Goal: Answer question/provide support: Share knowledge or assist other users

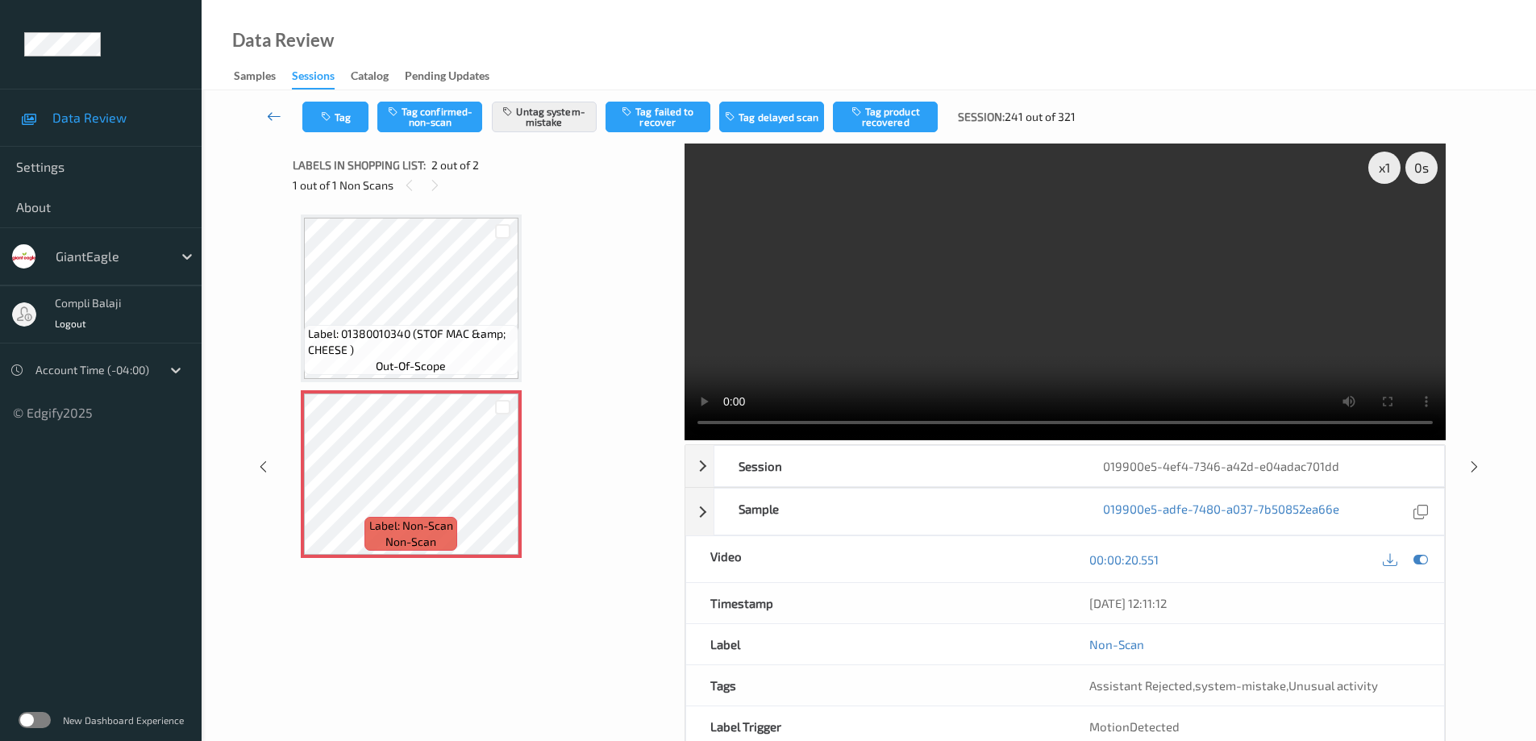
click at [273, 119] on icon at bounding box center [274, 116] width 15 height 16
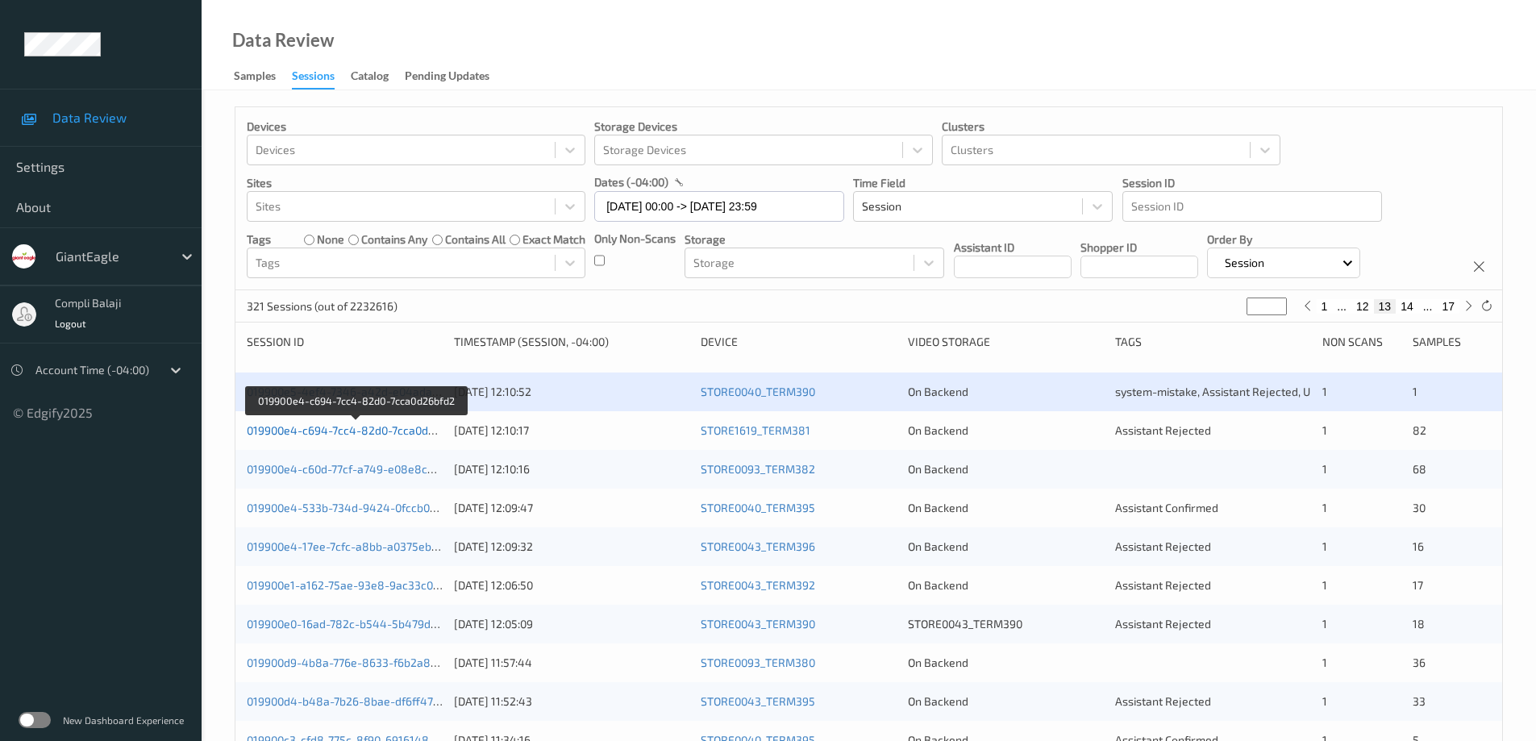
click at [364, 434] on link "019900e4-c694-7cc4-82d0-7cca0d26bfd2" at bounding box center [356, 430] width 218 height 14
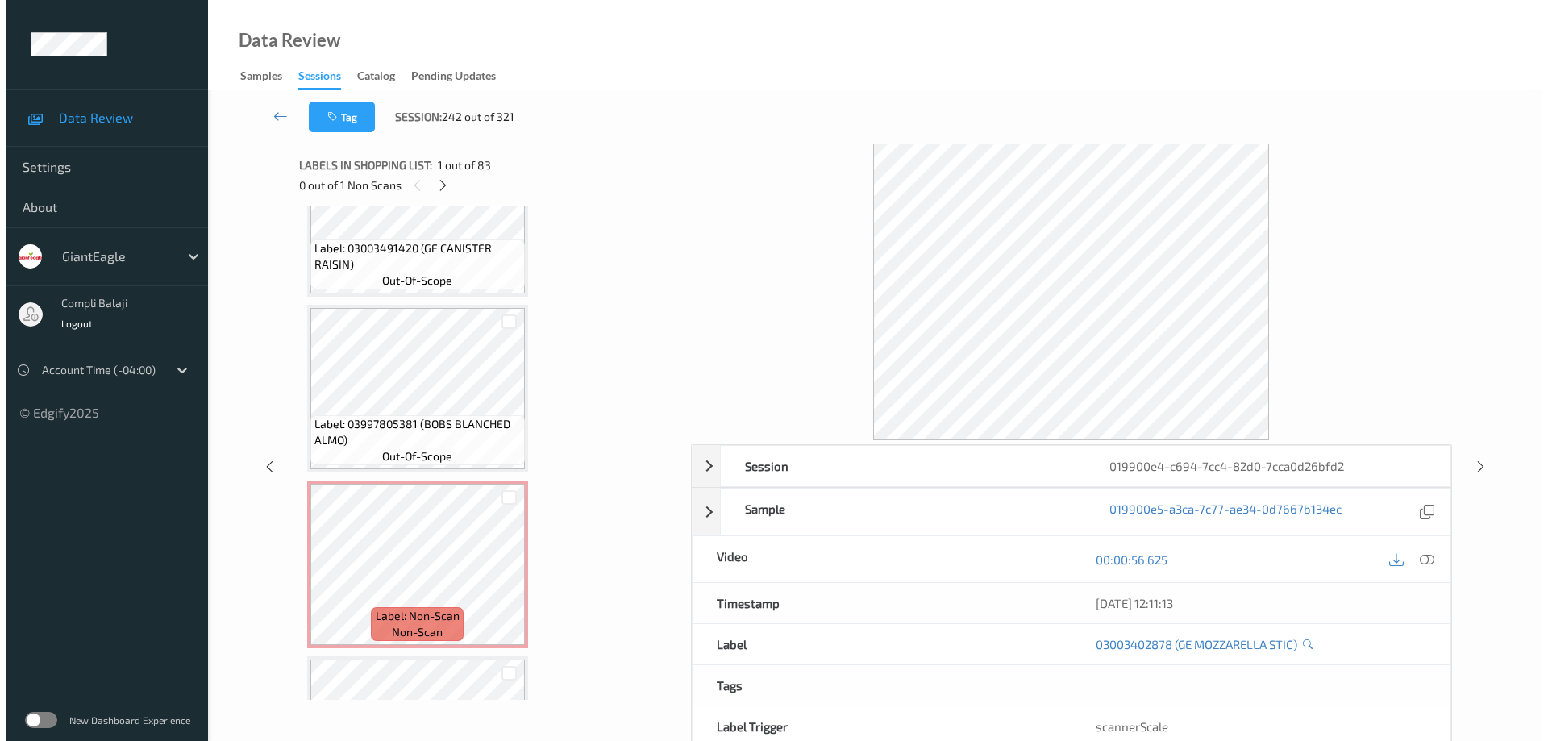
scroll to position [7879, 0]
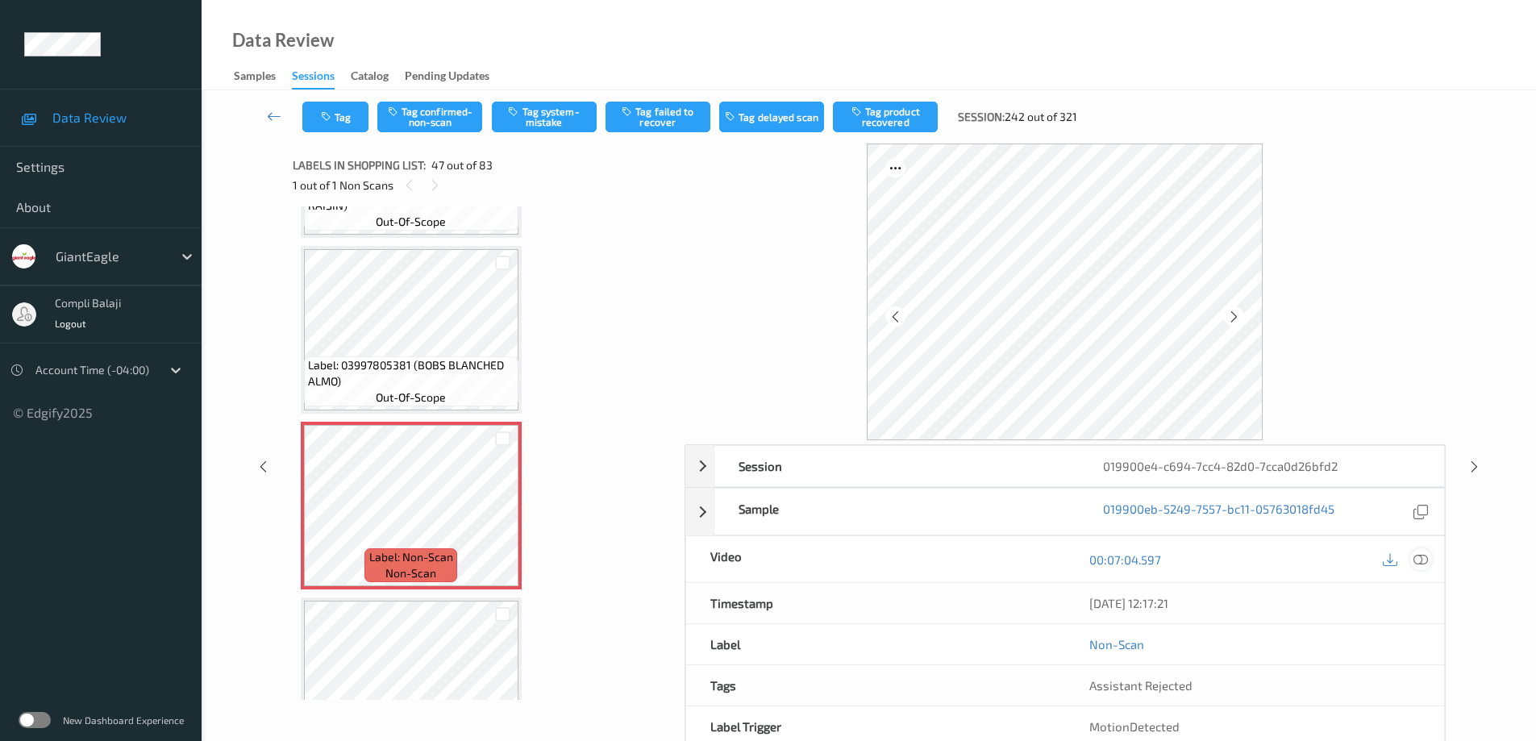
drag, startPoint x: 1424, startPoint y: 555, endPoint x: 1400, endPoint y: 528, distance: 36.0
click at [1423, 555] on icon at bounding box center [1421, 559] width 15 height 15
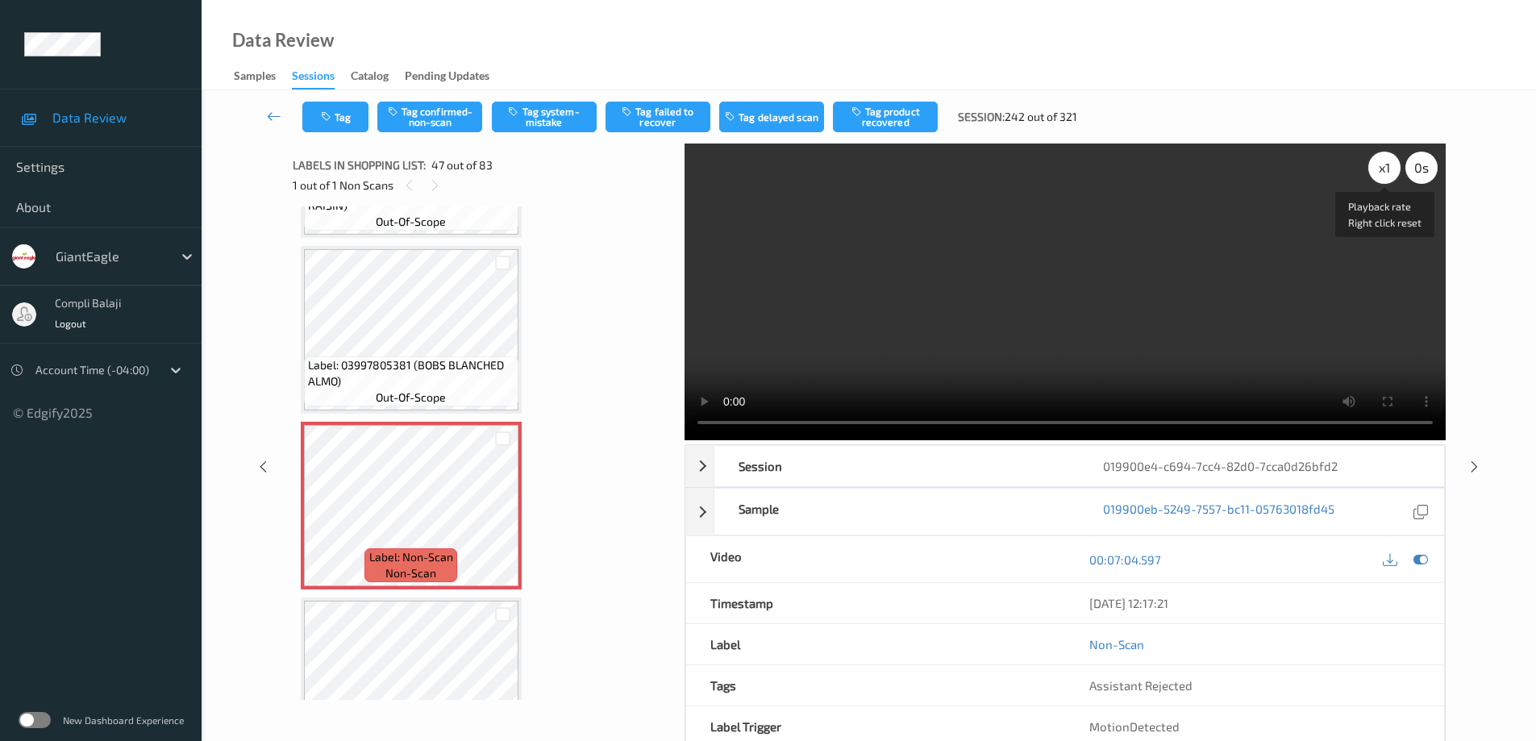
click at [1385, 168] on div "x 1" at bounding box center [1384, 168] width 32 height 32
click at [1423, 559] on icon at bounding box center [1421, 559] width 15 height 15
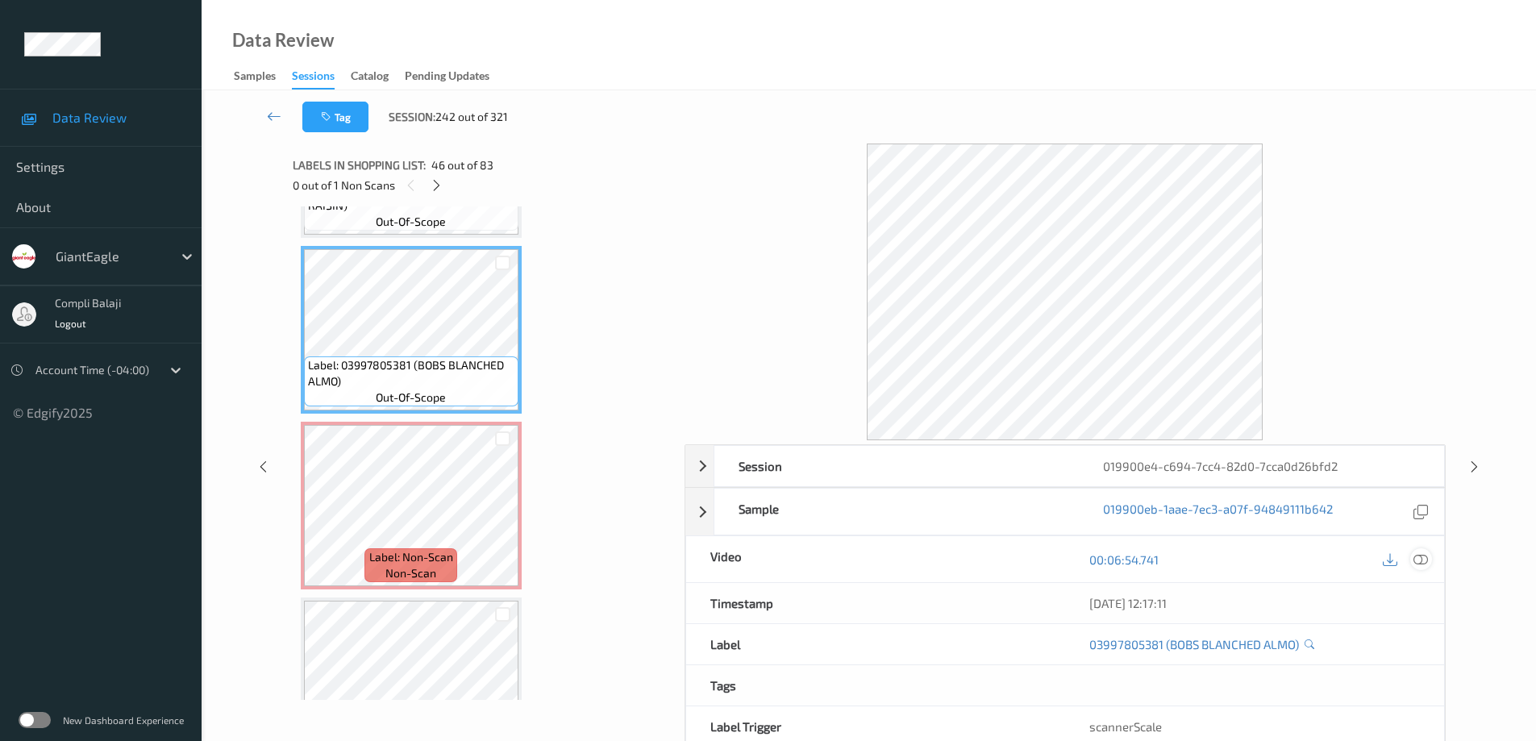
click at [1423, 559] on icon at bounding box center [1421, 559] width 15 height 15
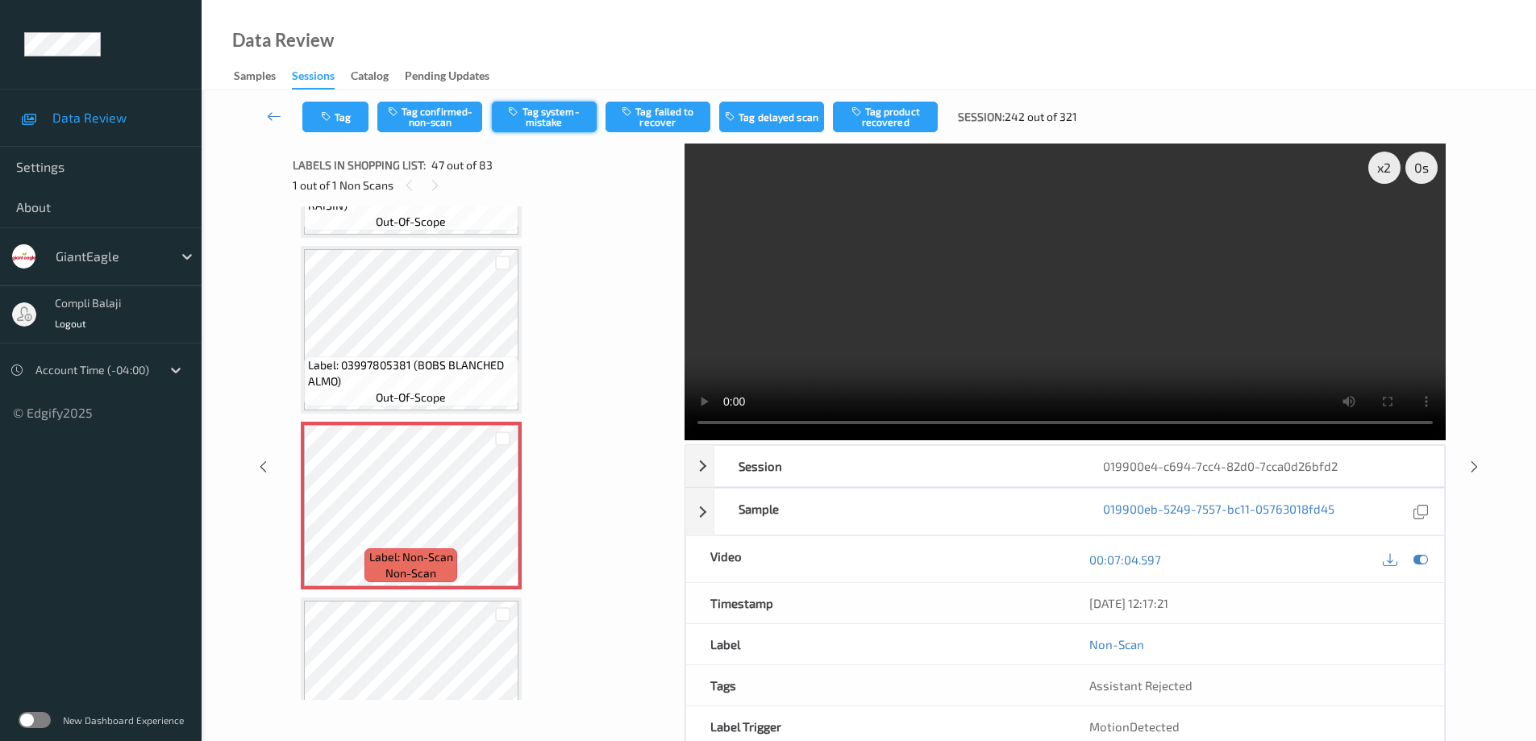
click at [548, 119] on button "Tag system-mistake" at bounding box center [544, 117] width 105 height 31
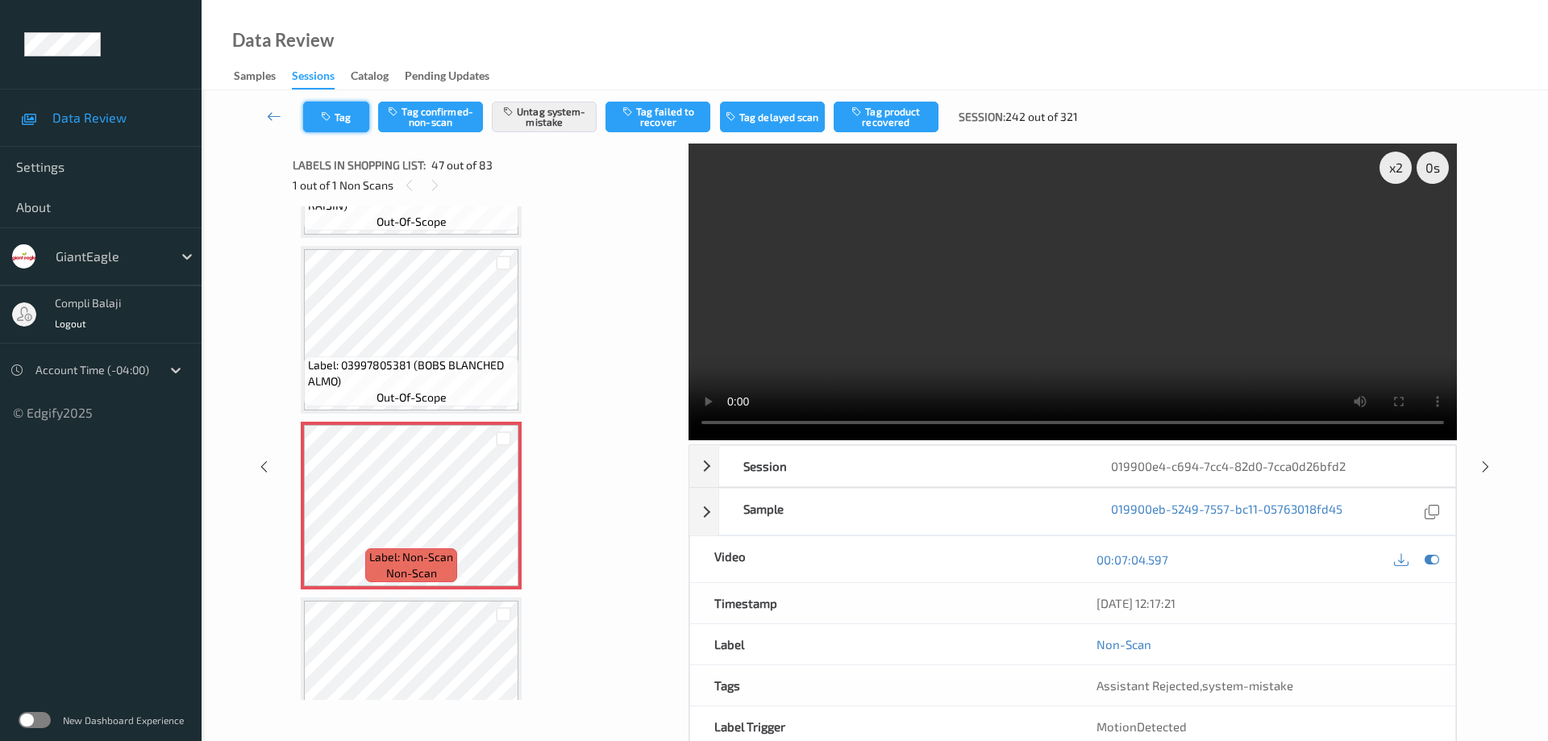
click at [346, 113] on button "Tag" at bounding box center [336, 117] width 66 height 31
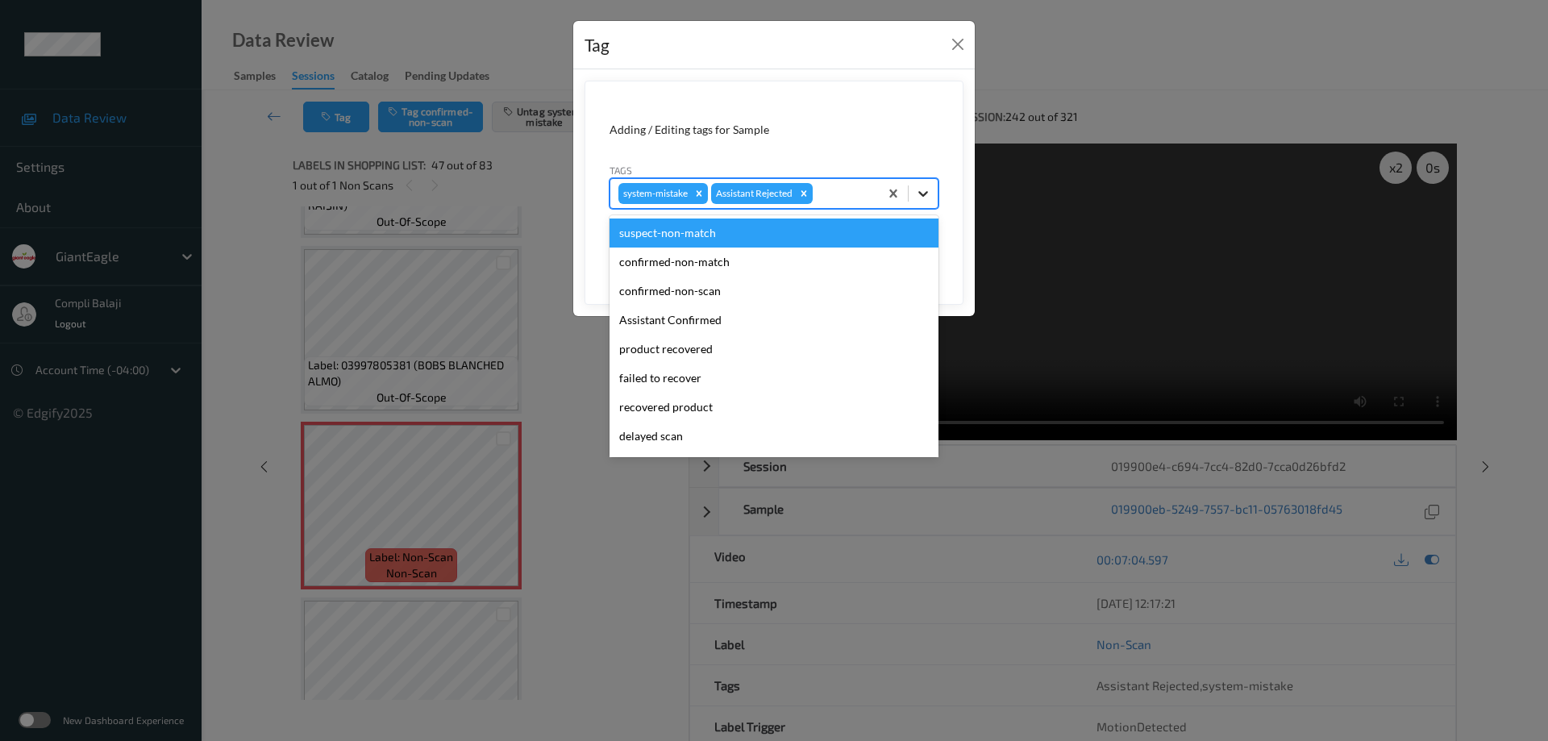
click at [927, 199] on icon at bounding box center [923, 193] width 16 height 16
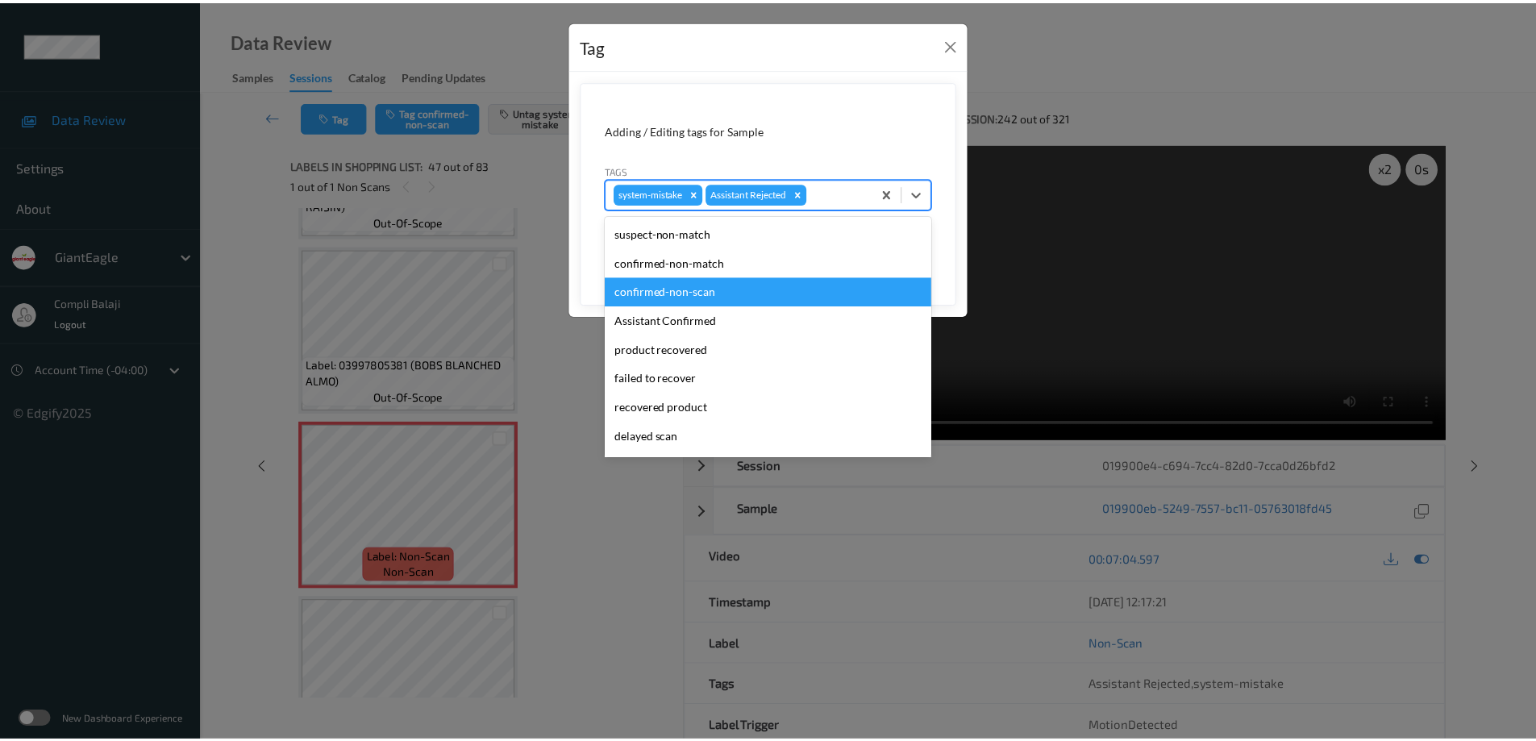
scroll to position [81, 0]
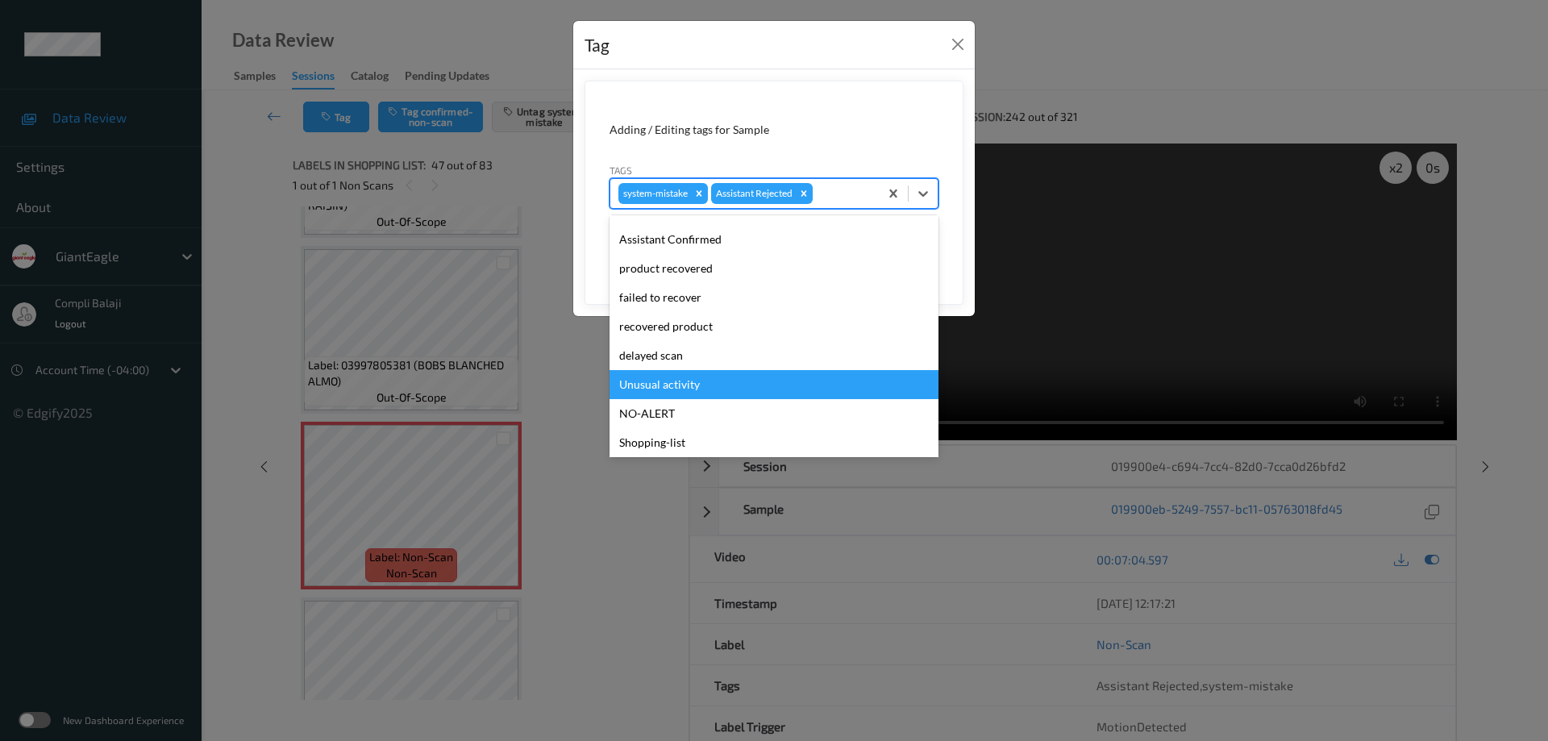
click at [689, 381] on div "Unusual activity" at bounding box center [774, 384] width 329 height 29
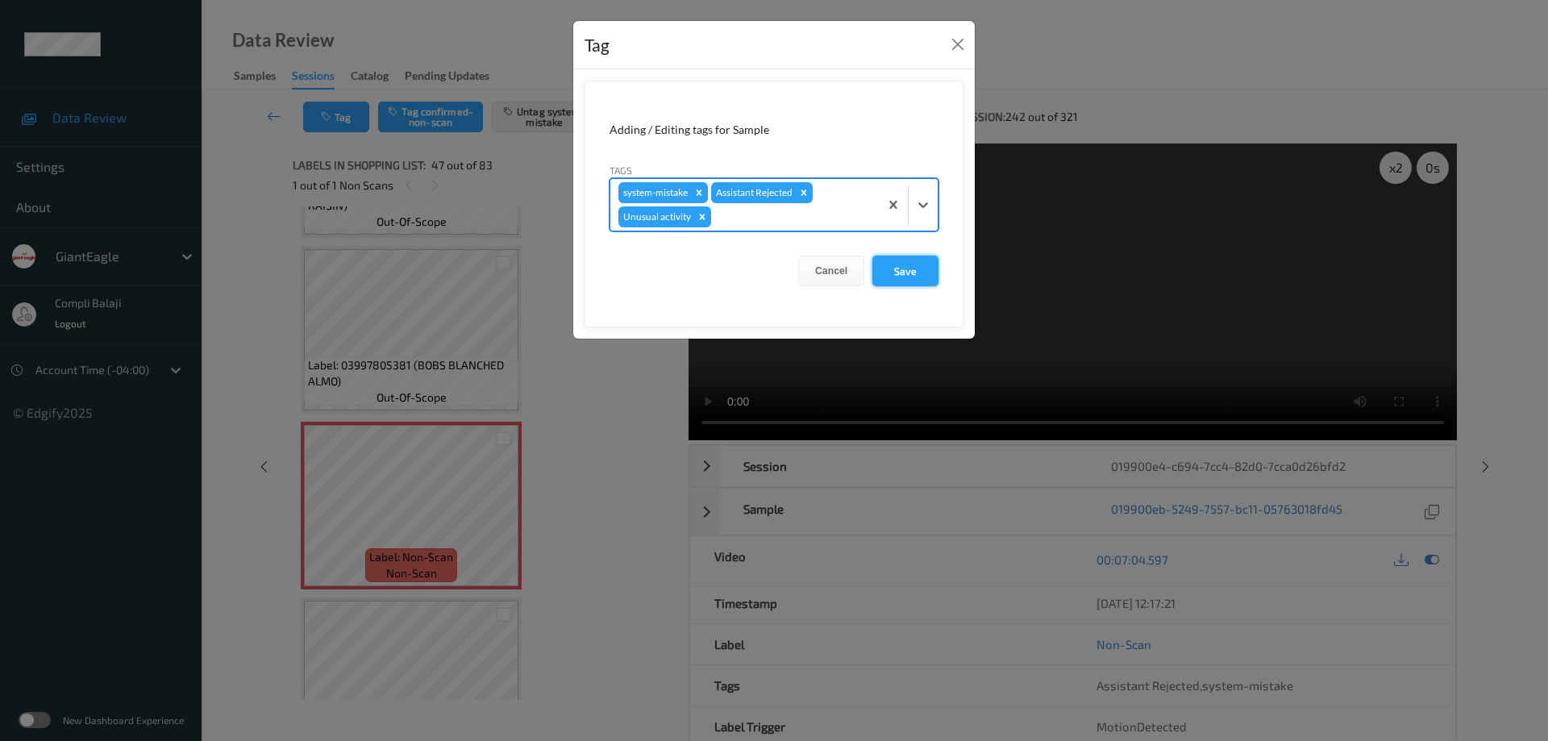
click at [900, 271] on button "Save" at bounding box center [906, 271] width 66 height 31
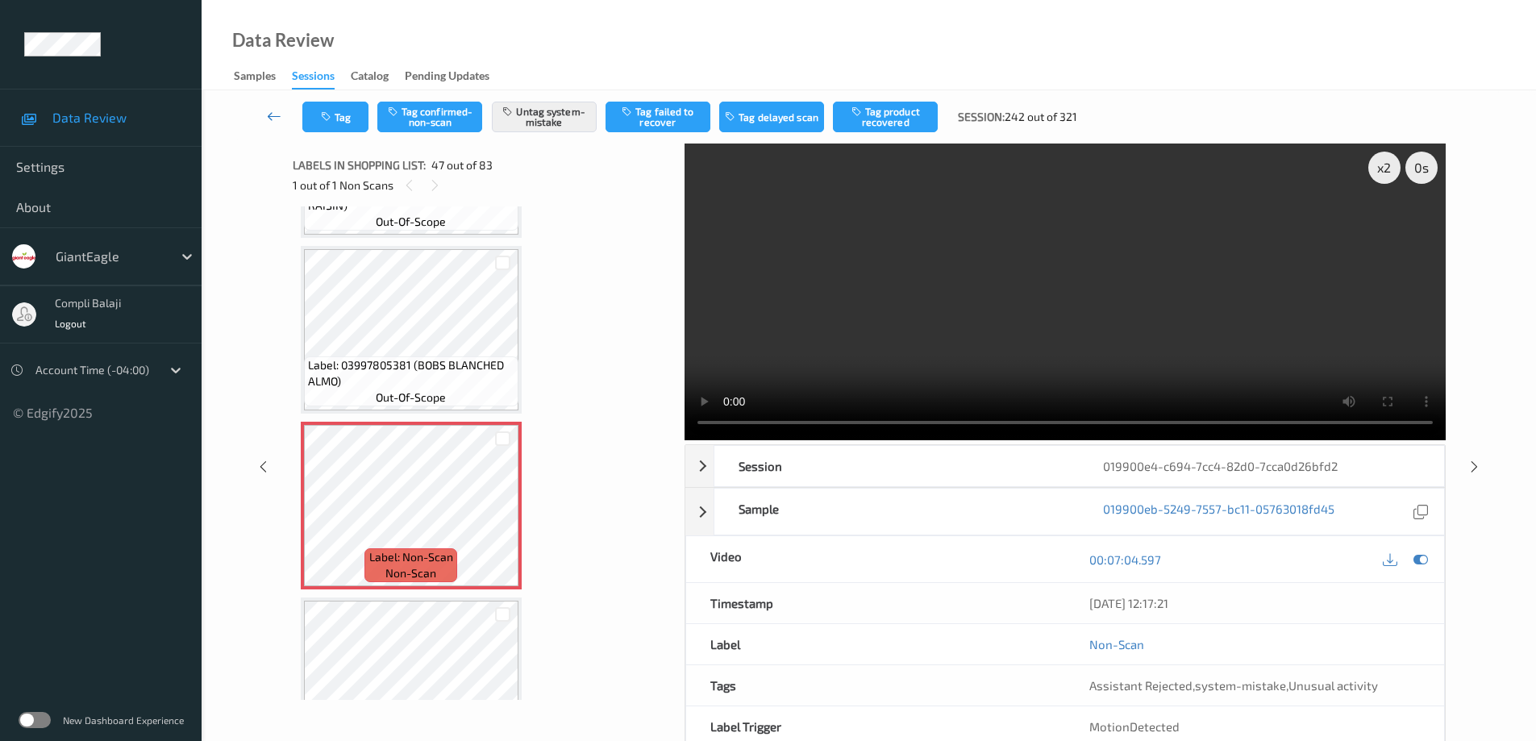
click at [271, 113] on icon at bounding box center [274, 116] width 15 height 16
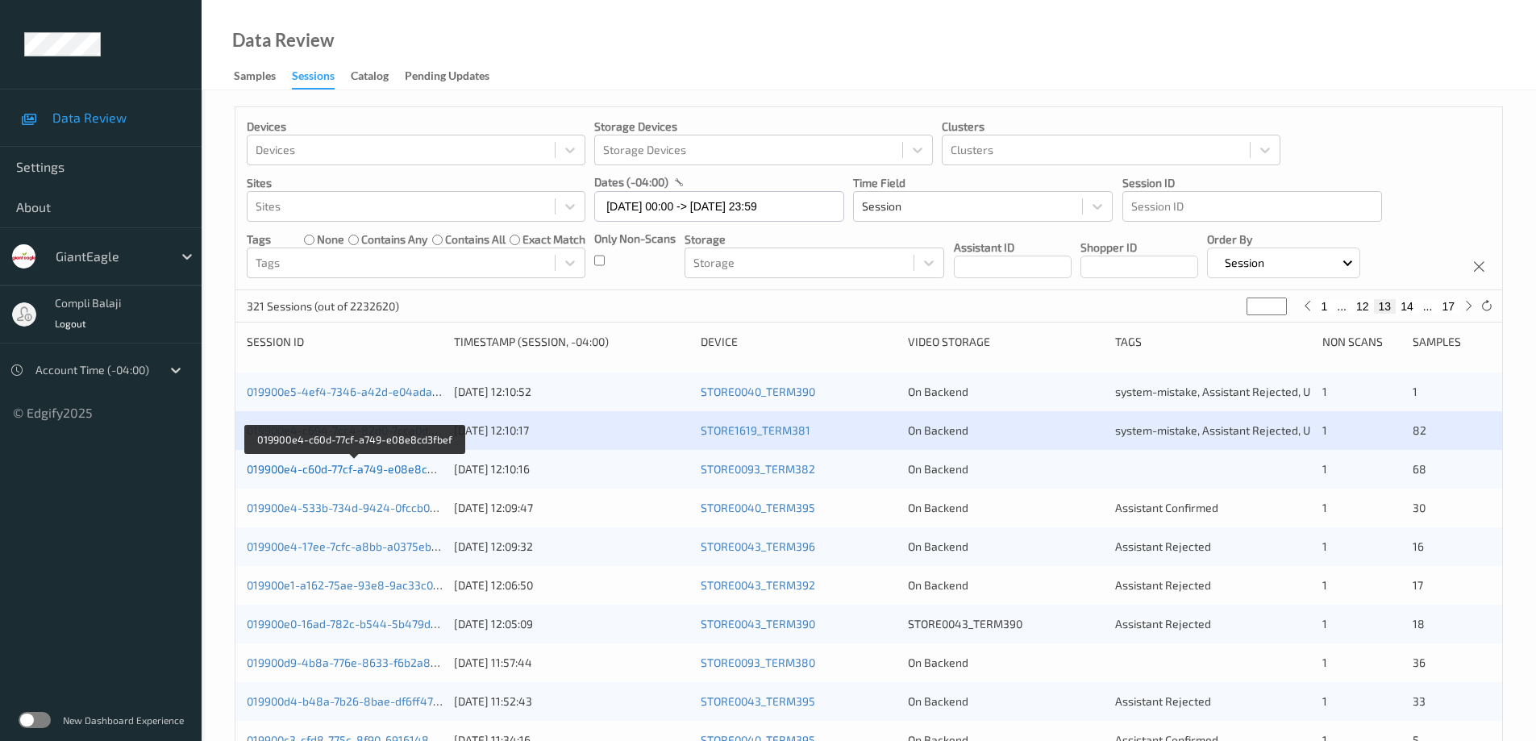
click at [385, 469] on link "019900e4-c60d-77cf-a749-e08e8cd3fbef" at bounding box center [354, 469] width 214 height 14
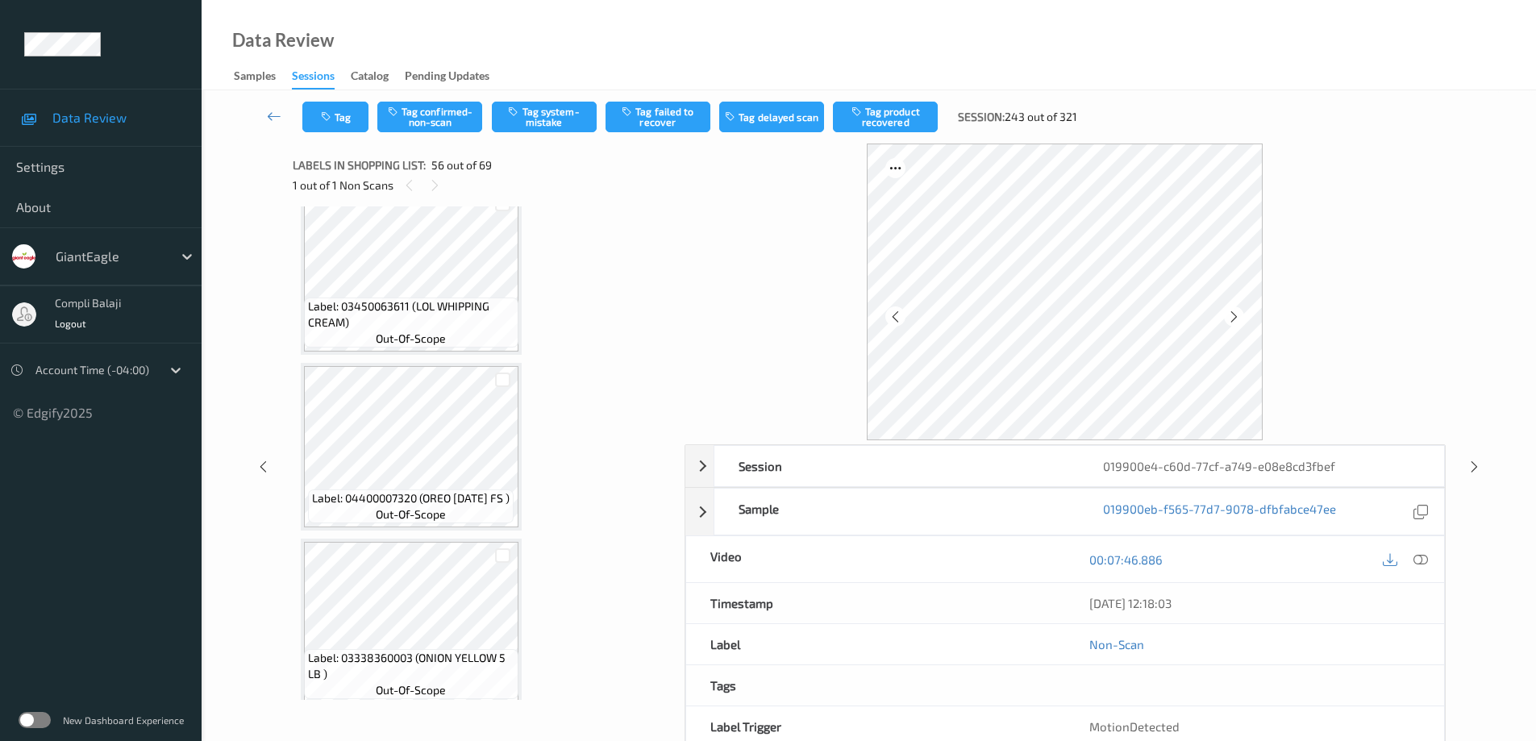
scroll to position [7725, 0]
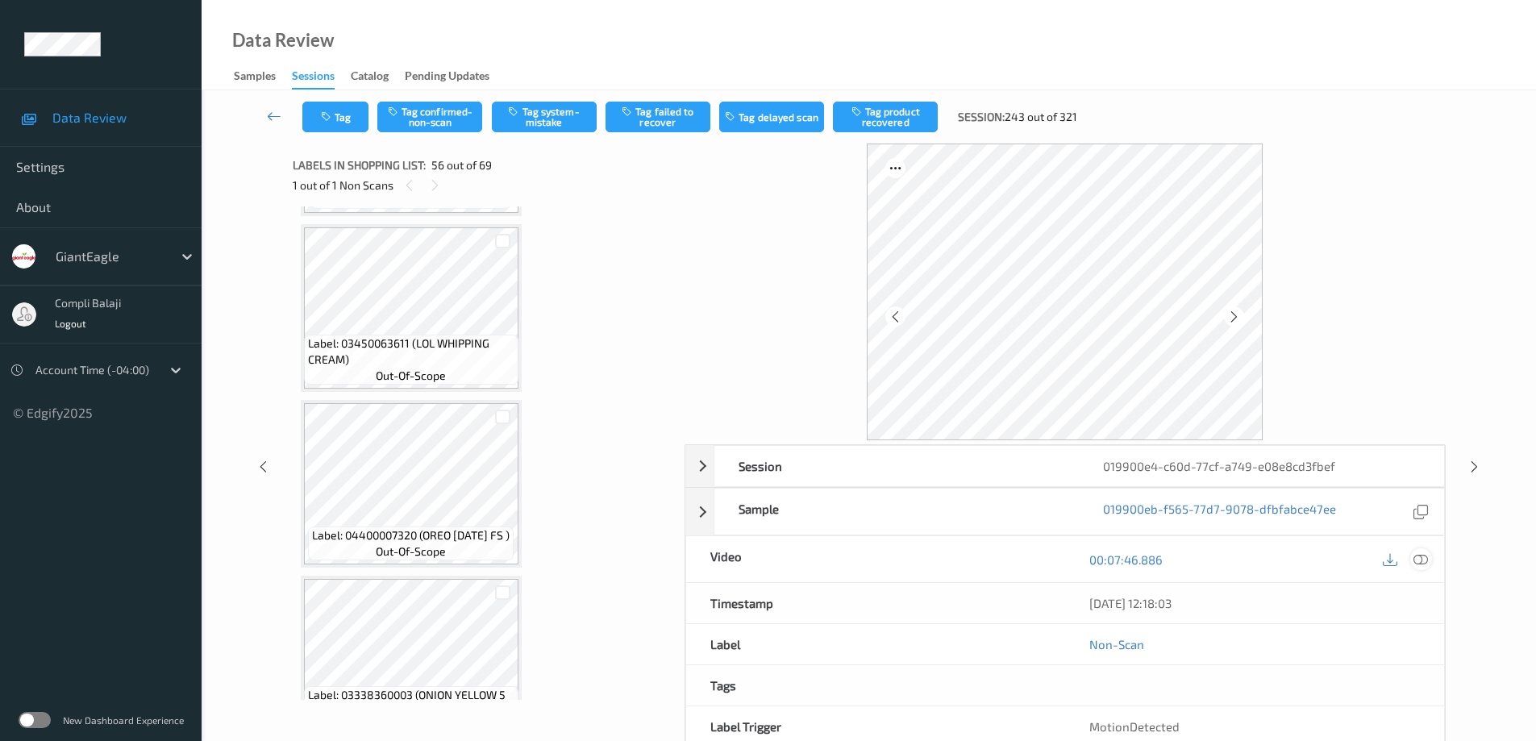
click at [1420, 559] on icon at bounding box center [1421, 559] width 15 height 15
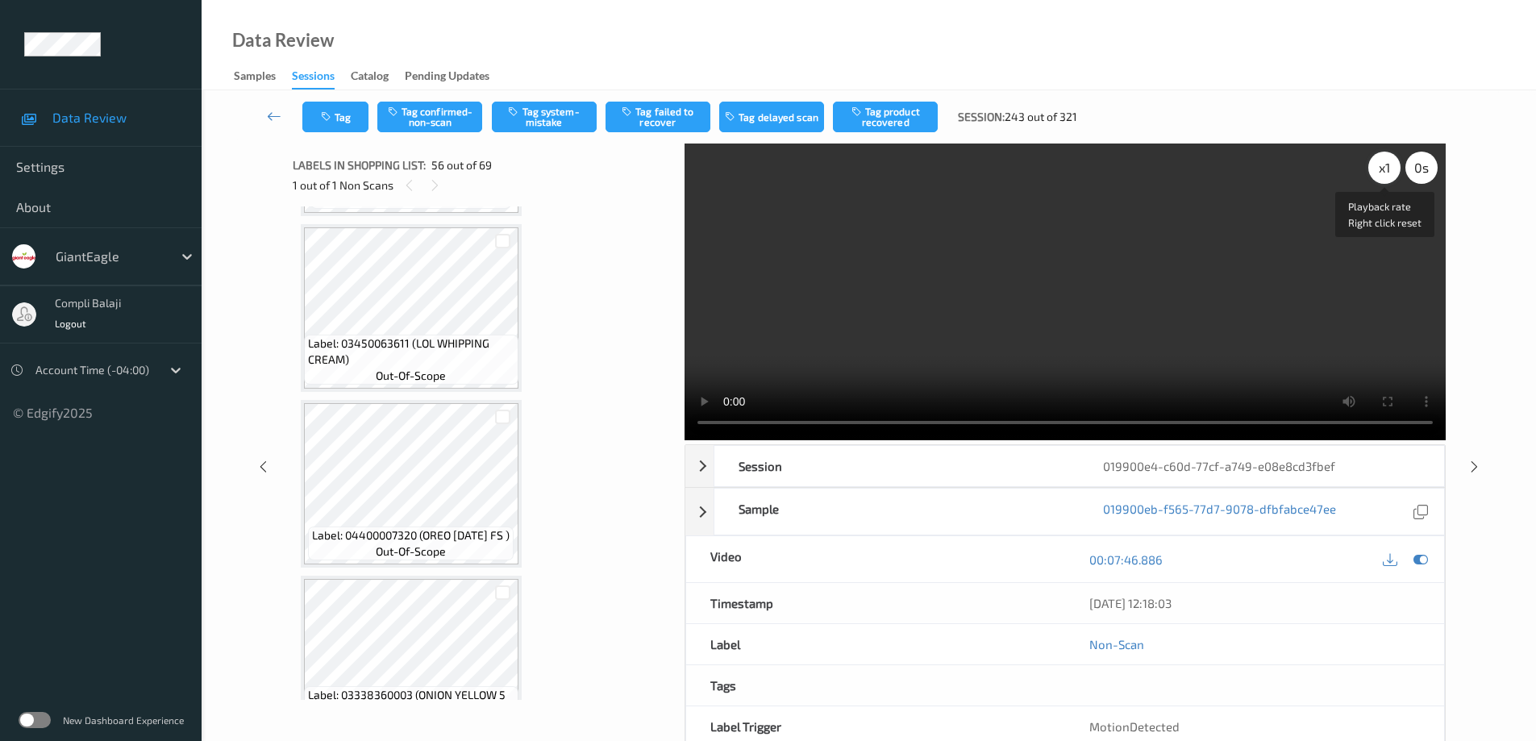
click at [1388, 169] on div "x 1" at bounding box center [1384, 168] width 32 height 32
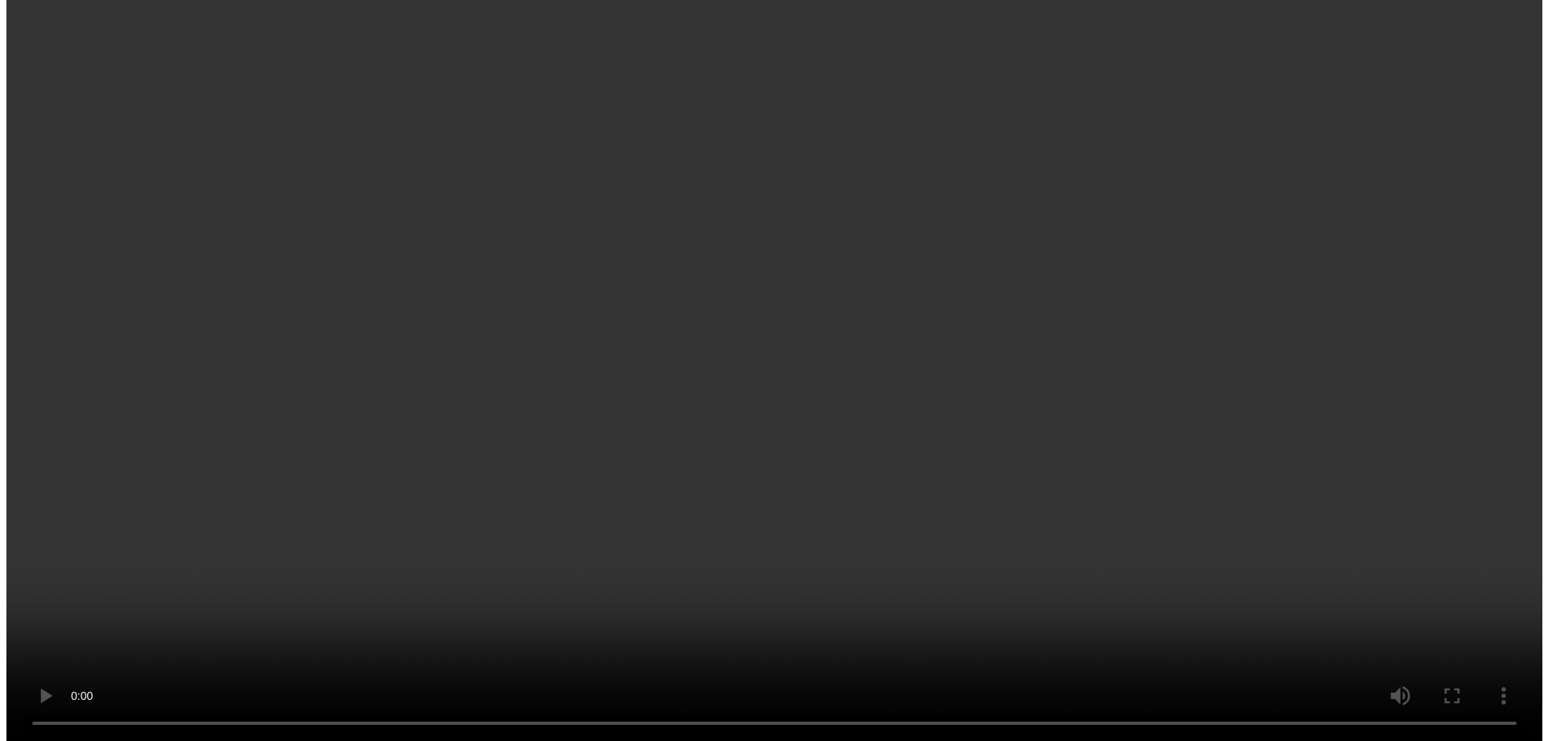
scroll to position [9216, 0]
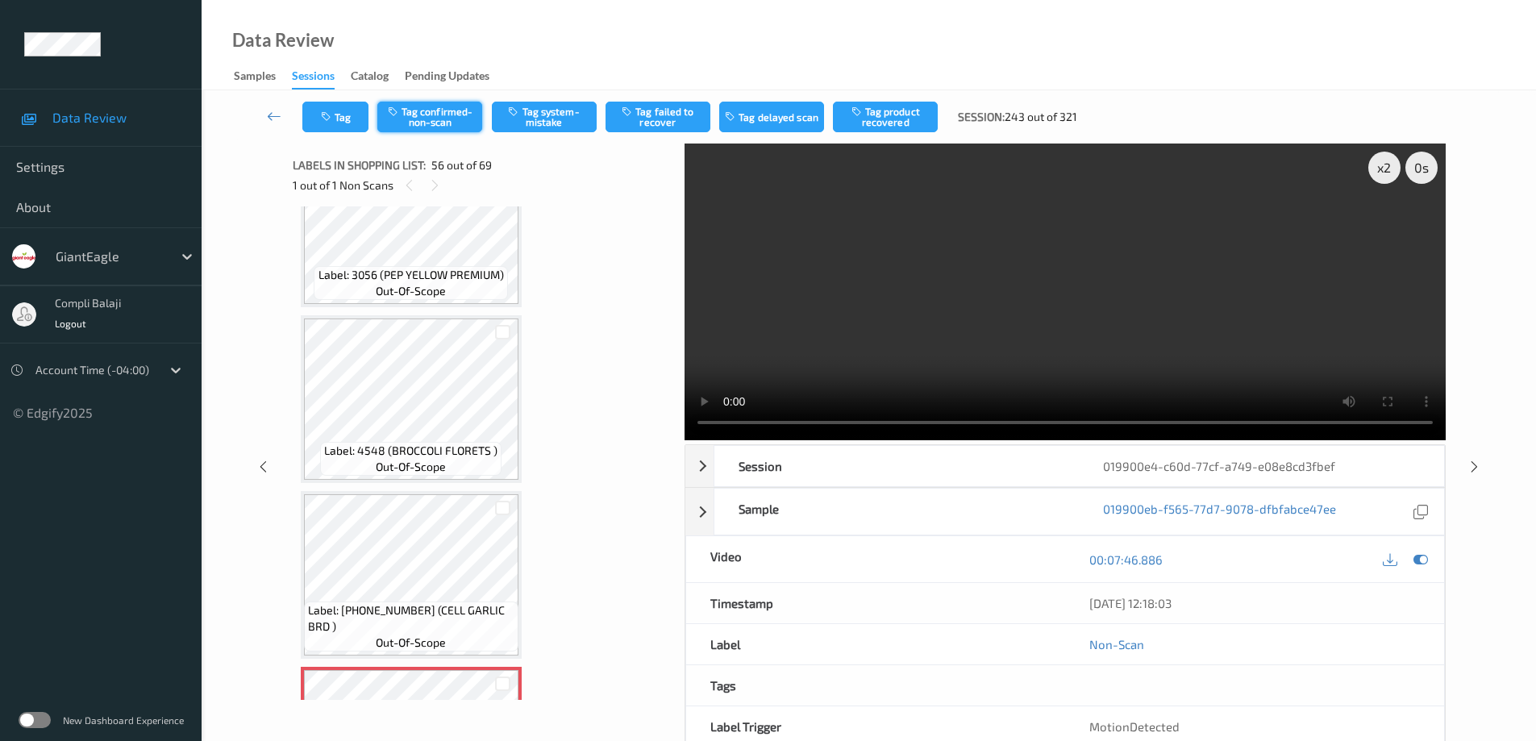
click at [444, 111] on button "Tag confirmed-non-scan" at bounding box center [429, 117] width 105 height 31
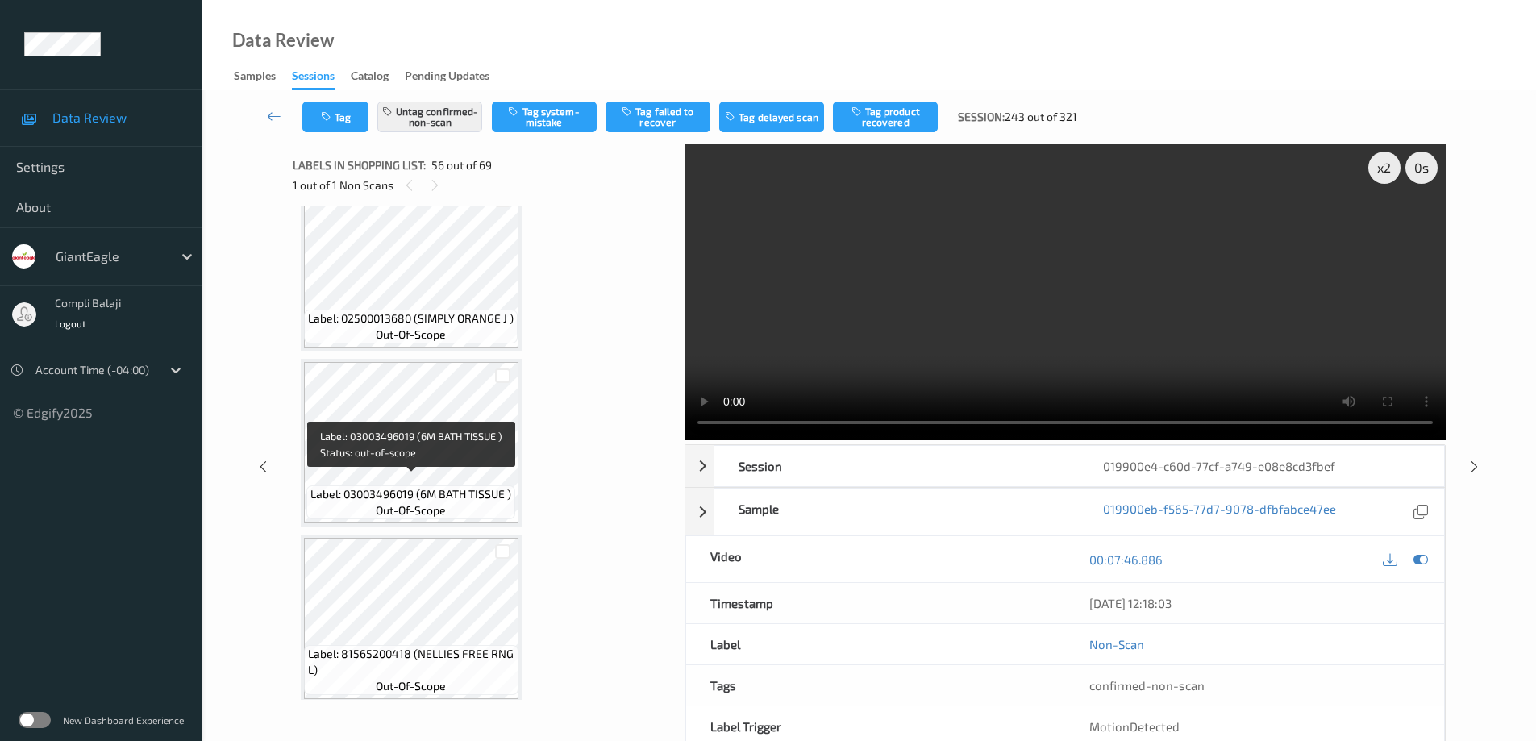
scroll to position [11644, 0]
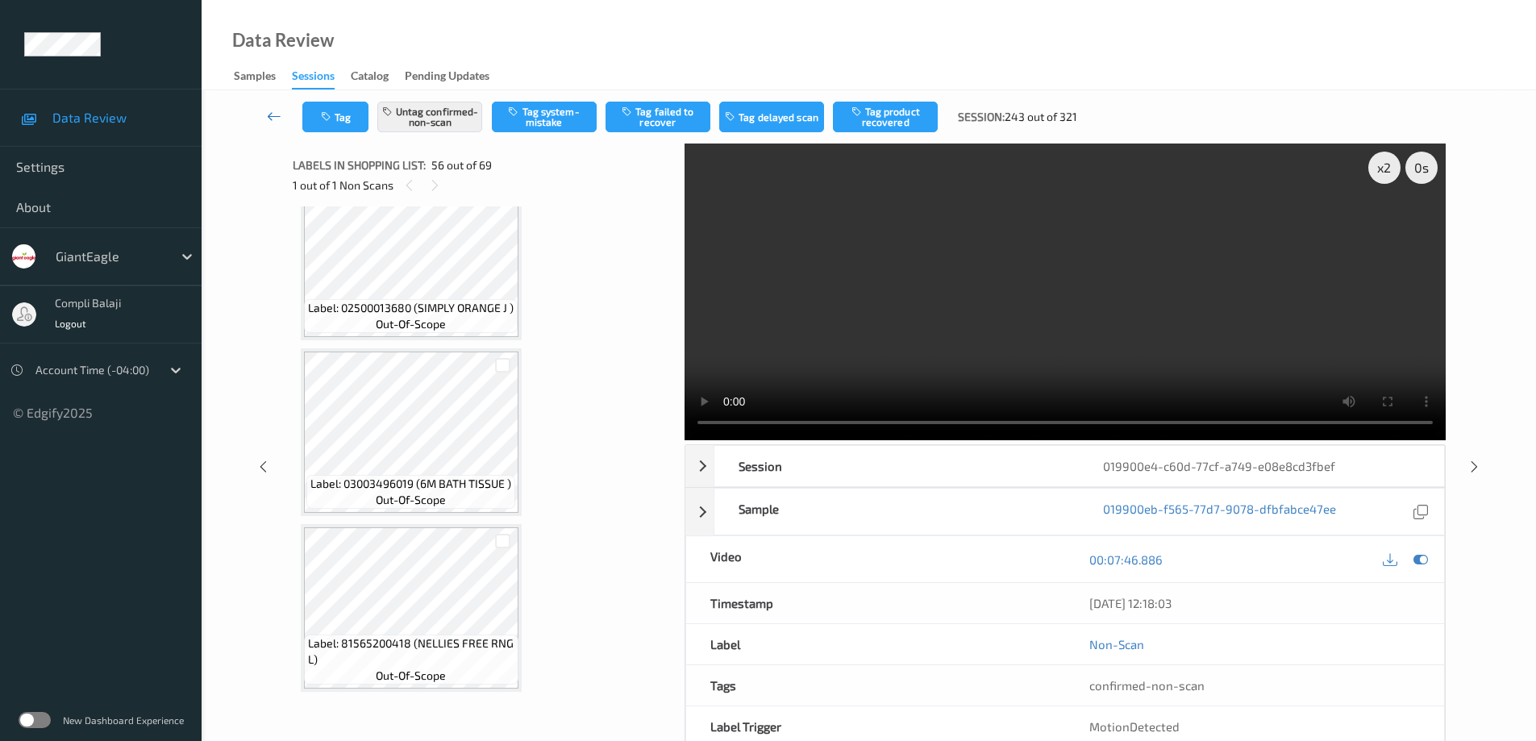
click at [264, 125] on link at bounding box center [274, 117] width 56 height 31
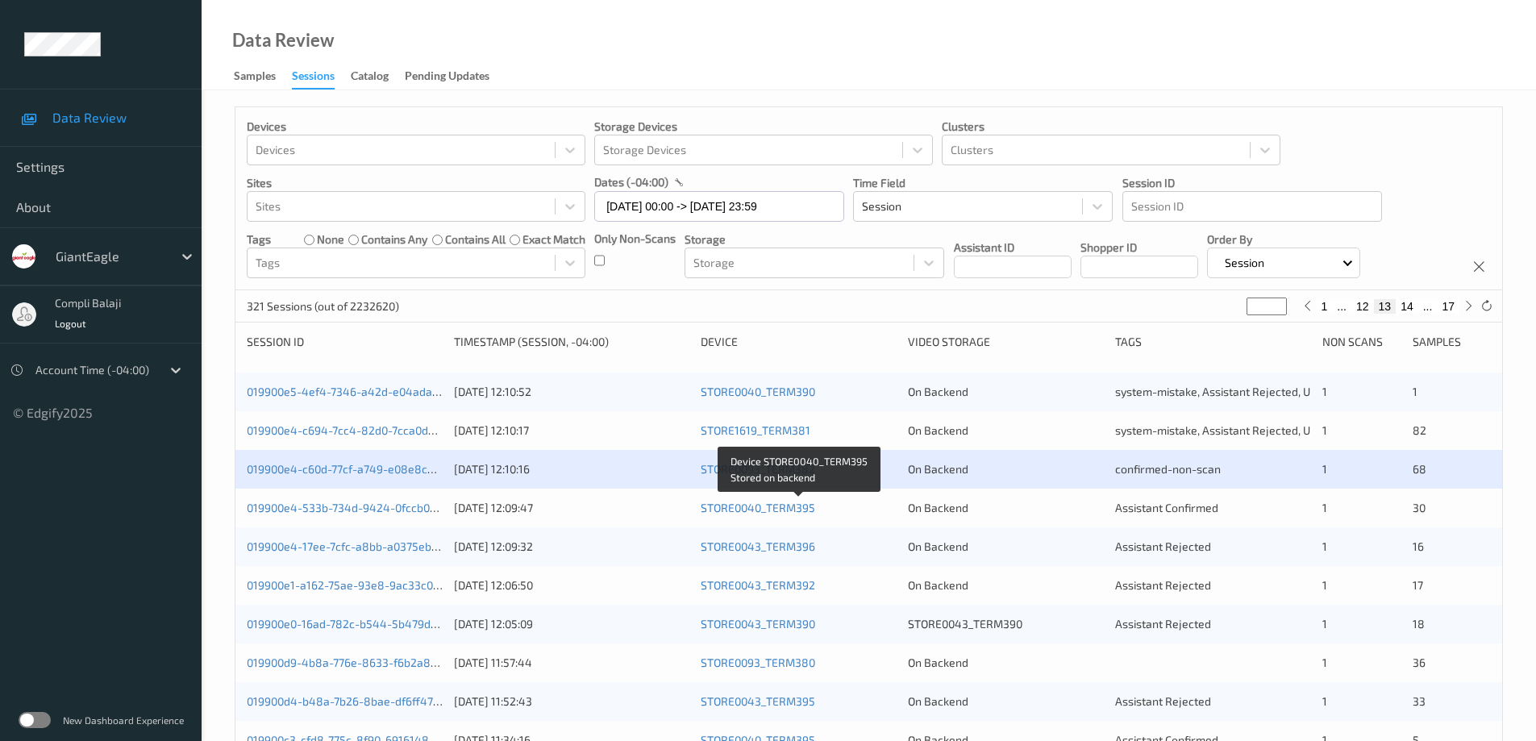
scroll to position [81, 0]
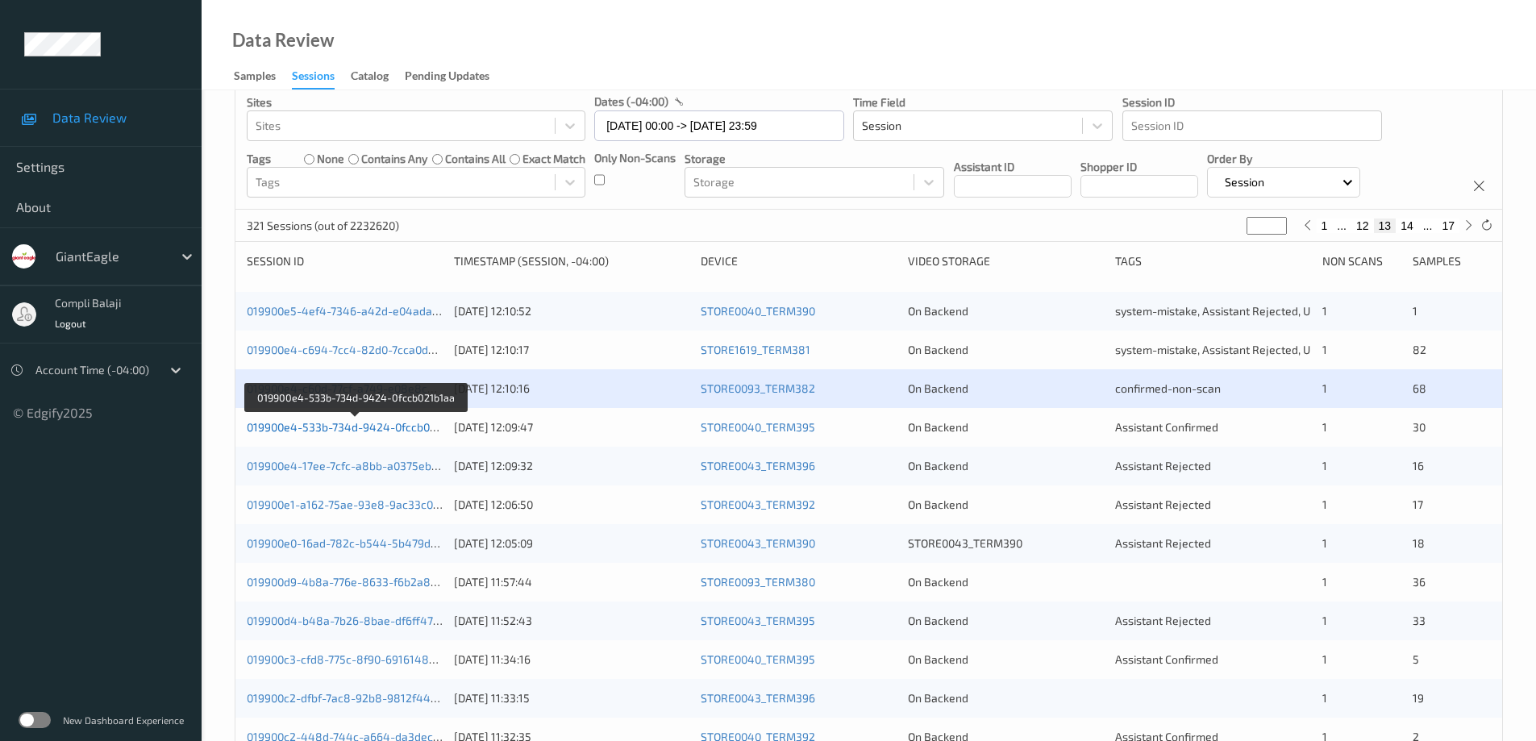
click at [350, 431] on link "019900e4-533b-734d-9424-0fccb021b1aa" at bounding box center [356, 427] width 219 height 14
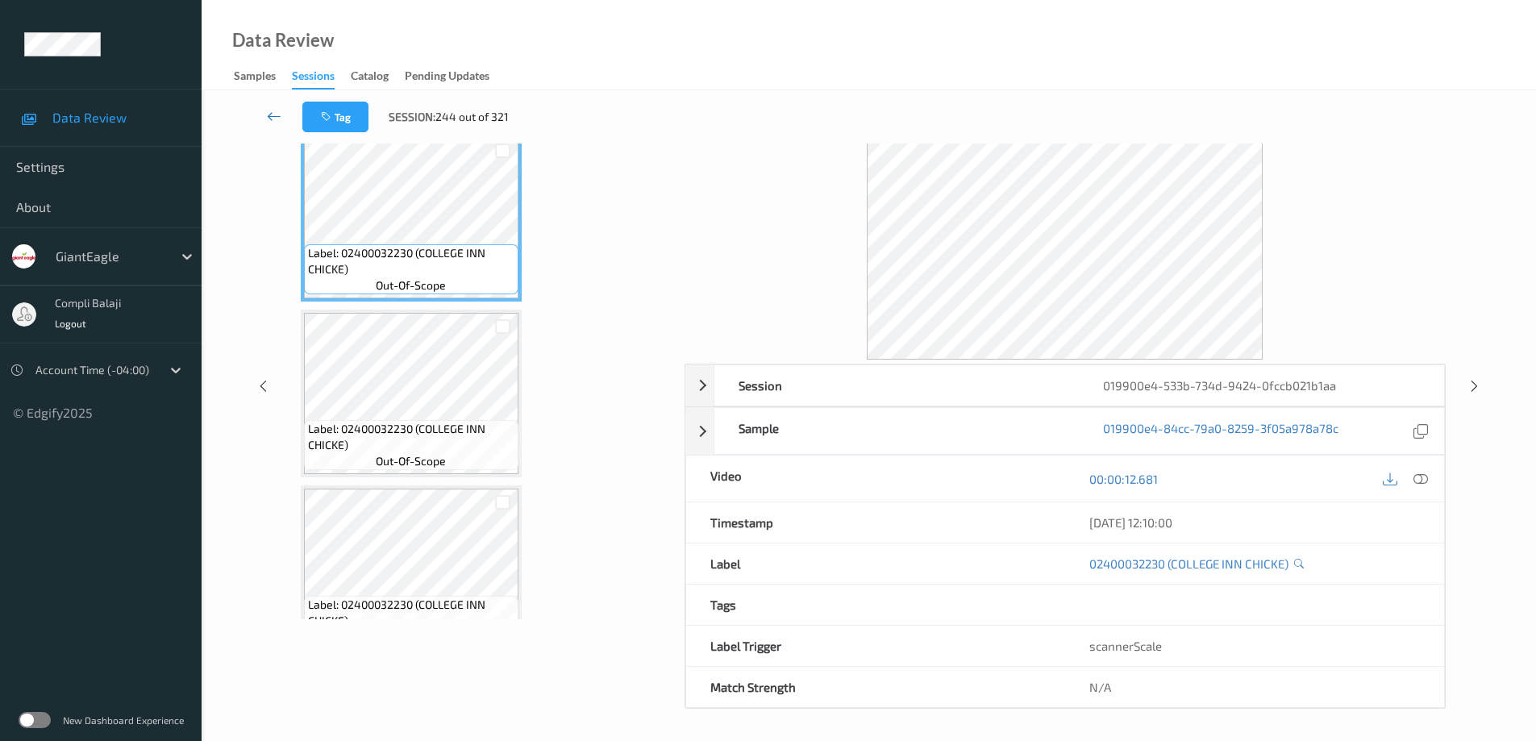
click at [272, 121] on icon at bounding box center [274, 116] width 15 height 16
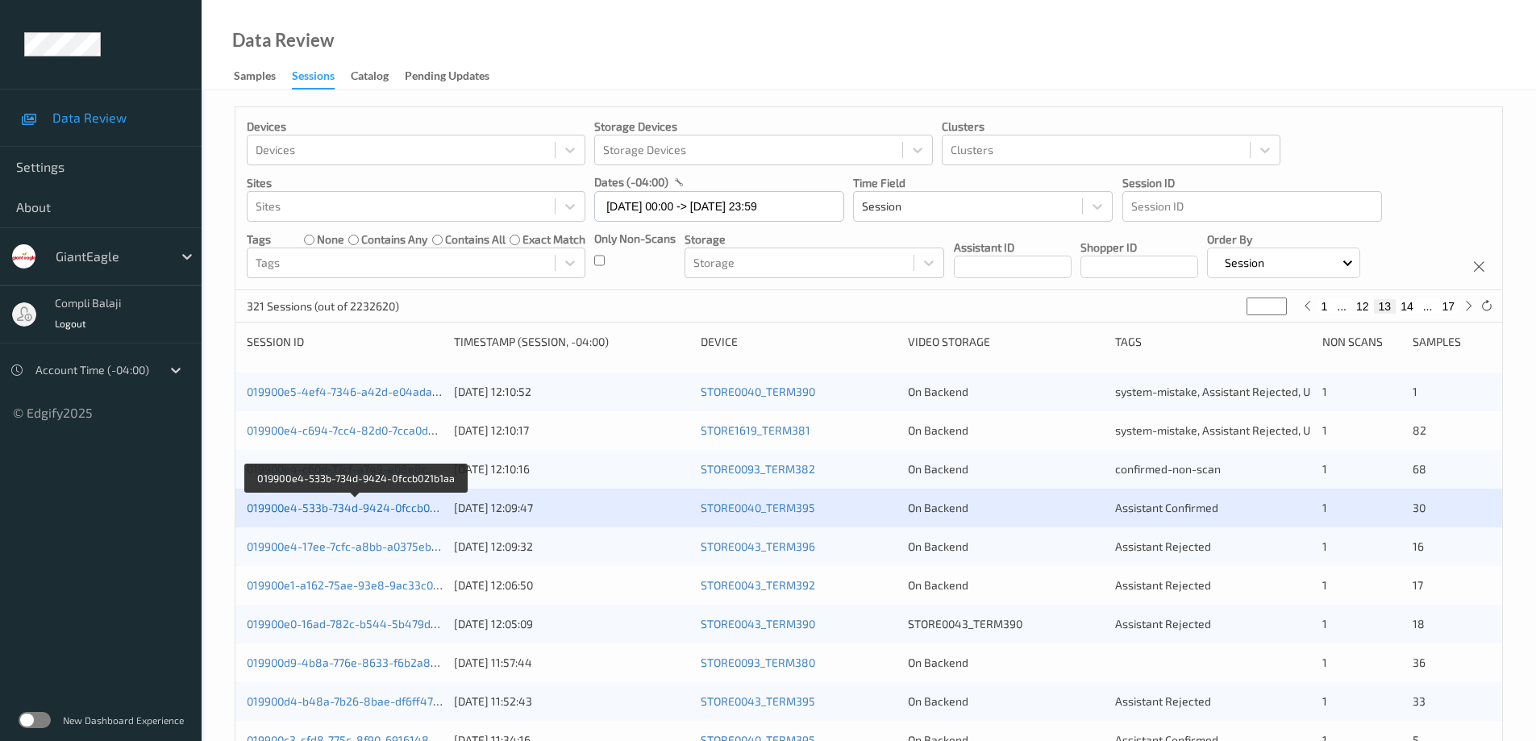
click at [392, 511] on link "019900e4-533b-734d-9424-0fccb021b1aa" at bounding box center [356, 508] width 219 height 14
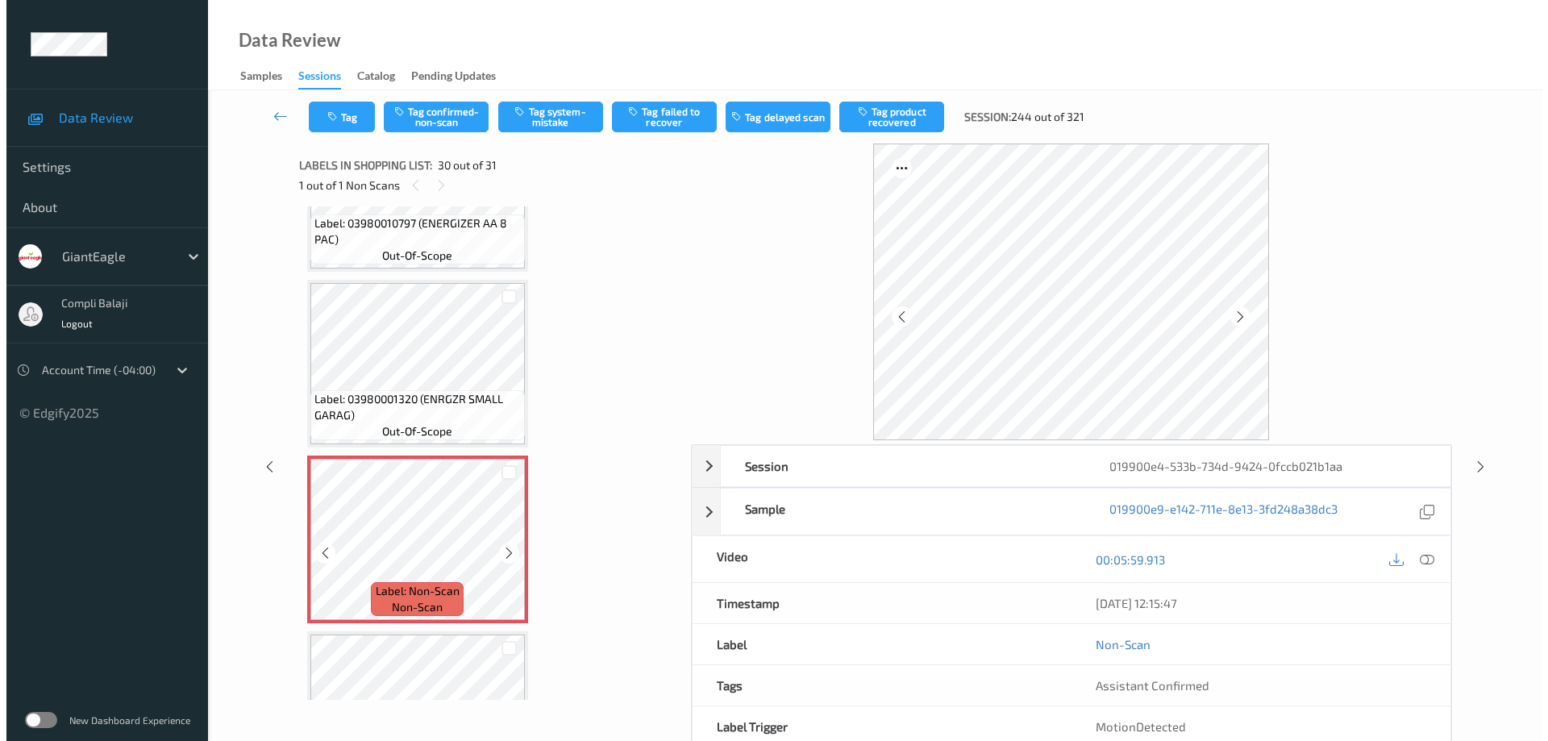
scroll to position [4776, 0]
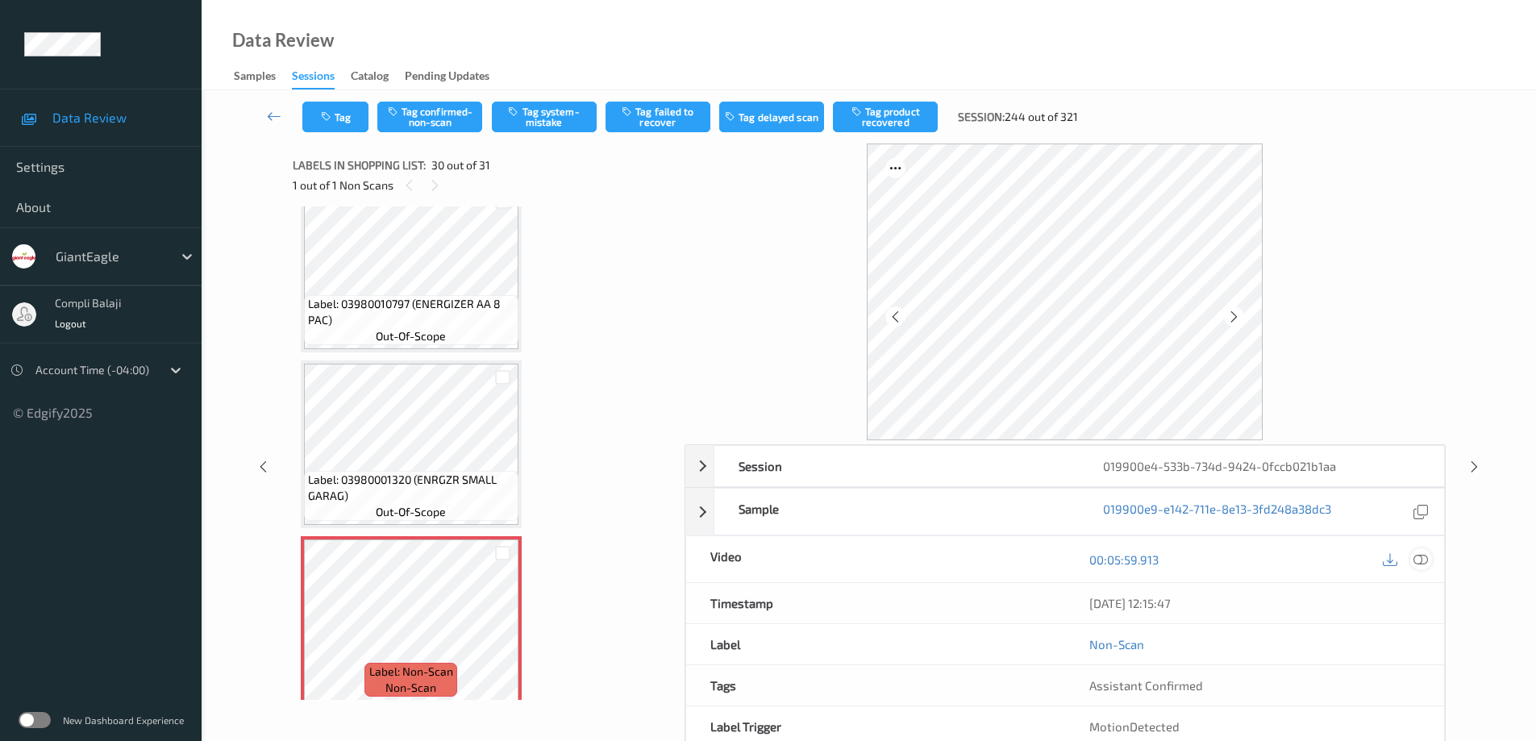
click at [1427, 560] on icon at bounding box center [1421, 559] width 15 height 15
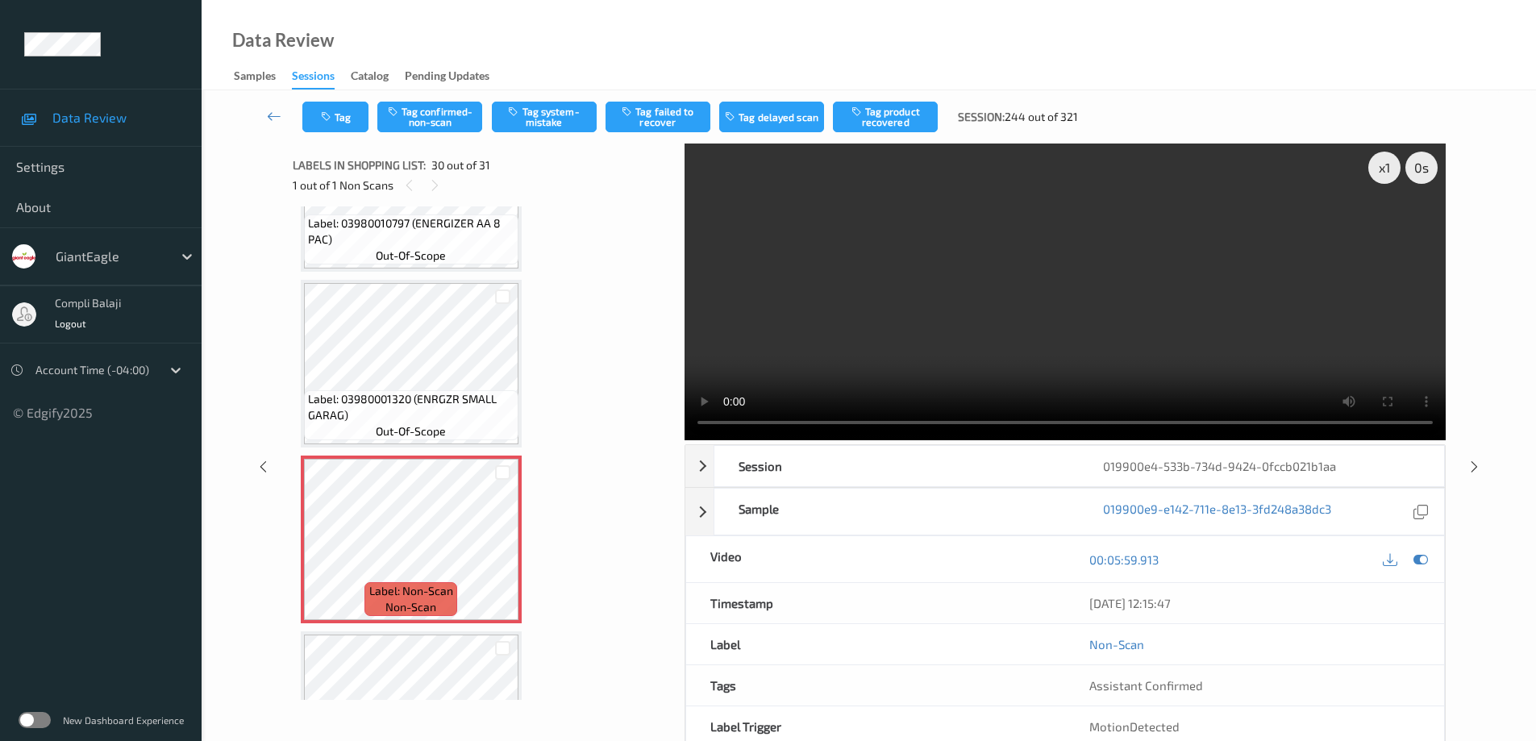
scroll to position [4834, 0]
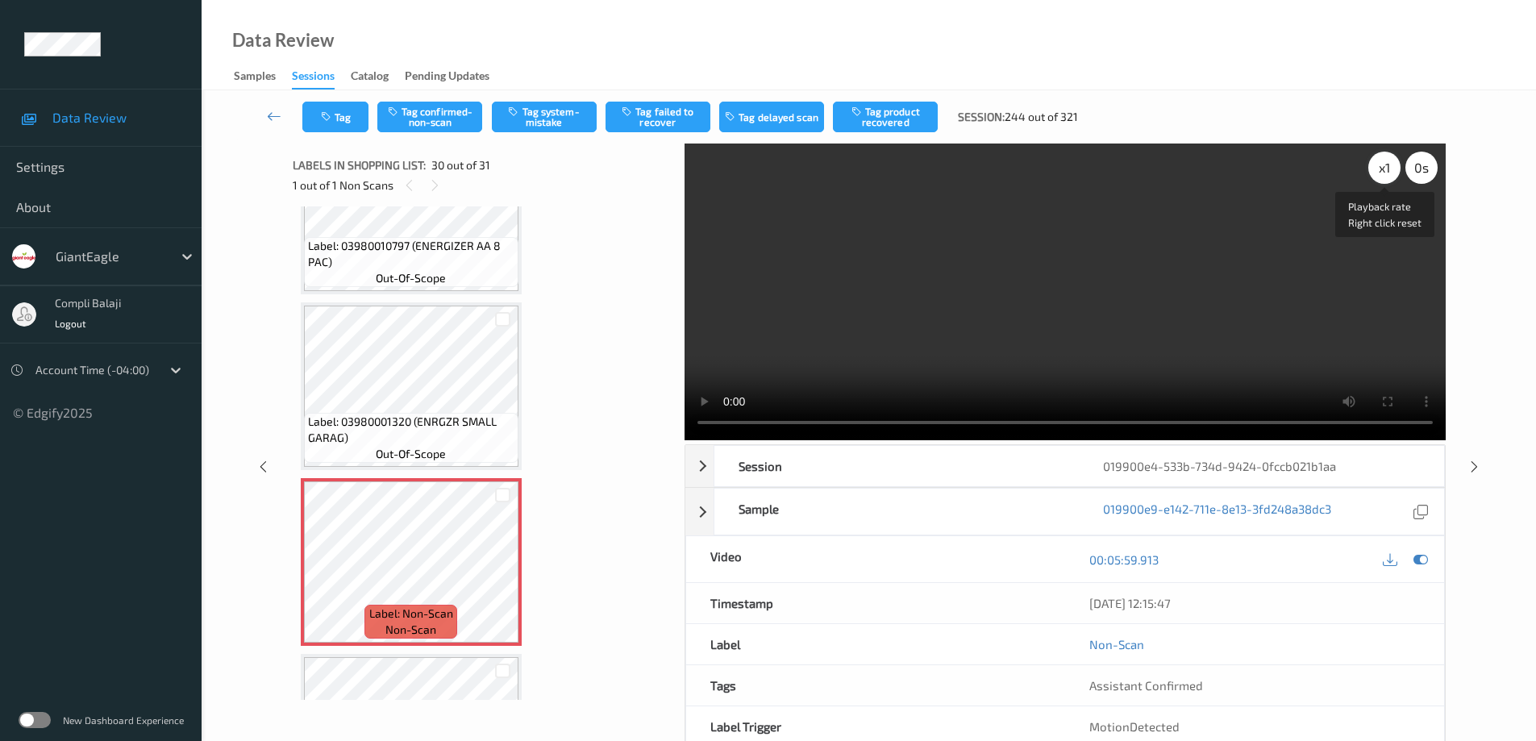
click at [1388, 173] on div "x 1" at bounding box center [1384, 168] width 32 height 32
drag, startPoint x: 453, startPoint y: 115, endPoint x: 553, endPoint y: 119, distance: 100.1
click at [454, 115] on button "Tag confirmed-non-scan" at bounding box center [429, 117] width 105 height 31
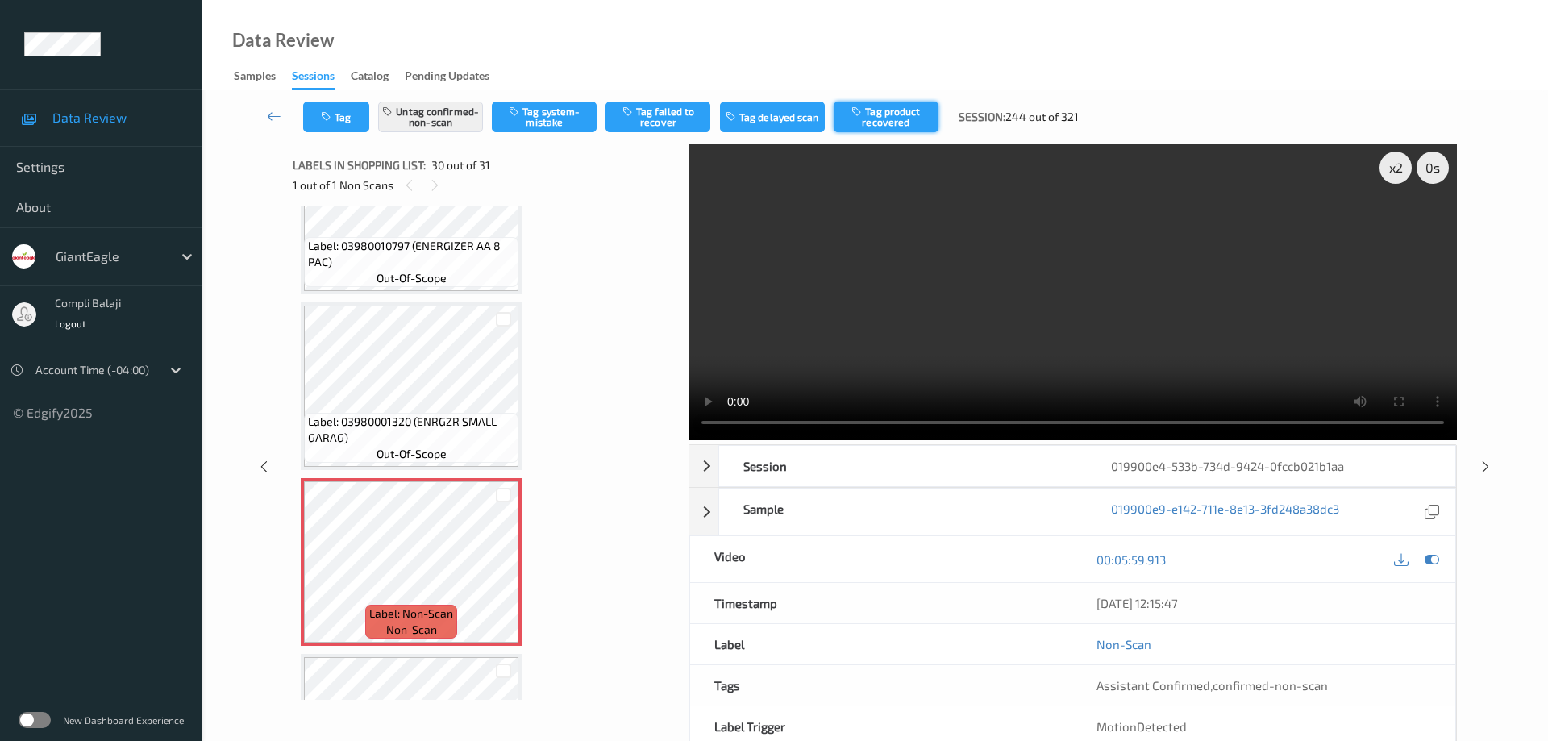
click at [898, 123] on button "Tag product recovered" at bounding box center [886, 117] width 105 height 31
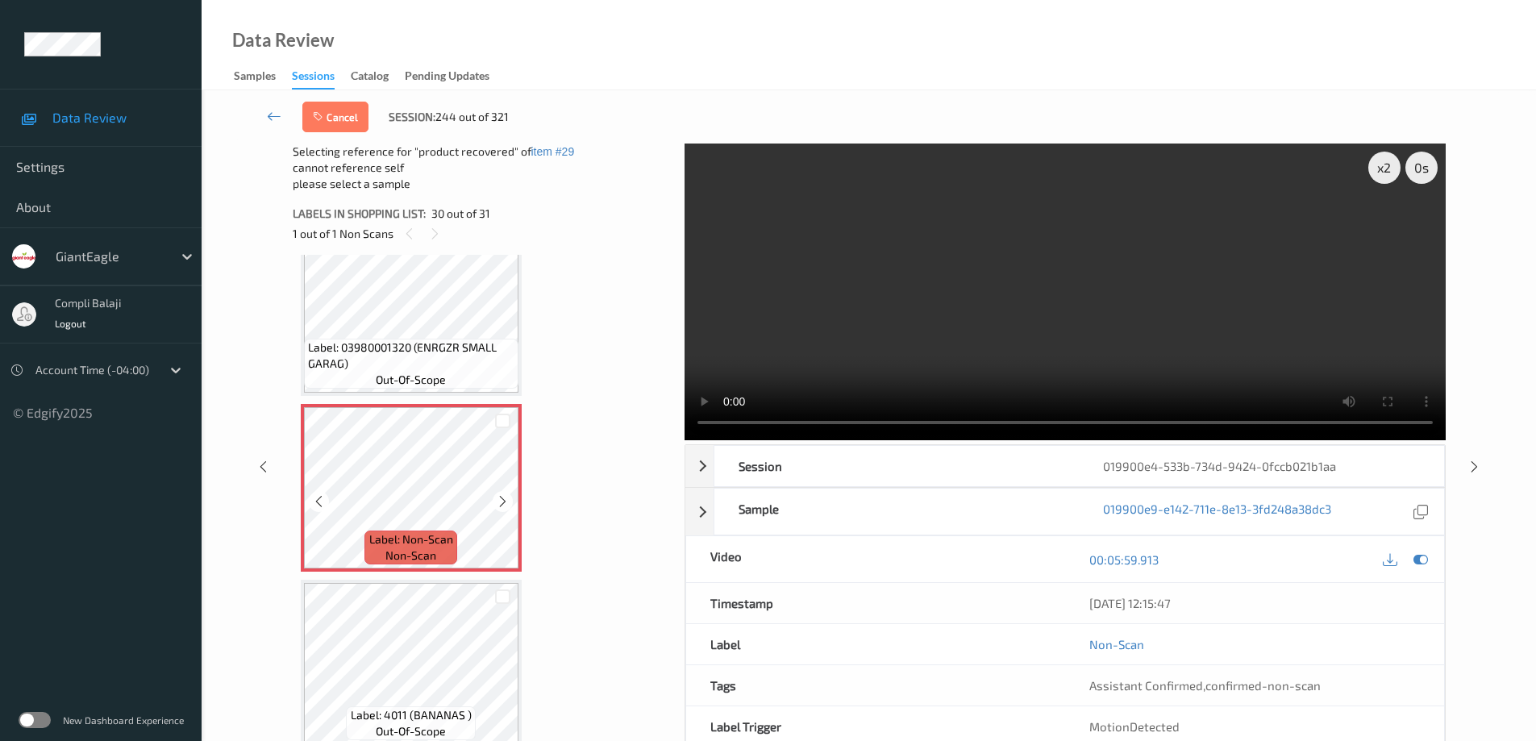
scroll to position [4964, 0]
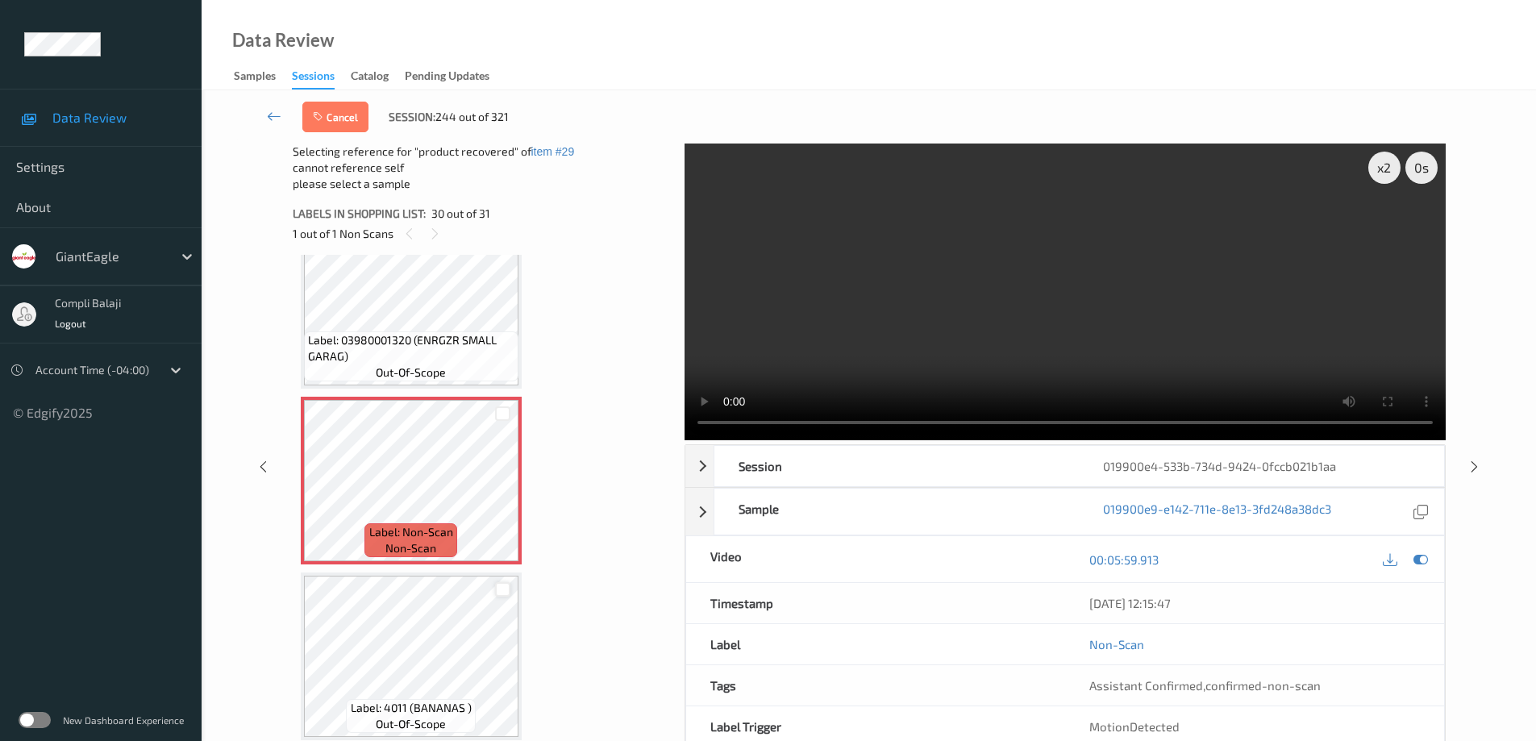
click at [504, 592] on div at bounding box center [502, 589] width 15 height 15
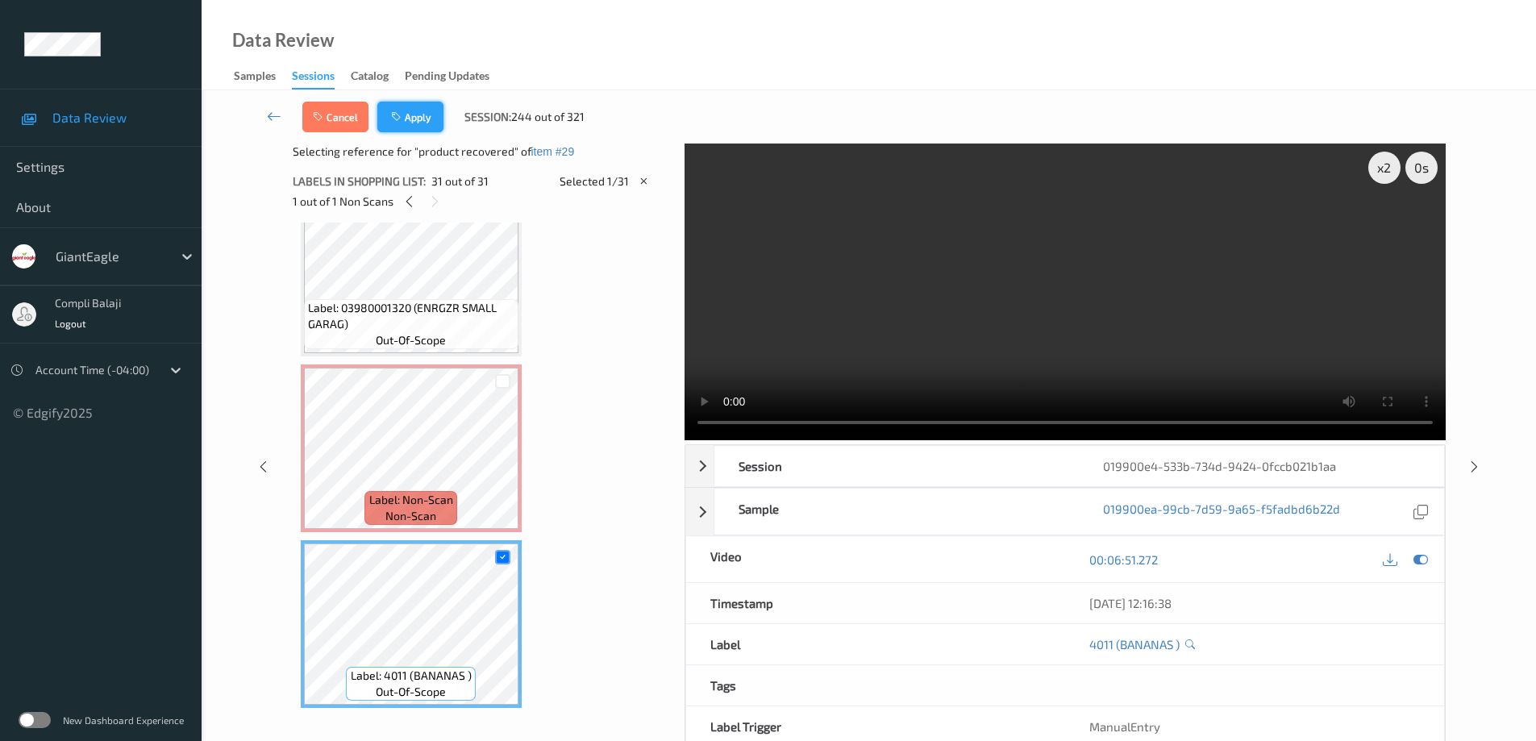
click at [406, 115] on button "Apply" at bounding box center [410, 117] width 66 height 31
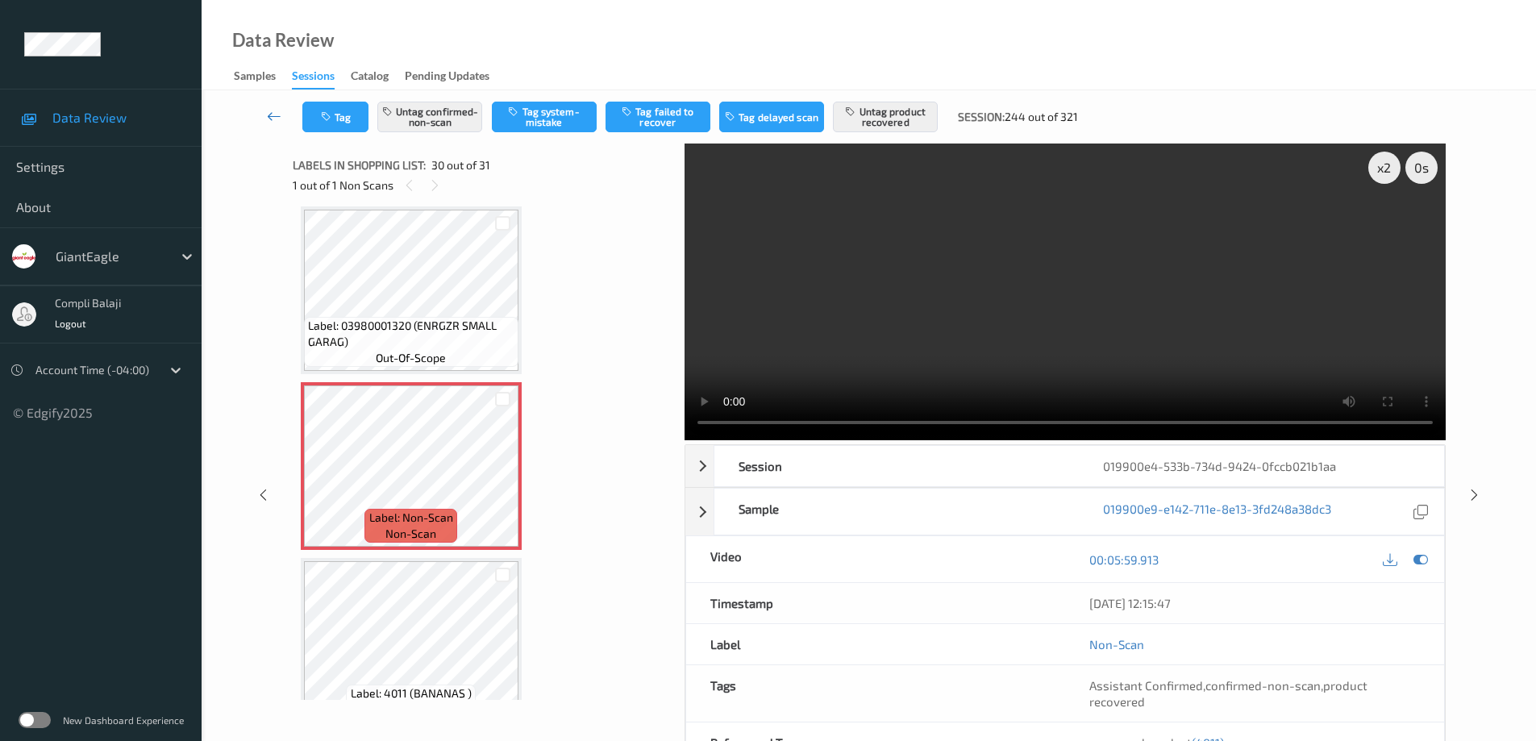
click at [271, 115] on icon at bounding box center [274, 116] width 15 height 16
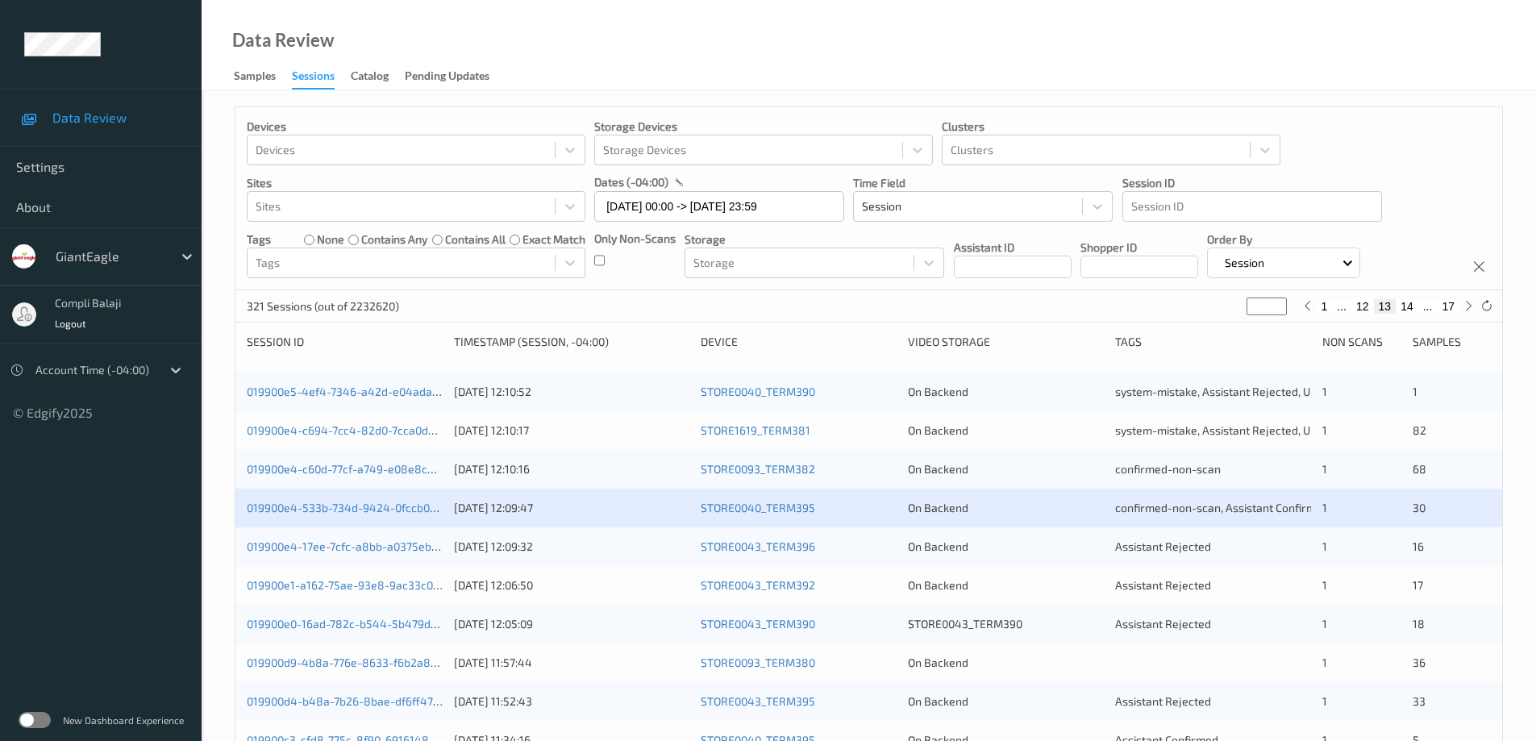
click at [402, 556] on div "019900e4-17ee-7cfc-a8bb-a0375eb61b69 [DATE] 12:09:32 STORE0043_TERM396 On Backe…" at bounding box center [868, 546] width 1267 height 39
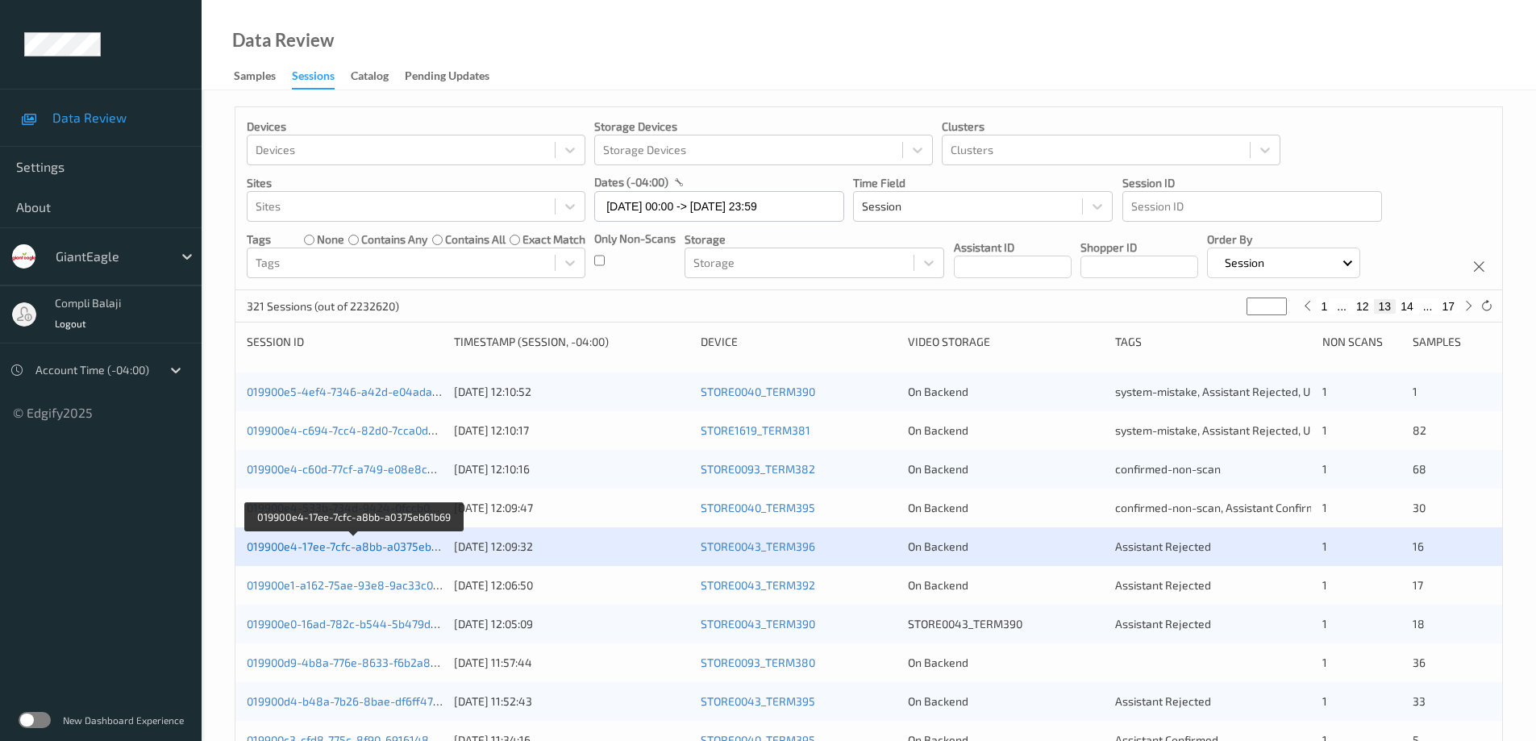
click at [393, 552] on link "019900e4-17ee-7cfc-a8bb-a0375eb61b69" at bounding box center [354, 546] width 215 height 14
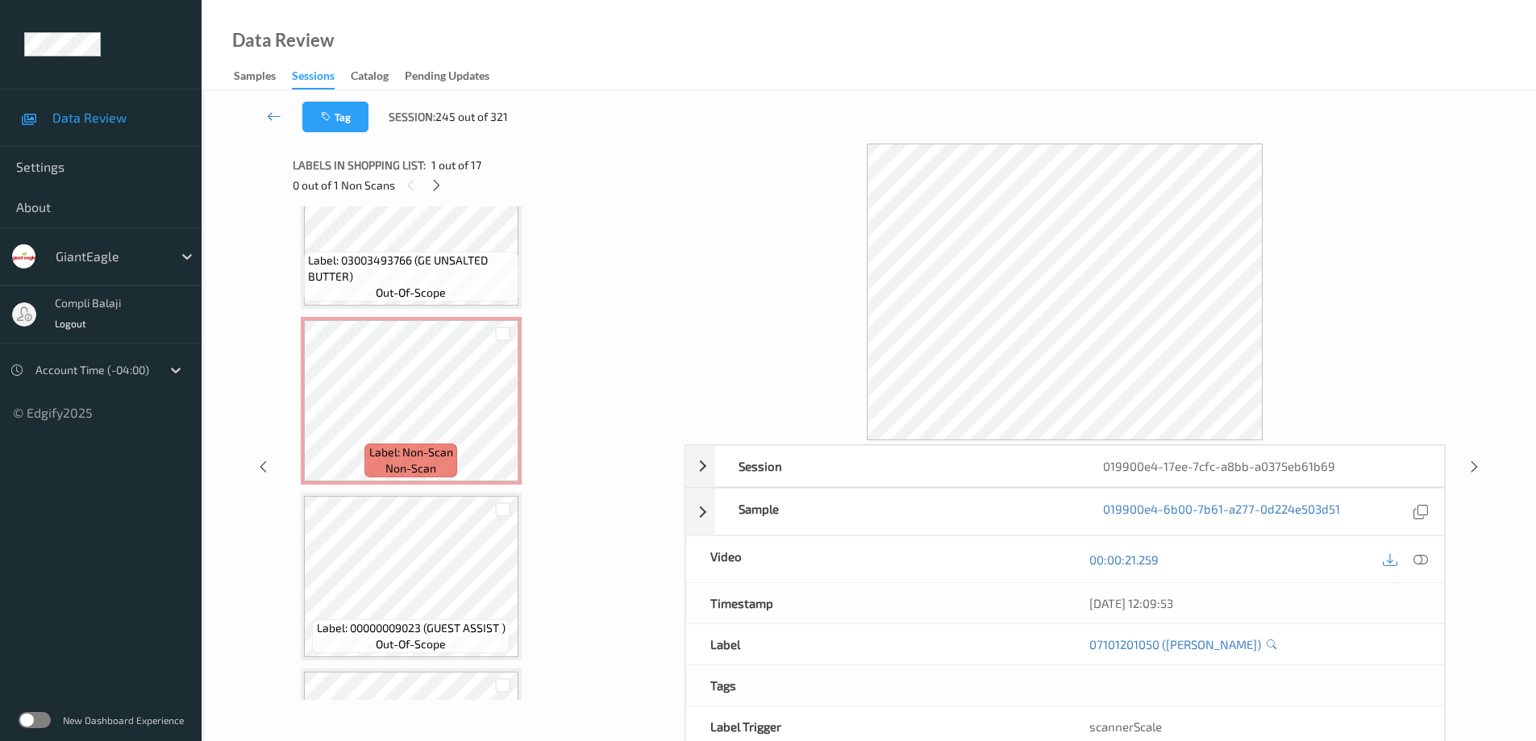
scroll to position [1514, 0]
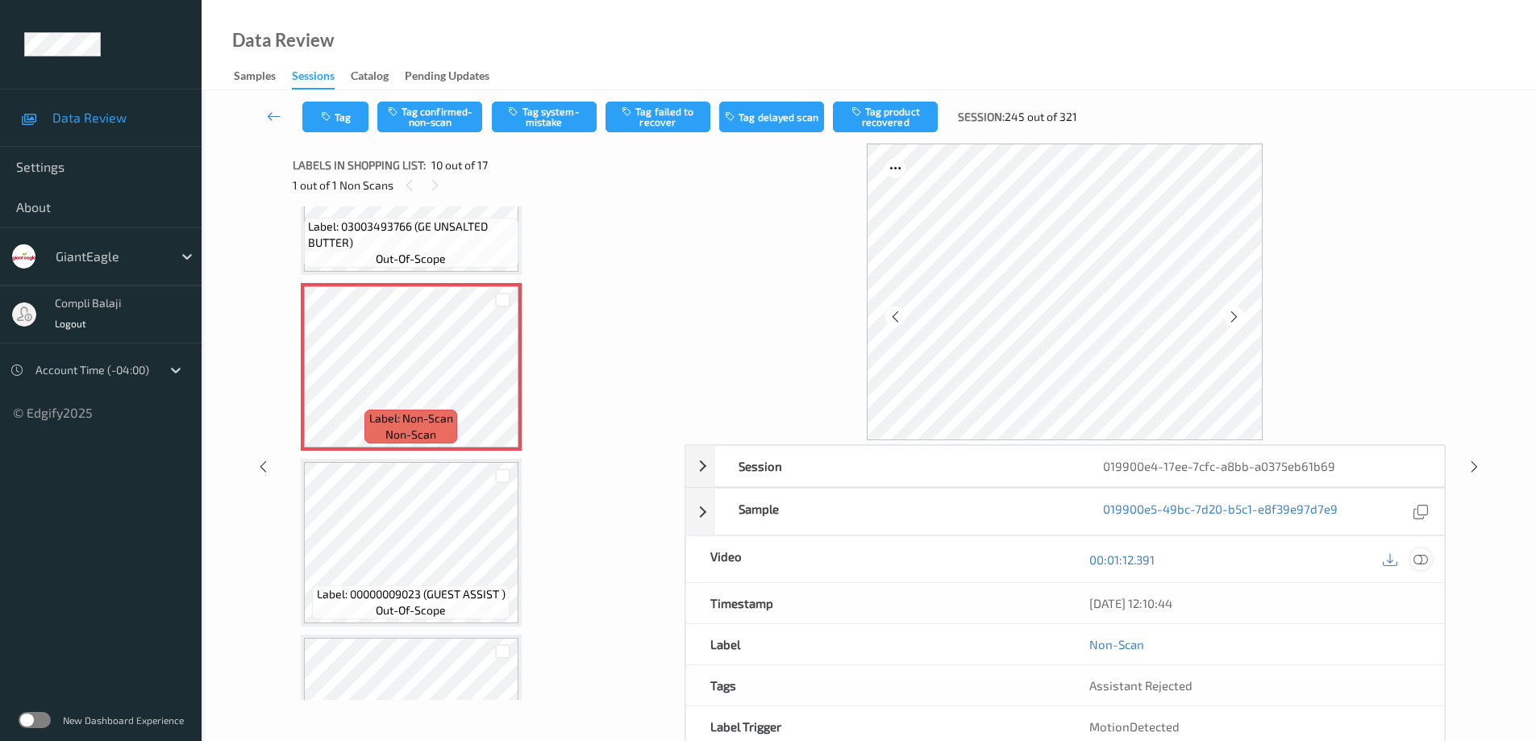
click at [1422, 563] on icon at bounding box center [1421, 559] width 15 height 15
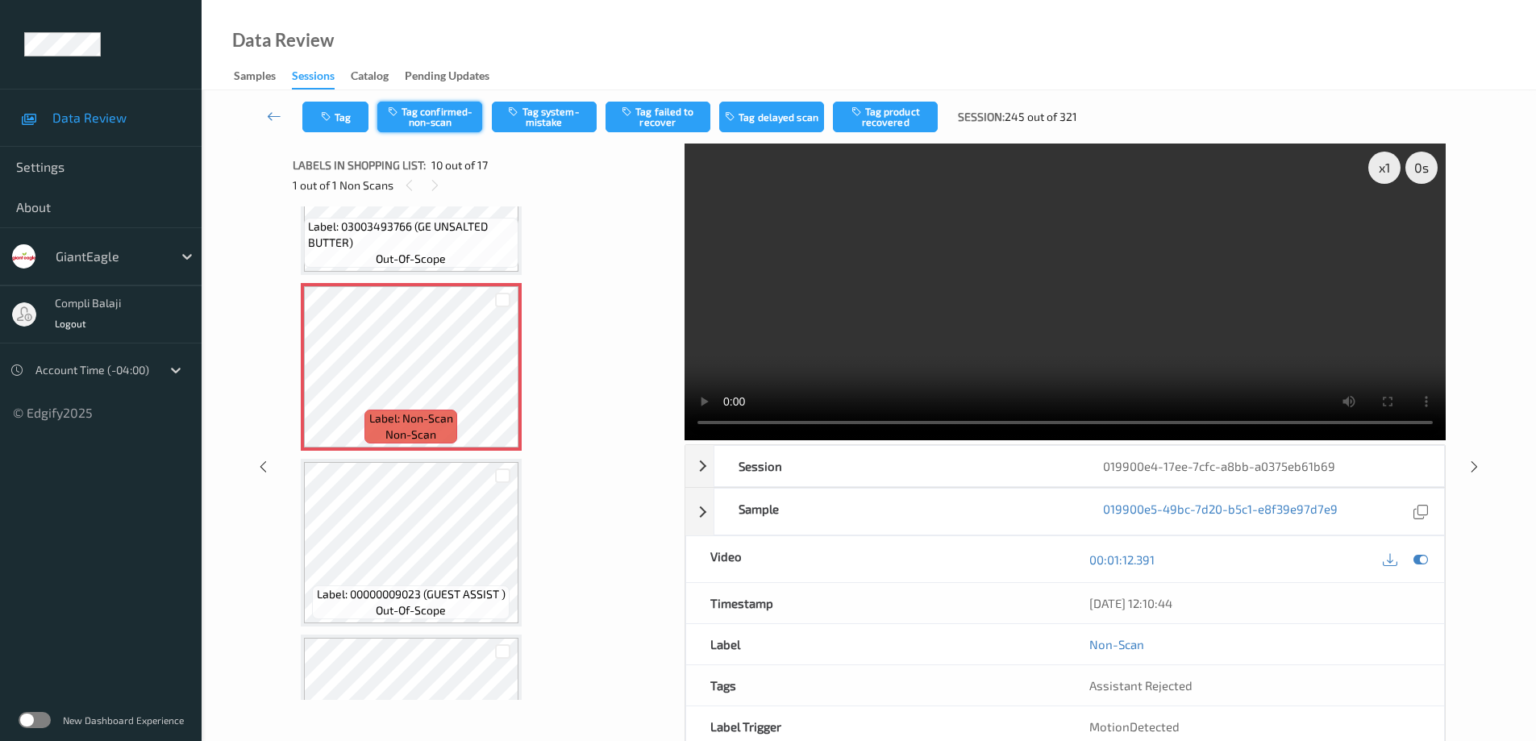
drag, startPoint x: 439, startPoint y: 122, endPoint x: 557, endPoint y: 192, distance: 137.7
click at [439, 122] on button "Tag confirmed-non-scan" at bounding box center [429, 117] width 105 height 31
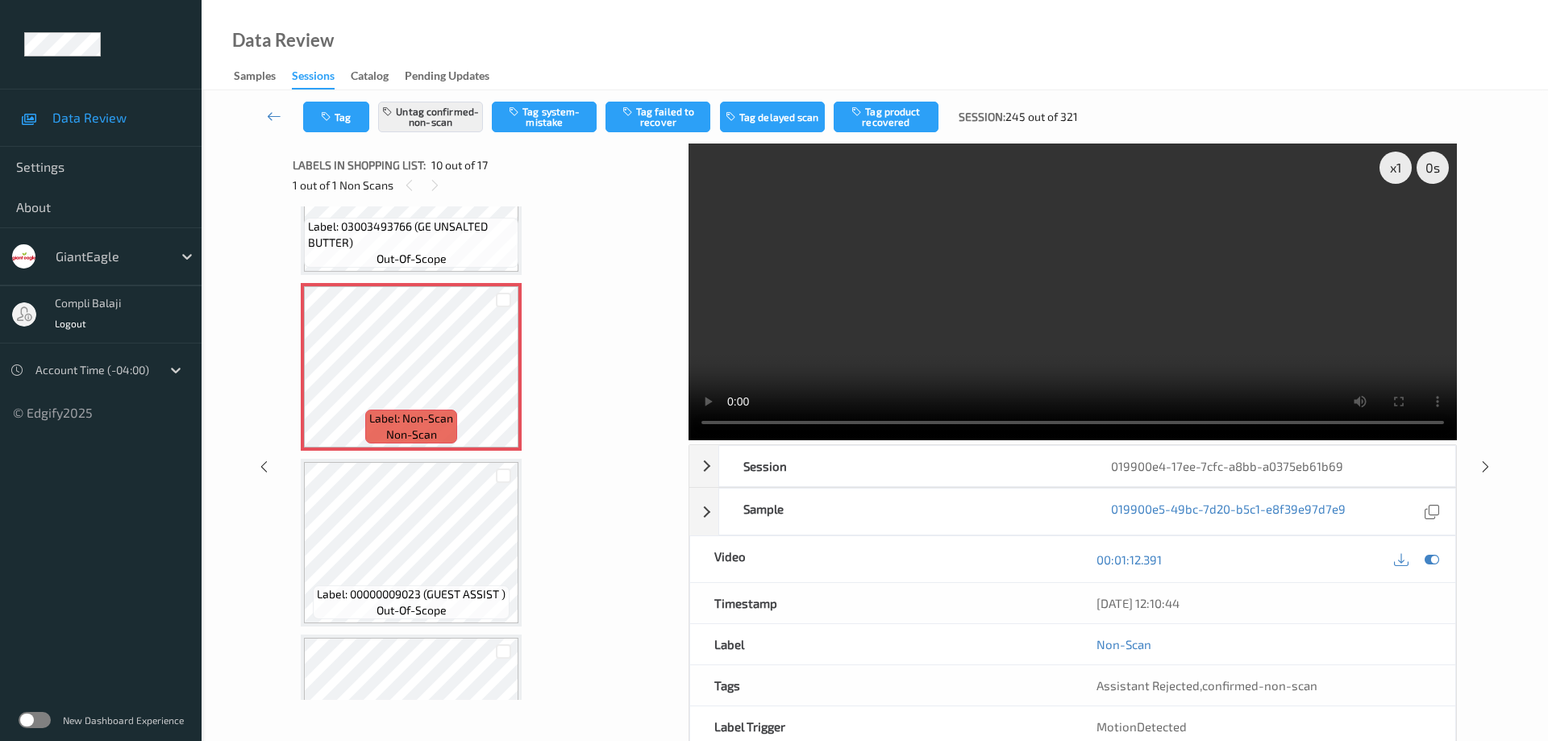
drag, startPoint x: 886, startPoint y: 121, endPoint x: 849, endPoint y: 156, distance: 50.8
click at [887, 121] on button "Tag product recovered" at bounding box center [886, 117] width 105 height 31
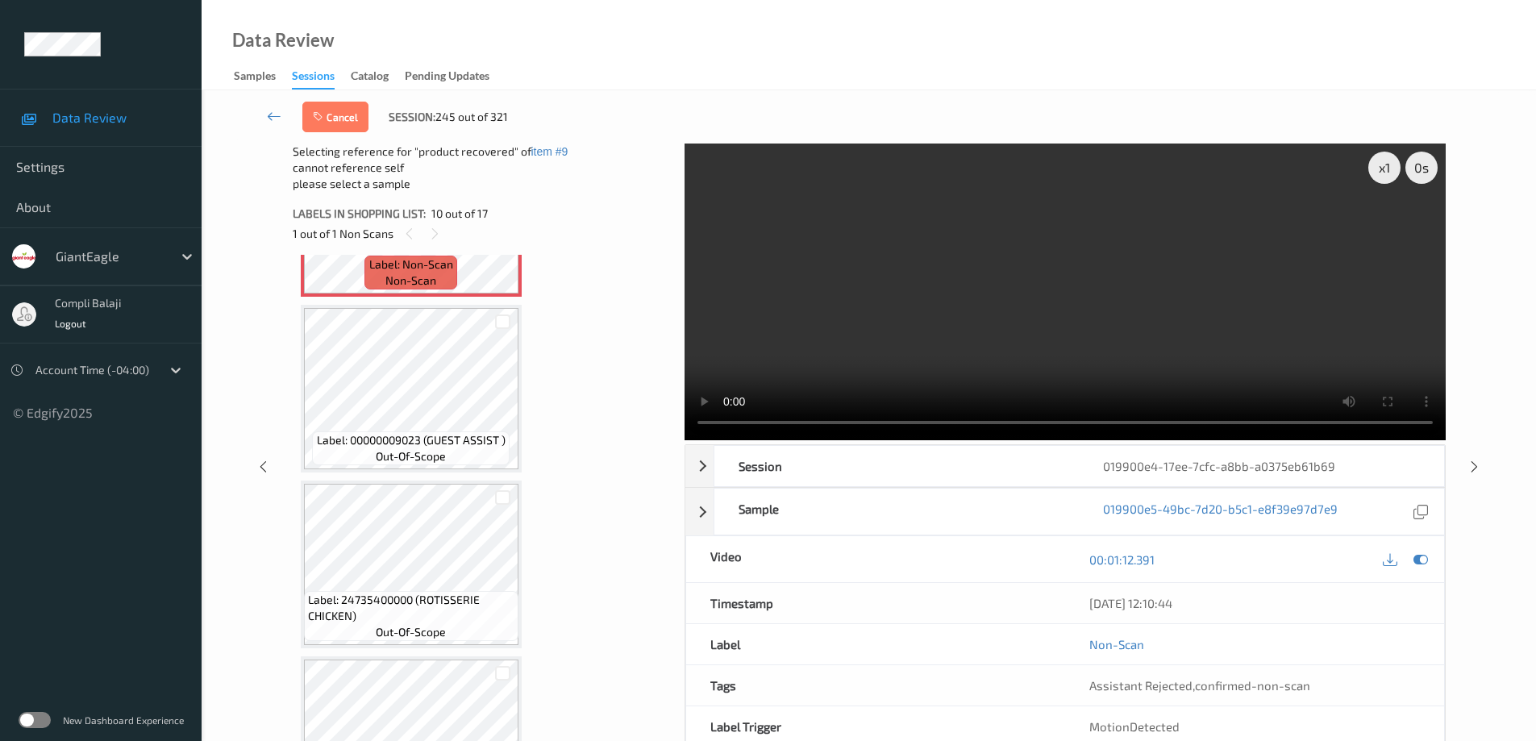
scroll to position [1756, 0]
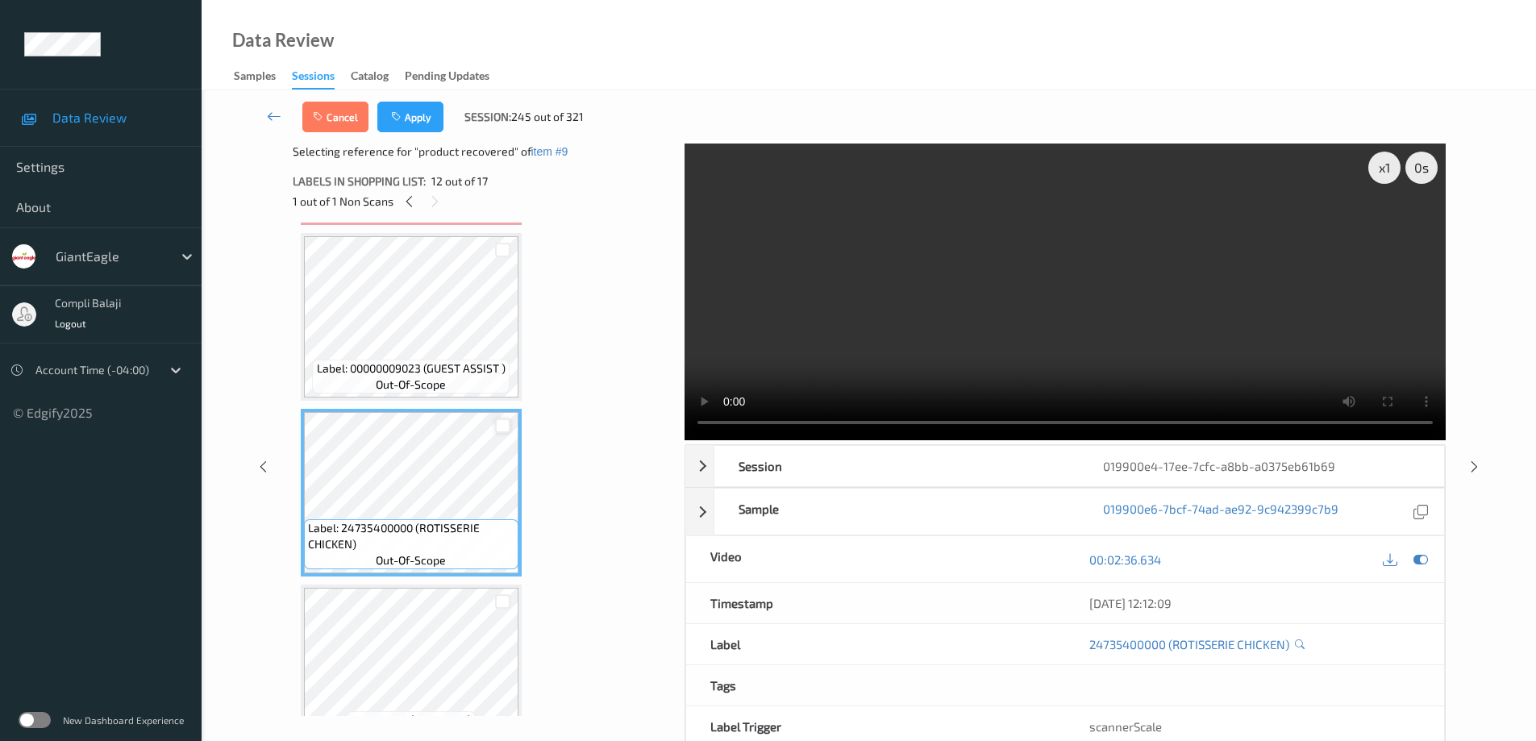
click at [503, 423] on div at bounding box center [502, 426] width 15 height 15
click at [417, 122] on button "Apply" at bounding box center [410, 117] width 66 height 31
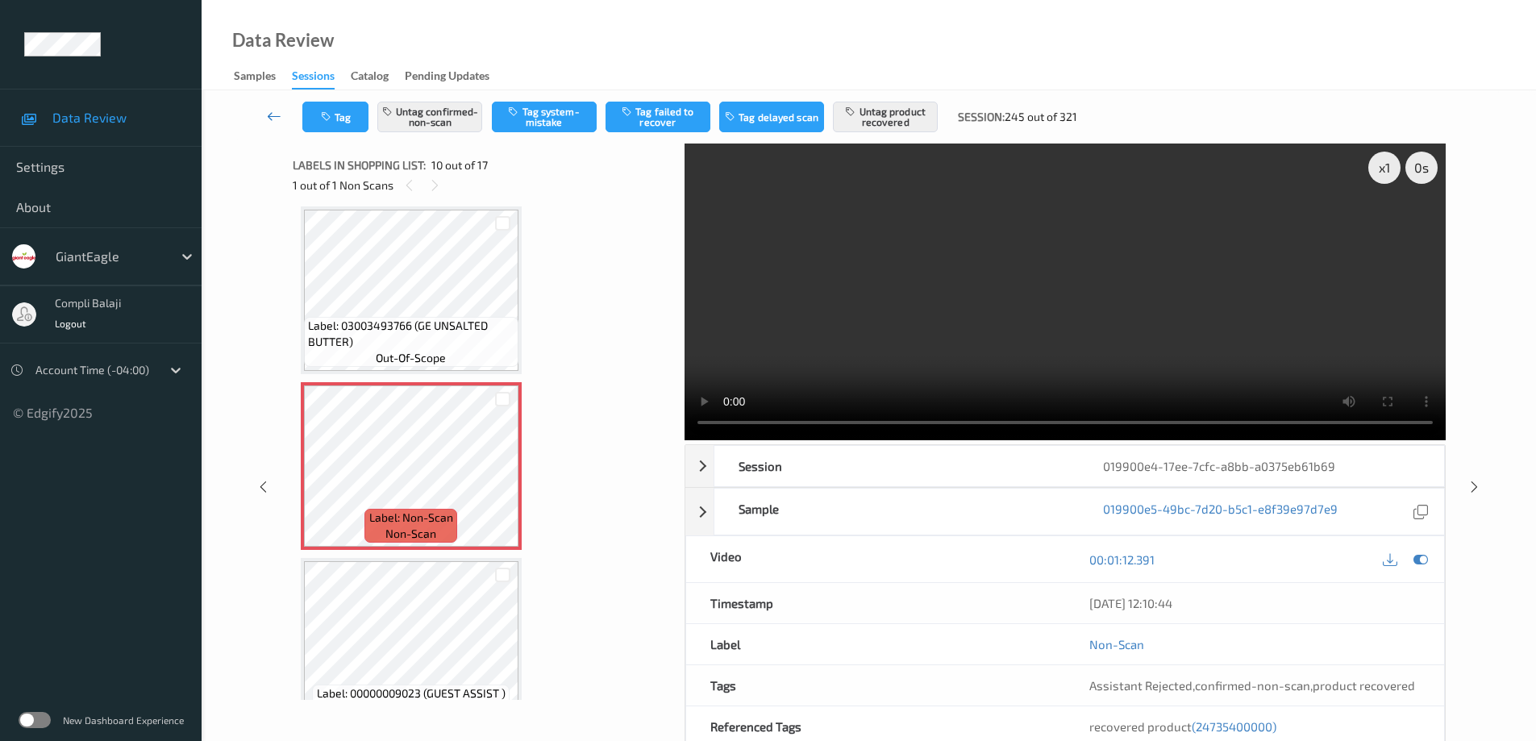
click at [275, 113] on icon at bounding box center [274, 116] width 15 height 16
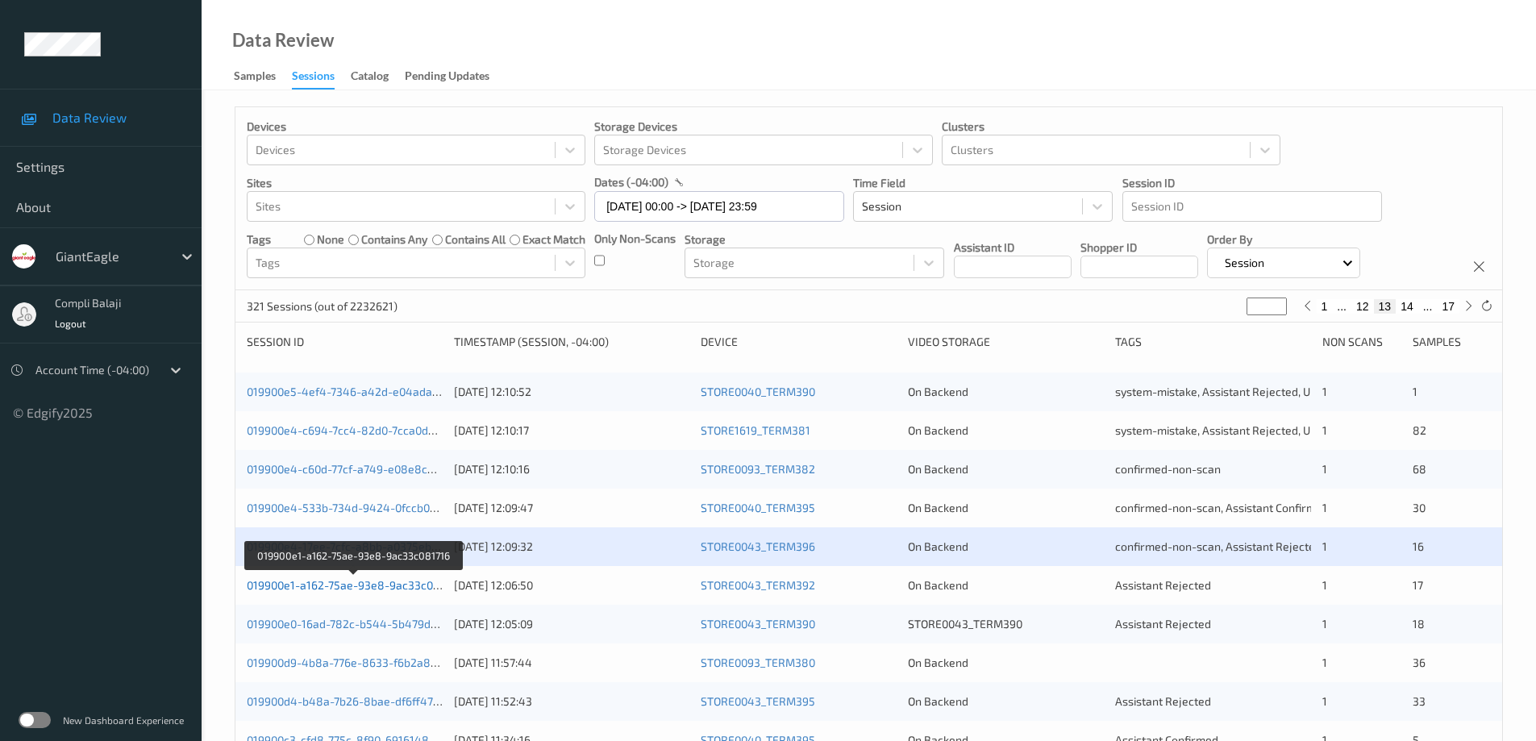
click at [377, 589] on link "019900e1-a162-75ae-93e8-9ac33c081716" at bounding box center [354, 585] width 215 height 14
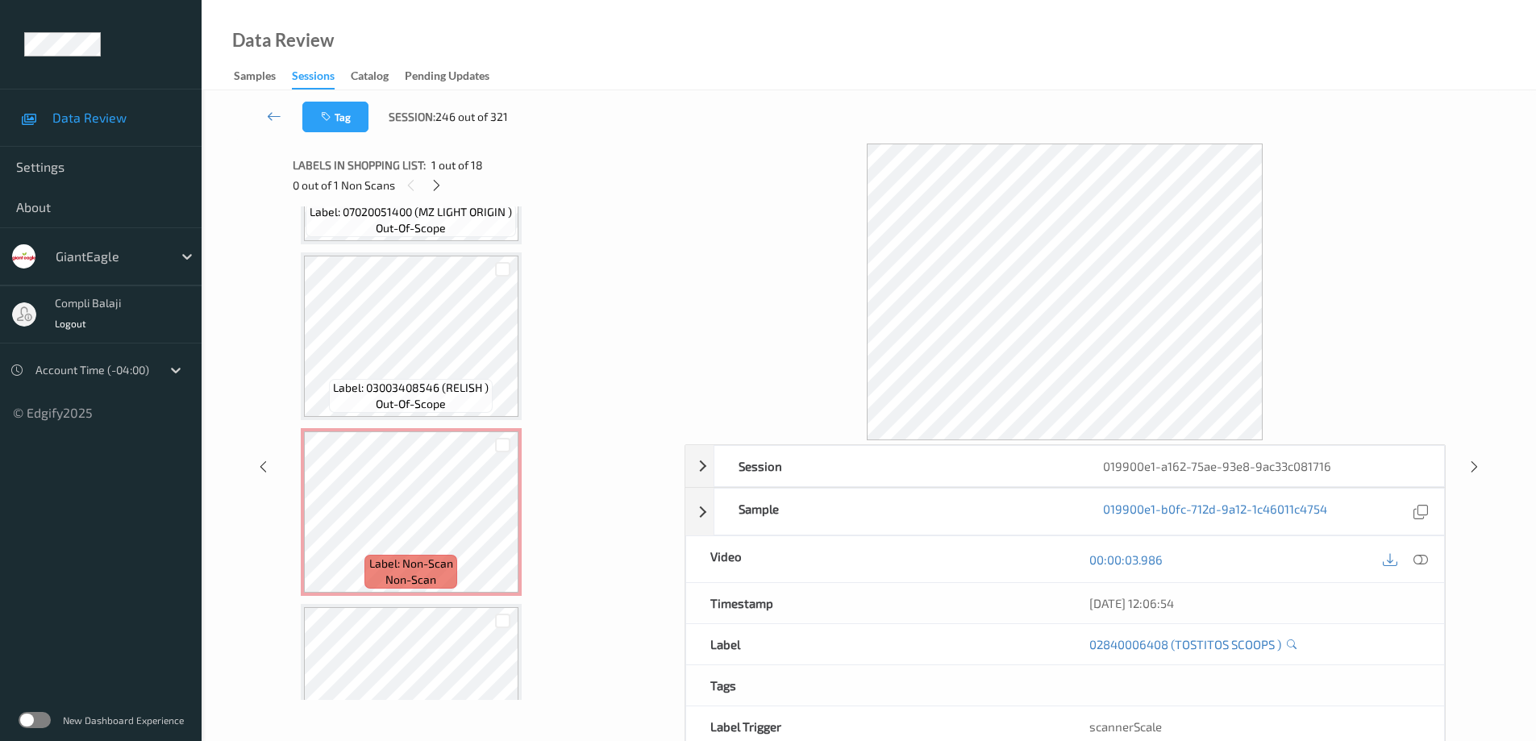
scroll to position [1658, 0]
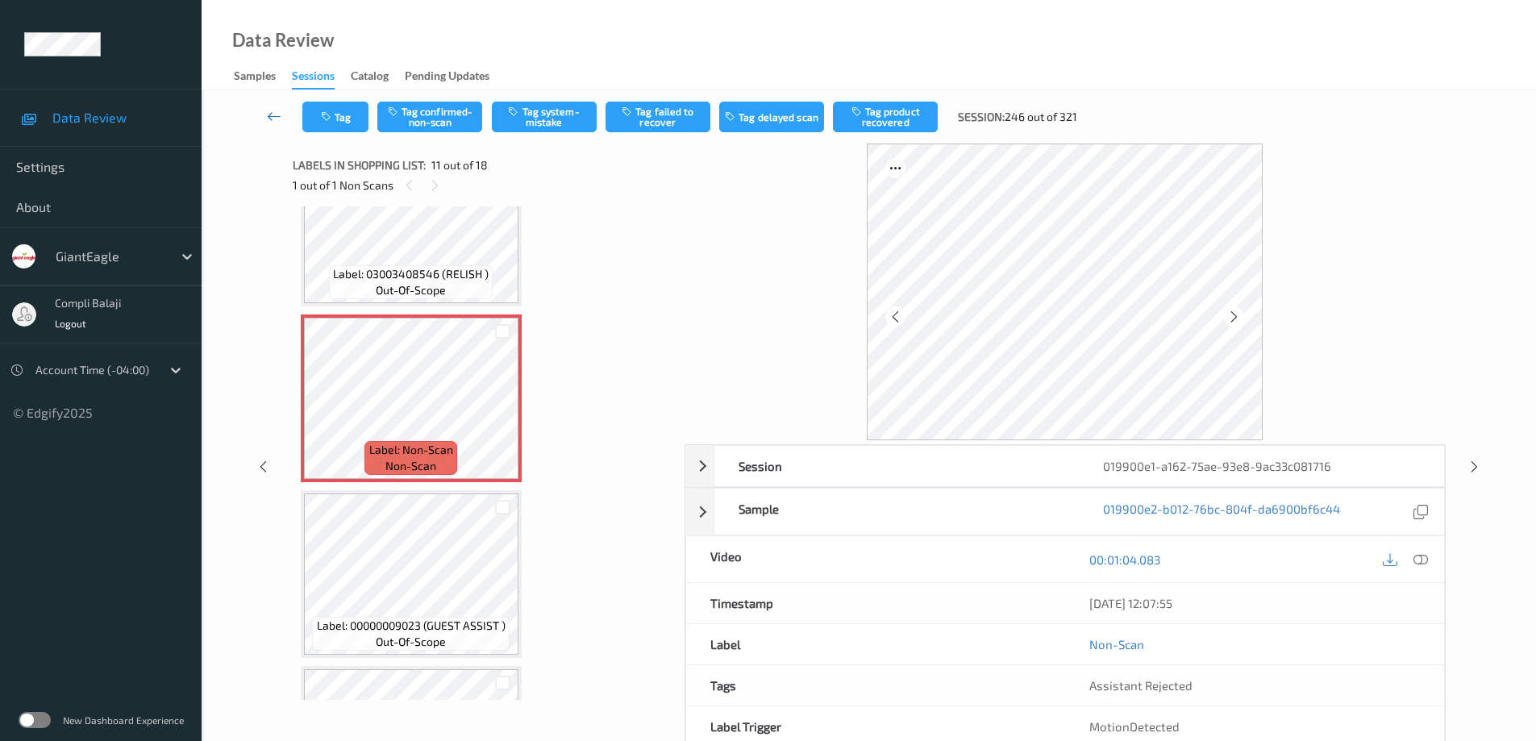
click at [273, 119] on icon at bounding box center [274, 116] width 15 height 16
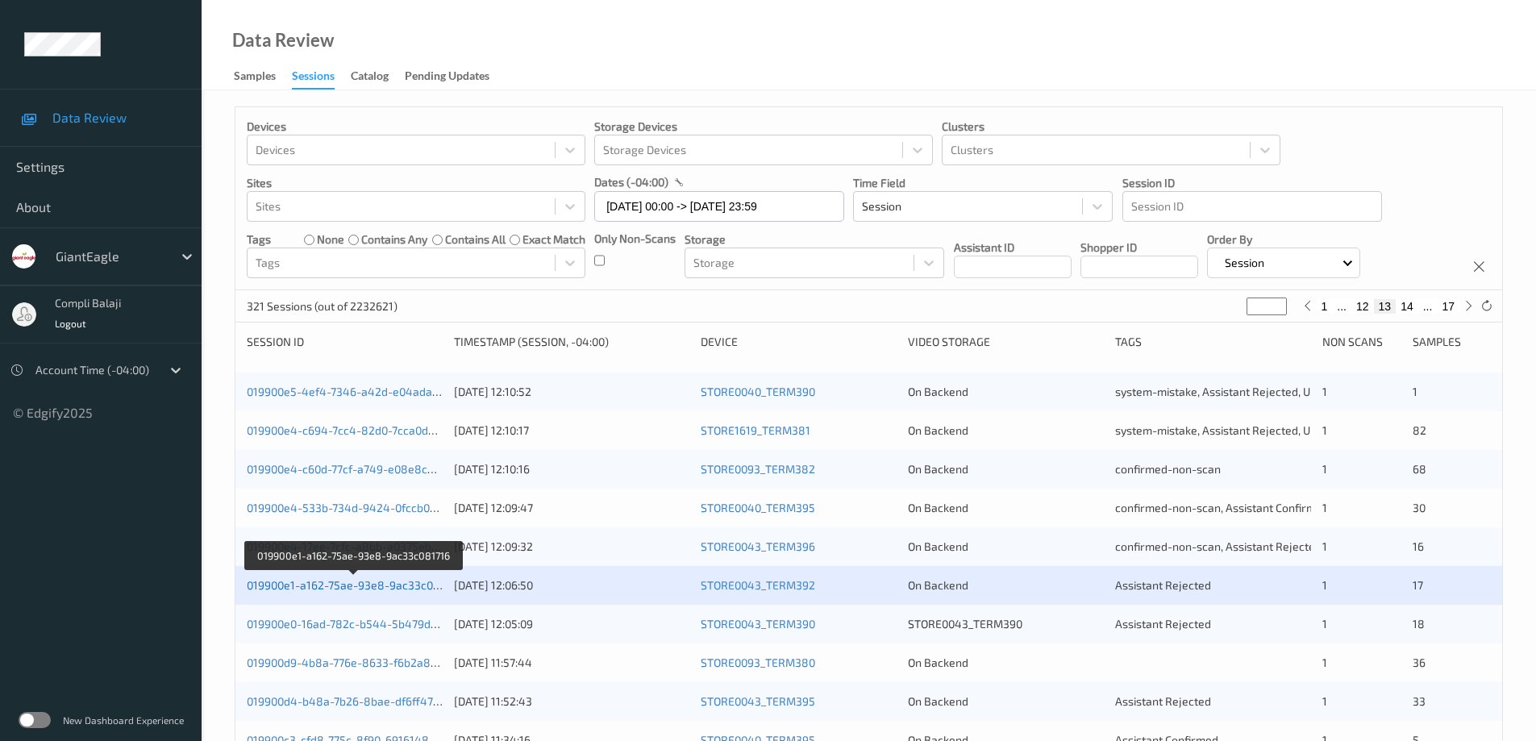
click at [384, 585] on link "019900e1-a162-75ae-93e8-9ac33c081716" at bounding box center [354, 585] width 215 height 14
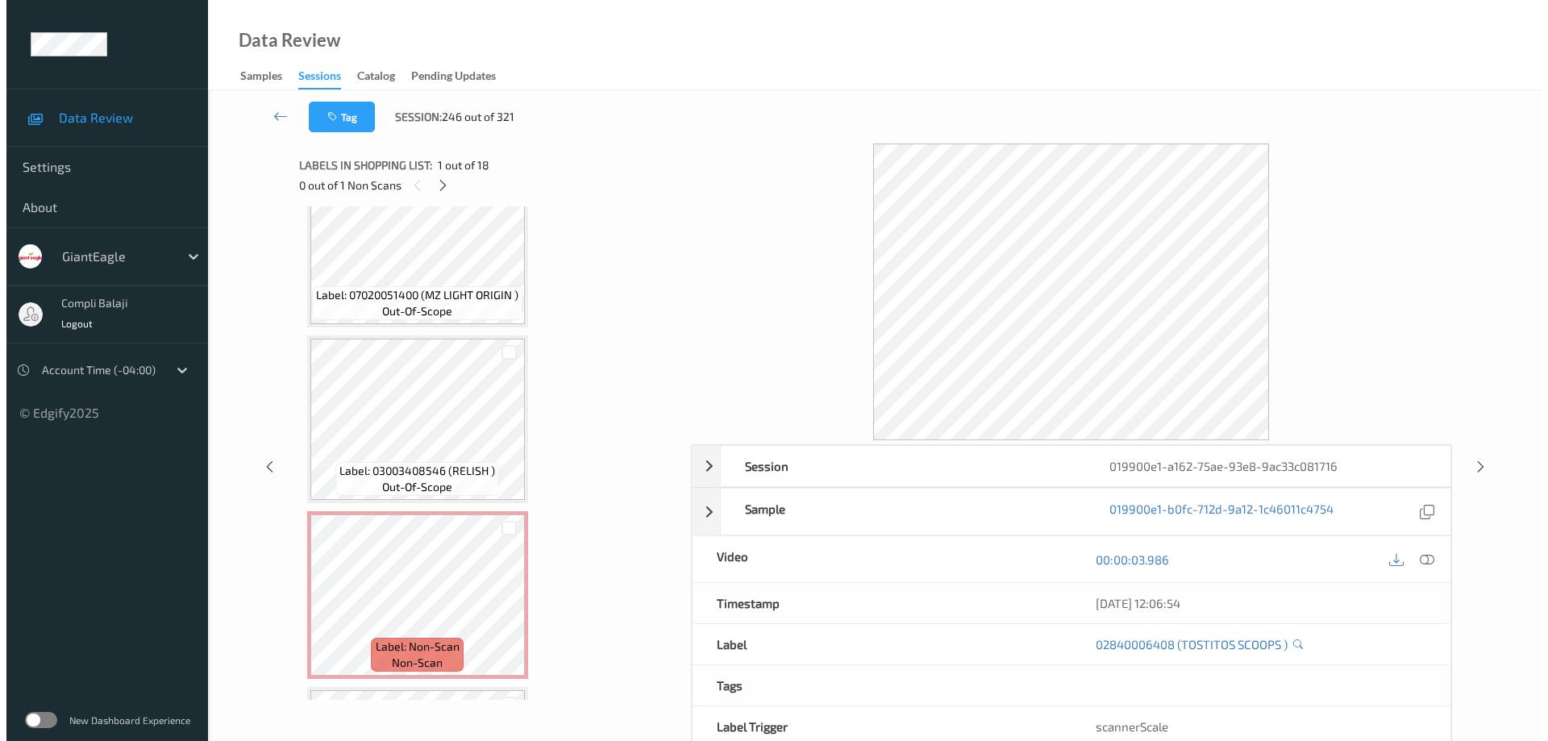
scroll to position [1482, 0]
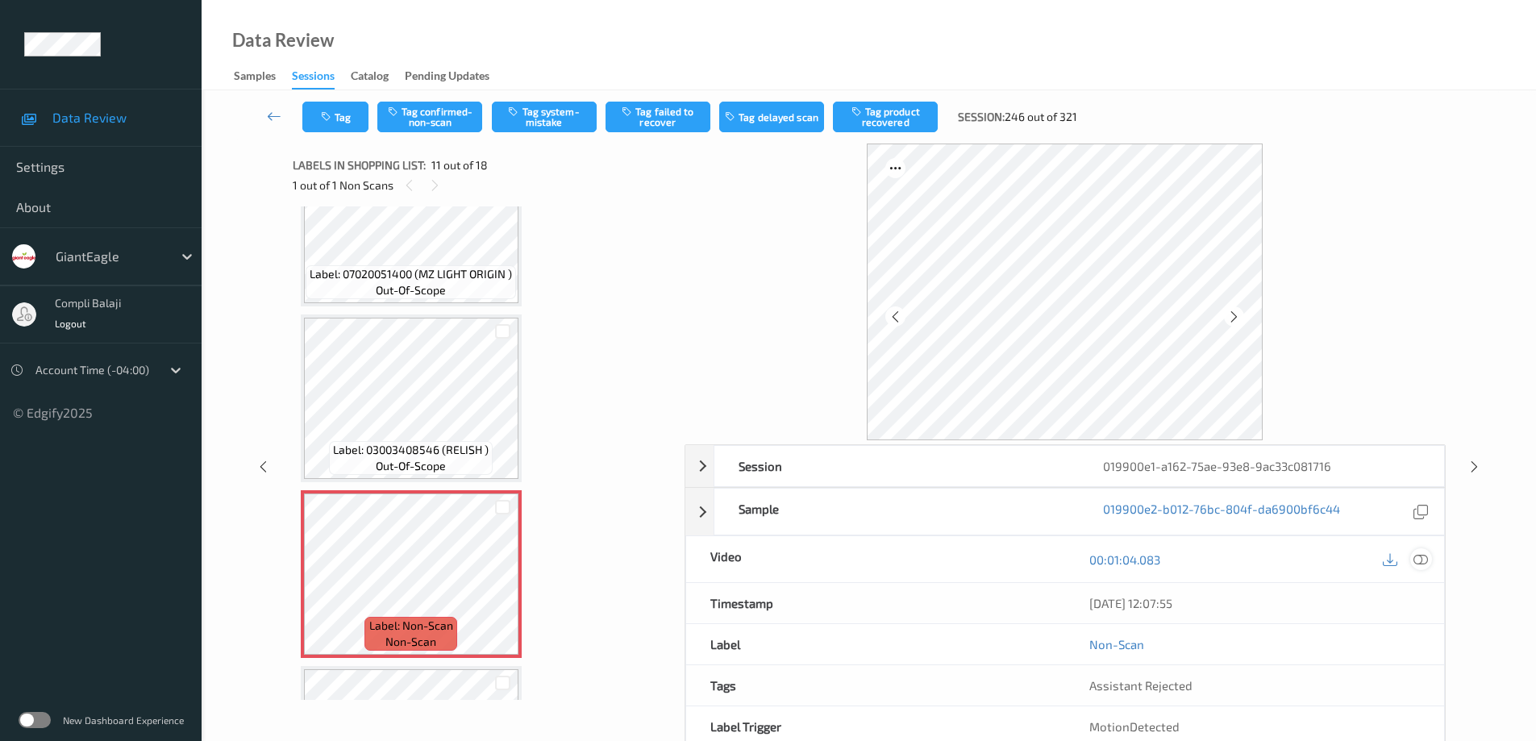
click at [1421, 565] on icon at bounding box center [1421, 559] width 15 height 15
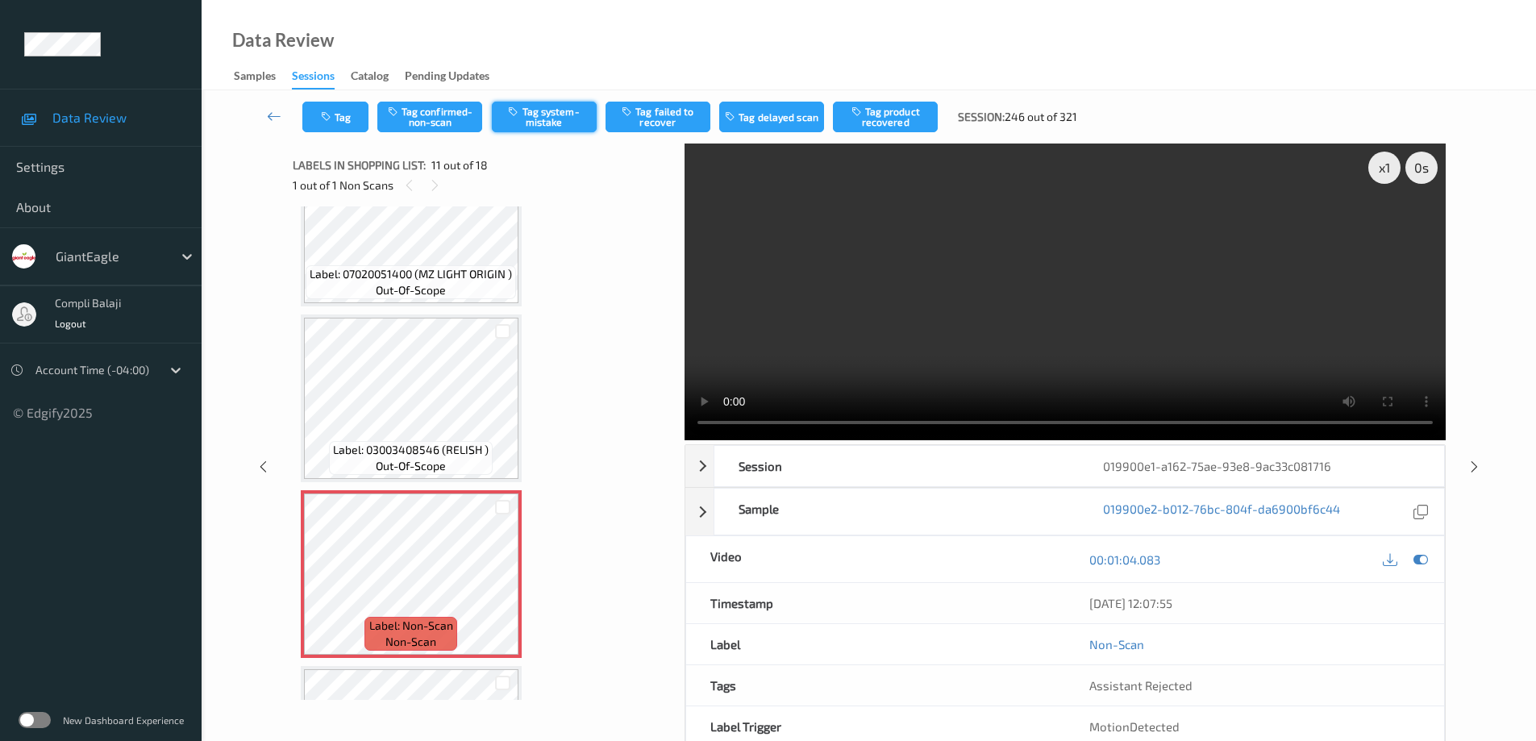
click at [554, 126] on button "Tag system-mistake" at bounding box center [544, 117] width 105 height 31
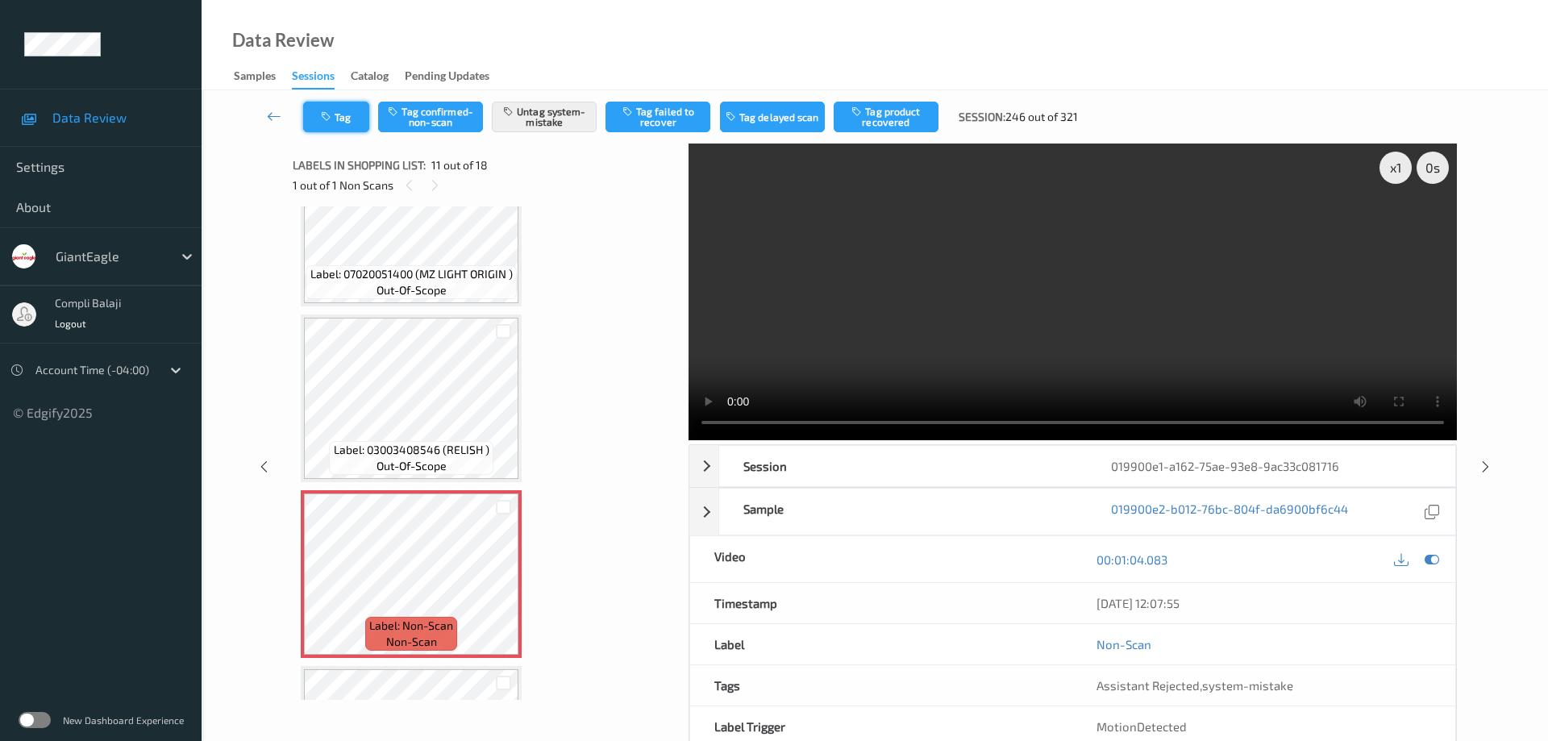
click at [354, 121] on button "Tag" at bounding box center [336, 117] width 66 height 31
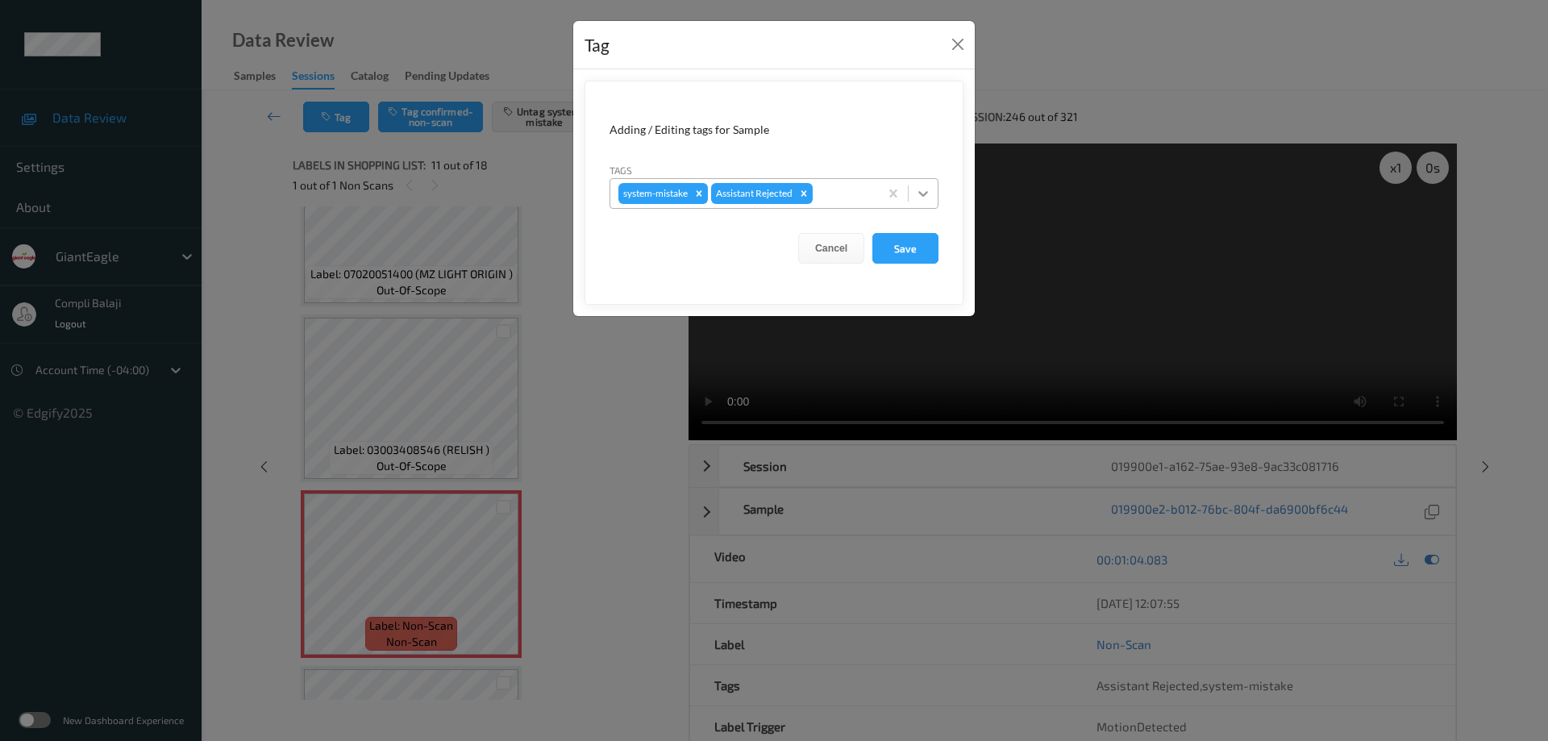
click at [924, 198] on icon at bounding box center [923, 193] width 16 height 16
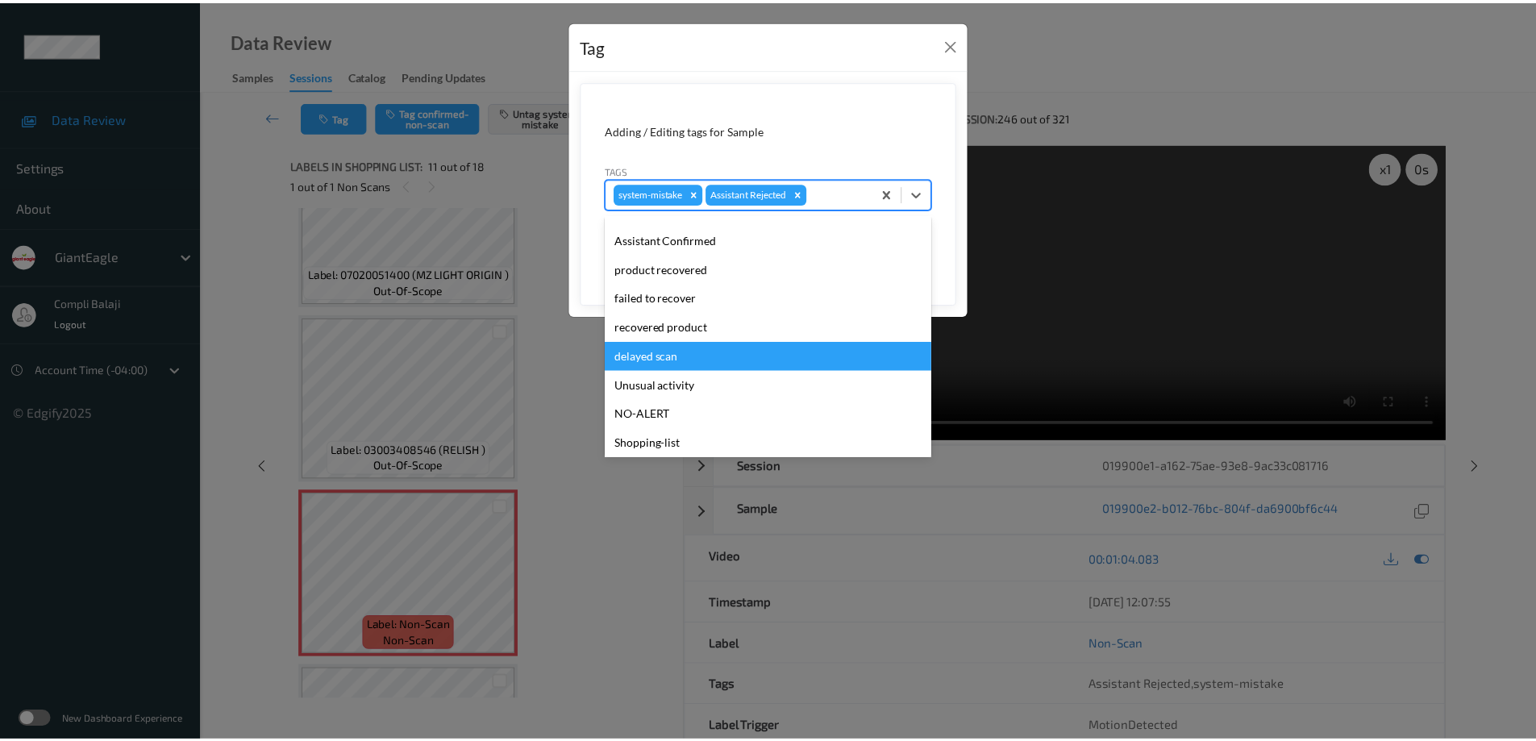
scroll to position [142, 0]
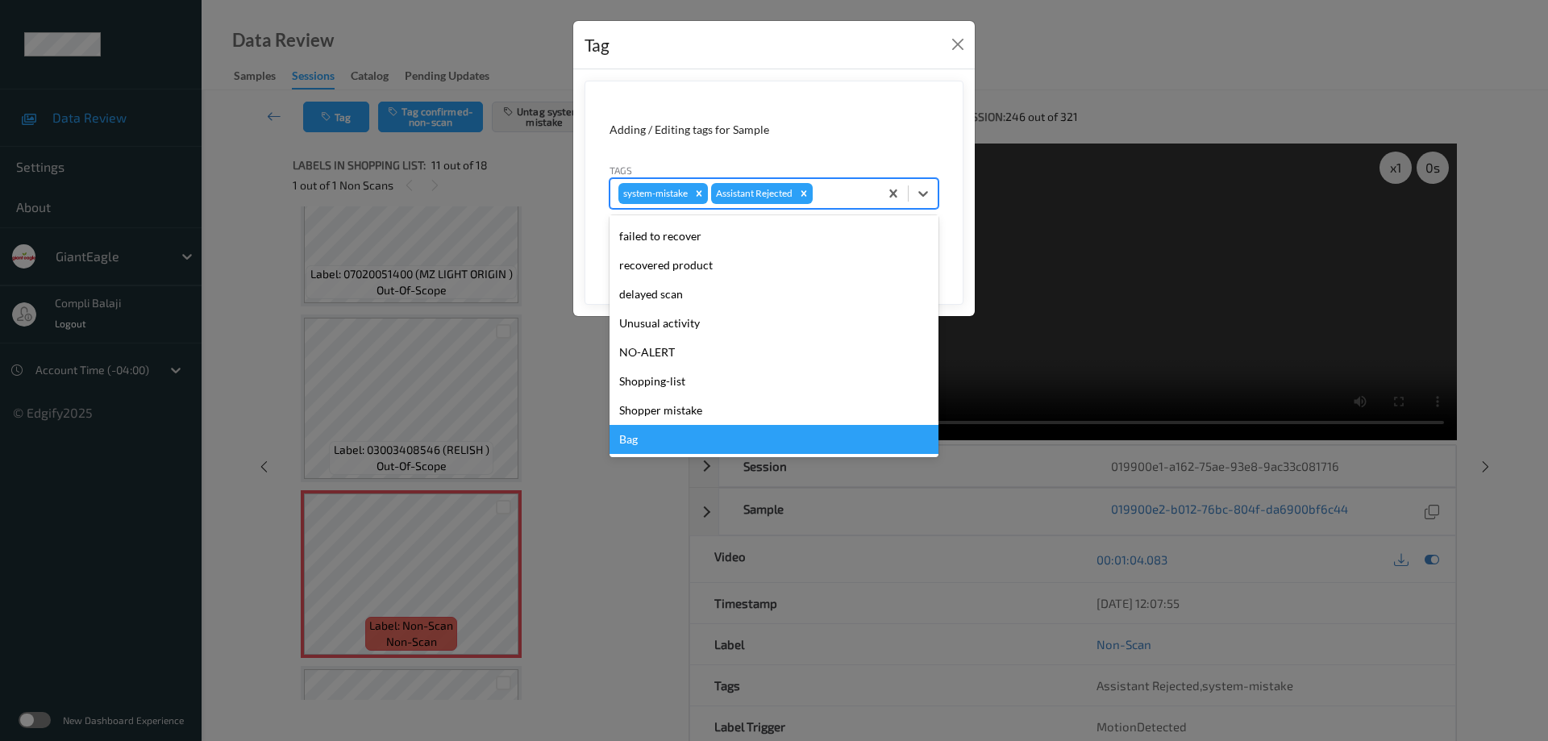
click at [644, 444] on div "Bag" at bounding box center [774, 439] width 329 height 29
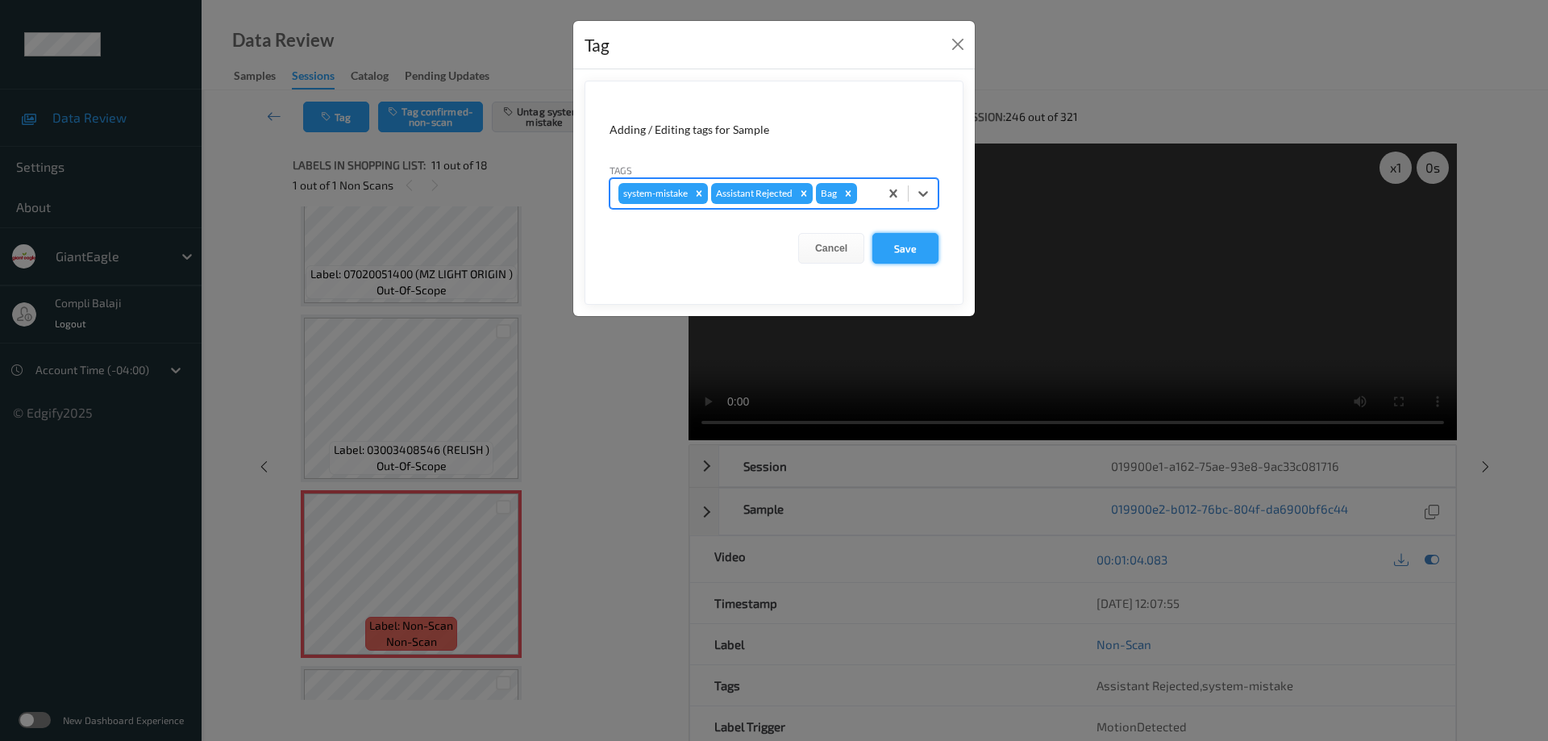
click at [918, 258] on button "Save" at bounding box center [906, 248] width 66 height 31
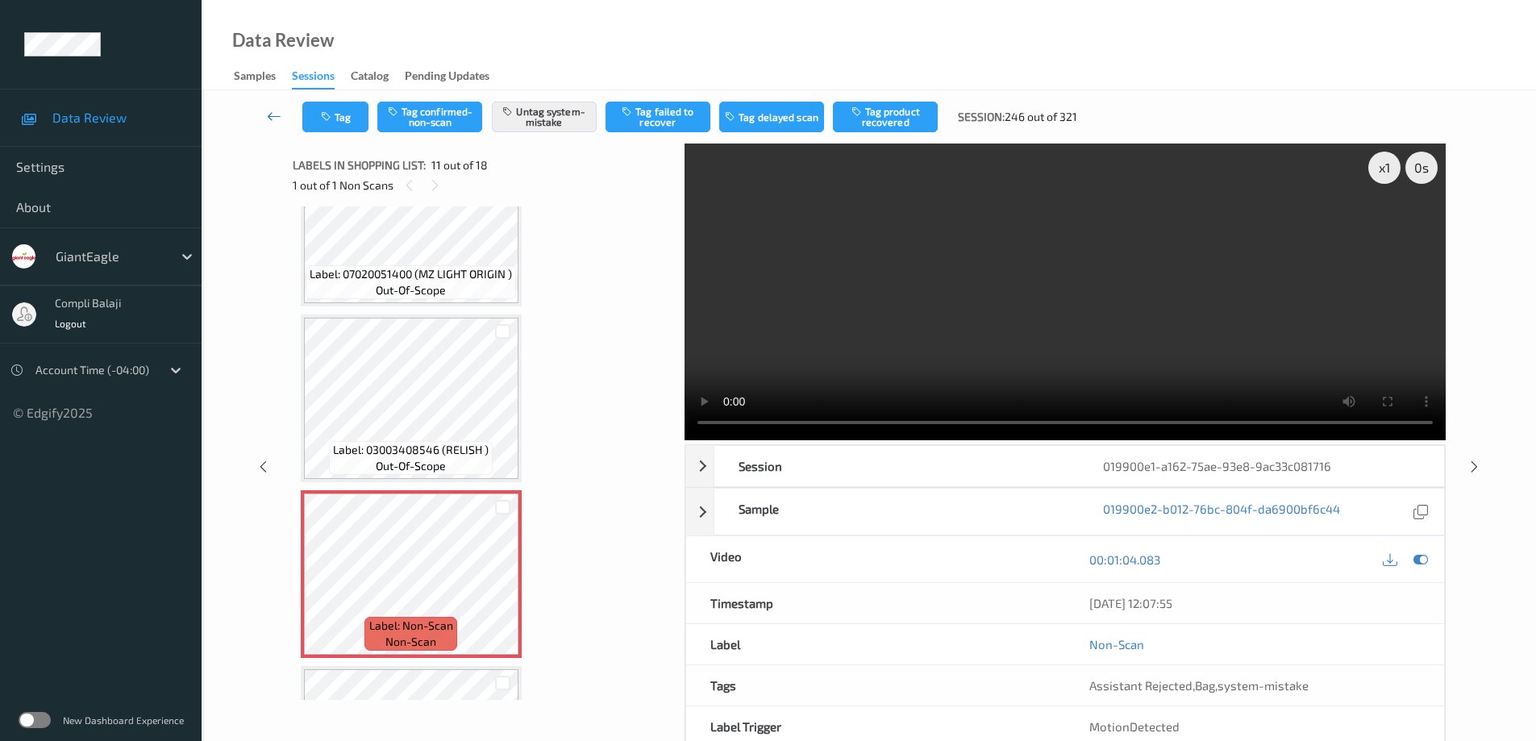
click at [264, 119] on link at bounding box center [274, 117] width 56 height 31
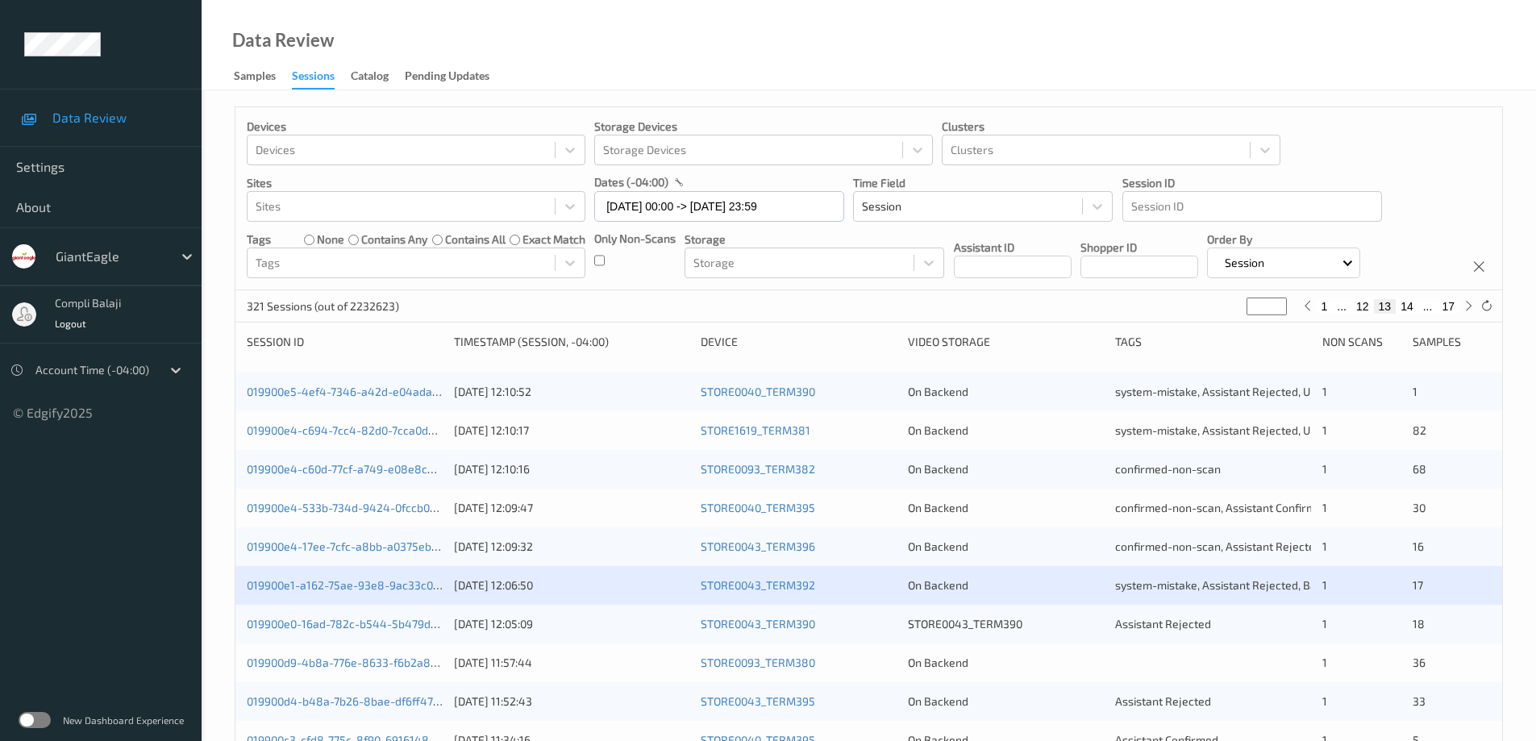
scroll to position [161, 0]
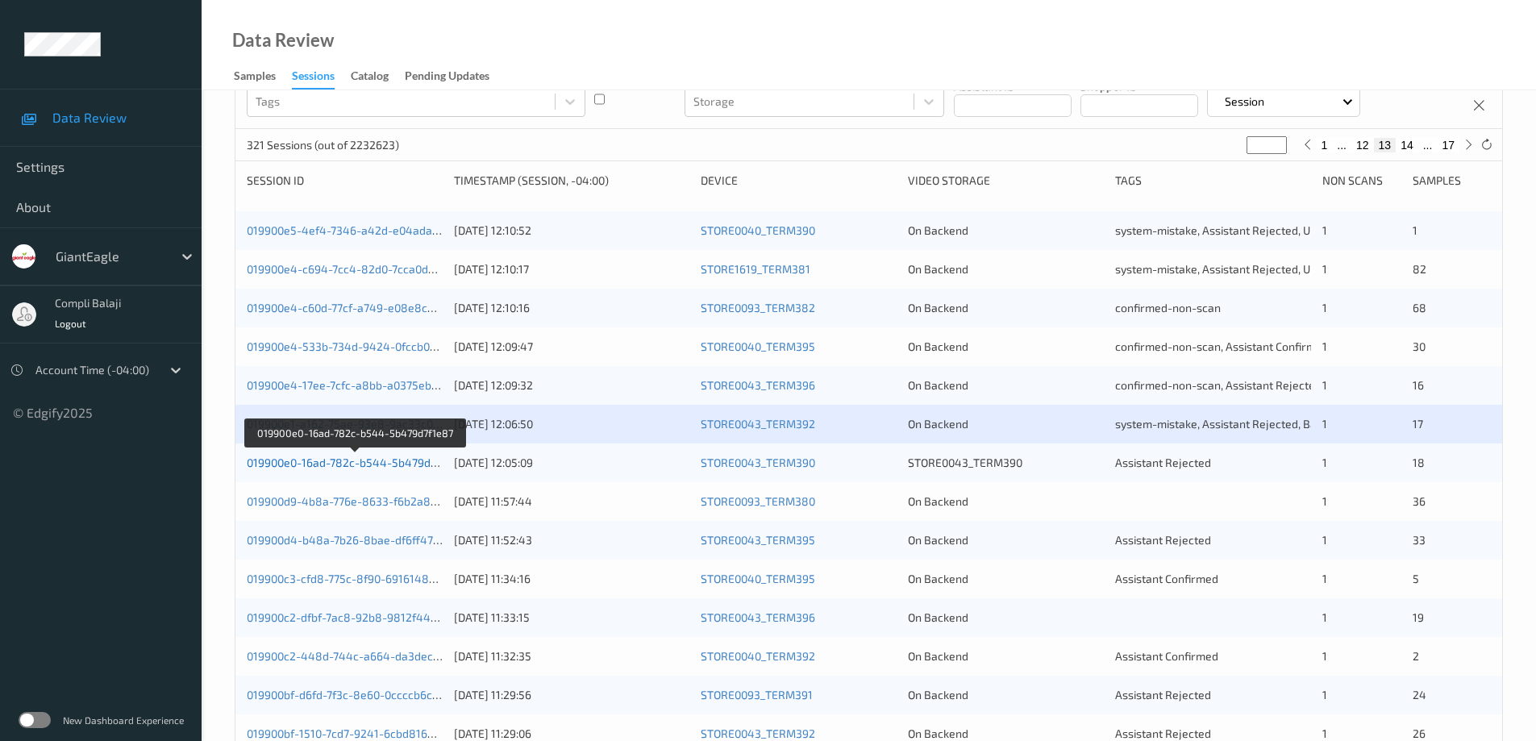
click at [394, 464] on link "019900e0-16ad-782c-b544-5b479d7f1e87" at bounding box center [356, 463] width 218 height 14
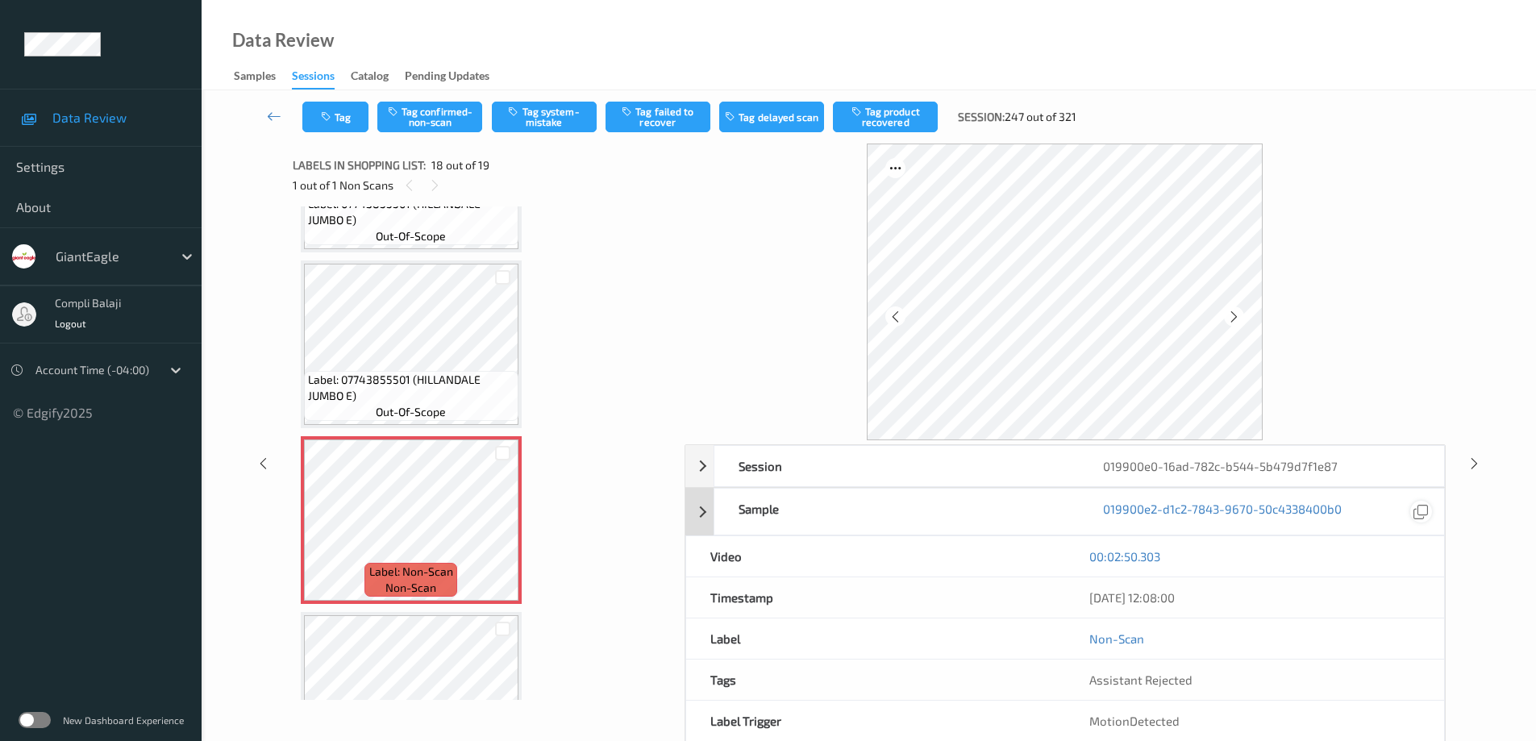
click at [1425, 515] on icon at bounding box center [1421, 512] width 15 height 15
click at [1417, 514] on icon at bounding box center [1421, 512] width 15 height 15
click at [1415, 517] on icon at bounding box center [1421, 512] width 15 height 15
click at [1422, 508] on icon at bounding box center [1421, 512] width 15 height 15
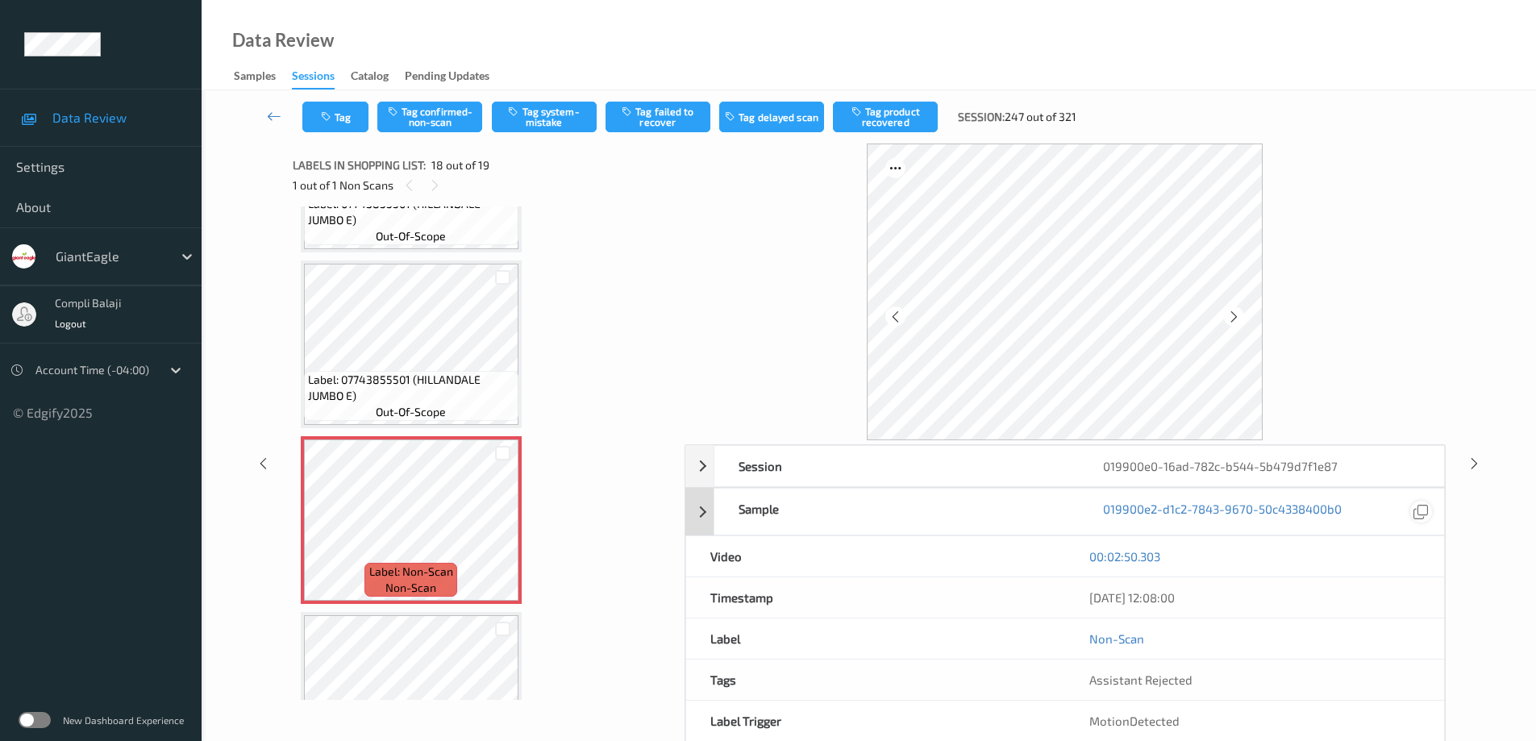
click at [1422, 508] on icon at bounding box center [1421, 512] width 15 height 15
click at [1335, 565] on div "00:02:50.303" at bounding box center [1254, 556] width 379 height 40
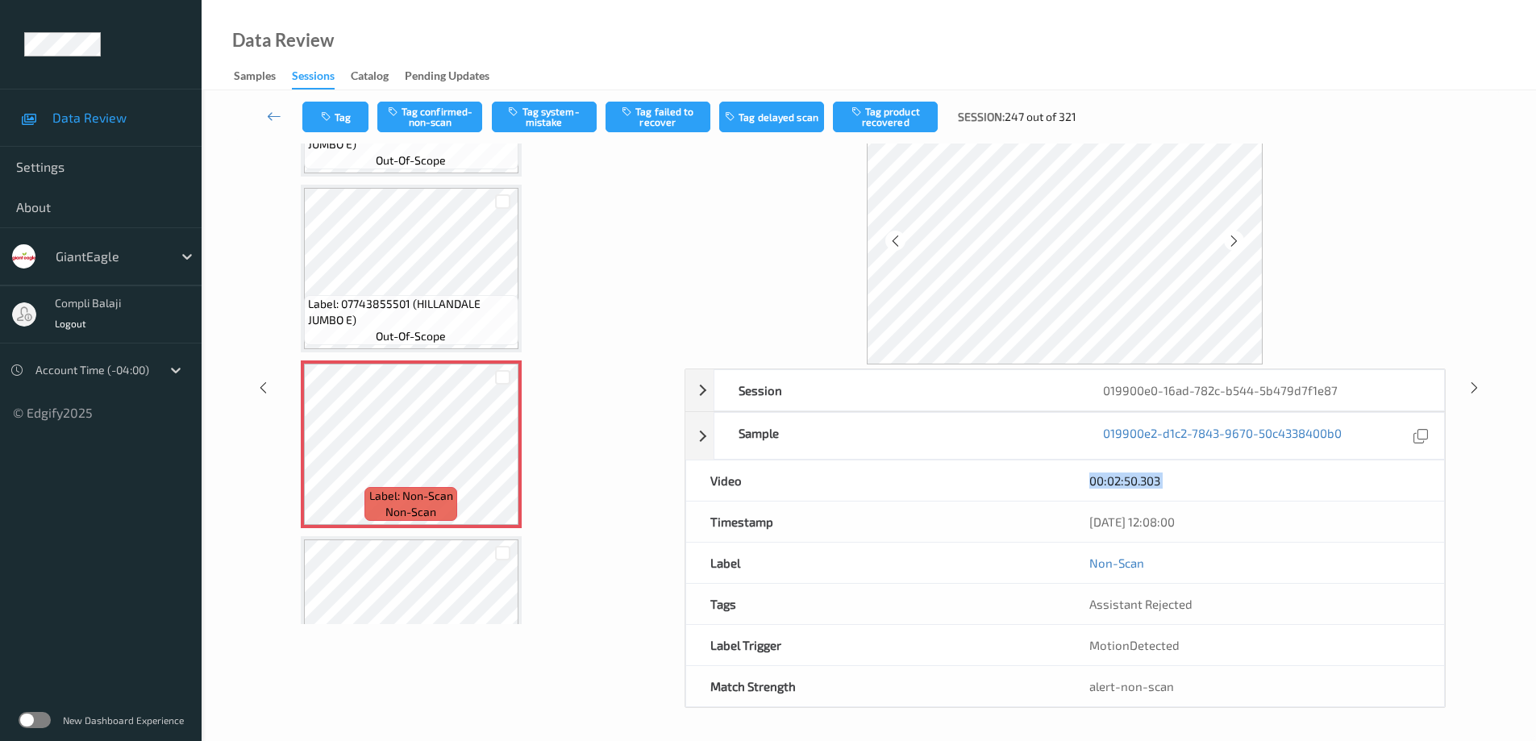
click at [1413, 481] on div "00:02:50.303" at bounding box center [1254, 481] width 331 height 16
click at [273, 117] on icon at bounding box center [274, 116] width 15 height 16
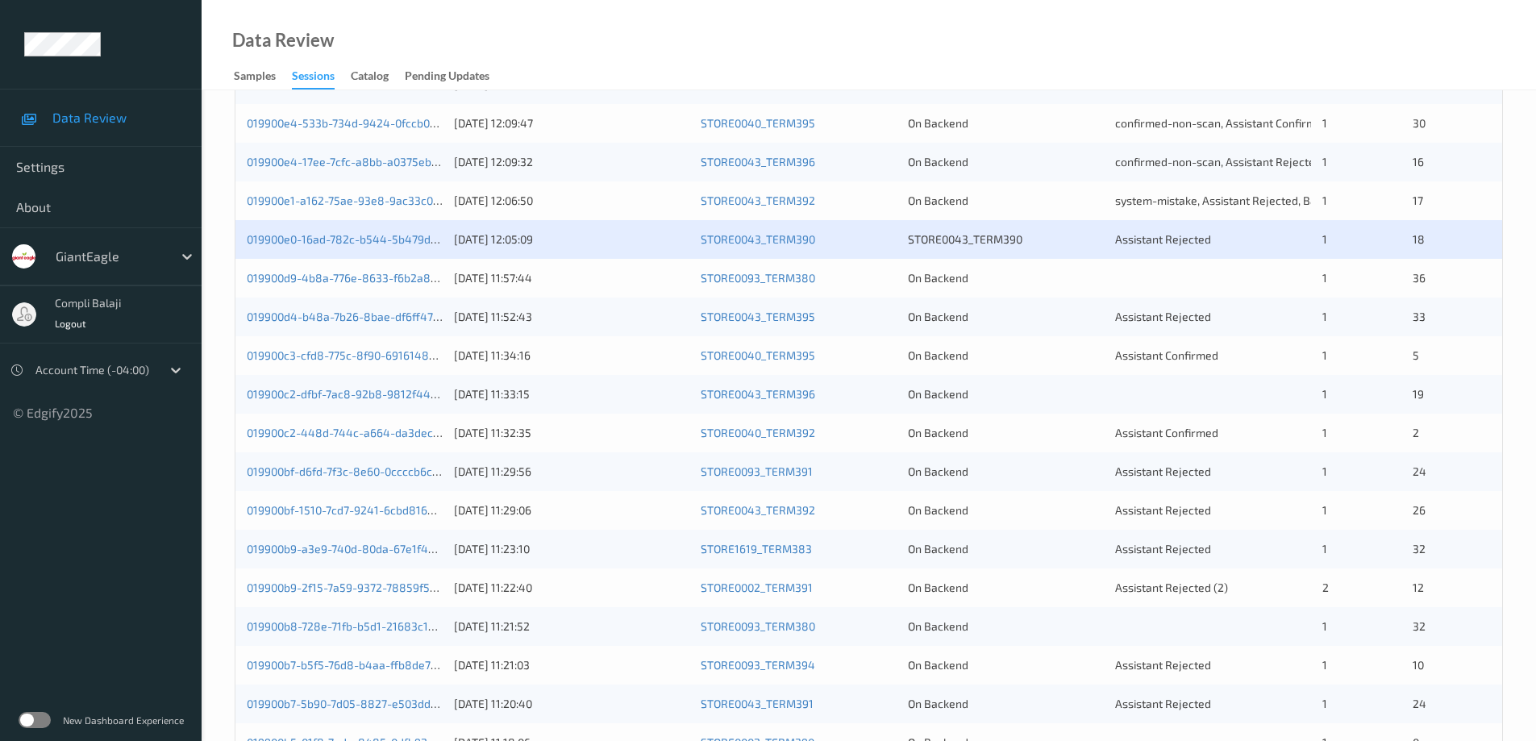
scroll to position [403, 0]
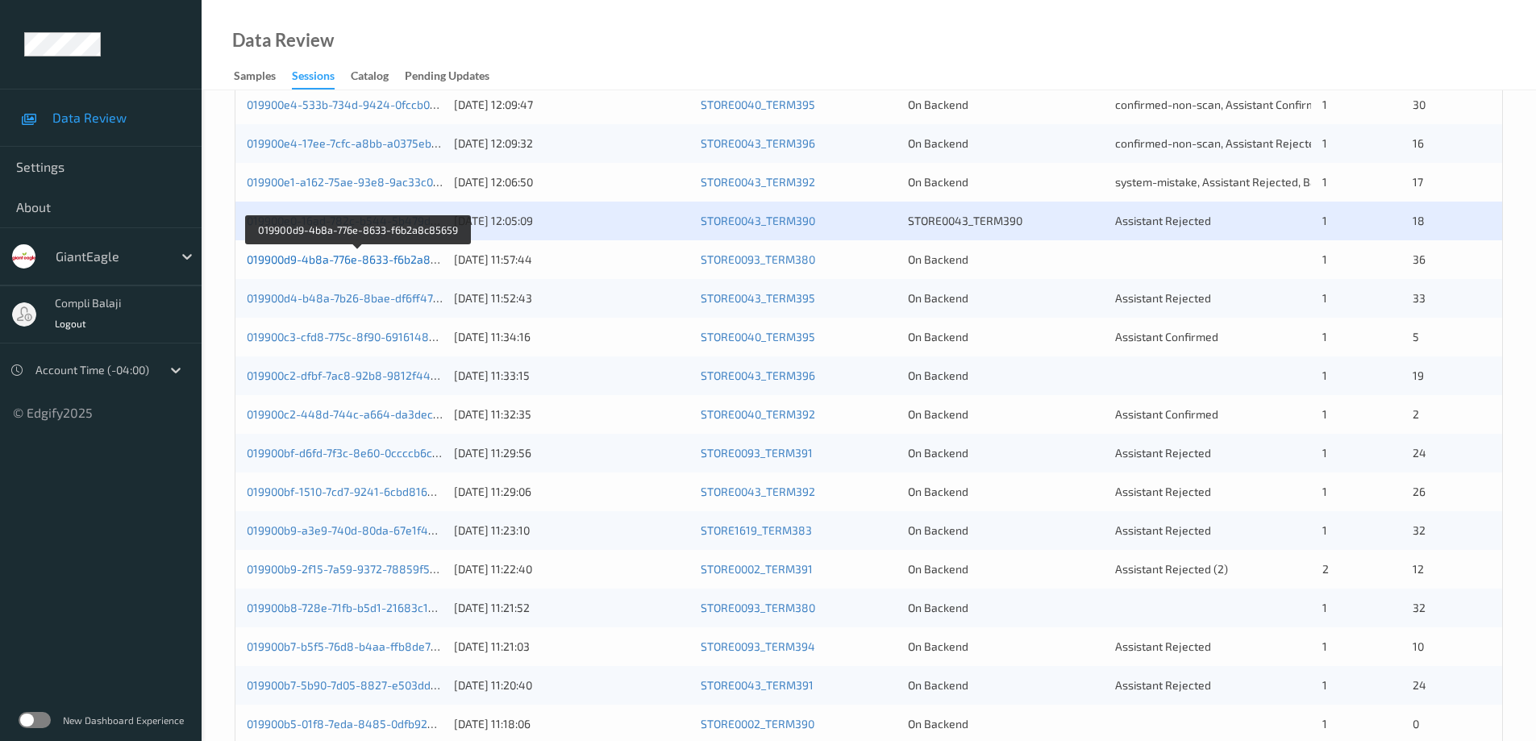
click at [390, 263] on link "019900d9-4b8a-776e-8633-f6b2a8c85659" at bounding box center [358, 259] width 223 height 14
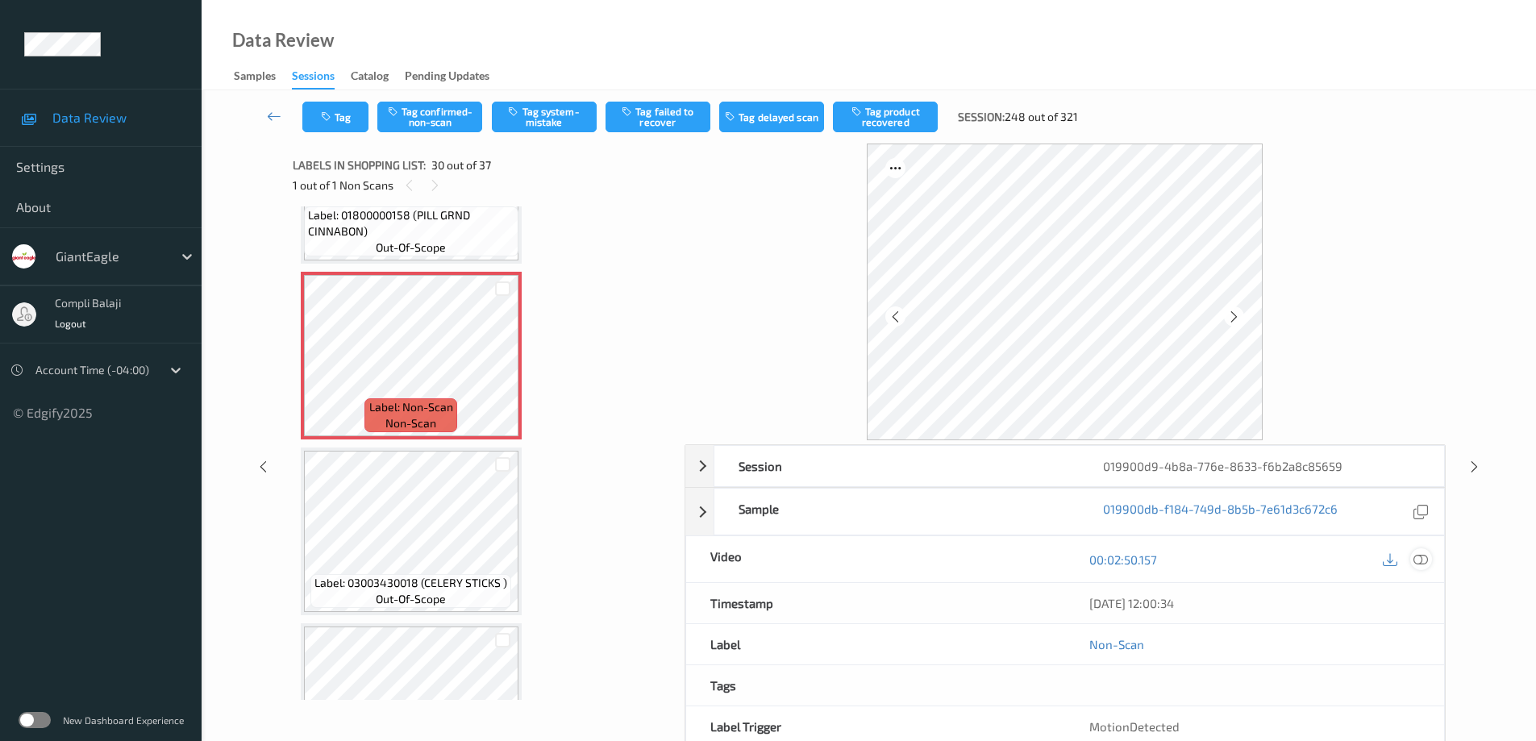
click at [1422, 561] on icon at bounding box center [1421, 559] width 15 height 15
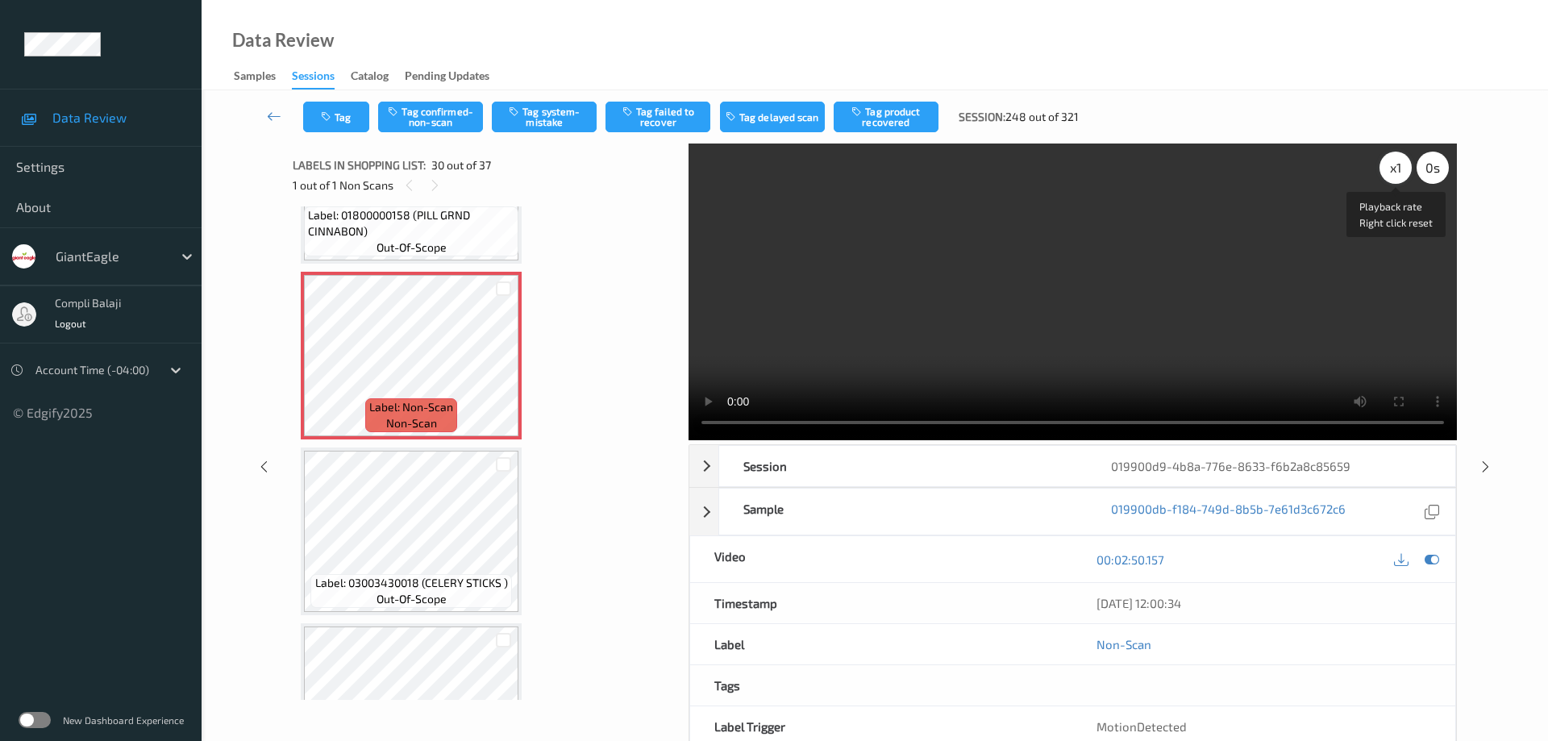
click at [1389, 167] on div "x 1" at bounding box center [1396, 168] width 32 height 32
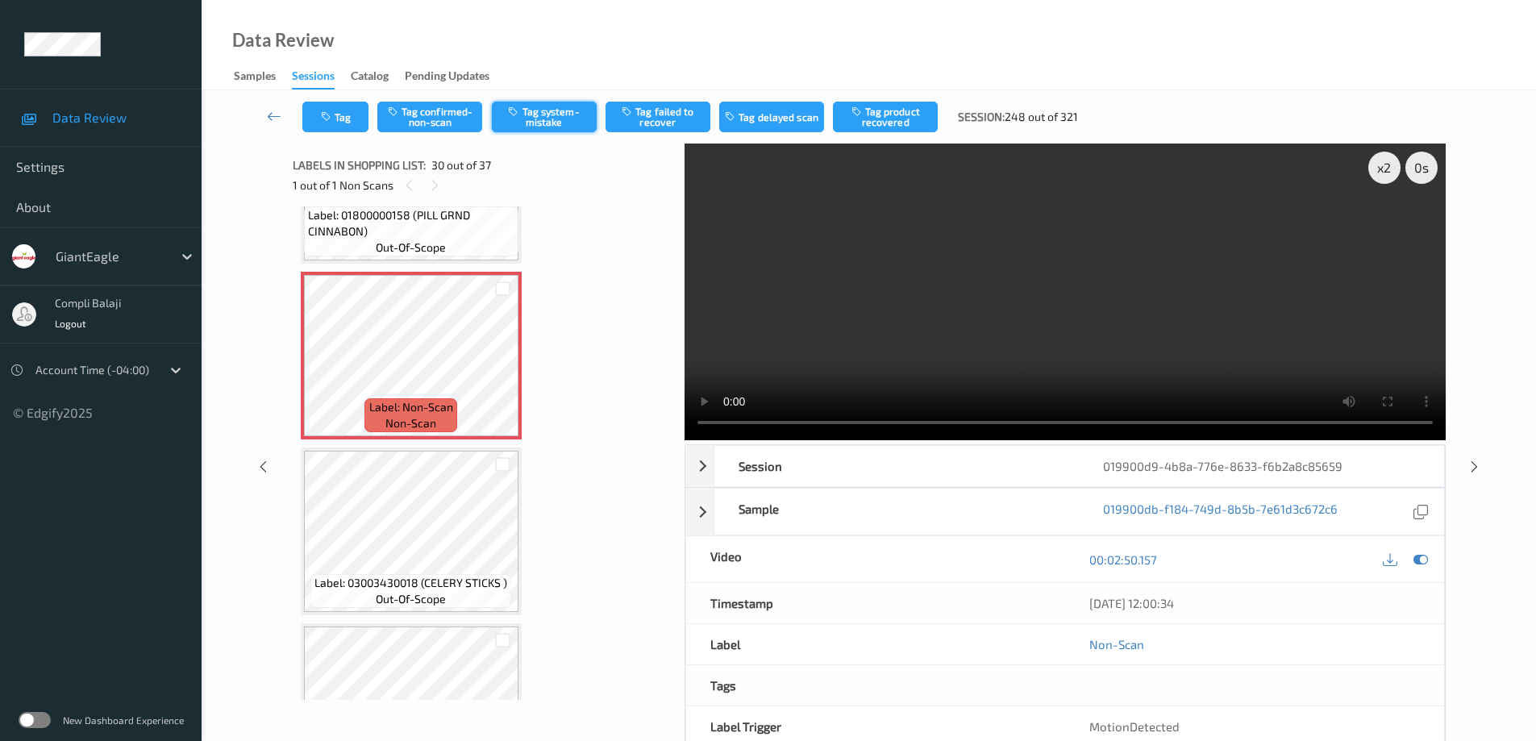
click at [546, 117] on button "Tag system-mistake" at bounding box center [544, 117] width 105 height 31
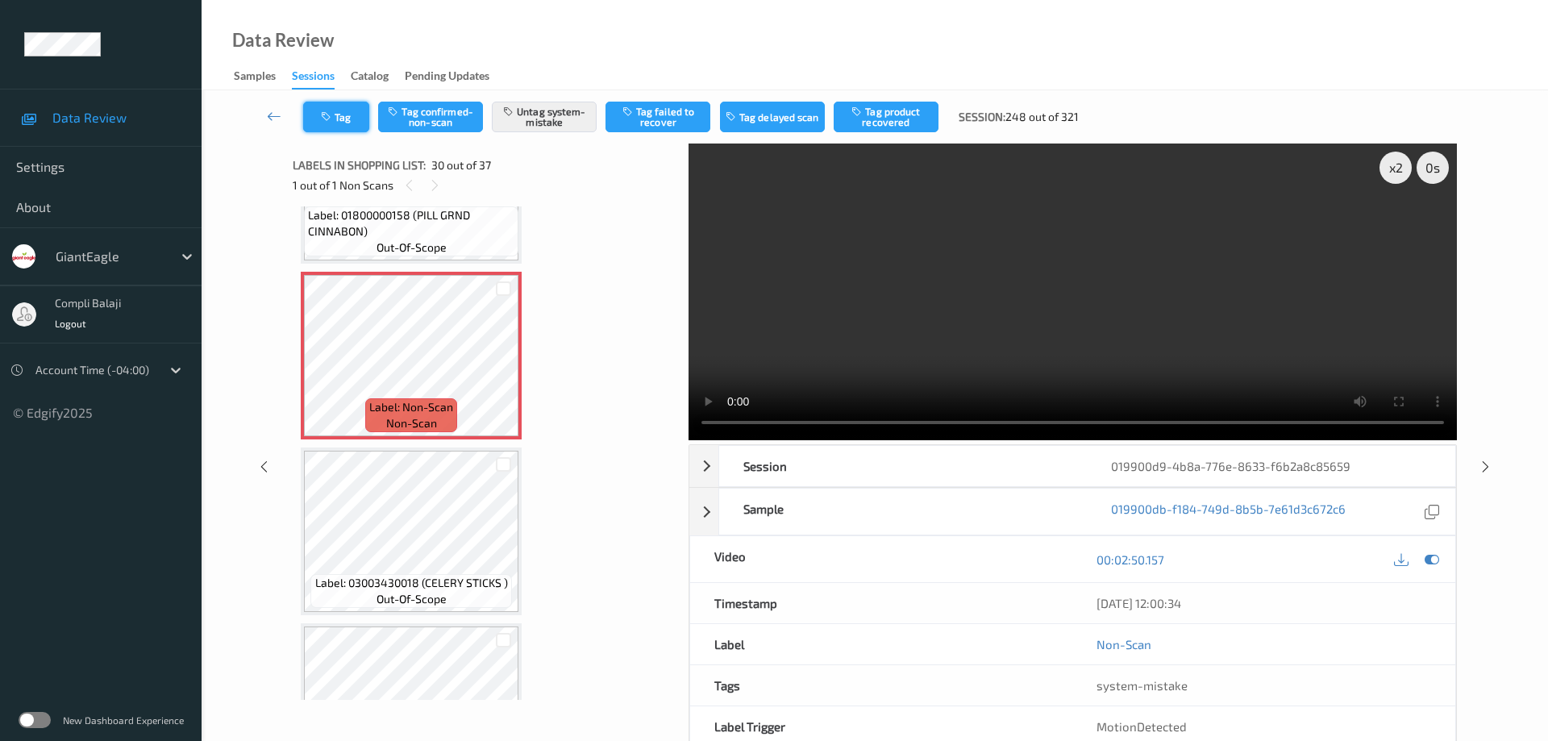
click at [348, 123] on button "Tag" at bounding box center [336, 117] width 66 height 31
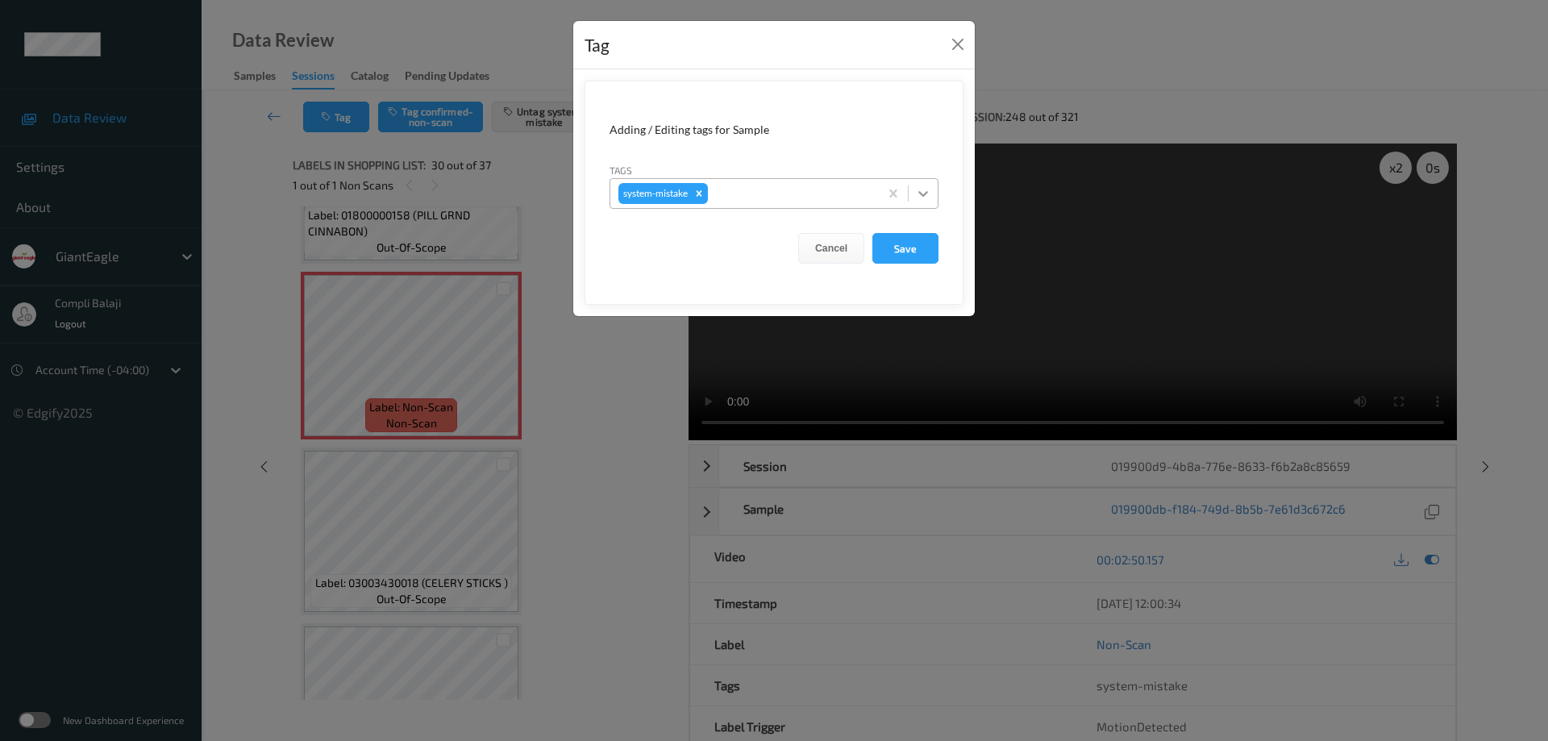
click at [923, 191] on icon at bounding box center [923, 193] width 16 height 16
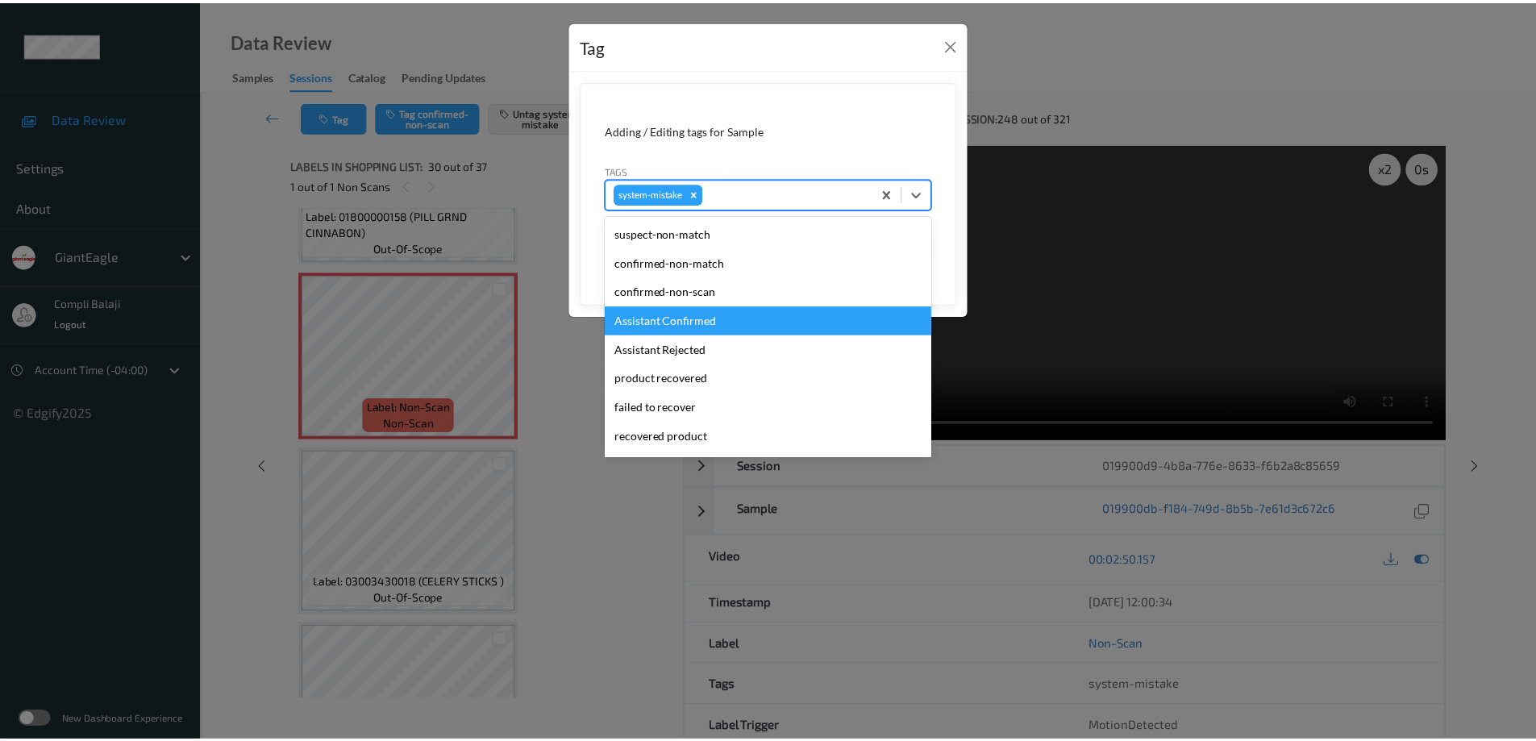
scroll to position [81, 0]
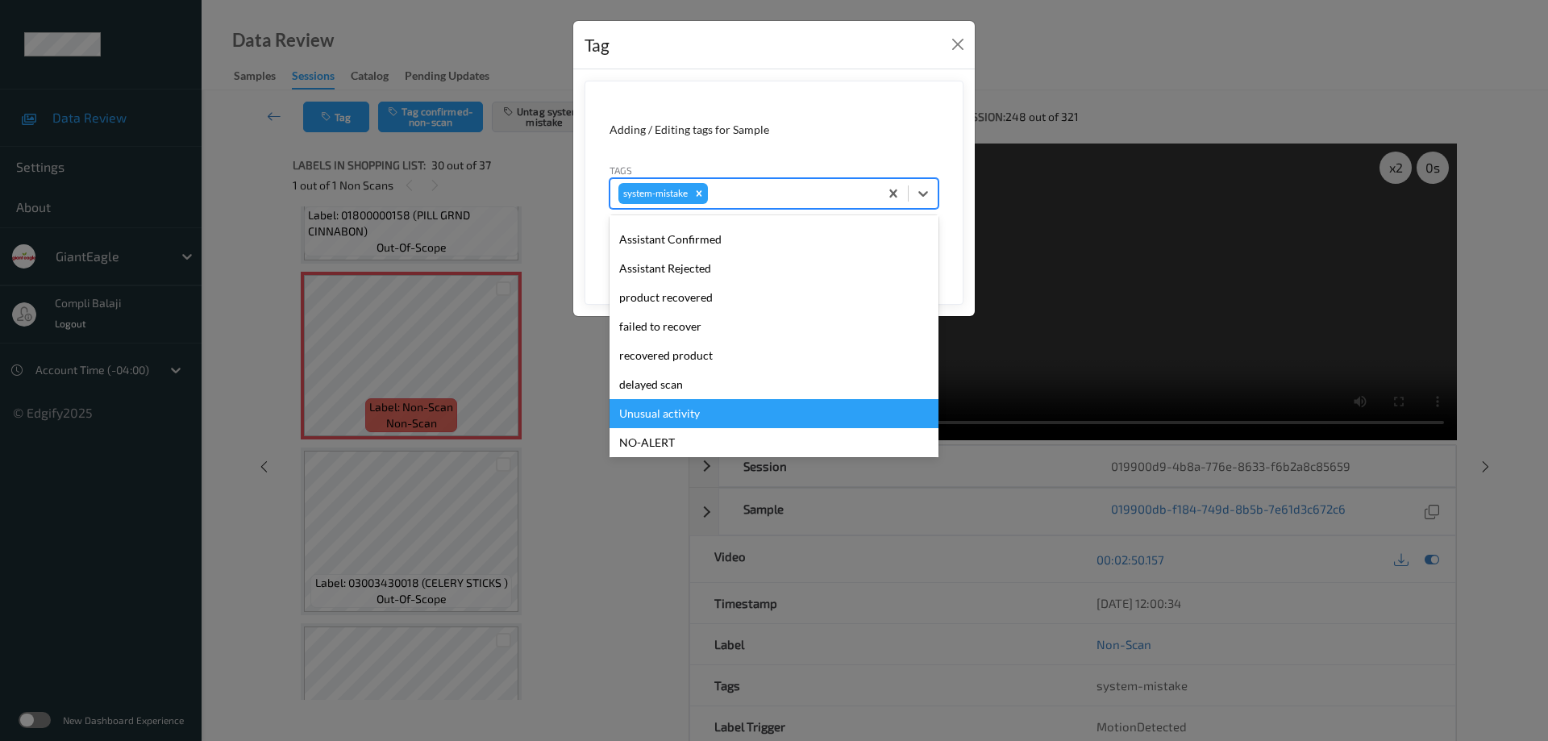
click at [684, 418] on div "Unusual activity" at bounding box center [774, 413] width 329 height 29
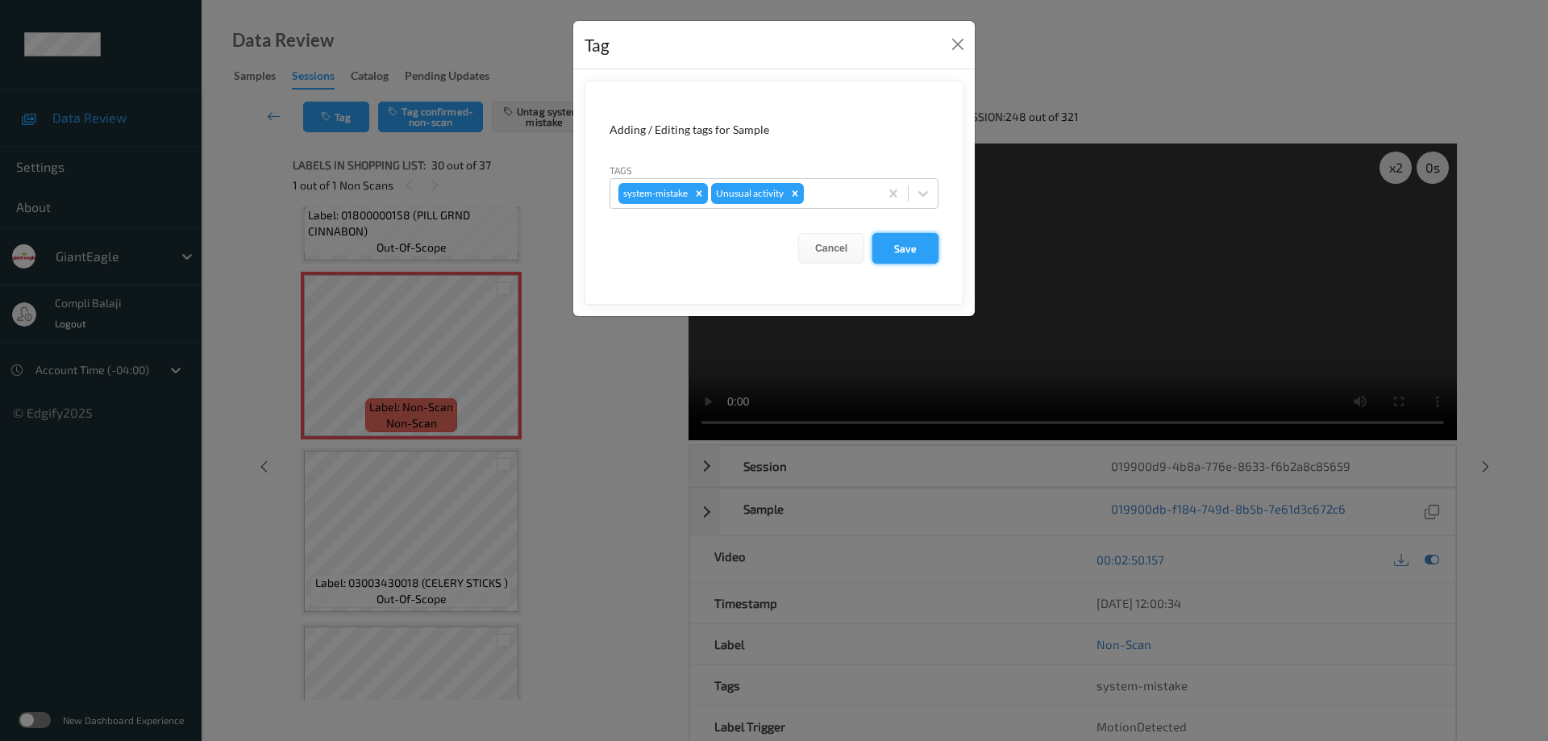
click at [914, 248] on button "Save" at bounding box center [906, 248] width 66 height 31
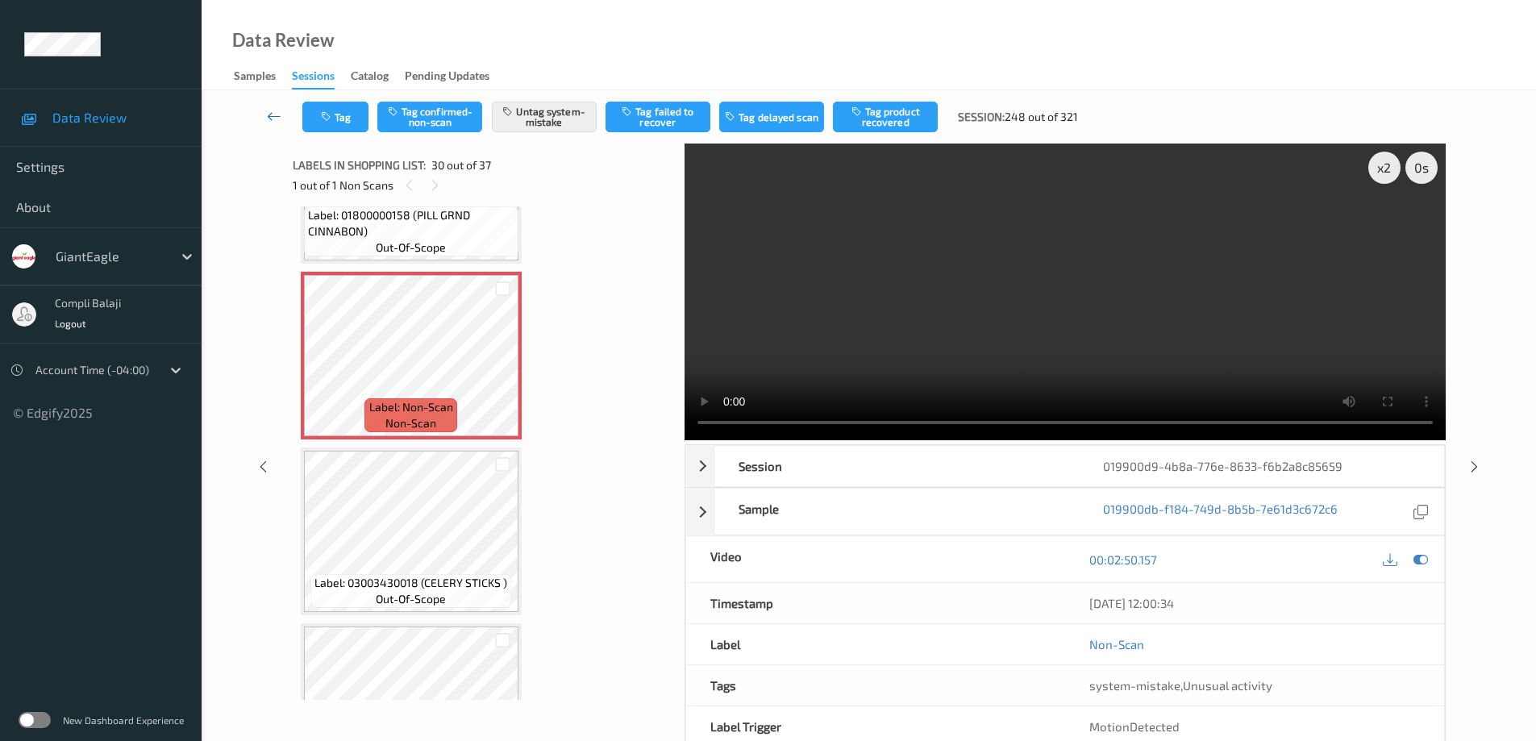
click at [271, 115] on icon at bounding box center [274, 116] width 15 height 16
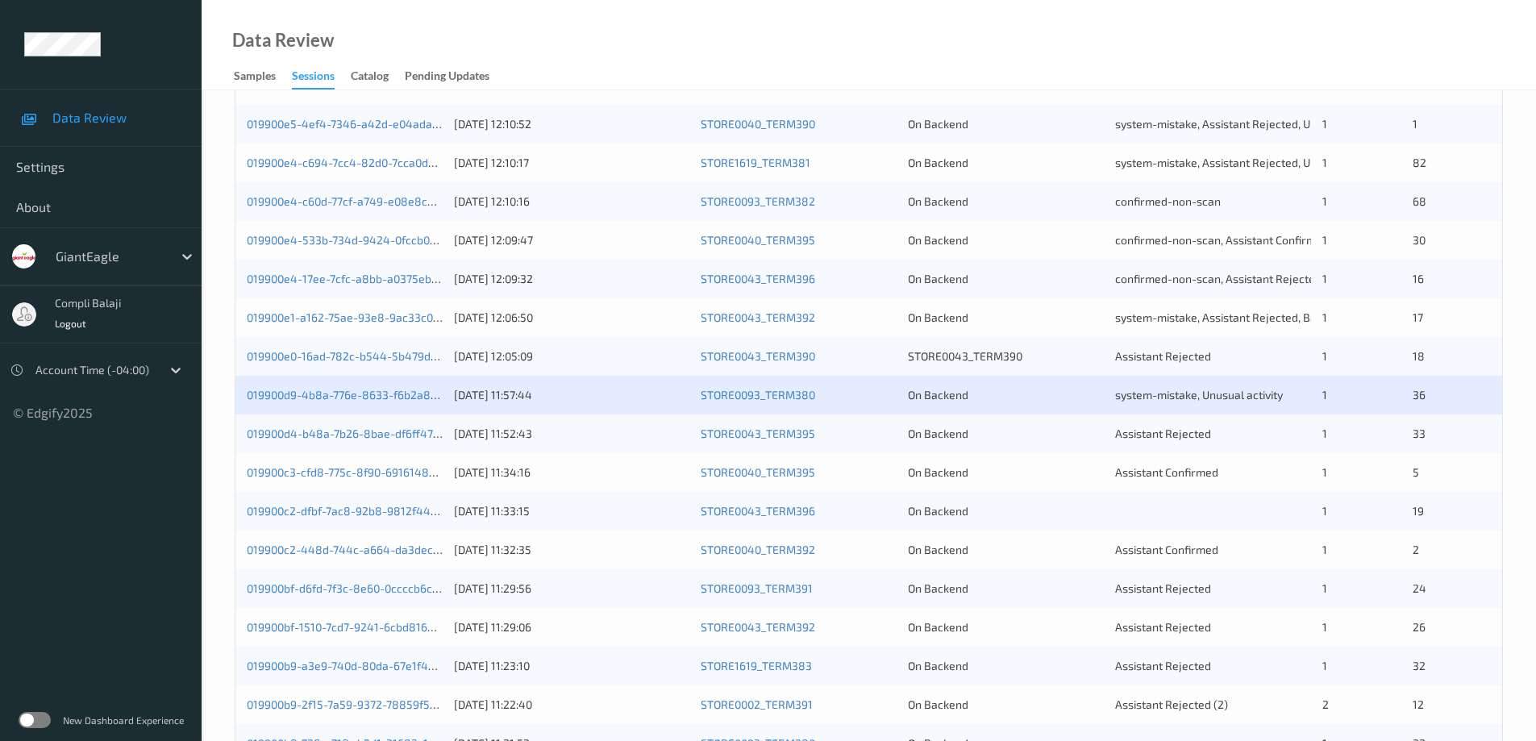
scroll to position [403, 0]
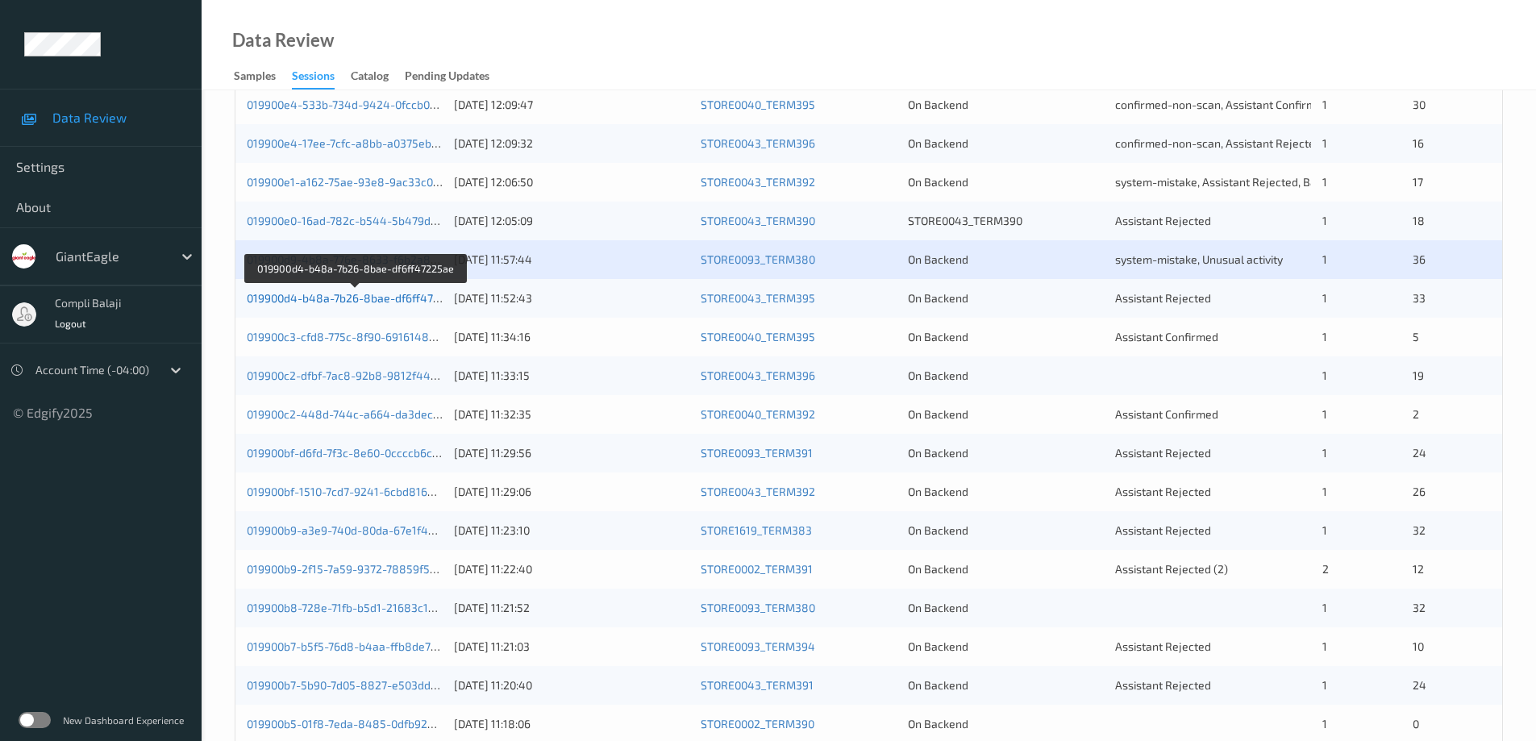
click at [389, 303] on link "019900d4-b48a-7b26-8bae-df6ff47225ae" at bounding box center [356, 298] width 219 height 14
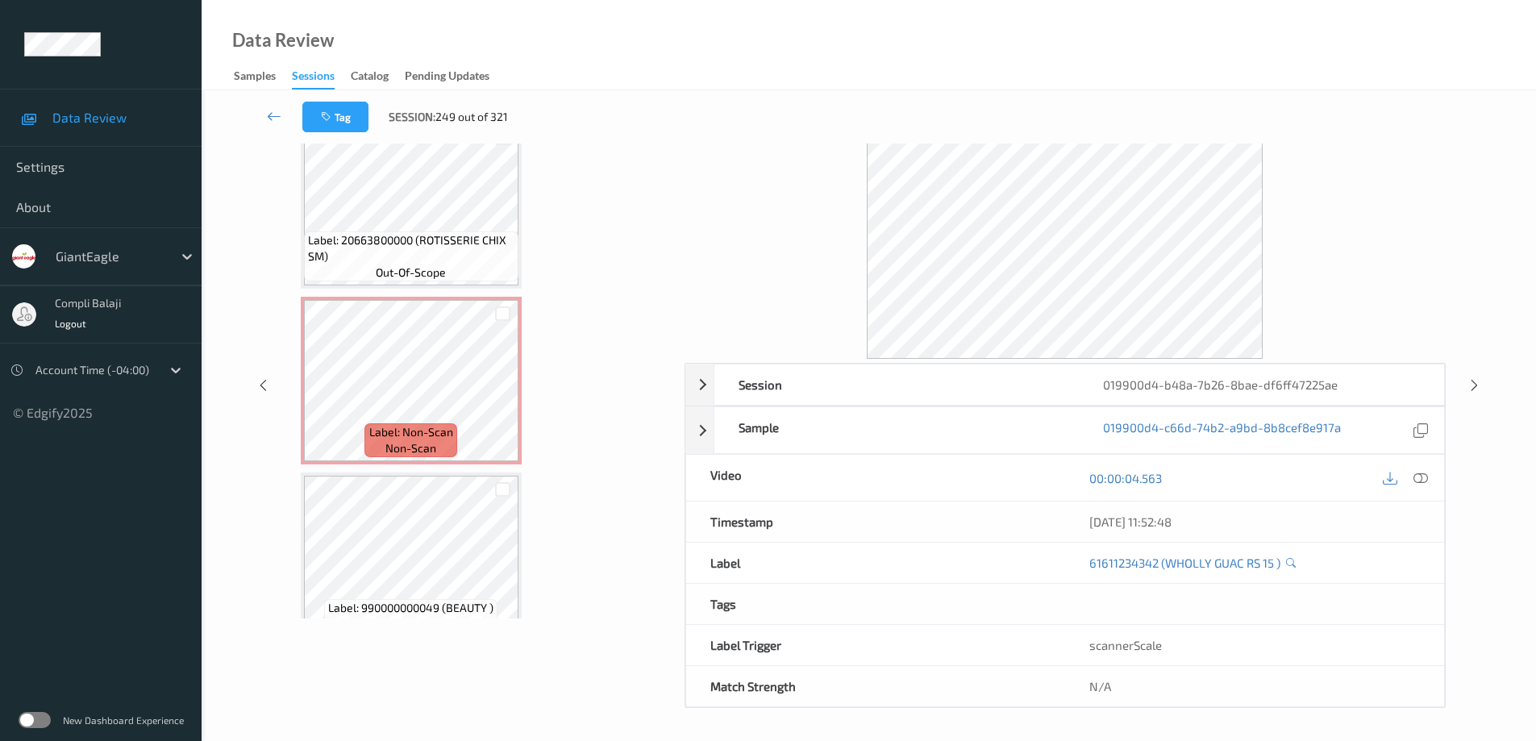
scroll to position [5062, 0]
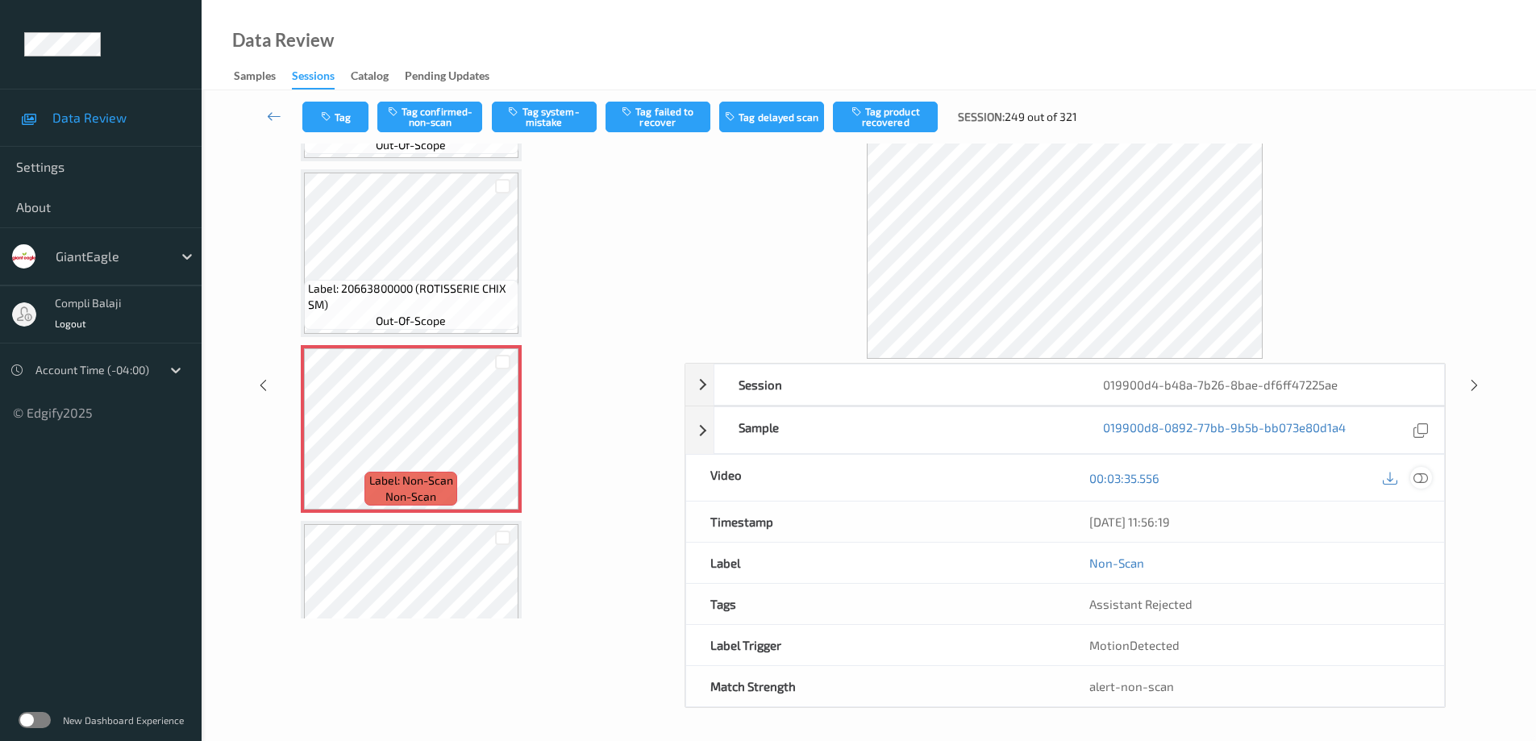
click at [1428, 478] on div at bounding box center [1421, 478] width 22 height 22
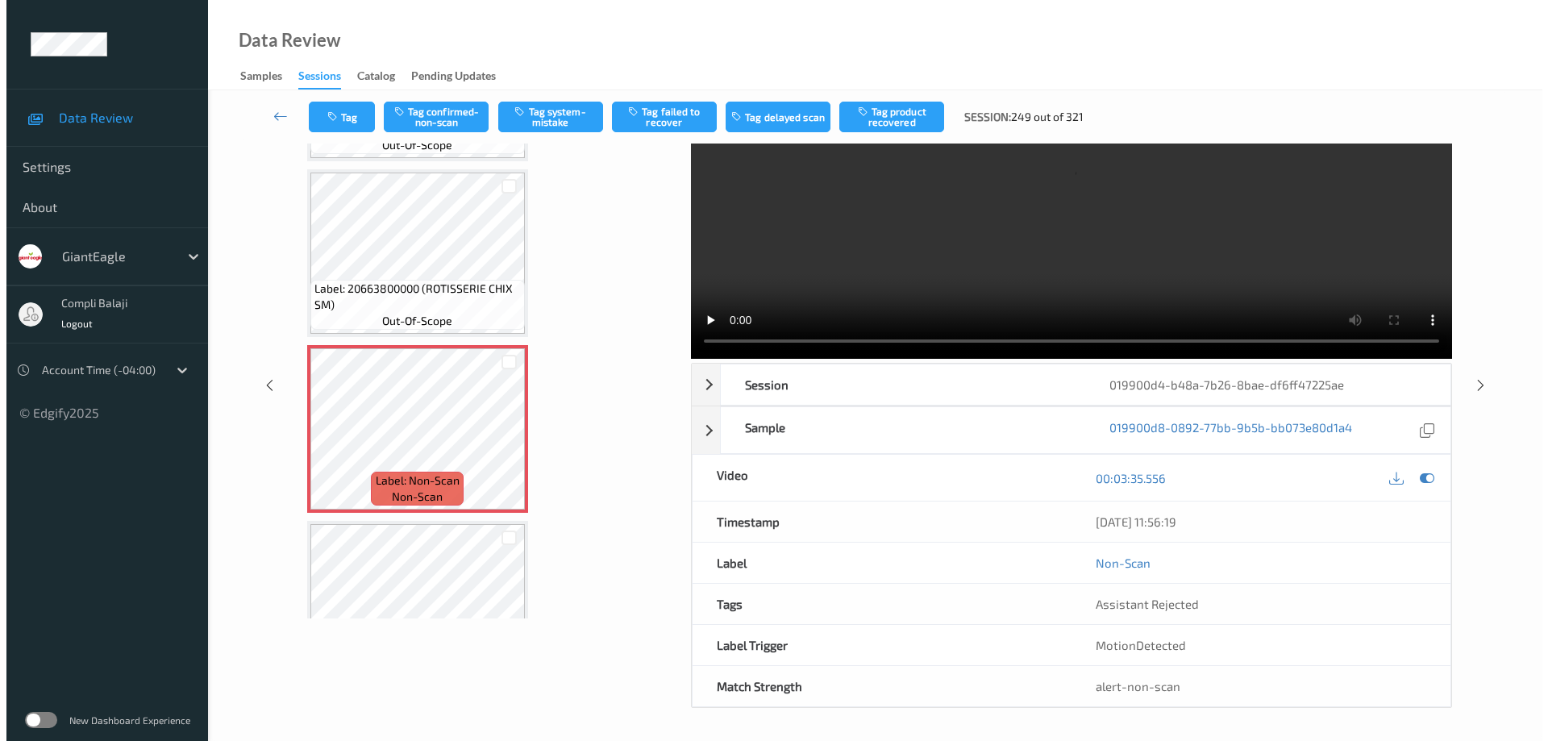
scroll to position [0, 0]
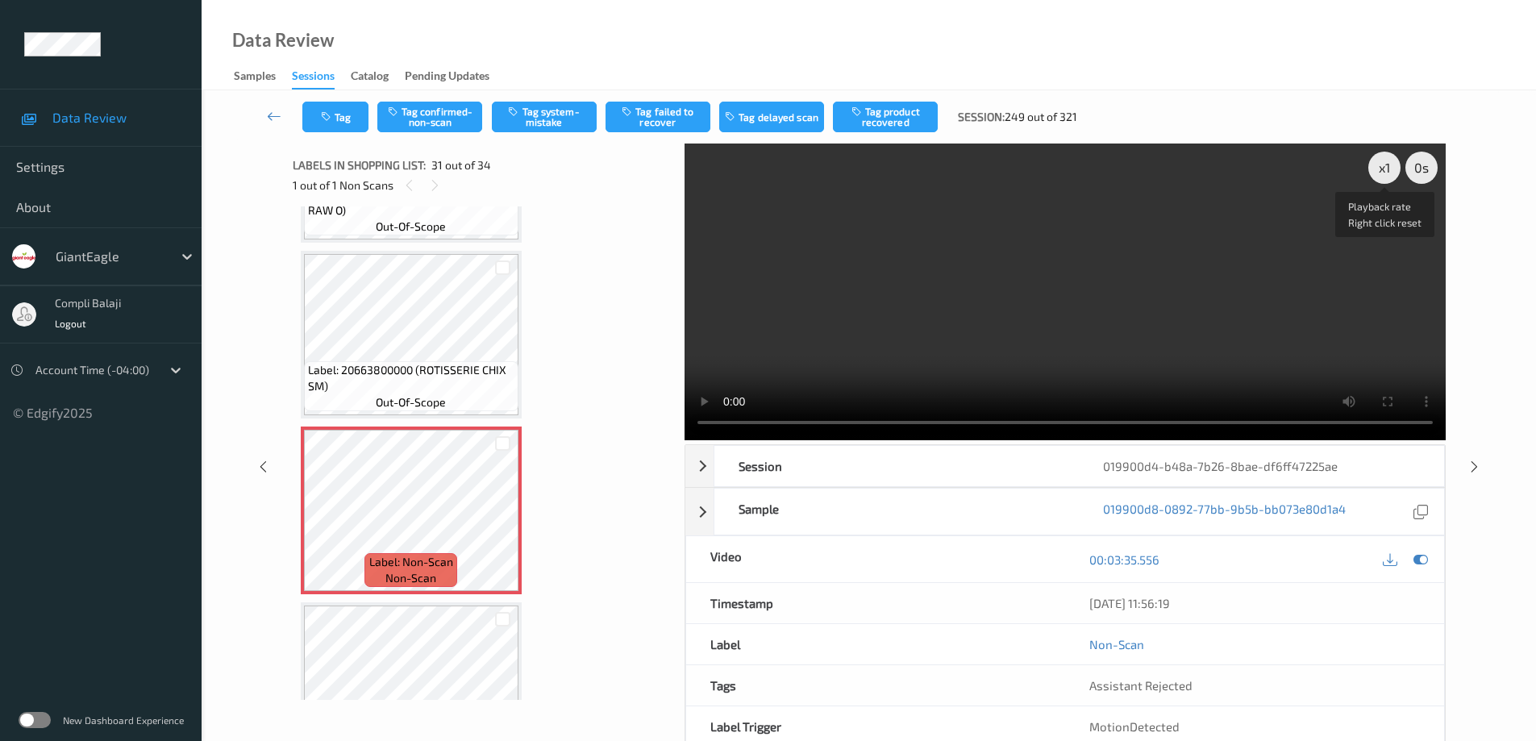
click at [1385, 162] on div "x 1" at bounding box center [1384, 168] width 32 height 32
click at [1426, 560] on icon at bounding box center [1421, 559] width 15 height 15
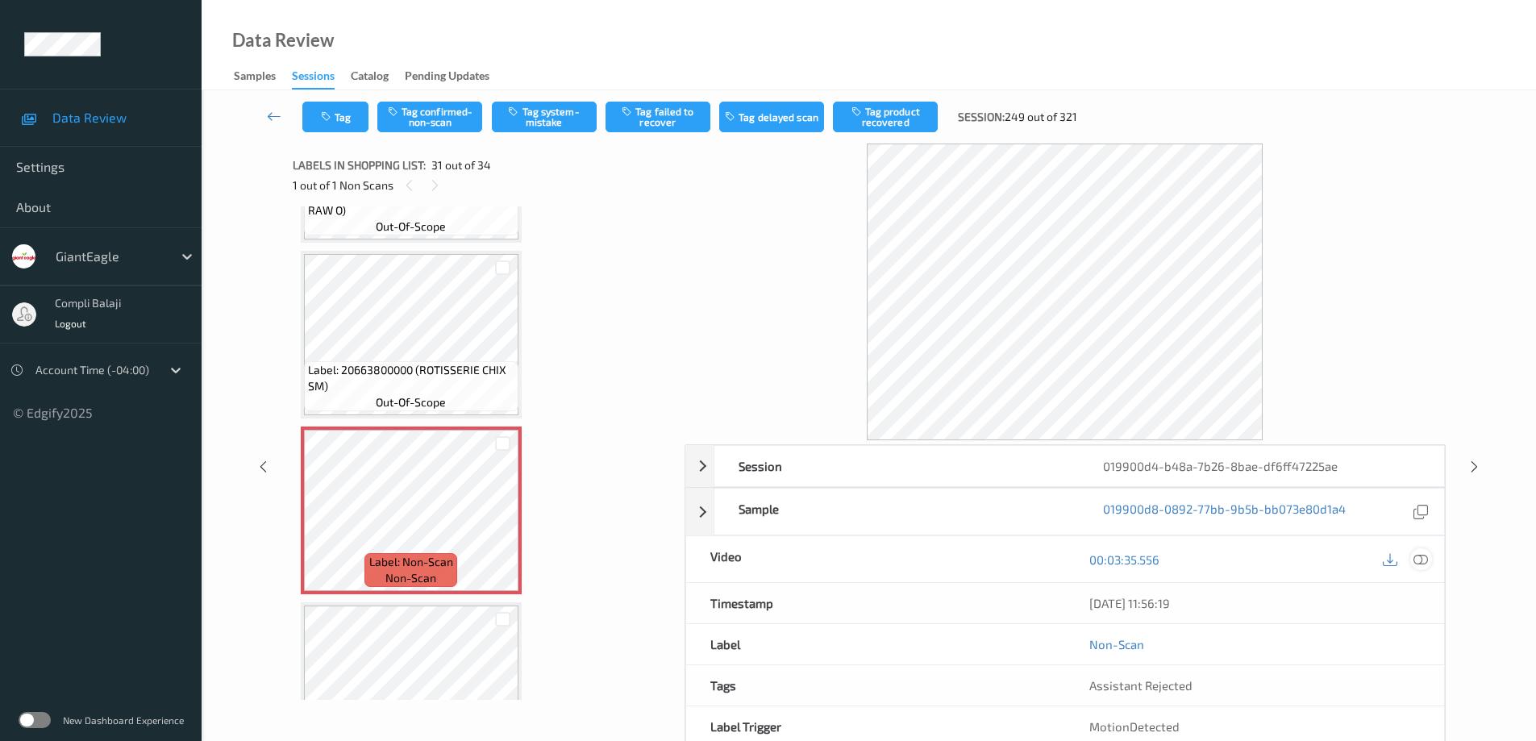
click at [1426, 561] on icon at bounding box center [1421, 559] width 15 height 15
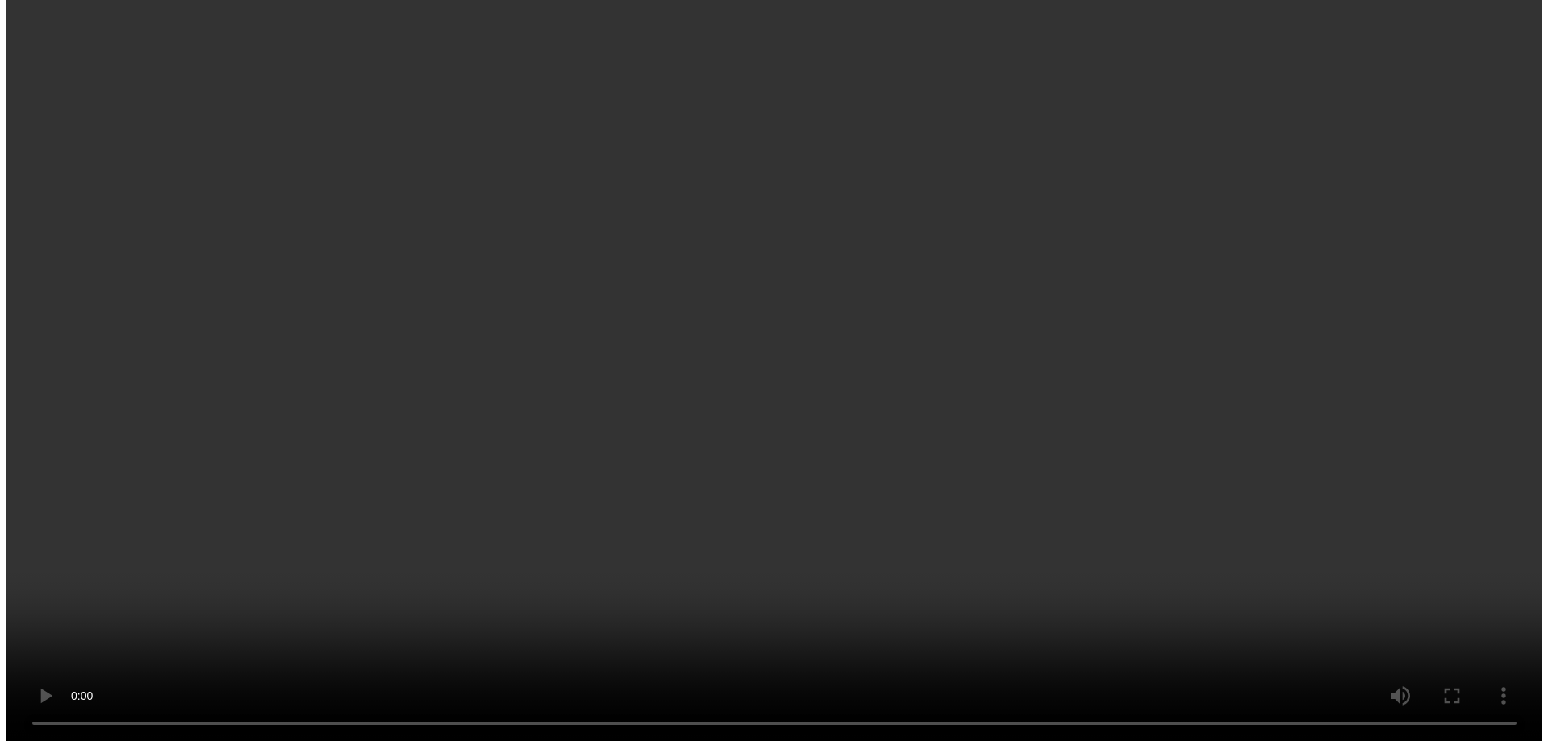
scroll to position [5223, 0]
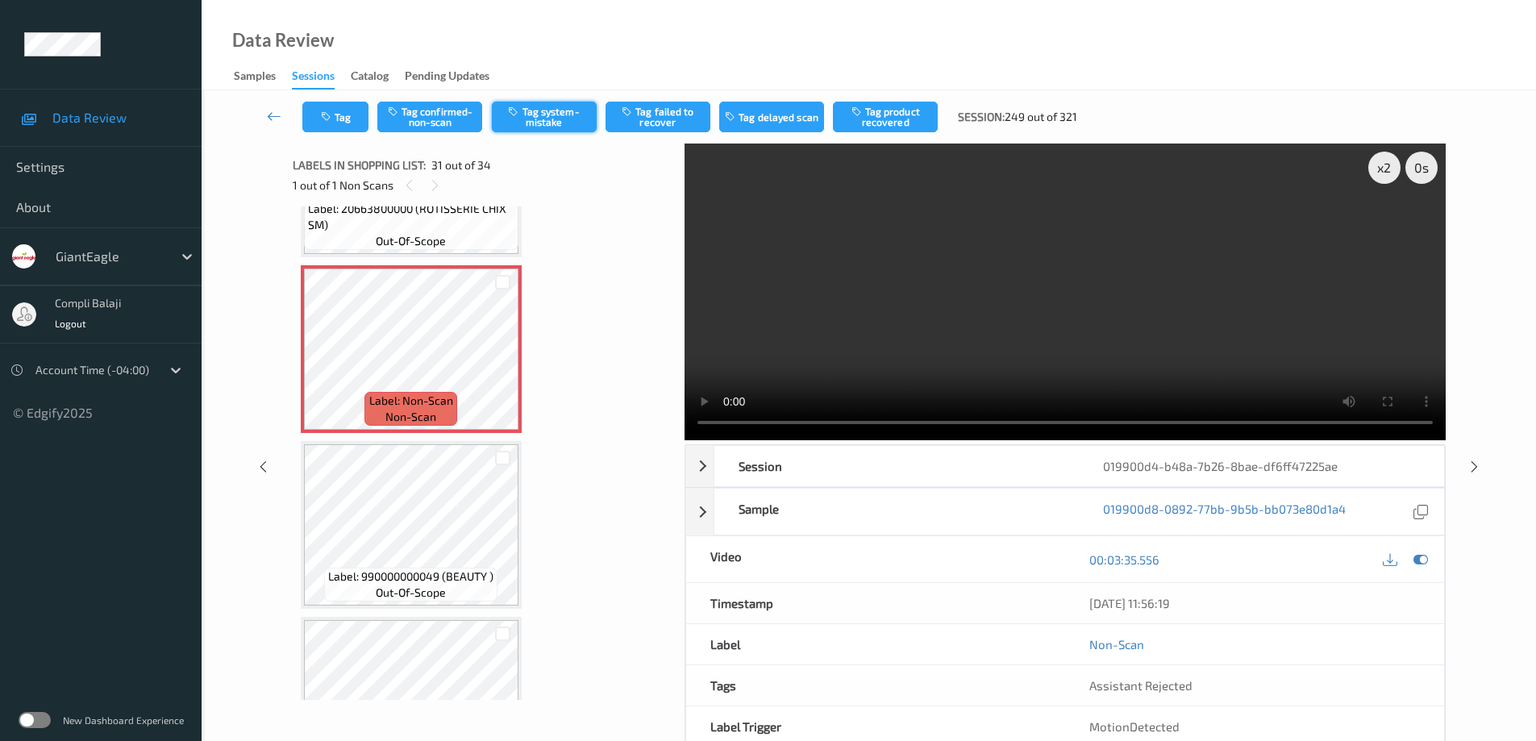
click at [538, 113] on button "Tag system-mistake" at bounding box center [544, 117] width 105 height 31
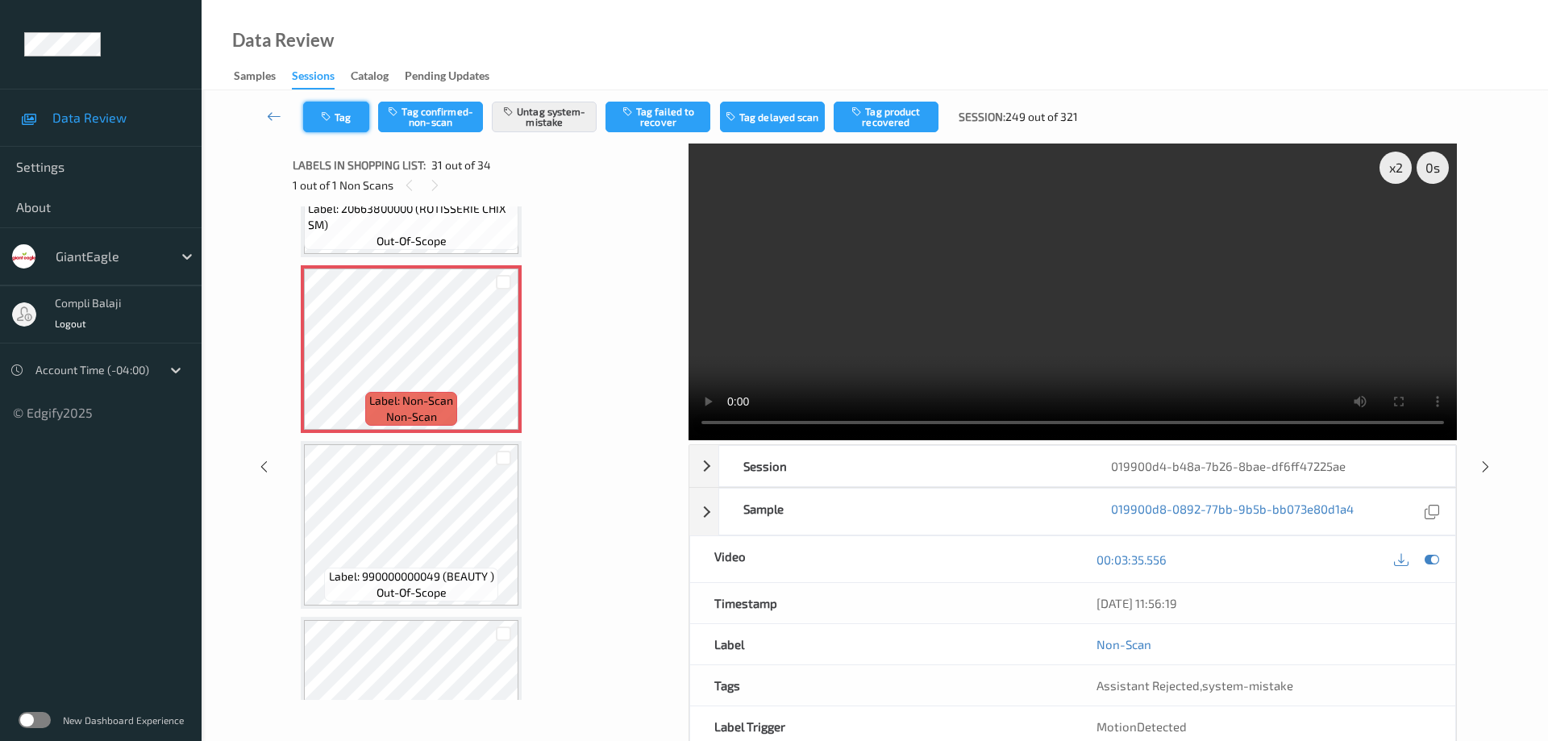
click at [354, 126] on button "Tag" at bounding box center [336, 117] width 66 height 31
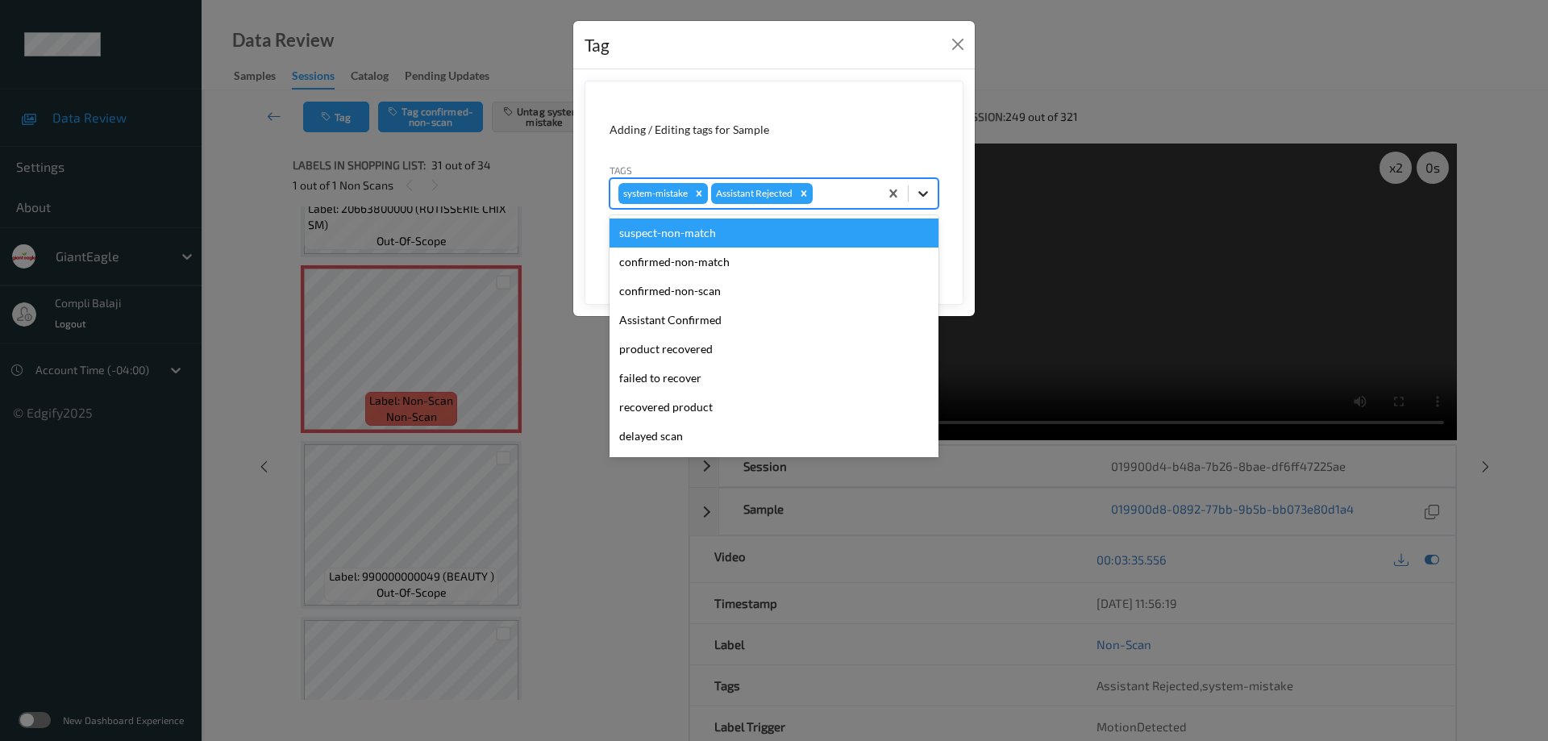
click at [922, 190] on icon at bounding box center [923, 193] width 16 height 16
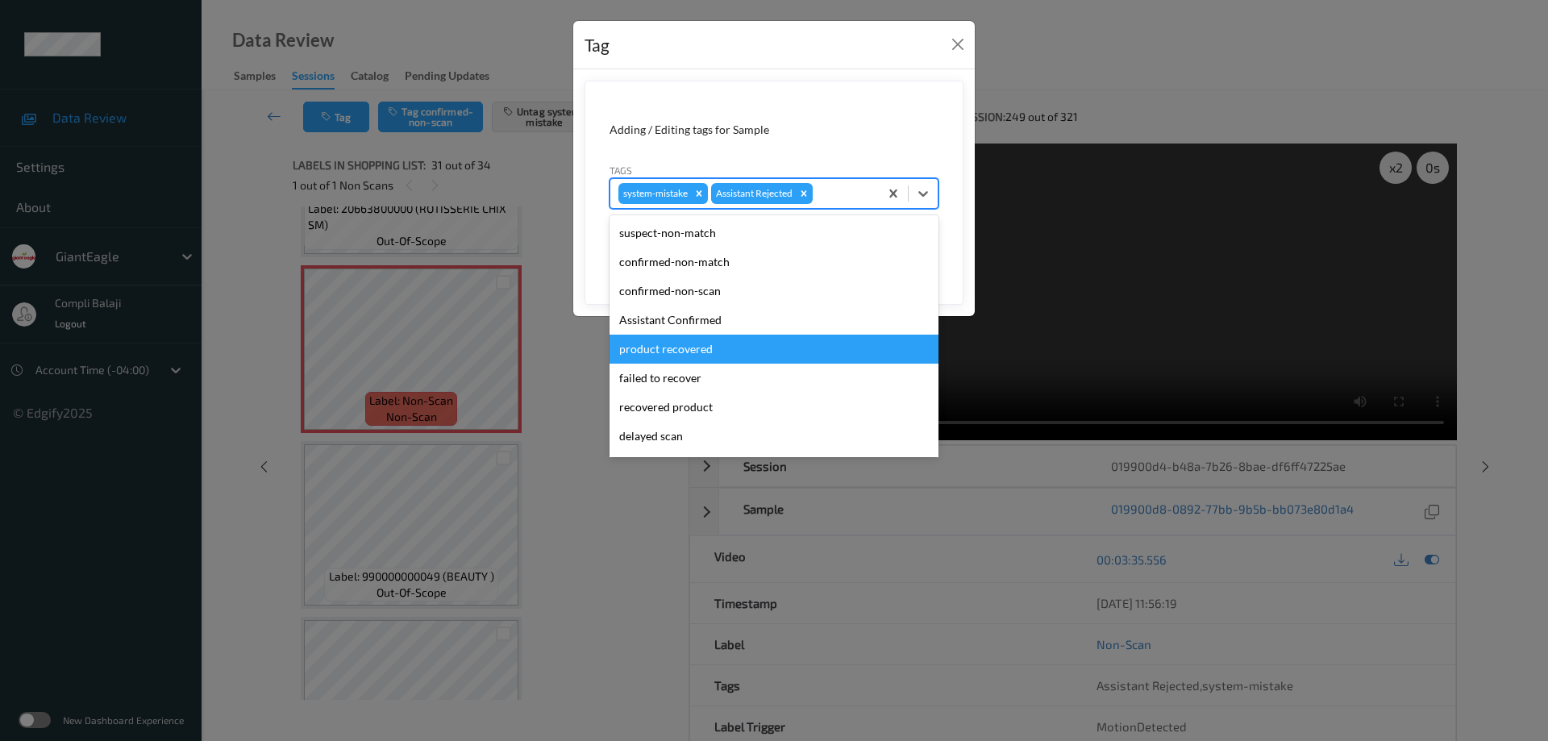
scroll to position [81, 0]
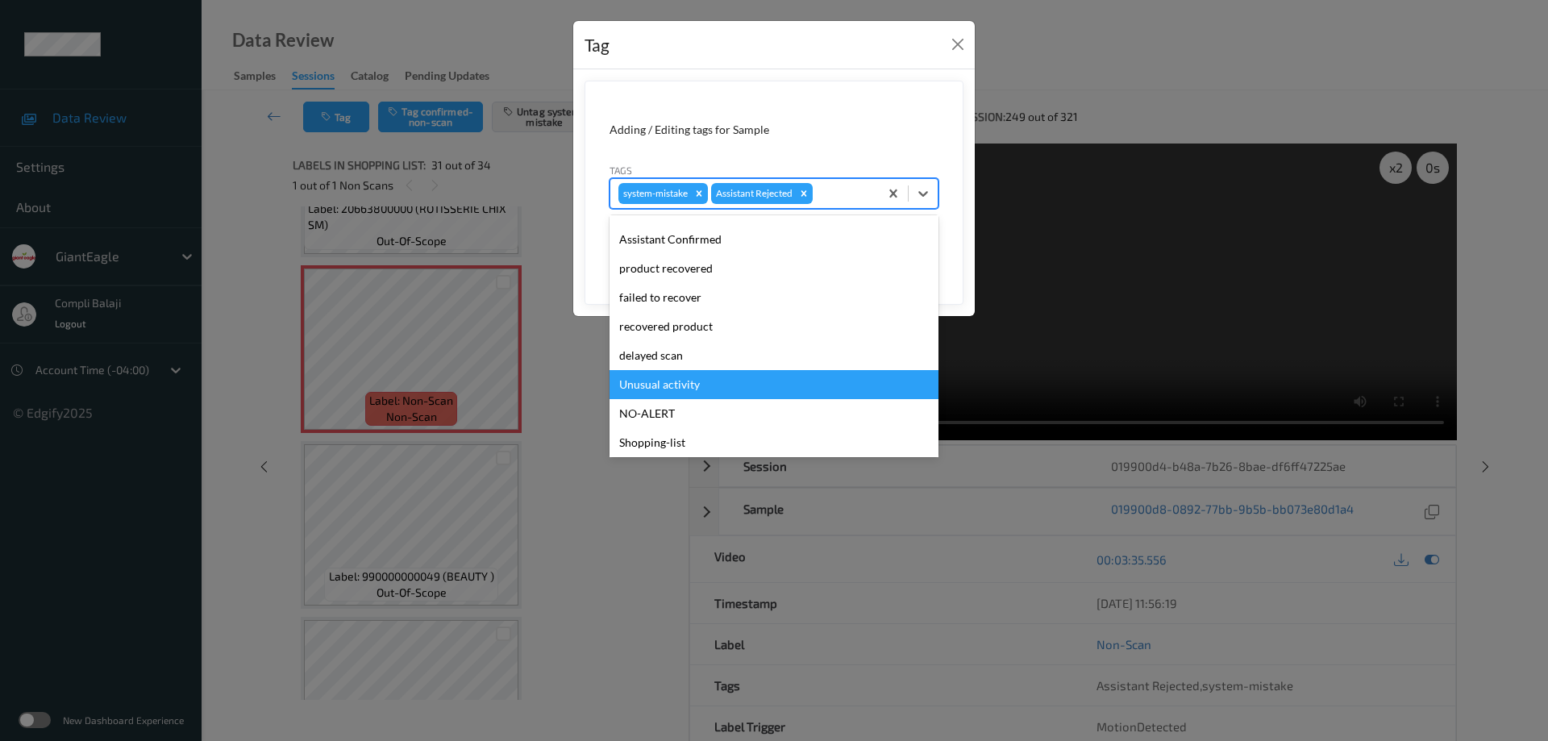
drag, startPoint x: 693, startPoint y: 382, endPoint x: 947, endPoint y: 323, distance: 260.1
click at [695, 382] on div "Unusual activity" at bounding box center [774, 384] width 329 height 29
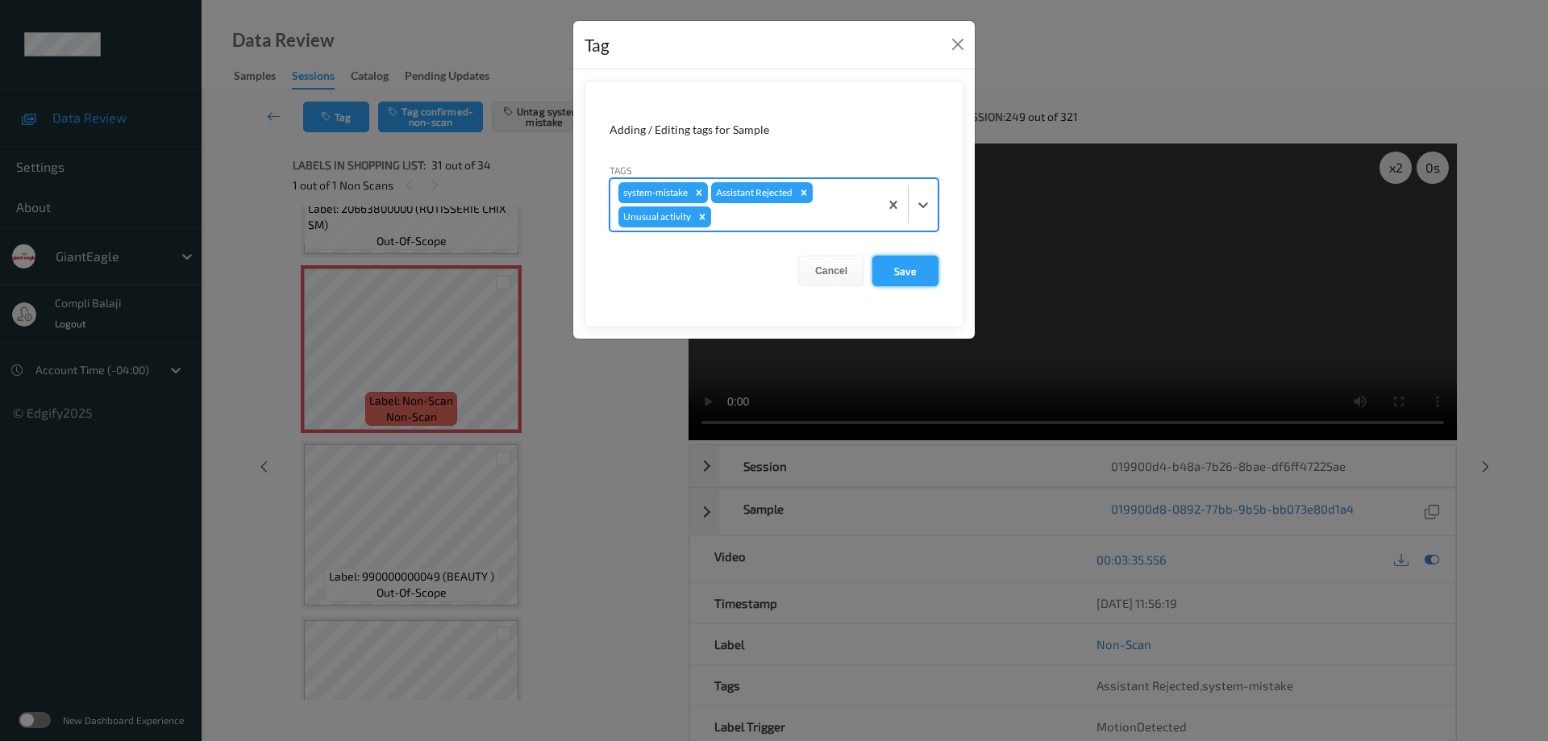
click at [920, 269] on button "Save" at bounding box center [906, 271] width 66 height 31
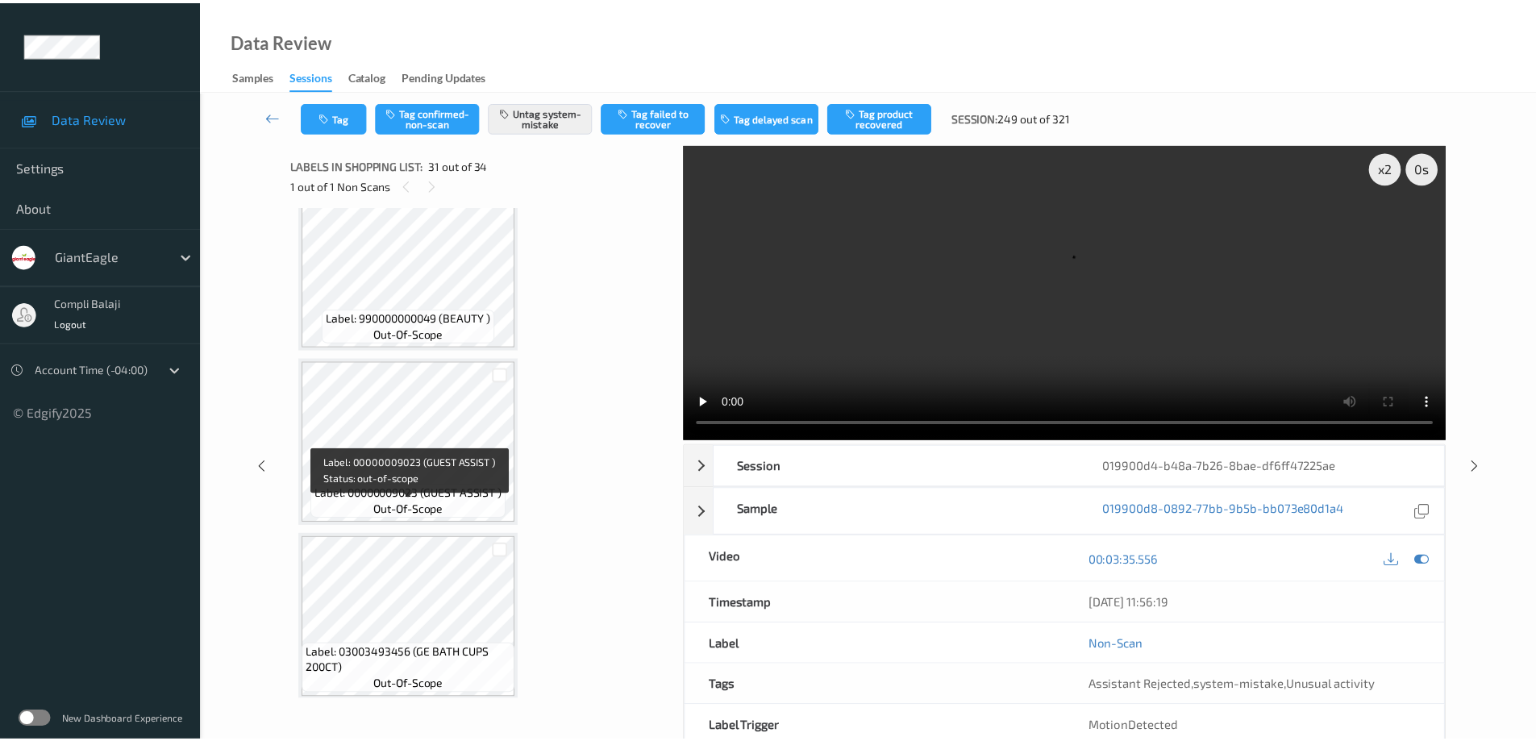
scroll to position [5492, 0]
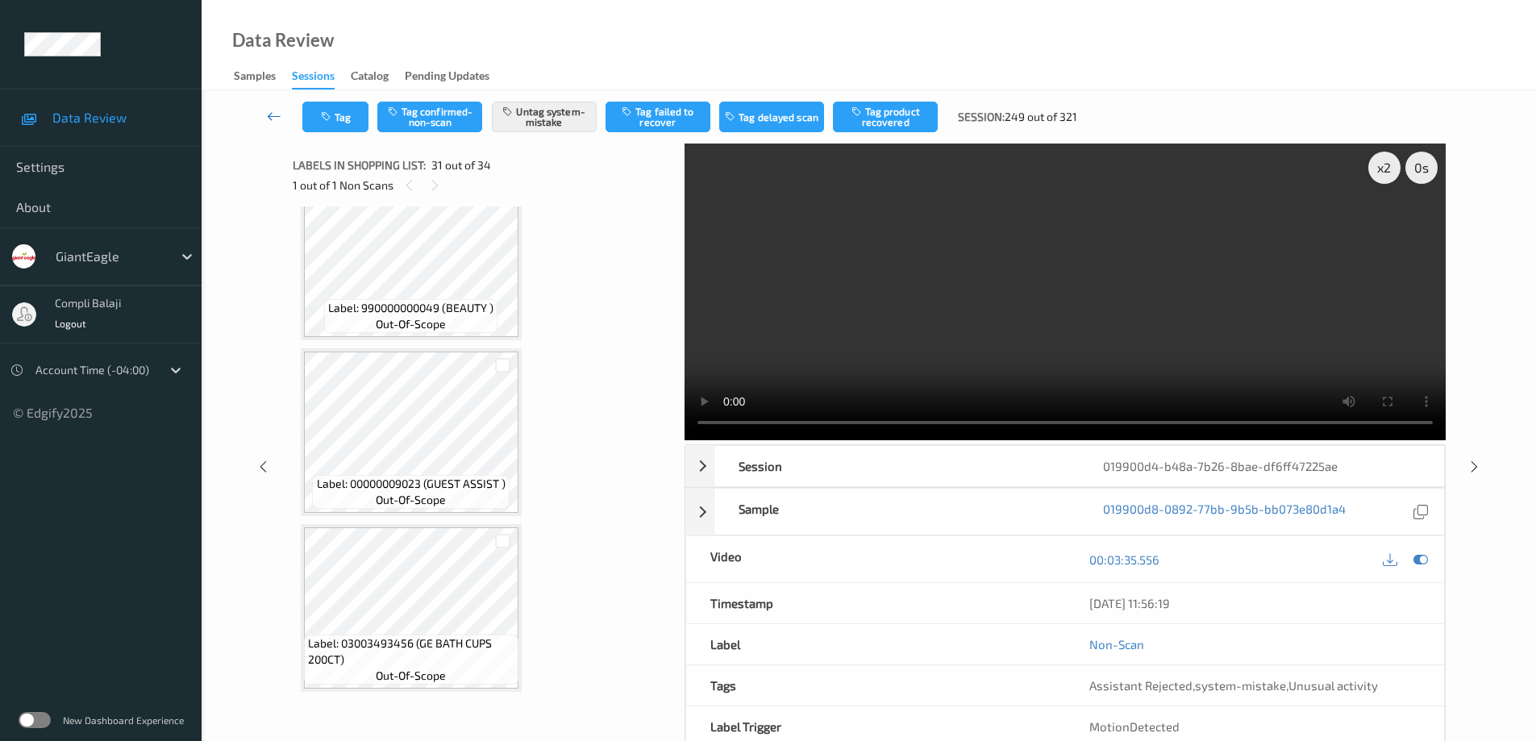
click at [274, 117] on icon at bounding box center [274, 116] width 15 height 16
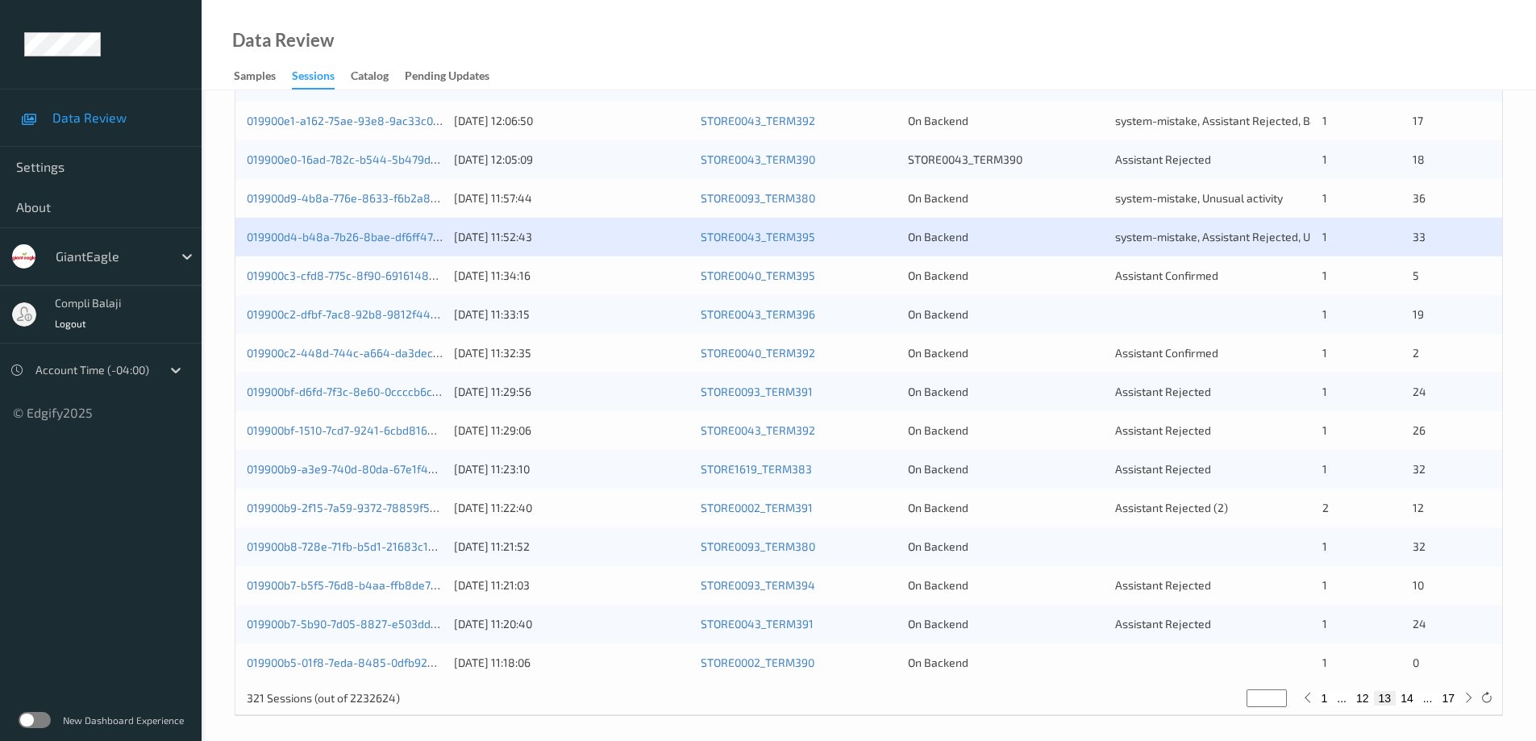
scroll to position [473, 0]
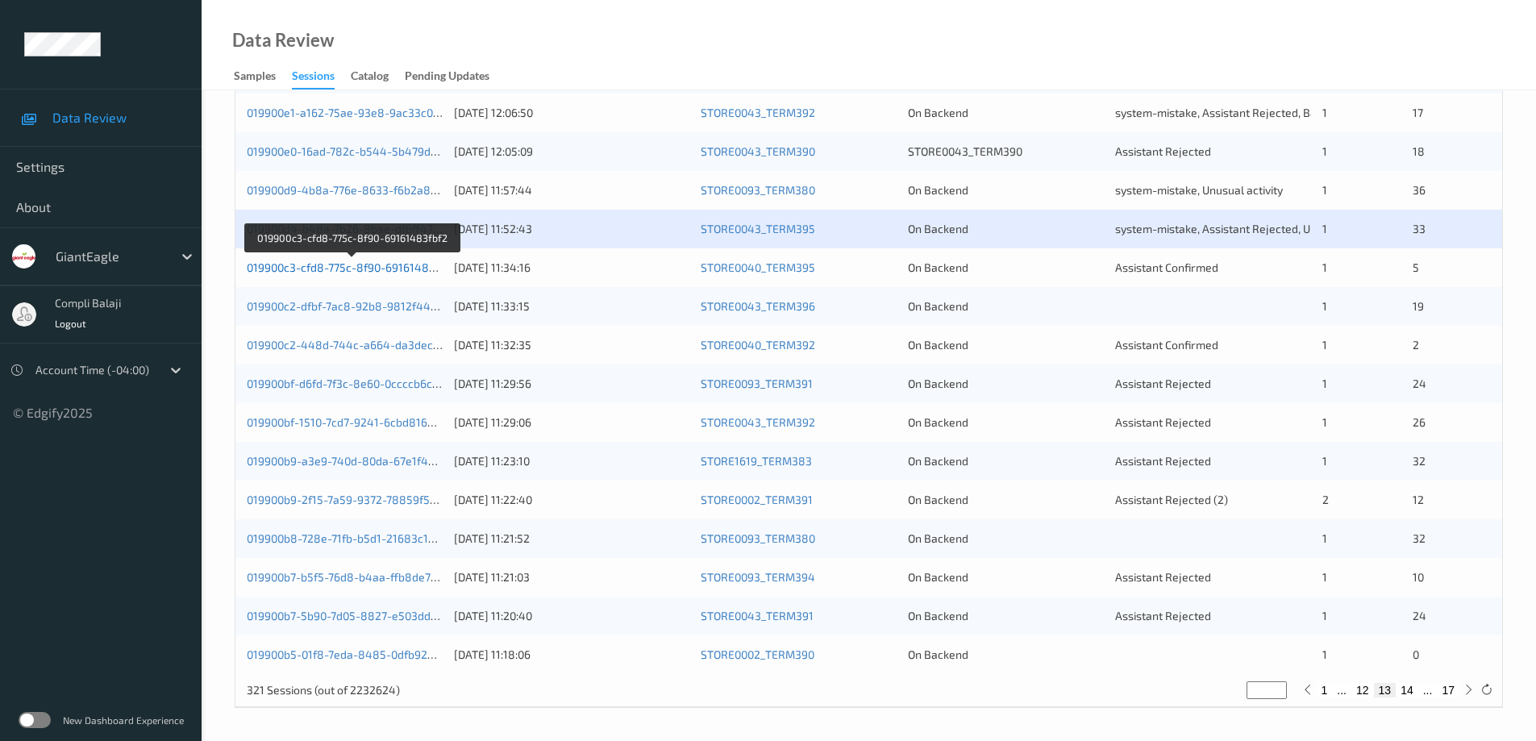
click at [406, 268] on link "019900c3-cfd8-775c-8f90-69161483fbf2" at bounding box center [352, 267] width 210 height 14
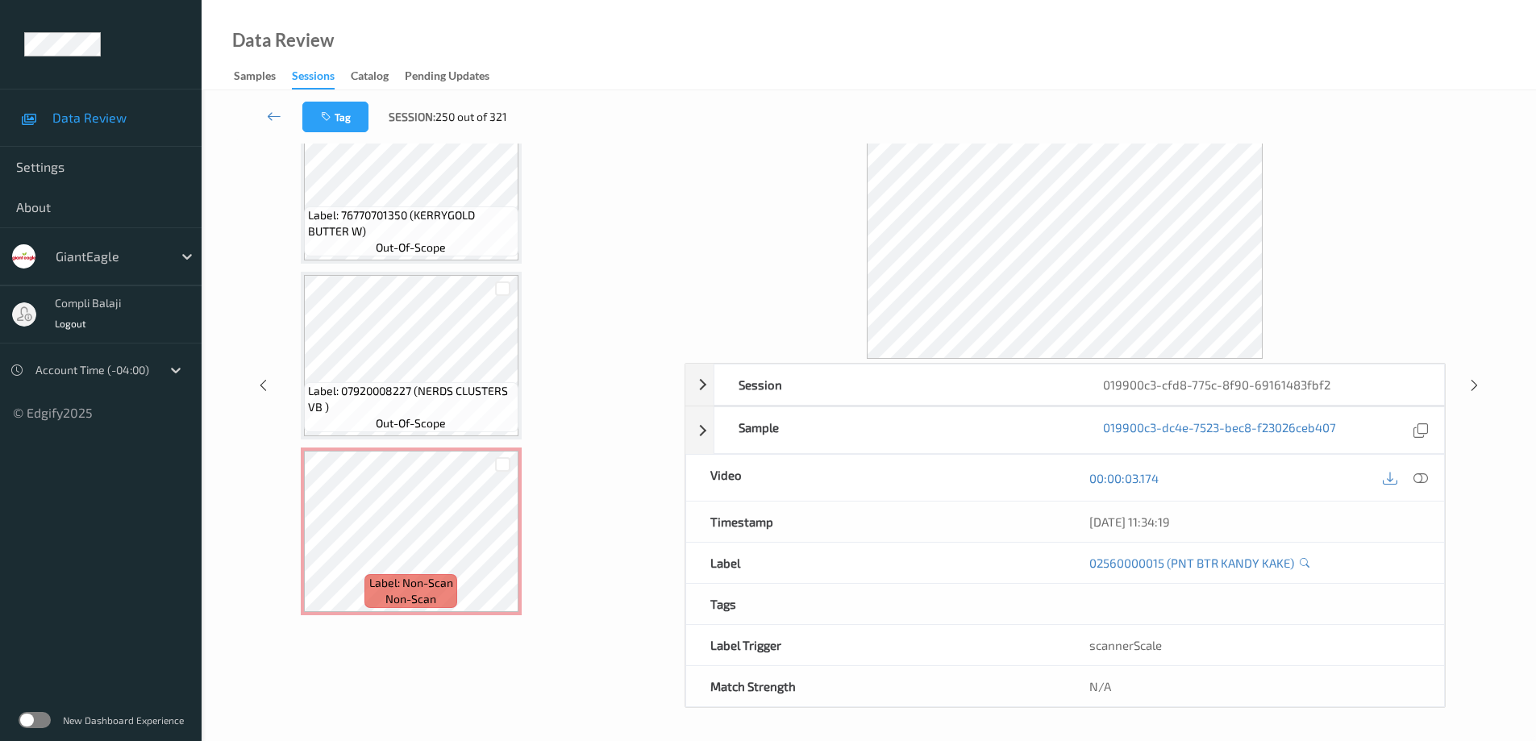
scroll to position [569, 0]
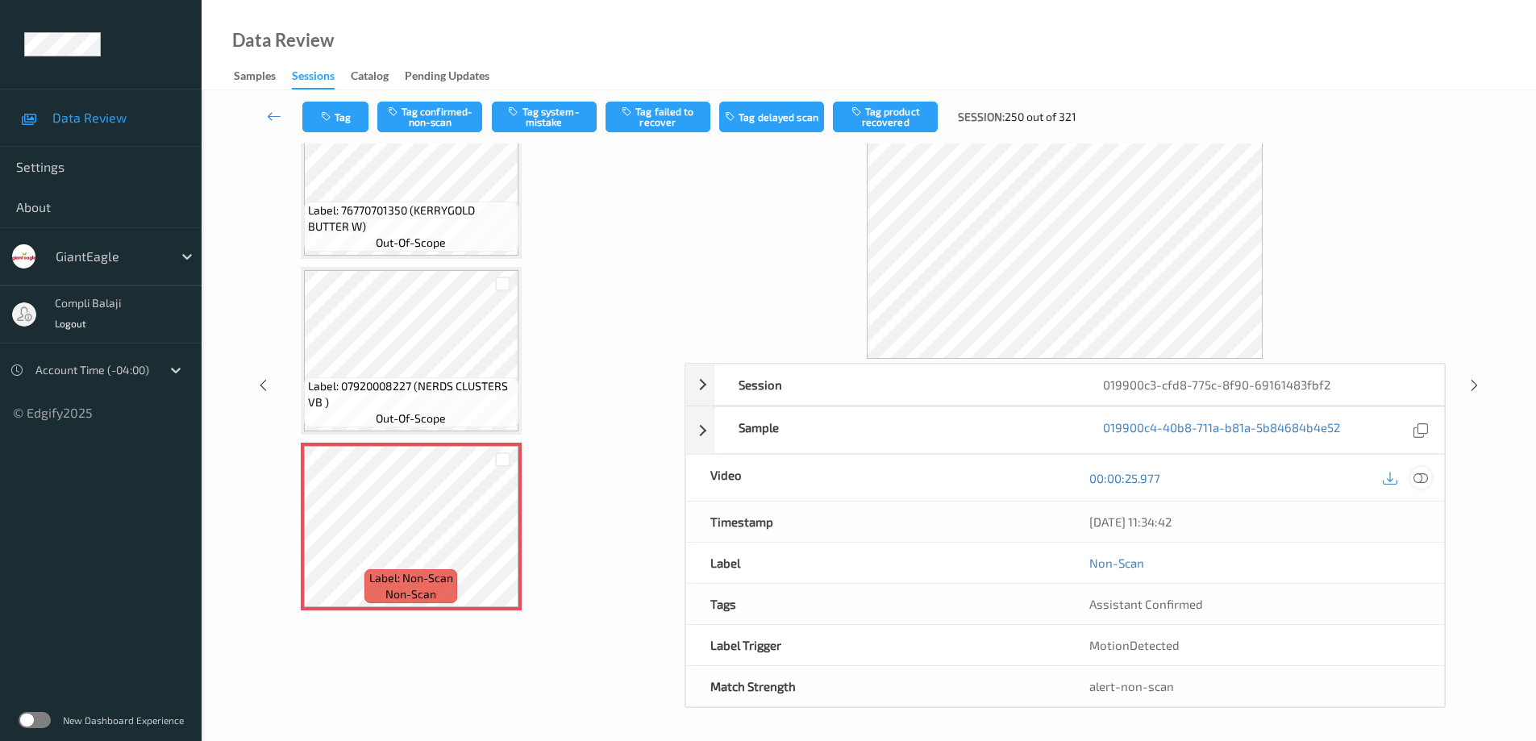
click at [1428, 481] on div at bounding box center [1421, 478] width 22 height 22
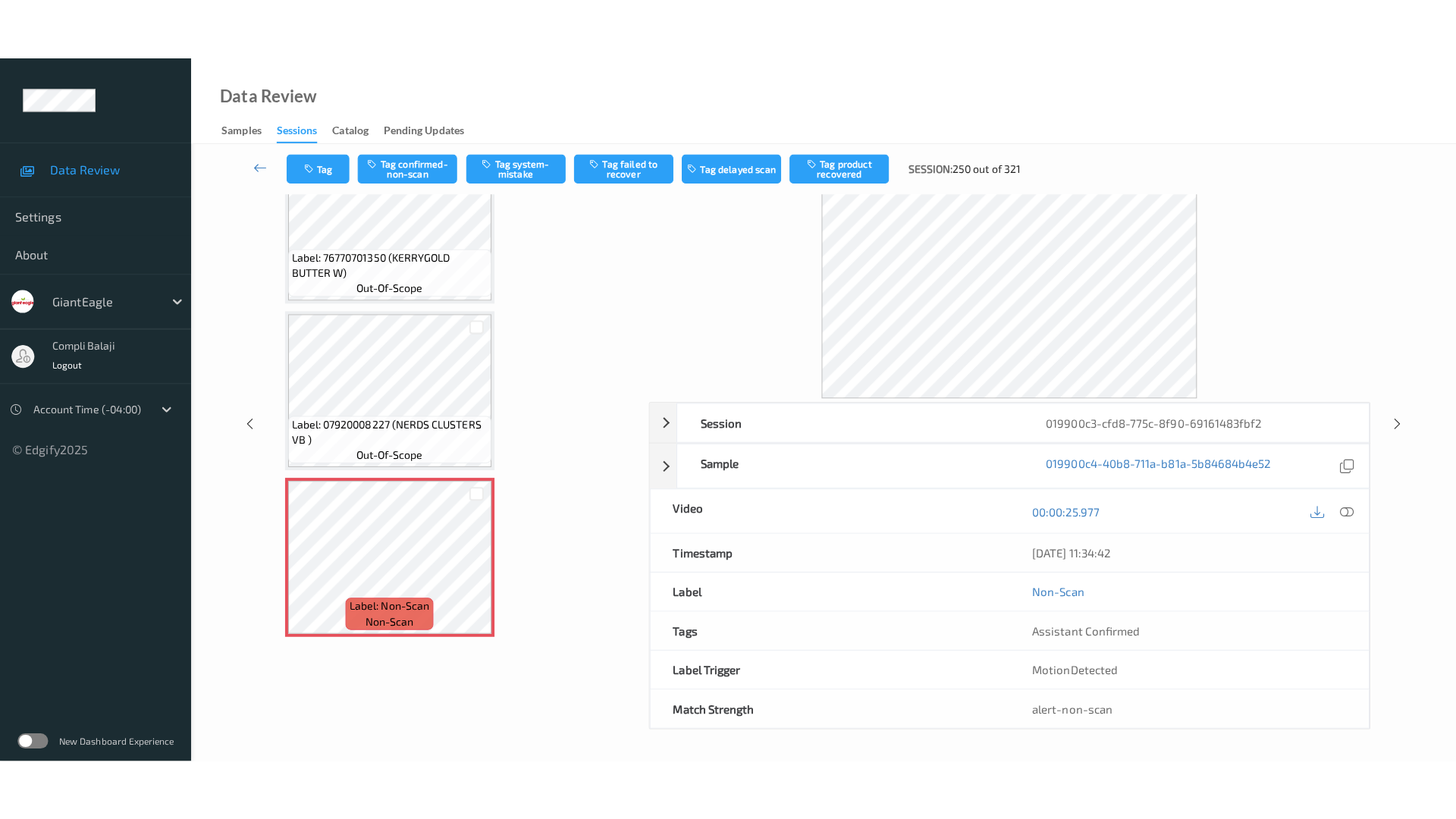
scroll to position [0, 0]
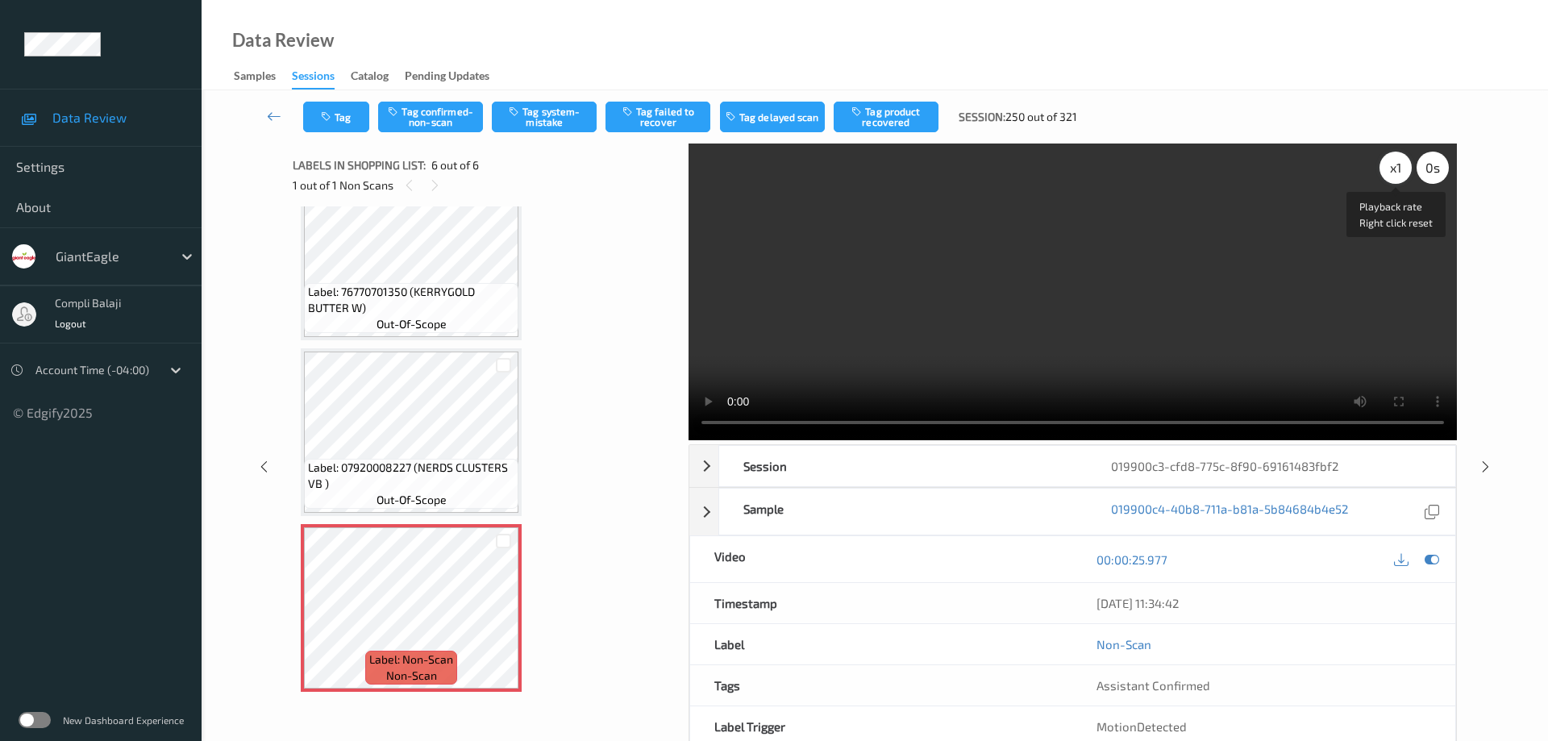
click at [1399, 172] on div "x 1" at bounding box center [1396, 168] width 32 height 32
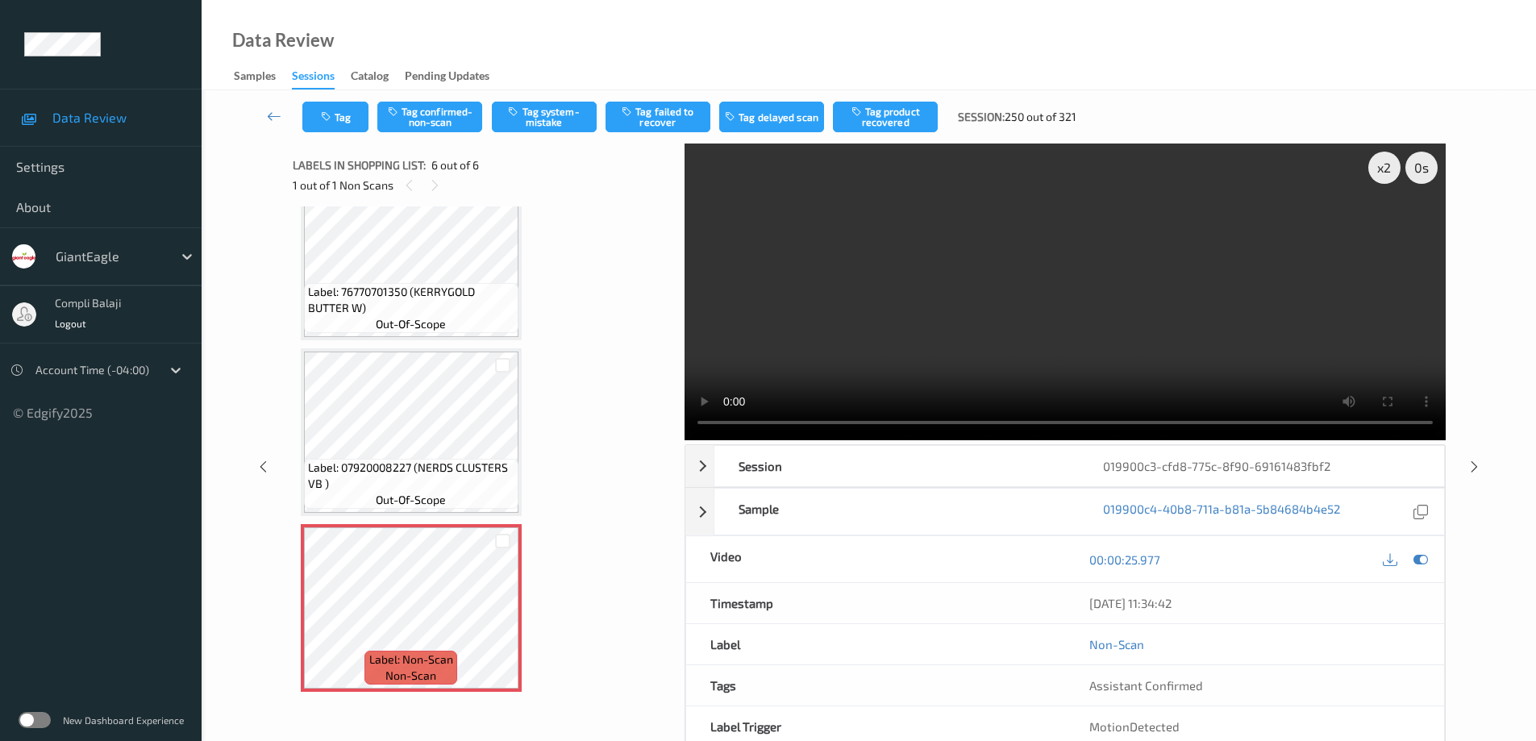
click at [1399, 225] on video at bounding box center [1065, 292] width 761 height 297
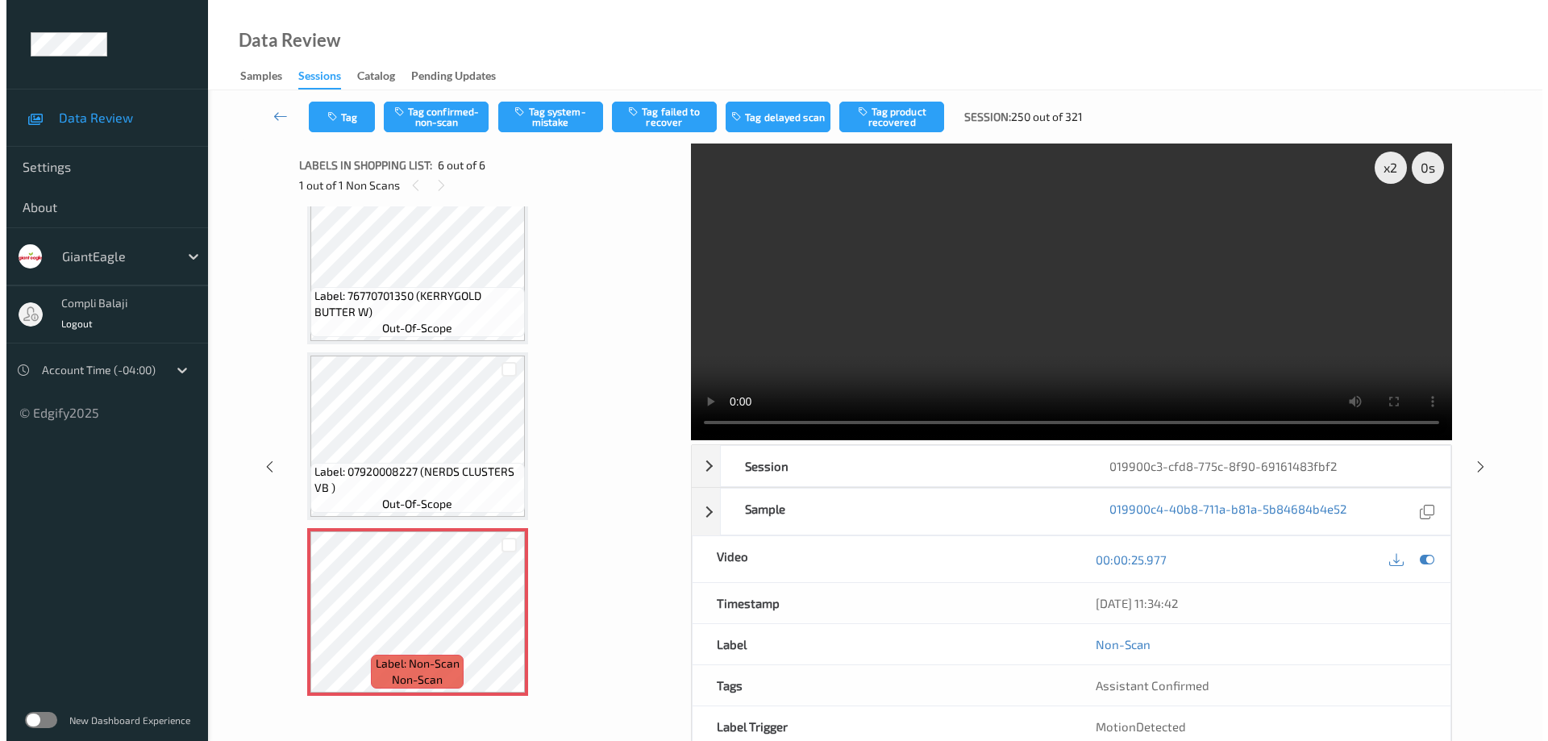
scroll to position [569, 0]
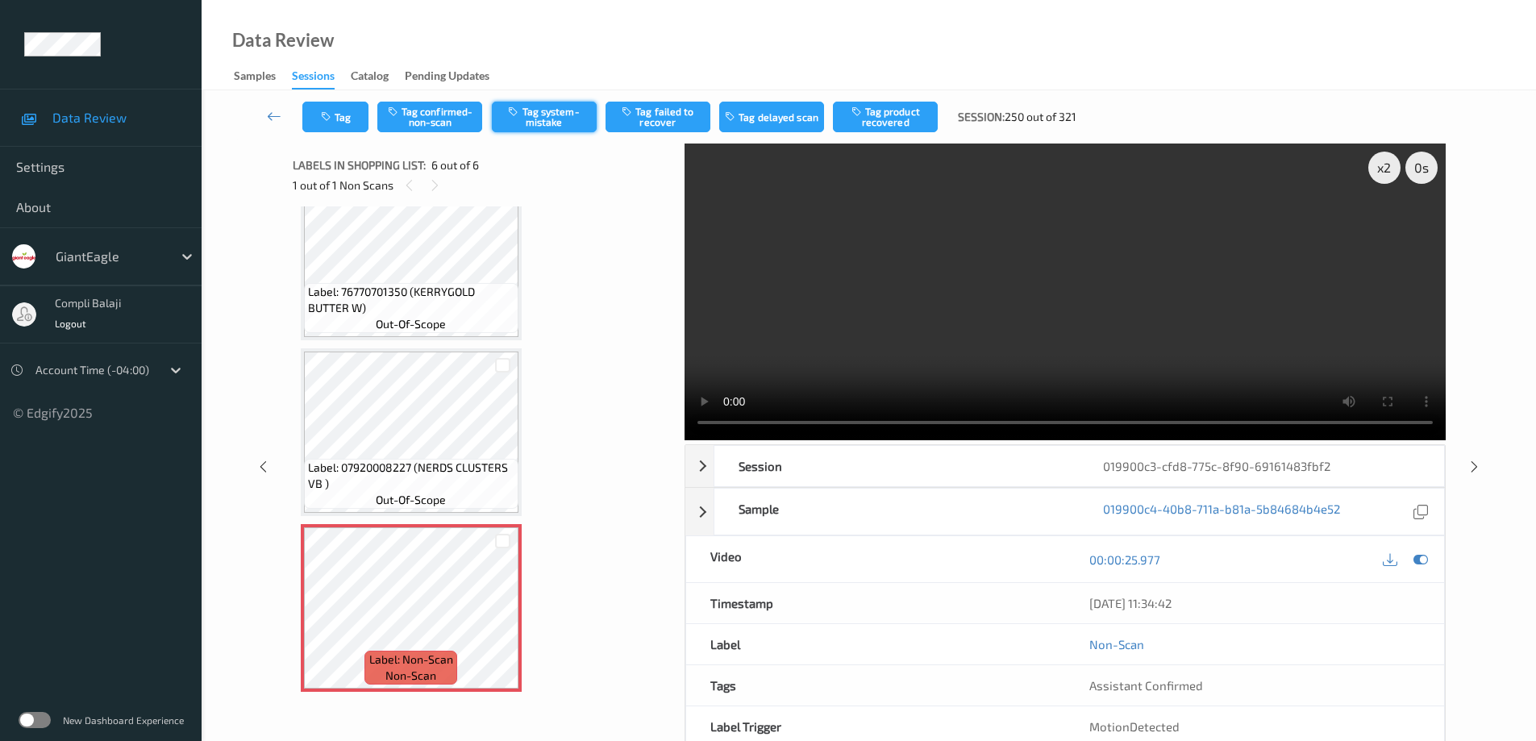
click at [549, 123] on button "Tag system-mistake" at bounding box center [544, 117] width 105 height 31
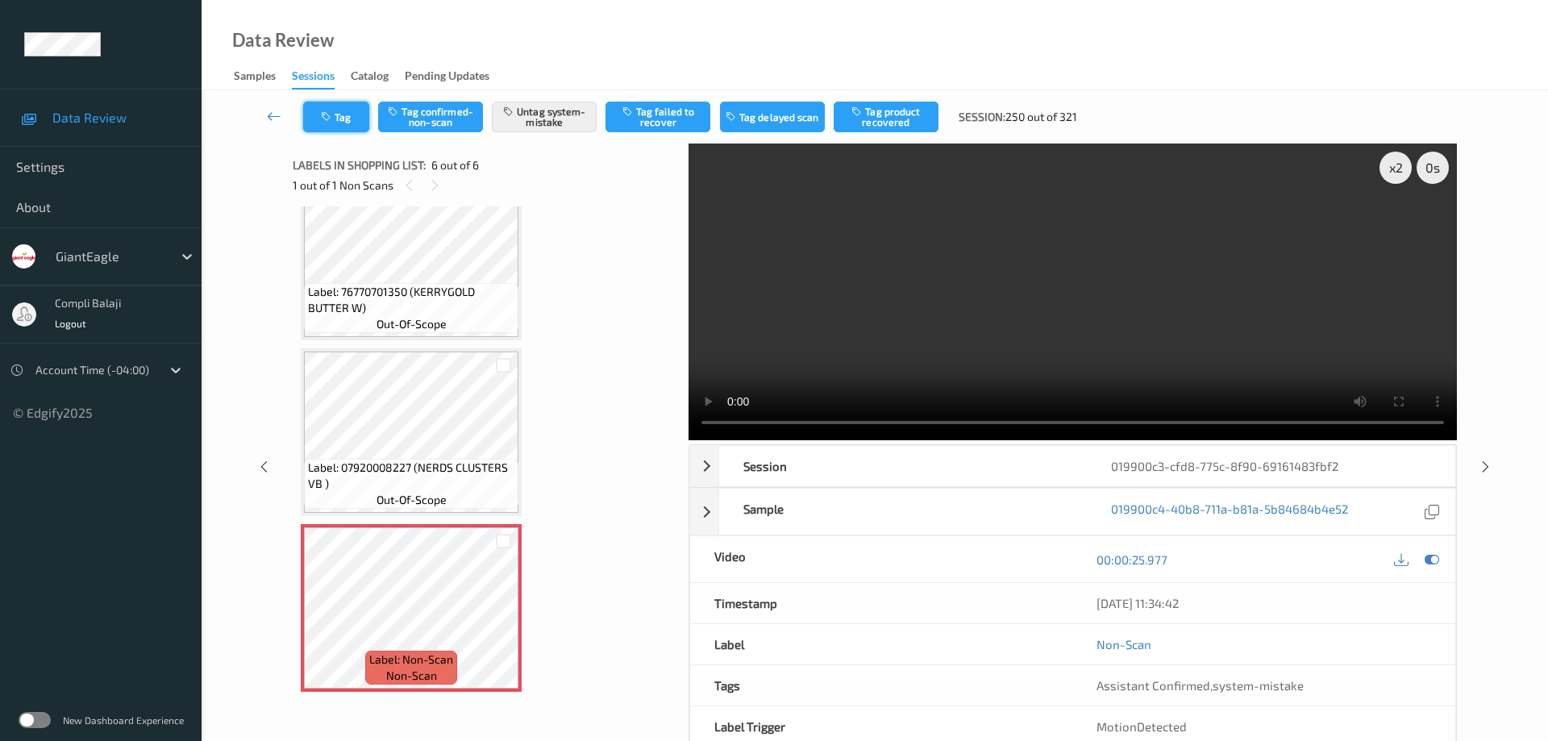
click at [348, 125] on button "Tag" at bounding box center [336, 117] width 66 height 31
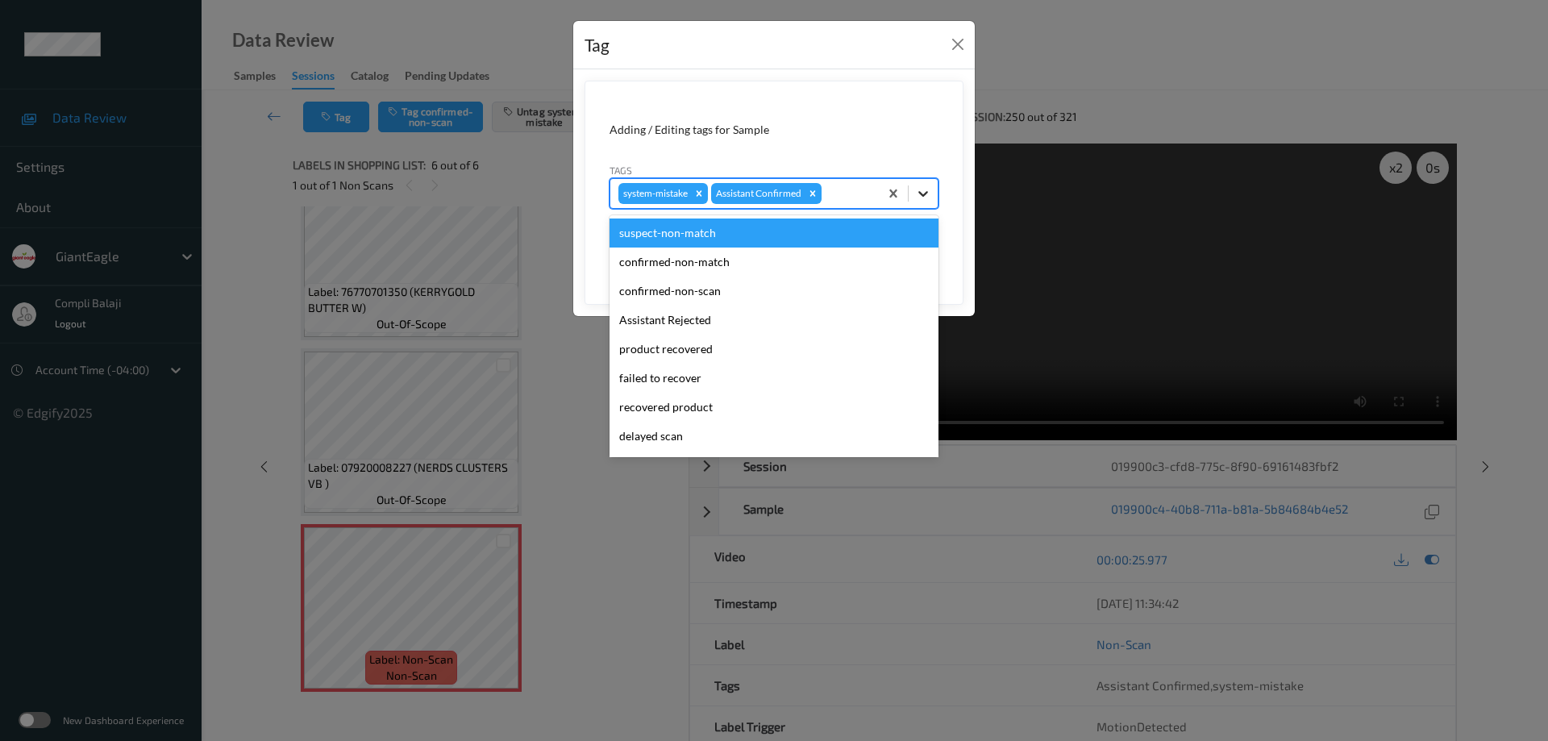
drag, startPoint x: 922, startPoint y: 197, endPoint x: 848, endPoint y: 258, distance: 95.6
click at [921, 197] on icon at bounding box center [923, 193] width 16 height 16
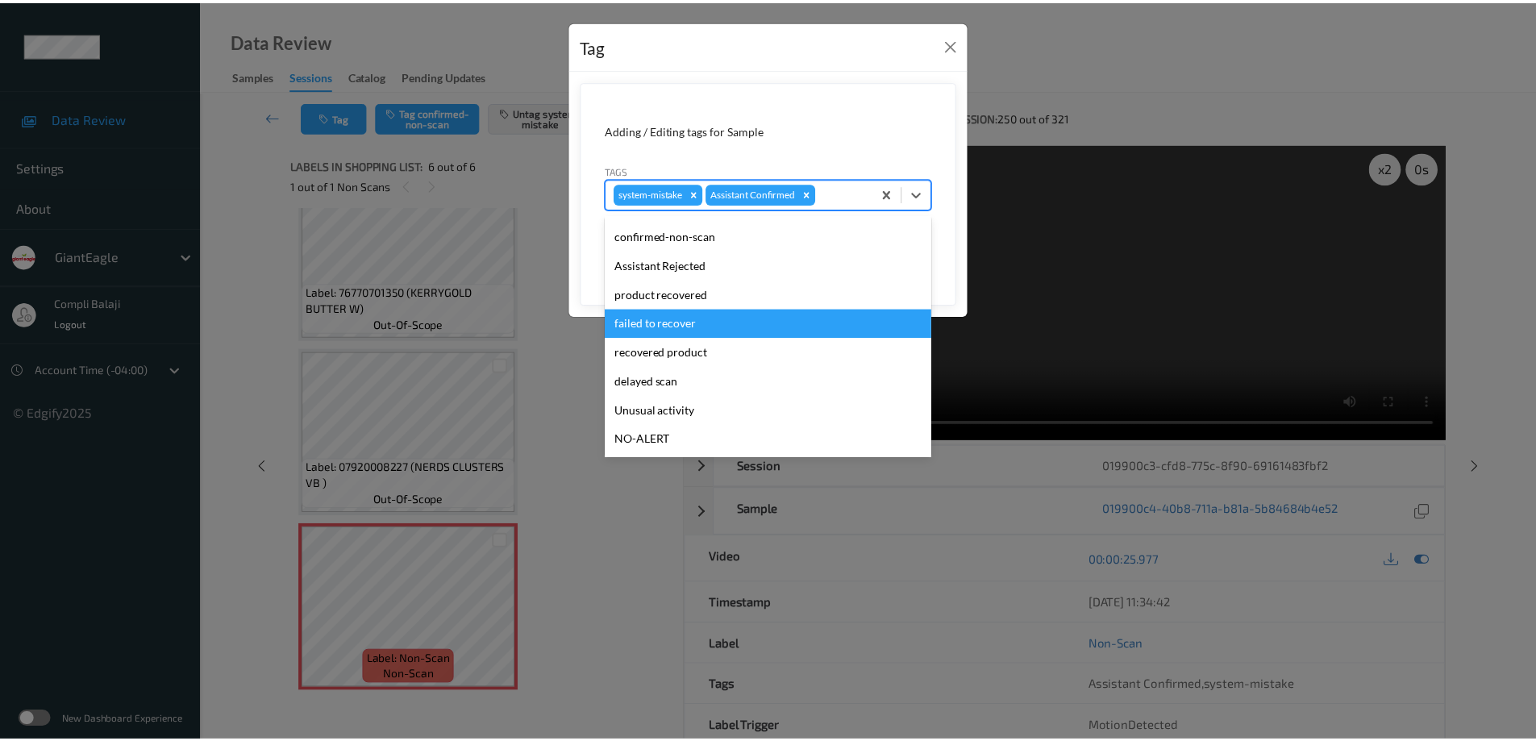
scroll to position [81, 0]
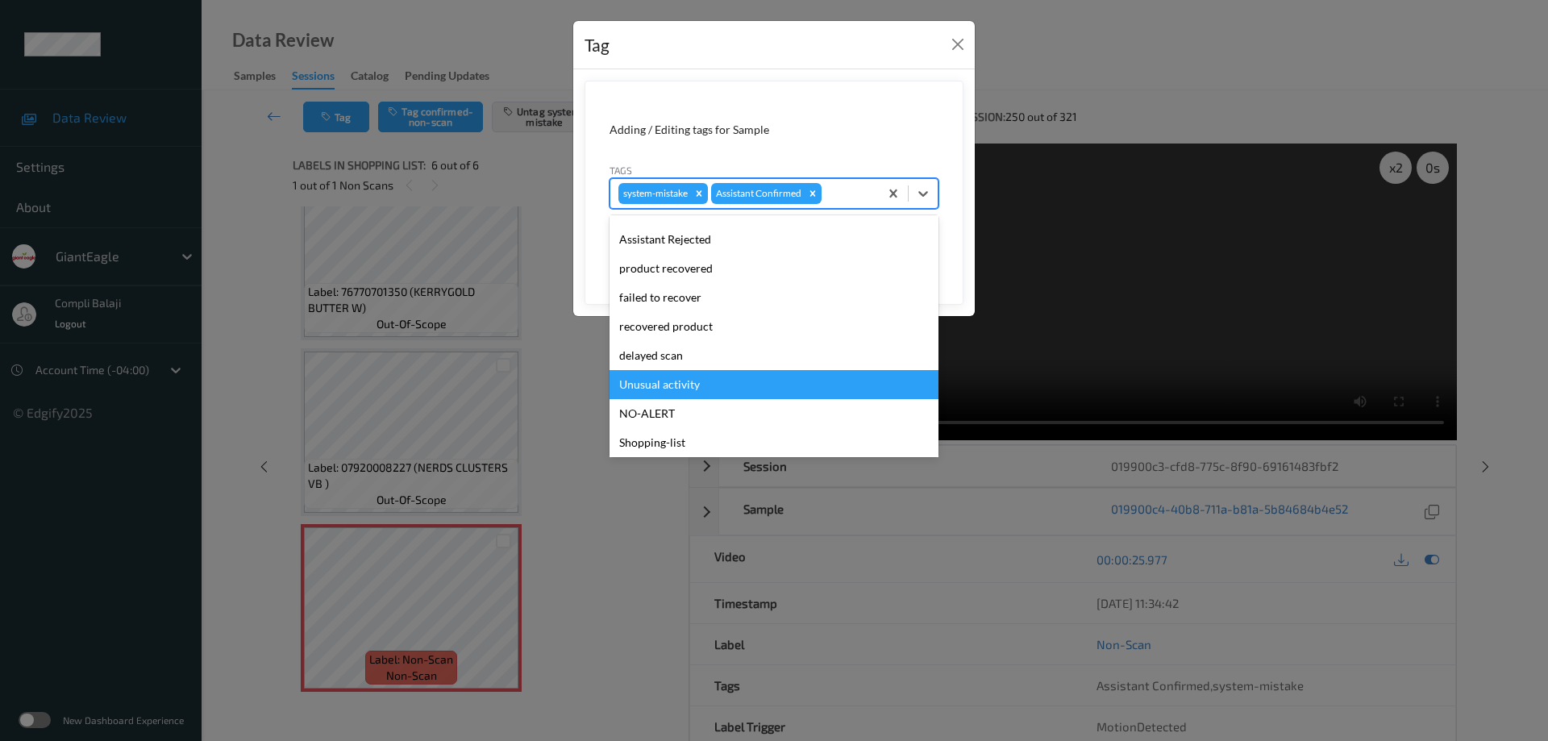
drag, startPoint x: 668, startPoint y: 385, endPoint x: 863, endPoint y: 361, distance: 195.7
click at [672, 385] on div "Unusual activity" at bounding box center [774, 384] width 329 height 29
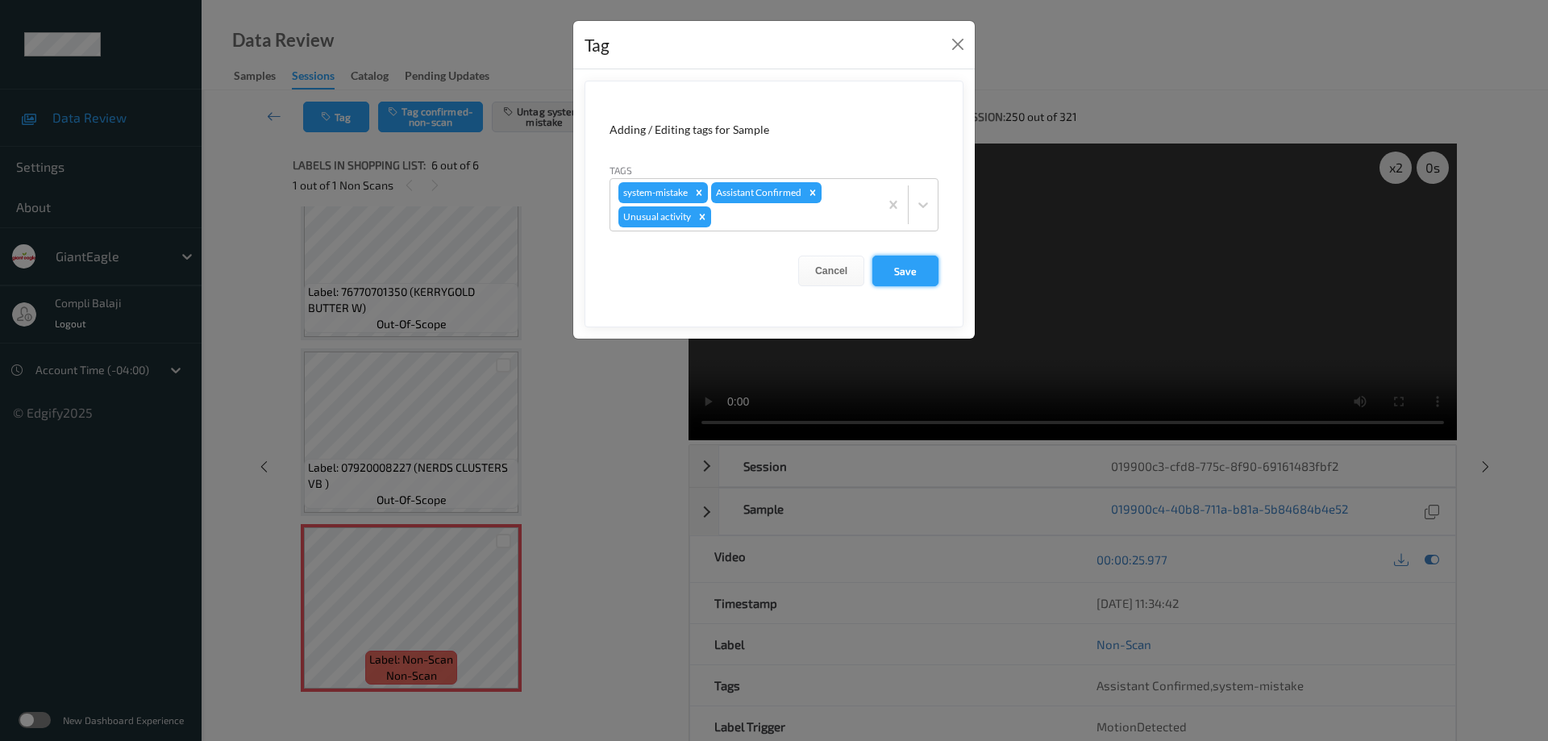
click at [914, 273] on button "Save" at bounding box center [906, 271] width 66 height 31
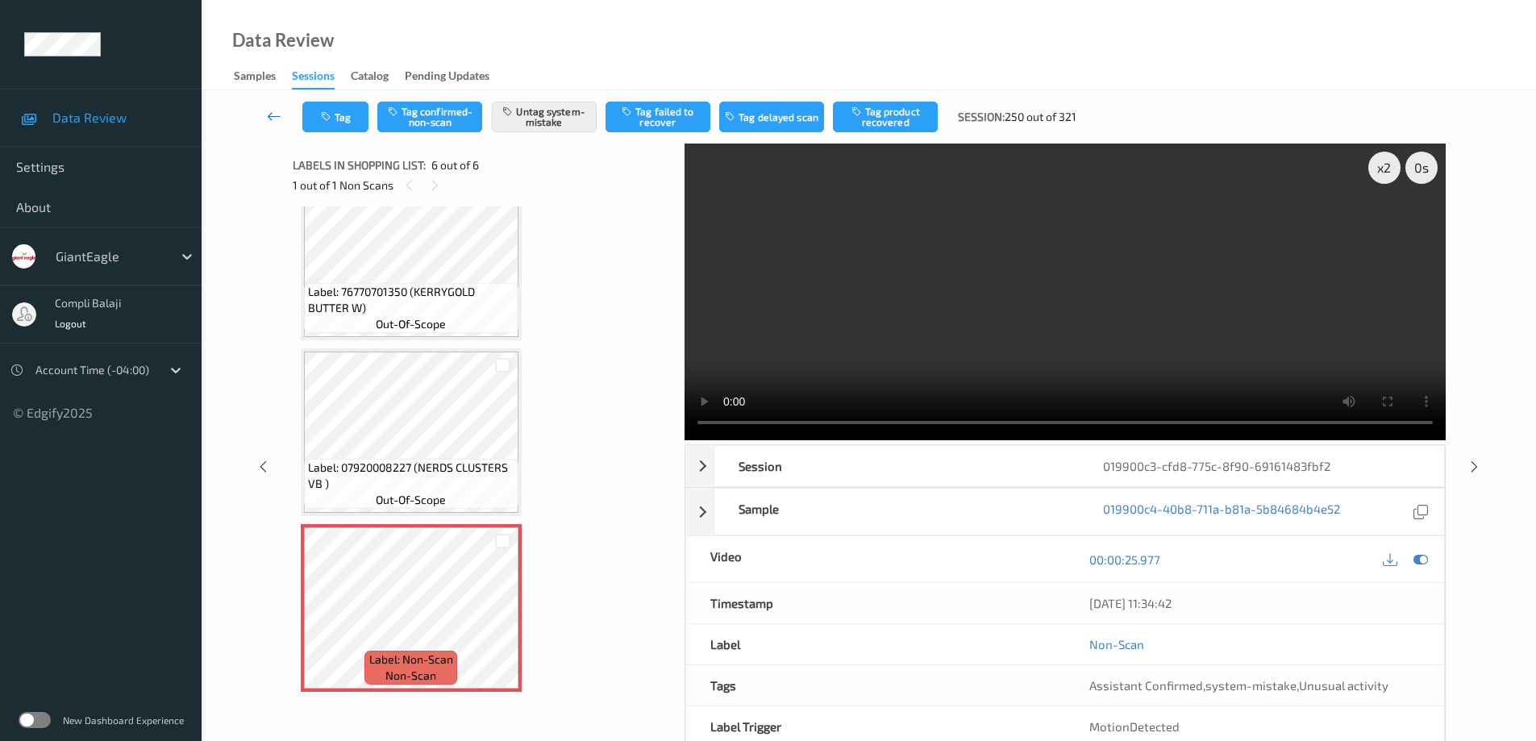
click at [269, 119] on icon at bounding box center [274, 116] width 15 height 16
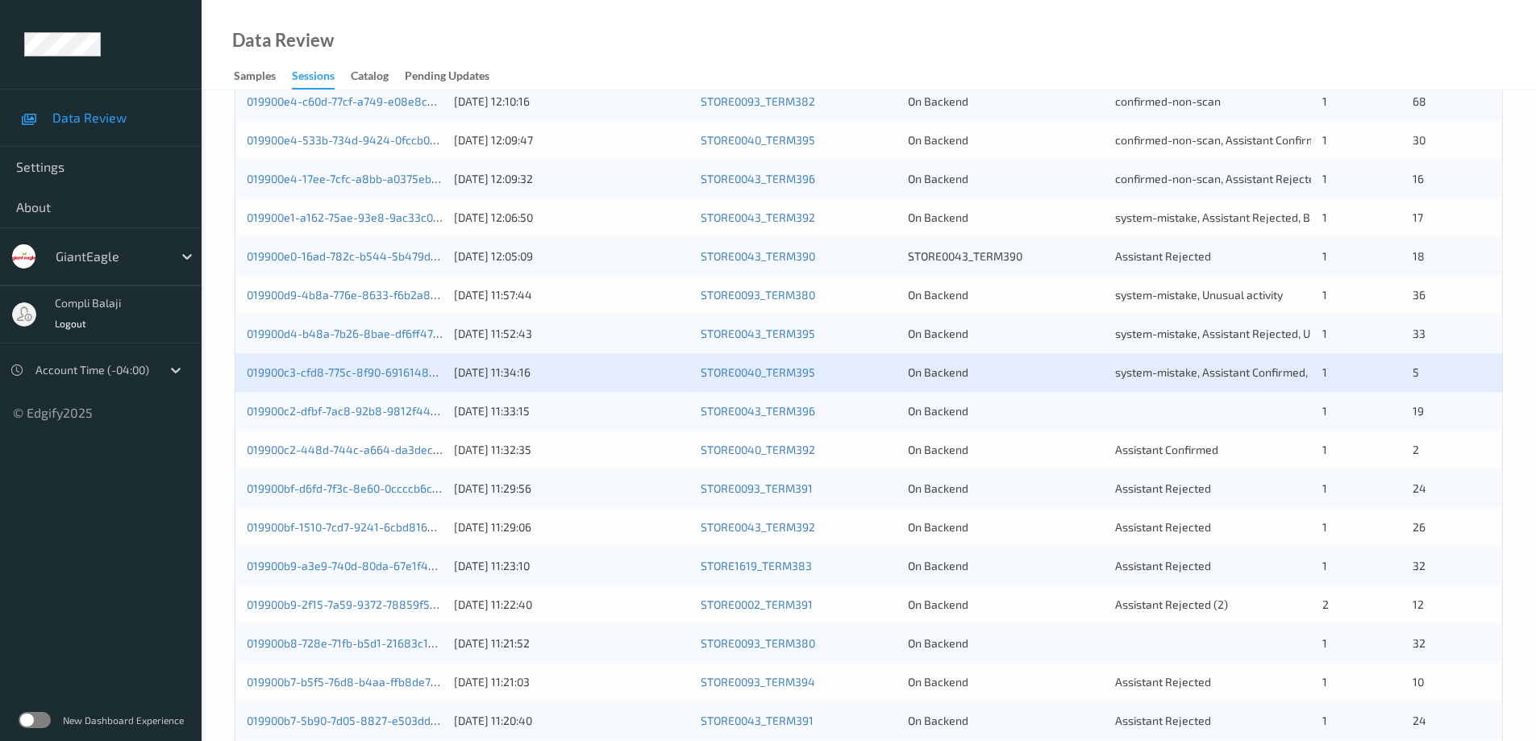
scroll to position [403, 0]
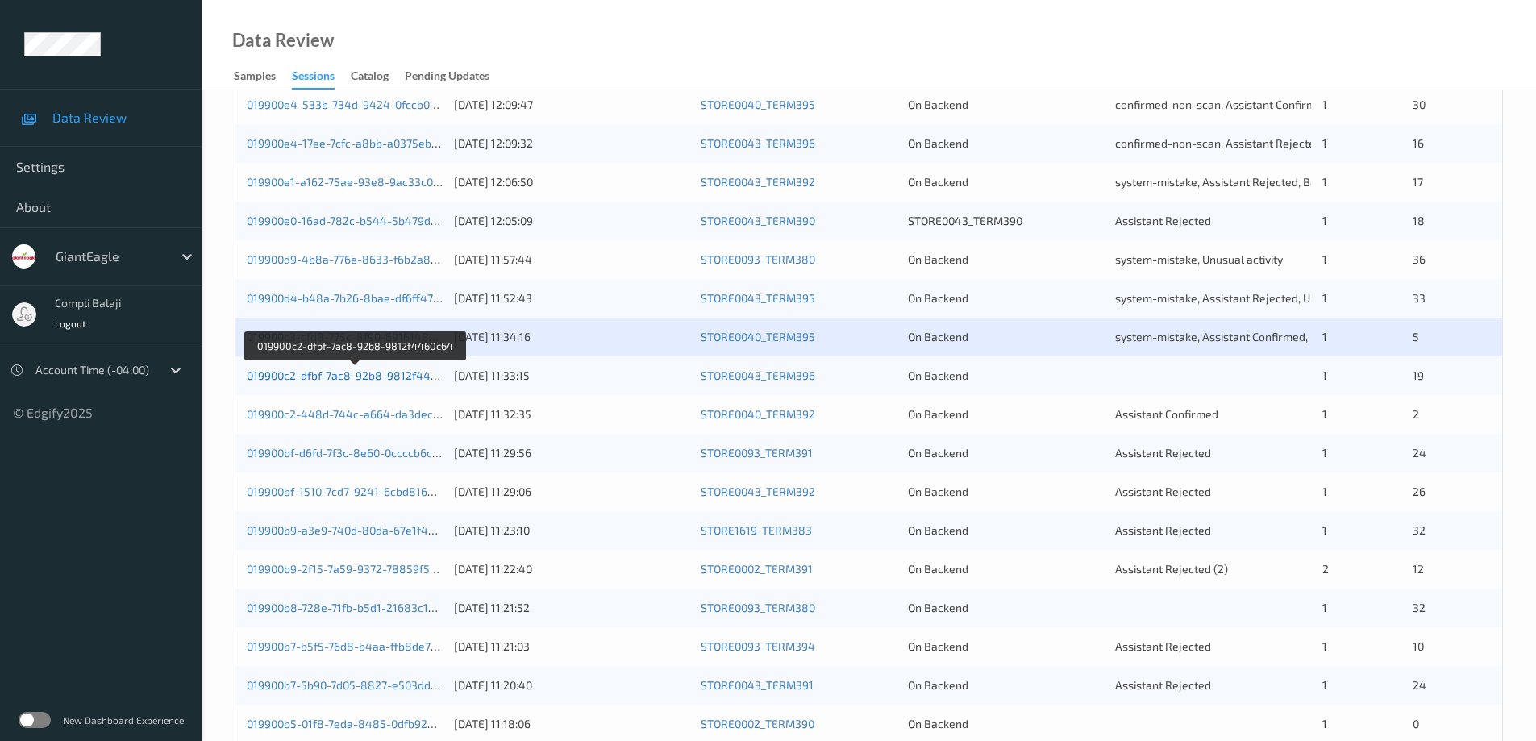
click at [359, 379] on link "019900c2-dfbf-7ac8-92b8-9812f4460c64" at bounding box center [355, 376] width 216 height 14
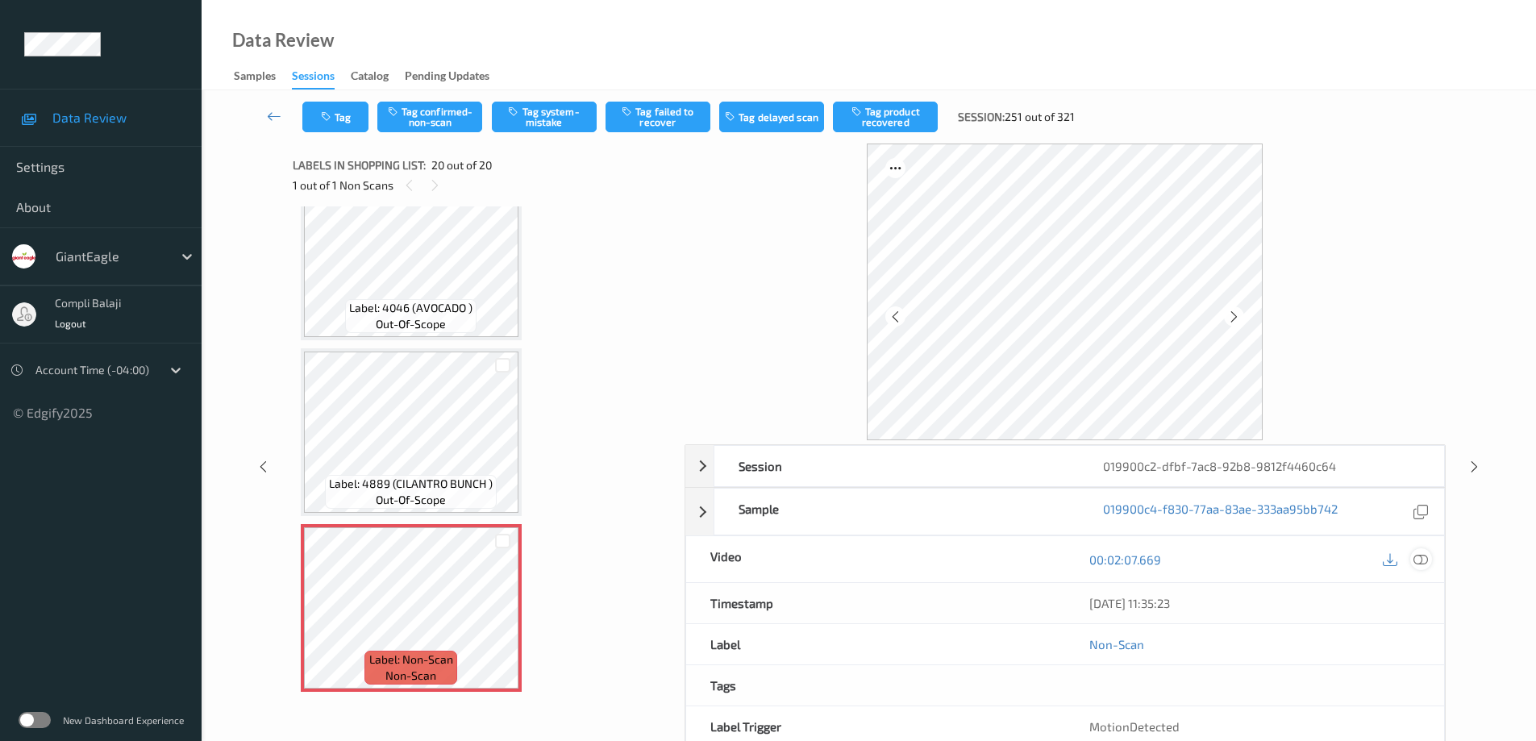
click at [1421, 566] on icon at bounding box center [1421, 559] width 15 height 15
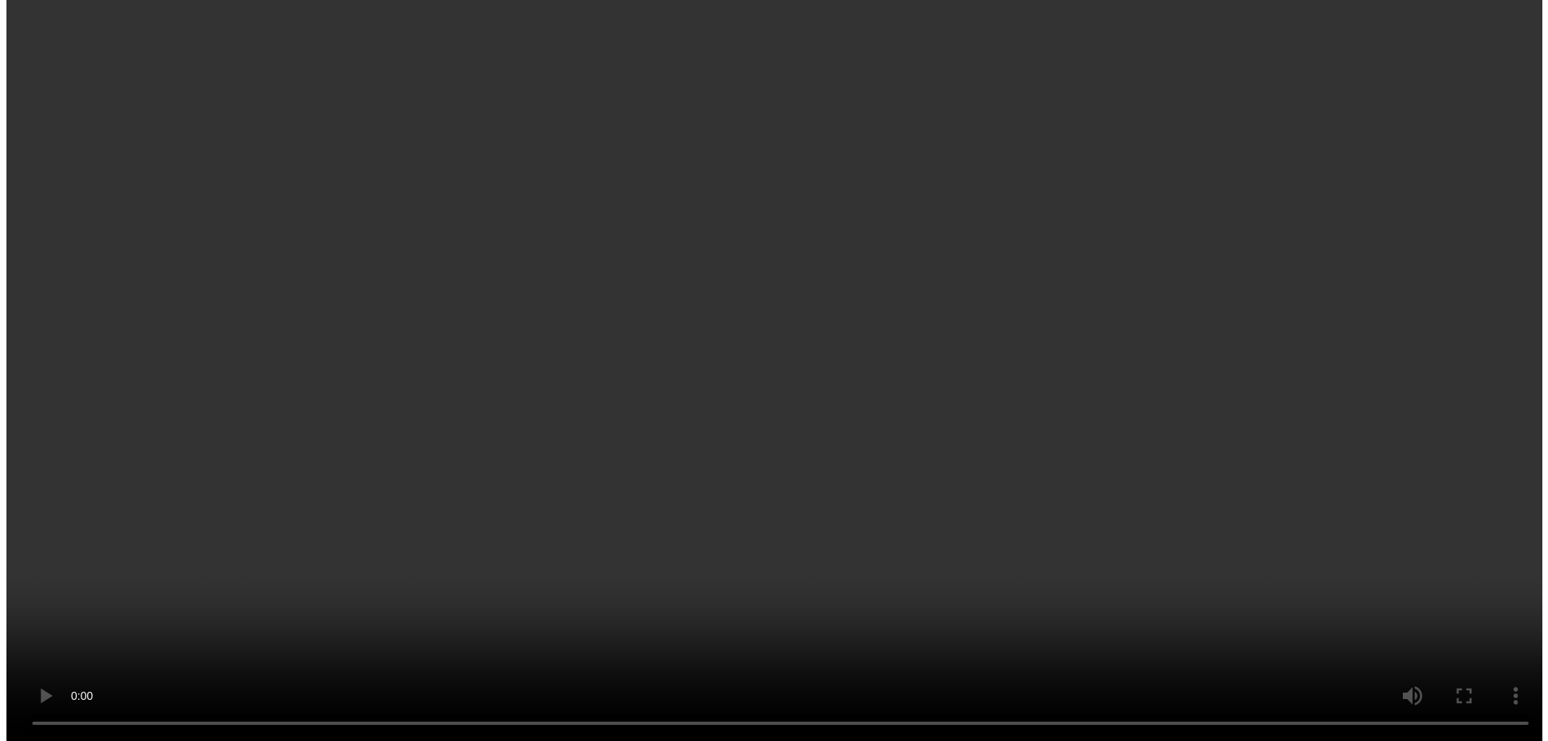
scroll to position [3030, 0]
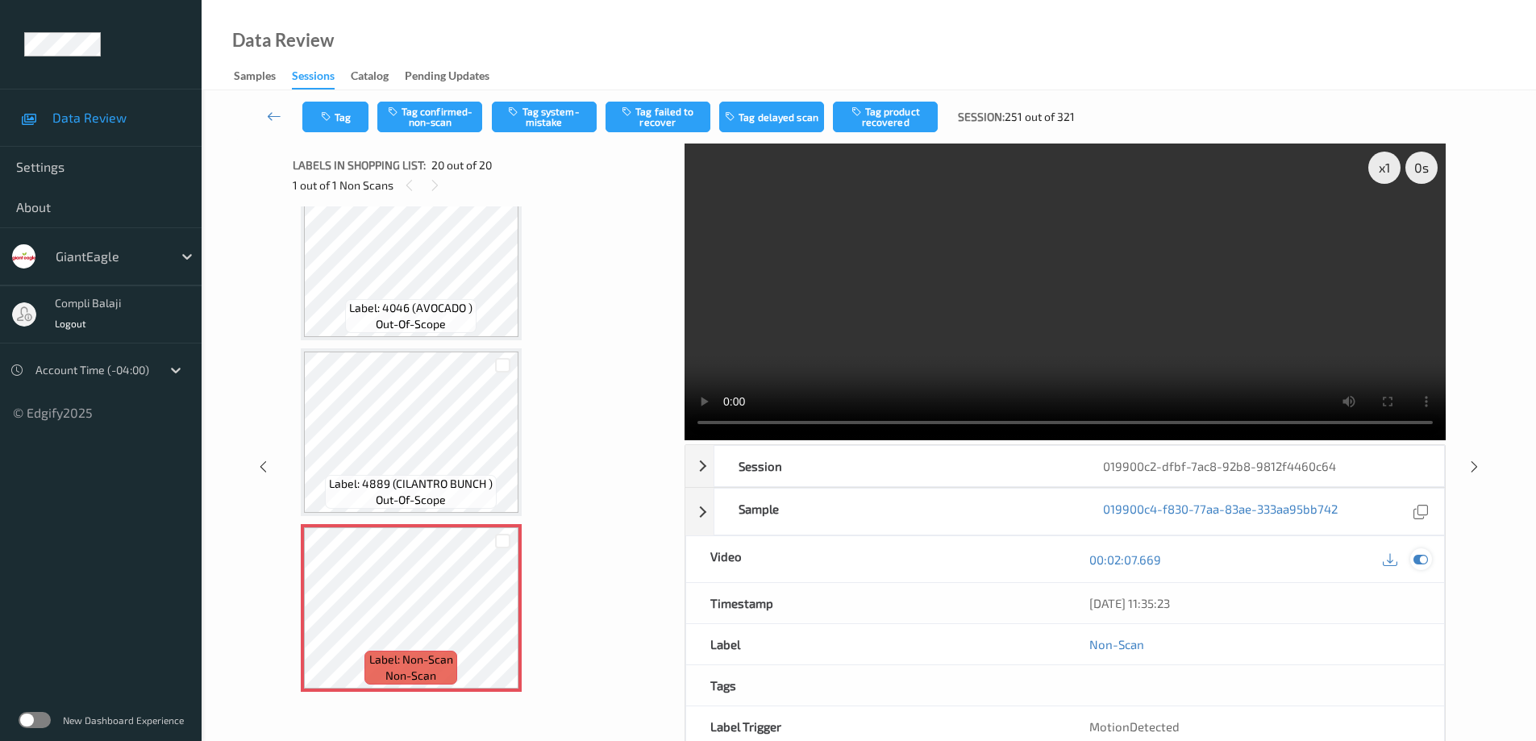
click at [1426, 560] on icon at bounding box center [1421, 559] width 15 height 15
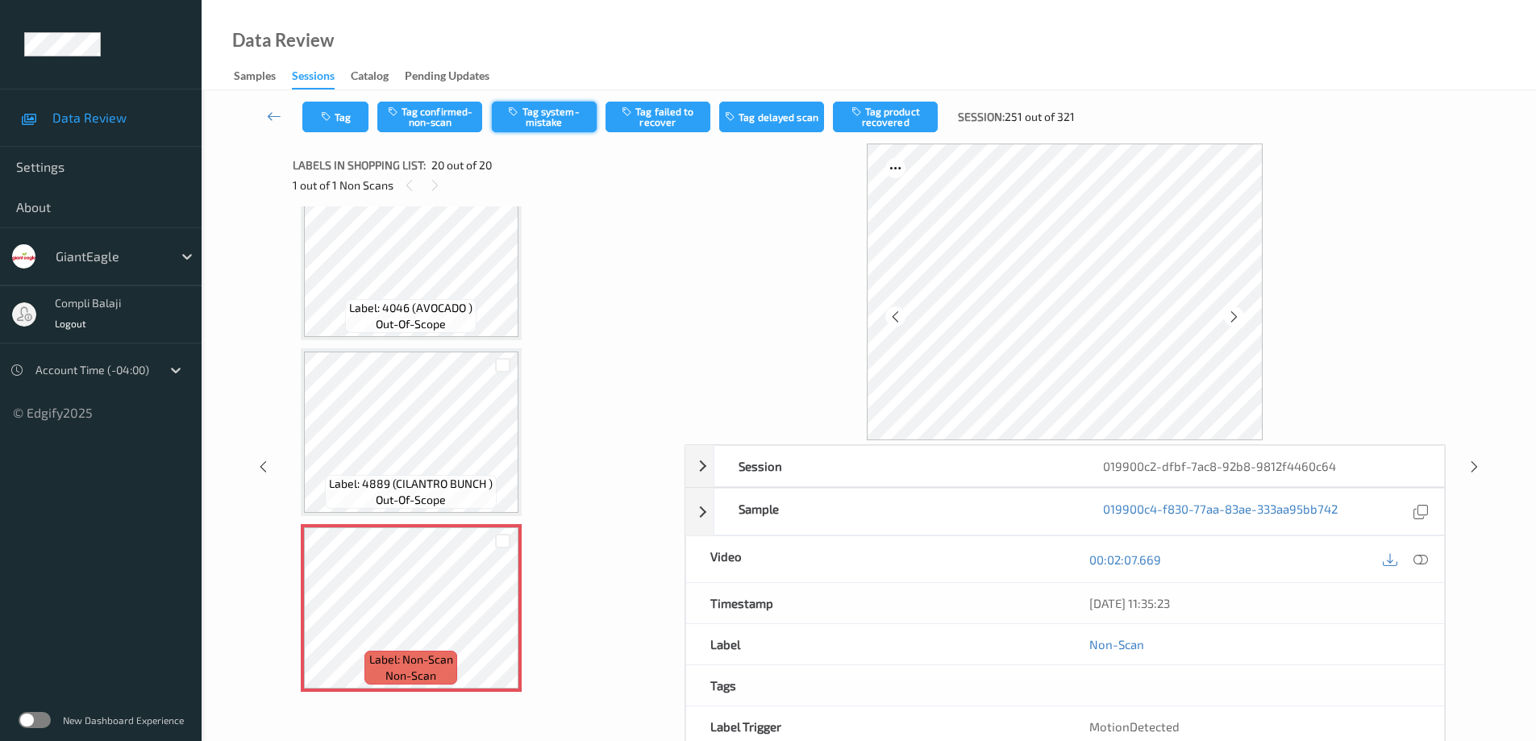
click at [549, 119] on button "Tag system-mistake" at bounding box center [544, 117] width 105 height 31
click at [347, 123] on button "Tag" at bounding box center [335, 117] width 66 height 31
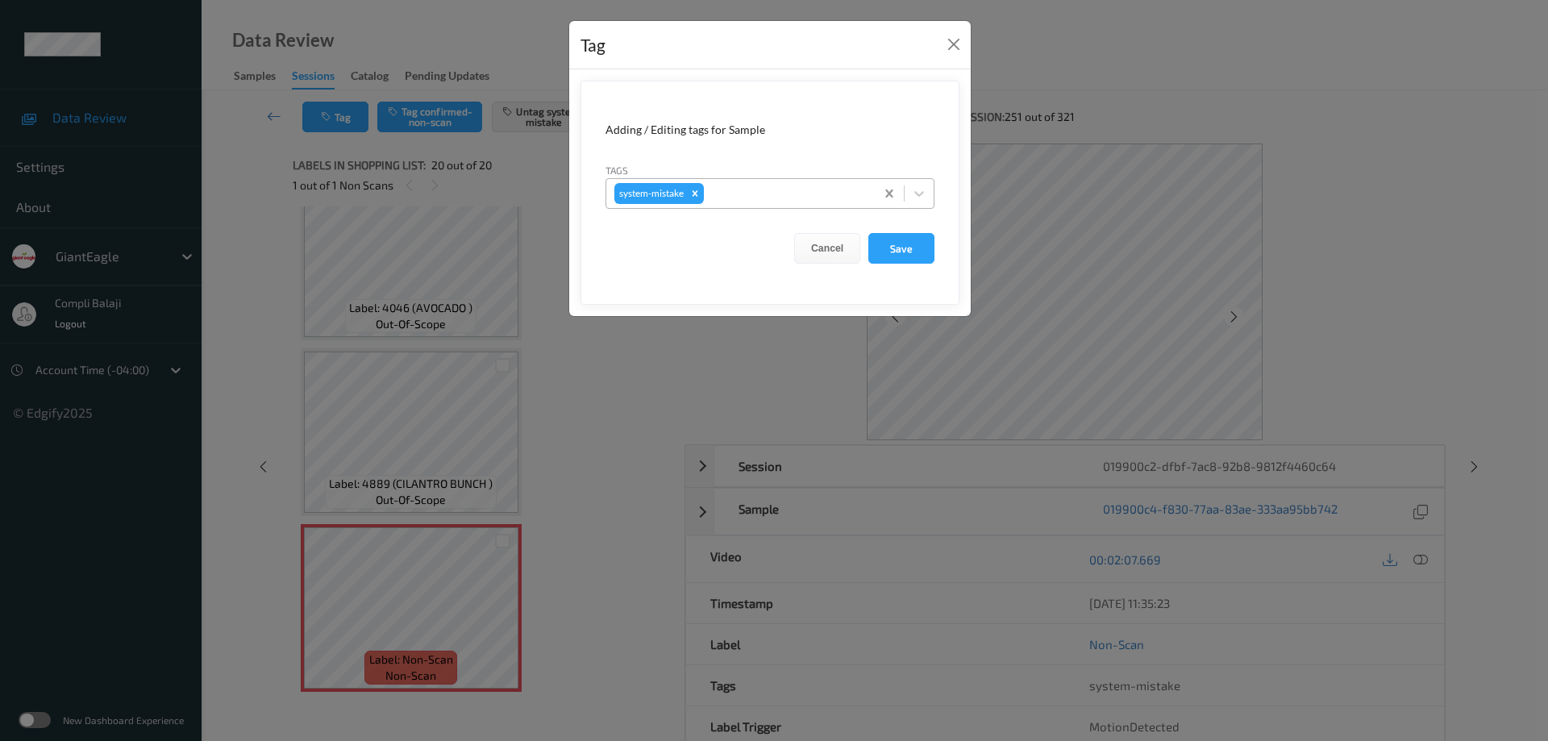
click at [916, 190] on icon at bounding box center [919, 193] width 16 height 16
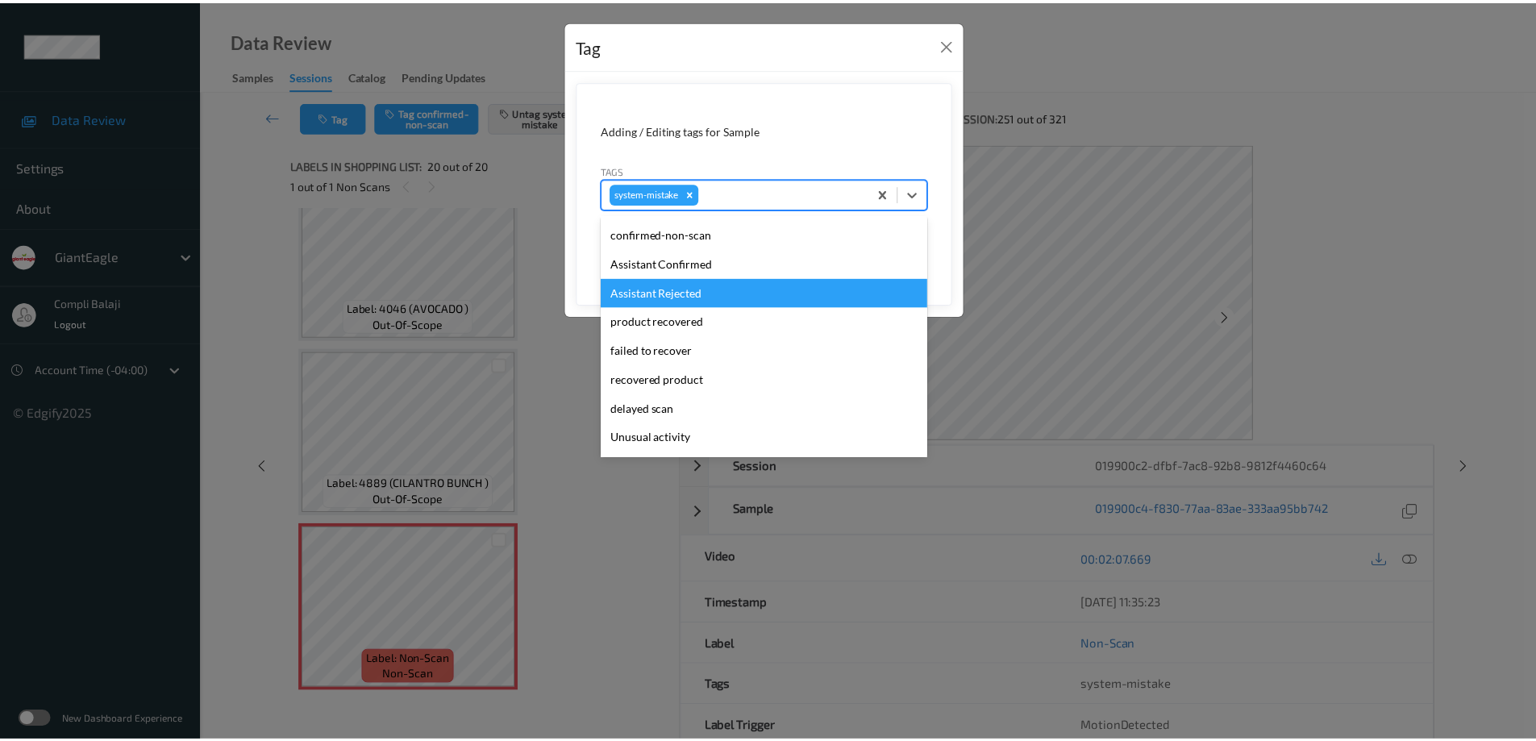
scroll to position [81, 0]
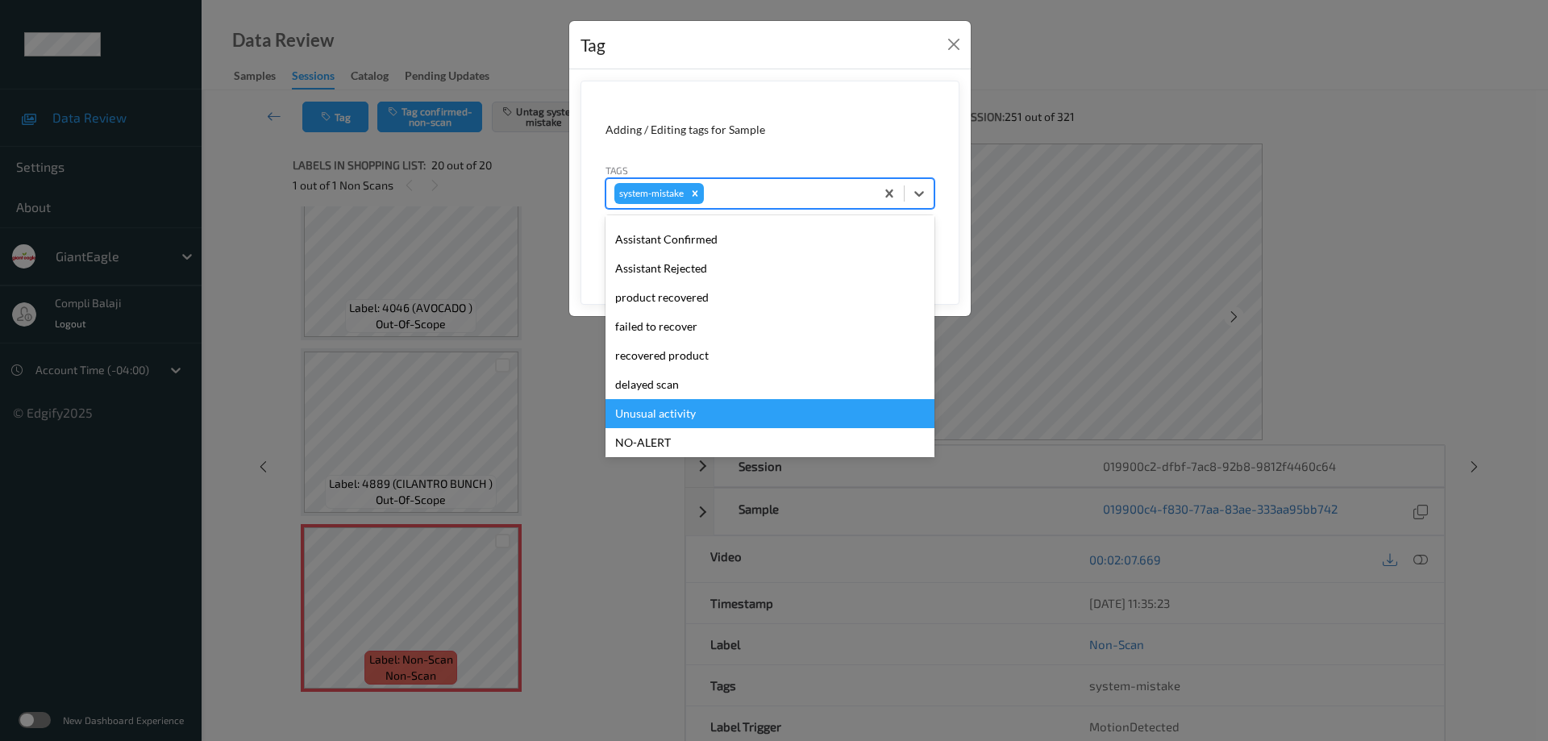
click at [688, 413] on div "Unusual activity" at bounding box center [770, 413] width 329 height 29
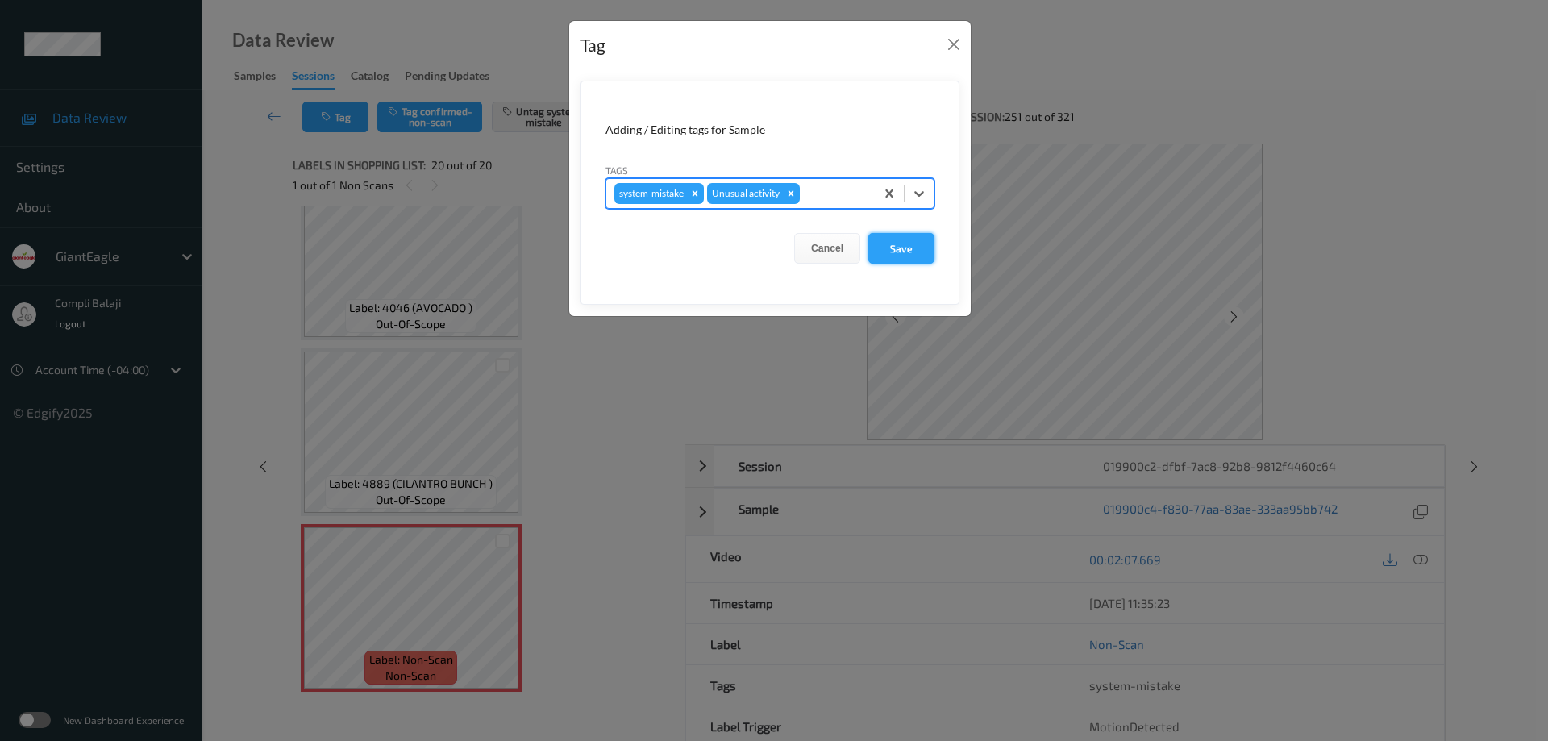
click at [915, 252] on button "Save" at bounding box center [901, 248] width 66 height 31
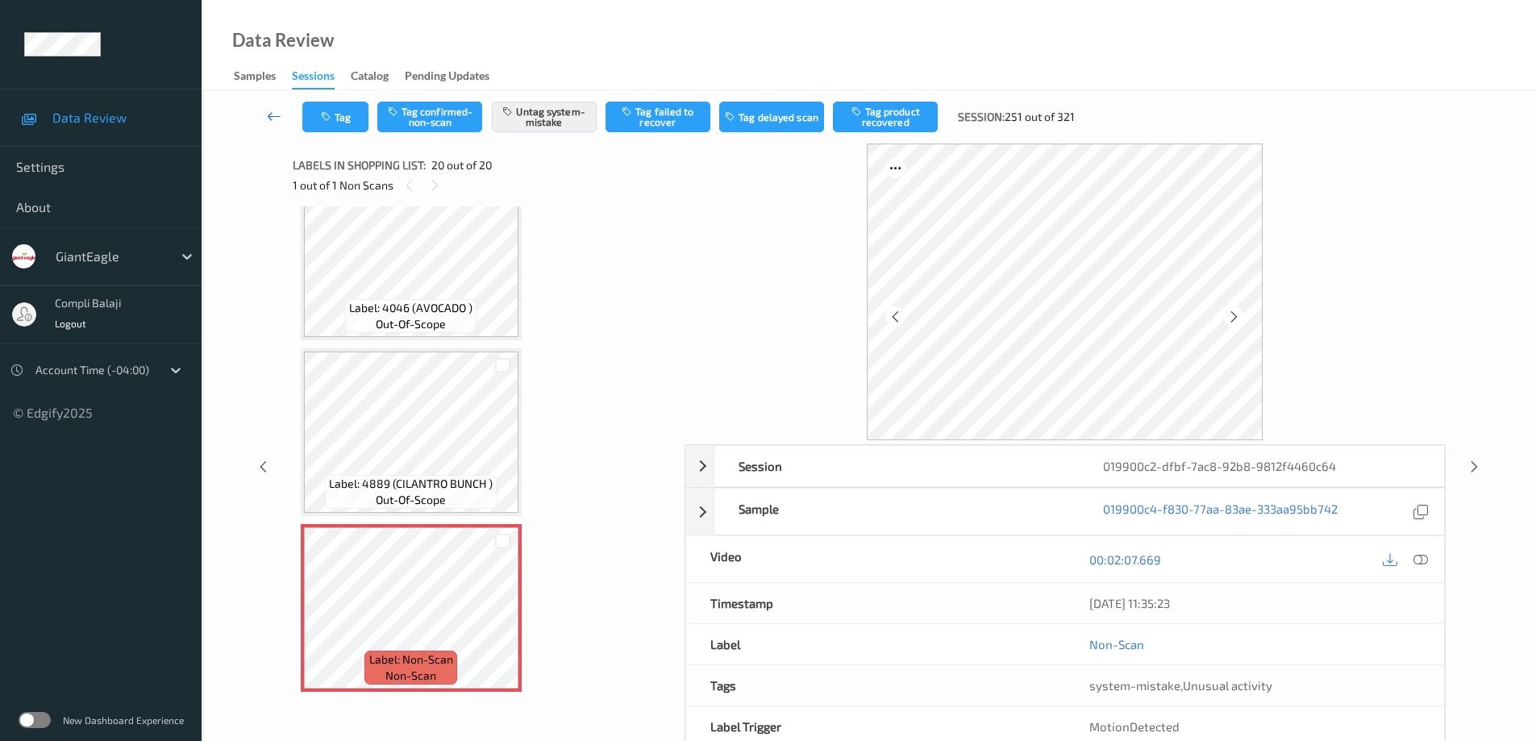
click at [273, 119] on icon at bounding box center [274, 116] width 15 height 16
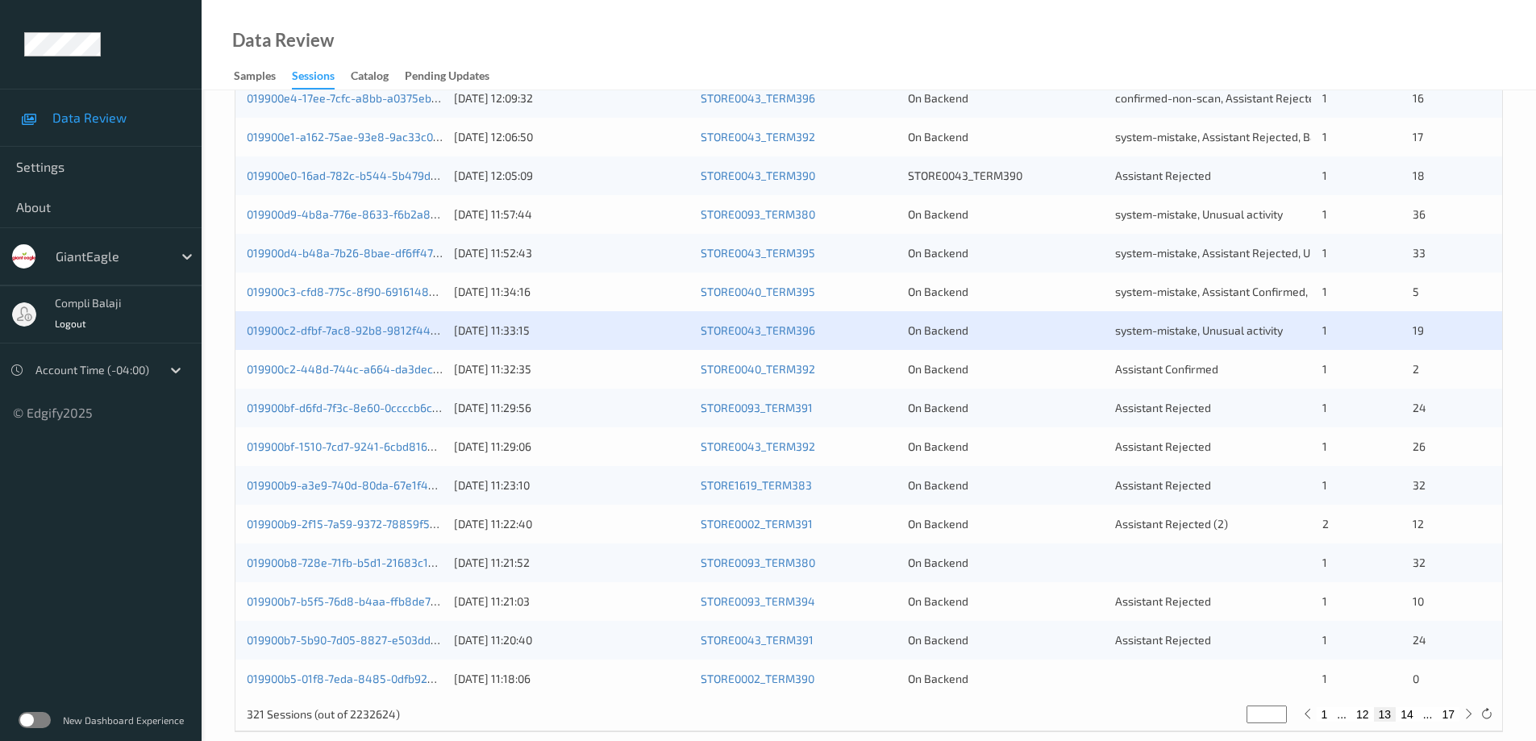
scroll to position [473, 0]
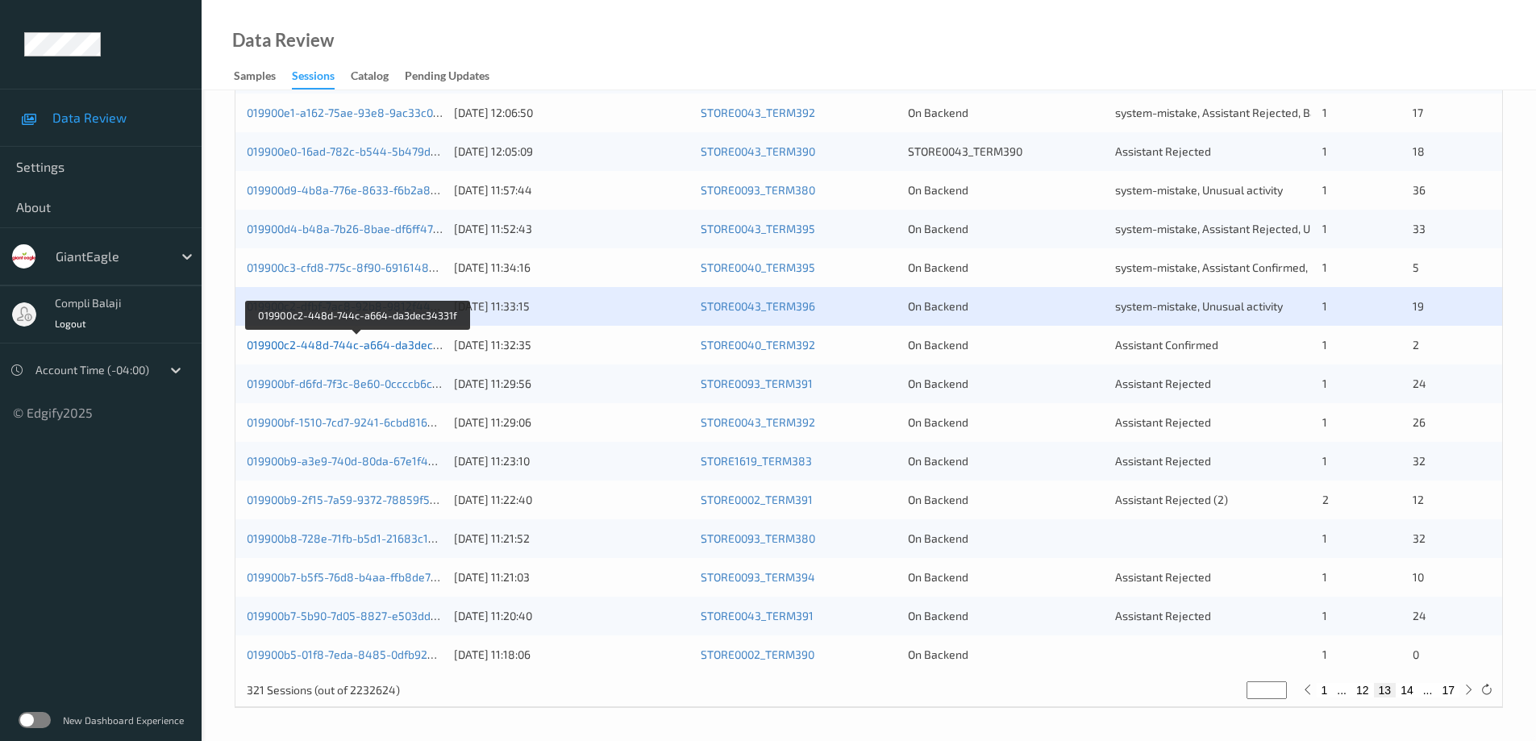
click at [338, 346] on link "019900c2-448d-744c-a664-da3dec34331f" at bounding box center [358, 345] width 222 height 14
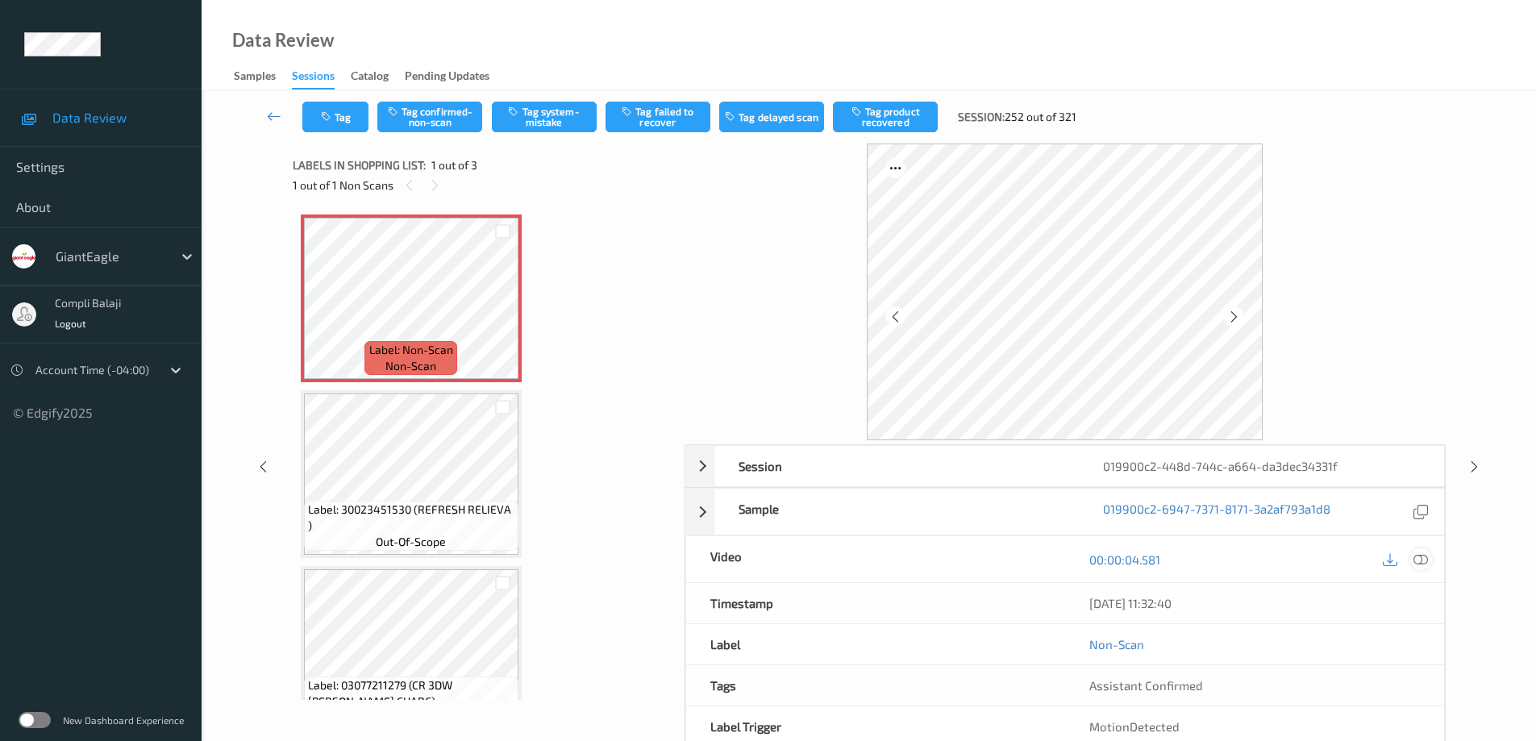
click at [1416, 562] on icon at bounding box center [1421, 559] width 15 height 15
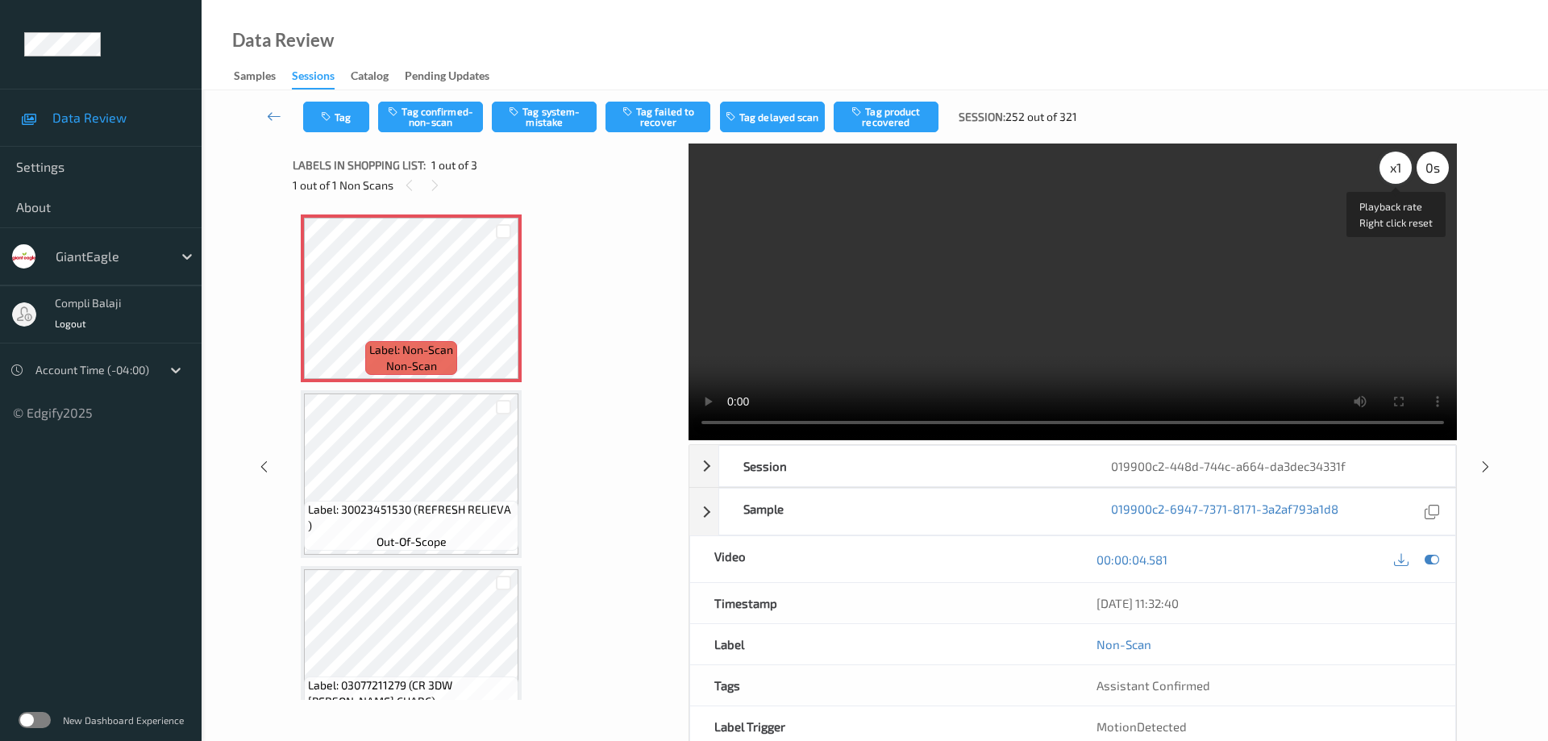
click at [1396, 173] on div "x 1" at bounding box center [1396, 168] width 32 height 32
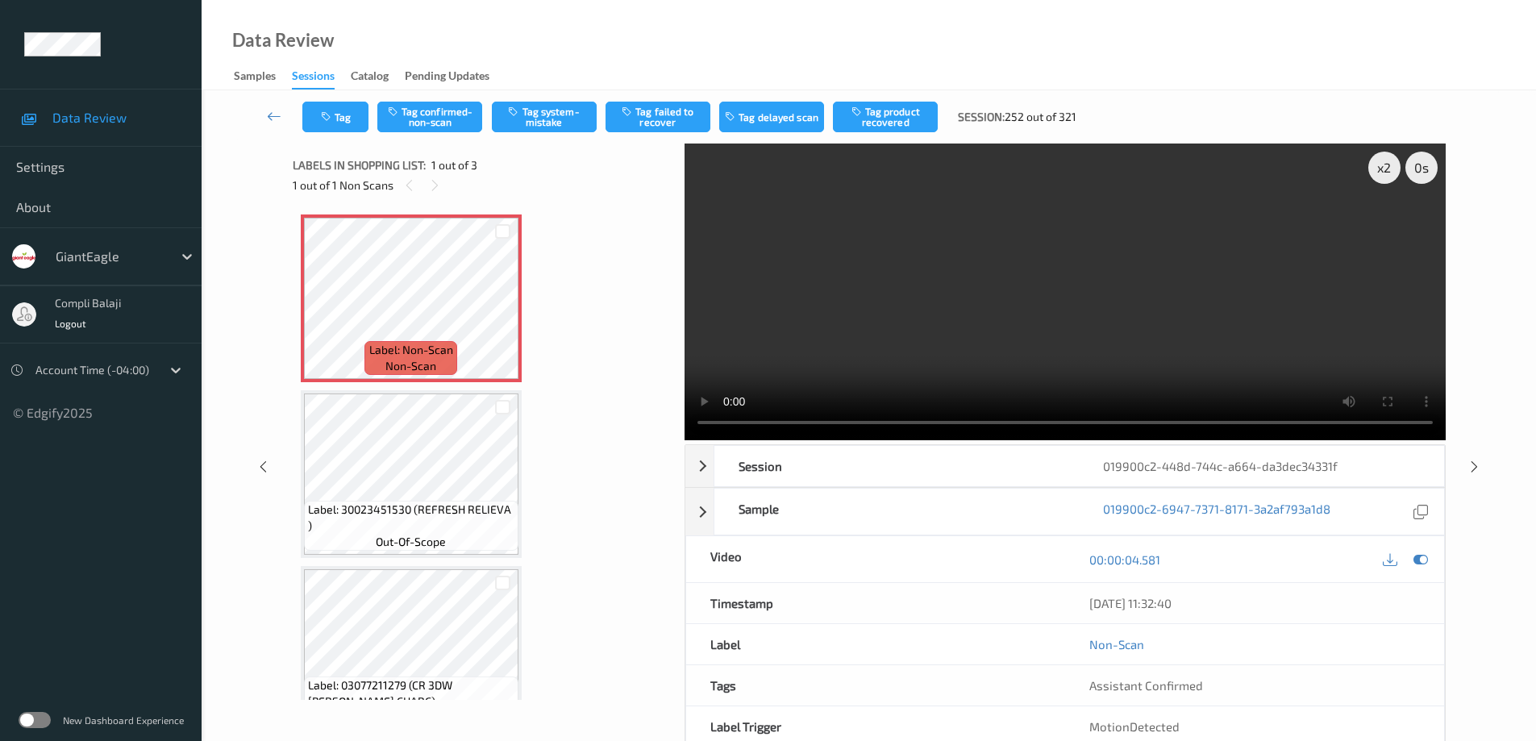
drag, startPoint x: 573, startPoint y: 122, endPoint x: 586, endPoint y: 203, distance: 82.5
click at [574, 122] on button "Tag system-mistake" at bounding box center [544, 117] width 105 height 31
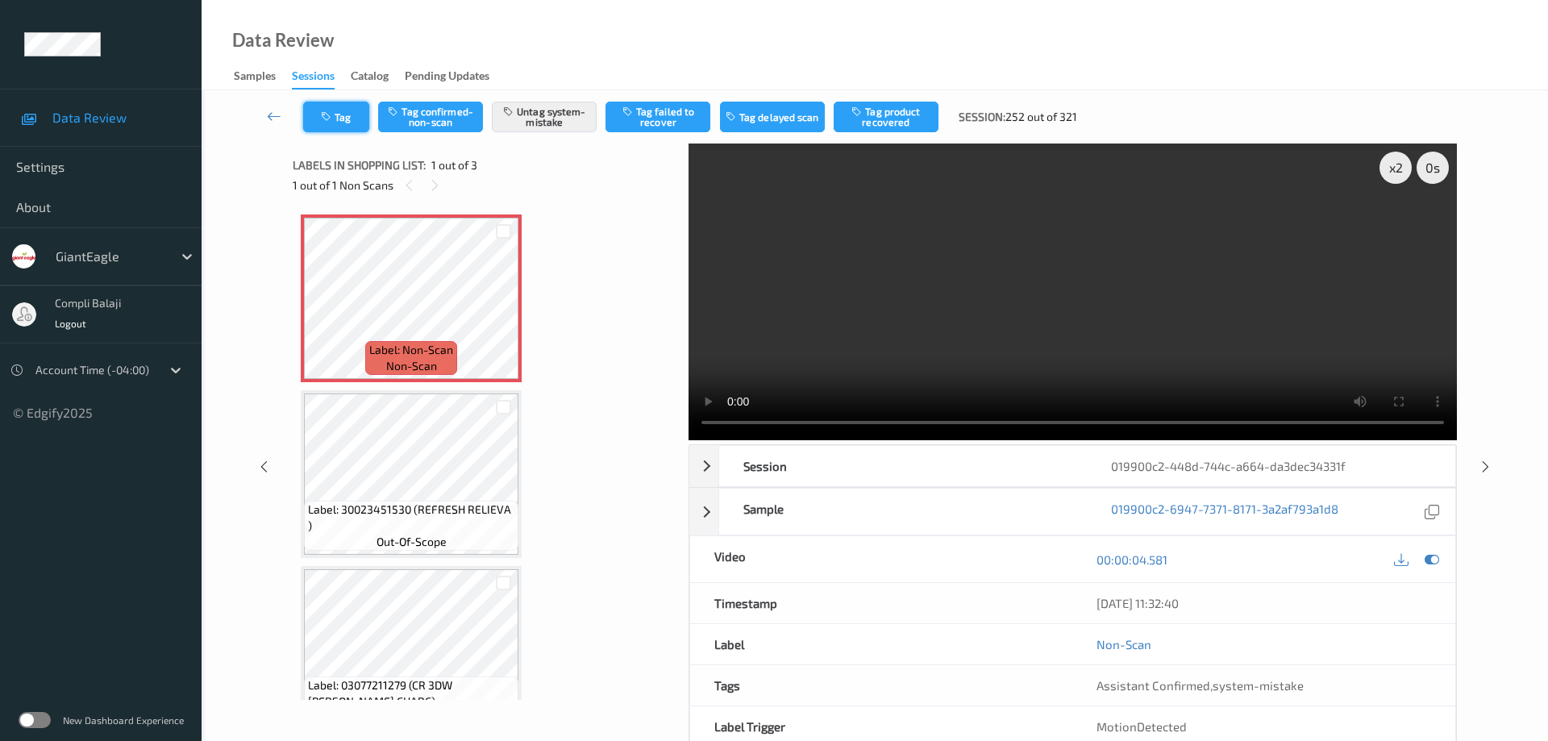
click at [353, 122] on button "Tag" at bounding box center [336, 117] width 66 height 31
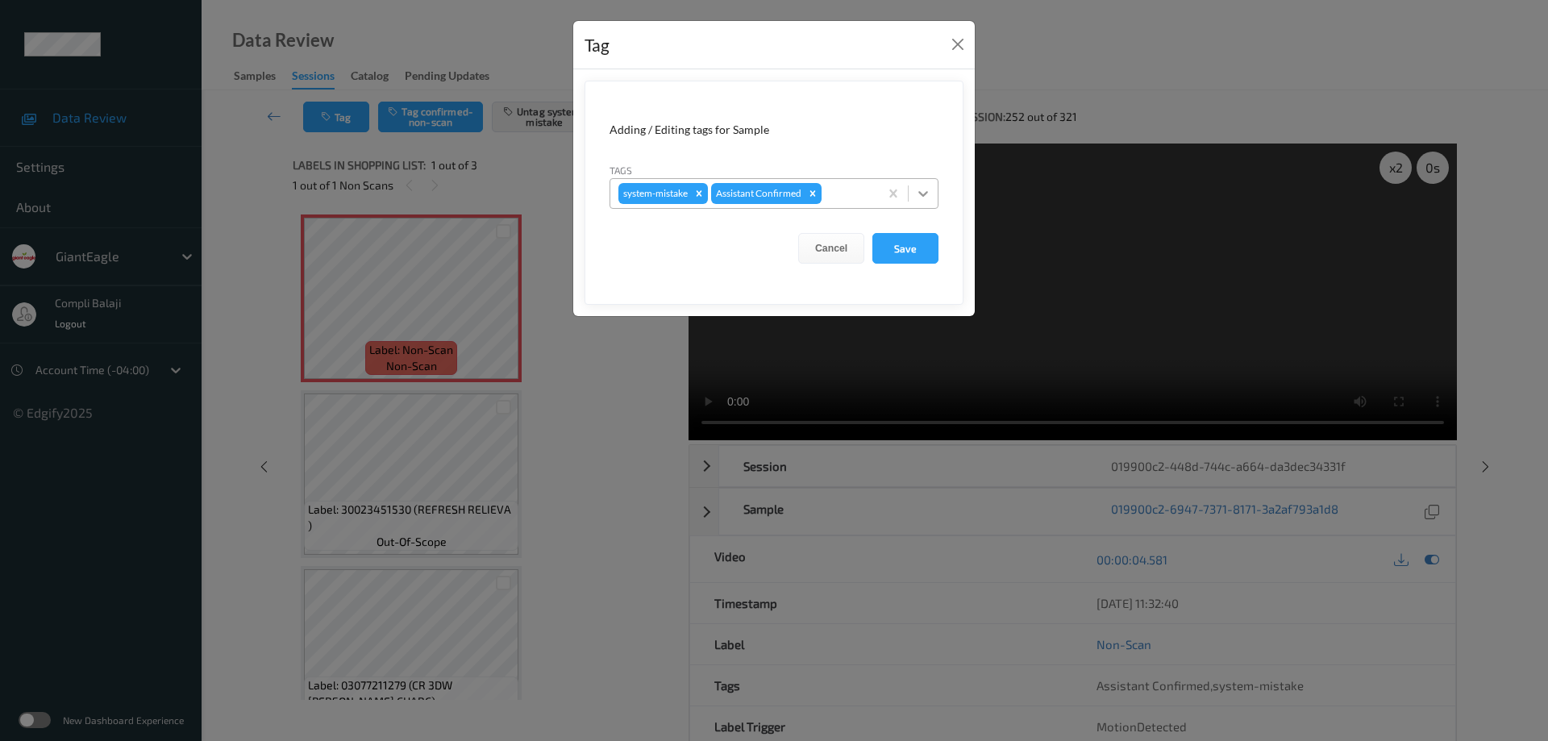
click at [928, 194] on icon at bounding box center [923, 193] width 16 height 16
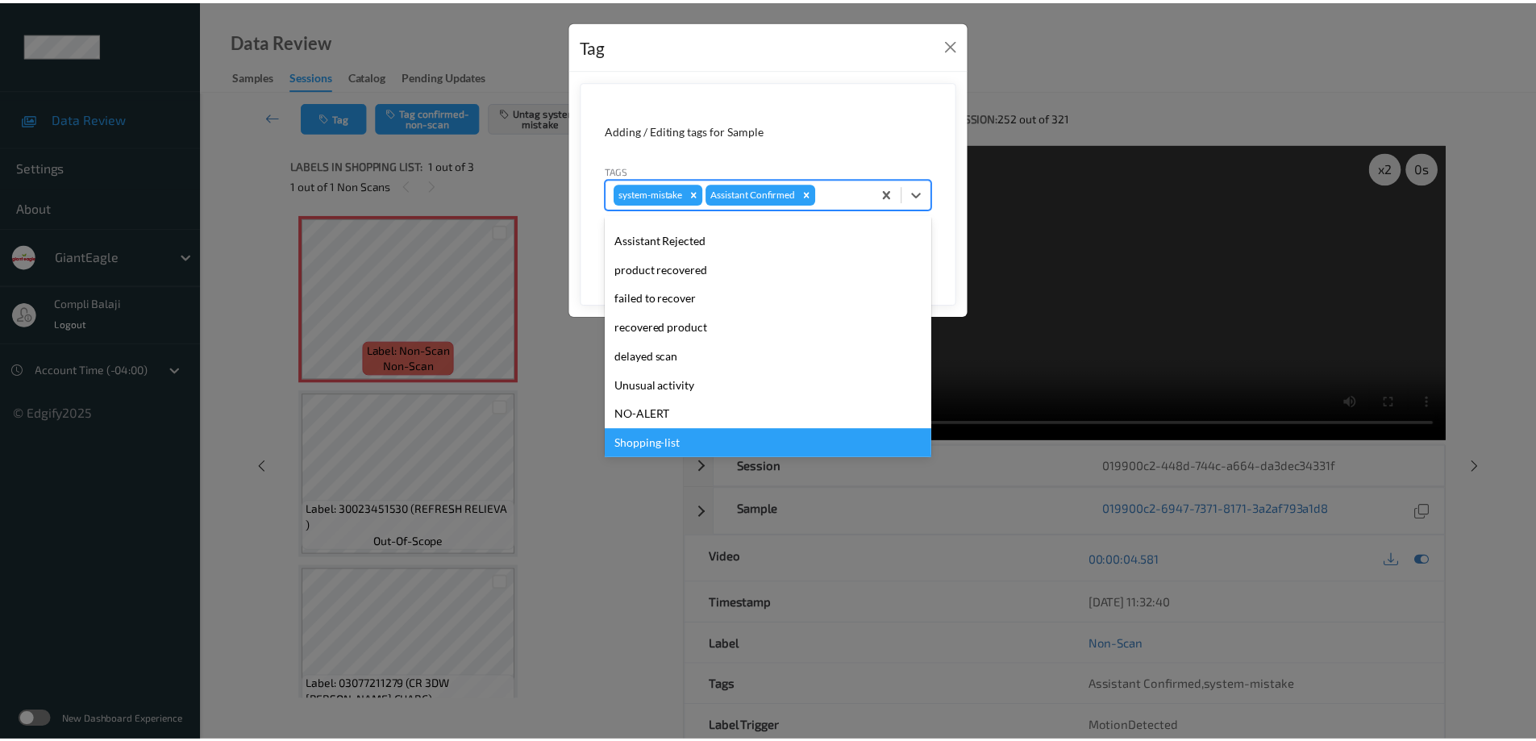
scroll to position [142, 0]
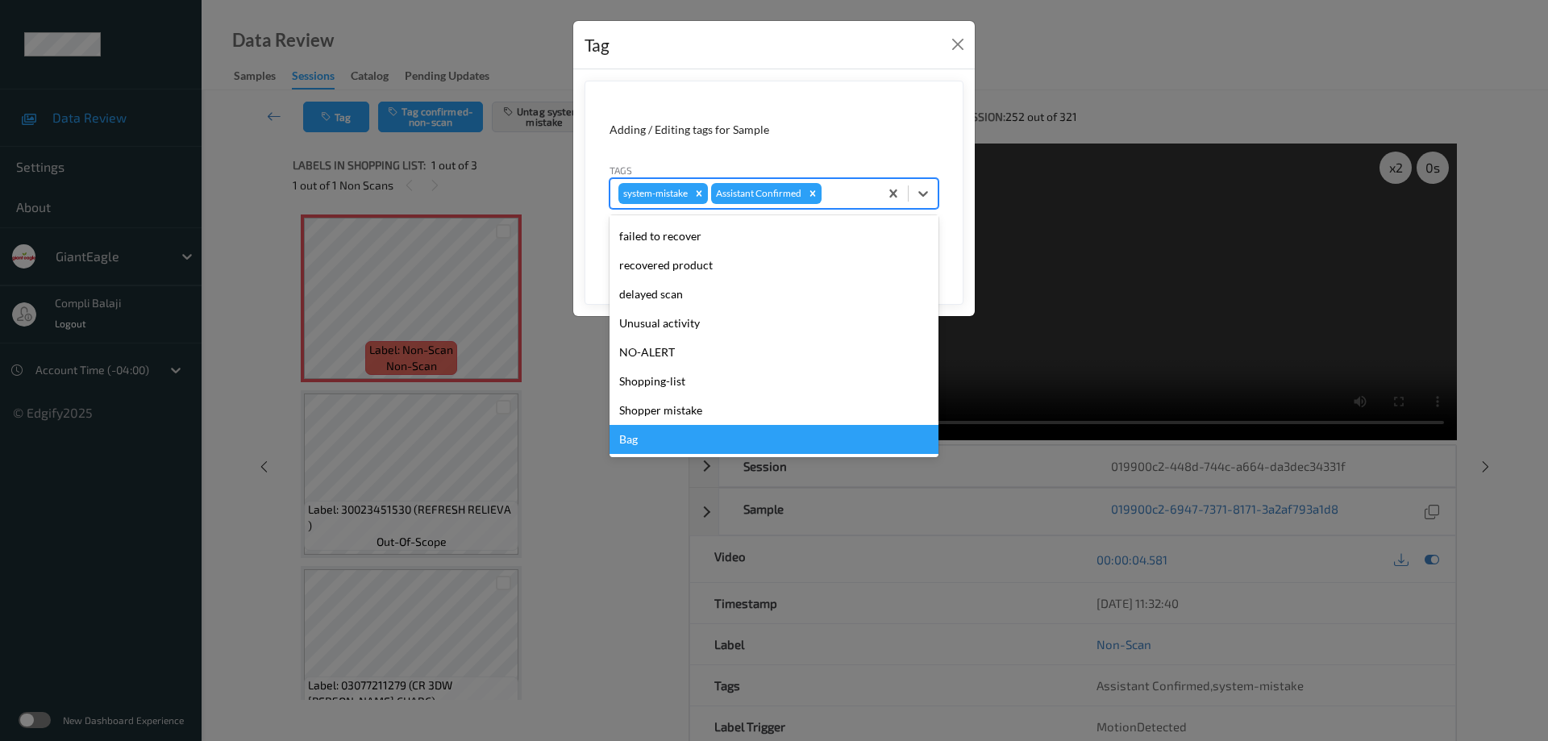
click at [635, 452] on div "Bag" at bounding box center [774, 439] width 329 height 29
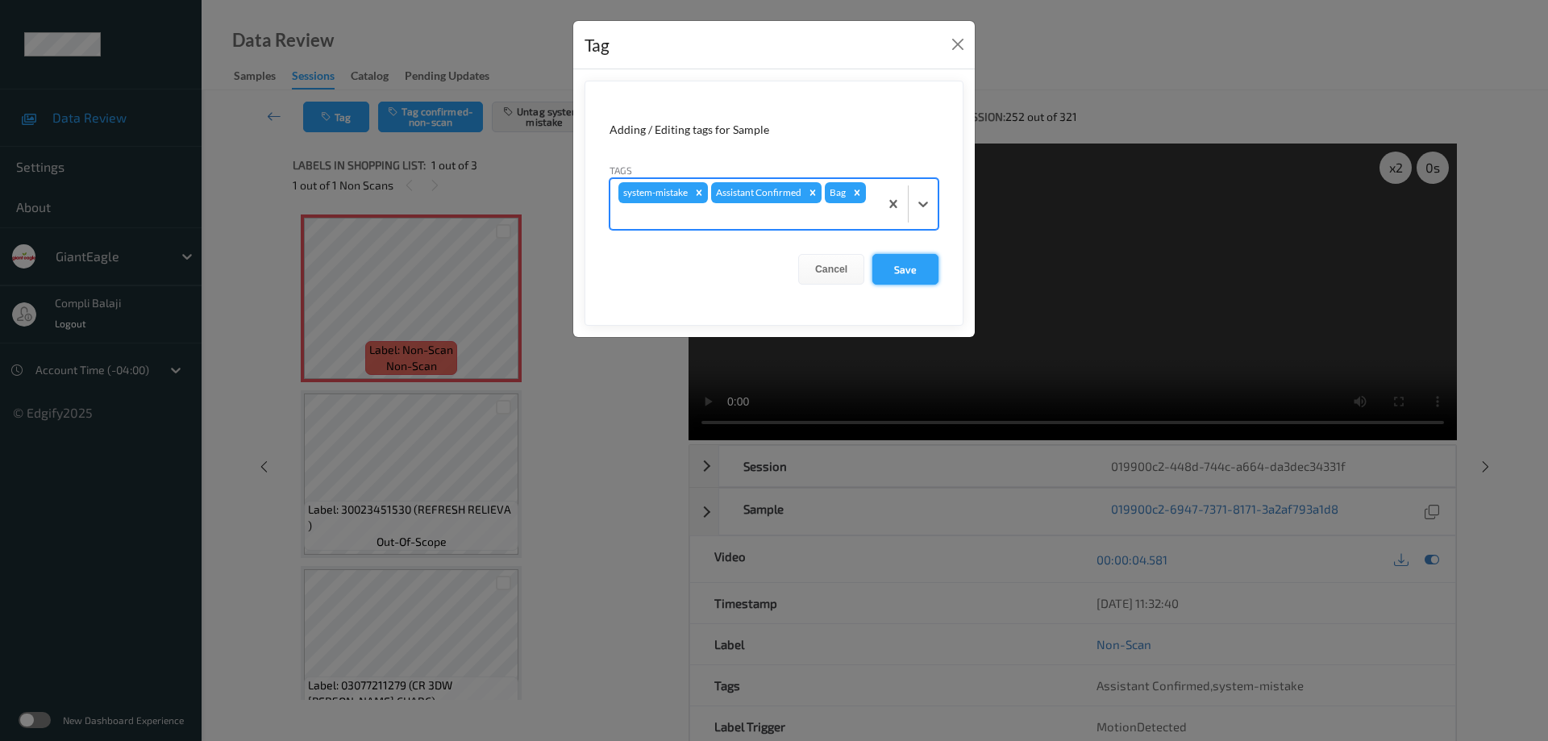
click at [906, 277] on button "Save" at bounding box center [906, 269] width 66 height 31
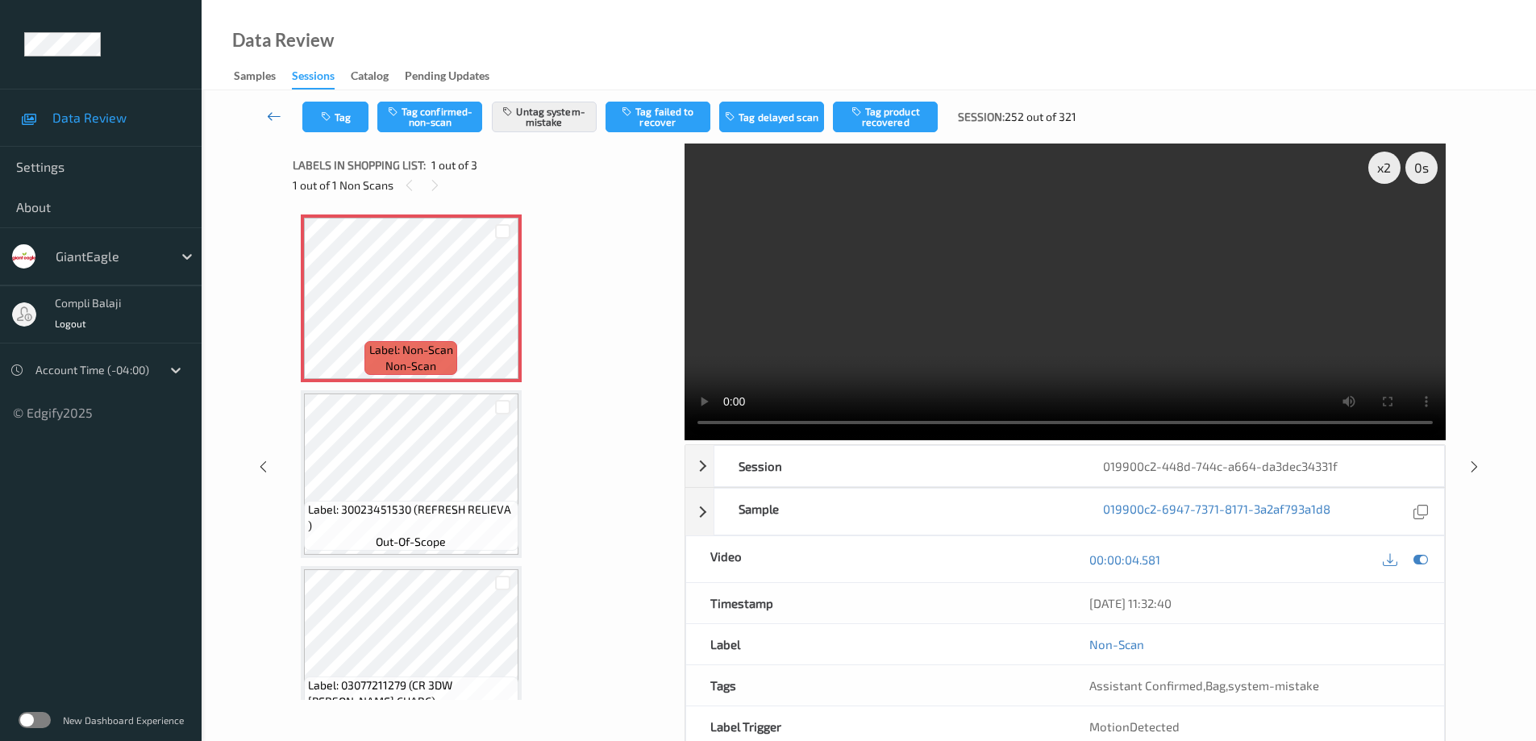
click at [273, 115] on icon at bounding box center [274, 116] width 15 height 16
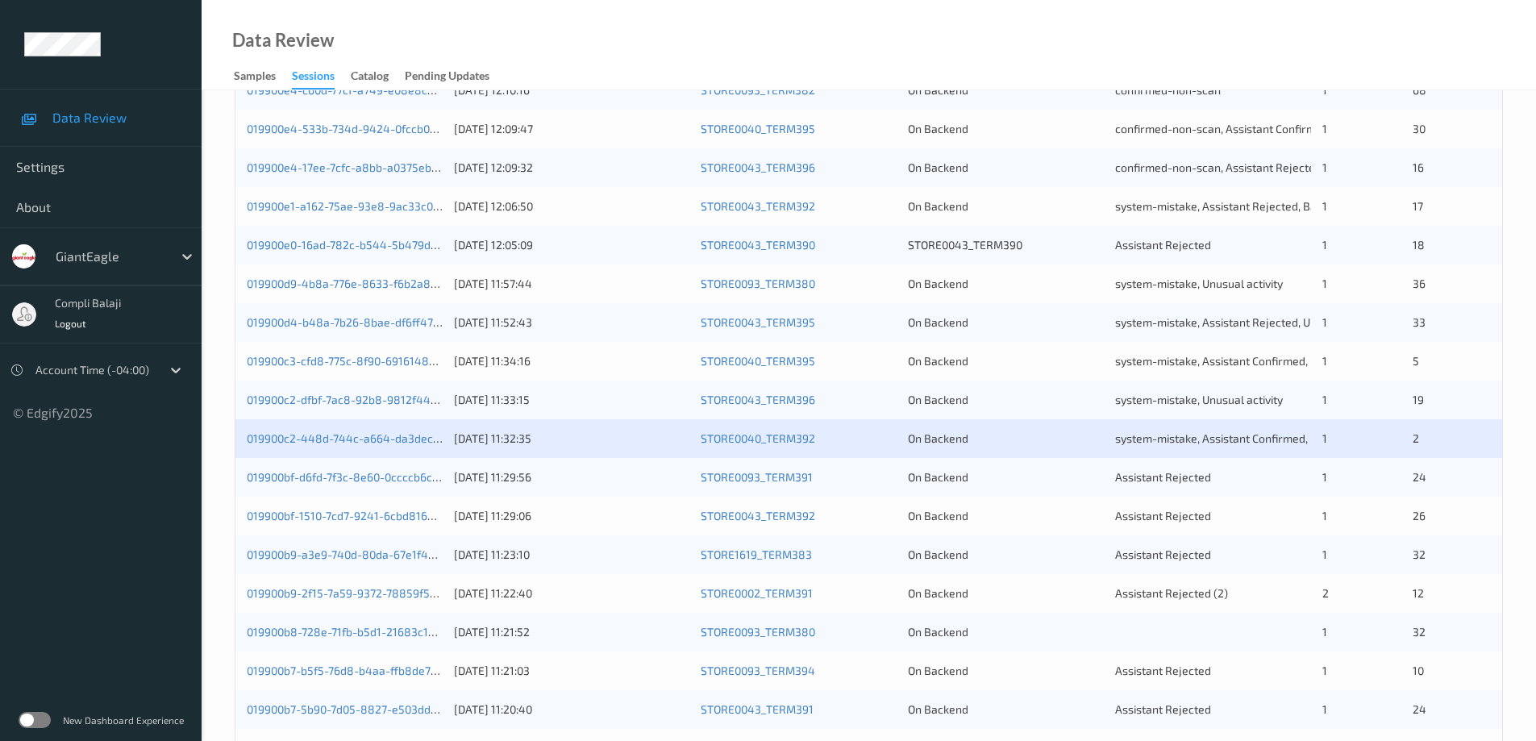
scroll to position [403, 0]
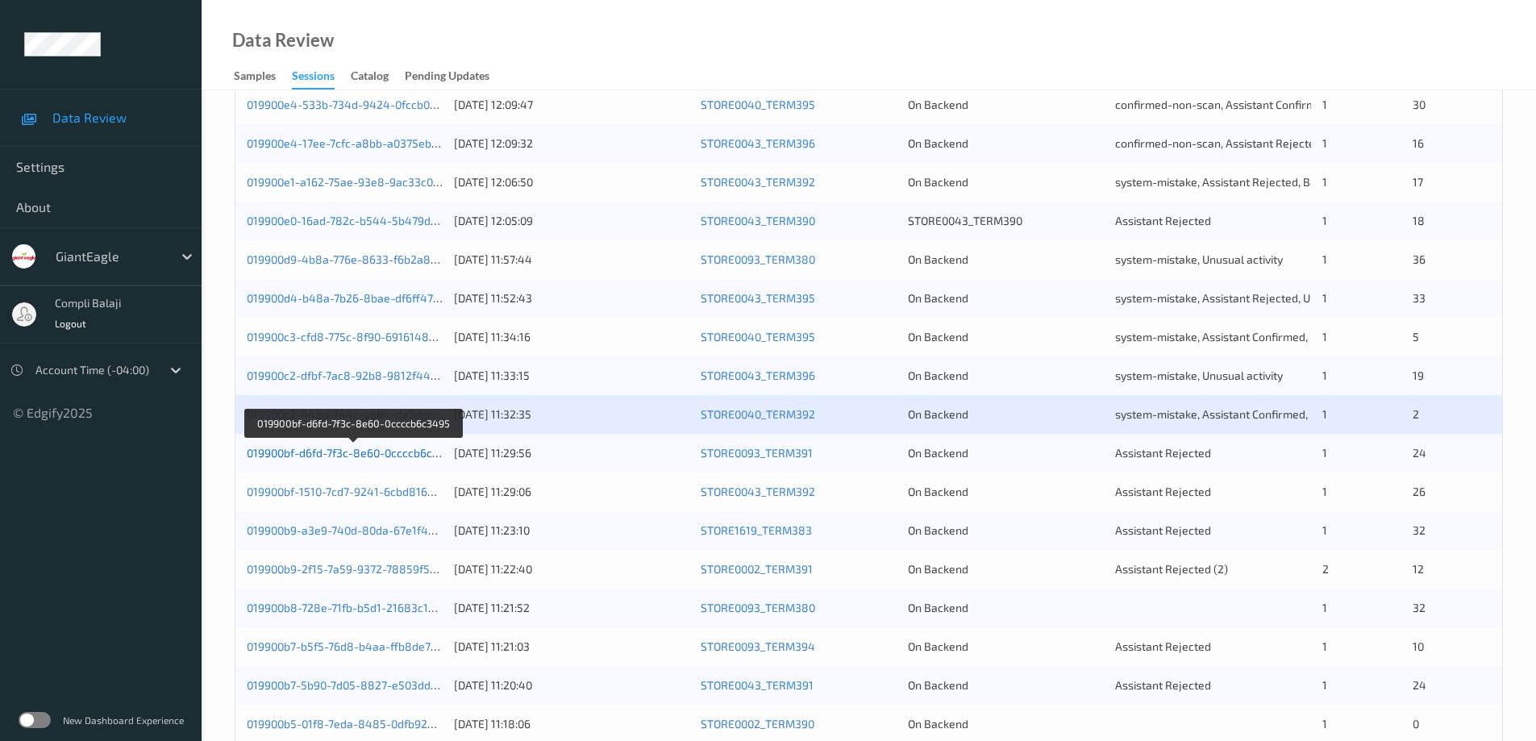
click at [410, 455] on link "019900bf-d6fd-7f3c-8e60-0ccccb6c3495" at bounding box center [353, 453] width 212 height 14
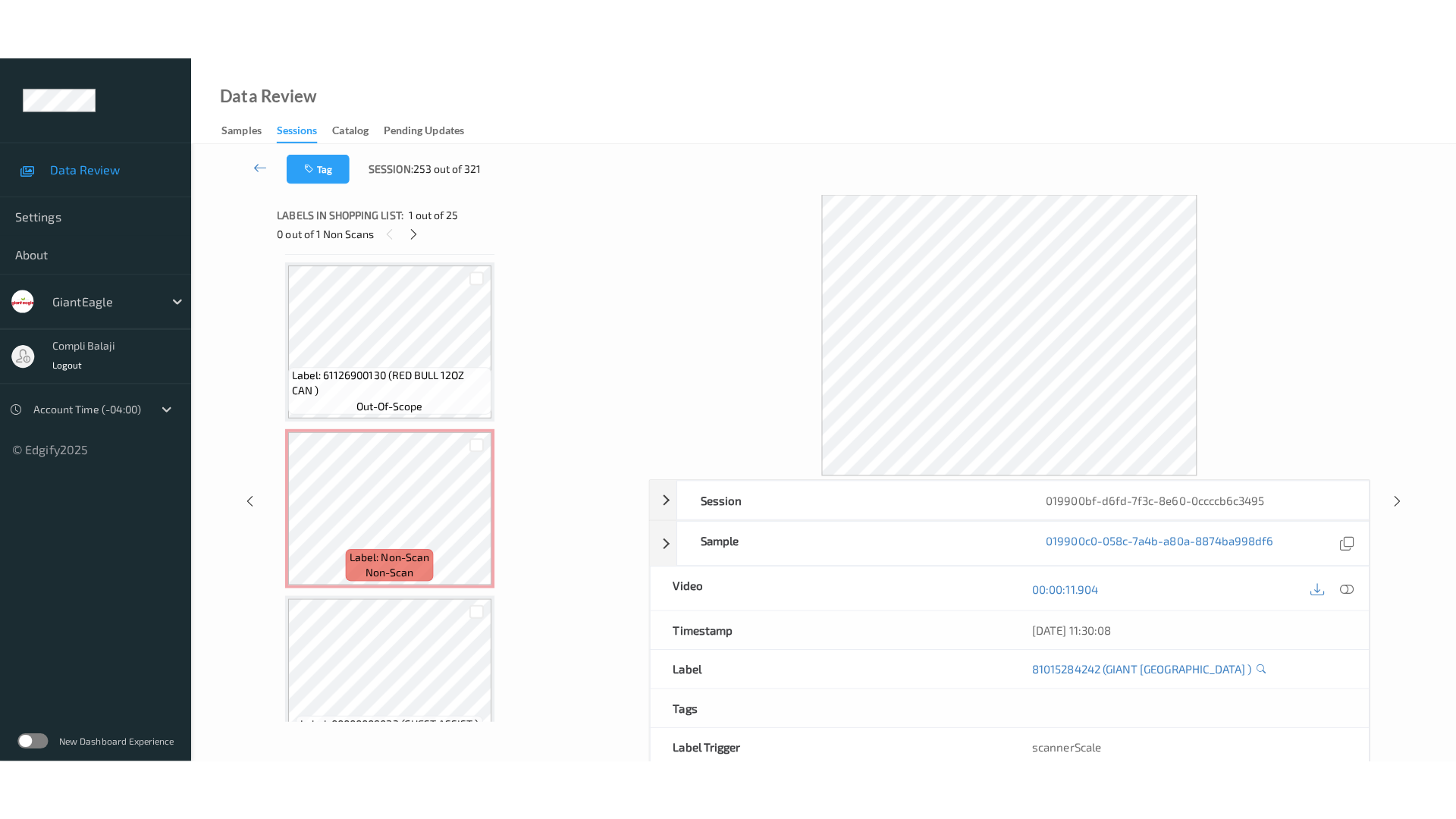
scroll to position [3676, 0]
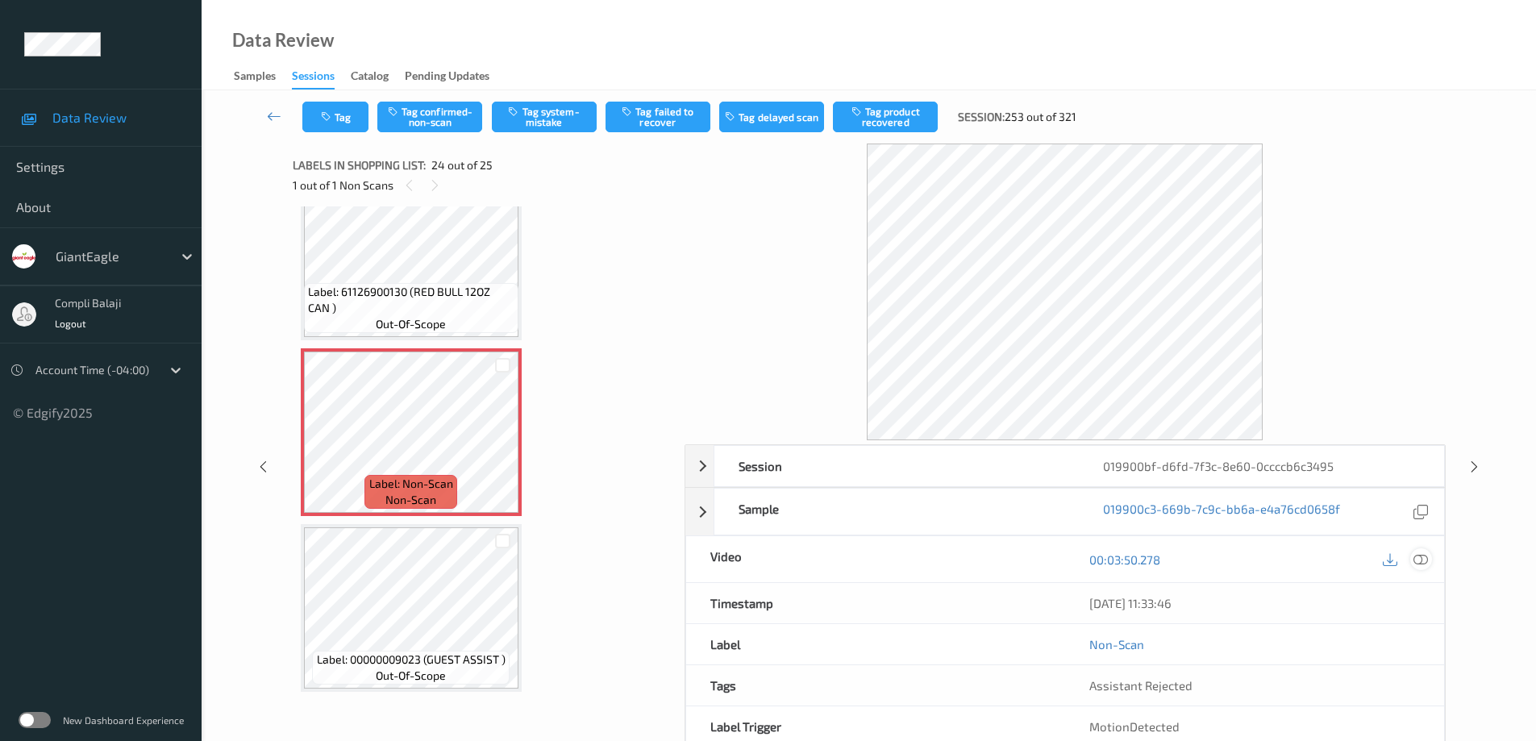
click at [1422, 562] on icon at bounding box center [1421, 559] width 15 height 15
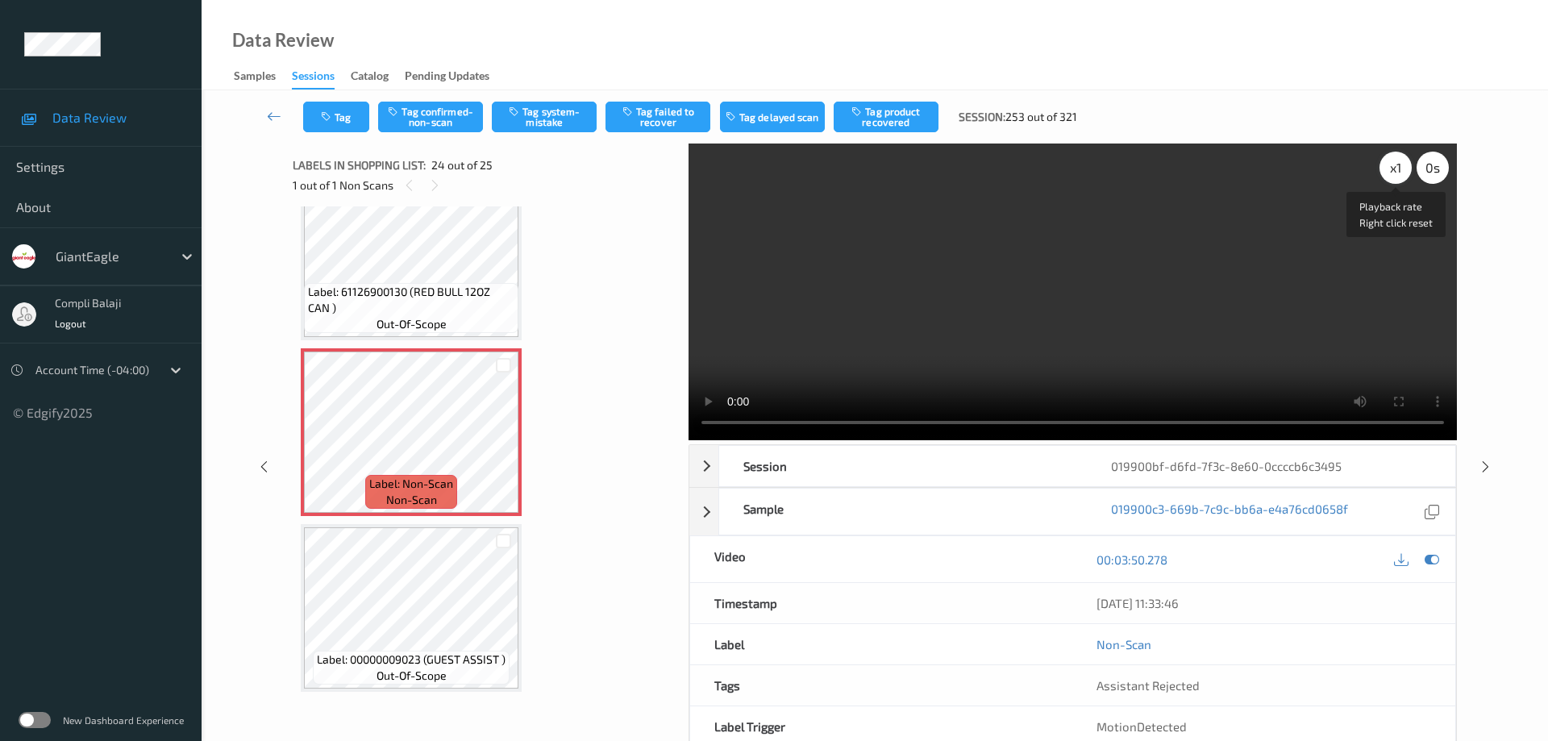
click at [1397, 172] on div "x 1" at bounding box center [1396, 168] width 32 height 32
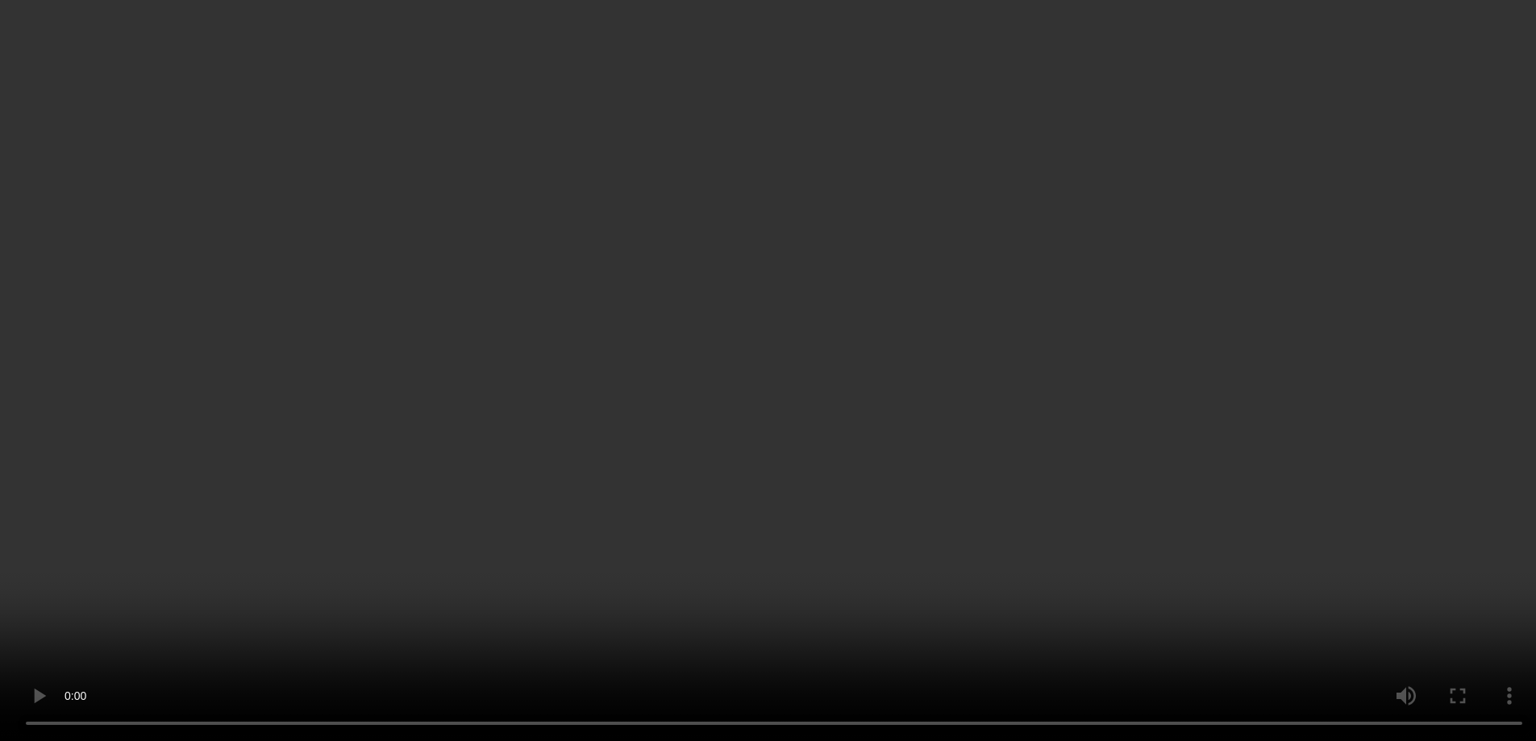
scroll to position [3829, 0]
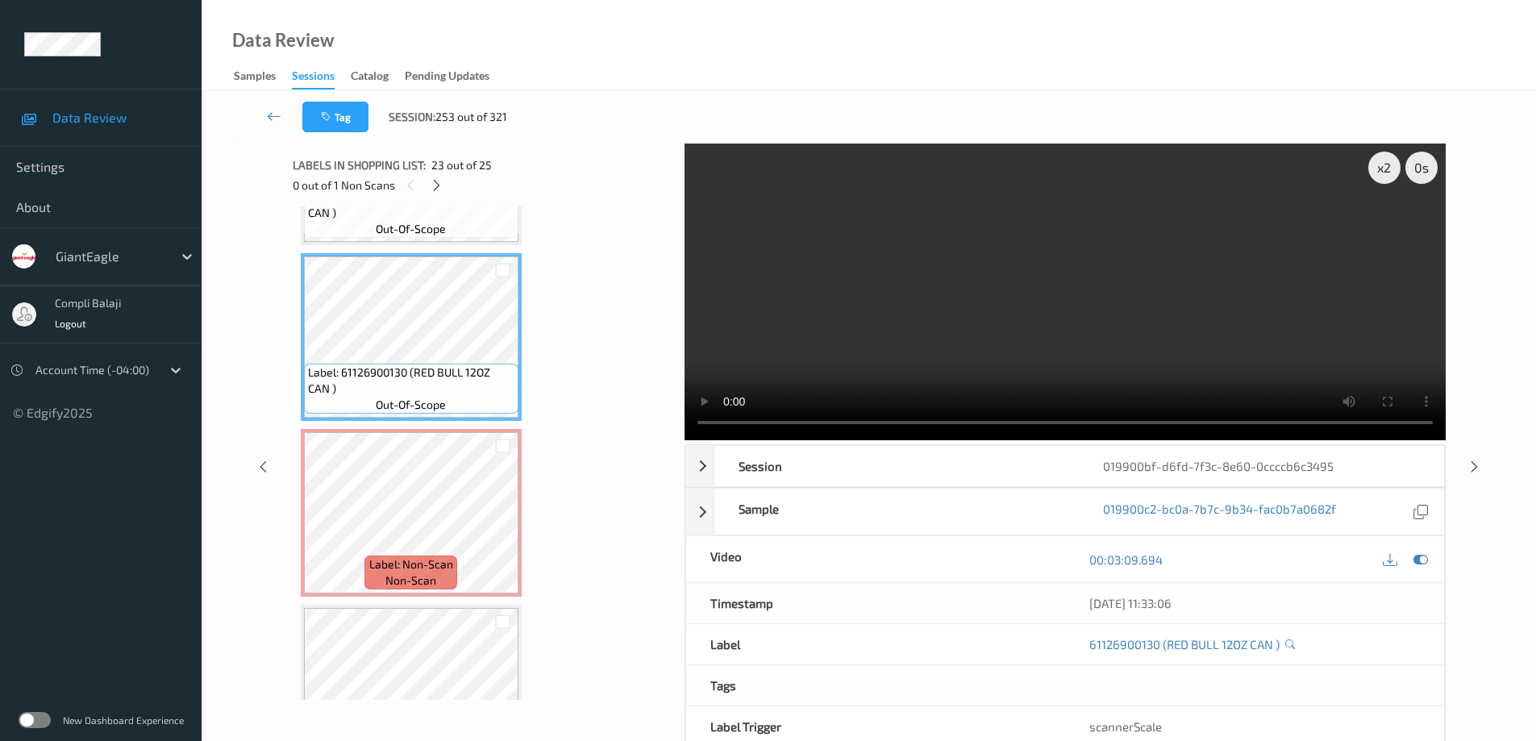
click at [1497, 248] on div "x 2 0 s Session 019900bf-d6fd-7f3c-8e60-0ccccb6c3495 Session ID 019900bf-d6fd-7…" at bounding box center [869, 467] width 1268 height 646
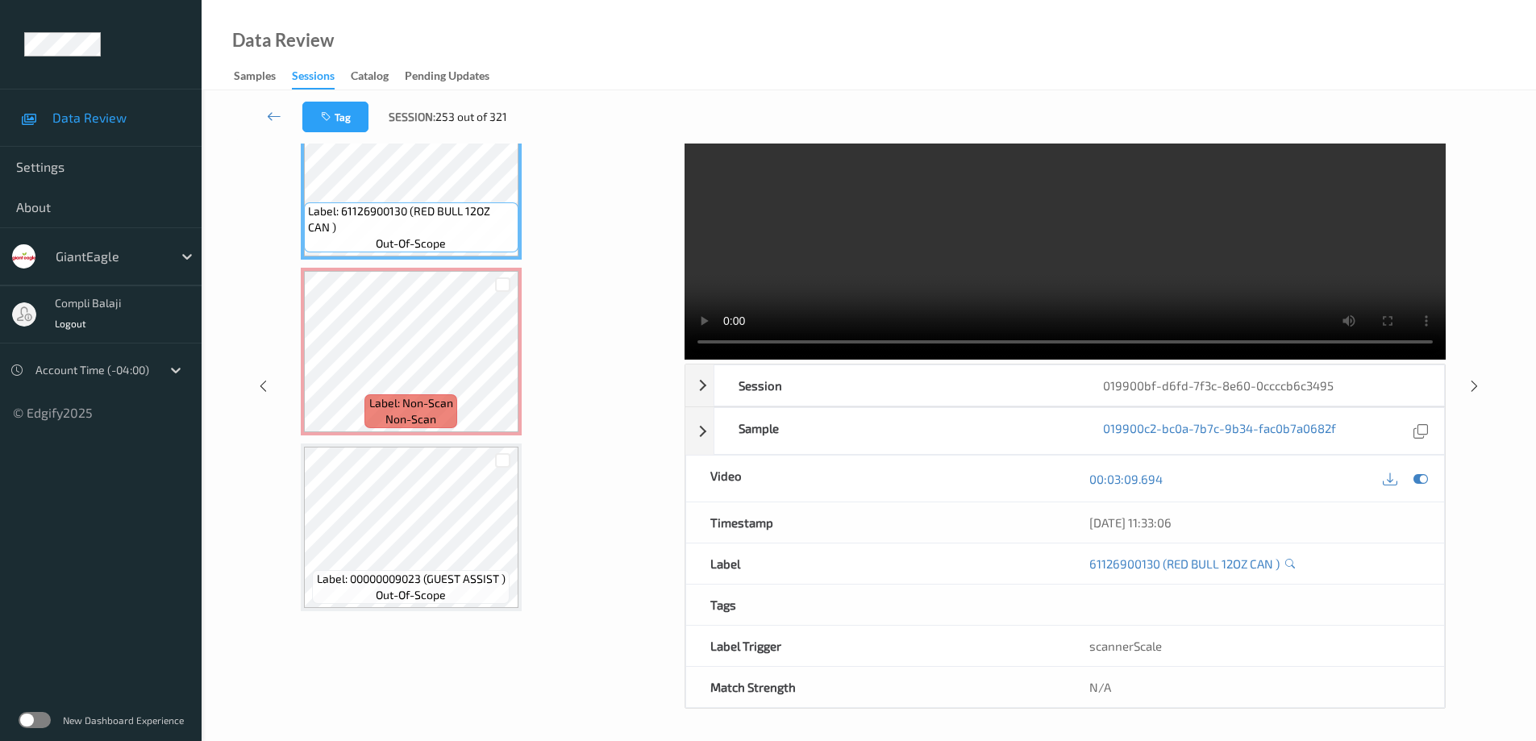
scroll to position [81, 0]
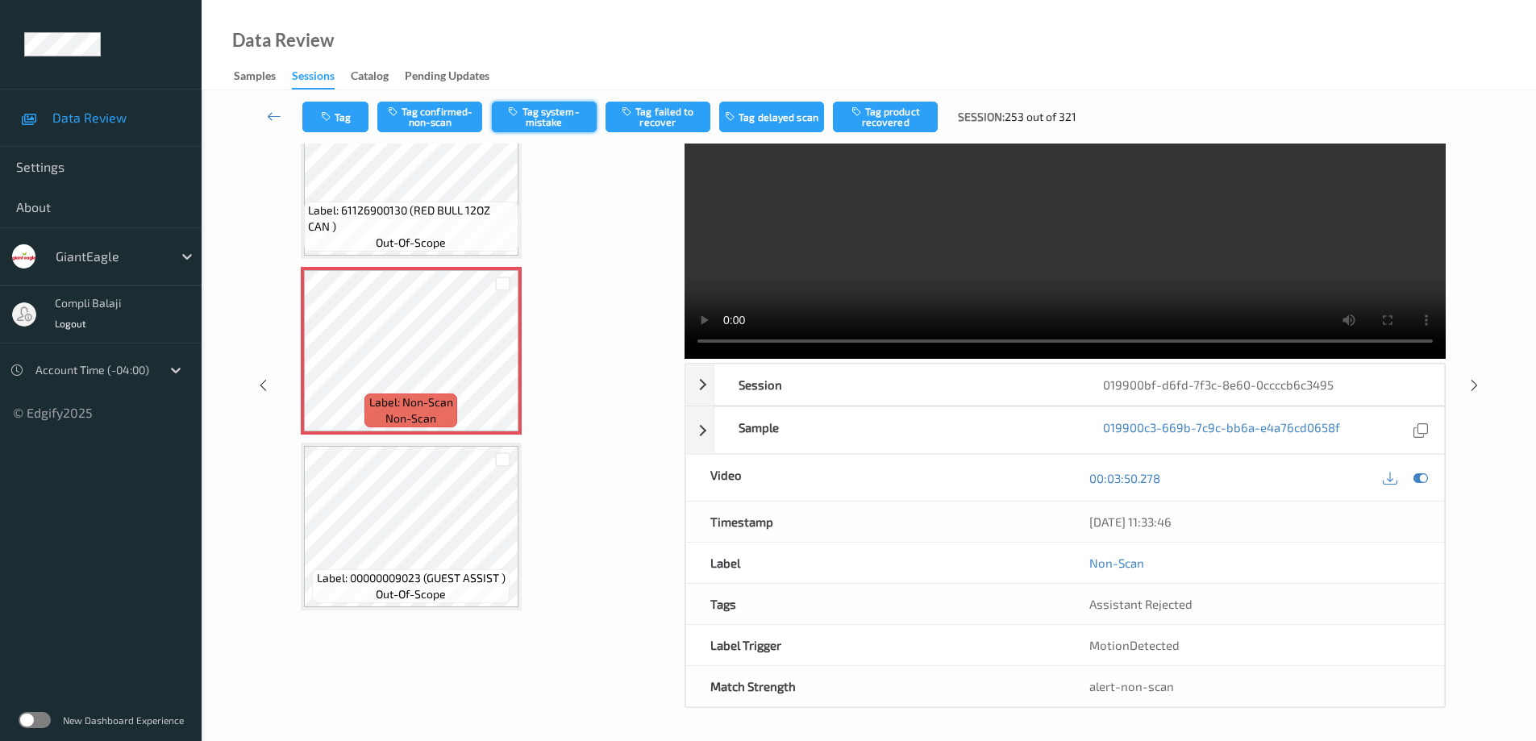
click at [564, 109] on button "Tag system-mistake" at bounding box center [544, 117] width 105 height 31
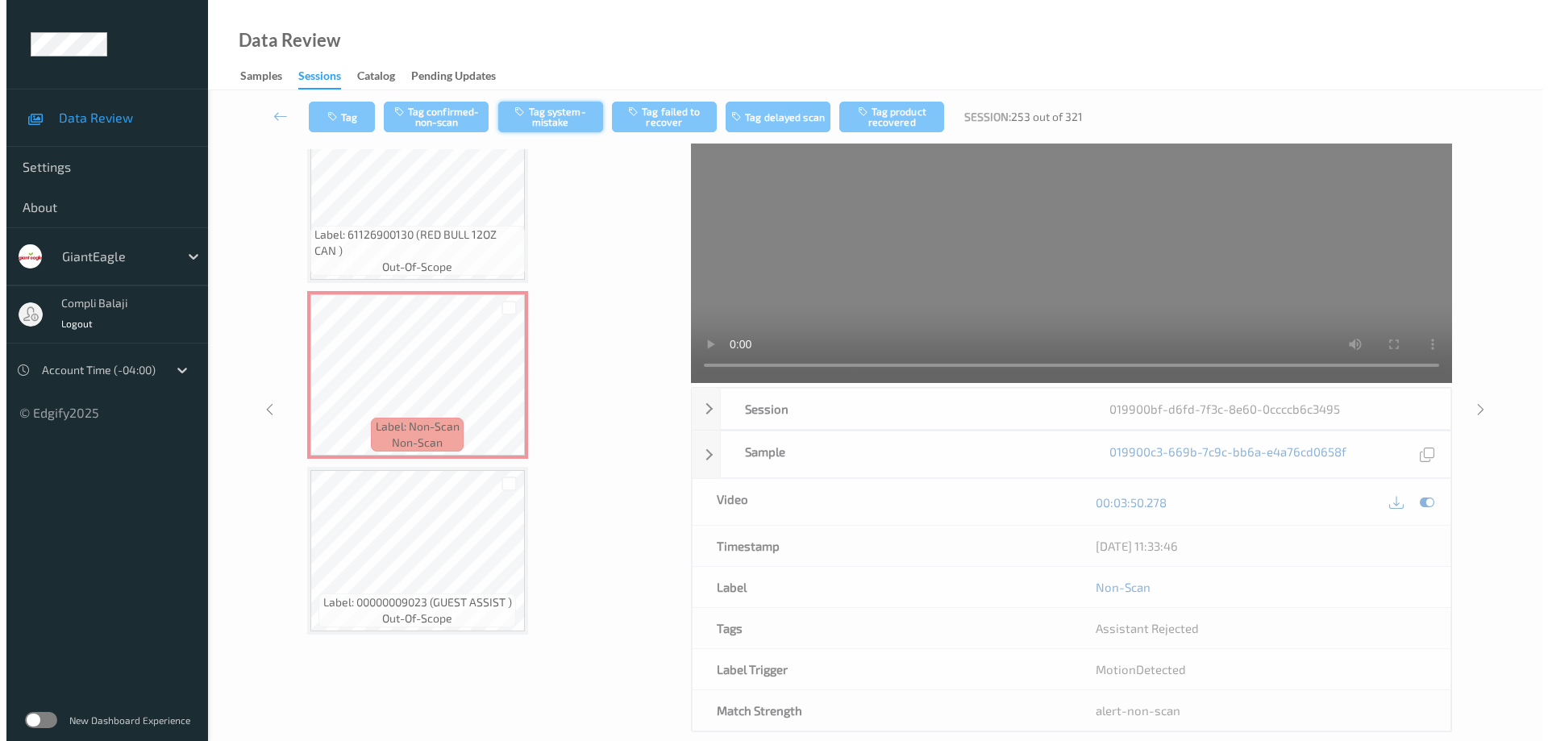
scroll to position [0, 0]
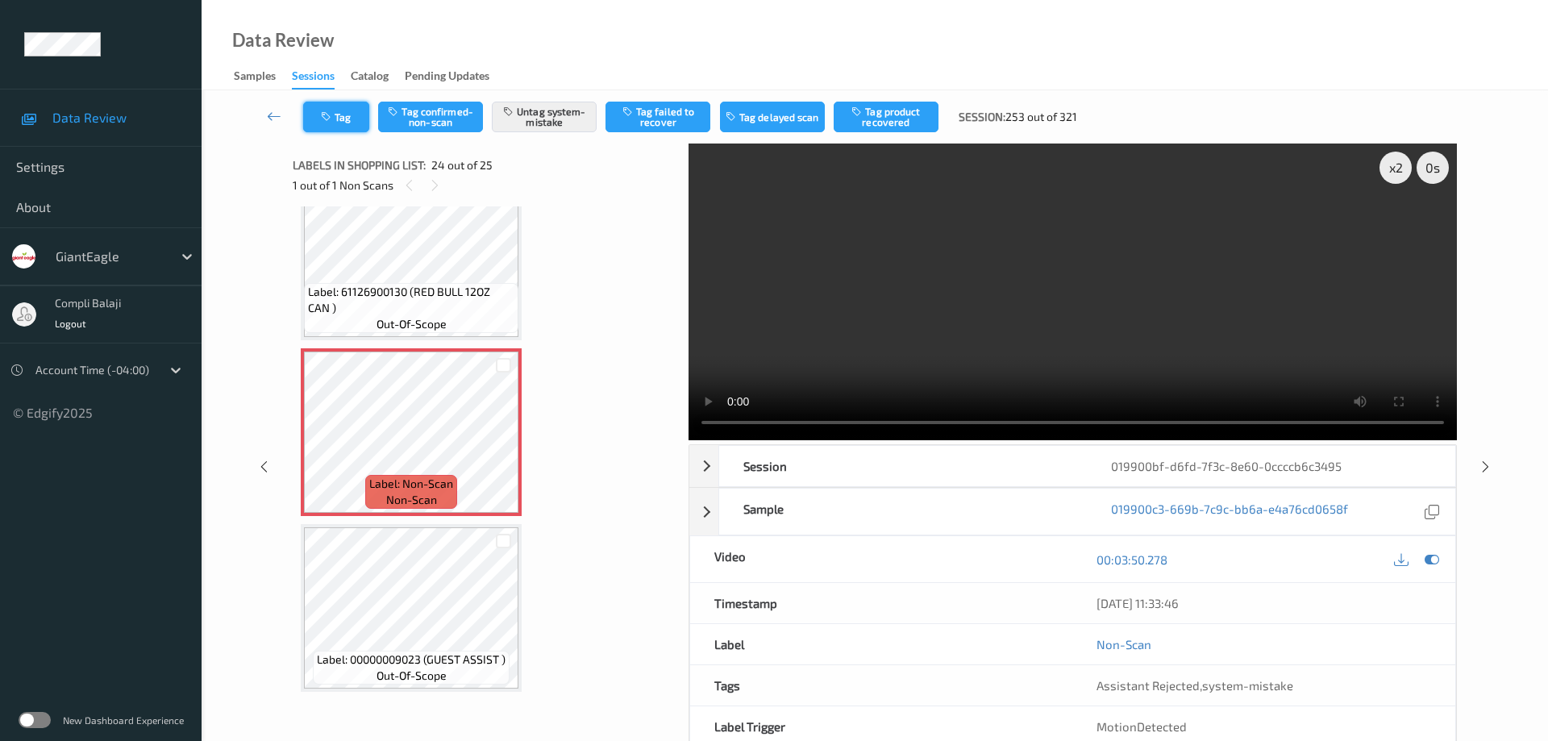
click at [341, 123] on button "Tag" at bounding box center [336, 117] width 66 height 31
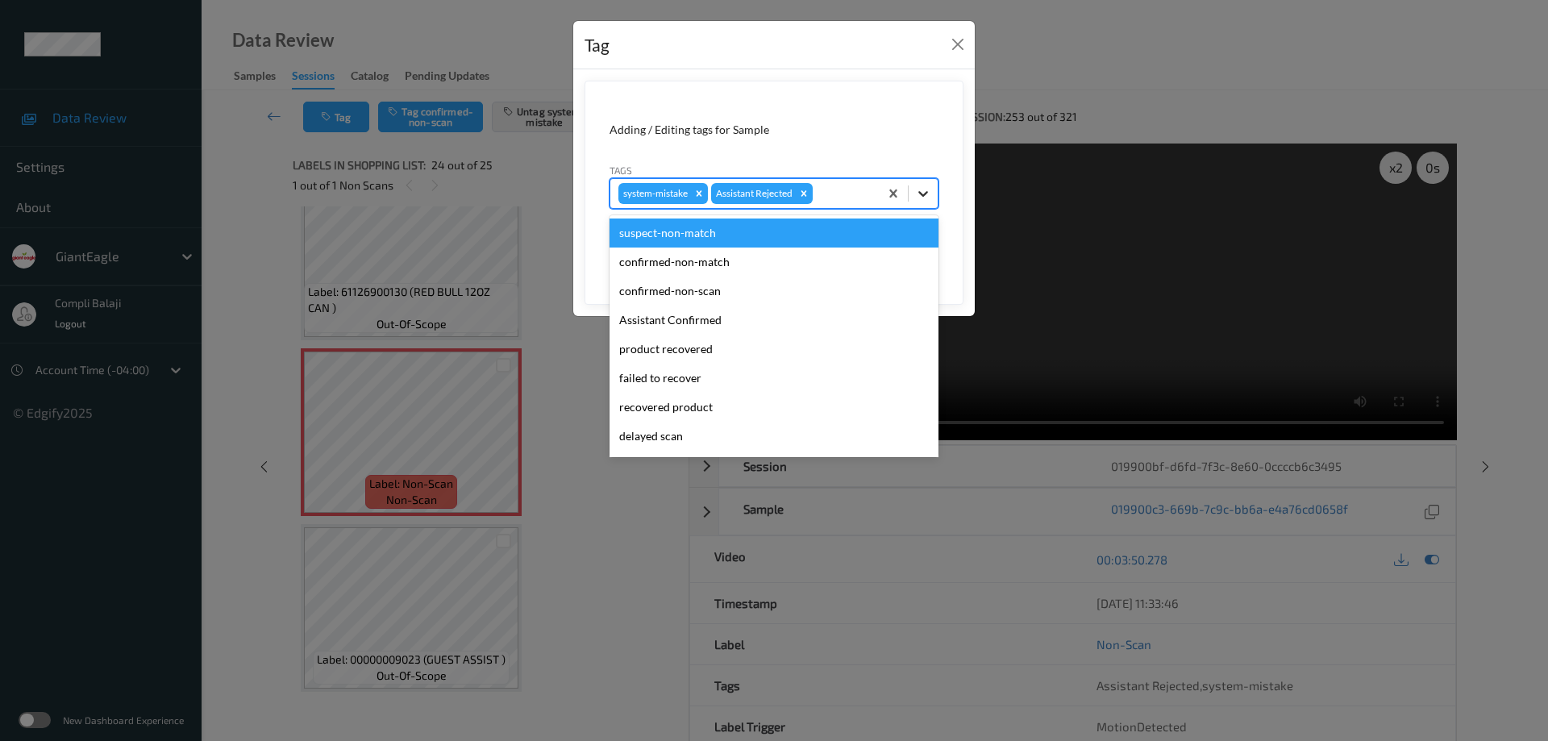
click at [916, 193] on icon at bounding box center [923, 193] width 16 height 16
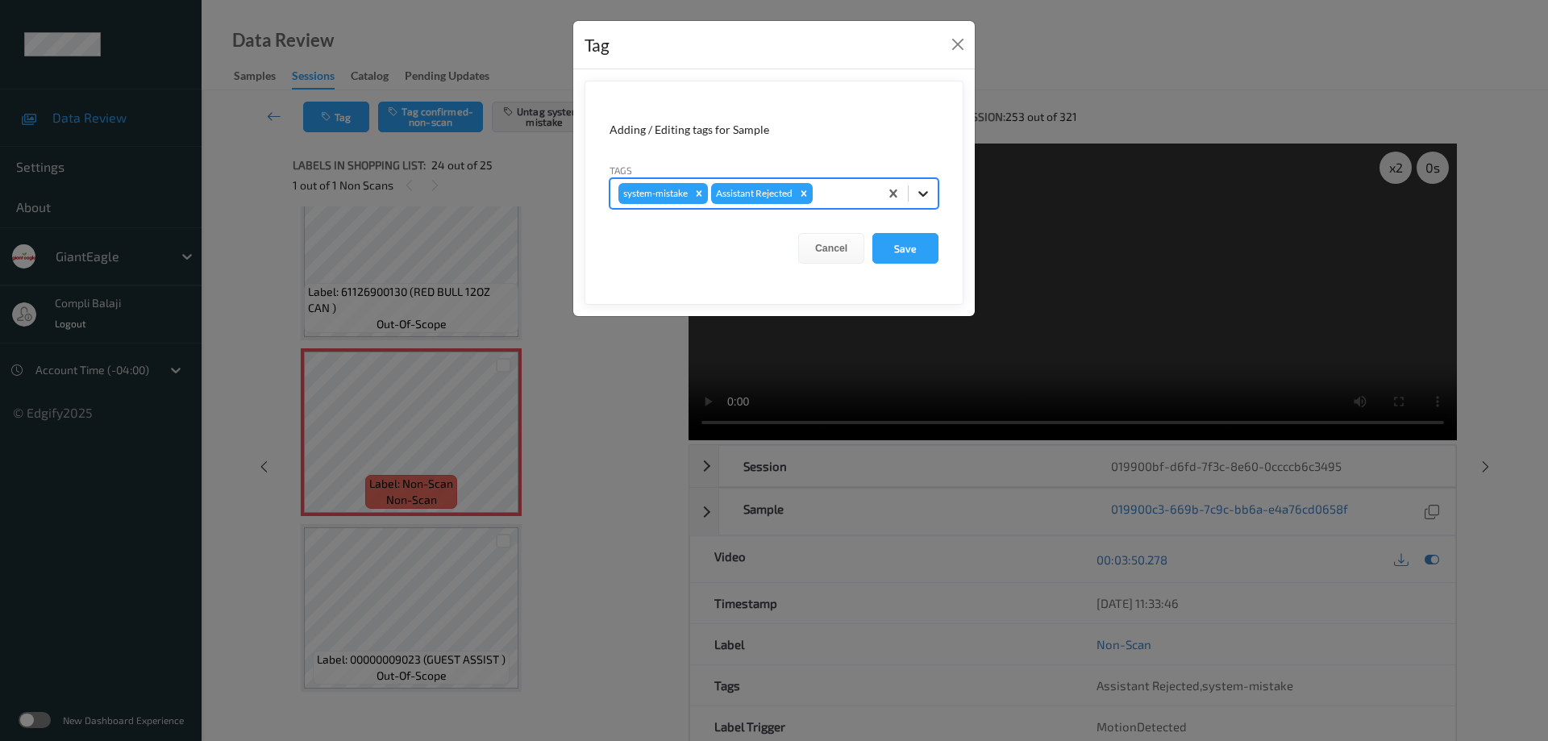
click at [925, 192] on icon at bounding box center [923, 193] width 16 height 16
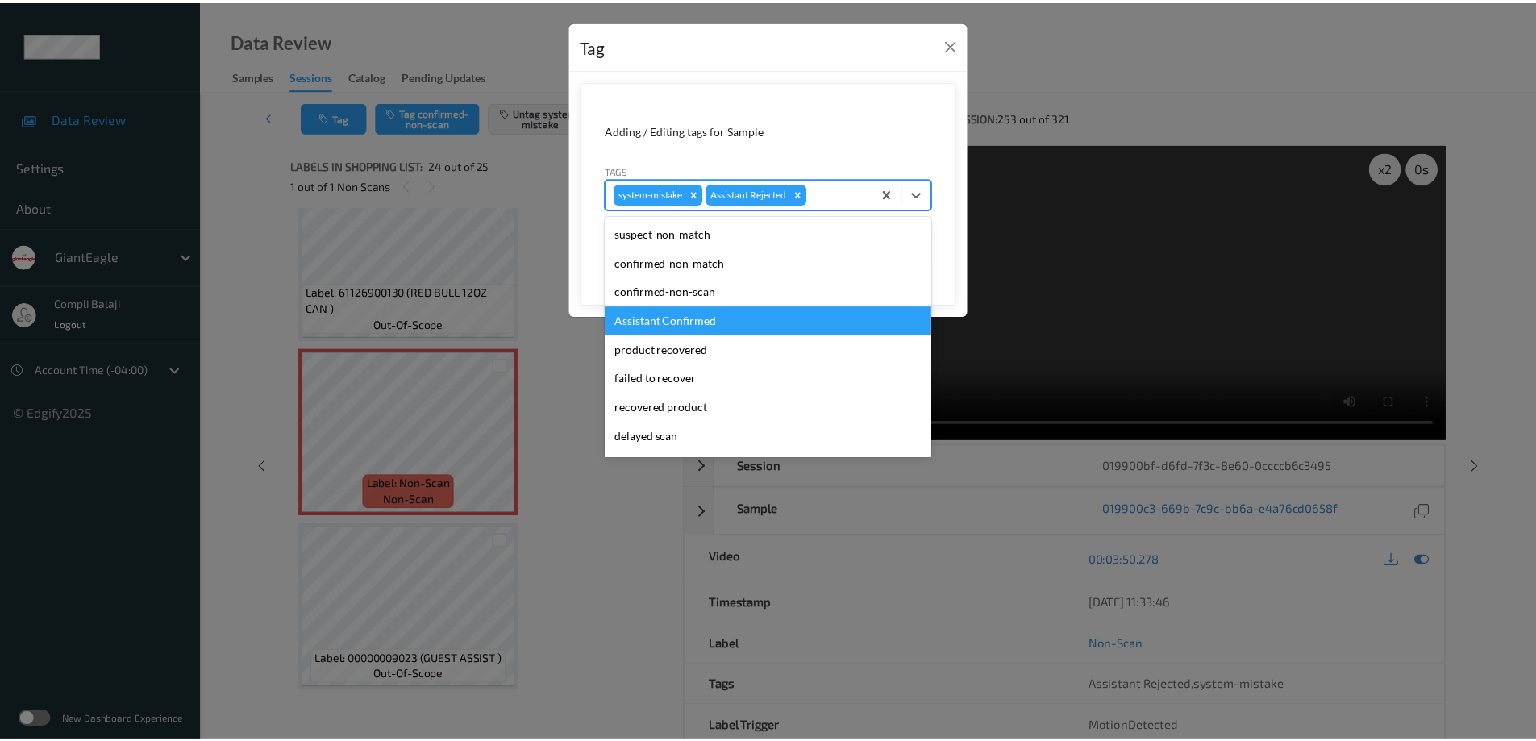
scroll to position [142, 0]
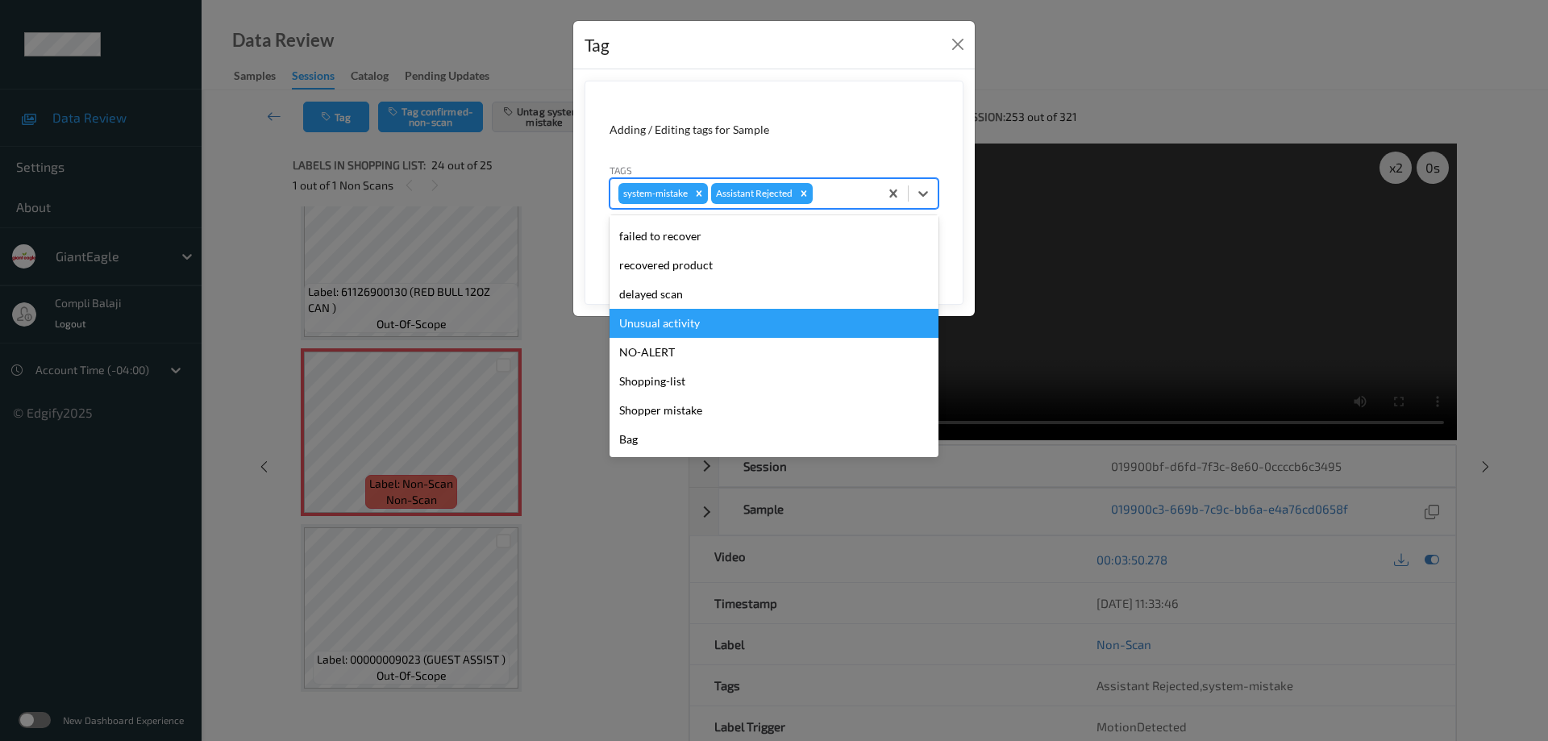
click at [693, 327] on div "Unusual activity" at bounding box center [774, 323] width 329 height 29
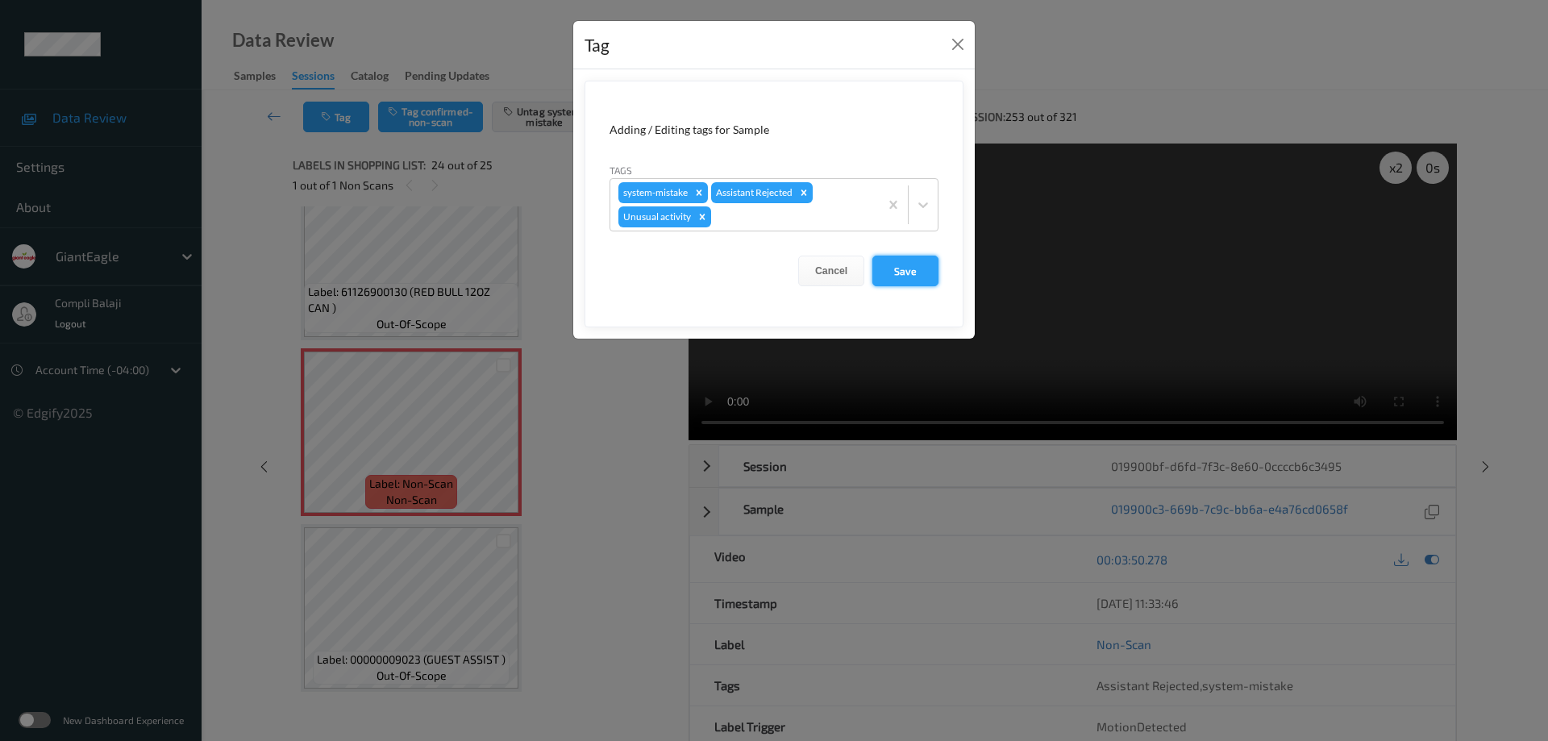
click at [912, 272] on button "Save" at bounding box center [906, 271] width 66 height 31
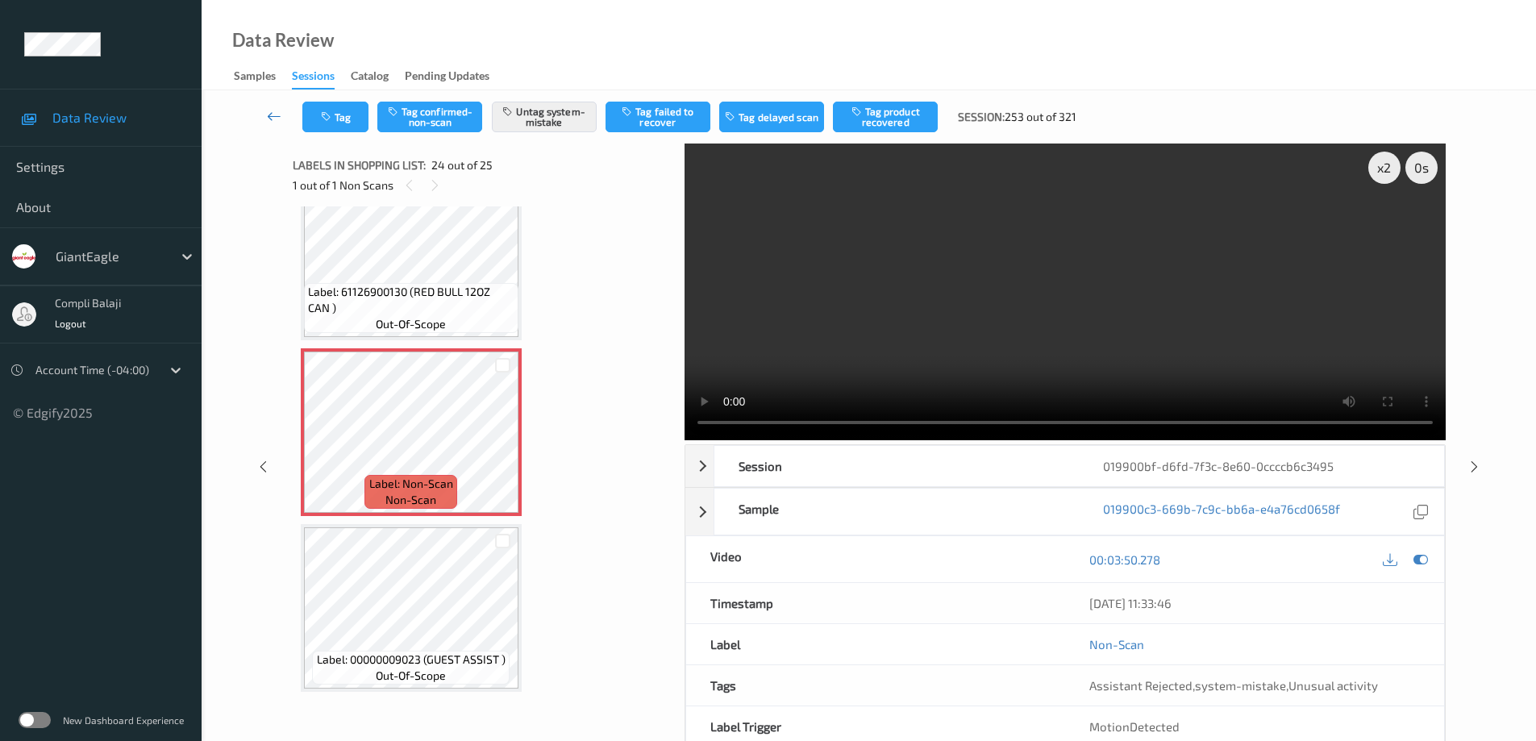
click at [264, 116] on link at bounding box center [274, 117] width 56 height 31
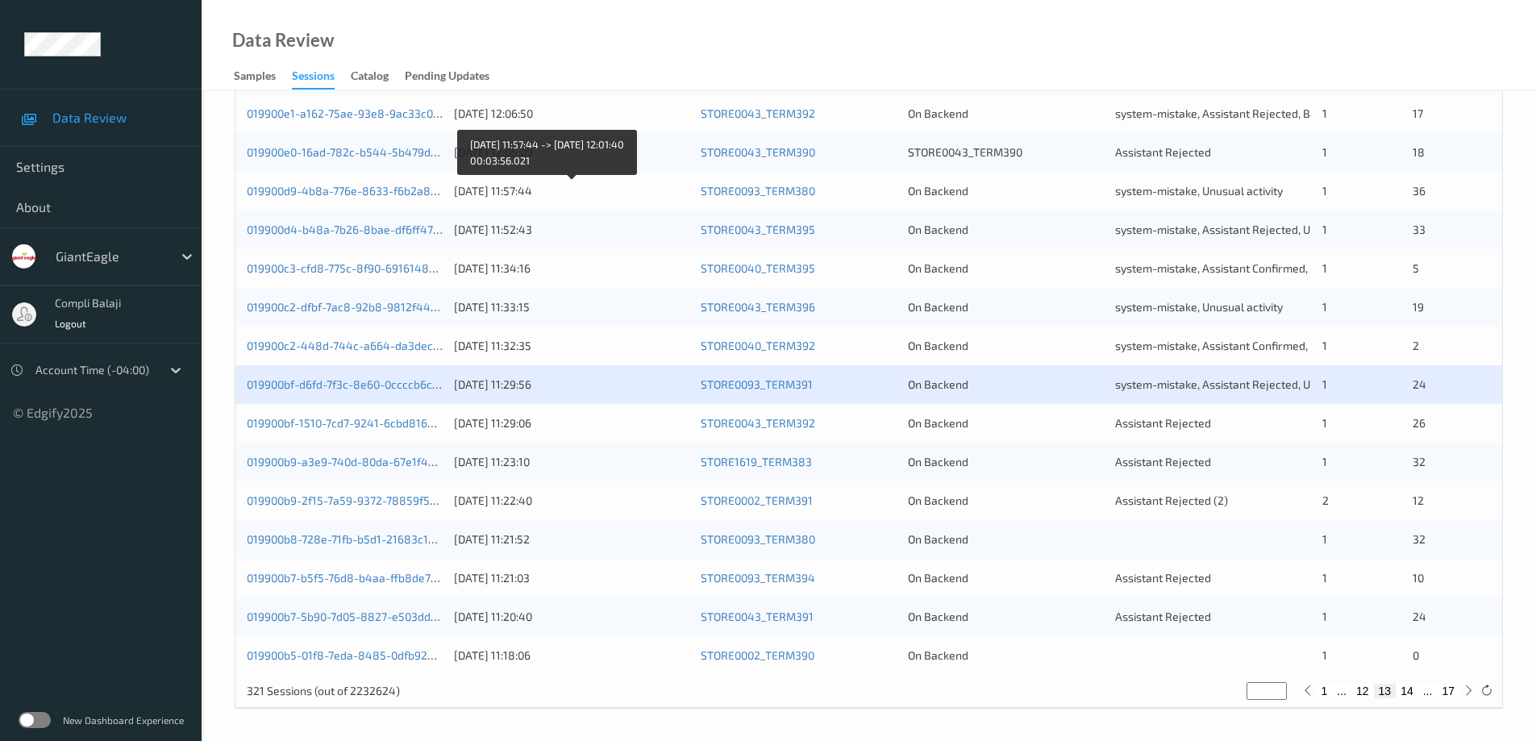
scroll to position [473, 0]
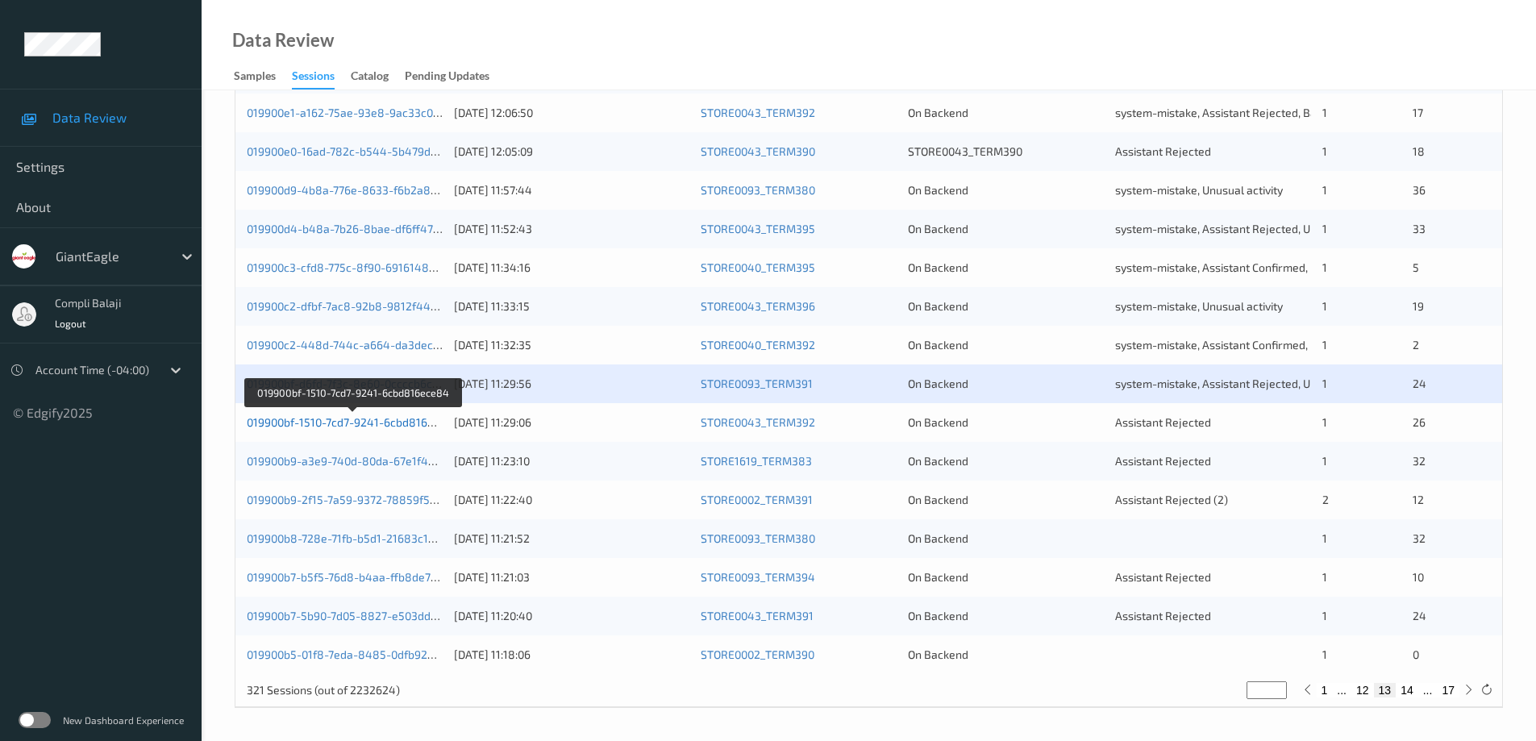
click at [404, 425] on link "019900bf-1510-7cd7-9241-6cbd816ece84" at bounding box center [354, 422] width 214 height 14
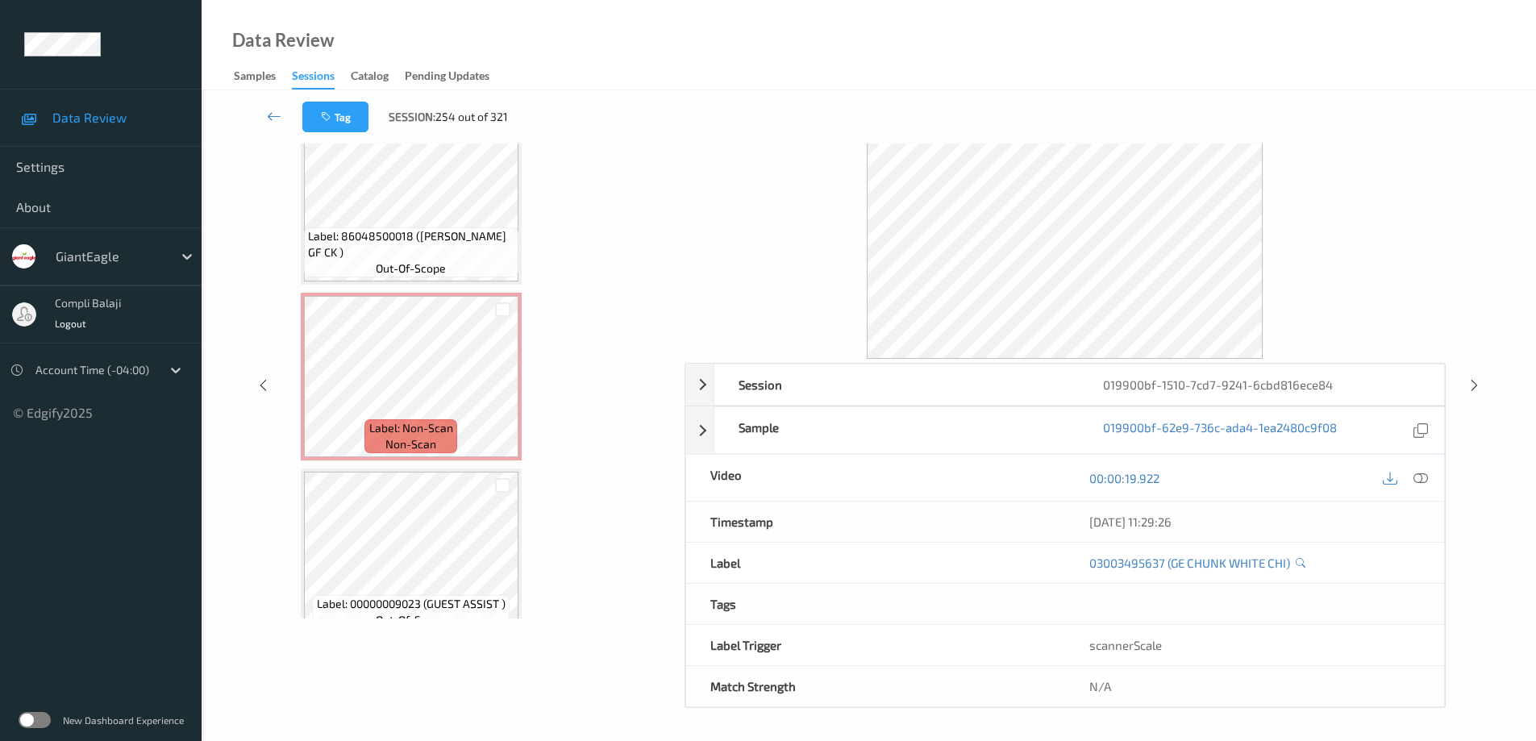
scroll to position [3234, 0]
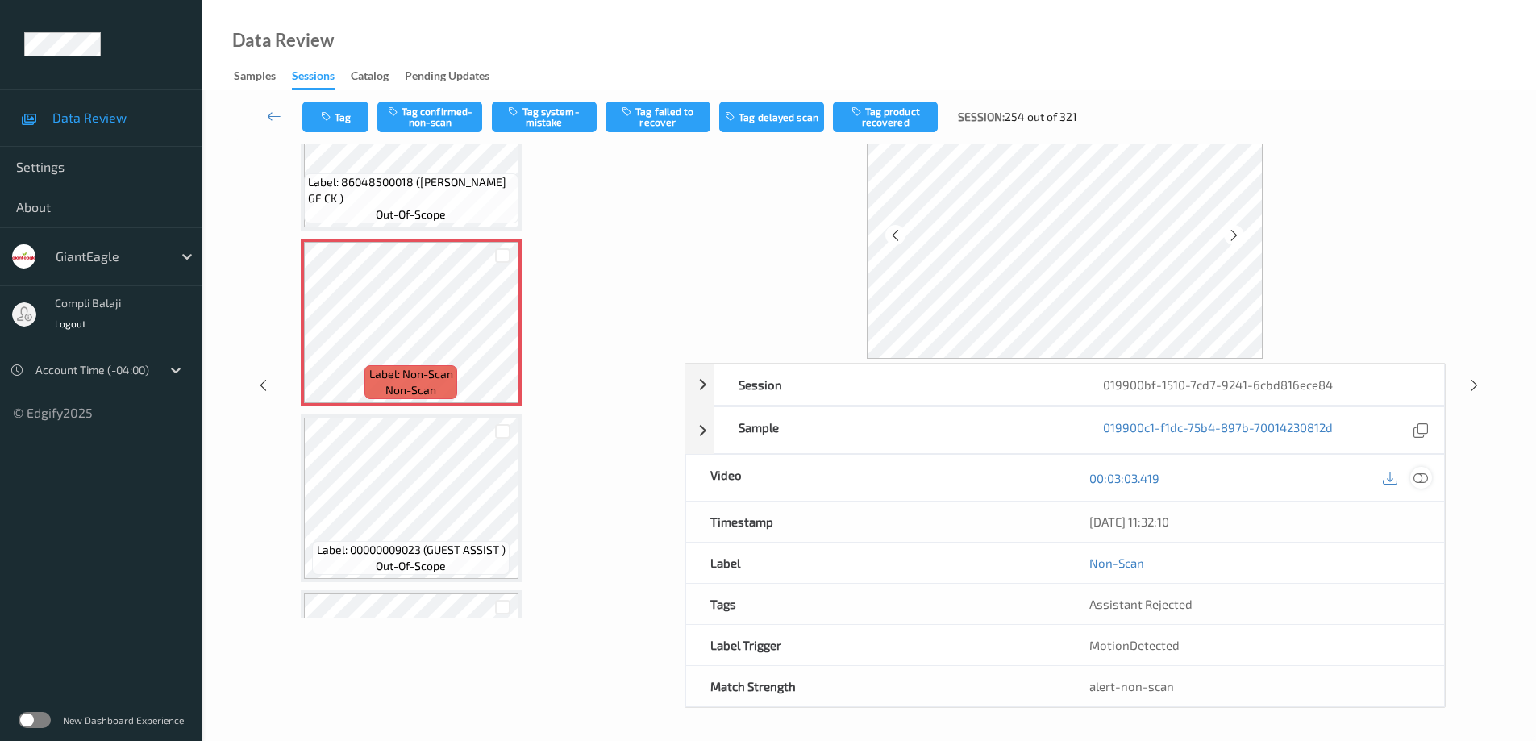
click at [1423, 477] on icon at bounding box center [1421, 478] width 15 height 15
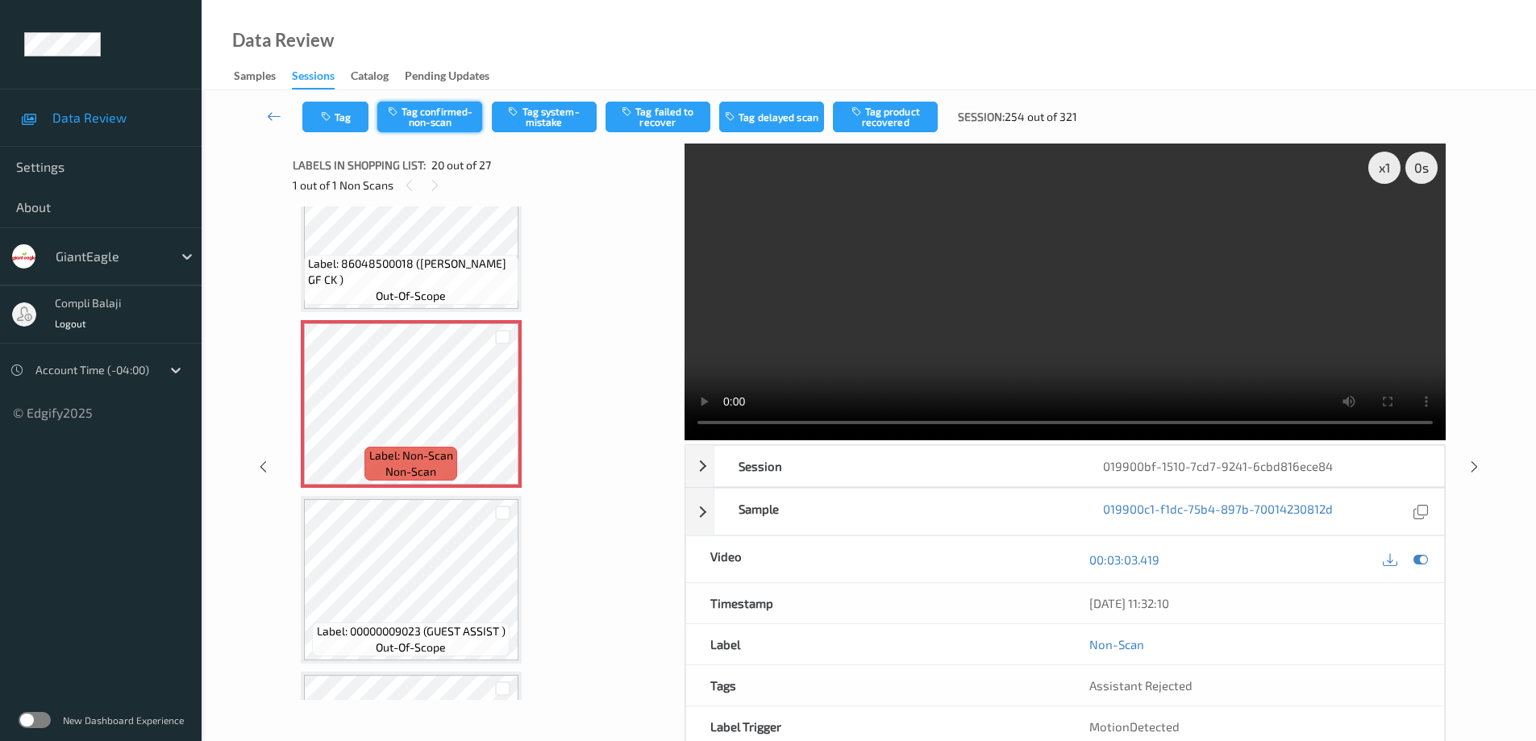
click at [441, 120] on button "Tag confirmed-non-scan" at bounding box center [429, 117] width 105 height 31
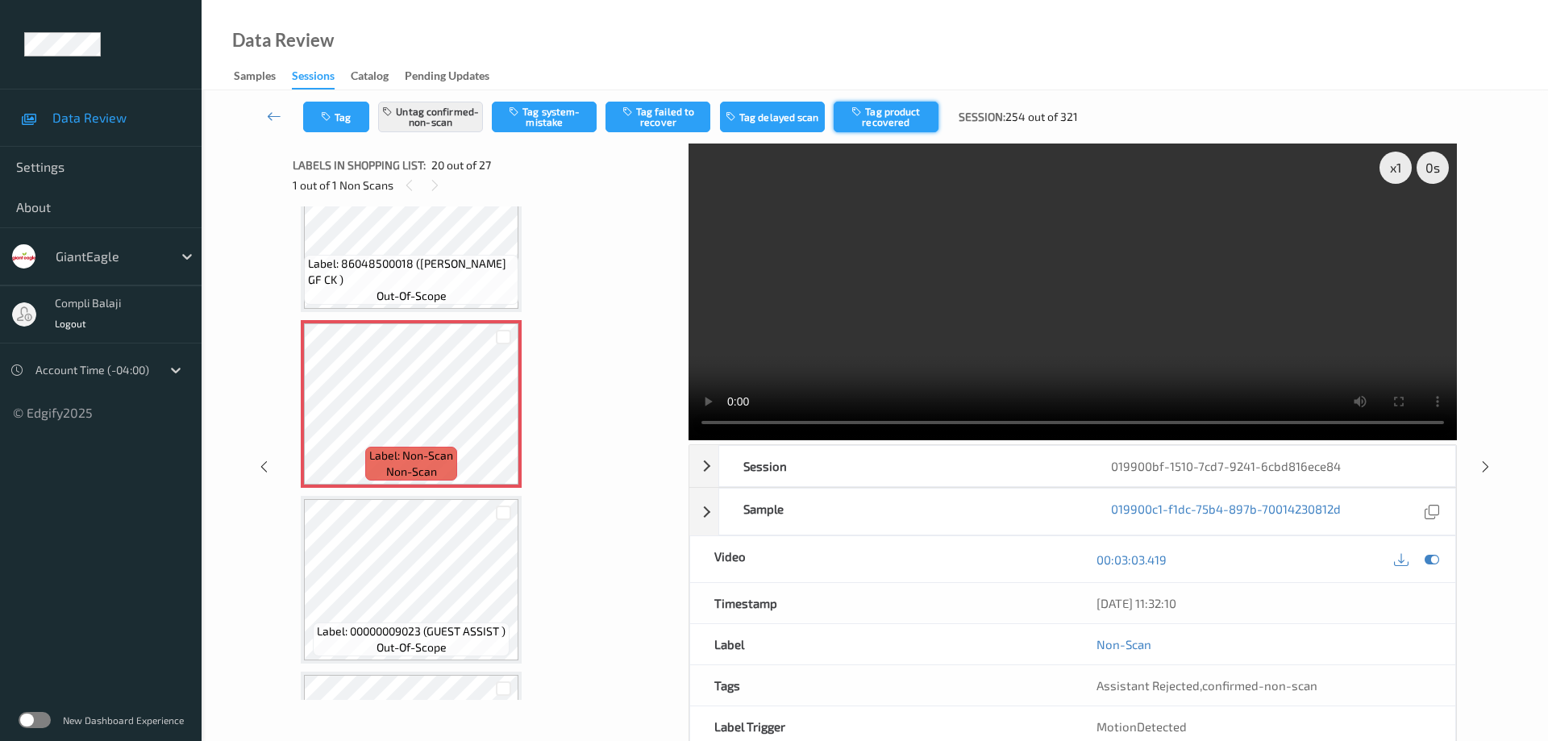
click at [893, 115] on button "Tag product recovered" at bounding box center [886, 117] width 105 height 31
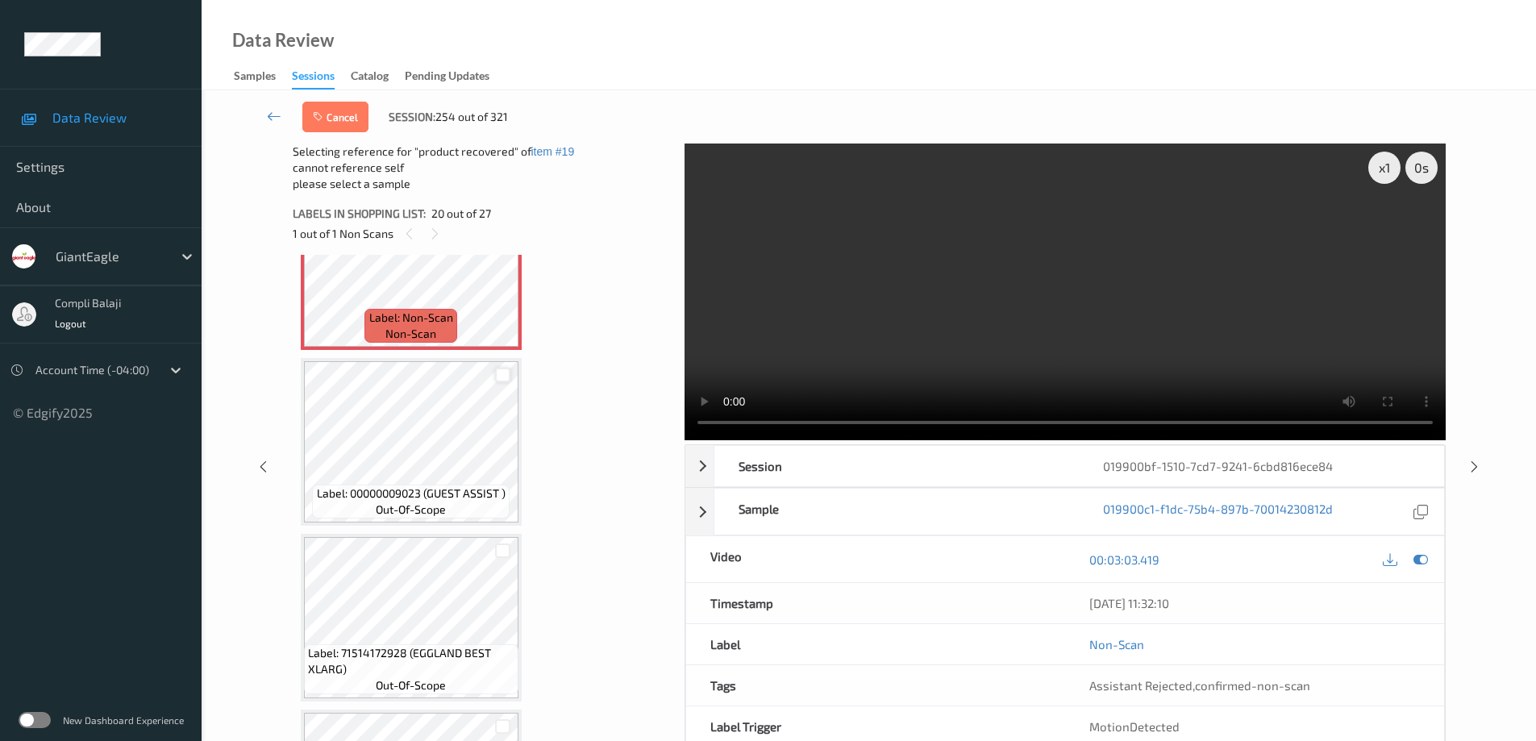
scroll to position [3396, 0]
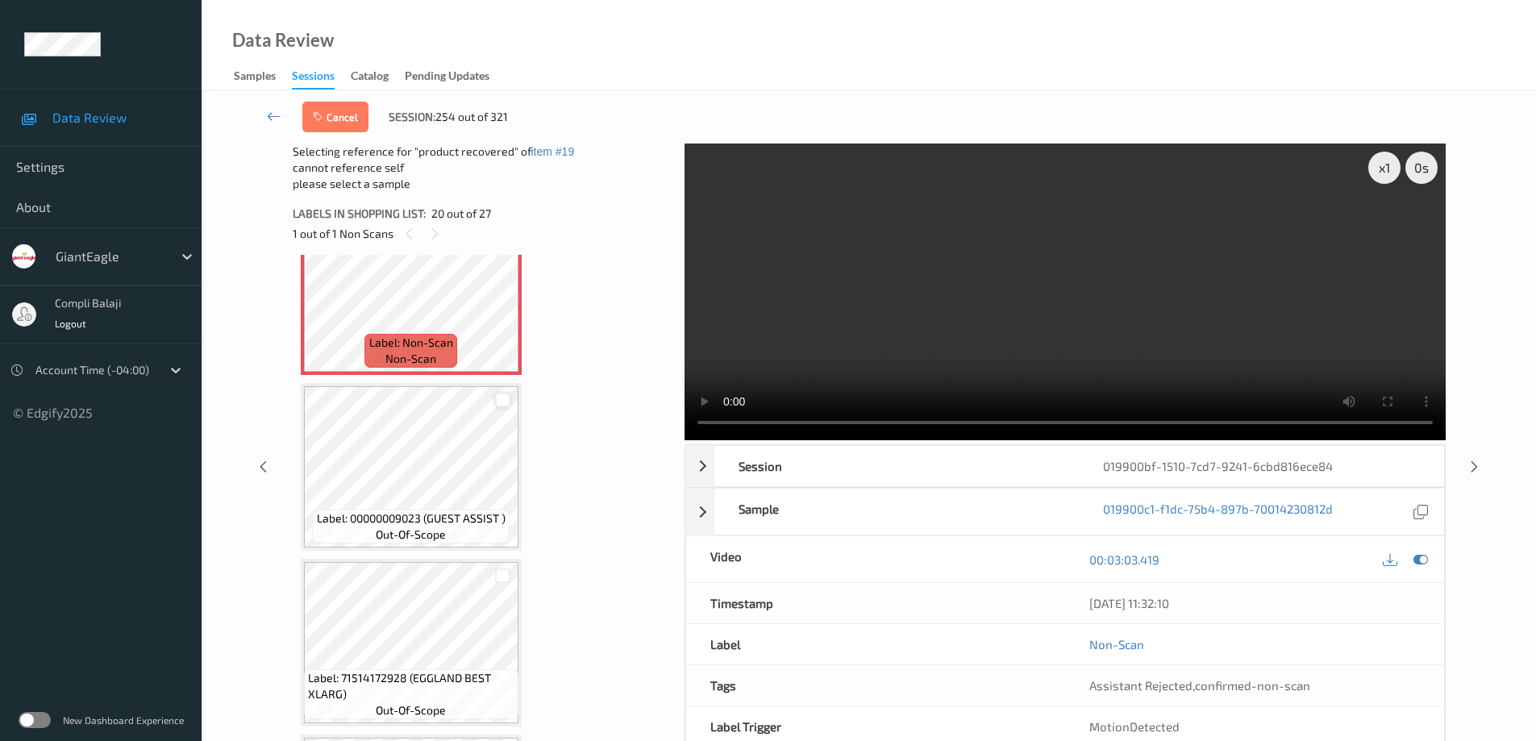
click at [504, 401] on div at bounding box center [502, 400] width 15 height 15
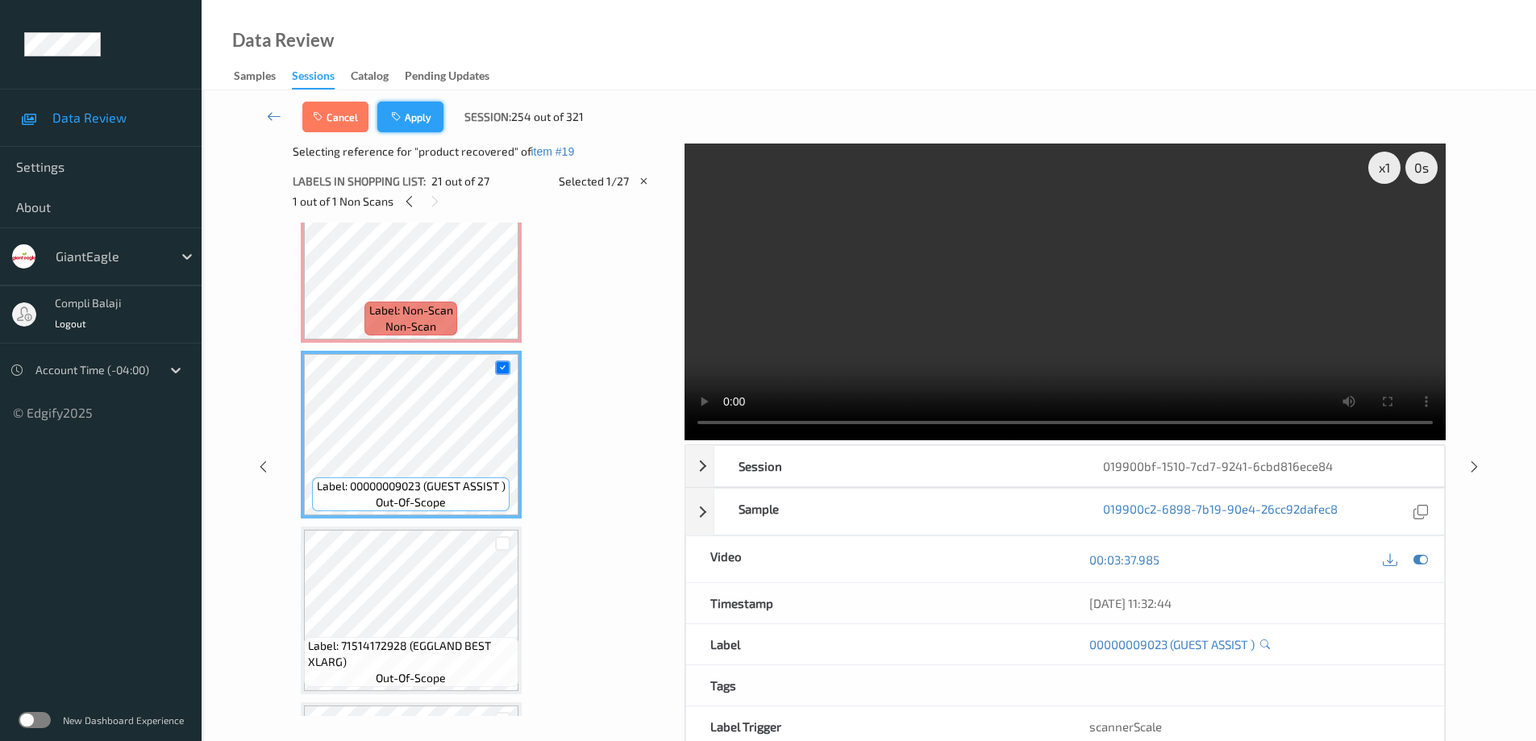
click at [428, 115] on button "Apply" at bounding box center [410, 117] width 66 height 31
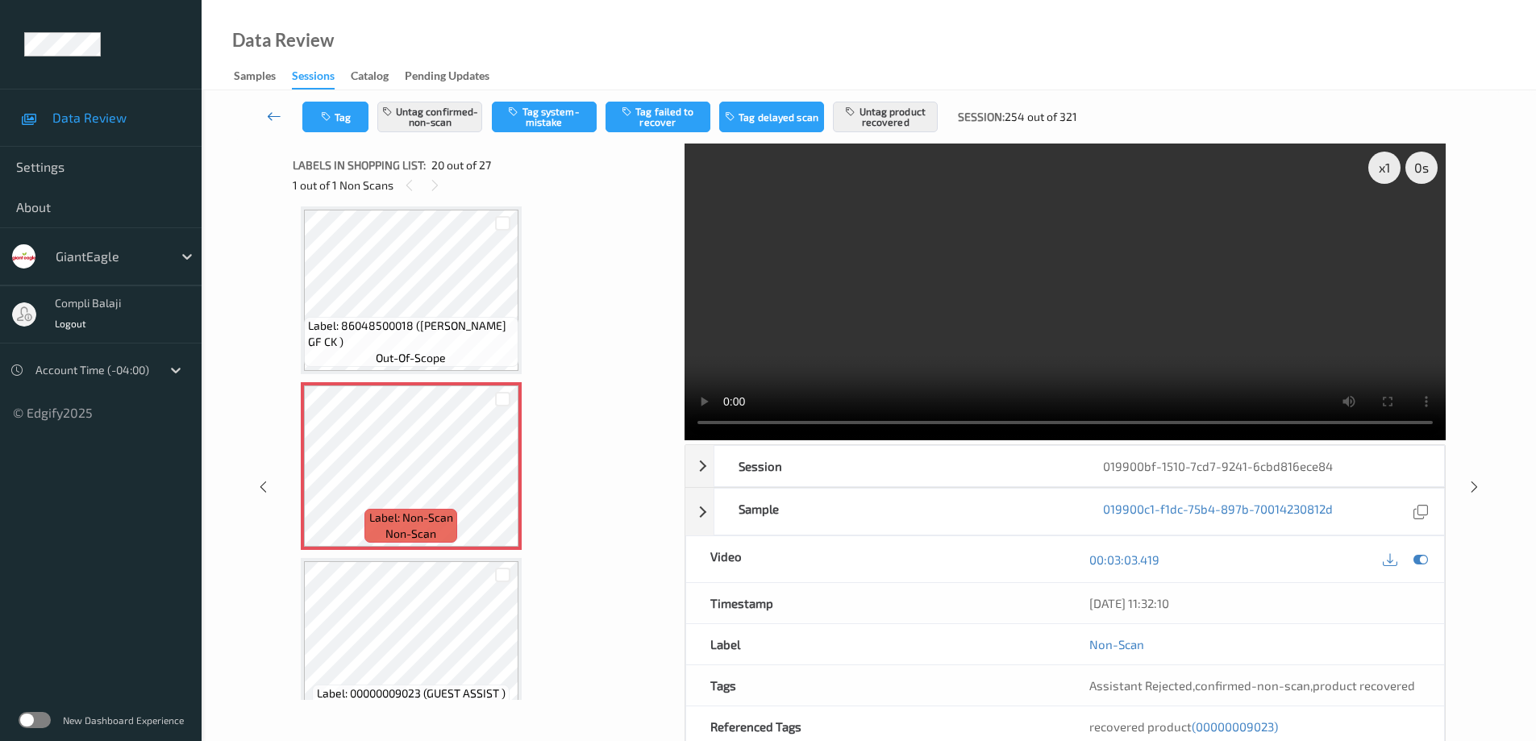
click at [274, 119] on icon at bounding box center [274, 116] width 15 height 16
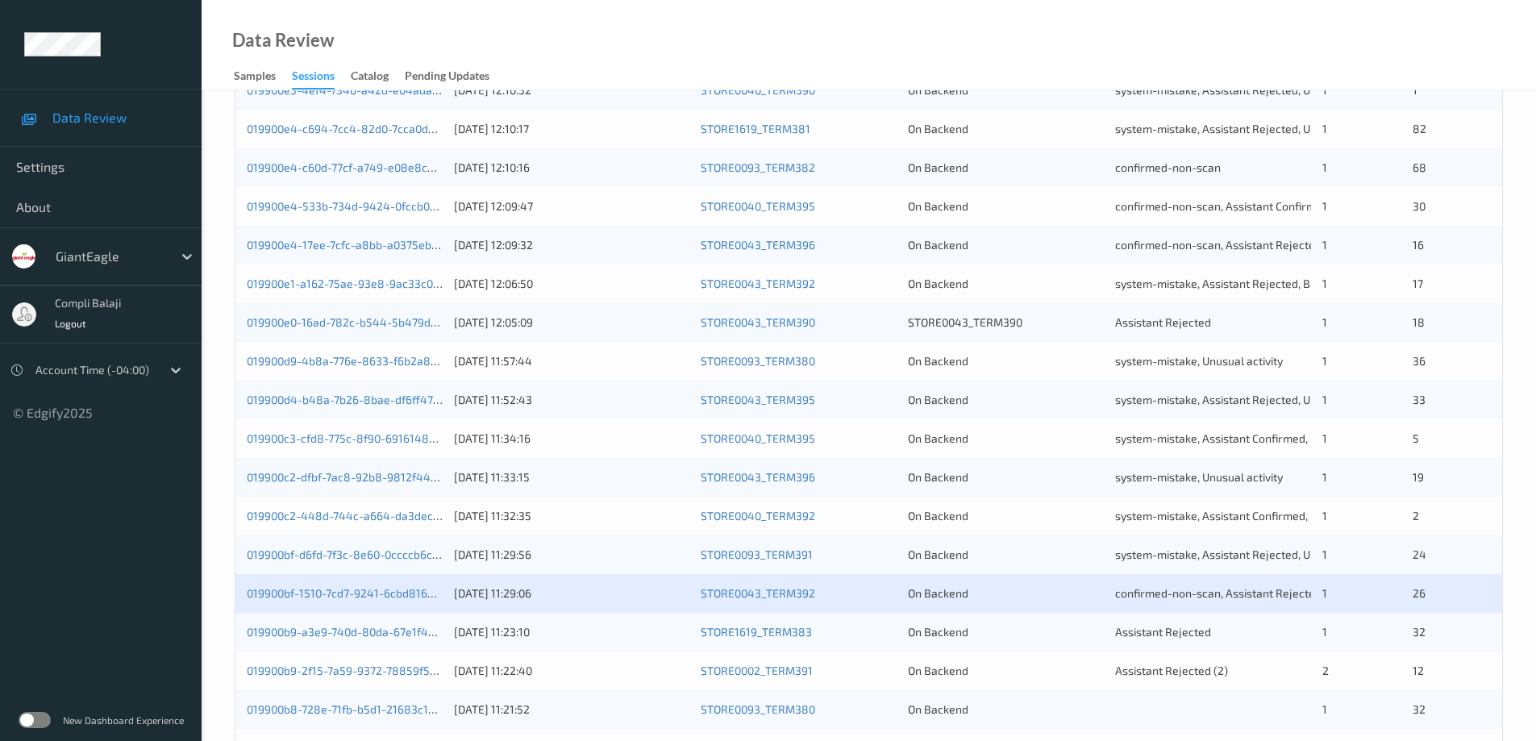
scroll to position [403, 0]
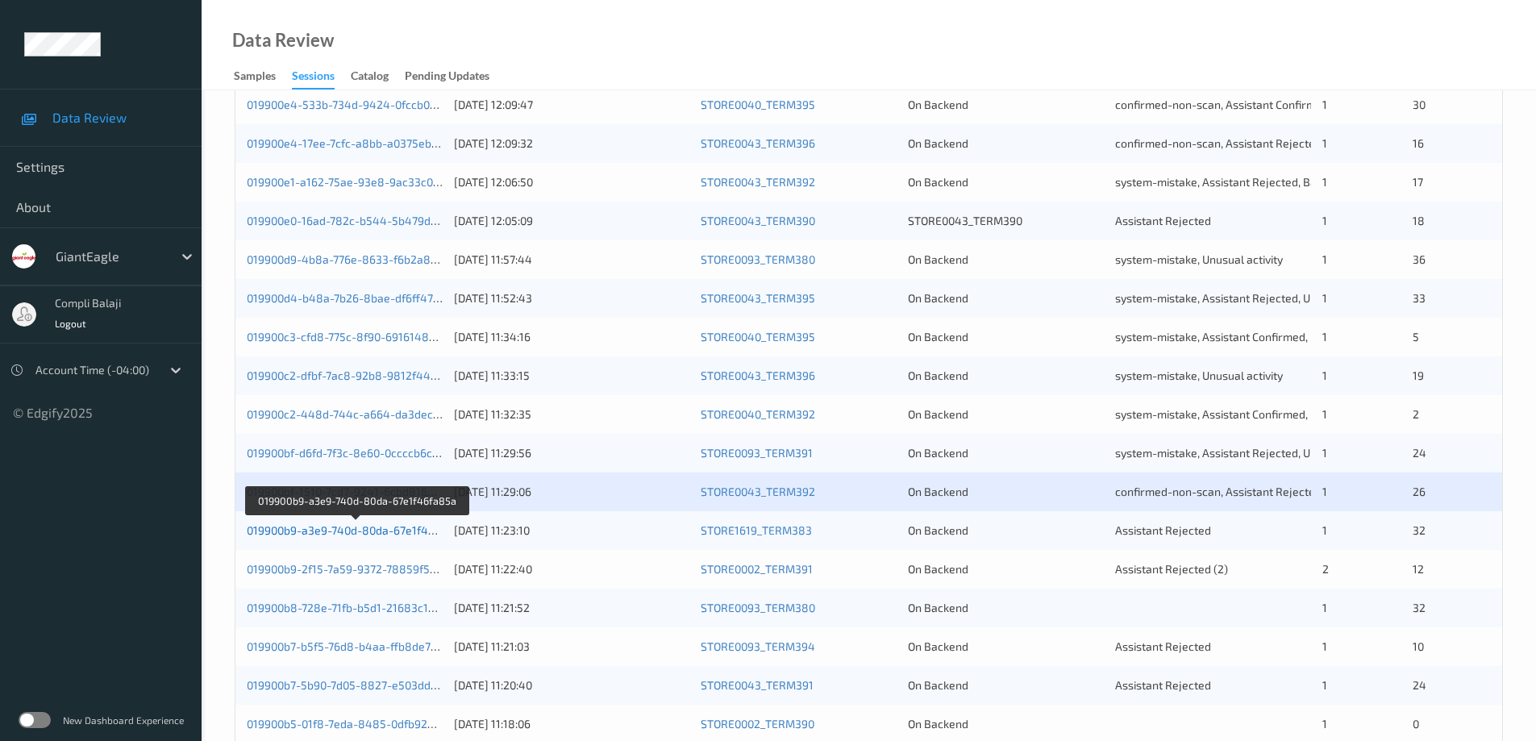
click at [400, 533] on link "019900b9-a3e9-740d-80da-67e1f46fa85a" at bounding box center [356, 530] width 219 height 14
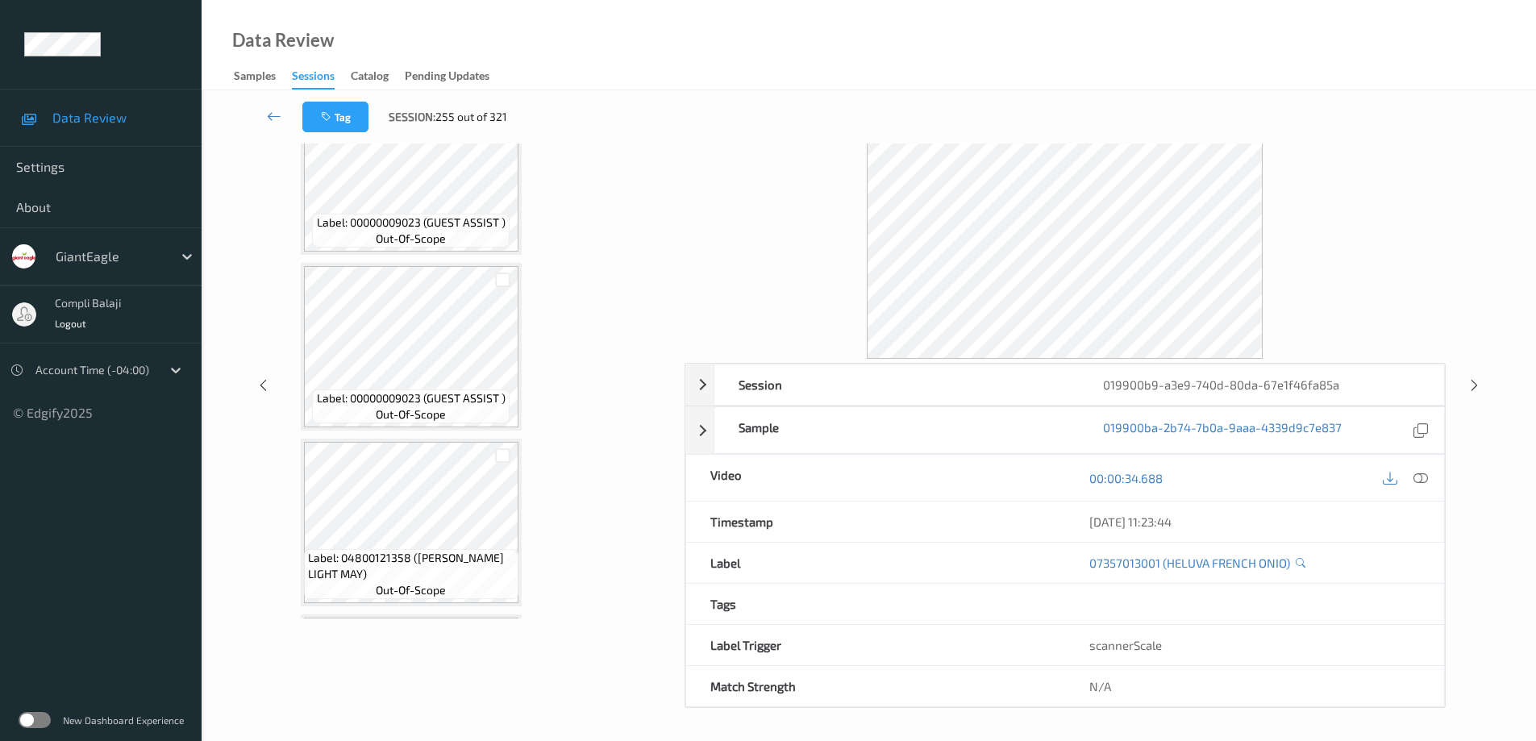
scroll to position [1594, 0]
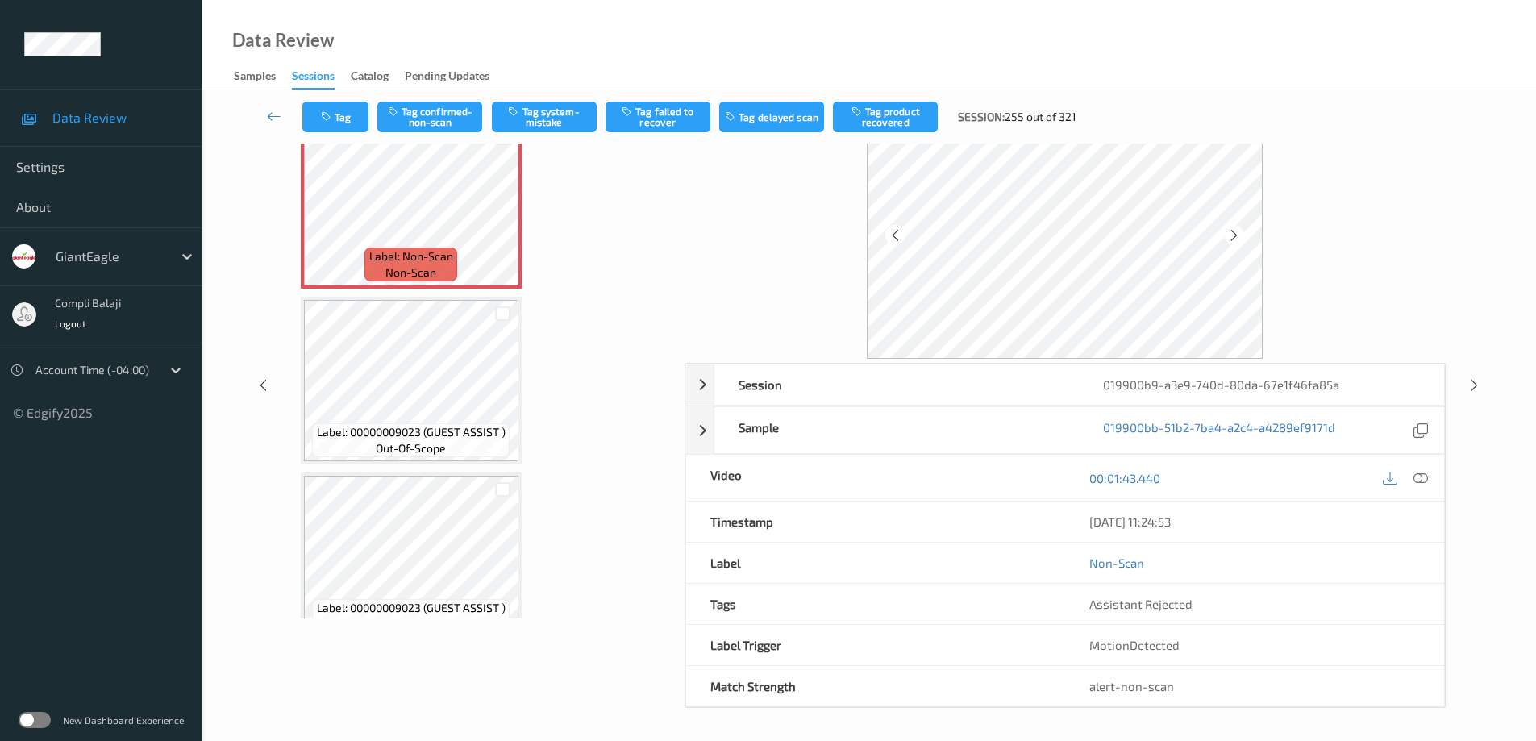
click at [1418, 479] on icon at bounding box center [1421, 478] width 15 height 15
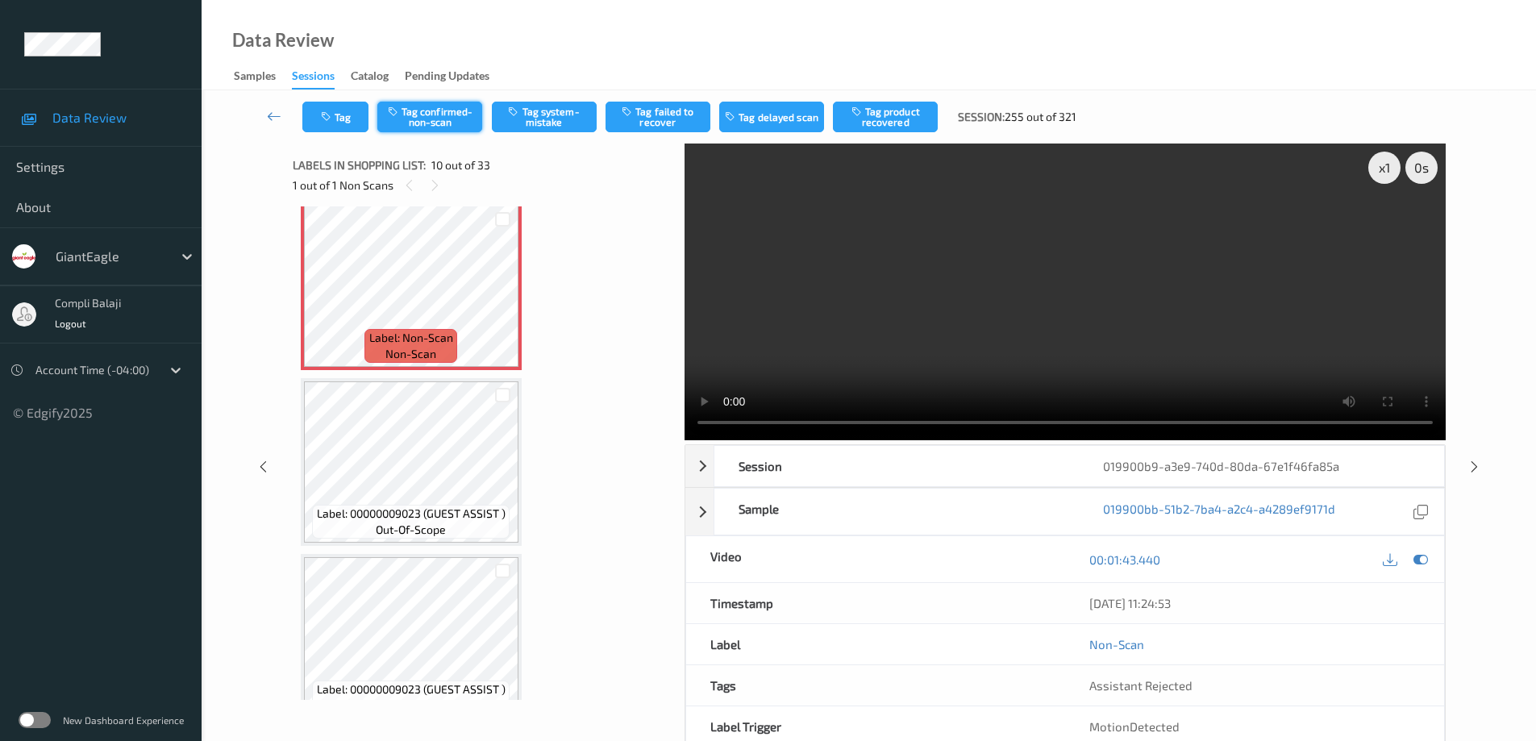
click at [445, 114] on button "Tag confirmed-non-scan" at bounding box center [429, 117] width 105 height 31
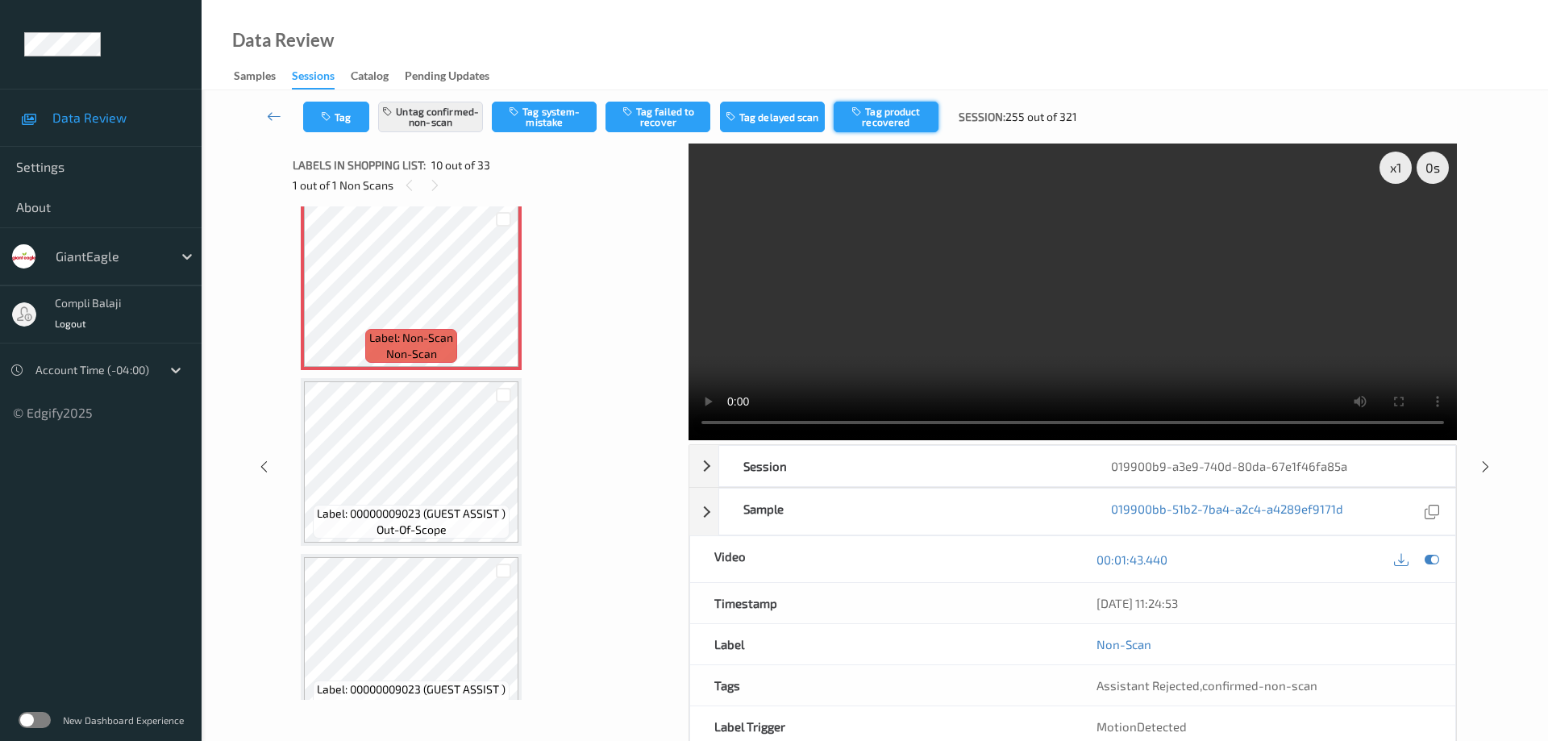
click at [900, 117] on button "Tag product recovered" at bounding box center [886, 117] width 105 height 31
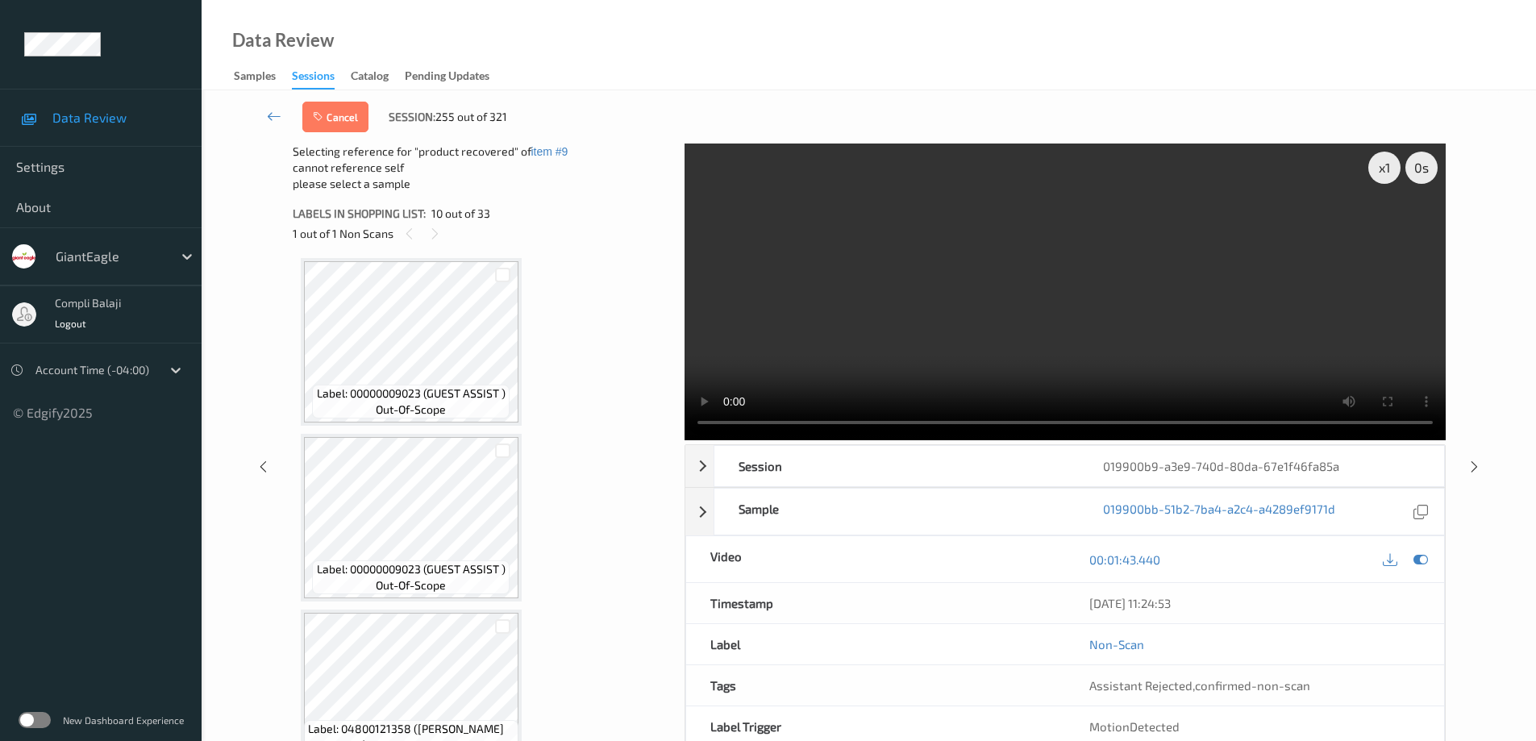
scroll to position [1756, 0]
click at [506, 458] on div at bounding box center [502, 458] width 15 height 15
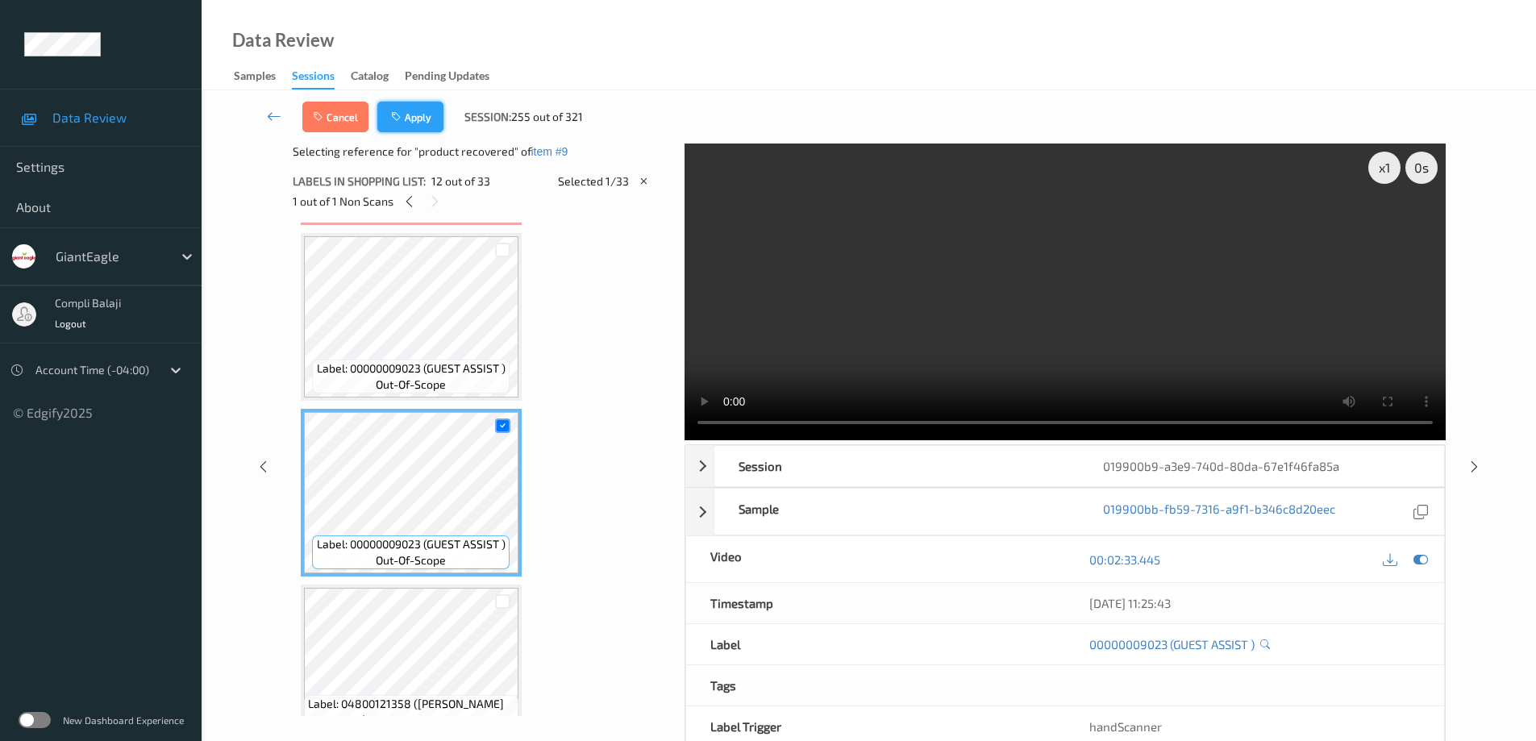
click at [423, 128] on button "Apply" at bounding box center [410, 117] width 66 height 31
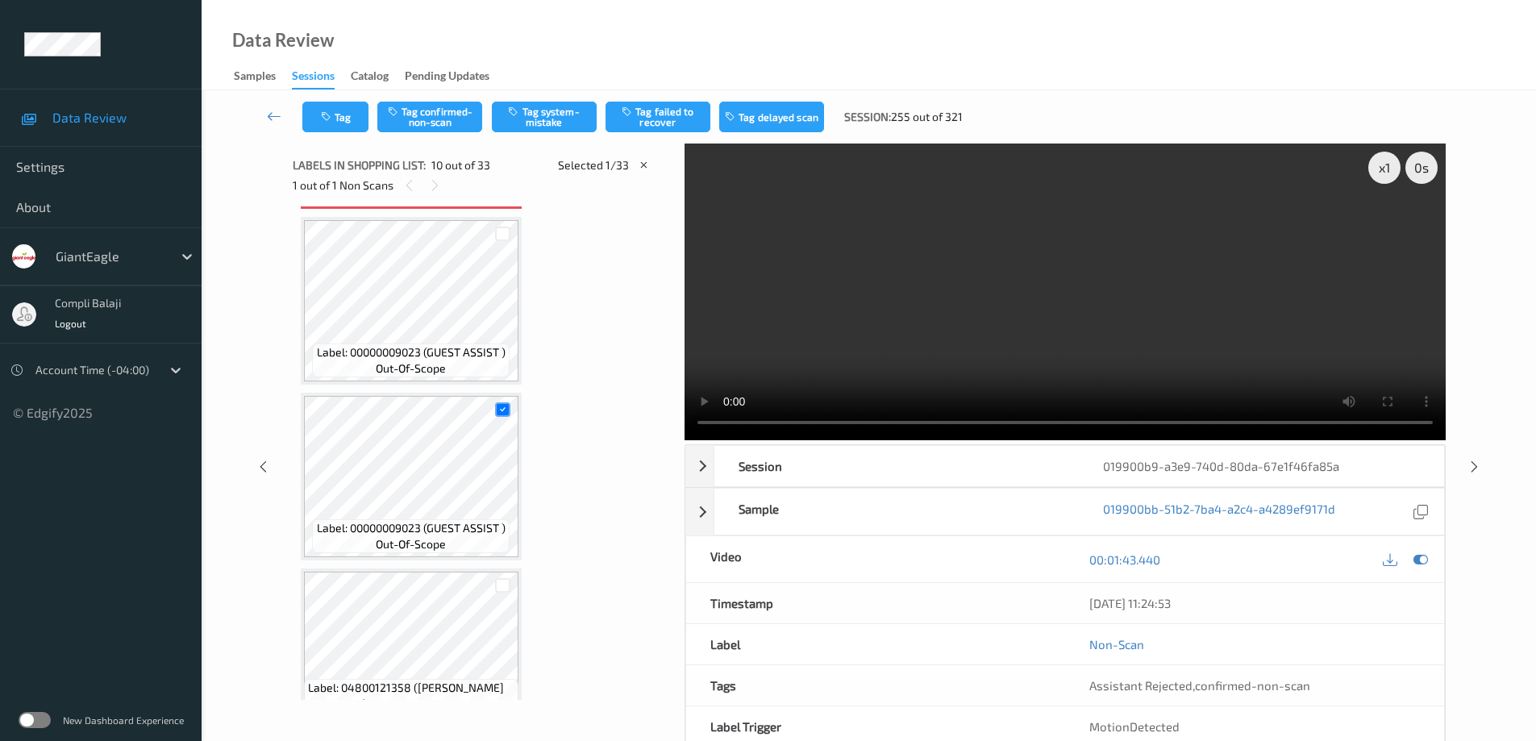
scroll to position [1414, 0]
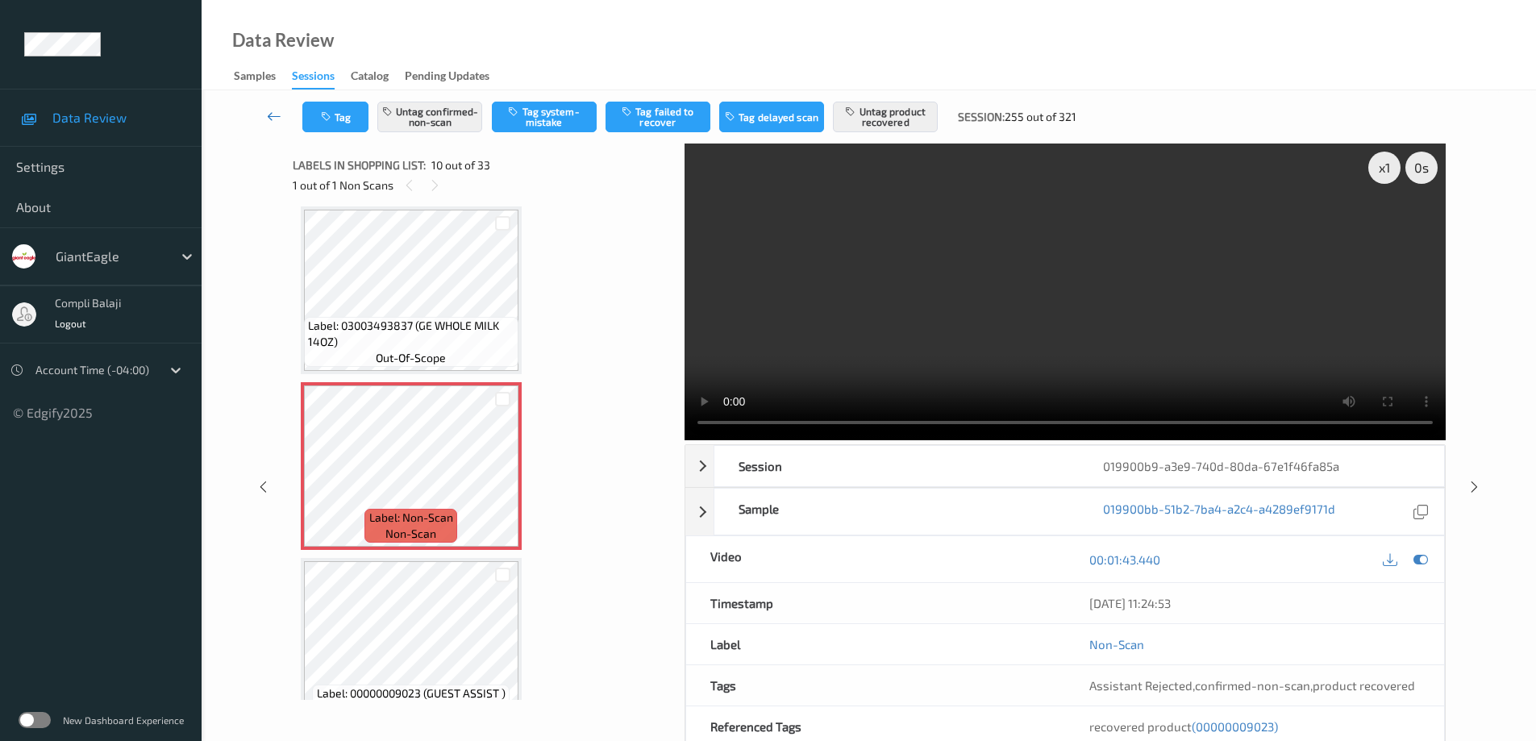
click at [272, 119] on icon at bounding box center [274, 116] width 15 height 16
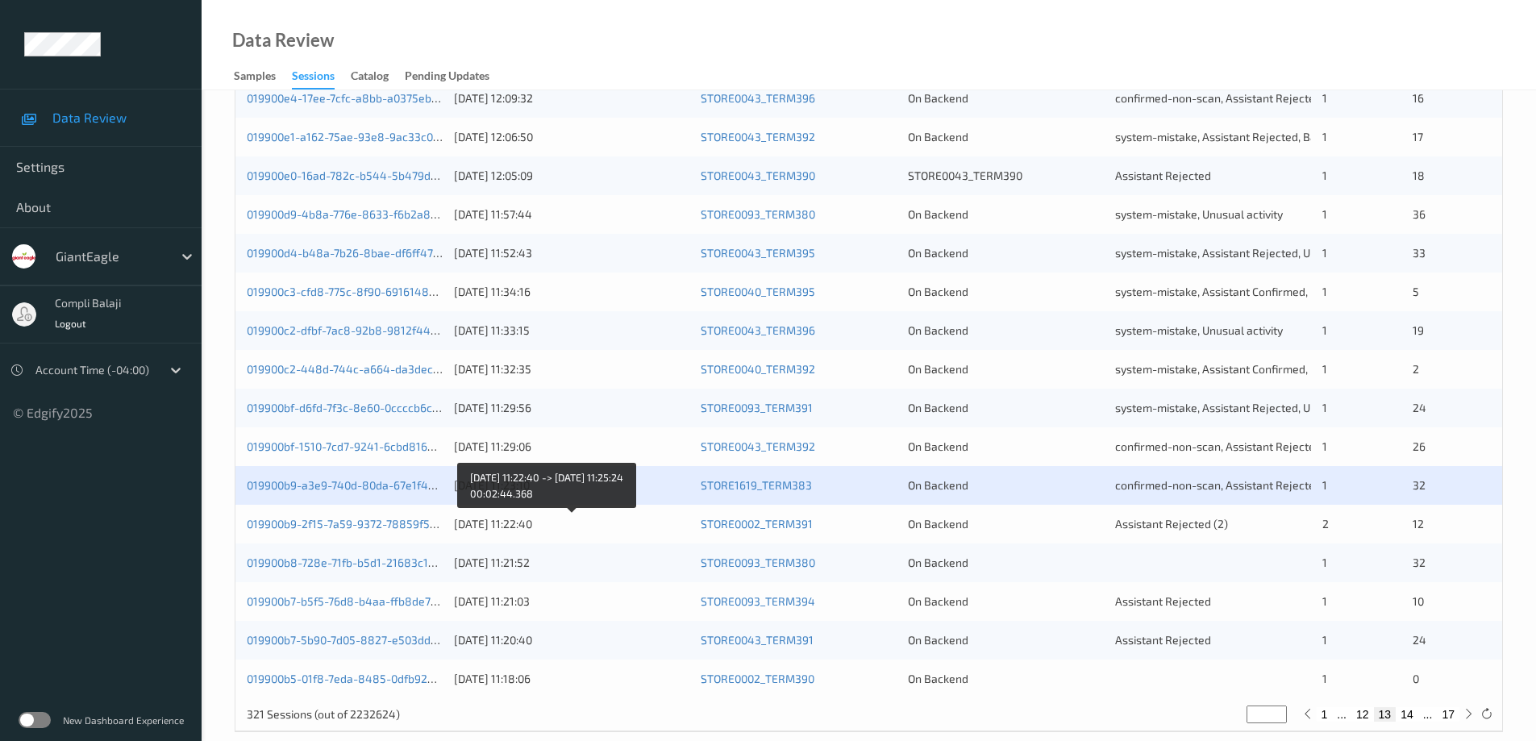
scroll to position [473, 0]
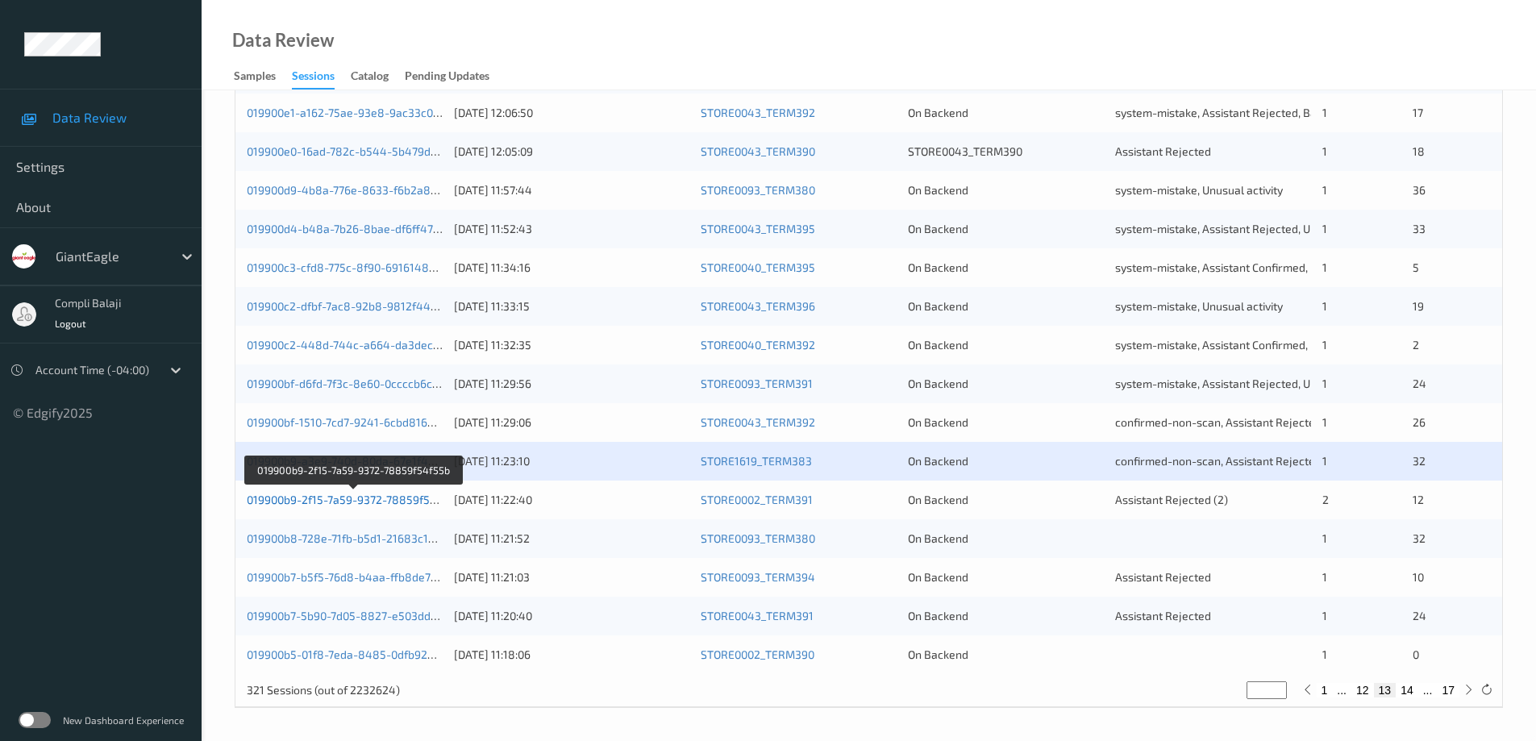
click at [396, 503] on link "019900b9-2f15-7a59-9372-78859f54f55b" at bounding box center [354, 500] width 214 height 14
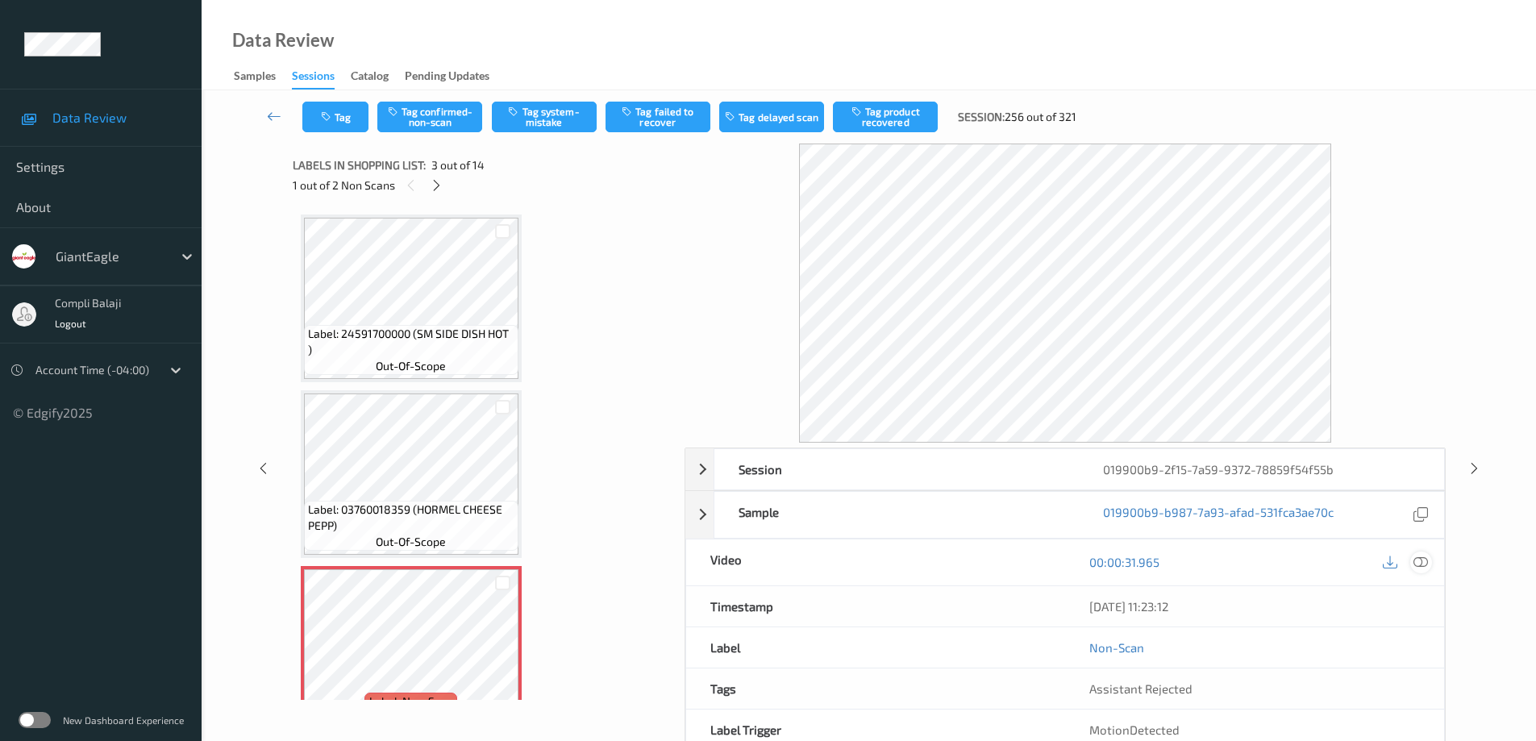
click at [1425, 564] on icon at bounding box center [1421, 562] width 15 height 15
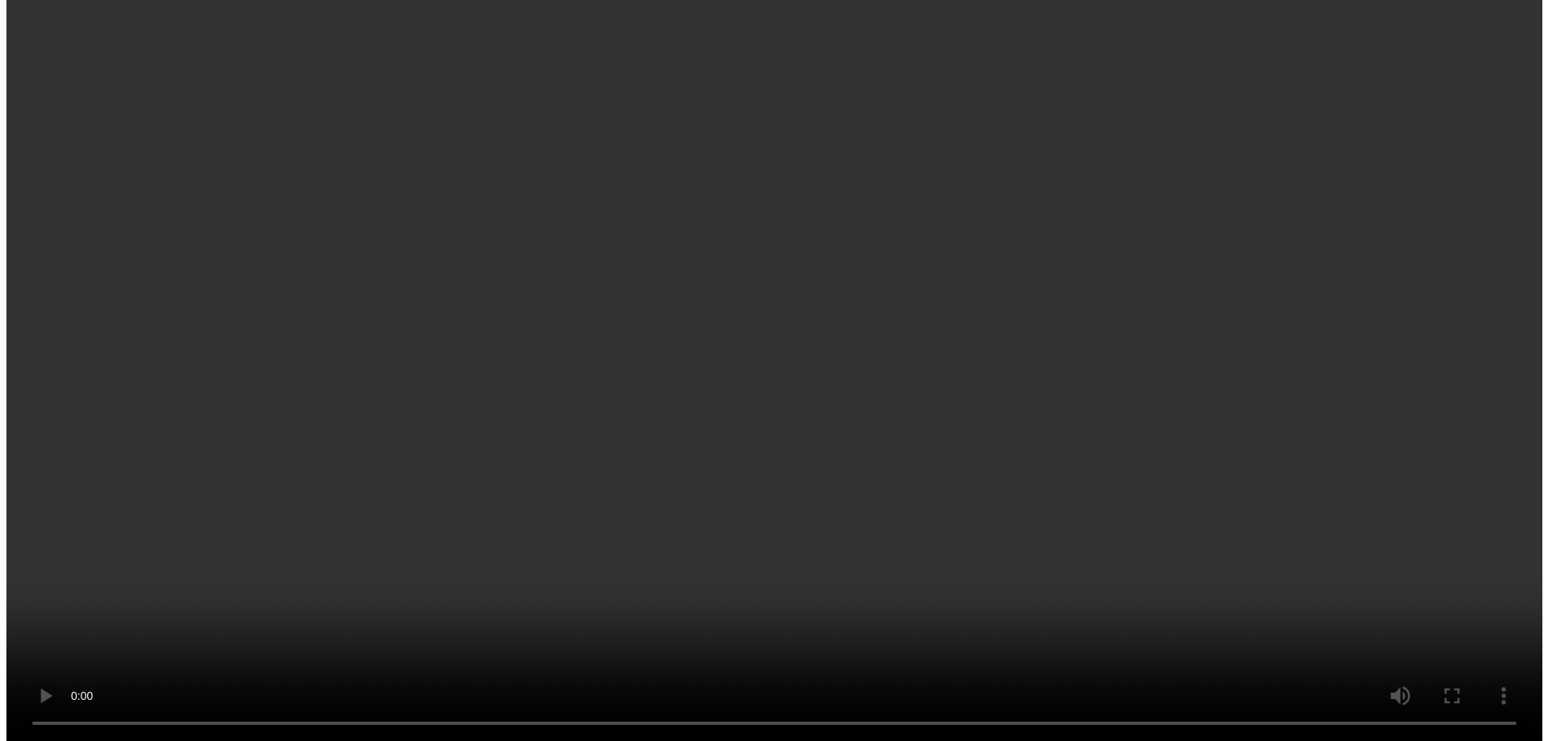
scroll to position [81, 0]
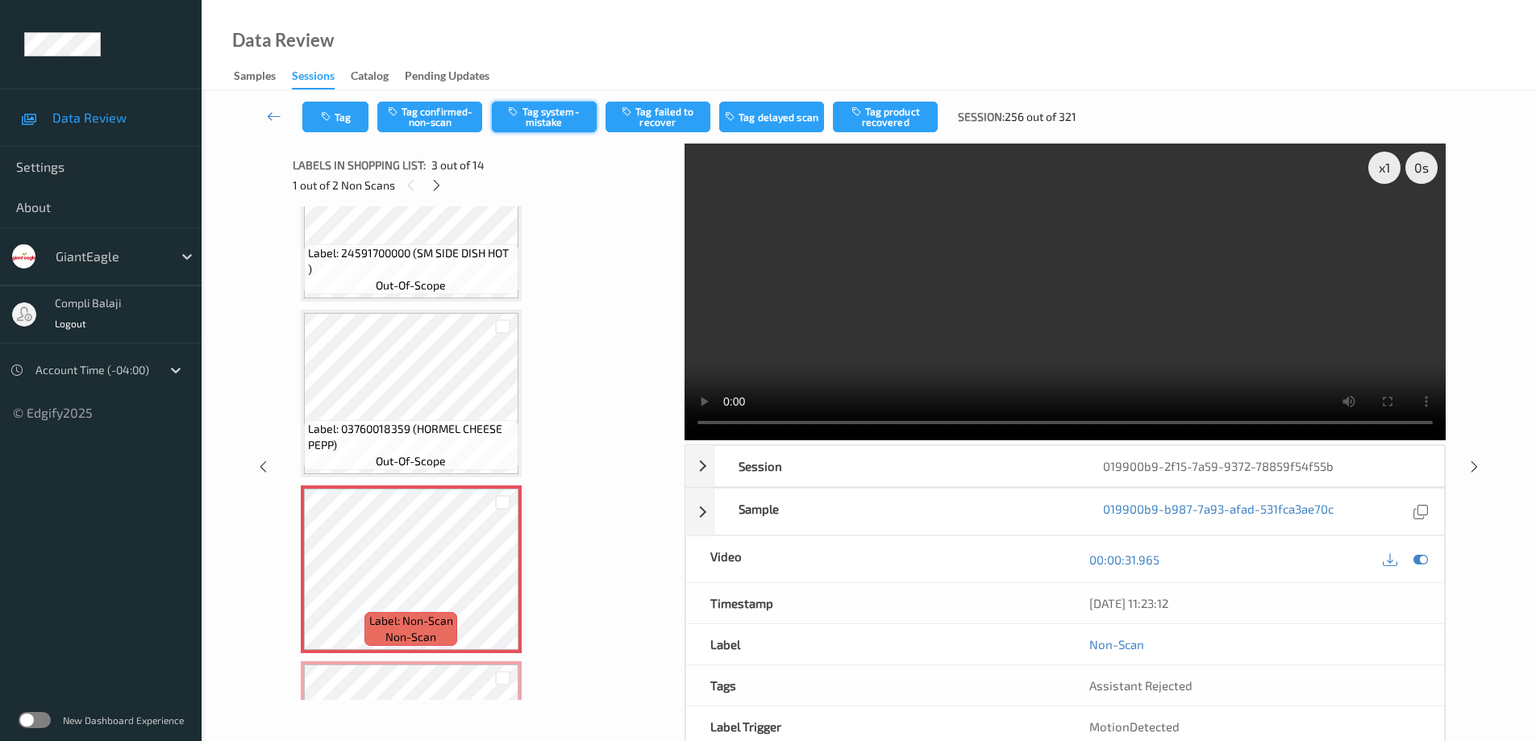
click at [554, 123] on button "Tag system-mistake" at bounding box center [544, 117] width 105 height 31
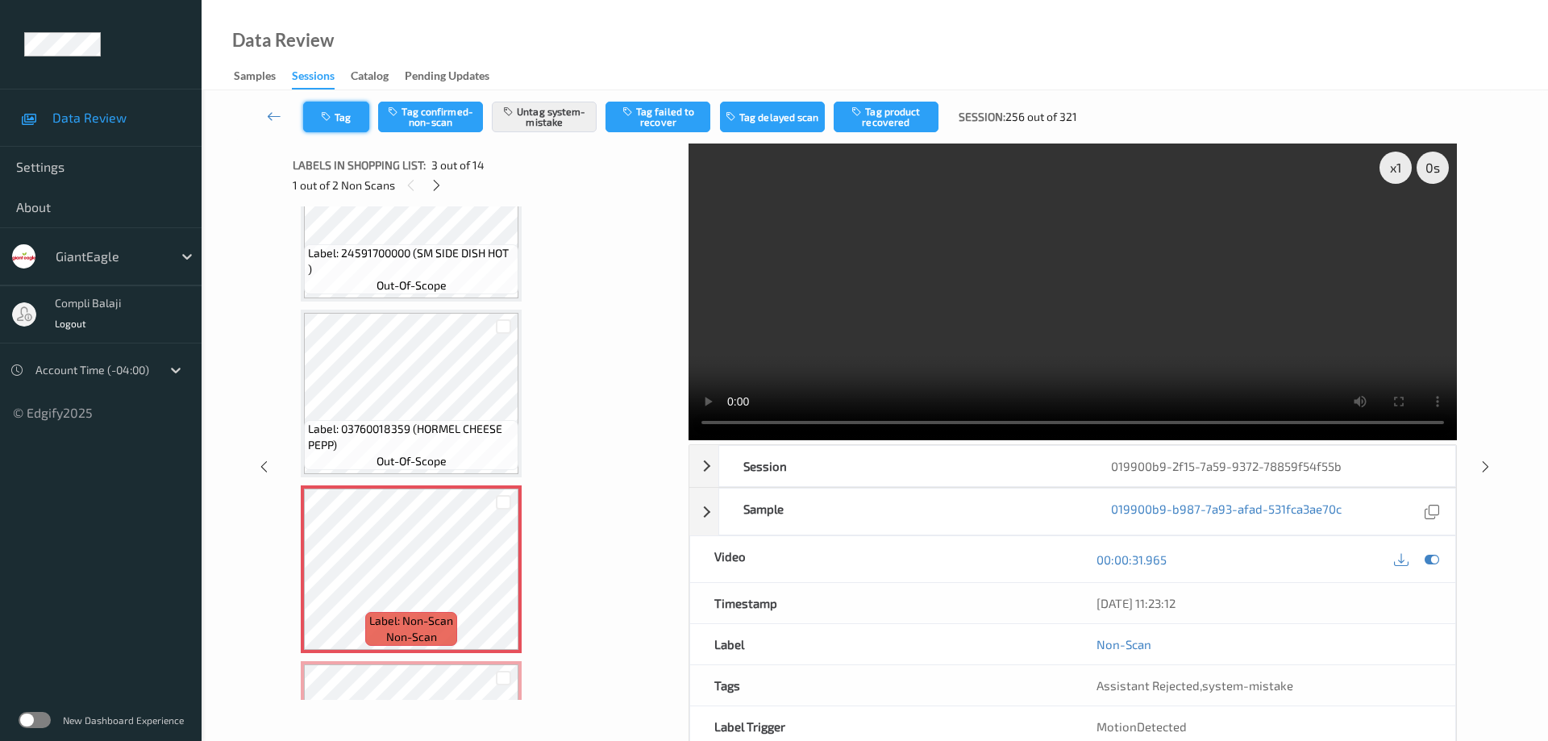
click at [355, 124] on button "Tag" at bounding box center [336, 117] width 66 height 31
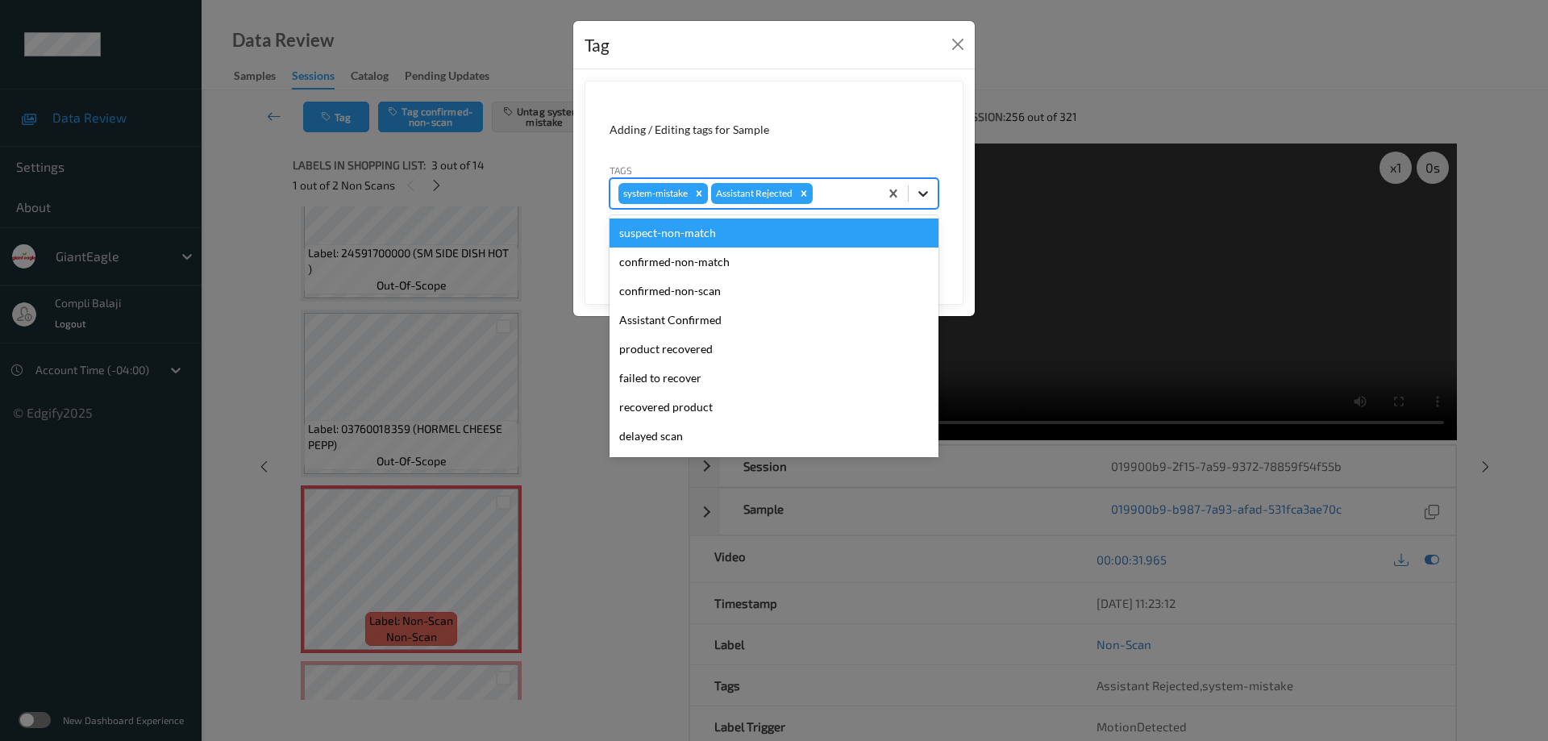
click at [926, 189] on icon at bounding box center [923, 193] width 16 height 16
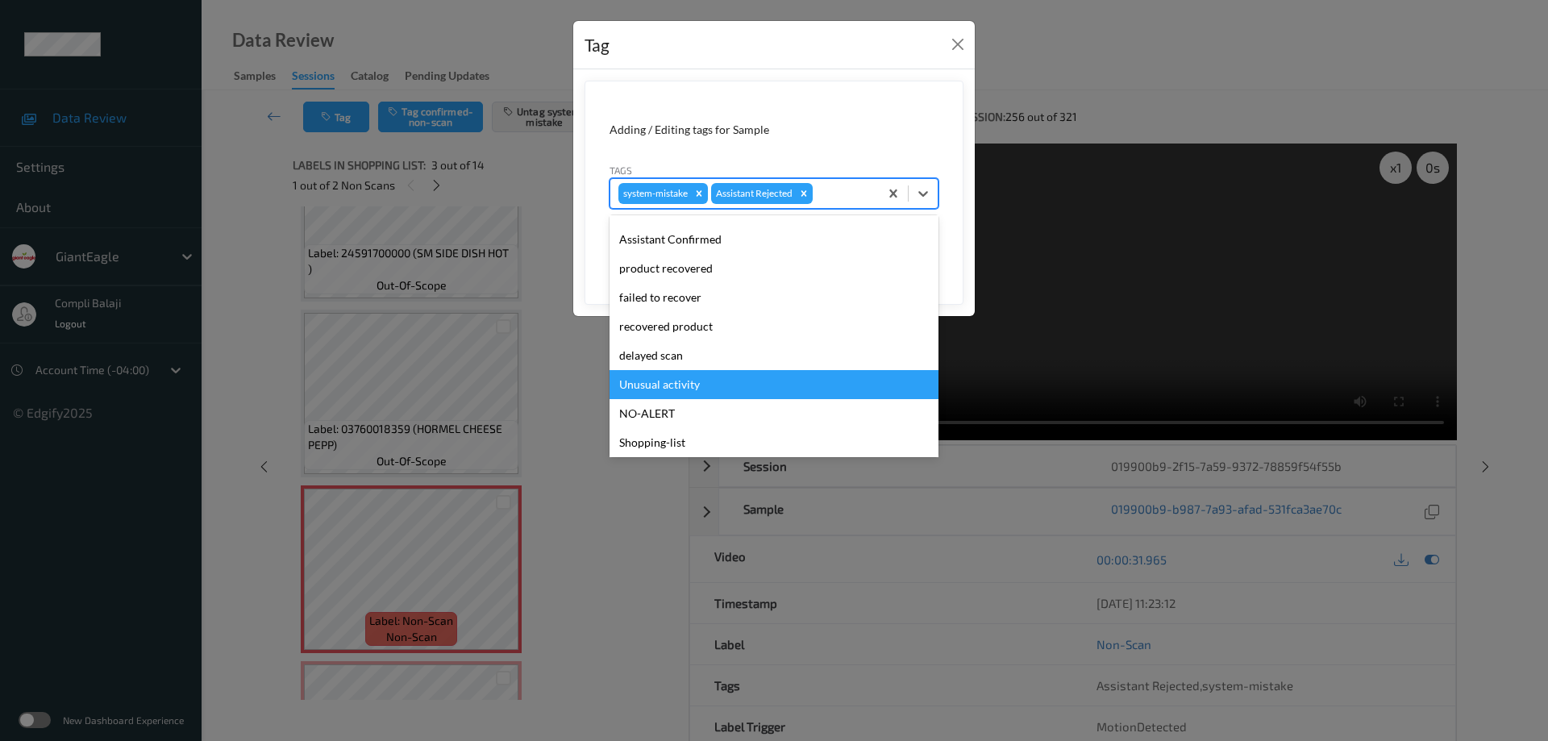
drag, startPoint x: 677, startPoint y: 382, endPoint x: 827, endPoint y: 376, distance: 150.1
click at [680, 382] on div "Unusual activity" at bounding box center [774, 384] width 329 height 29
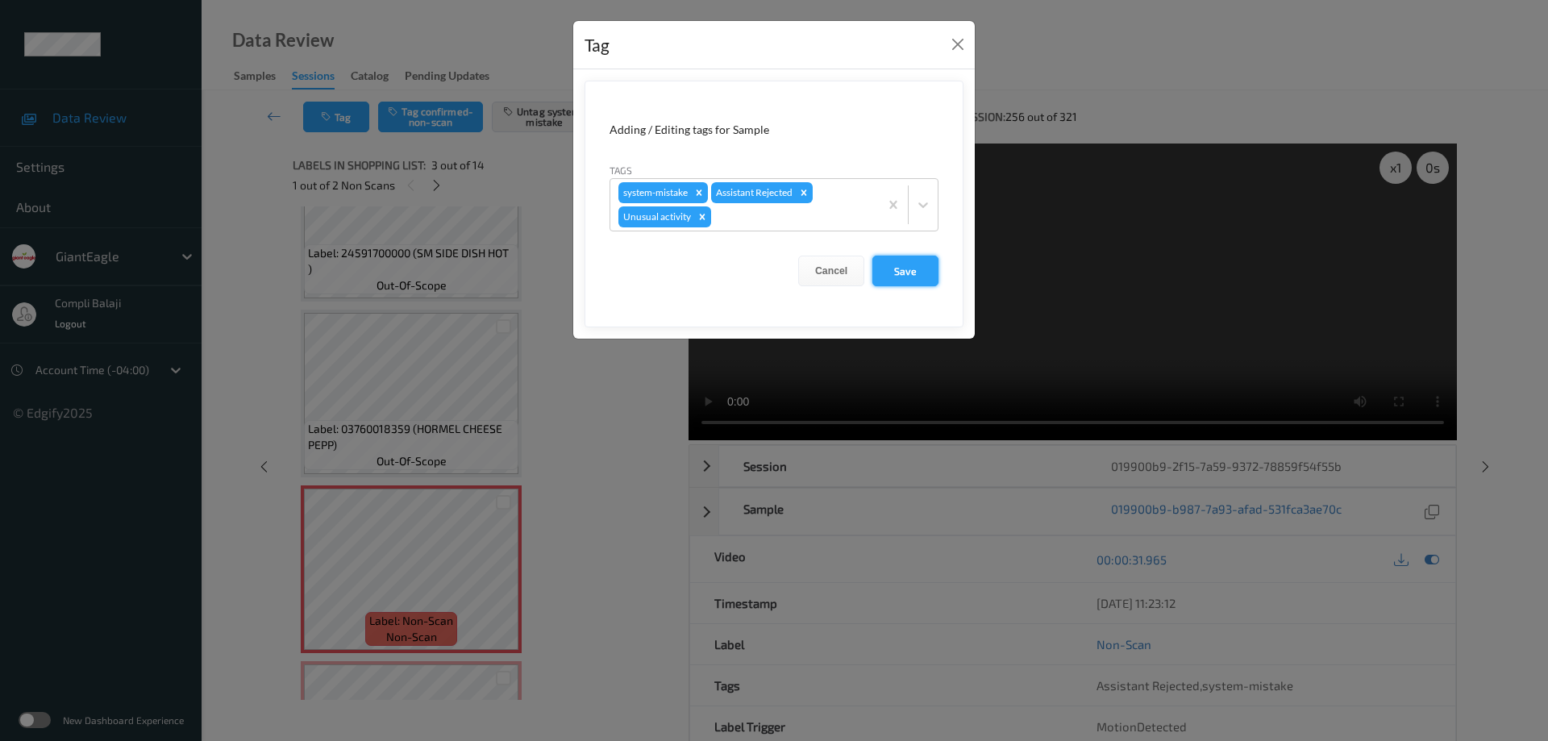
click at [919, 273] on button "Save" at bounding box center [906, 271] width 66 height 31
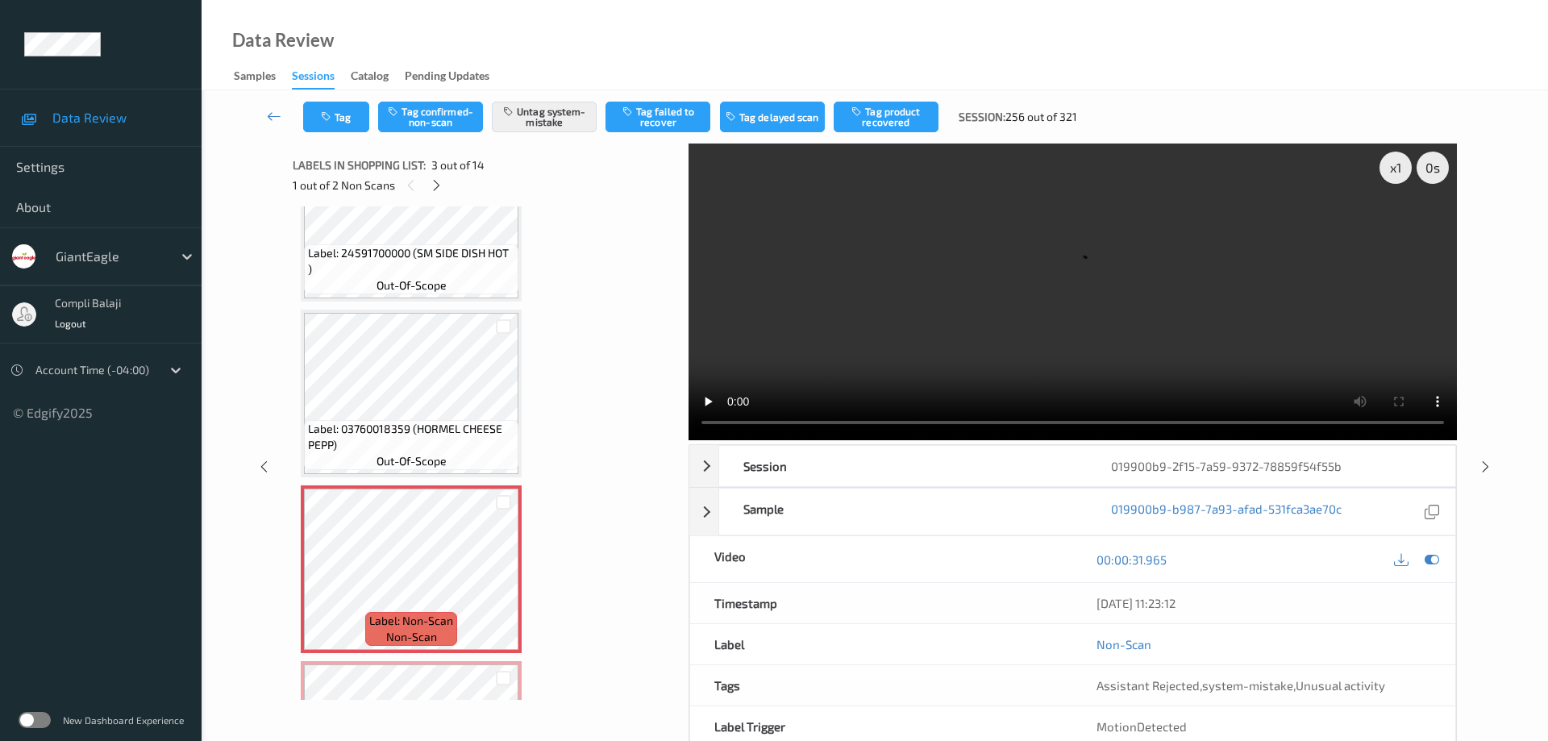
scroll to position [403, 0]
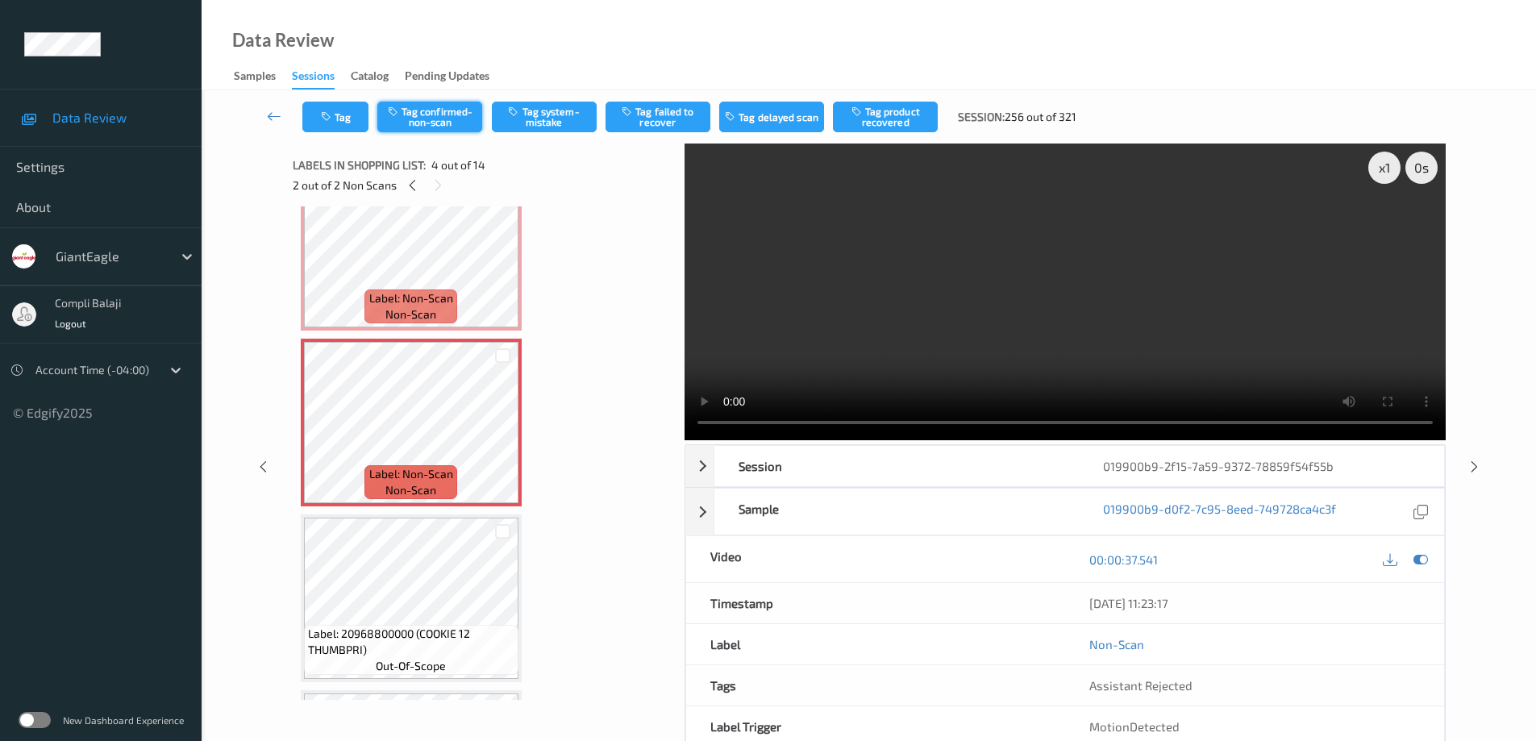
click at [436, 123] on button "Tag confirmed-non-scan" at bounding box center [429, 117] width 105 height 31
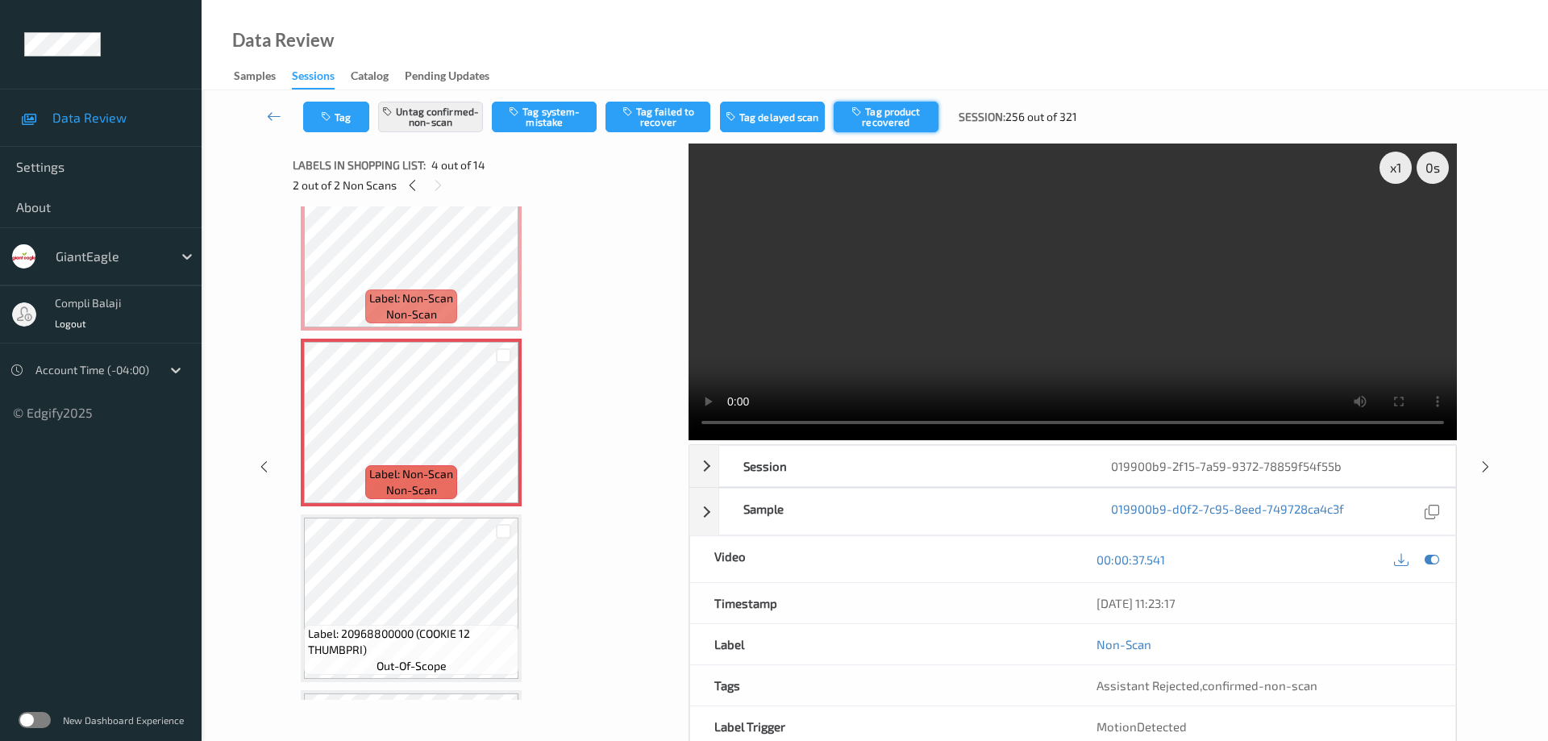
click at [895, 121] on button "Tag product recovered" at bounding box center [886, 117] width 105 height 31
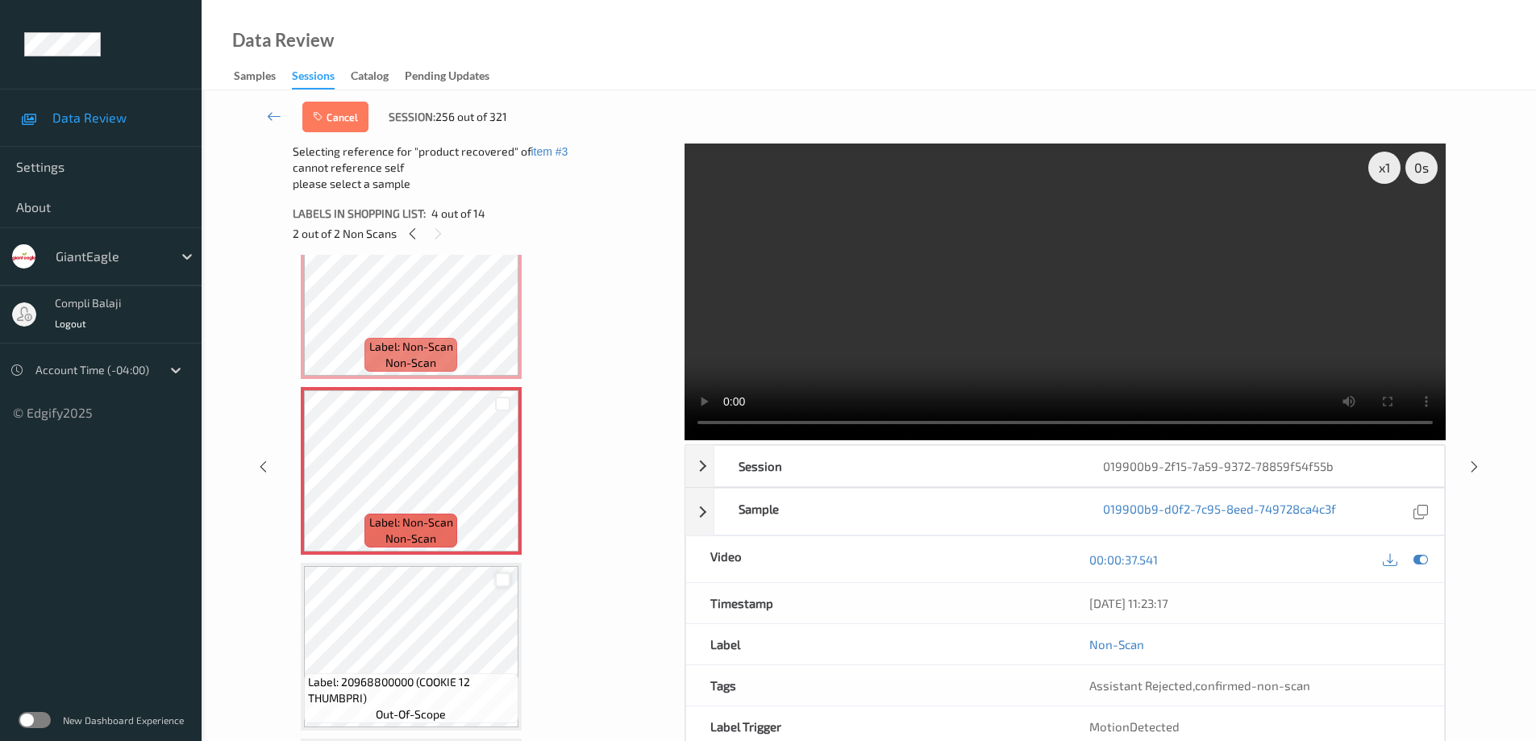
click at [503, 583] on div at bounding box center [502, 580] width 15 height 15
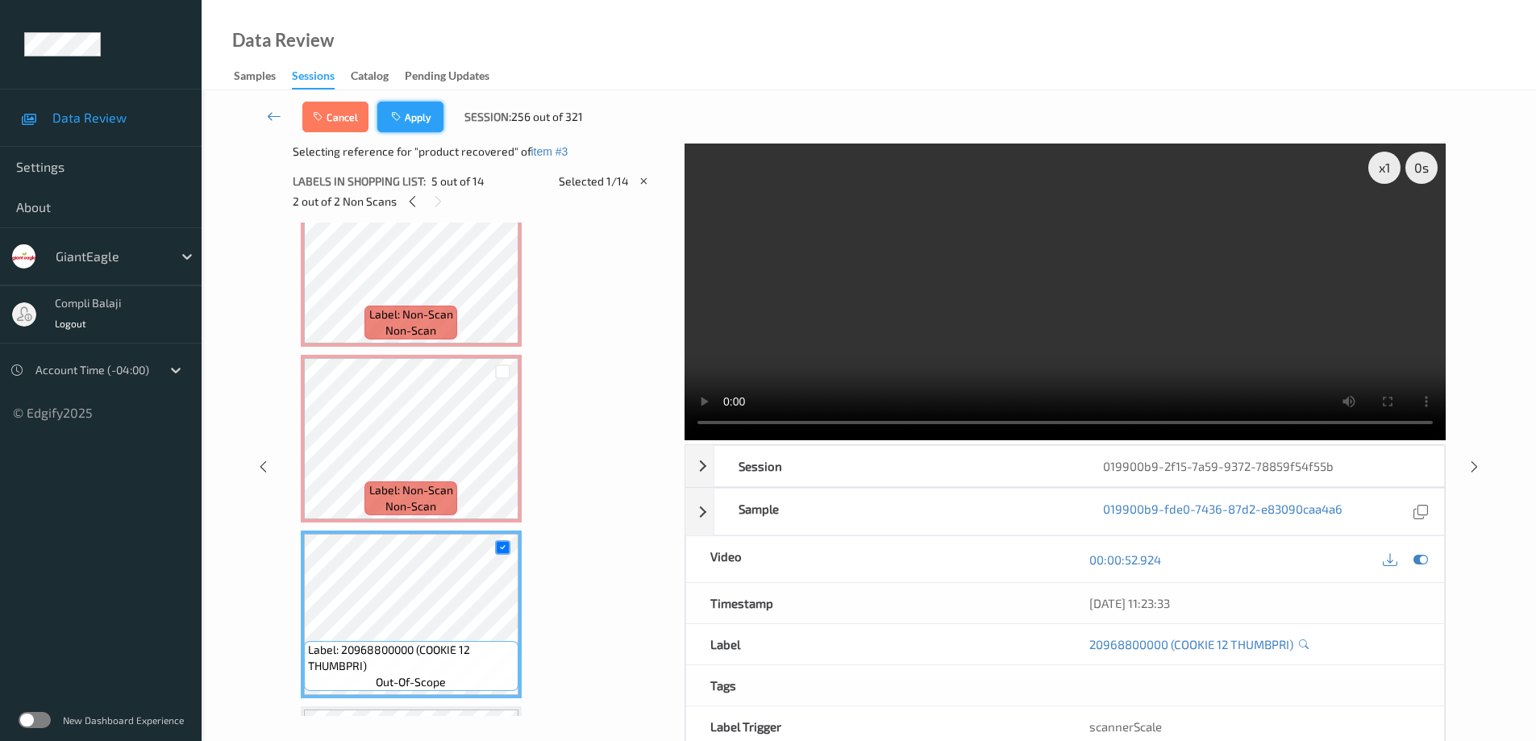
click at [420, 119] on button "Apply" at bounding box center [410, 117] width 66 height 31
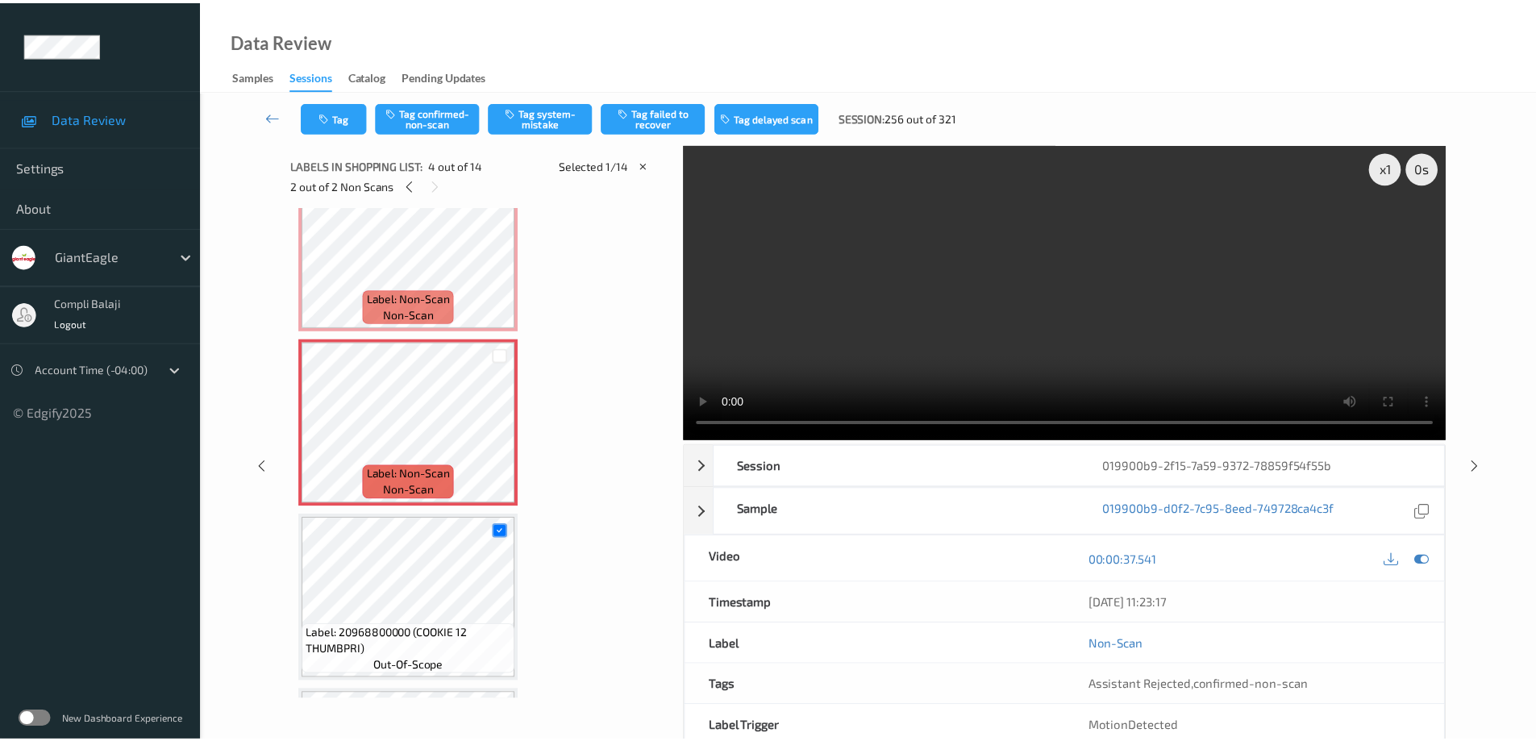
scroll to position [360, 0]
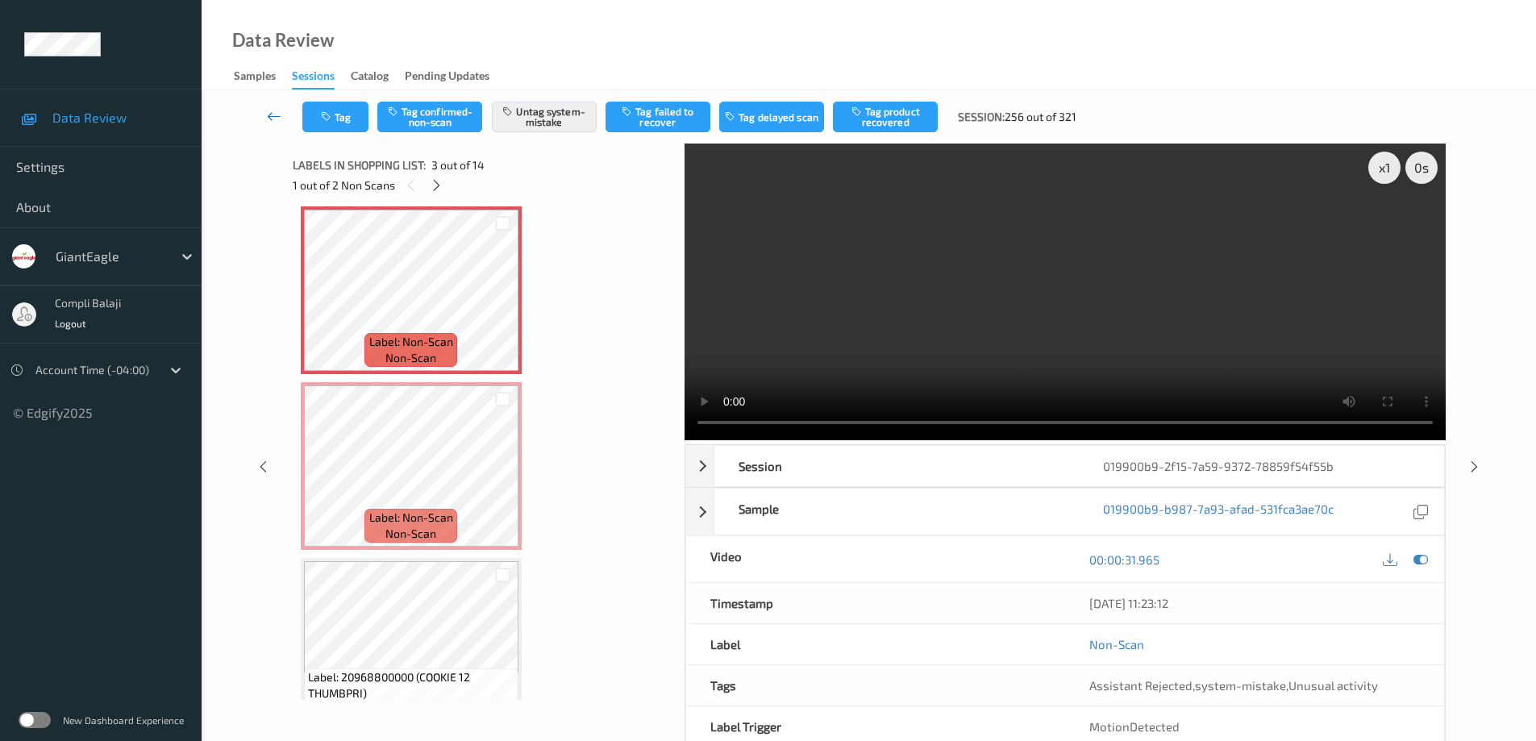
click at [271, 116] on icon at bounding box center [274, 116] width 15 height 16
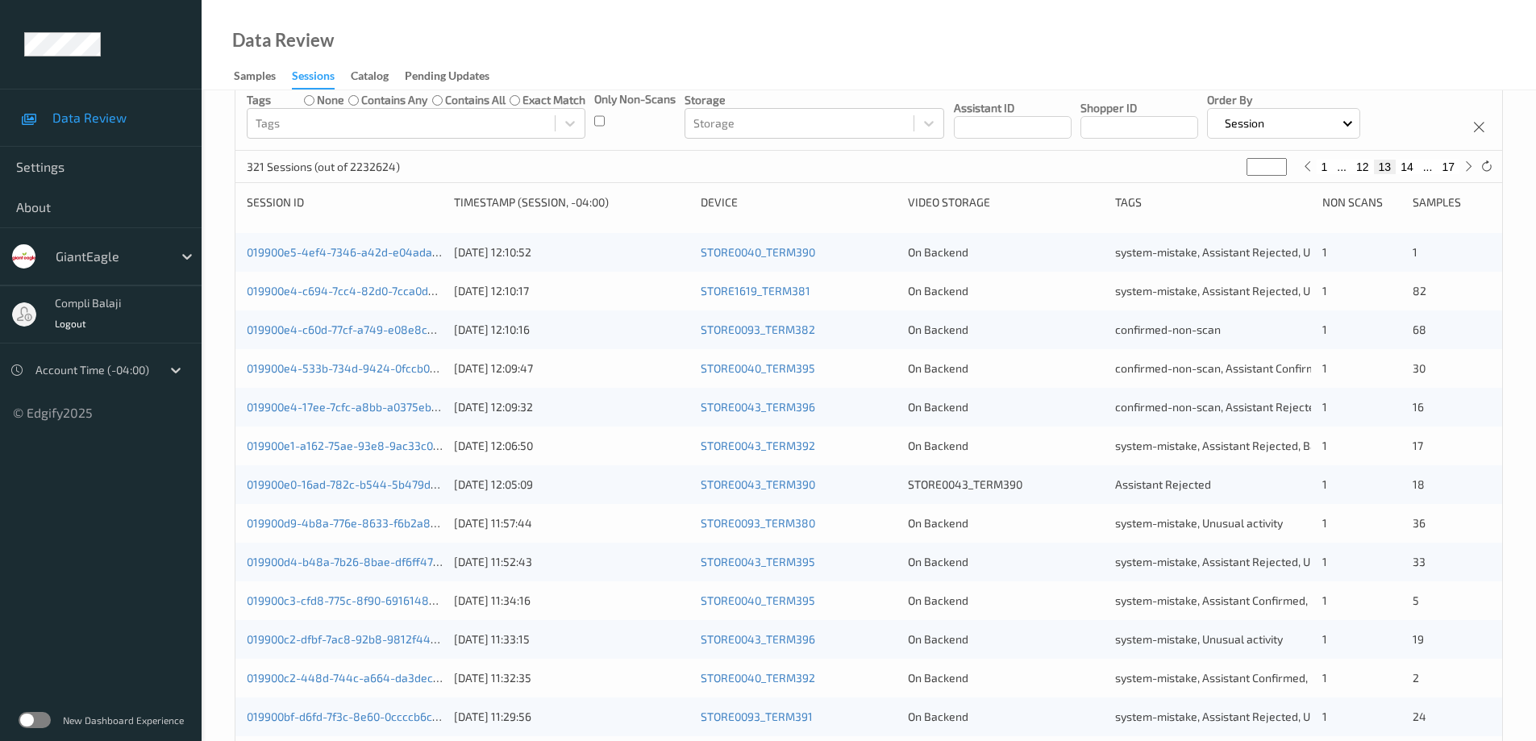
scroll to position [473, 0]
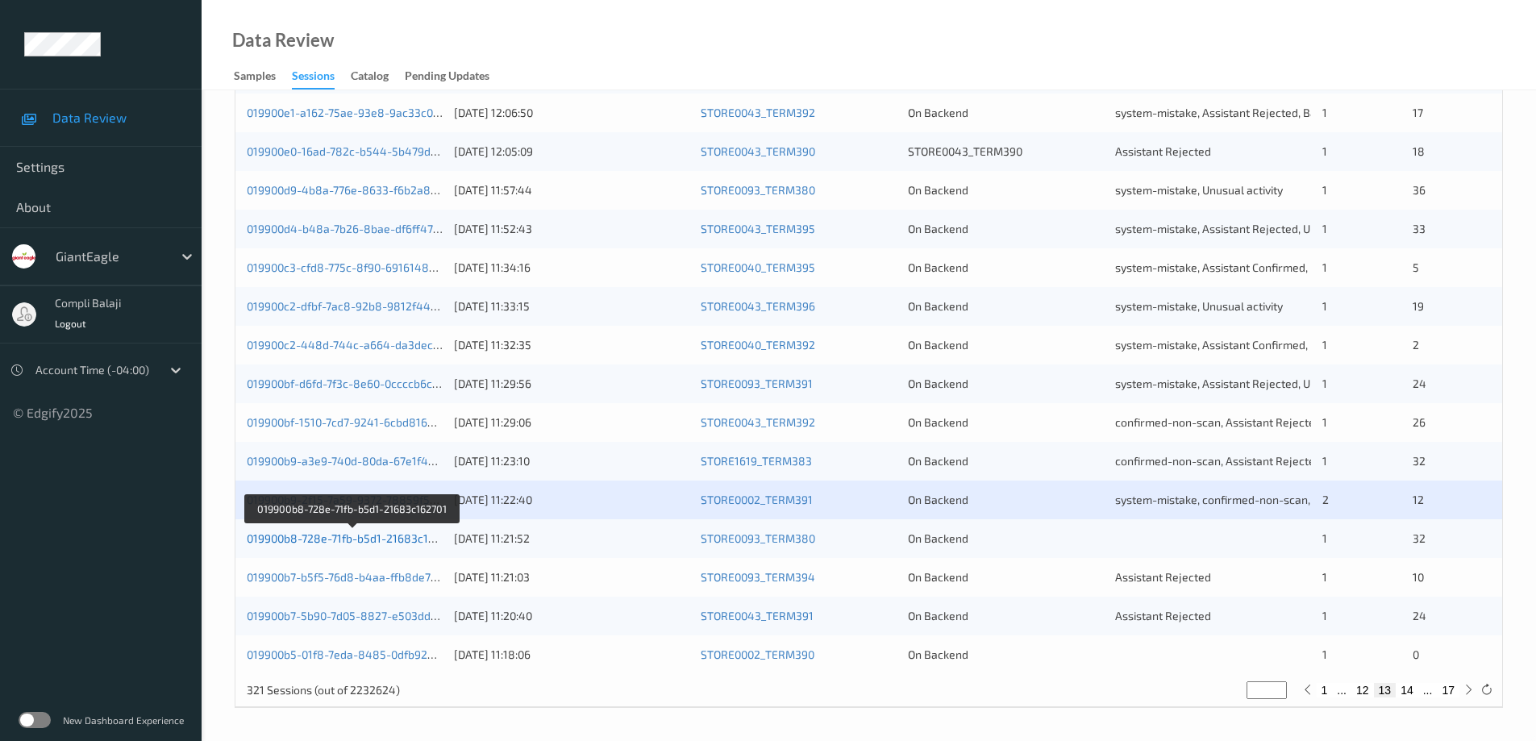
click at [347, 543] on link "019900b8-728e-71fb-b5d1-21683c162701" at bounding box center [352, 538] width 211 height 14
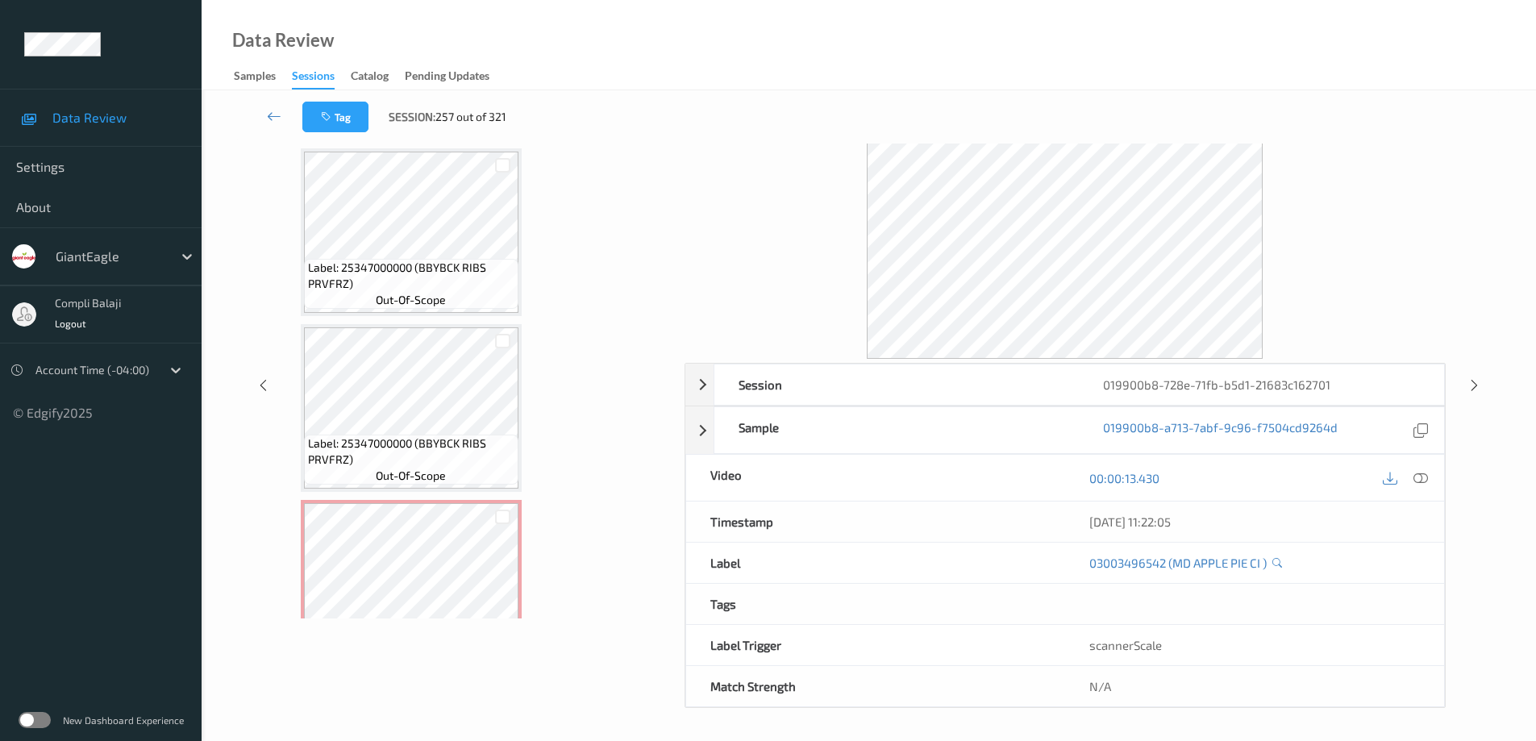
scroll to position [5316, 0]
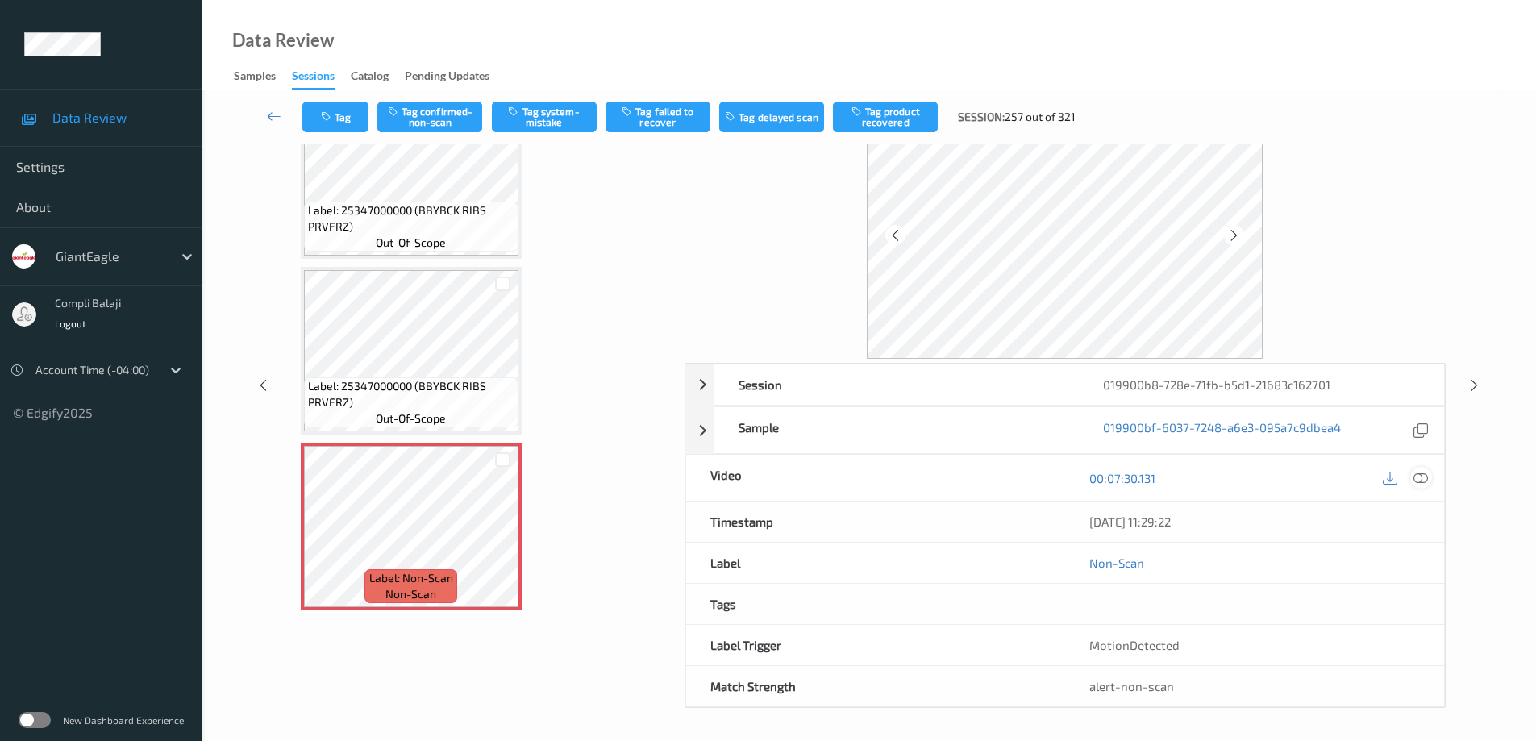
click at [1425, 478] on icon at bounding box center [1421, 478] width 15 height 15
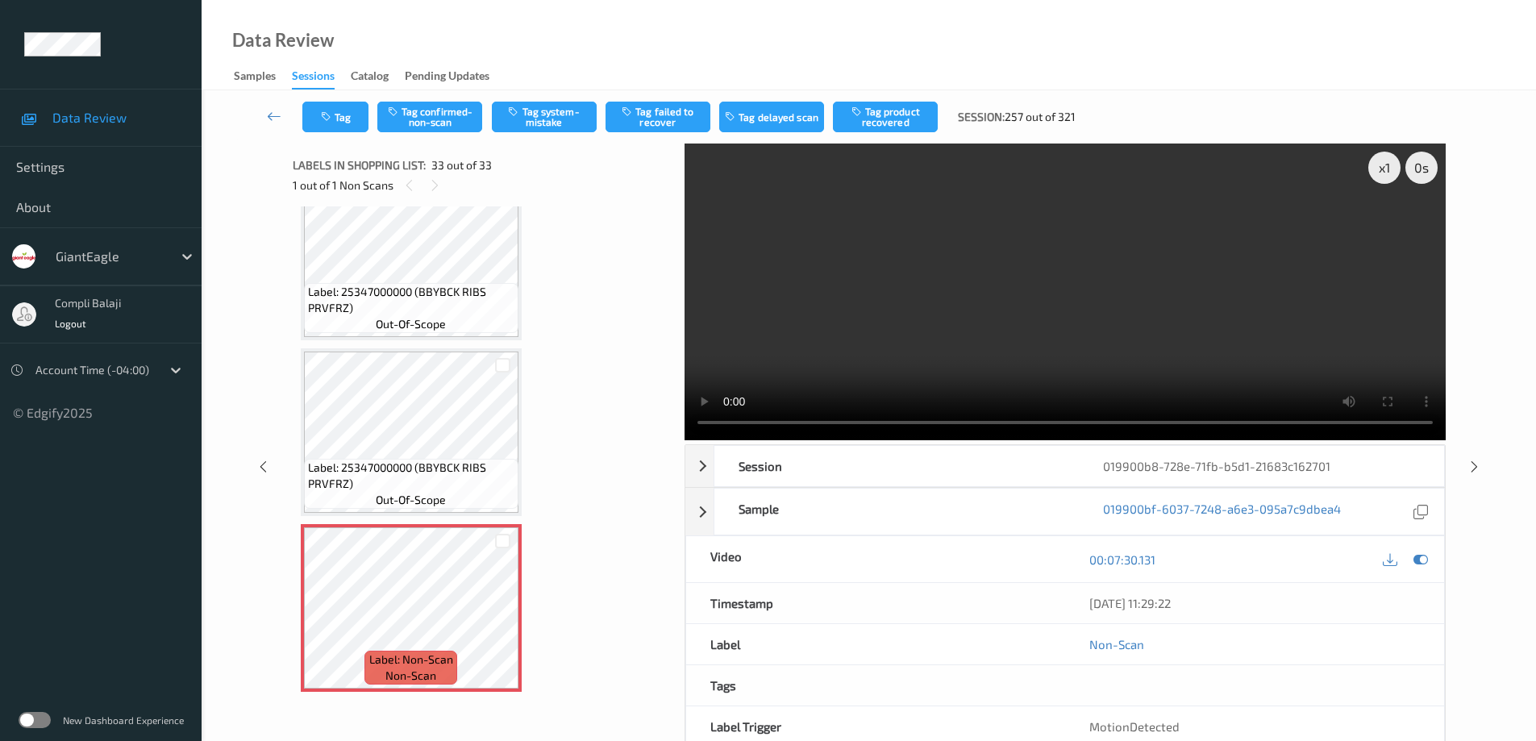
scroll to position [5186, 0]
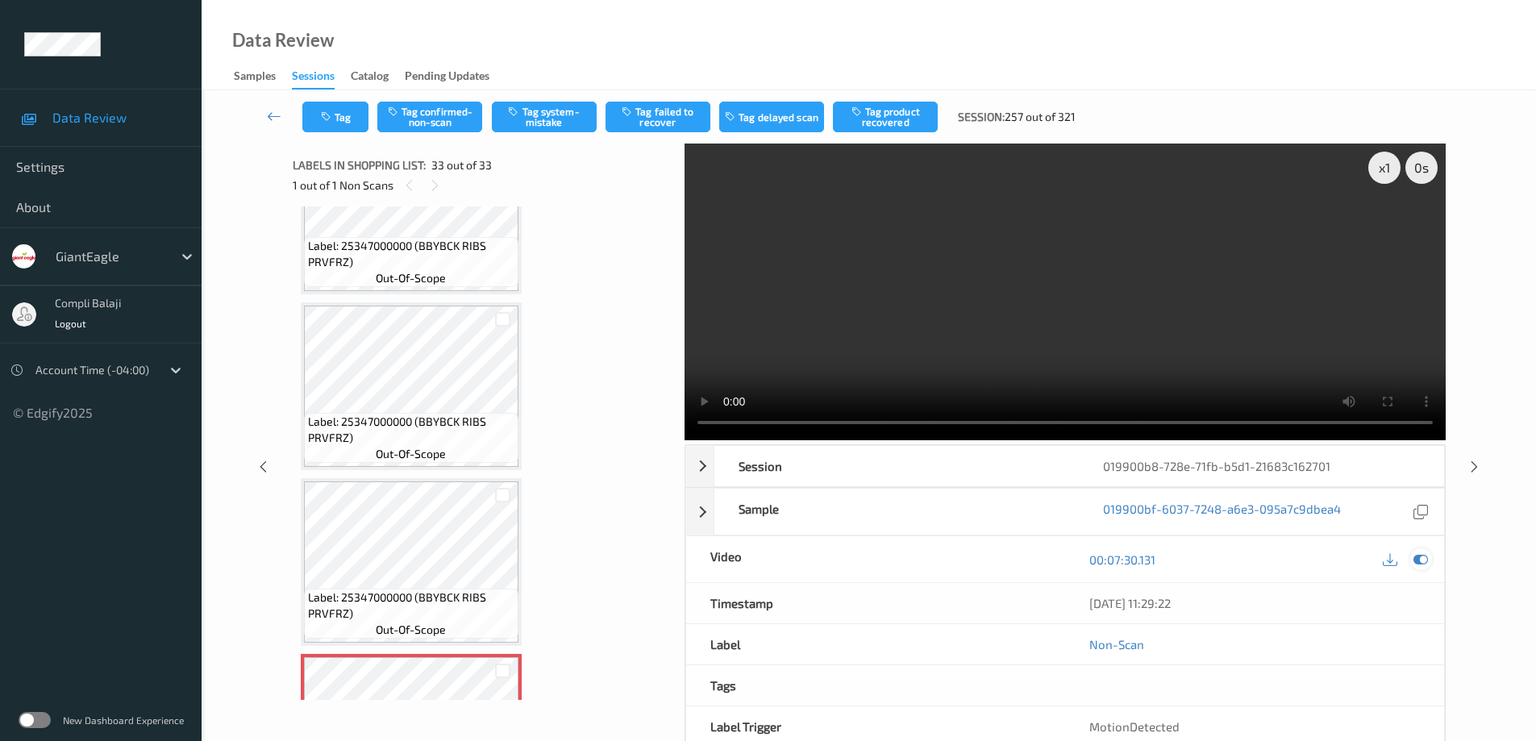
click at [1424, 559] on icon at bounding box center [1421, 559] width 15 height 15
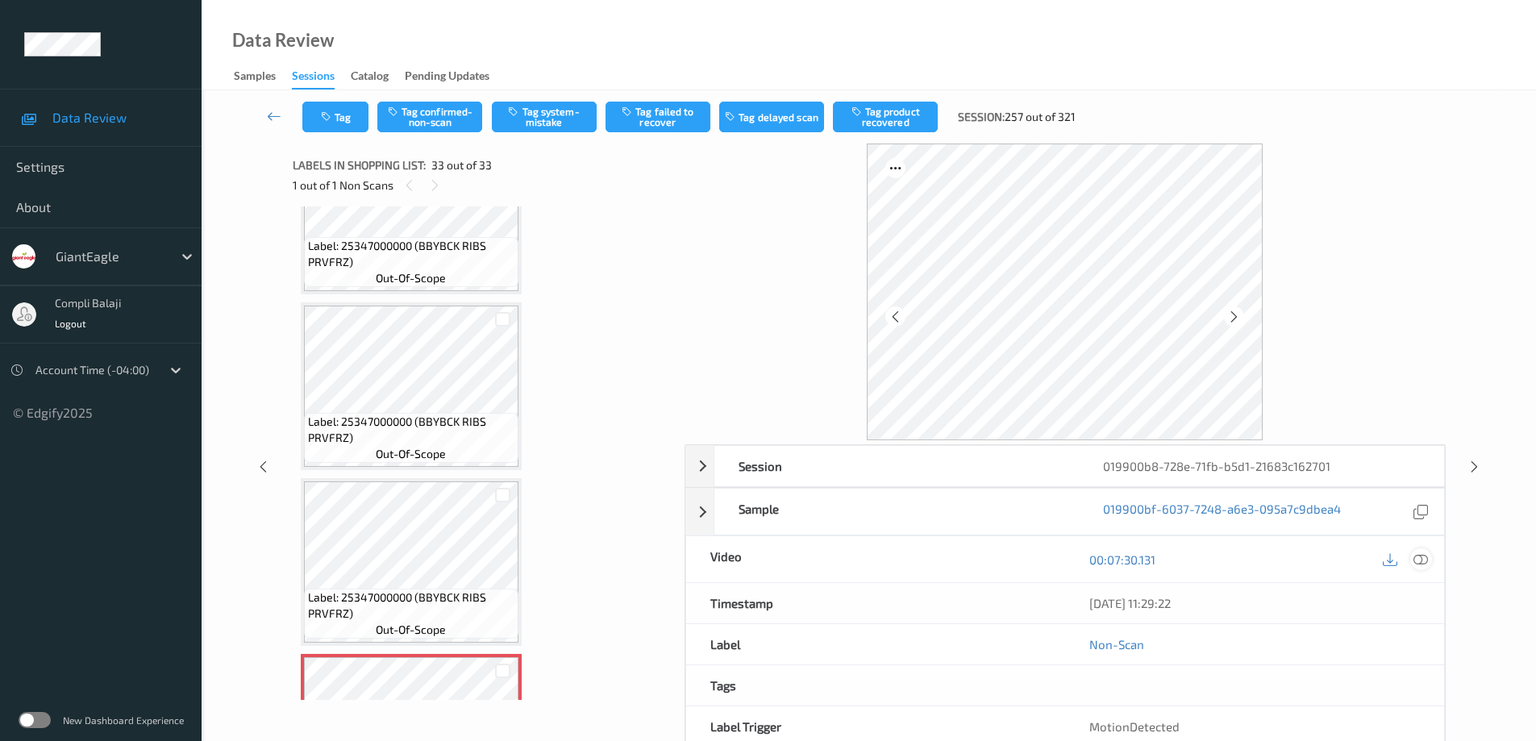
click at [1424, 559] on icon at bounding box center [1421, 559] width 15 height 15
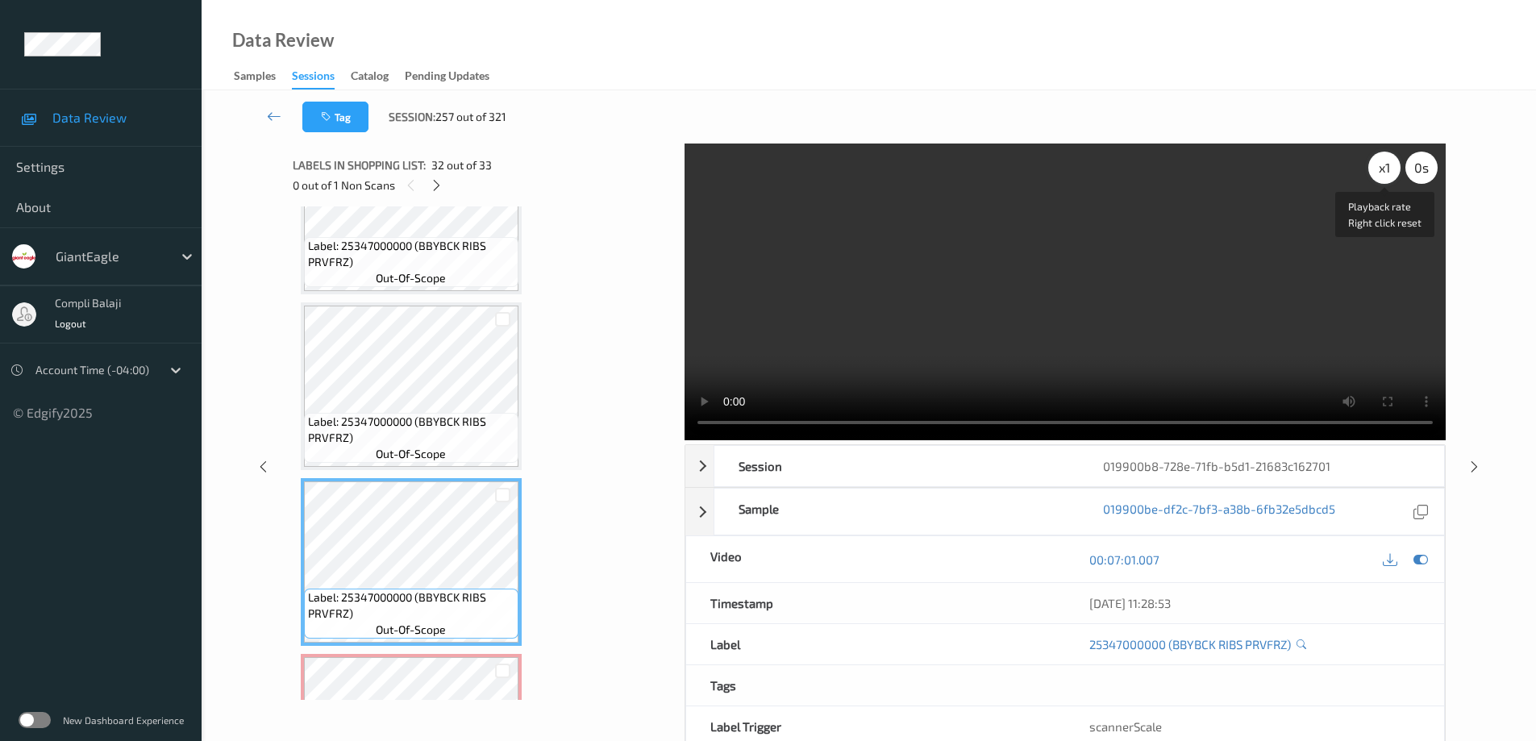
click at [1389, 165] on div "x 1" at bounding box center [1384, 168] width 32 height 32
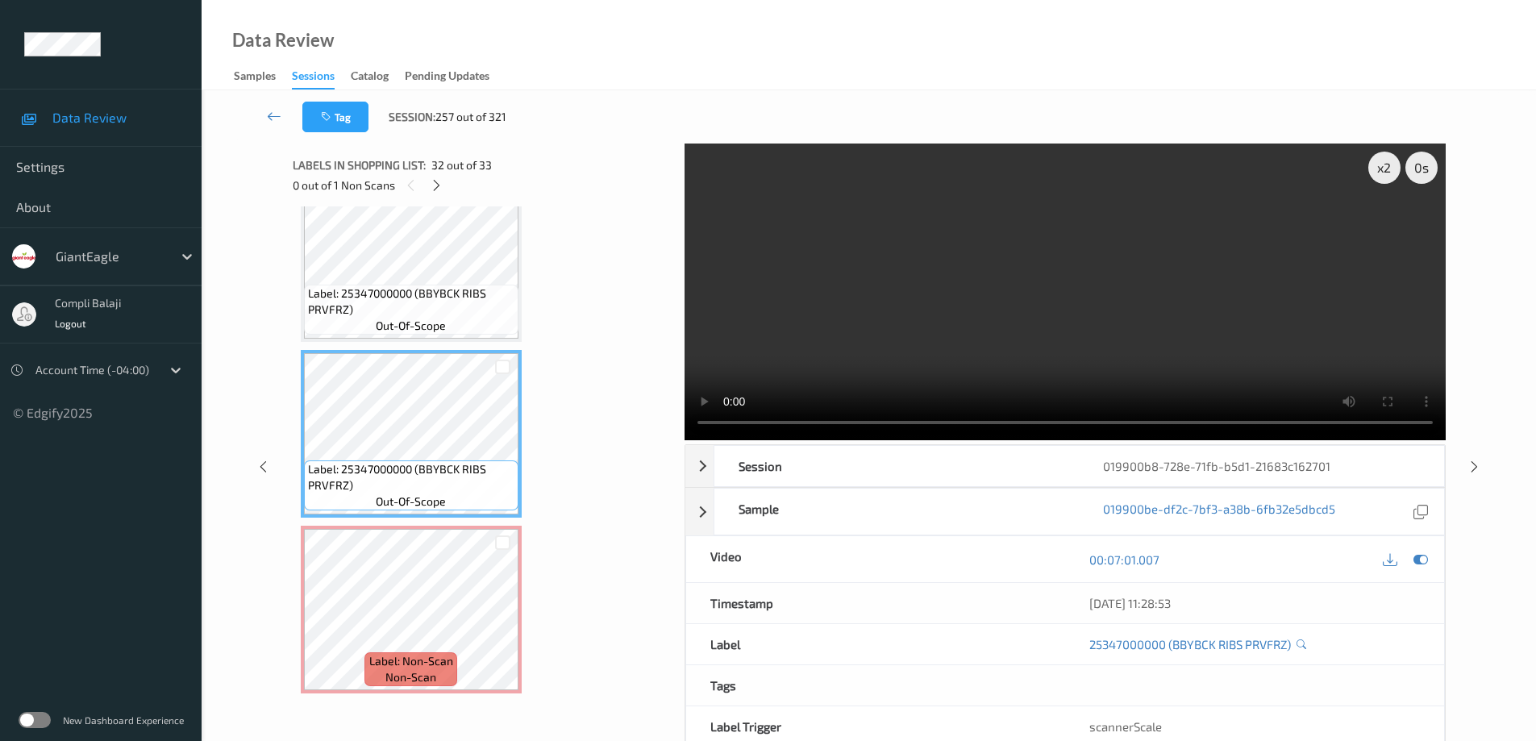
scroll to position [5316, 0]
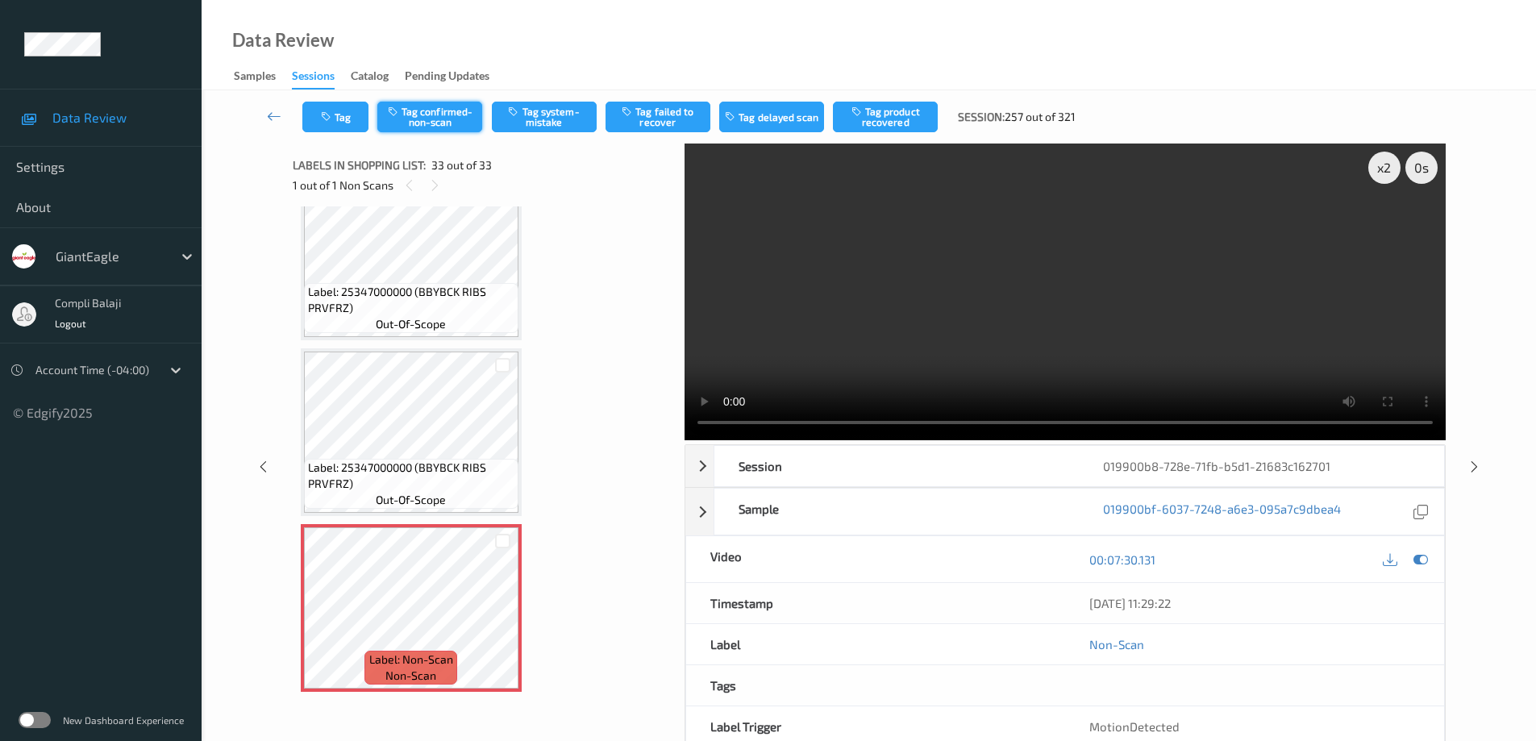
click at [446, 115] on button "Tag confirmed-non-scan" at bounding box center [429, 117] width 105 height 31
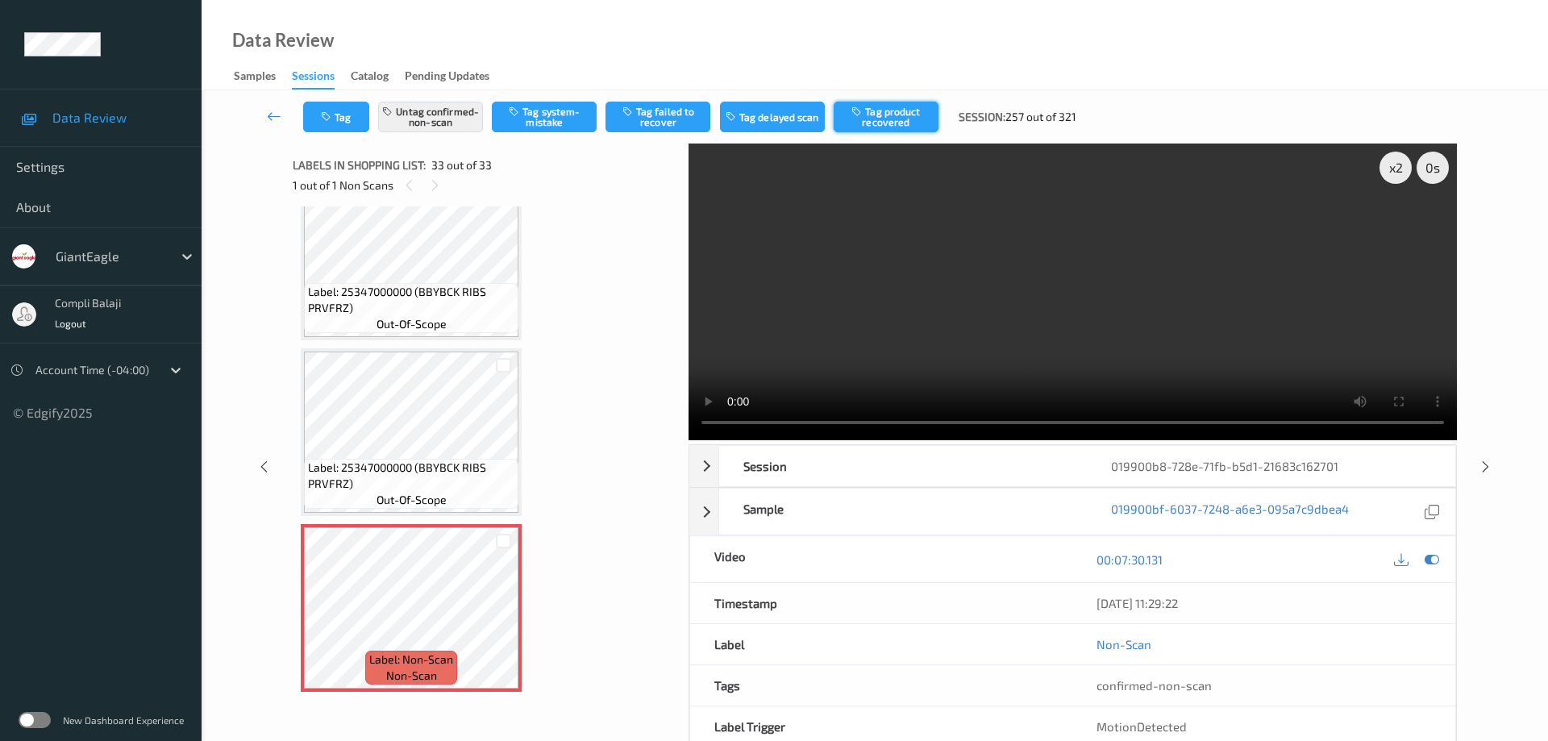
click at [898, 127] on button "Tag product recovered" at bounding box center [886, 117] width 105 height 31
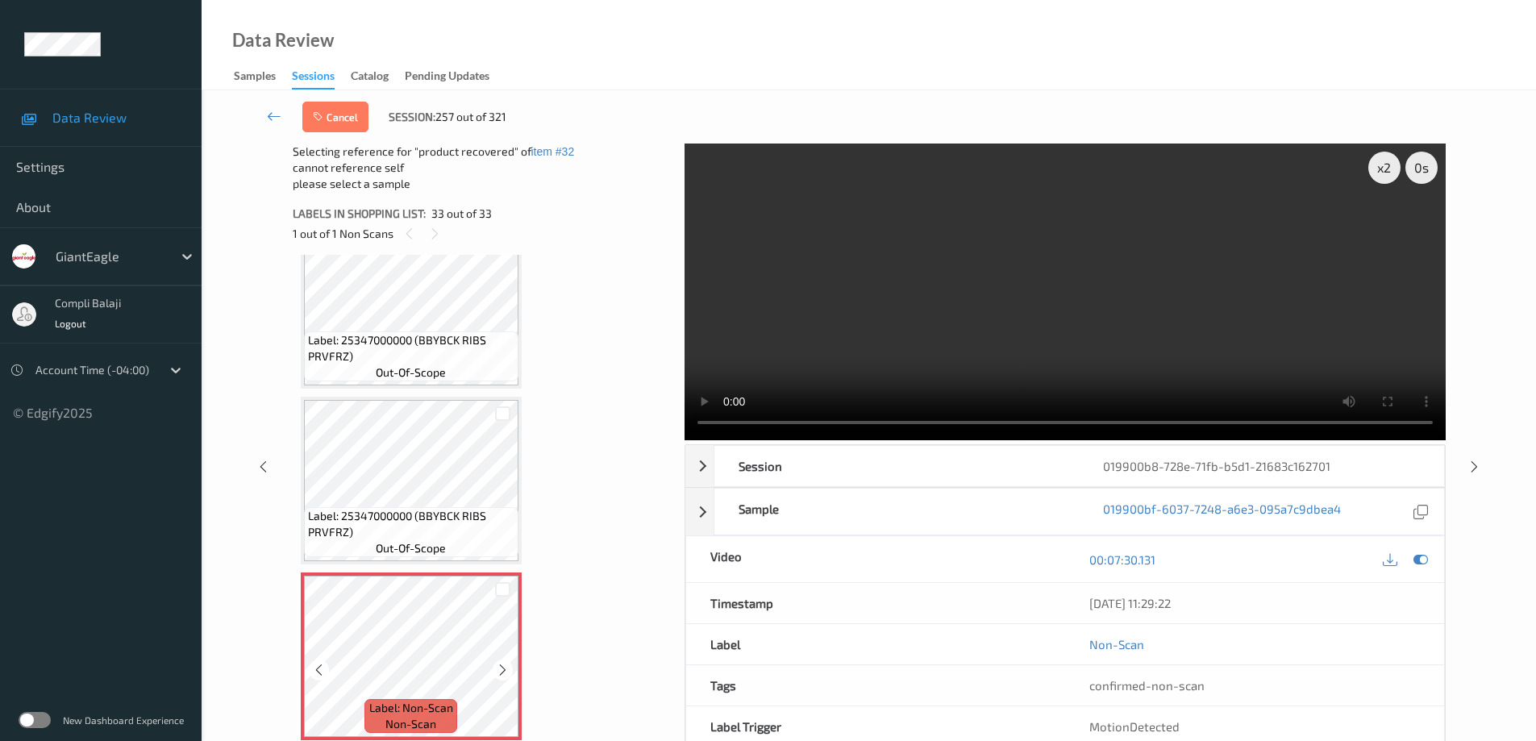
scroll to position [40, 0]
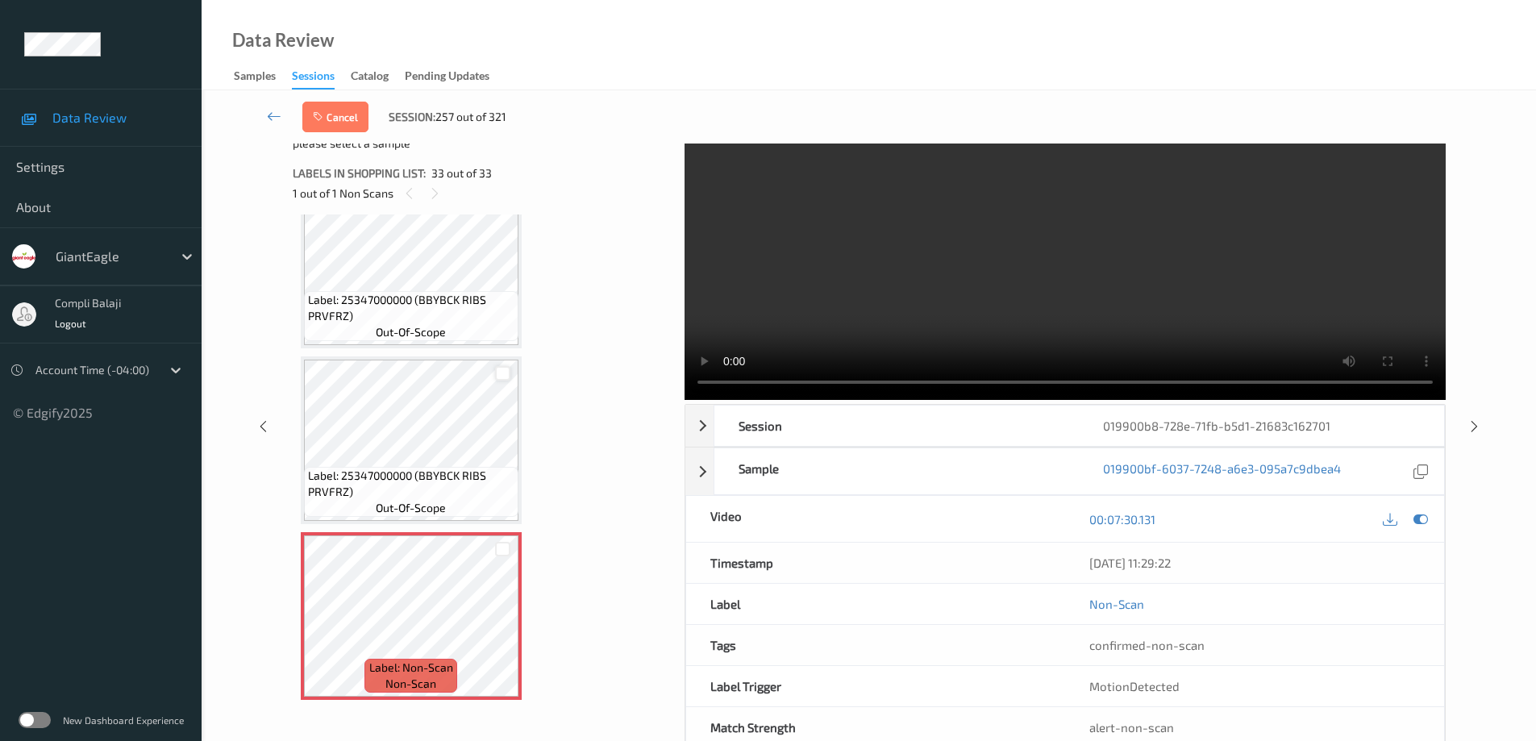
drag, startPoint x: 502, startPoint y: 375, endPoint x: 576, endPoint y: 385, distance: 74.0
click at [504, 375] on div at bounding box center [502, 373] width 15 height 15
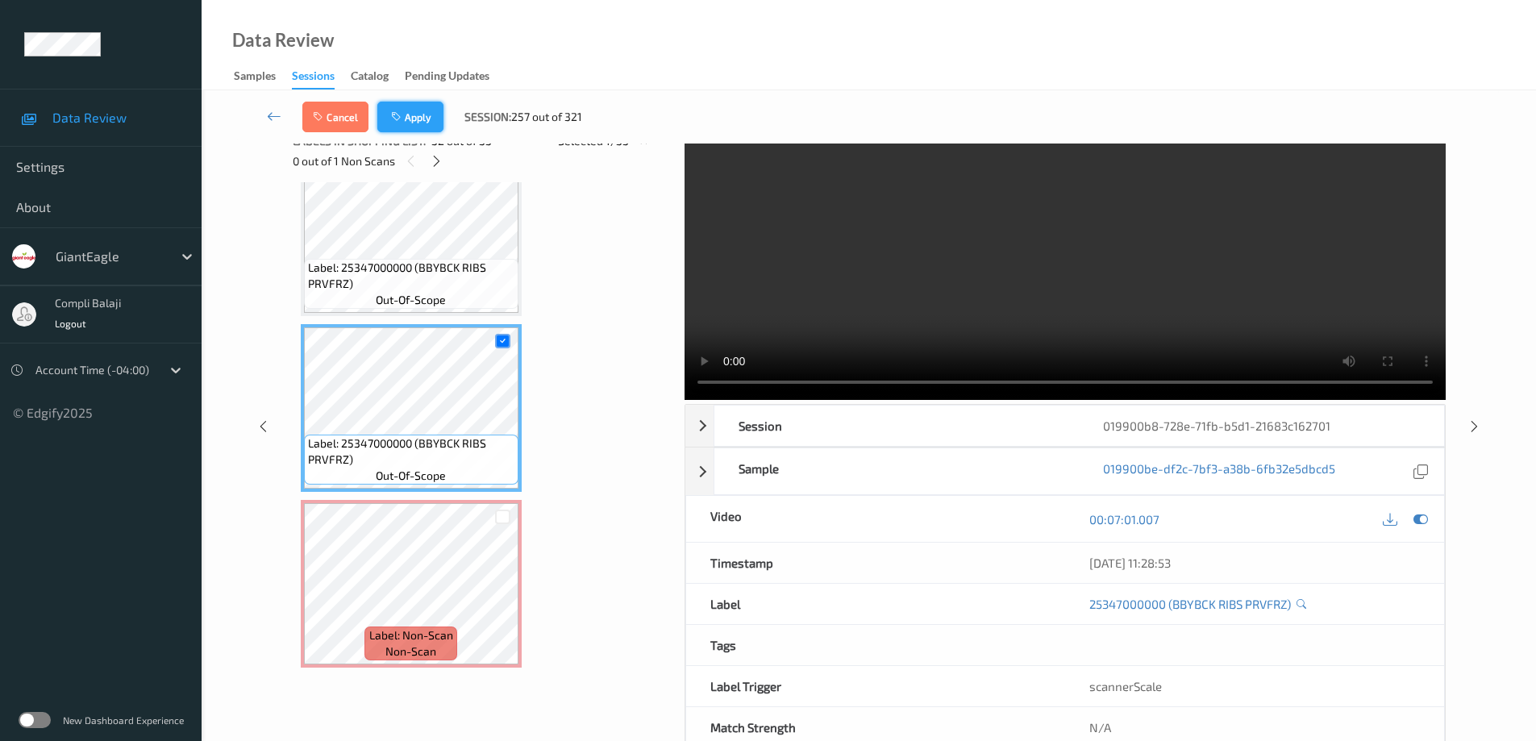
click at [406, 117] on button "Apply" at bounding box center [410, 117] width 66 height 31
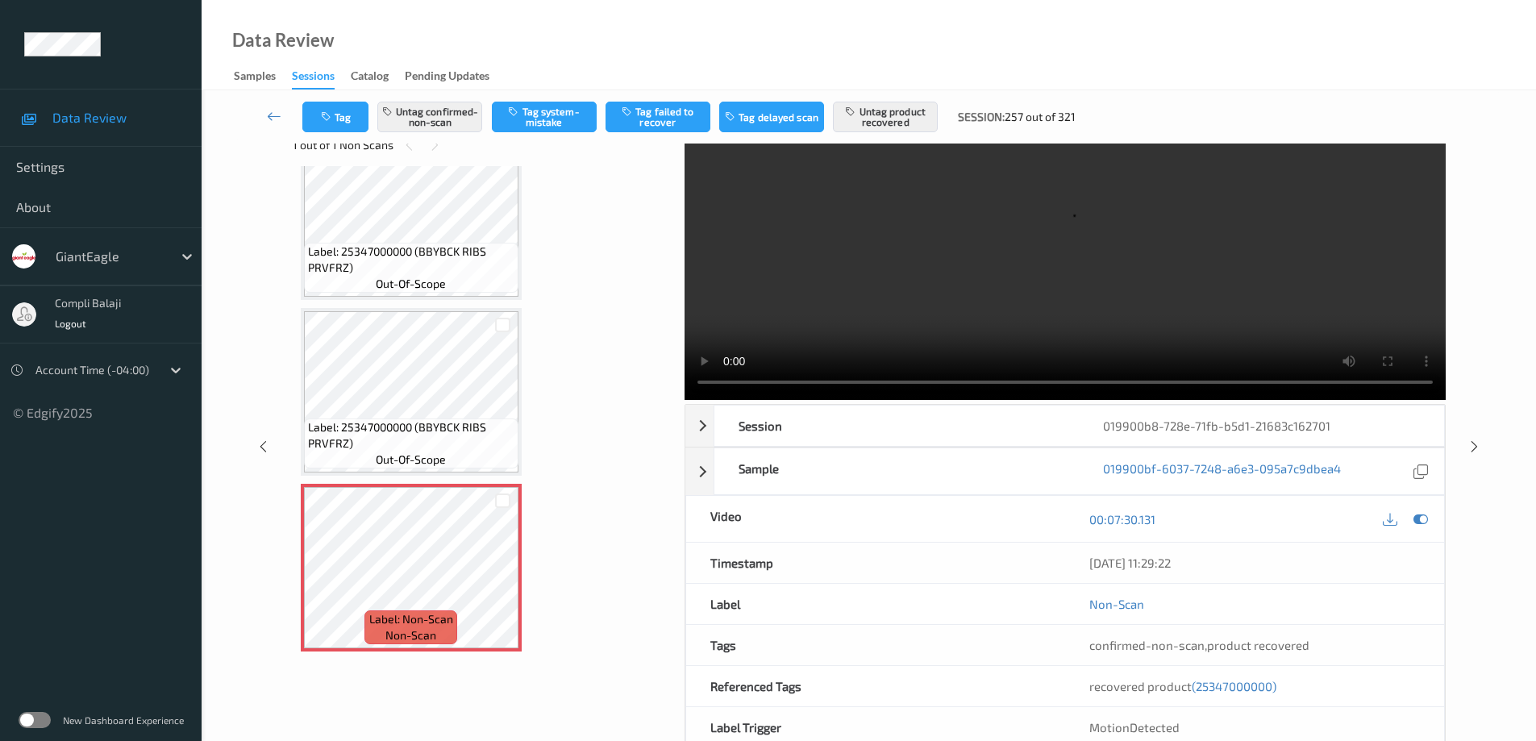
scroll to position [0, 0]
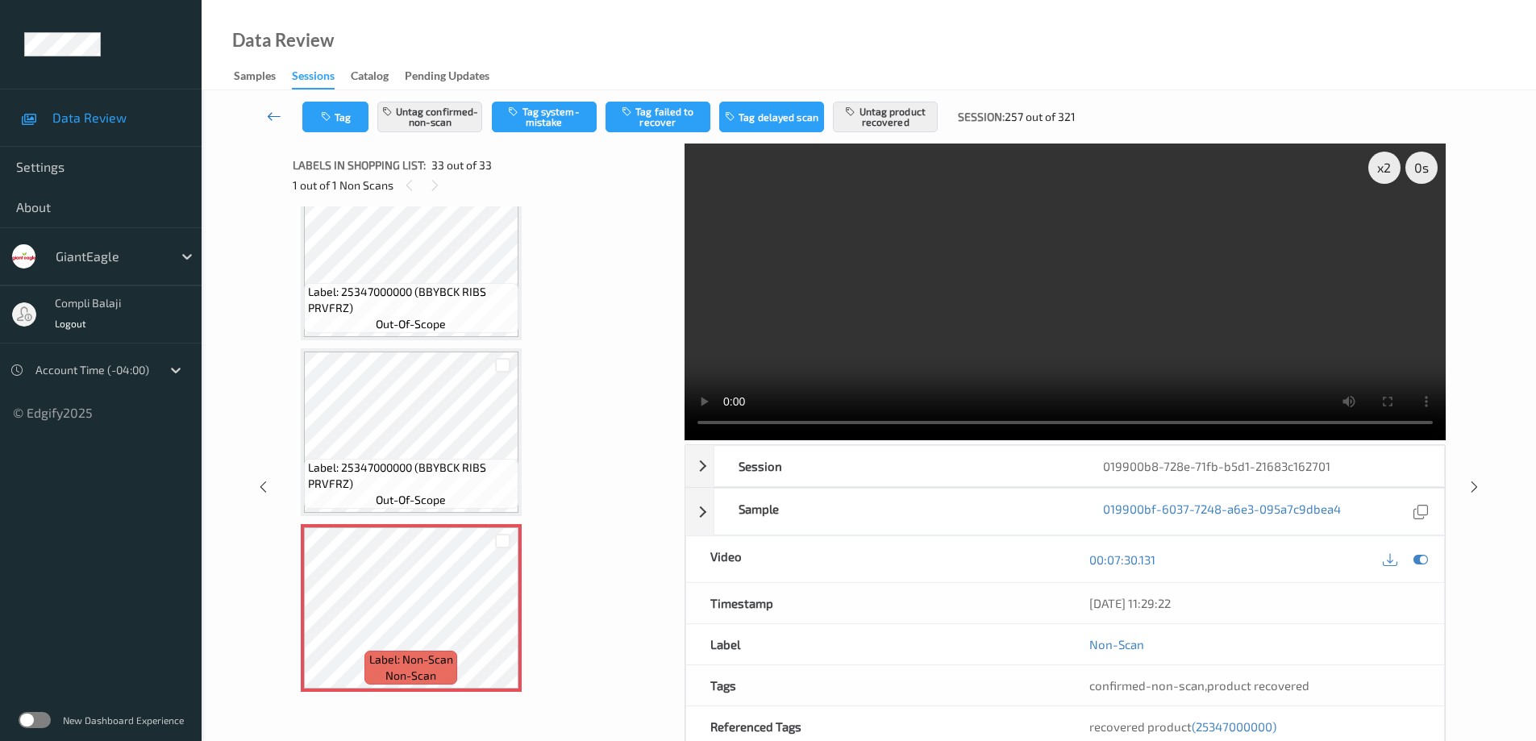
click at [271, 118] on icon at bounding box center [274, 116] width 15 height 16
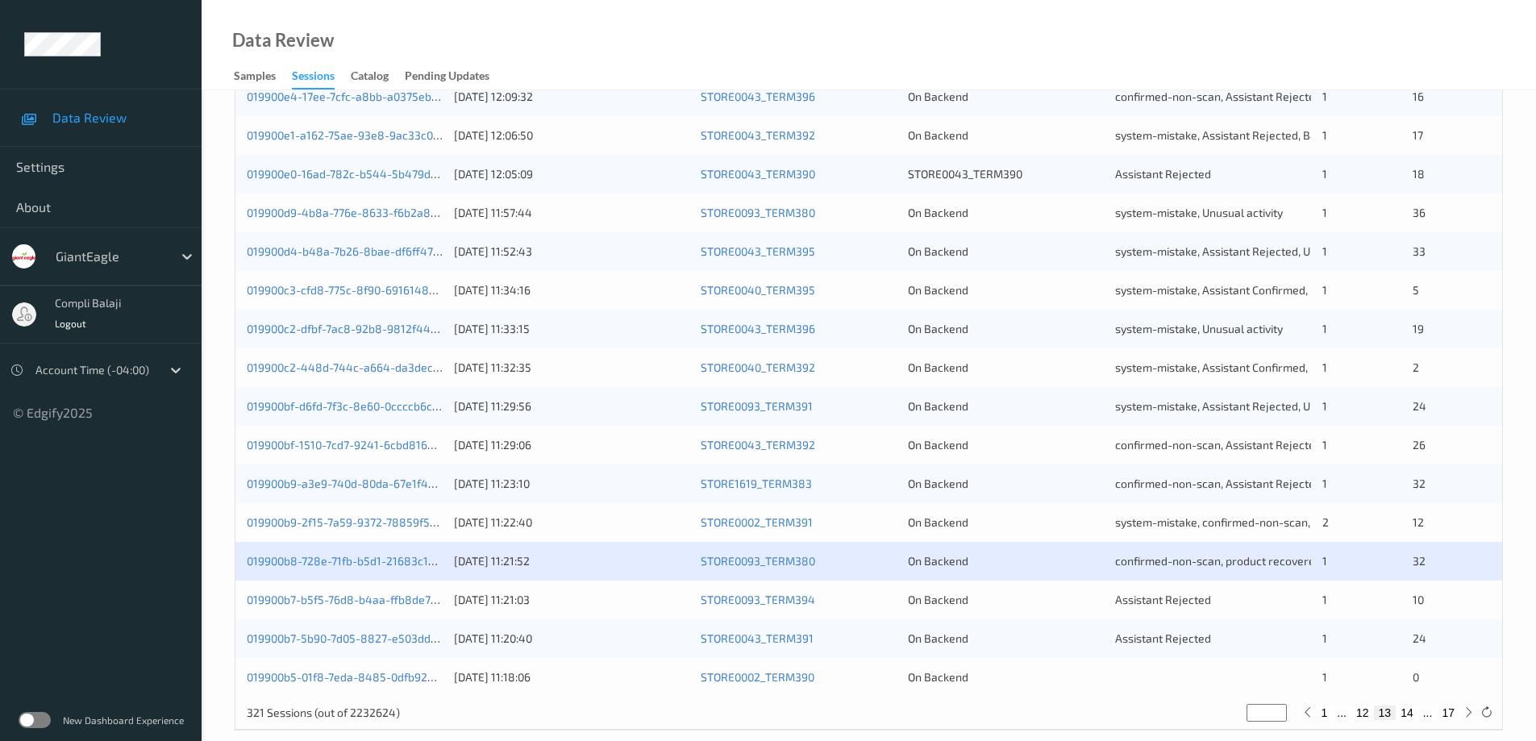
scroll to position [473, 0]
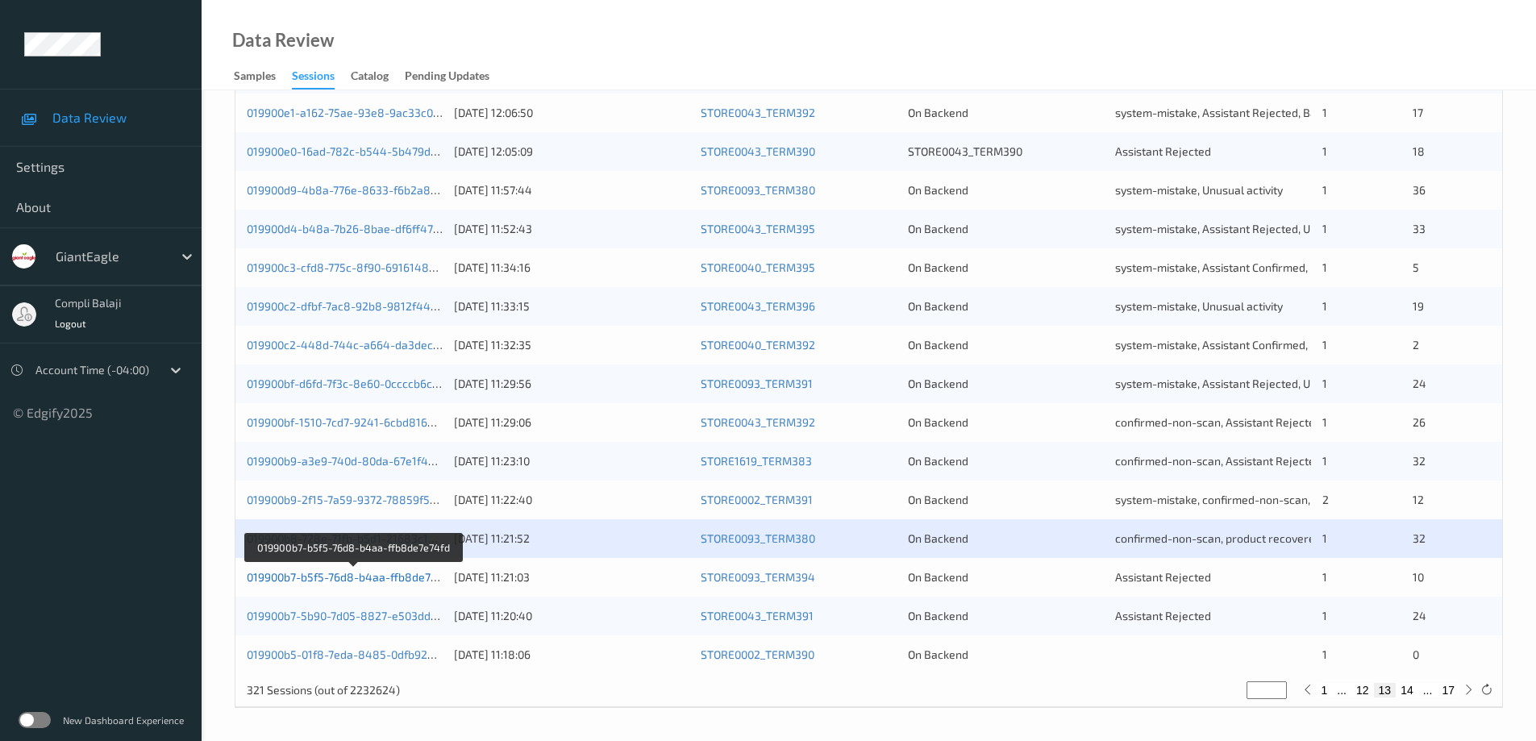
click at [338, 582] on link "019900b7-b5f5-76d8-b4aa-ffb8de7e74fd" at bounding box center [354, 577] width 214 height 14
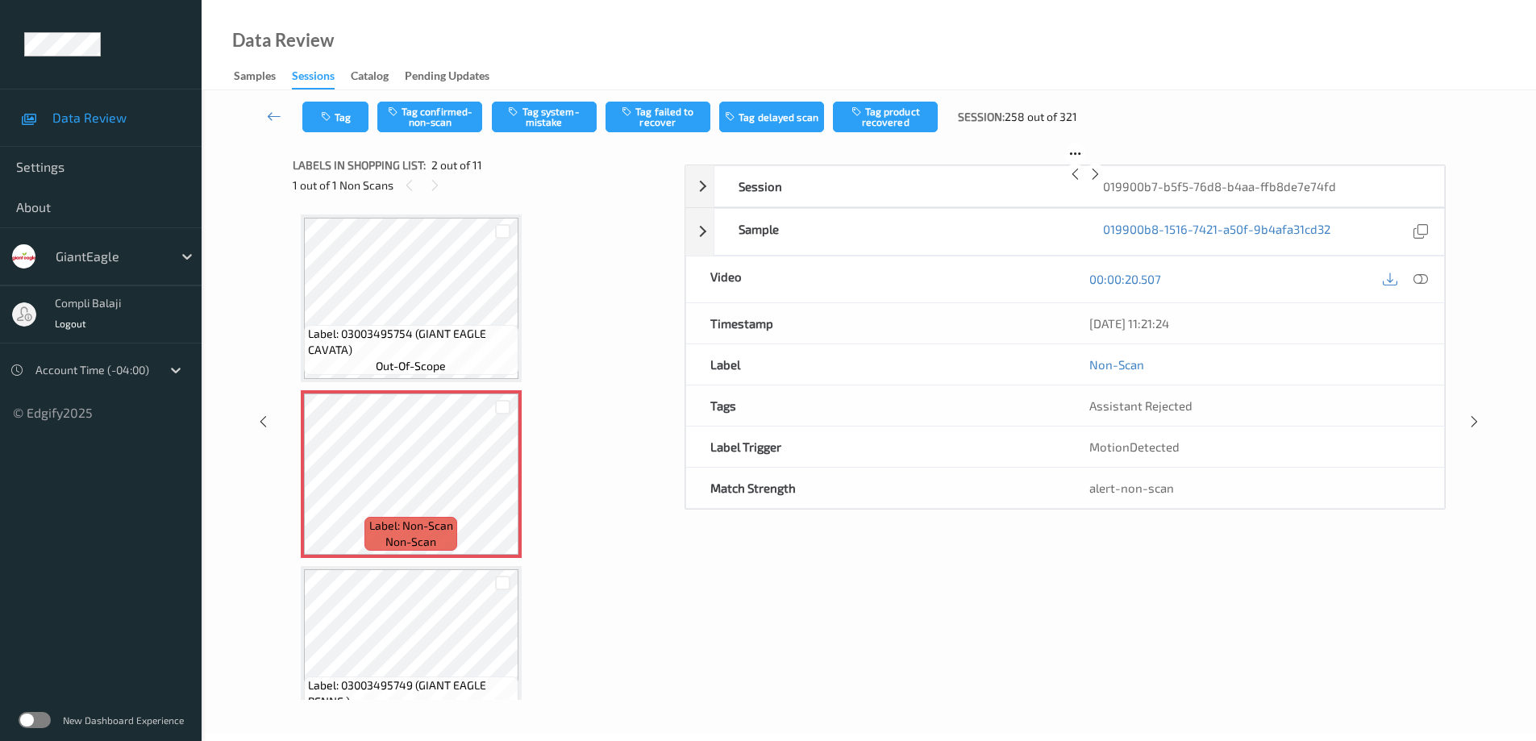
scroll to position [81, 0]
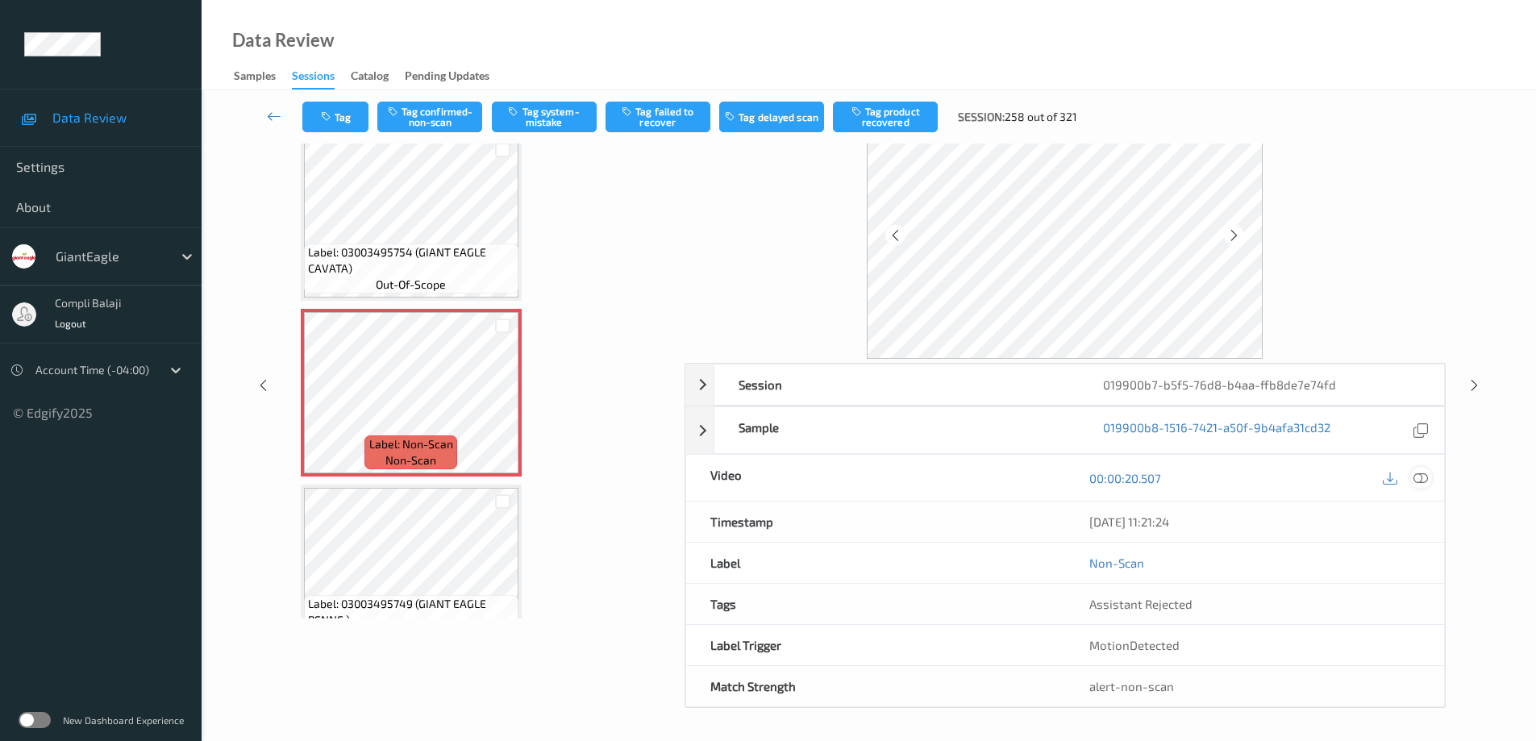
click at [1422, 481] on icon at bounding box center [1421, 478] width 15 height 15
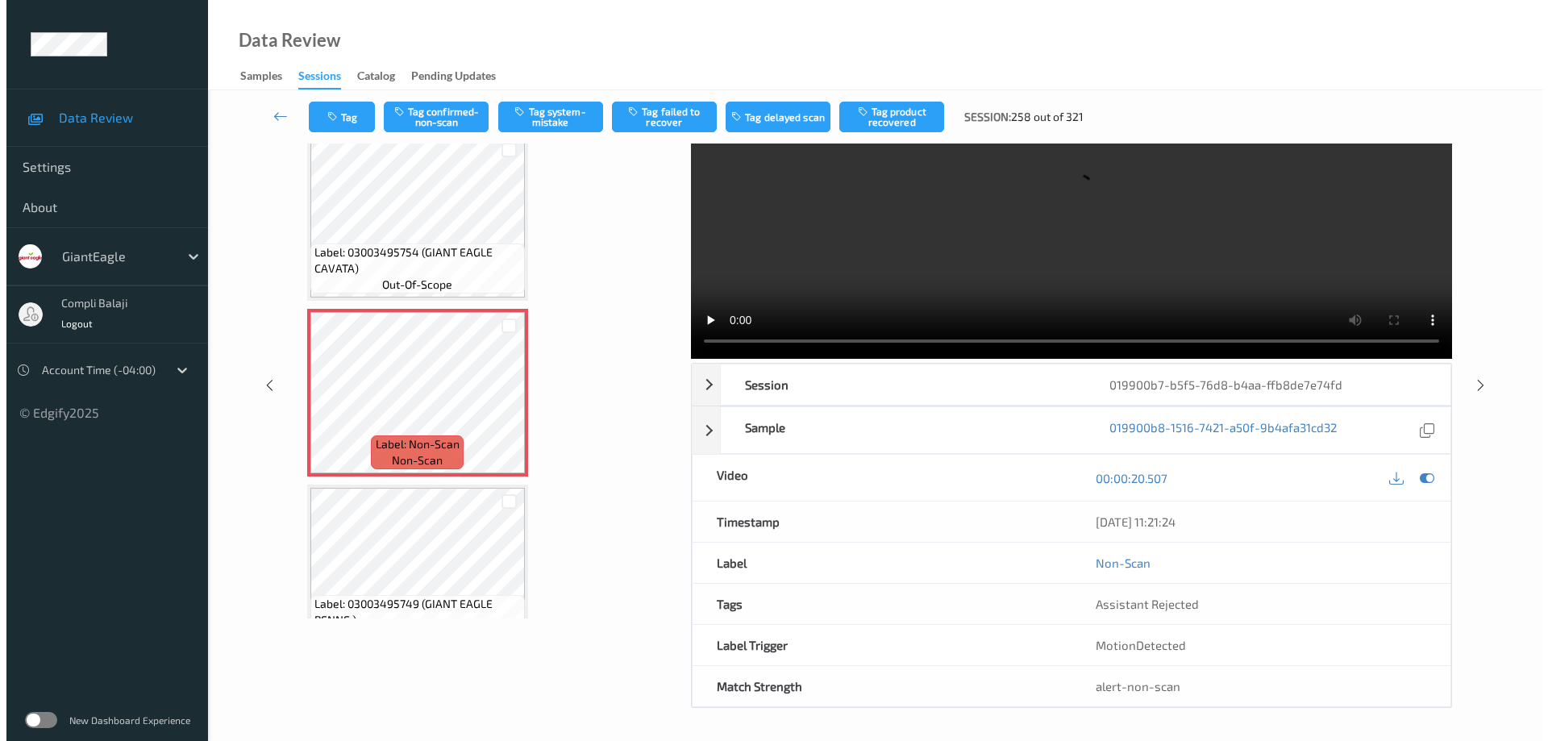
scroll to position [0, 0]
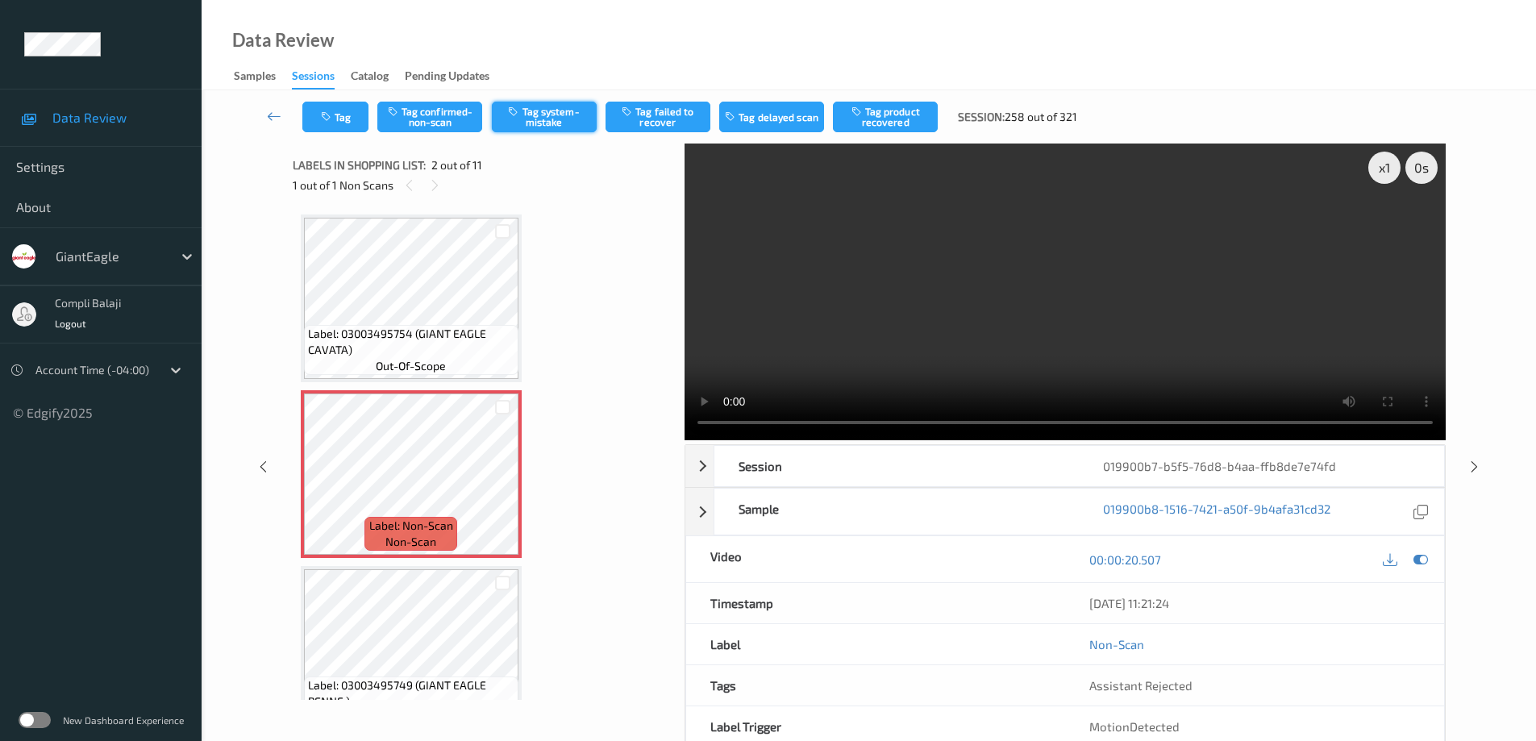
click at [555, 119] on button "Tag system-mistake" at bounding box center [544, 117] width 105 height 31
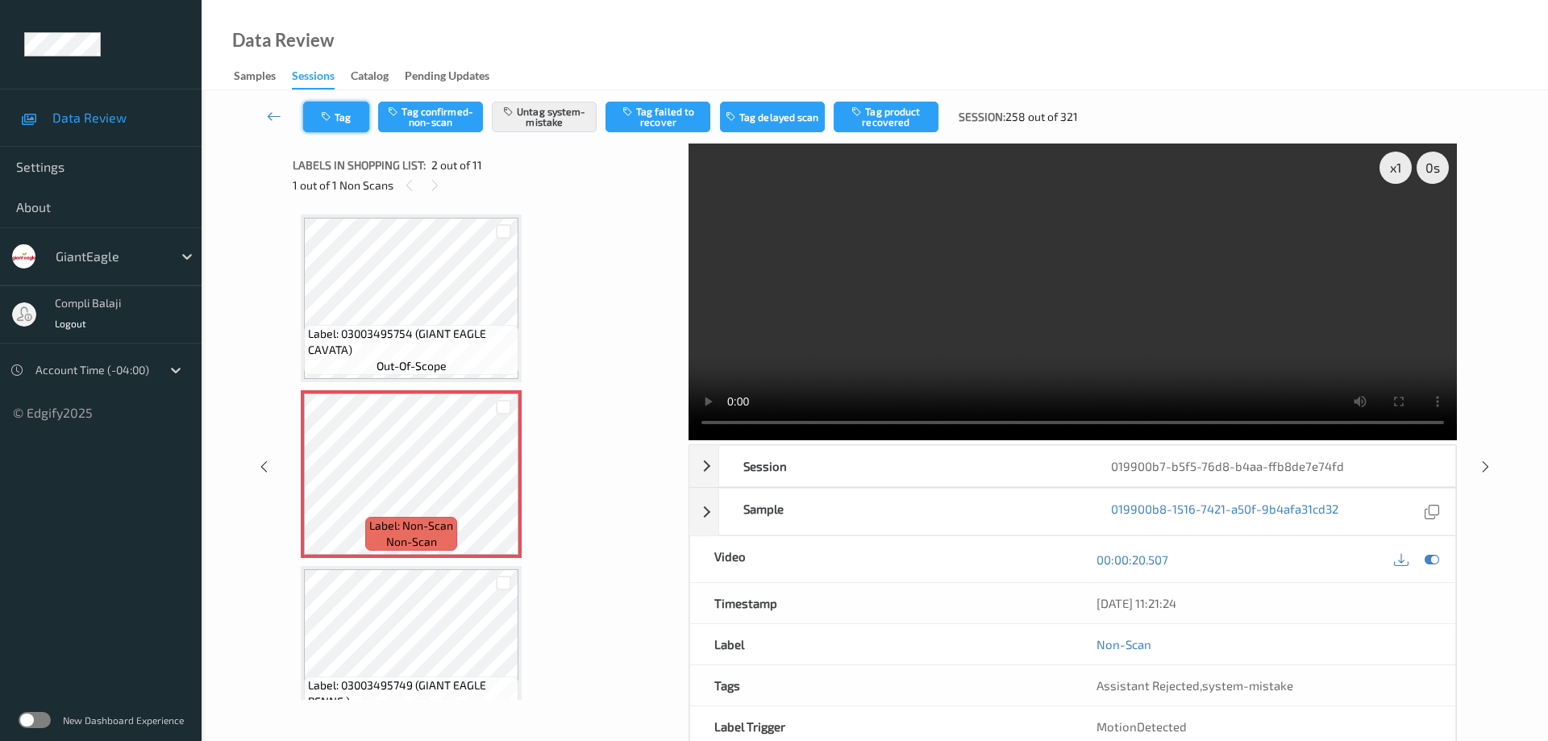
click at [339, 115] on button "Tag" at bounding box center [336, 117] width 66 height 31
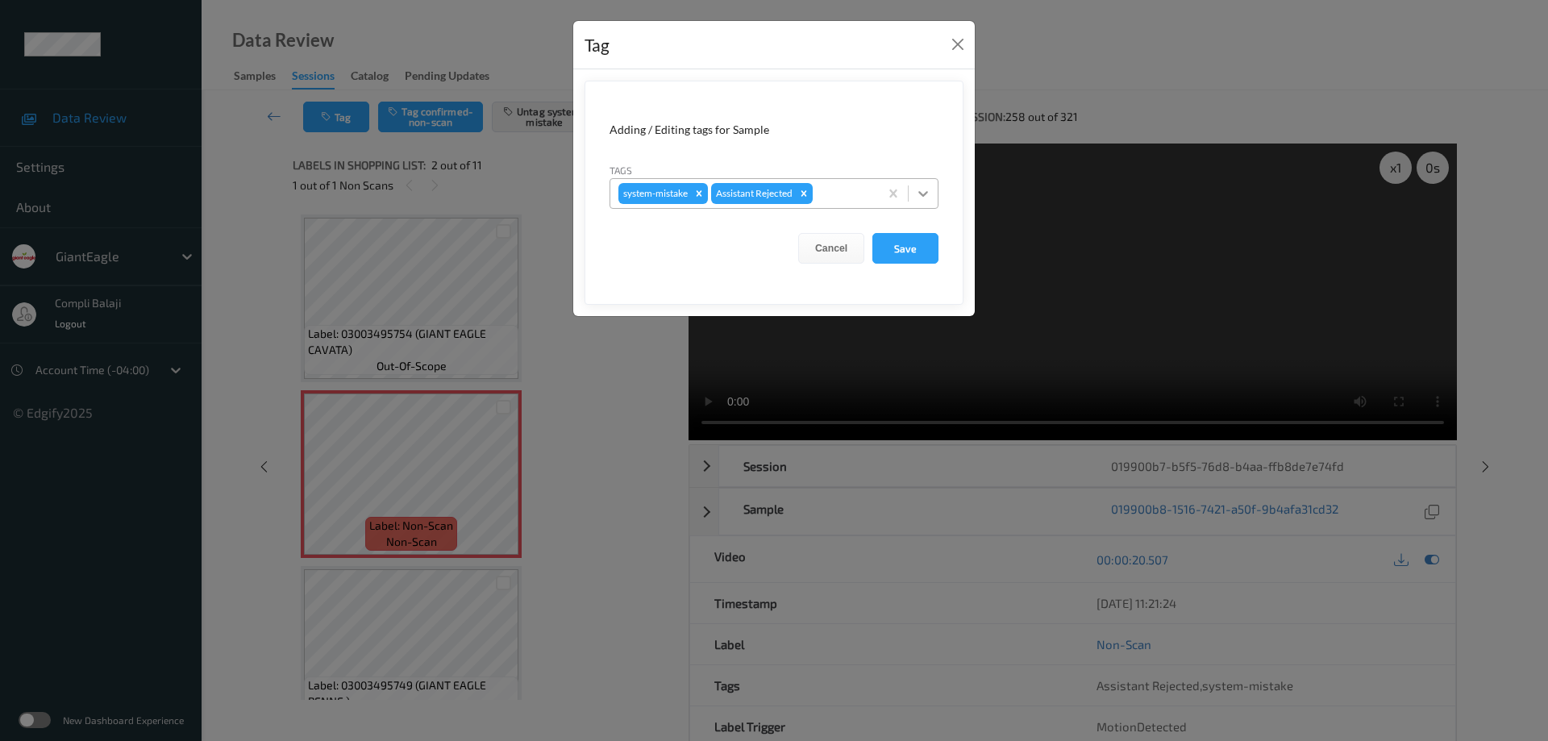
click at [924, 194] on icon at bounding box center [923, 194] width 10 height 6
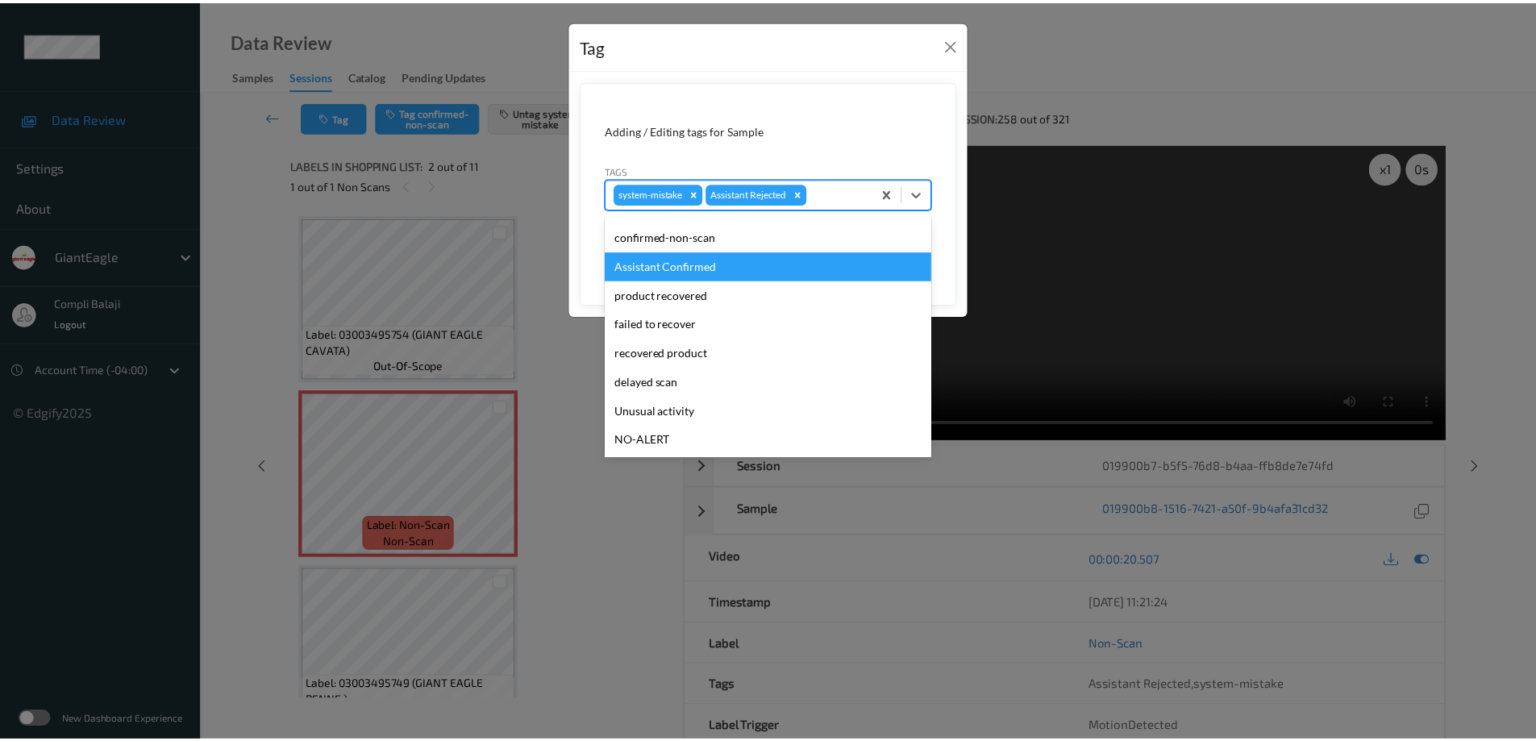
scroll to position [81, 0]
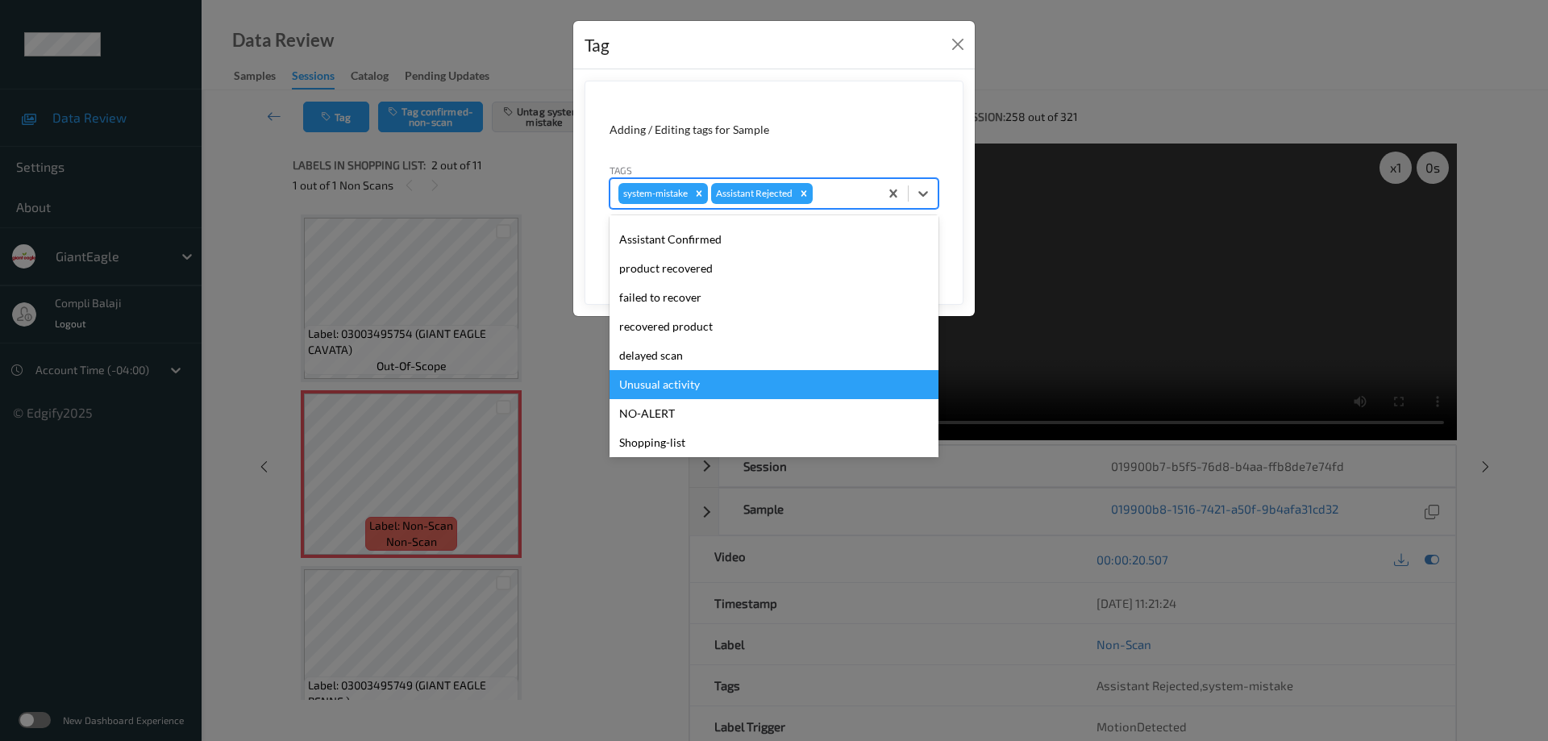
drag, startPoint x: 693, startPoint y: 392, endPoint x: 827, endPoint y: 316, distance: 153.8
click at [693, 391] on div "Unusual activity" at bounding box center [774, 384] width 329 height 29
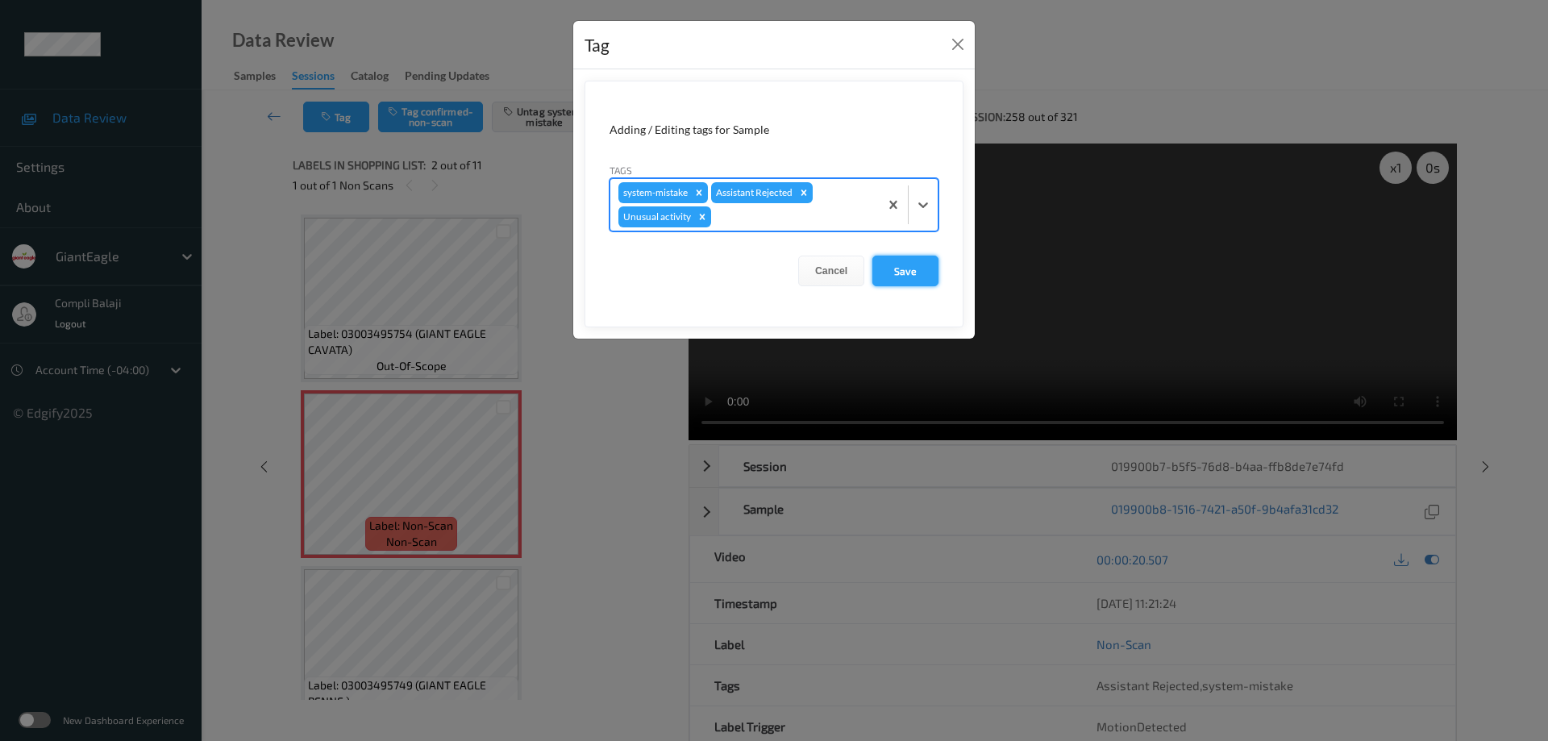
click at [924, 264] on button "Save" at bounding box center [906, 271] width 66 height 31
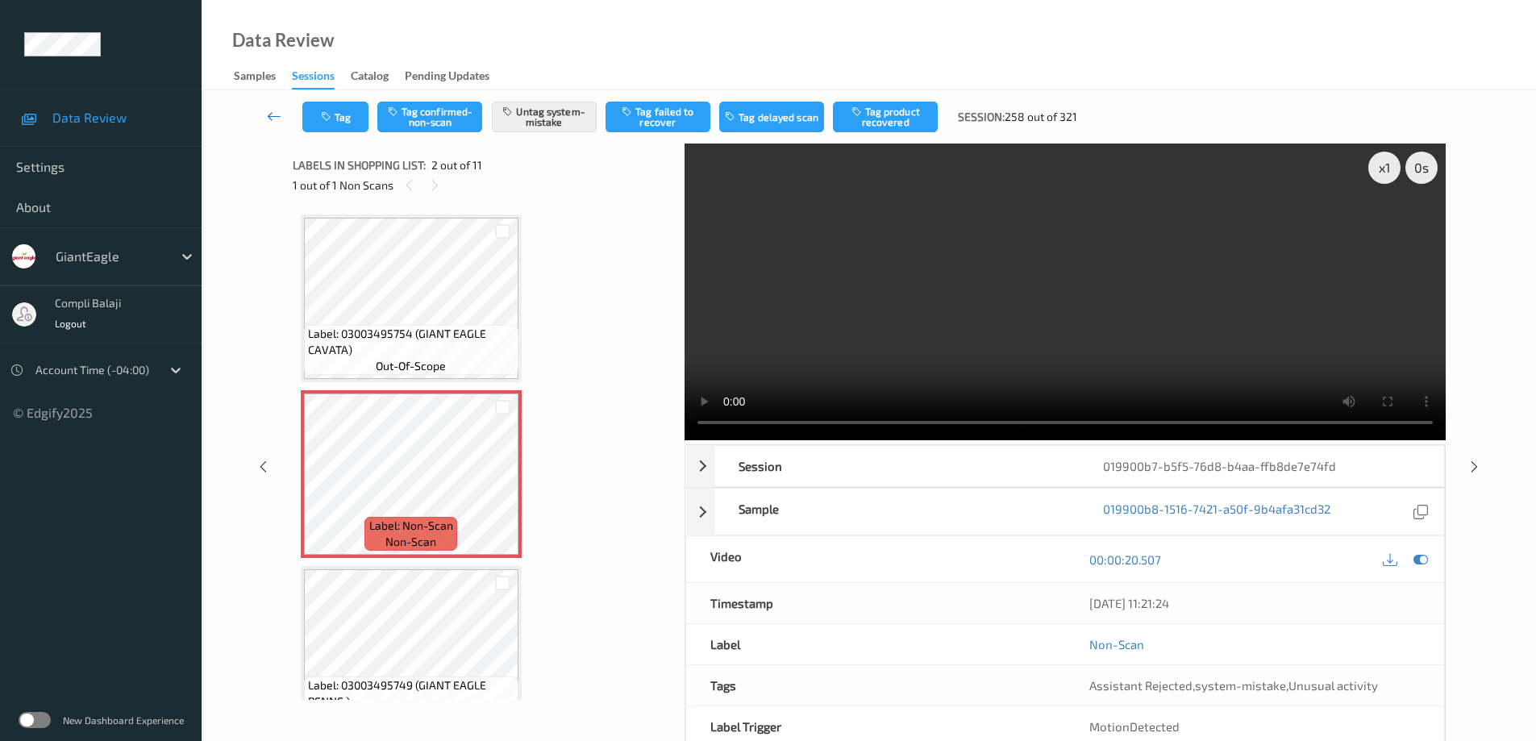
click at [266, 115] on link at bounding box center [274, 117] width 56 height 31
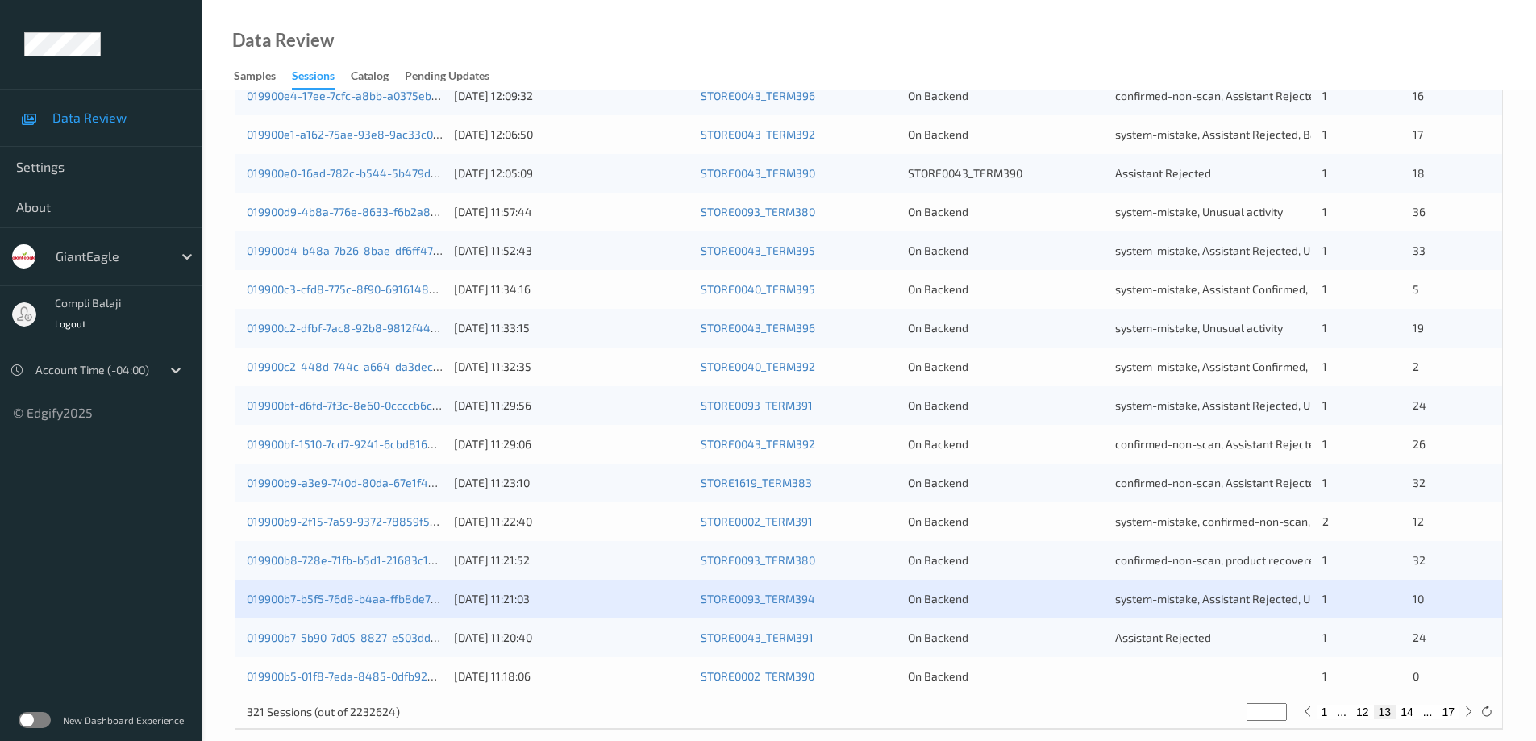
scroll to position [473, 0]
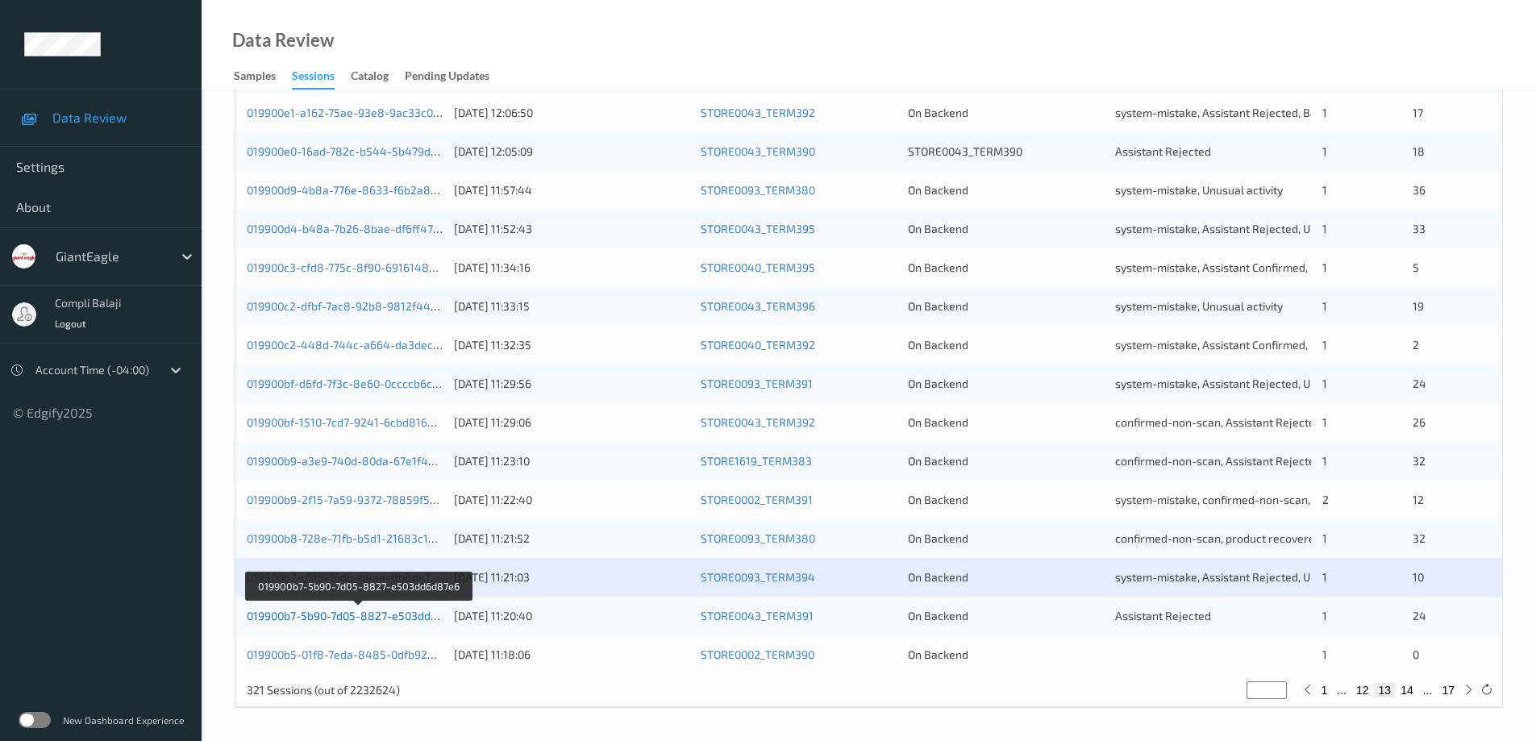
click at [386, 618] on link "019900b7-5b90-7d05-8827-e503dd6d87e6" at bounding box center [358, 616] width 223 height 14
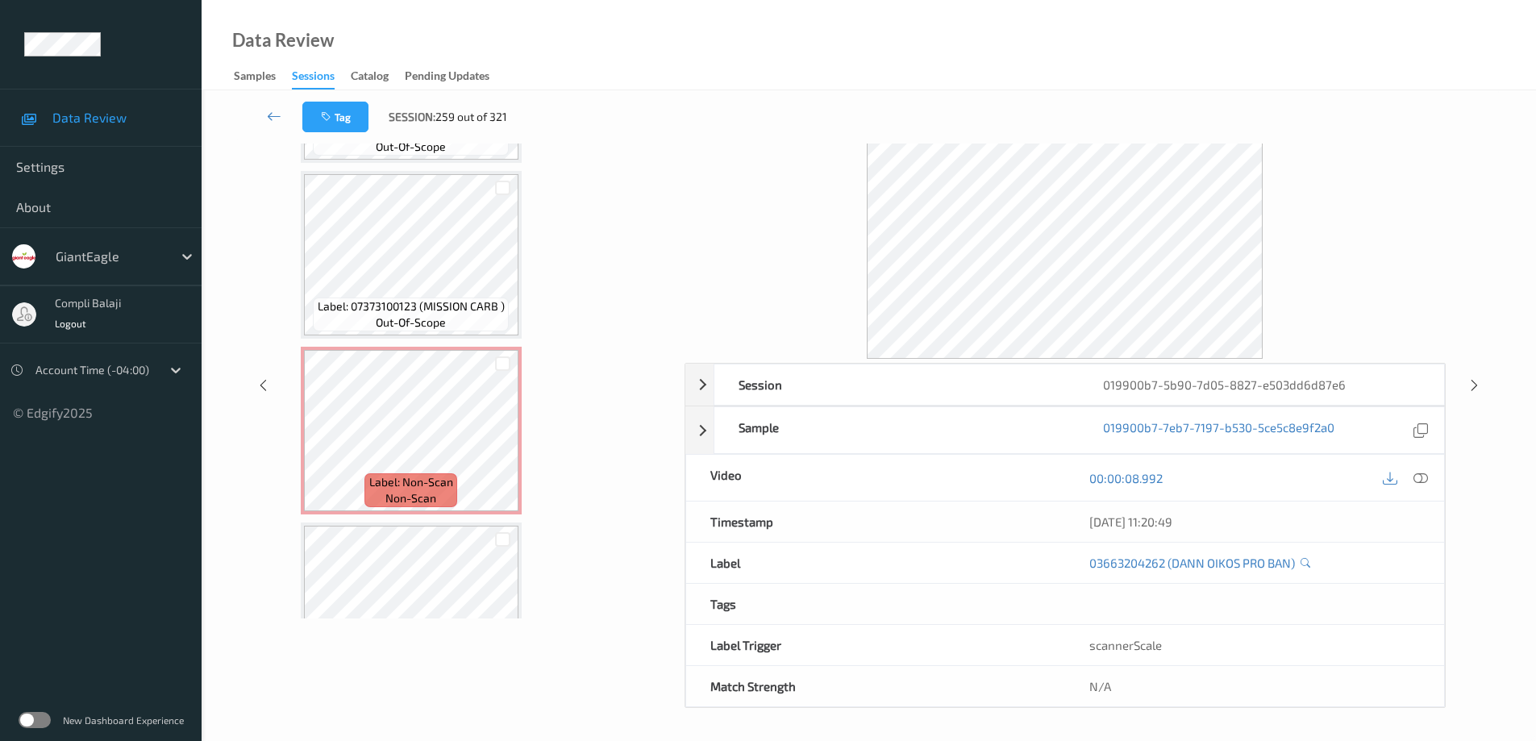
scroll to position [1476, 0]
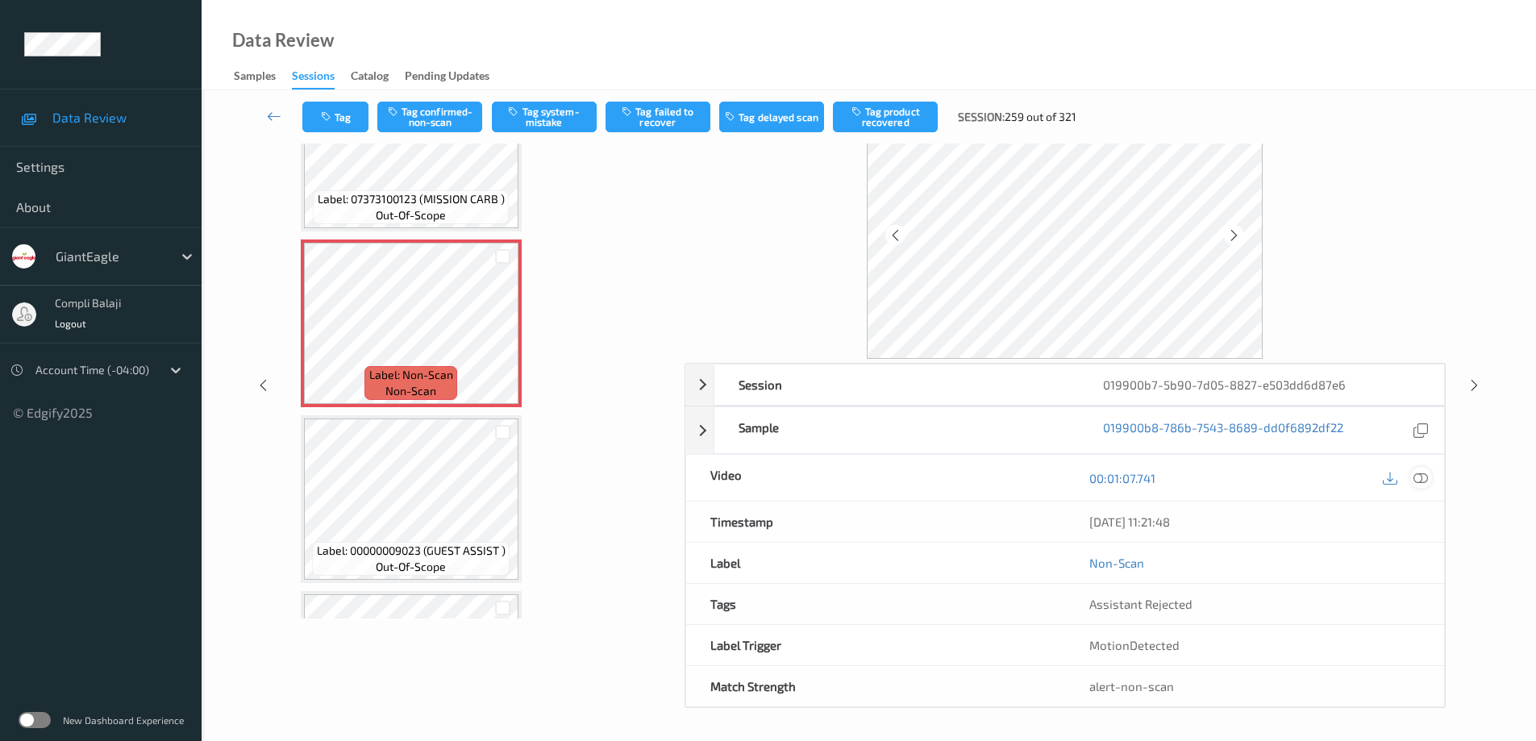
click at [1422, 480] on icon at bounding box center [1421, 478] width 15 height 15
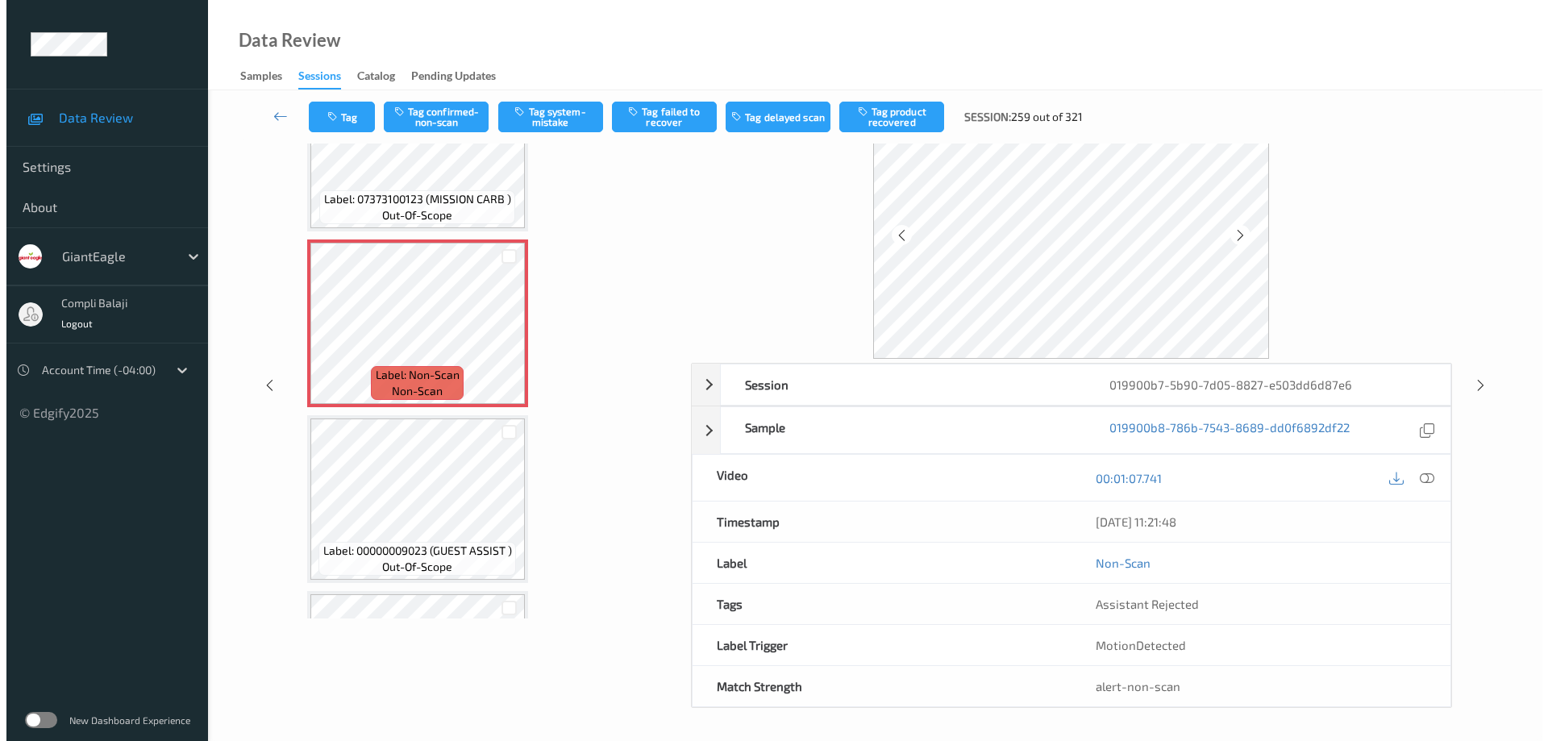
scroll to position [0, 0]
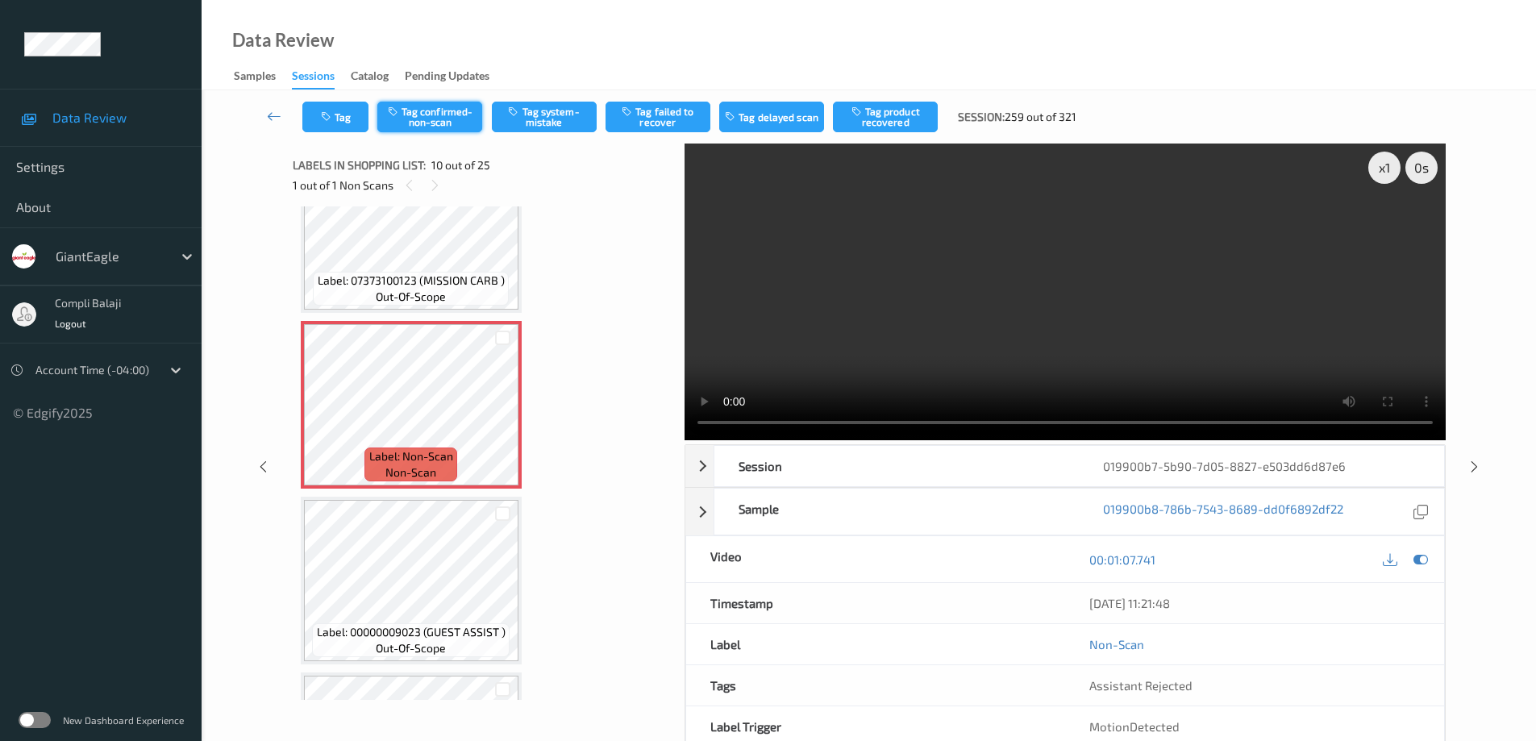
click at [435, 119] on button "Tag confirmed-non-scan" at bounding box center [429, 117] width 105 height 31
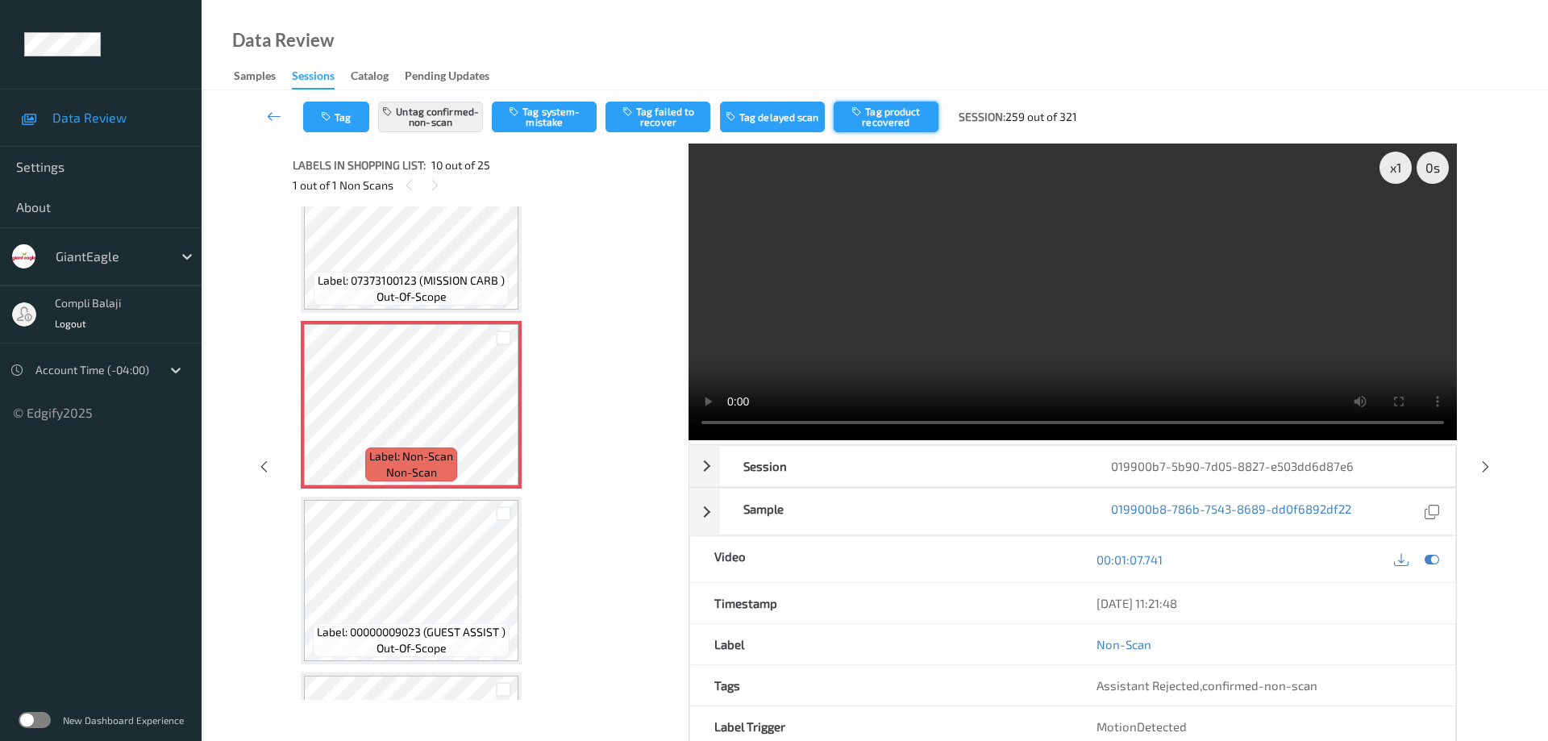
click at [893, 127] on button "Tag product recovered" at bounding box center [886, 117] width 105 height 31
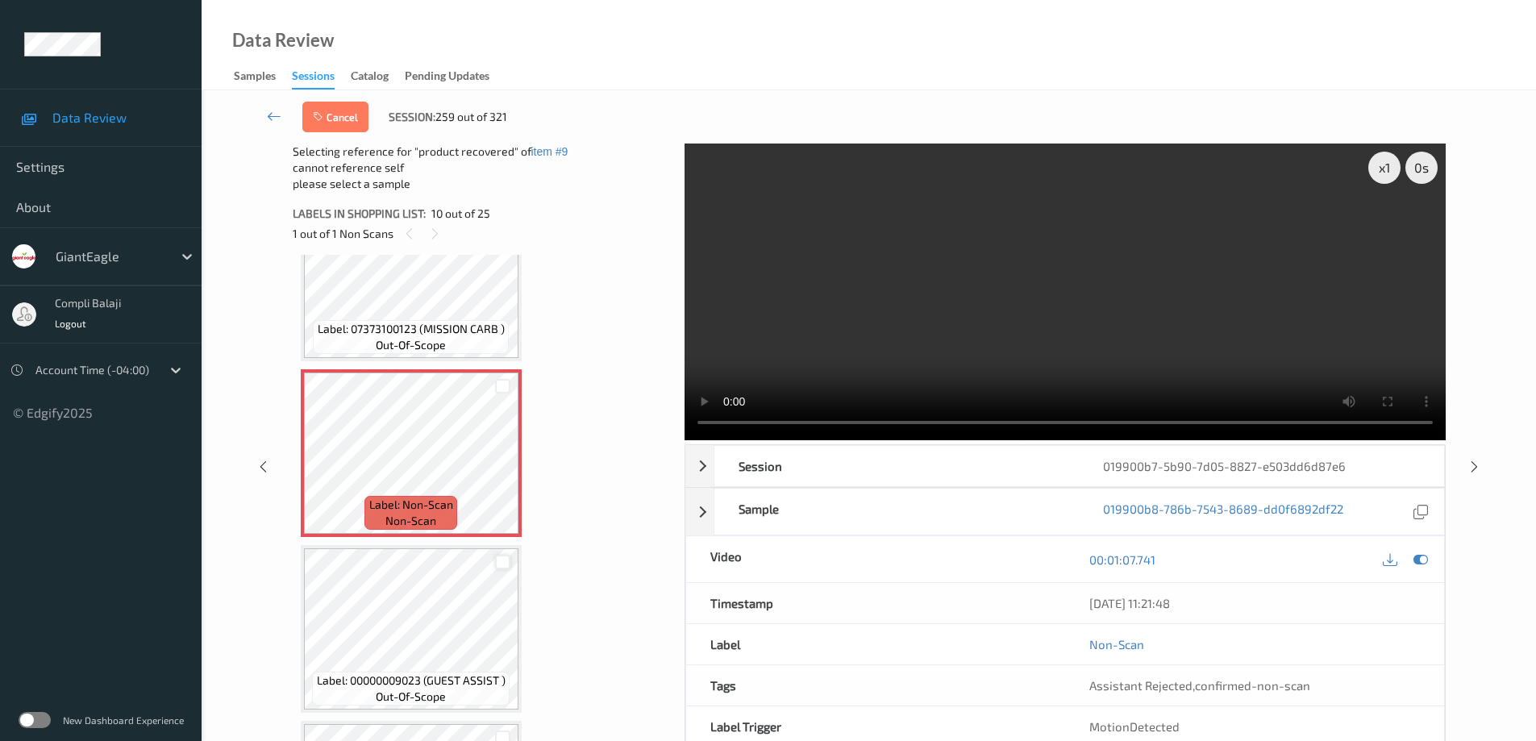
click at [507, 563] on div at bounding box center [502, 562] width 15 height 15
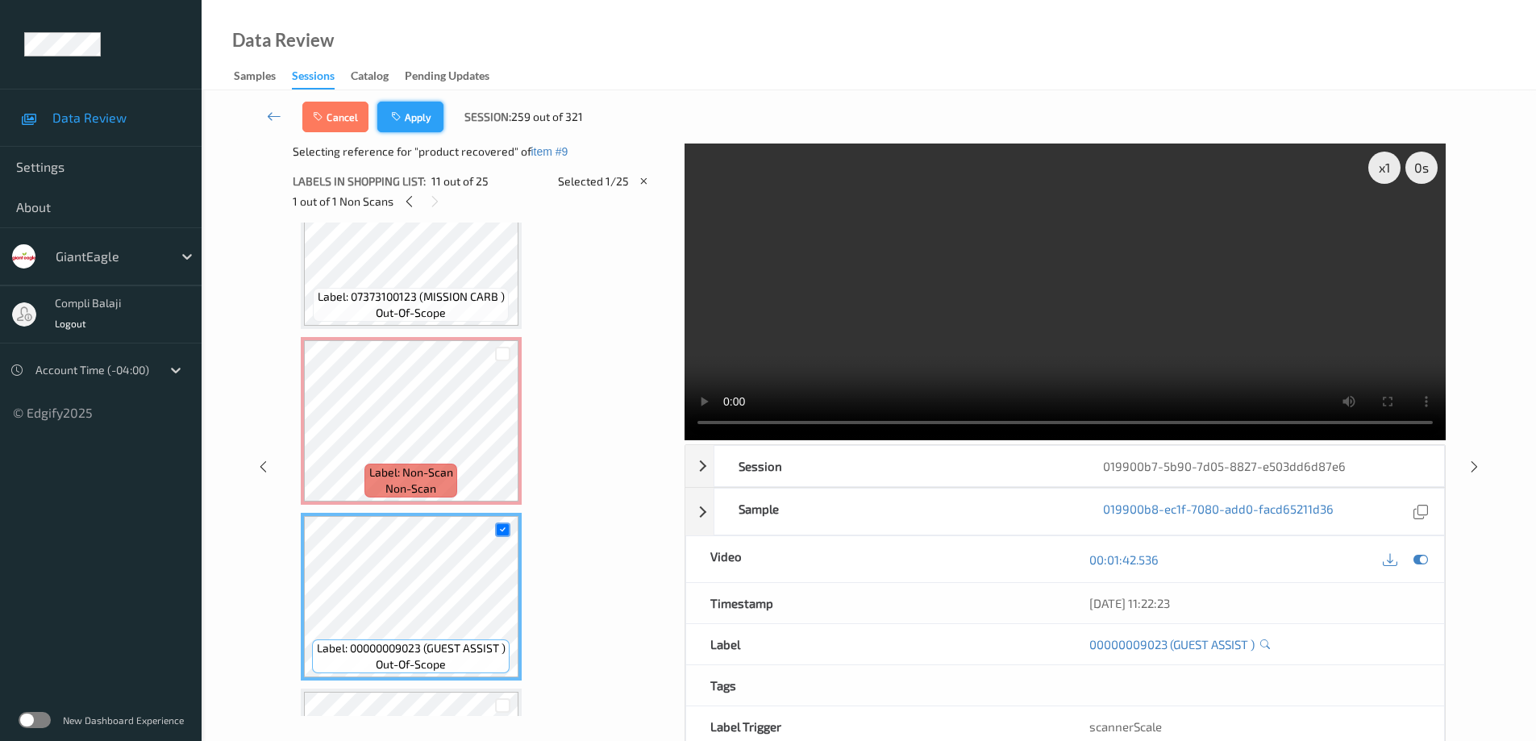
click at [432, 119] on button "Apply" at bounding box center [410, 117] width 66 height 31
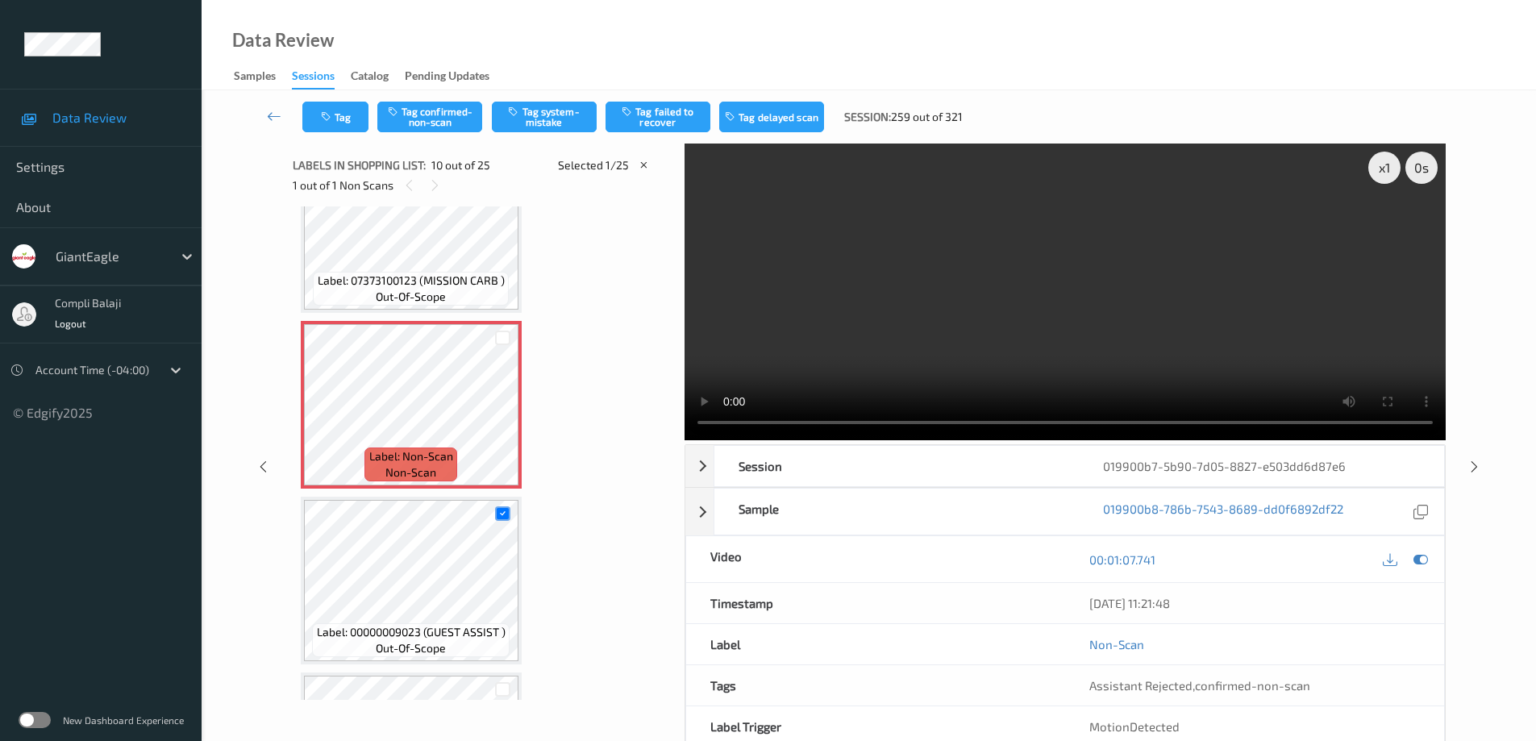
scroll to position [1414, 0]
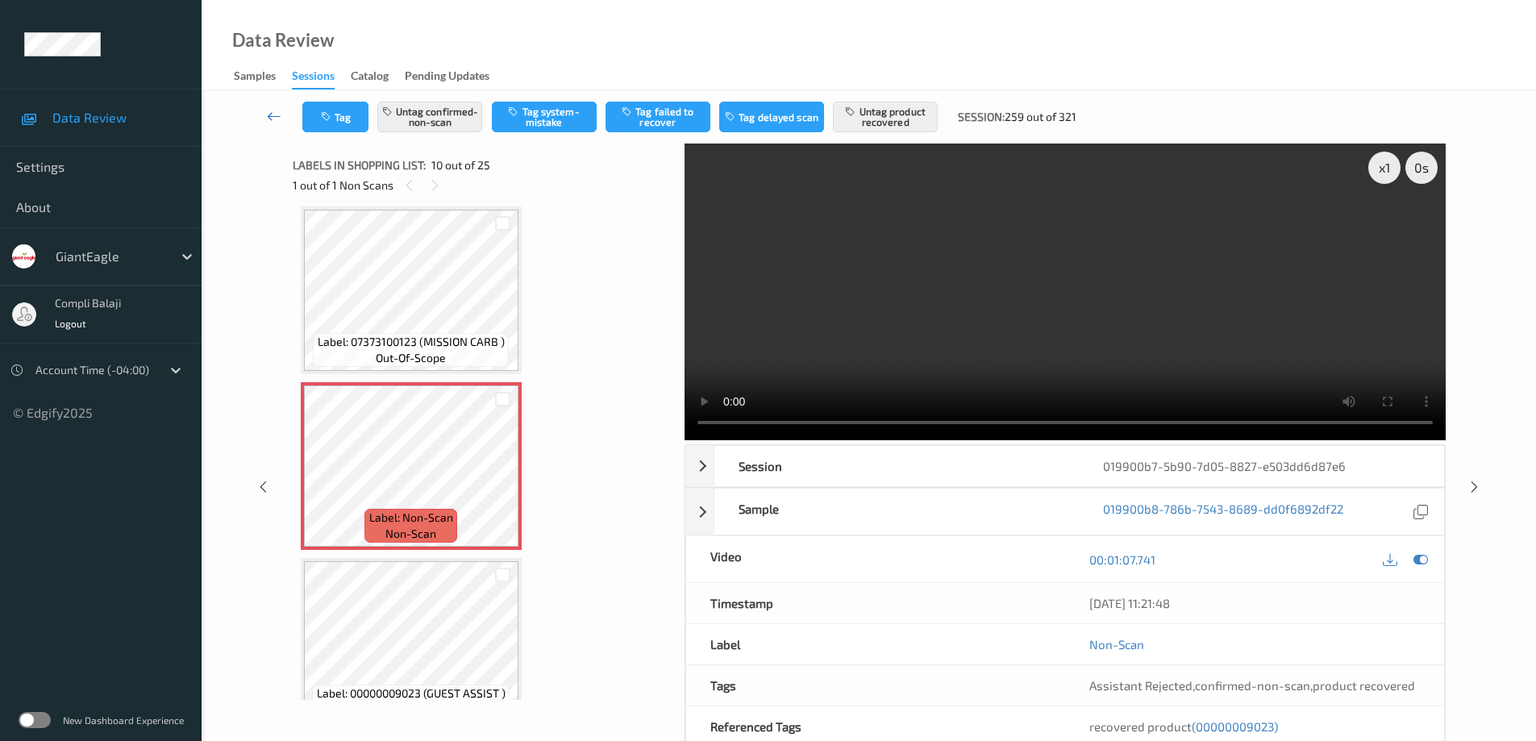
click at [273, 118] on icon at bounding box center [274, 116] width 15 height 16
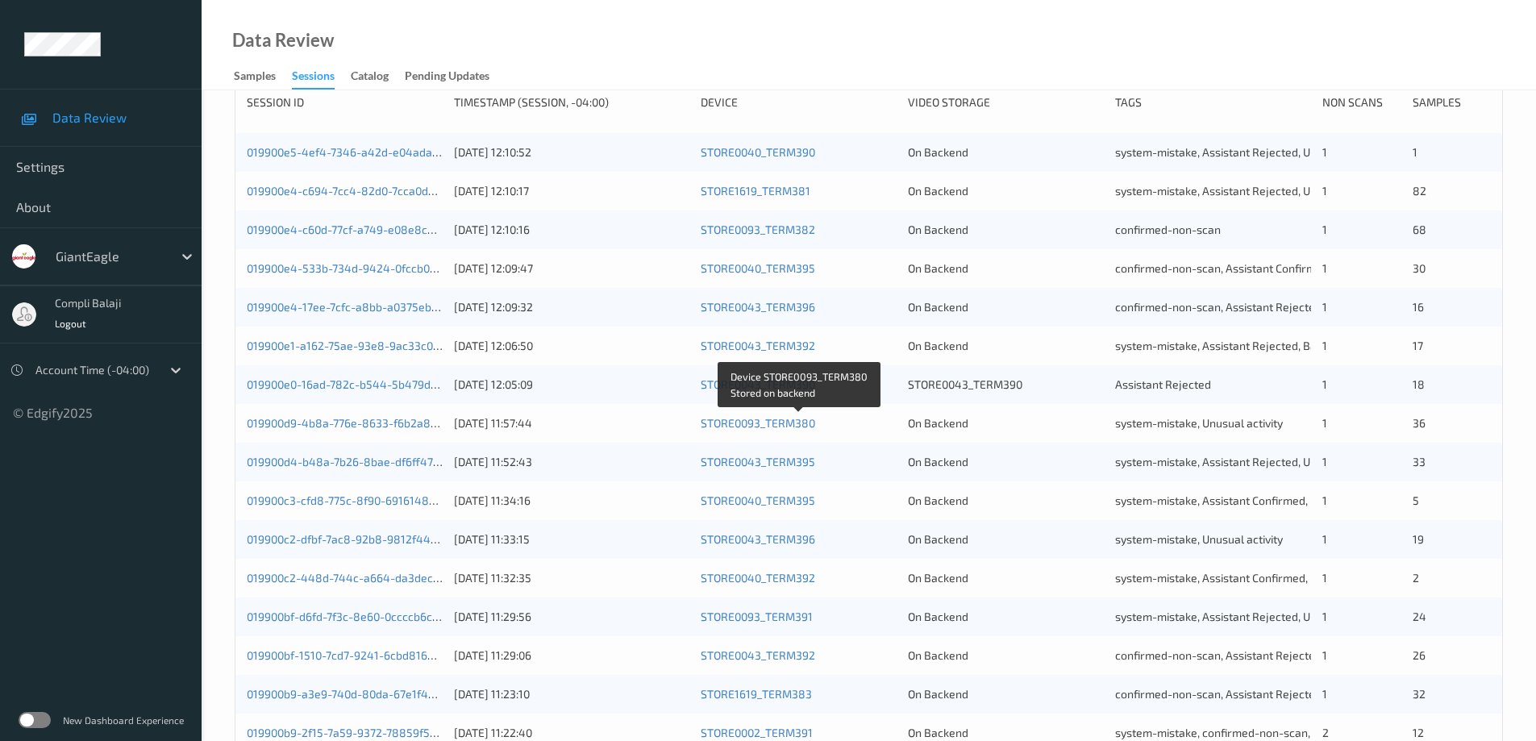
scroll to position [473, 0]
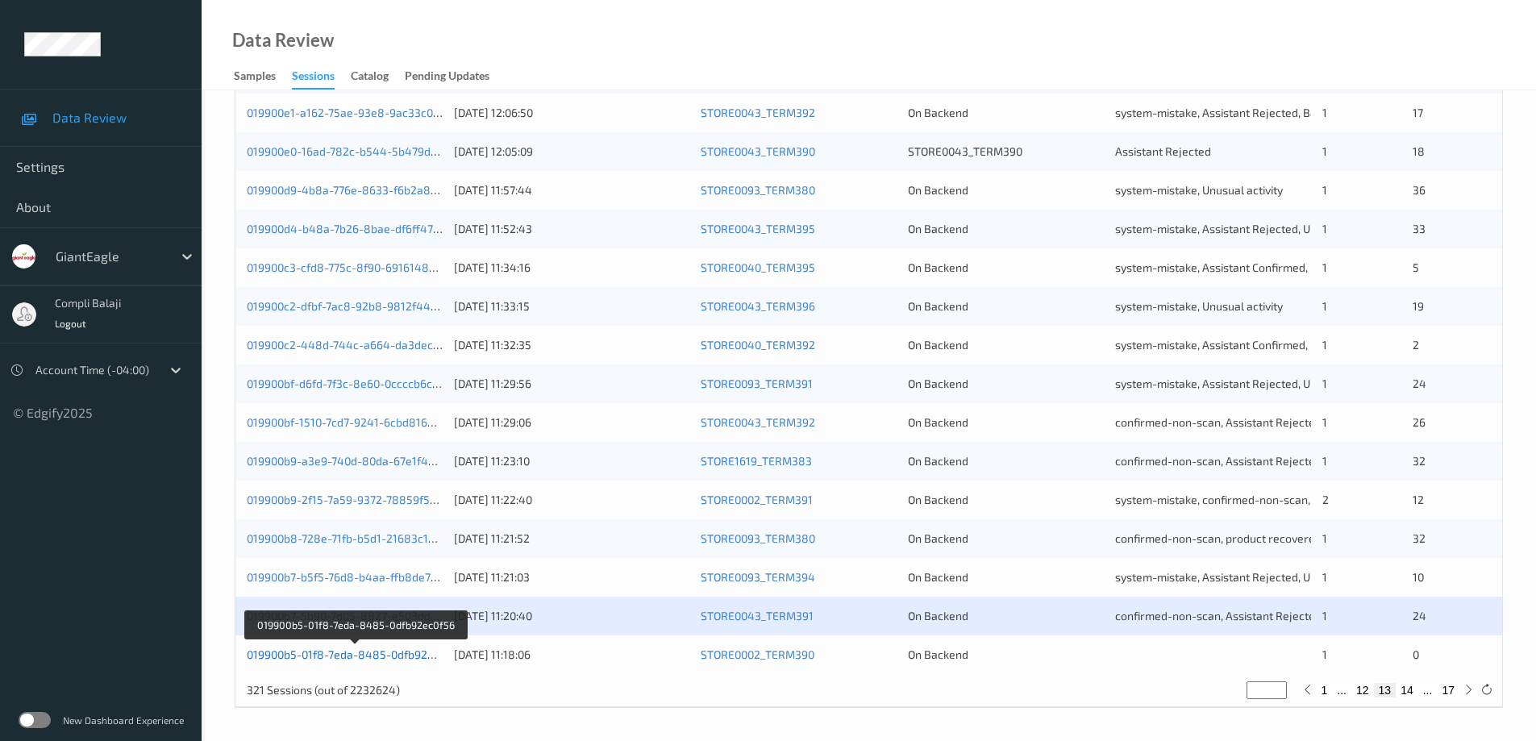
click at [397, 653] on link "019900b5-01f8-7eda-8485-0dfb92ec0f56" at bounding box center [355, 655] width 216 height 14
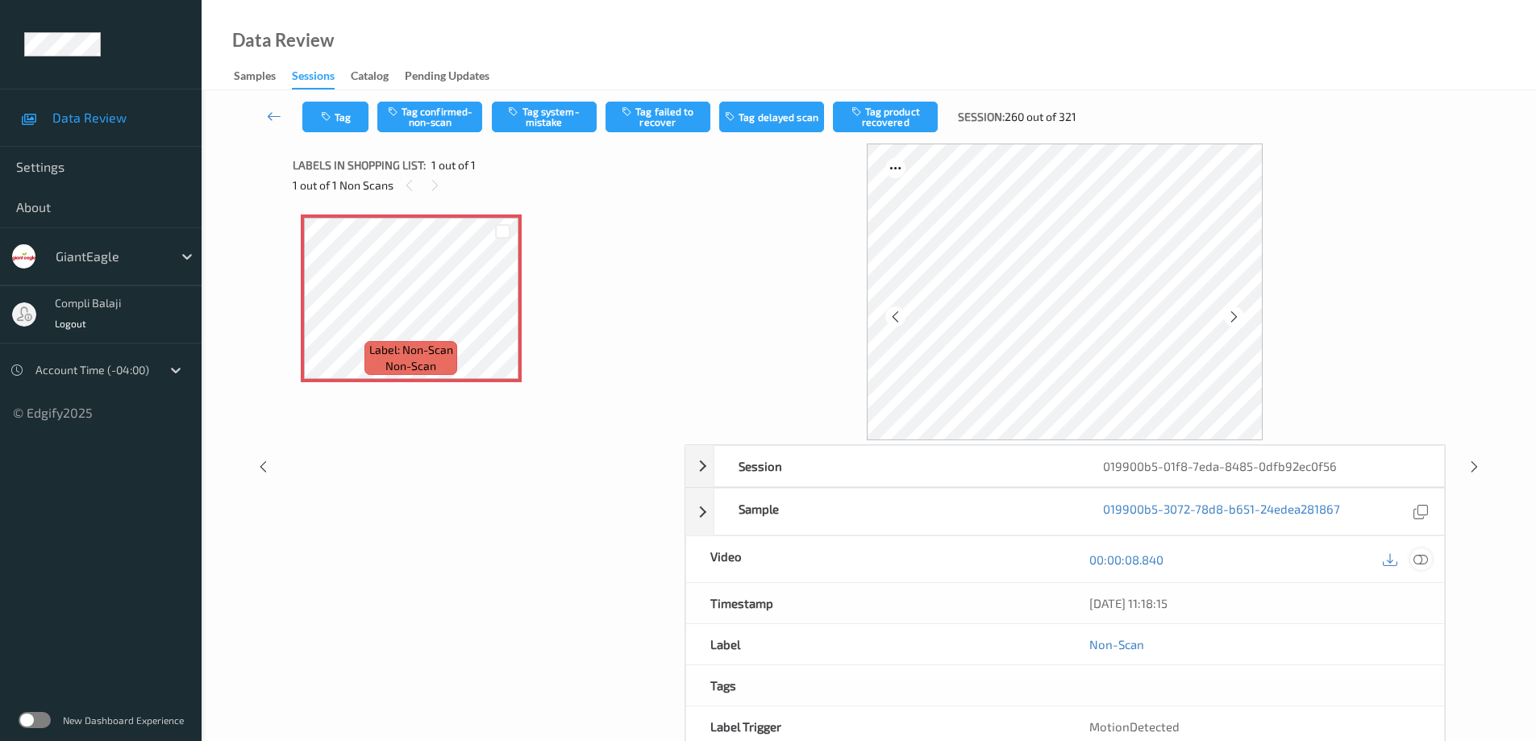
click at [1427, 562] on icon at bounding box center [1421, 559] width 15 height 15
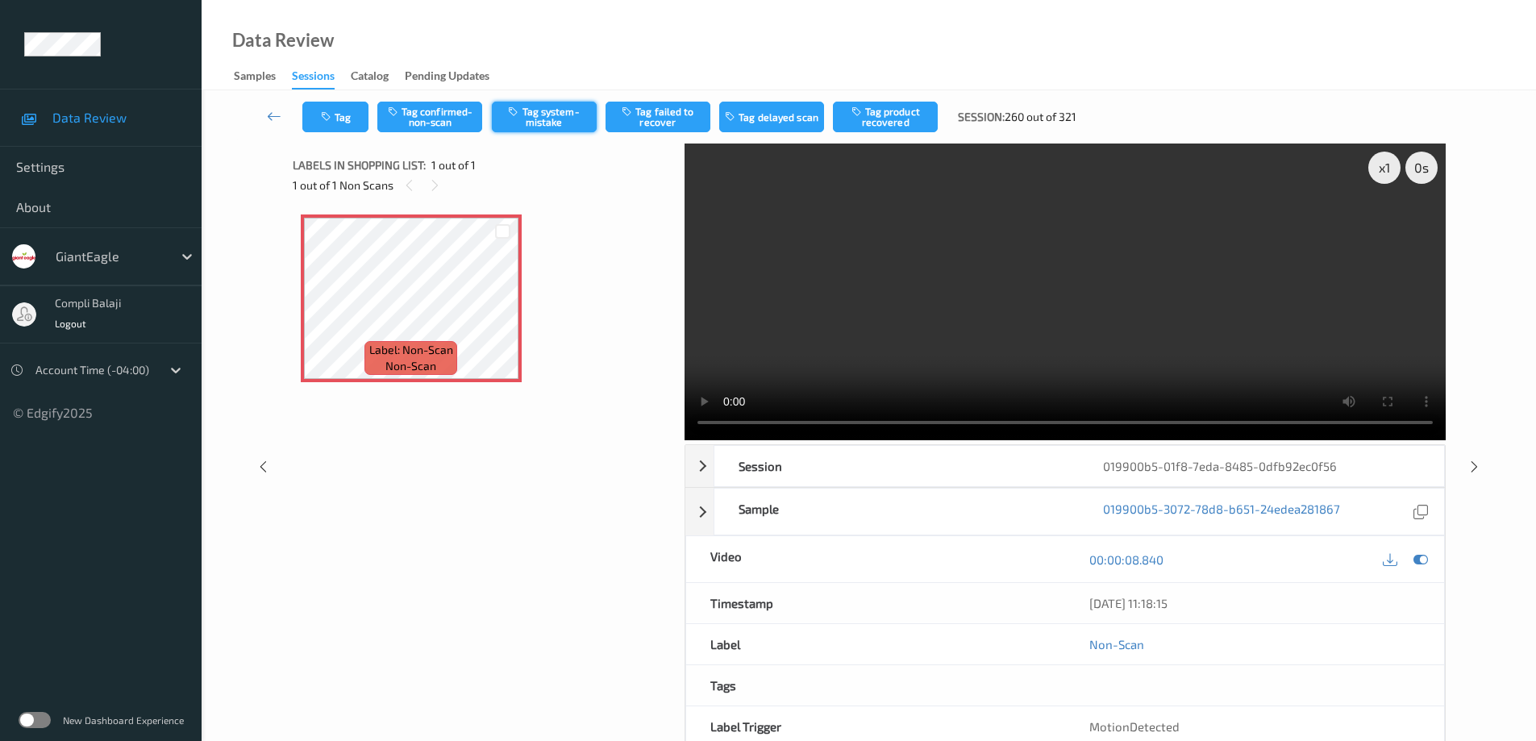
click at [556, 124] on button "Tag system-mistake" at bounding box center [544, 117] width 105 height 31
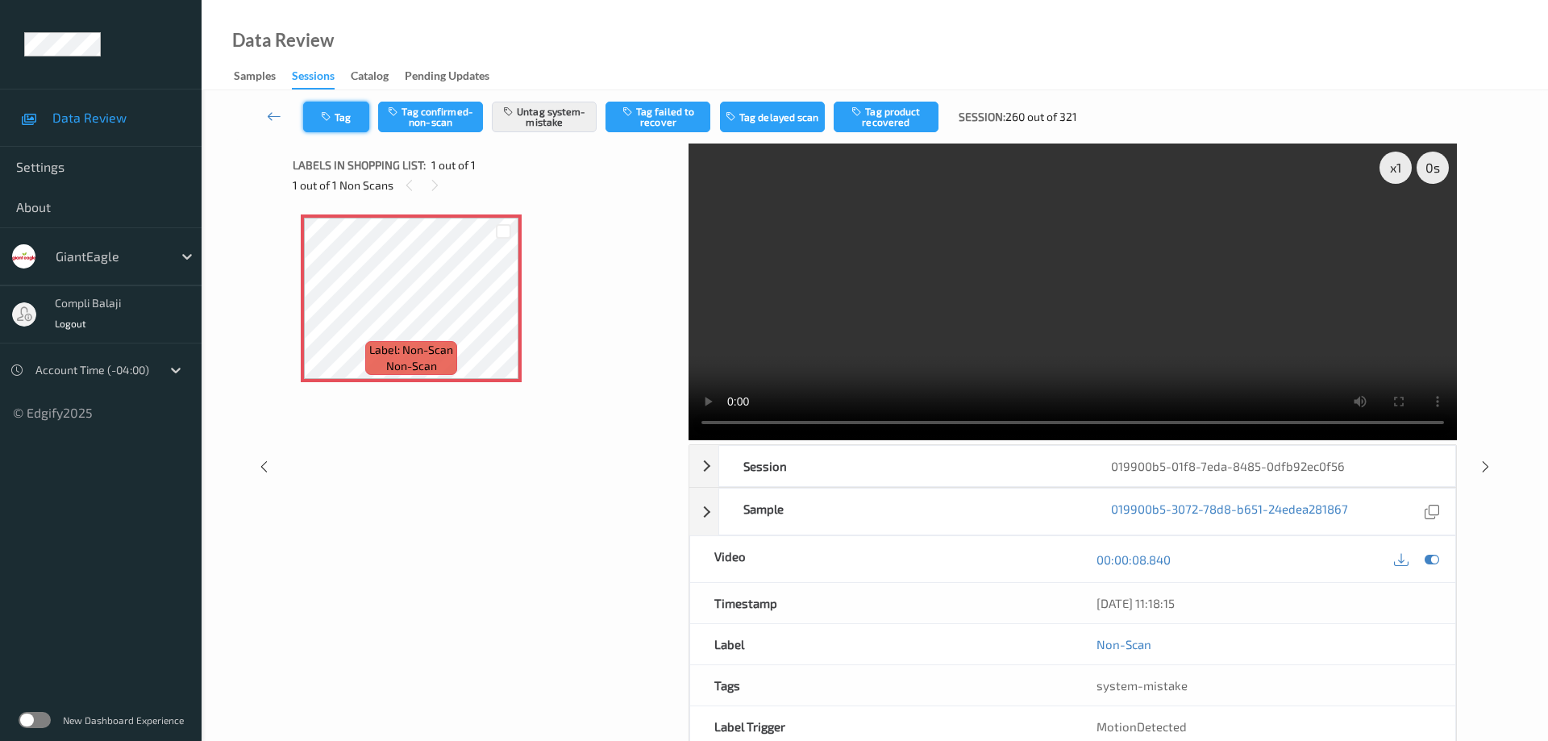
click at [347, 114] on button "Tag" at bounding box center [336, 117] width 66 height 31
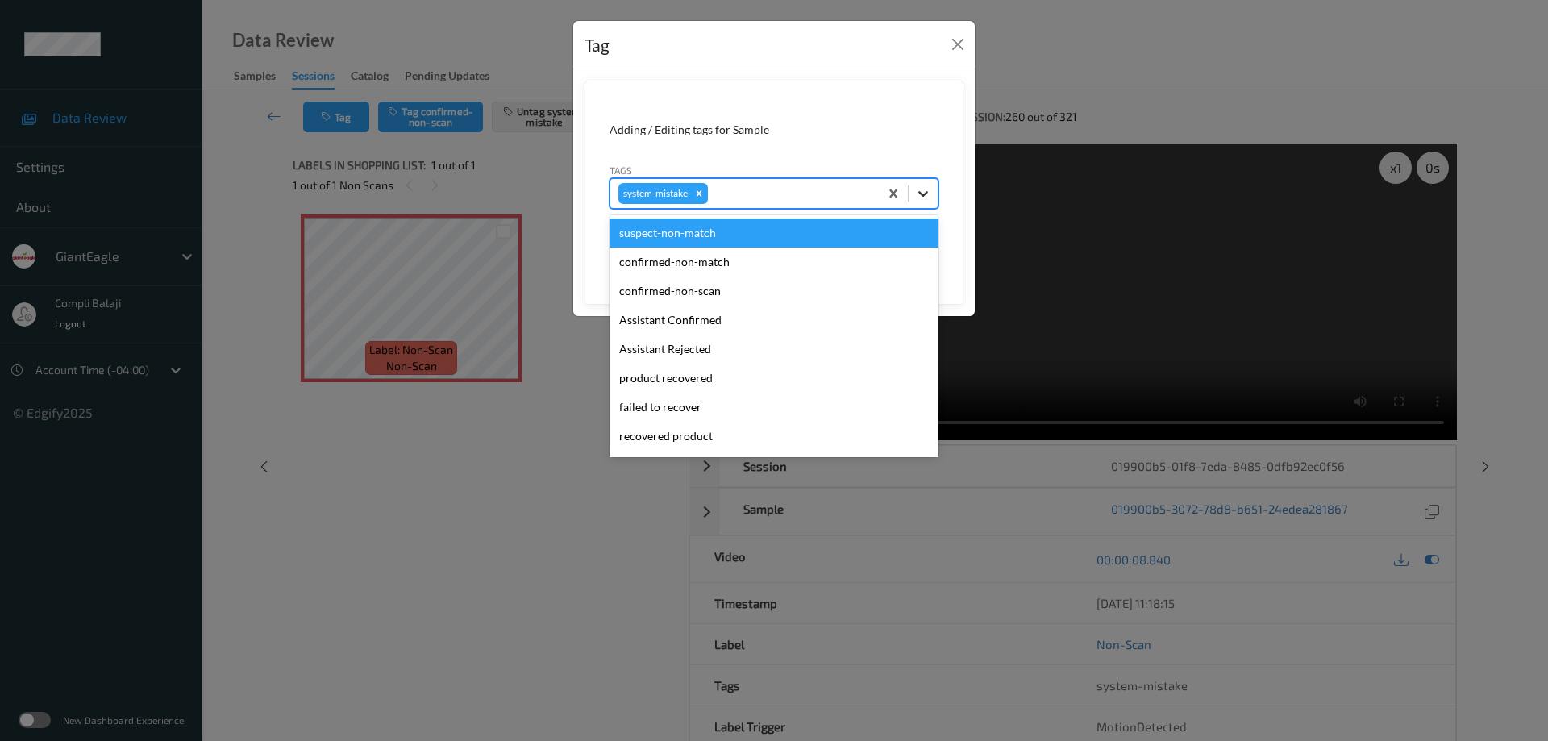
click at [931, 190] on div at bounding box center [923, 193] width 29 height 29
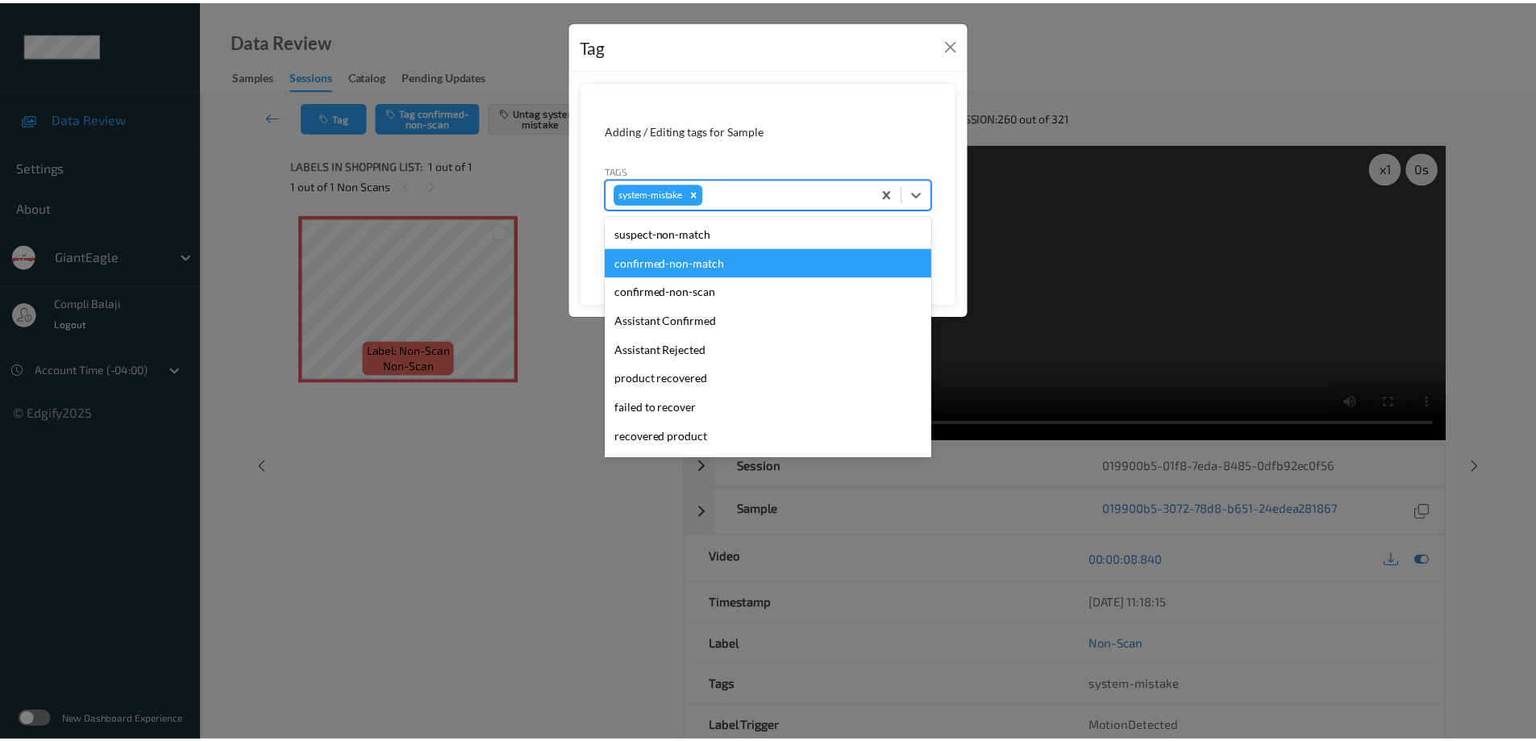
scroll to position [161, 0]
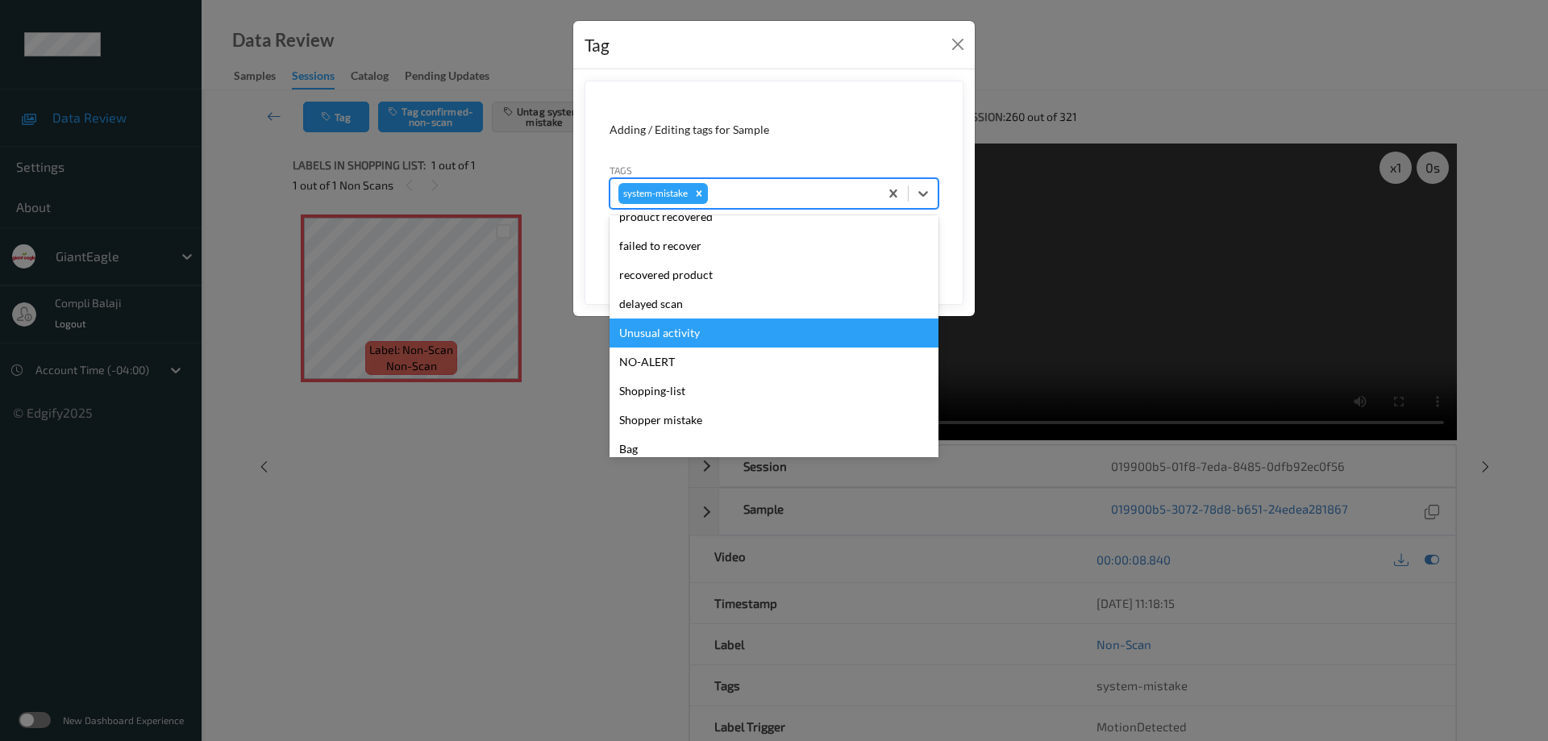
drag, startPoint x: 660, startPoint y: 338, endPoint x: 671, endPoint y: 331, distance: 13.0
click at [660, 337] on div "Unusual activity" at bounding box center [774, 333] width 329 height 29
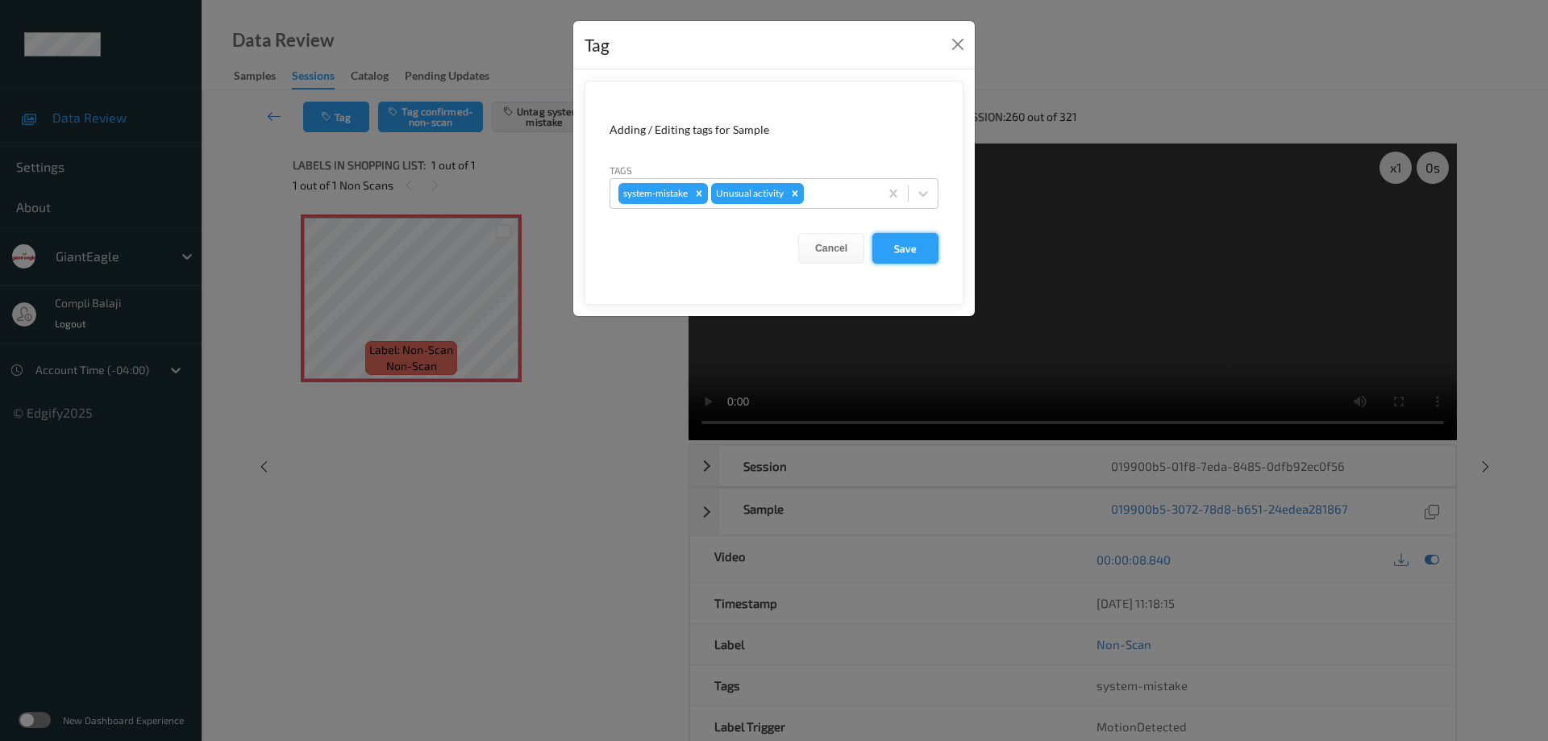
click at [910, 251] on button "Save" at bounding box center [906, 248] width 66 height 31
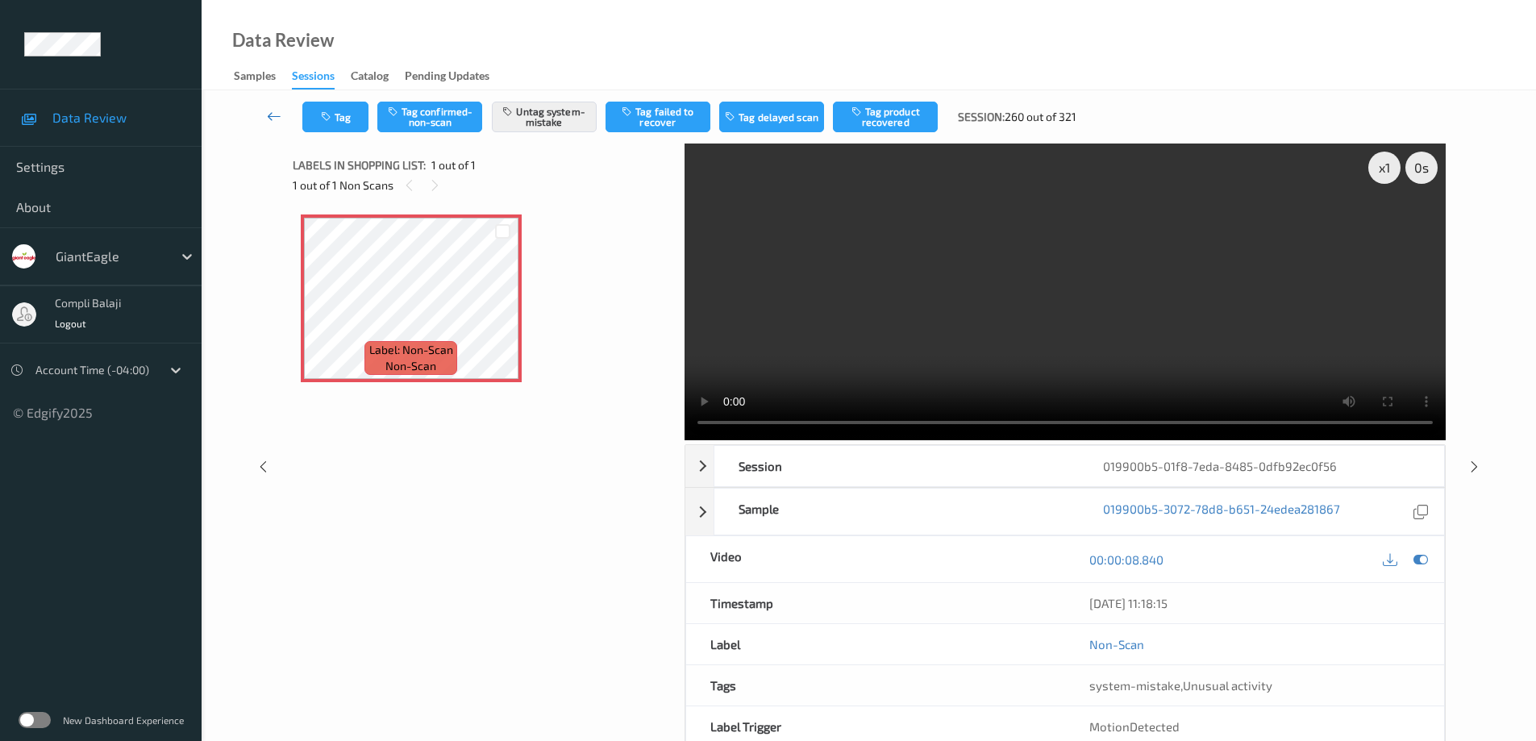
click at [271, 118] on icon at bounding box center [274, 116] width 15 height 16
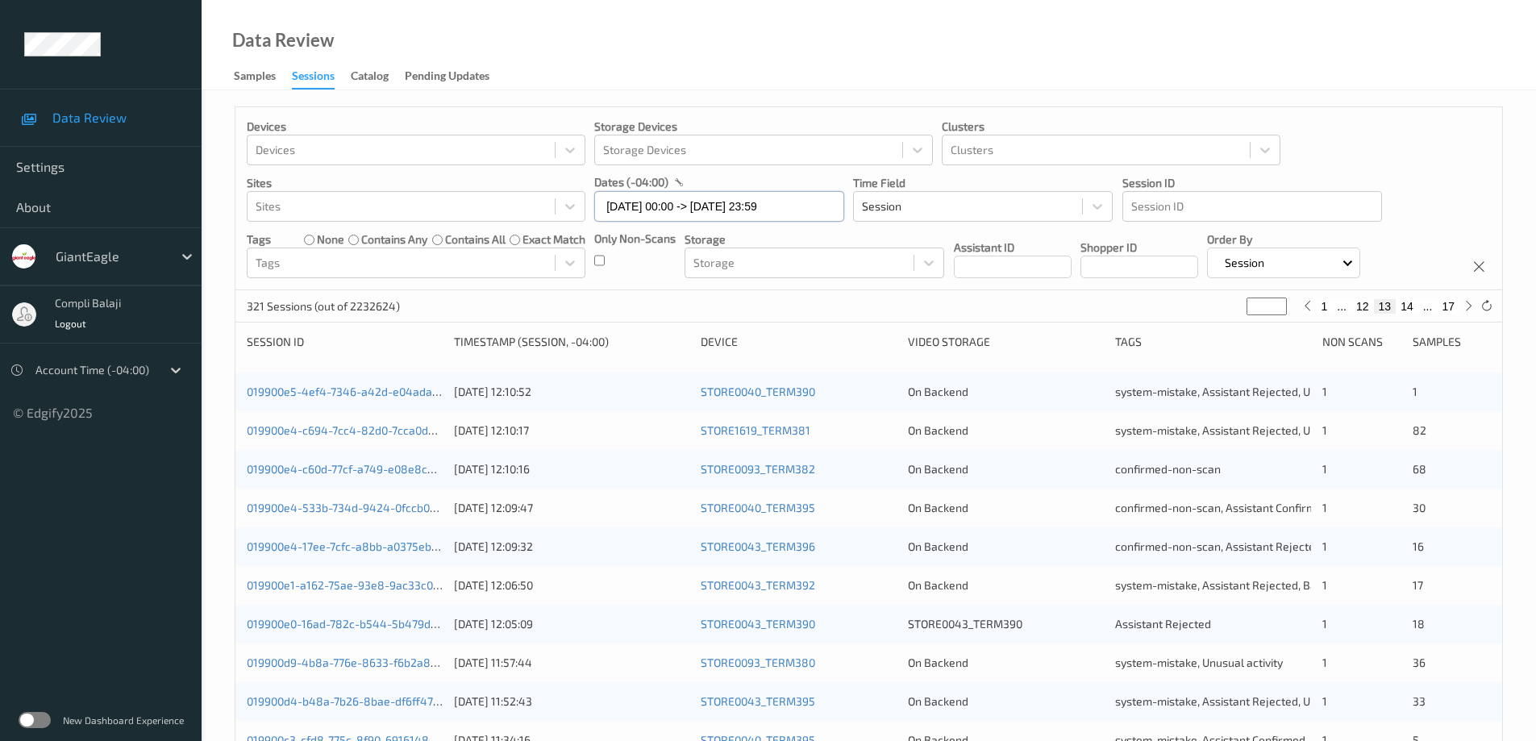
click at [811, 208] on input "[DATE] 00:00 -> [DATE] 23:59" at bounding box center [719, 206] width 250 height 31
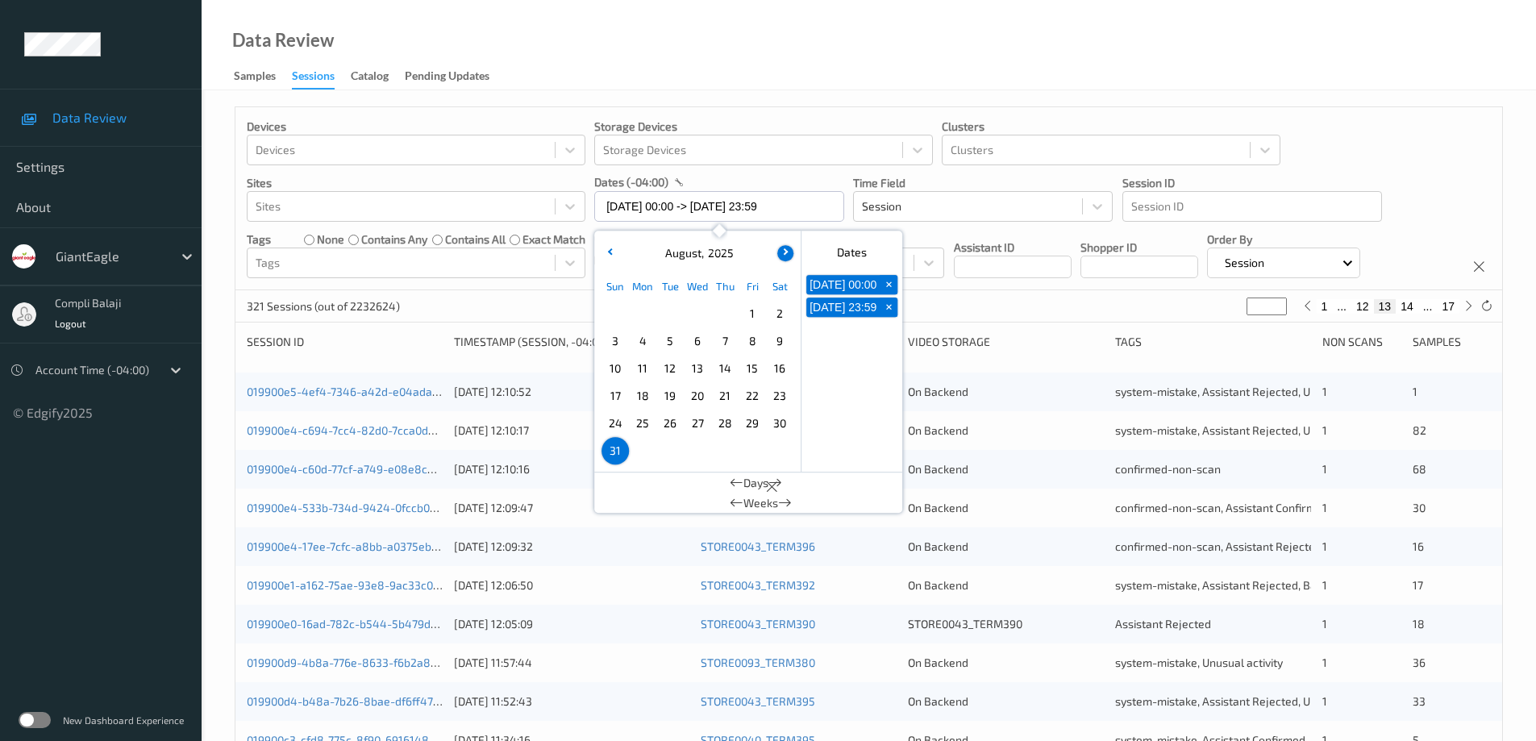
click at [785, 255] on button "button" at bounding box center [785, 253] width 16 height 16
click at [646, 312] on span "1" at bounding box center [642, 313] width 23 height 23
type input "[DATE] 00:00"
type input "*"
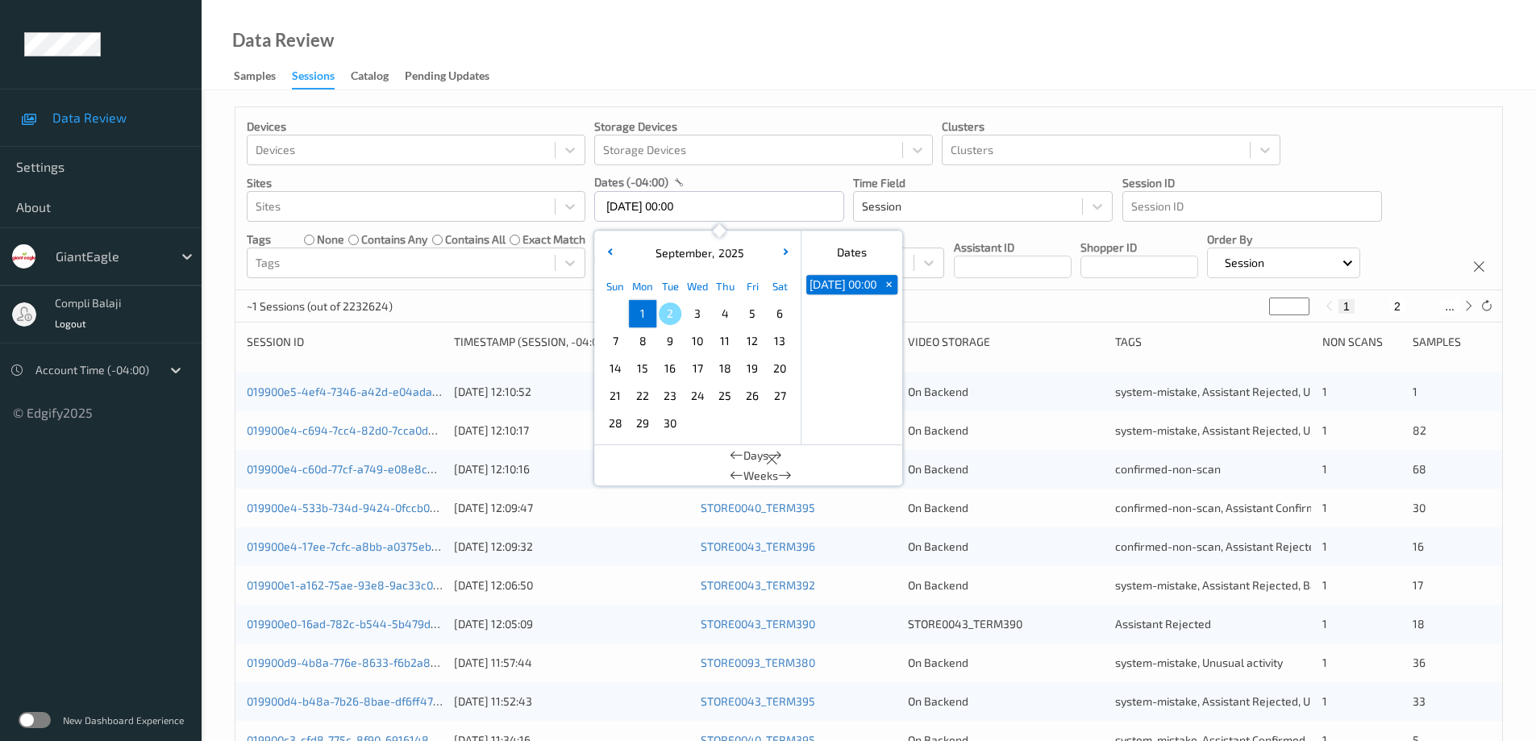
click at [646, 312] on span "1" at bounding box center [642, 313] width 23 height 23
type input "[DATE] 00:00 -> [DATE] 23:59"
click at [1435, 215] on div "Devices Devices Storage Devices Storage Devices Clusters Clusters Sites Sites d…" at bounding box center [868, 198] width 1267 height 183
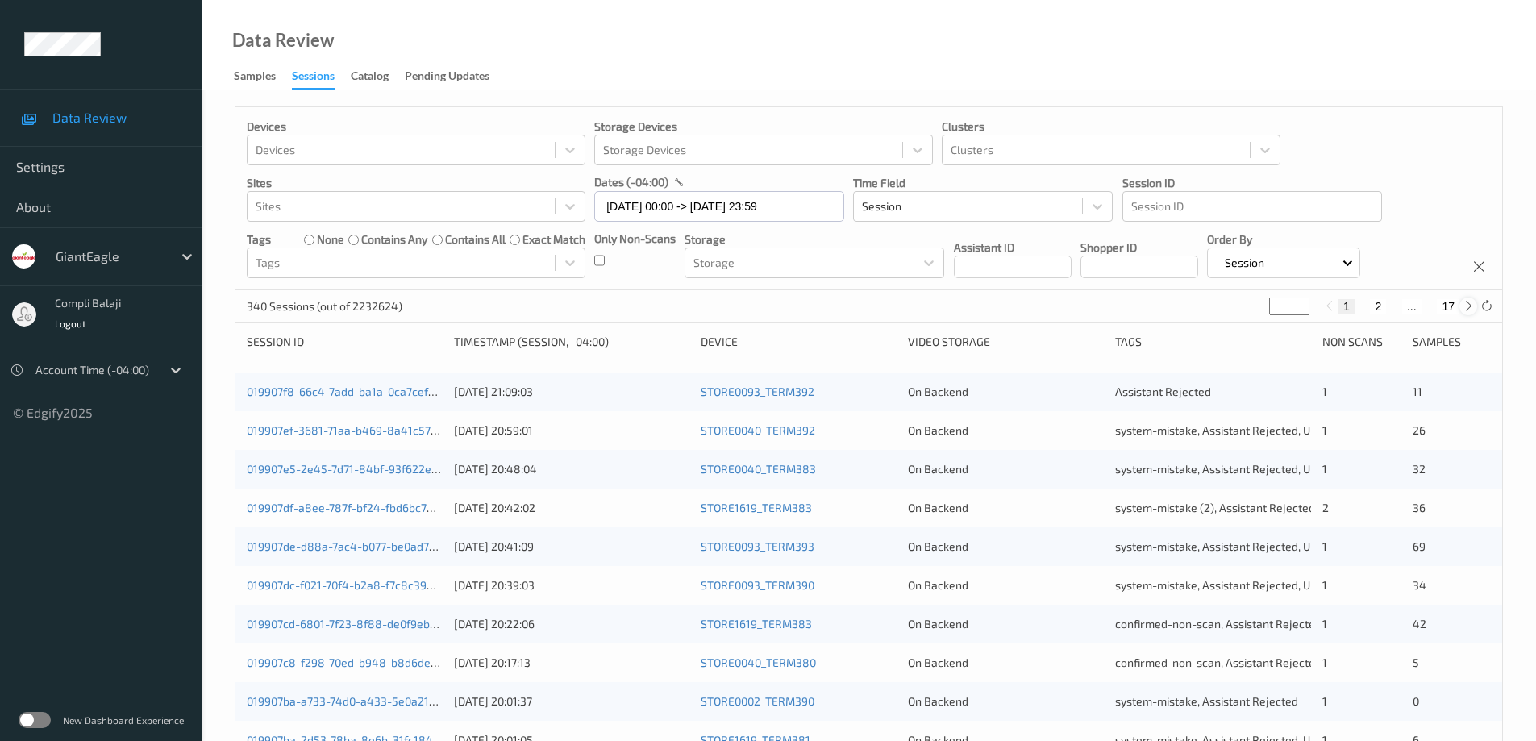
click at [1468, 304] on icon at bounding box center [1469, 306] width 12 height 12
type input "*"
click at [1468, 304] on icon at bounding box center [1469, 306] width 12 height 12
type input "*"
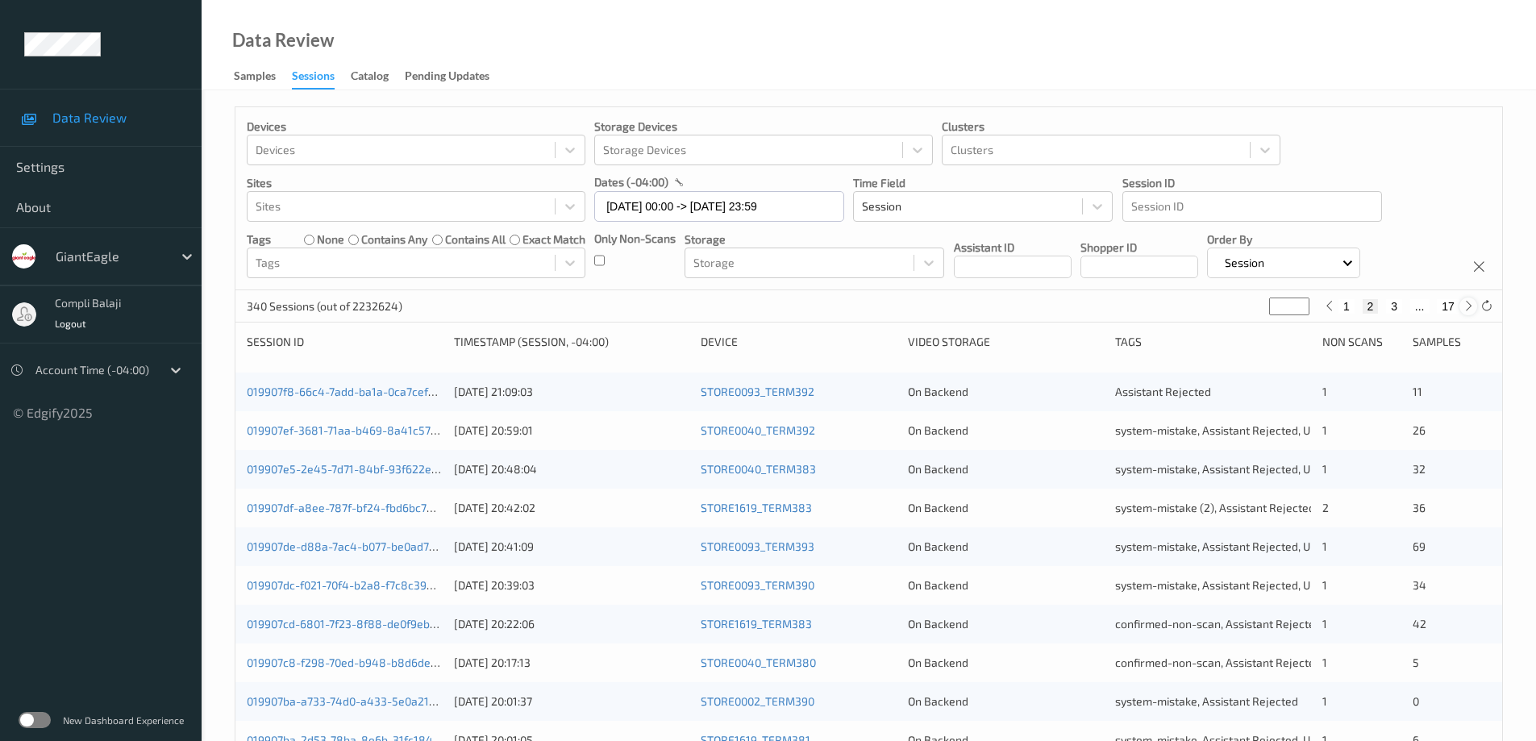
type input "*"
click at [1468, 304] on icon at bounding box center [1469, 306] width 12 height 12
type input "*"
click at [1468, 304] on icon at bounding box center [1469, 306] width 12 height 12
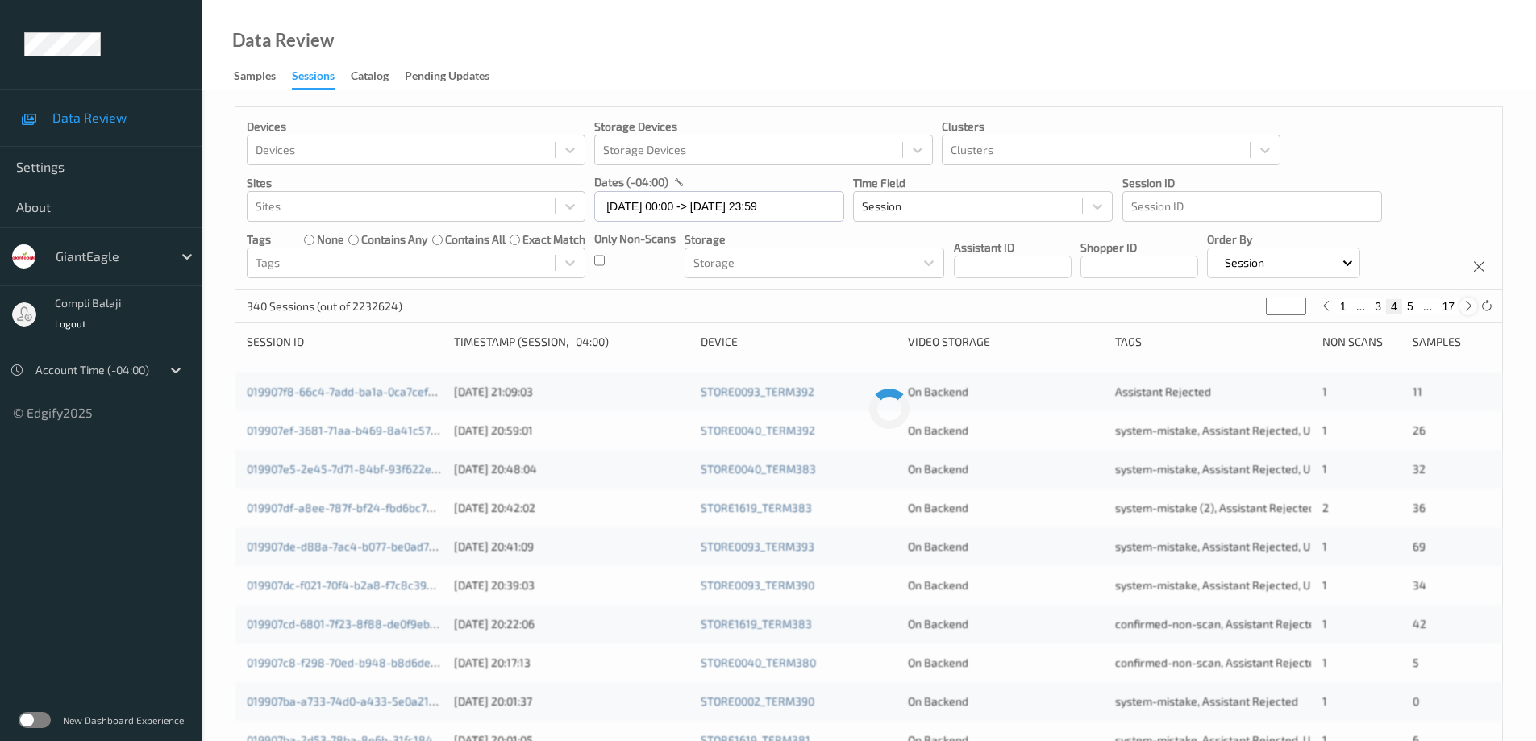
type input "*"
click at [1468, 304] on icon at bounding box center [1469, 306] width 12 height 12
type input "*"
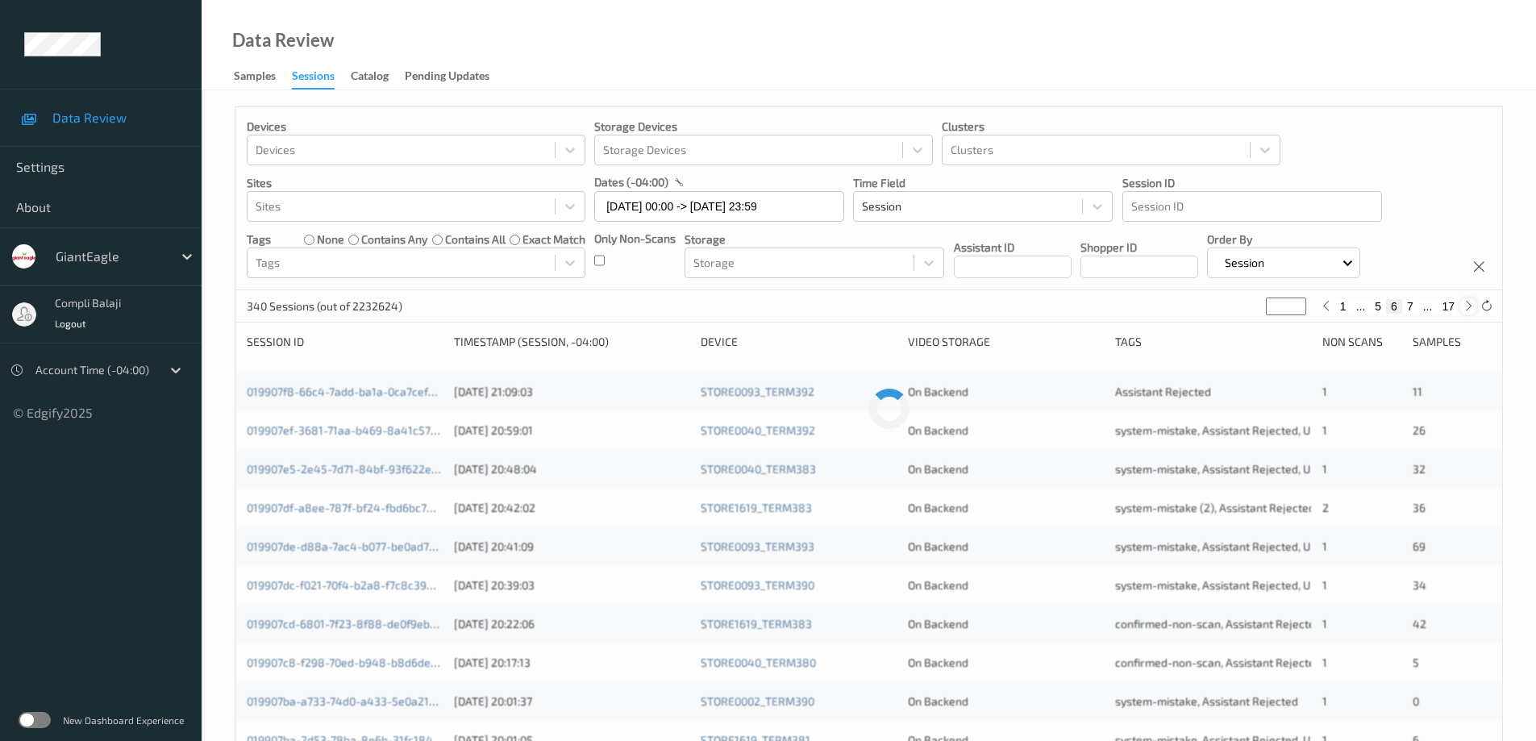
click at [1468, 304] on icon at bounding box center [1469, 306] width 12 height 12
type input "*"
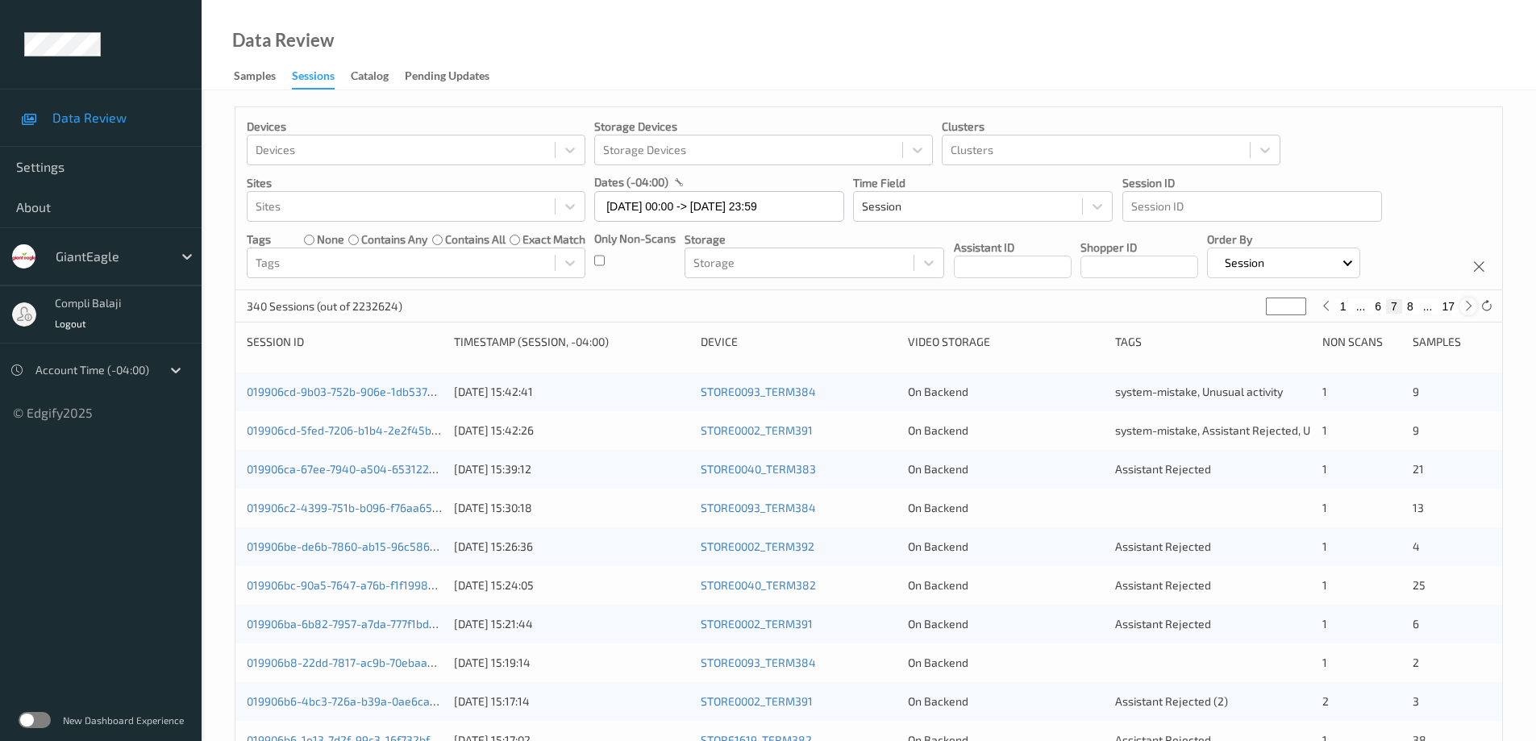
click at [1468, 304] on icon at bounding box center [1469, 306] width 12 height 12
type input "*"
click at [1468, 304] on icon at bounding box center [1469, 306] width 12 height 12
type input "*"
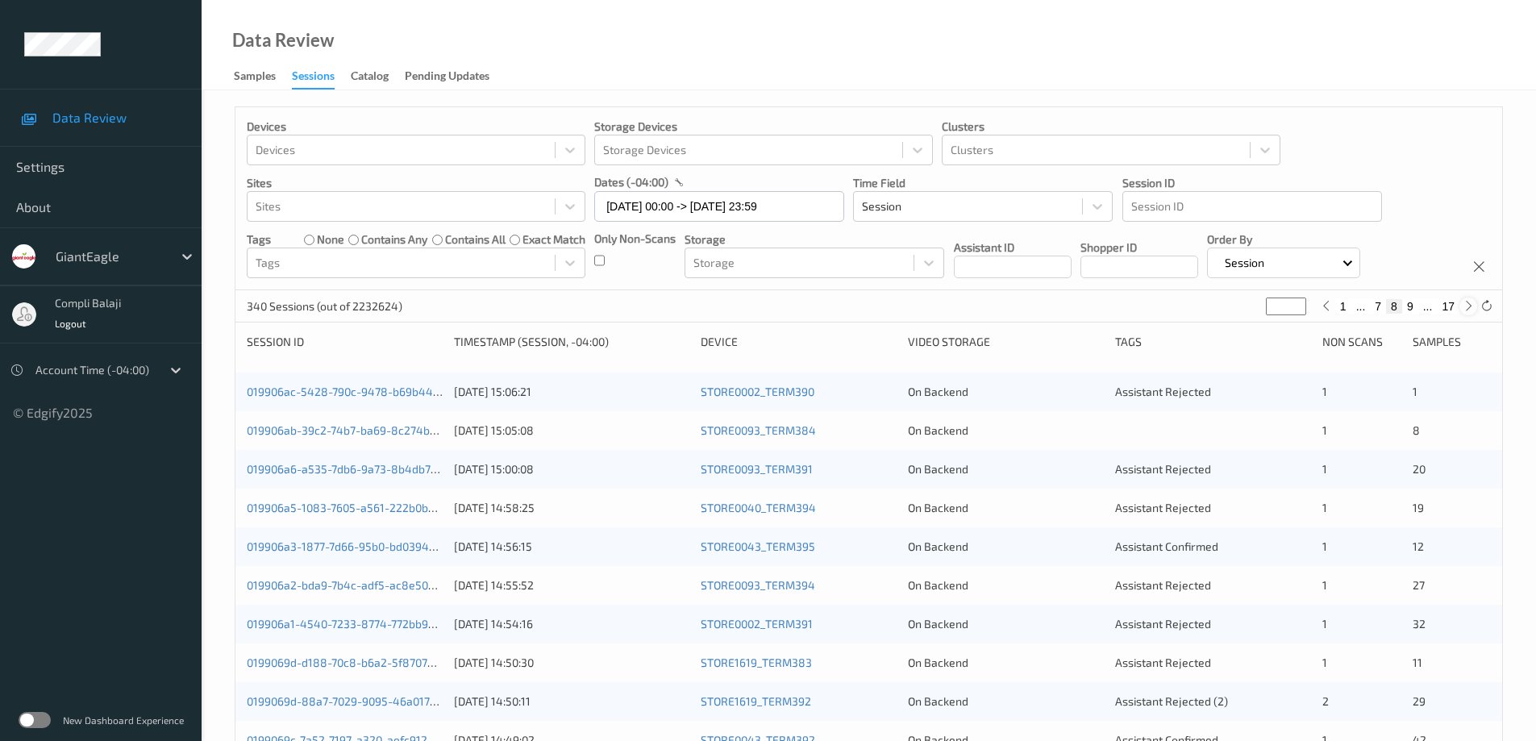
type input "*"
click at [1388, 307] on button "9" at bounding box center [1388, 306] width 16 height 15
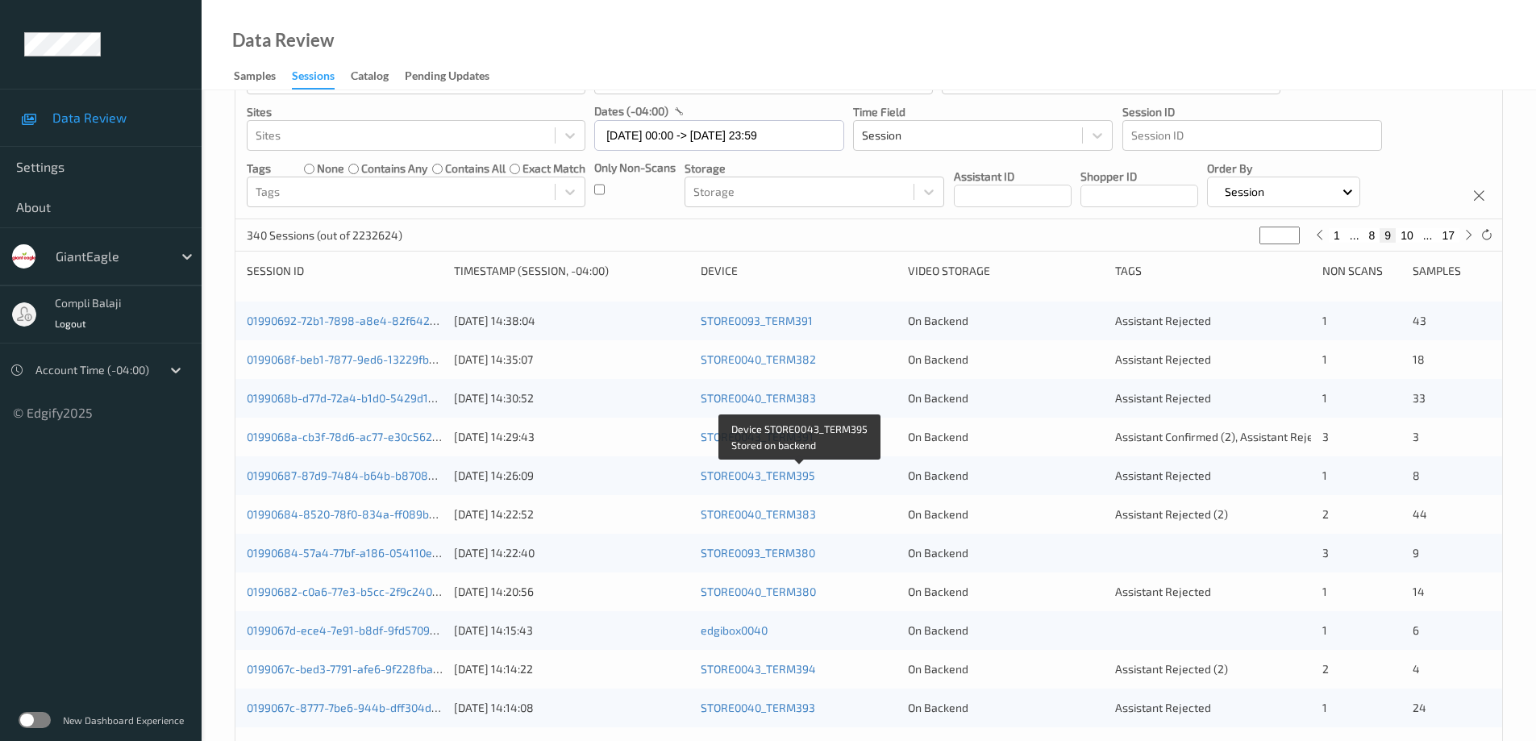
scroll to position [69, 0]
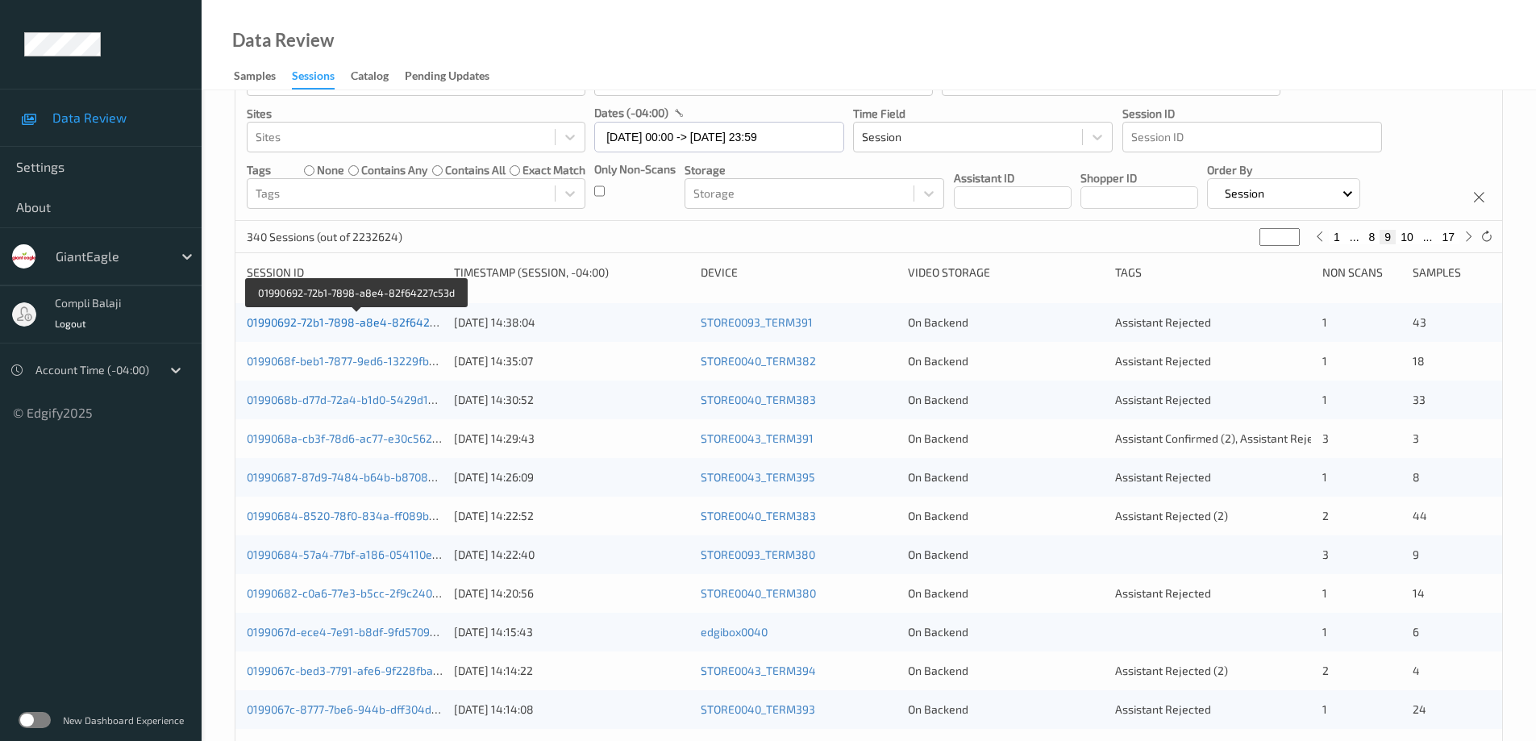
click at [407, 322] on link "01990692-72b1-7898-a8e4-82f64227c53d" at bounding box center [357, 322] width 220 height 14
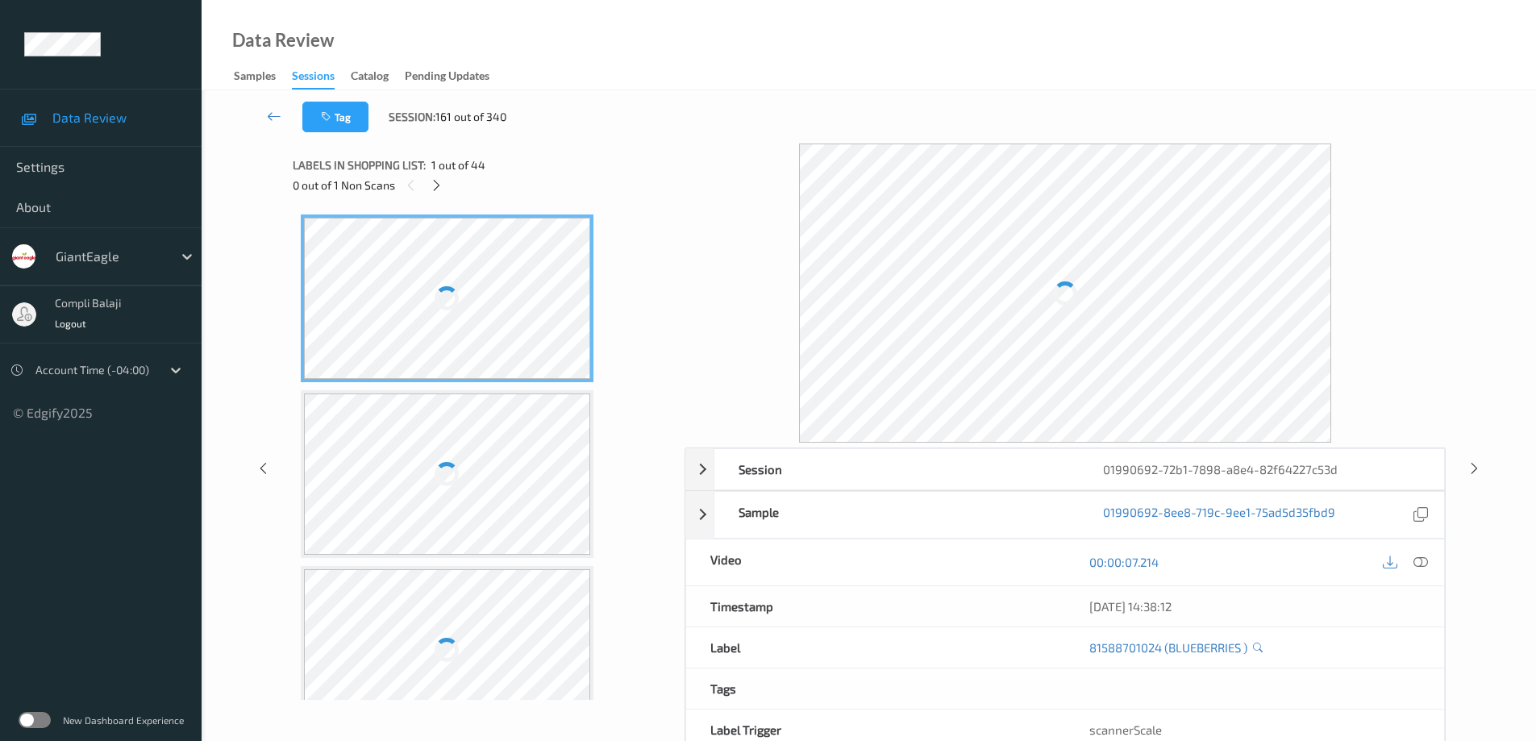
click at [418, 297] on div at bounding box center [447, 298] width 287 height 161
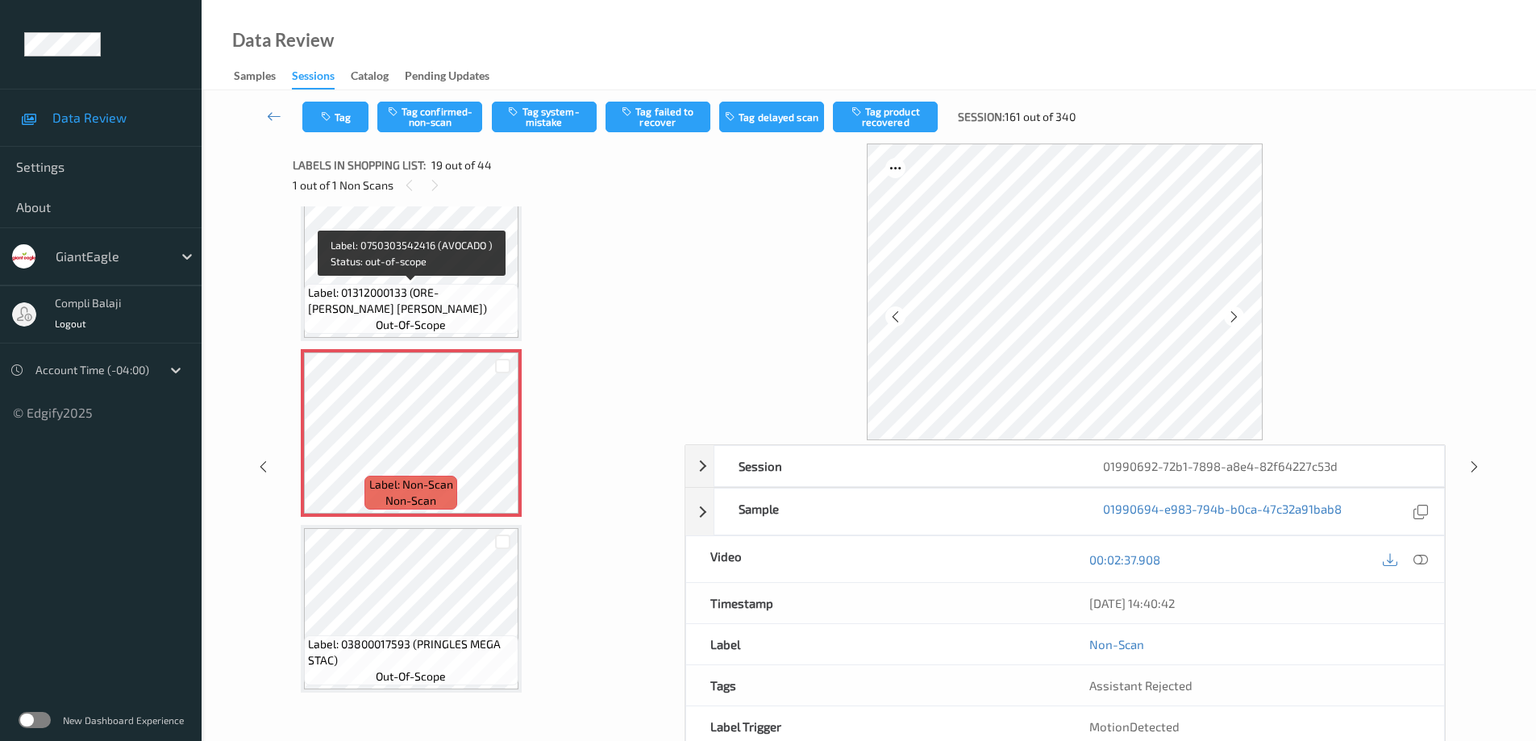
scroll to position [3031, 0]
click at [1422, 562] on icon at bounding box center [1421, 559] width 15 height 15
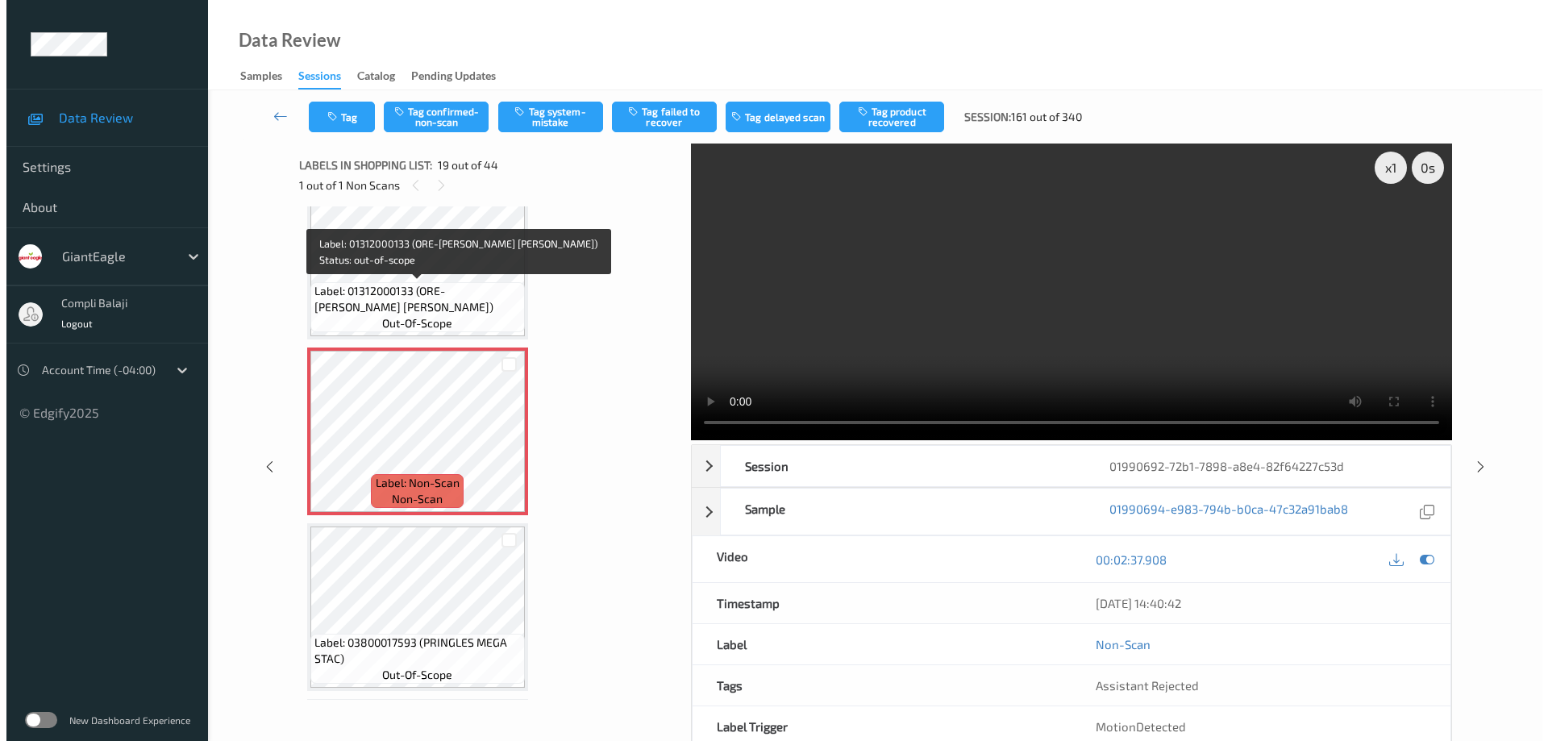
scroll to position [2951, 0]
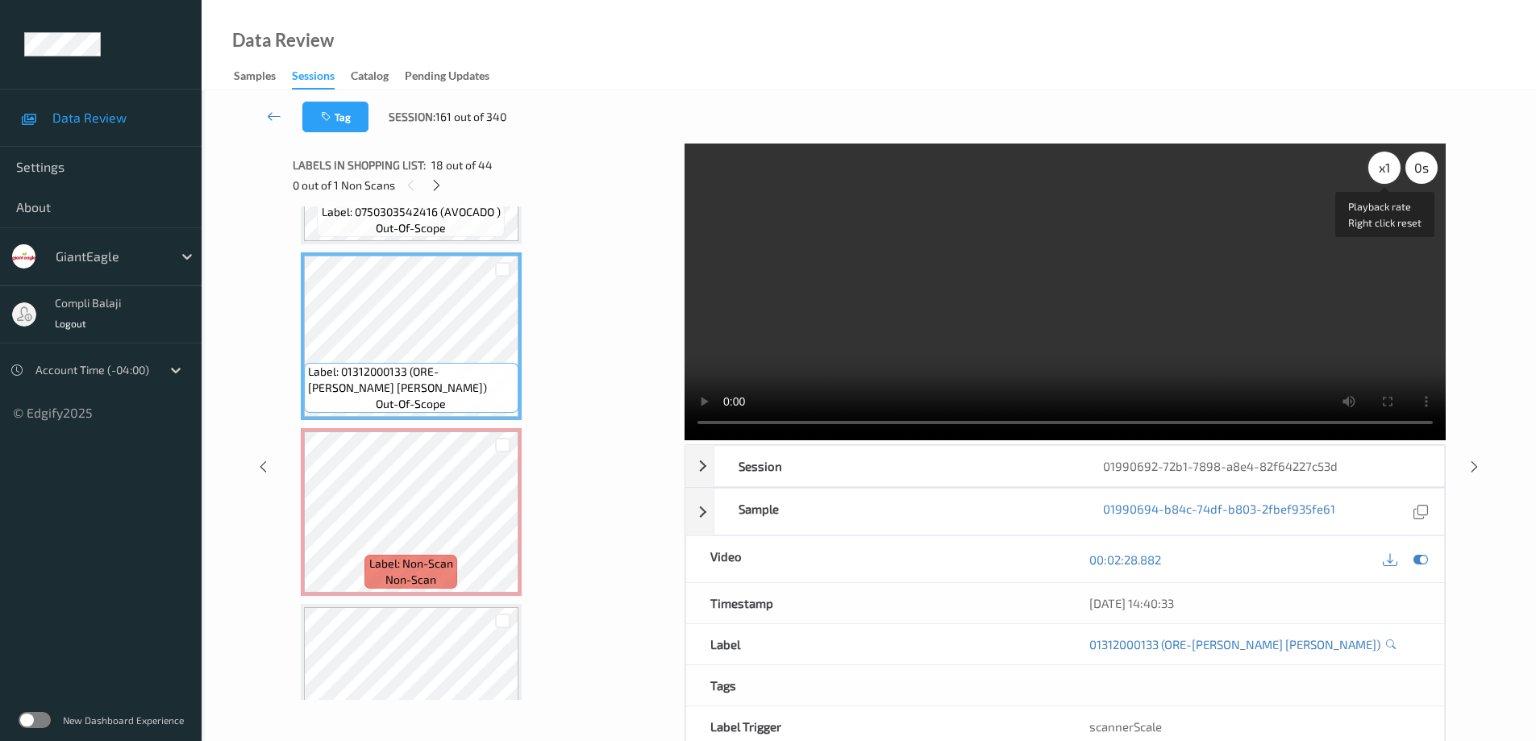
click at [1384, 168] on div "x 1" at bounding box center [1384, 168] width 32 height 32
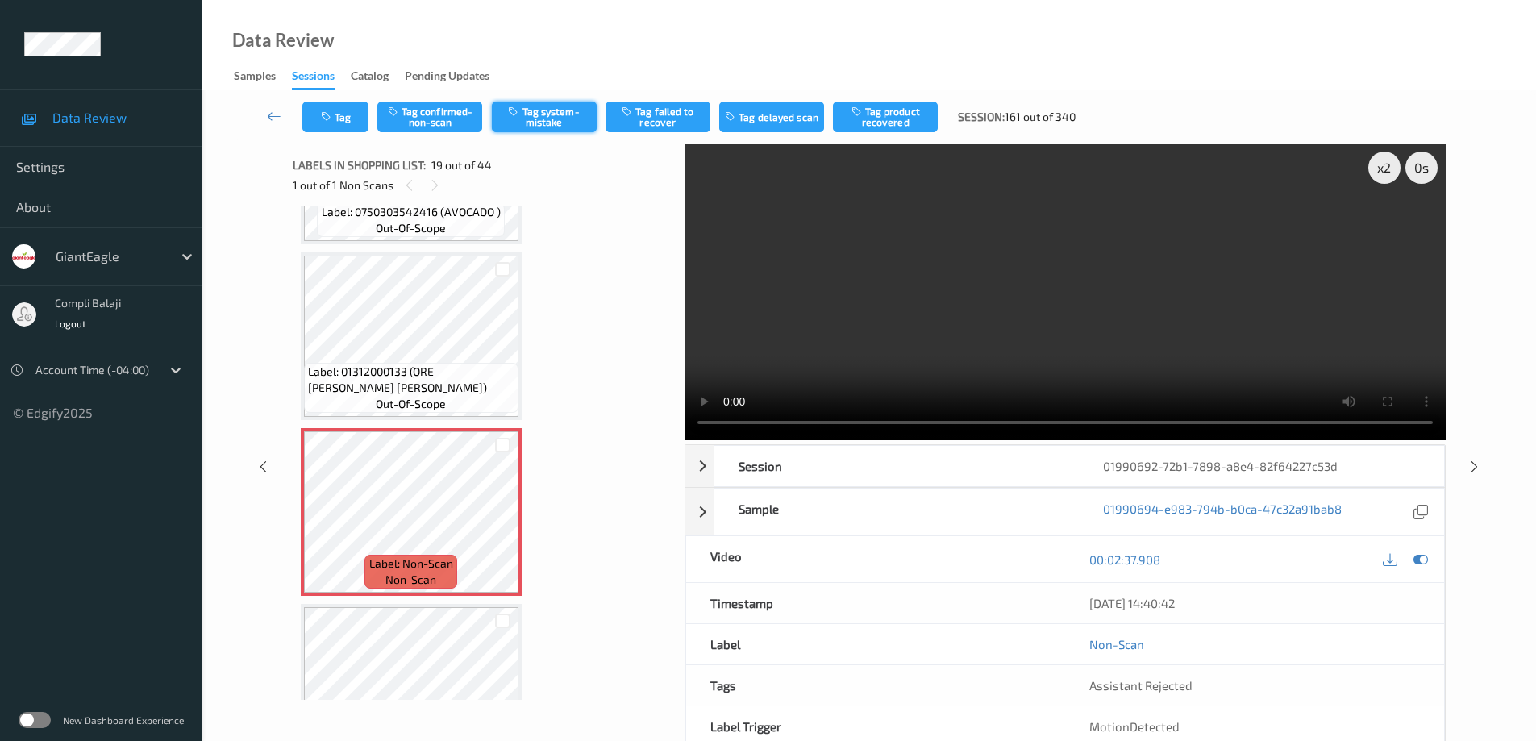
click at [556, 122] on button "Tag system-mistake" at bounding box center [544, 117] width 105 height 31
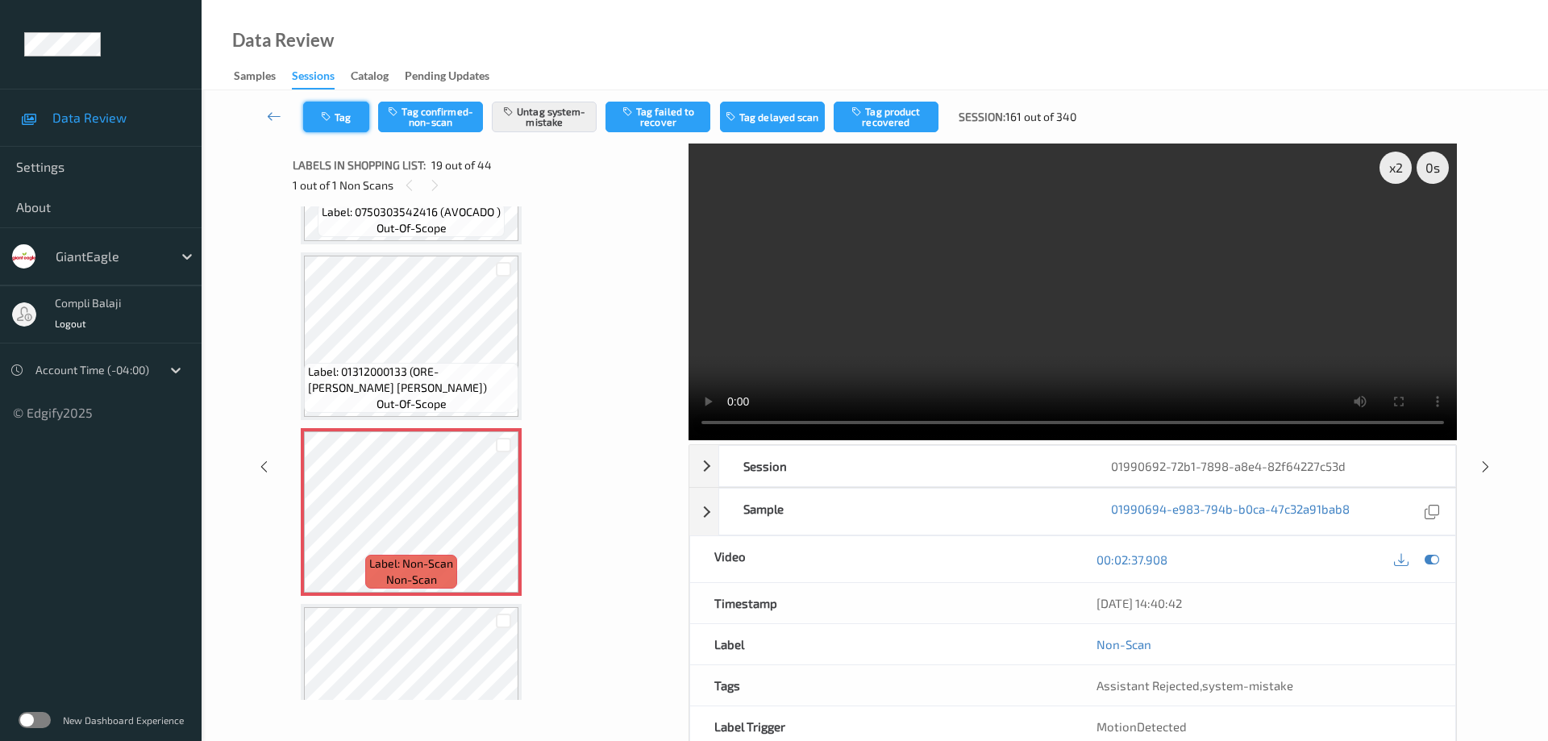
click at [354, 119] on button "Tag" at bounding box center [336, 117] width 66 height 31
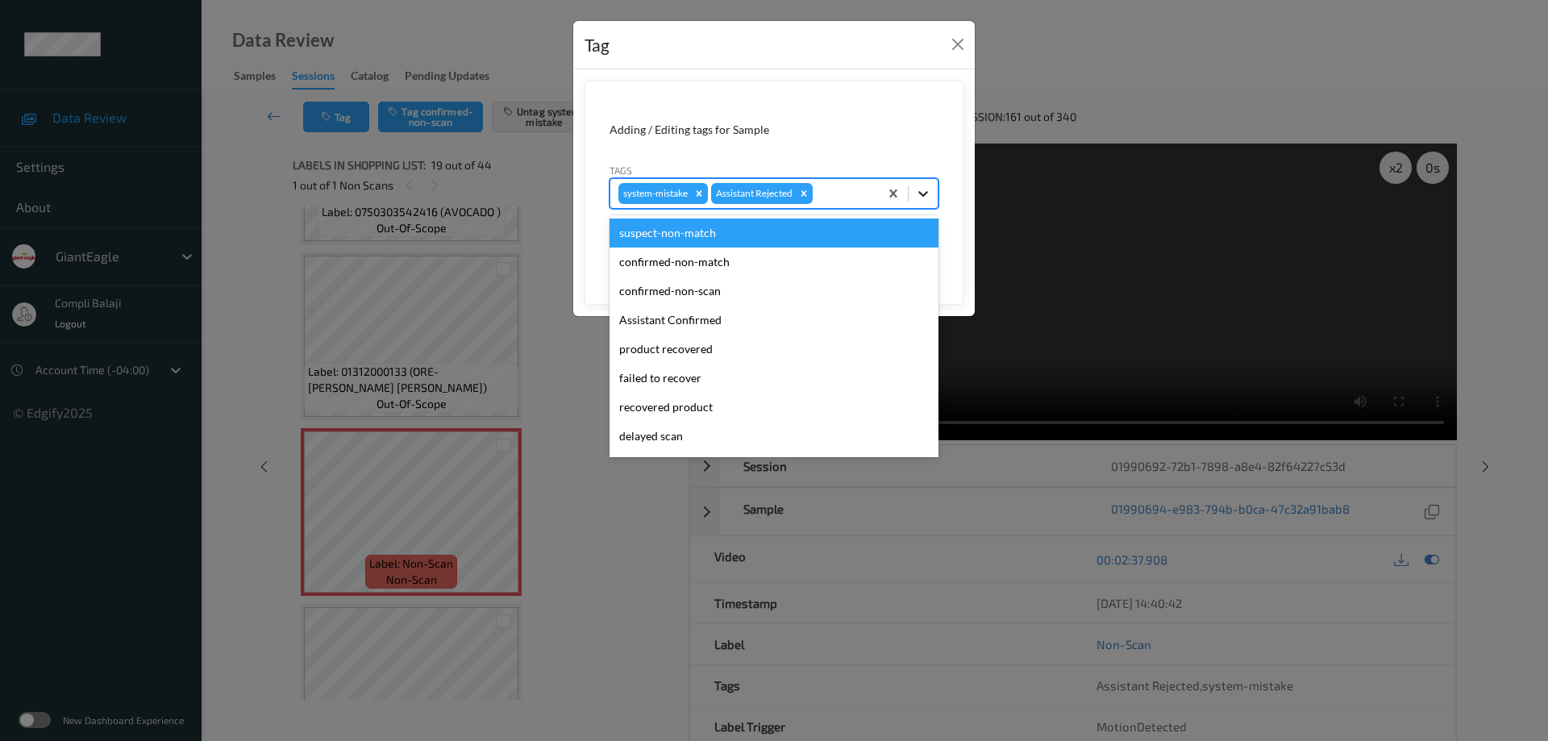
click at [923, 190] on icon at bounding box center [923, 193] width 16 height 16
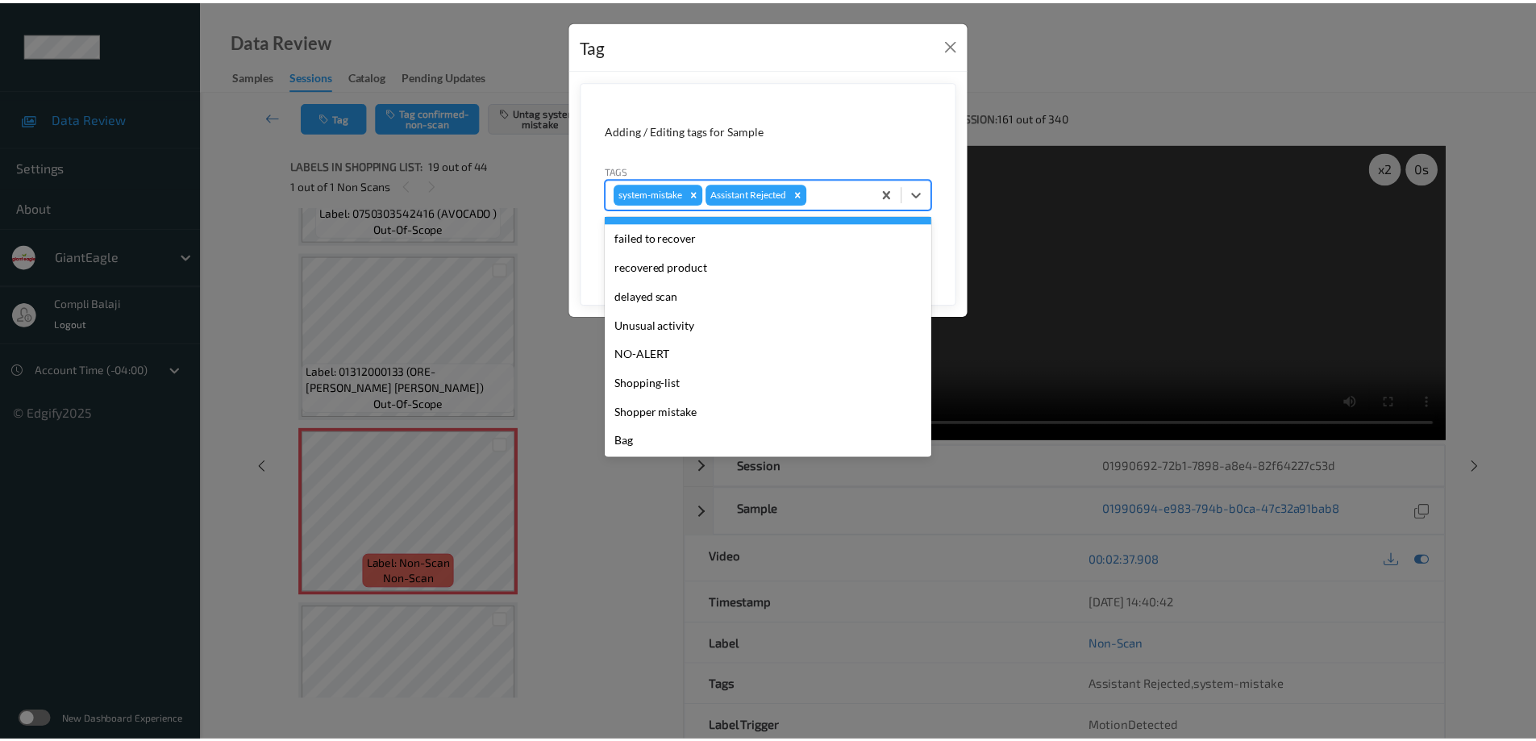
scroll to position [142, 0]
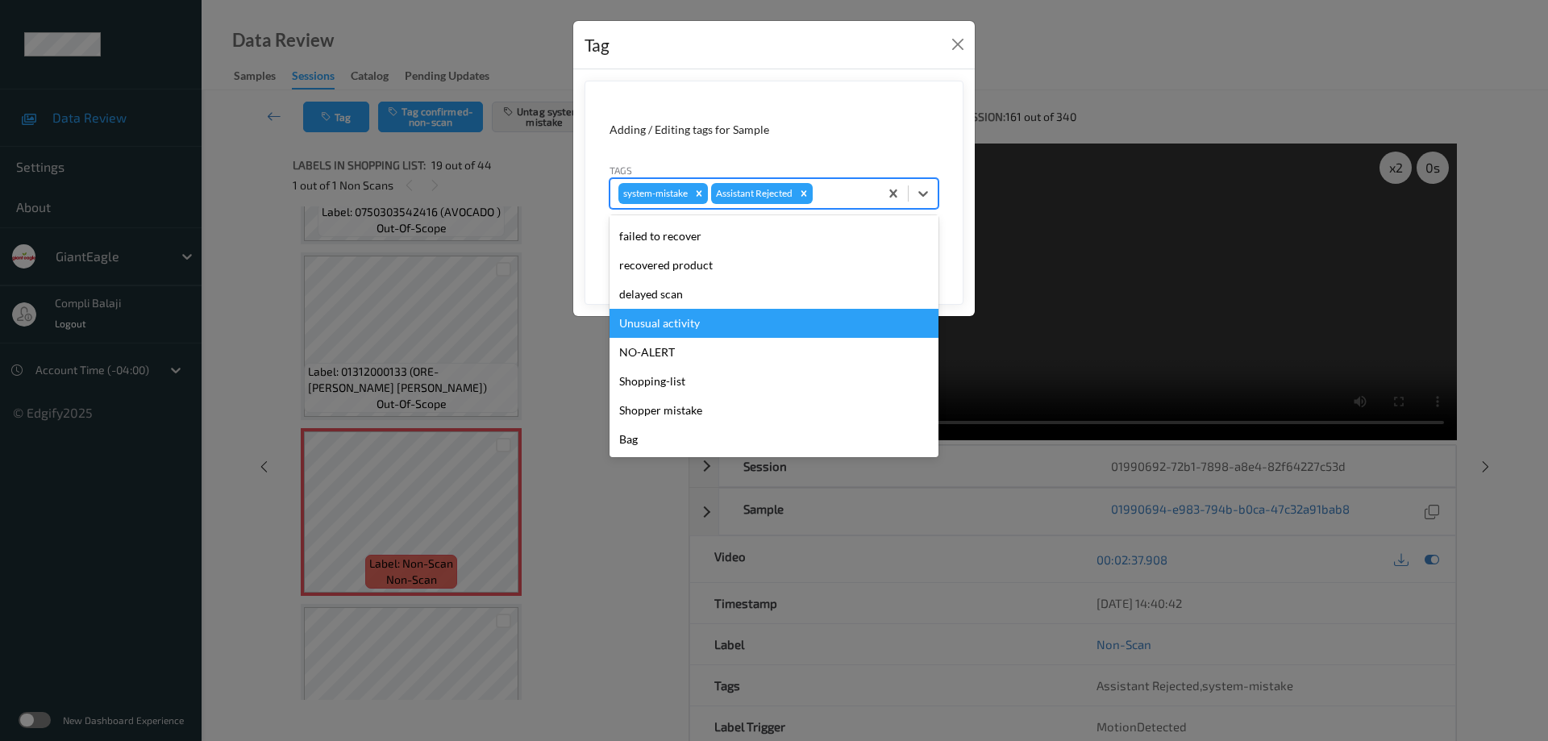
click at [674, 323] on div "Unusual activity" at bounding box center [774, 323] width 329 height 29
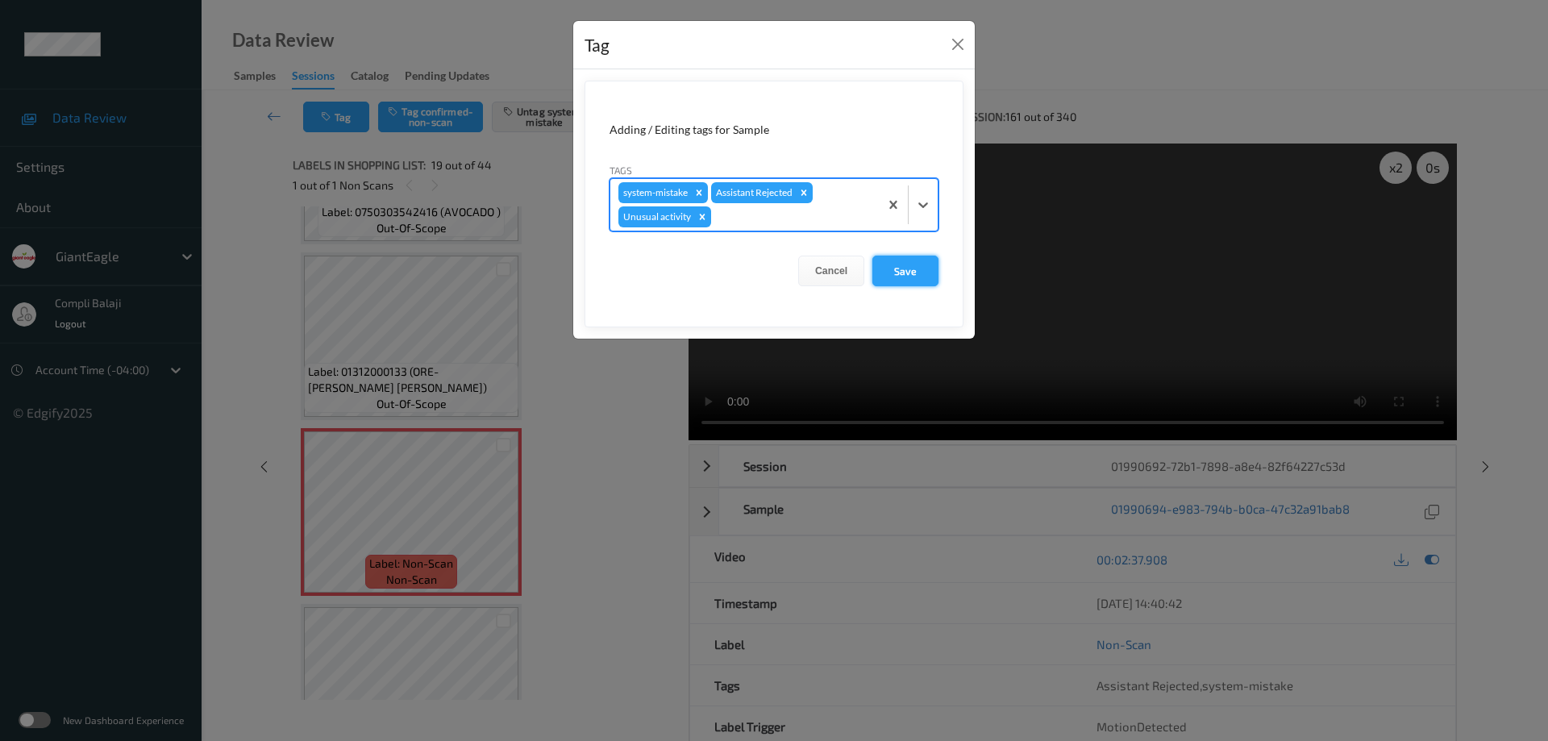
click at [910, 273] on button "Save" at bounding box center [906, 271] width 66 height 31
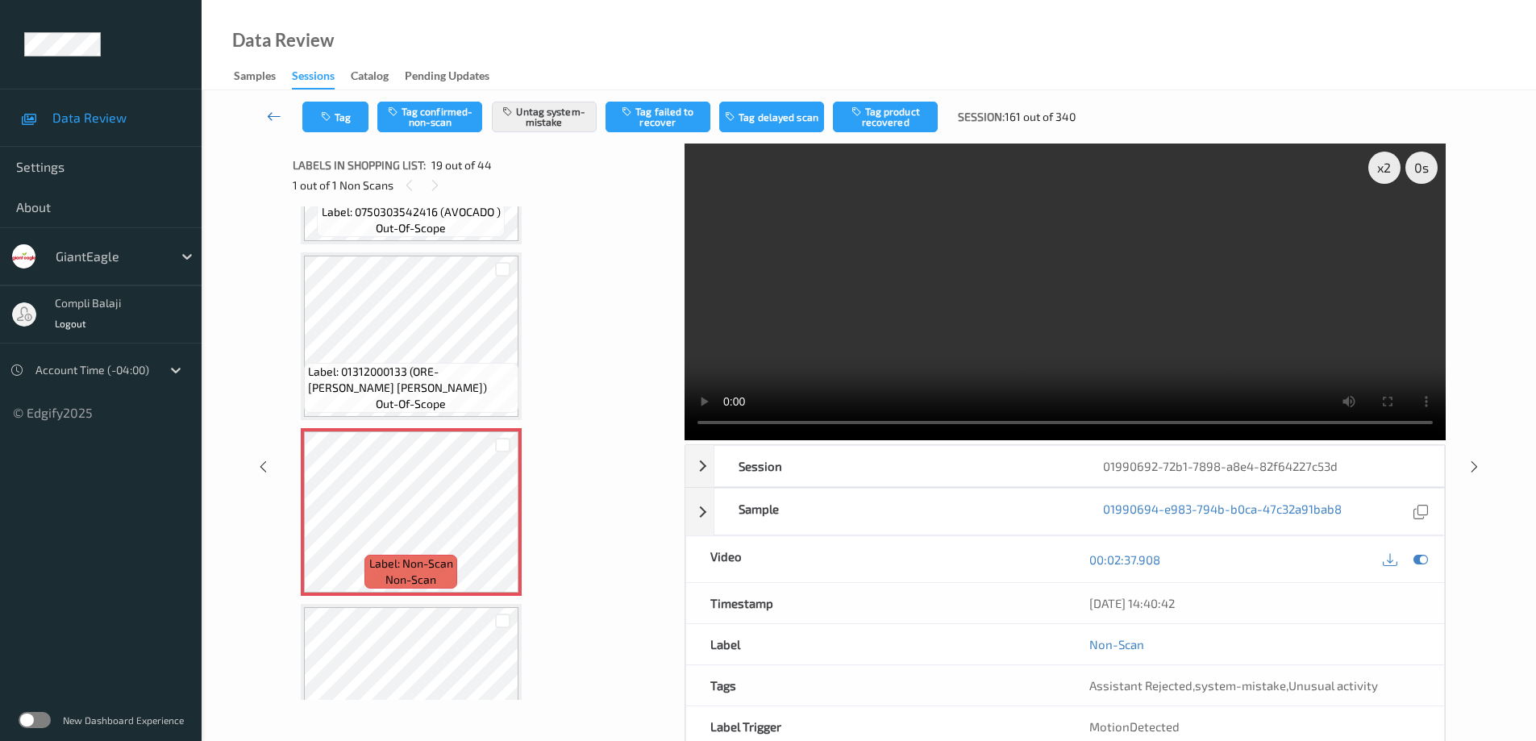
click at [273, 119] on icon at bounding box center [274, 116] width 15 height 16
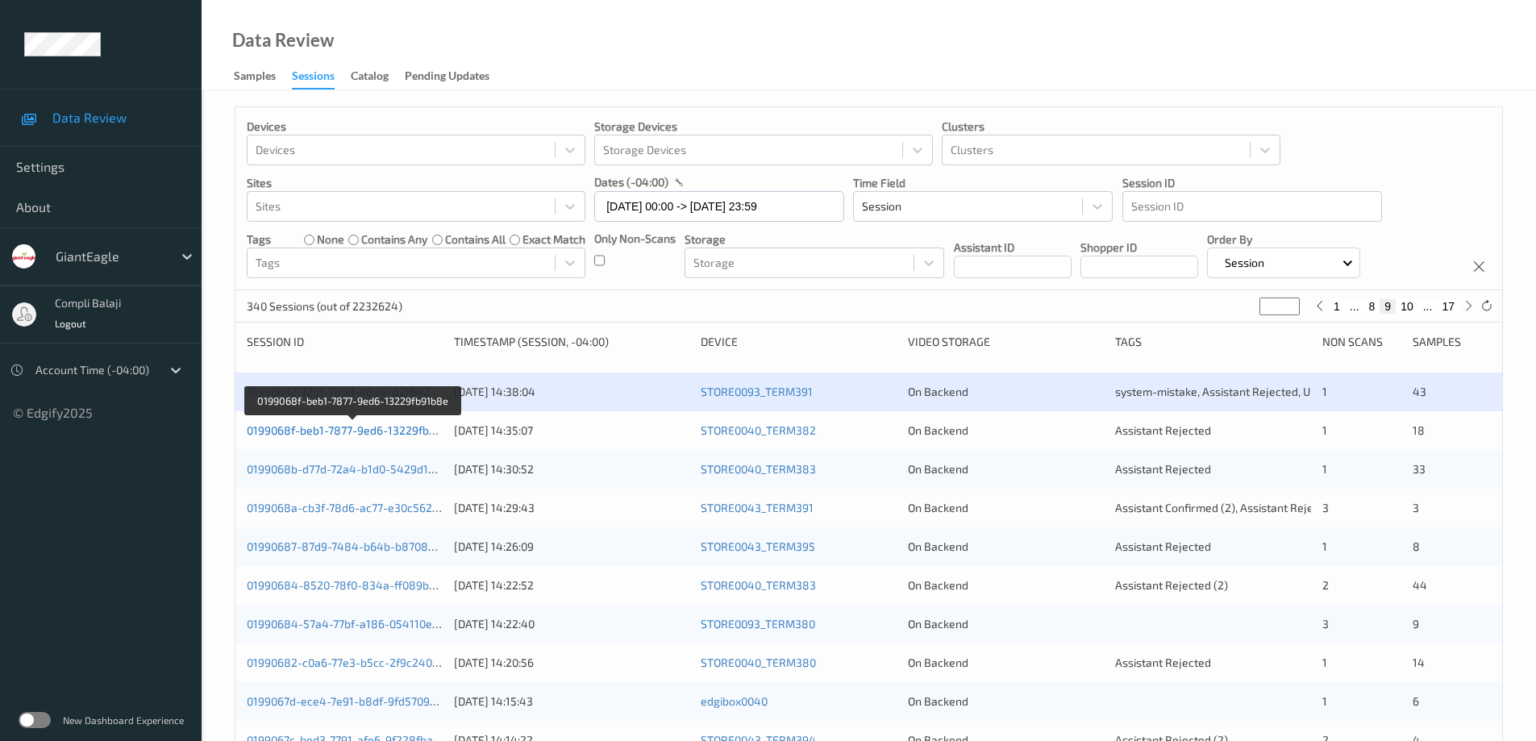
click at [378, 433] on link "0199068f-beb1-7877-9ed6-13229fb91b8e" at bounding box center [354, 430] width 214 height 14
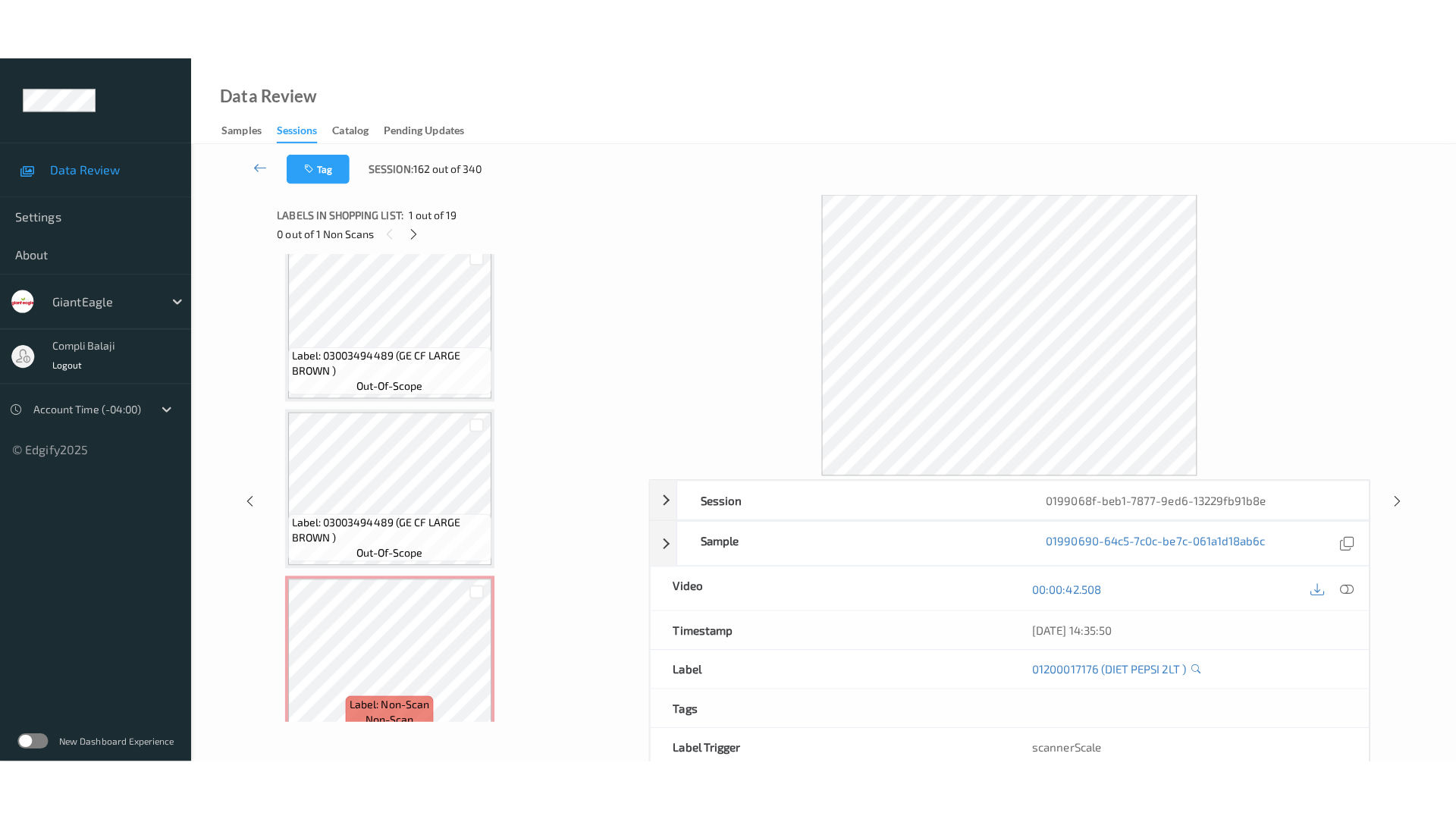
scroll to position [2679, 0]
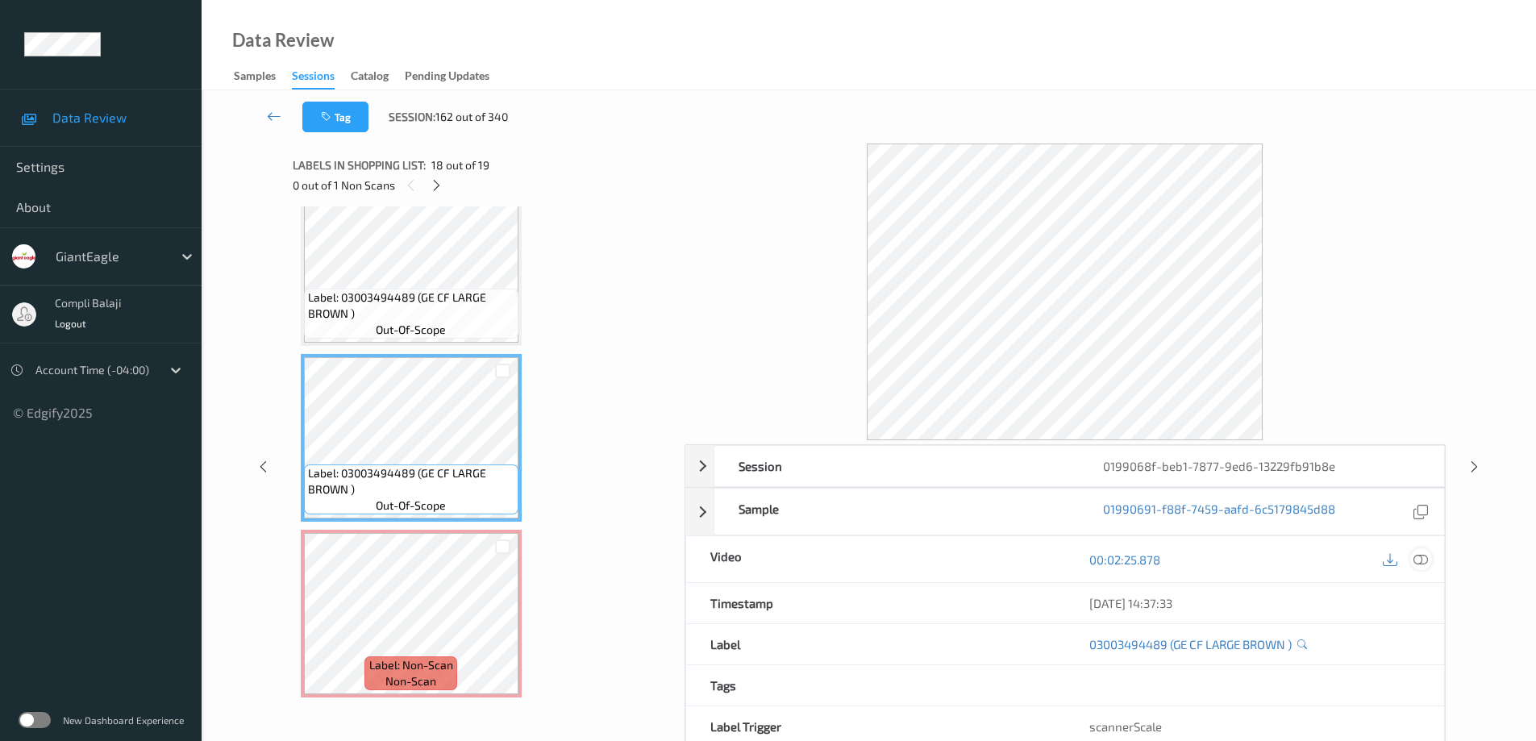
click at [1422, 560] on icon at bounding box center [1421, 559] width 15 height 15
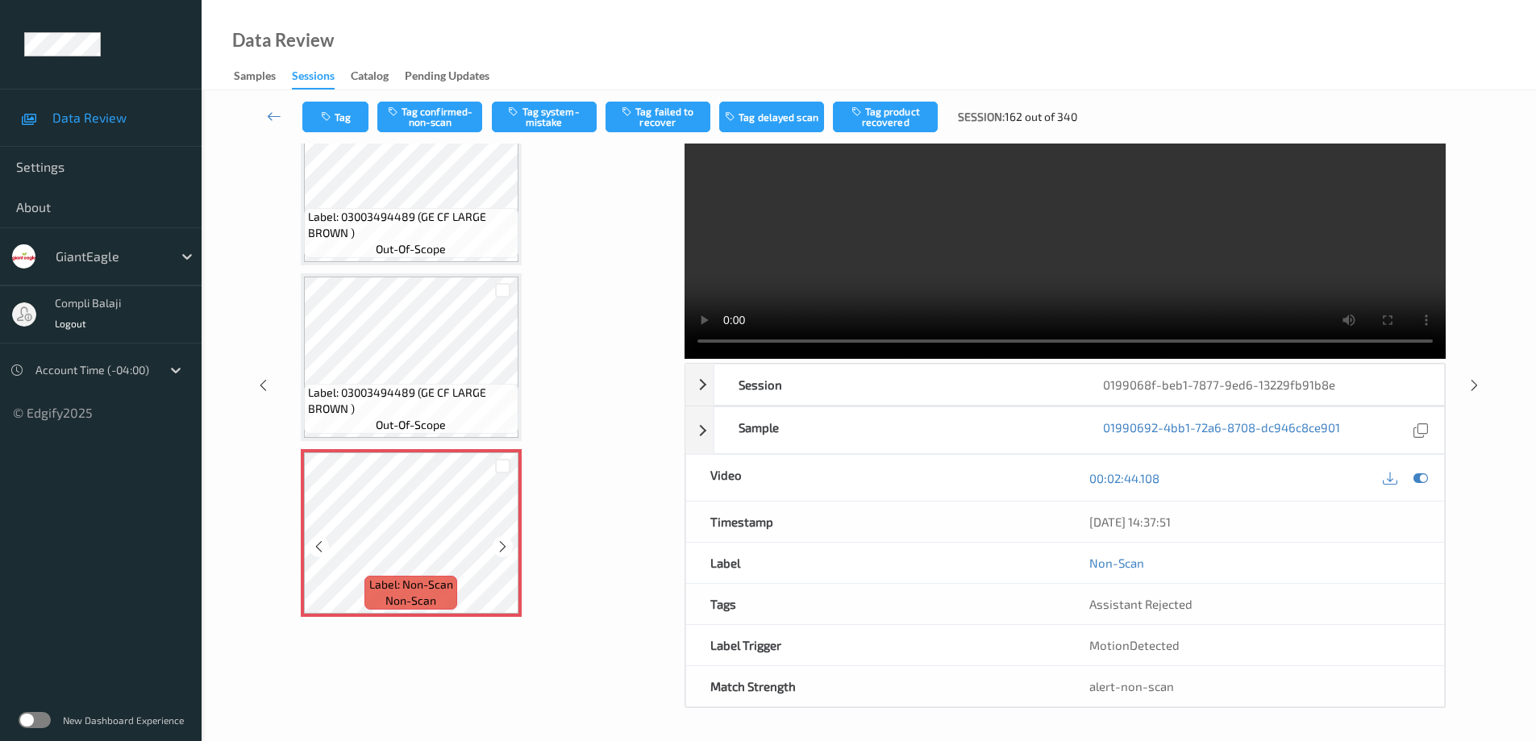
scroll to position [2855, 0]
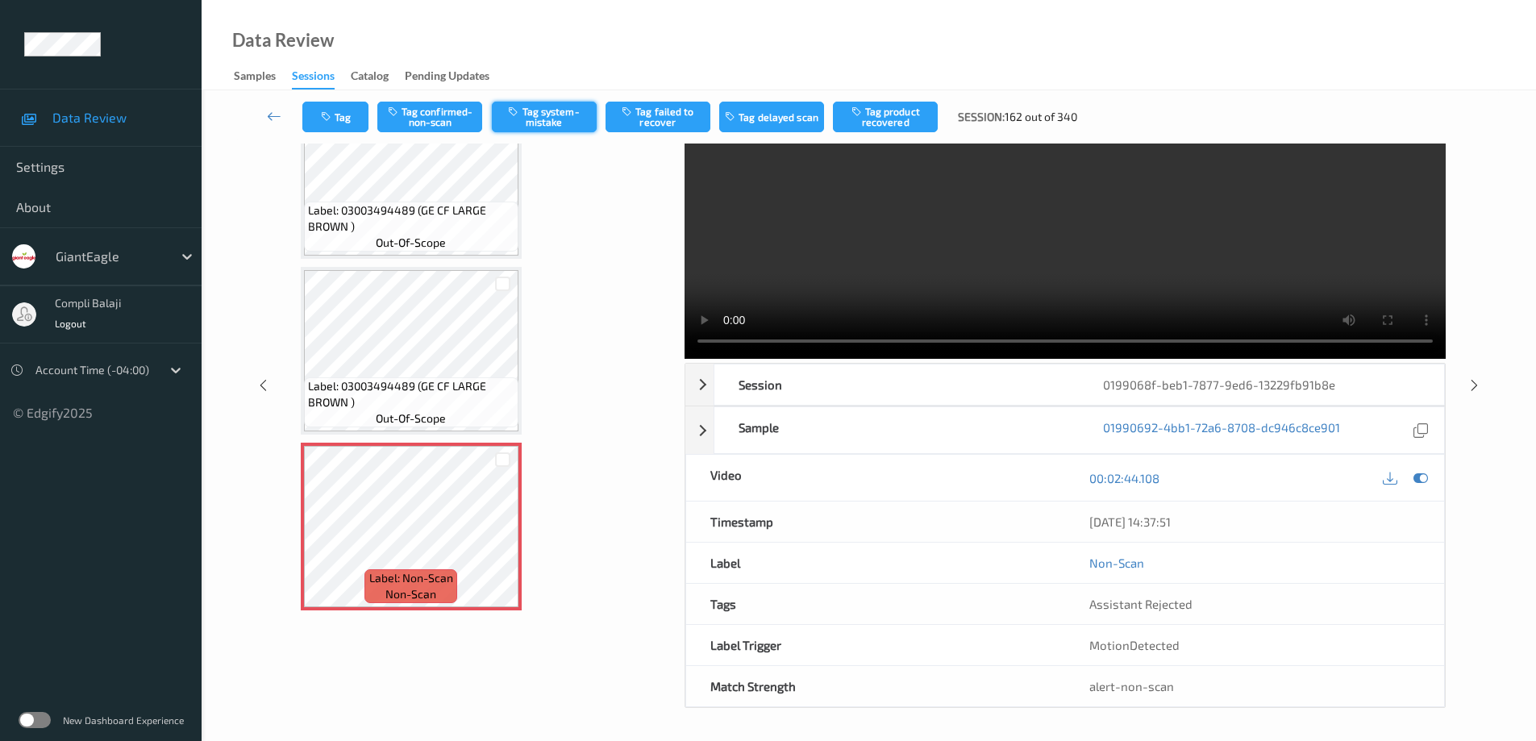
click at [552, 119] on button "Tag system-mistake" at bounding box center [544, 117] width 105 height 31
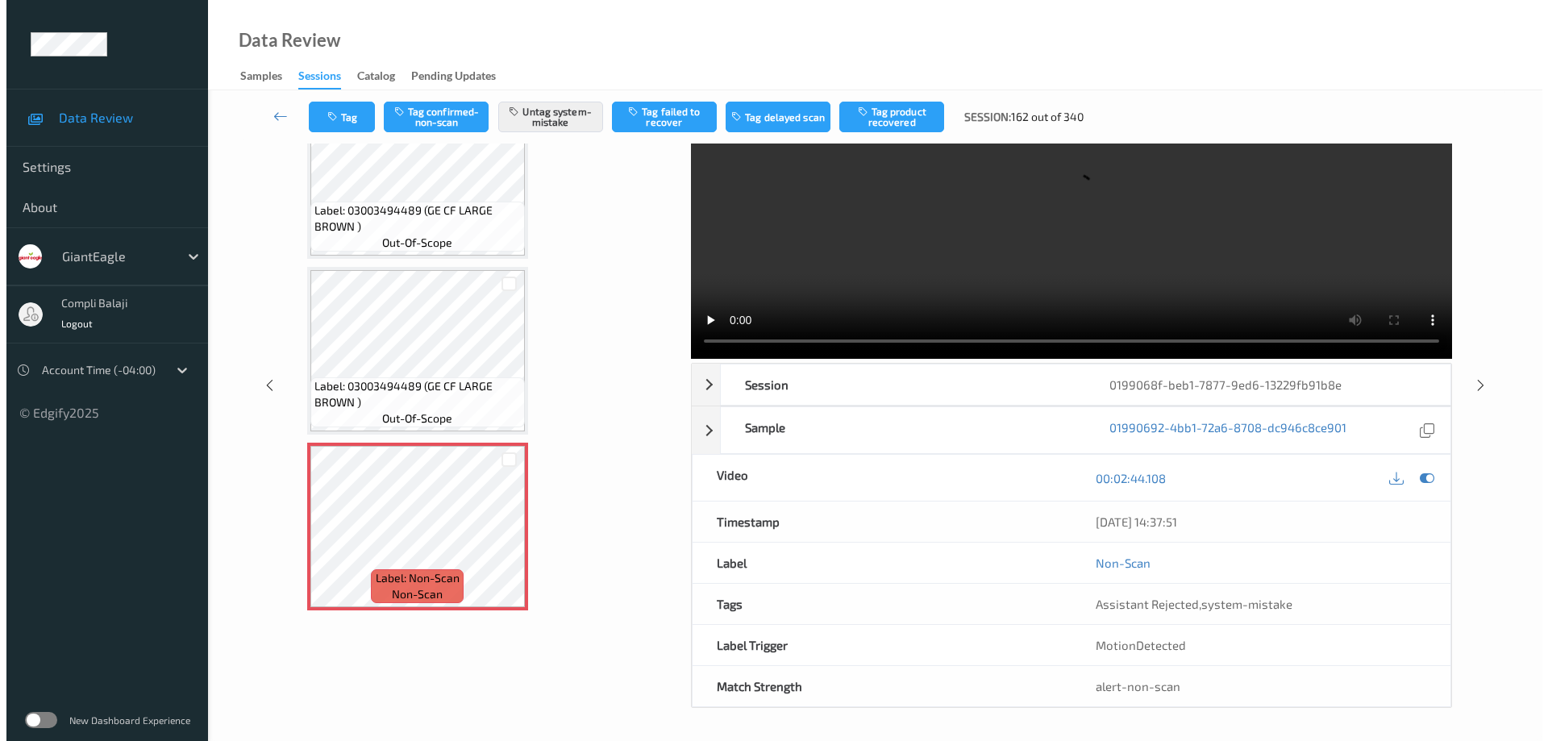
scroll to position [0, 0]
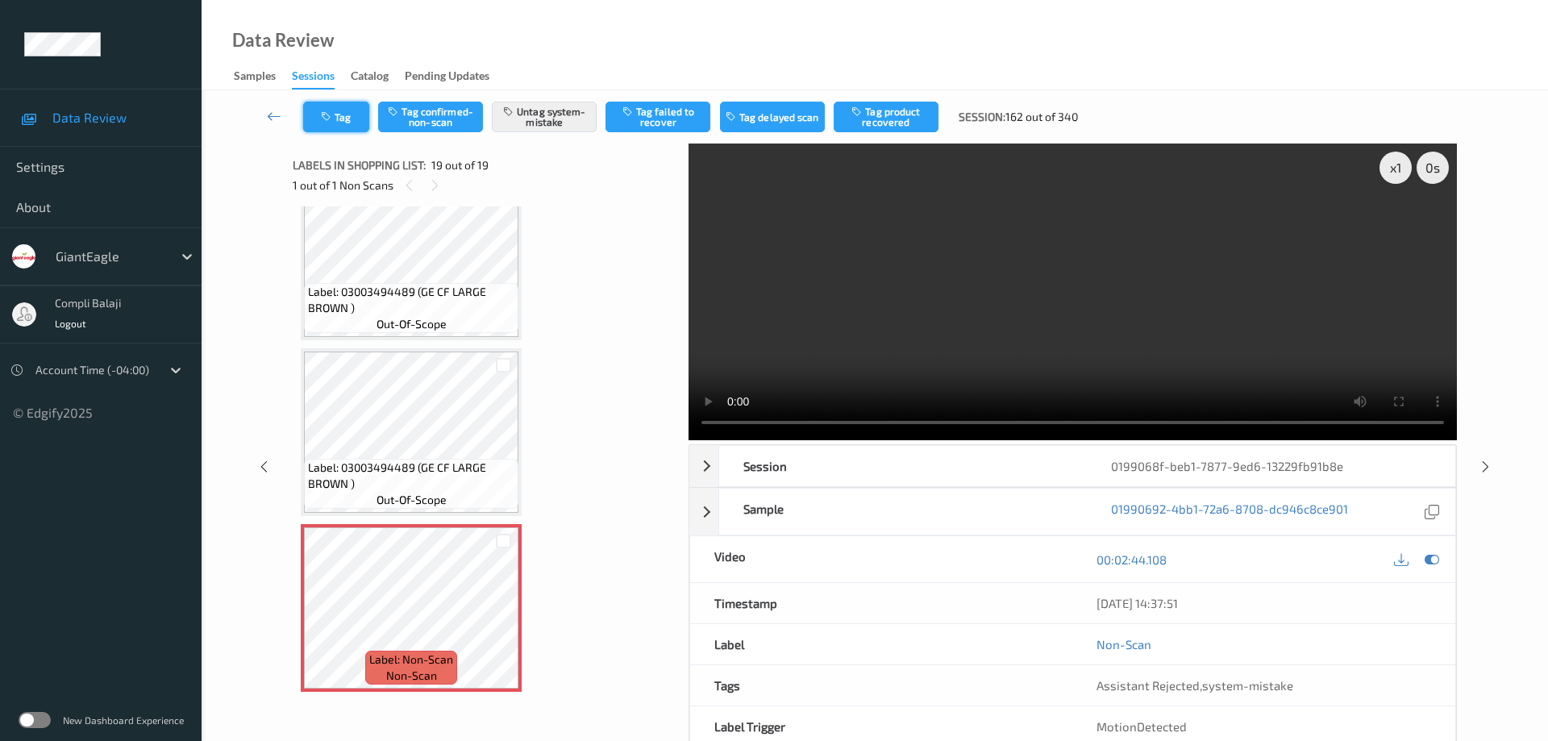
click at [344, 120] on button "Tag" at bounding box center [336, 117] width 66 height 31
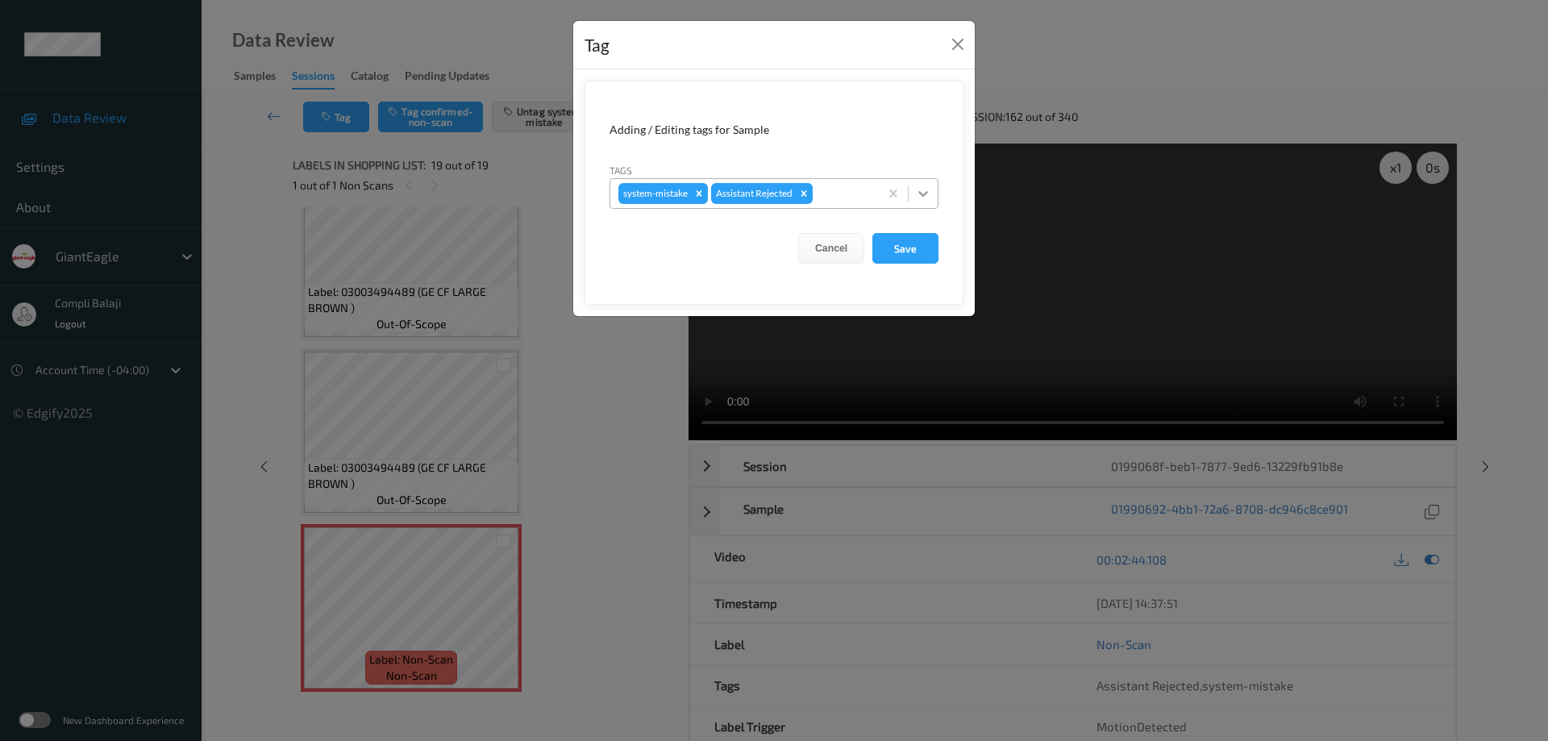
click at [925, 191] on icon at bounding box center [923, 193] width 16 height 16
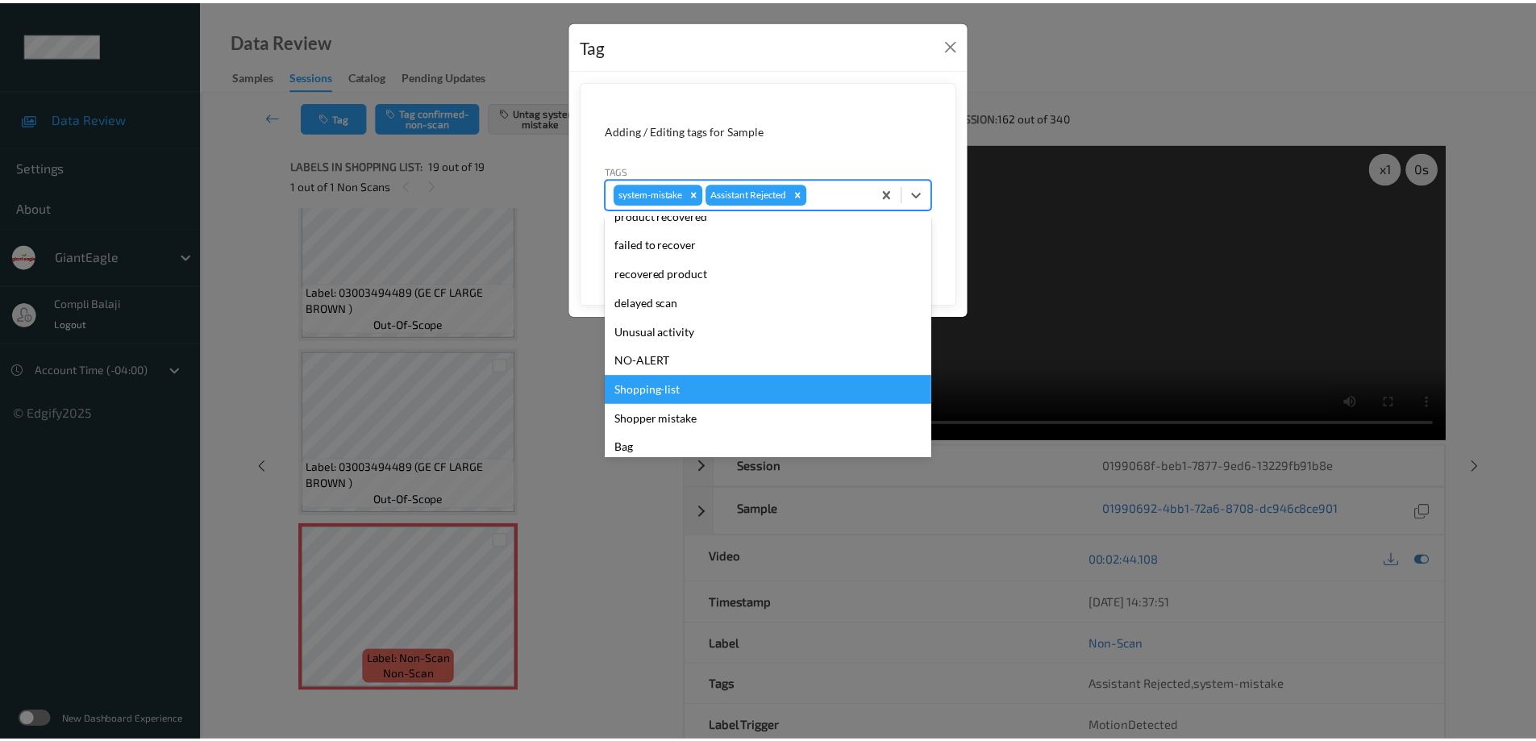
scroll to position [142, 0]
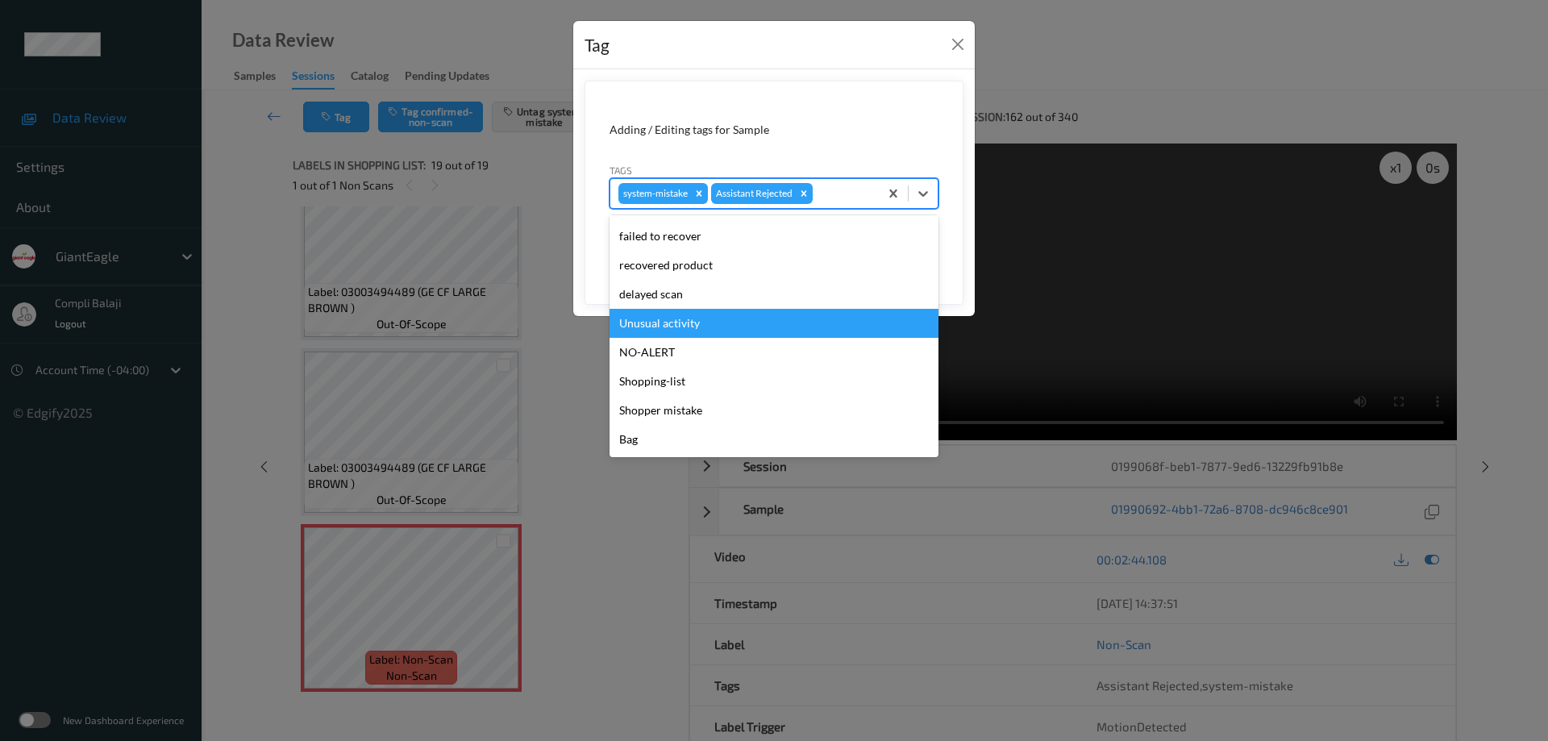
click at [689, 327] on div "Unusual activity" at bounding box center [774, 323] width 329 height 29
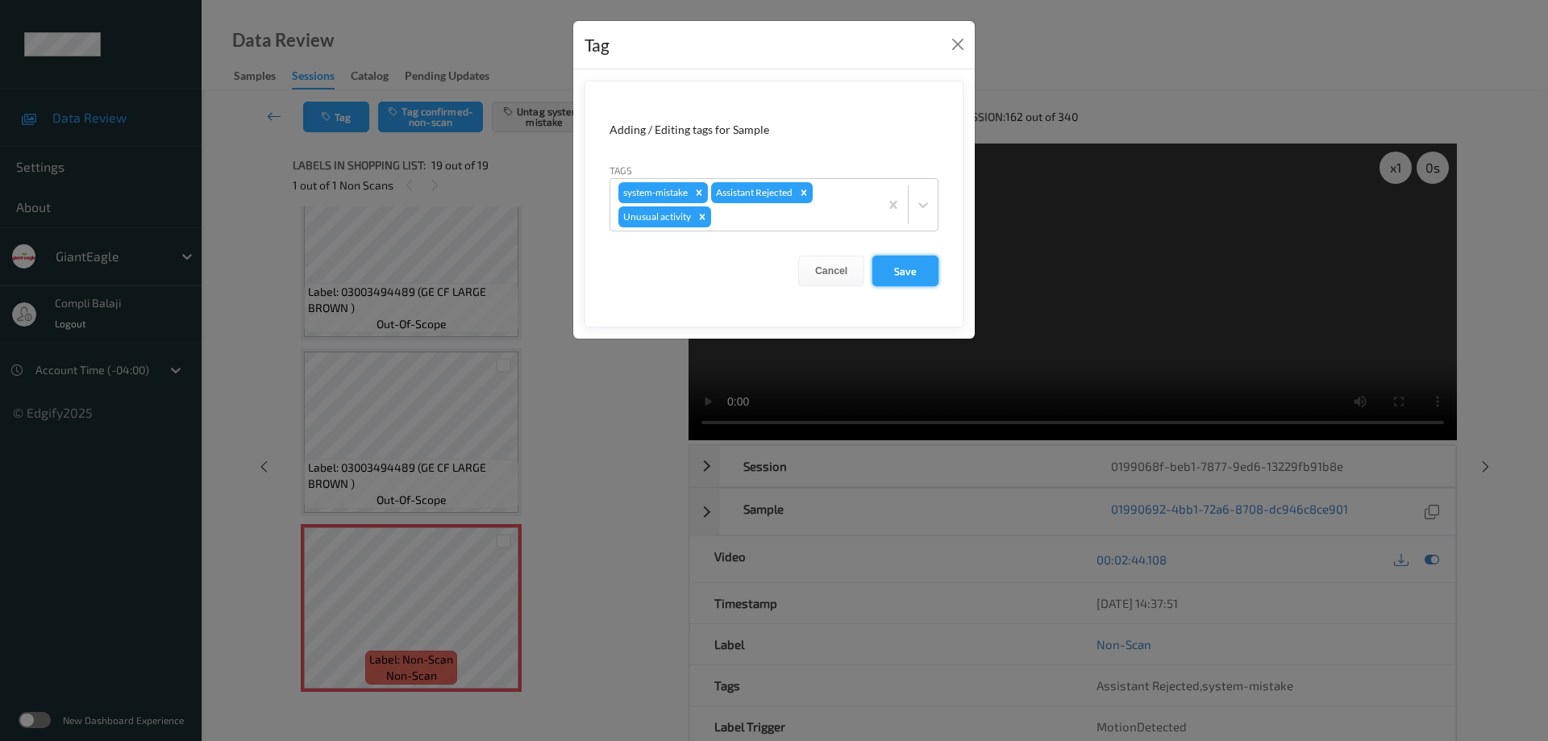
click at [910, 278] on button "Save" at bounding box center [906, 271] width 66 height 31
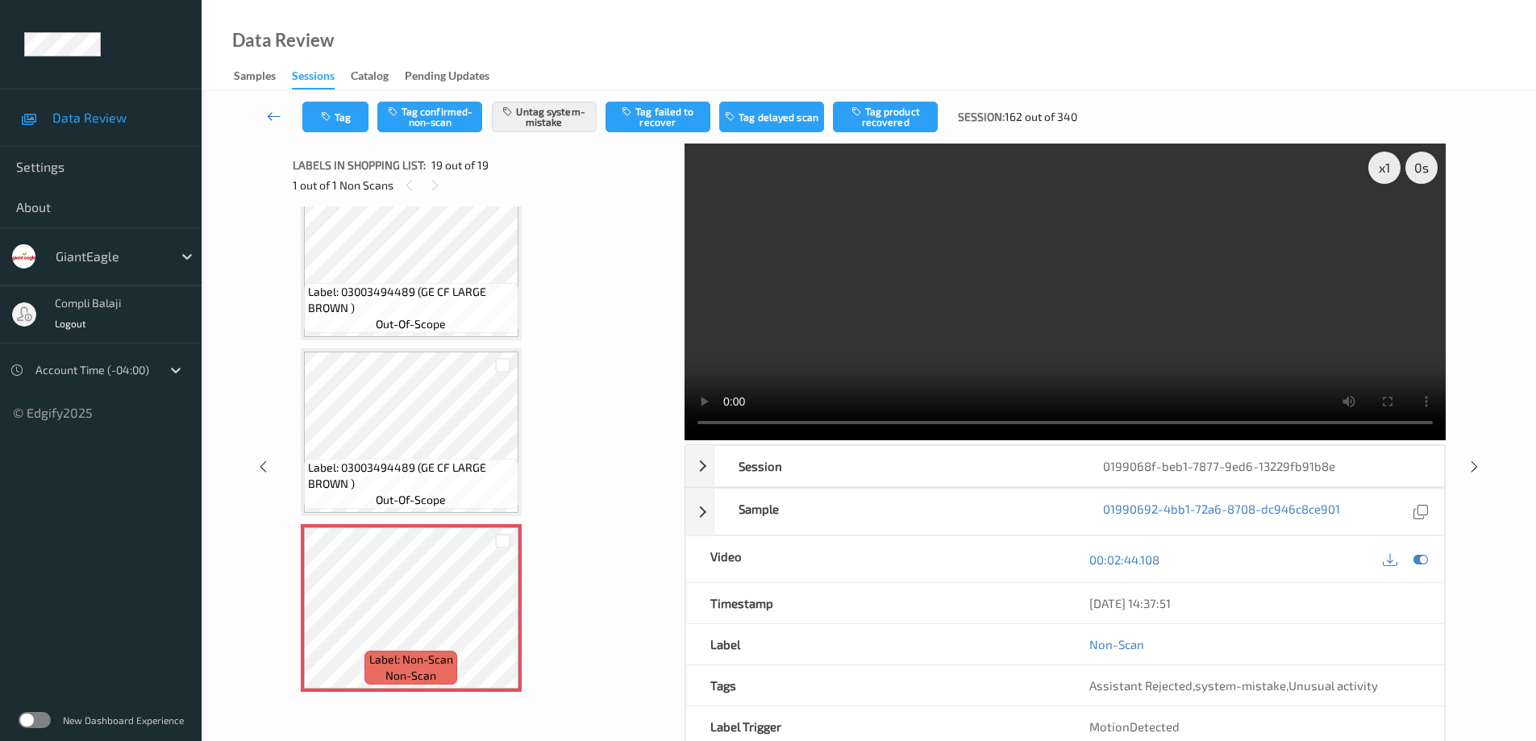
click at [276, 118] on icon at bounding box center [274, 116] width 15 height 16
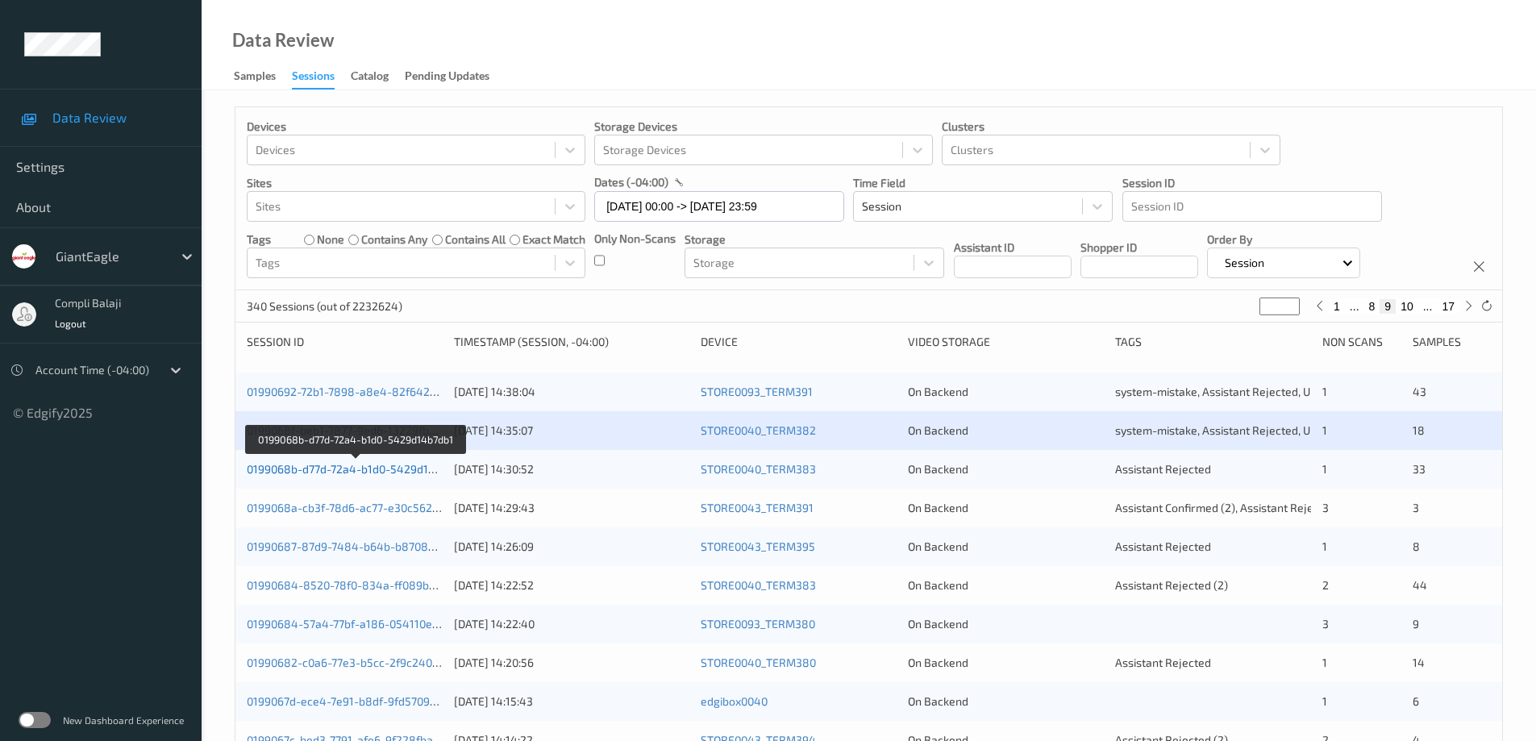
click at [397, 473] on link "0199068b-d77d-72a4-b1d0-5429d14b7db1" at bounding box center [356, 469] width 219 height 14
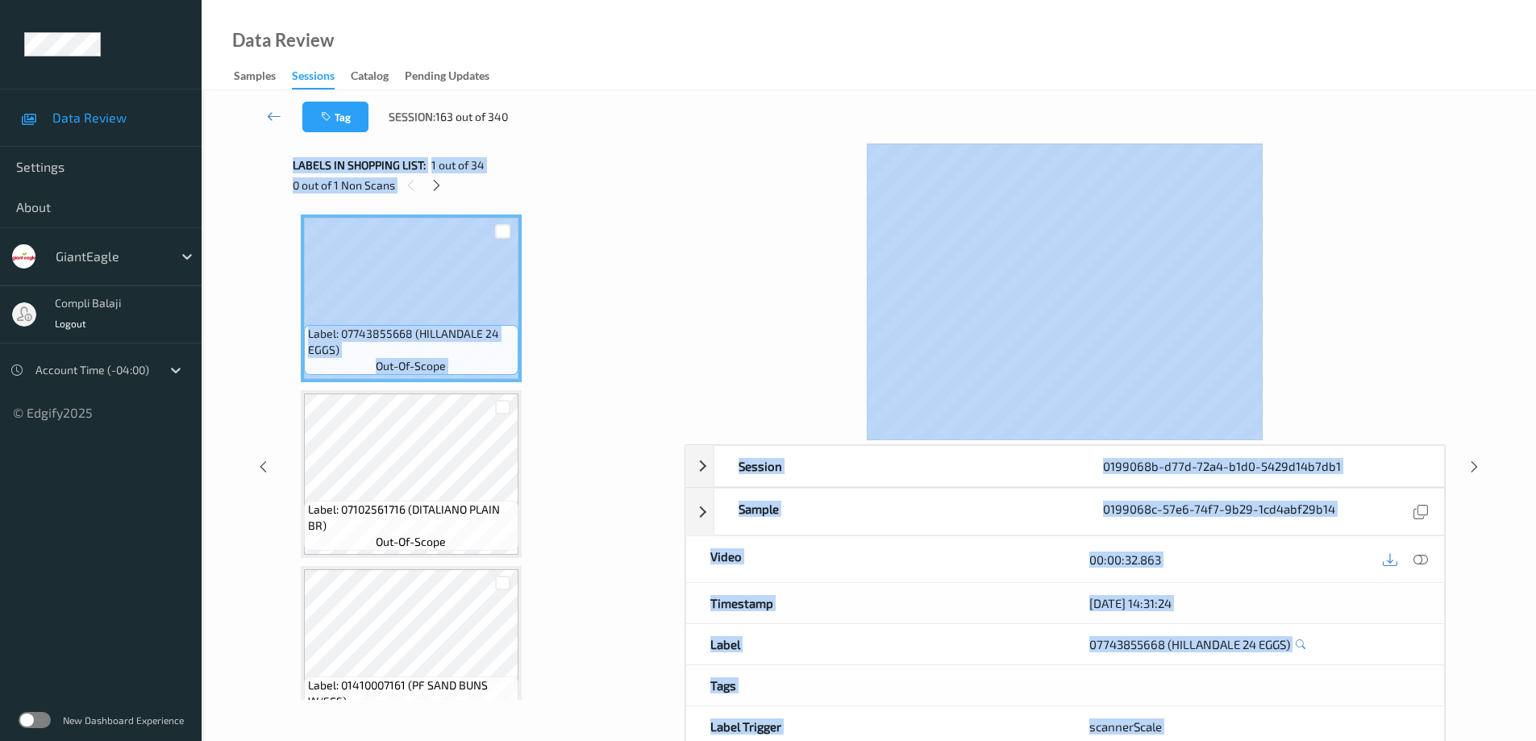
drag, startPoint x: 678, startPoint y: 253, endPoint x: 687, endPoint y: 330, distance: 77.1
click at [687, 330] on div "Session 0199068b-d77d-72a4-b1d0-5429d14b7db1 Session ID 0199068b-d77d-72a4-b1d0…" at bounding box center [869, 467] width 1153 height 646
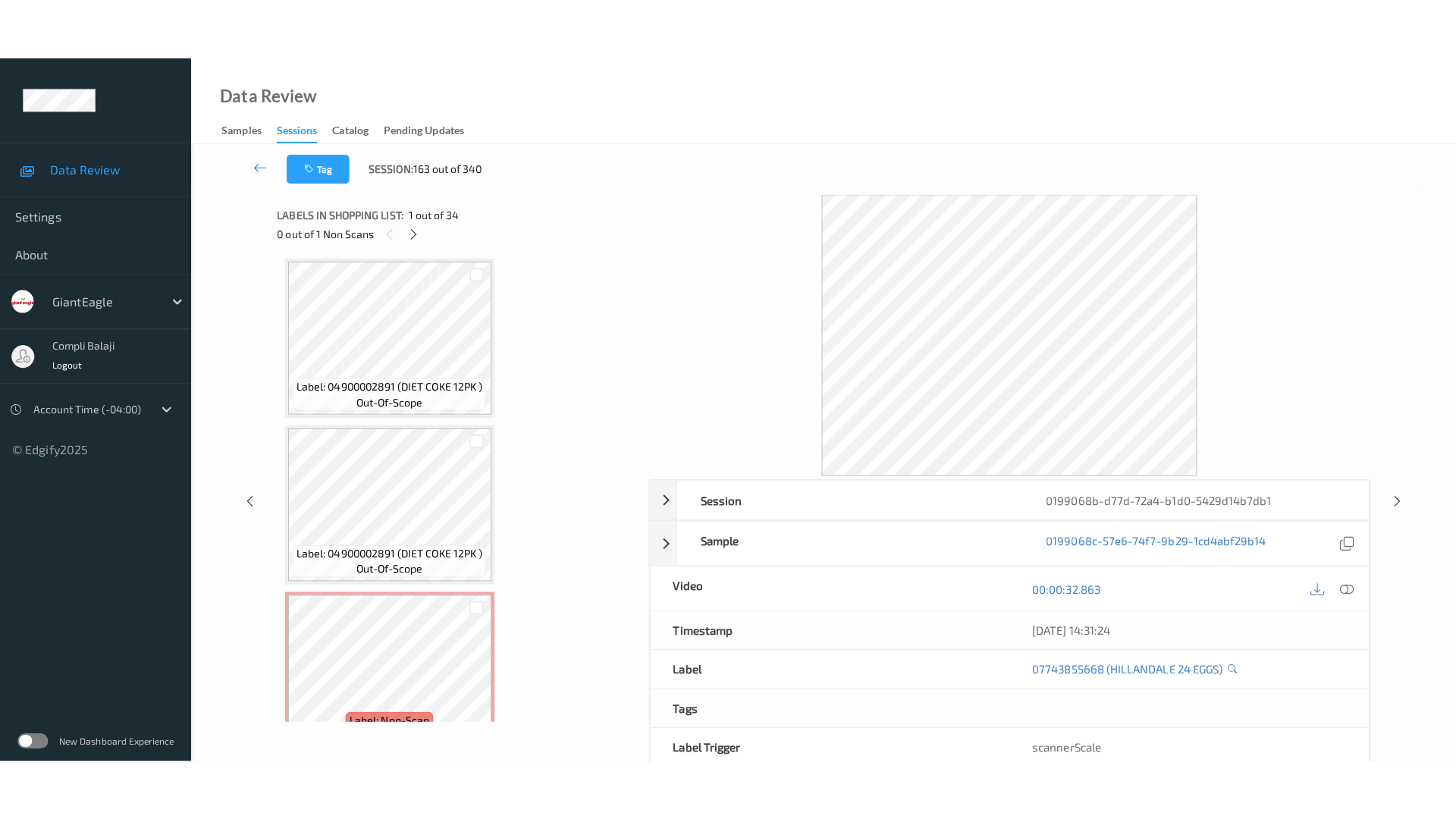
scroll to position [5164, 0]
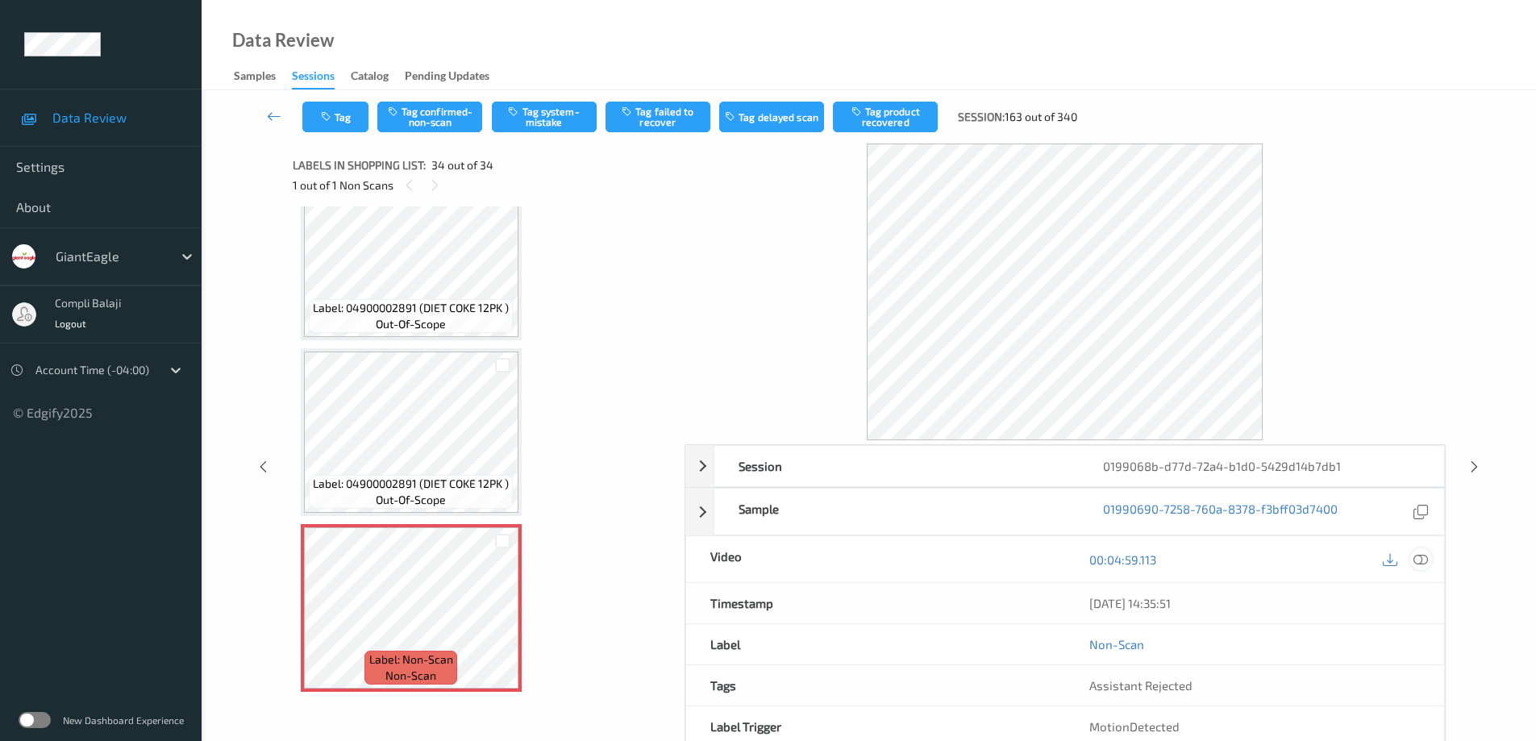
click at [1422, 560] on icon at bounding box center [1421, 559] width 15 height 15
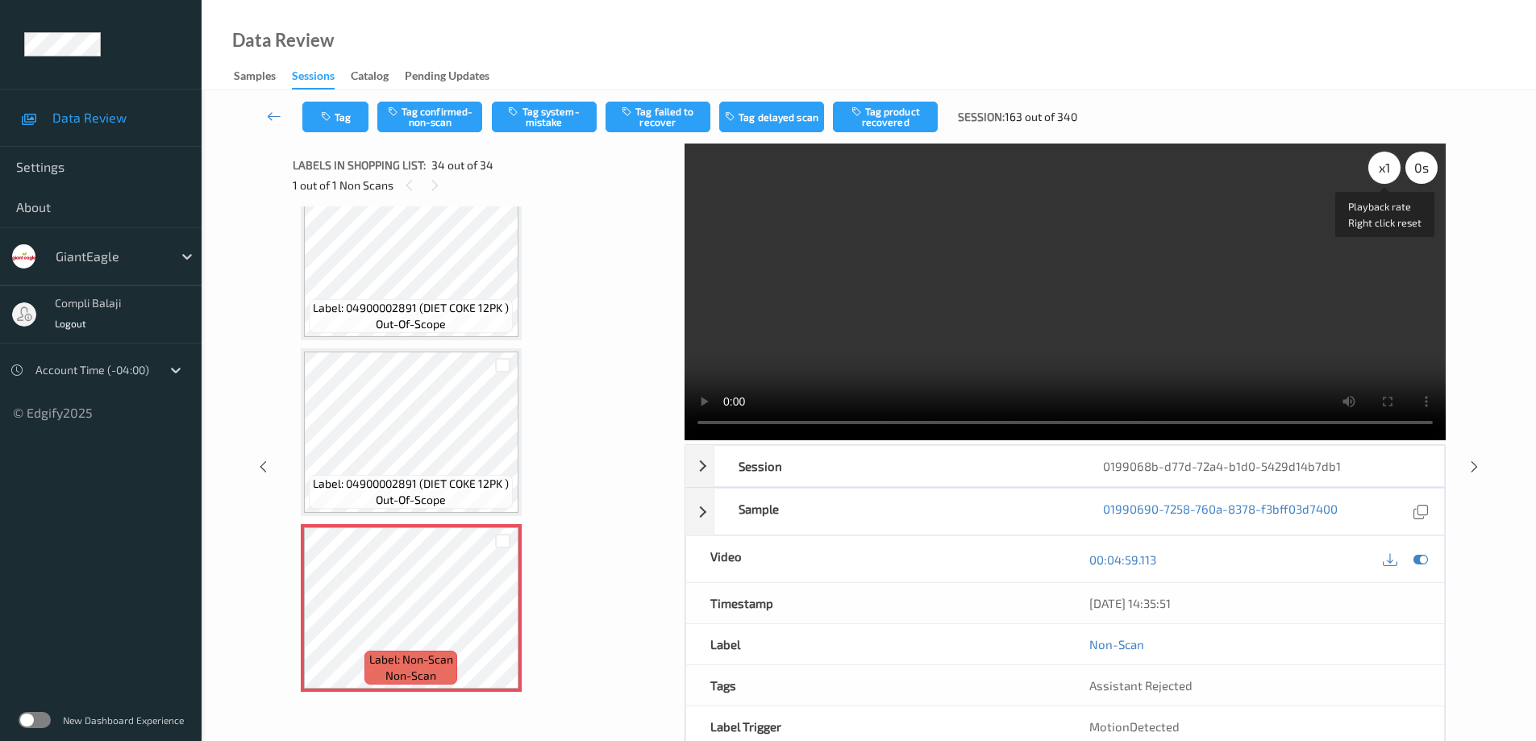
click at [1385, 173] on div "x 1" at bounding box center [1384, 168] width 32 height 32
click at [1394, 264] on video at bounding box center [1065, 292] width 761 height 297
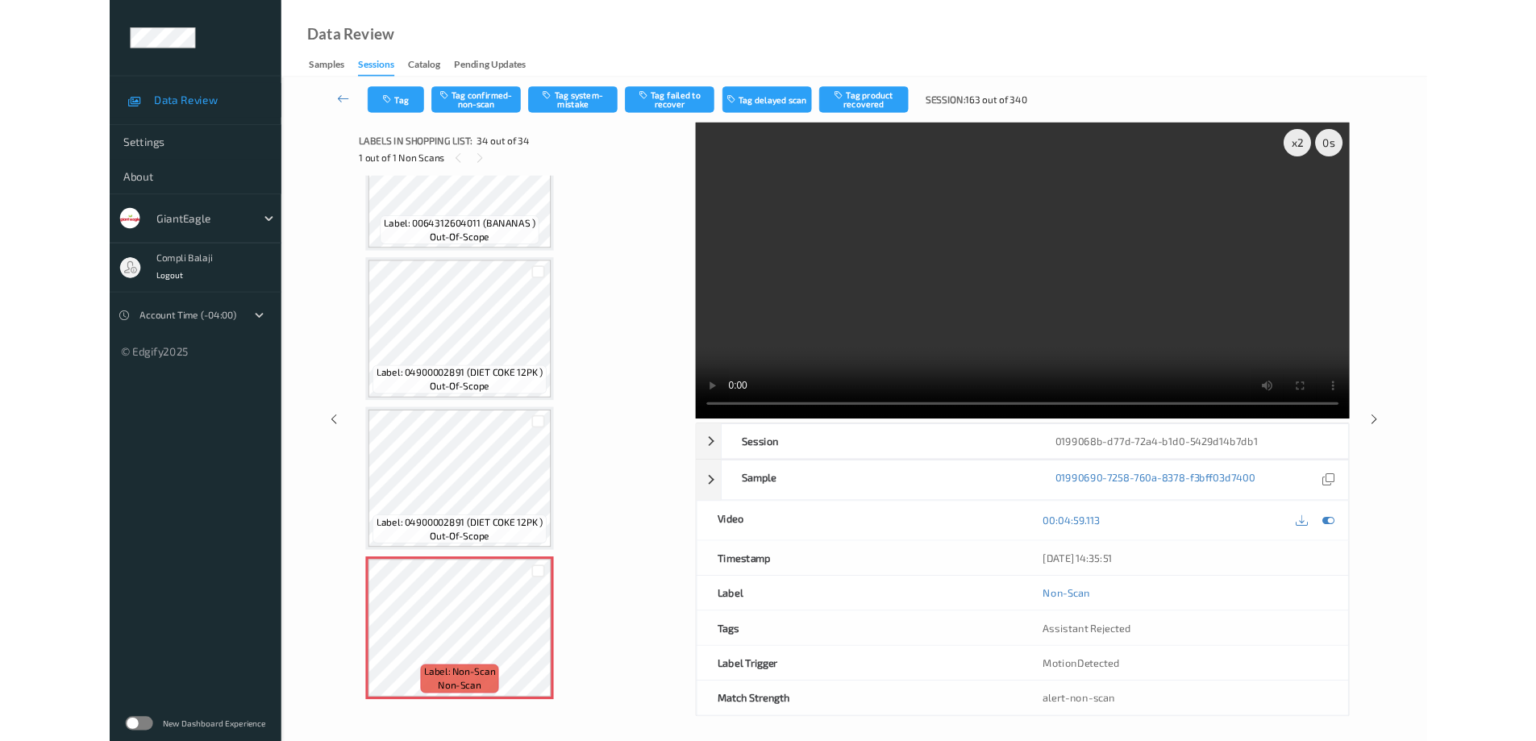
scroll to position [5362, 0]
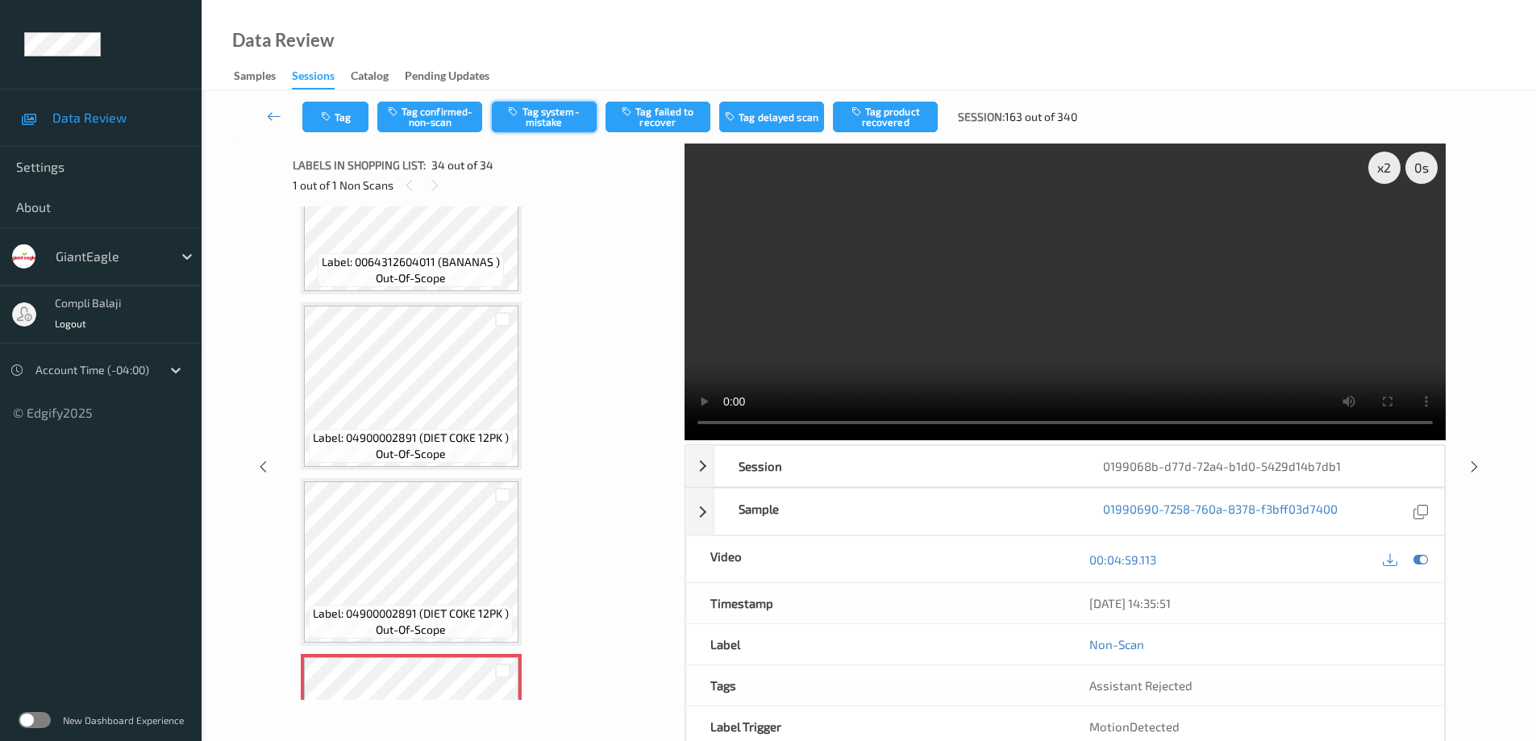
click at [556, 119] on button "Tag system-mistake" at bounding box center [544, 117] width 105 height 31
click at [270, 119] on icon at bounding box center [274, 116] width 15 height 16
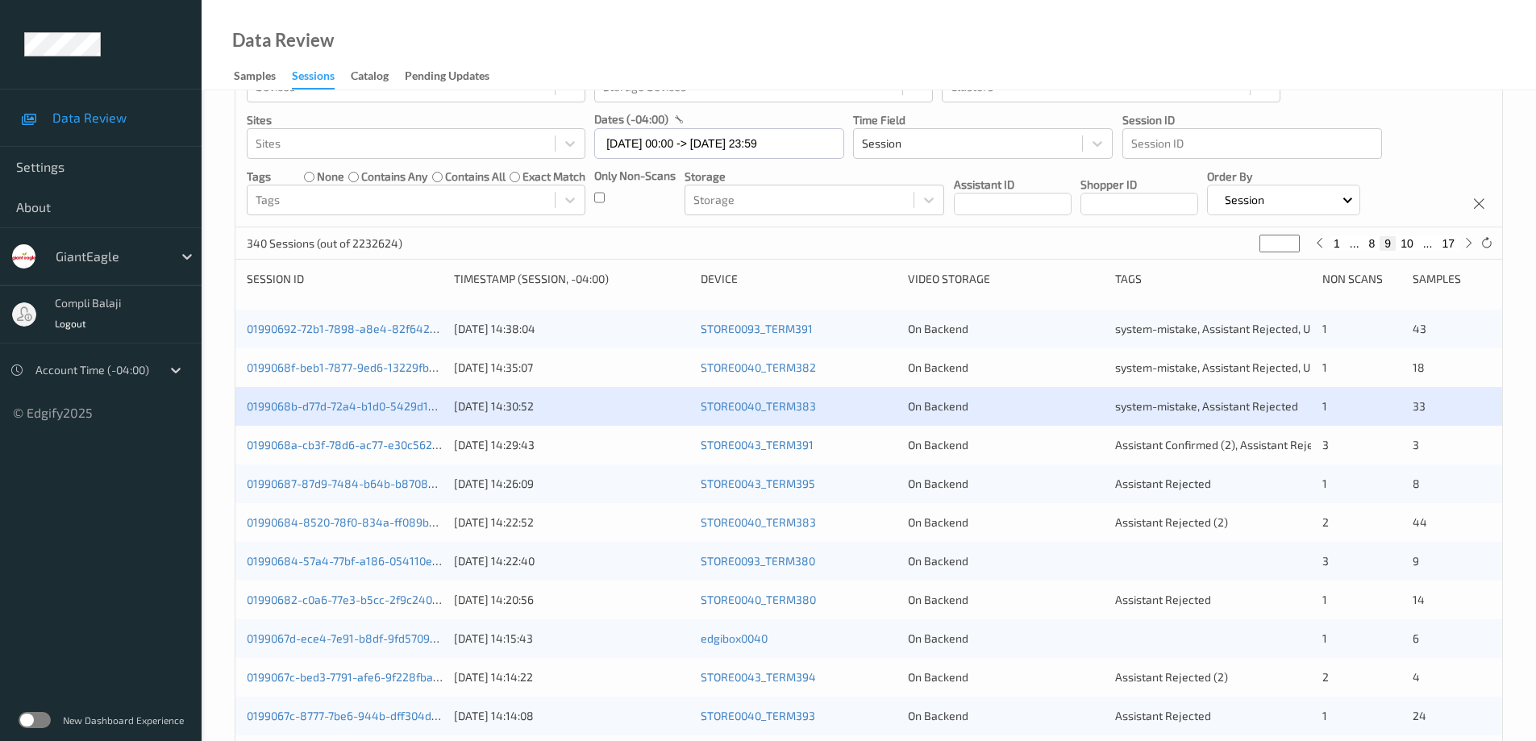
scroll to position [161, 0]
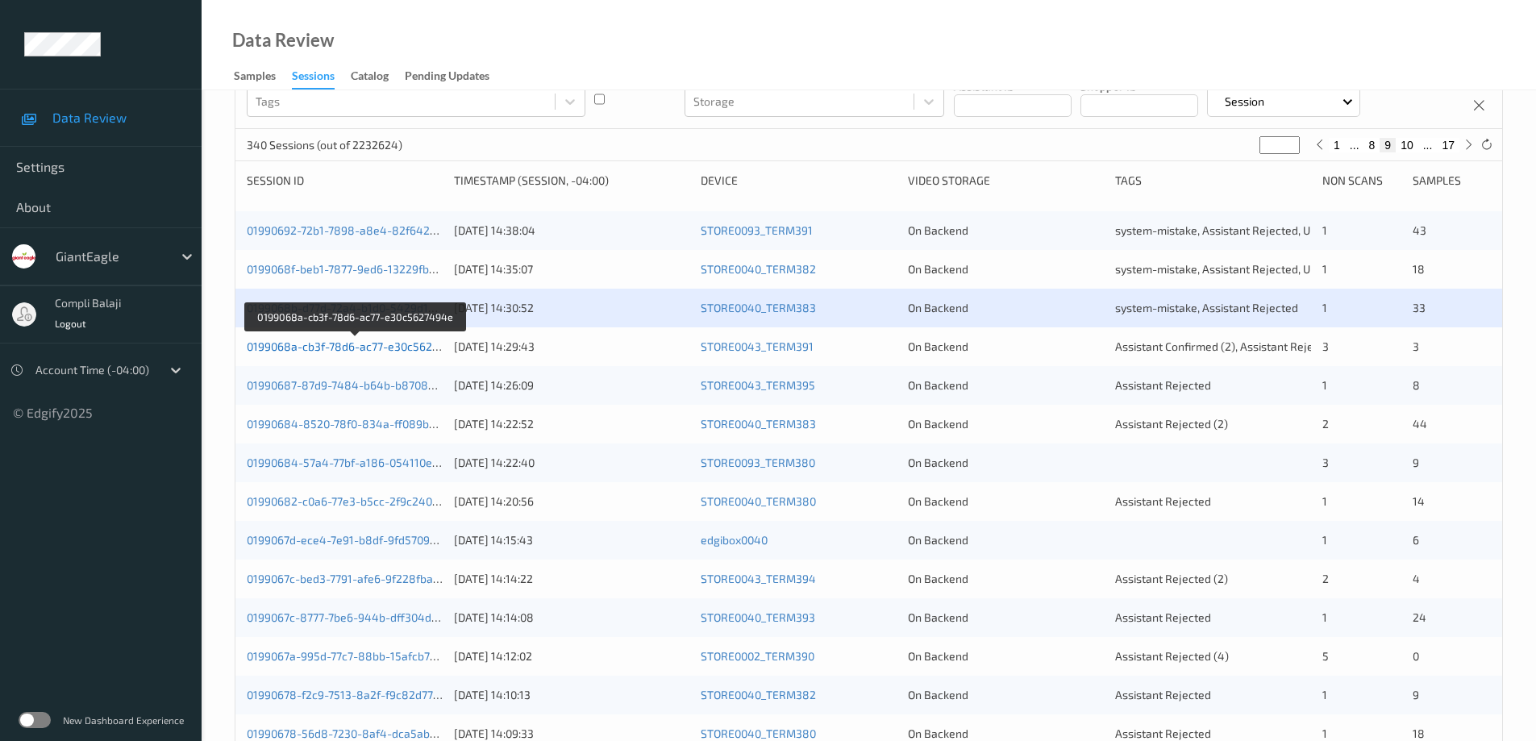
click at [394, 352] on link "0199068a-cb3f-78d6-ac77-e30c5627494e" at bounding box center [356, 346] width 219 height 14
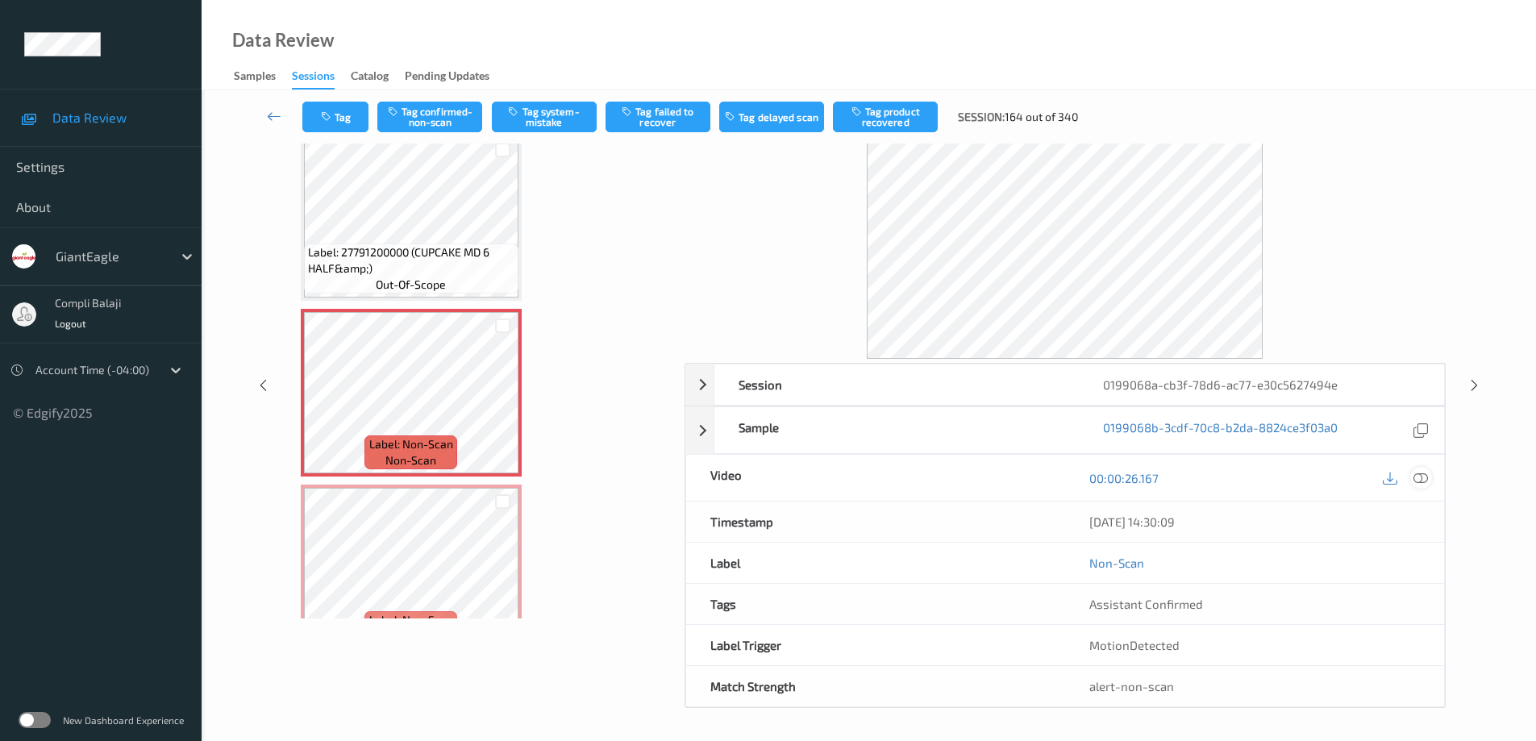
click at [1429, 477] on div at bounding box center [1421, 478] width 22 height 22
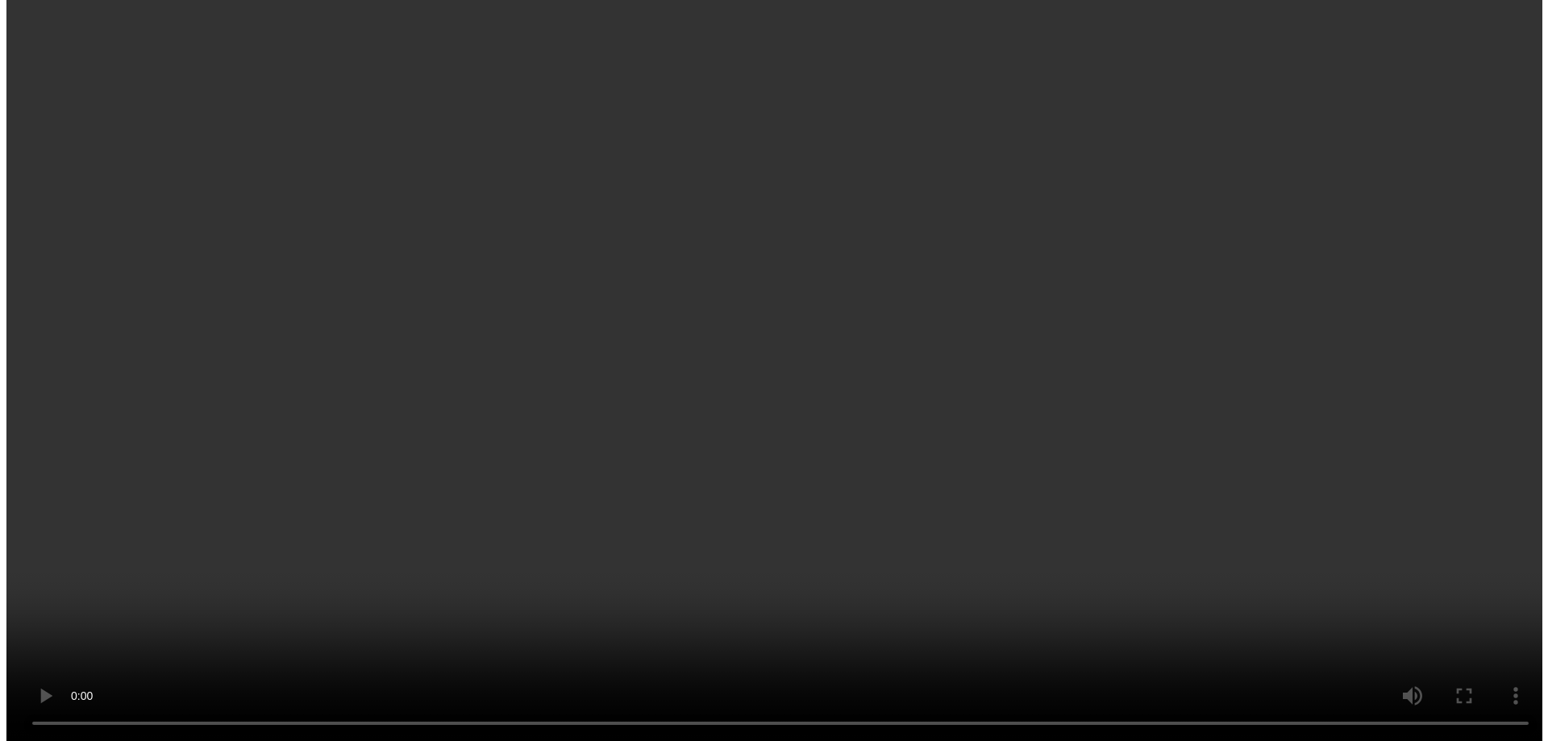
scroll to position [161, 0]
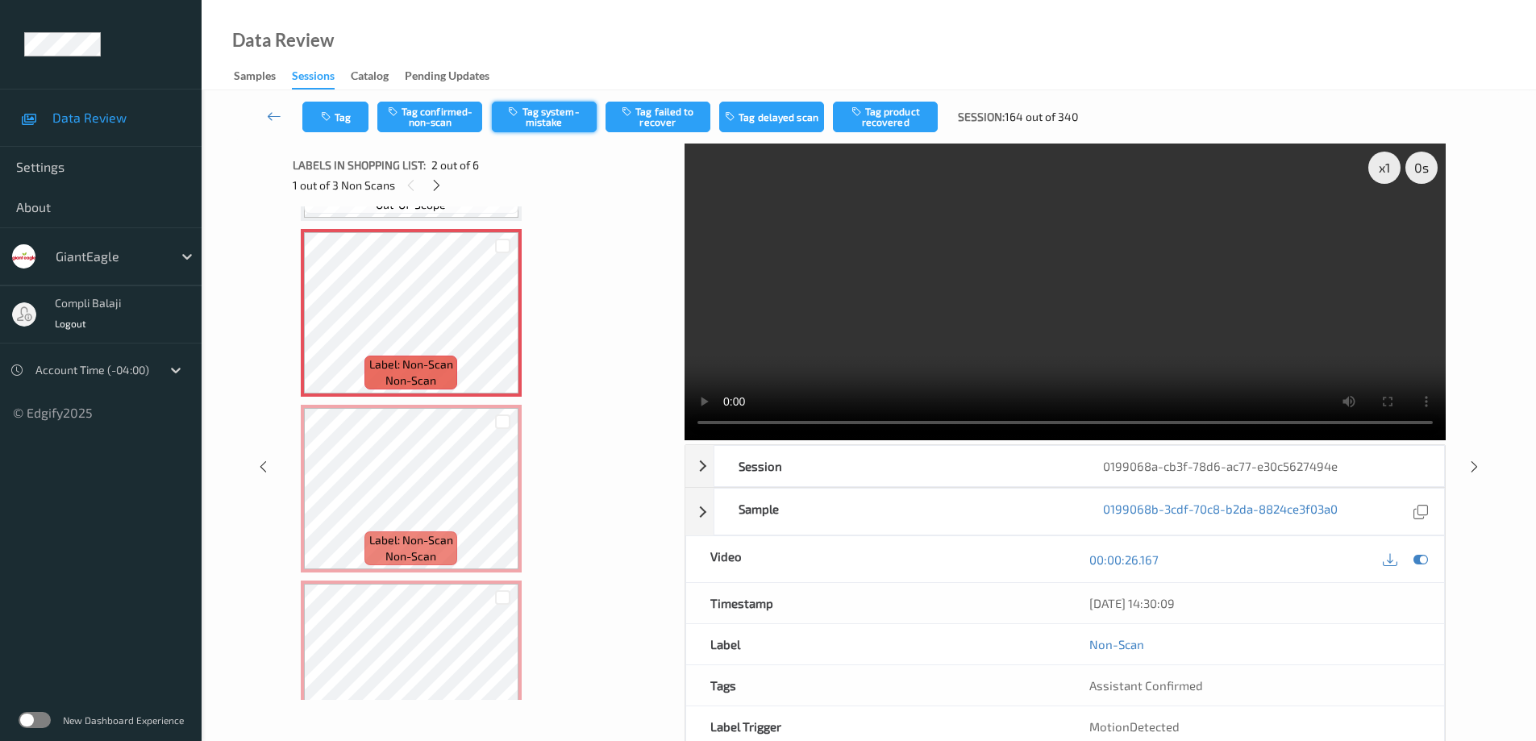
click at [551, 118] on button "Tag system-mistake" at bounding box center [544, 117] width 105 height 31
click at [345, 123] on button "Tag" at bounding box center [335, 117] width 66 height 31
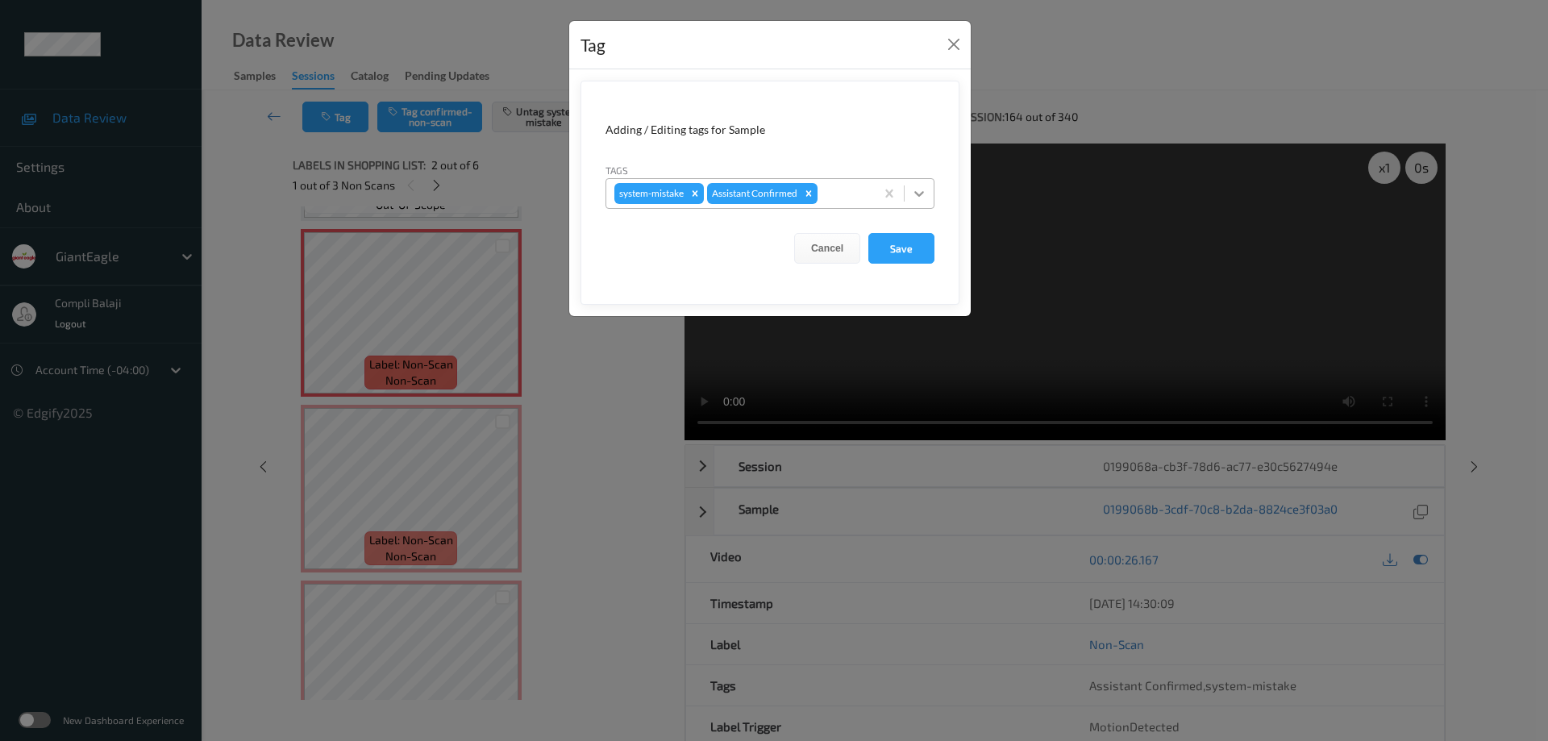
click at [915, 194] on icon at bounding box center [919, 193] width 16 height 16
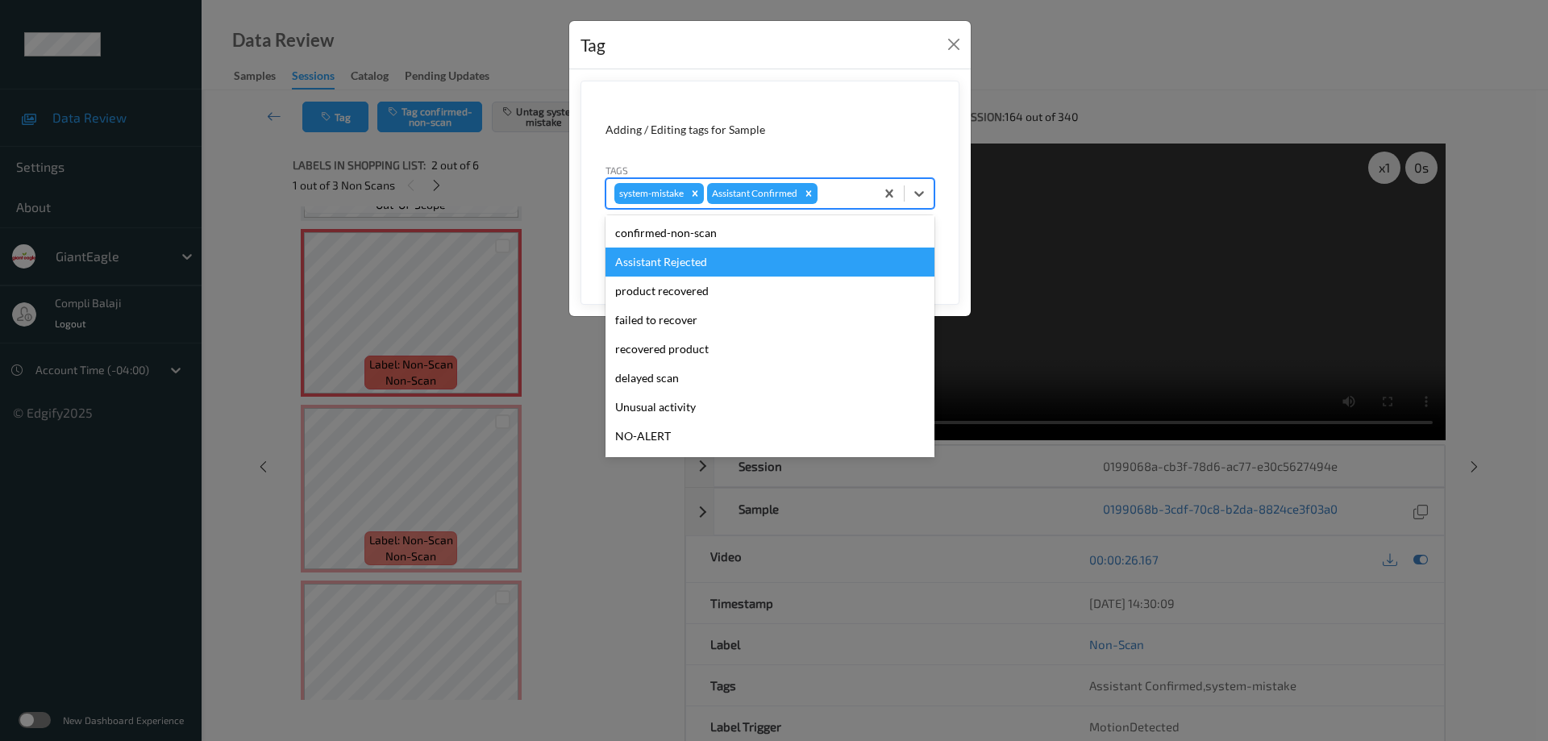
scroll to position [81, 0]
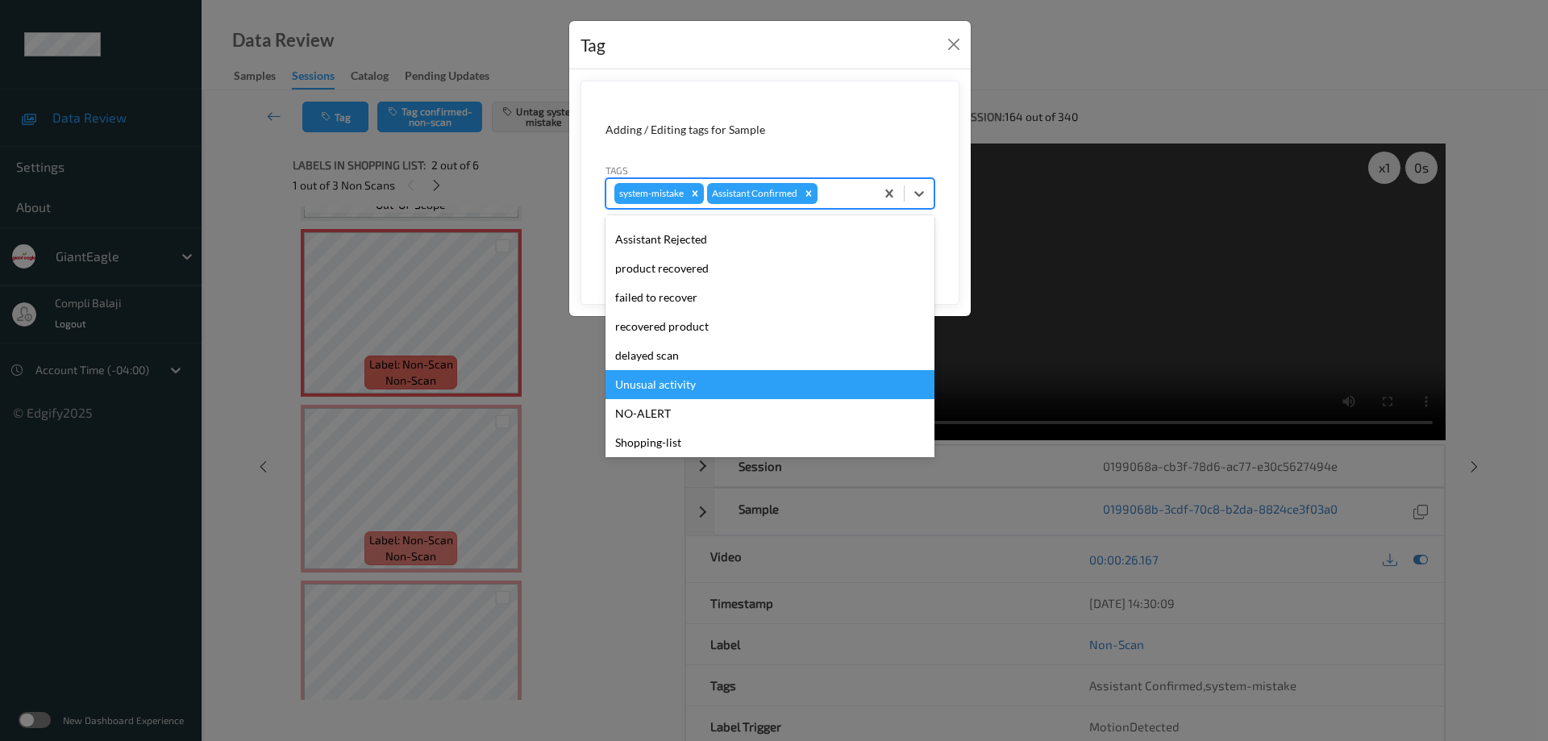
click at [680, 386] on div "Unusual activity" at bounding box center [770, 384] width 329 height 29
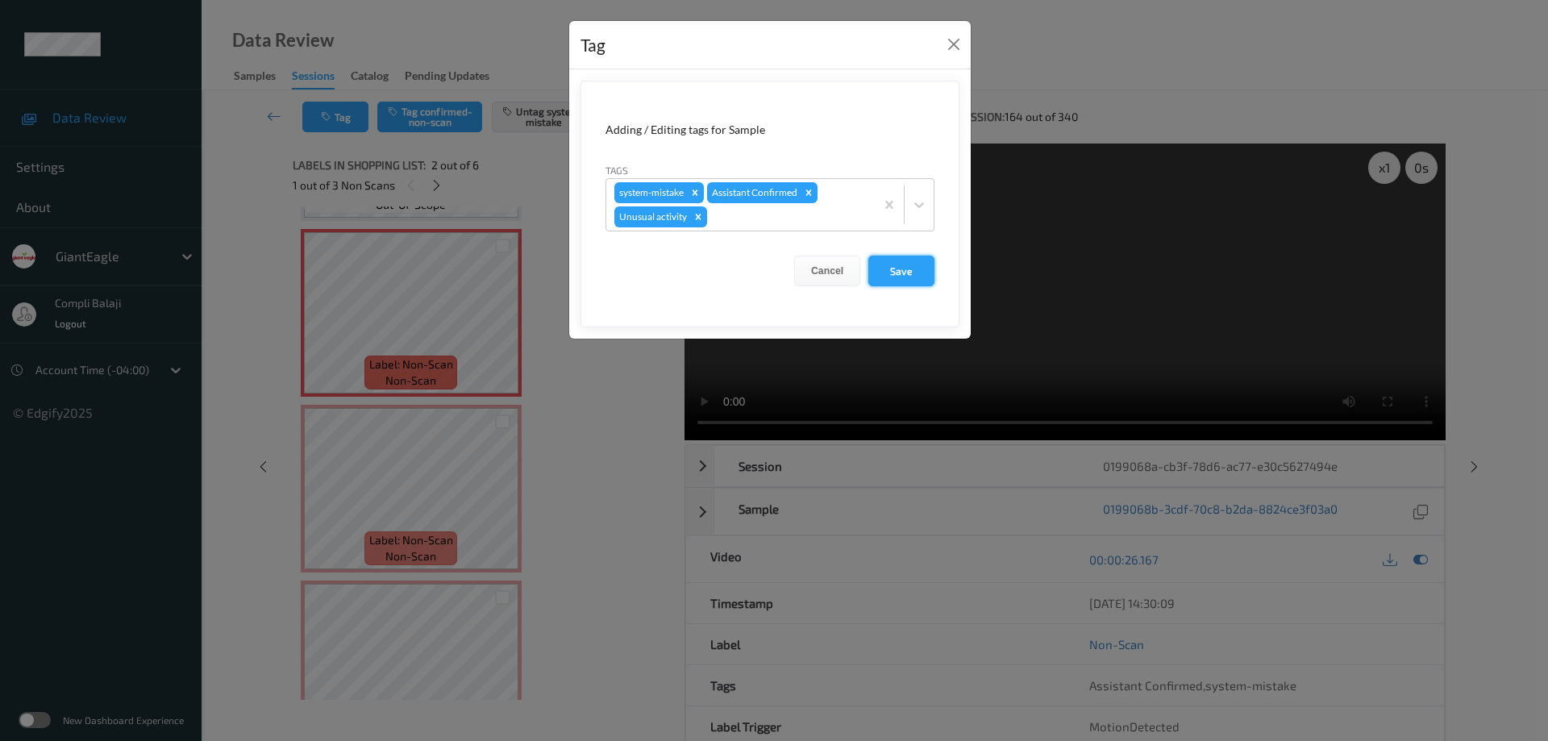
click at [913, 274] on button "Save" at bounding box center [901, 271] width 66 height 31
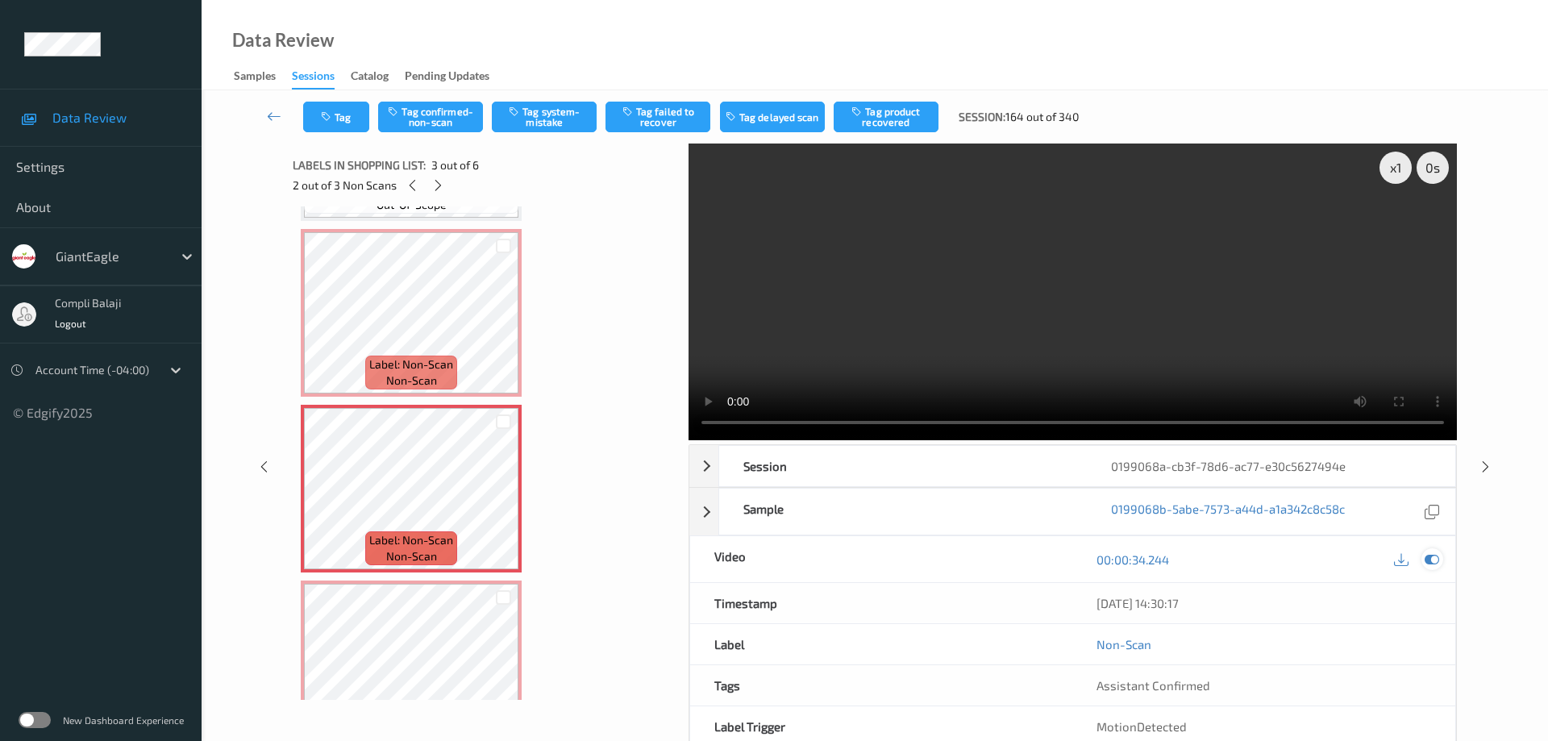
click at [1435, 552] on icon at bounding box center [1432, 559] width 15 height 15
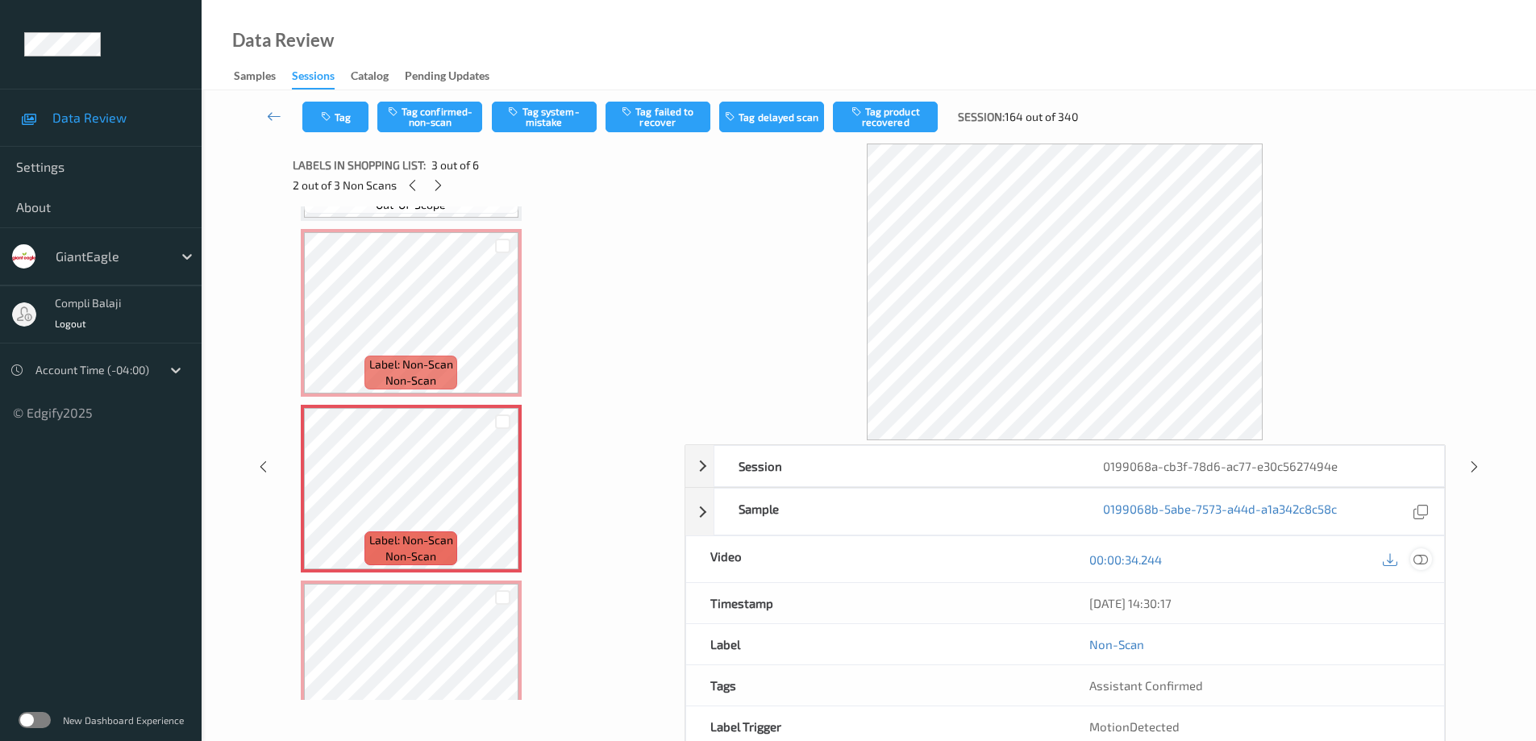
click at [1417, 559] on icon at bounding box center [1421, 559] width 15 height 15
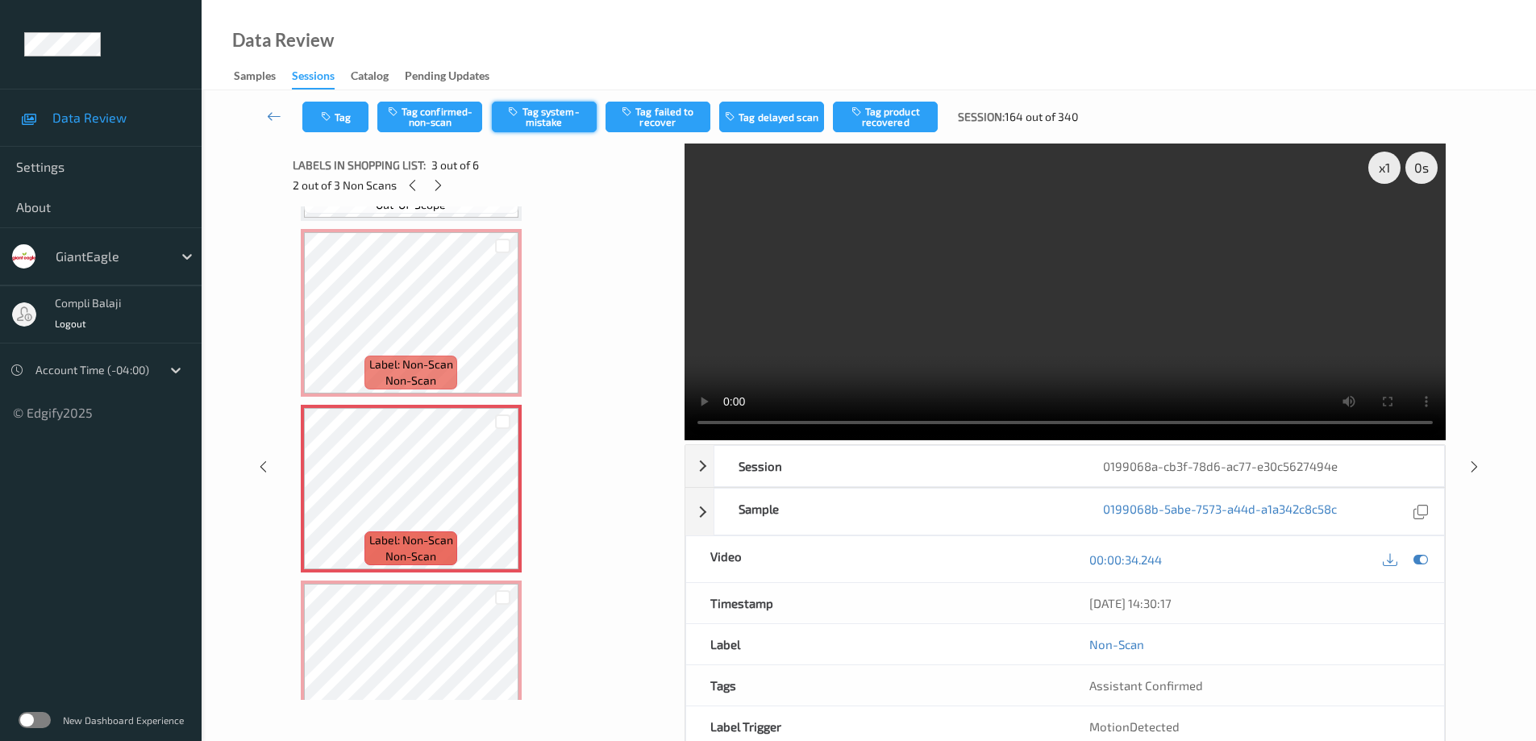
click at [569, 127] on button "Tag system-mistake" at bounding box center [544, 117] width 105 height 31
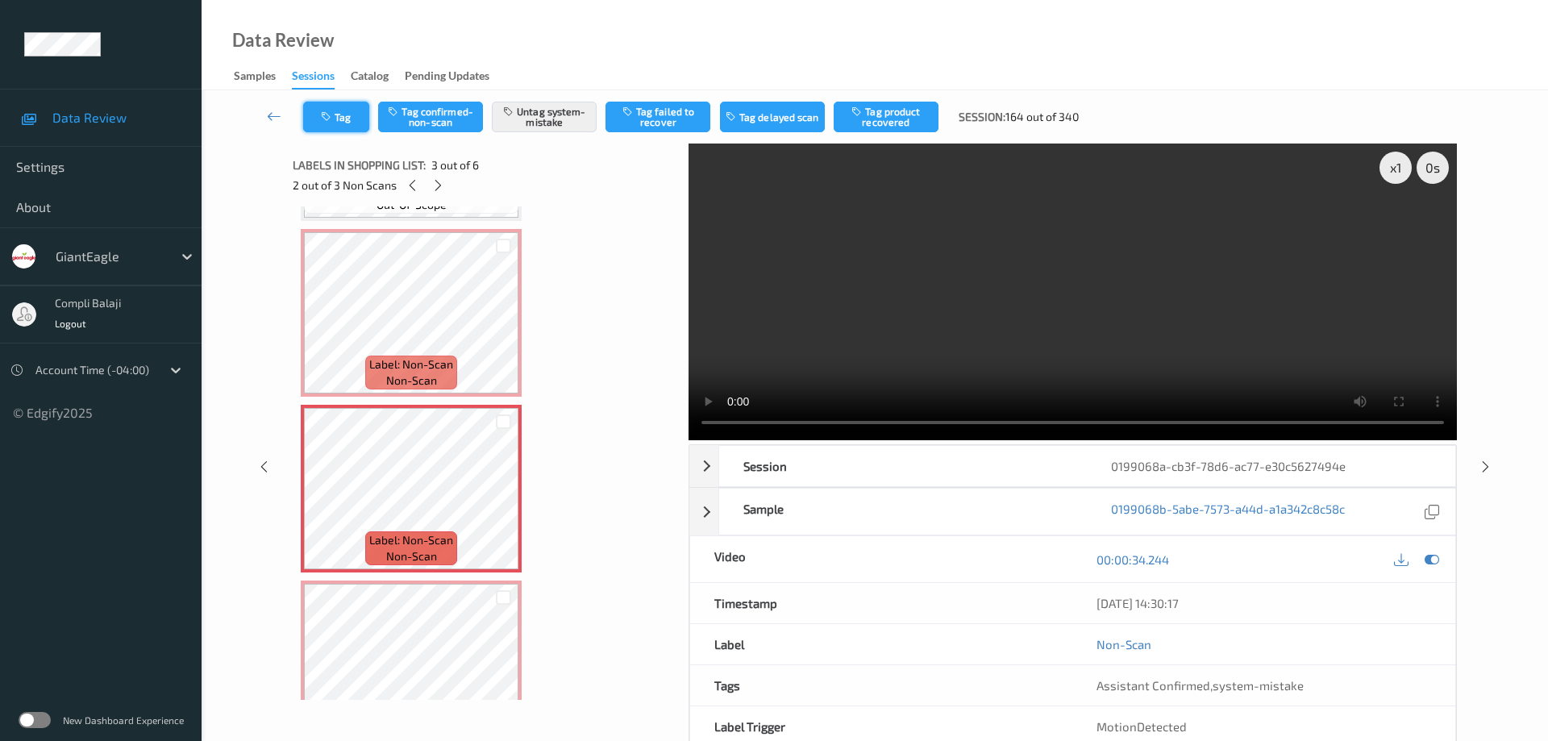
click at [345, 123] on button "Tag" at bounding box center [336, 117] width 66 height 31
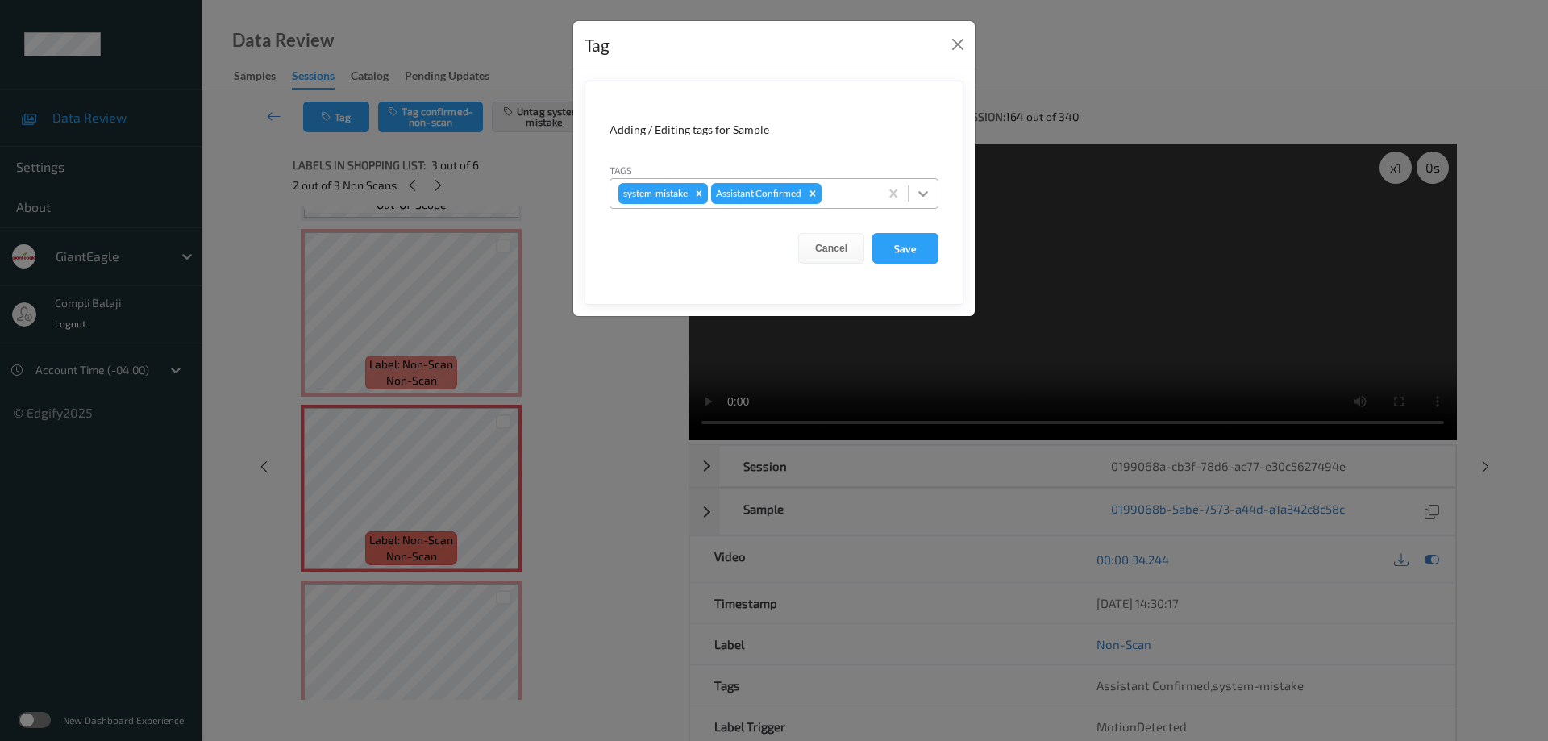
click at [923, 202] on div at bounding box center [923, 193] width 29 height 29
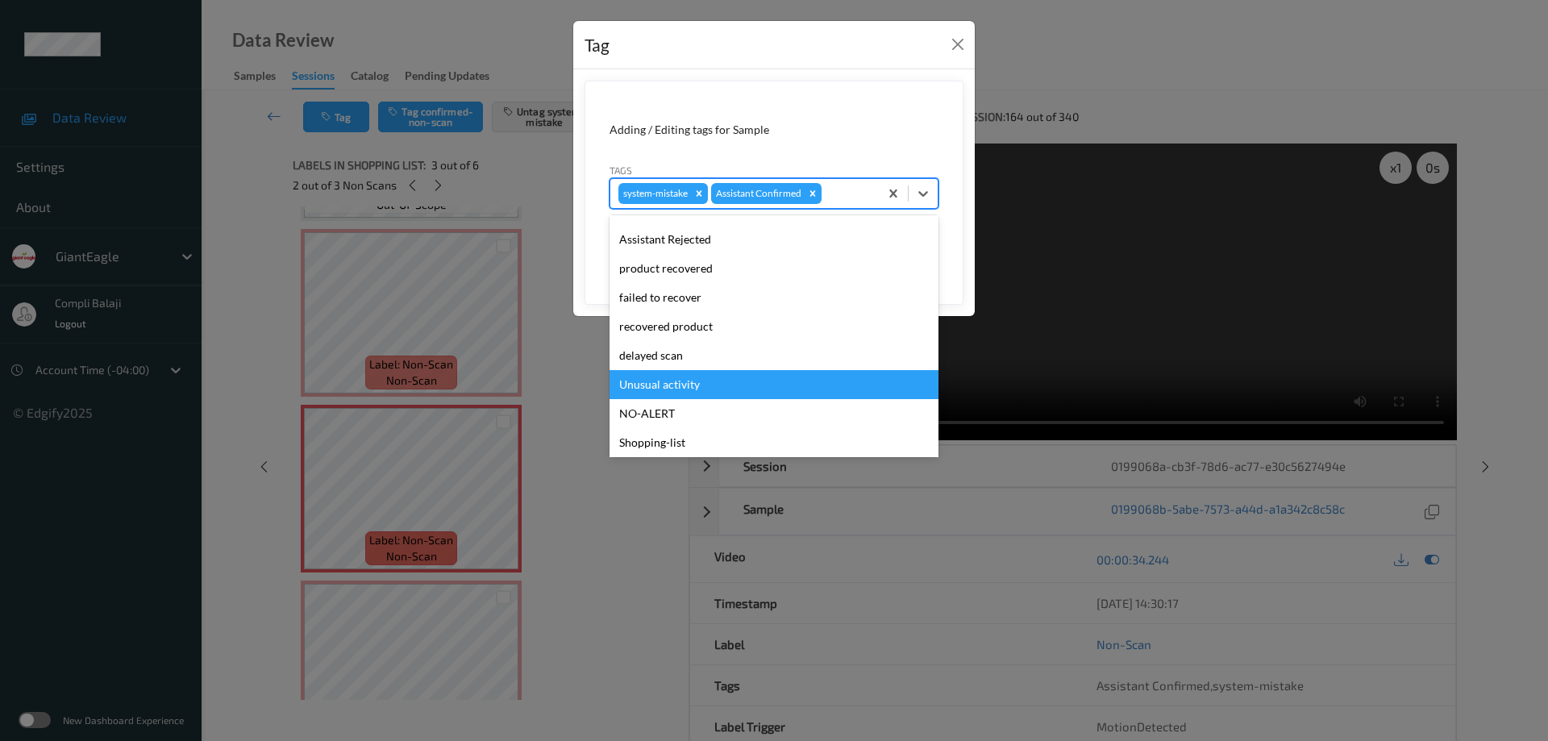
drag, startPoint x: 697, startPoint y: 386, endPoint x: 874, endPoint y: 331, distance: 185.9
click at [701, 385] on div "Unusual activity" at bounding box center [774, 384] width 329 height 29
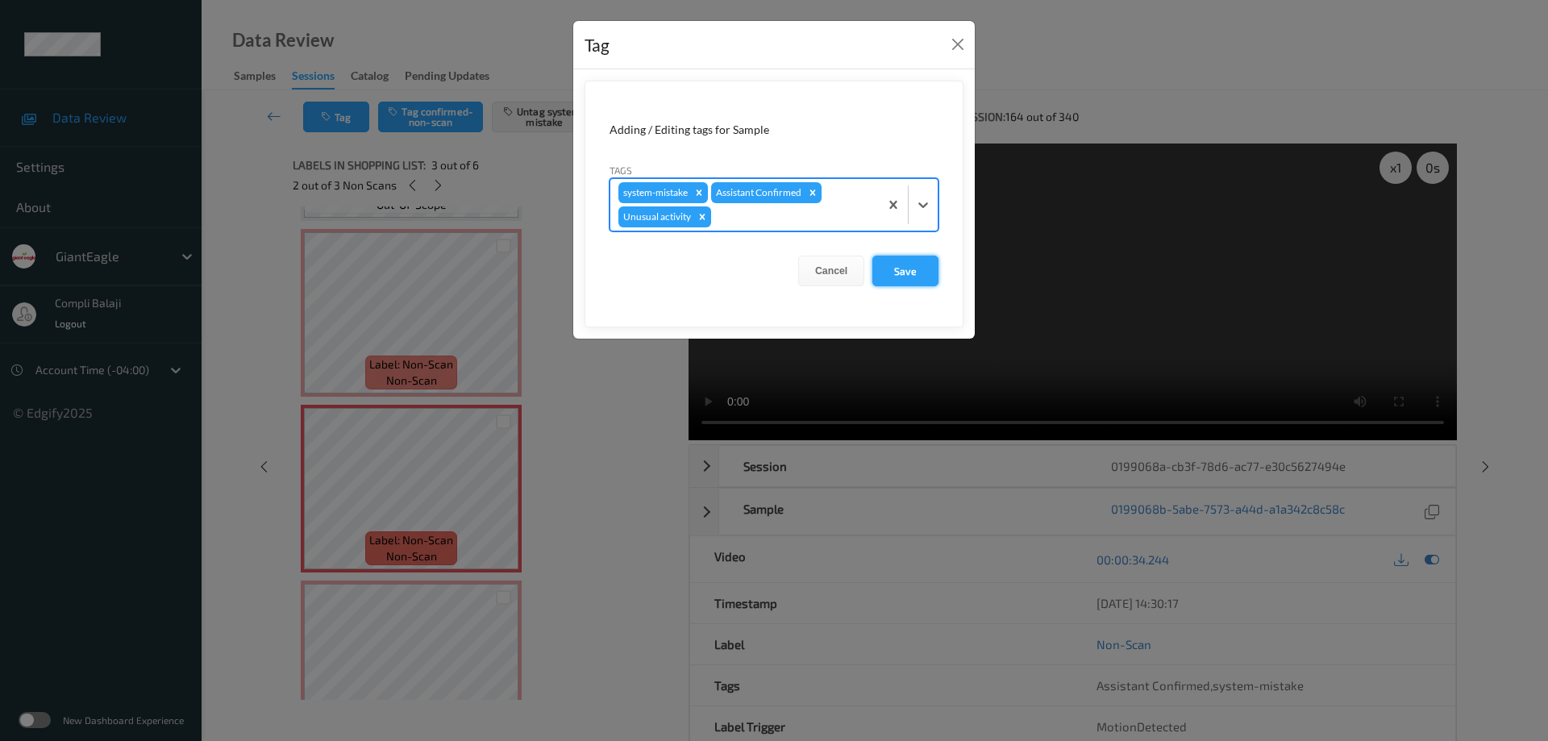
click at [919, 273] on button "Save" at bounding box center [906, 271] width 66 height 31
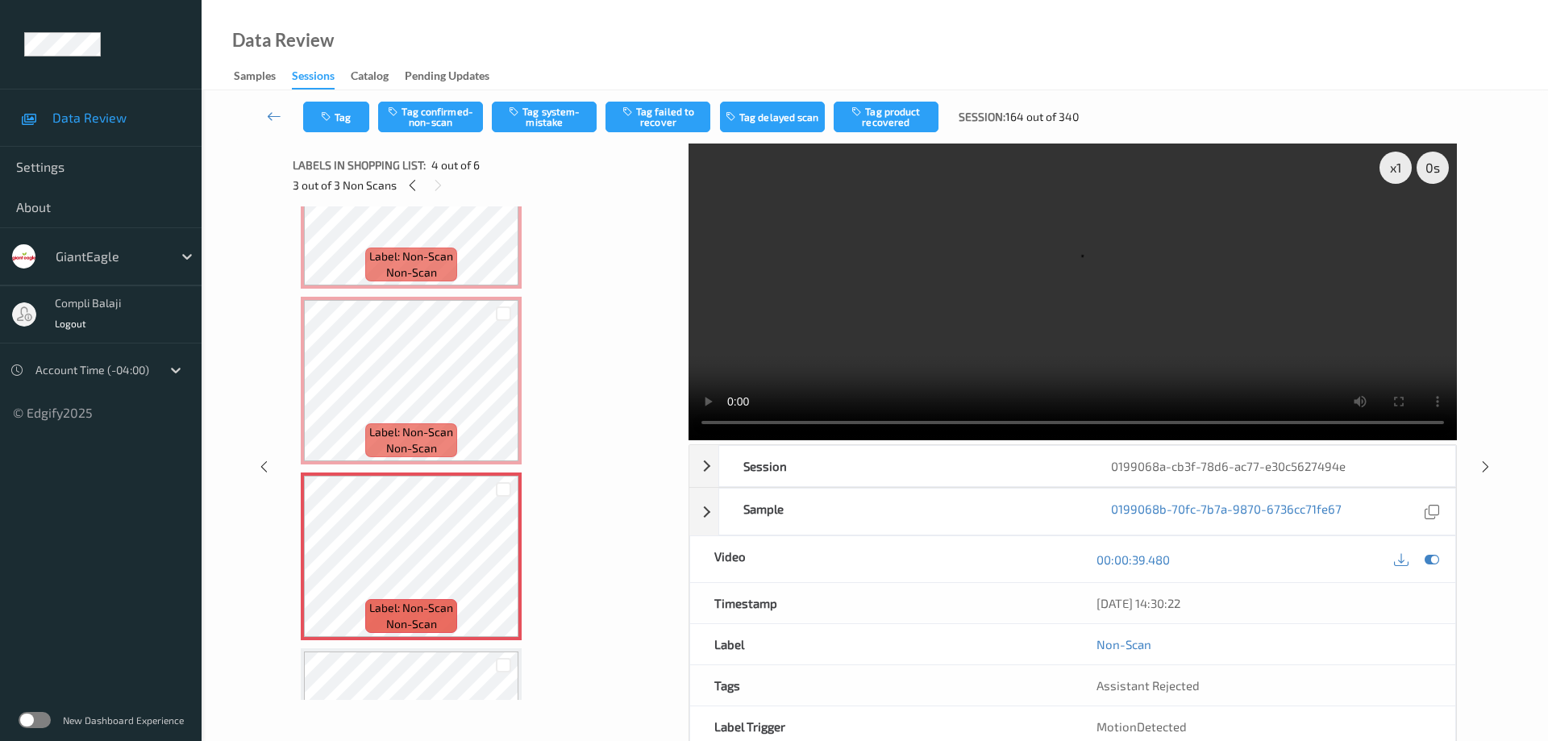
scroll to position [323, 0]
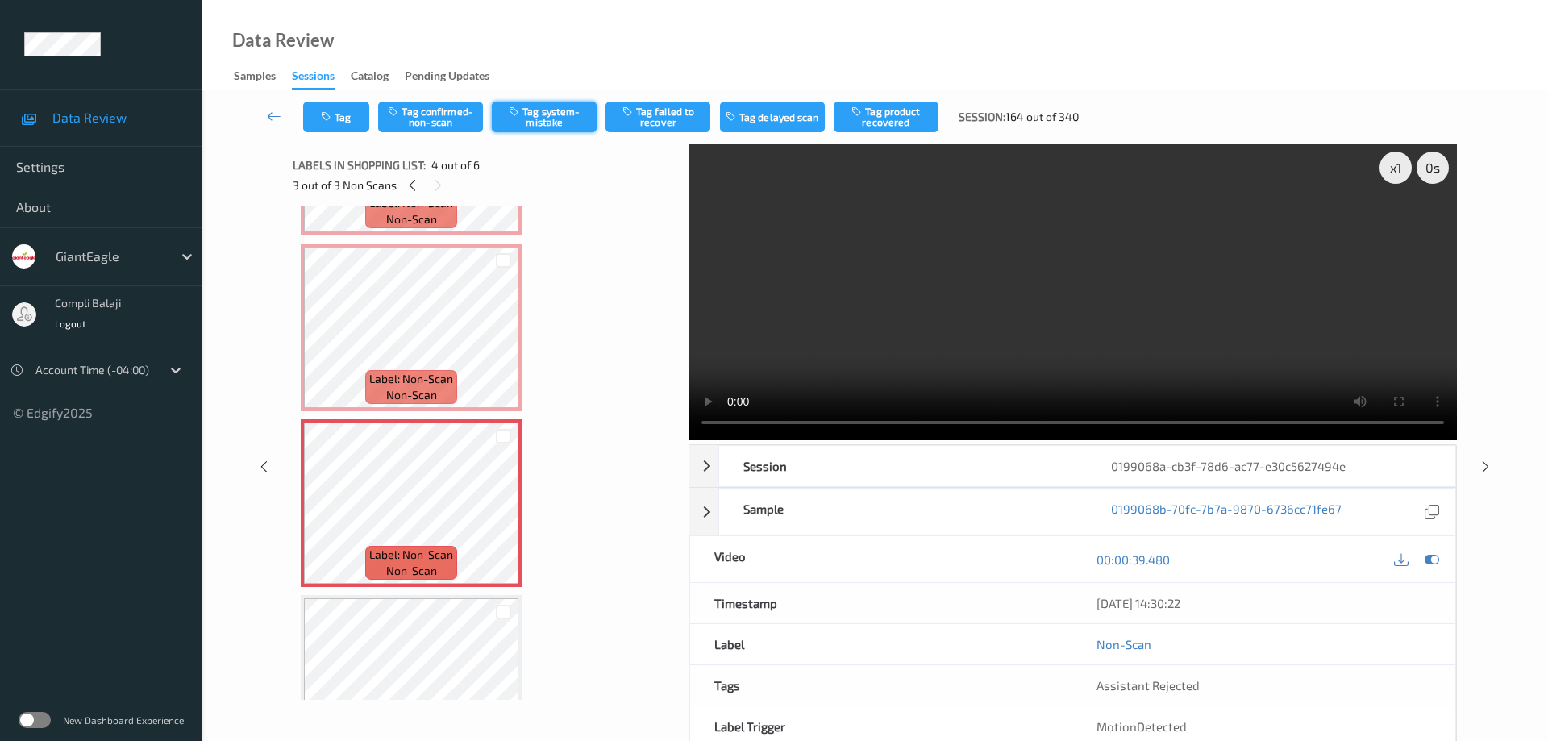
click at [552, 127] on button "Tag system-mistake" at bounding box center [544, 117] width 105 height 31
click at [351, 123] on button "Tag" at bounding box center [336, 117] width 66 height 31
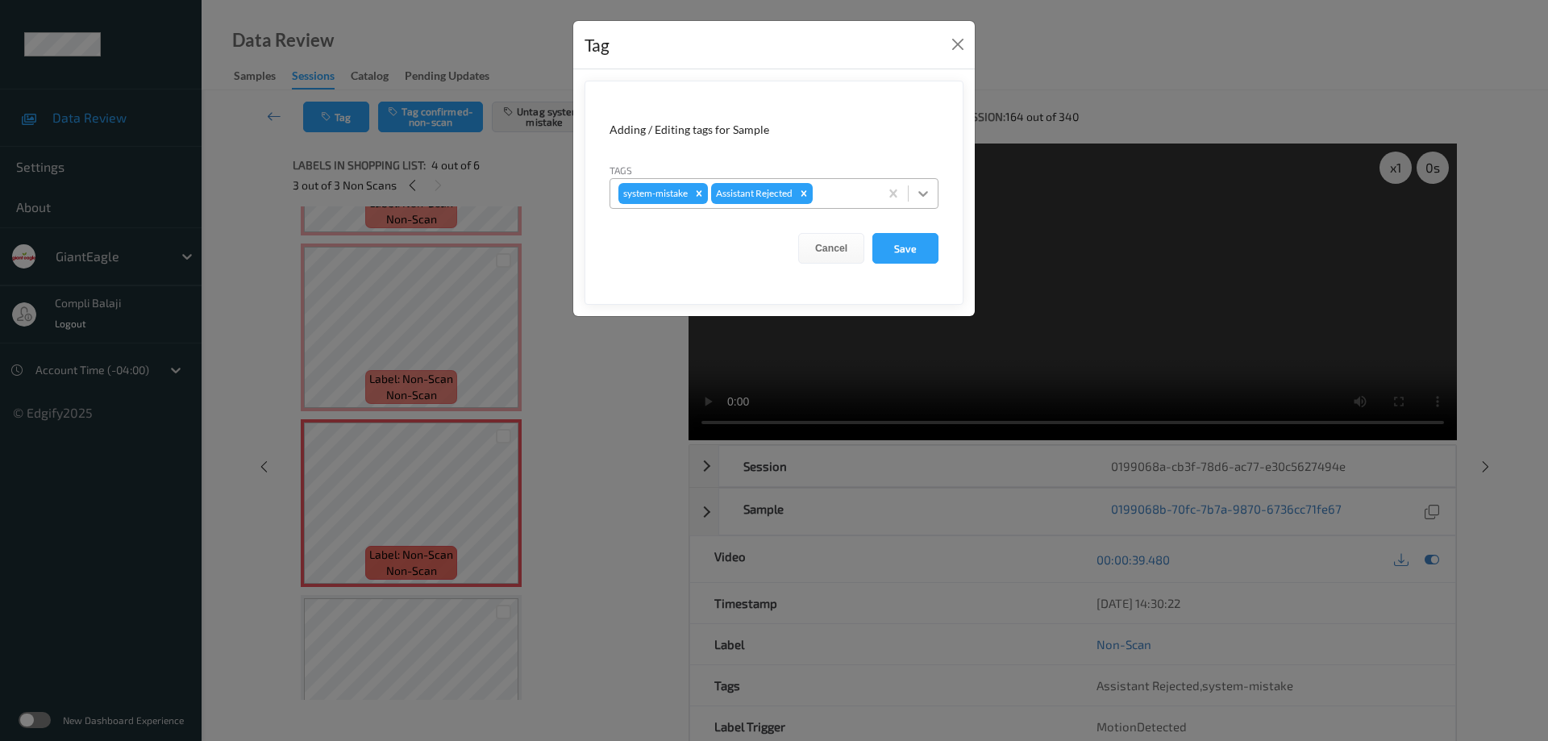
click at [924, 194] on icon at bounding box center [923, 194] width 10 height 6
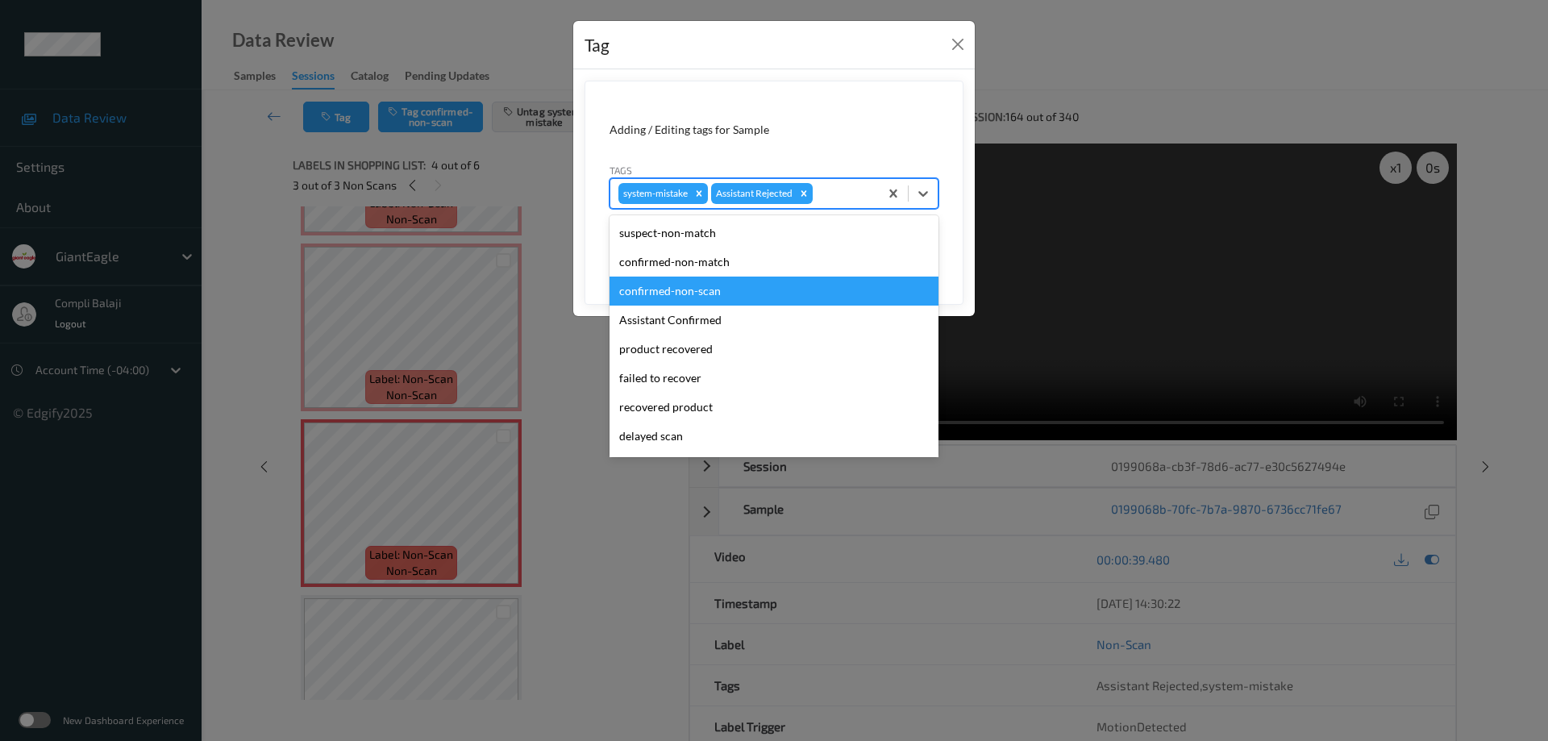
scroll to position [81, 0]
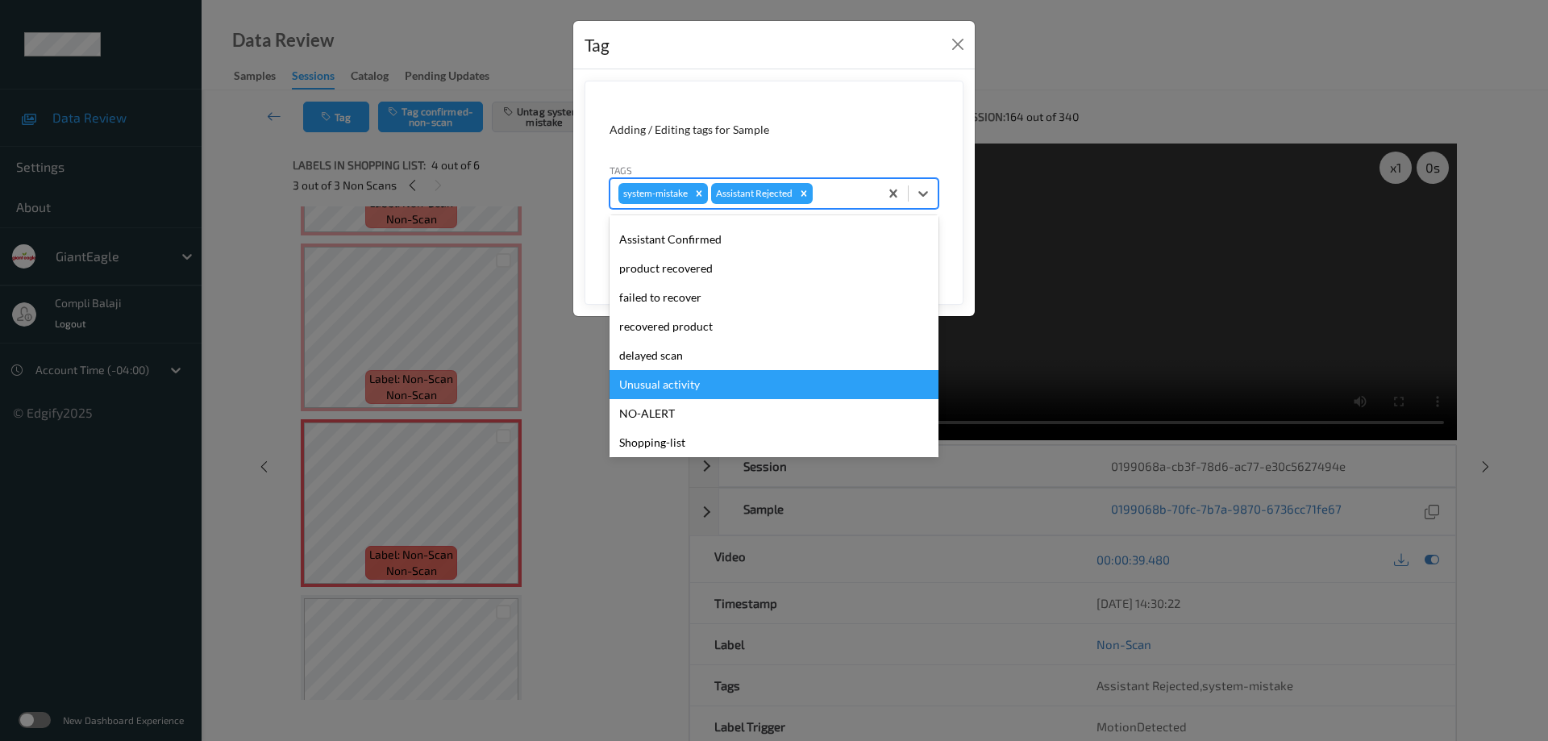
drag, startPoint x: 677, startPoint y: 391, endPoint x: 713, endPoint y: 379, distance: 37.5
click at [678, 391] on div "Unusual activity" at bounding box center [774, 384] width 329 height 29
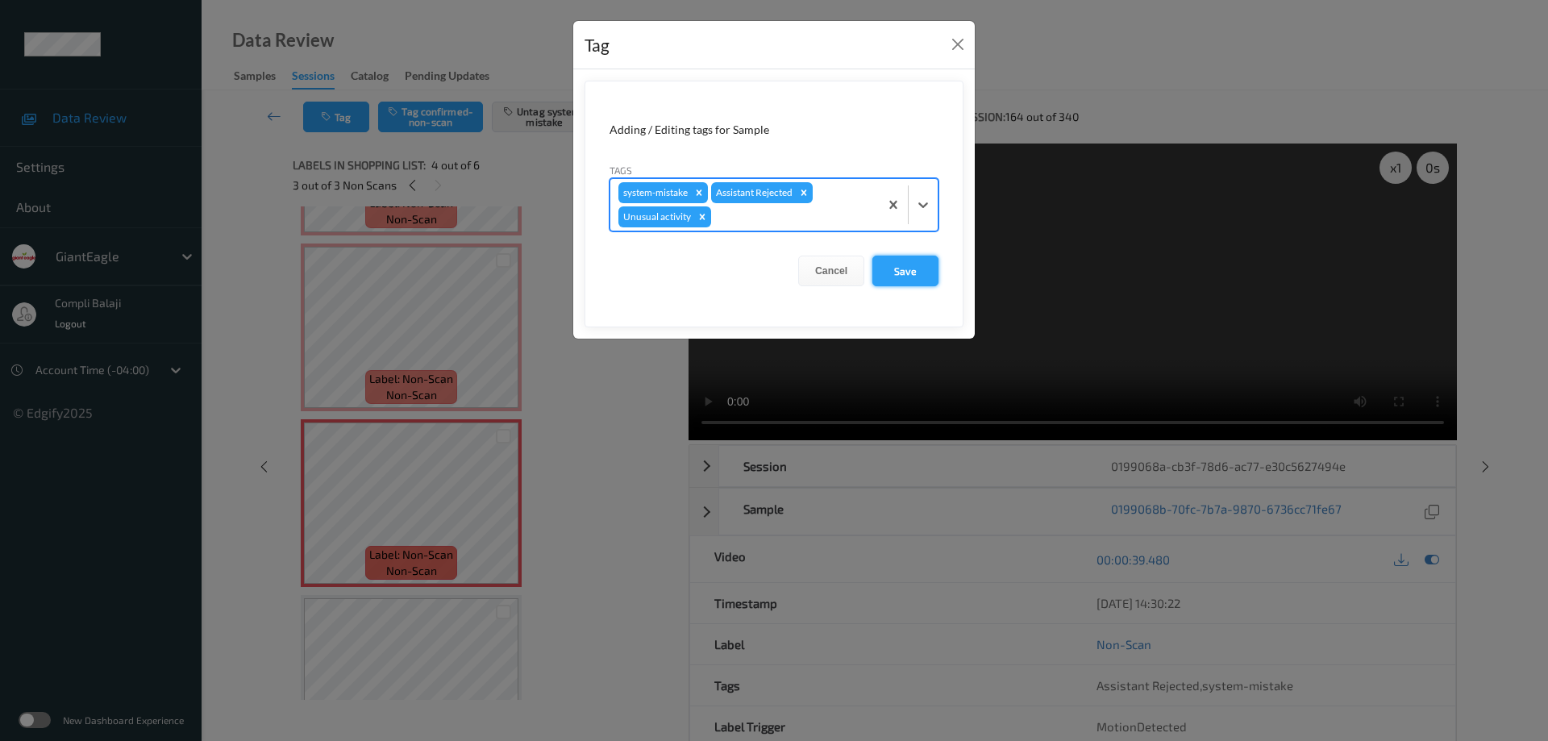
click at [915, 274] on button "Save" at bounding box center [906, 271] width 66 height 31
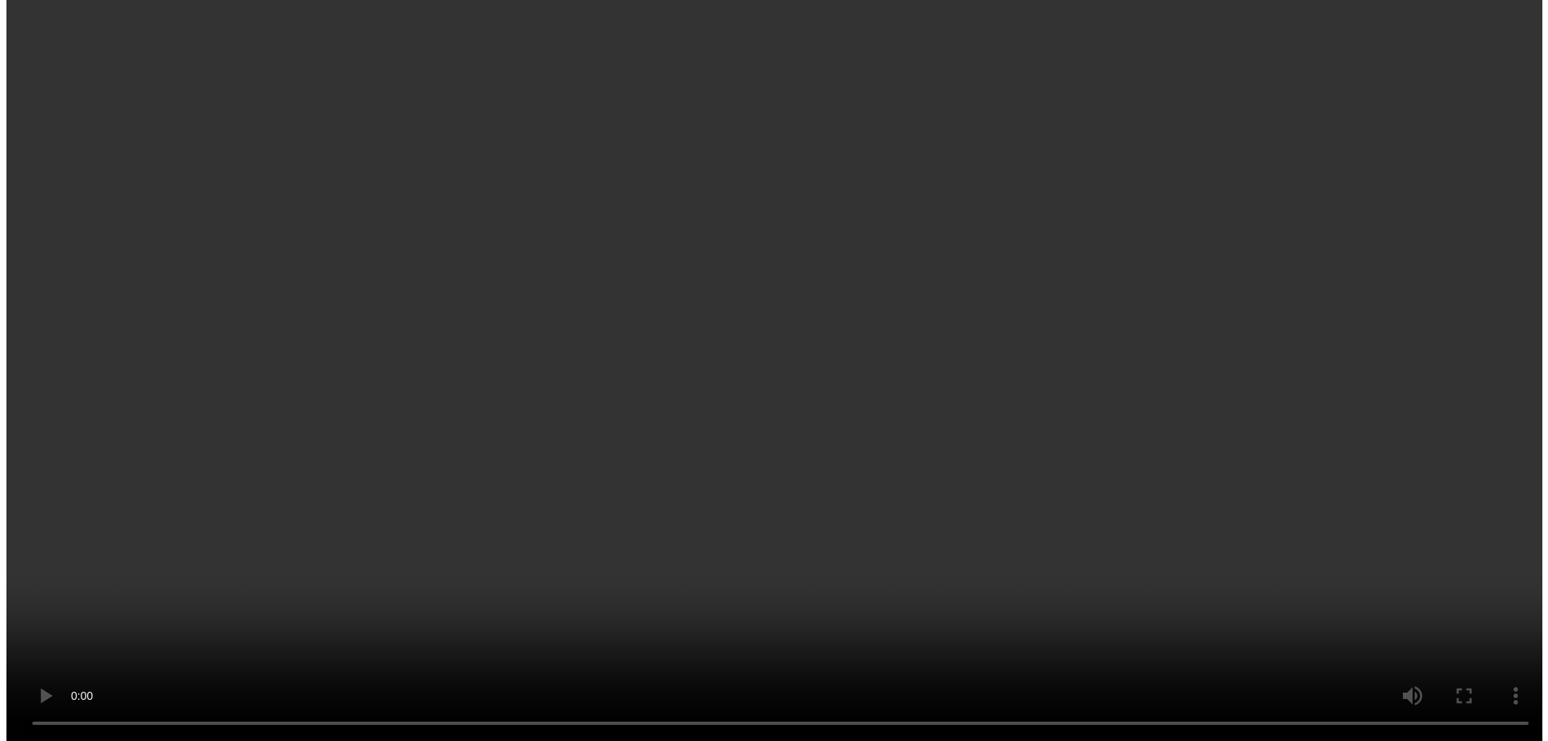
scroll to position [408, 0]
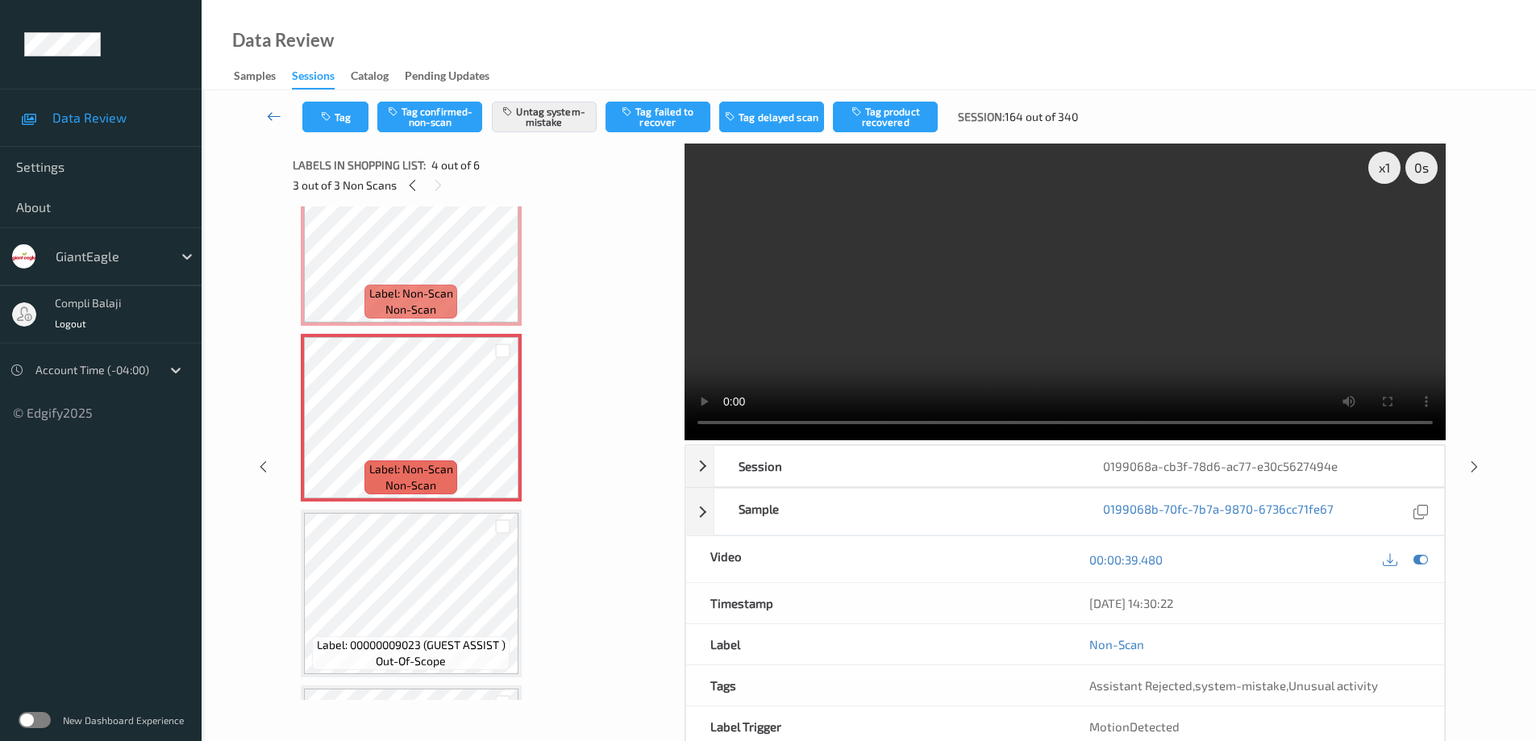
click at [272, 119] on icon at bounding box center [274, 116] width 15 height 16
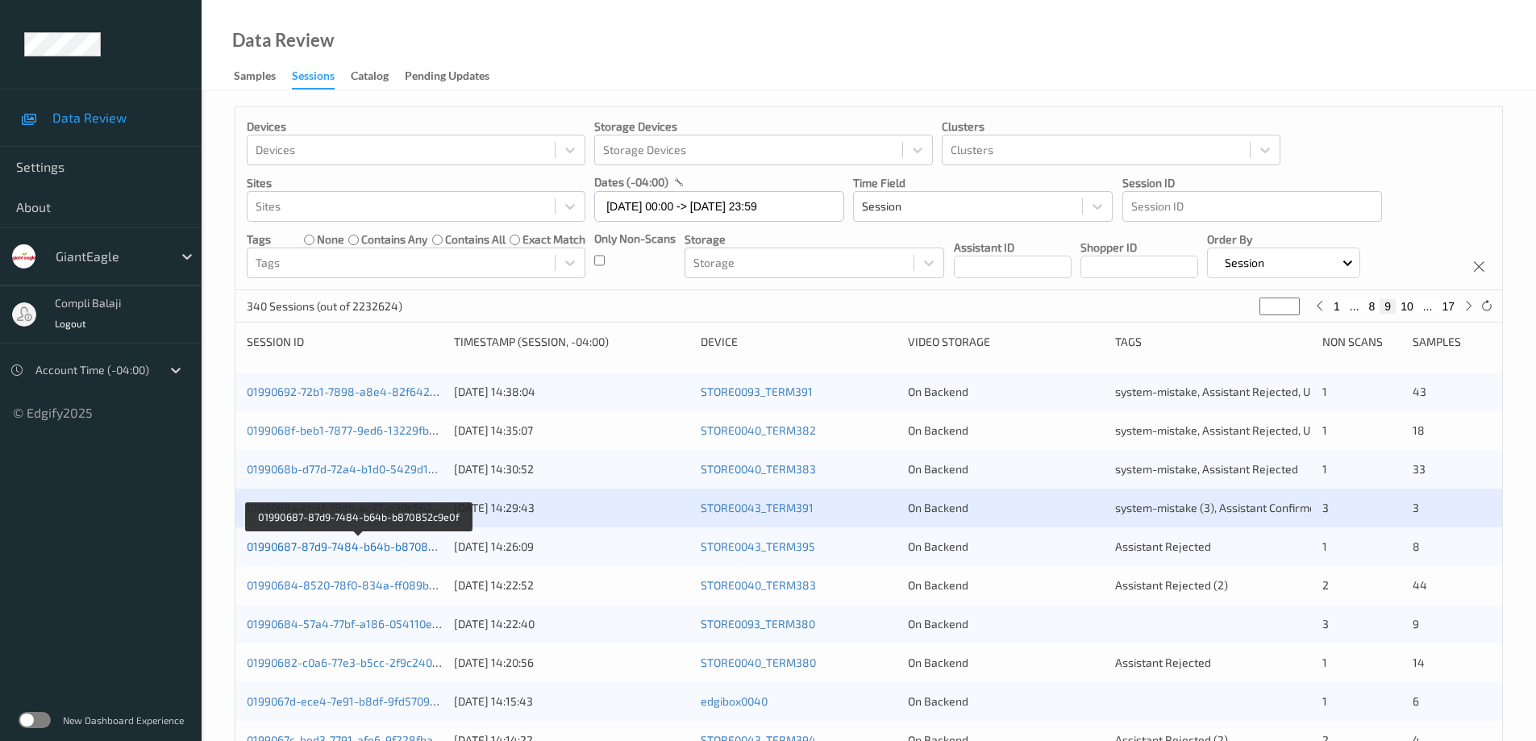
click at [398, 551] on link "01990687-87d9-7484-b64b-b870852c9e0f" at bounding box center [358, 546] width 223 height 14
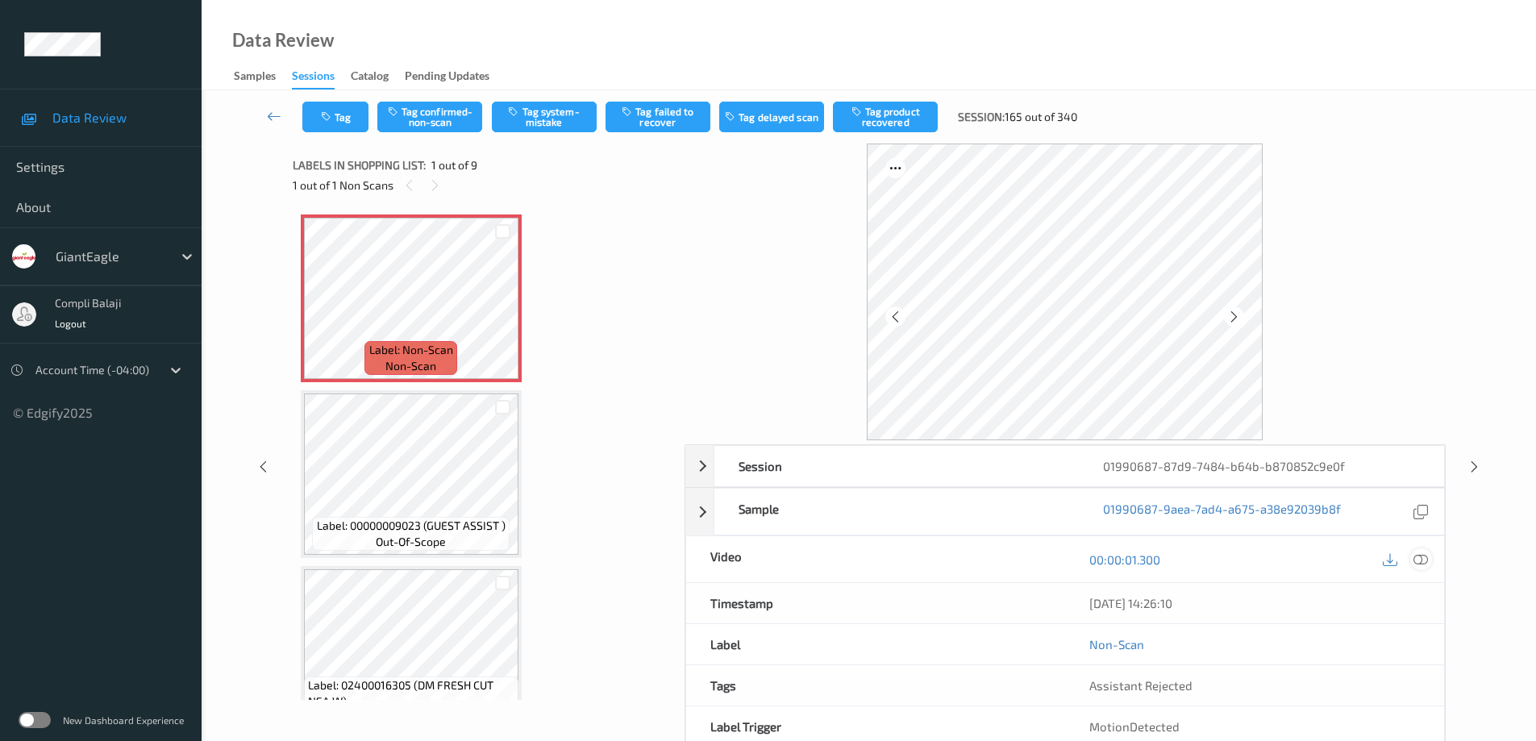
click at [1427, 558] on icon at bounding box center [1421, 559] width 15 height 15
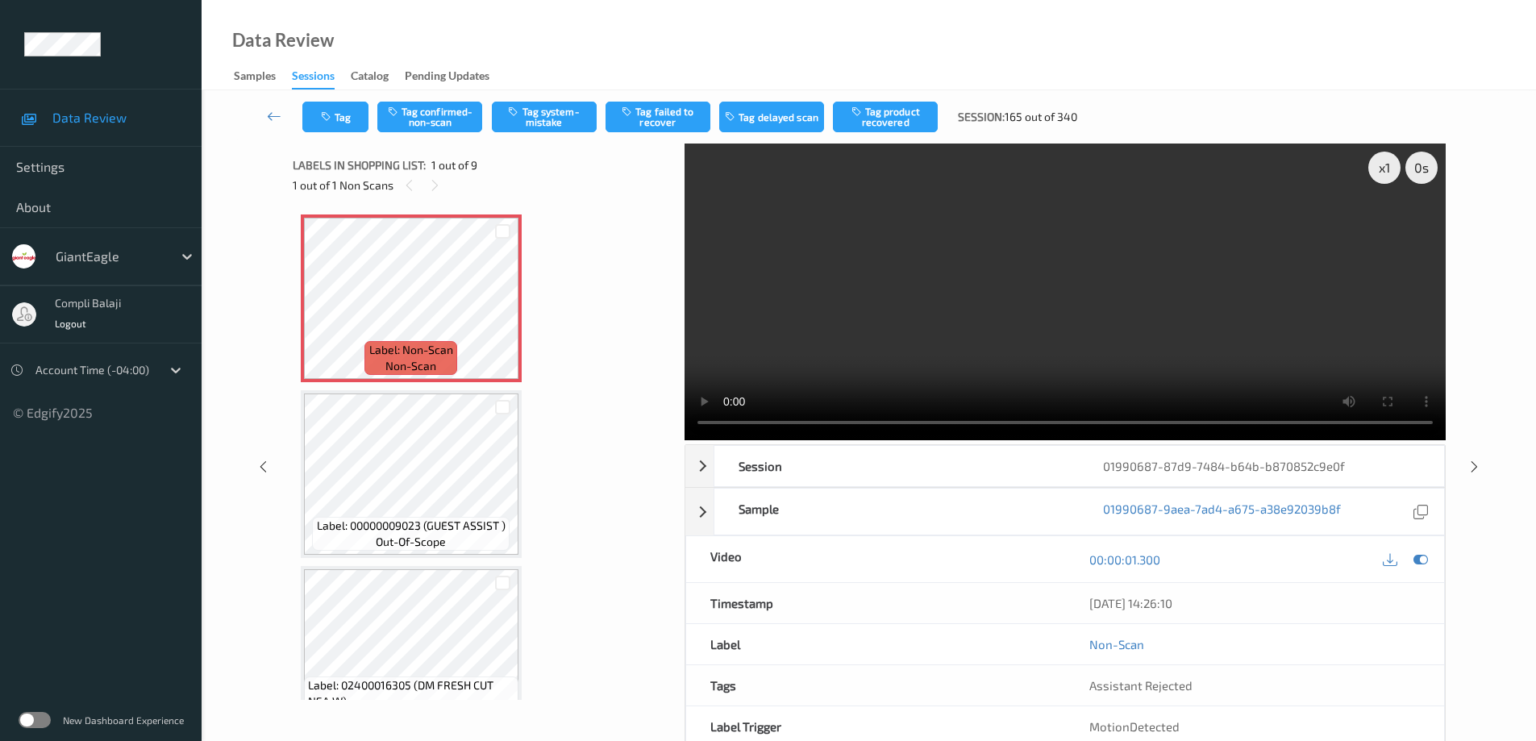
drag, startPoint x: 542, startPoint y: 116, endPoint x: 514, endPoint y: 133, distance: 32.2
click at [543, 117] on button "Tag system-mistake" at bounding box center [544, 117] width 105 height 31
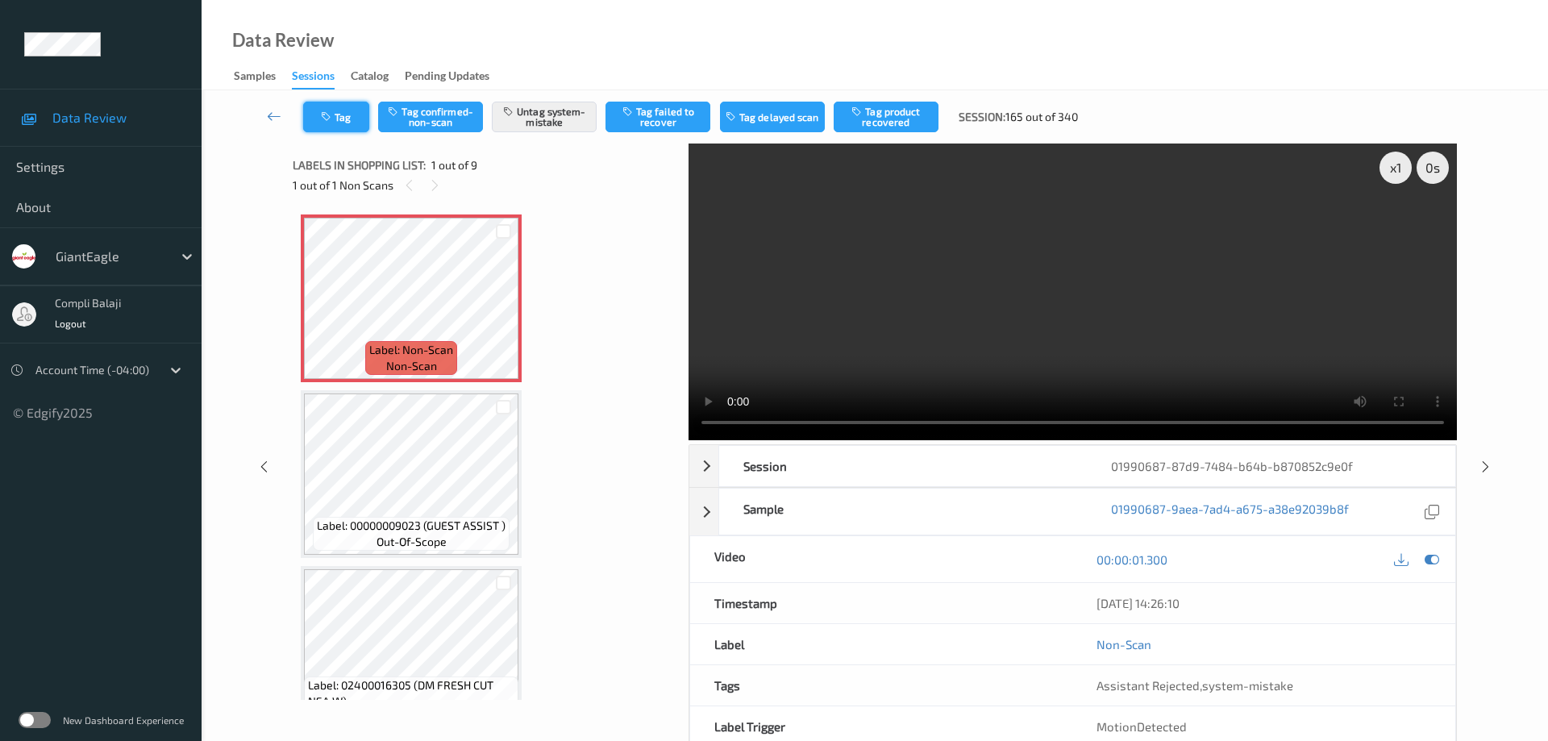
click at [353, 119] on button "Tag" at bounding box center [336, 117] width 66 height 31
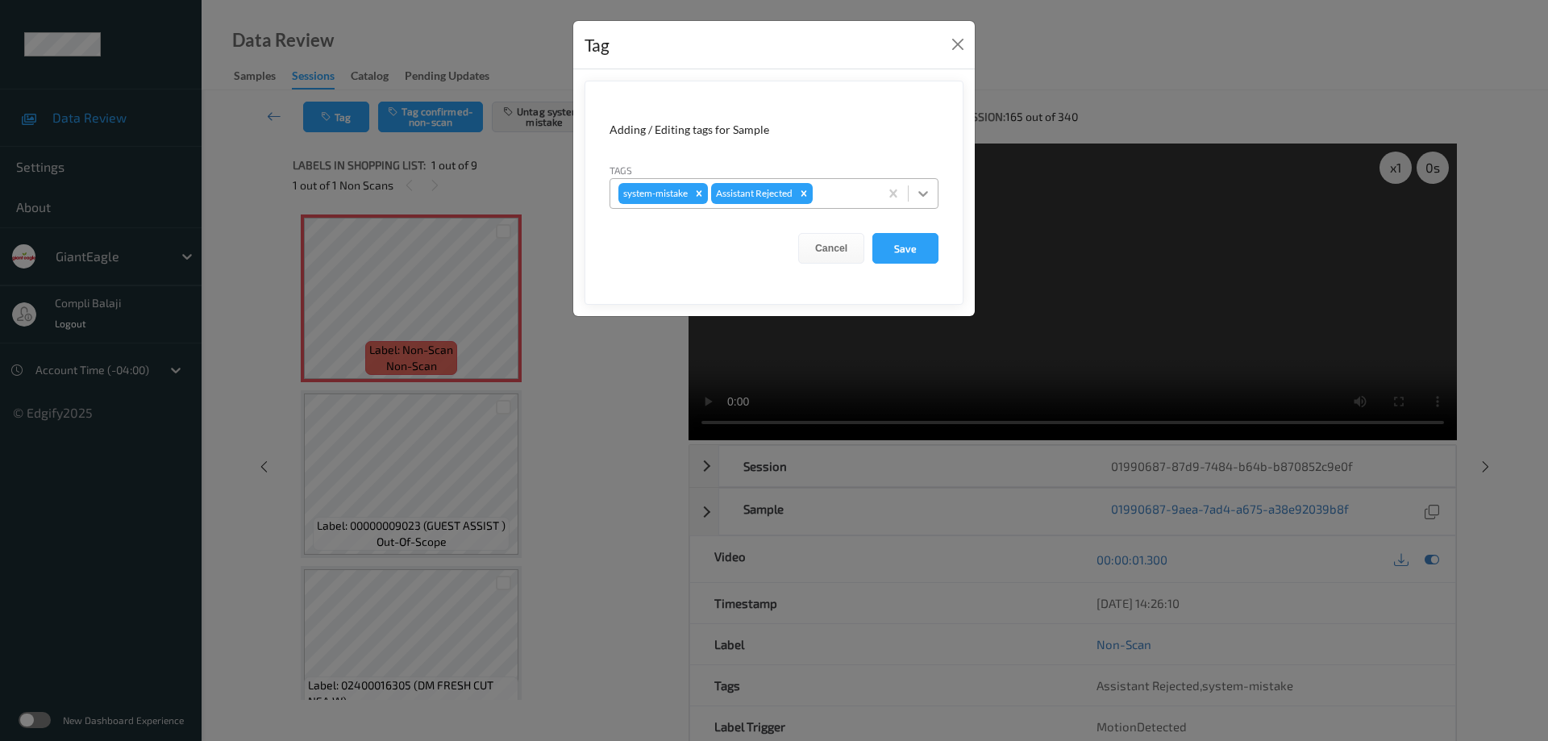
click at [927, 191] on icon at bounding box center [923, 193] width 16 height 16
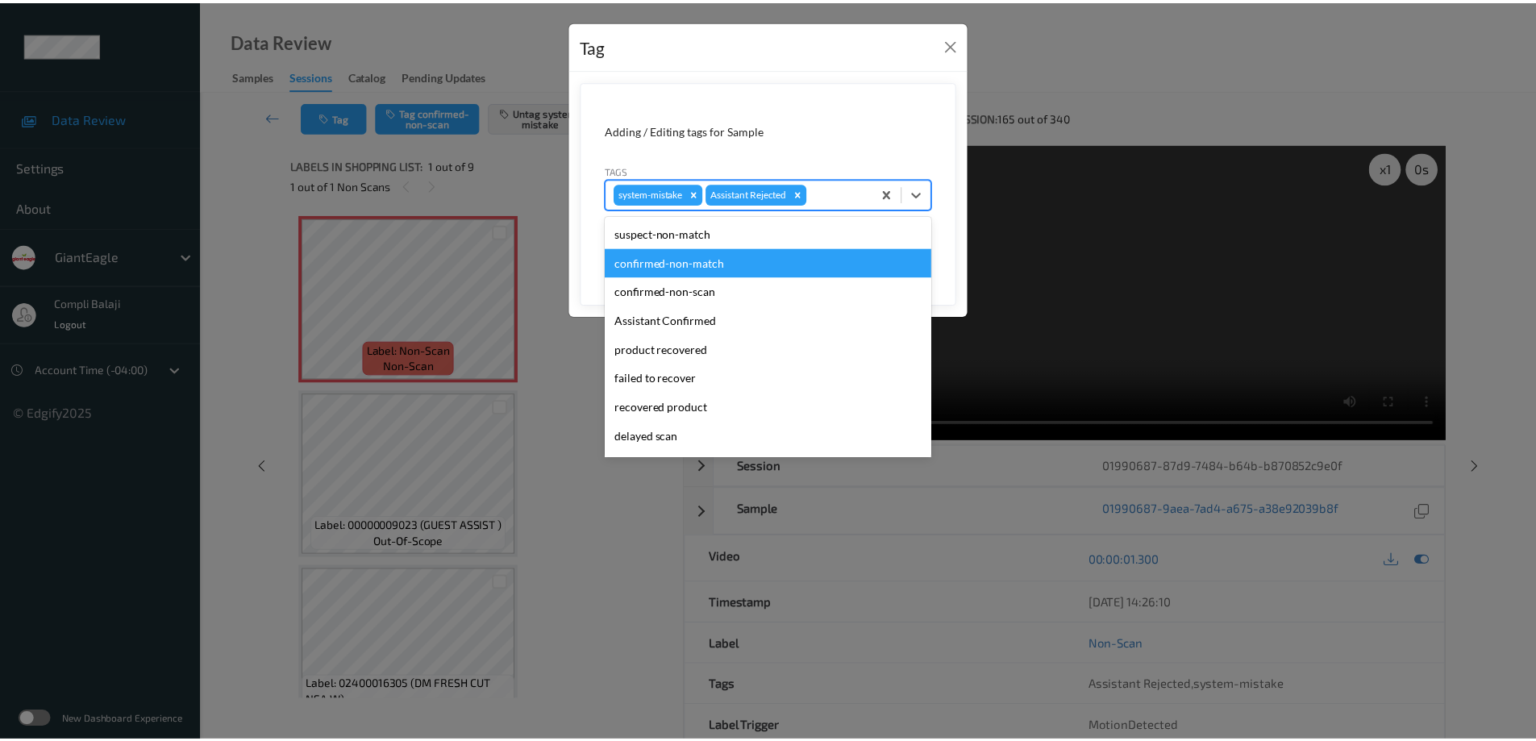
scroll to position [142, 0]
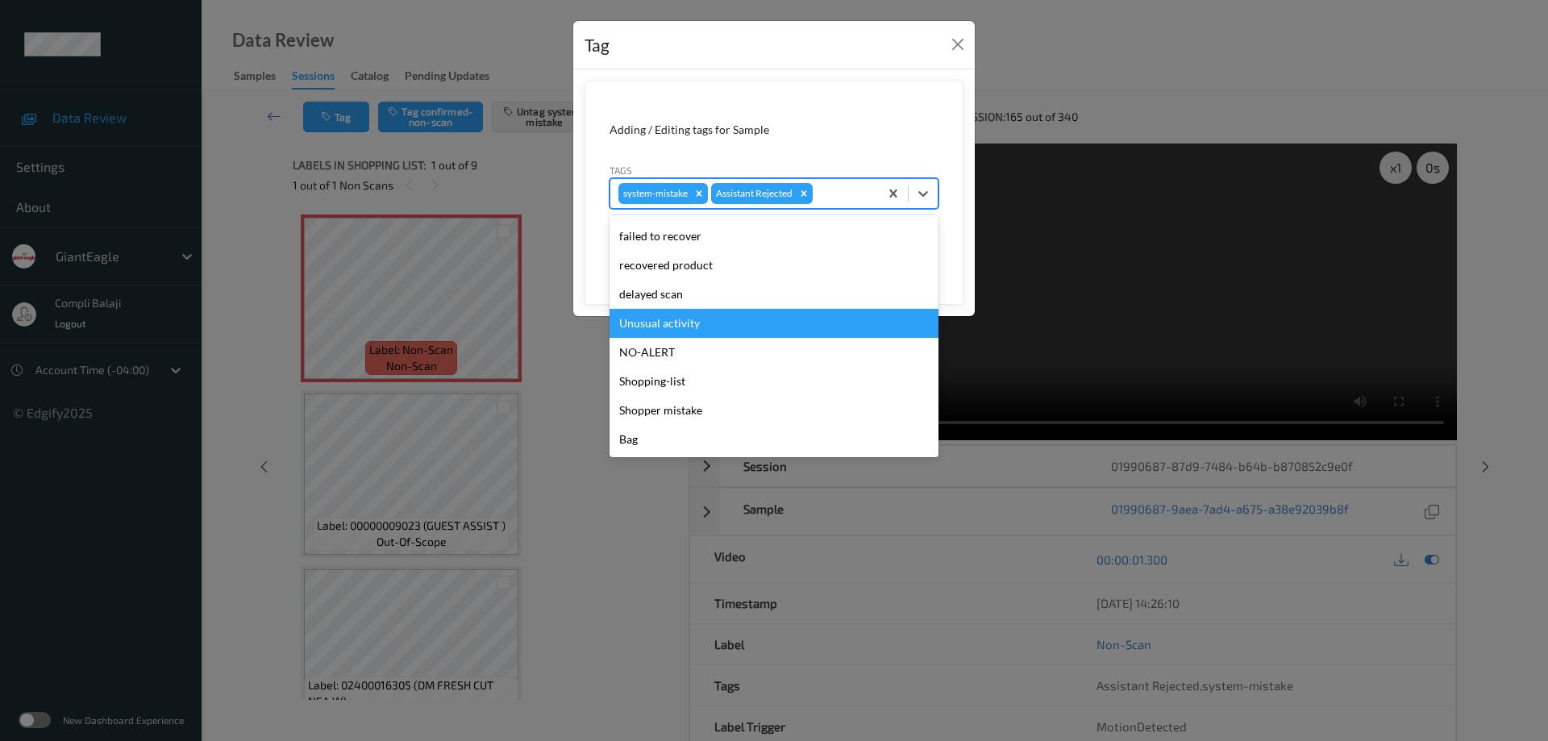
click at [679, 329] on div "Unusual activity" at bounding box center [774, 323] width 329 height 29
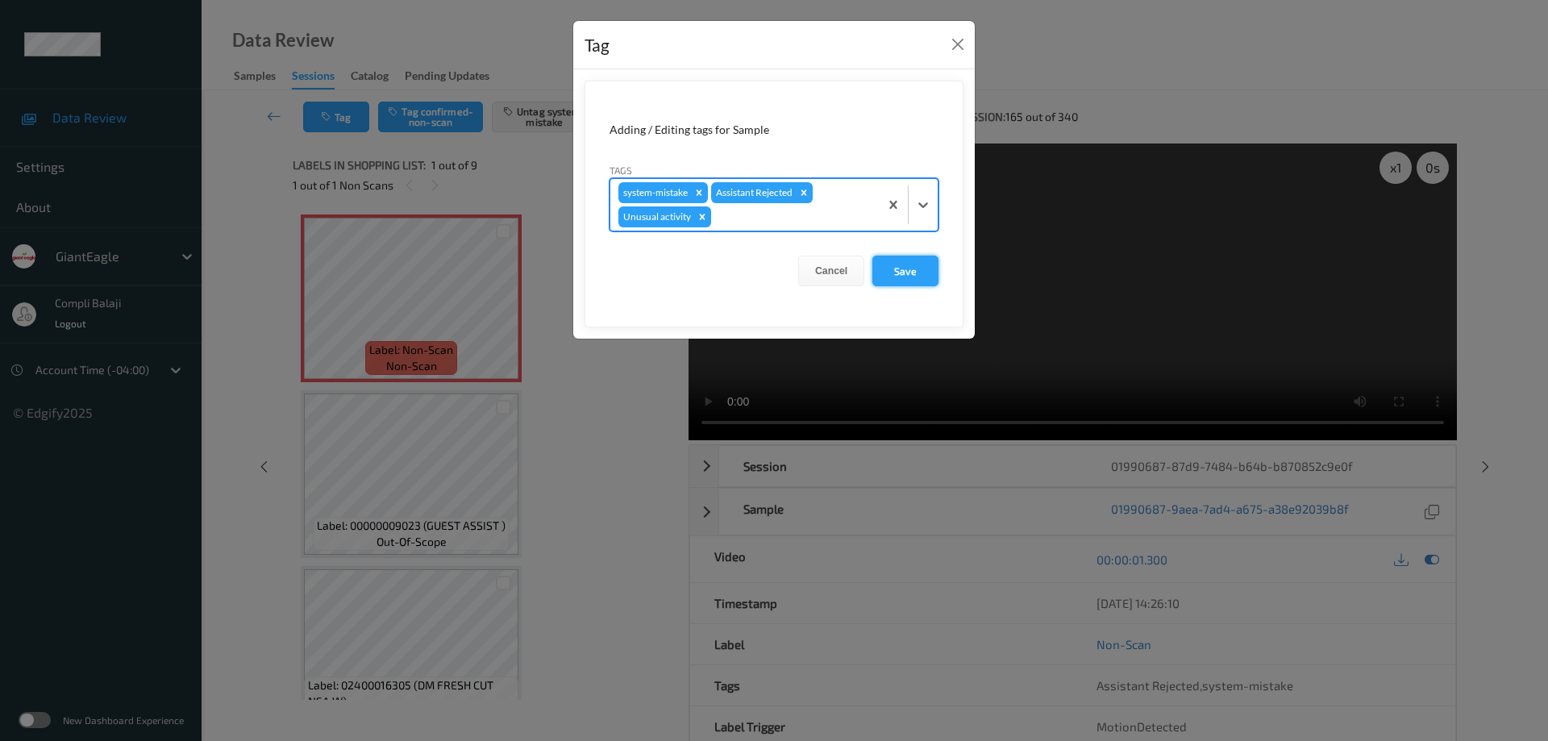
click at [914, 278] on button "Save" at bounding box center [906, 271] width 66 height 31
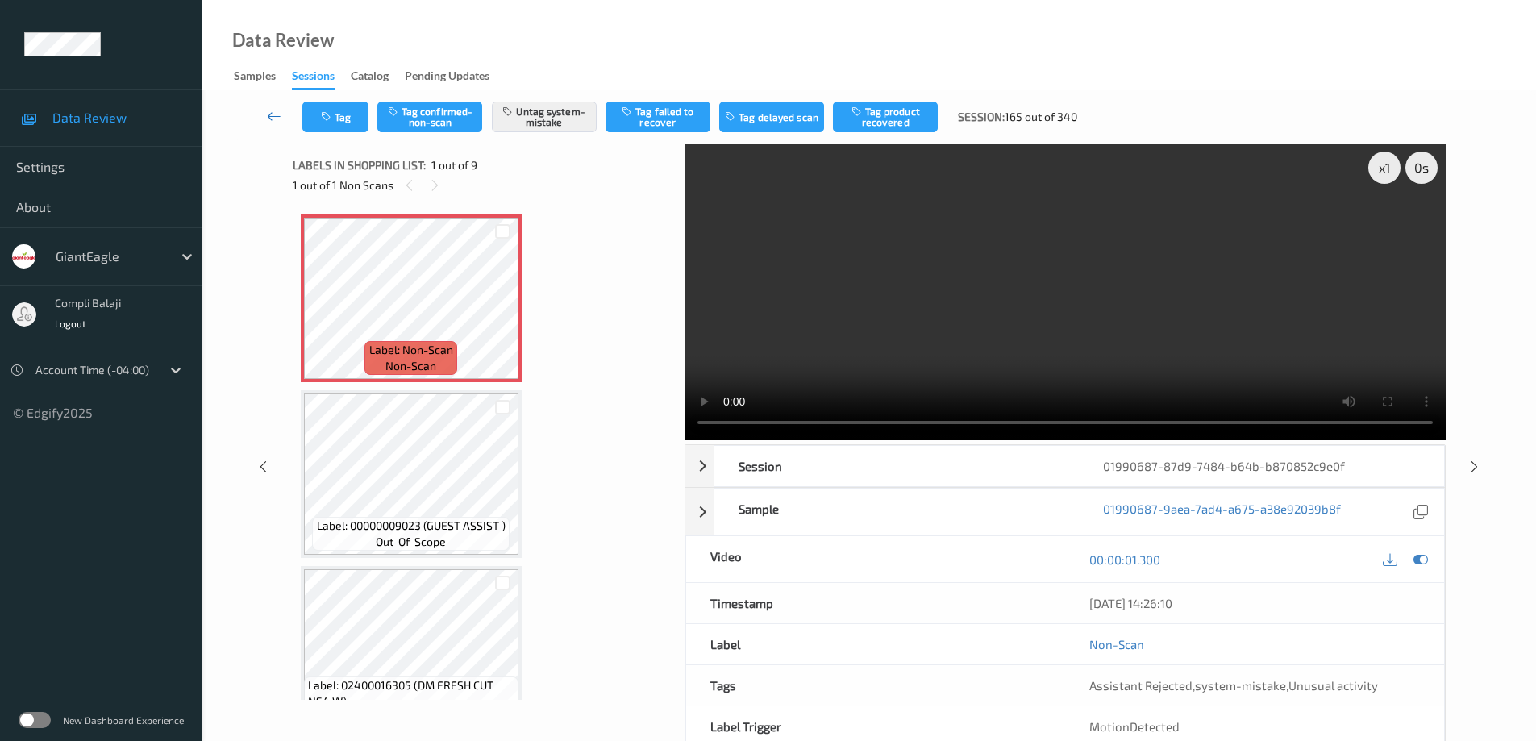
click at [269, 119] on icon at bounding box center [274, 116] width 15 height 16
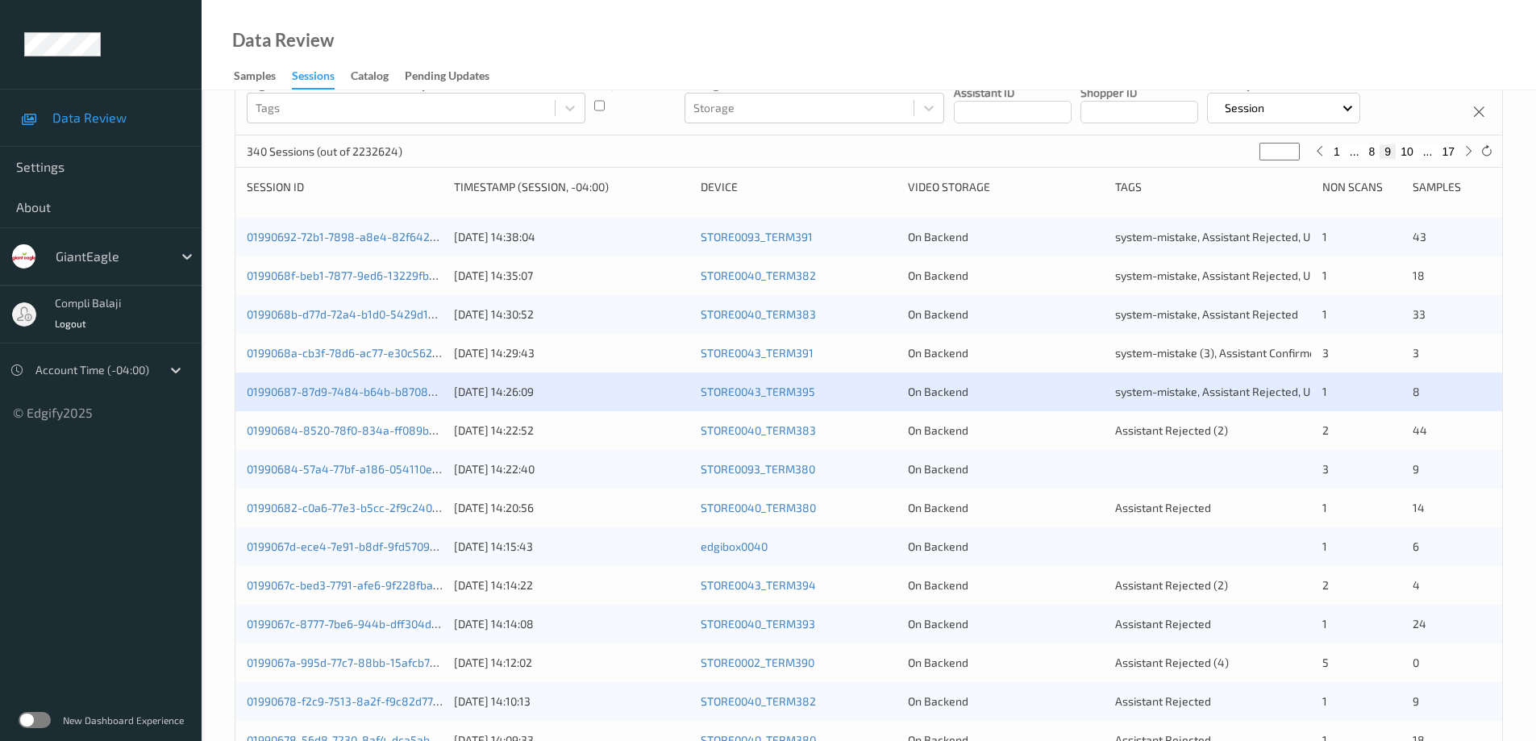
scroll to position [161, 0]
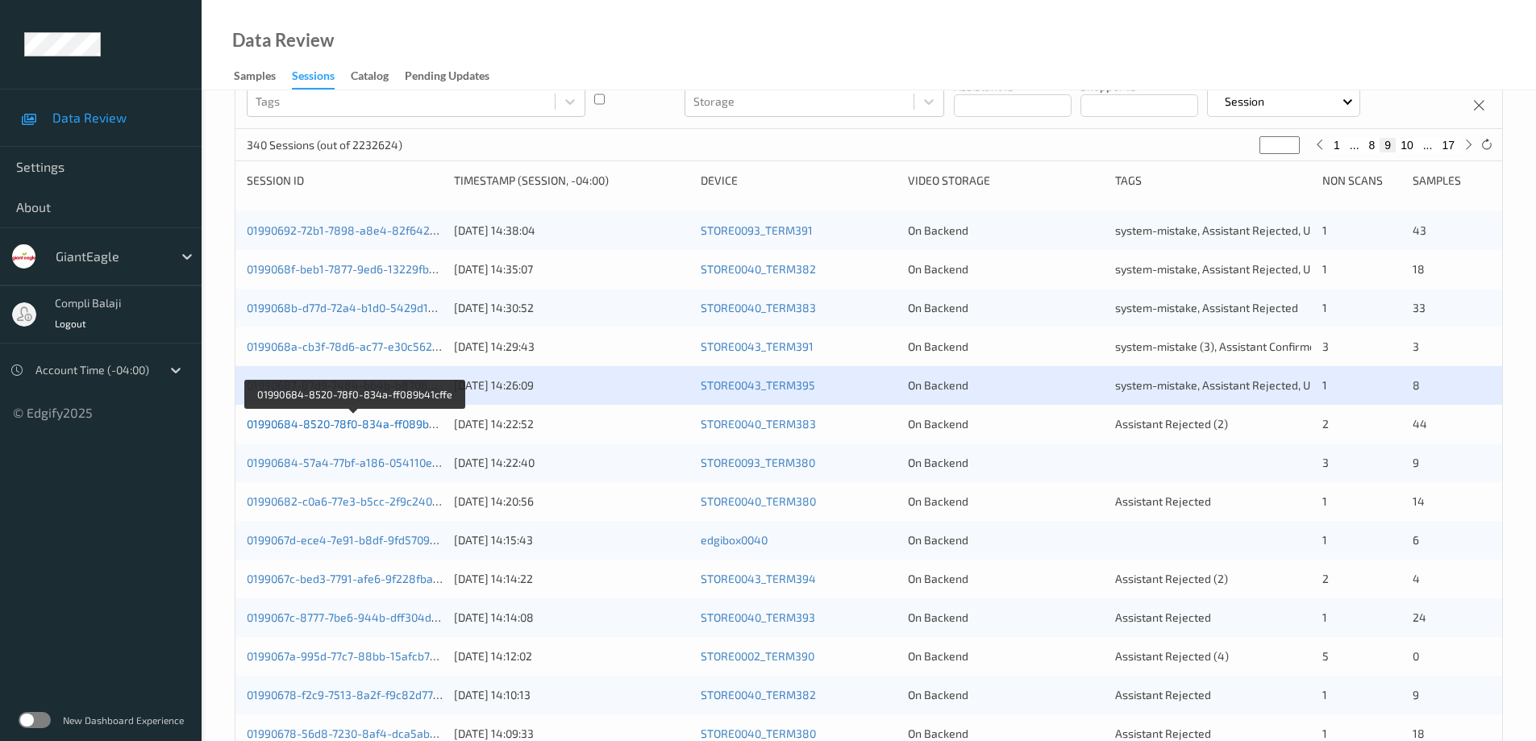
click at [393, 426] on link "01990684-8520-78f0-834a-ff089b41cffe" at bounding box center [354, 424] width 214 height 14
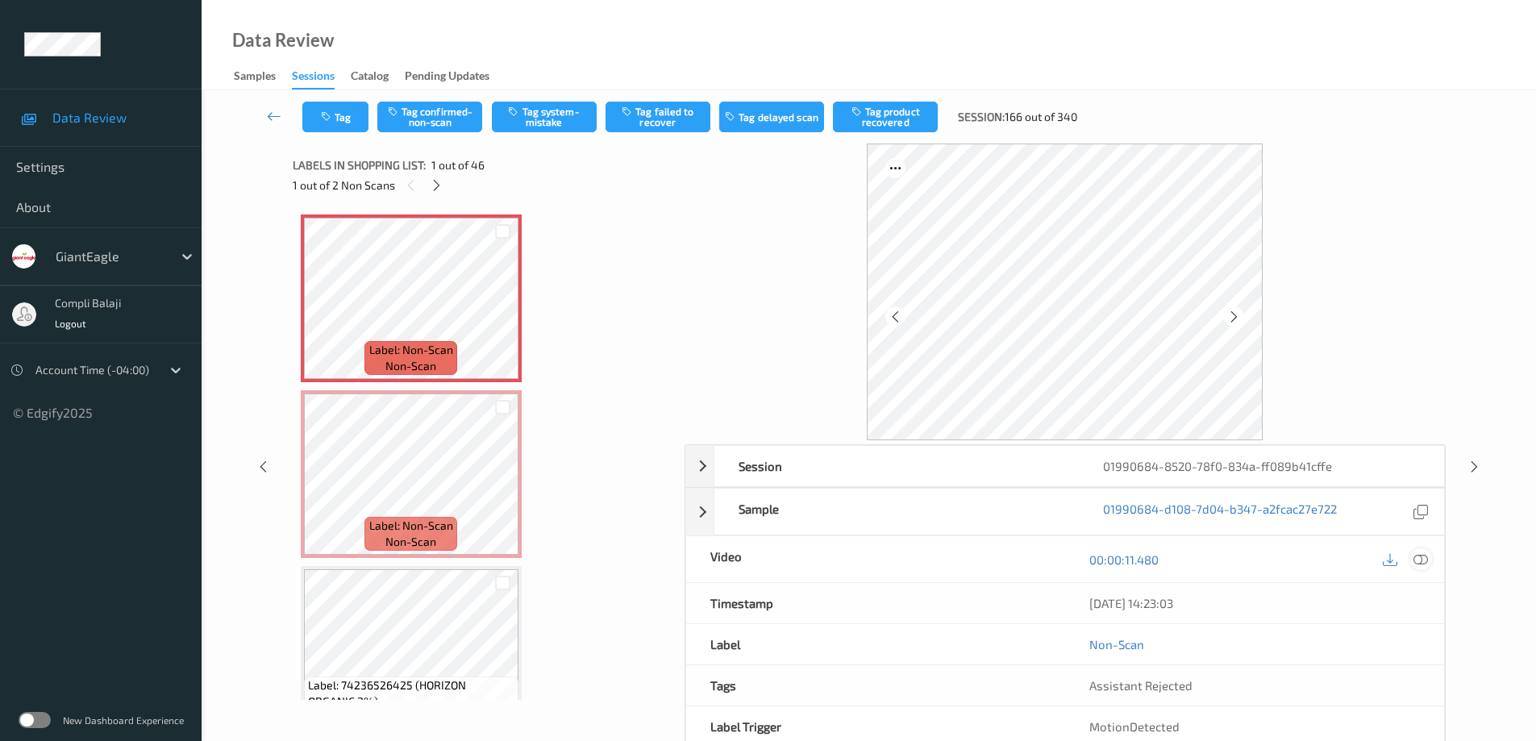
click at [1423, 560] on icon at bounding box center [1421, 559] width 15 height 15
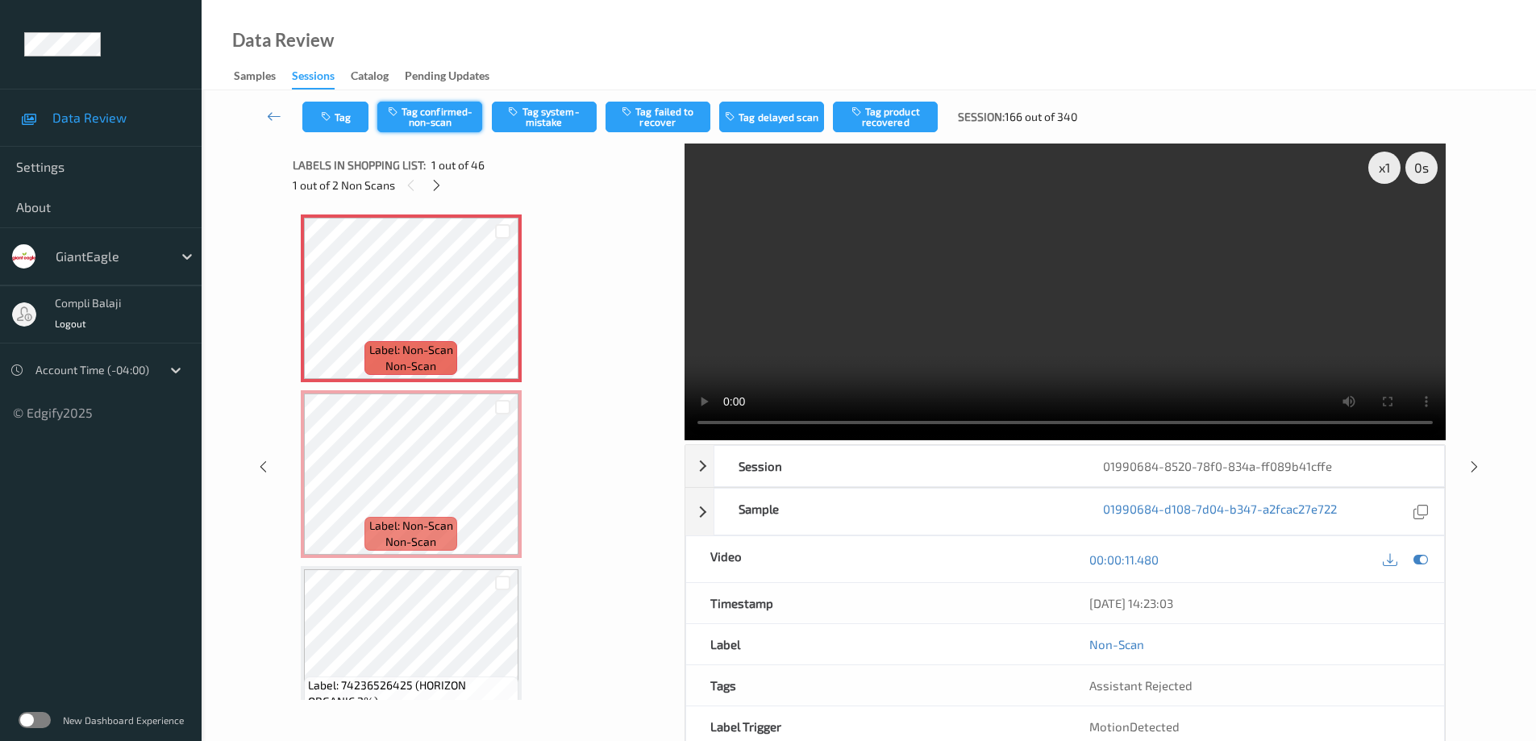
click at [427, 119] on button "Tag confirmed-non-scan" at bounding box center [429, 117] width 105 height 31
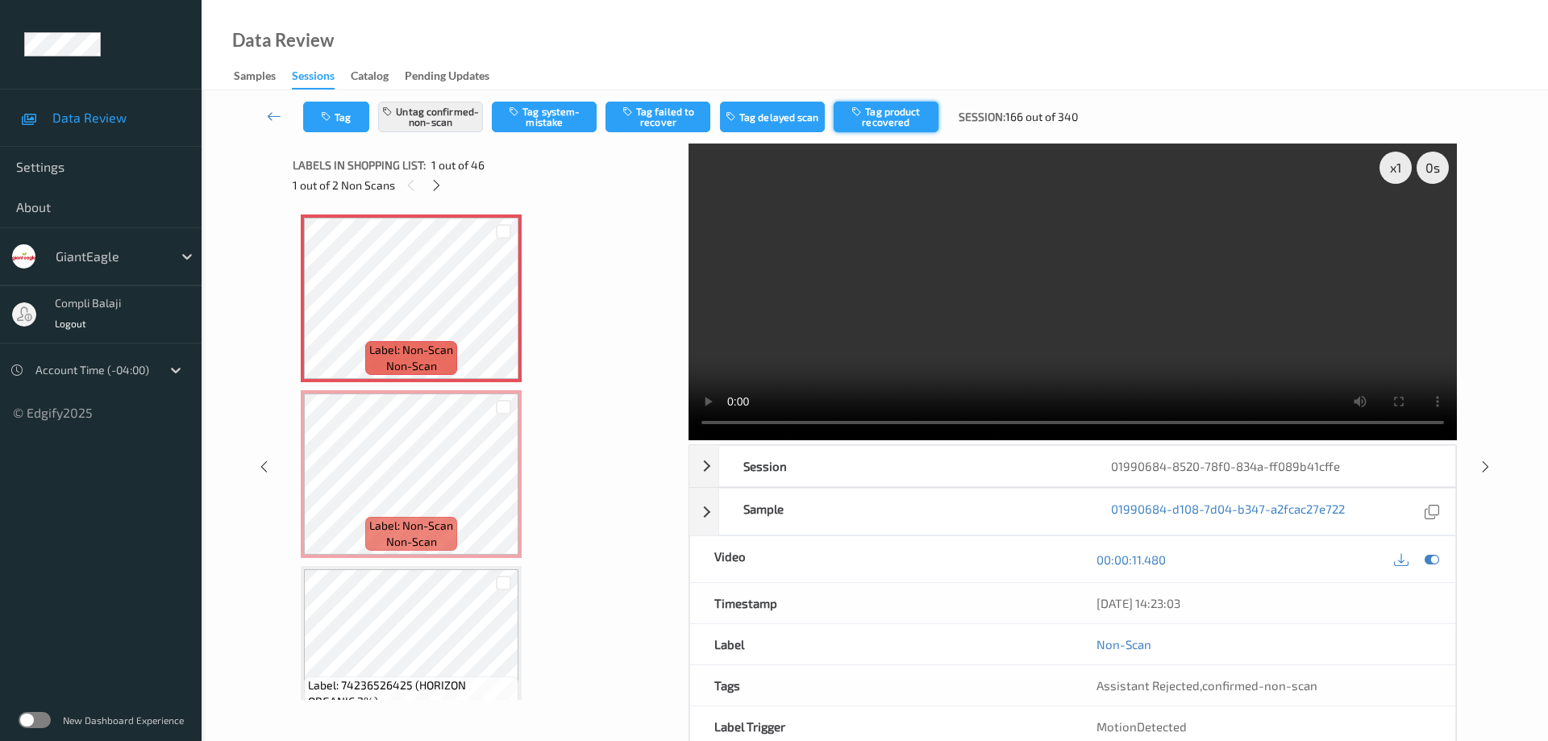
click at [873, 118] on button "Tag product recovered" at bounding box center [886, 117] width 105 height 31
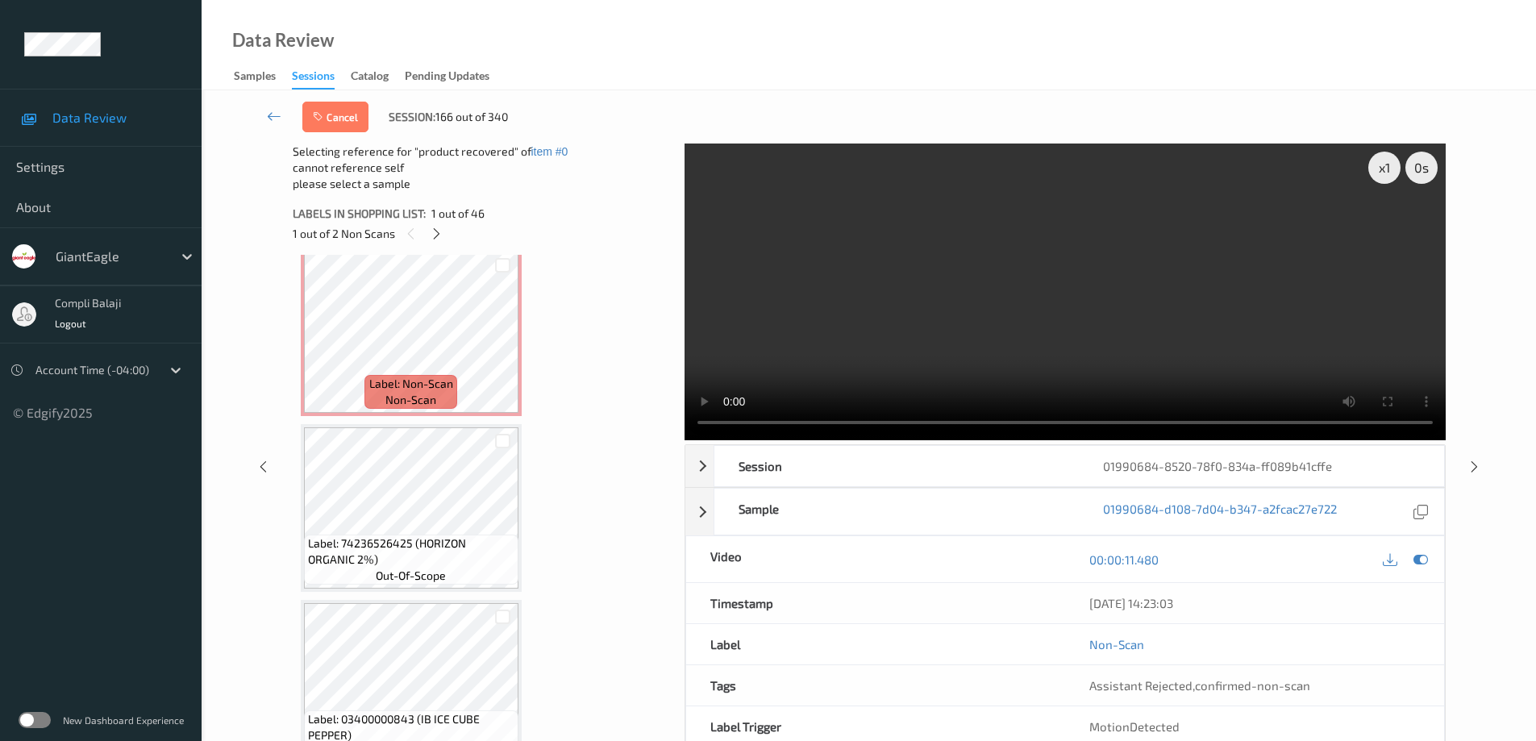
scroll to position [161, 0]
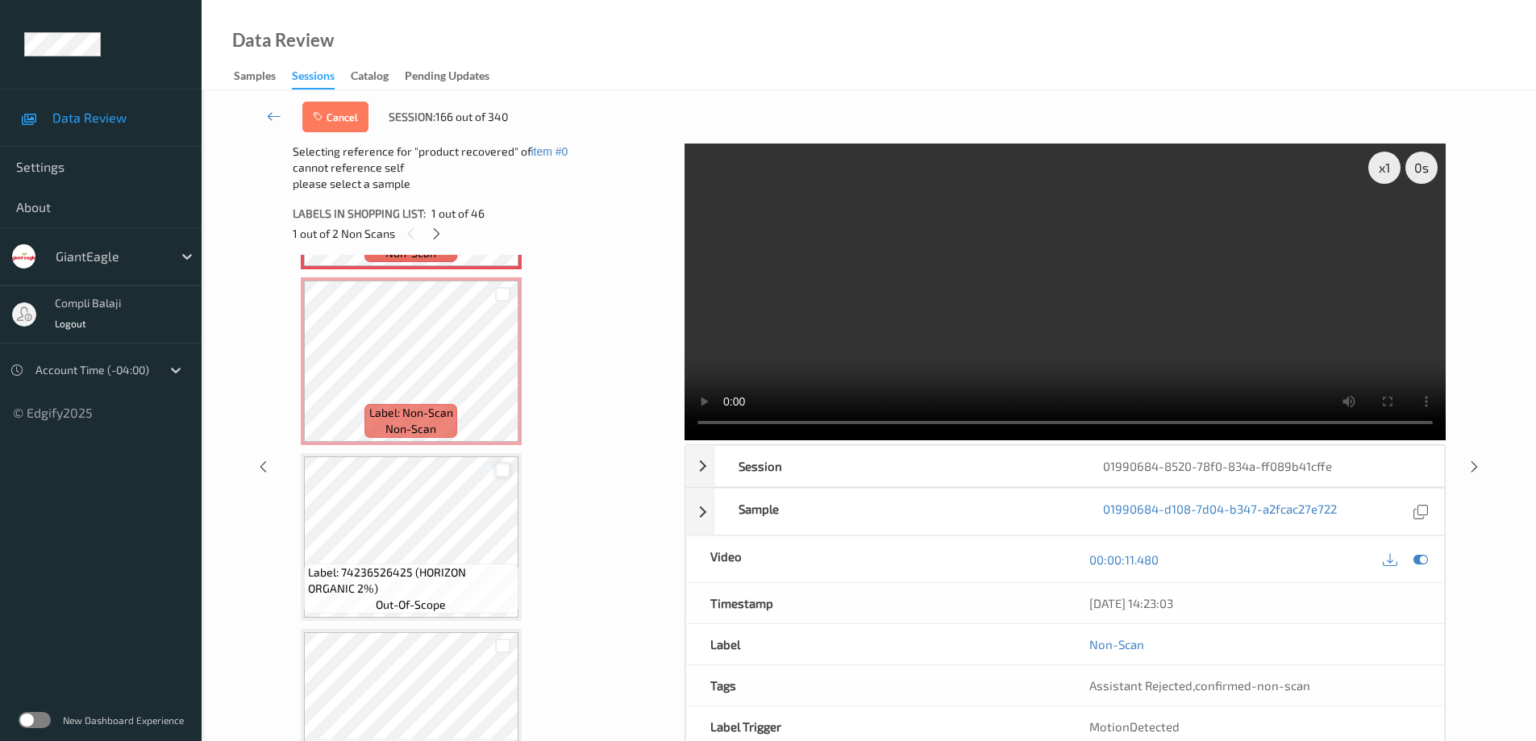
click at [497, 473] on div at bounding box center [502, 470] width 15 height 15
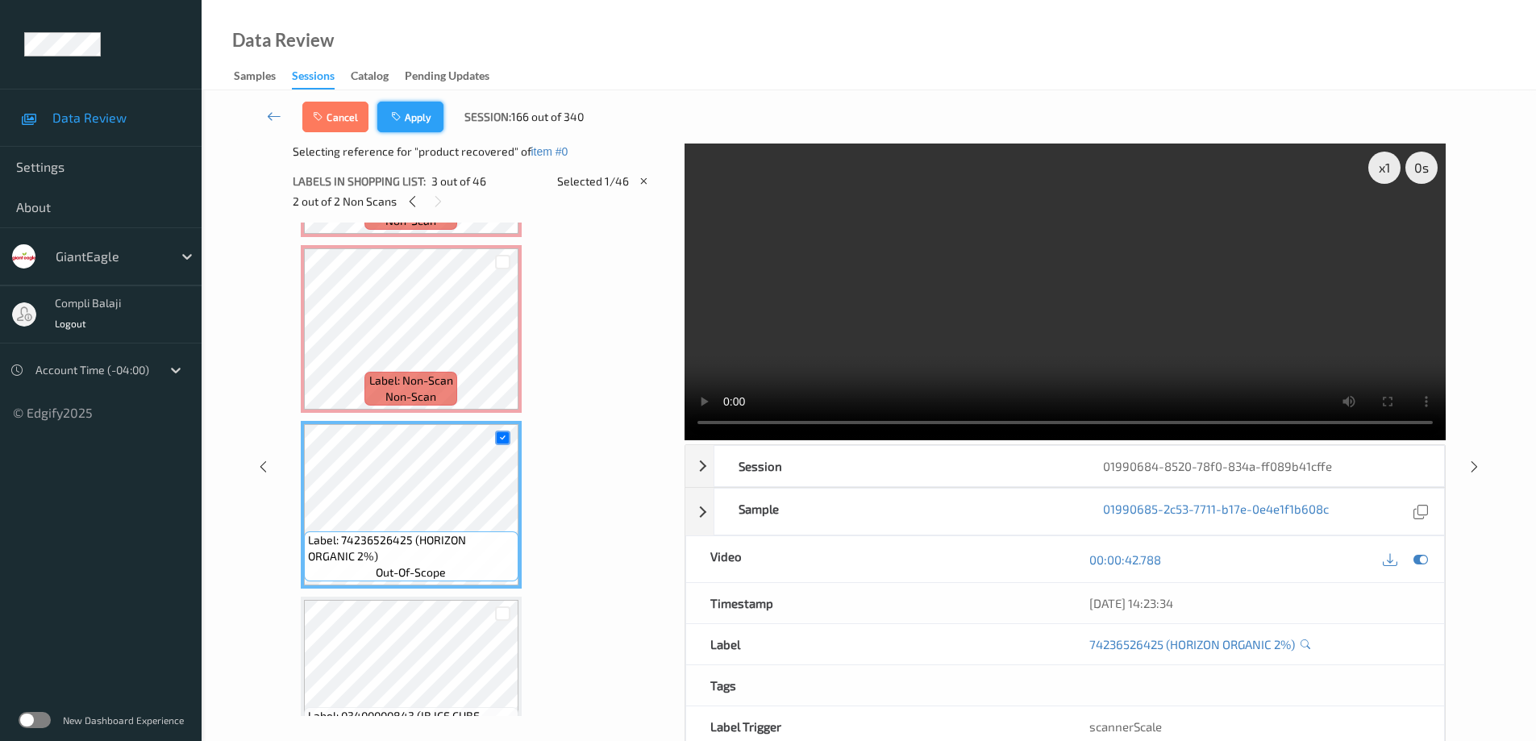
click at [421, 119] on button "Apply" at bounding box center [410, 117] width 66 height 31
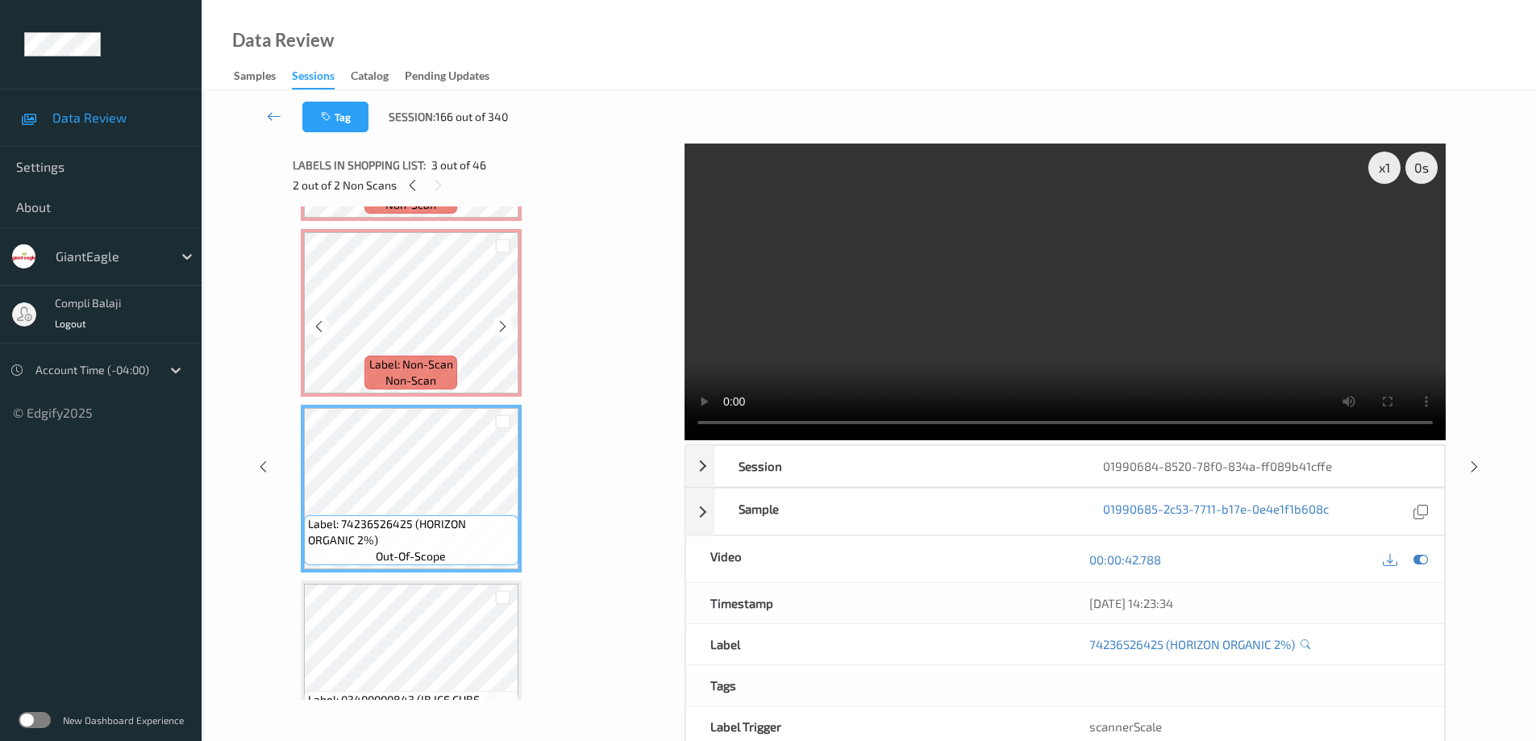
scroll to position [0, 0]
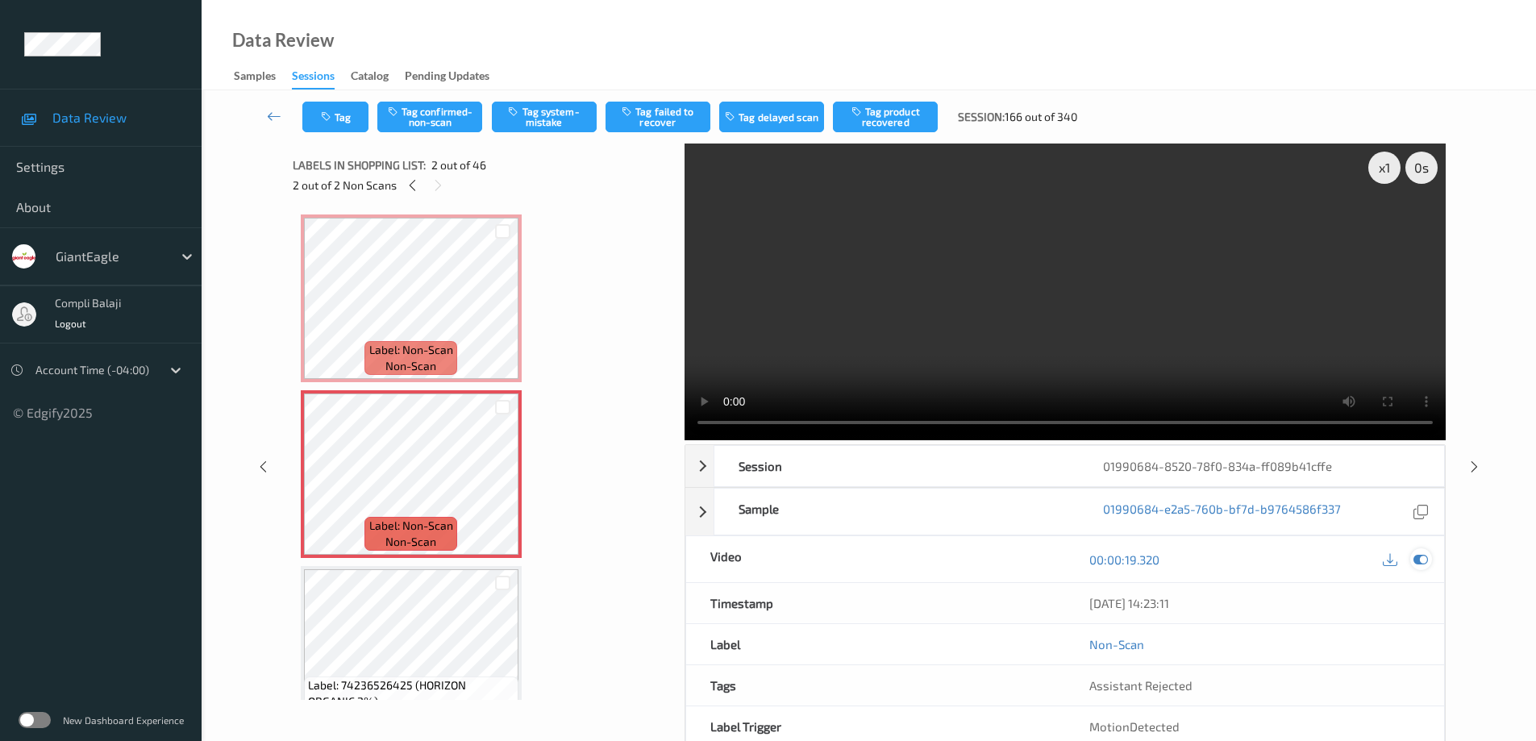
click at [1427, 557] on icon at bounding box center [1421, 559] width 15 height 15
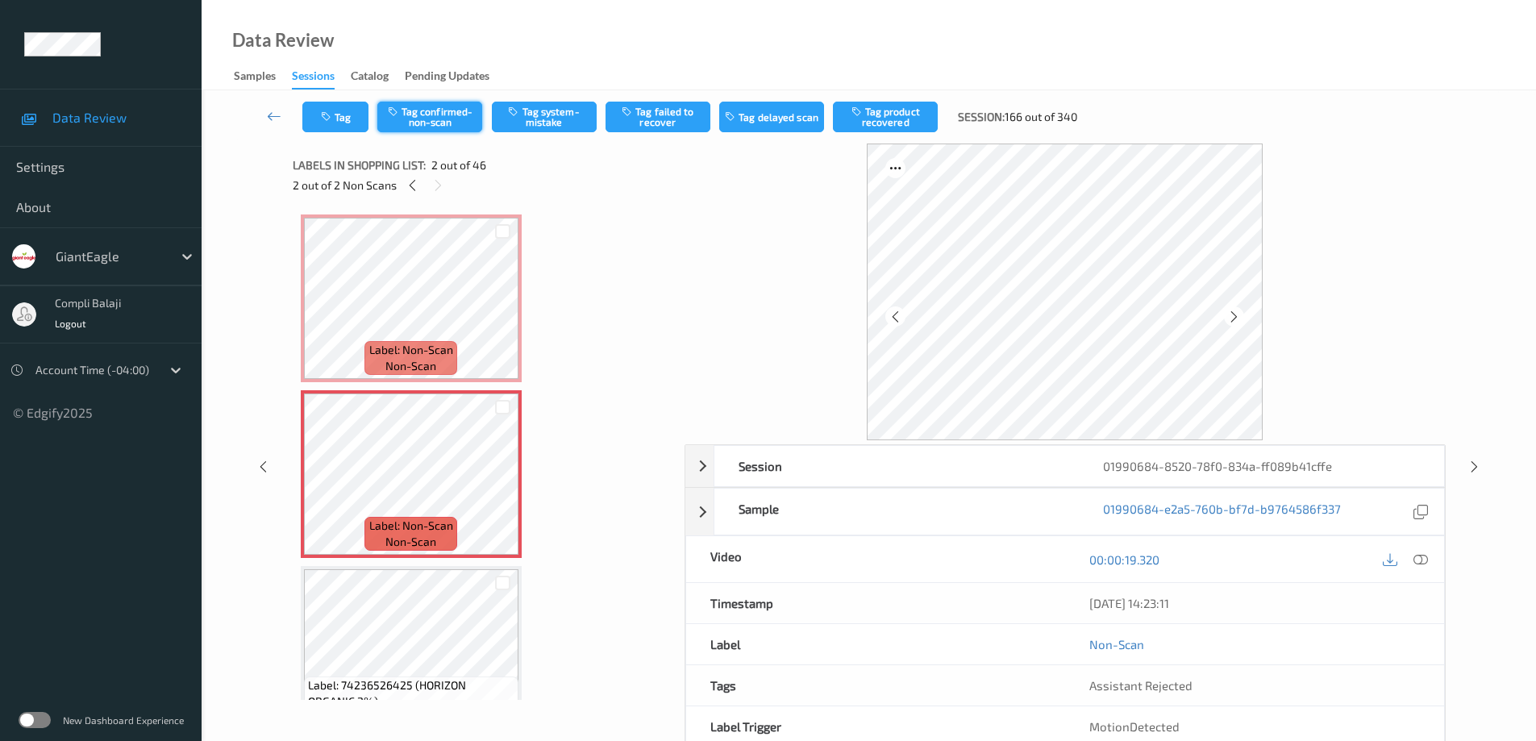
click at [434, 121] on button "Tag confirmed-non-scan" at bounding box center [429, 117] width 105 height 31
click at [899, 122] on button "Tag product recovered" at bounding box center [885, 117] width 105 height 31
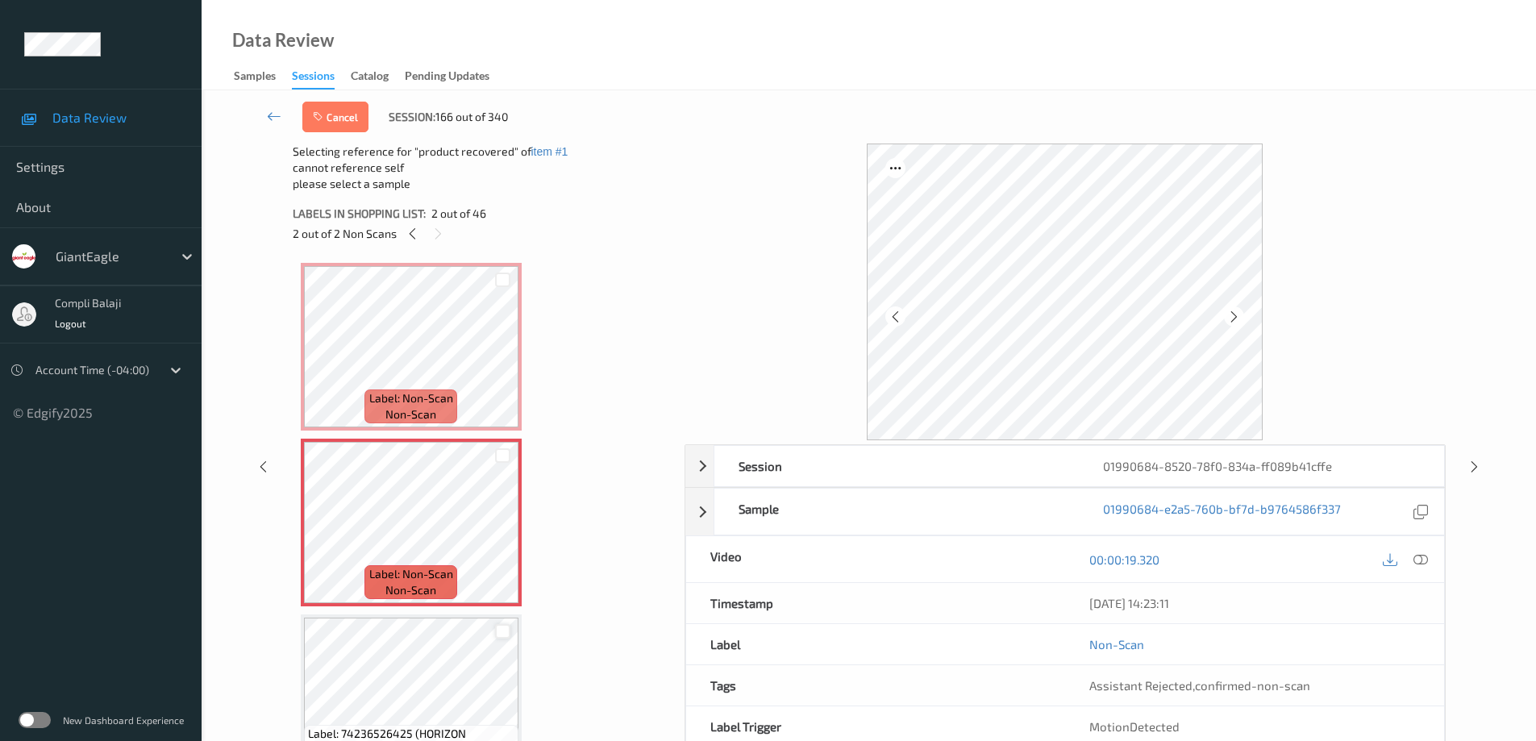
click at [499, 635] on div at bounding box center [502, 631] width 15 height 15
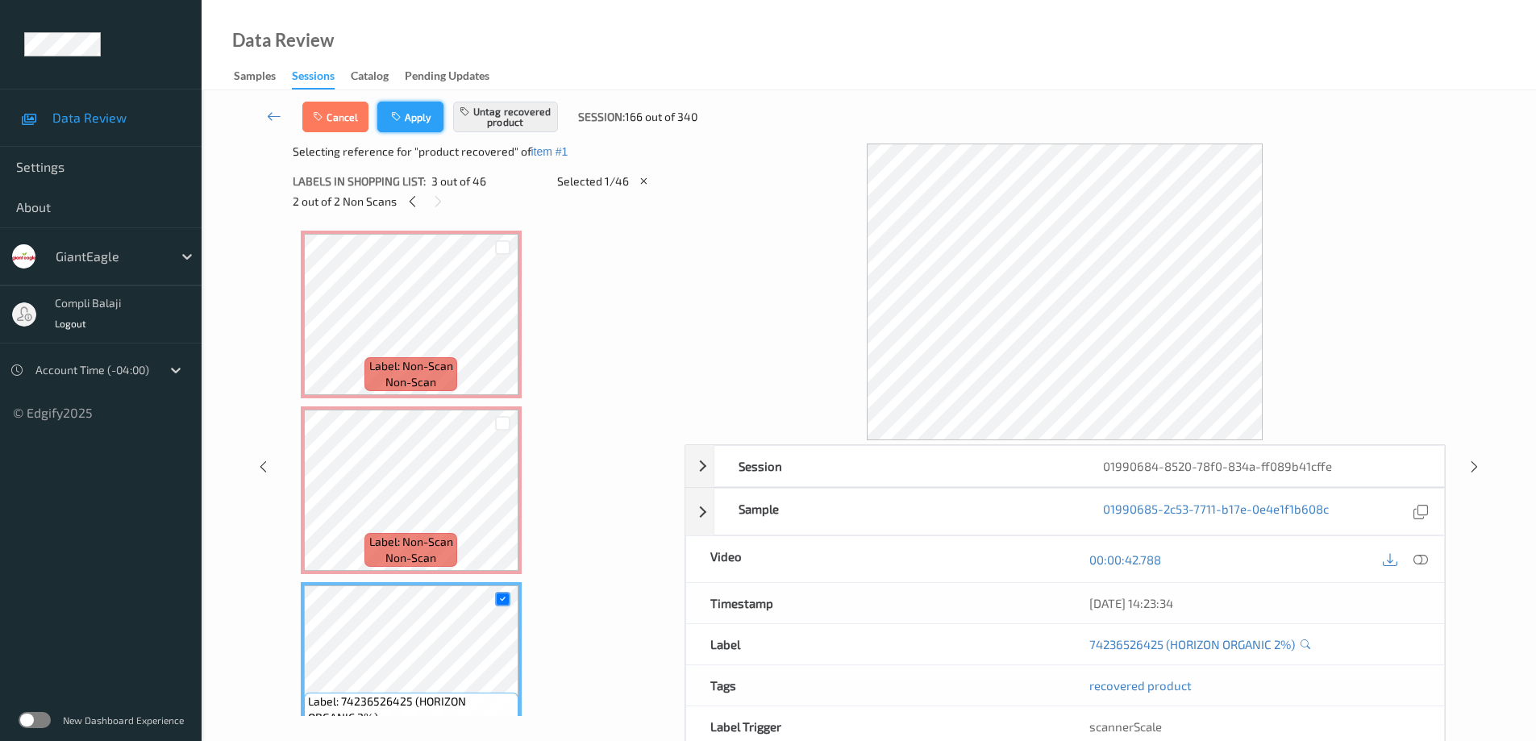
click at [414, 123] on button "Apply" at bounding box center [410, 117] width 66 height 31
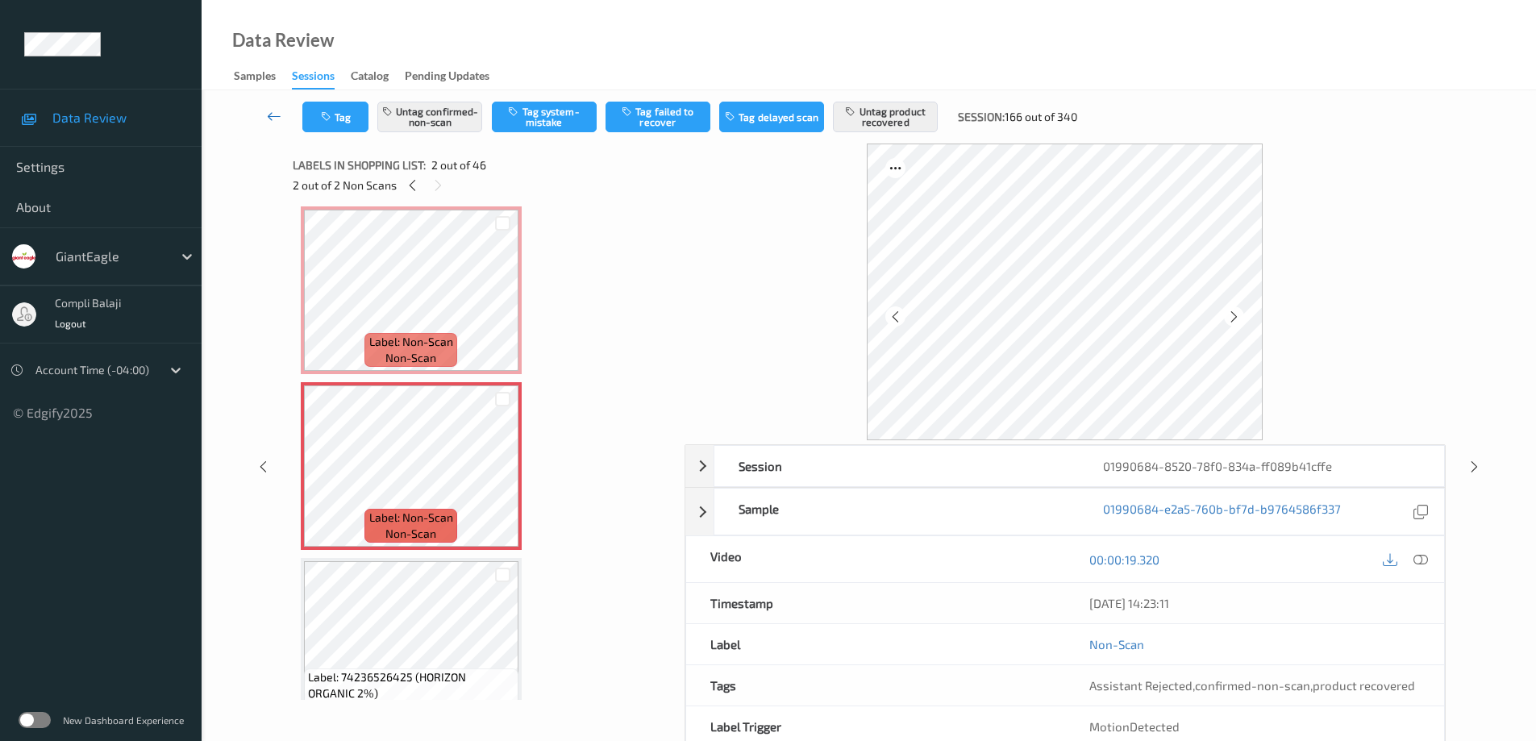
click at [273, 117] on icon at bounding box center [274, 116] width 15 height 16
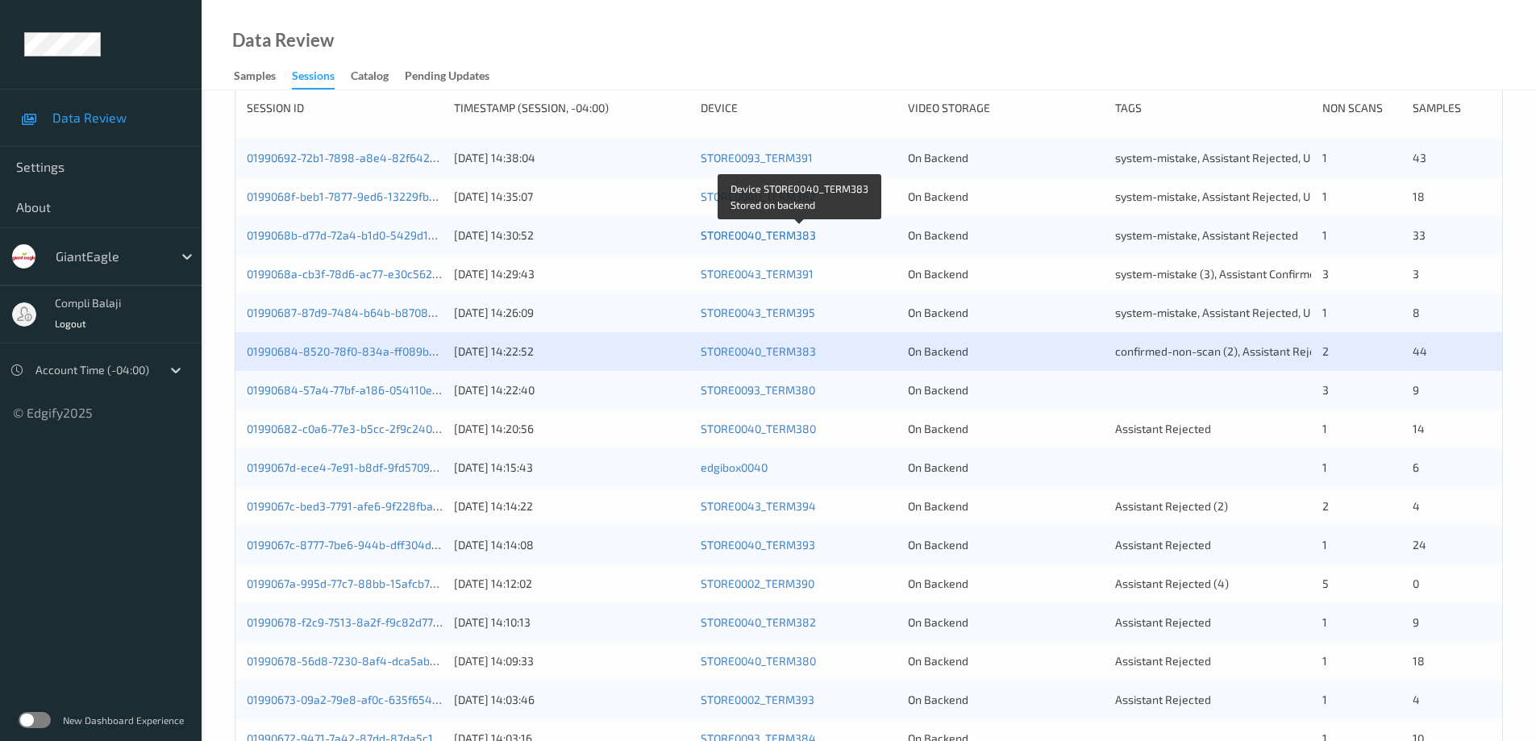
scroll to position [242, 0]
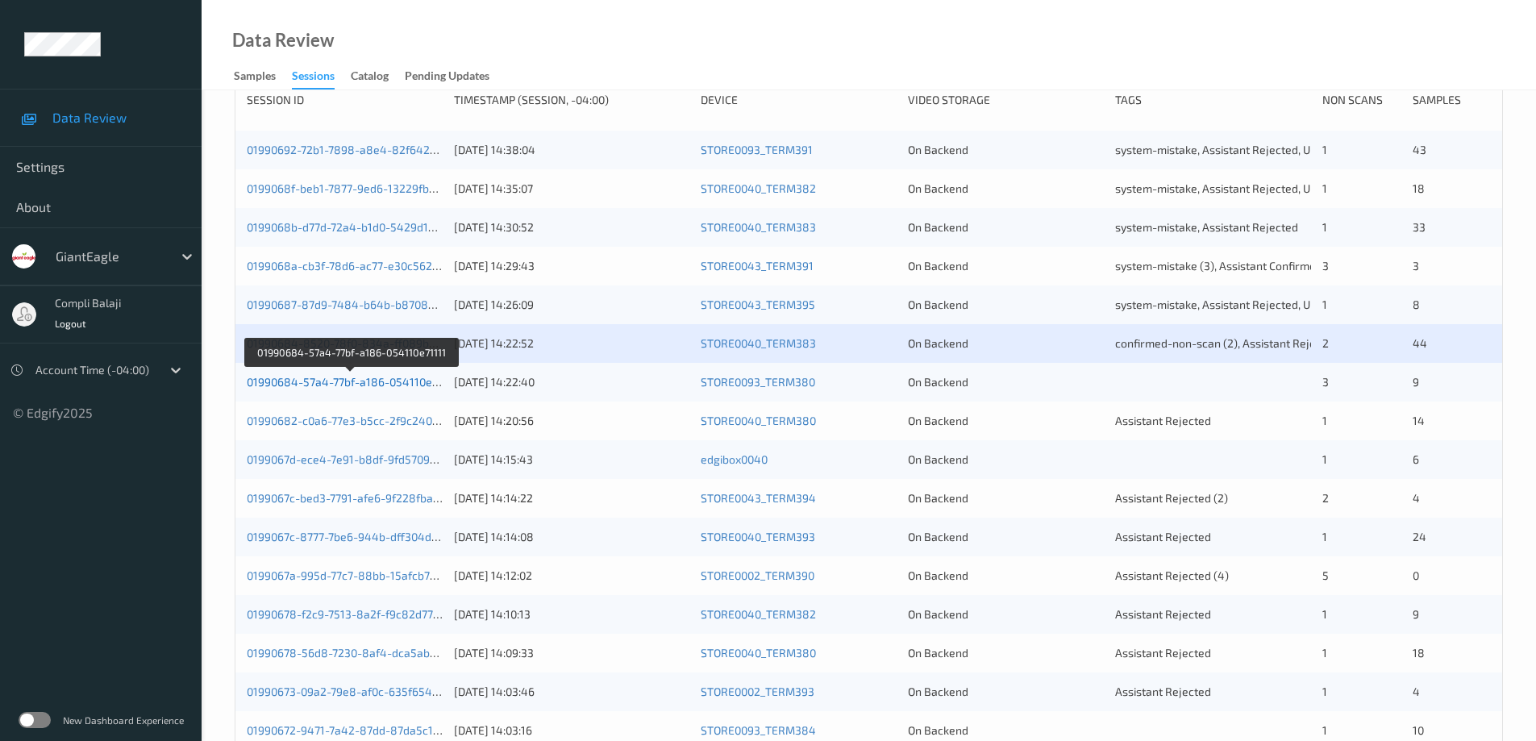
click at [373, 382] on link "01990684-57a4-77bf-a186-054110e71111" at bounding box center [352, 382] width 210 height 14
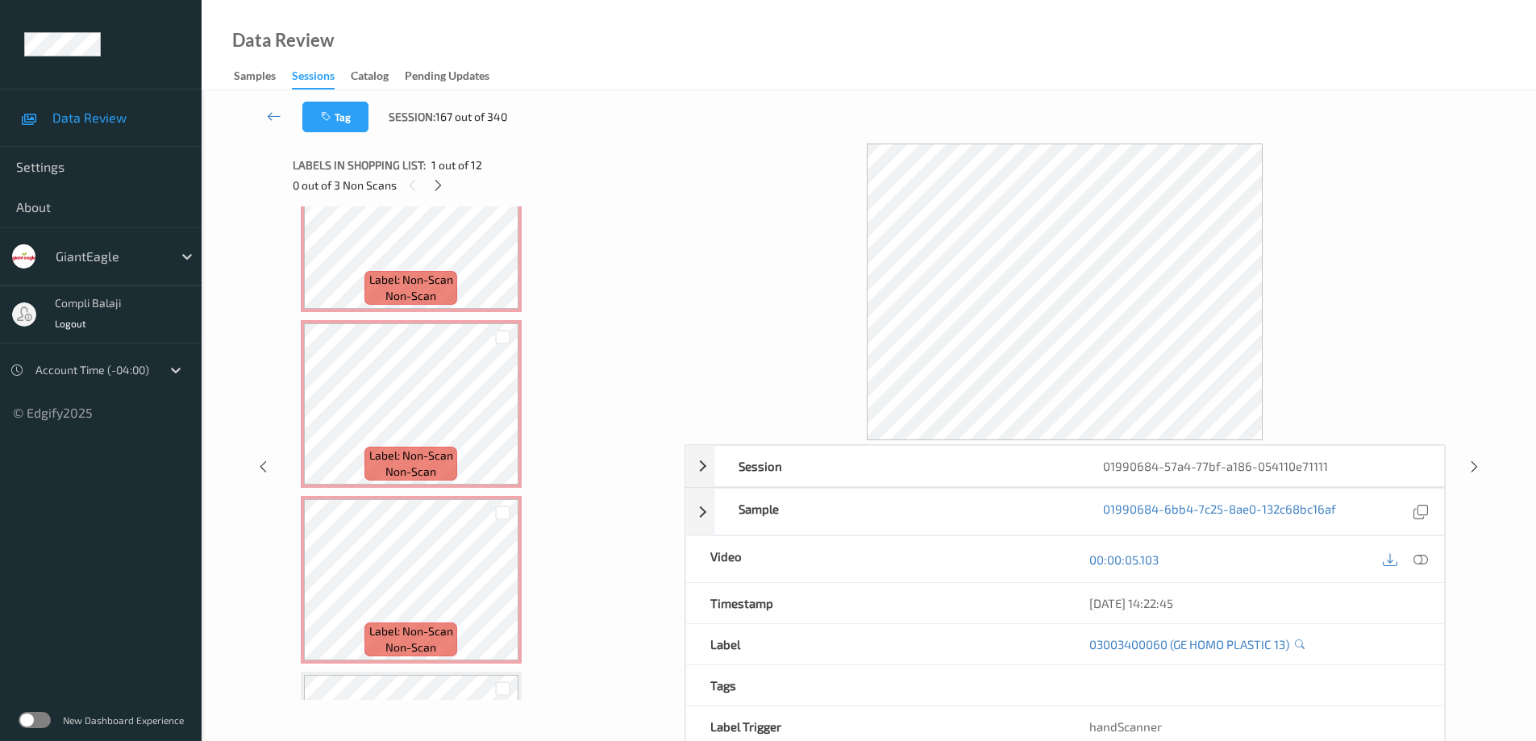
scroll to position [788, 0]
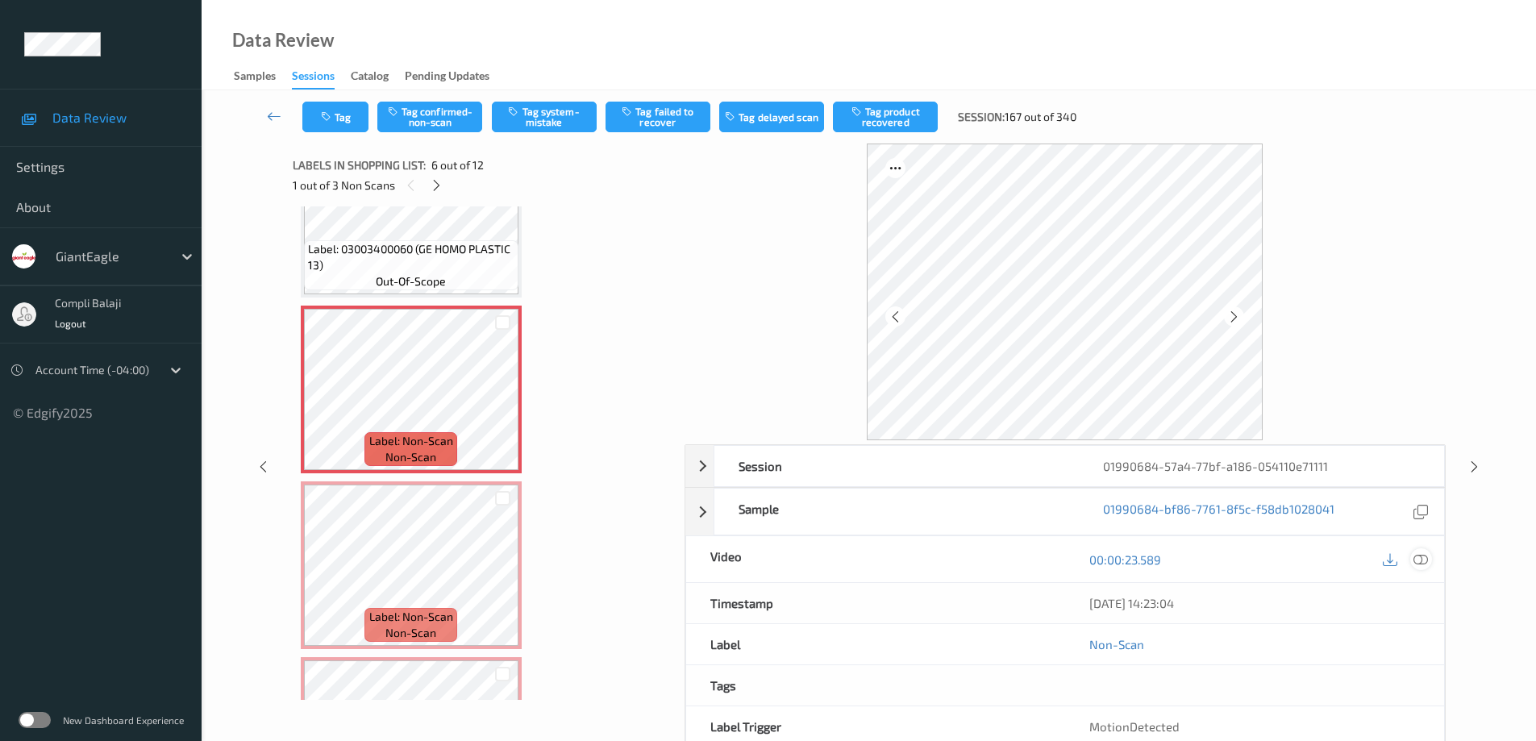
click at [1424, 556] on icon at bounding box center [1421, 559] width 15 height 15
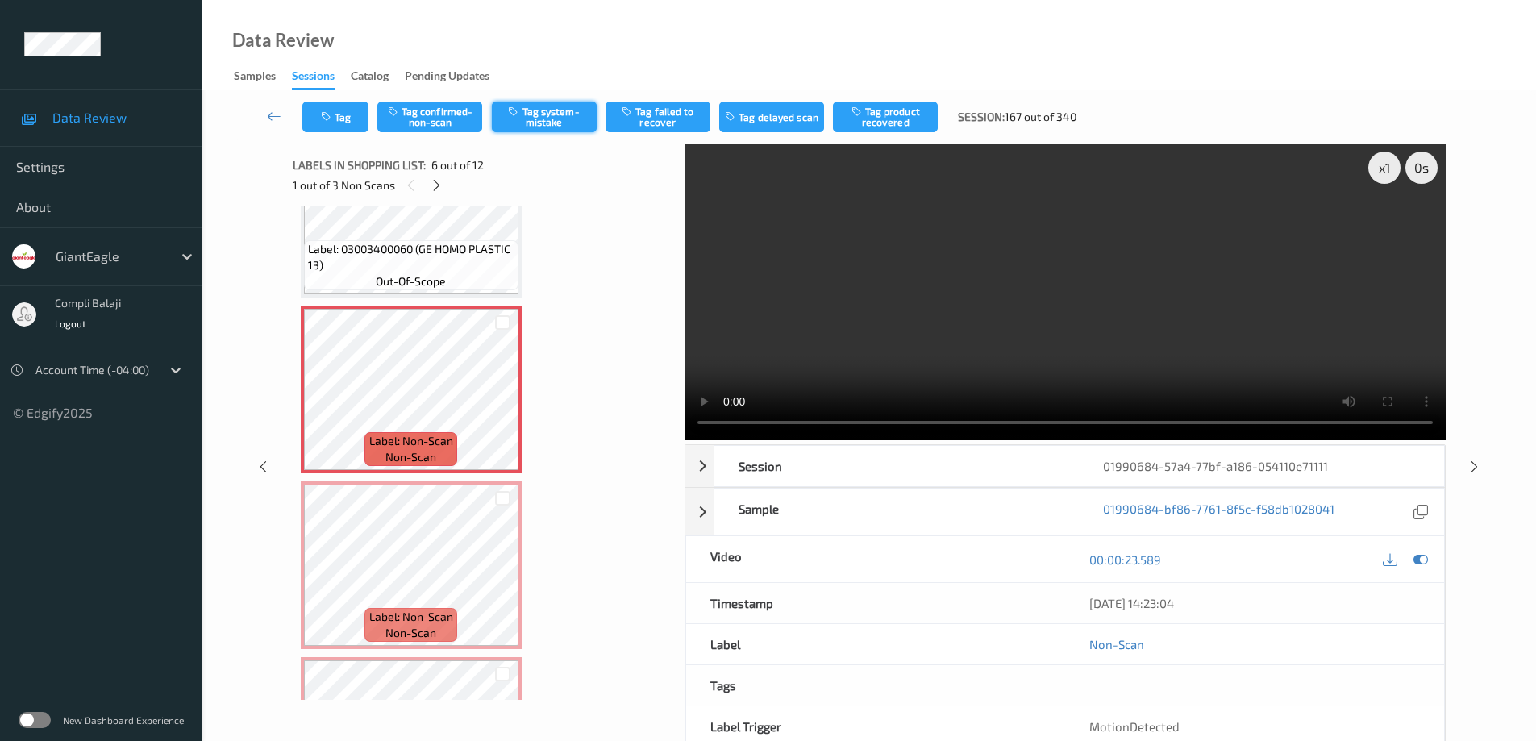
click at [564, 120] on button "Tag system-mistake" at bounding box center [544, 117] width 105 height 31
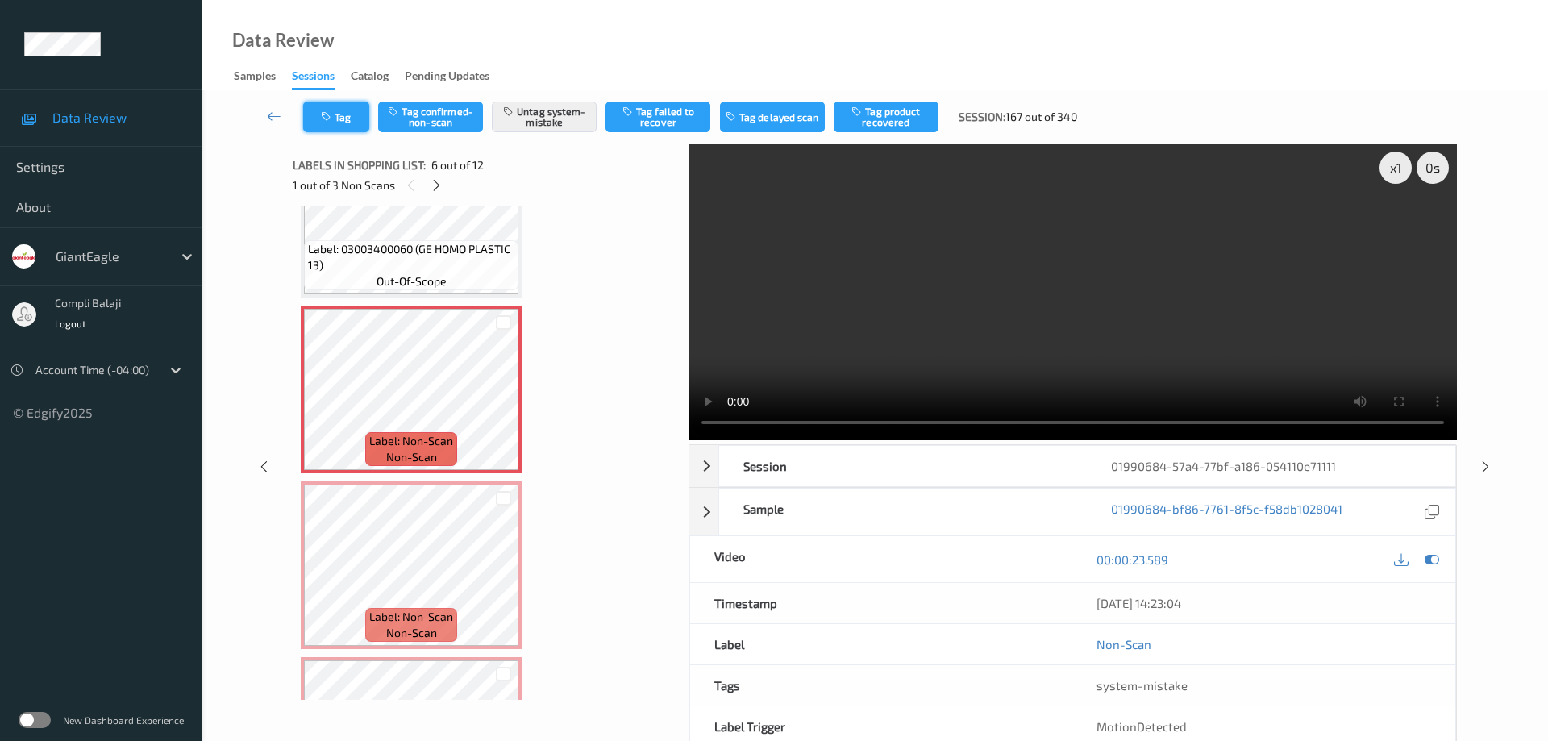
click at [359, 114] on button "Tag" at bounding box center [336, 117] width 66 height 31
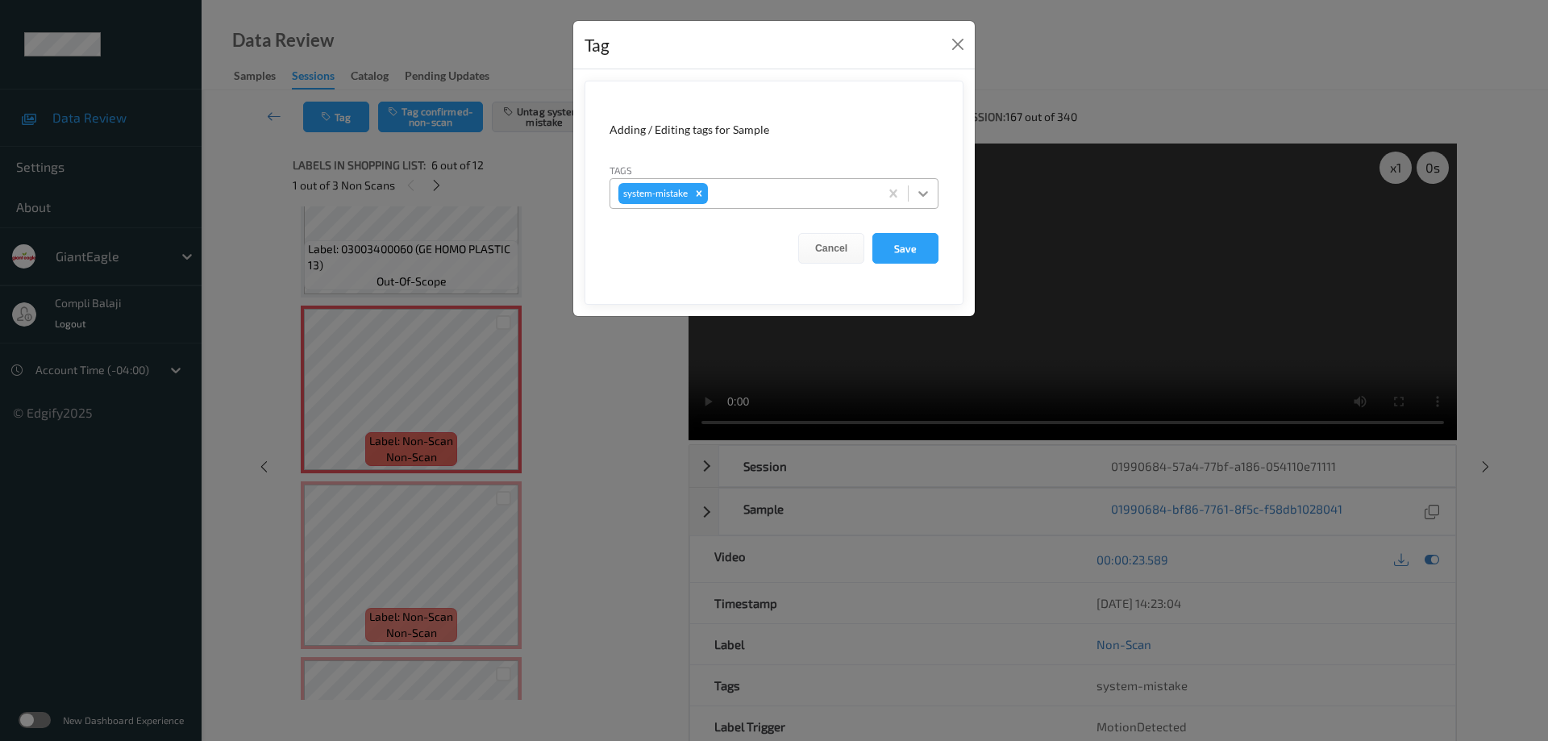
click at [923, 195] on icon at bounding box center [923, 194] width 10 height 6
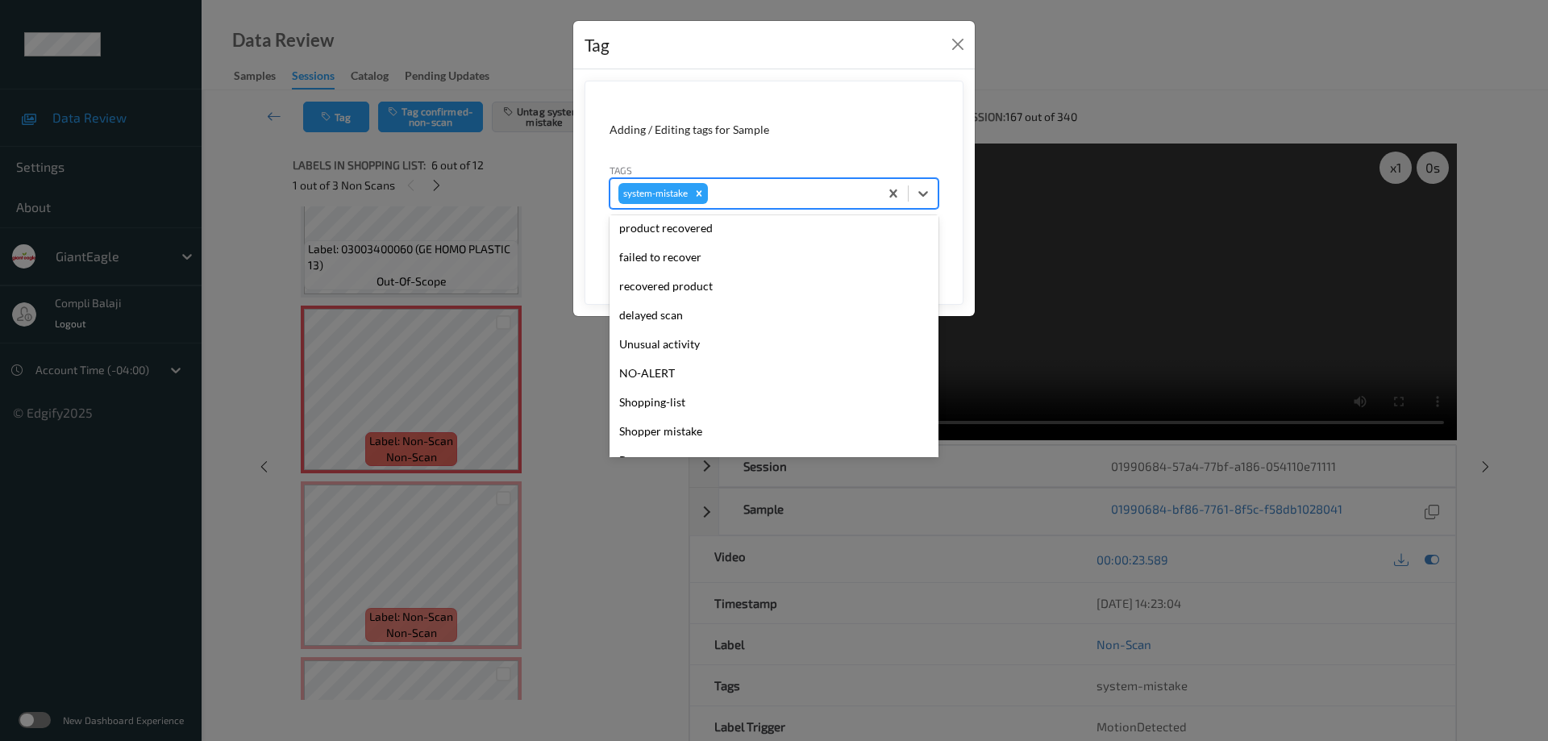
scroll to position [161, 0]
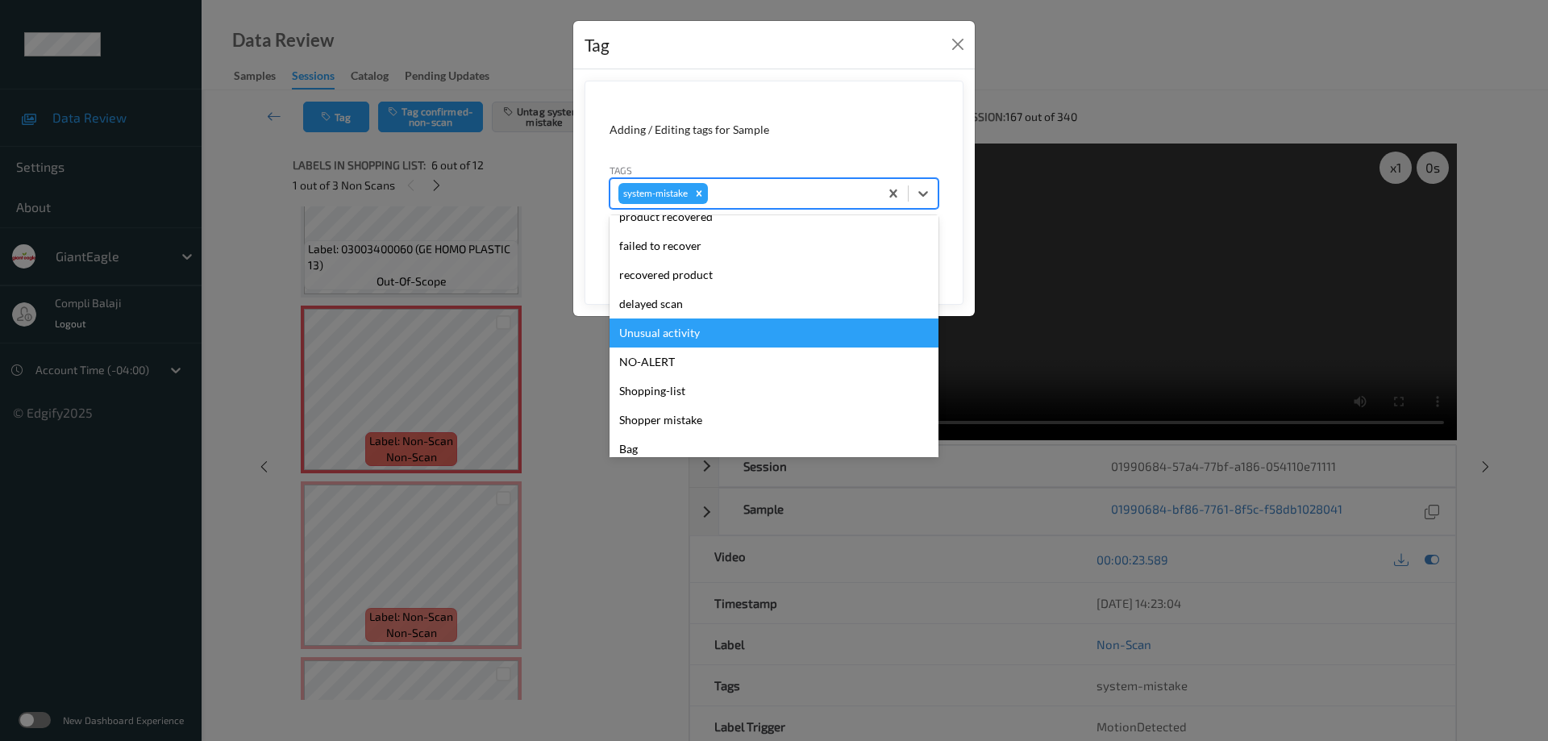
click at [693, 331] on div "Unusual activity" at bounding box center [774, 333] width 329 height 29
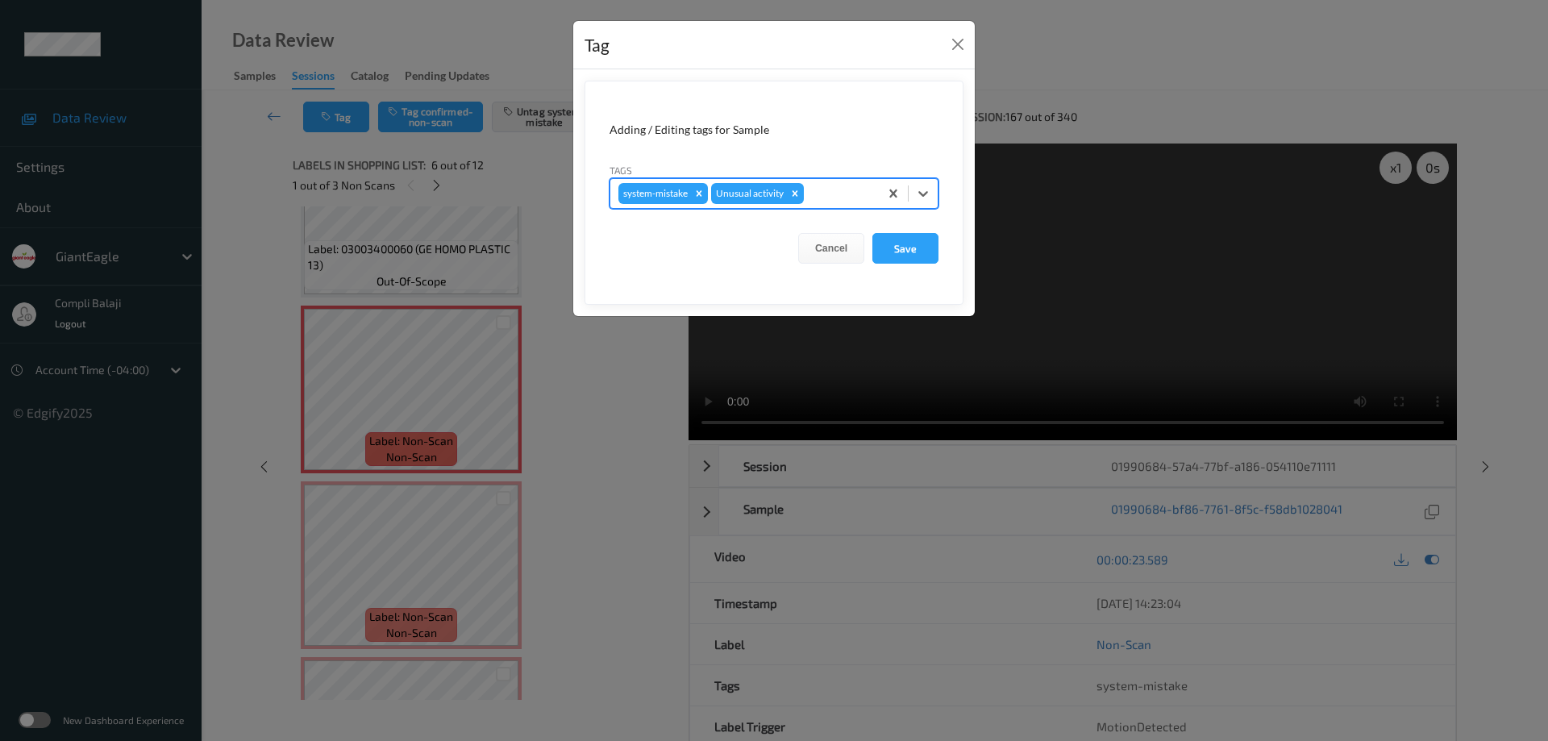
click at [918, 254] on button "Save" at bounding box center [906, 248] width 66 height 31
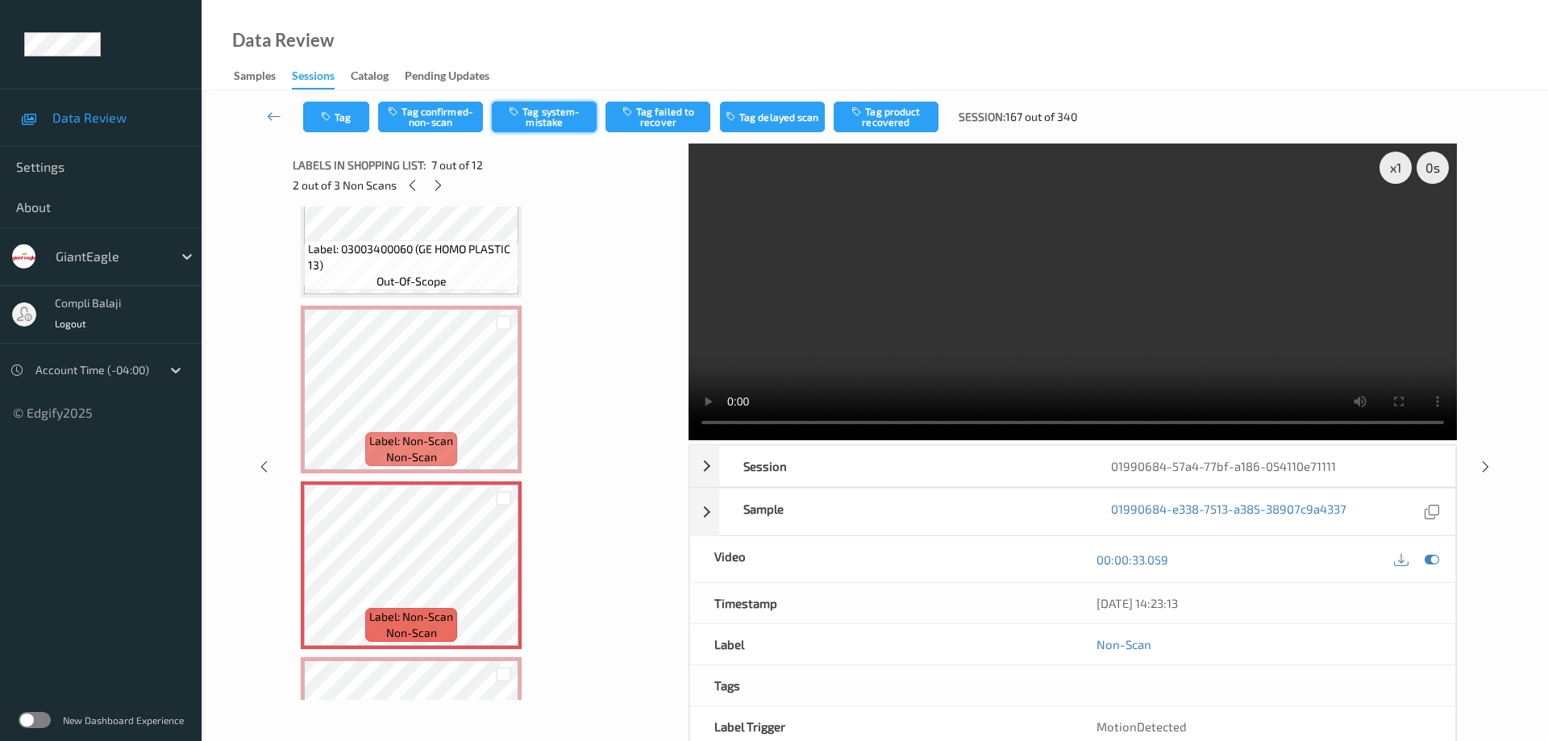
click at [558, 115] on button "Tag system-mistake" at bounding box center [544, 117] width 105 height 31
click at [349, 124] on button "Tag" at bounding box center [336, 117] width 66 height 31
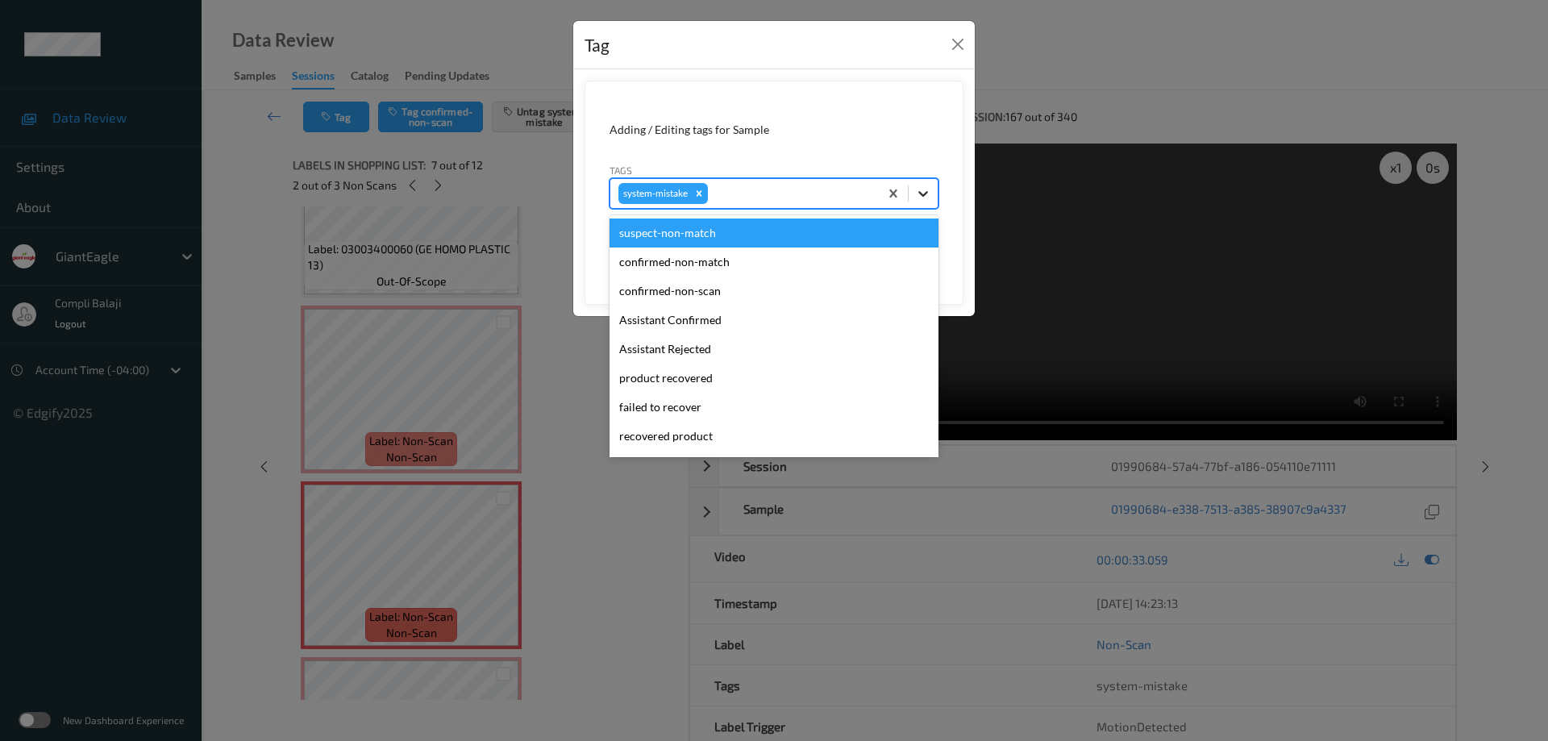
click at [922, 193] on icon at bounding box center [923, 193] width 16 height 16
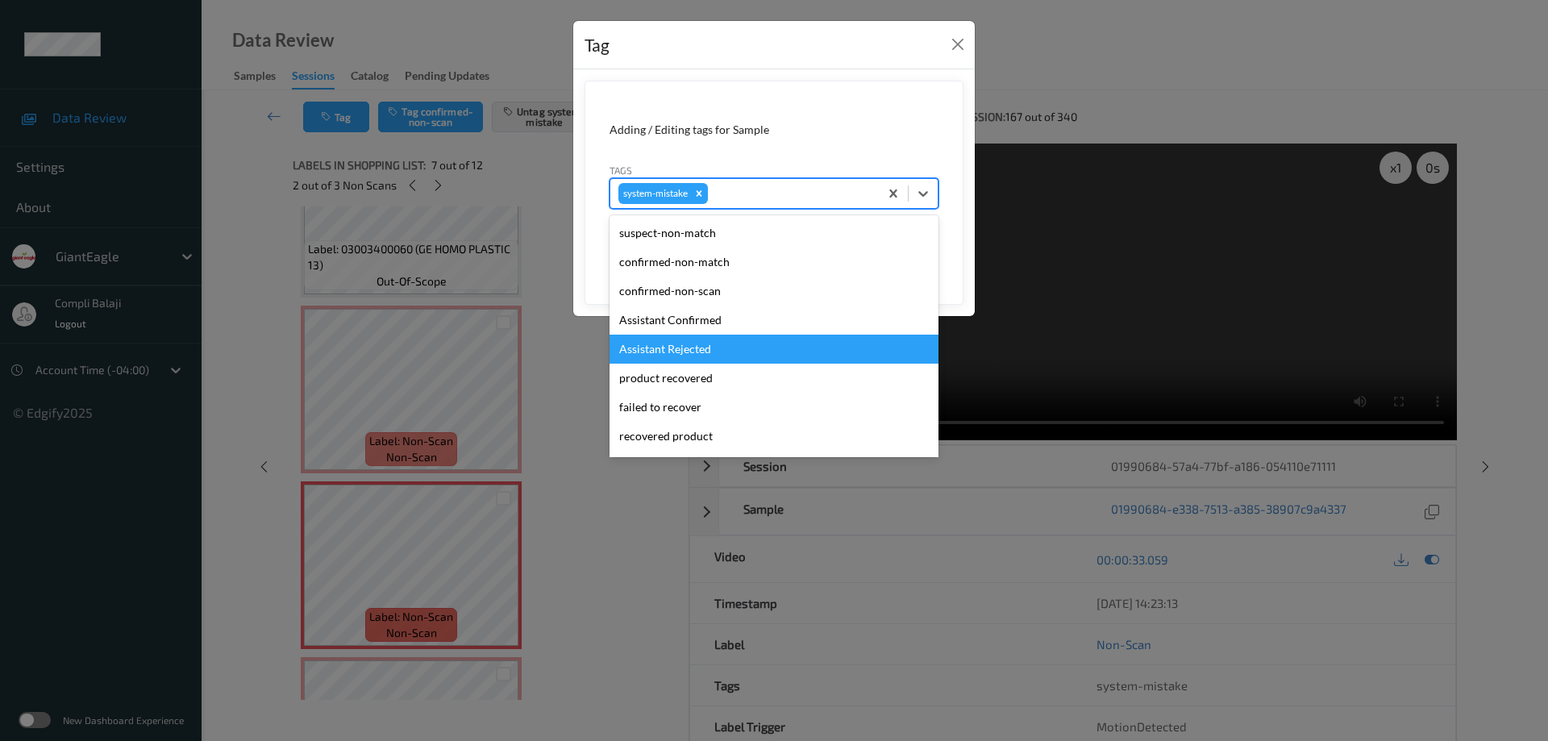
scroll to position [81, 0]
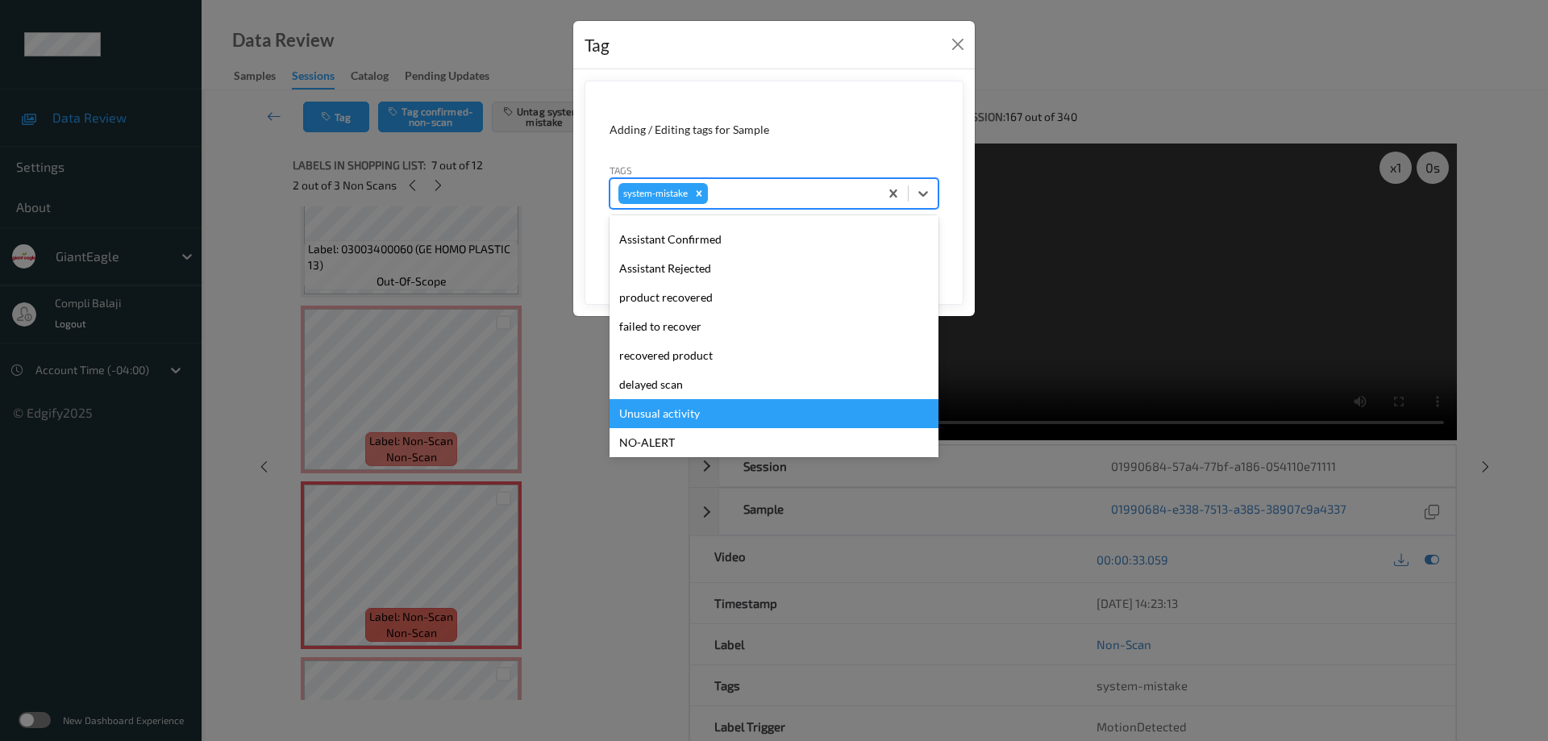
click at [690, 420] on div "Unusual activity" at bounding box center [774, 413] width 329 height 29
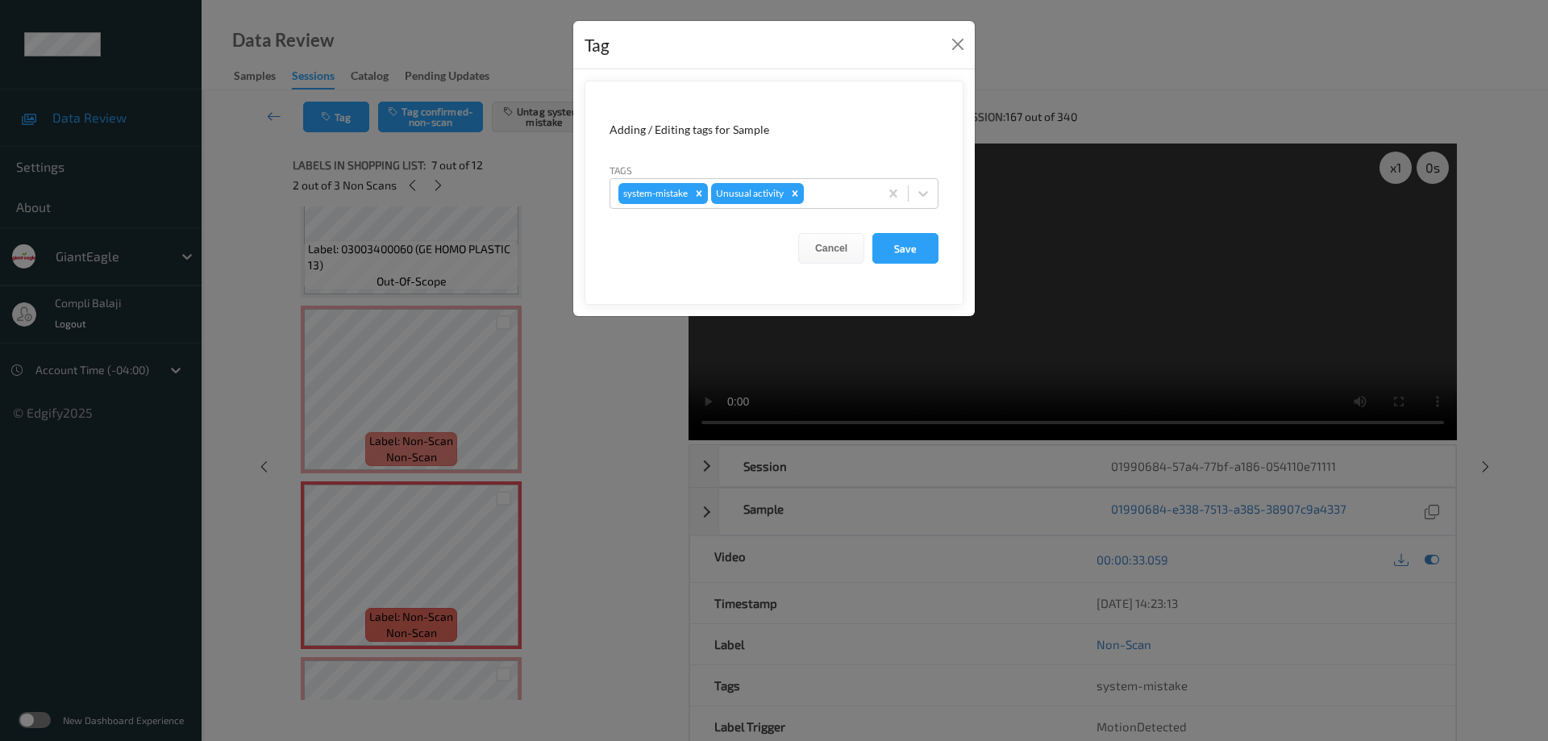
drag, startPoint x: 914, startPoint y: 244, endPoint x: 631, endPoint y: 511, distance: 388.5
click at [914, 248] on button "Save" at bounding box center [906, 248] width 66 height 31
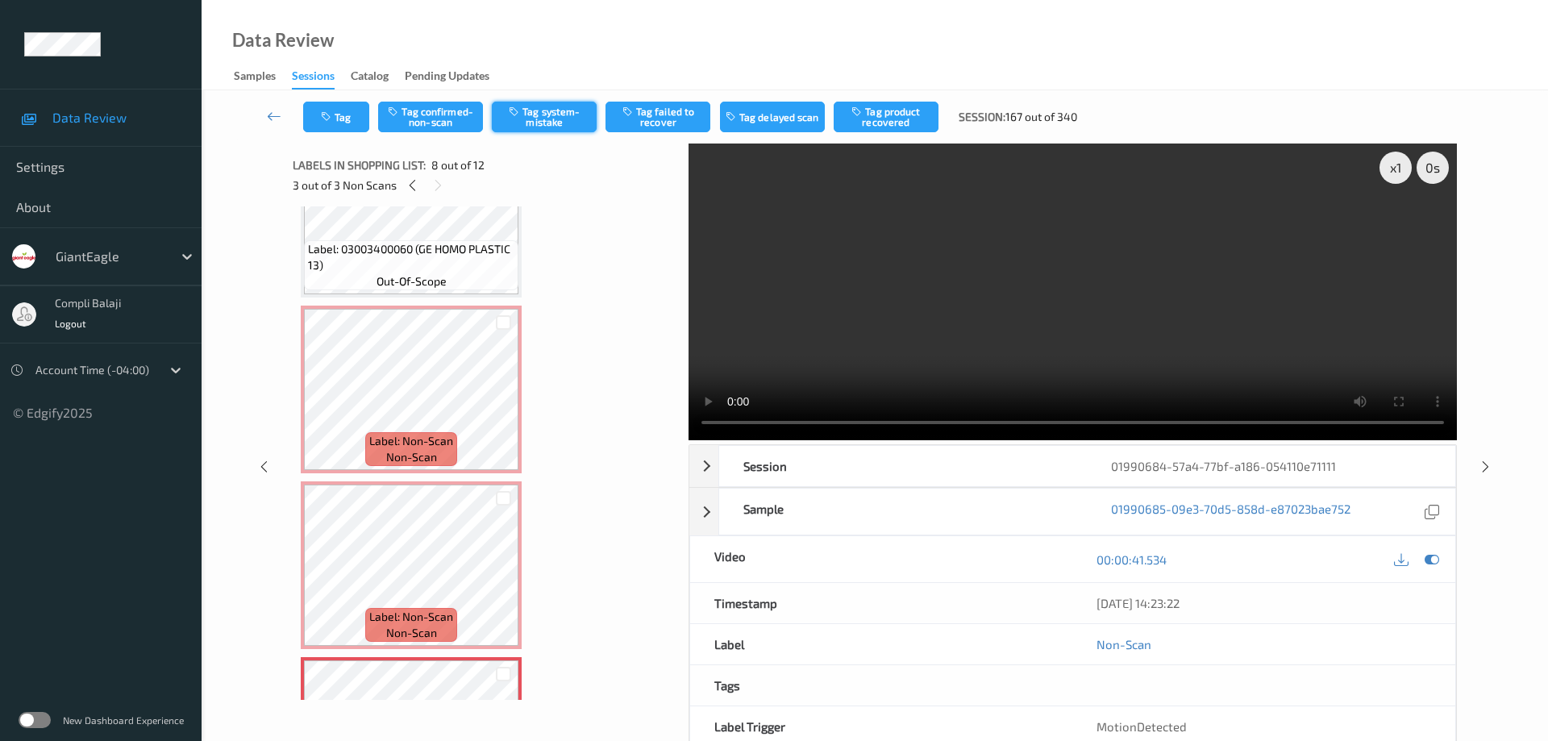
click at [558, 123] on button "Tag system-mistake" at bounding box center [544, 117] width 105 height 31
click at [349, 118] on button "Tag" at bounding box center [336, 117] width 66 height 31
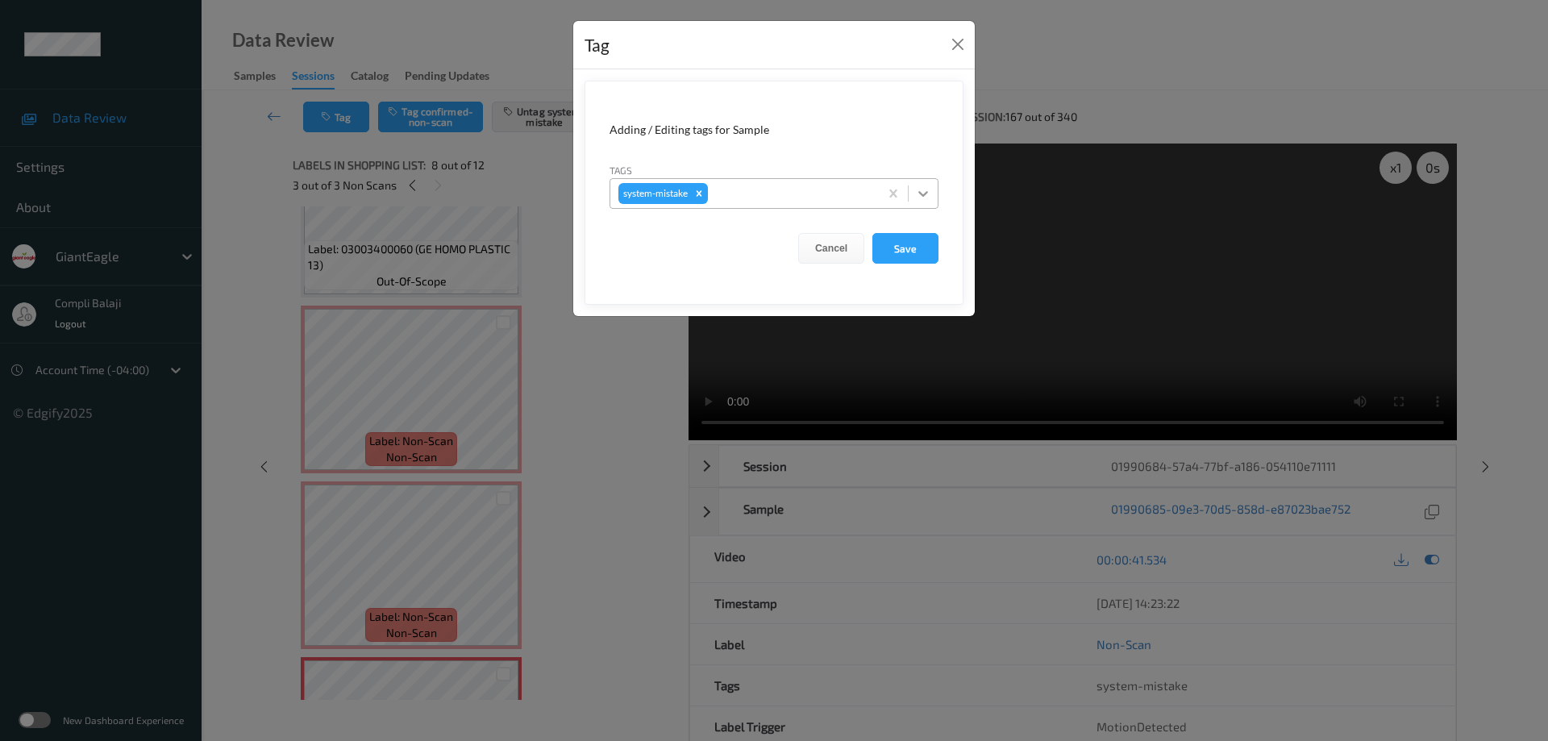
click at [924, 198] on icon at bounding box center [923, 193] width 16 height 16
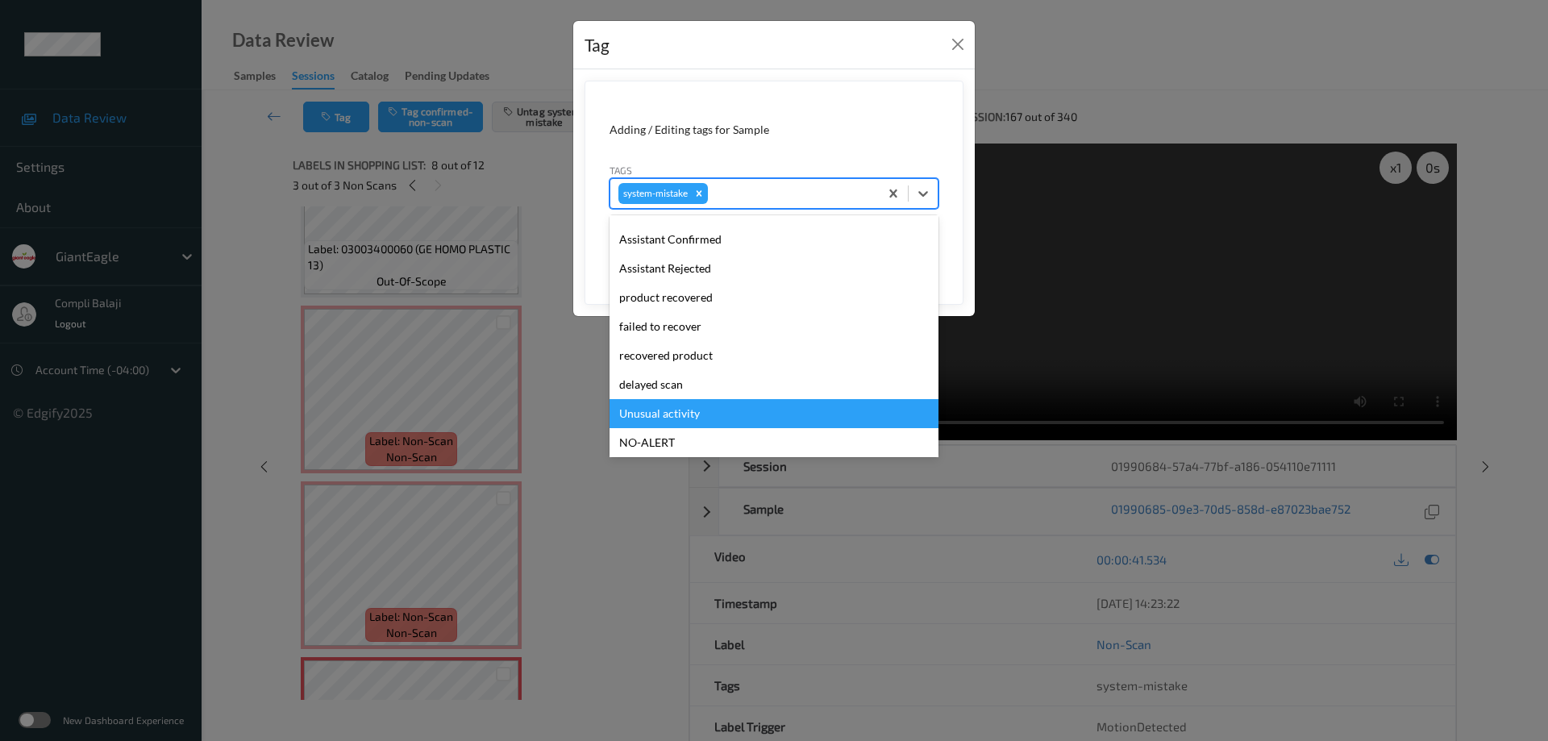
click at [692, 419] on div "Unusual activity" at bounding box center [774, 413] width 329 height 29
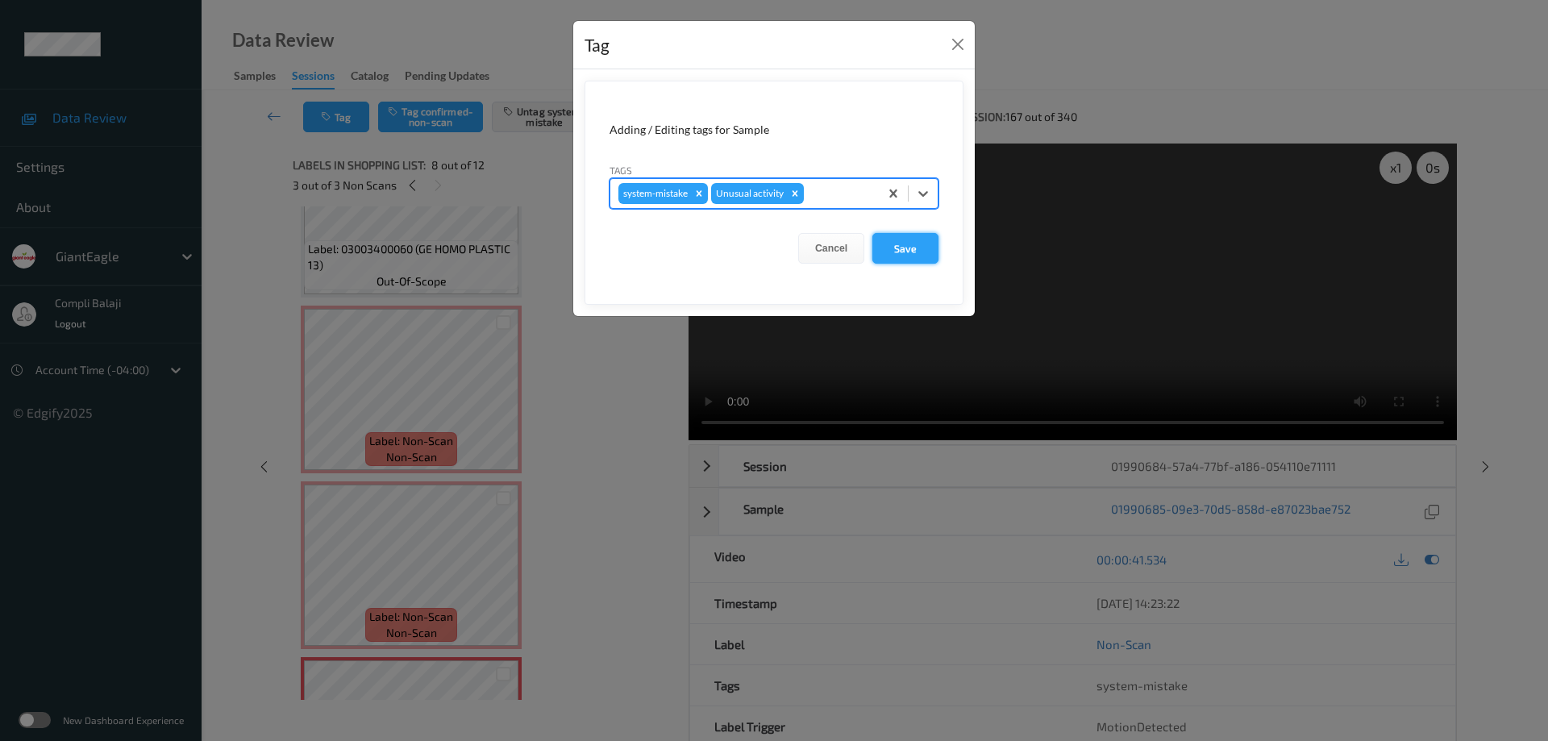
click at [914, 252] on button "Save" at bounding box center [906, 248] width 66 height 31
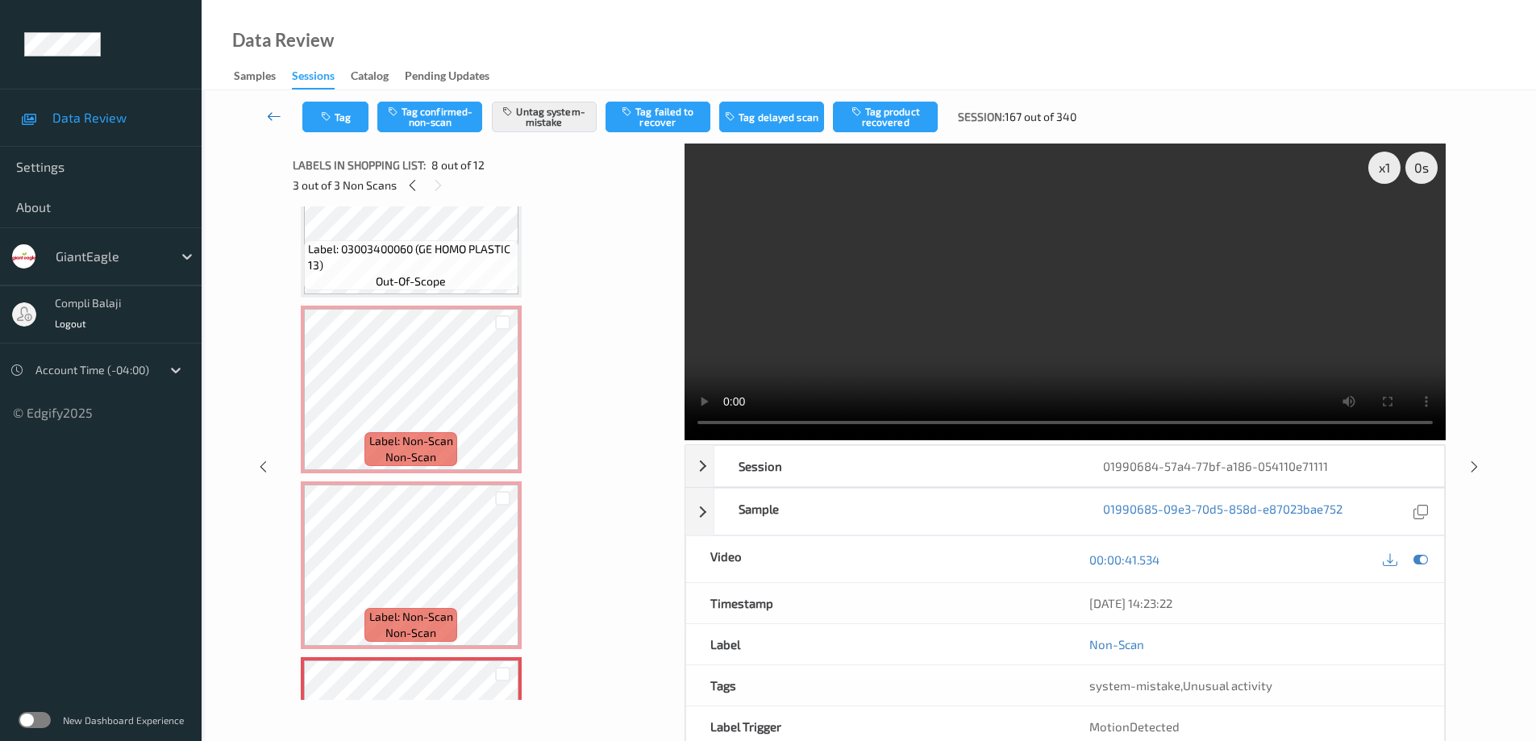
click at [271, 120] on icon at bounding box center [274, 116] width 15 height 16
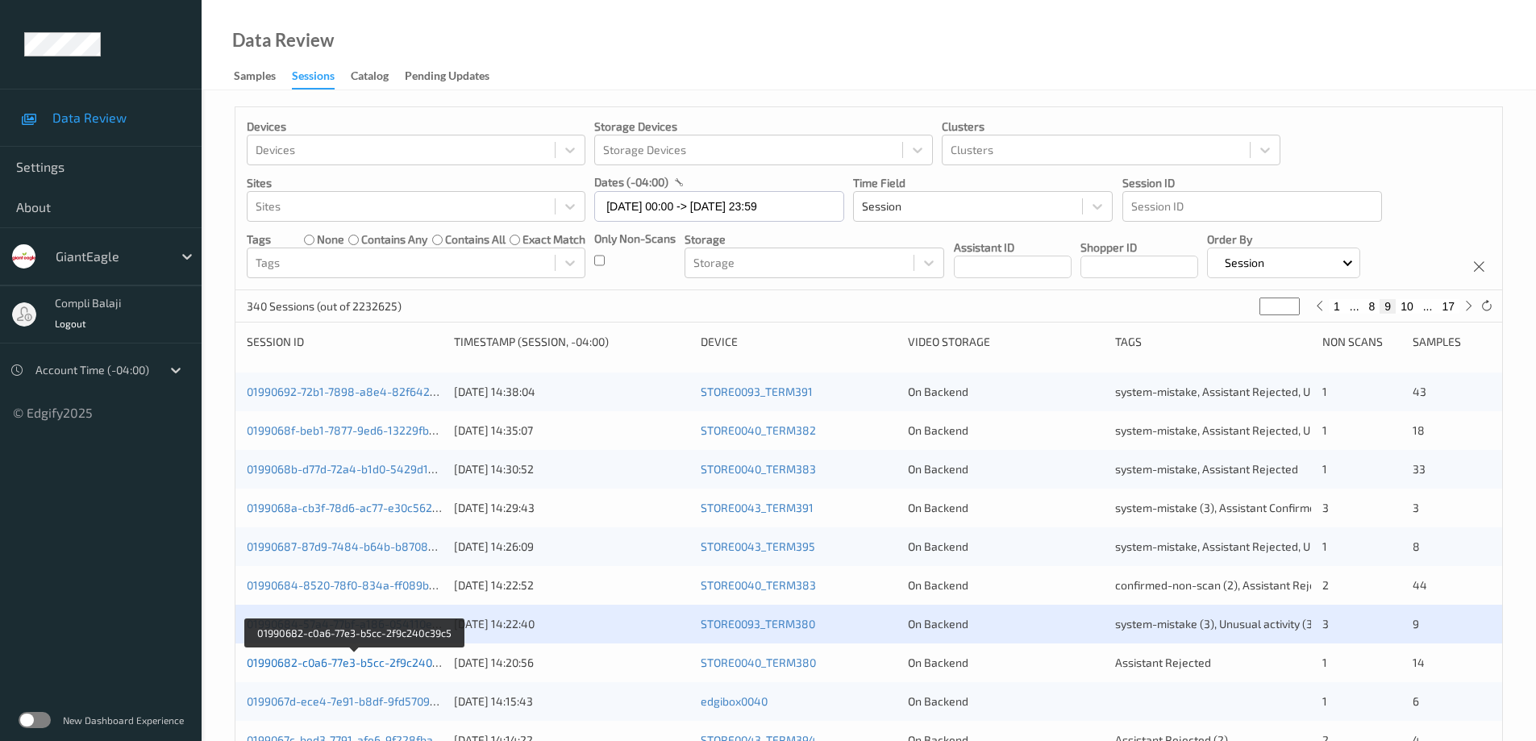
click at [396, 668] on link "01990682-c0a6-77e3-b5cc-2f9c240c39c5" at bounding box center [355, 663] width 216 height 14
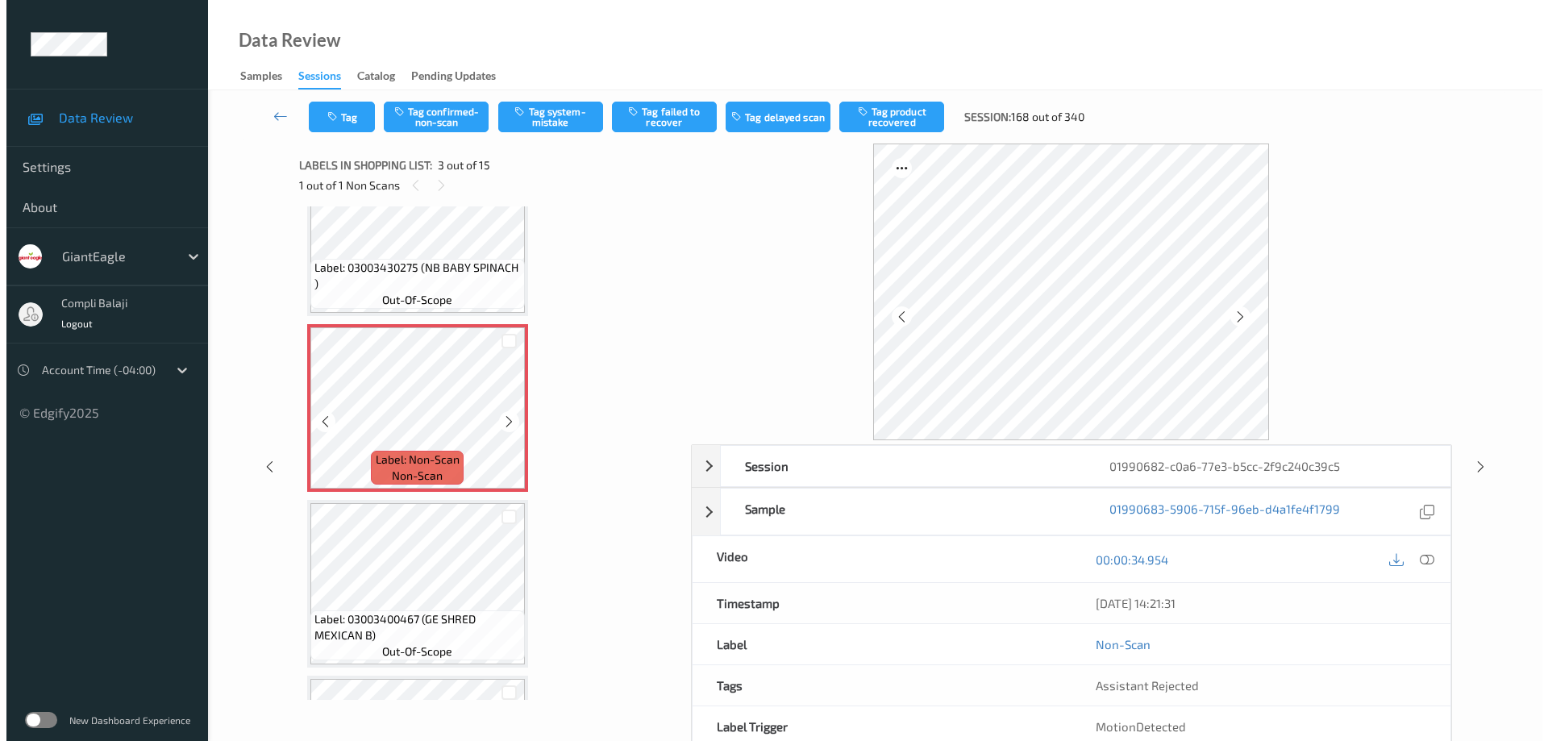
scroll to position [161, 0]
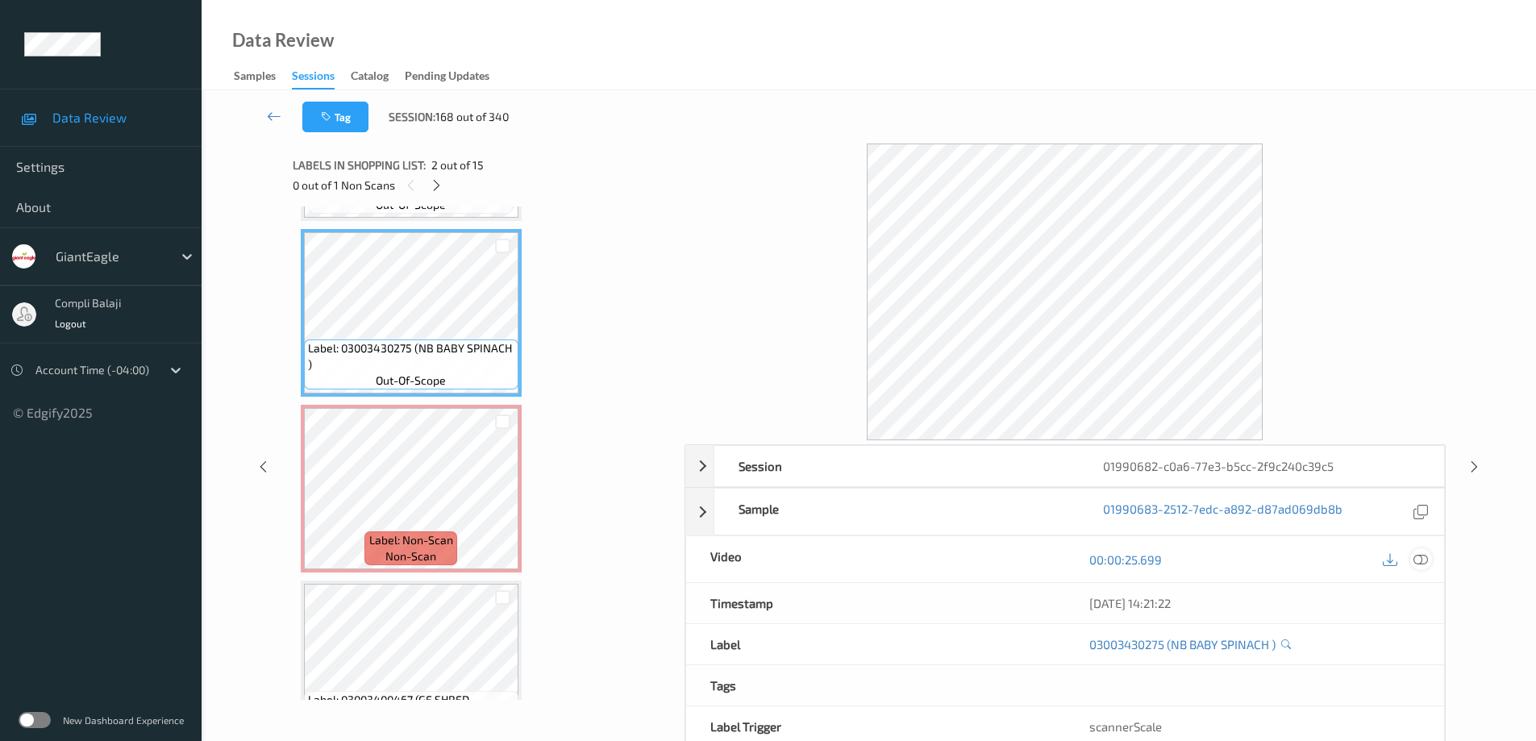
click at [1417, 563] on icon at bounding box center [1421, 559] width 15 height 15
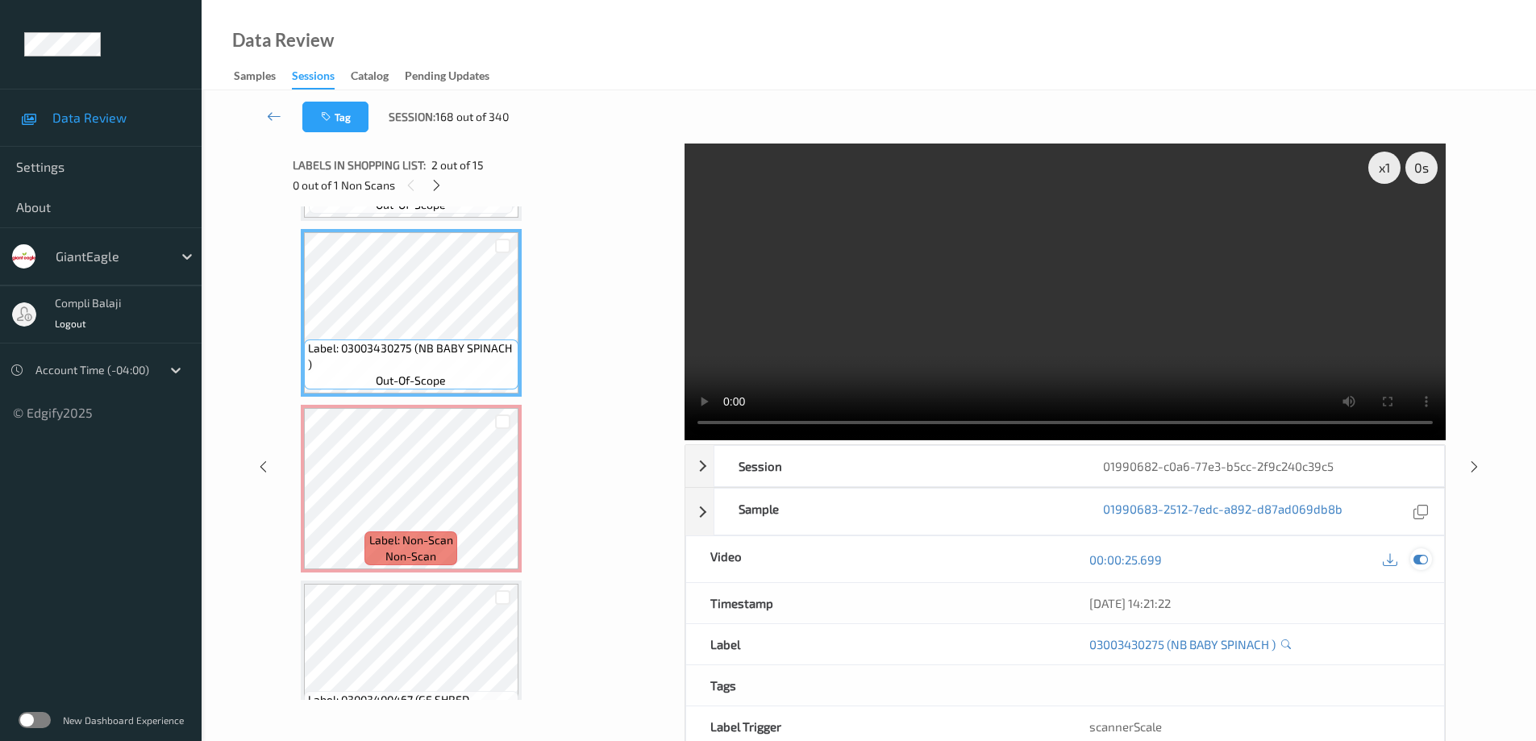
click at [1421, 565] on icon at bounding box center [1421, 559] width 15 height 15
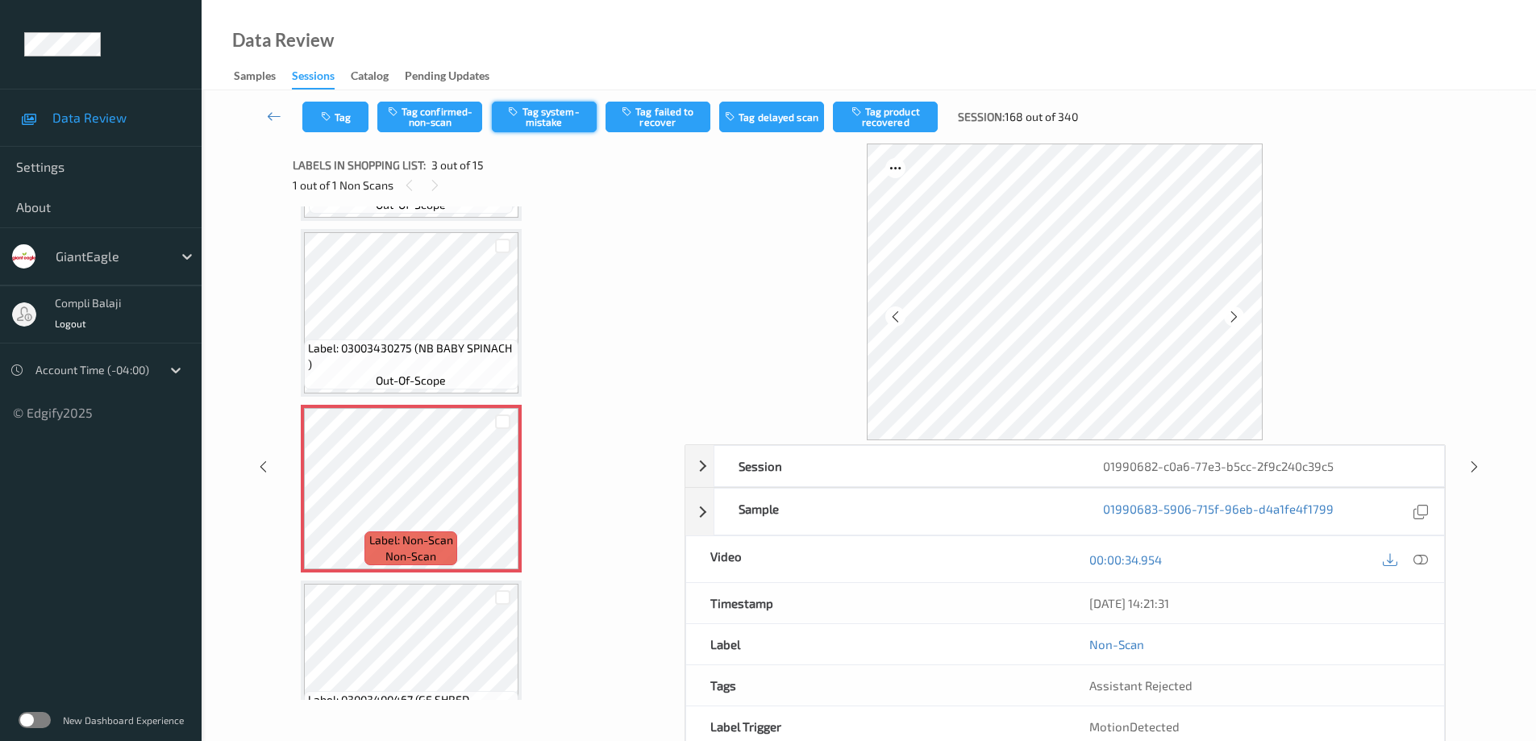
click at [548, 124] on button "Tag system-mistake" at bounding box center [544, 117] width 105 height 31
click at [352, 125] on button "Tag" at bounding box center [335, 117] width 66 height 31
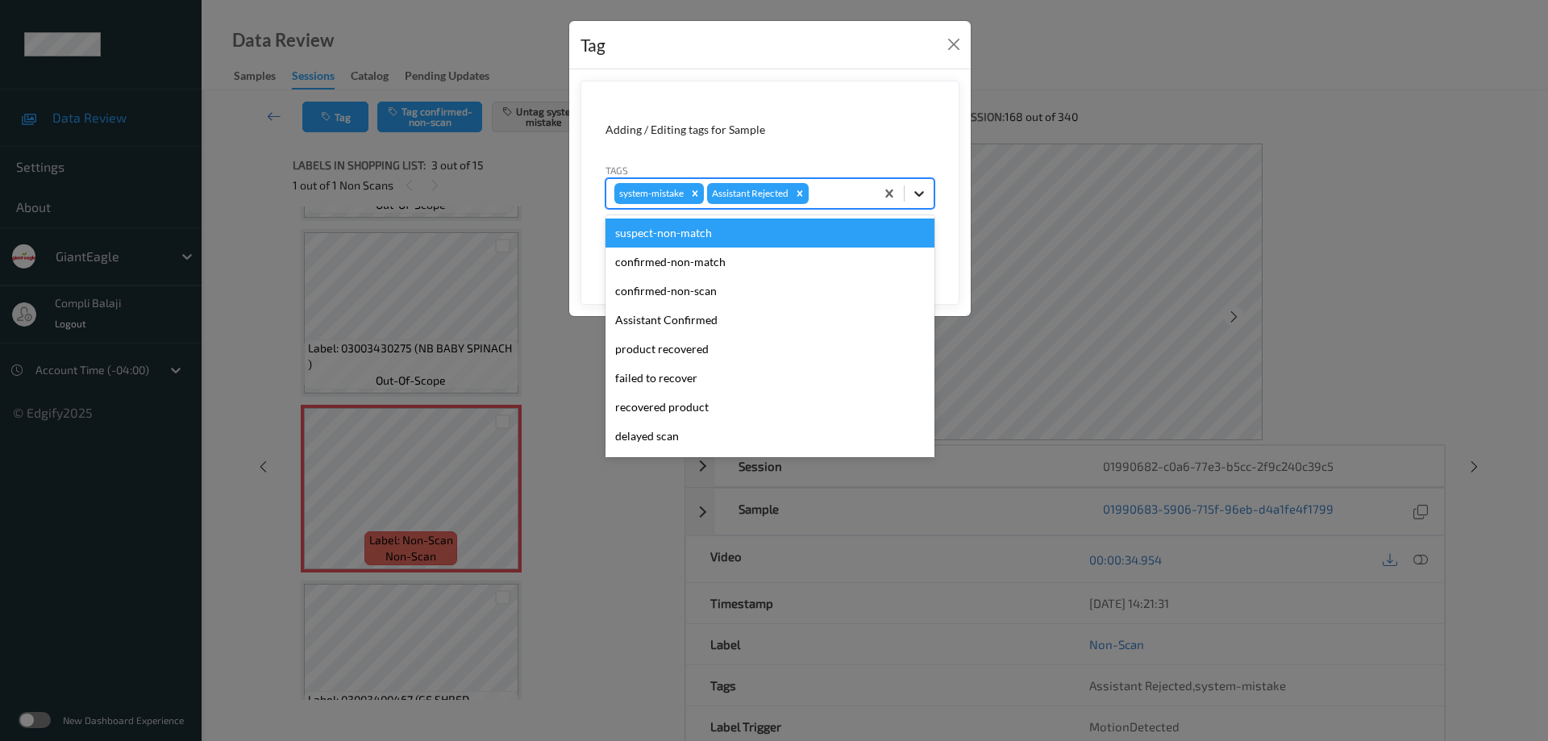
click at [924, 196] on icon at bounding box center [919, 193] width 16 height 16
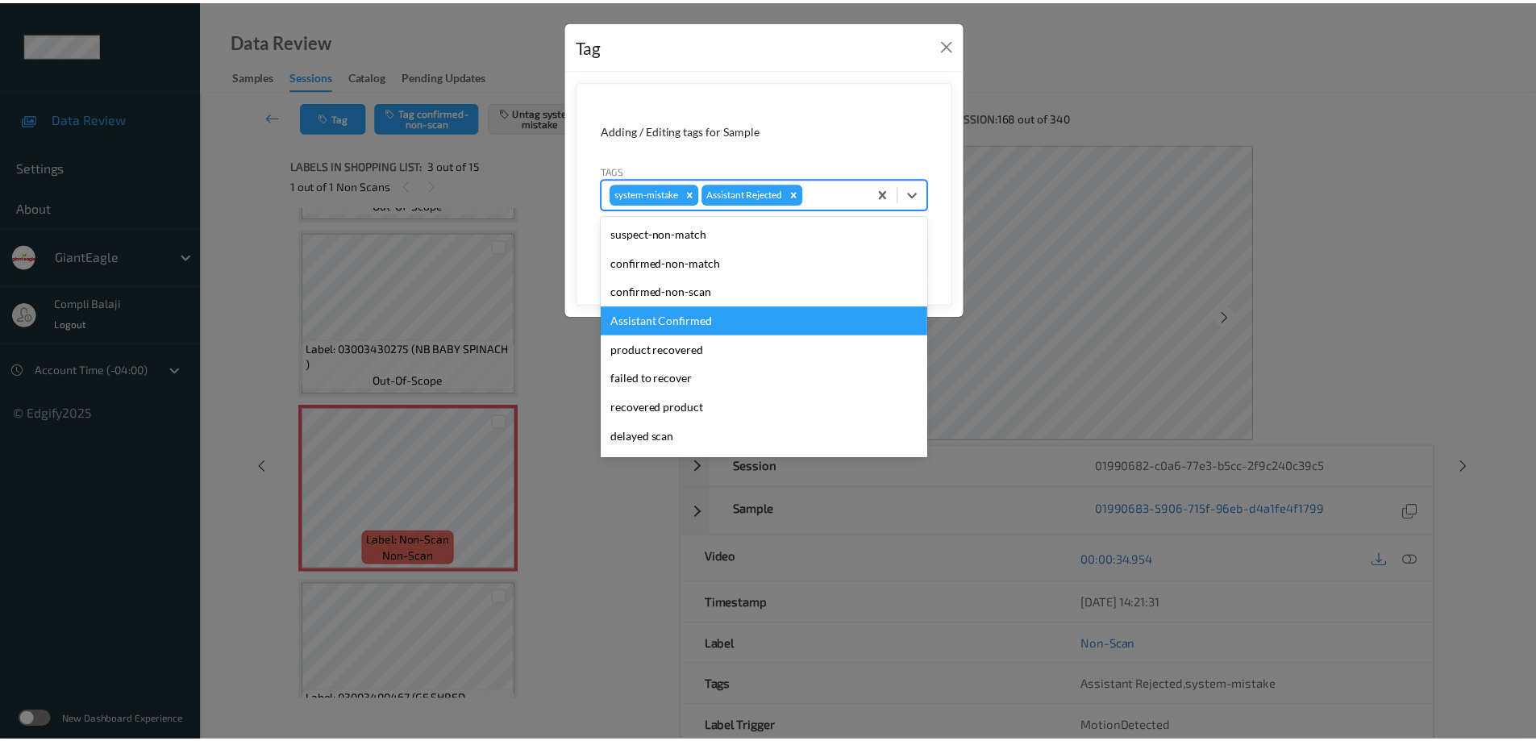
scroll to position [142, 0]
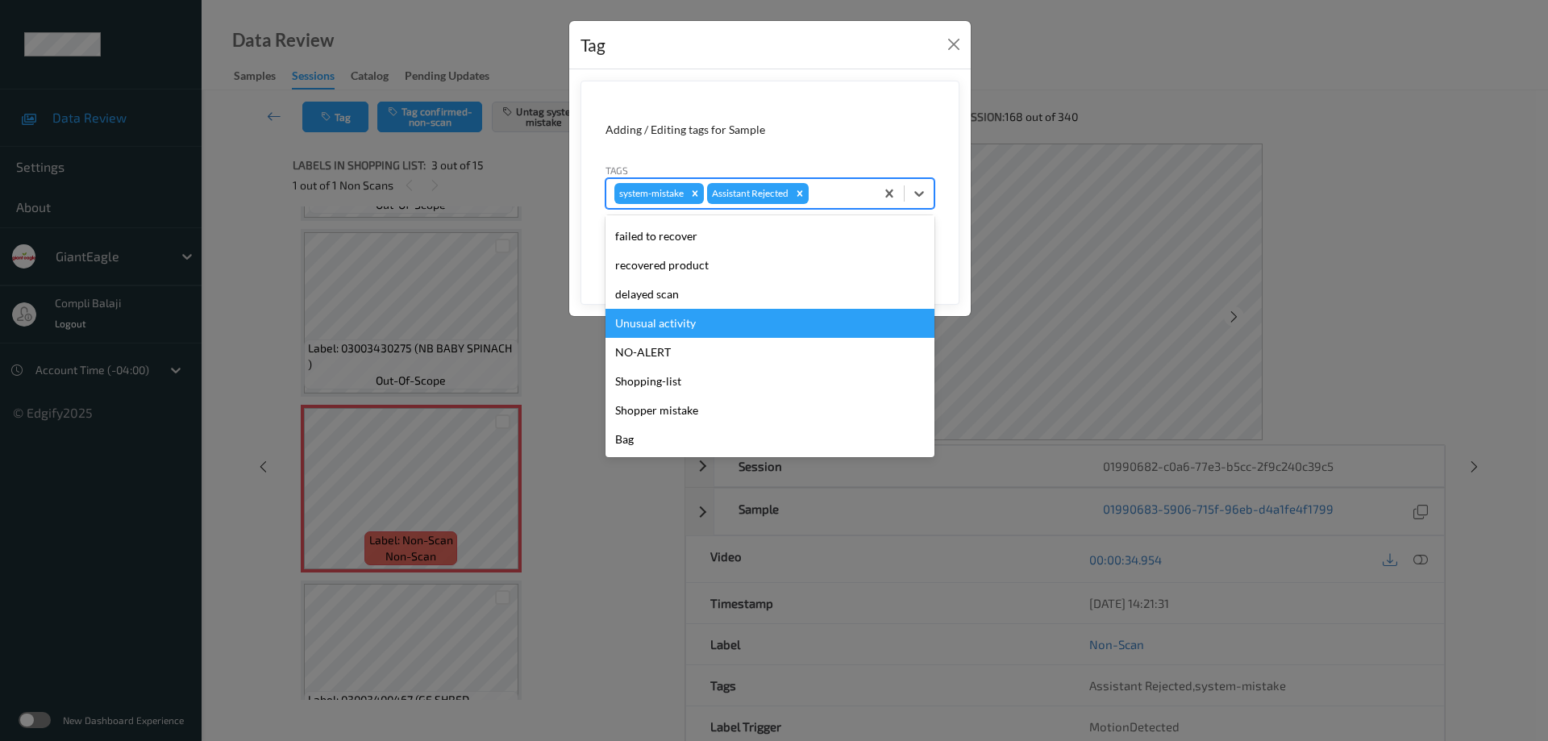
click at [701, 328] on div "Unusual activity" at bounding box center [770, 323] width 329 height 29
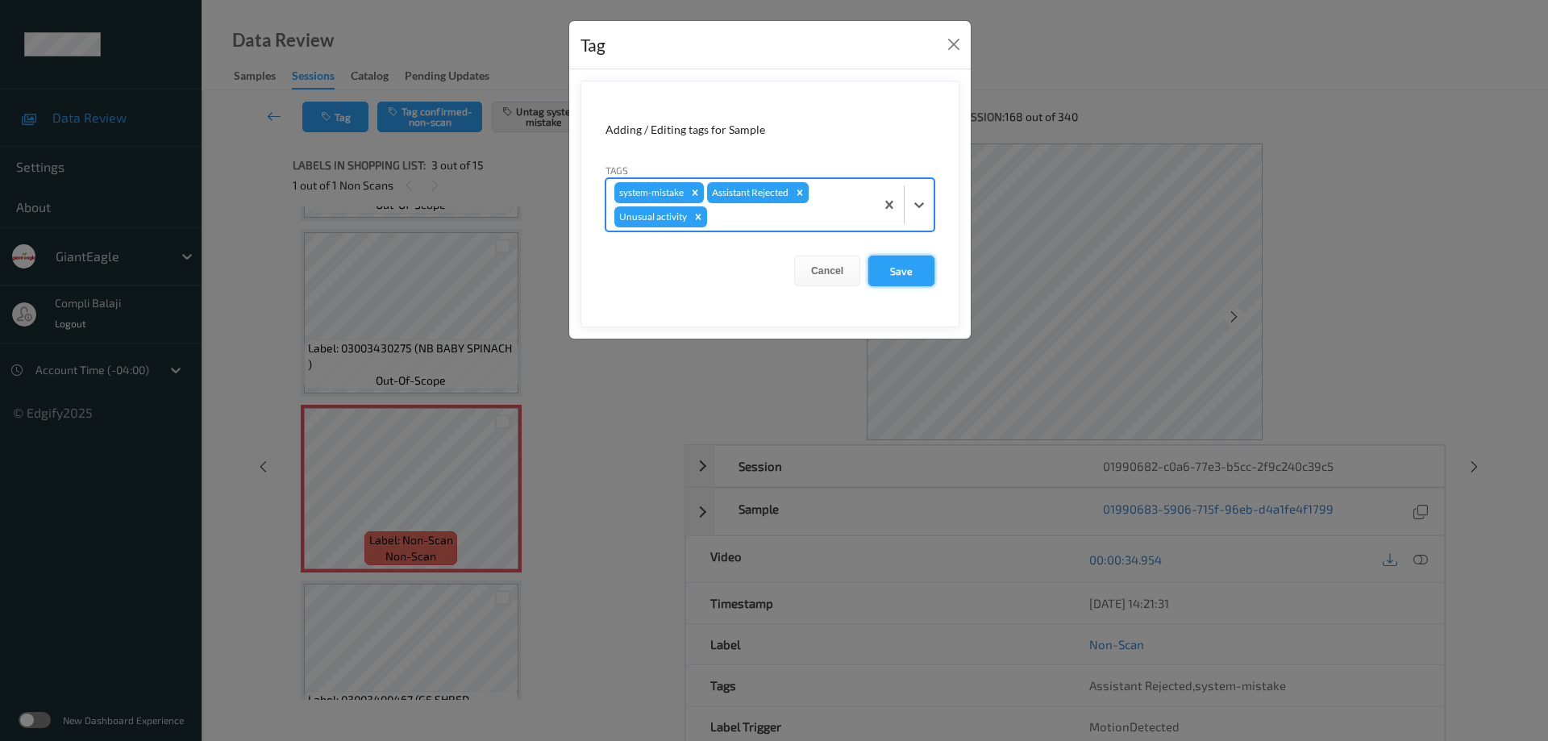
click at [900, 273] on button "Save" at bounding box center [901, 271] width 66 height 31
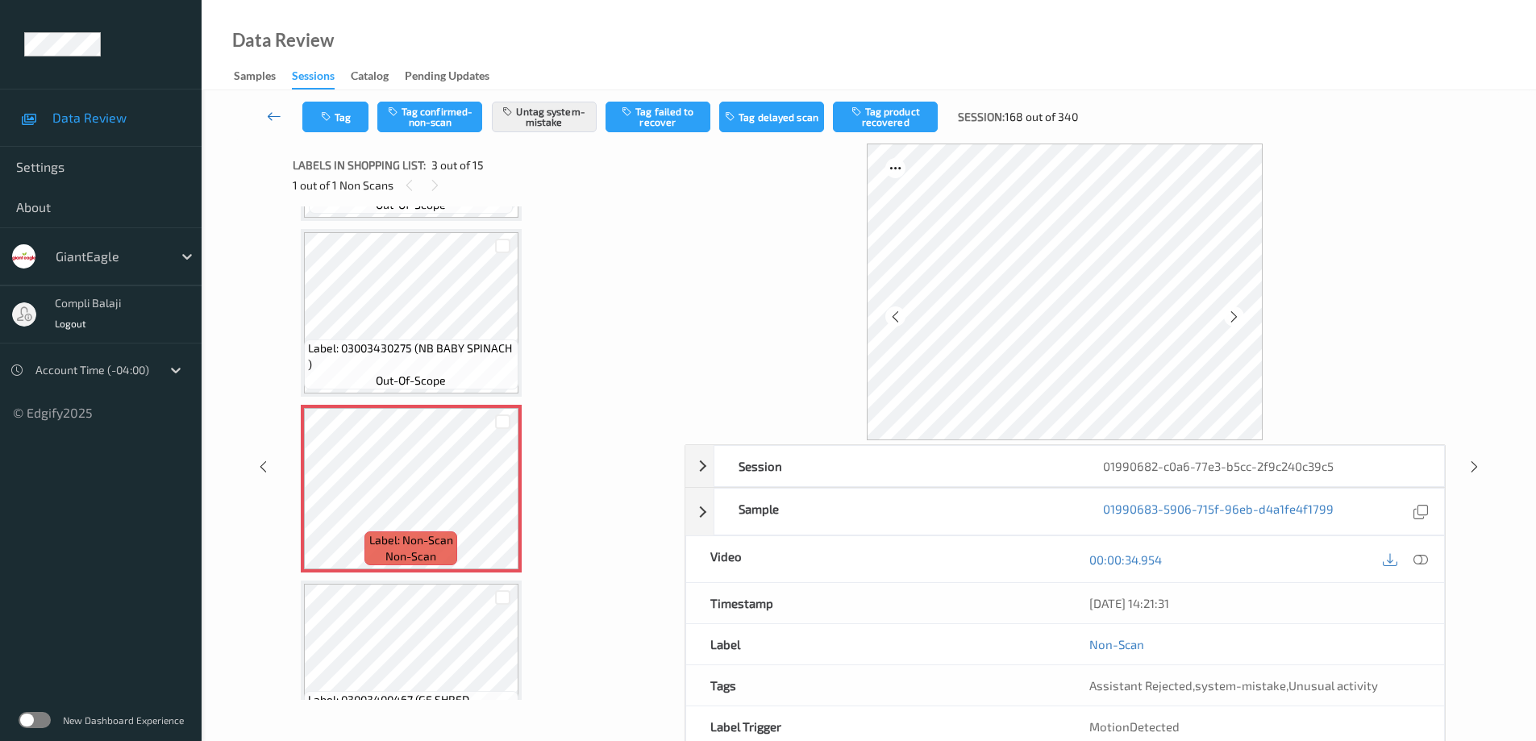
click at [273, 120] on icon at bounding box center [274, 116] width 15 height 16
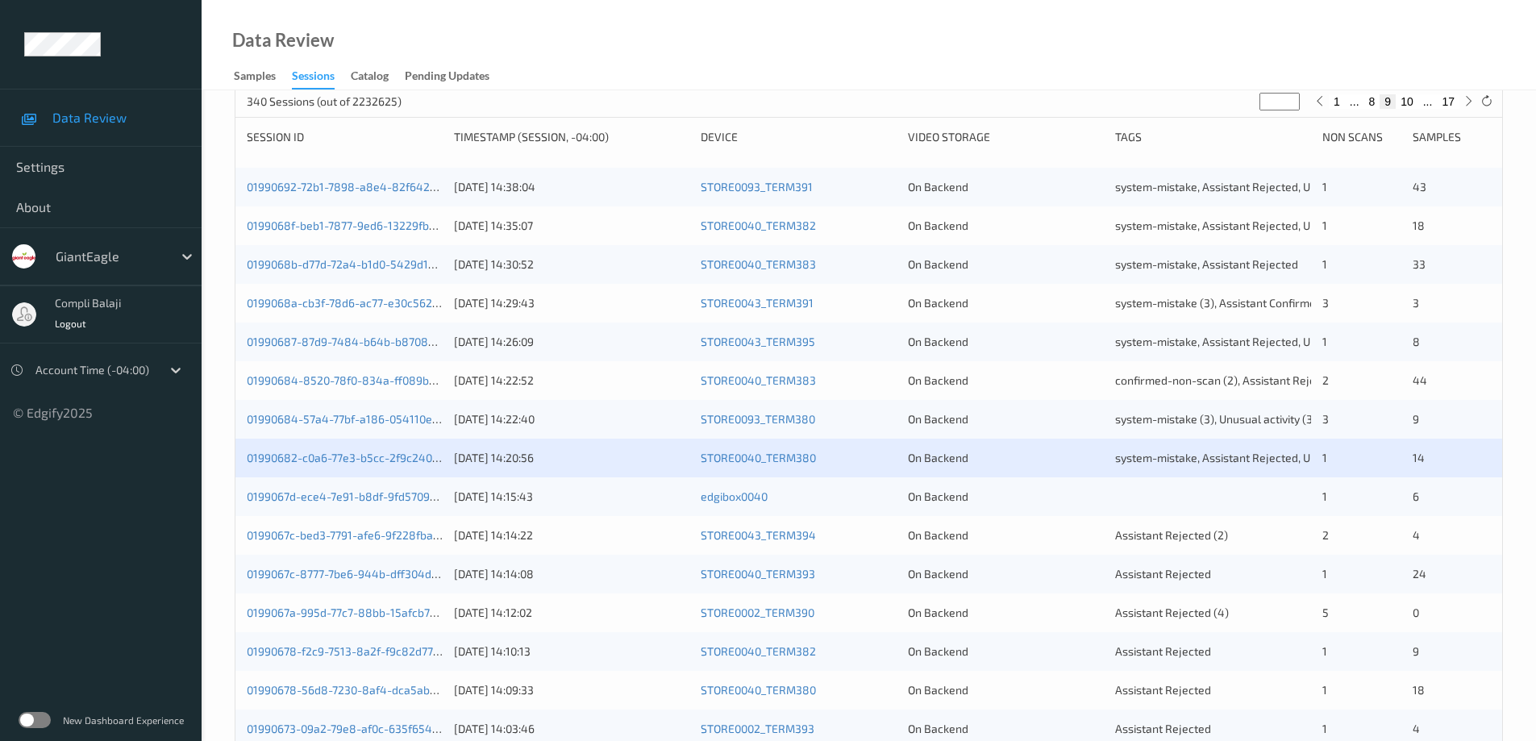
scroll to position [242, 0]
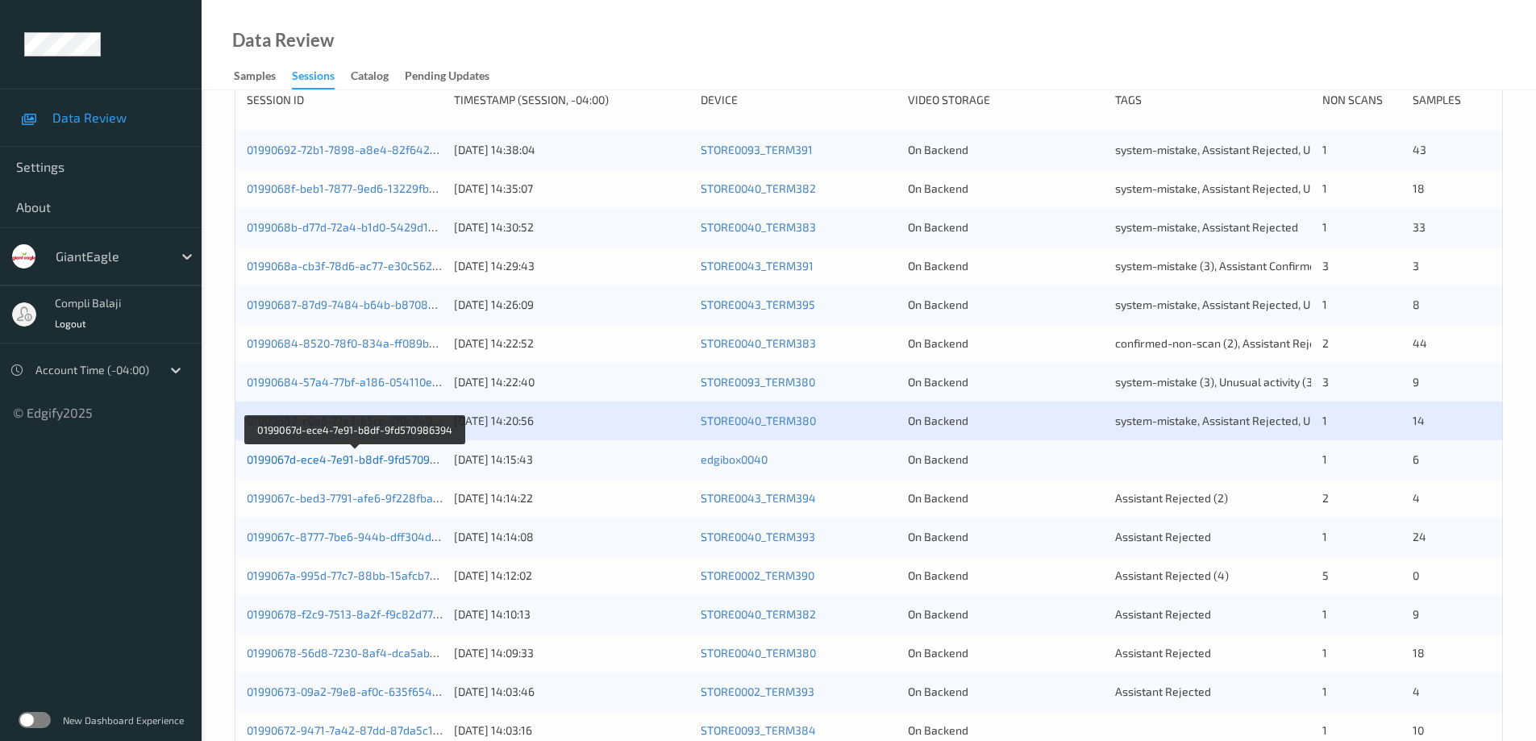
click at [395, 459] on link "0199067d-ece4-7e91-b8df-9fd570986394" at bounding box center [355, 459] width 217 height 14
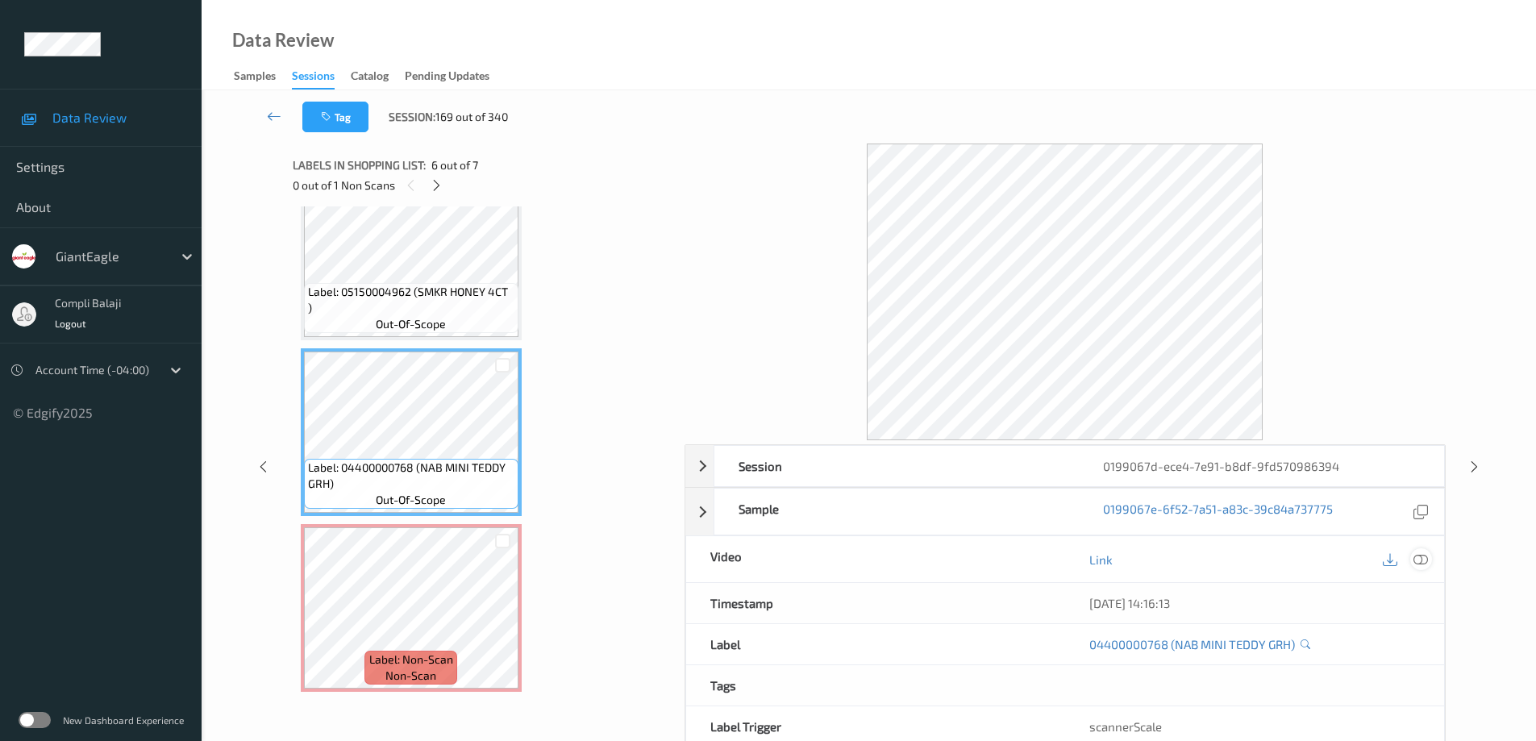
click at [1416, 563] on icon at bounding box center [1421, 559] width 15 height 15
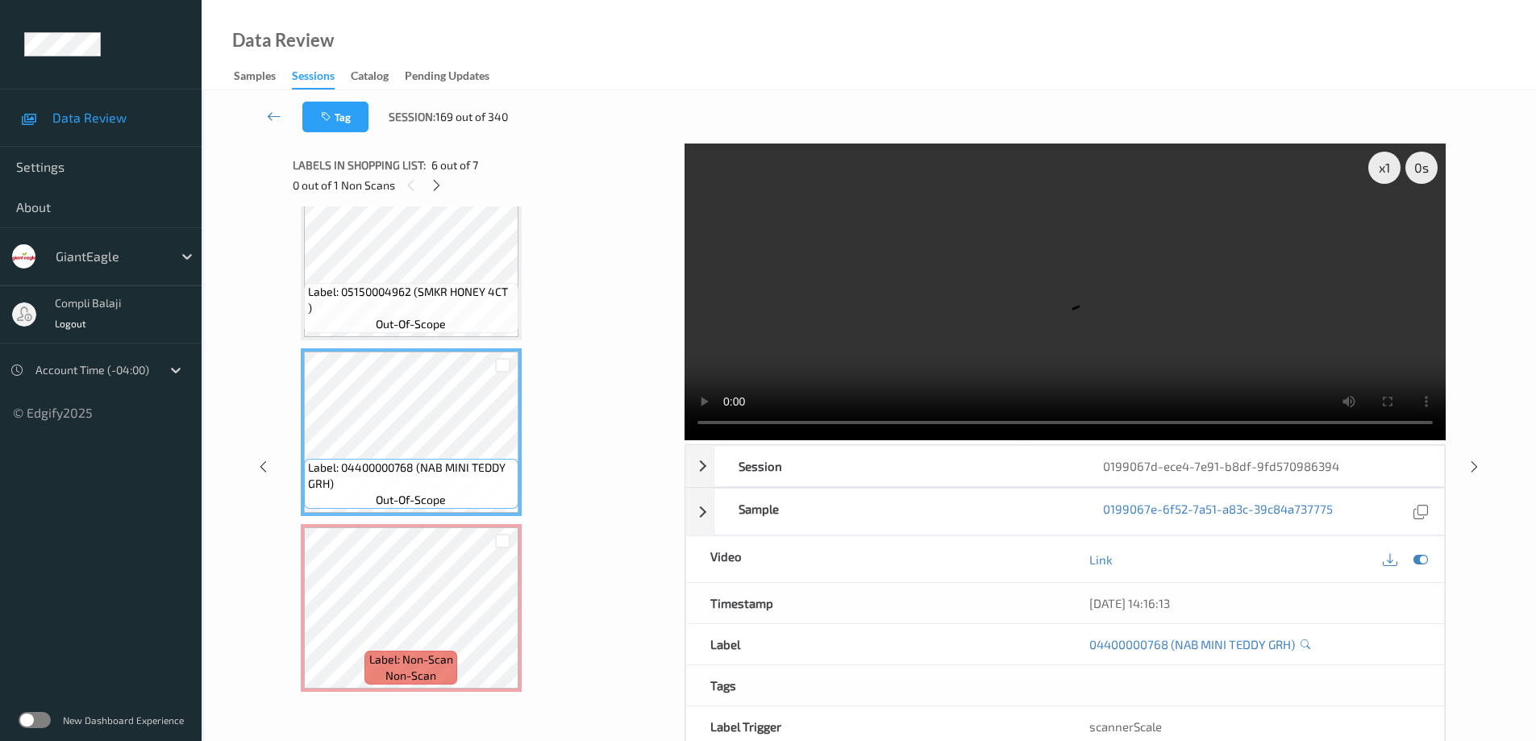
scroll to position [615, 0]
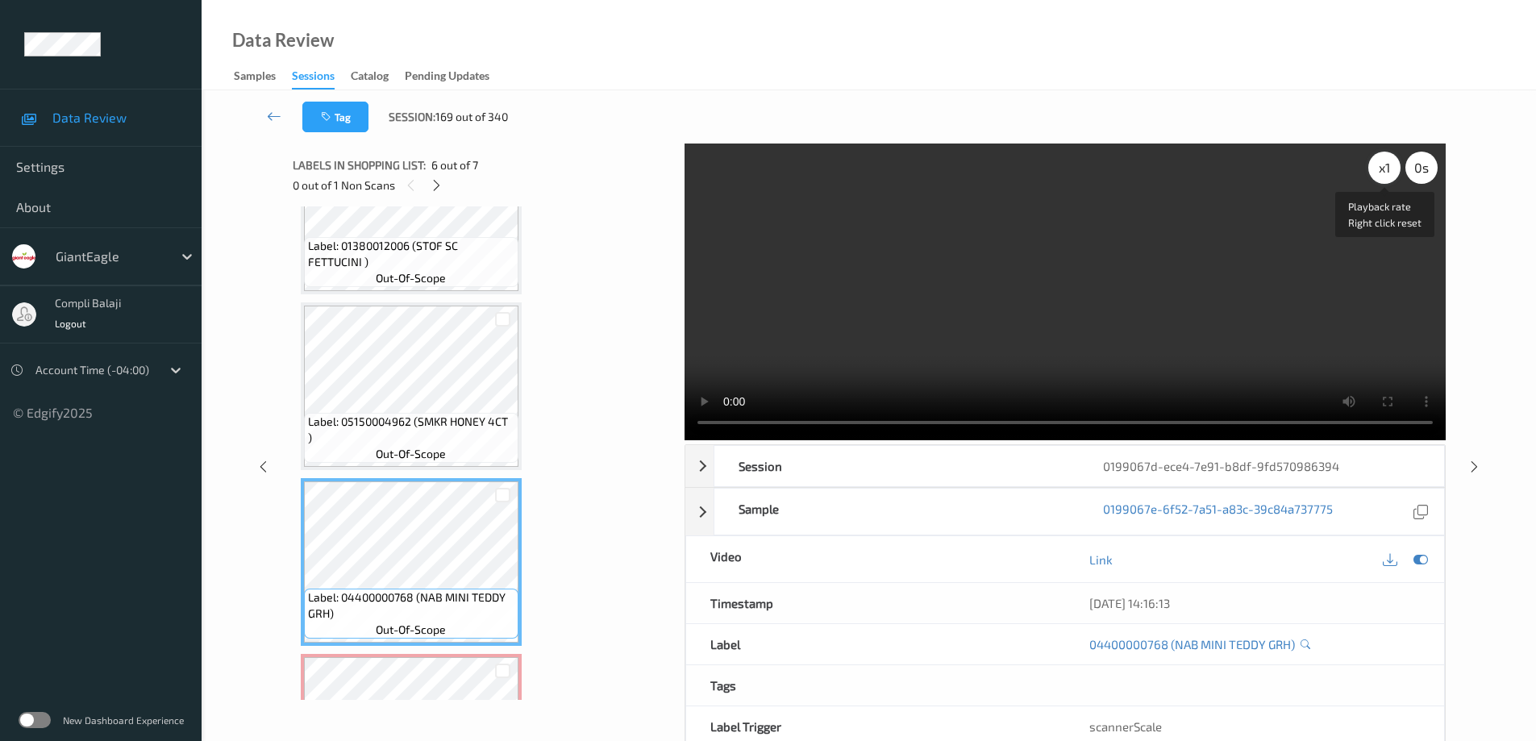
click at [1385, 160] on div "x 1" at bounding box center [1384, 168] width 32 height 32
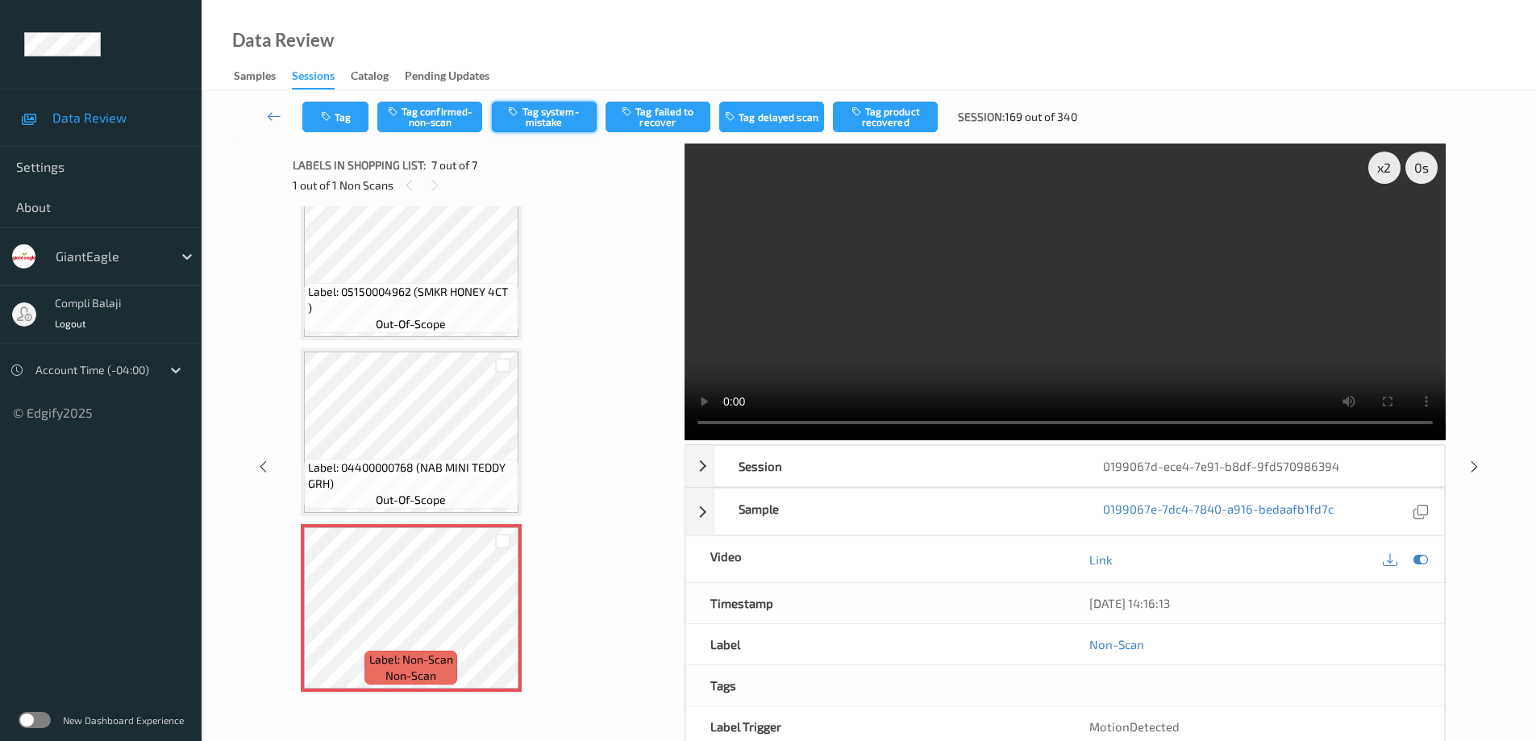
click at [579, 114] on button "Tag system-mistake" at bounding box center [544, 117] width 105 height 31
click at [560, 119] on button "Untag system-mistake" at bounding box center [544, 117] width 105 height 31
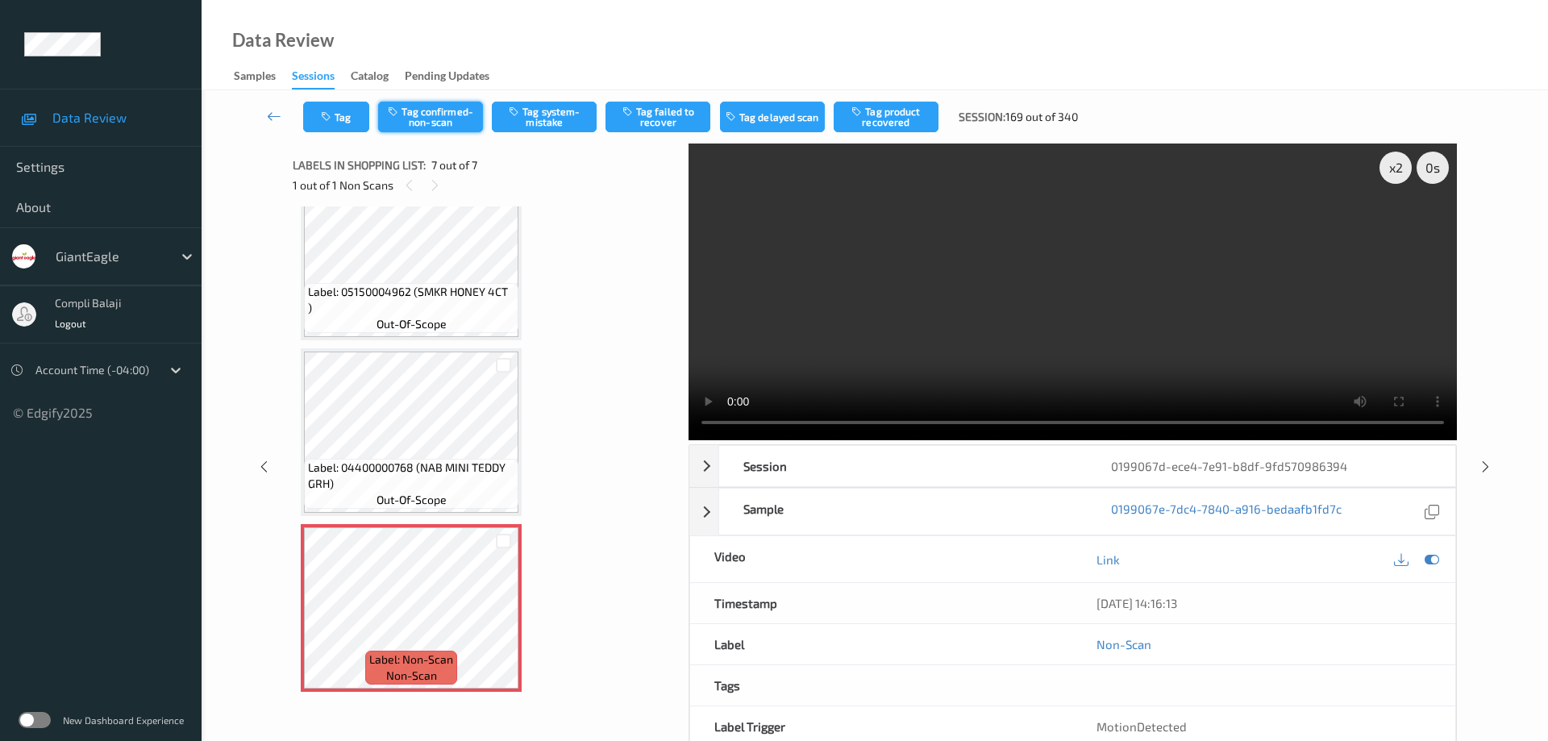
click at [434, 118] on button "Tag confirmed-non-scan" at bounding box center [430, 117] width 105 height 31
click at [660, 123] on button "Tag failed to recover" at bounding box center [658, 117] width 105 height 31
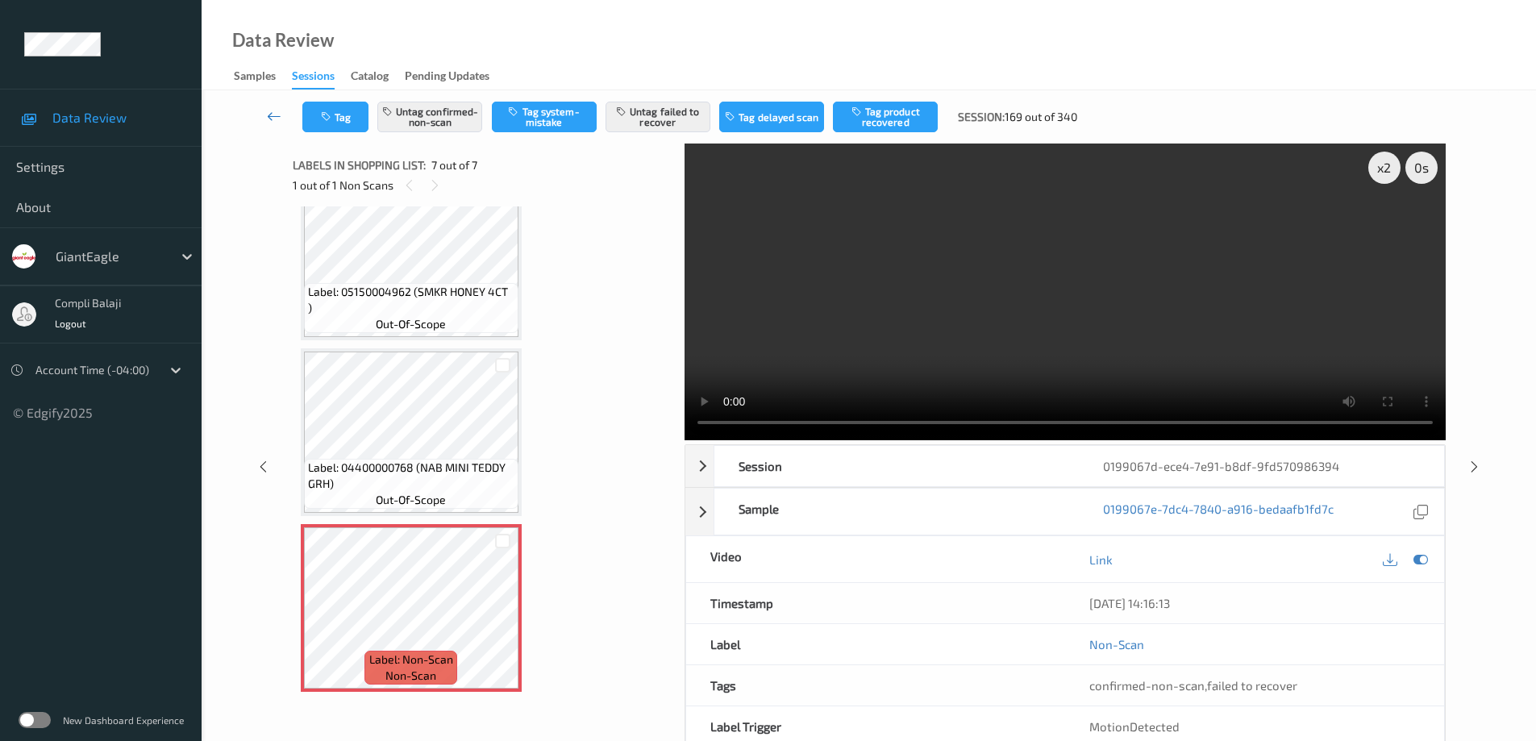
click at [267, 119] on icon at bounding box center [274, 116] width 15 height 16
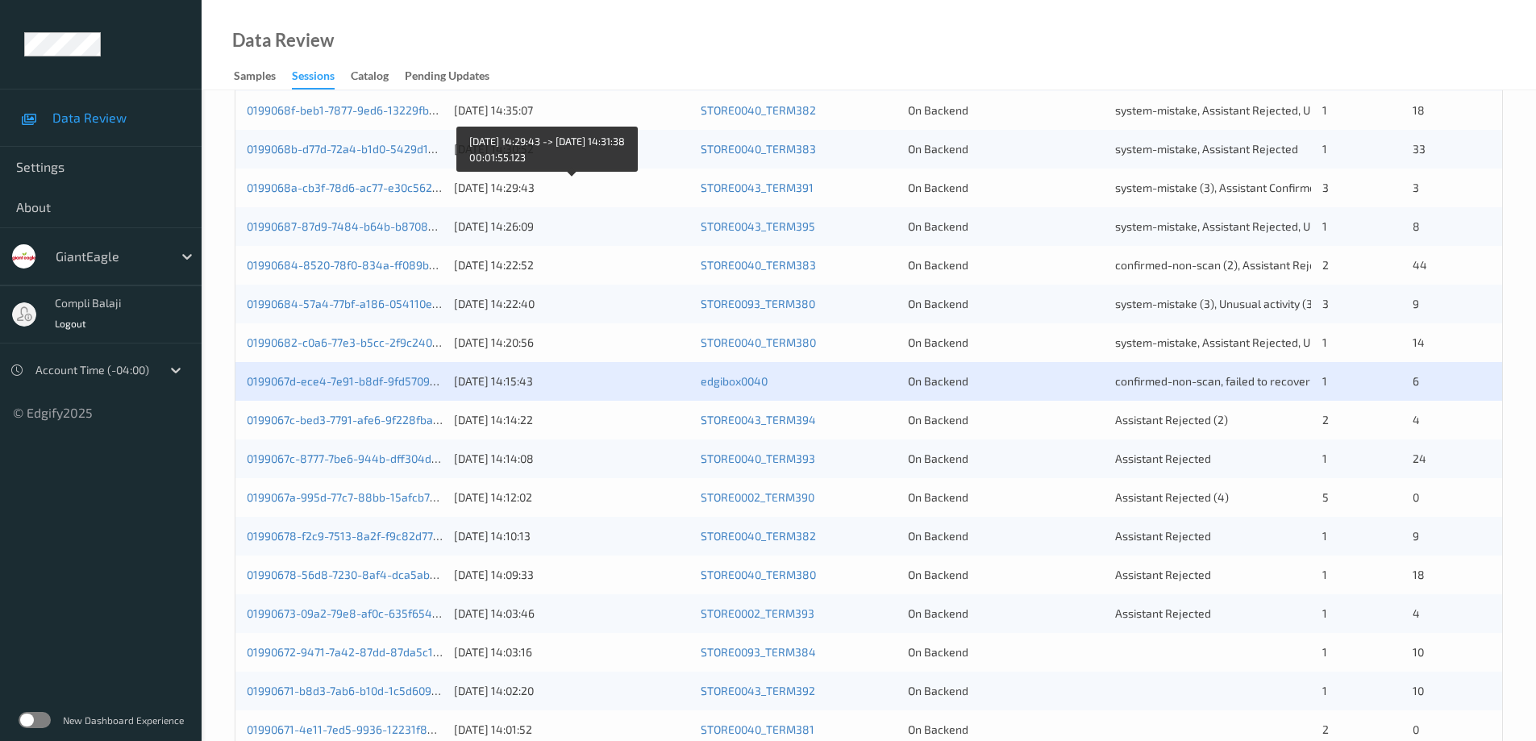
scroll to position [323, 0]
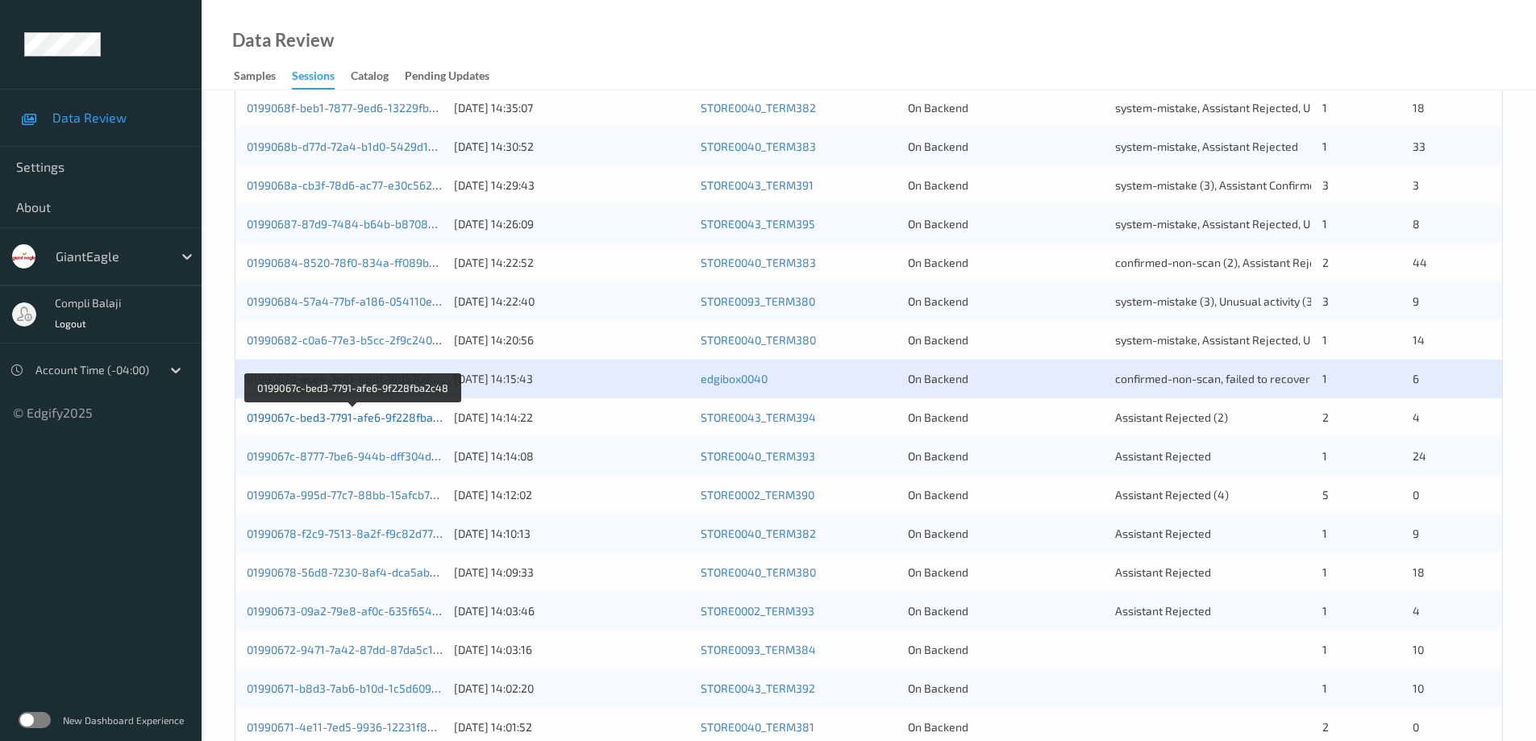
click at [387, 420] on link "0199067c-bed3-7791-afe6-9f228fba2c48" at bounding box center [353, 417] width 213 height 14
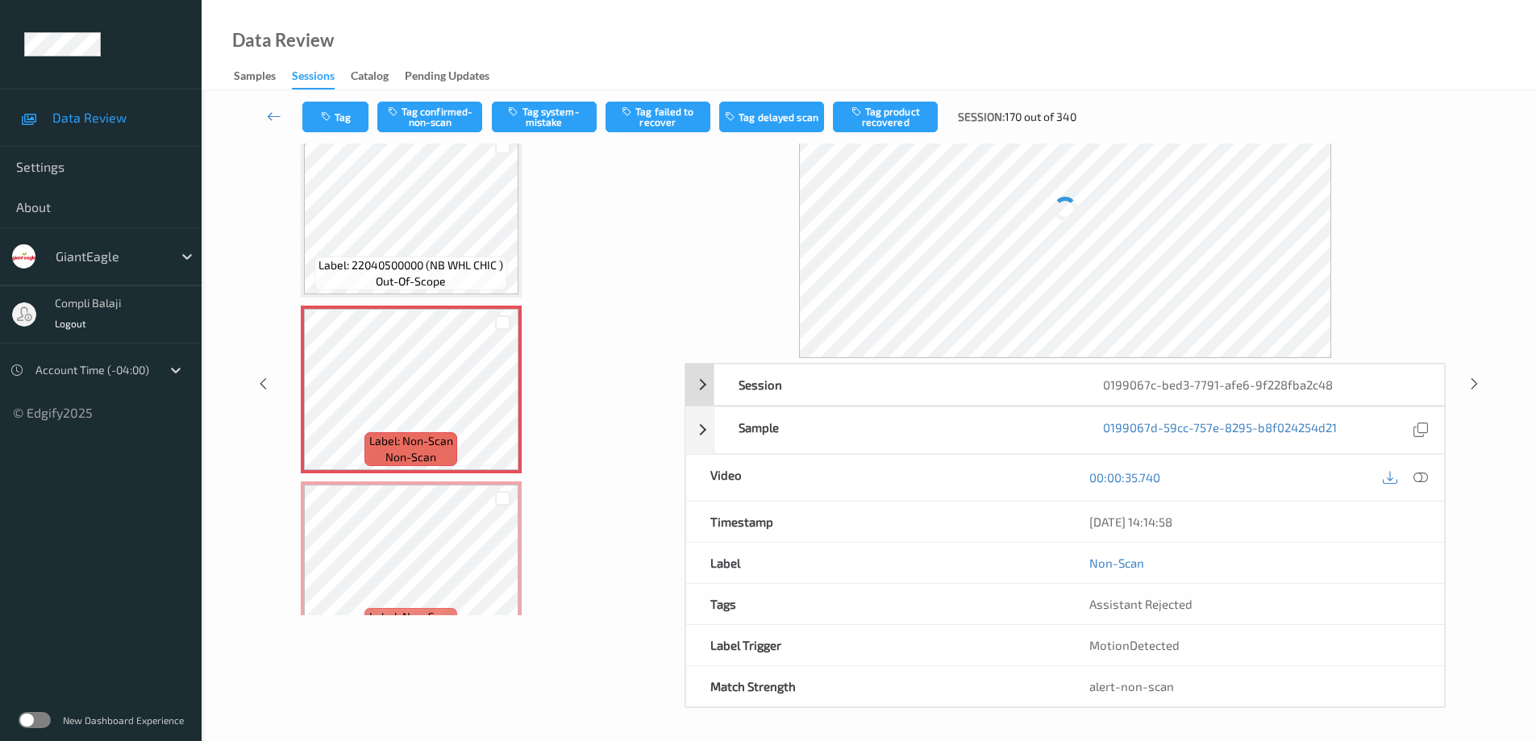
scroll to position [81, 0]
click at [1421, 481] on icon at bounding box center [1421, 478] width 15 height 15
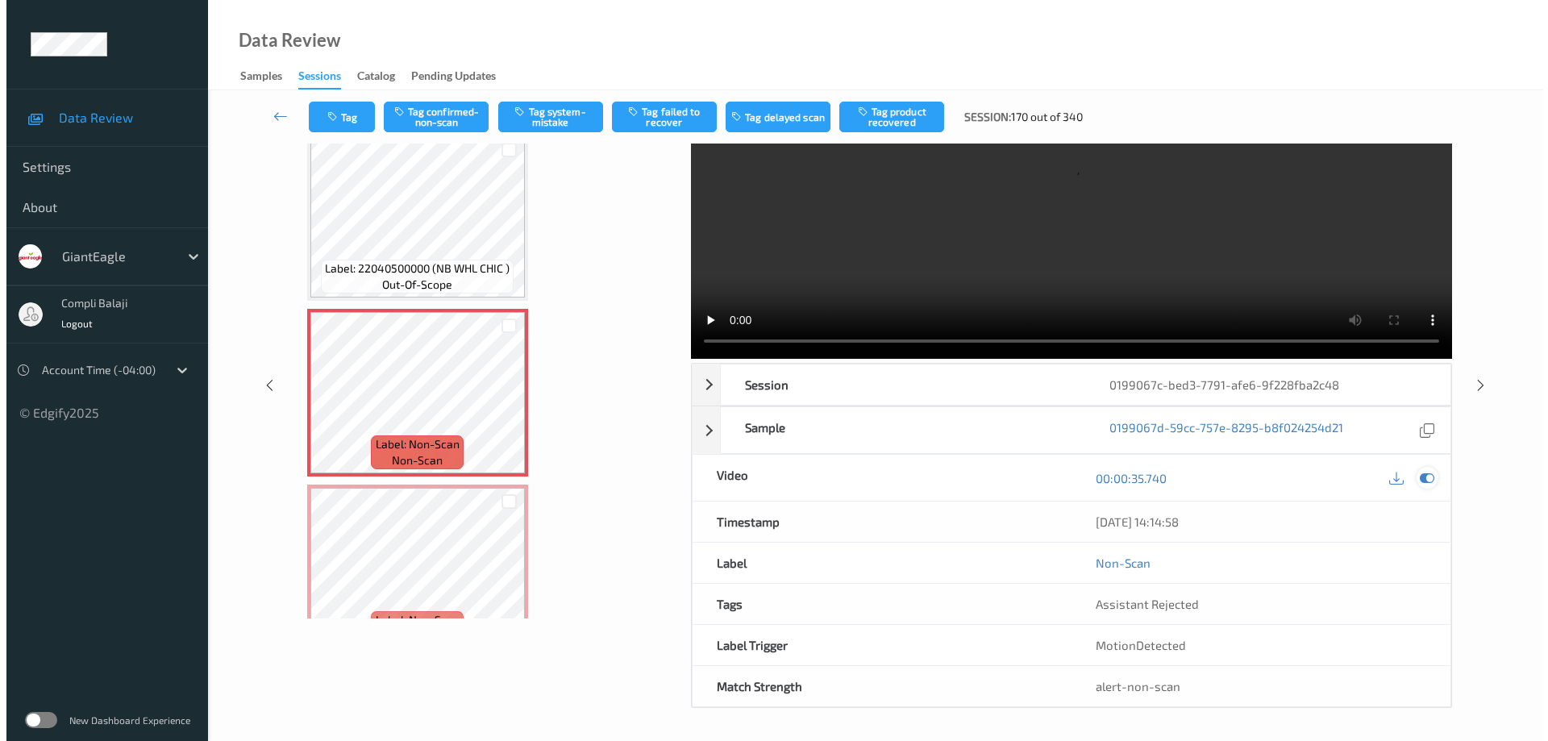
scroll to position [0, 0]
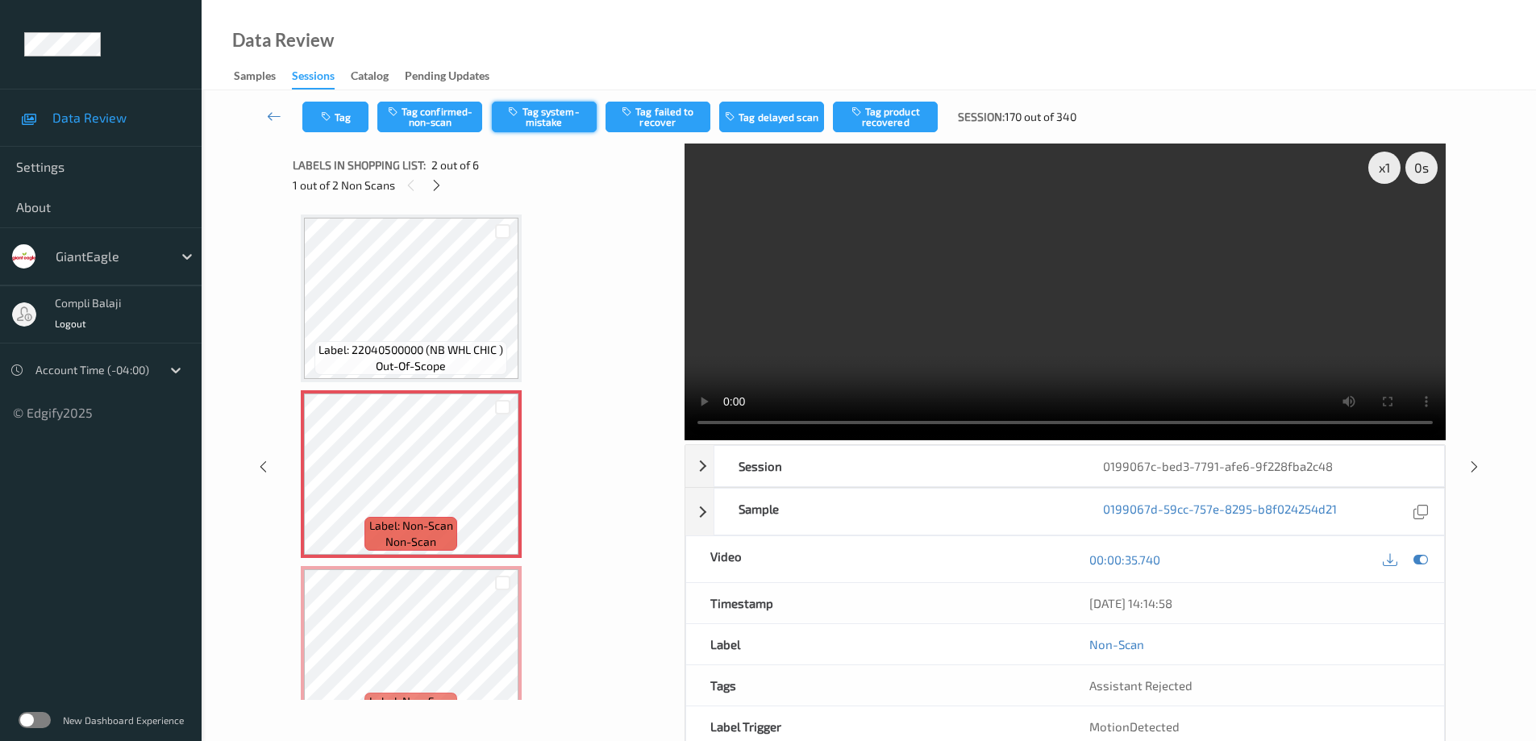
click at [555, 117] on button "Tag system-mistake" at bounding box center [544, 117] width 105 height 31
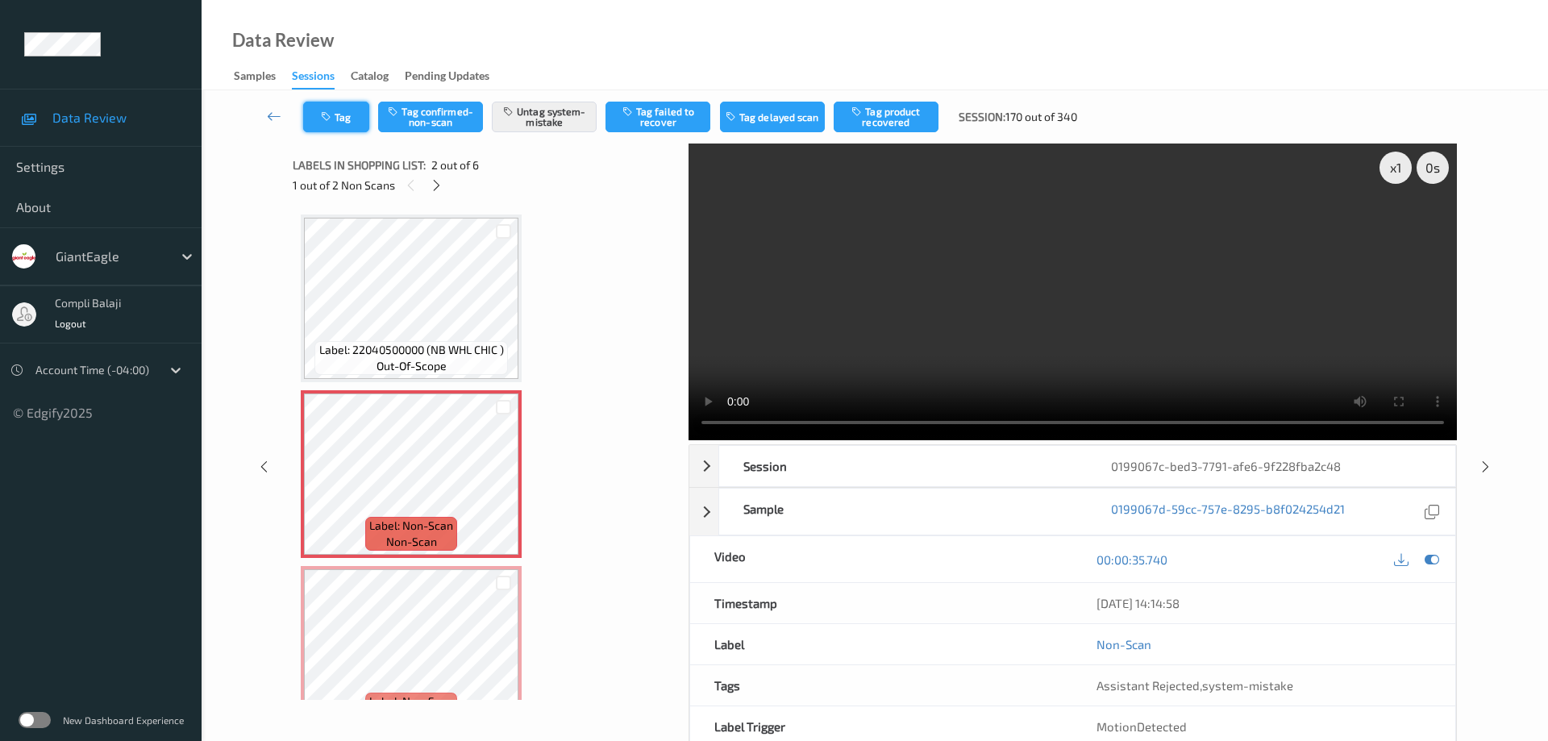
click at [339, 120] on button "Tag" at bounding box center [336, 117] width 66 height 31
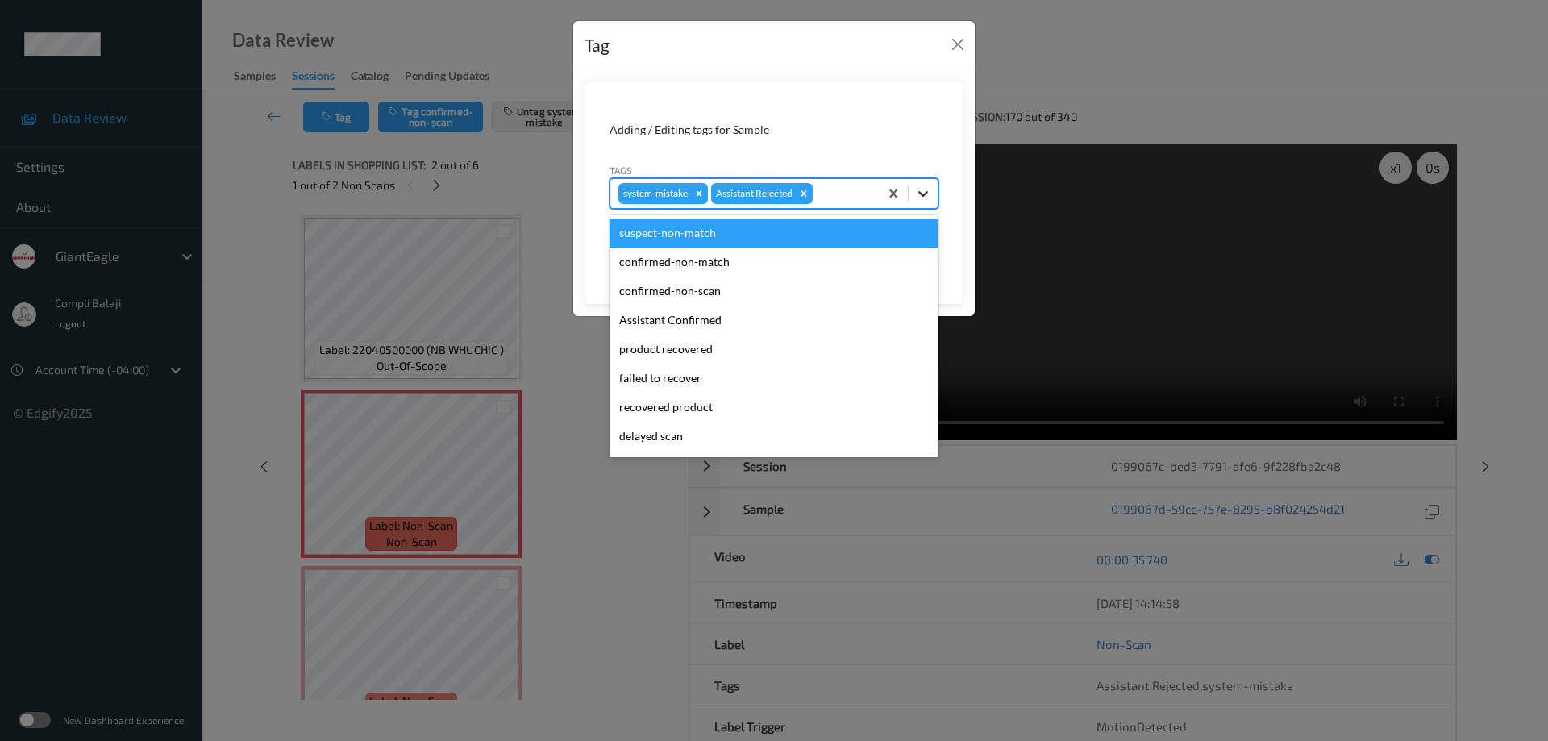
click at [924, 201] on icon at bounding box center [923, 193] width 16 height 16
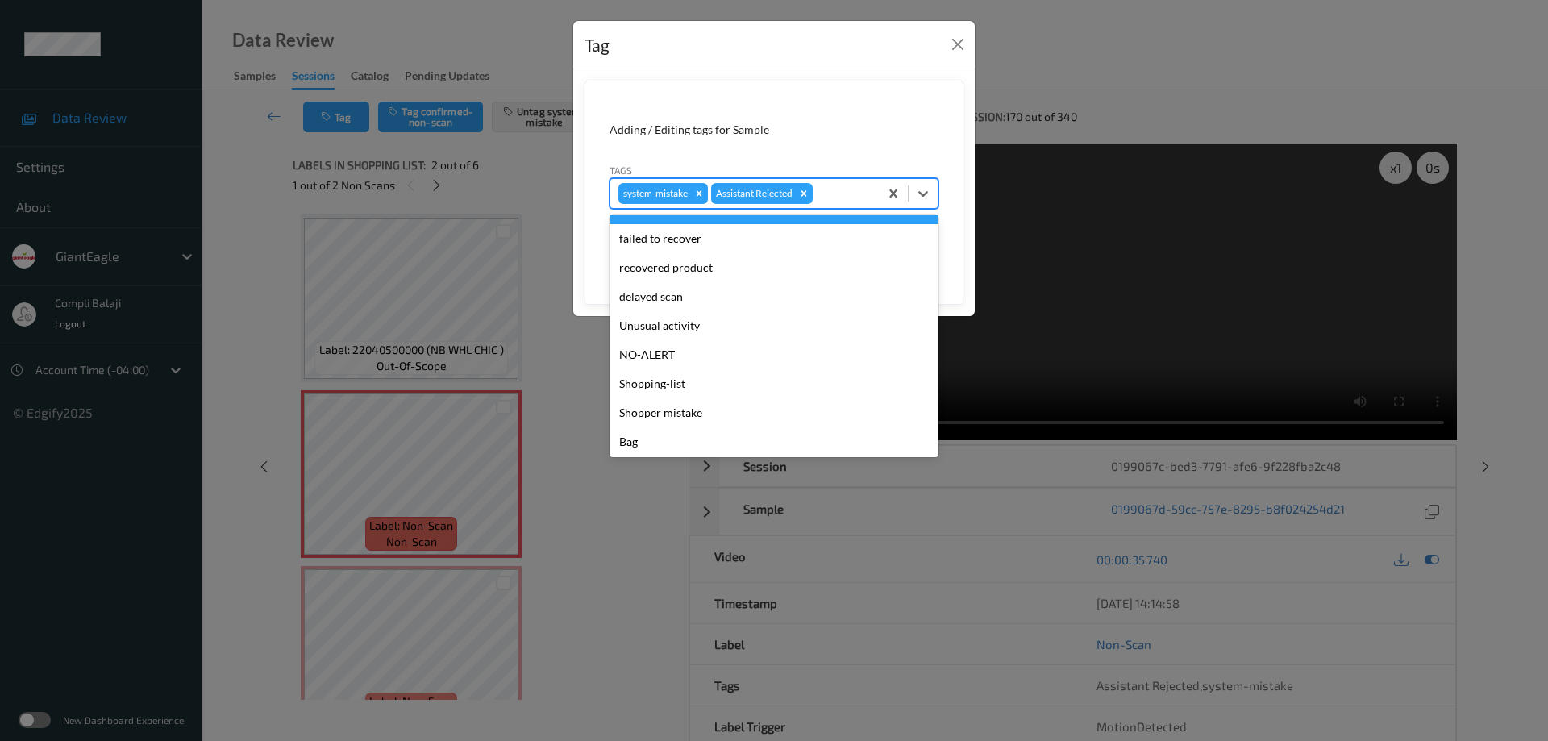
scroll to position [142, 0]
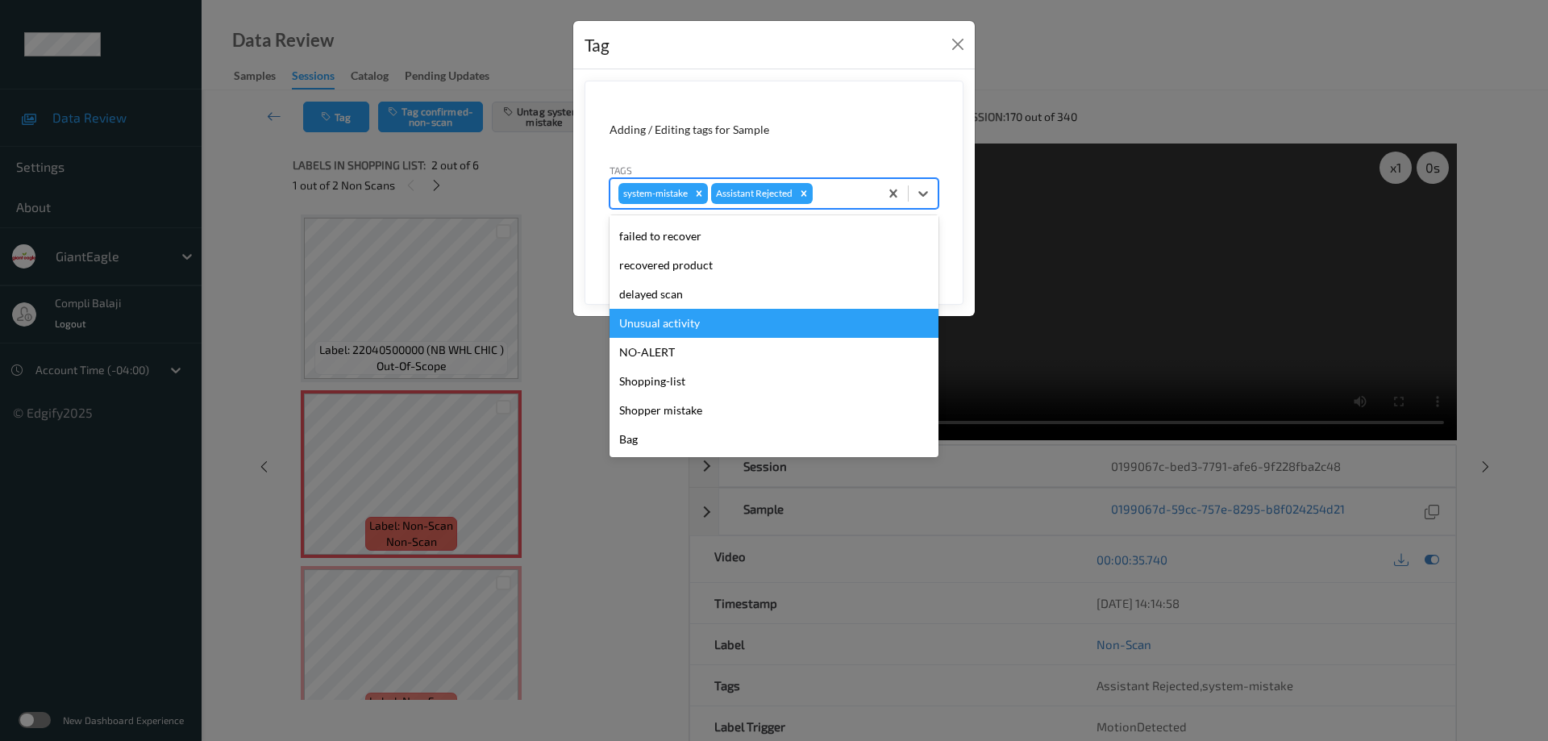
drag, startPoint x: 678, startPoint y: 327, endPoint x: 825, endPoint y: 281, distance: 153.8
click at [679, 327] on div "Unusual activity" at bounding box center [774, 323] width 329 height 29
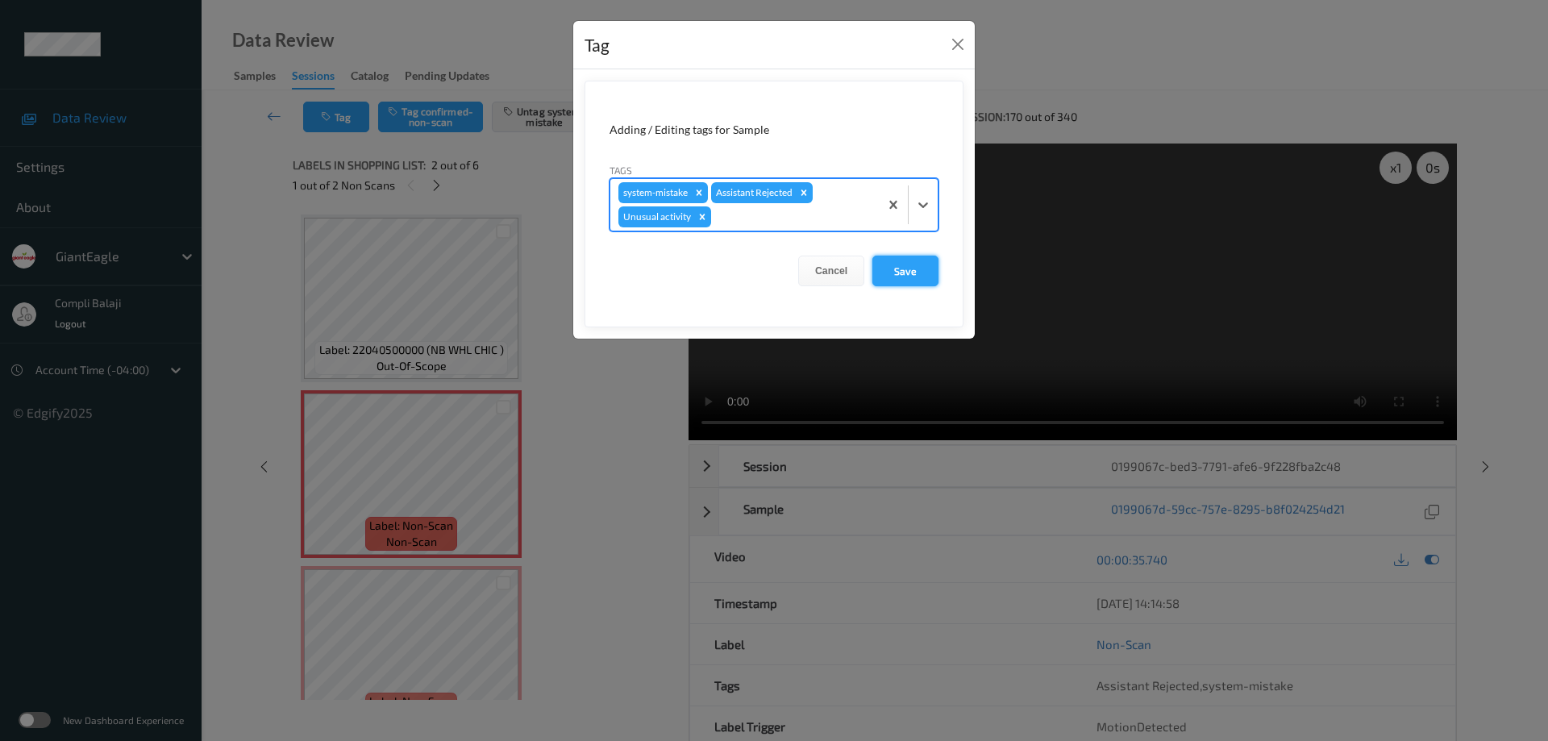
click at [917, 273] on button "Save" at bounding box center [906, 271] width 66 height 31
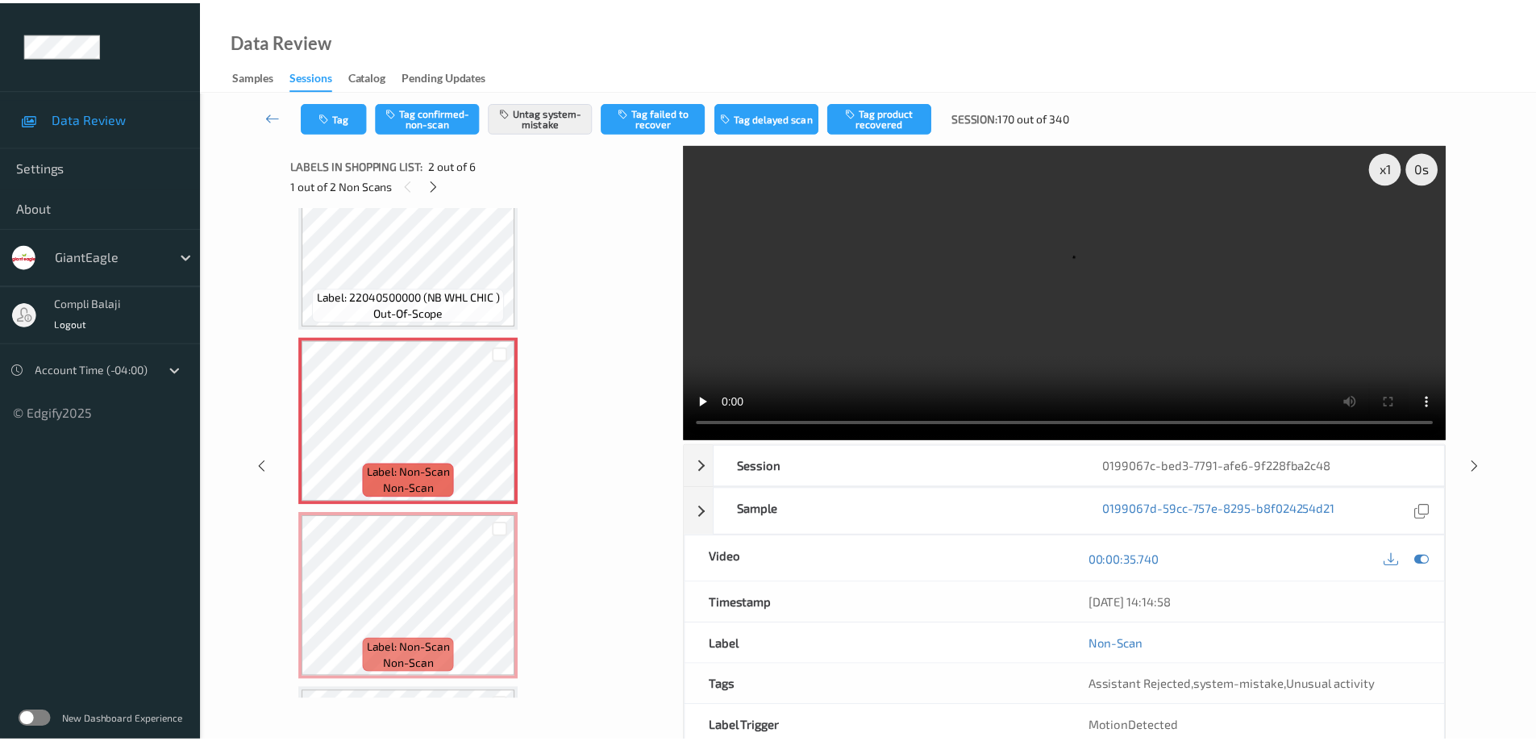
scroll to position [81, 0]
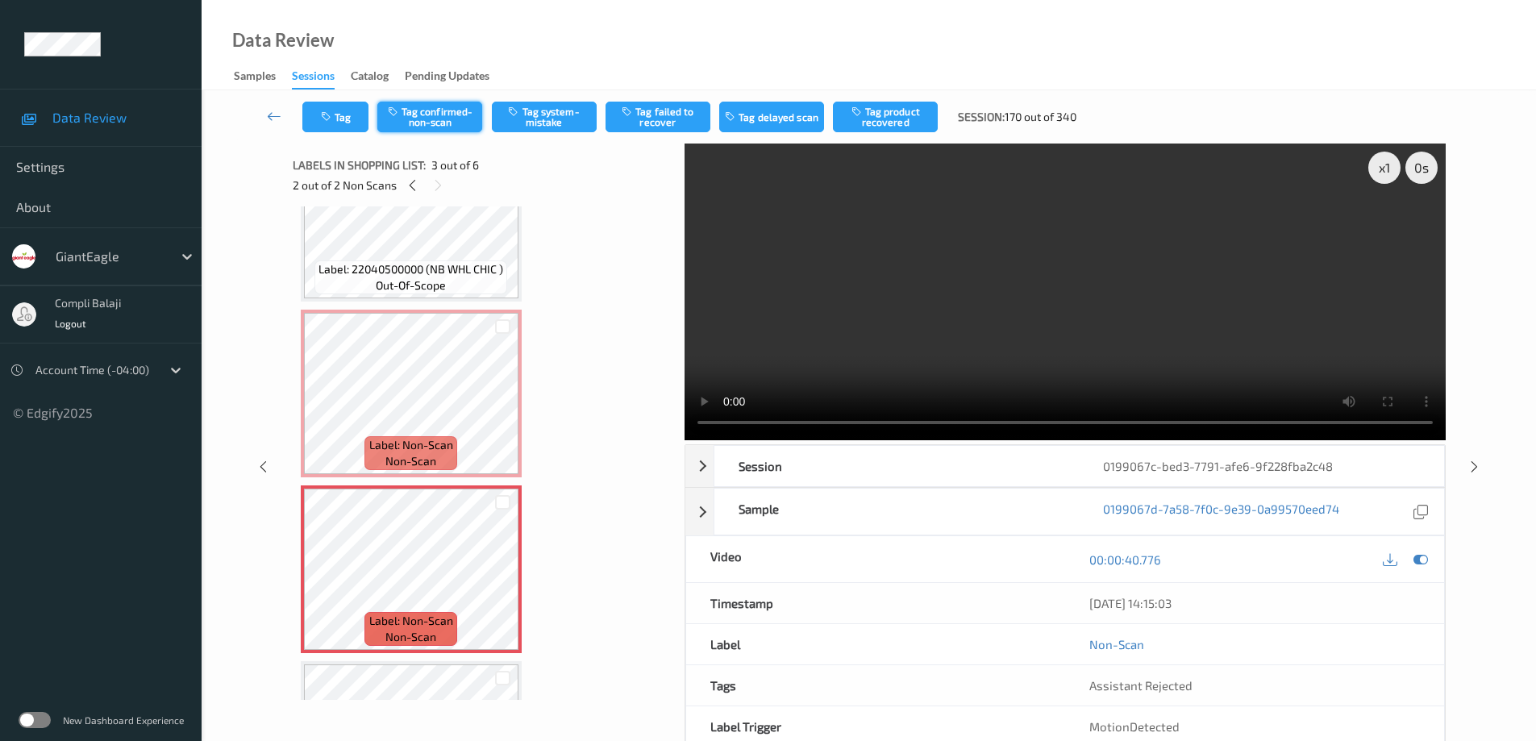
click at [455, 121] on button "Tag confirmed-non-scan" at bounding box center [429, 117] width 105 height 31
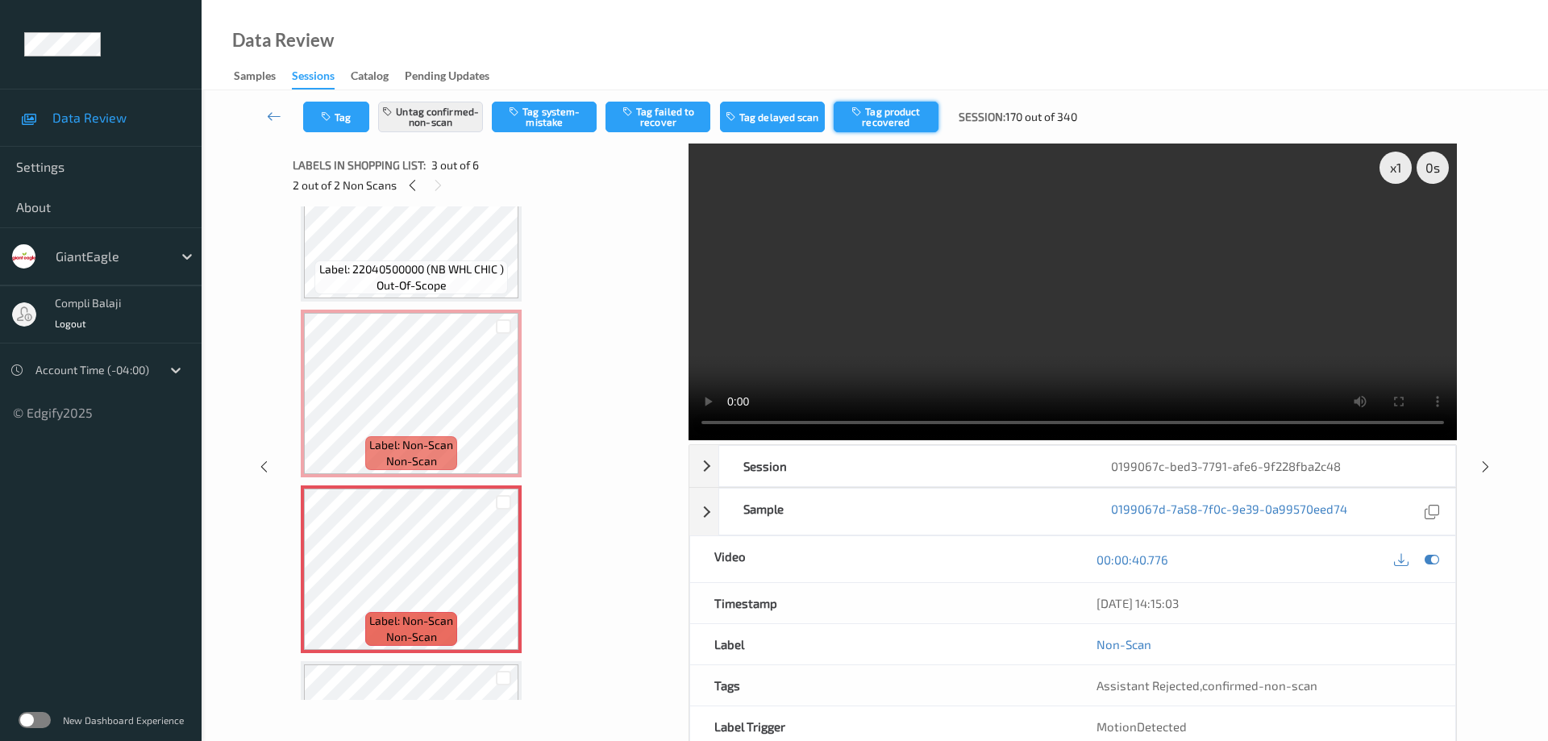
click at [890, 121] on button "Tag product recovered" at bounding box center [886, 117] width 105 height 31
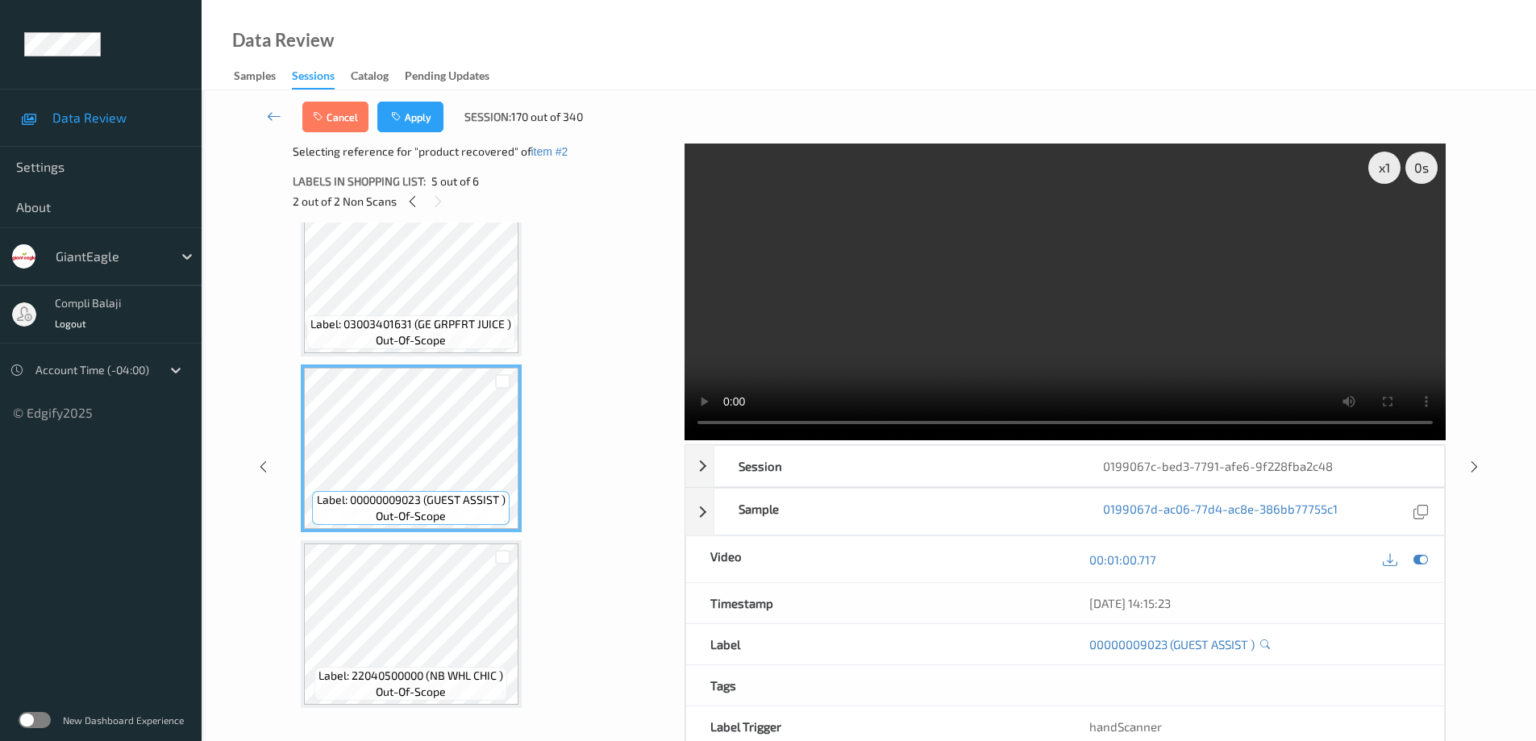
scroll to position [81, 0]
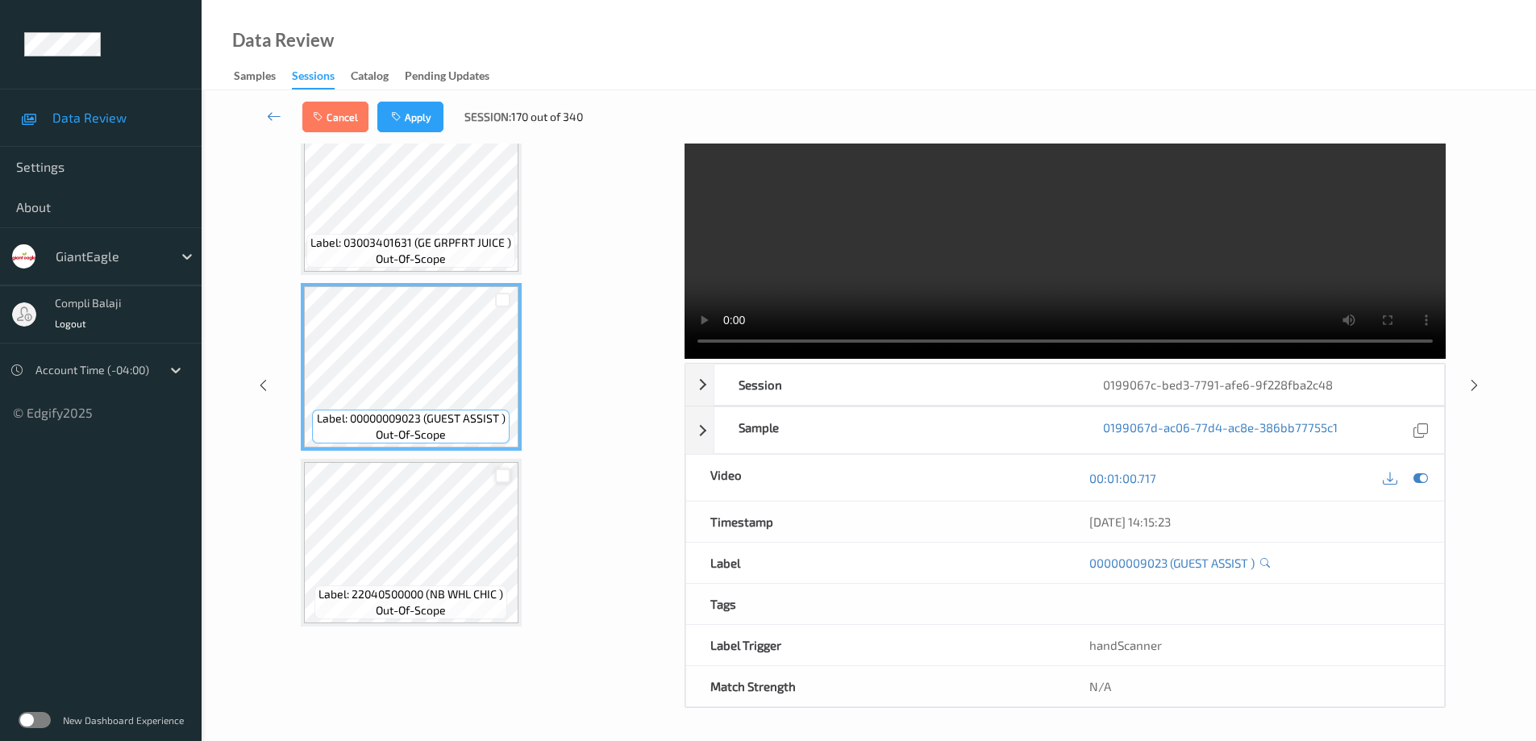
click at [503, 481] on div at bounding box center [502, 476] width 15 height 15
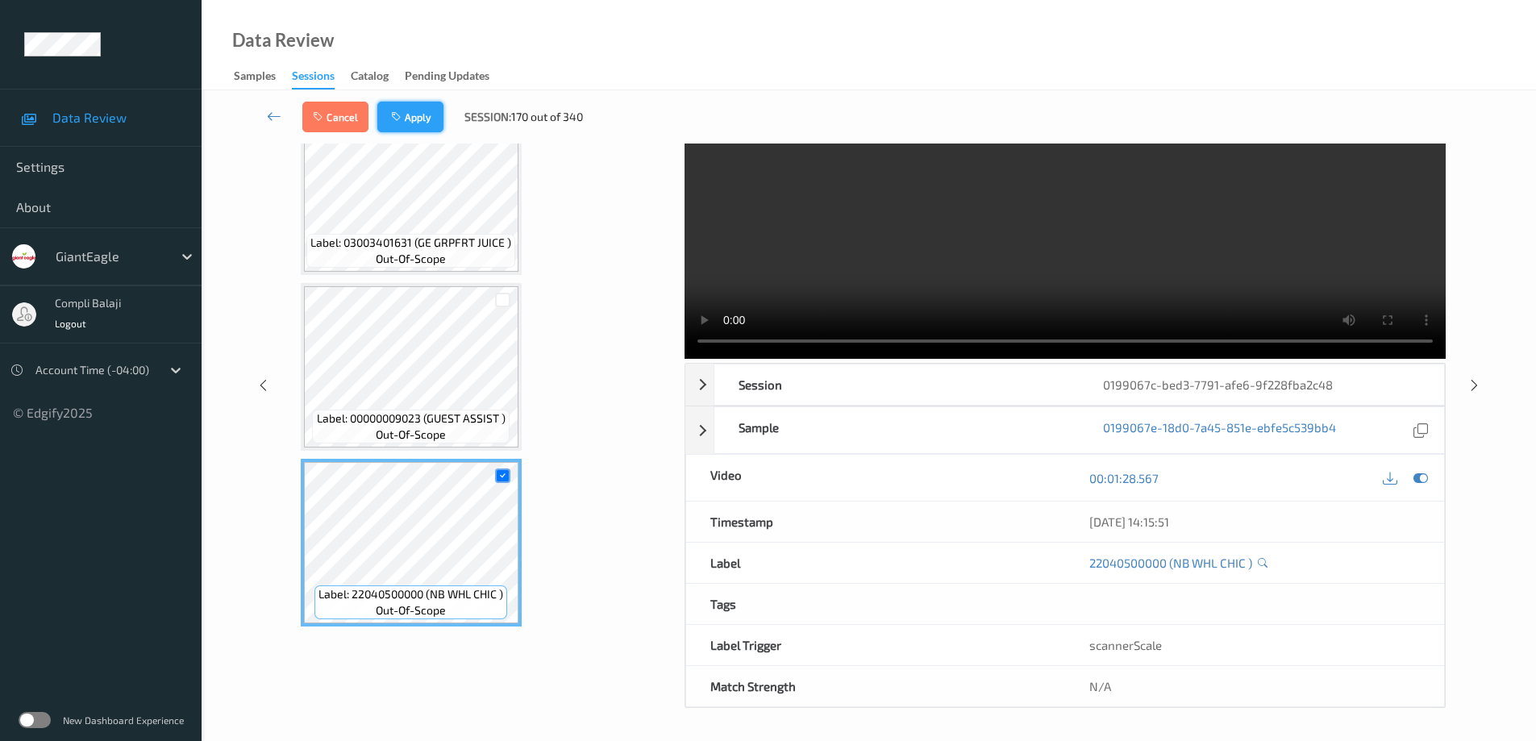
click at [422, 123] on button "Apply" at bounding box center [410, 117] width 66 height 31
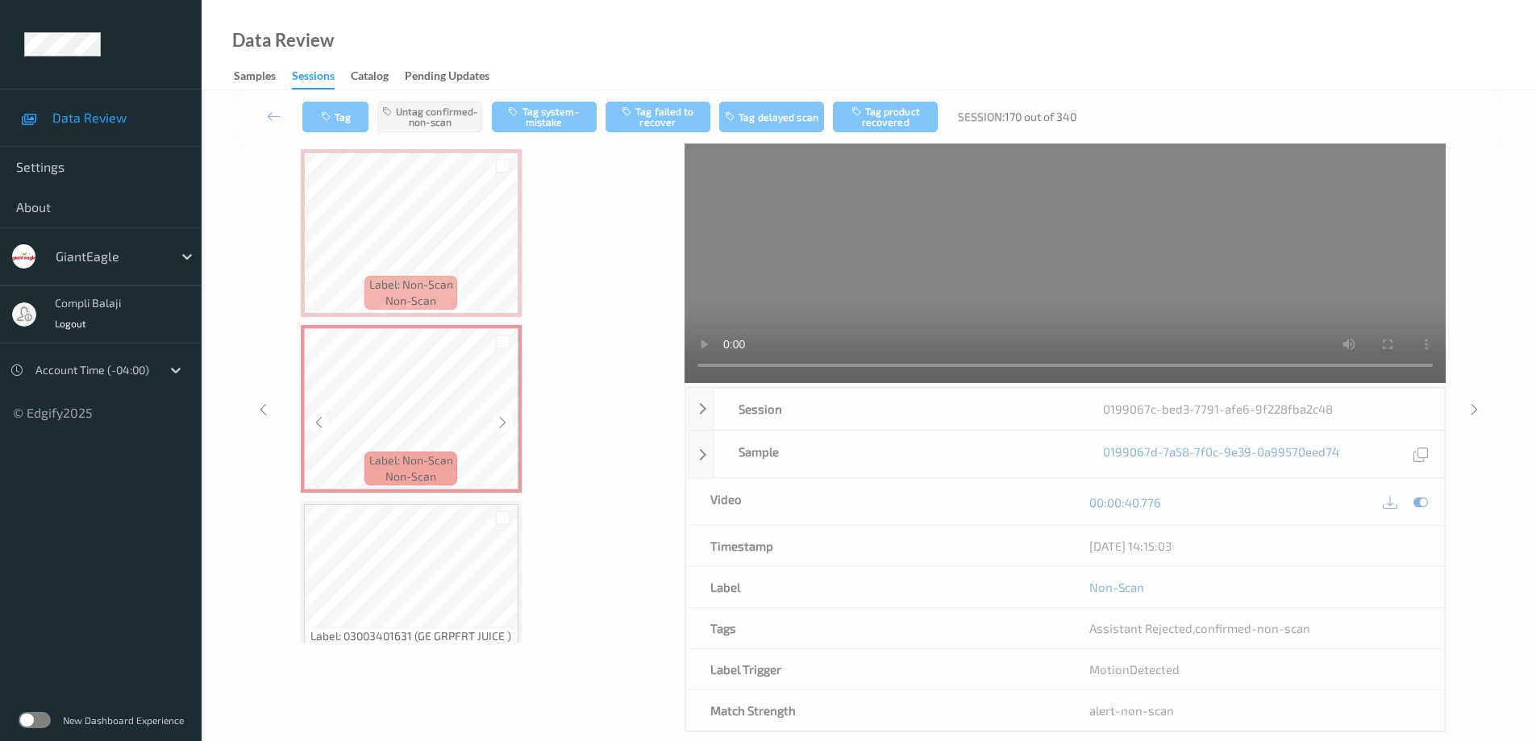
scroll to position [0, 0]
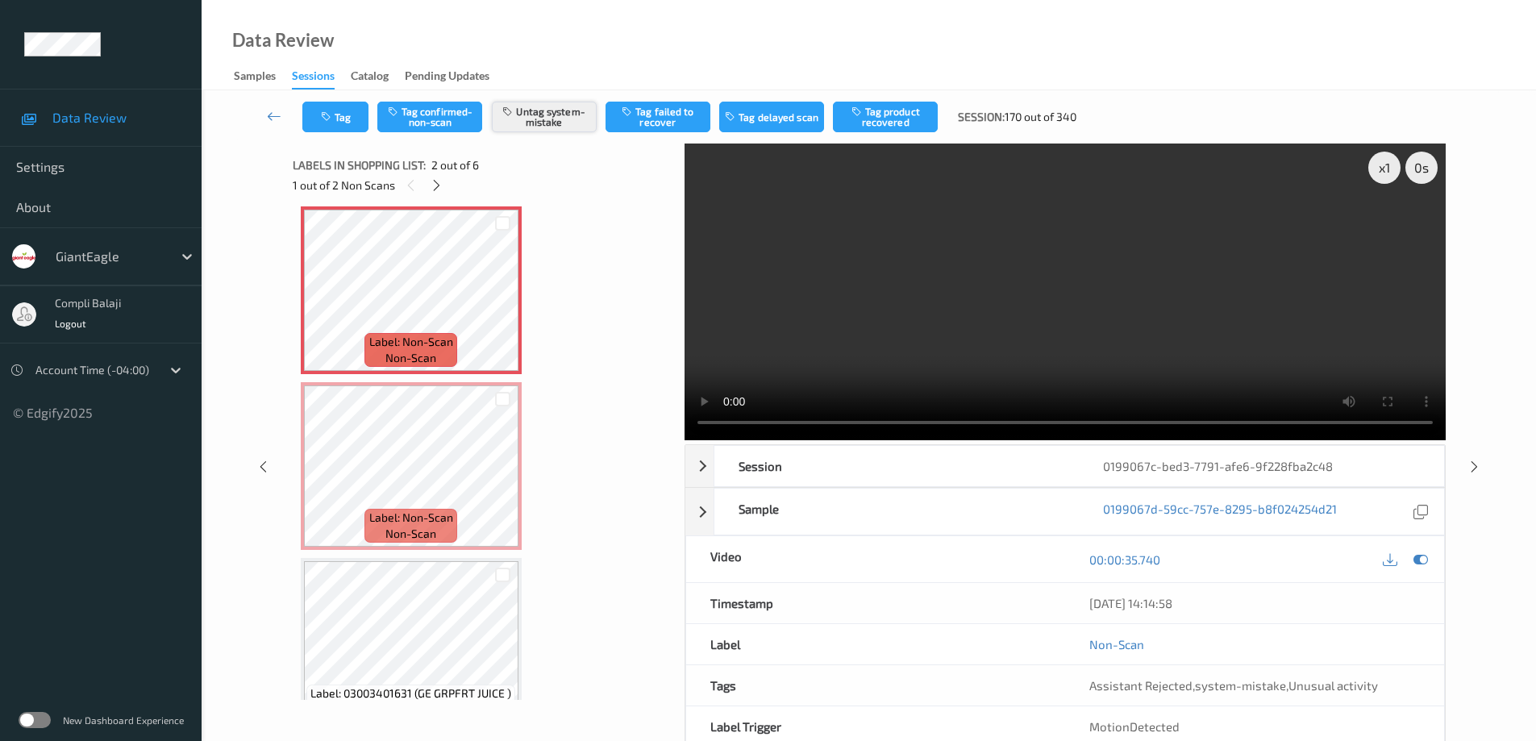
click at [572, 115] on button "Untag system-mistake" at bounding box center [544, 117] width 105 height 31
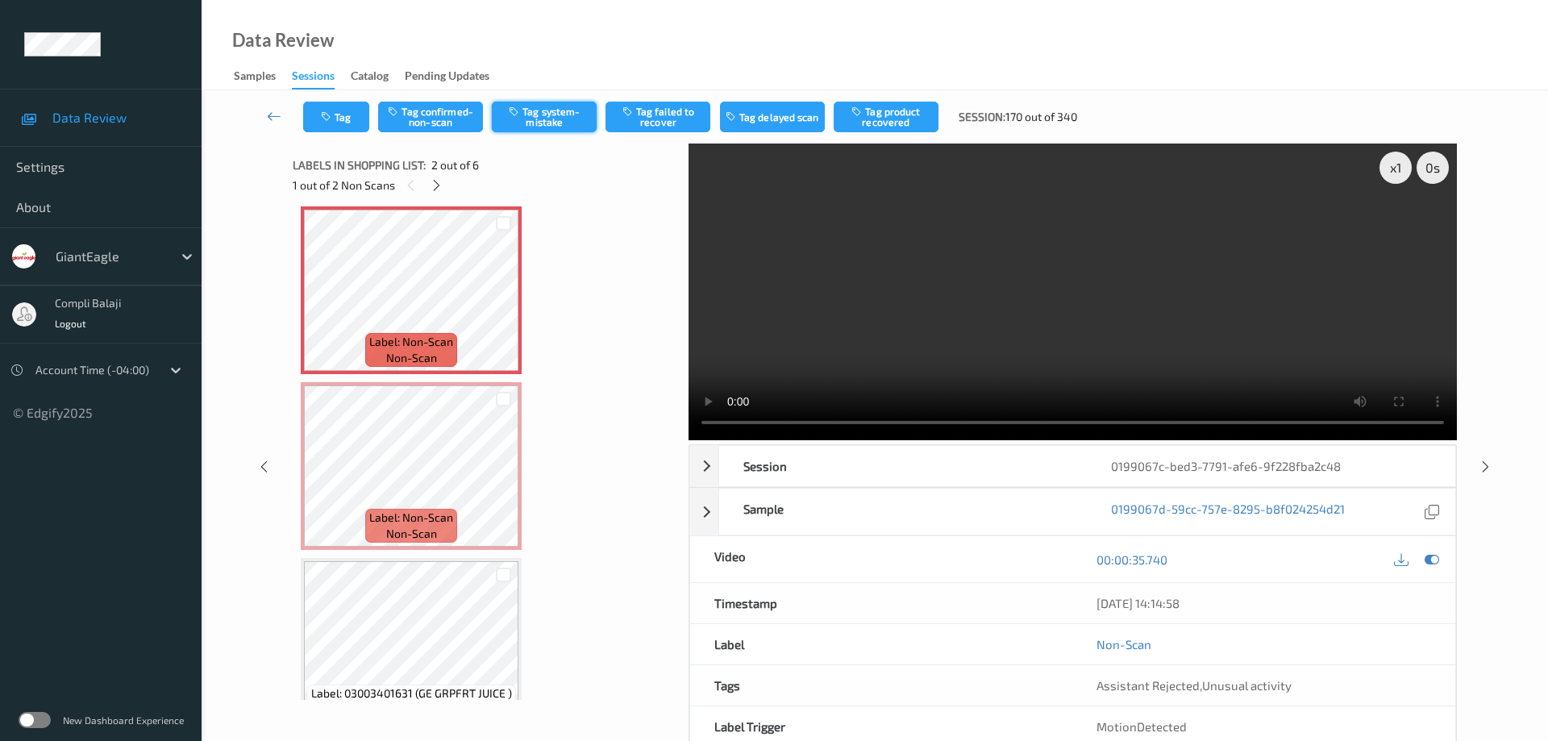
drag, startPoint x: 444, startPoint y: 119, endPoint x: 517, endPoint y: 119, distance: 73.4
click at [446, 119] on button "Tag confirmed-non-scan" at bounding box center [430, 117] width 105 height 31
click at [897, 122] on button "Tag product recovered" at bounding box center [886, 117] width 105 height 31
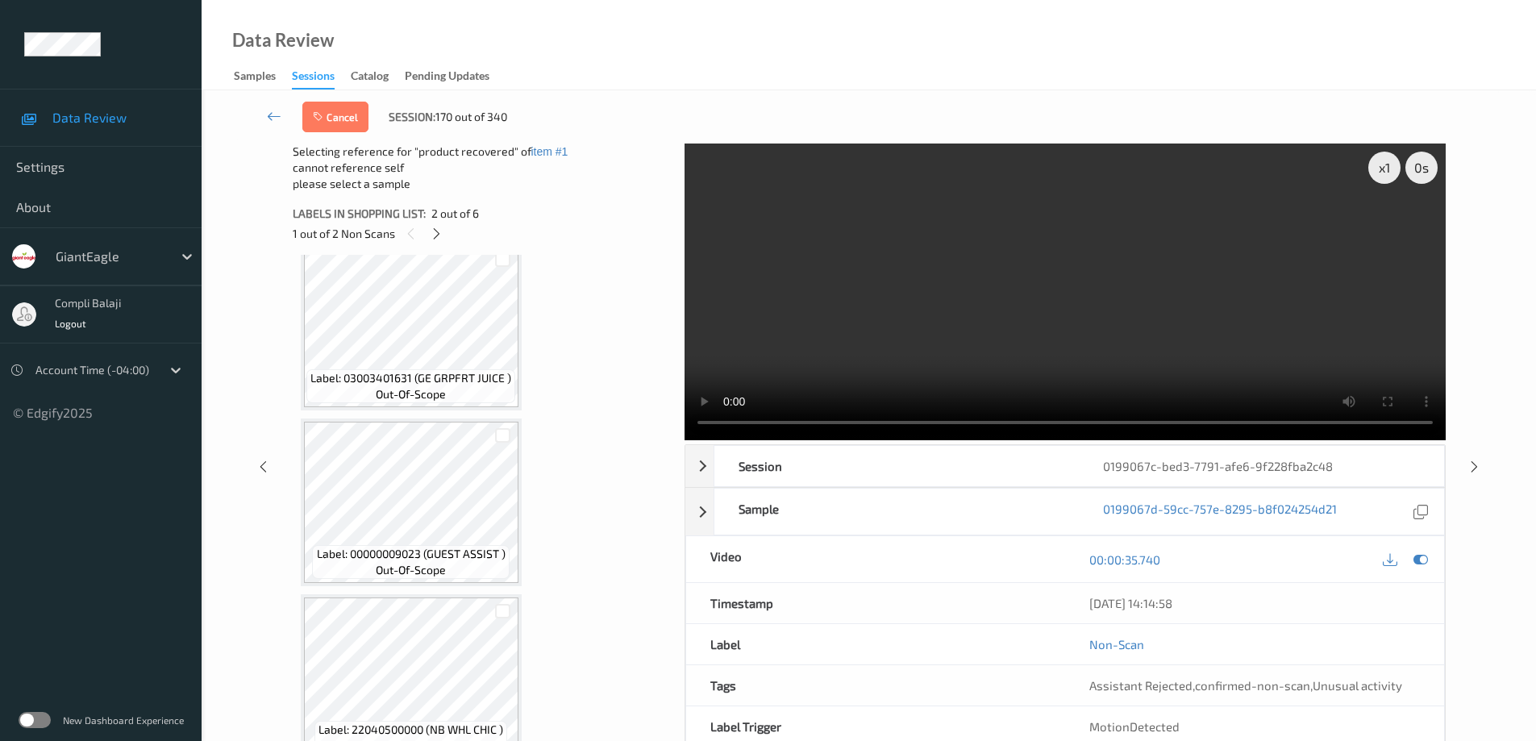
scroll to position [569, 0]
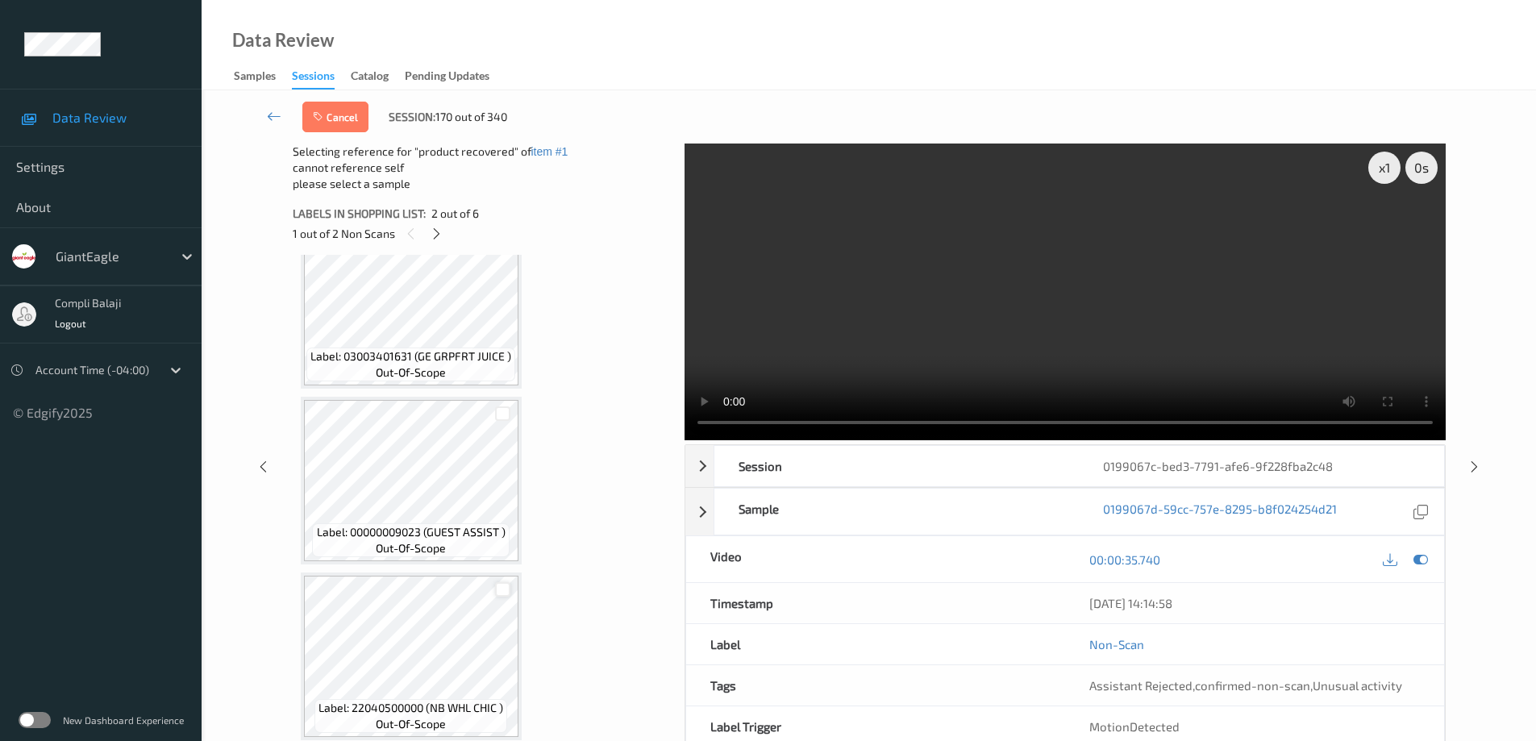
click at [506, 592] on div at bounding box center [502, 589] width 15 height 15
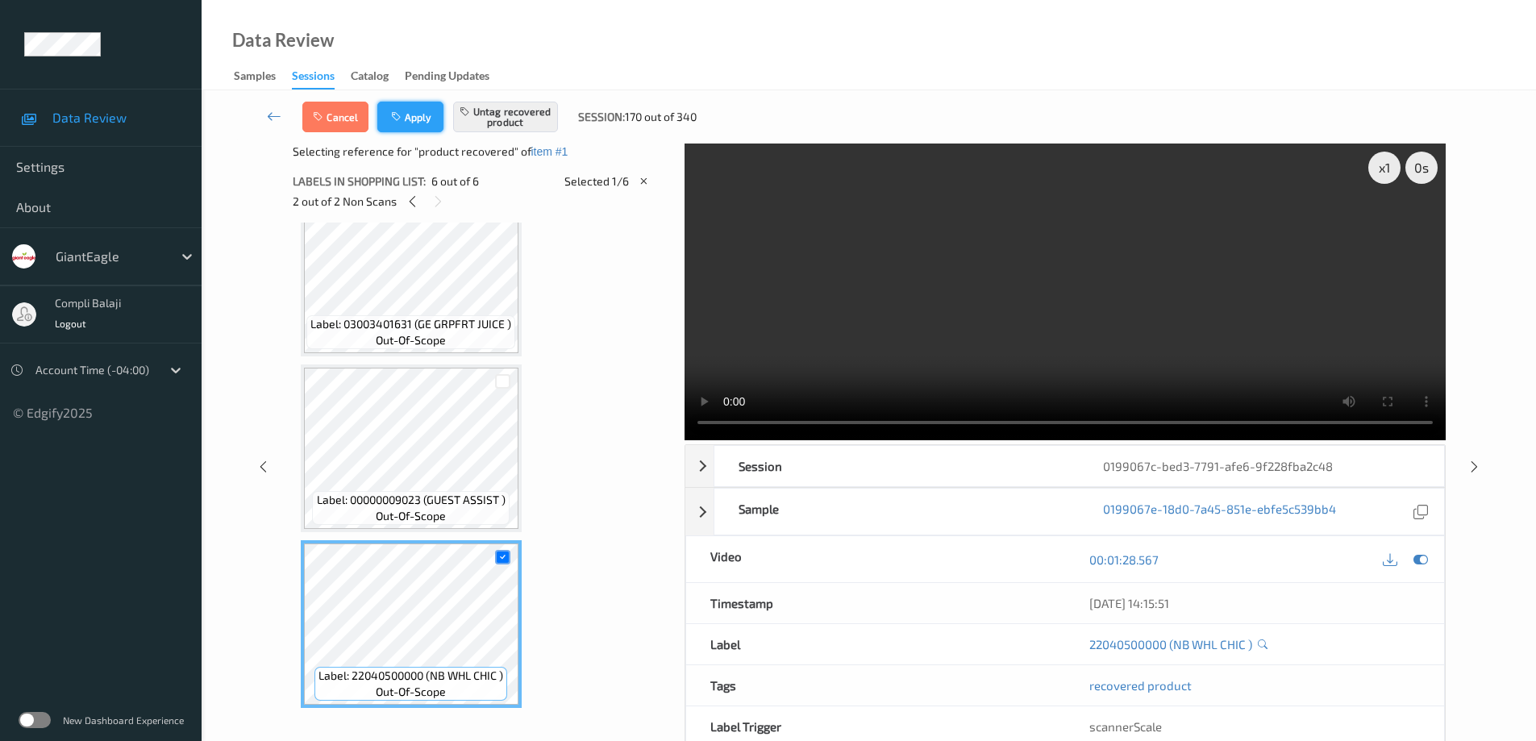
click at [420, 123] on button "Apply" at bounding box center [410, 117] width 66 height 31
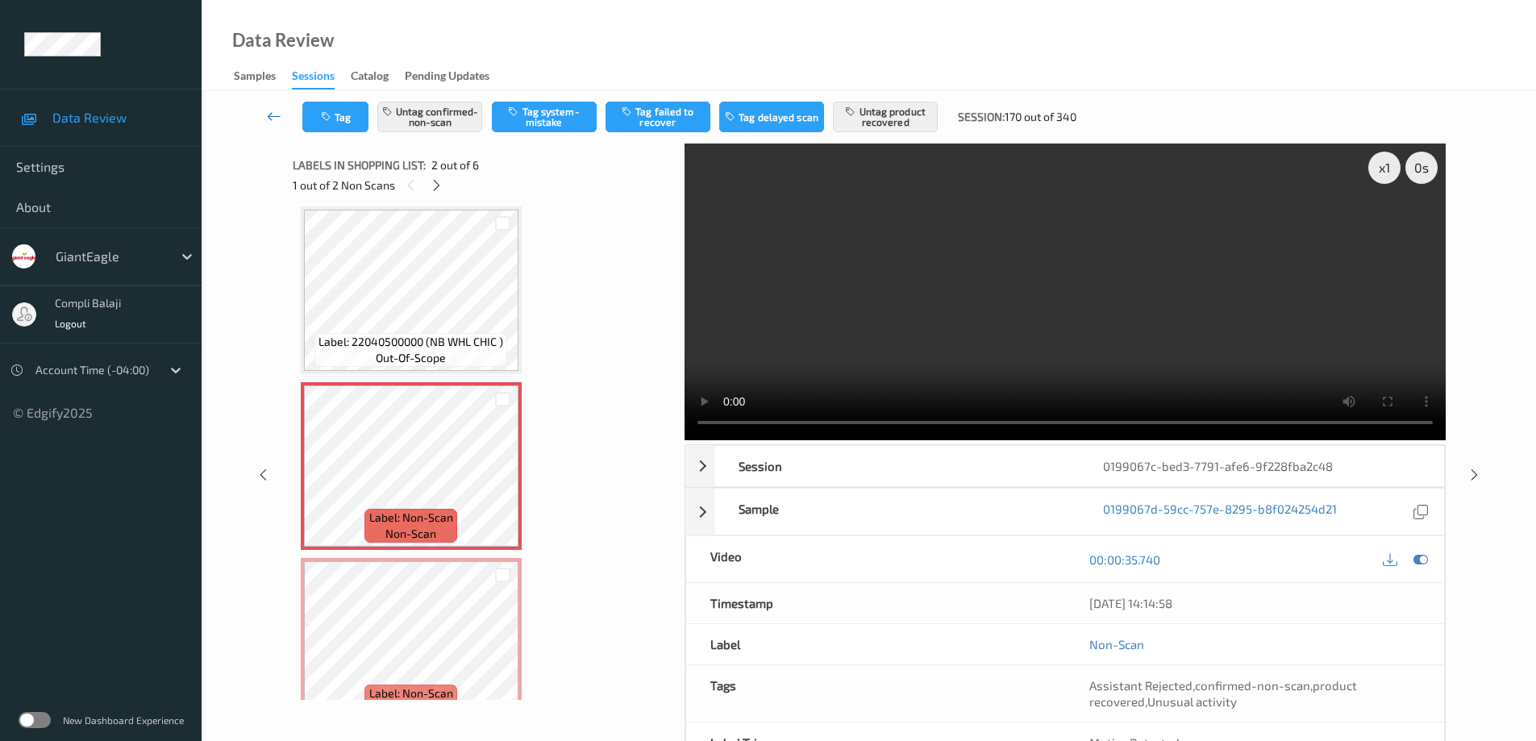
click at [270, 116] on icon at bounding box center [274, 116] width 15 height 16
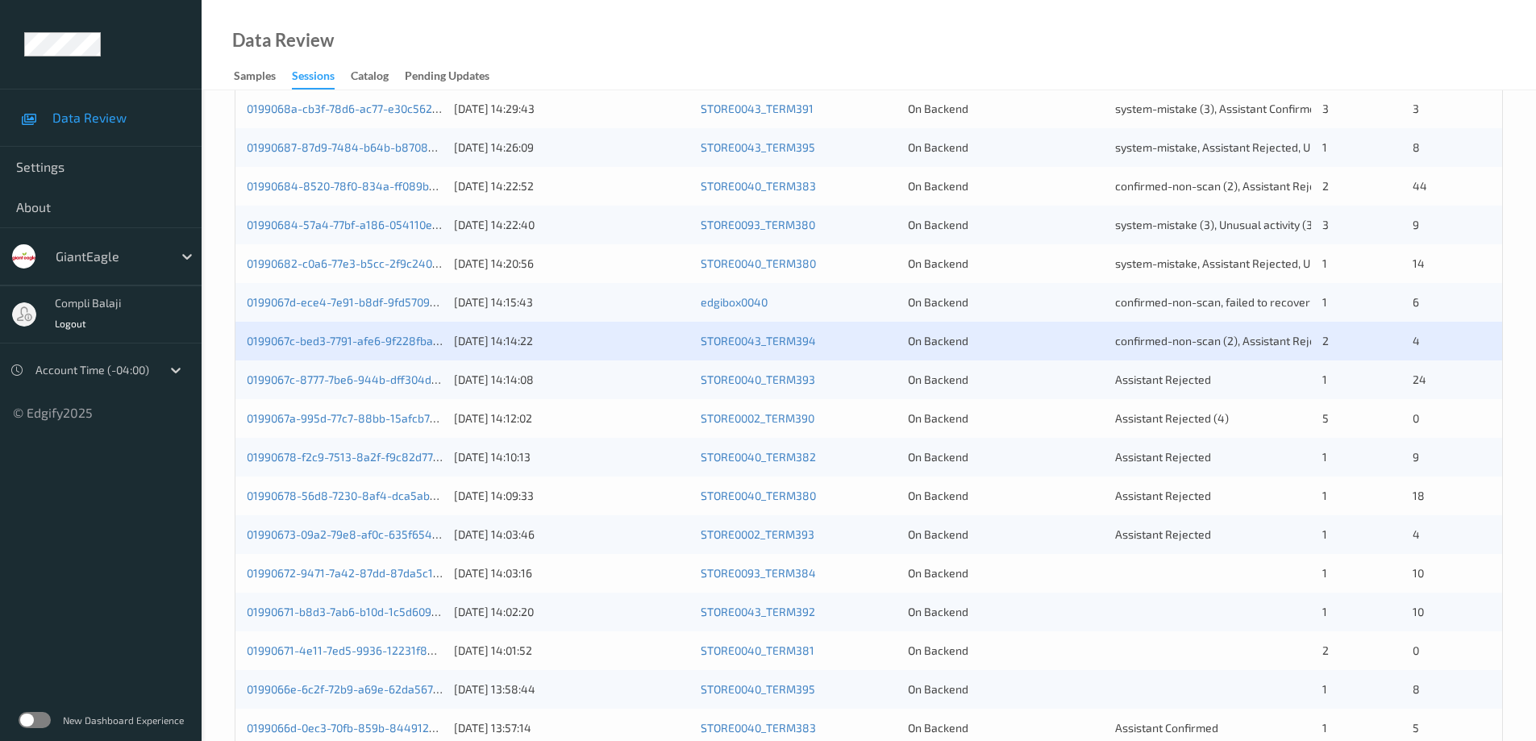
scroll to position [403, 0]
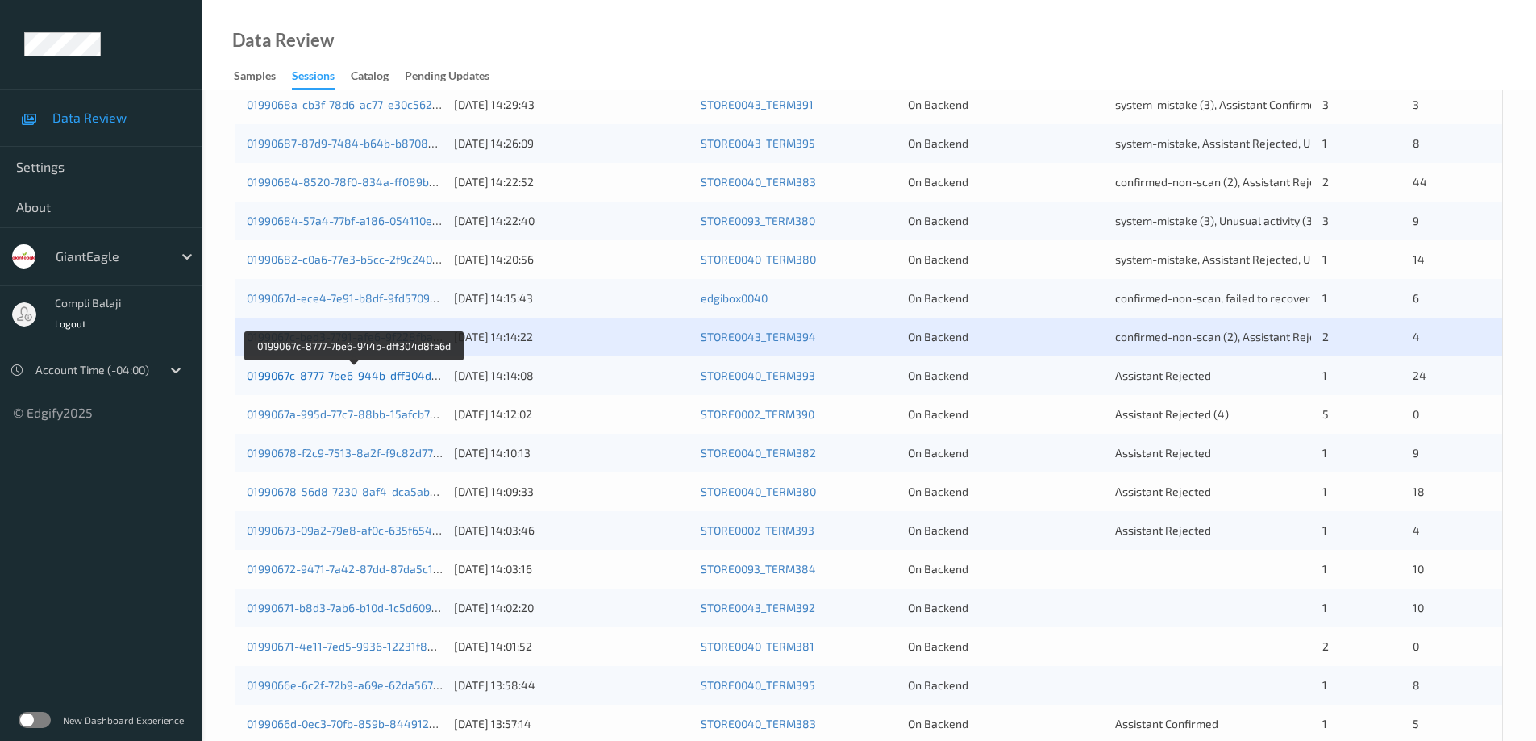
click at [385, 375] on link "0199067c-8777-7be6-944b-dff304d8fa6d" at bounding box center [354, 376] width 215 height 14
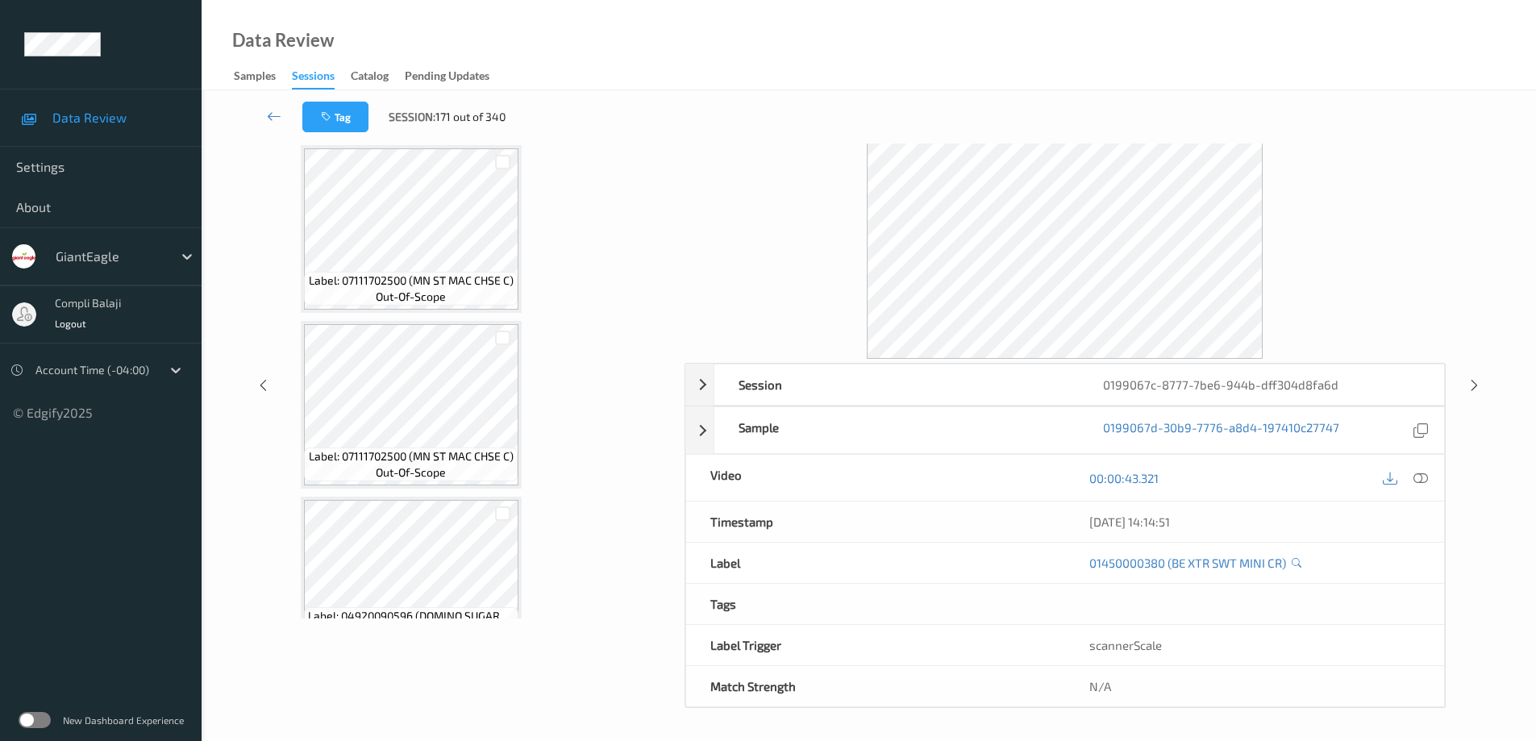
scroll to position [3909, 0]
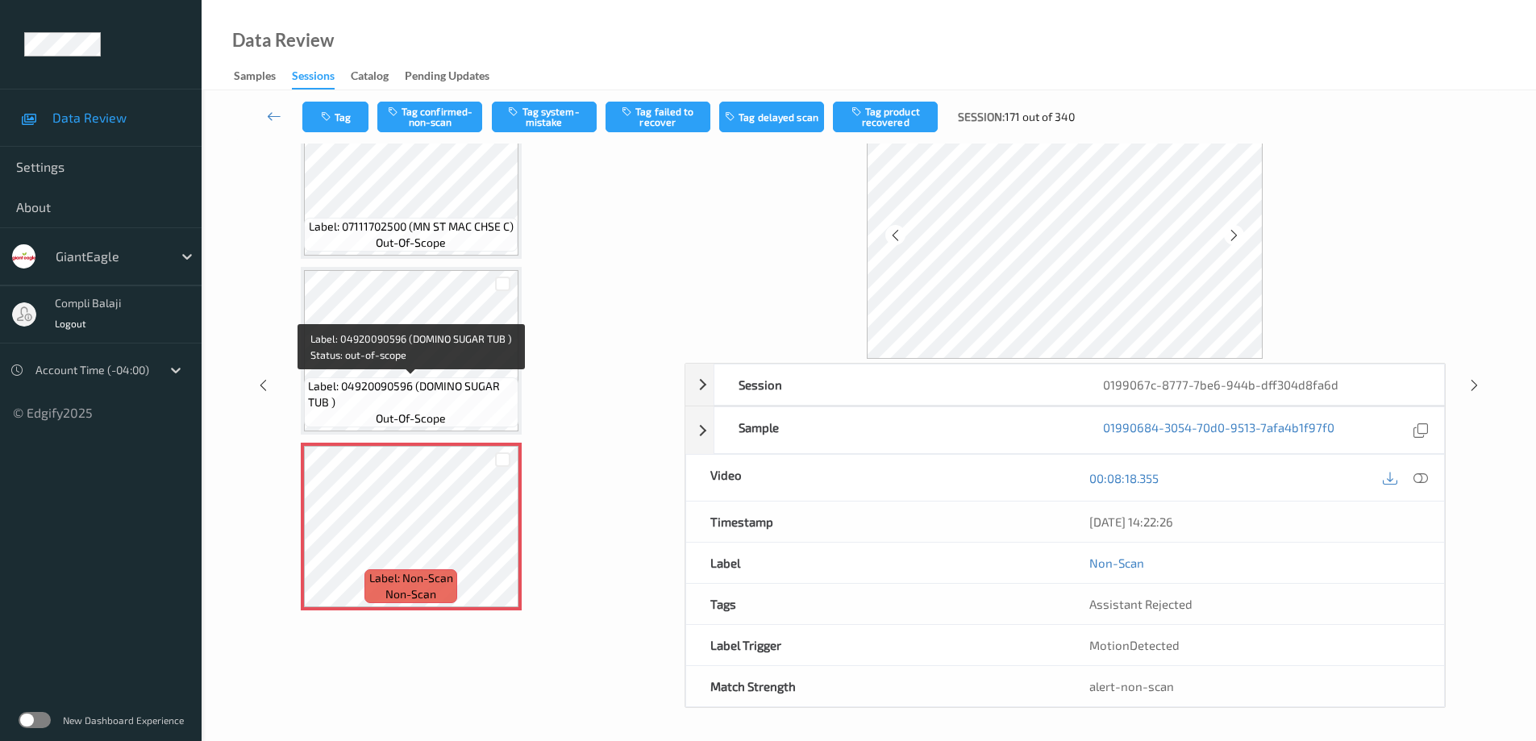
drag, startPoint x: 426, startPoint y: 378, endPoint x: 473, endPoint y: 398, distance: 51.4
click at [427, 378] on span "Label: 04920090596 (DOMINO SUGAR TUB )" at bounding box center [411, 394] width 206 height 32
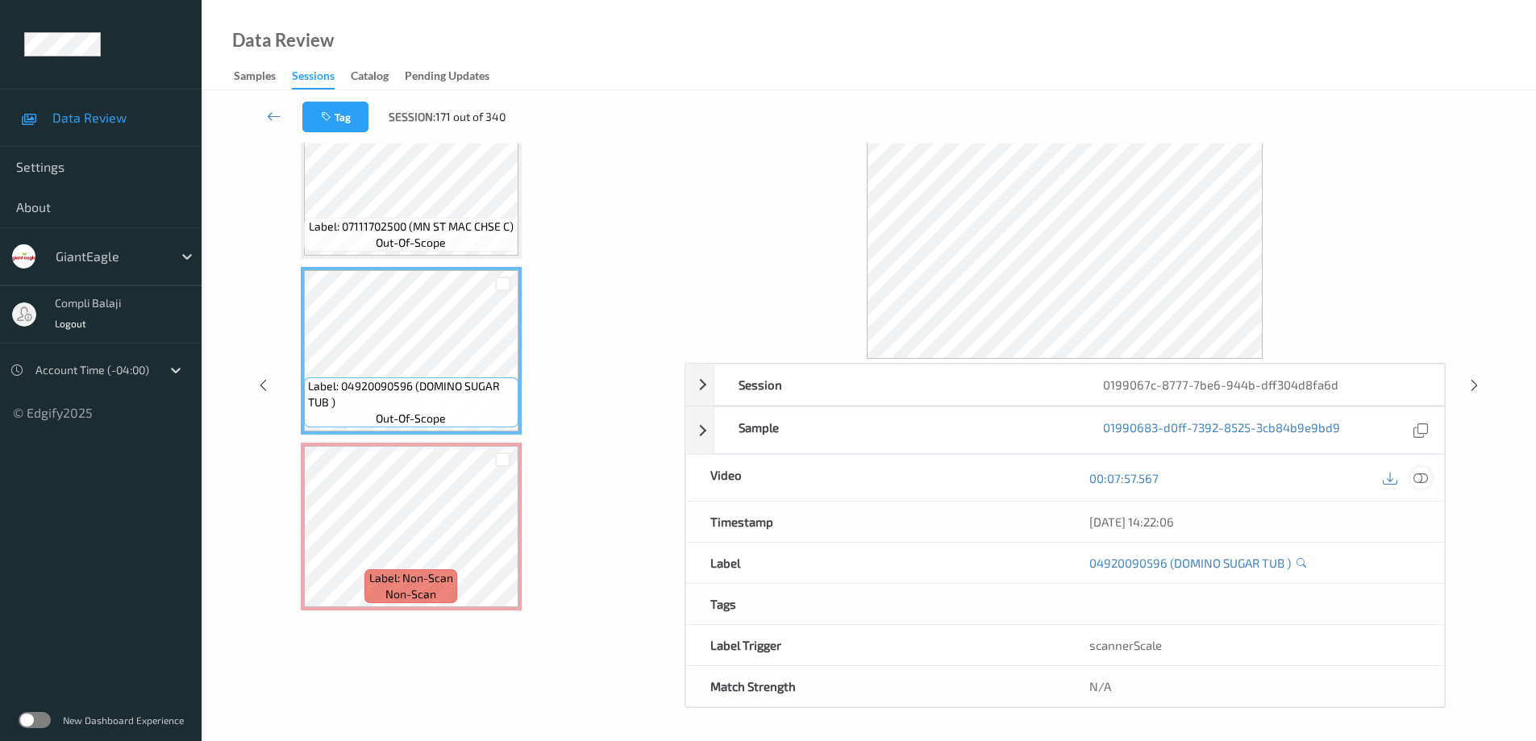
click at [1425, 469] on div at bounding box center [1421, 478] width 22 height 22
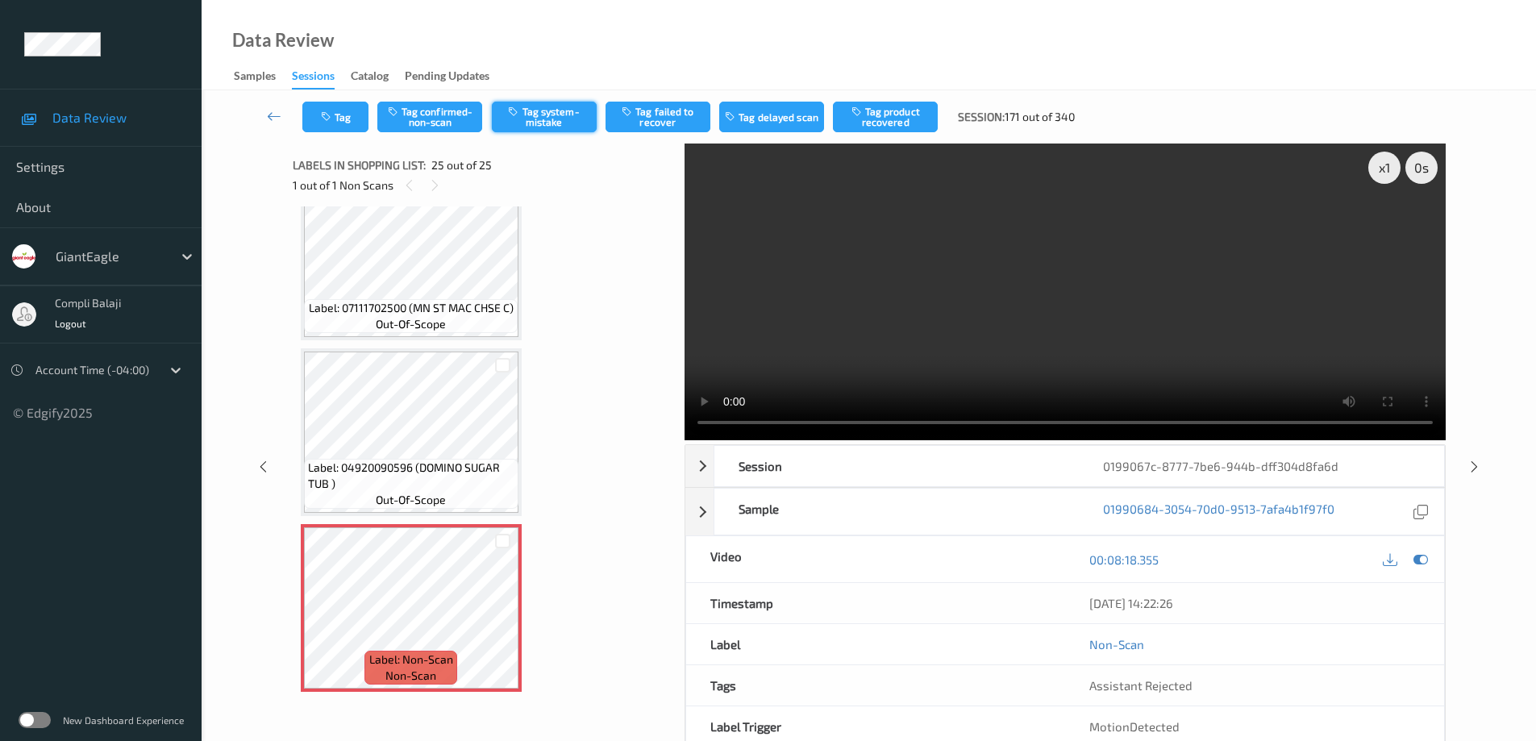
click at [554, 122] on button "Tag system-mistake" at bounding box center [544, 117] width 105 height 31
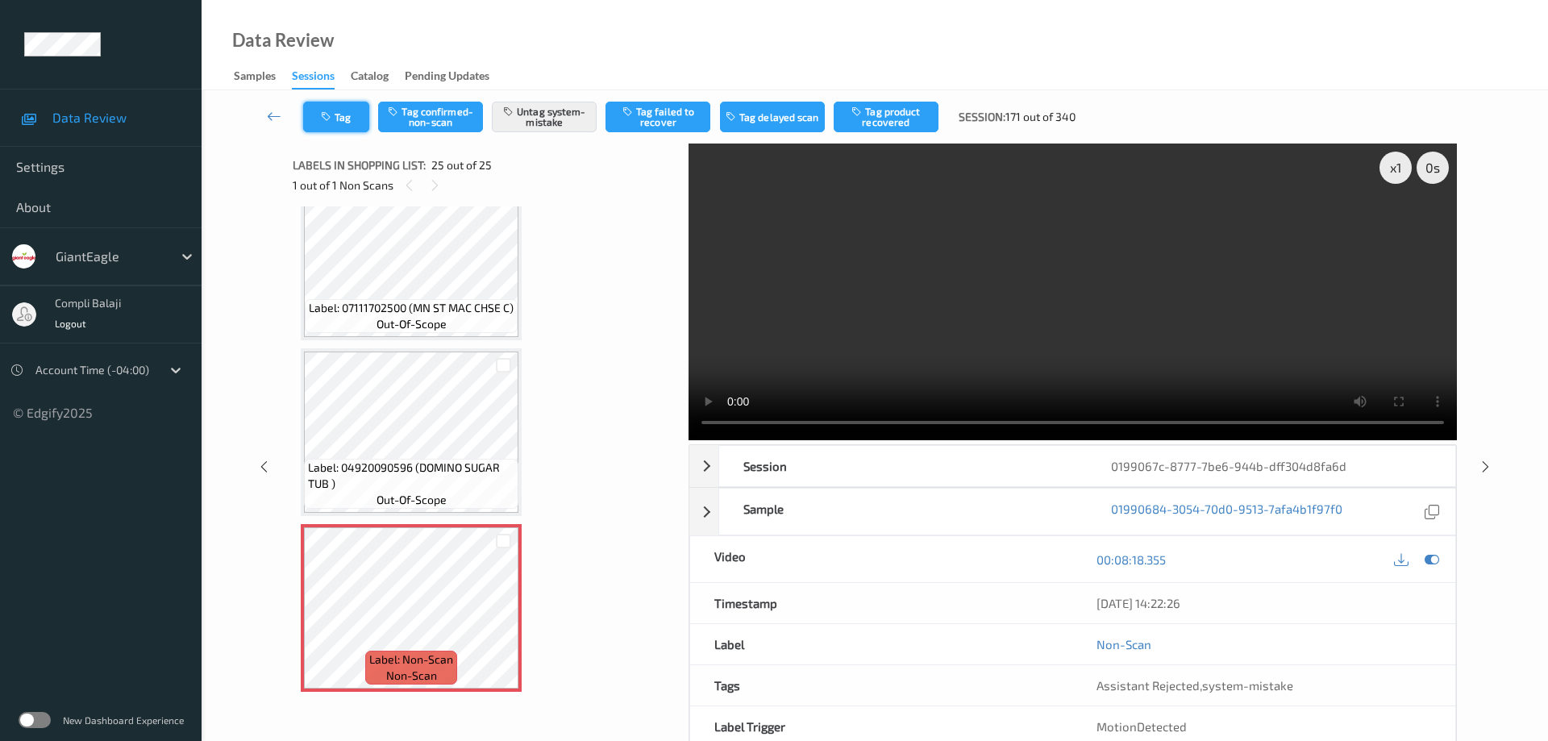
click at [354, 116] on button "Tag" at bounding box center [336, 117] width 66 height 31
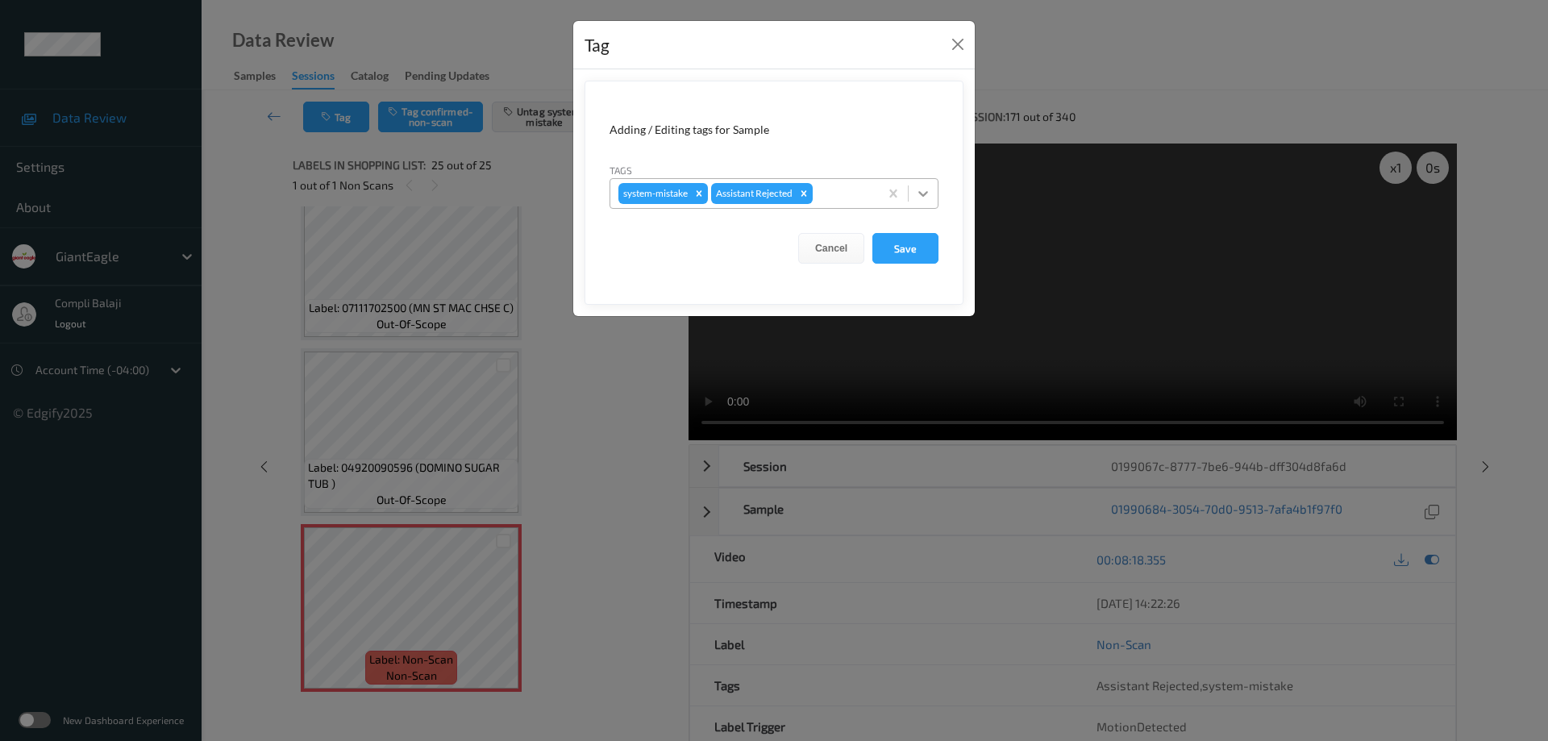
click at [924, 186] on icon at bounding box center [923, 193] width 16 height 16
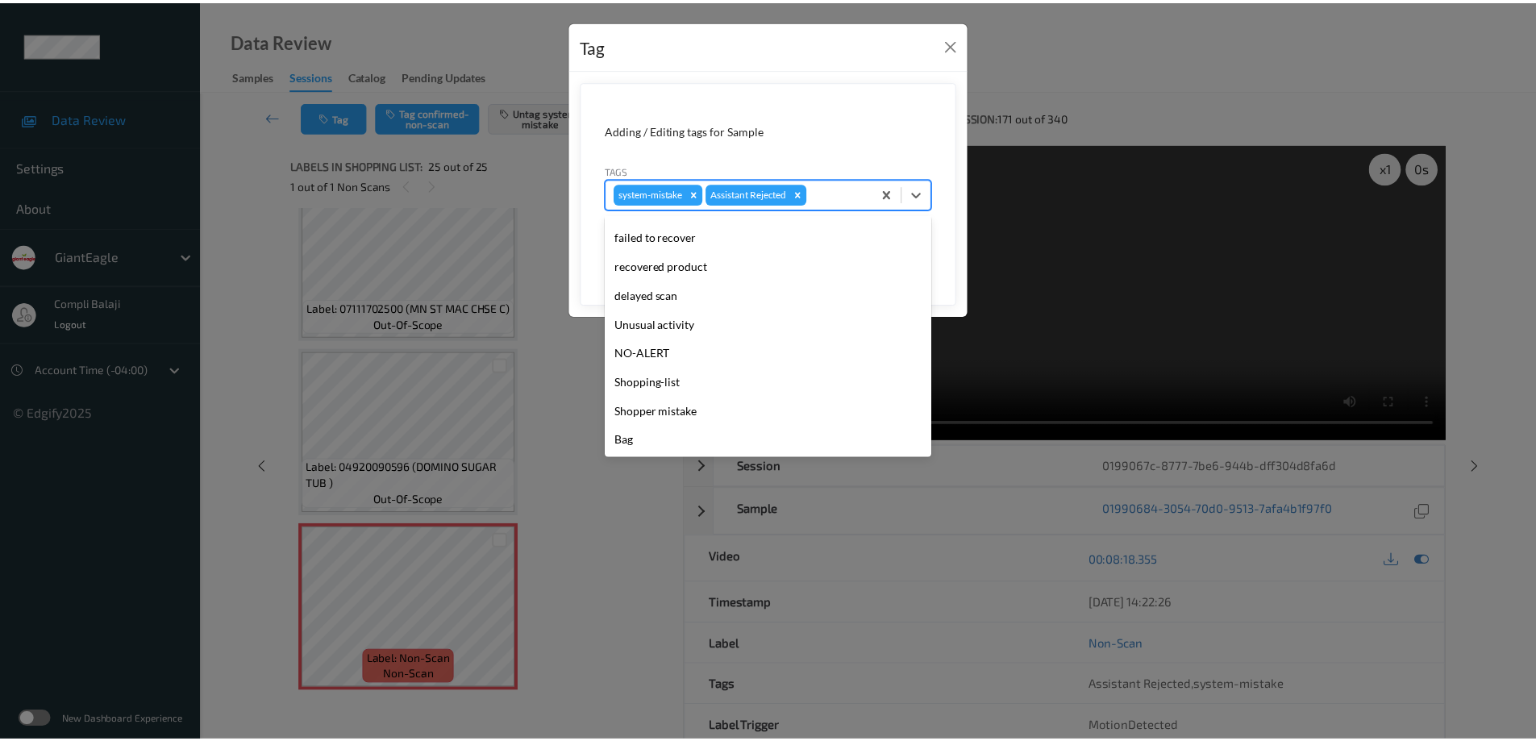
scroll to position [142, 0]
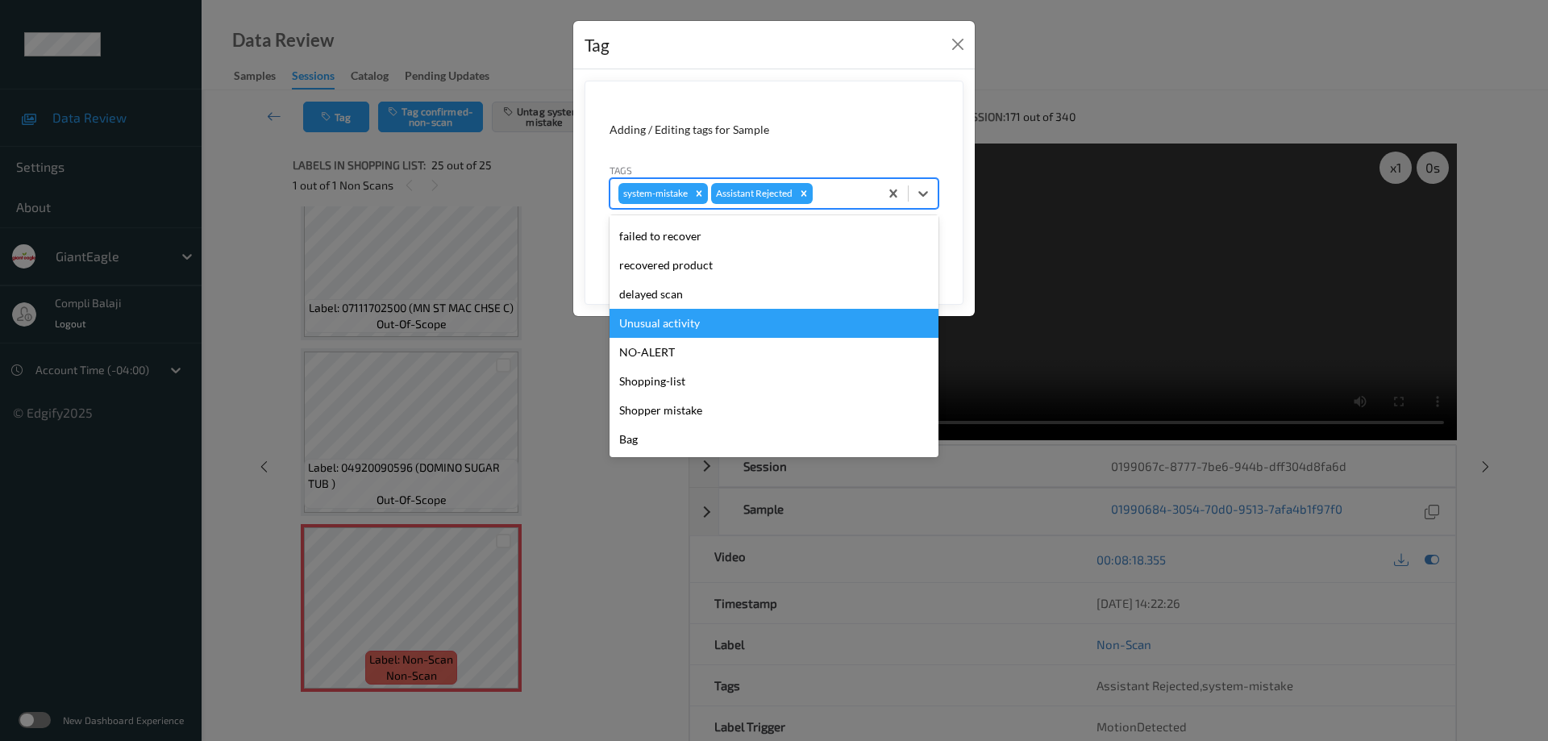
click at [687, 329] on div "Unusual activity" at bounding box center [774, 323] width 329 height 29
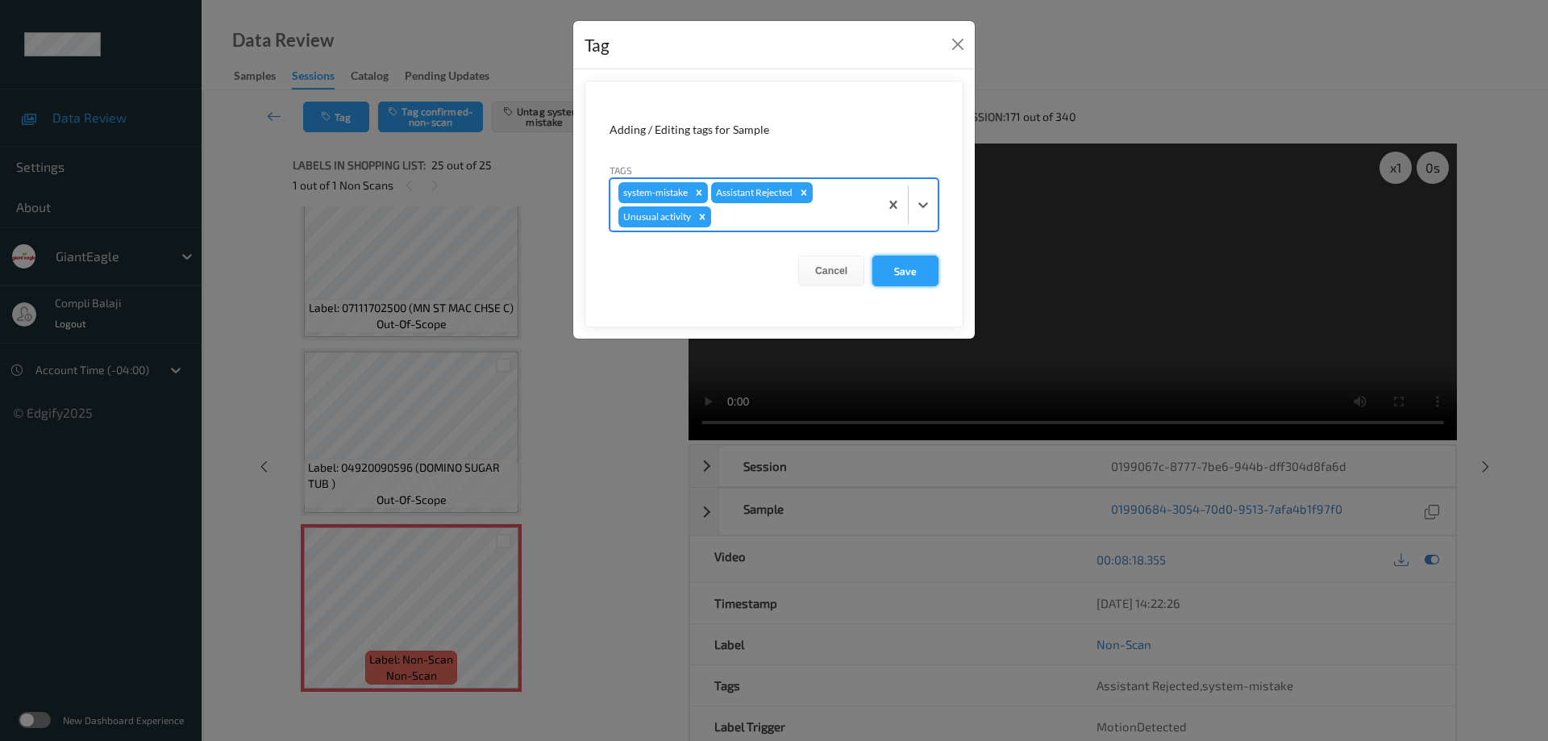
click at [922, 277] on button "Save" at bounding box center [906, 271] width 66 height 31
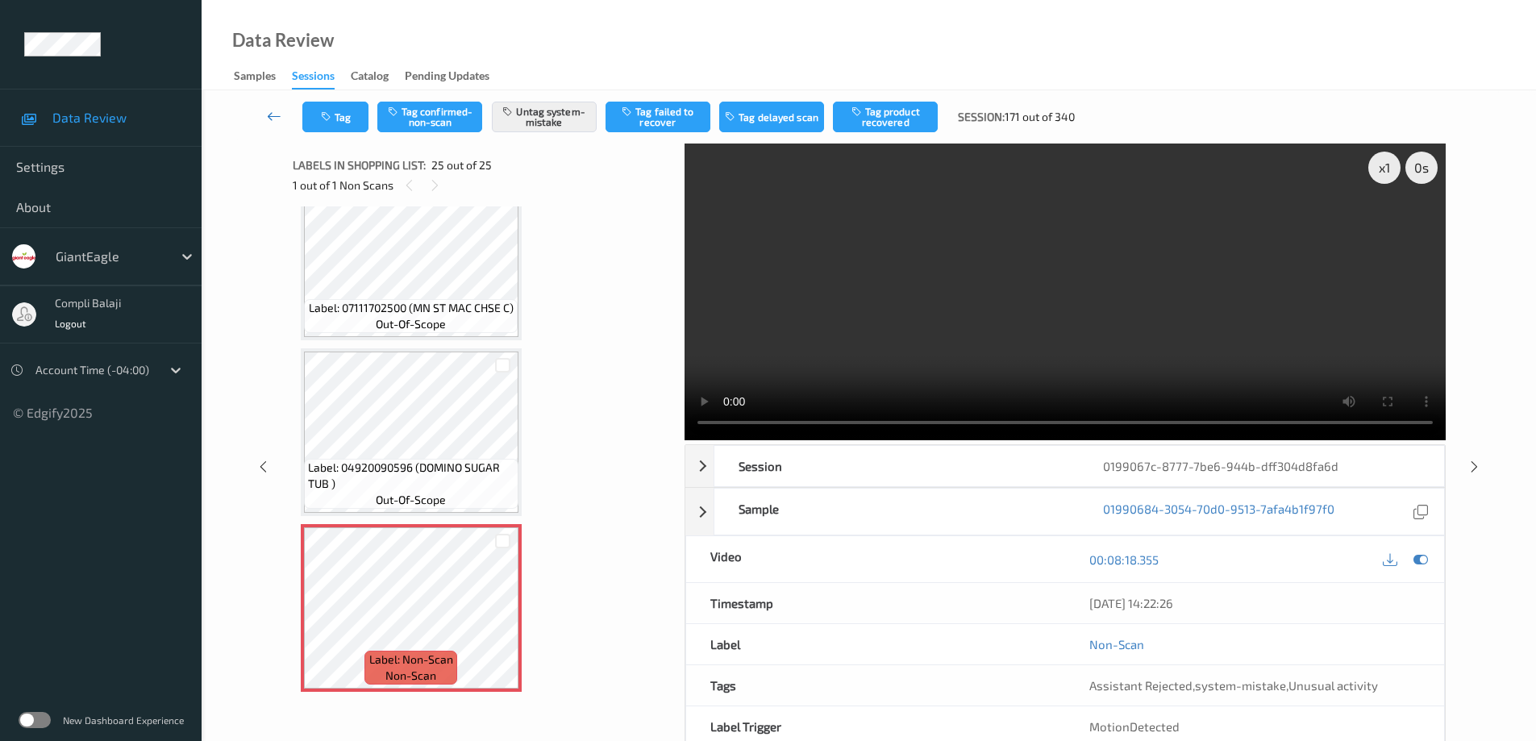
click at [273, 120] on icon at bounding box center [274, 116] width 15 height 16
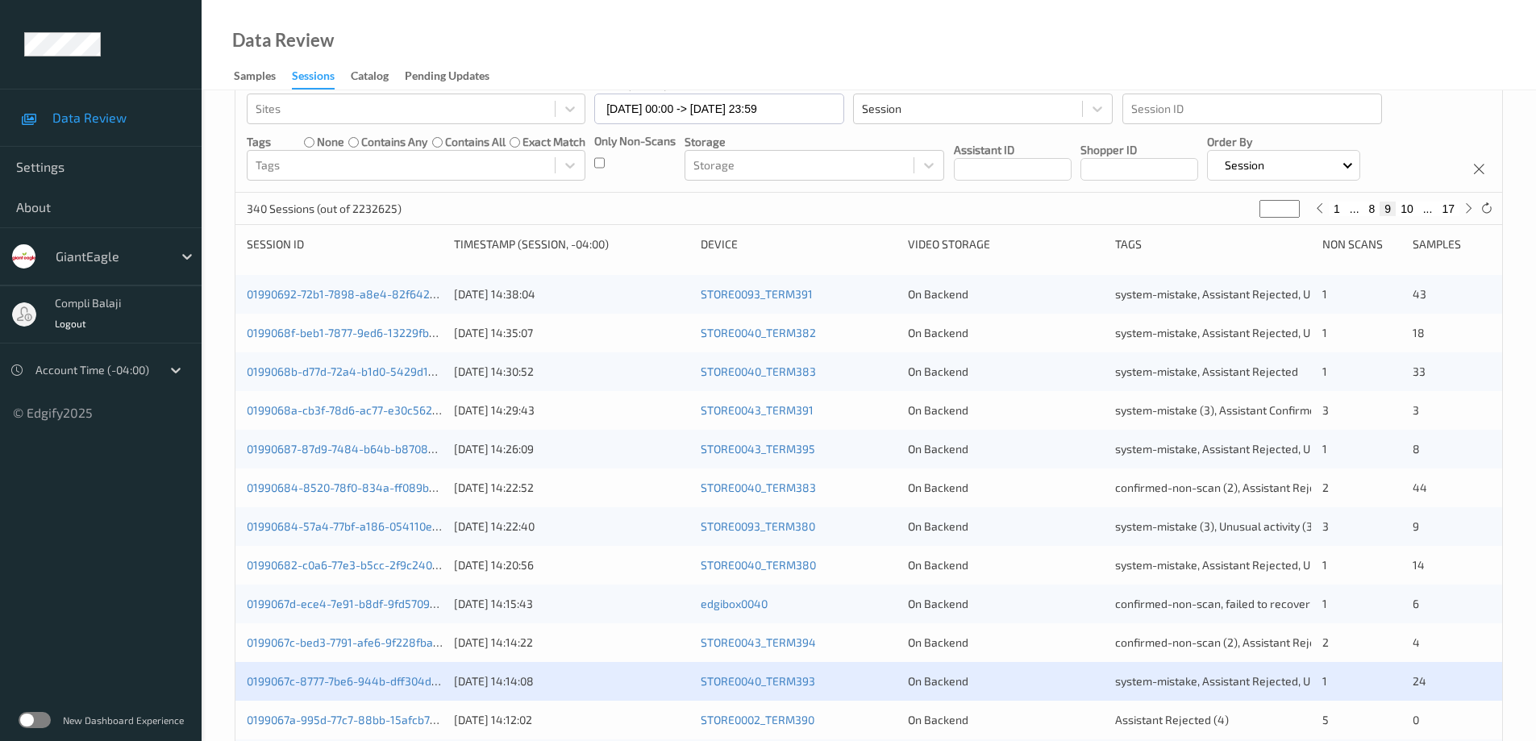
scroll to position [403, 0]
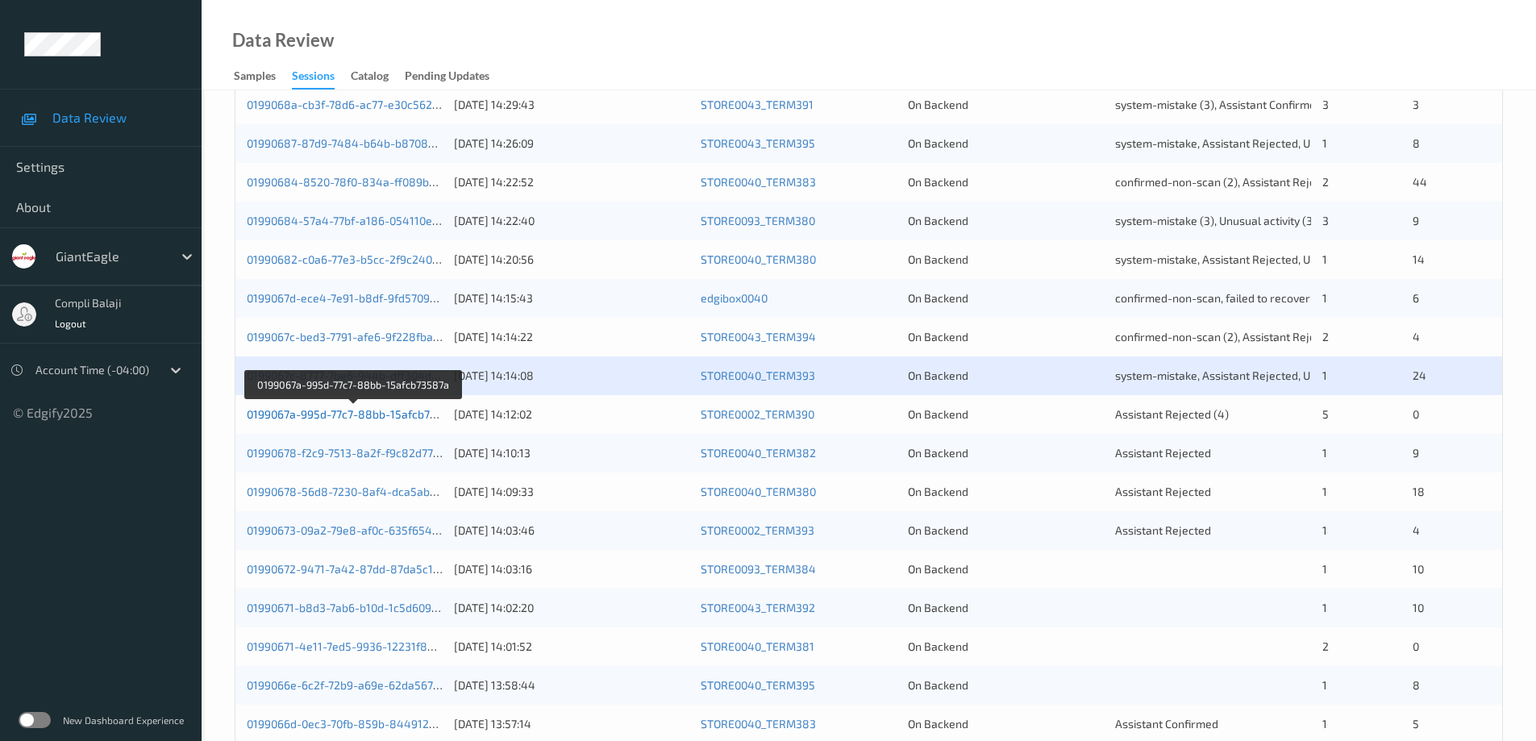
click at [317, 416] on link "0199067a-995d-77c7-88bb-15afcb73587a" at bounding box center [354, 414] width 215 height 14
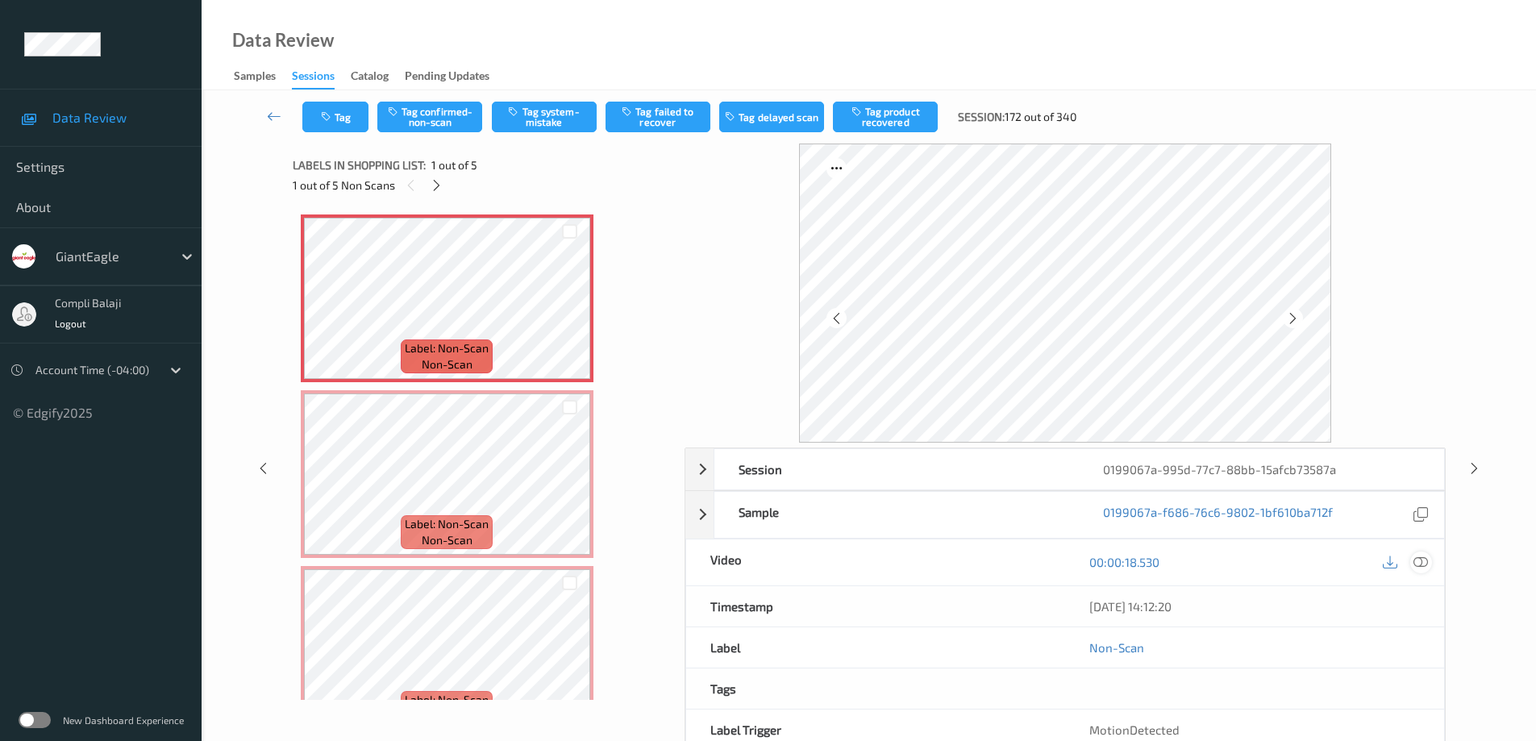
click at [1423, 561] on icon at bounding box center [1421, 562] width 15 height 15
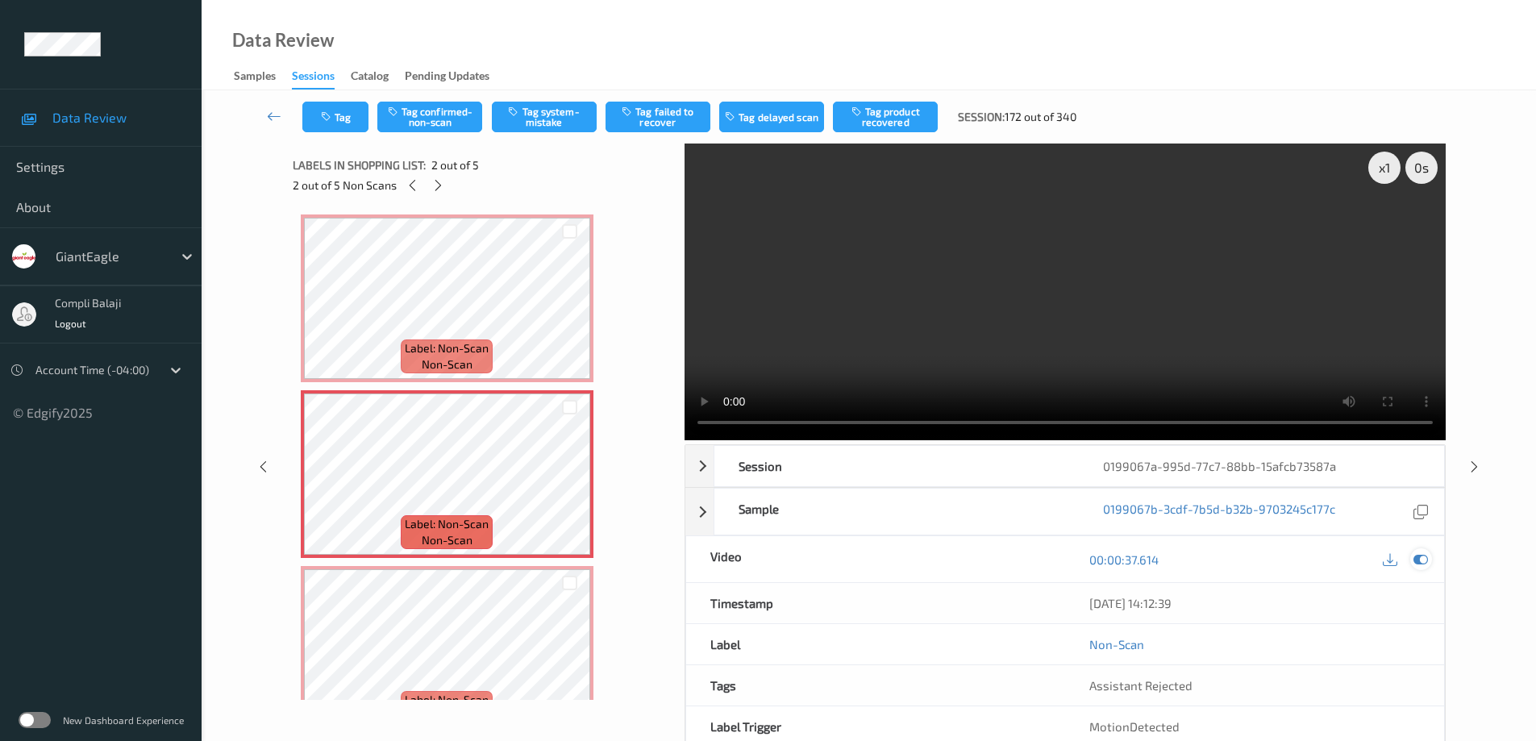
click at [1423, 564] on icon at bounding box center [1421, 559] width 15 height 15
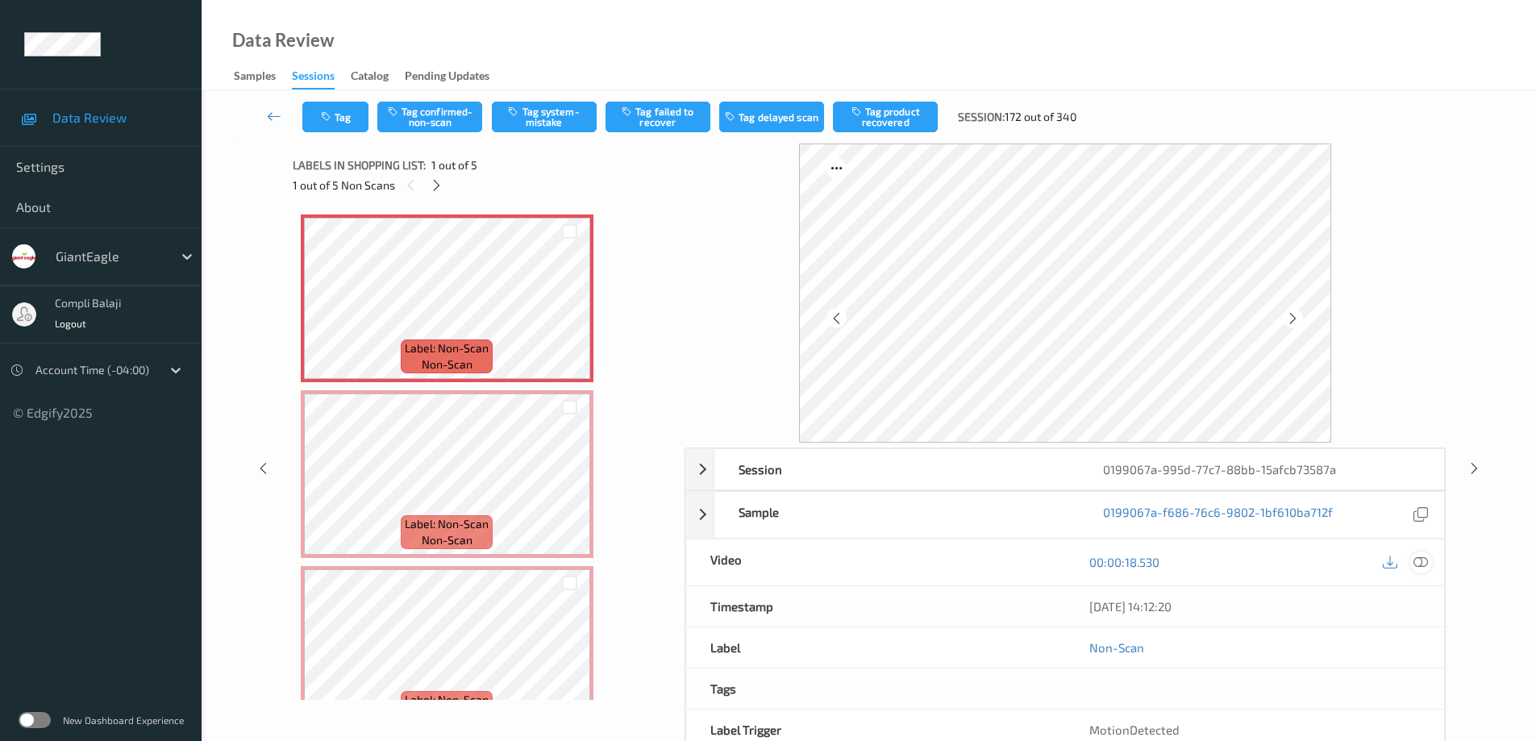
click at [1428, 564] on div at bounding box center [1421, 563] width 22 height 22
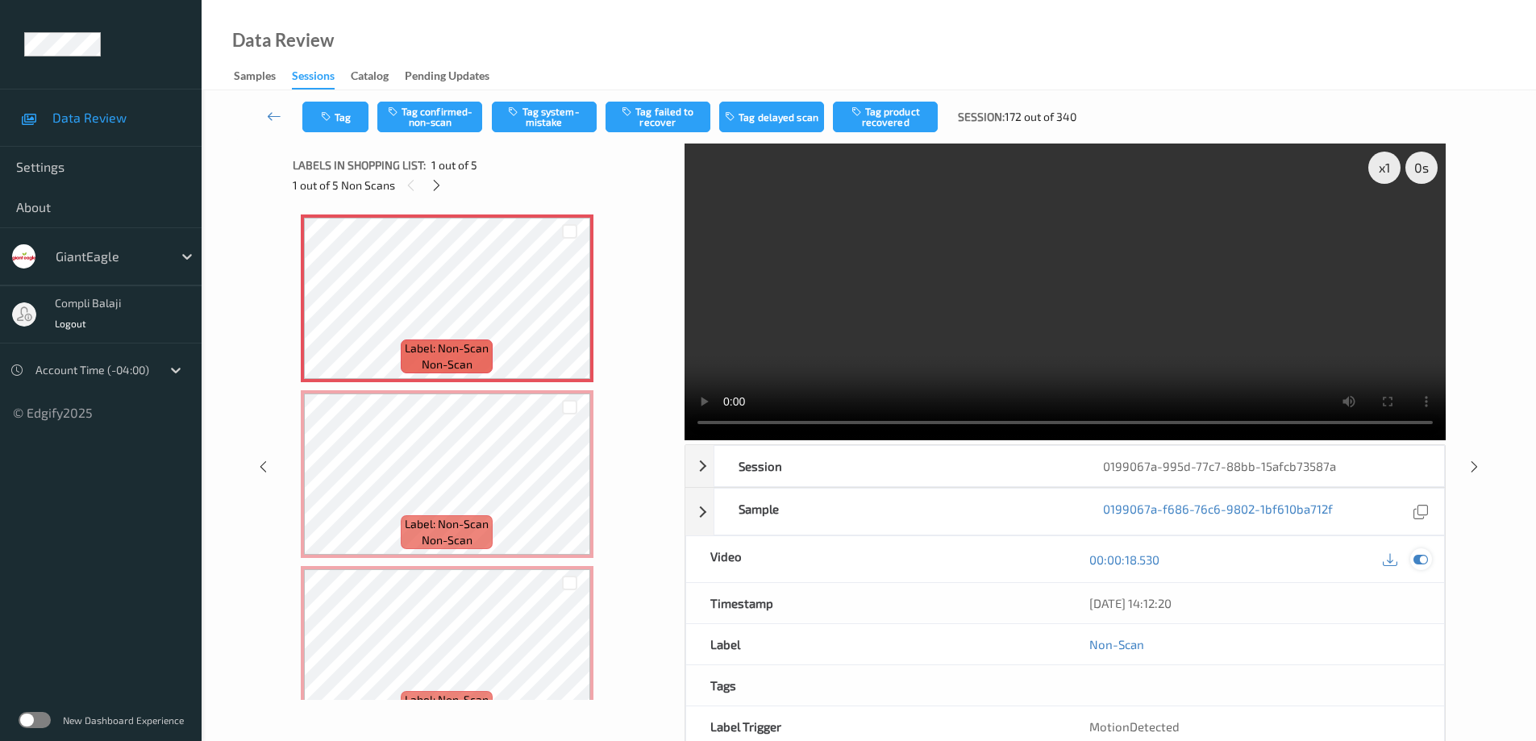
click at [1423, 564] on icon at bounding box center [1421, 559] width 15 height 15
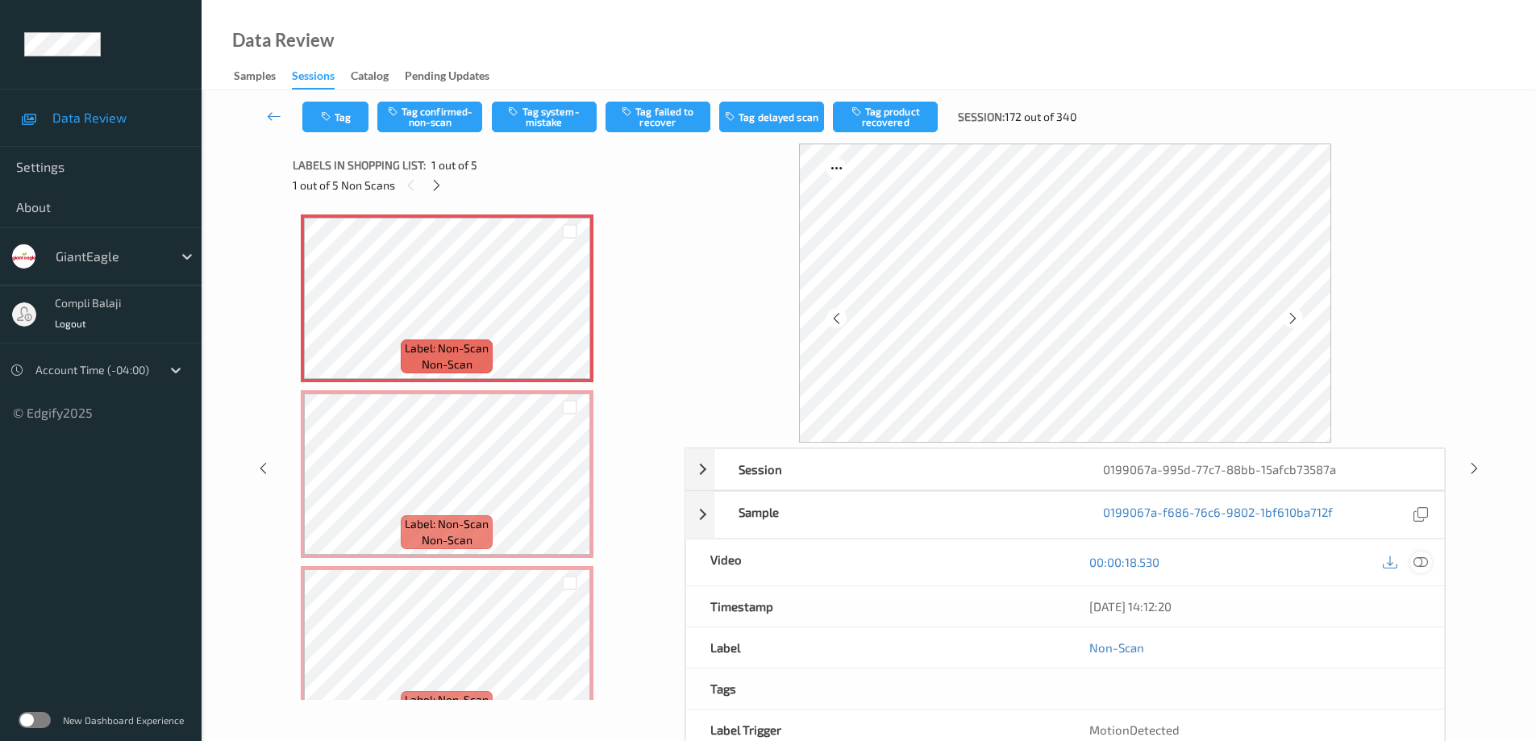
click at [1427, 561] on icon at bounding box center [1421, 562] width 15 height 15
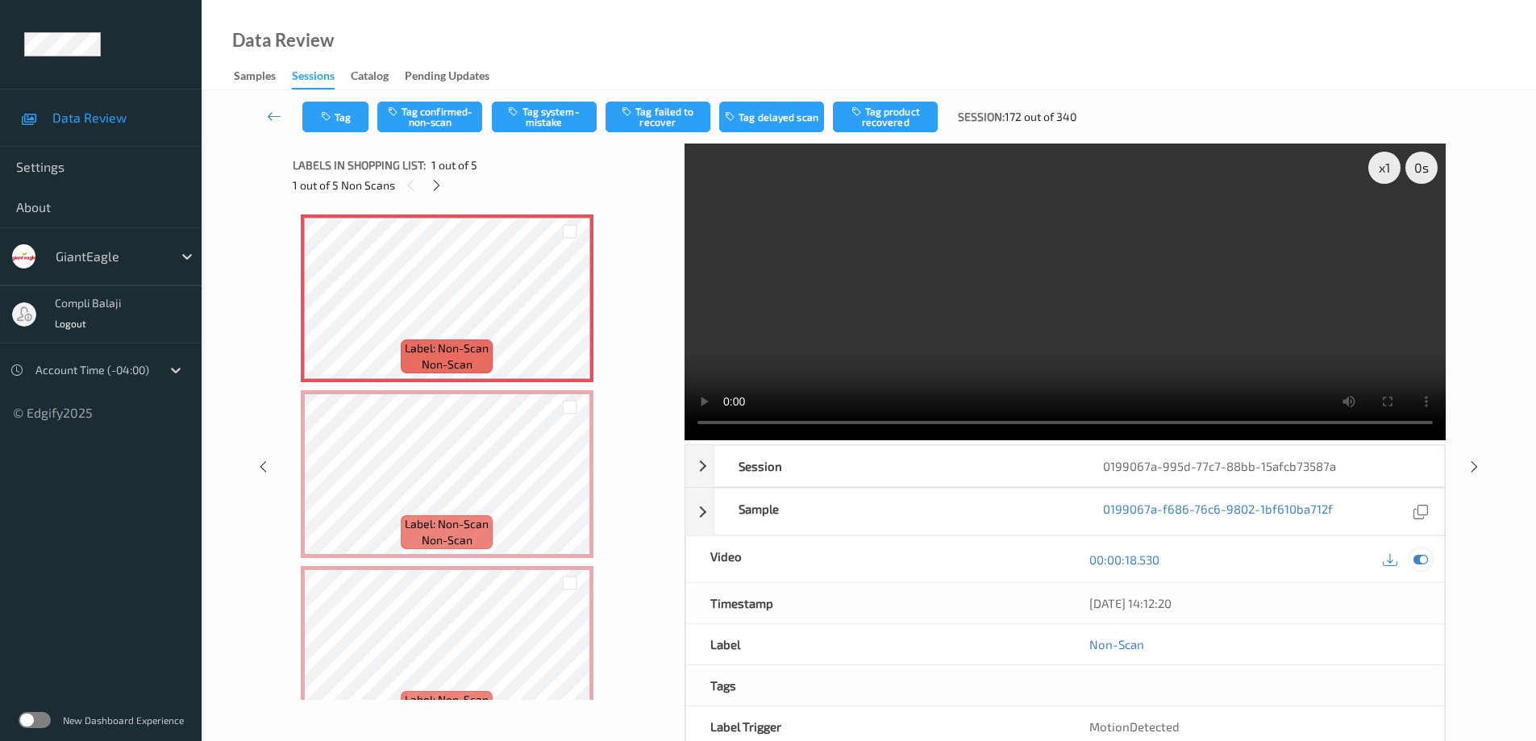
click at [1423, 556] on icon at bounding box center [1421, 559] width 15 height 15
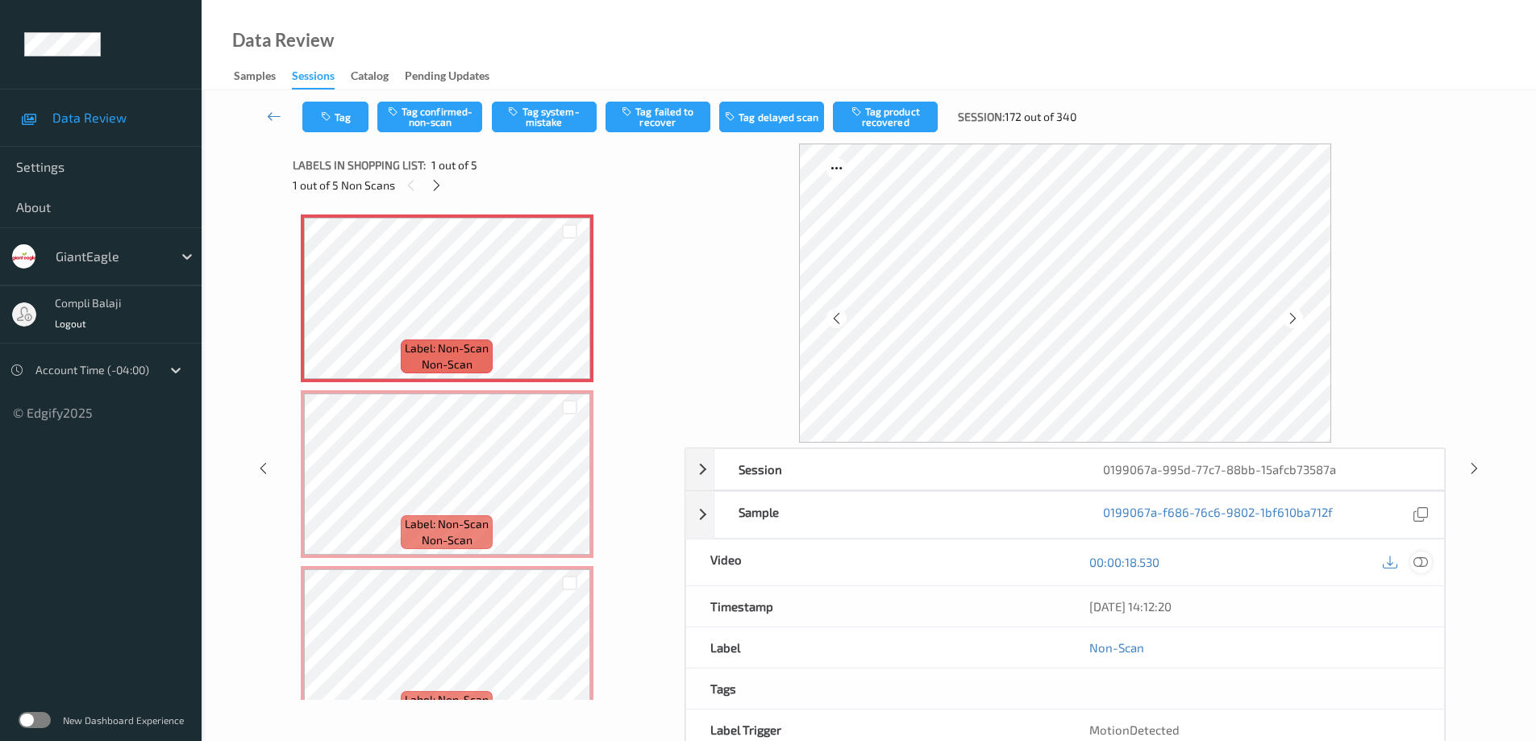
click at [1424, 567] on icon at bounding box center [1421, 562] width 15 height 15
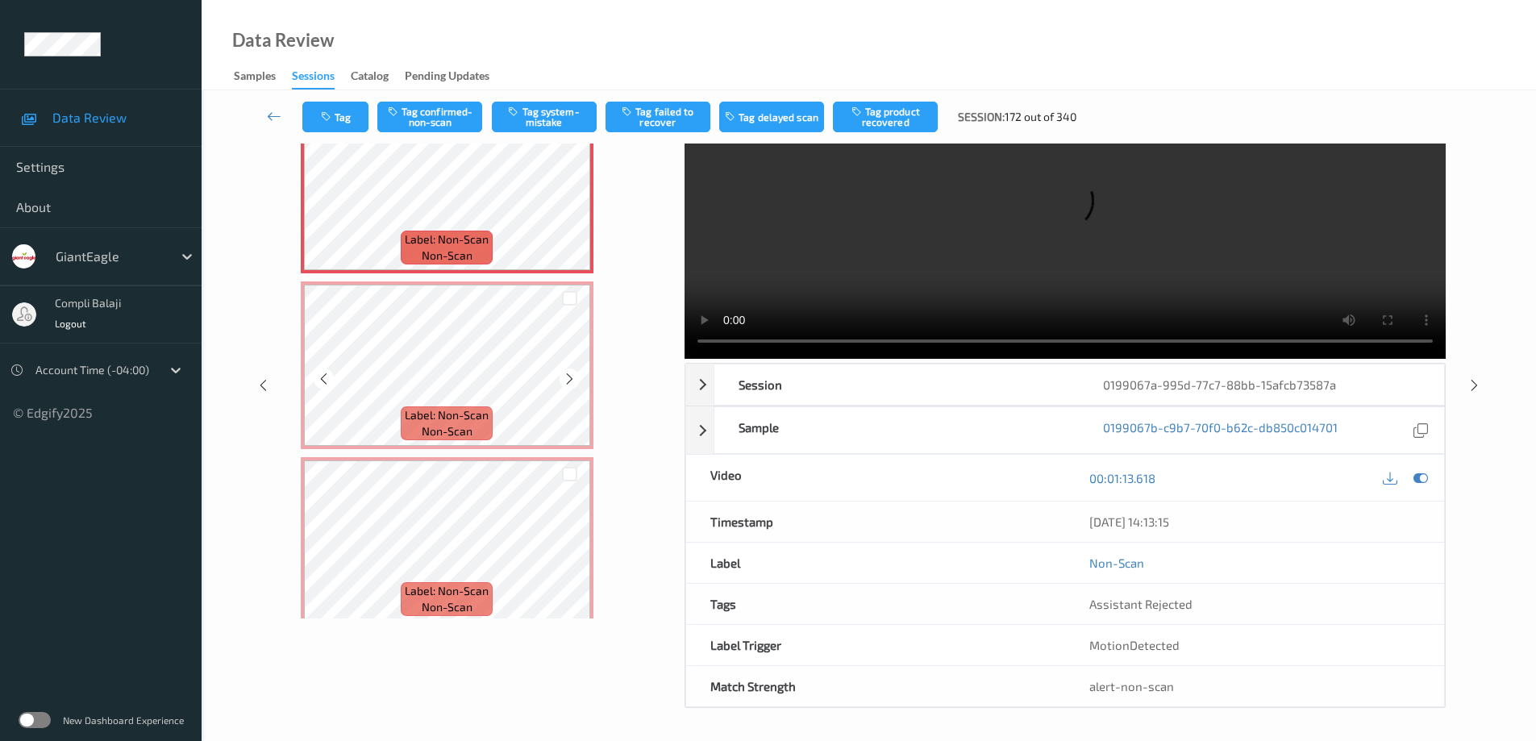
scroll to position [394, 0]
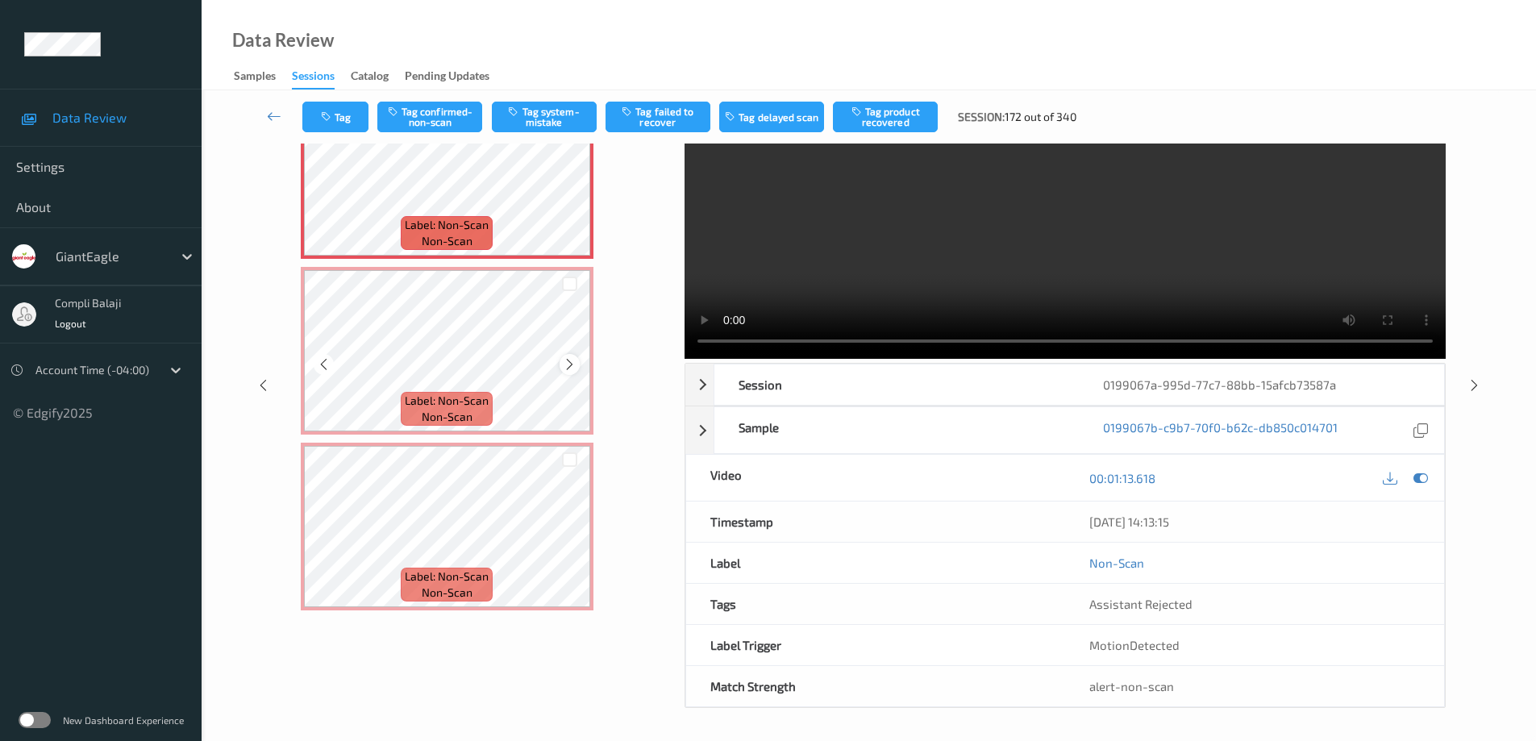
click at [569, 365] on icon at bounding box center [570, 364] width 14 height 15
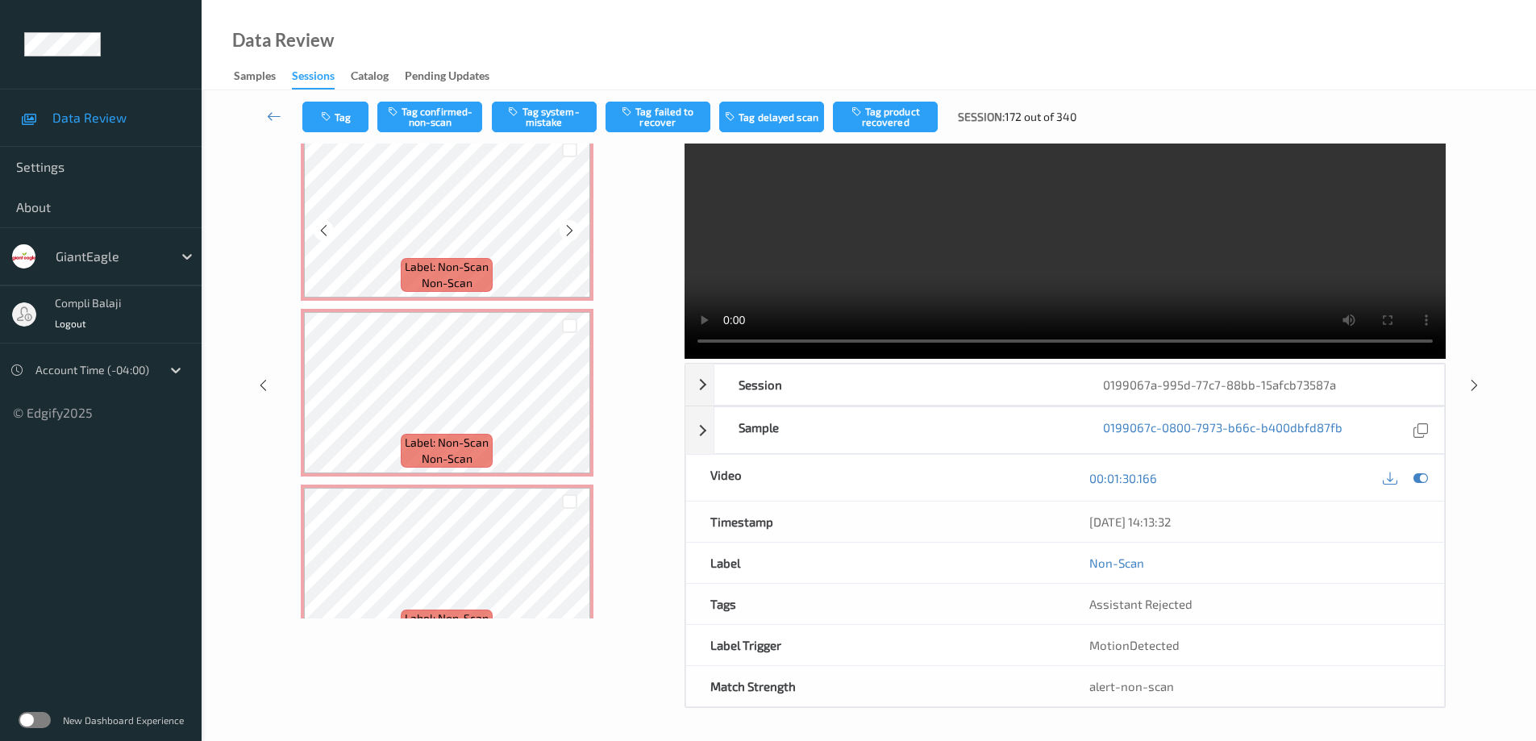
scroll to position [0, 0]
click at [269, 118] on icon at bounding box center [274, 116] width 15 height 16
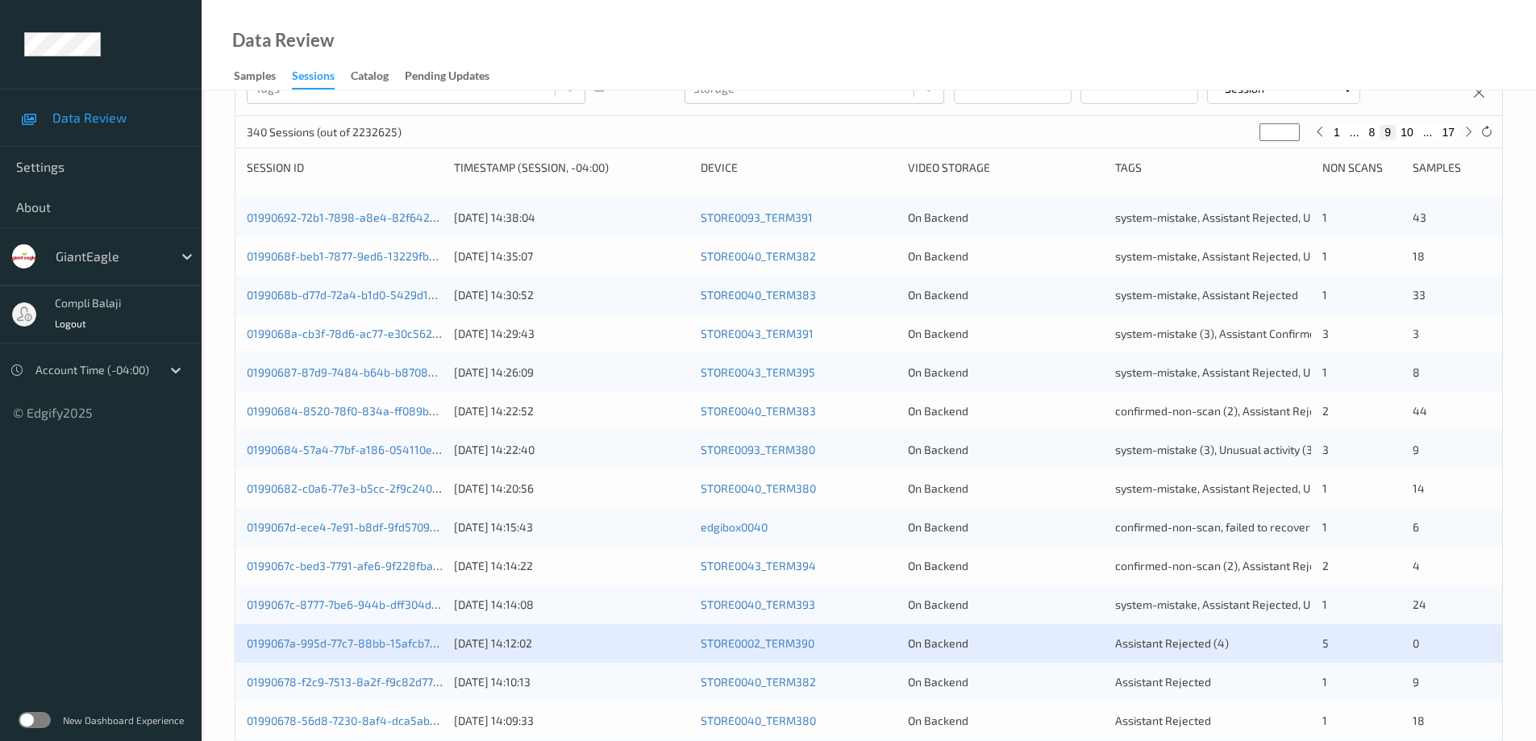
scroll to position [323, 0]
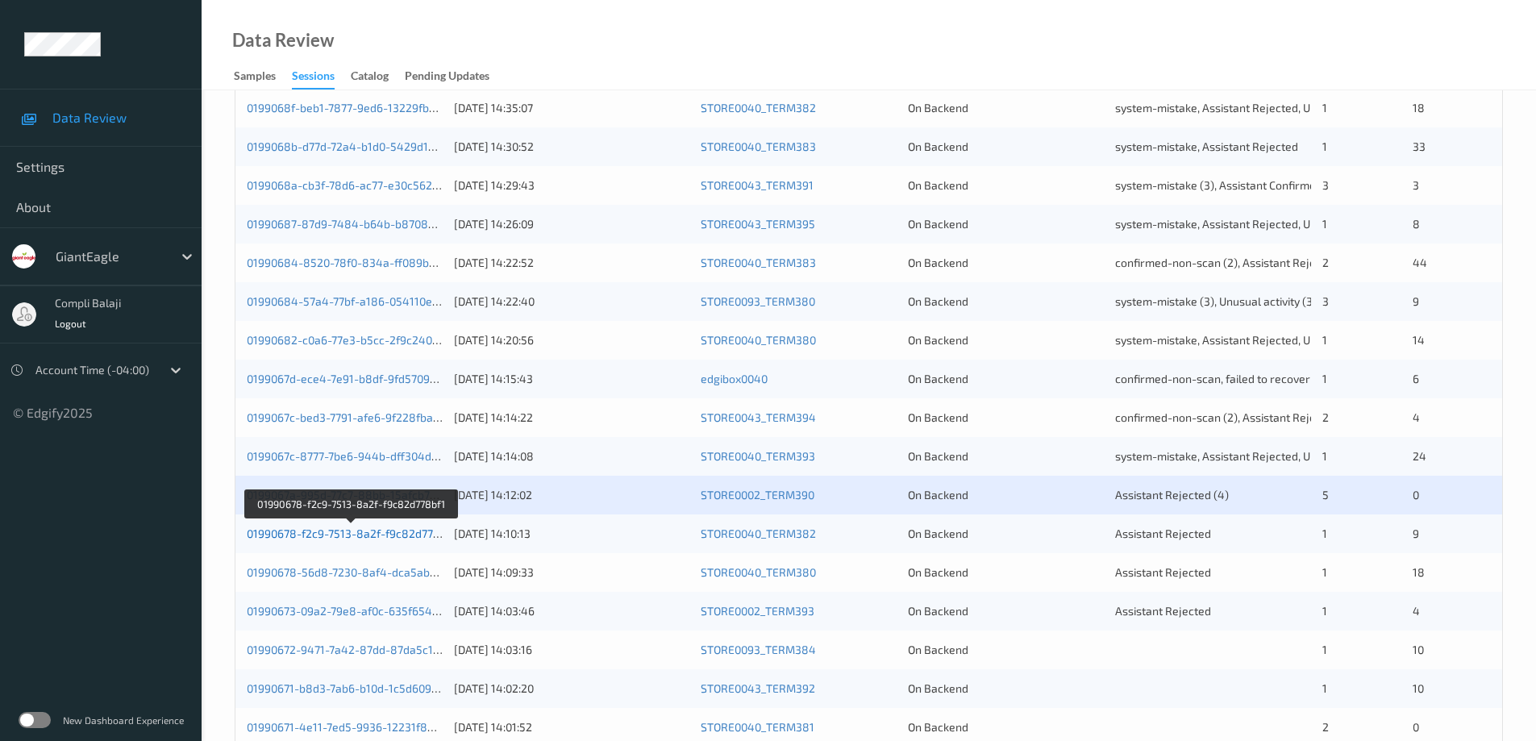
click at [408, 538] on link "01990678-f2c9-7513-8a2f-f9c82d778bf1" at bounding box center [351, 534] width 209 height 14
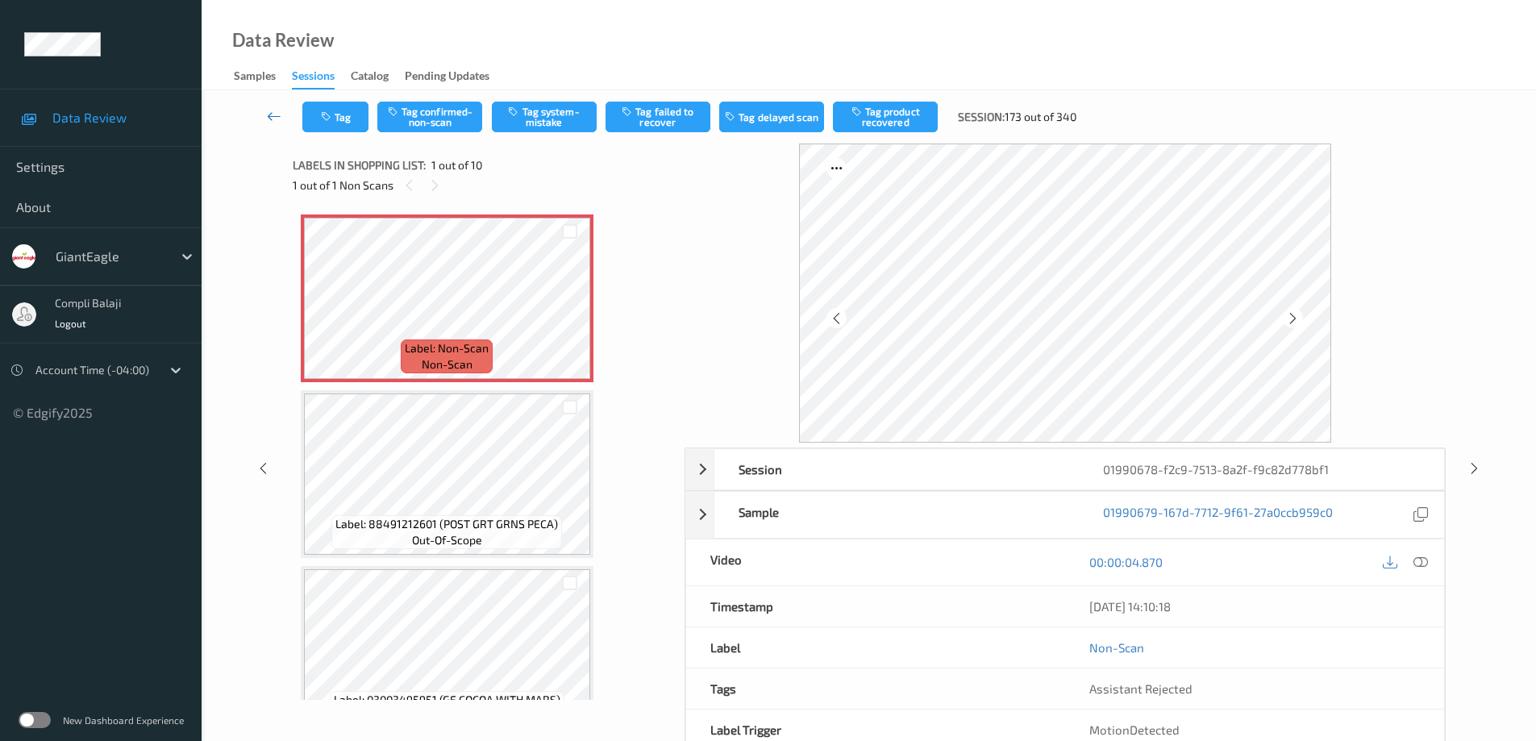
click at [273, 121] on icon at bounding box center [274, 116] width 15 height 16
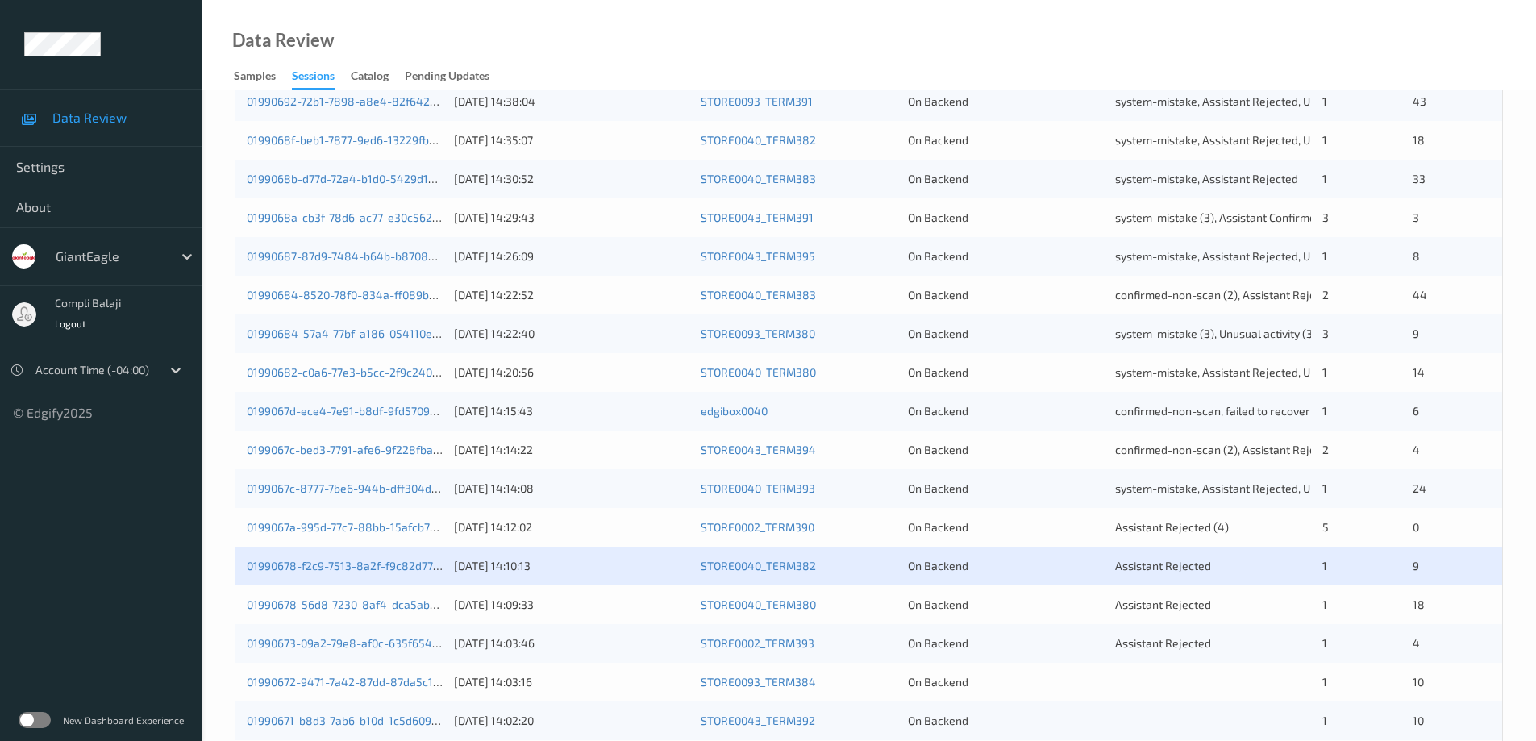
scroll to position [323, 0]
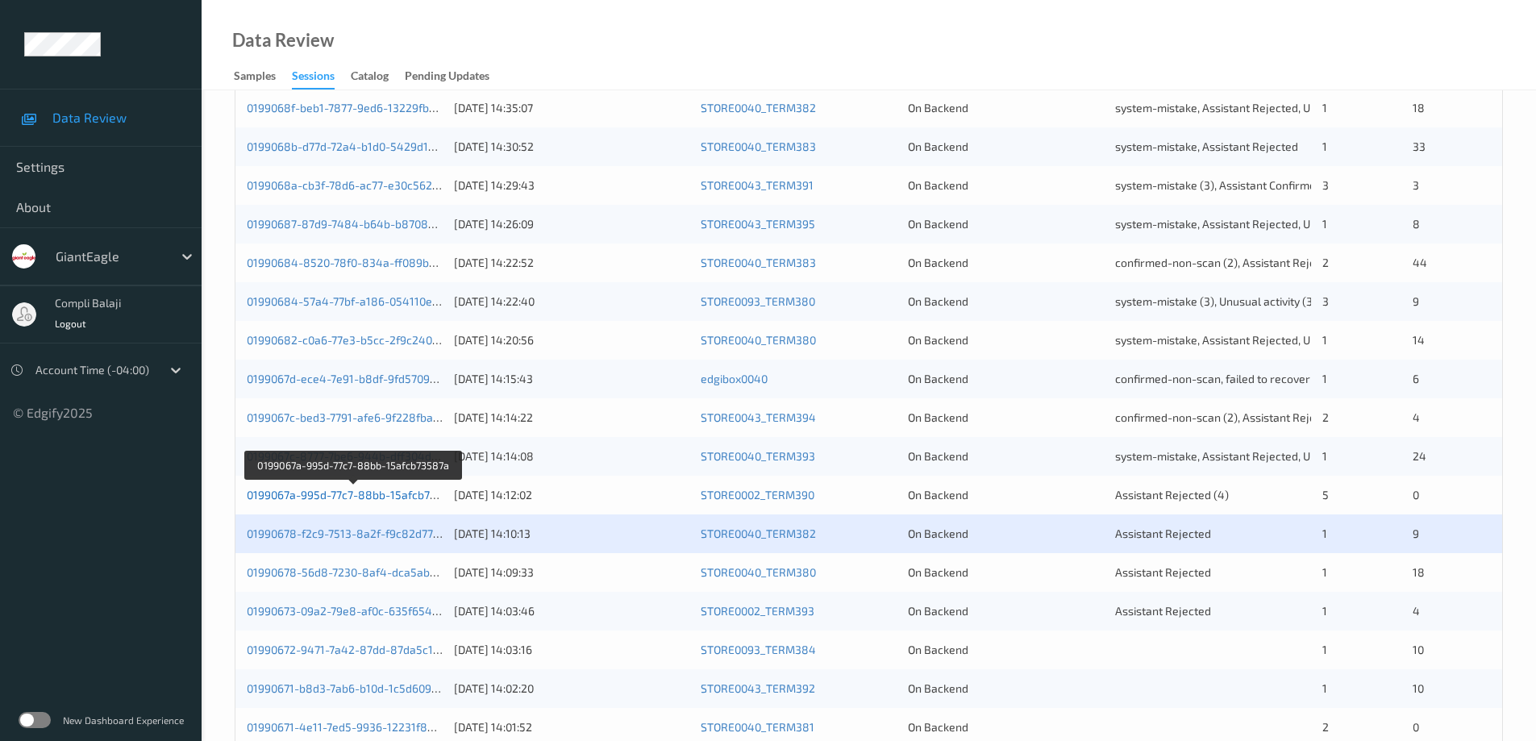
click at [406, 495] on link "0199067a-995d-77c7-88bb-15afcb73587a" at bounding box center [354, 495] width 215 height 14
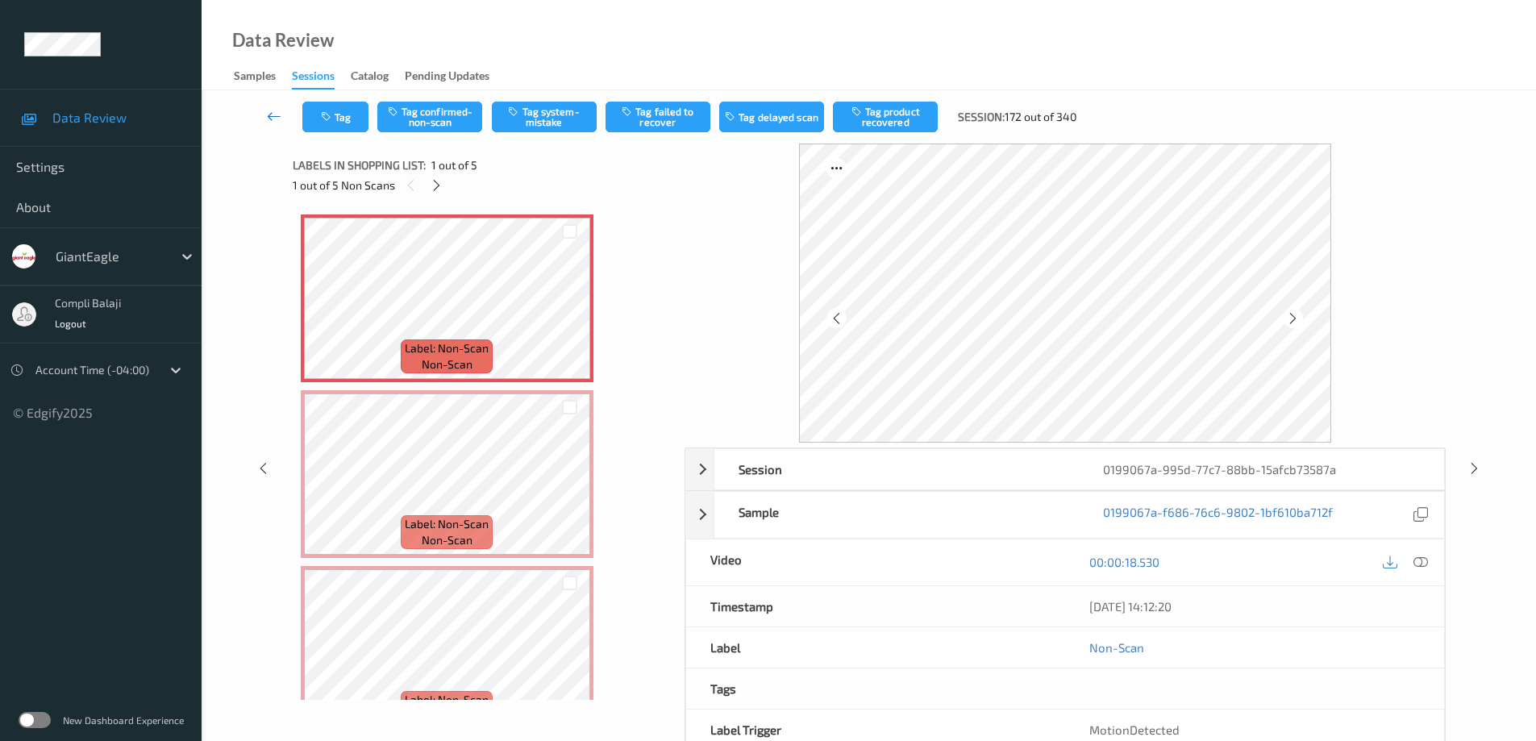
click at [273, 115] on icon at bounding box center [274, 116] width 15 height 16
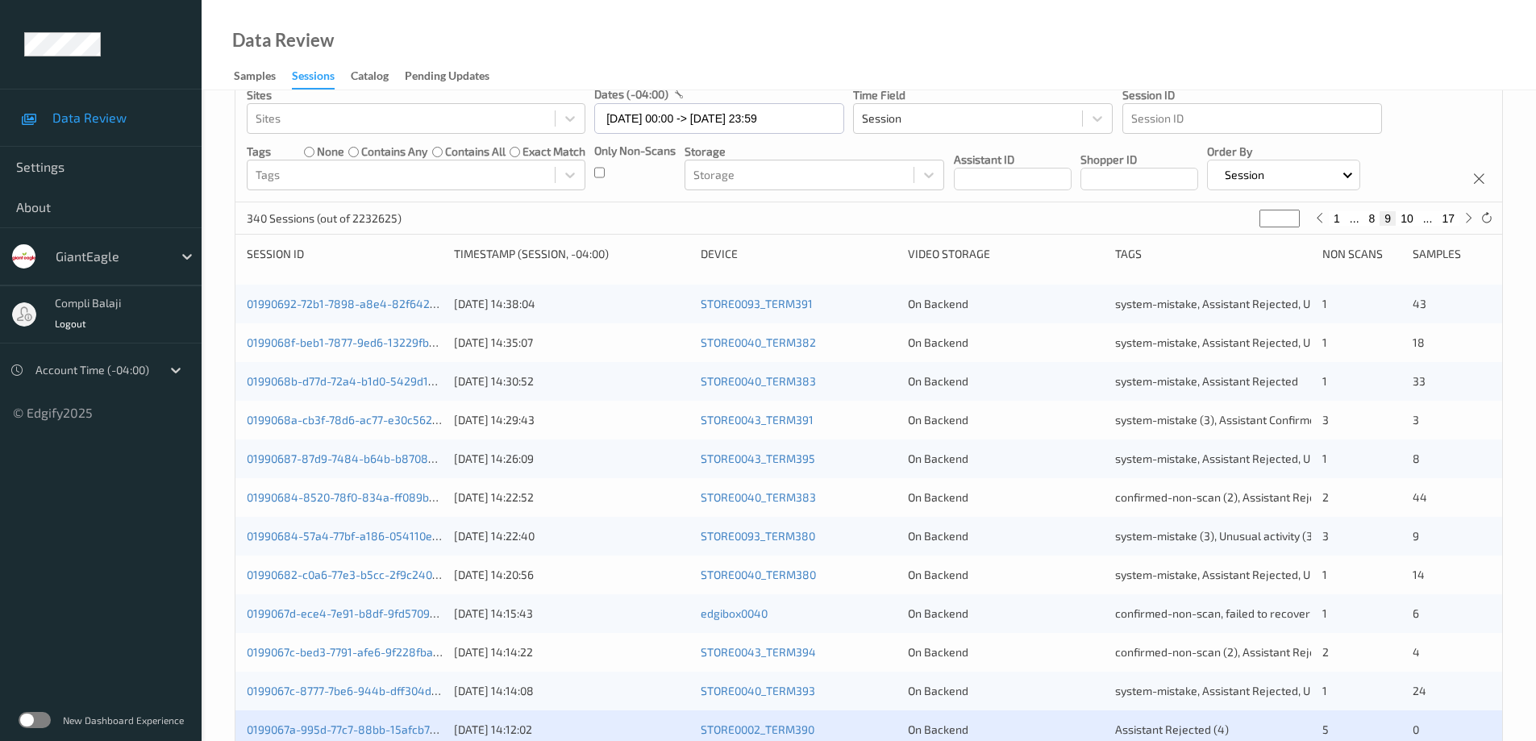
scroll to position [403, 0]
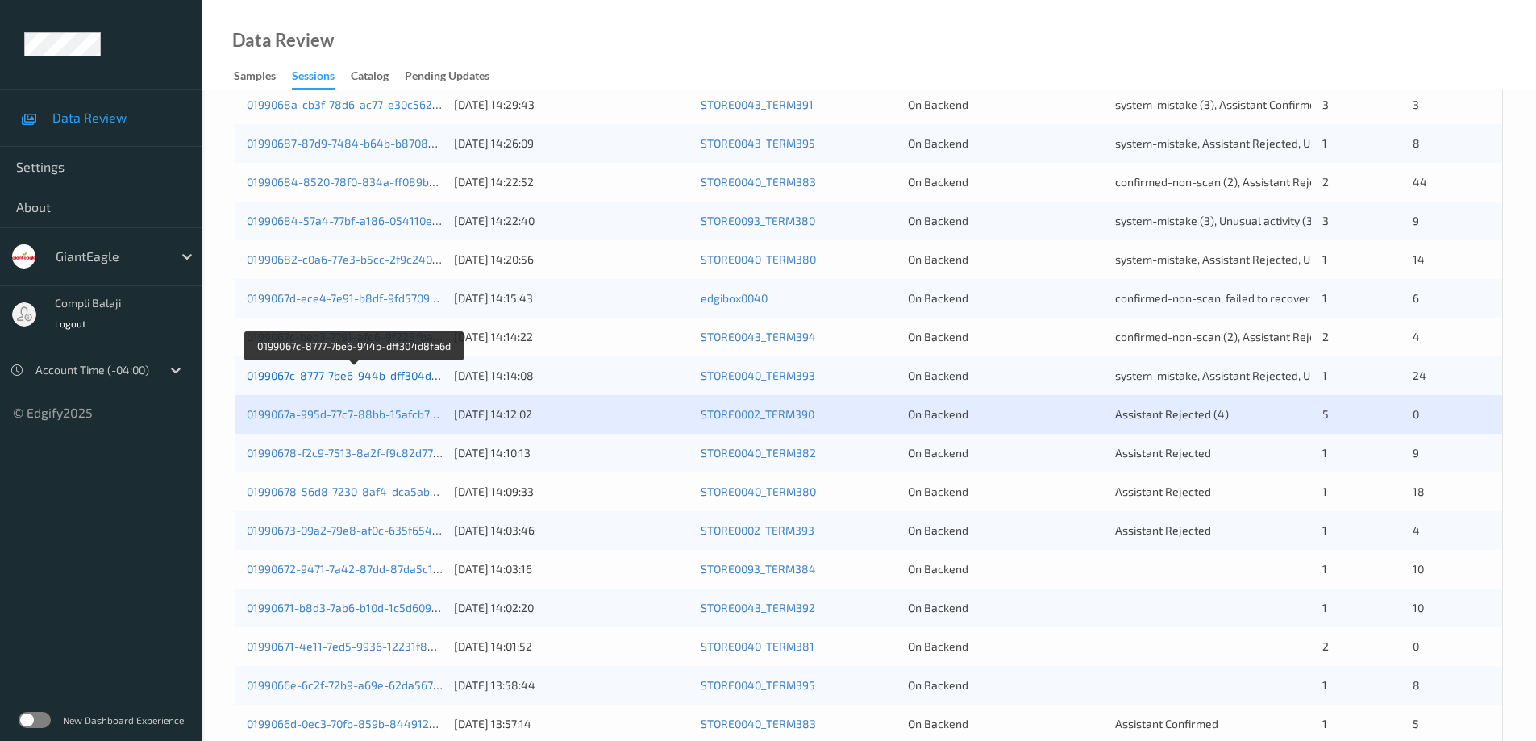
click at [364, 377] on link "0199067c-8777-7be6-944b-dff304d8fa6d" at bounding box center [354, 376] width 215 height 14
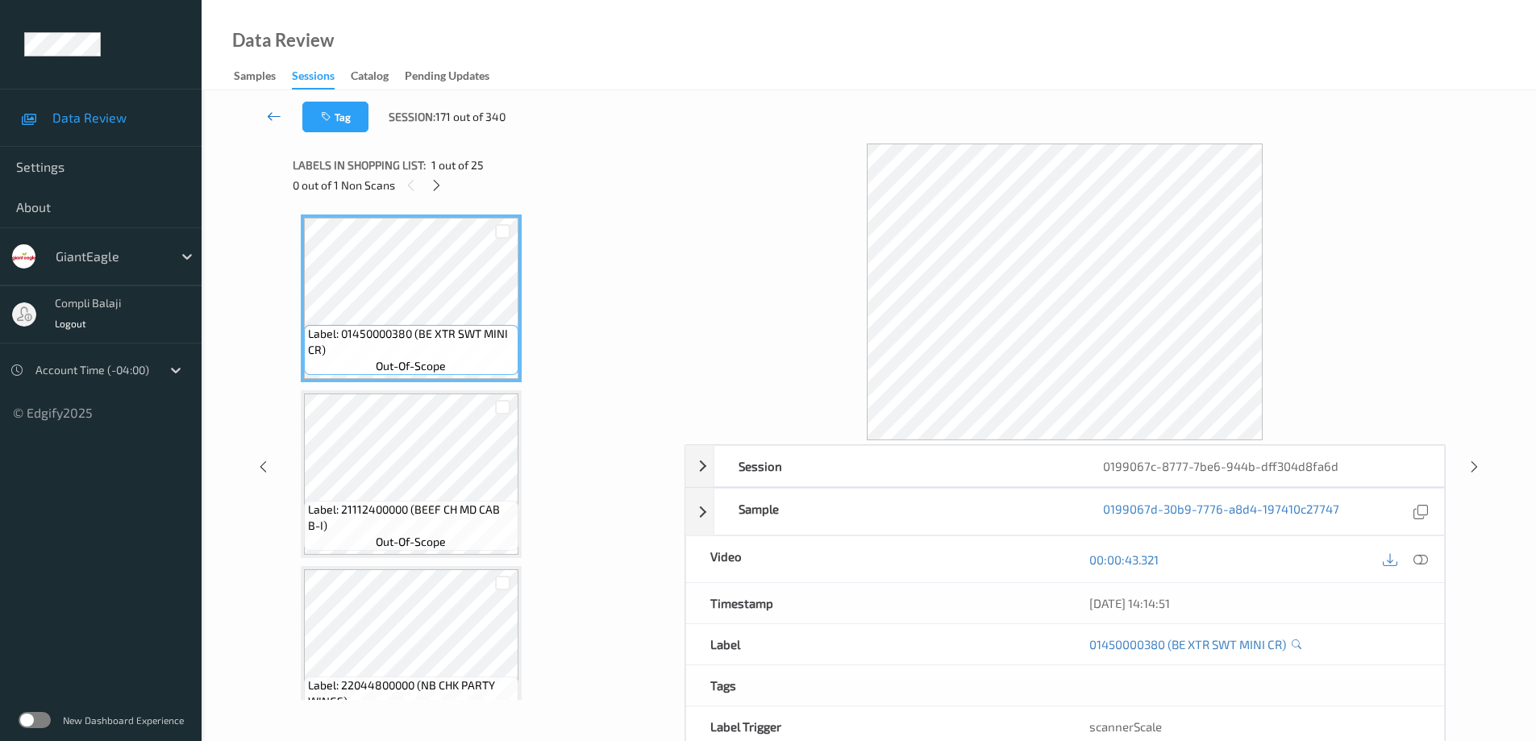
click at [272, 116] on icon at bounding box center [274, 116] width 15 height 16
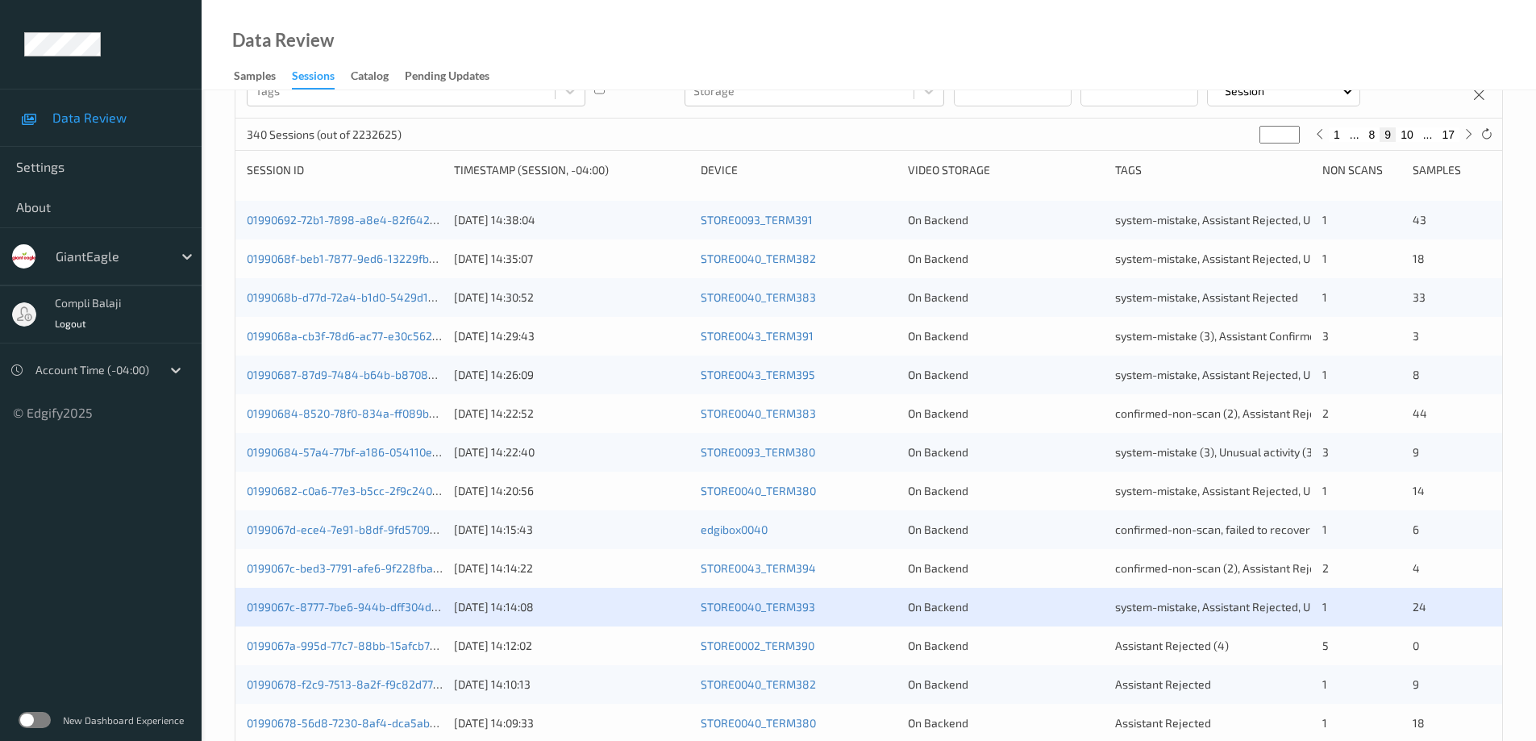
scroll to position [242, 0]
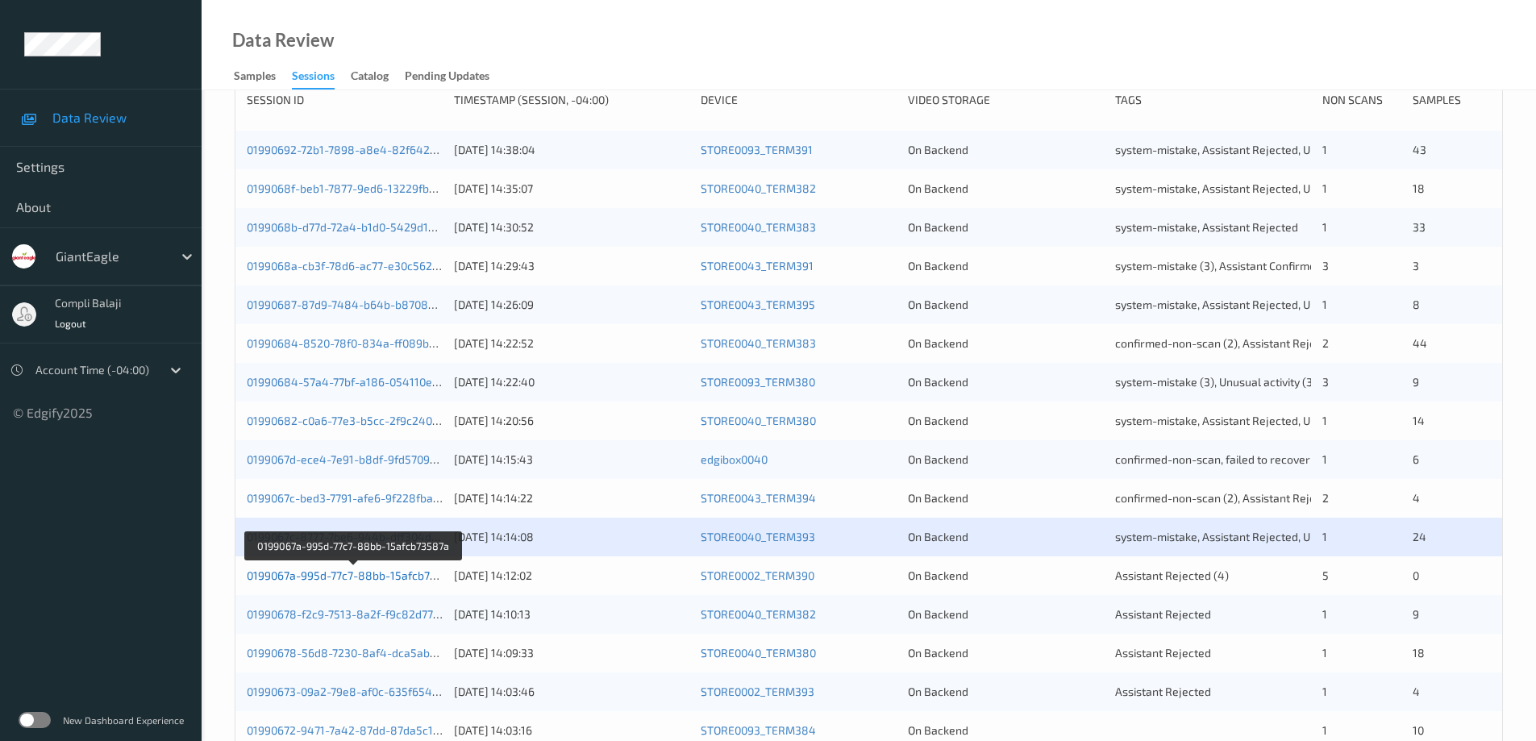
click at [387, 581] on link "0199067a-995d-77c7-88bb-15afcb73587a" at bounding box center [354, 576] width 215 height 14
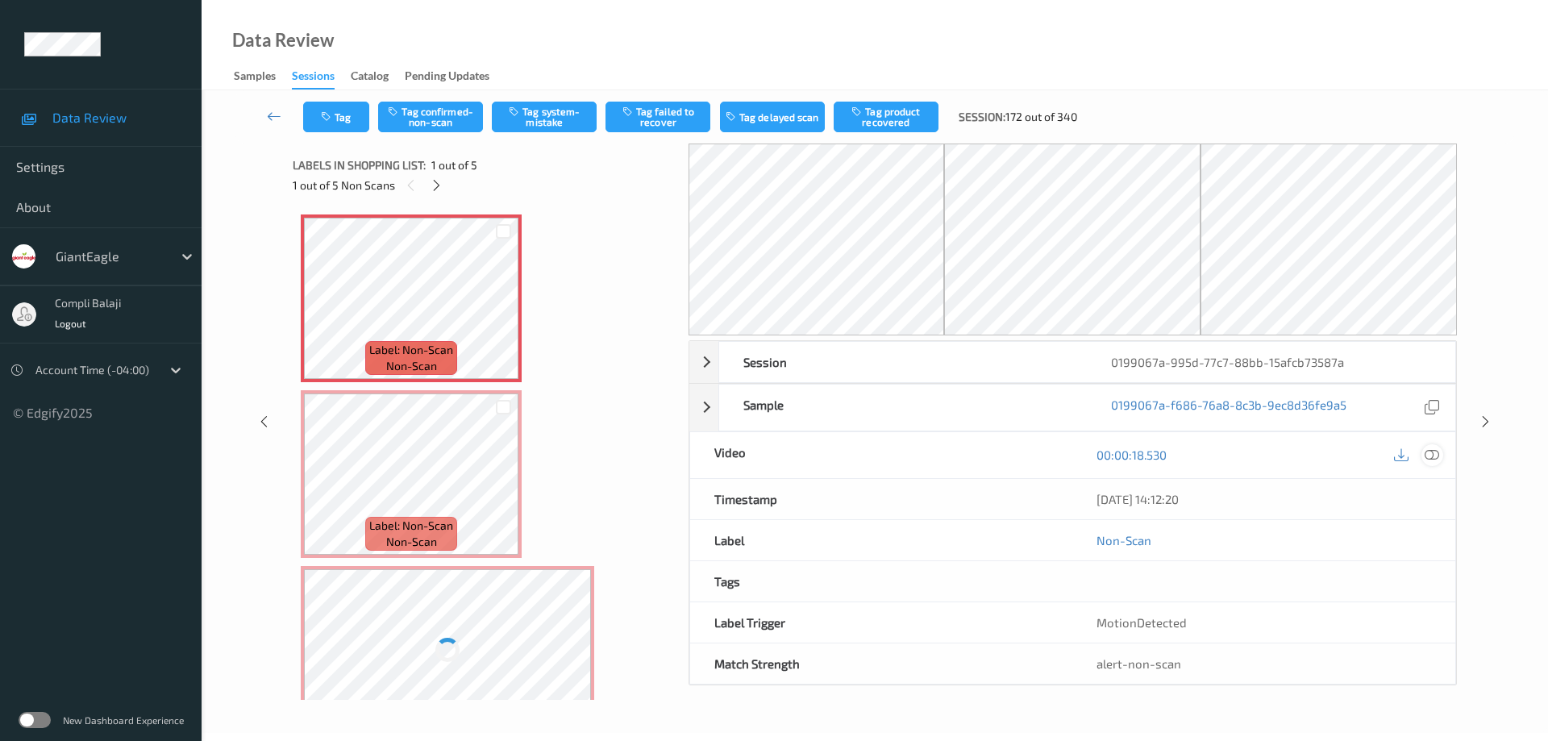
click at [1431, 456] on icon at bounding box center [1432, 455] width 15 height 15
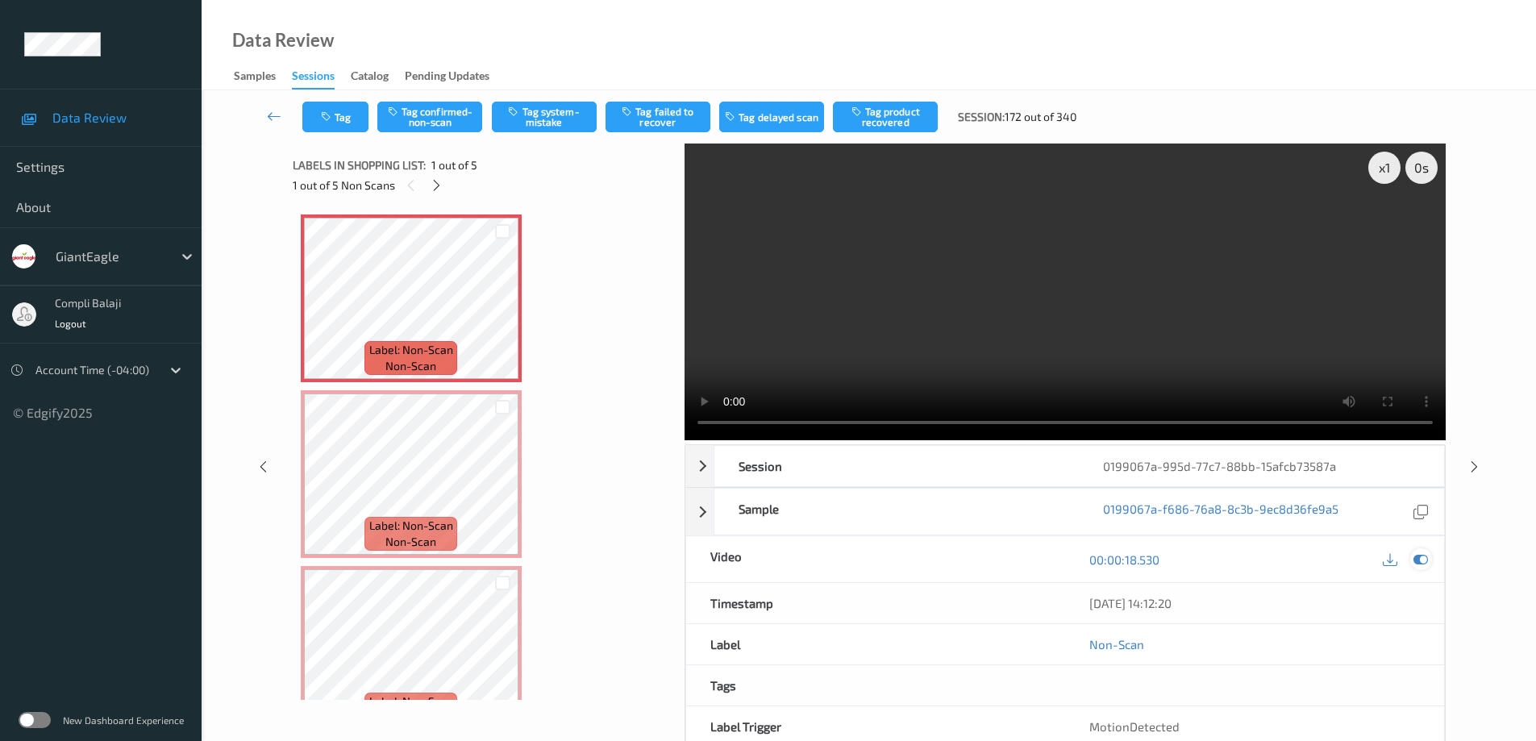
click at [1418, 560] on icon at bounding box center [1421, 559] width 15 height 15
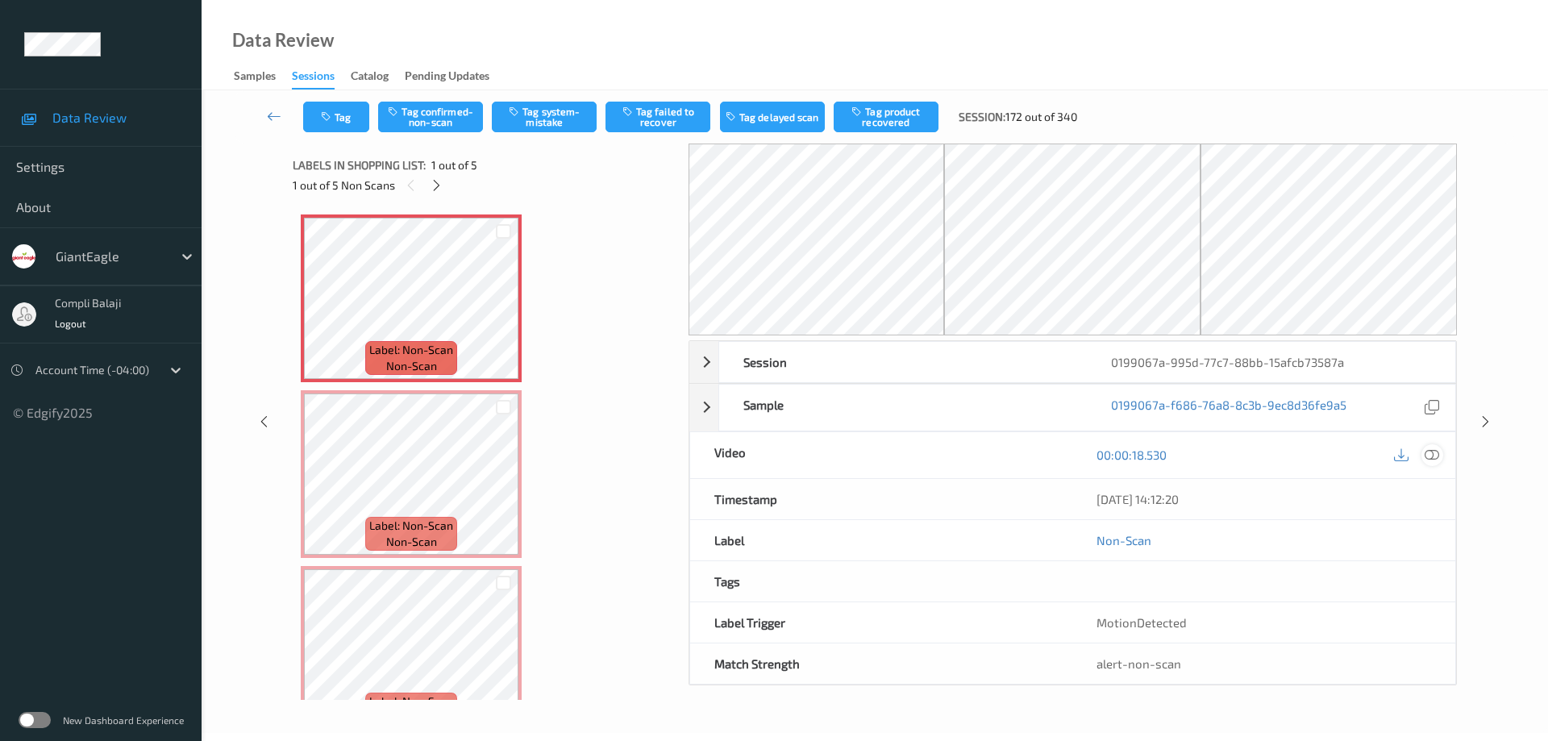
click at [1435, 455] on icon at bounding box center [1432, 455] width 15 height 15
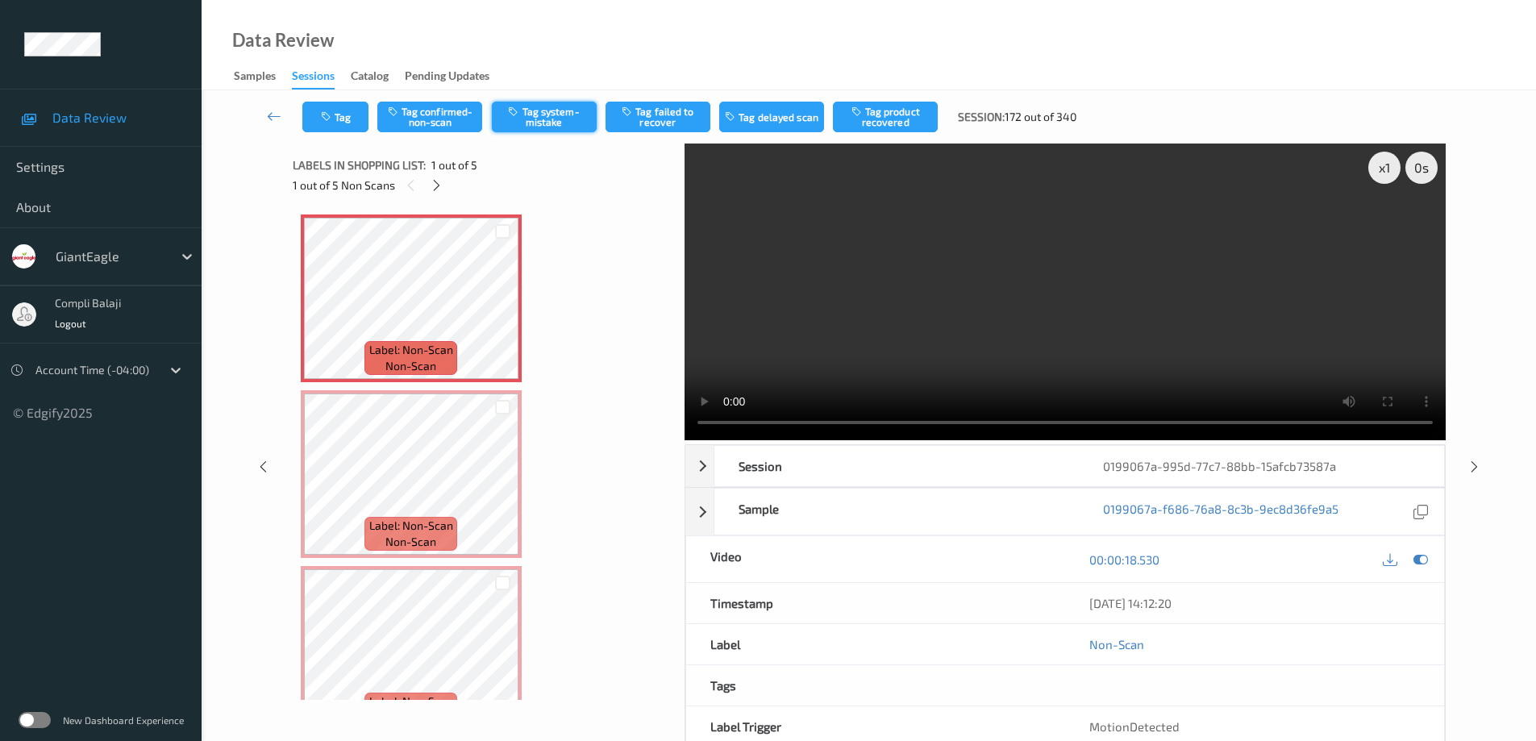
click at [552, 122] on button "Tag system-mistake" at bounding box center [544, 117] width 105 height 31
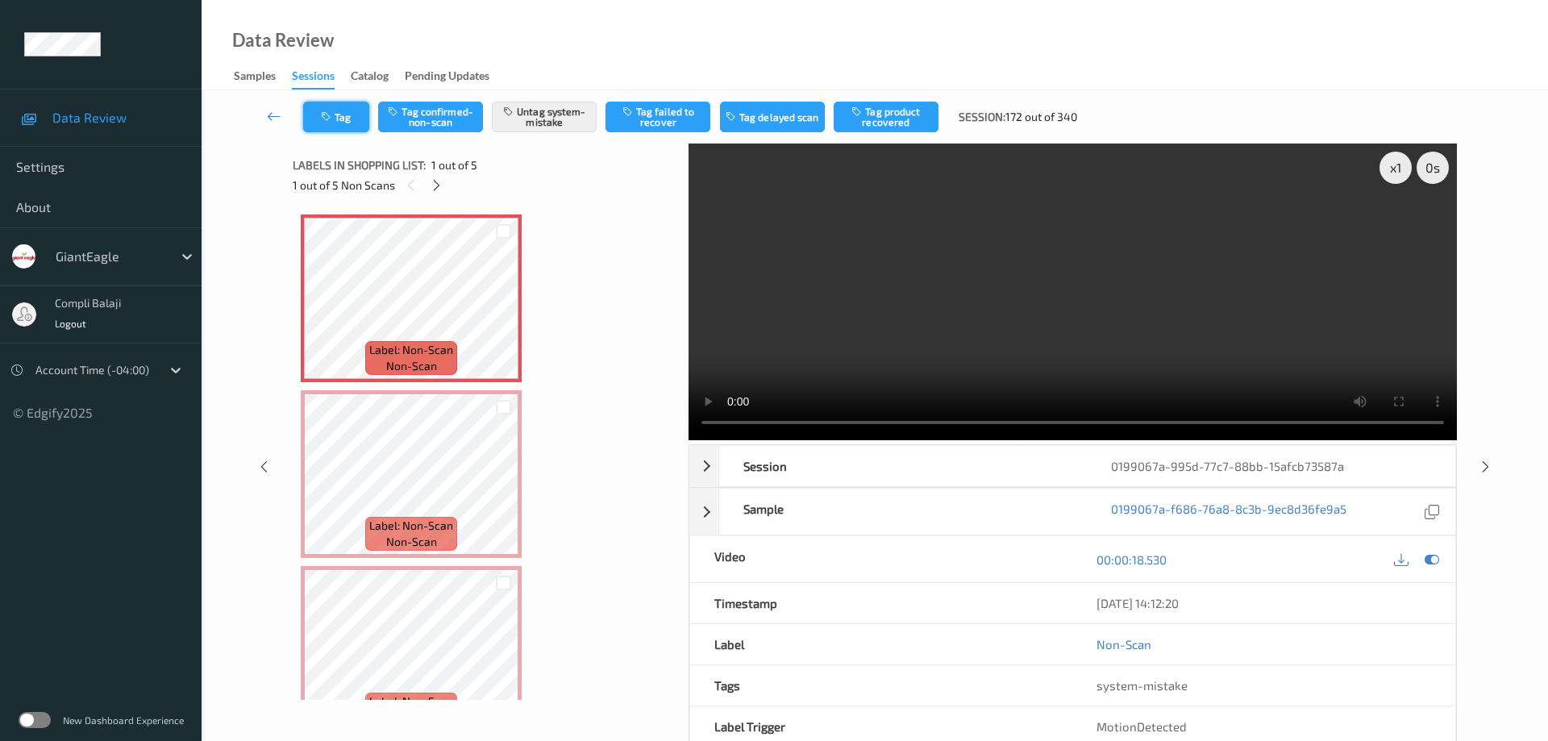
click at [348, 121] on button "Tag" at bounding box center [336, 117] width 66 height 31
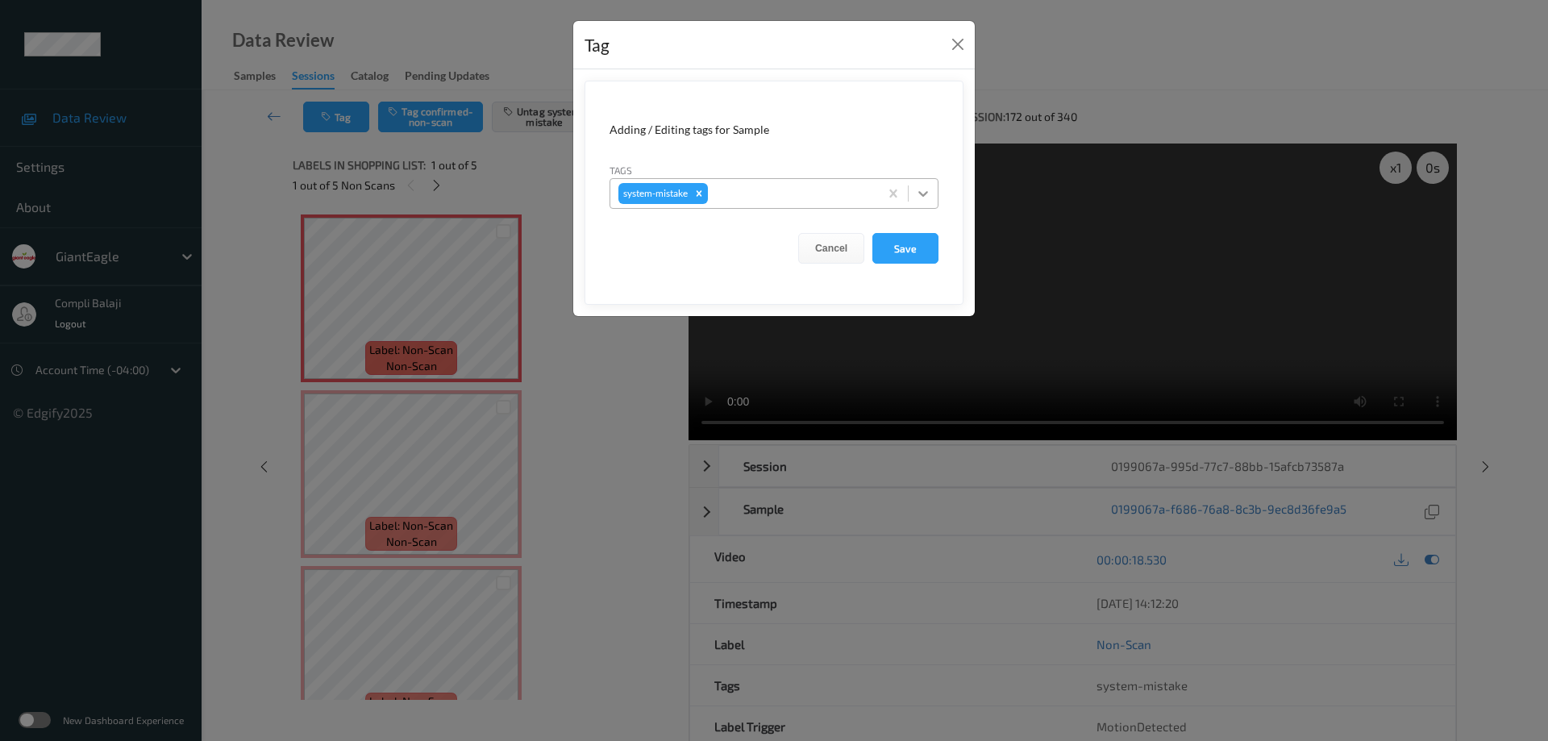
click at [927, 198] on icon at bounding box center [923, 193] width 16 height 16
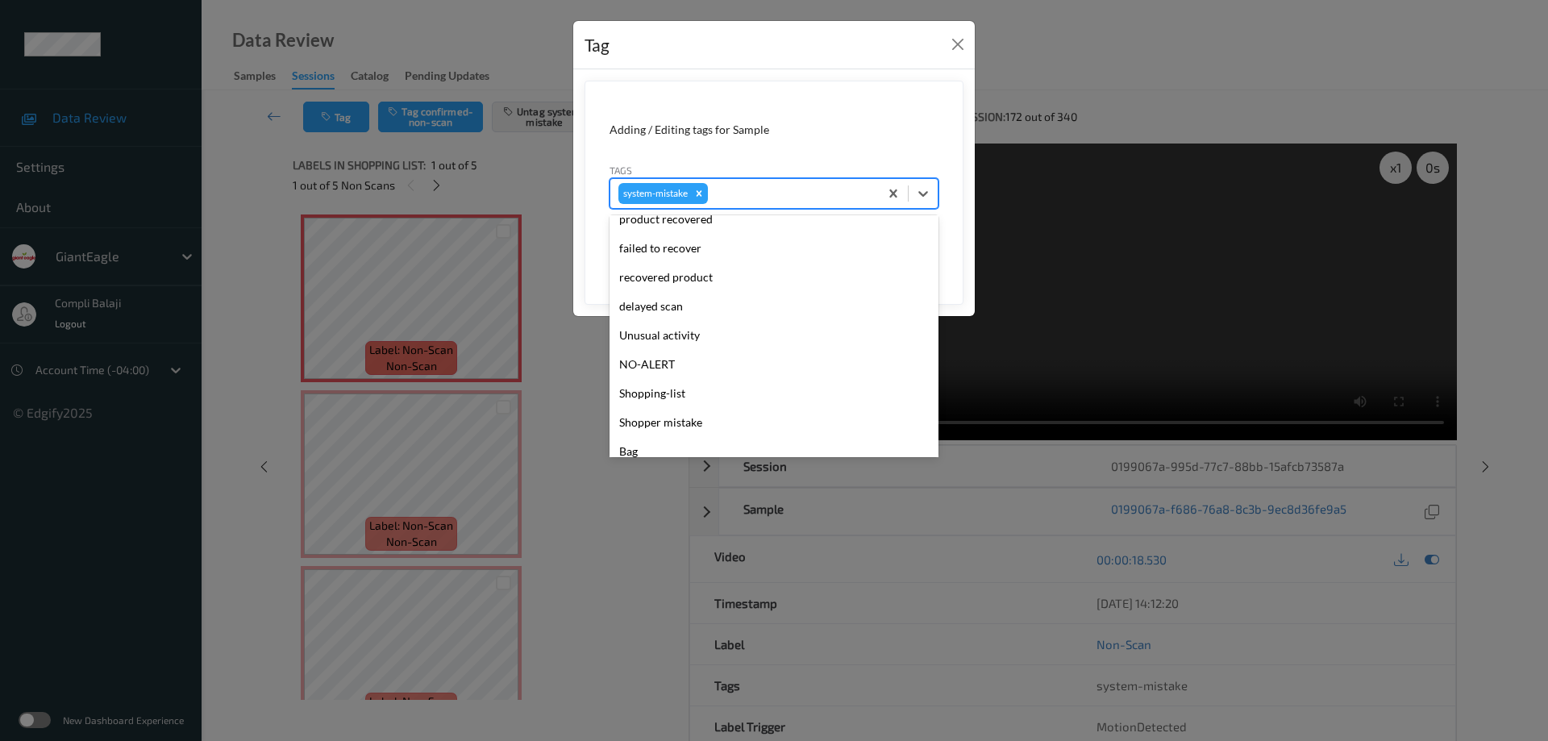
scroll to position [161, 0]
click at [682, 330] on div "Unusual activity" at bounding box center [774, 333] width 329 height 29
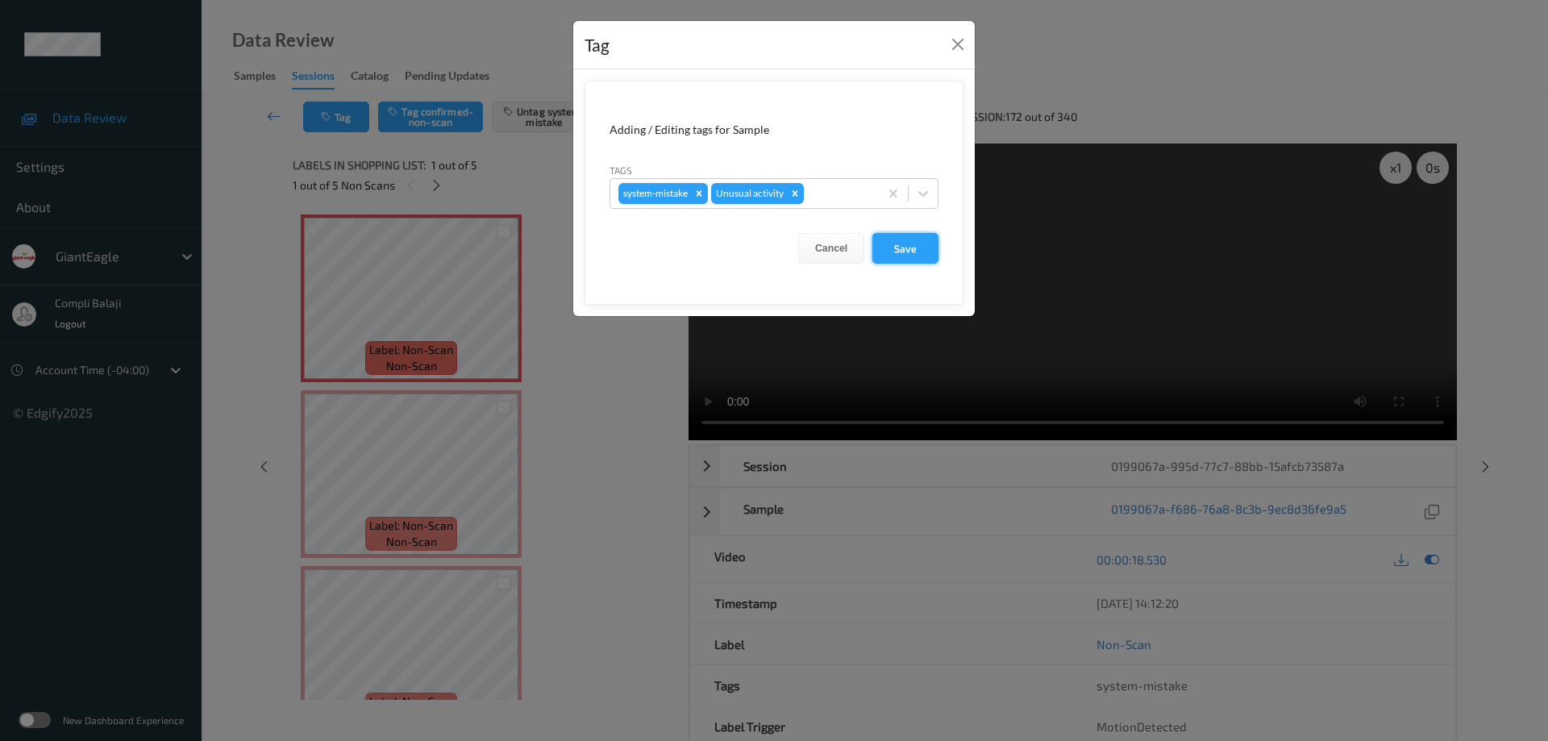
click at [911, 252] on button "Save" at bounding box center [906, 248] width 66 height 31
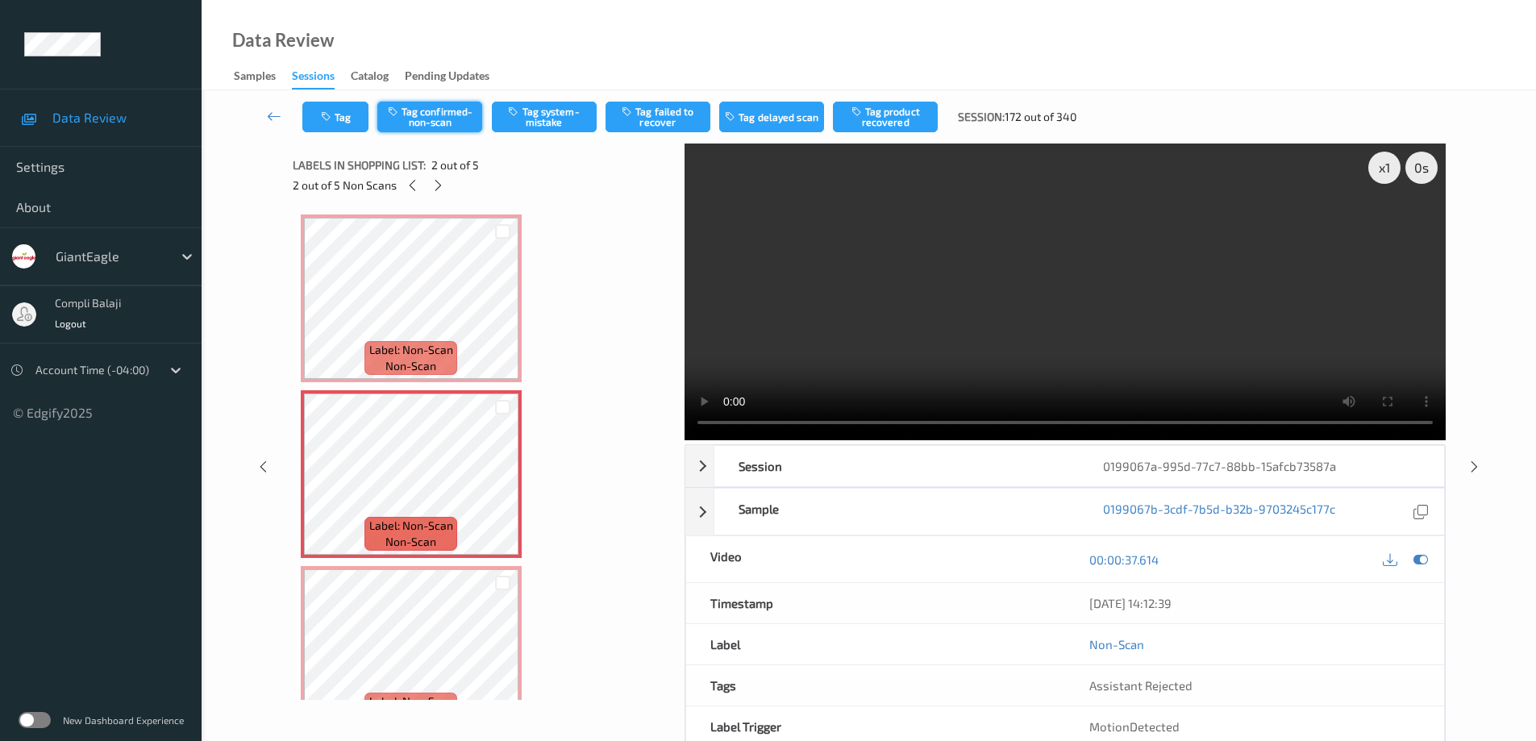
click at [456, 114] on button "Tag confirmed-non-scan" at bounding box center [429, 117] width 105 height 31
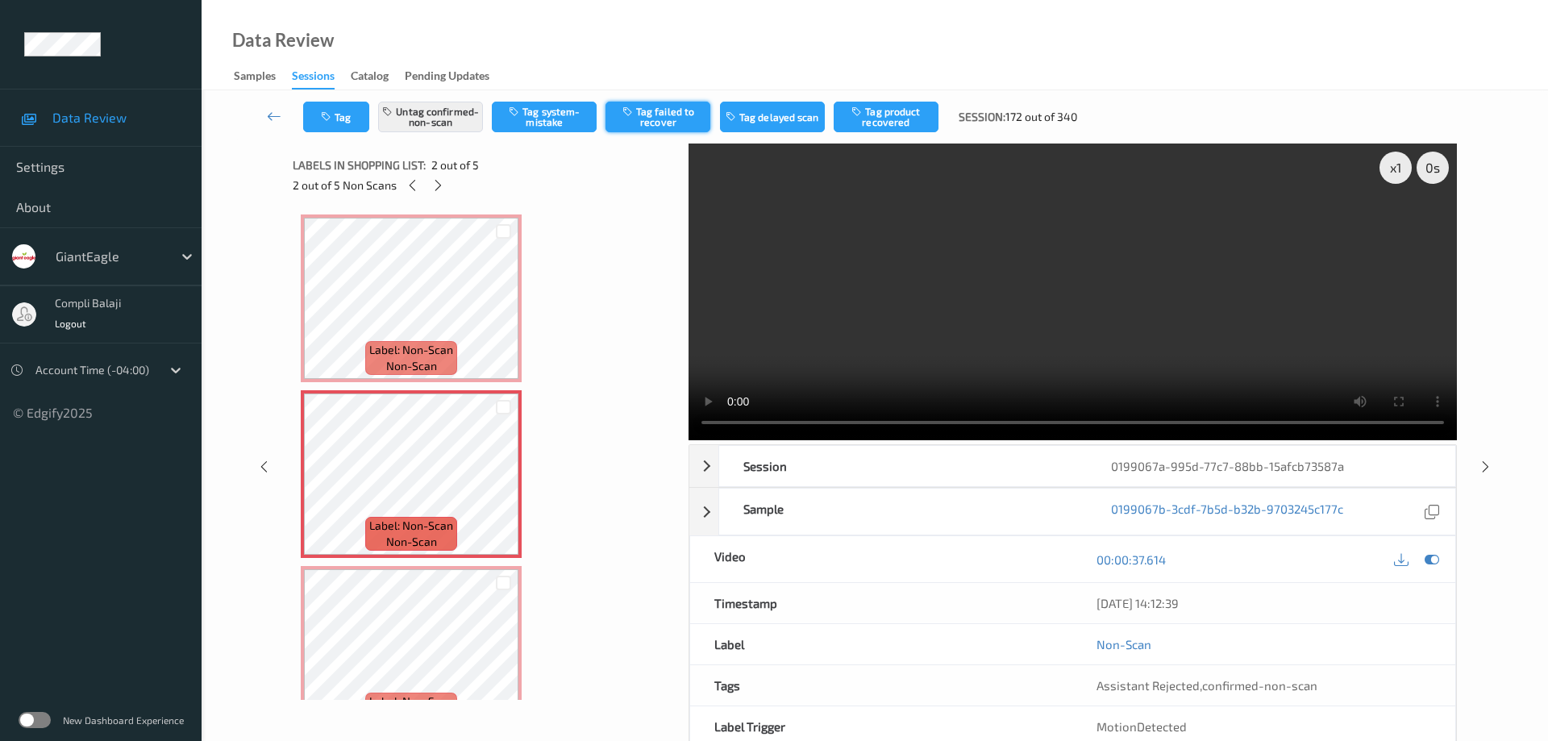
click at [676, 118] on button "Tag failed to recover" at bounding box center [658, 117] width 105 height 31
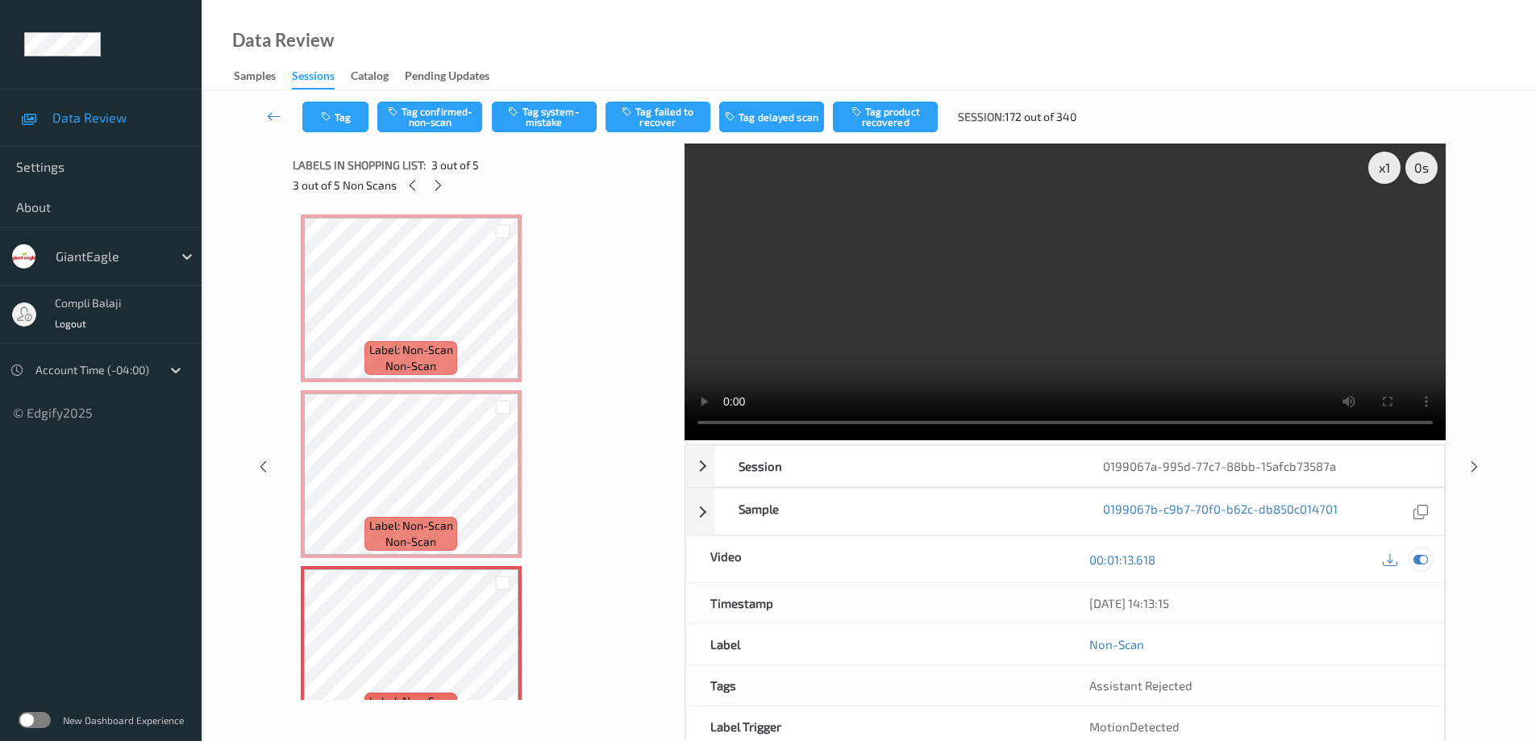
click at [1428, 557] on div at bounding box center [1421, 559] width 22 height 22
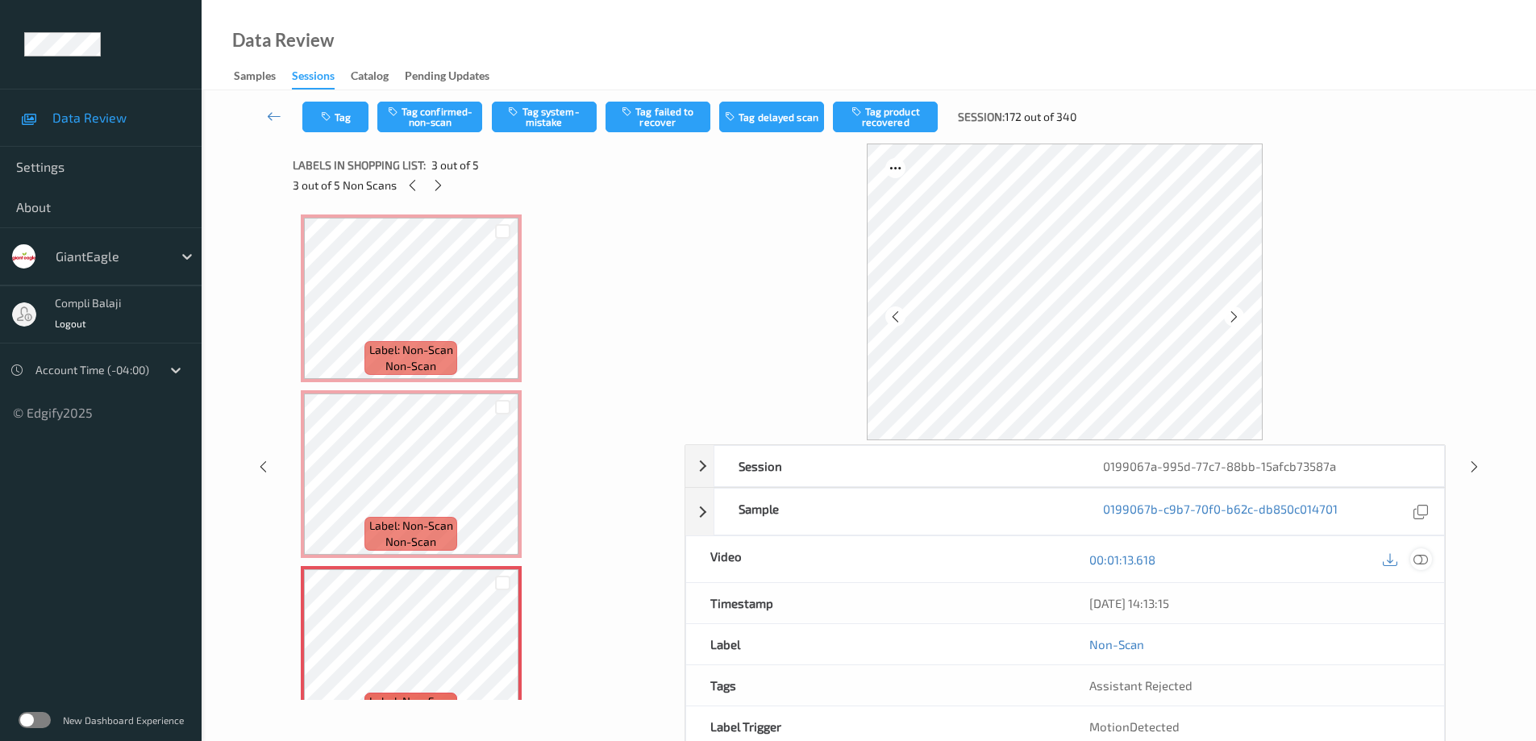
click at [1425, 562] on icon at bounding box center [1421, 559] width 15 height 15
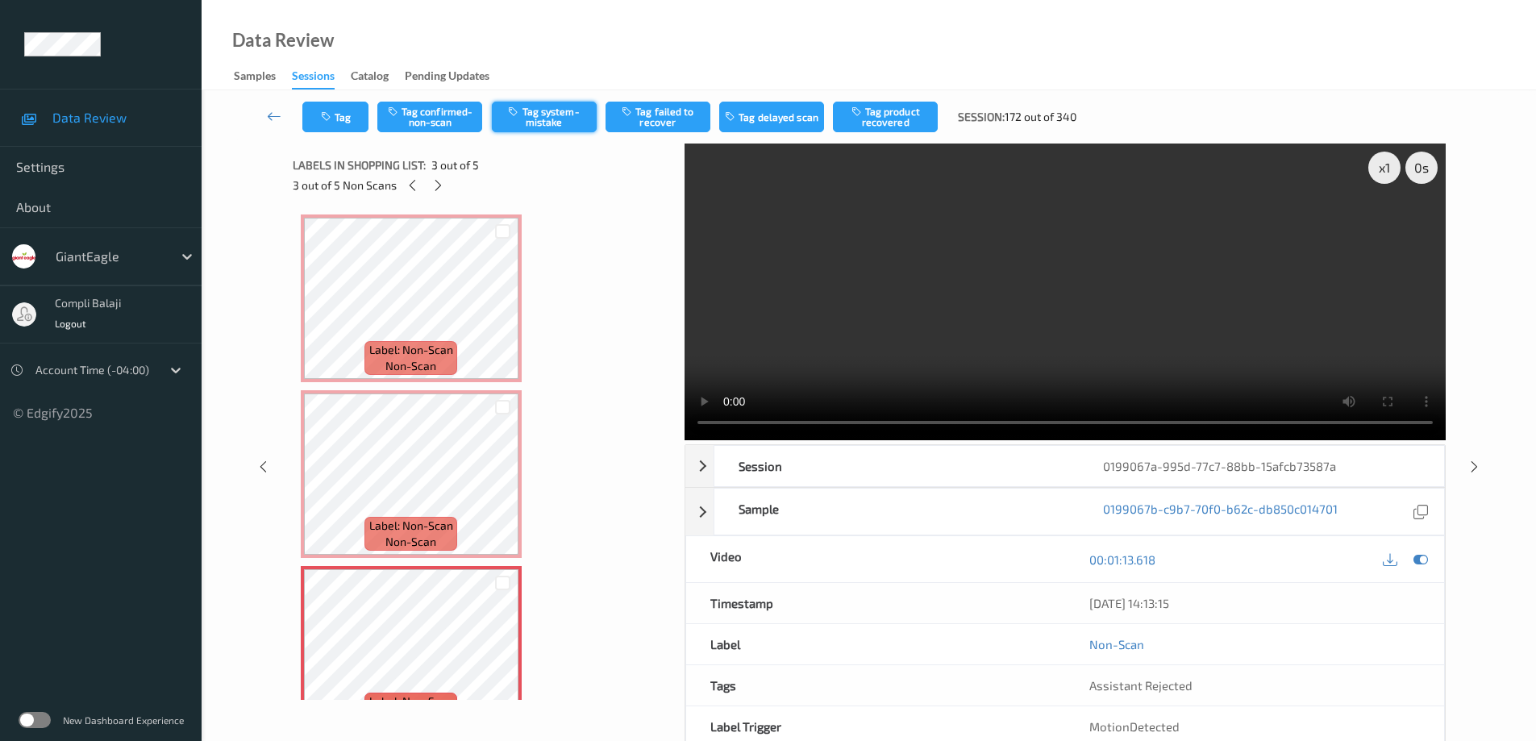
click at [562, 122] on button "Tag system-mistake" at bounding box center [544, 117] width 105 height 31
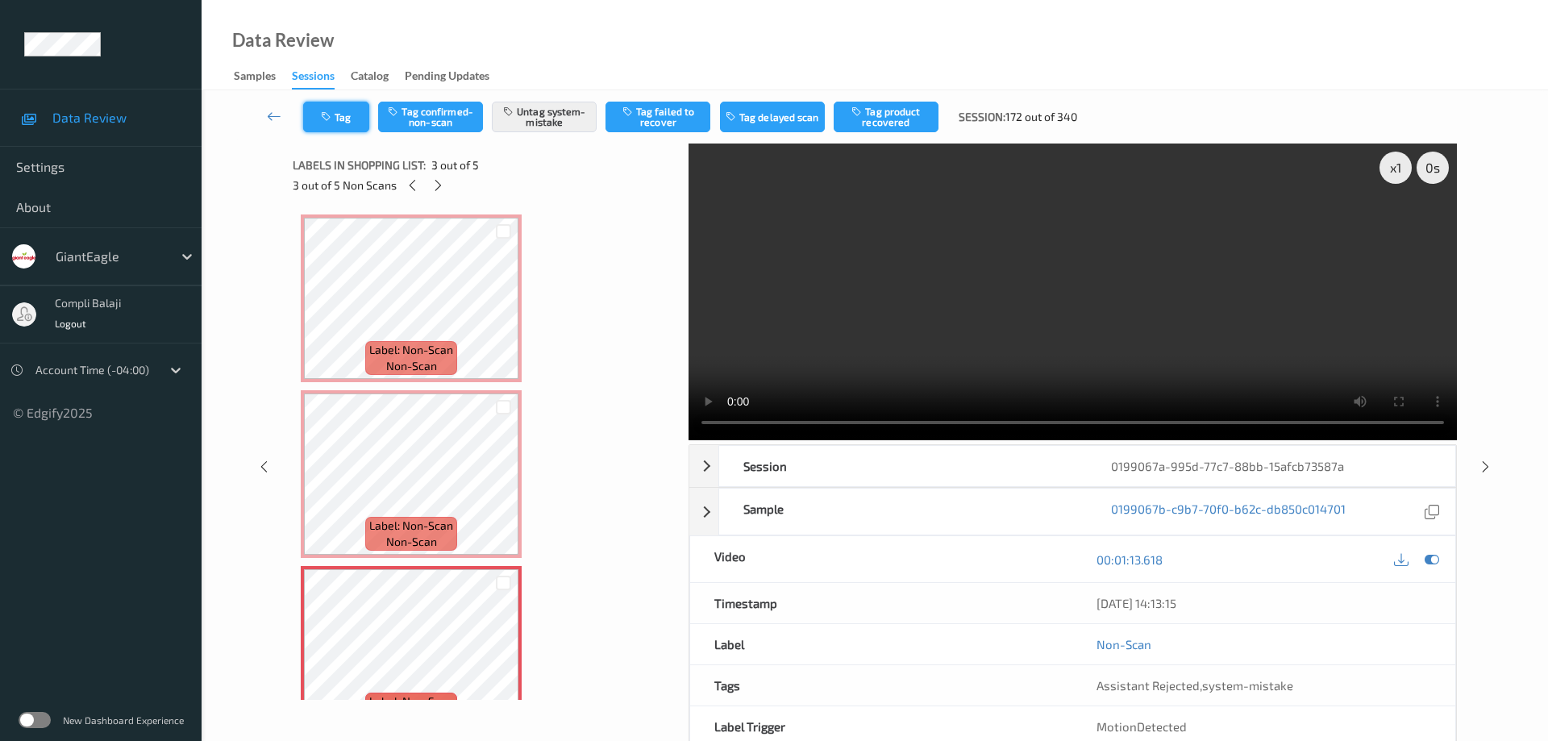
click at [344, 110] on button "Tag" at bounding box center [336, 117] width 66 height 31
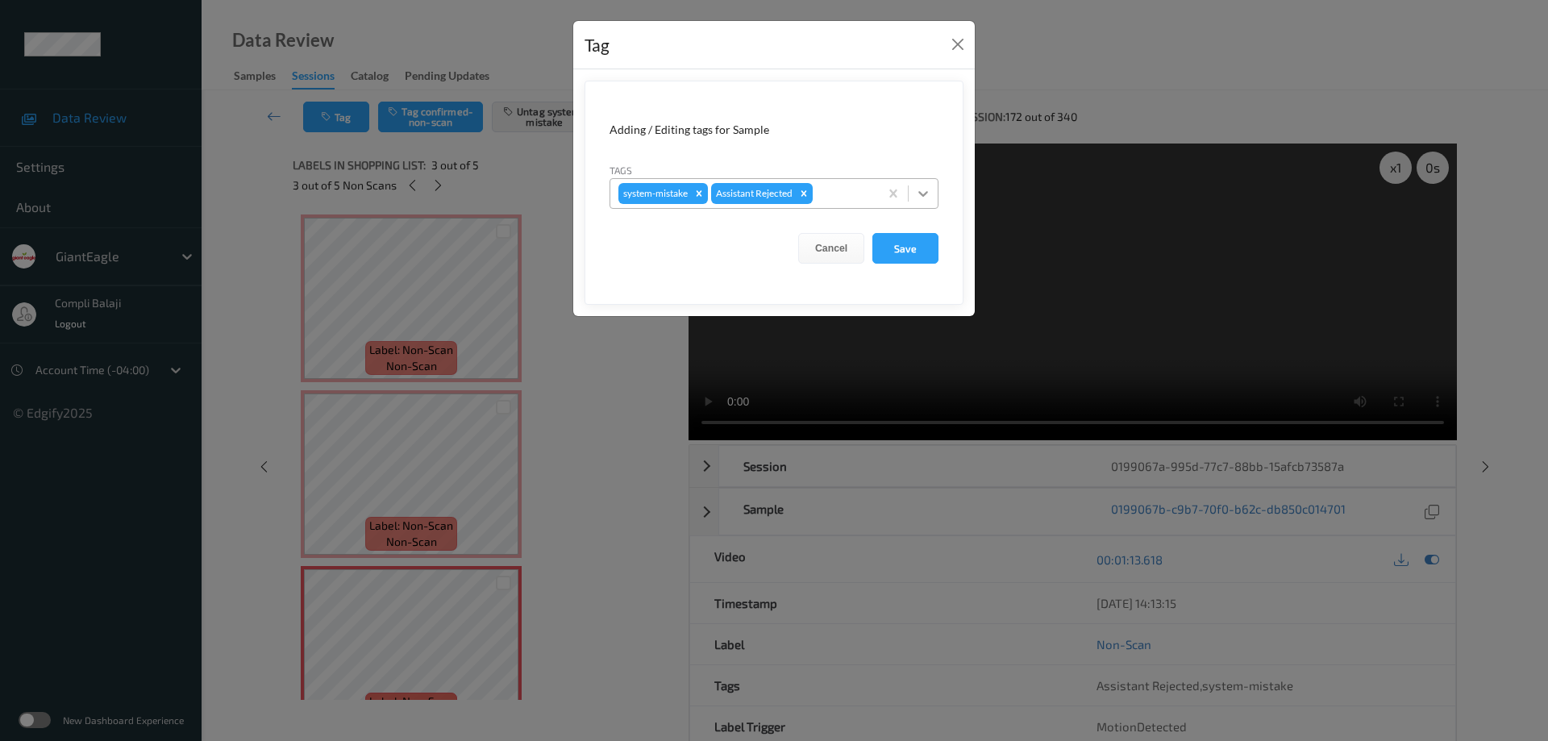
click at [929, 194] on icon at bounding box center [923, 193] width 16 height 16
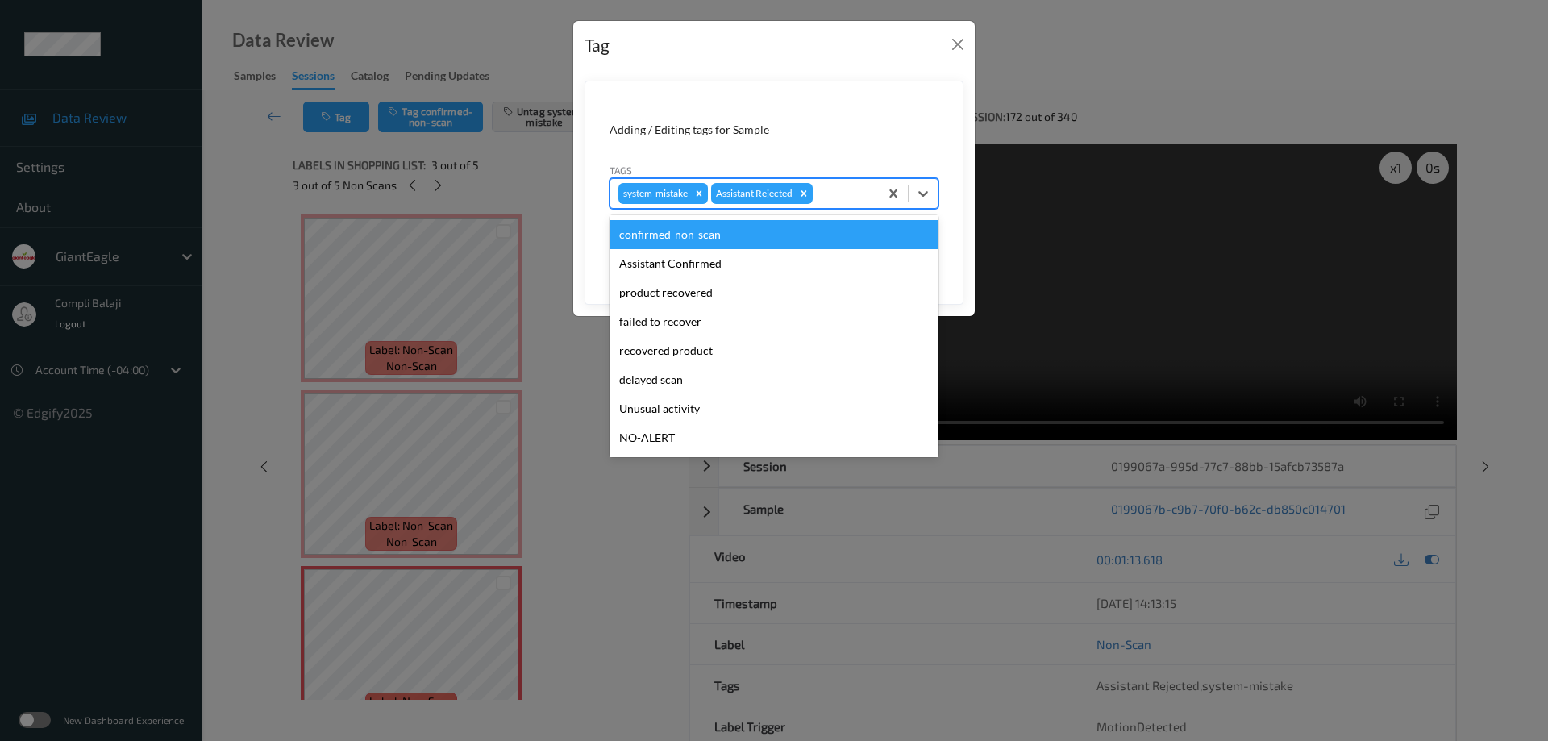
scroll to position [81, 0]
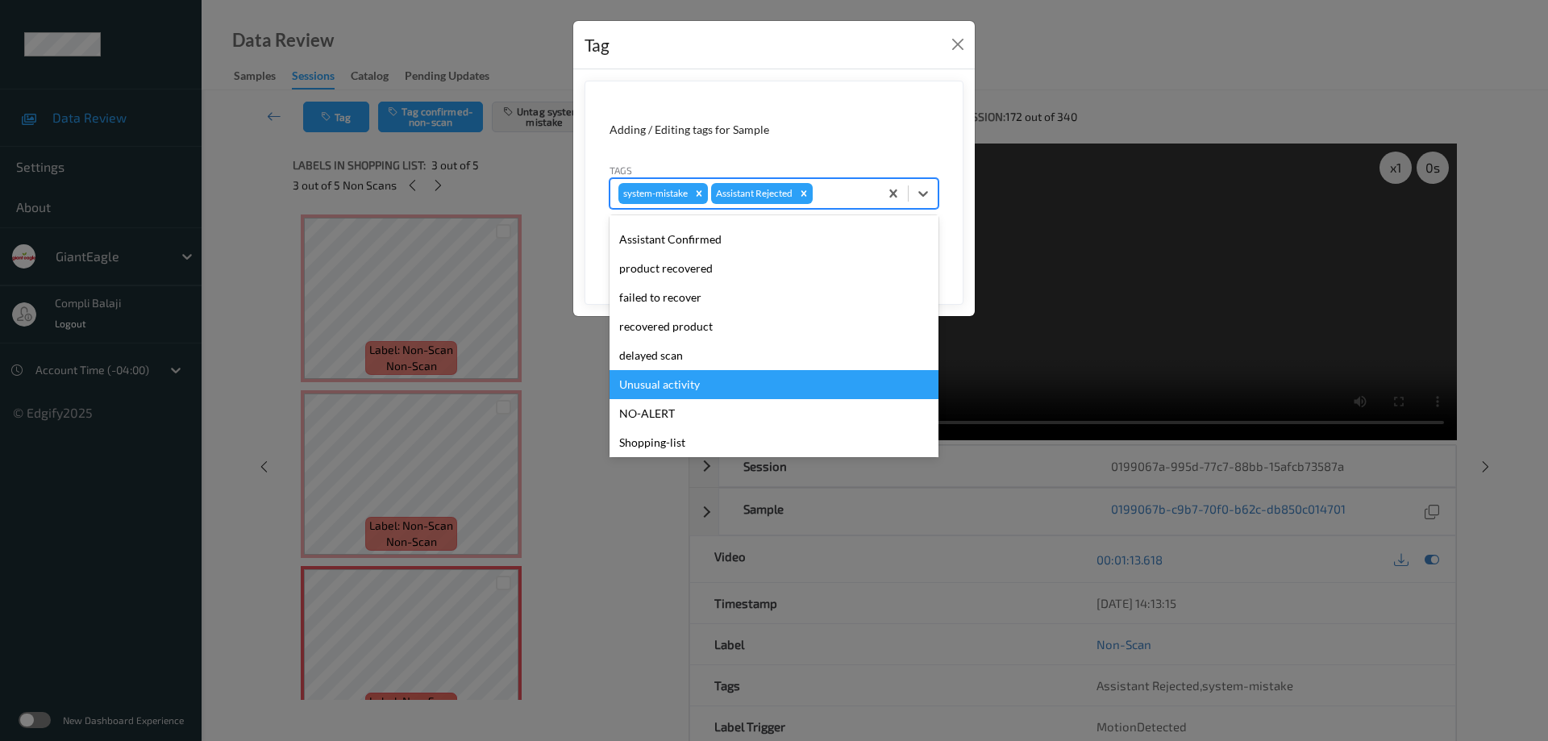
click at [675, 392] on div "Unusual activity" at bounding box center [774, 384] width 329 height 29
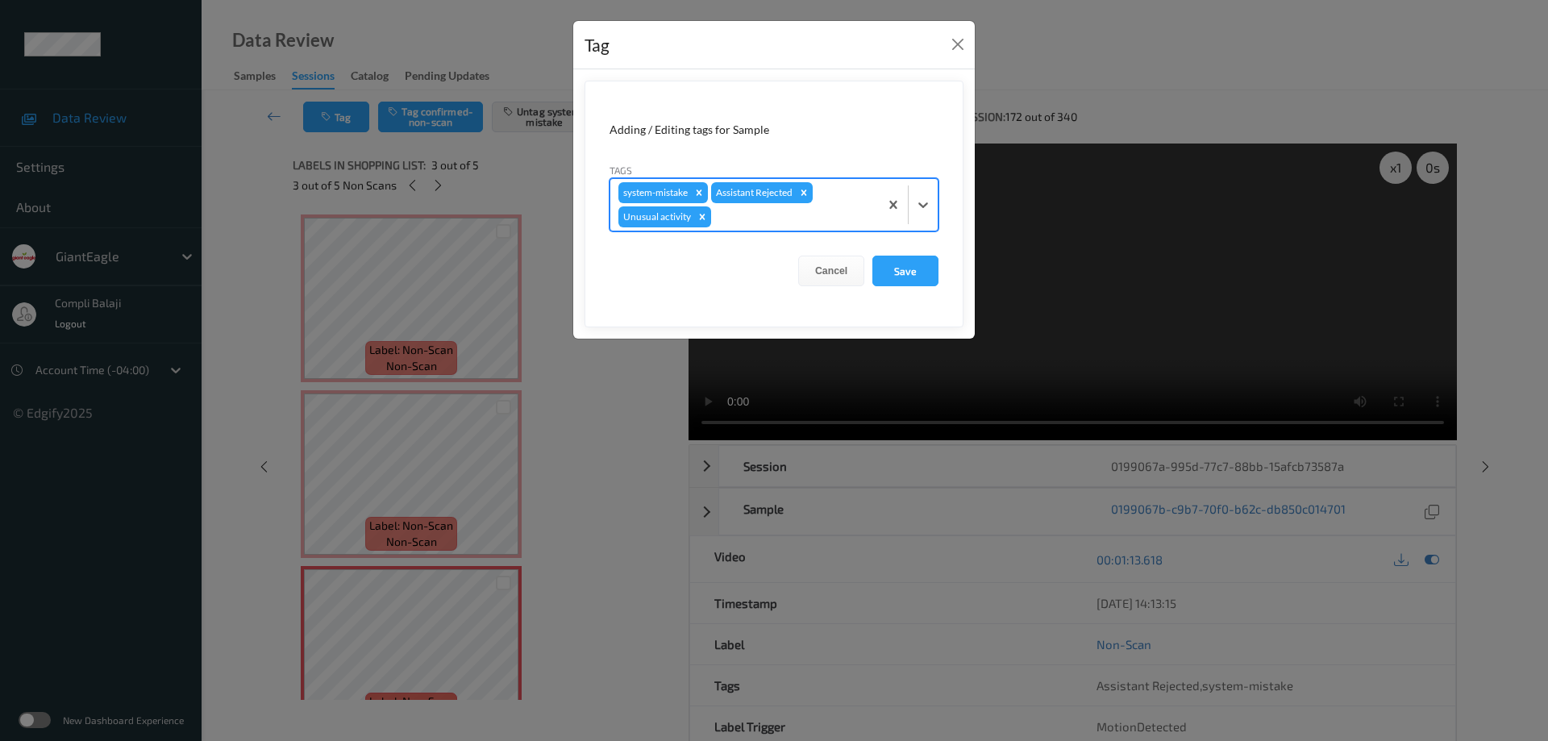
drag, startPoint x: 907, startPoint y: 274, endPoint x: 836, endPoint y: 311, distance: 80.1
click at [908, 274] on button "Save" at bounding box center [906, 271] width 66 height 31
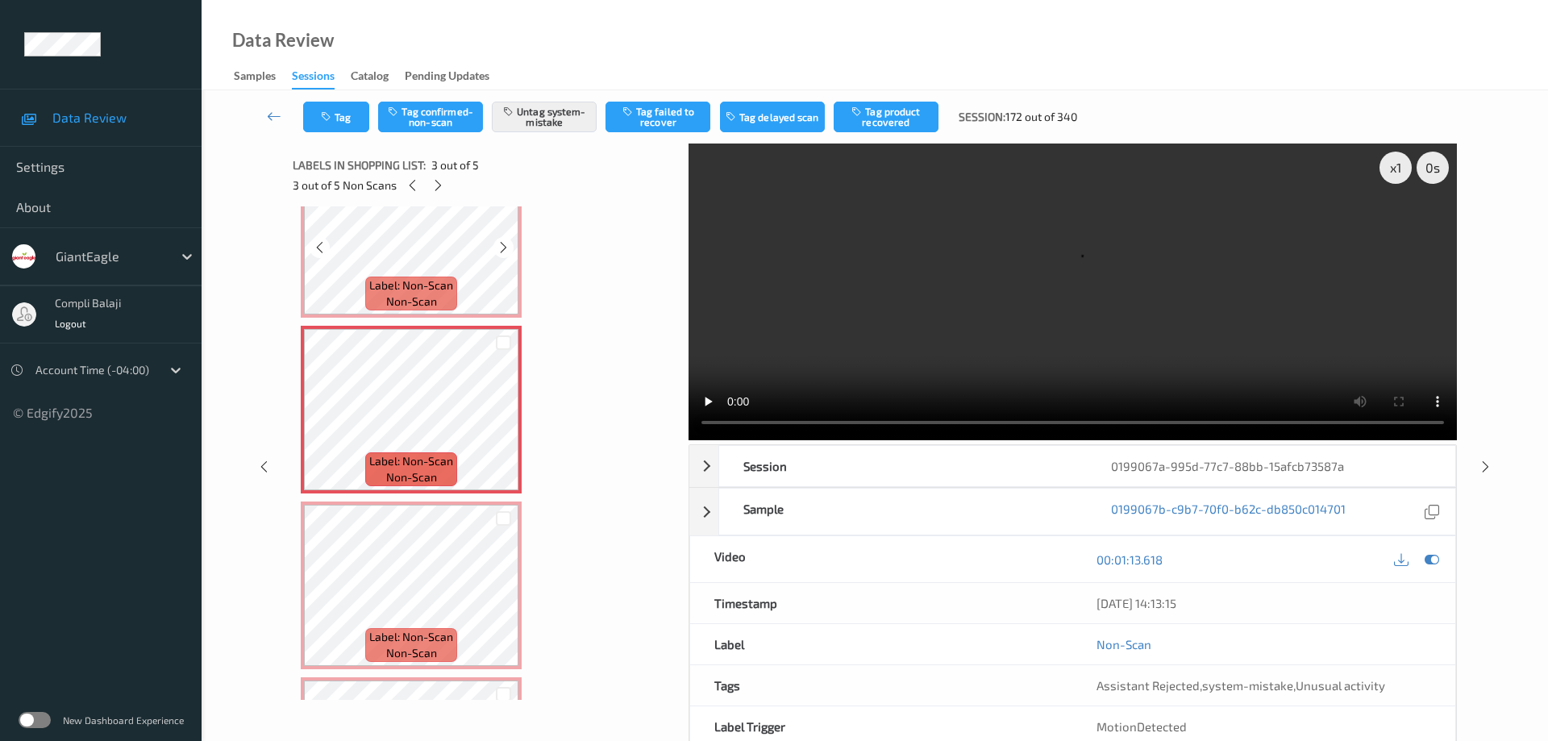
scroll to position [242, 0]
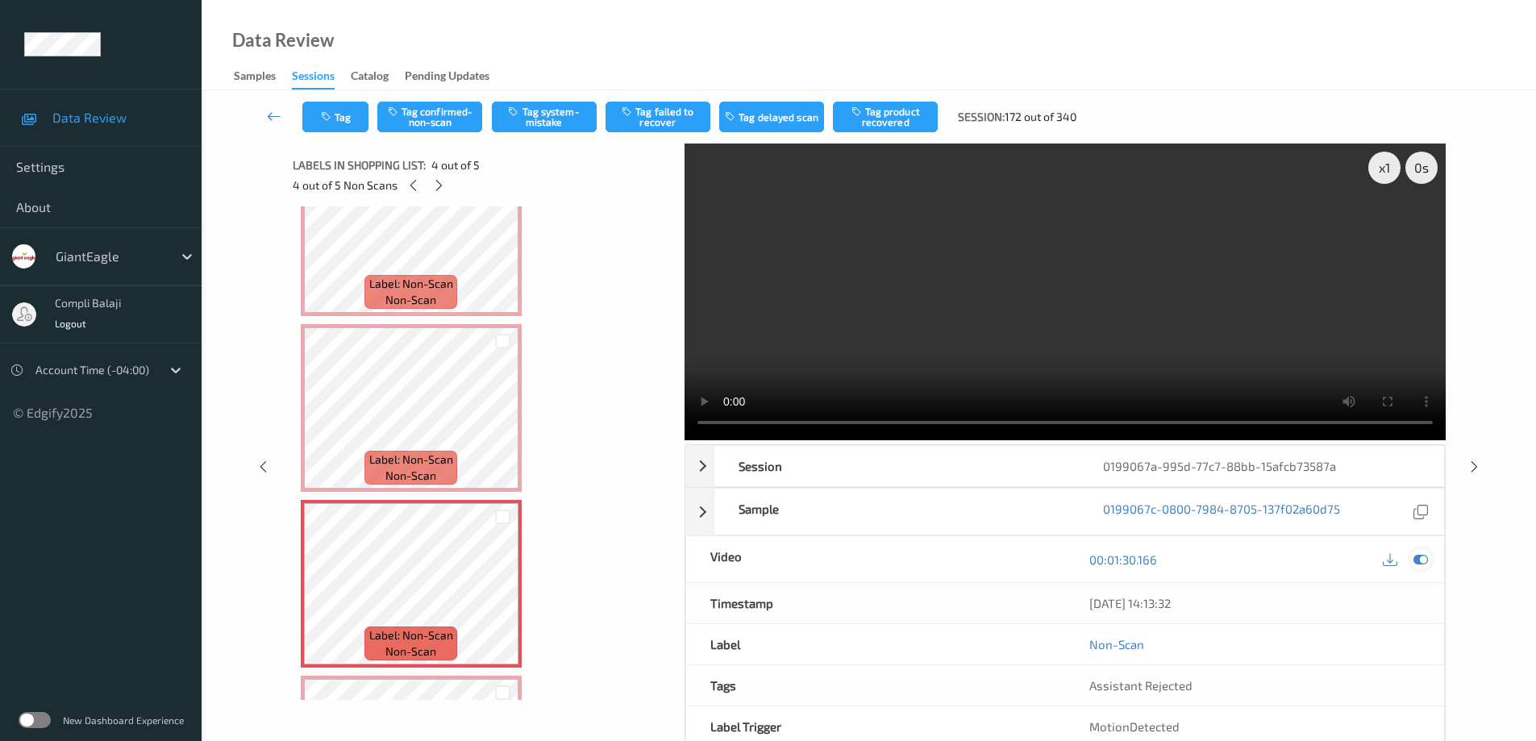
click at [1425, 560] on icon at bounding box center [1421, 559] width 15 height 15
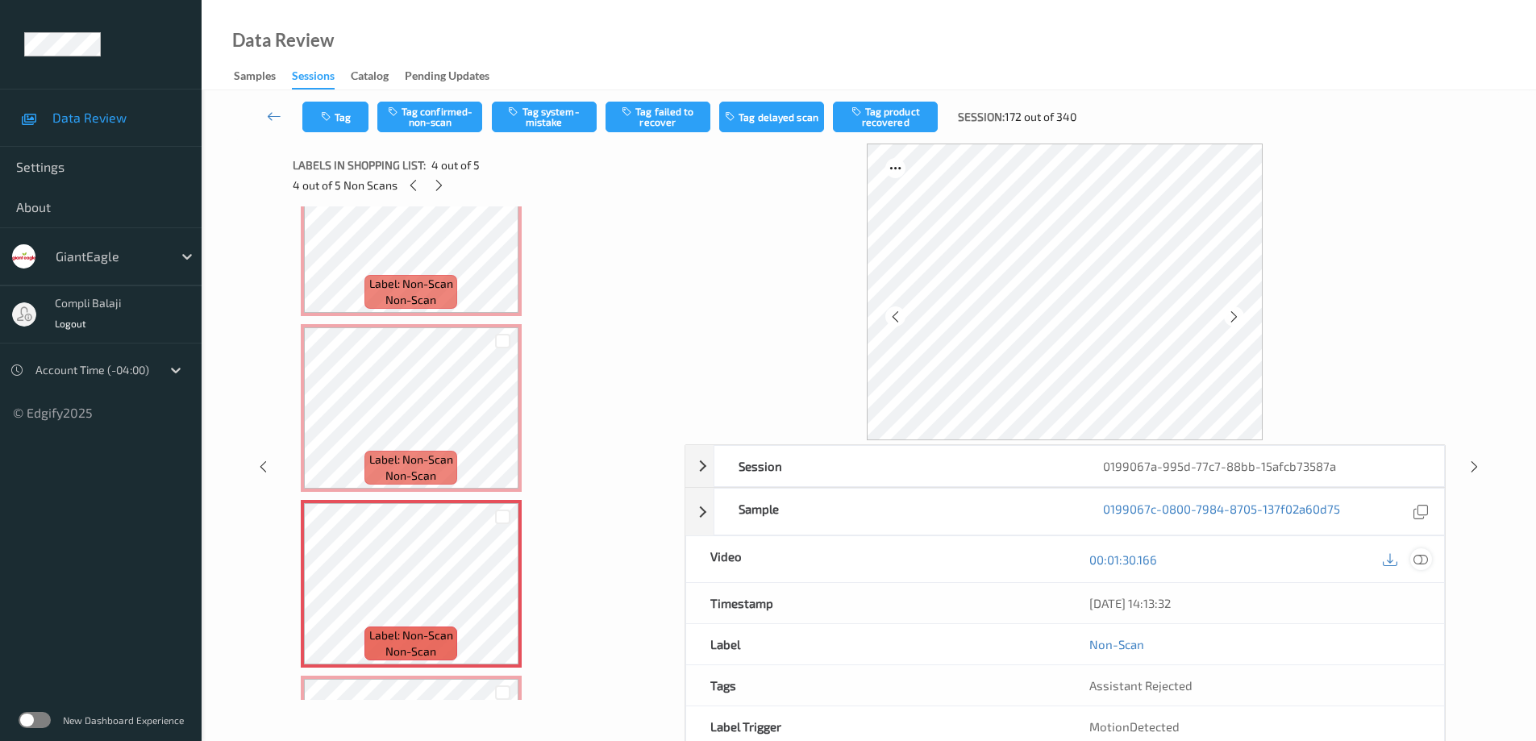
click at [1418, 560] on icon at bounding box center [1421, 559] width 15 height 15
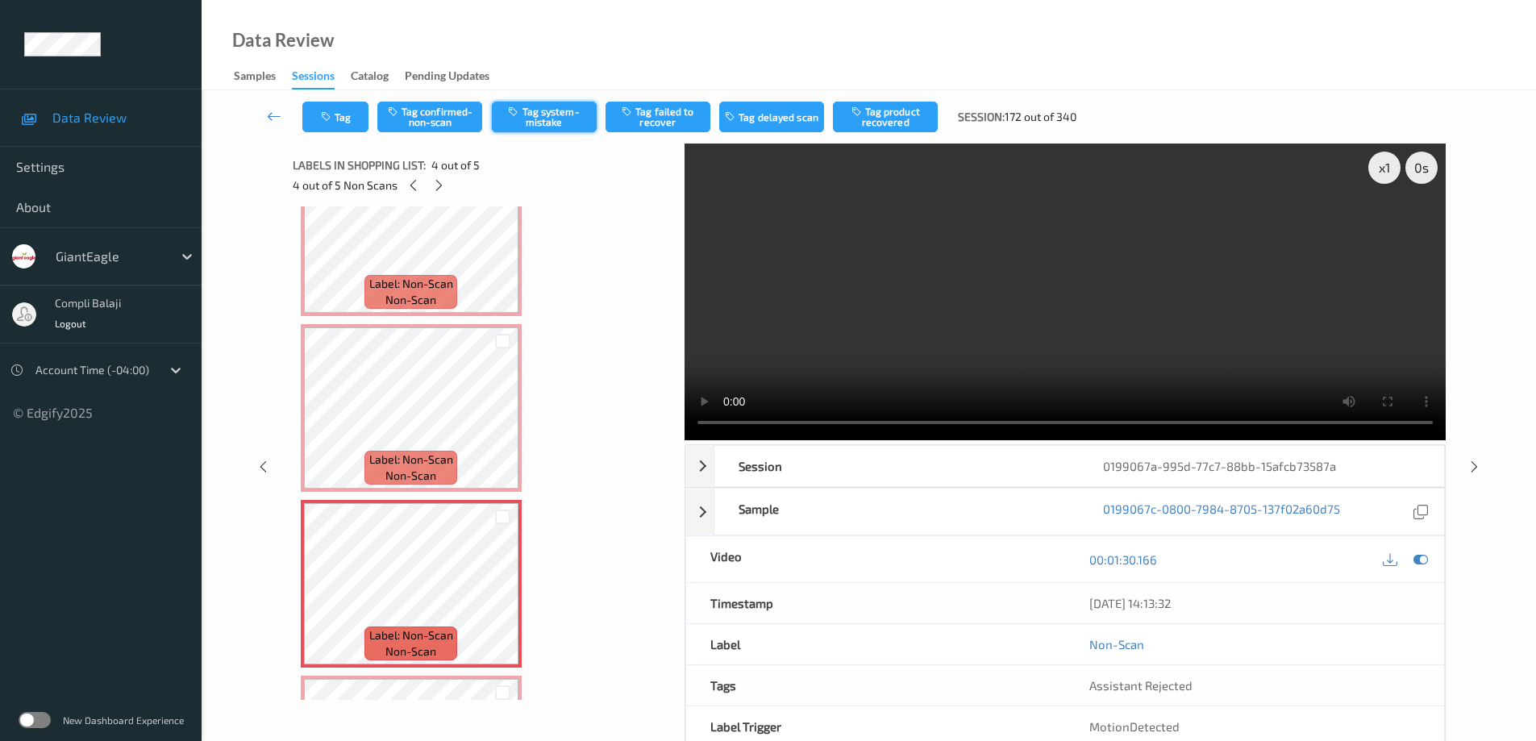
drag, startPoint x: 556, startPoint y: 109, endPoint x: 595, endPoint y: 131, distance: 44.4
click at [558, 109] on button "Tag system-mistake" at bounding box center [544, 117] width 105 height 31
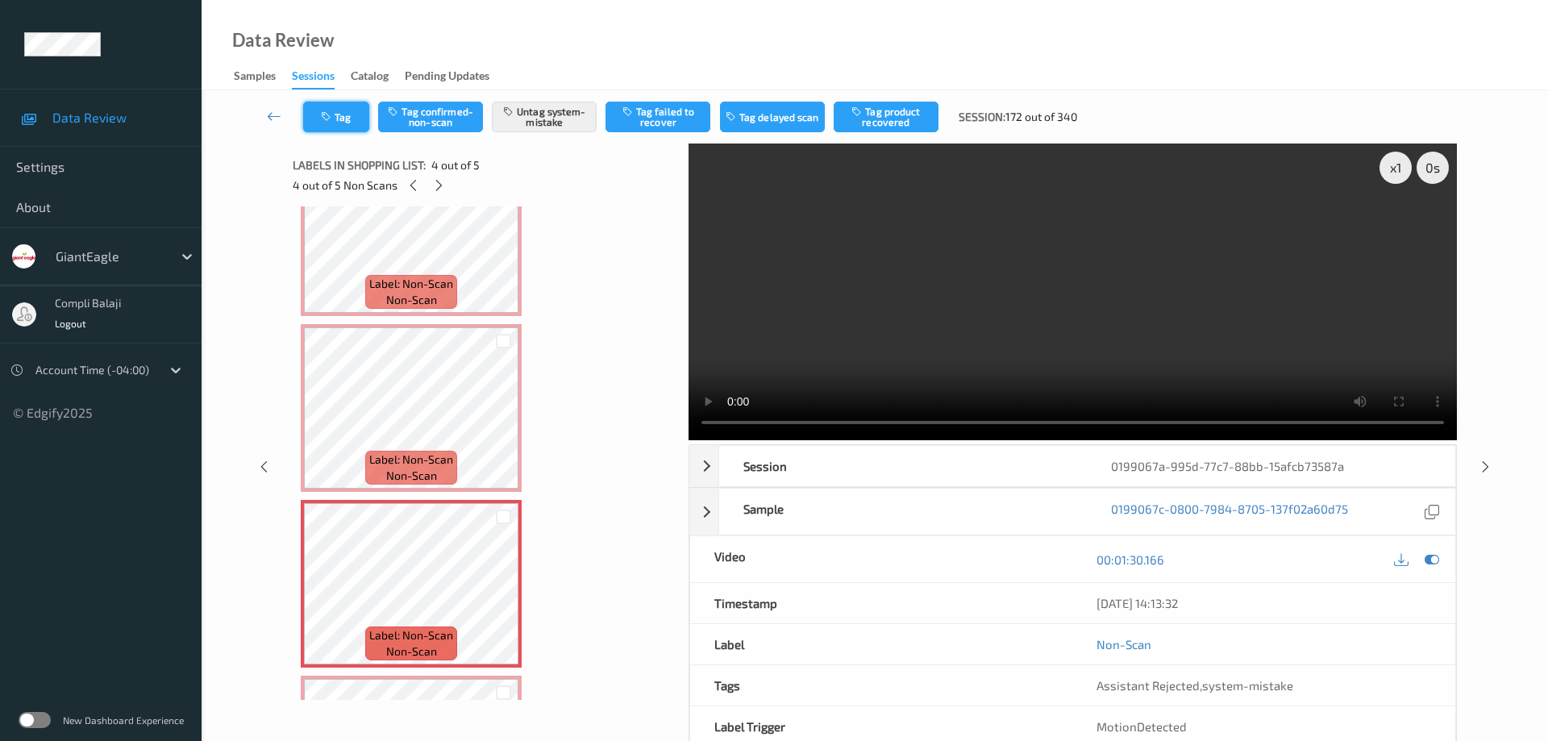
click at [348, 122] on button "Tag" at bounding box center [336, 117] width 66 height 31
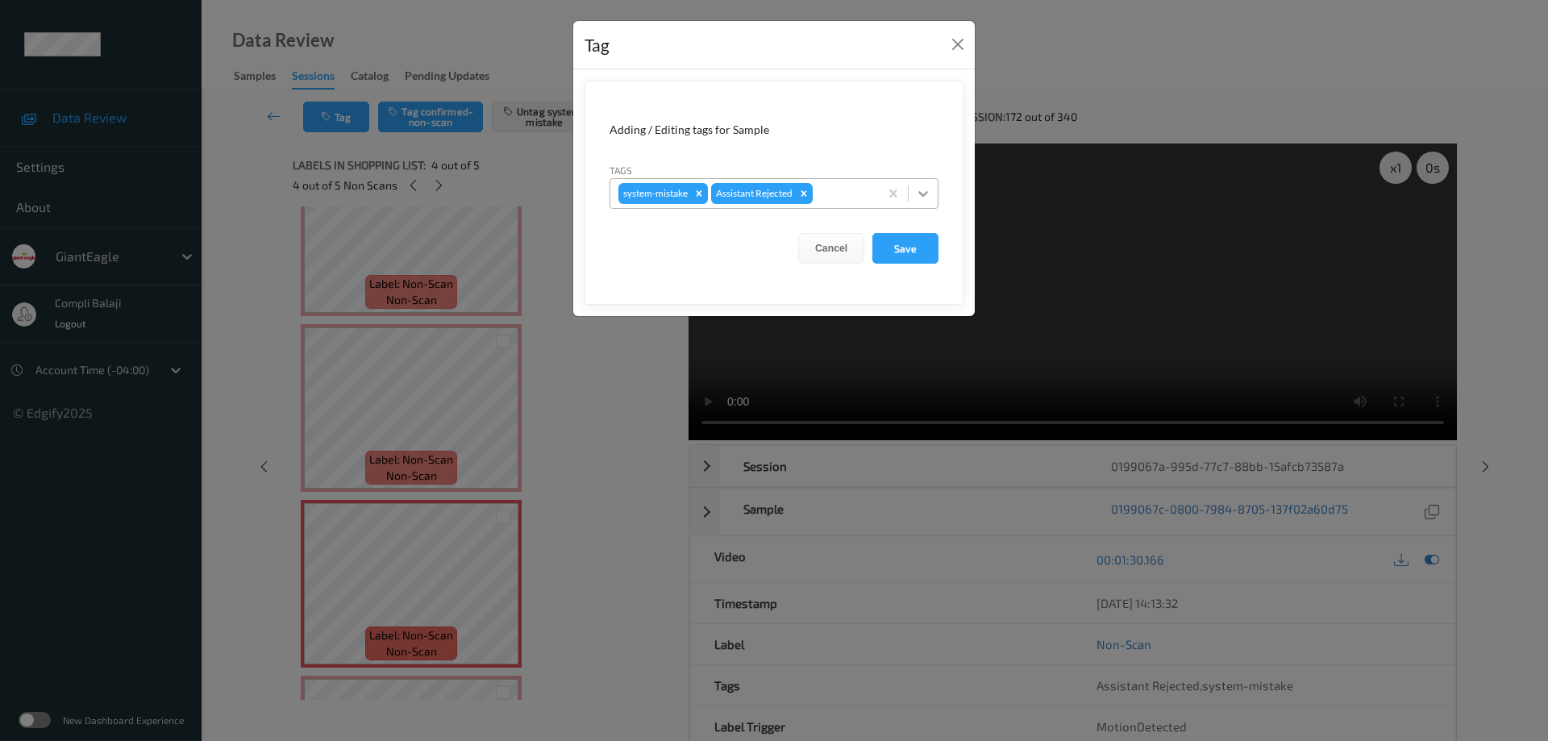
click at [929, 193] on icon at bounding box center [923, 193] width 16 height 16
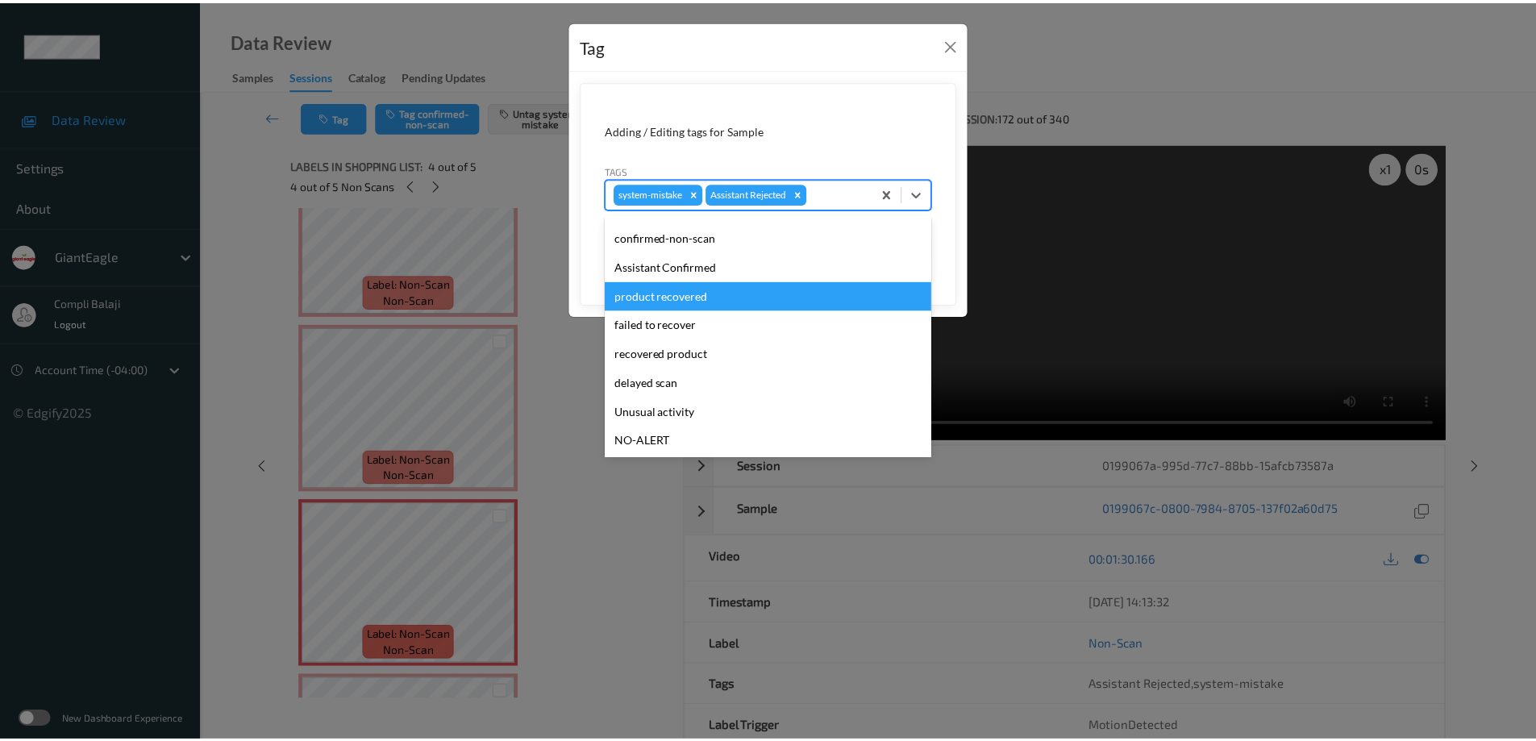
scroll to position [81, 0]
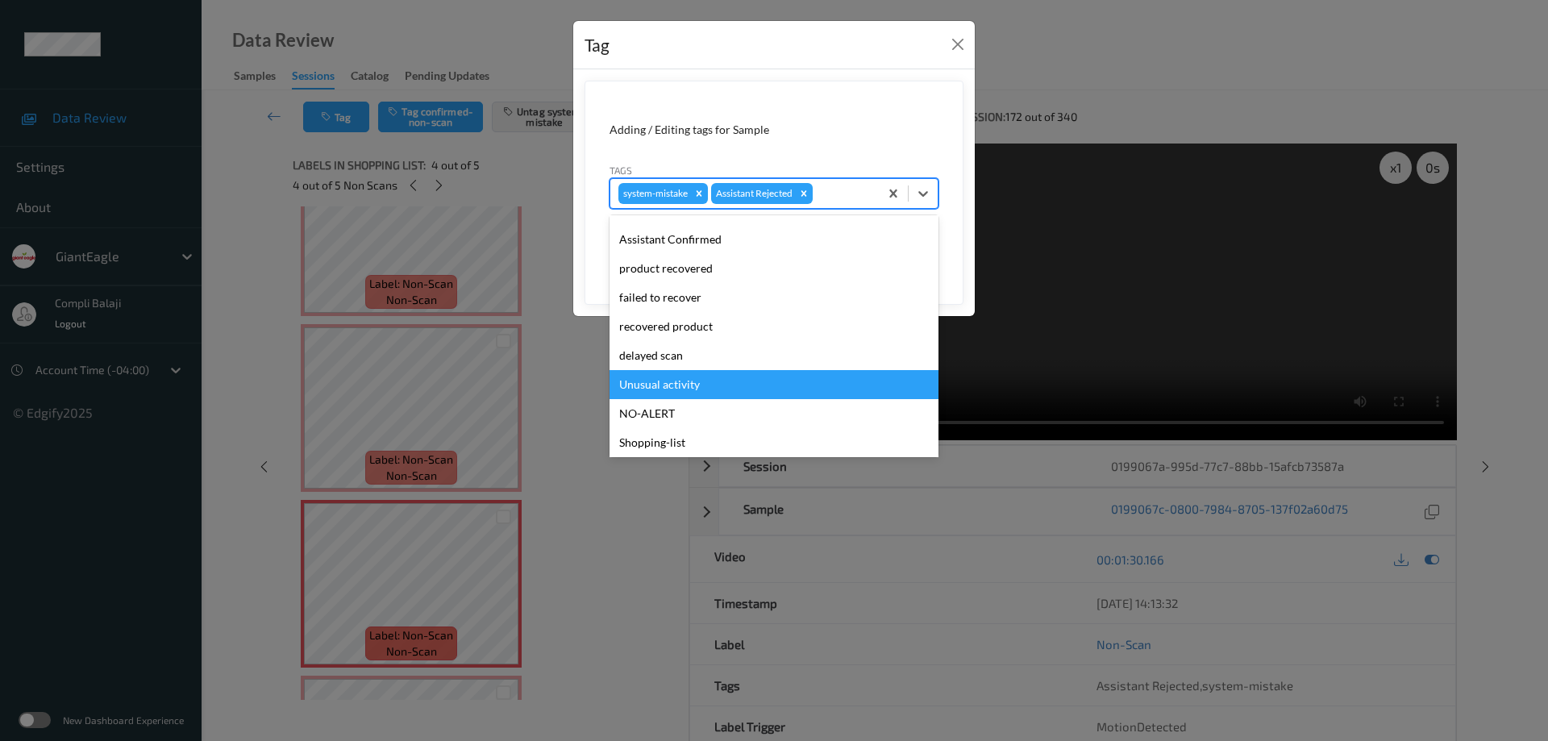
click at [681, 385] on div "Unusual activity" at bounding box center [774, 384] width 329 height 29
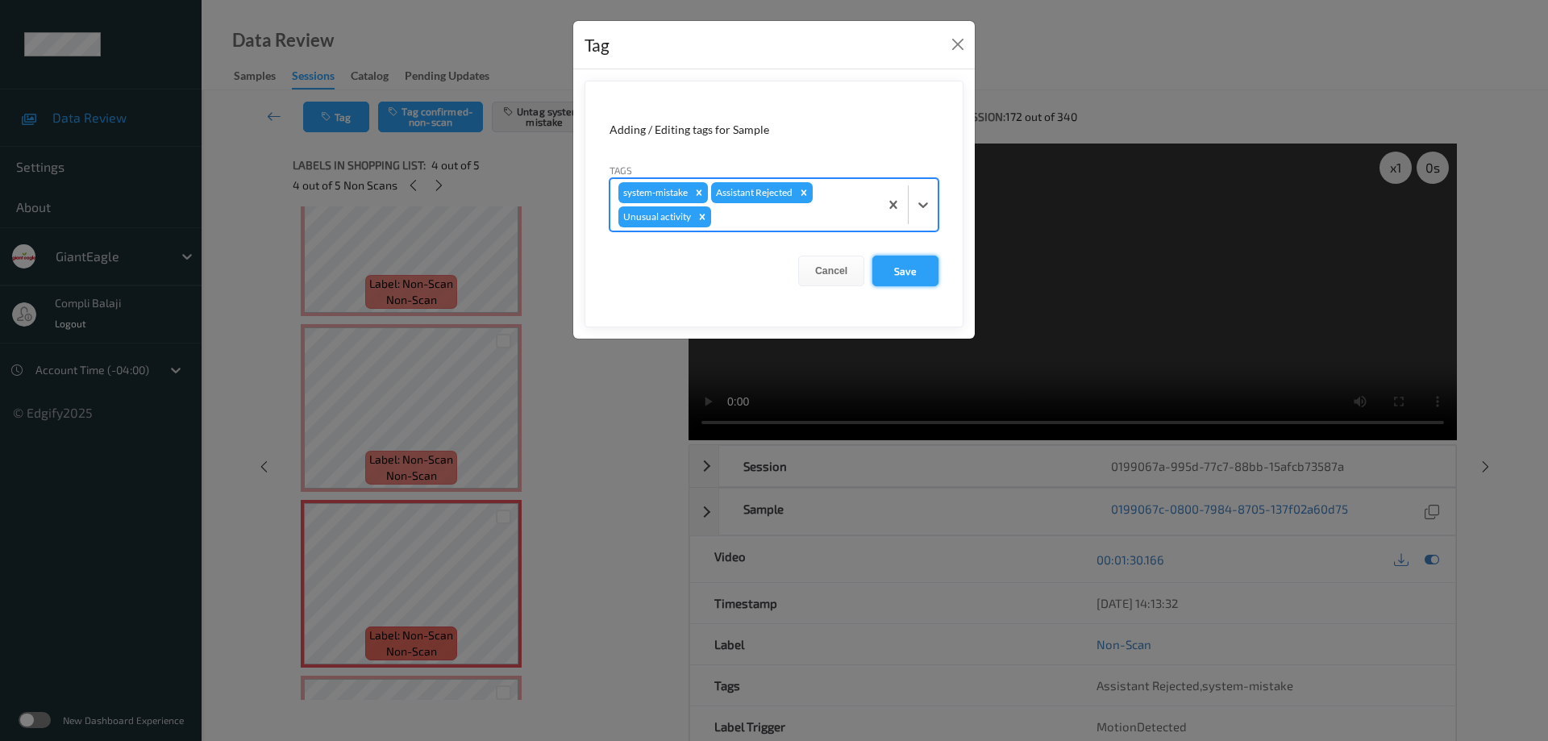
click at [895, 275] on button "Save" at bounding box center [906, 271] width 66 height 31
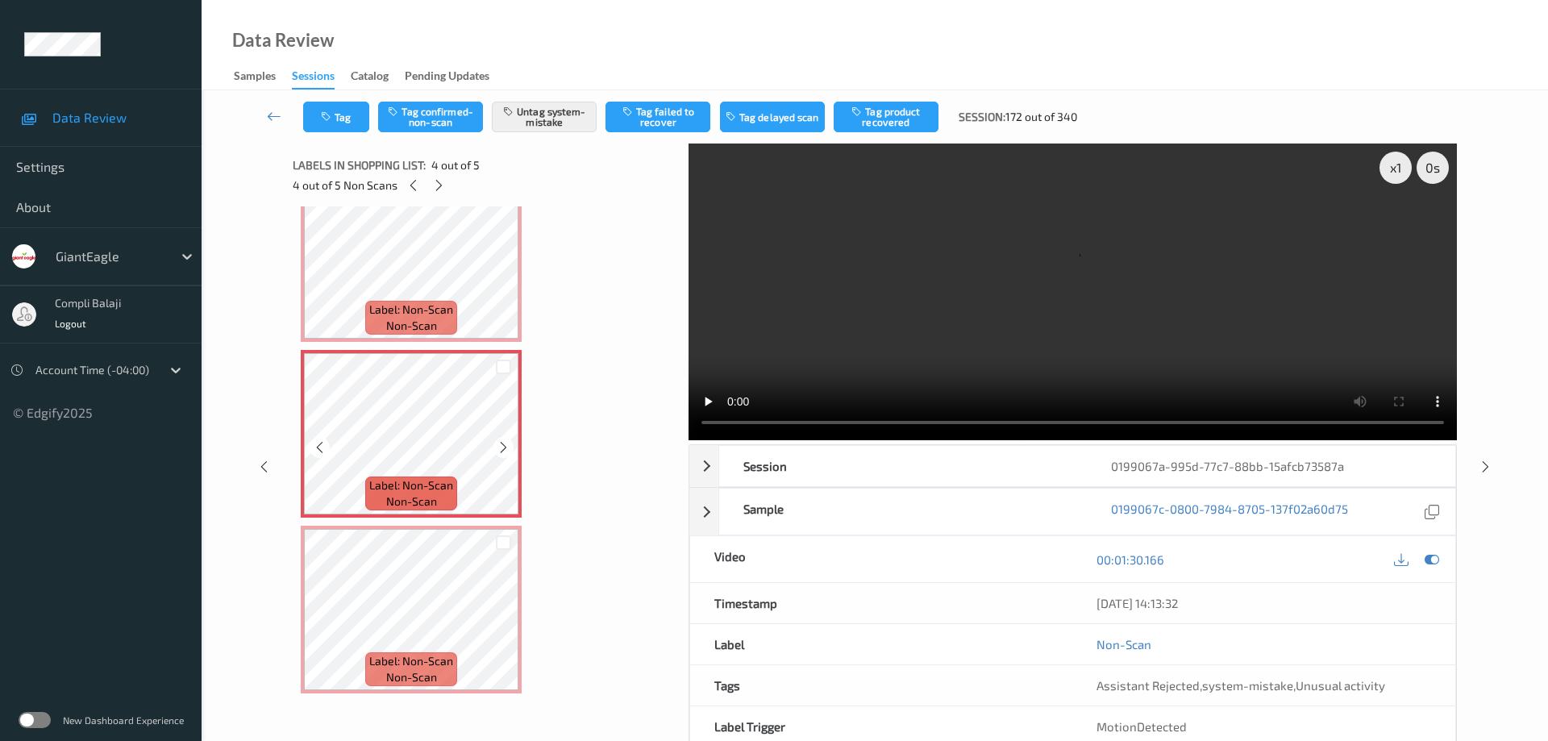
scroll to position [394, 0]
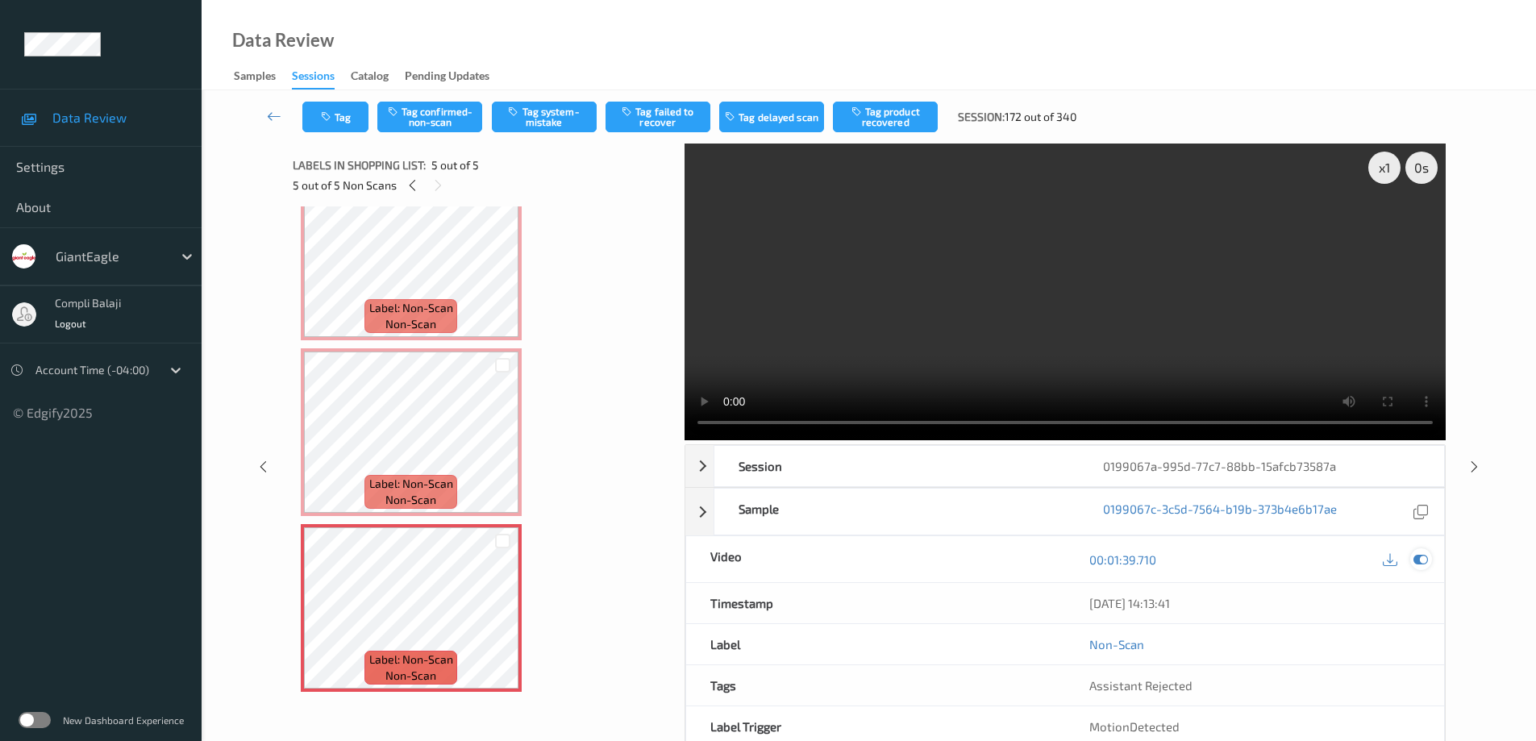
click at [1421, 559] on icon at bounding box center [1421, 559] width 15 height 15
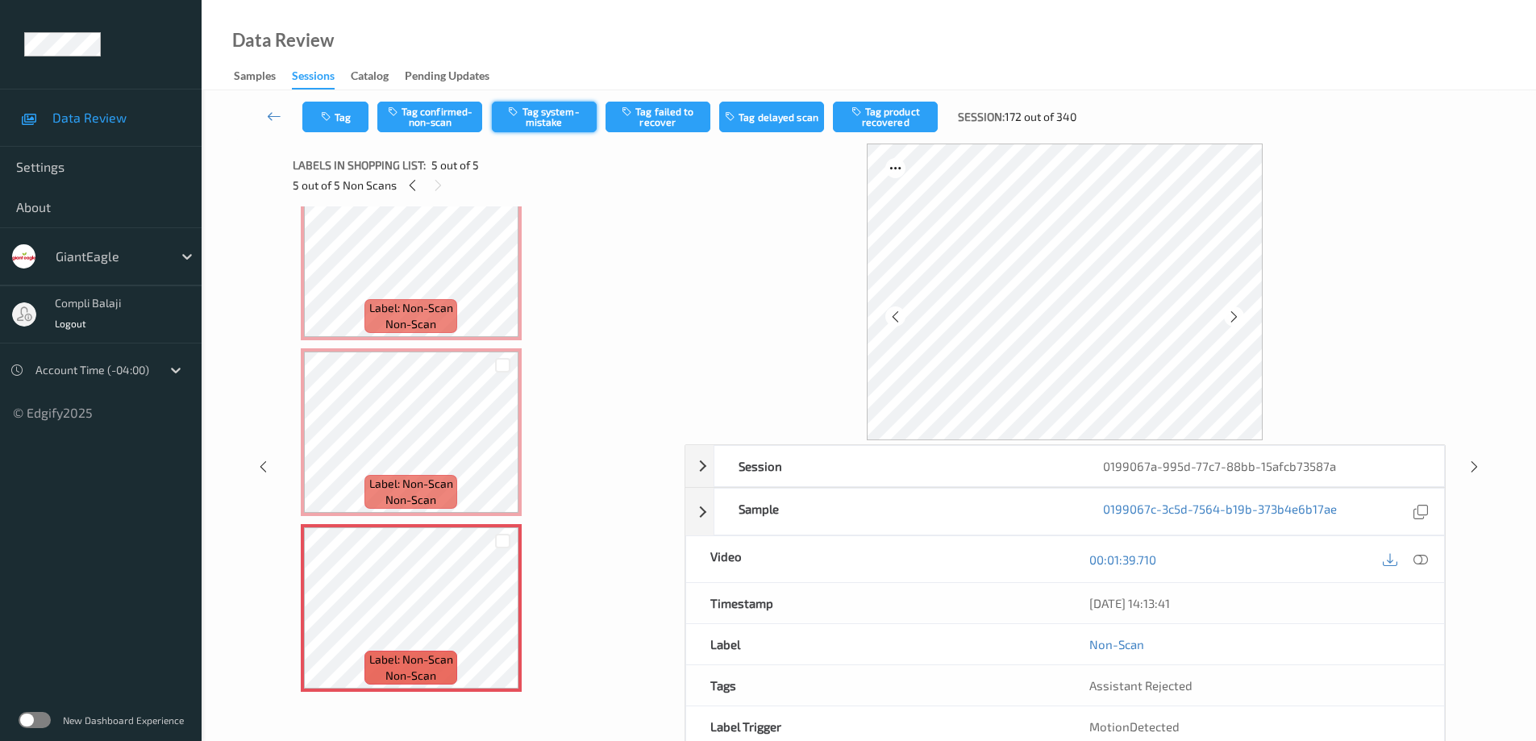
click at [546, 118] on button "Tag system-mistake" at bounding box center [544, 117] width 105 height 31
click at [344, 119] on button "Tag" at bounding box center [335, 117] width 66 height 31
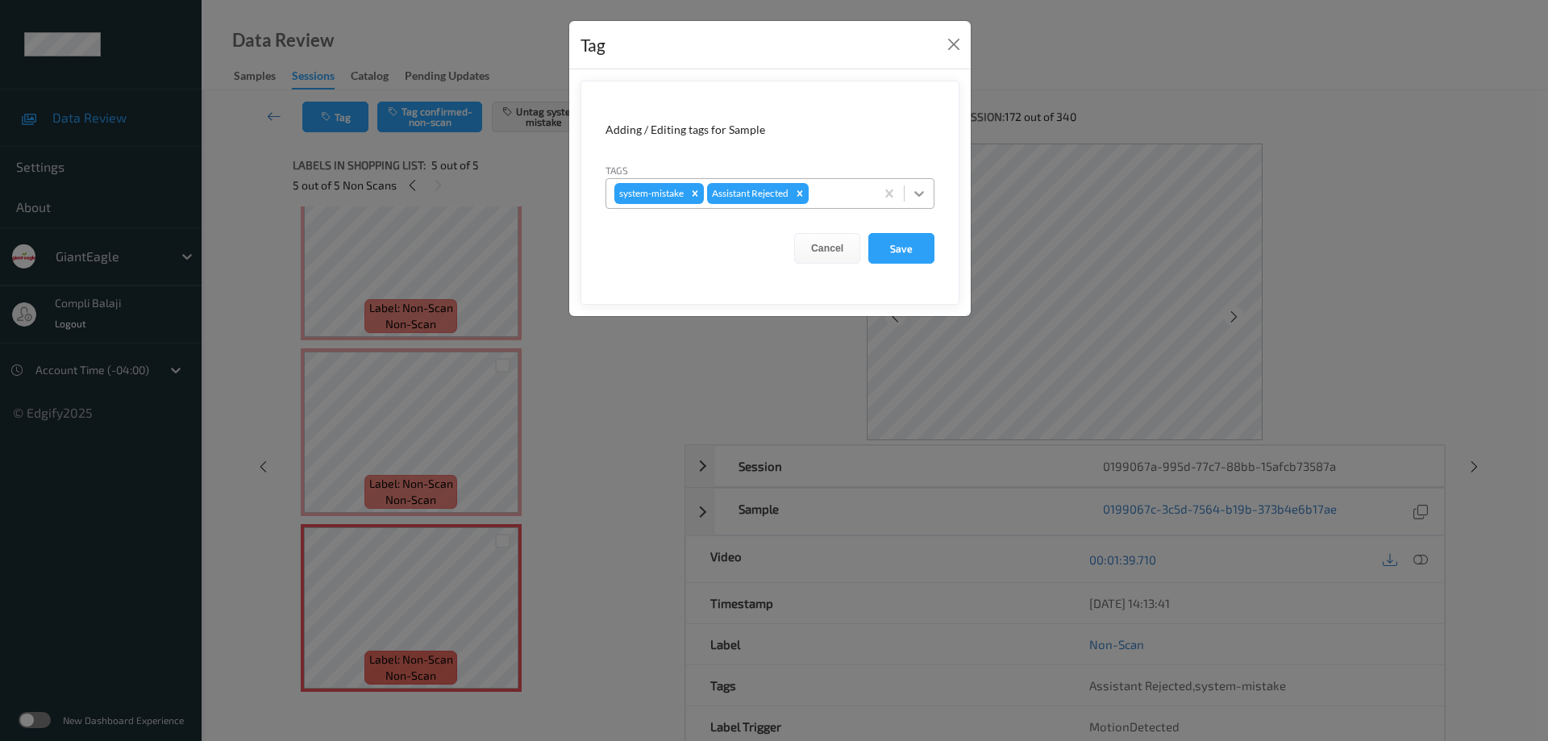
click at [921, 198] on icon at bounding box center [919, 193] width 16 height 16
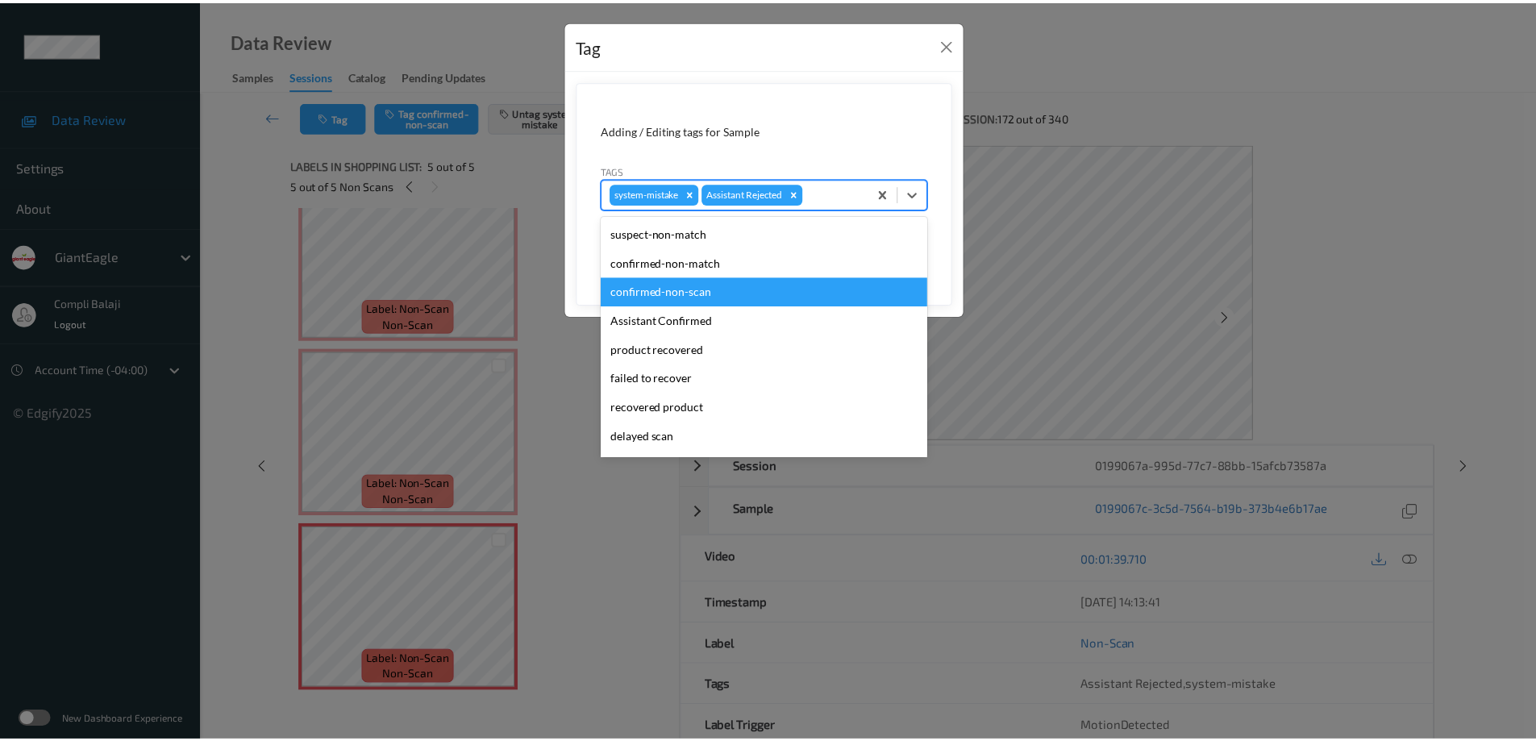
scroll to position [81, 0]
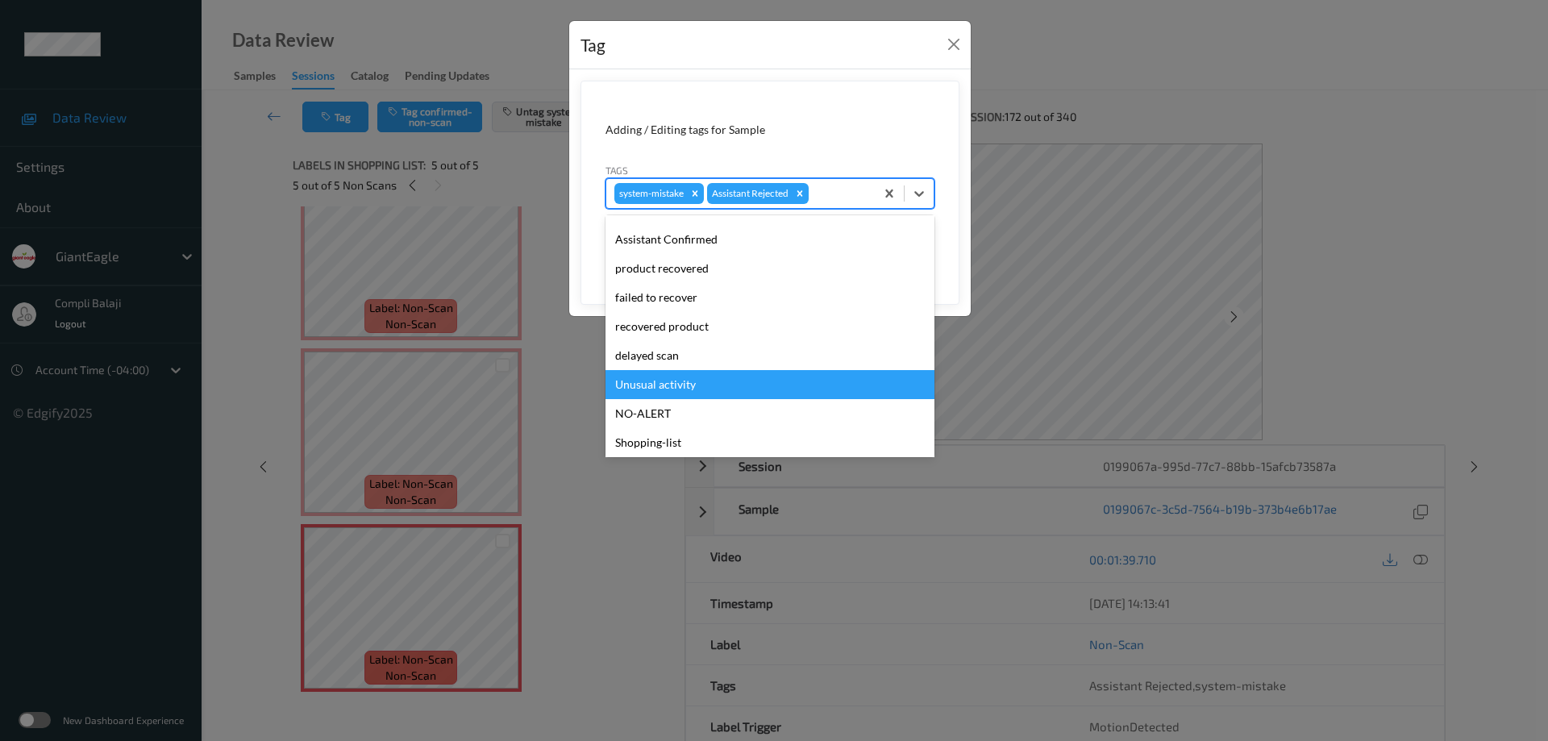
click at [659, 384] on div "Unusual activity" at bounding box center [770, 384] width 329 height 29
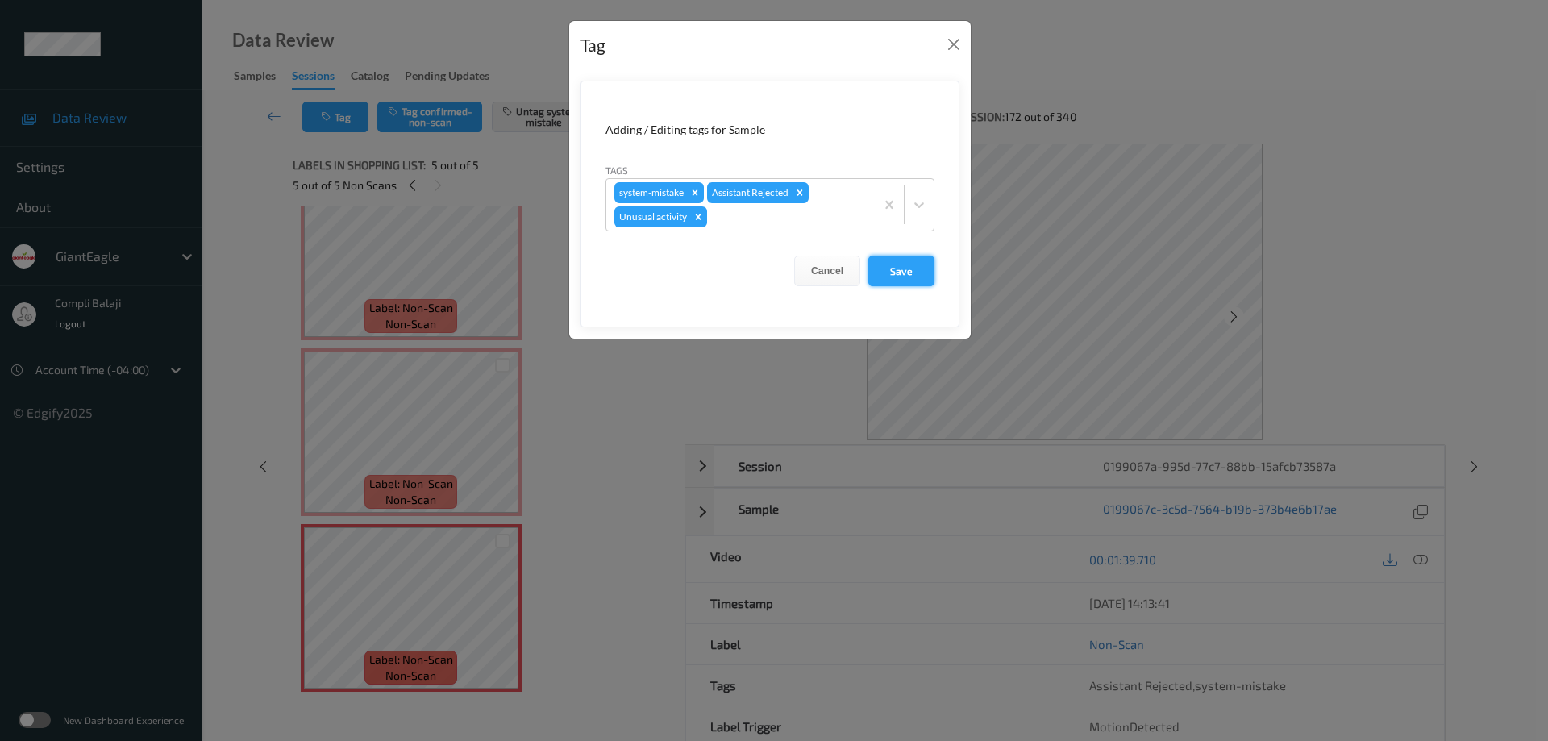
click at [913, 277] on button "Save" at bounding box center [901, 271] width 66 height 31
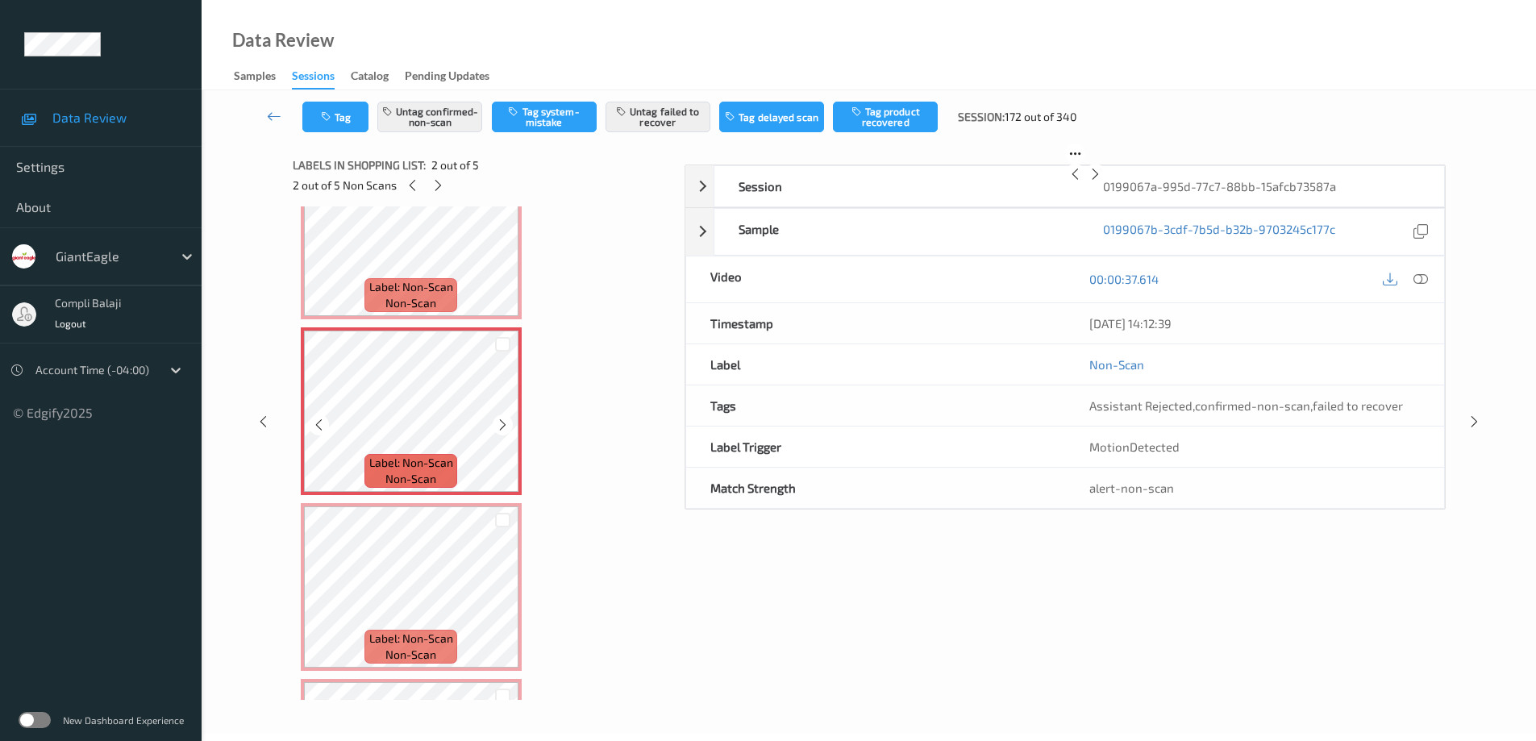
scroll to position [0, 0]
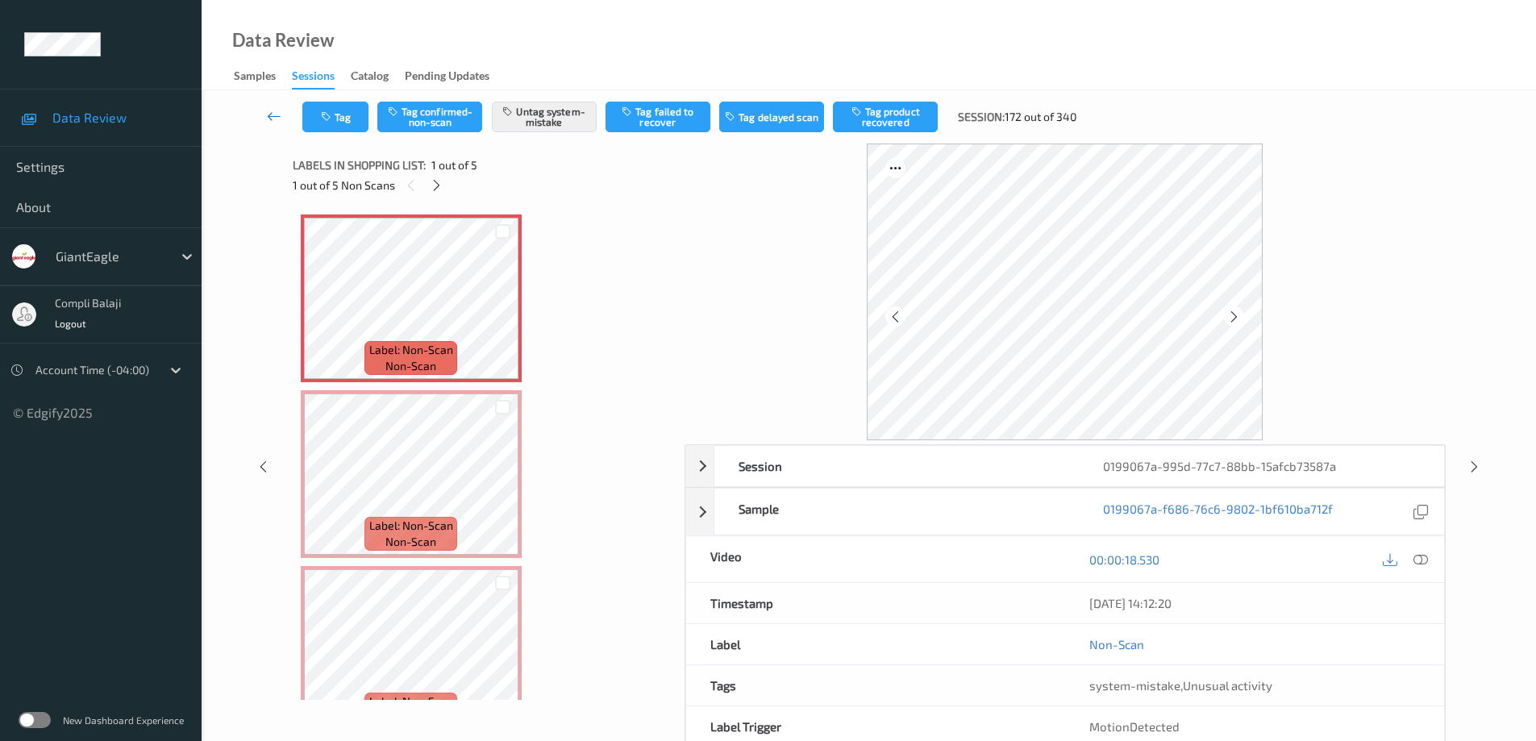
click at [270, 117] on icon at bounding box center [274, 116] width 15 height 16
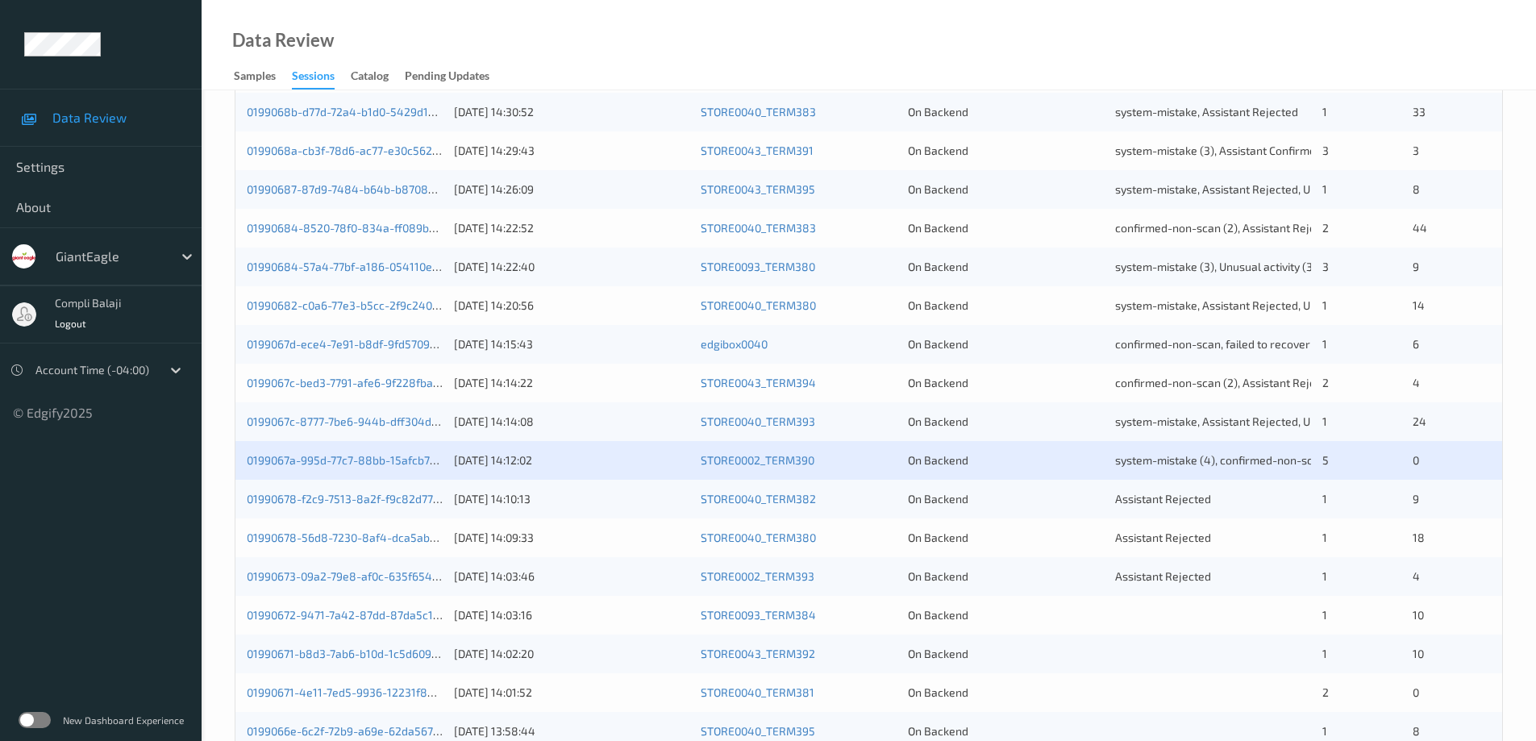
scroll to position [403, 0]
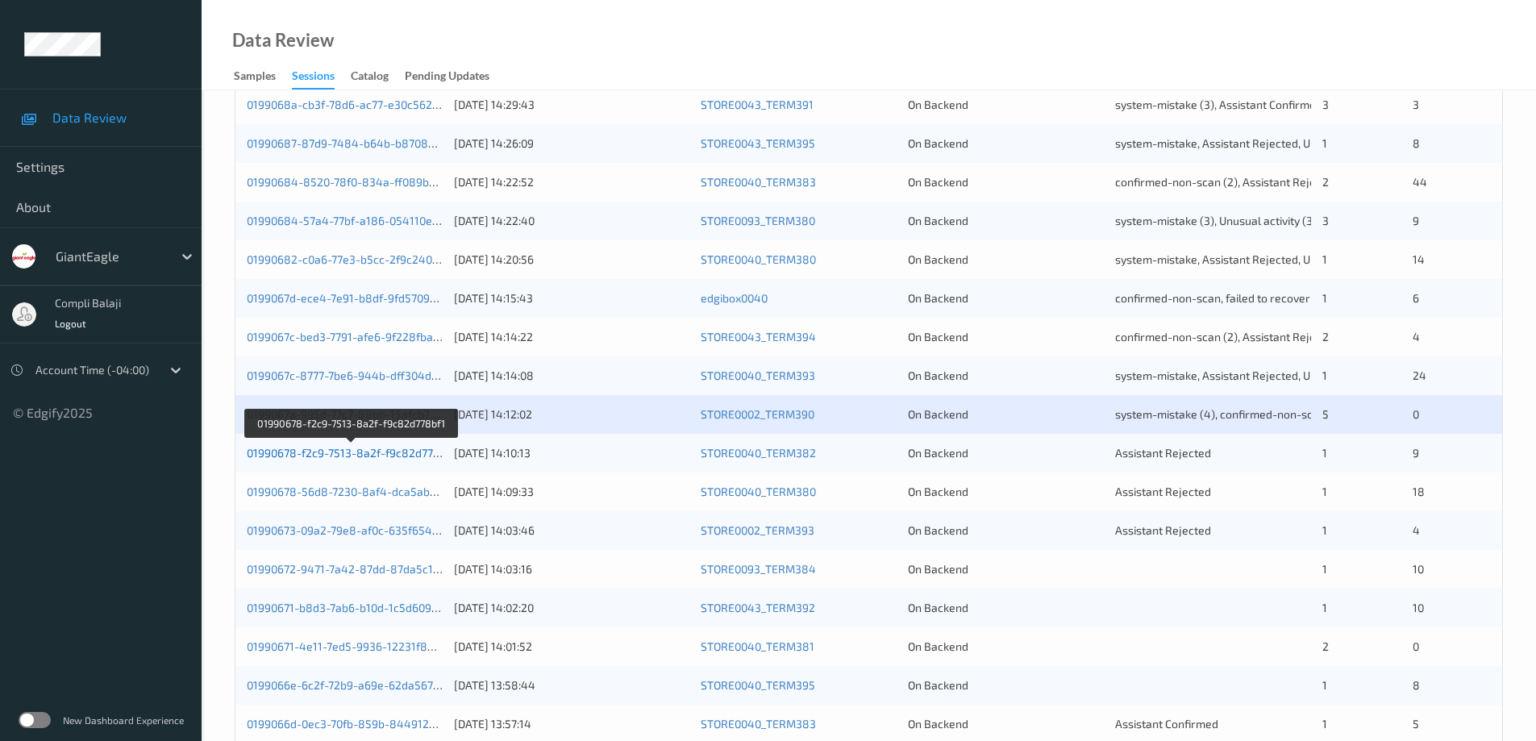
click at [374, 453] on link "01990678-f2c9-7513-8a2f-f9c82d778bf1" at bounding box center [351, 453] width 209 height 14
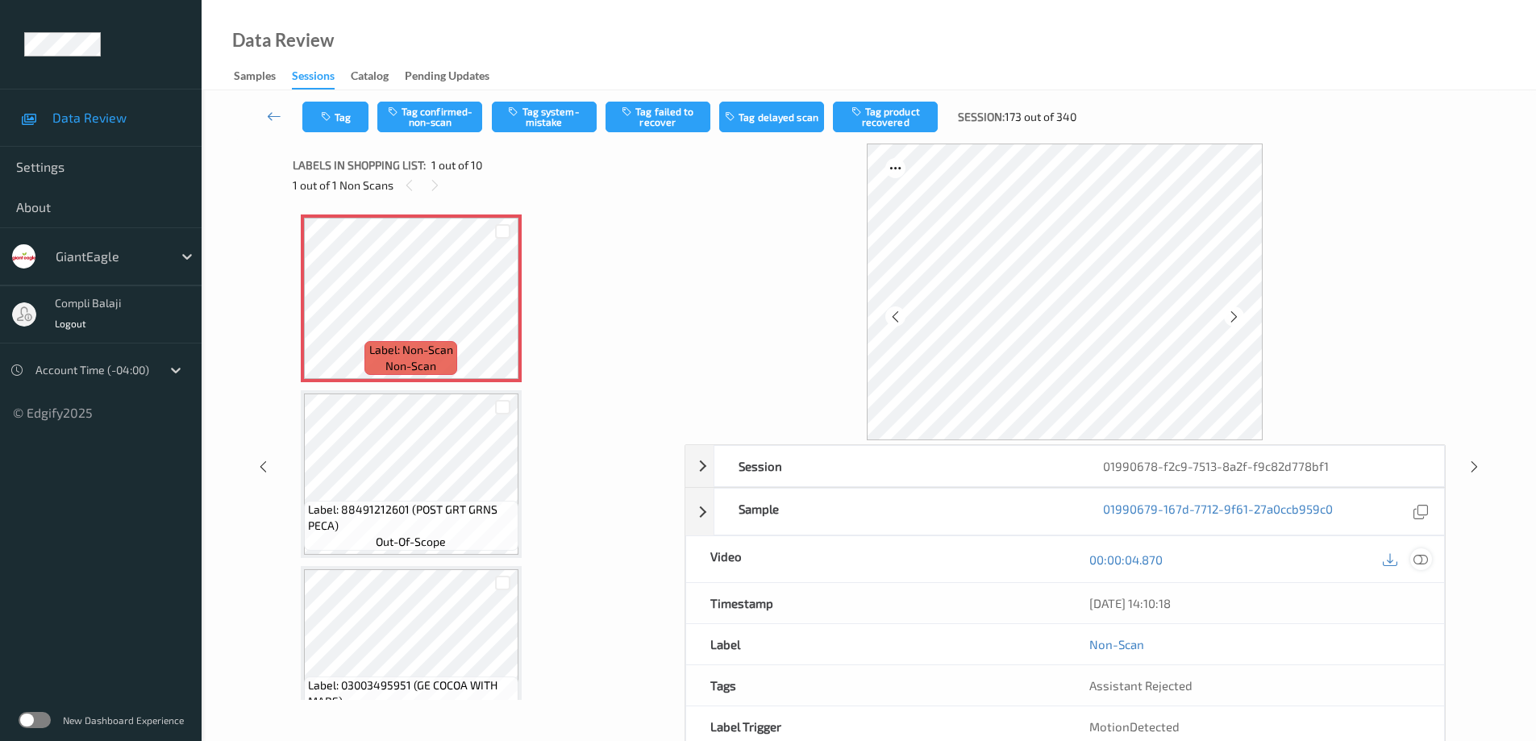
click at [1421, 560] on icon at bounding box center [1421, 559] width 15 height 15
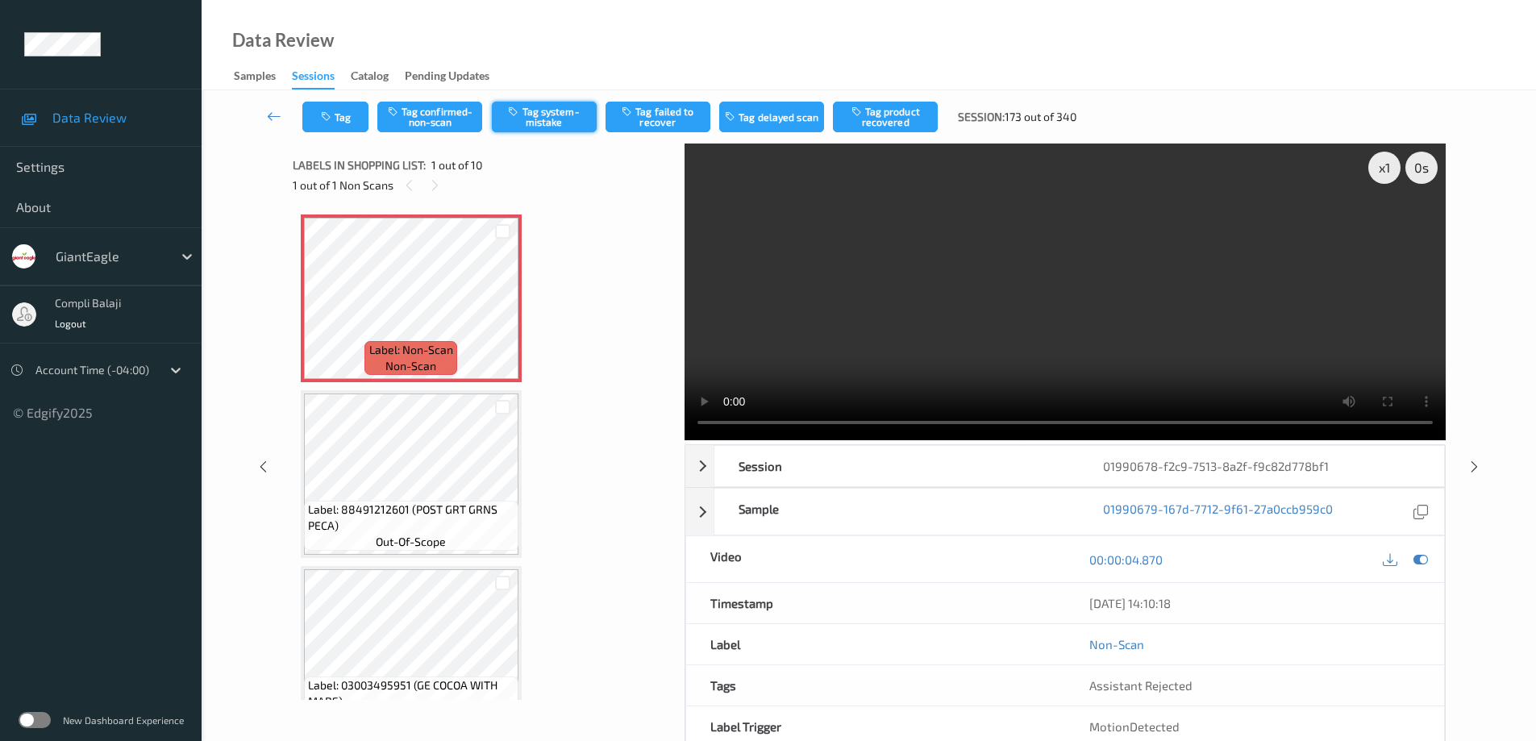
click at [560, 122] on button "Tag system-mistake" at bounding box center [544, 117] width 105 height 31
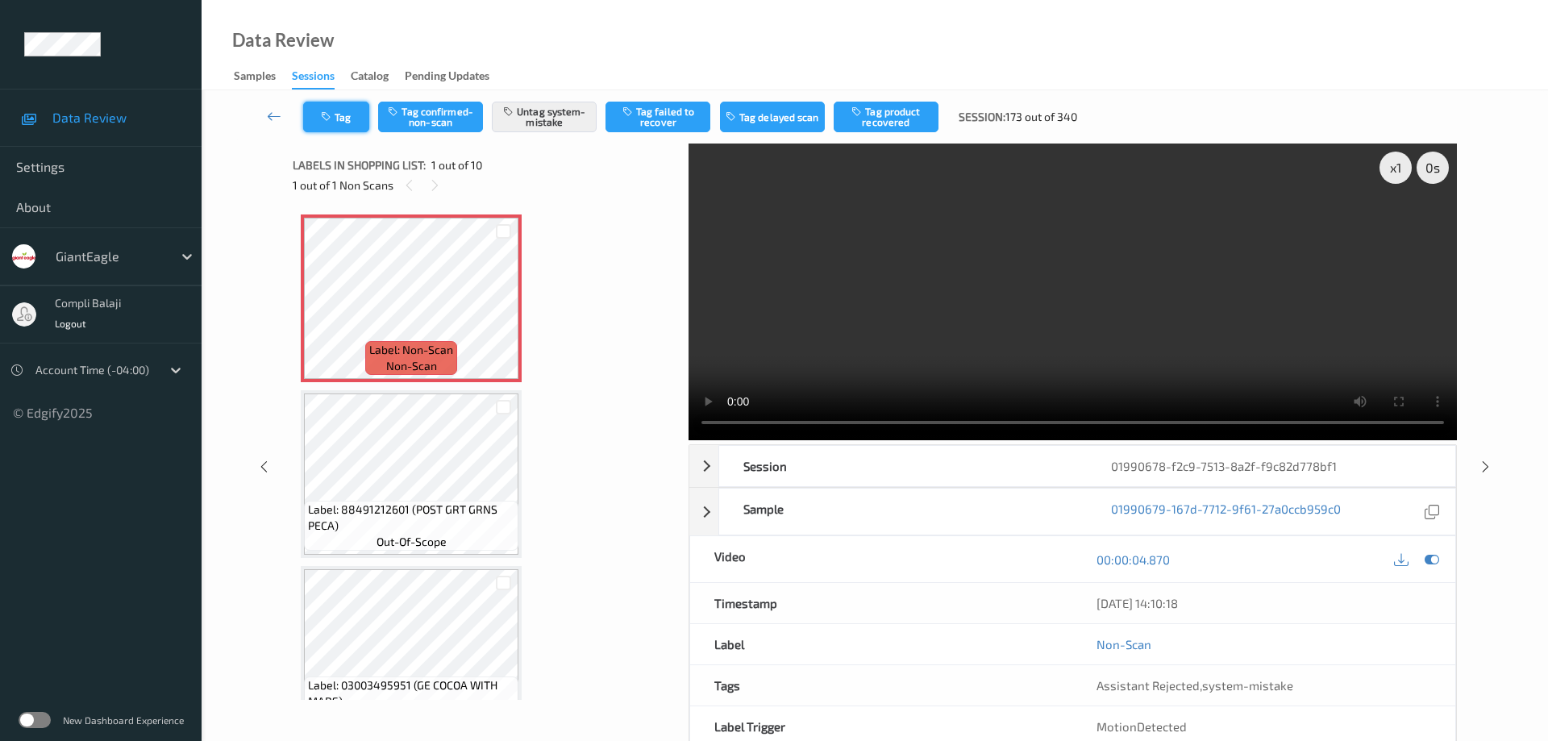
click at [344, 111] on button "Tag" at bounding box center [336, 117] width 66 height 31
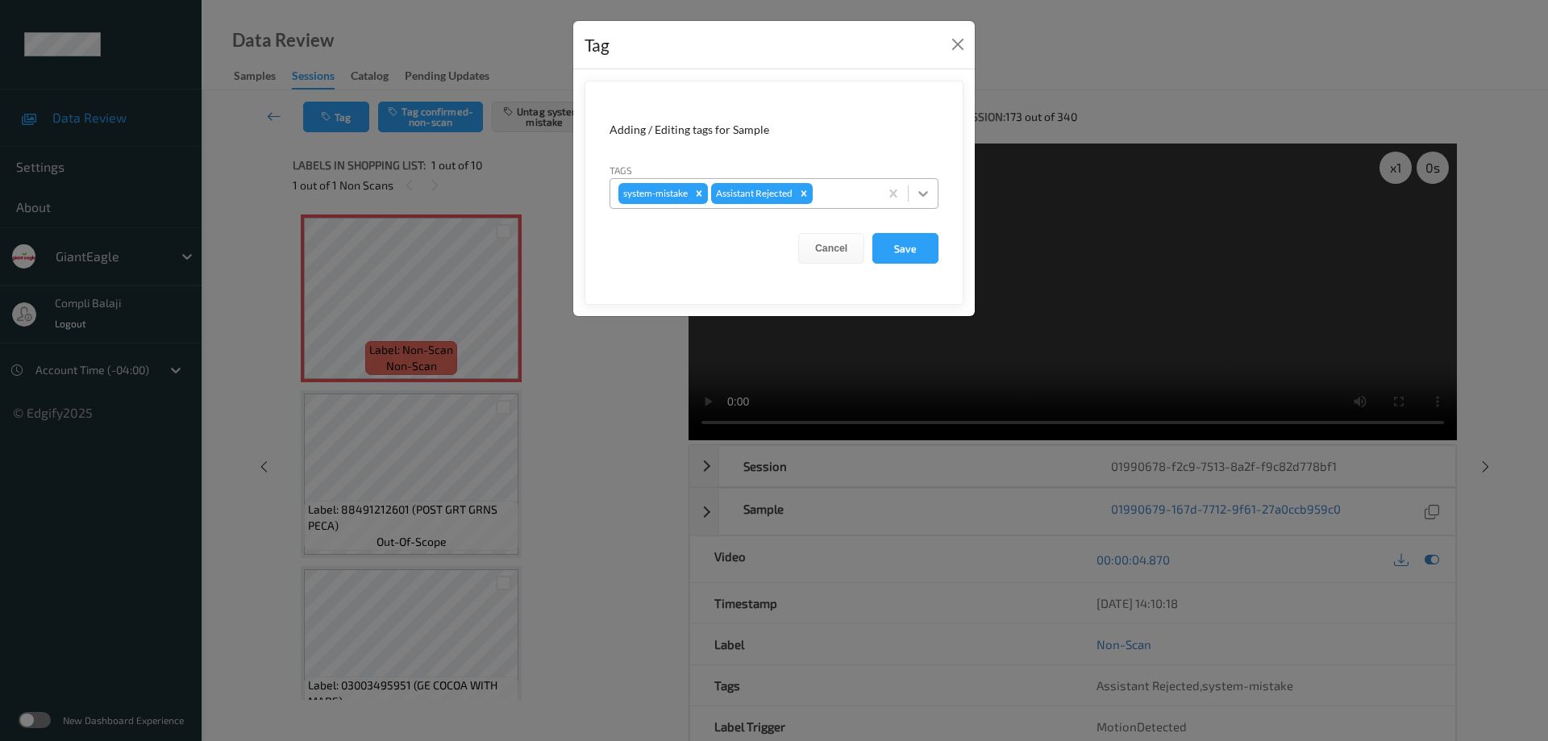
click at [927, 193] on icon at bounding box center [923, 194] width 10 height 6
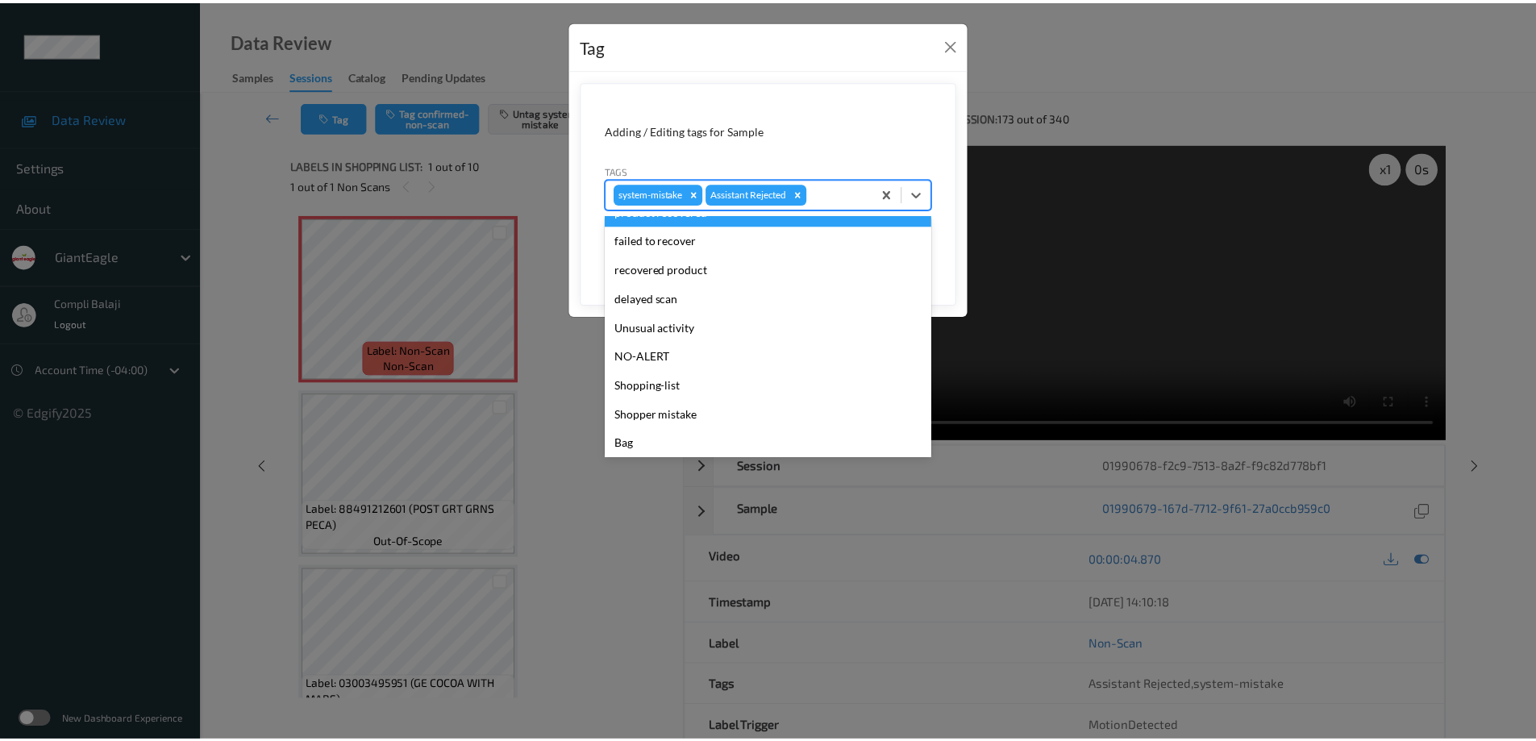
scroll to position [142, 0]
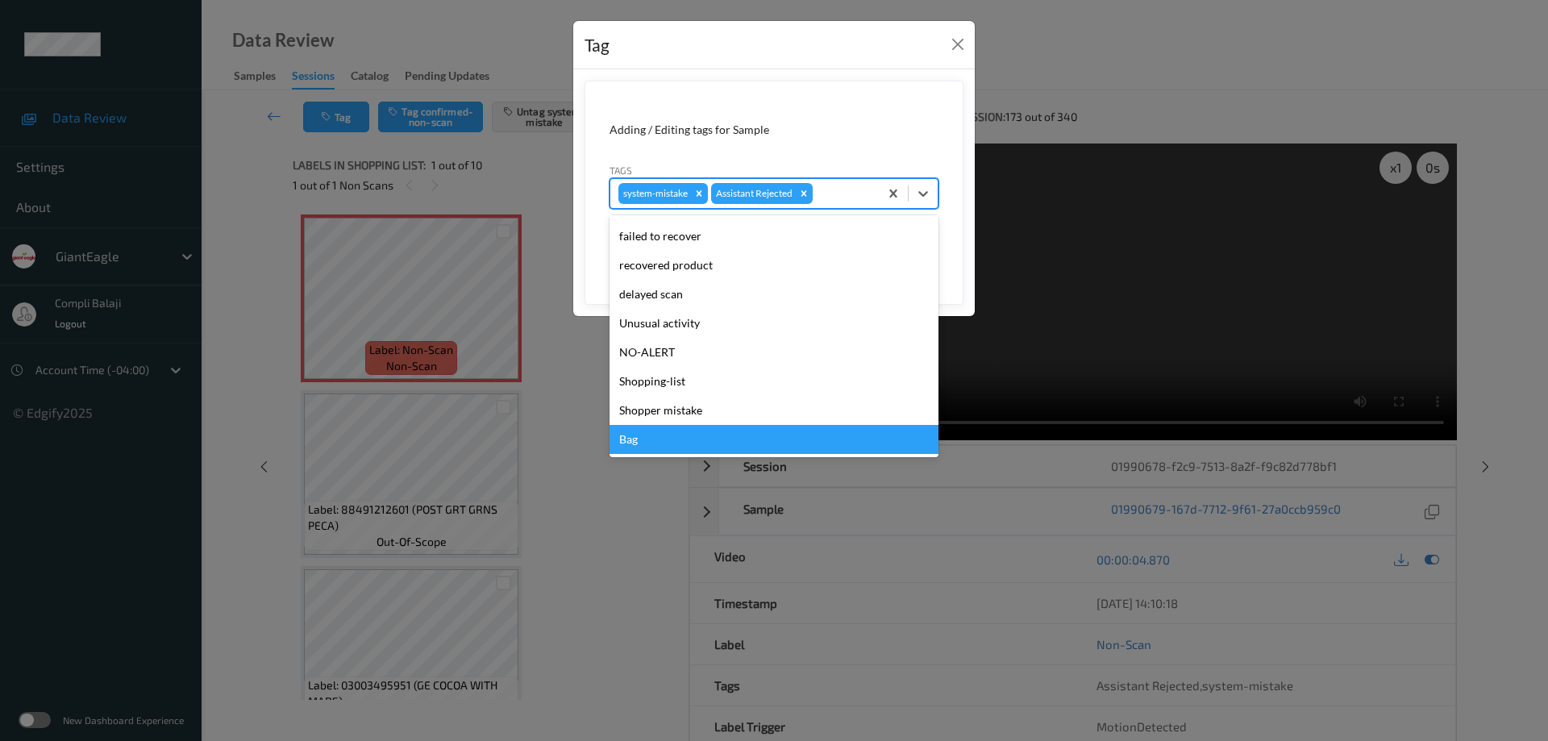
click at [652, 451] on div "Bag" at bounding box center [774, 439] width 329 height 29
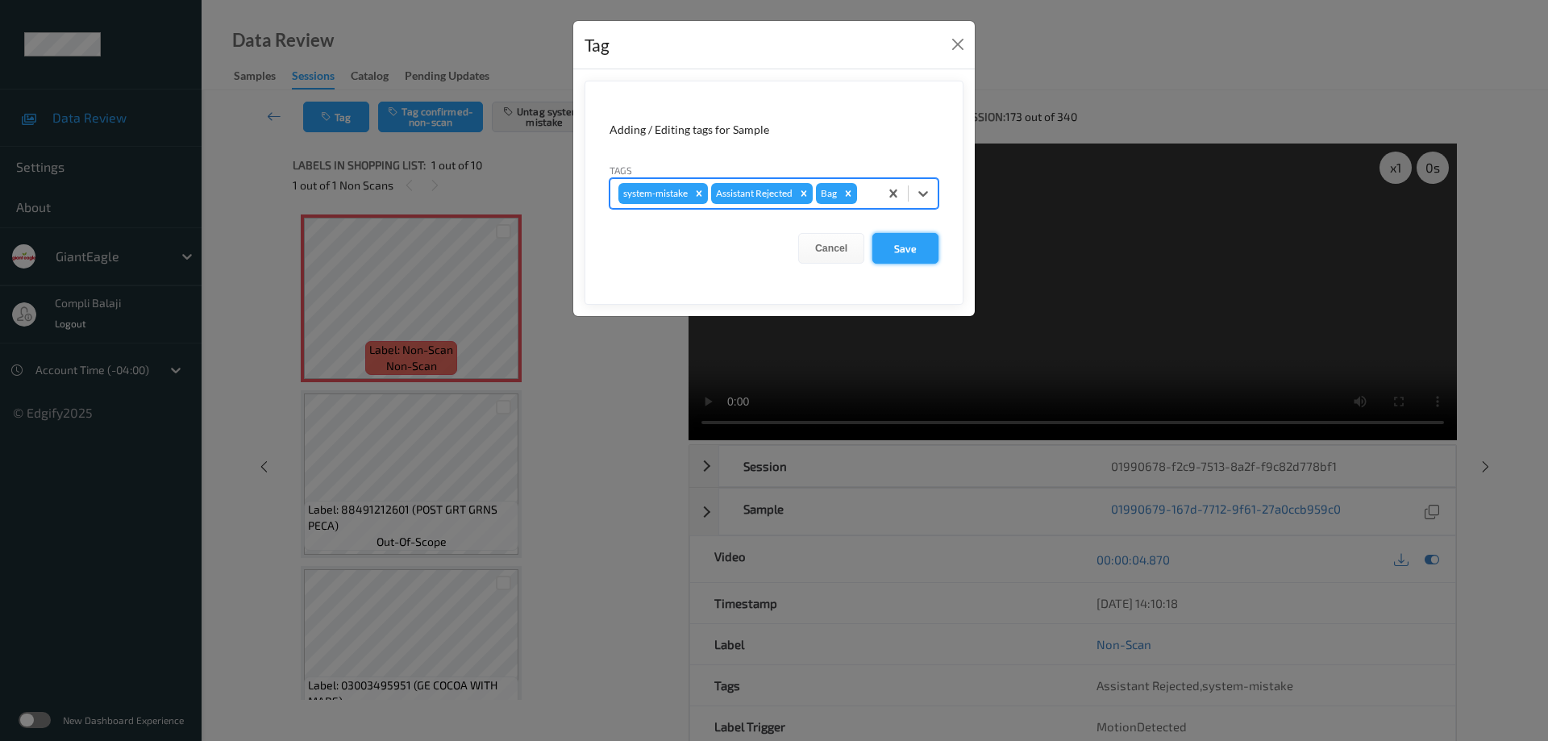
click at [920, 255] on button "Save" at bounding box center [906, 248] width 66 height 31
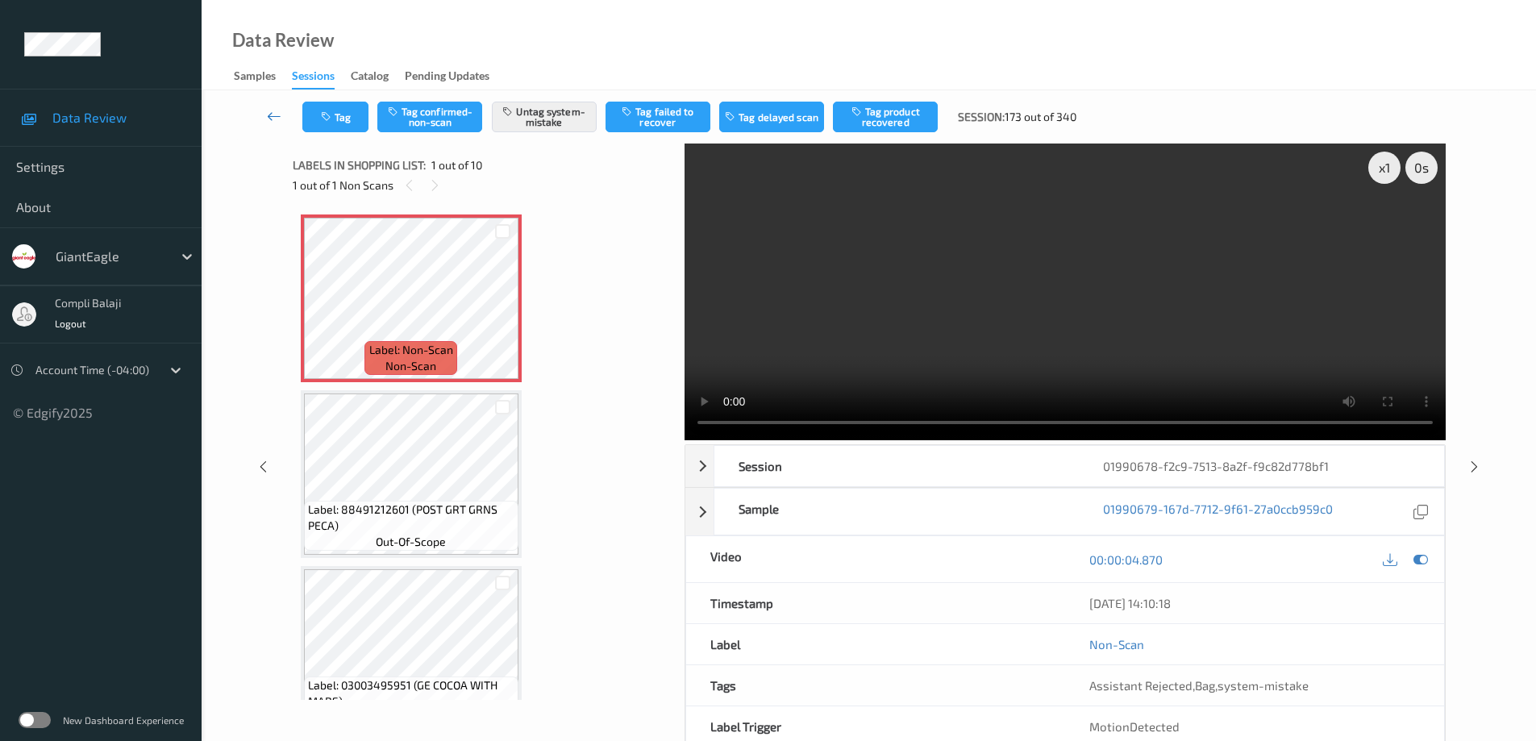
click at [272, 115] on icon at bounding box center [274, 116] width 15 height 16
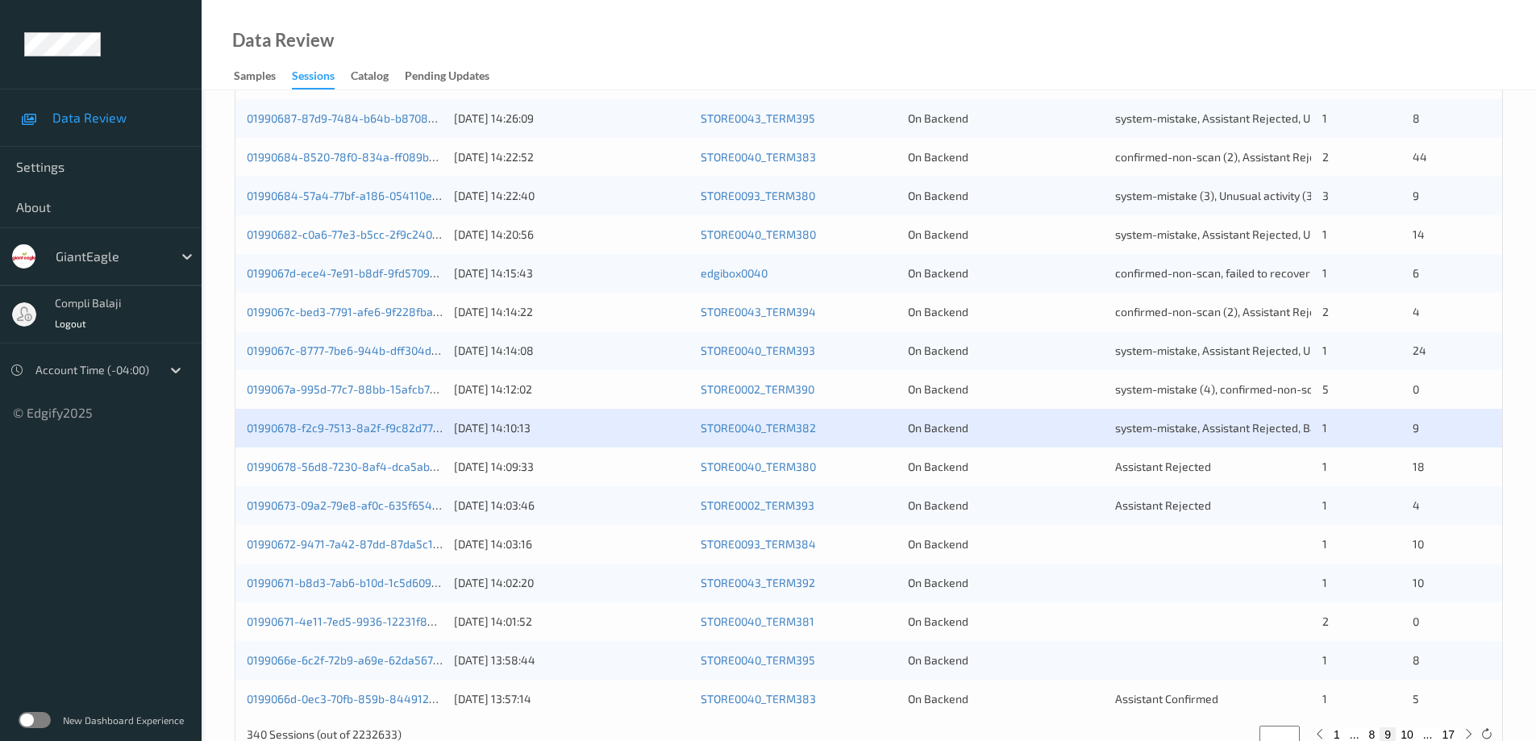
scroll to position [473, 0]
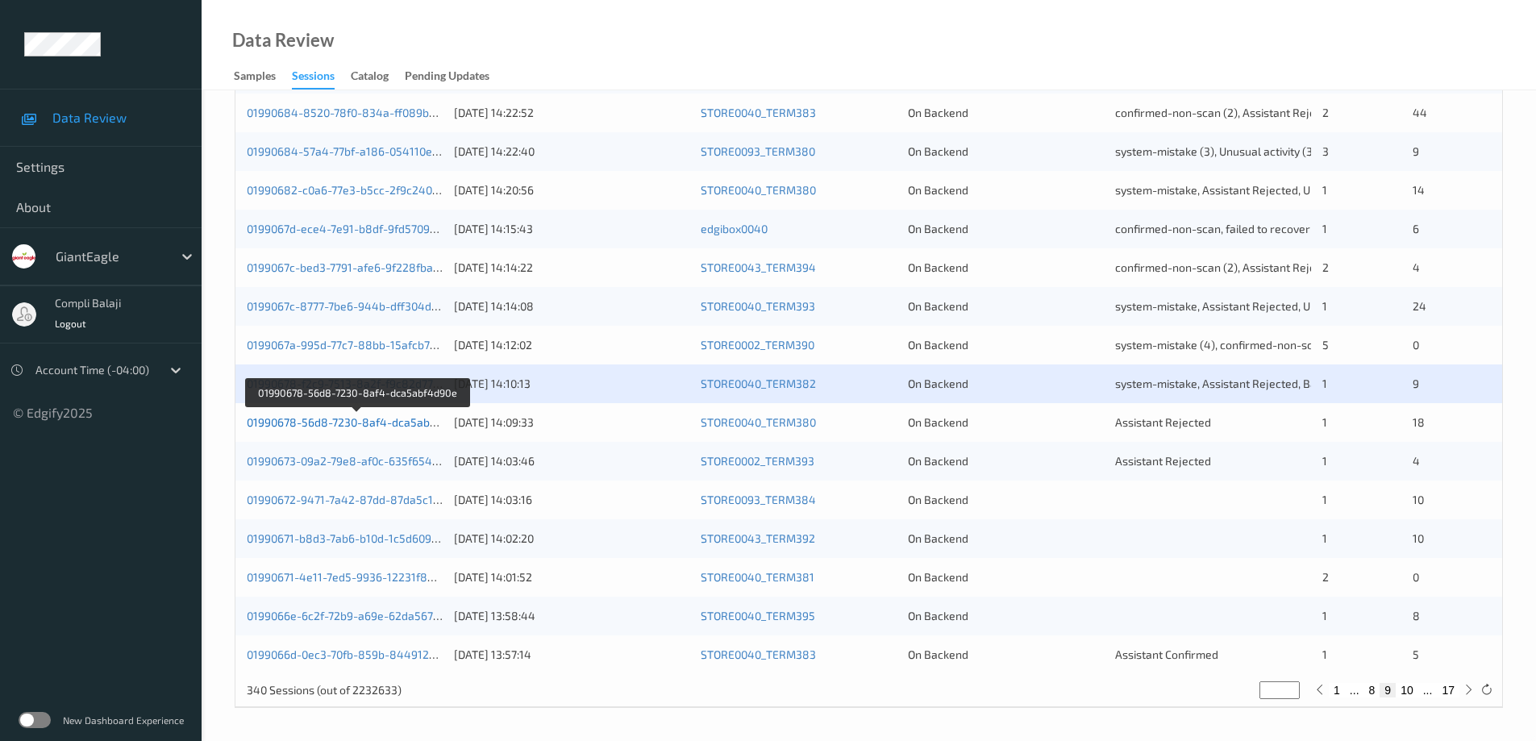
click at [364, 421] on link "01990678-56d8-7230-8af4-dca5abf4d90e" at bounding box center [357, 422] width 220 height 14
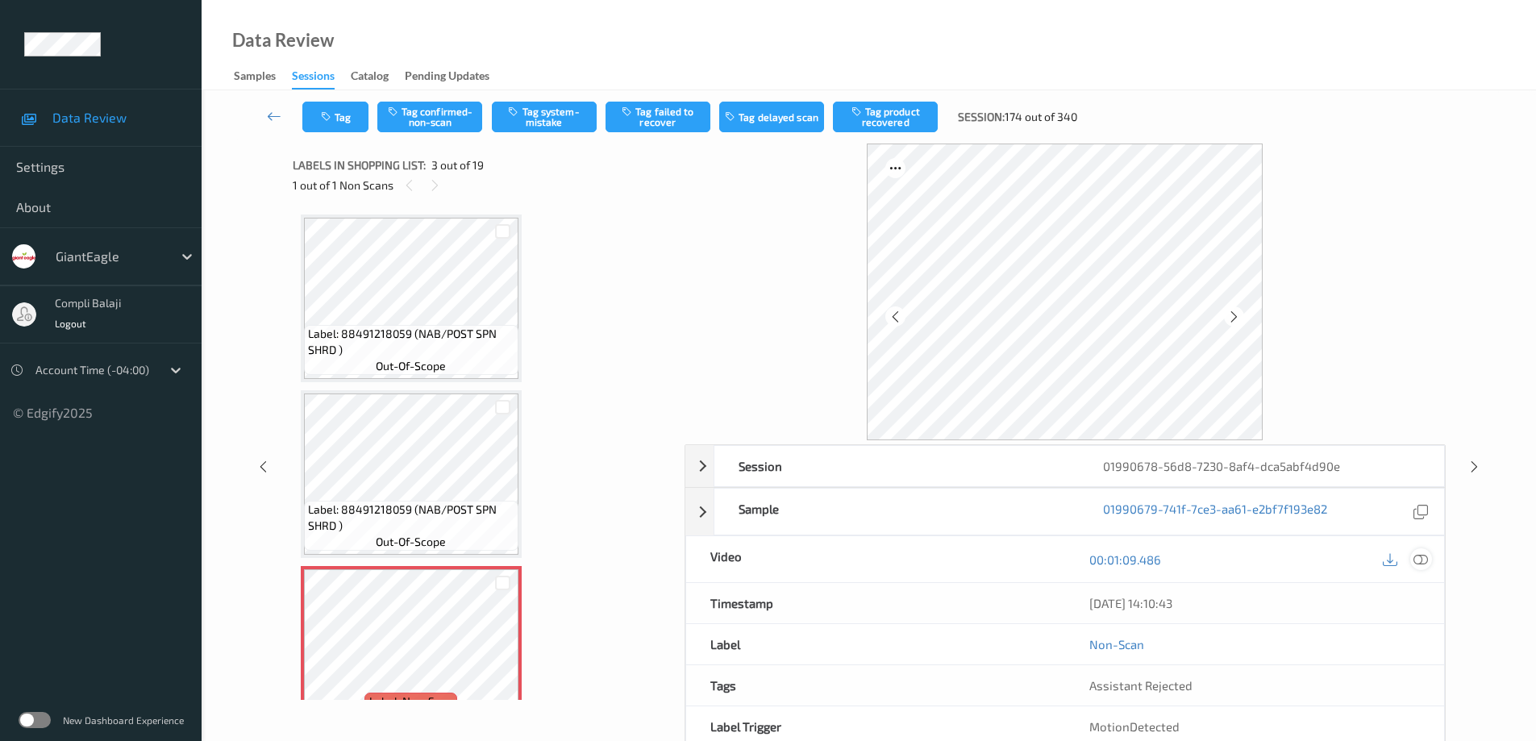
click at [1422, 559] on icon at bounding box center [1421, 559] width 15 height 15
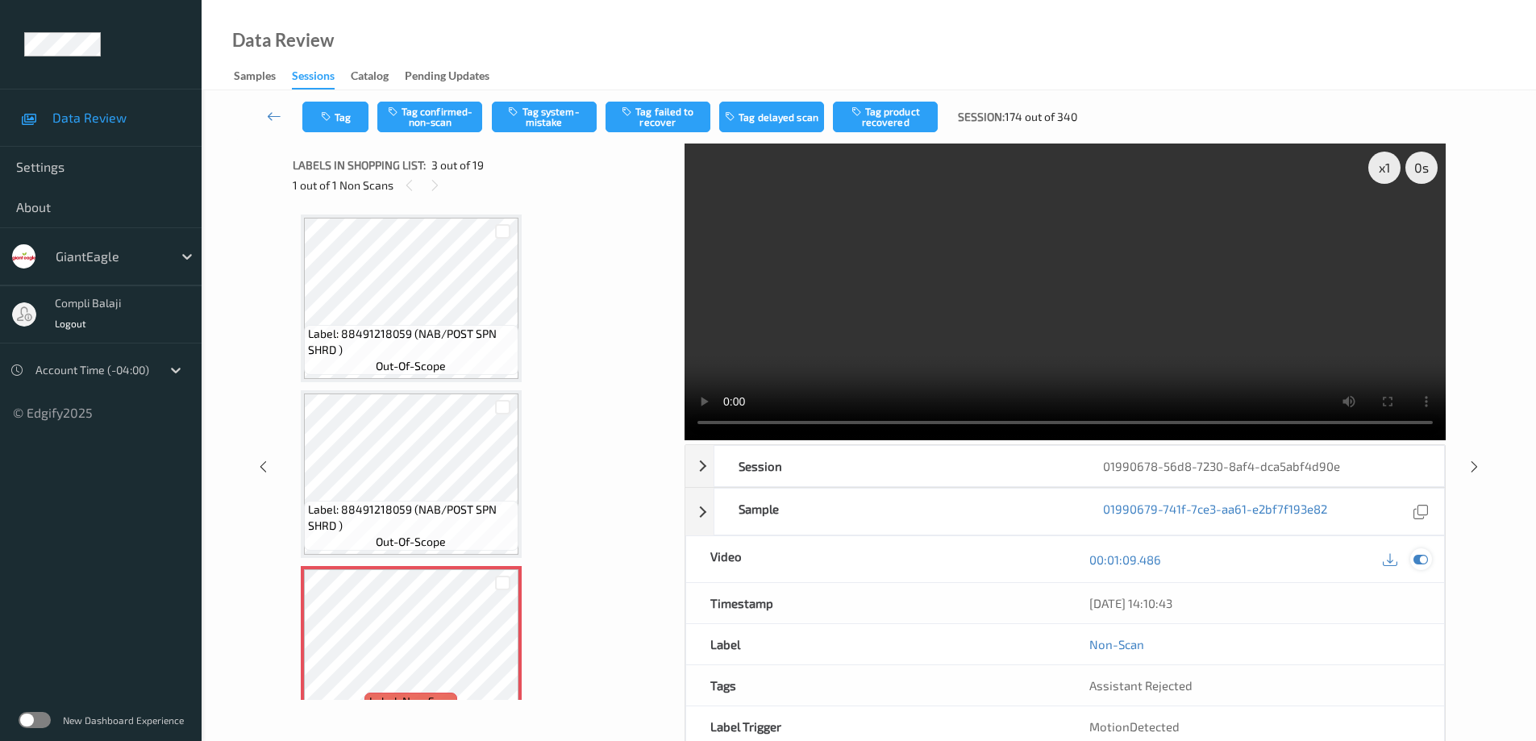
click at [1425, 555] on icon at bounding box center [1421, 559] width 15 height 15
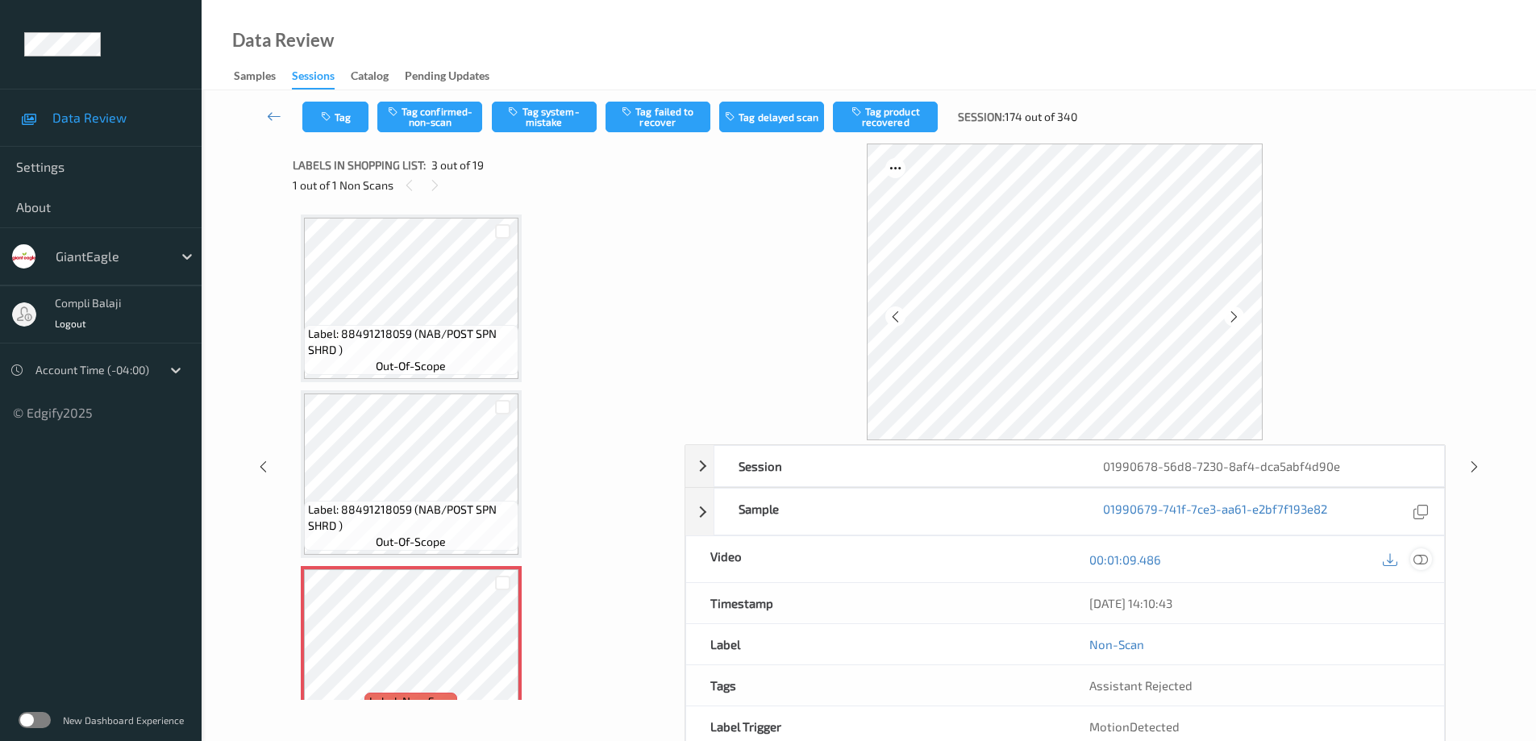
click at [1423, 560] on icon at bounding box center [1421, 559] width 15 height 15
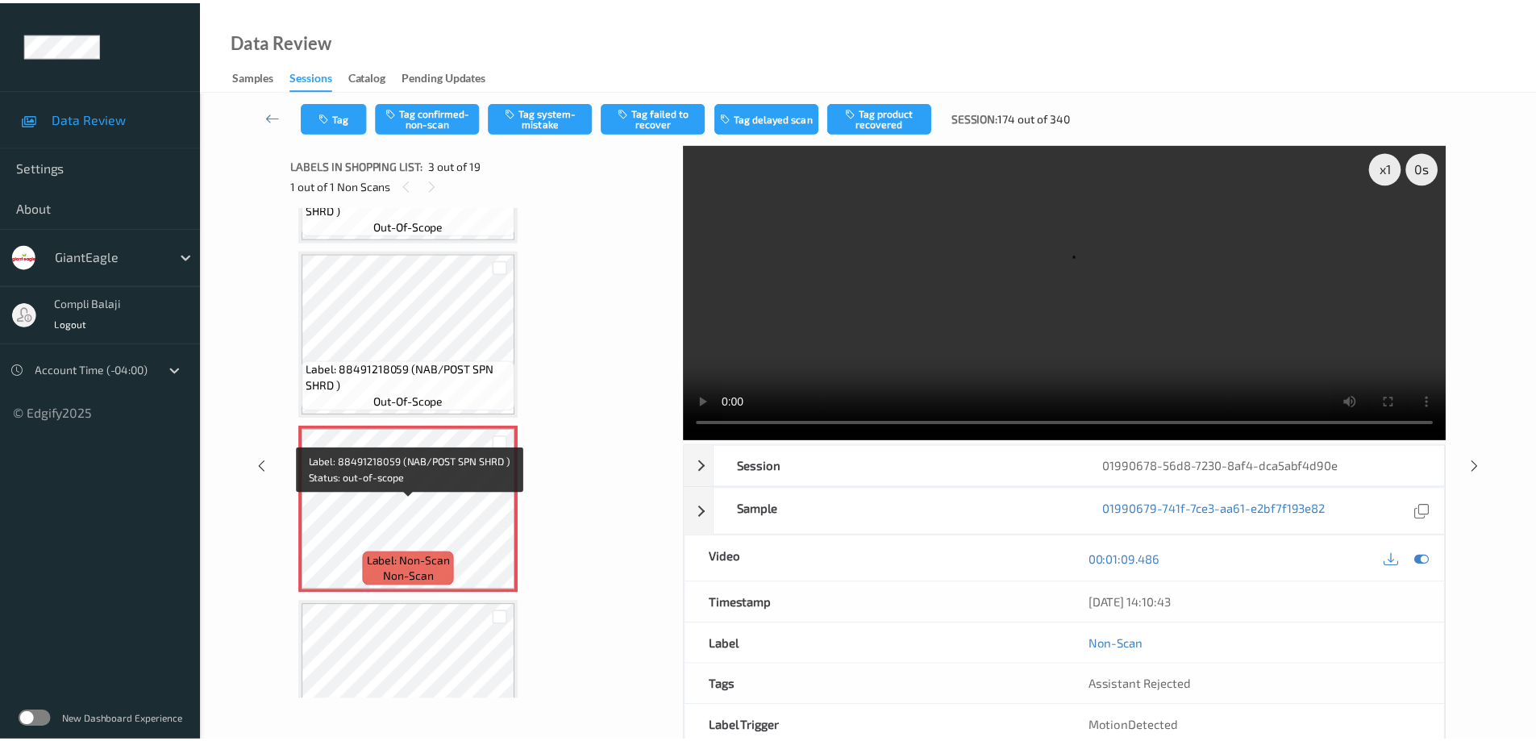
scroll to position [161, 0]
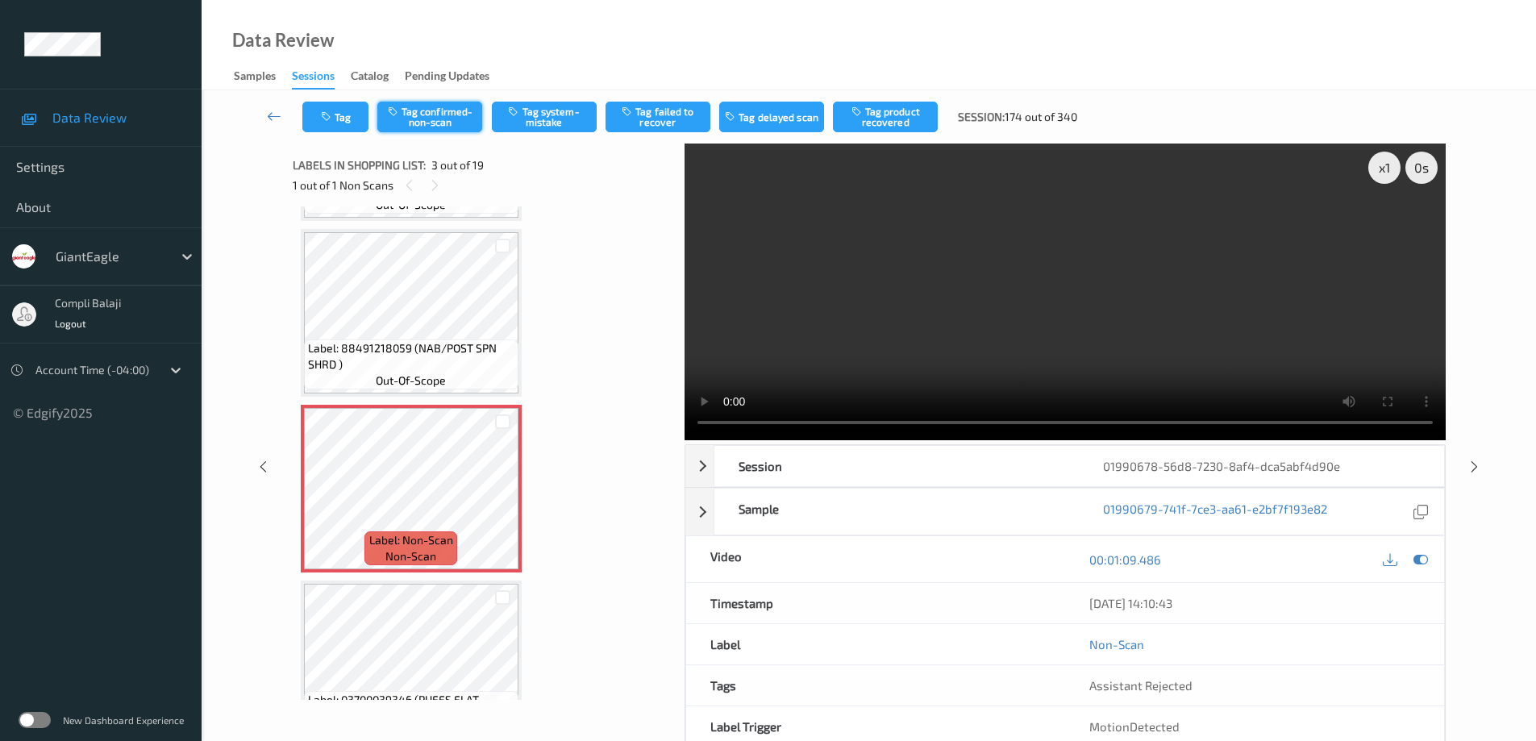
click at [452, 115] on button "Tag confirmed-non-scan" at bounding box center [429, 117] width 105 height 31
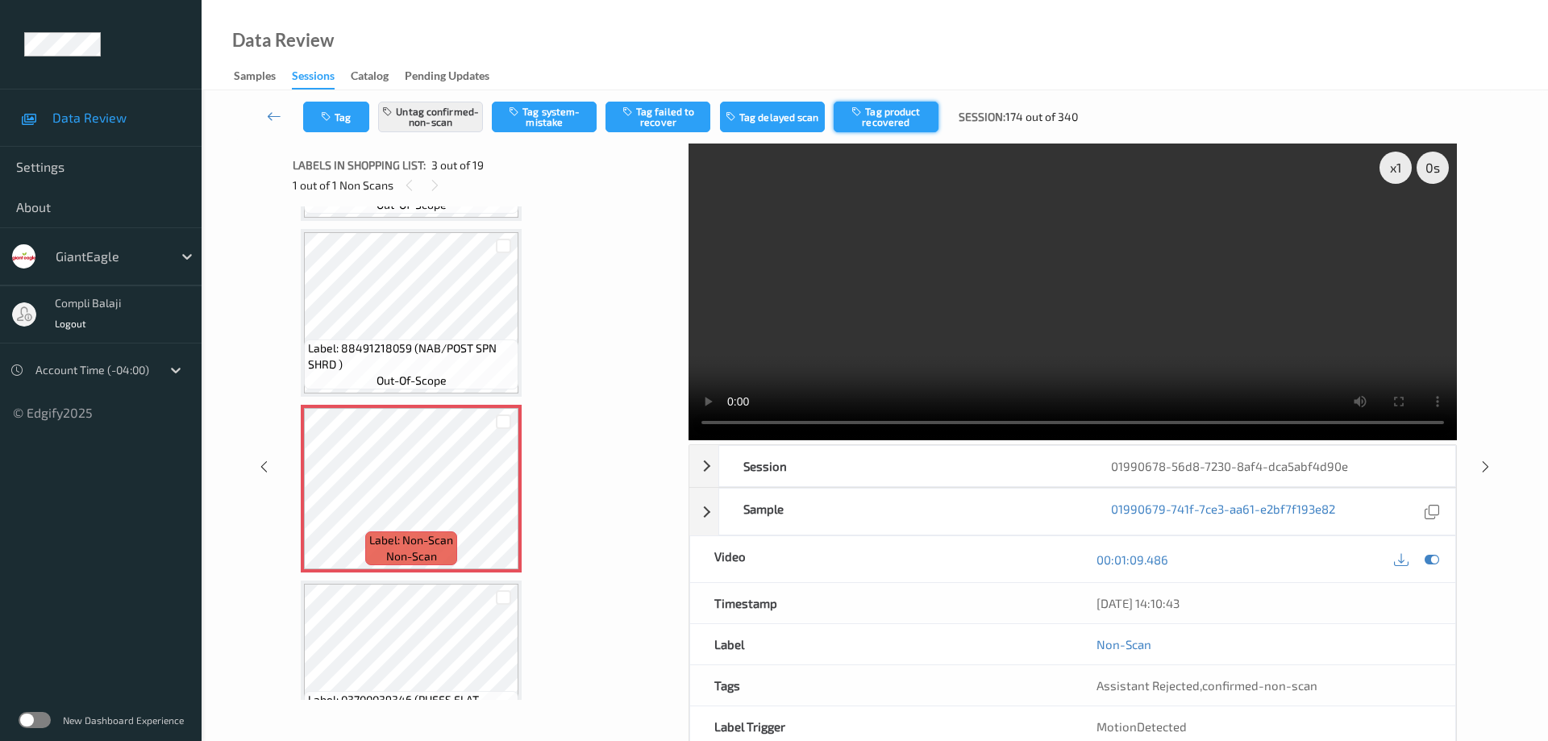
click at [906, 124] on button "Tag product recovered" at bounding box center [886, 117] width 105 height 31
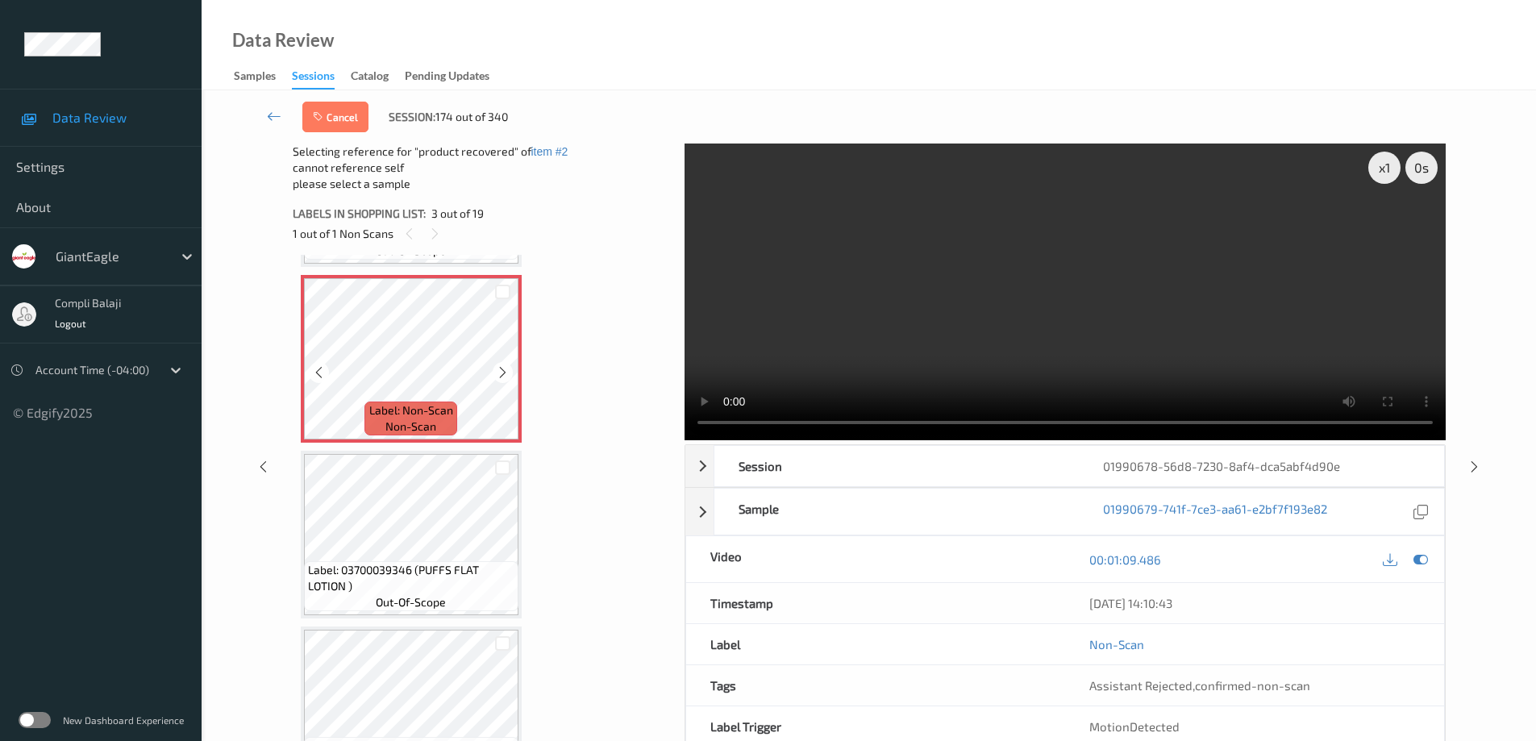
scroll to position [403, 0]
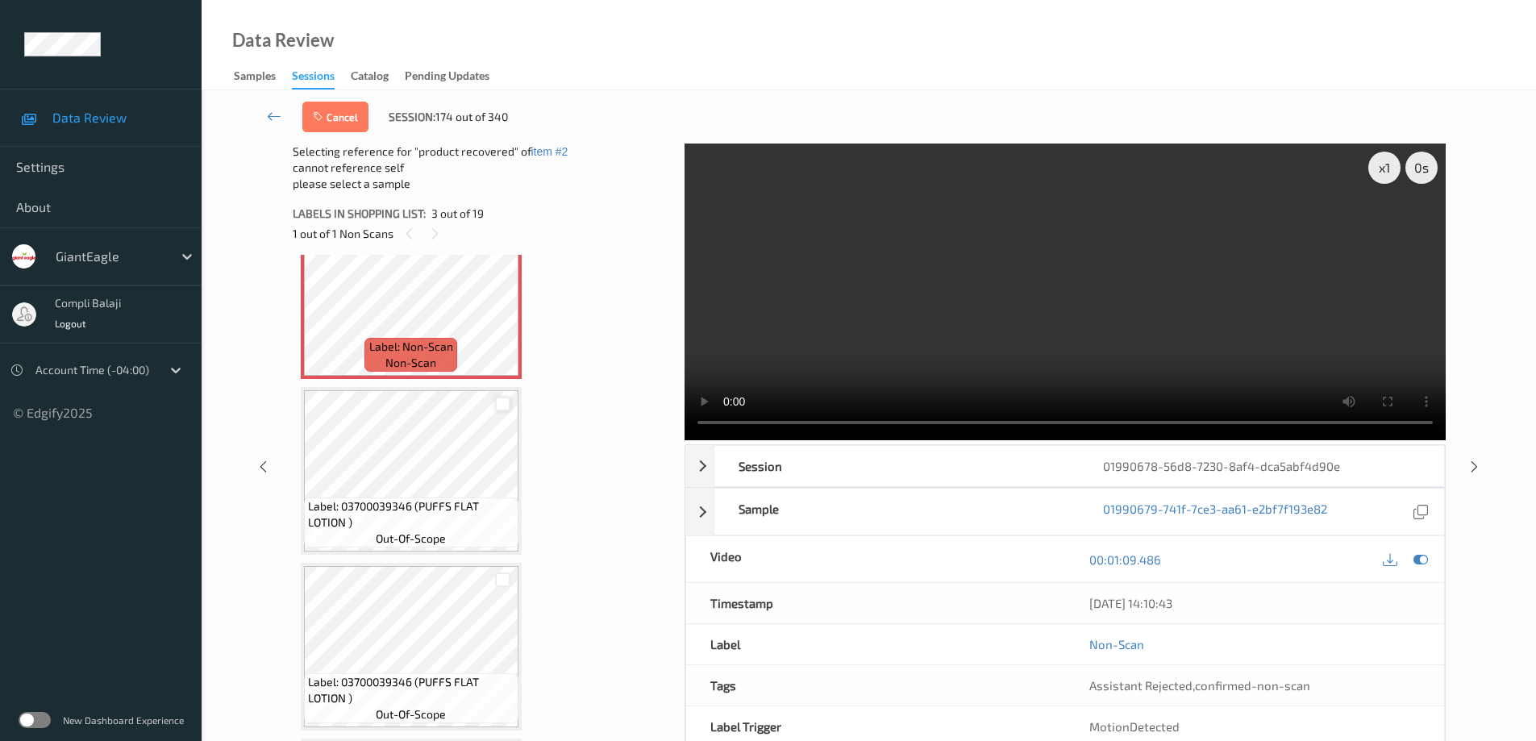
click at [502, 399] on div at bounding box center [502, 404] width 15 height 15
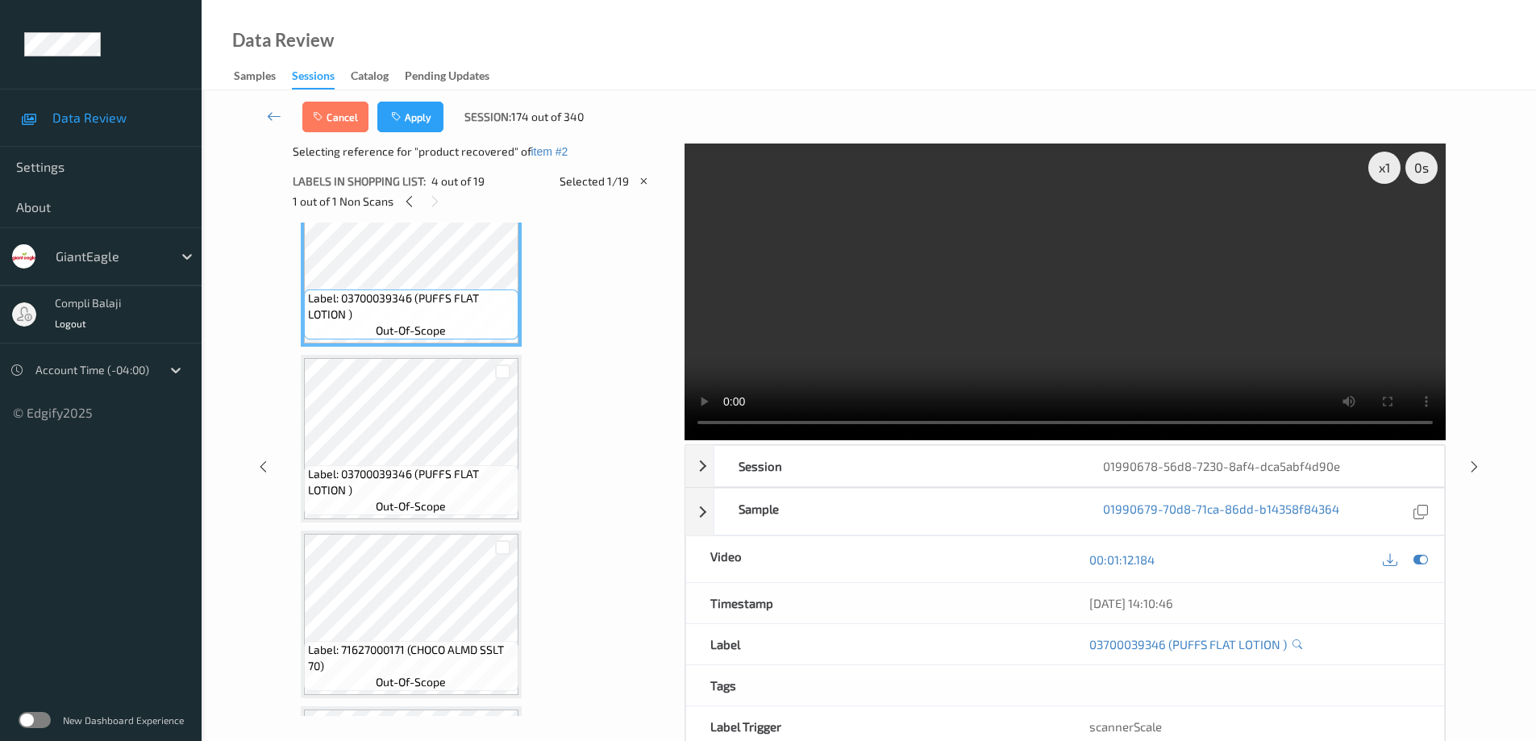
scroll to position [484, 0]
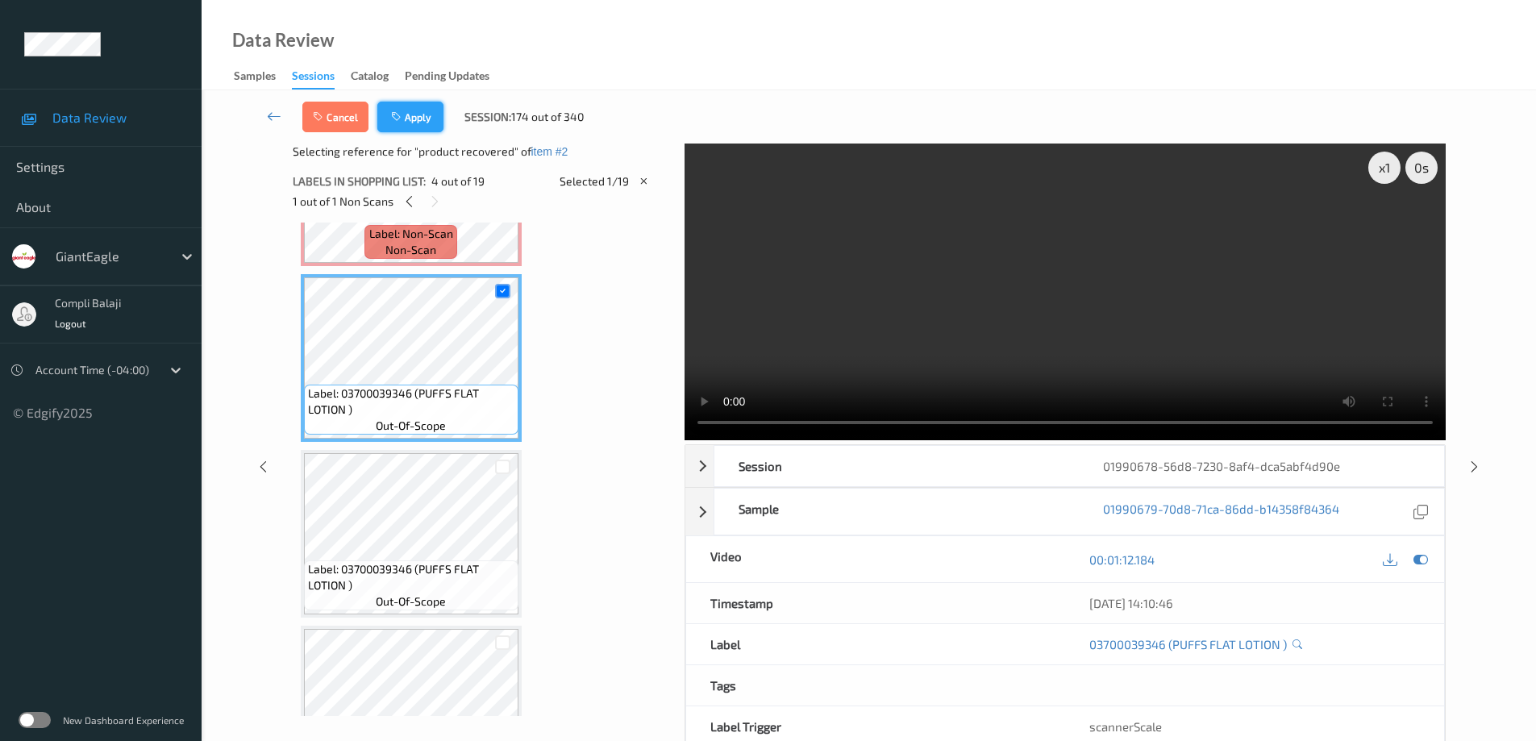
click at [430, 121] on button "Apply" at bounding box center [410, 117] width 66 height 31
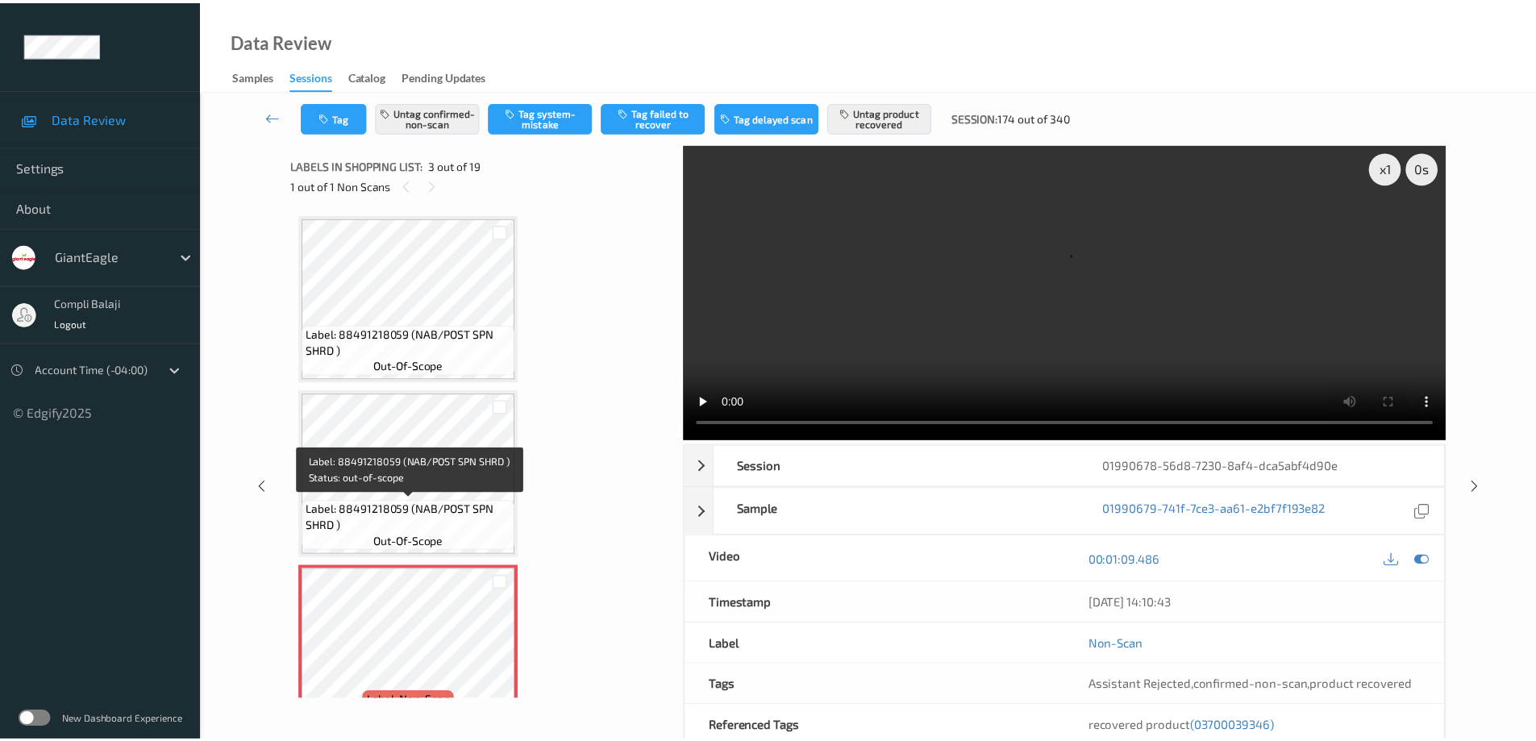
scroll to position [242, 0]
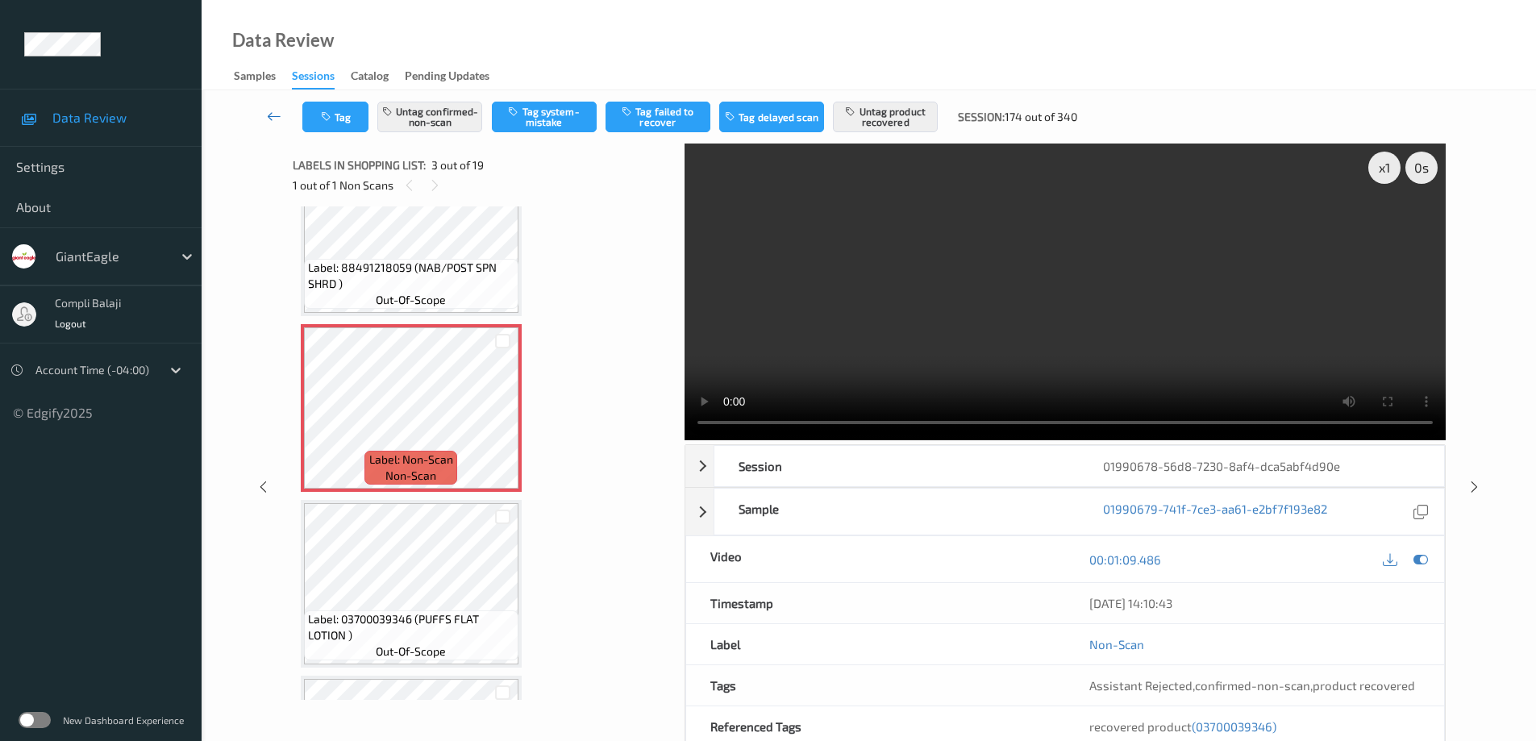
click at [270, 119] on icon at bounding box center [274, 116] width 15 height 16
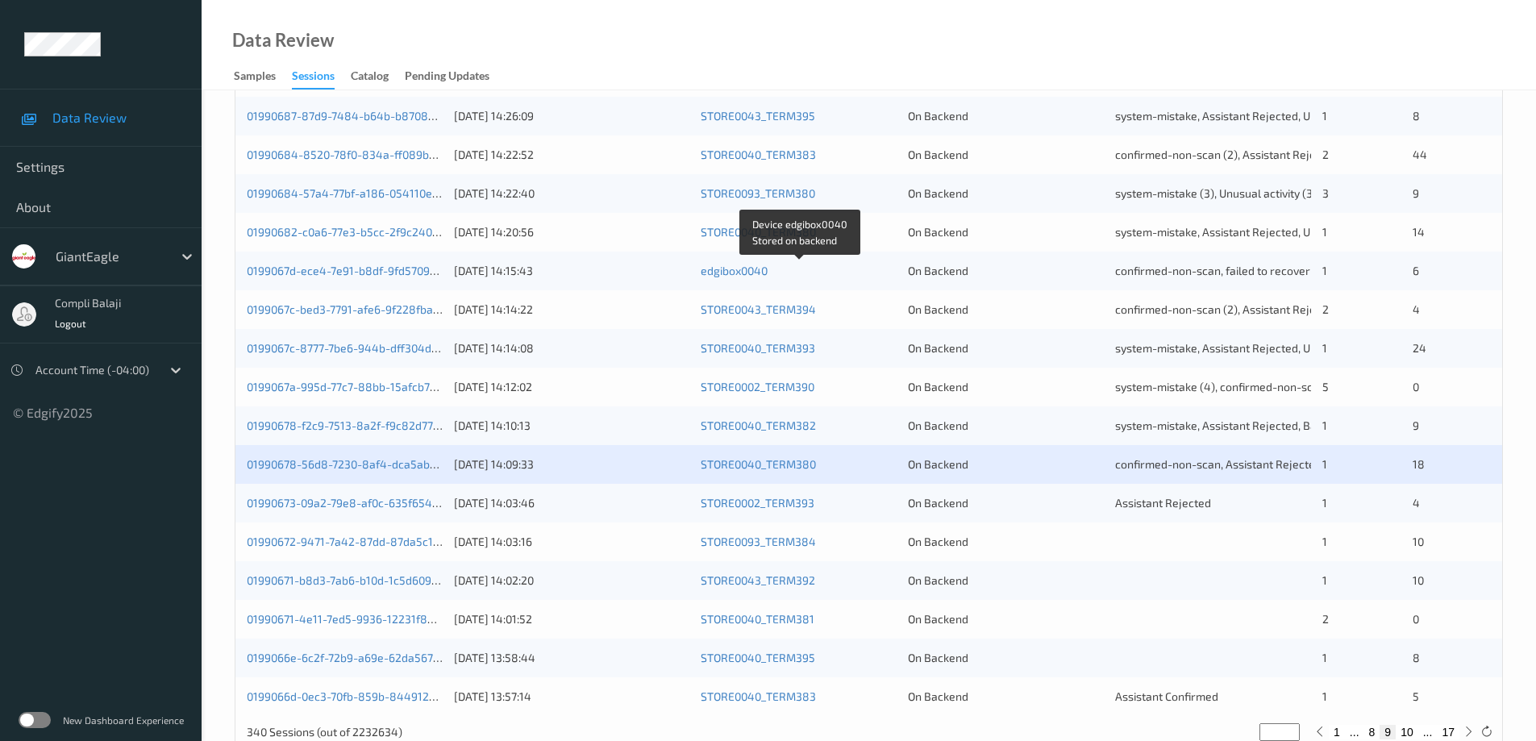
scroll to position [473, 0]
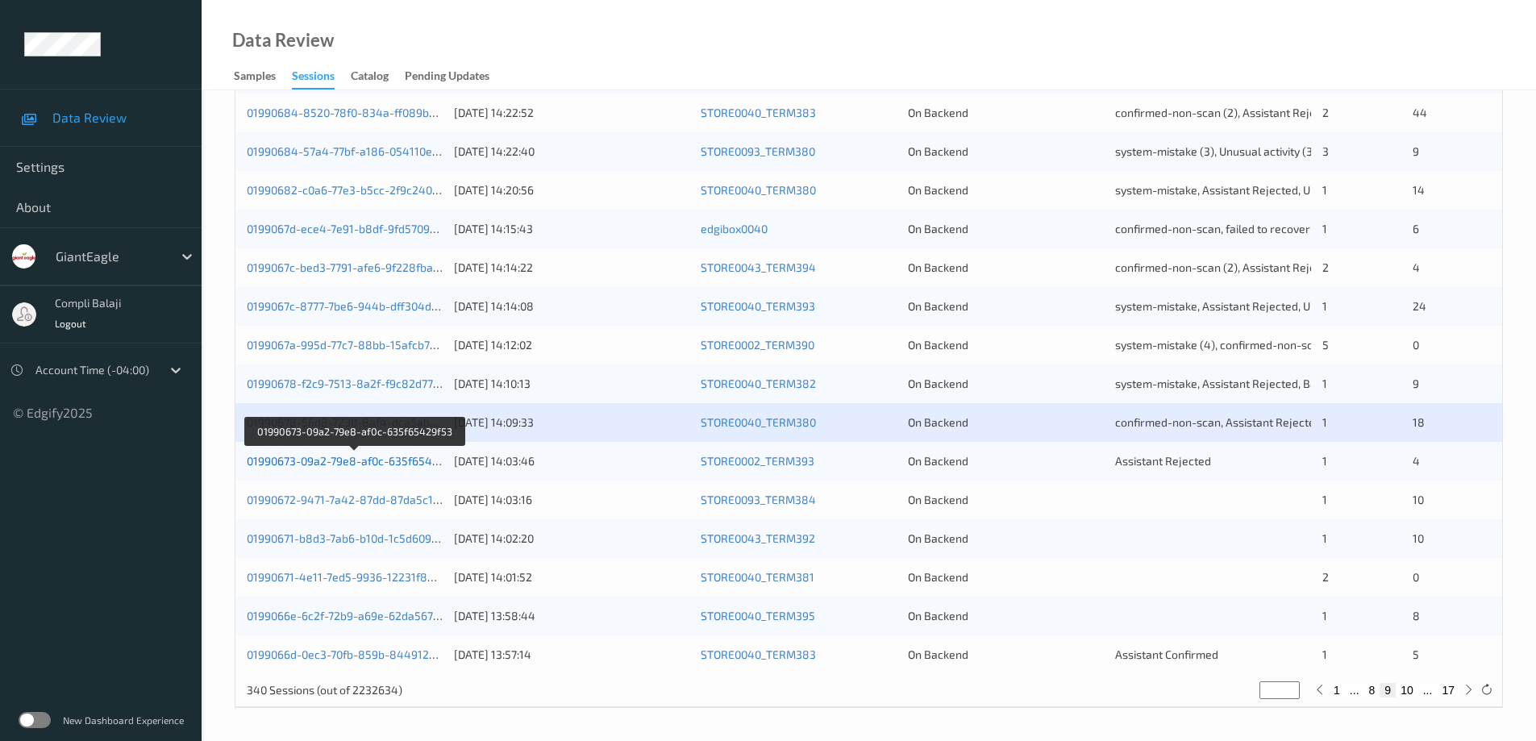
click at [348, 464] on link "01990673-09a2-79e8-af0c-635f65429f53" at bounding box center [354, 461] width 215 height 14
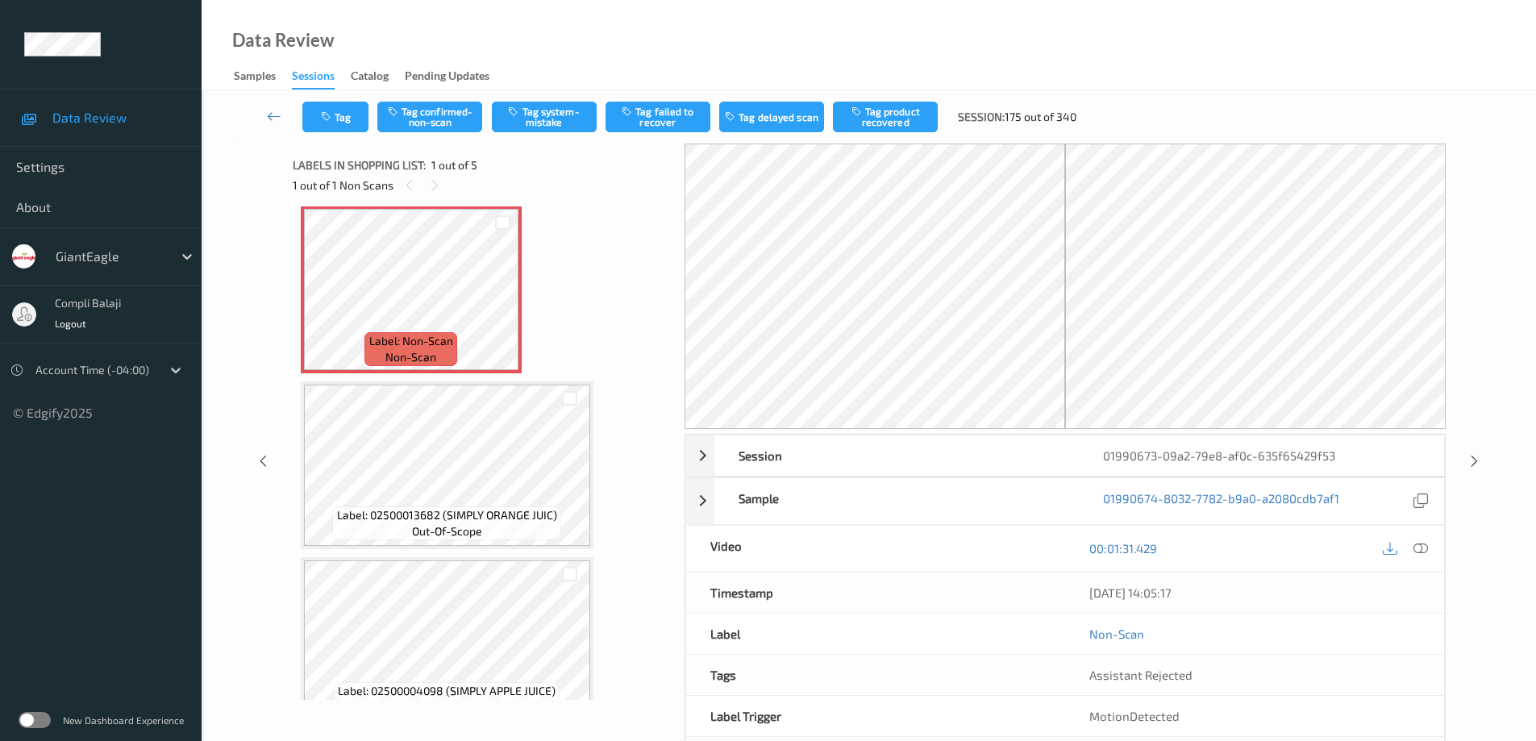
scroll to position [10, 0]
click at [1425, 545] on icon at bounding box center [1421, 548] width 15 height 15
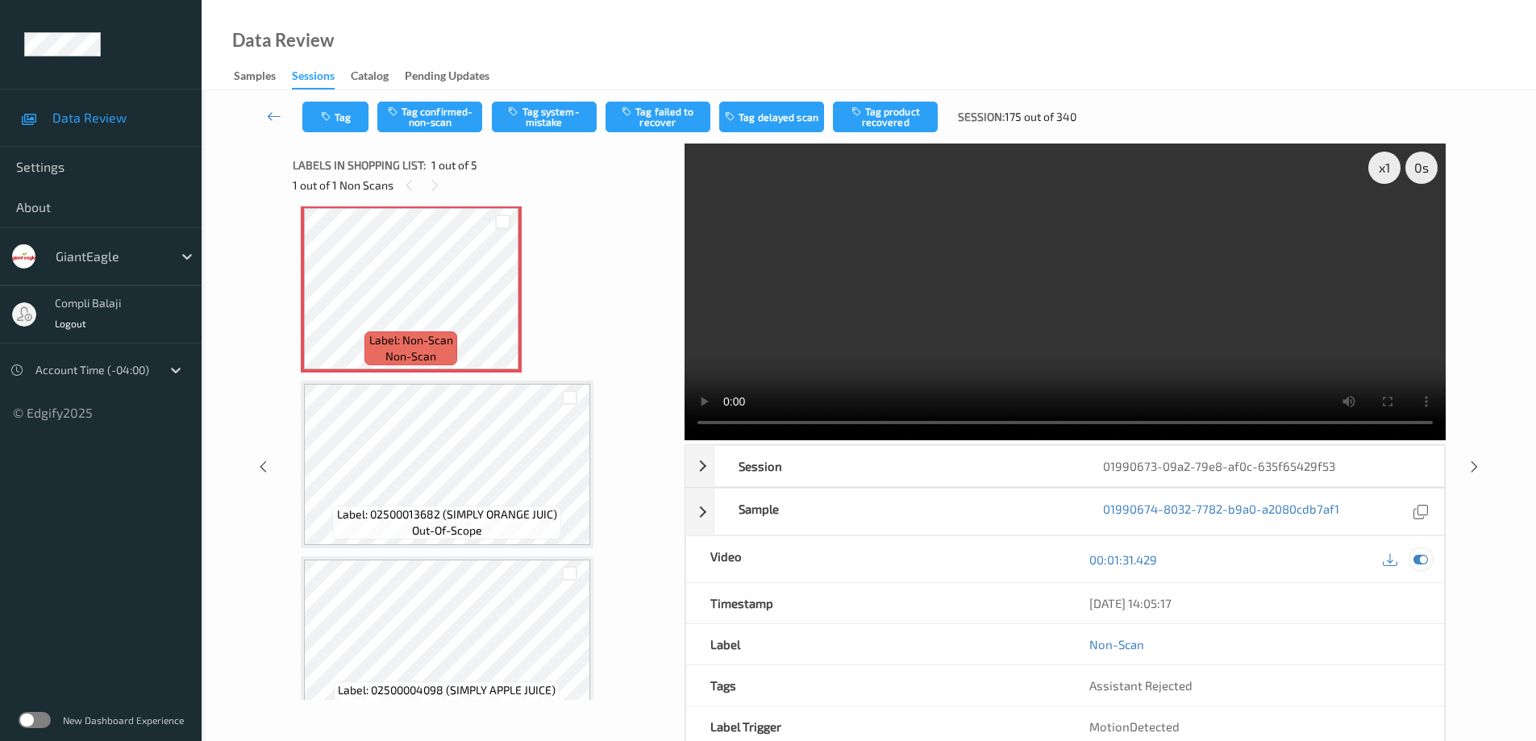
click at [1427, 564] on icon at bounding box center [1421, 559] width 15 height 15
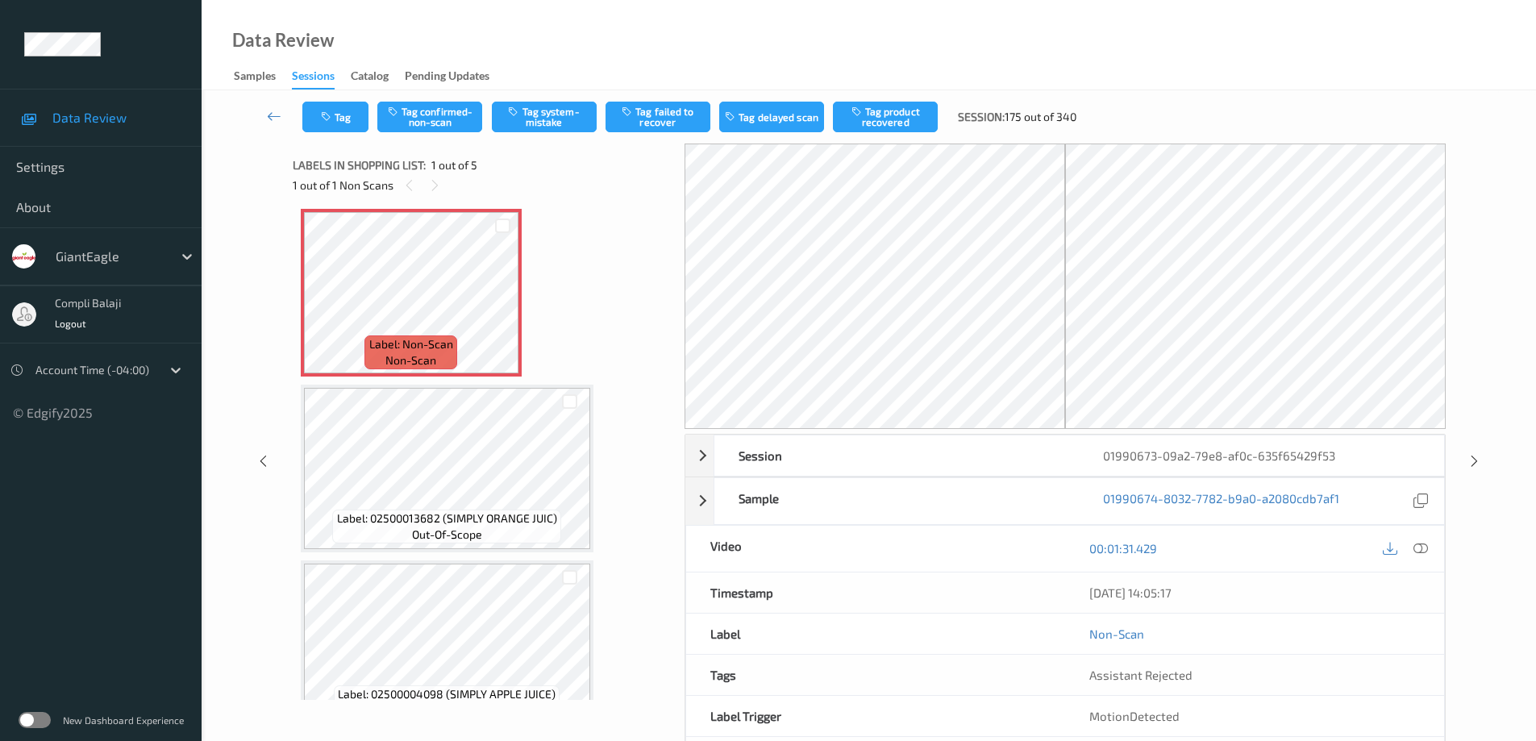
scroll to position [0, 0]
click at [1426, 552] on icon at bounding box center [1421, 548] width 15 height 15
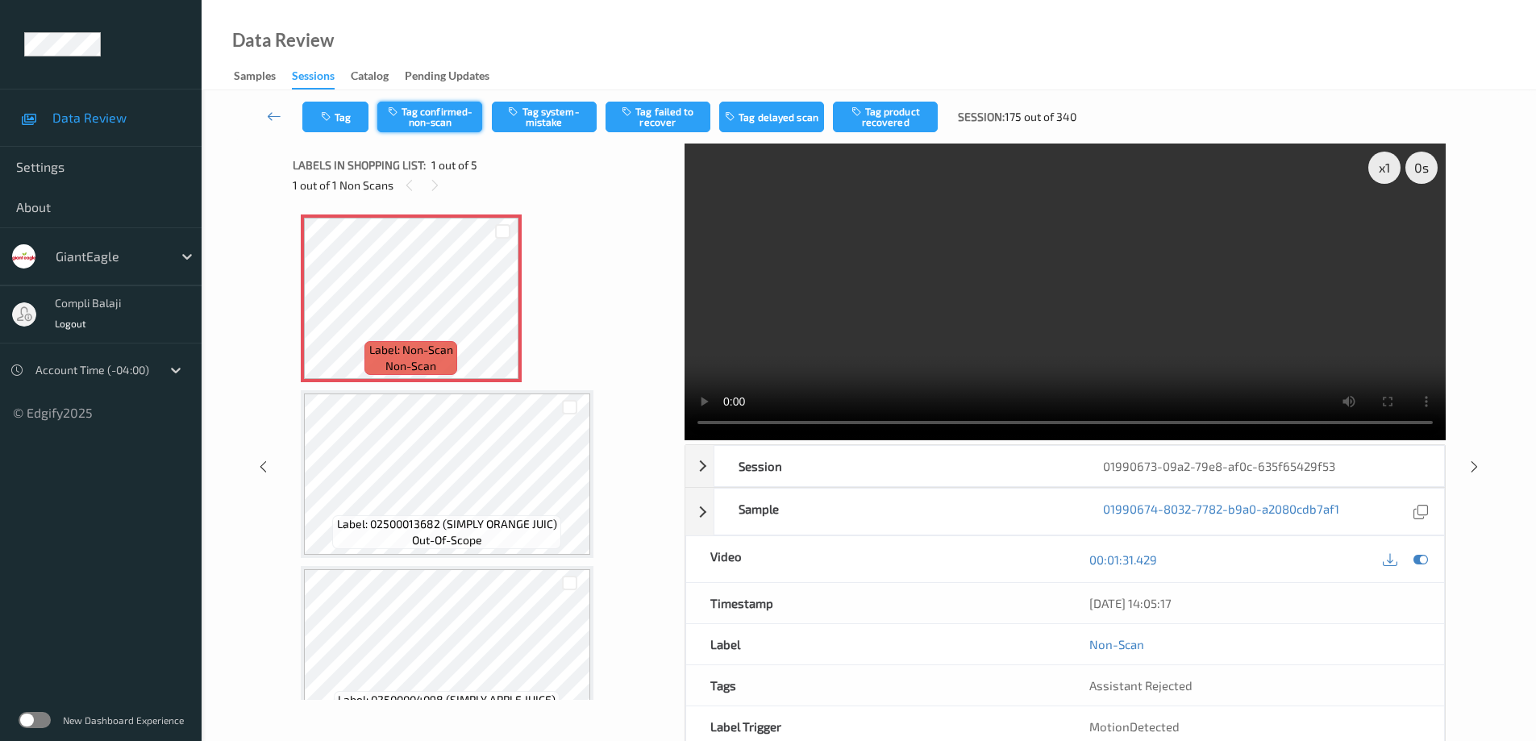
click at [451, 120] on button "Tag confirmed-non-scan" at bounding box center [429, 117] width 105 height 31
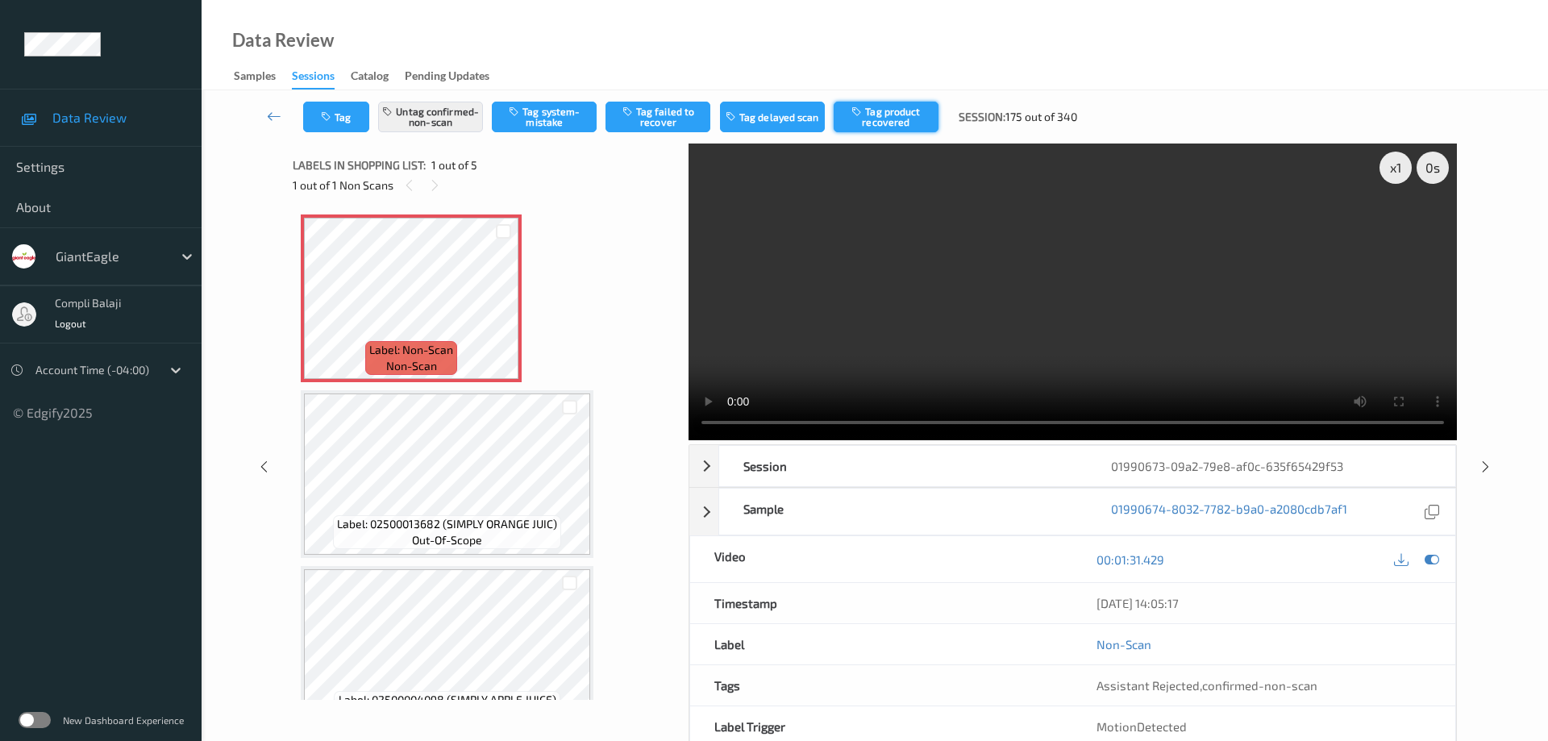
click at [893, 114] on button "Tag product recovered" at bounding box center [886, 117] width 105 height 31
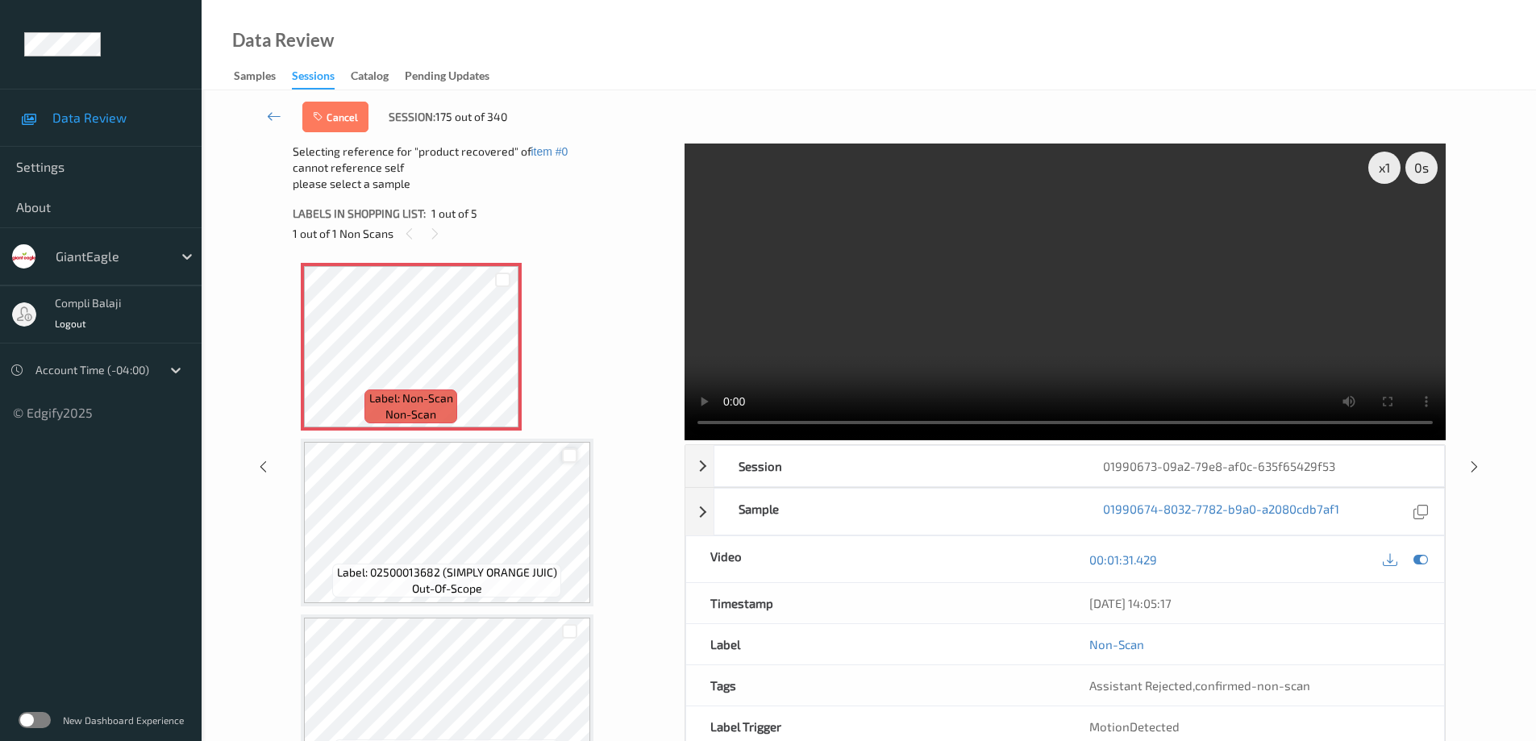
click at [573, 460] on div at bounding box center [569, 455] width 15 height 15
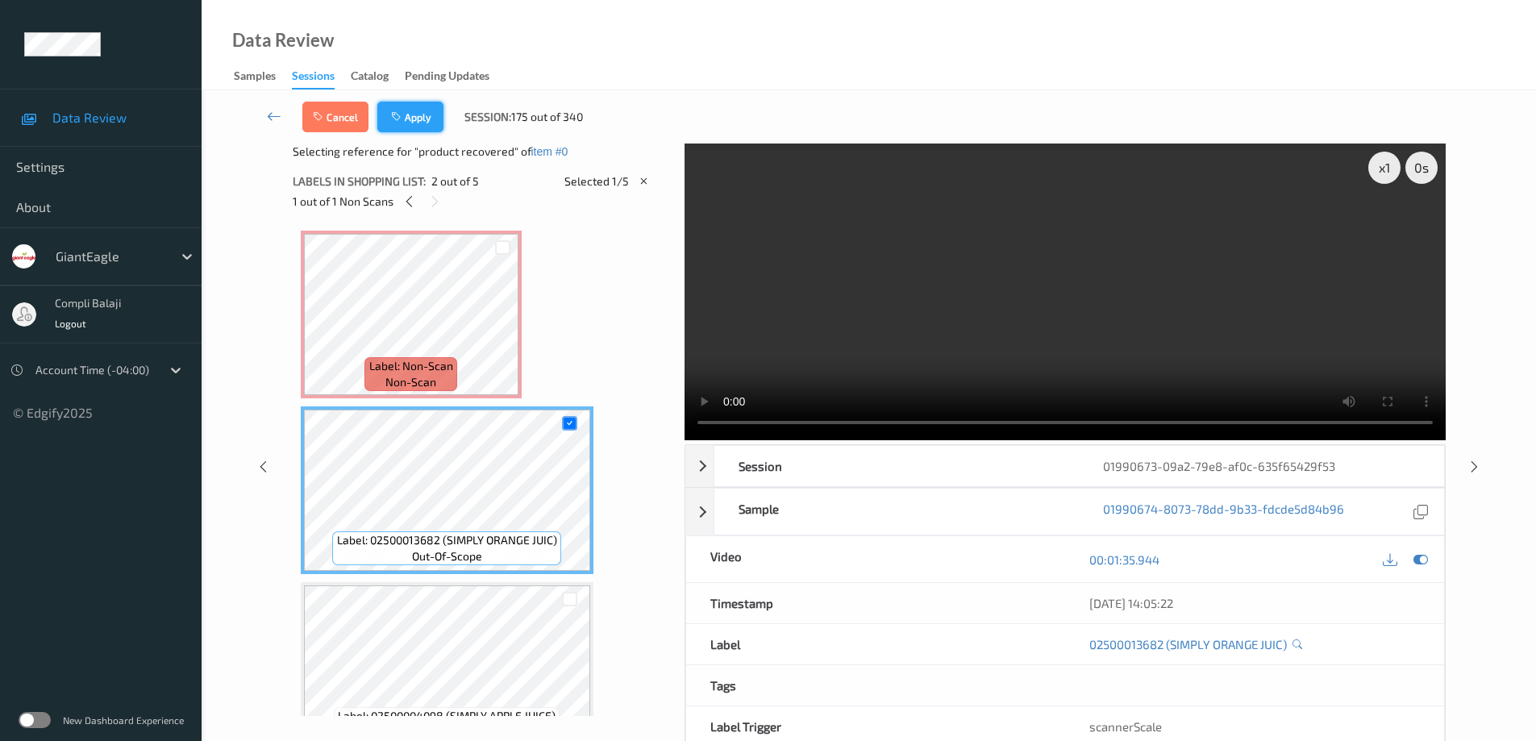
click at [410, 123] on button "Apply" at bounding box center [410, 117] width 66 height 31
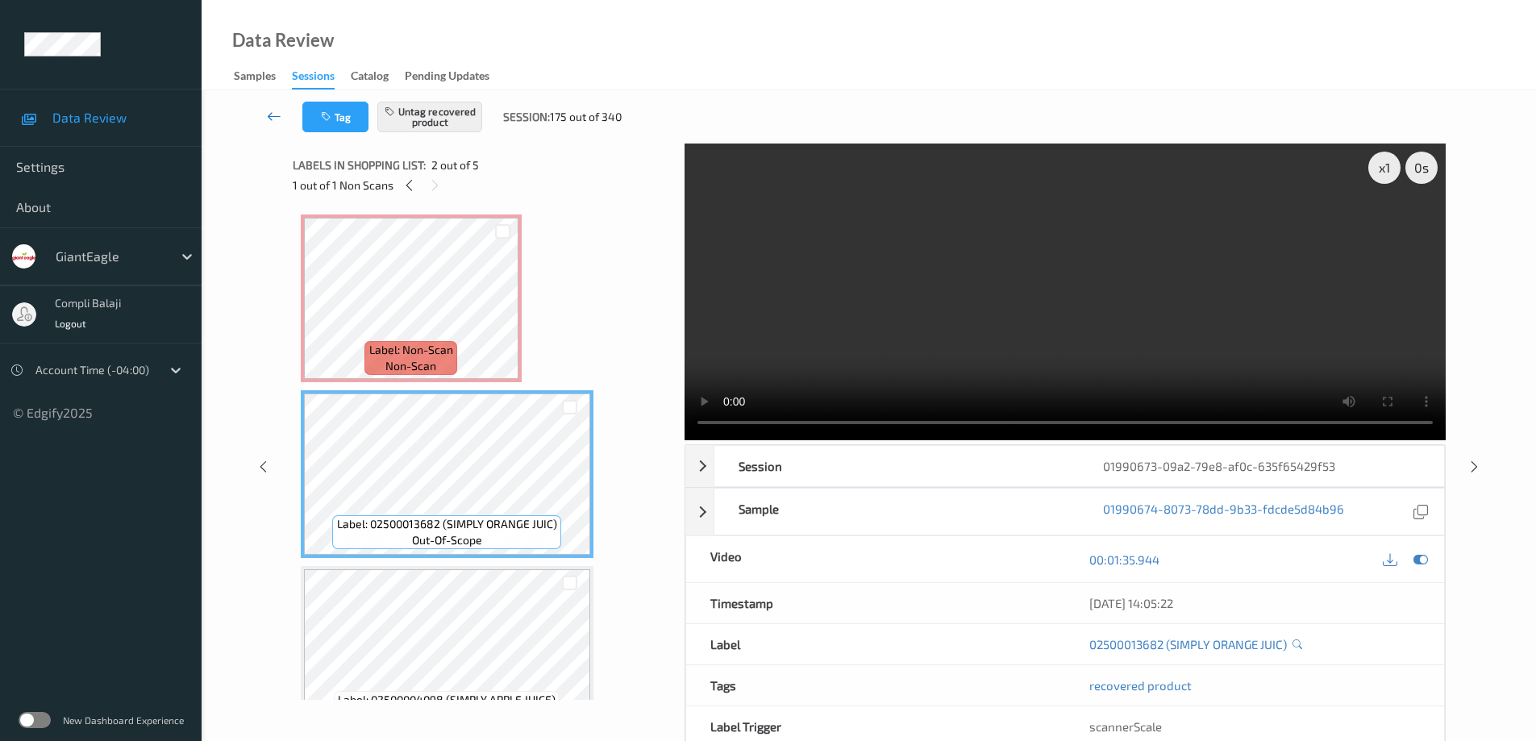
click at [269, 118] on icon at bounding box center [274, 116] width 15 height 16
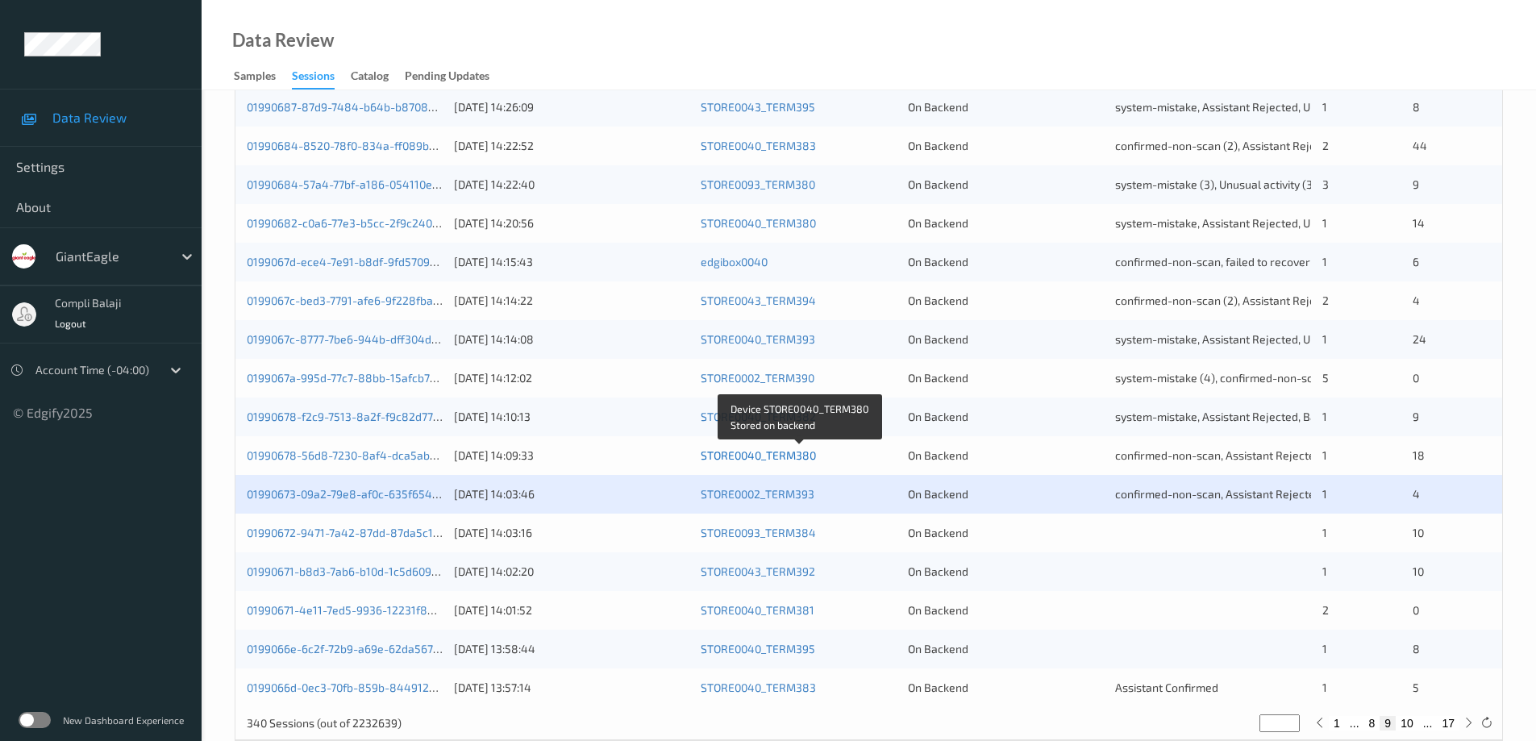
scroll to position [473, 0]
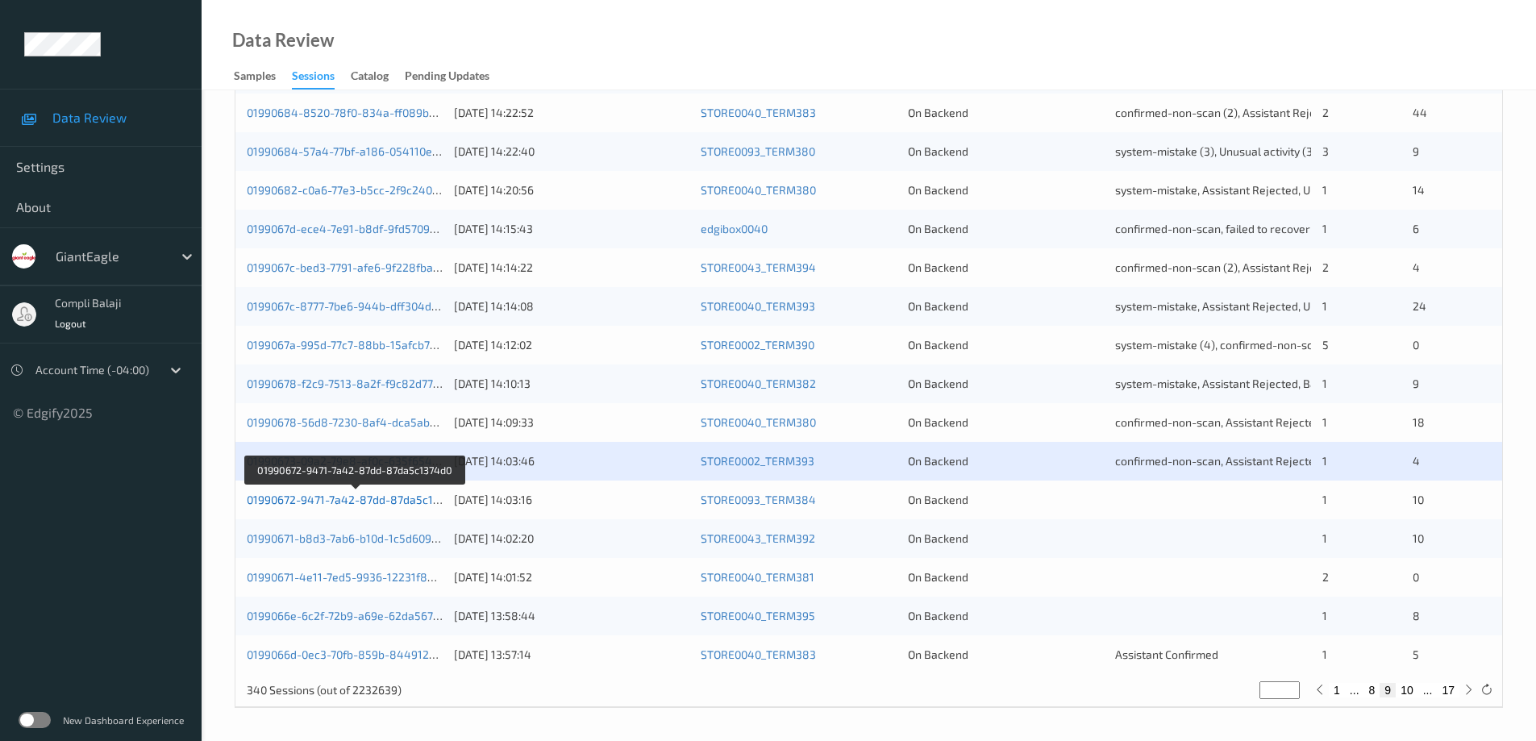
click at [364, 502] on link "01990672-9471-7a42-87dd-87da5c1374d0" at bounding box center [356, 500] width 219 height 14
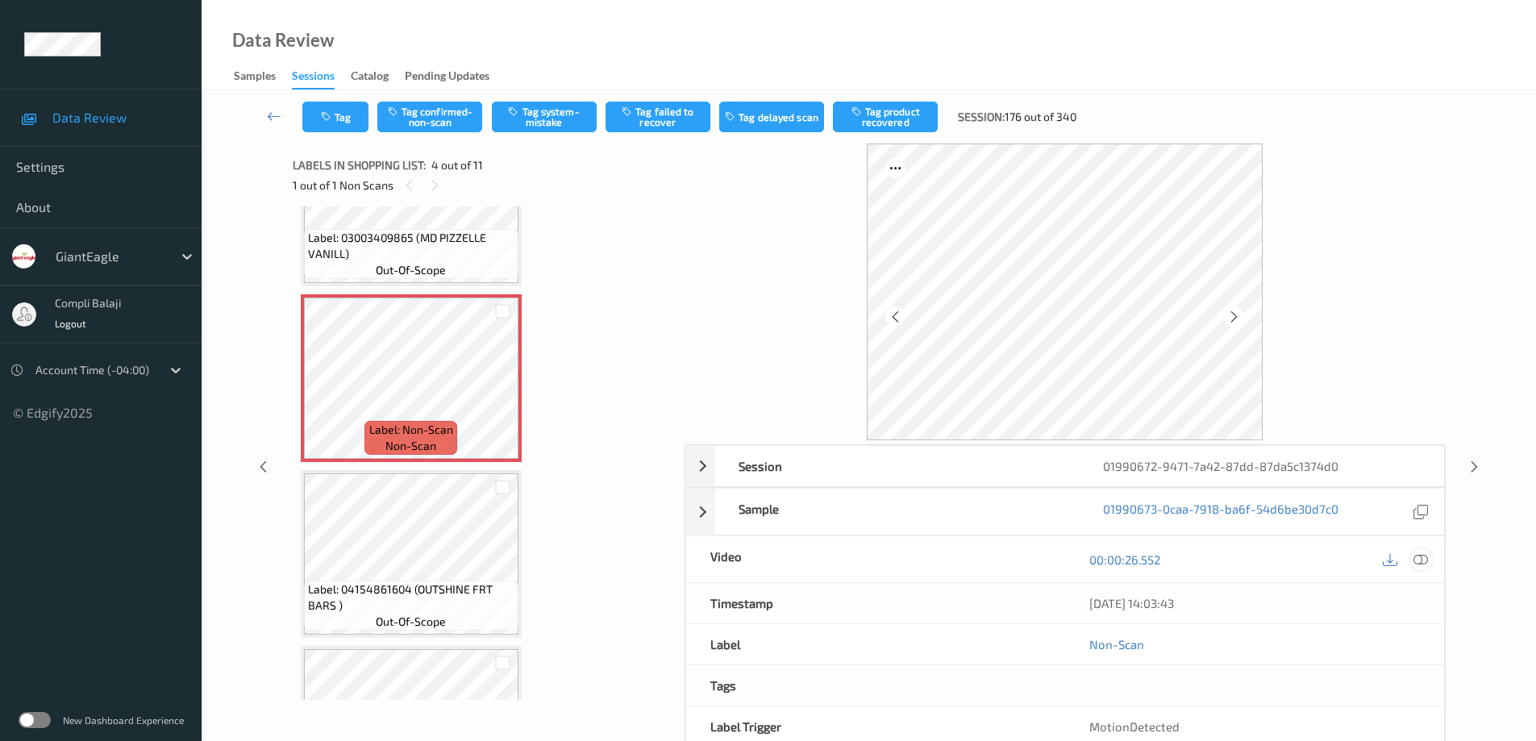
click at [1428, 560] on div at bounding box center [1421, 559] width 22 height 22
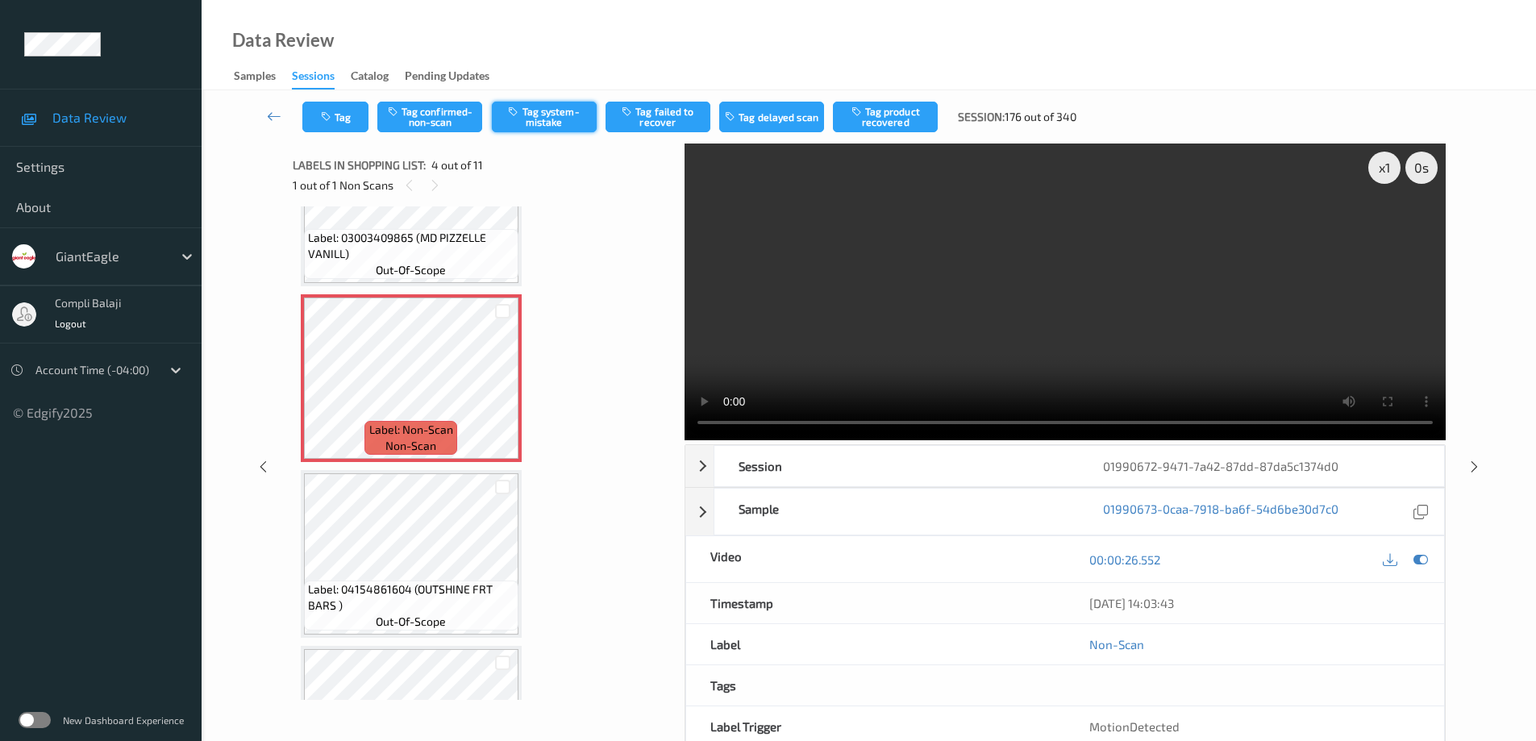
click at [546, 115] on button "Tag system-mistake" at bounding box center [544, 117] width 105 height 31
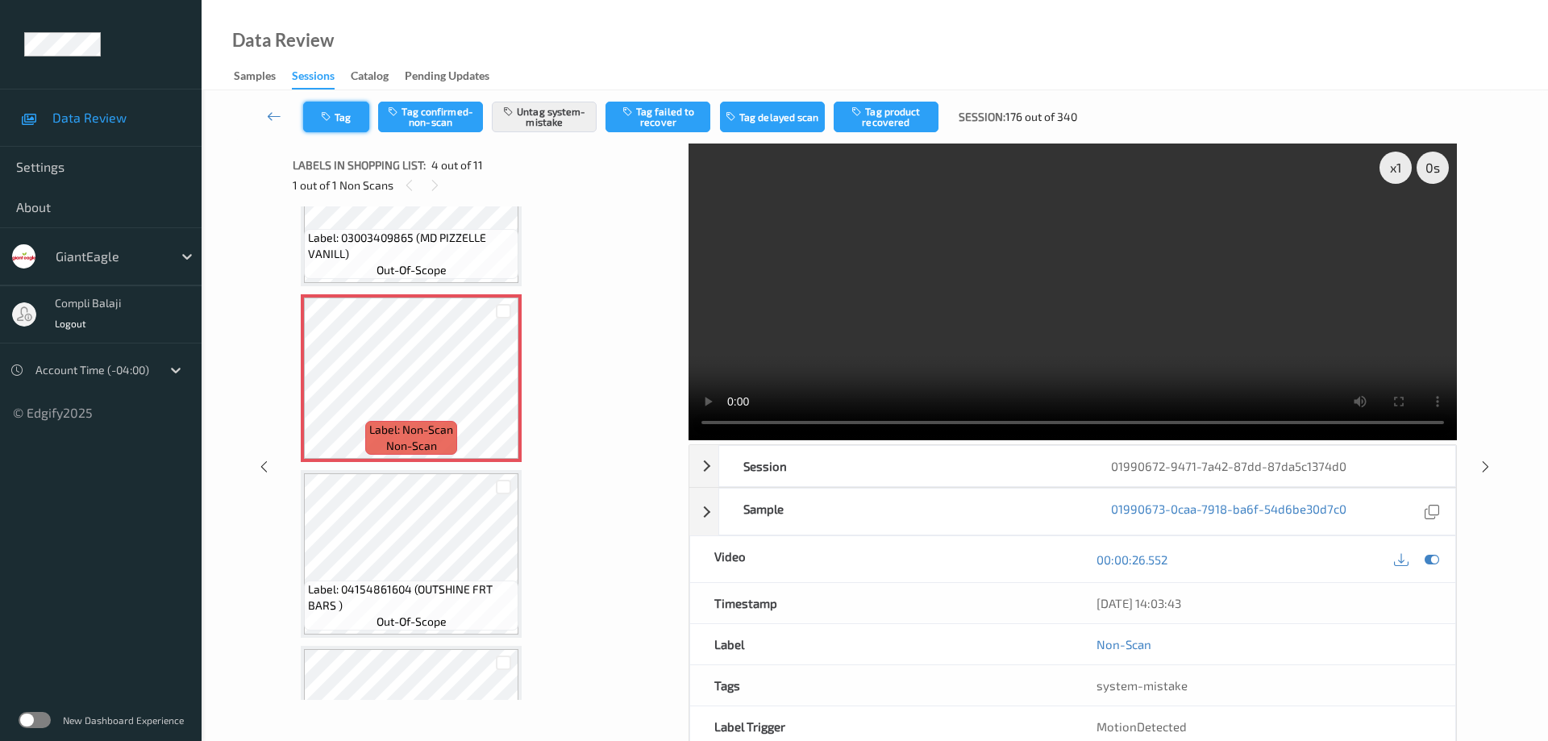
click at [348, 117] on button "Tag" at bounding box center [336, 117] width 66 height 31
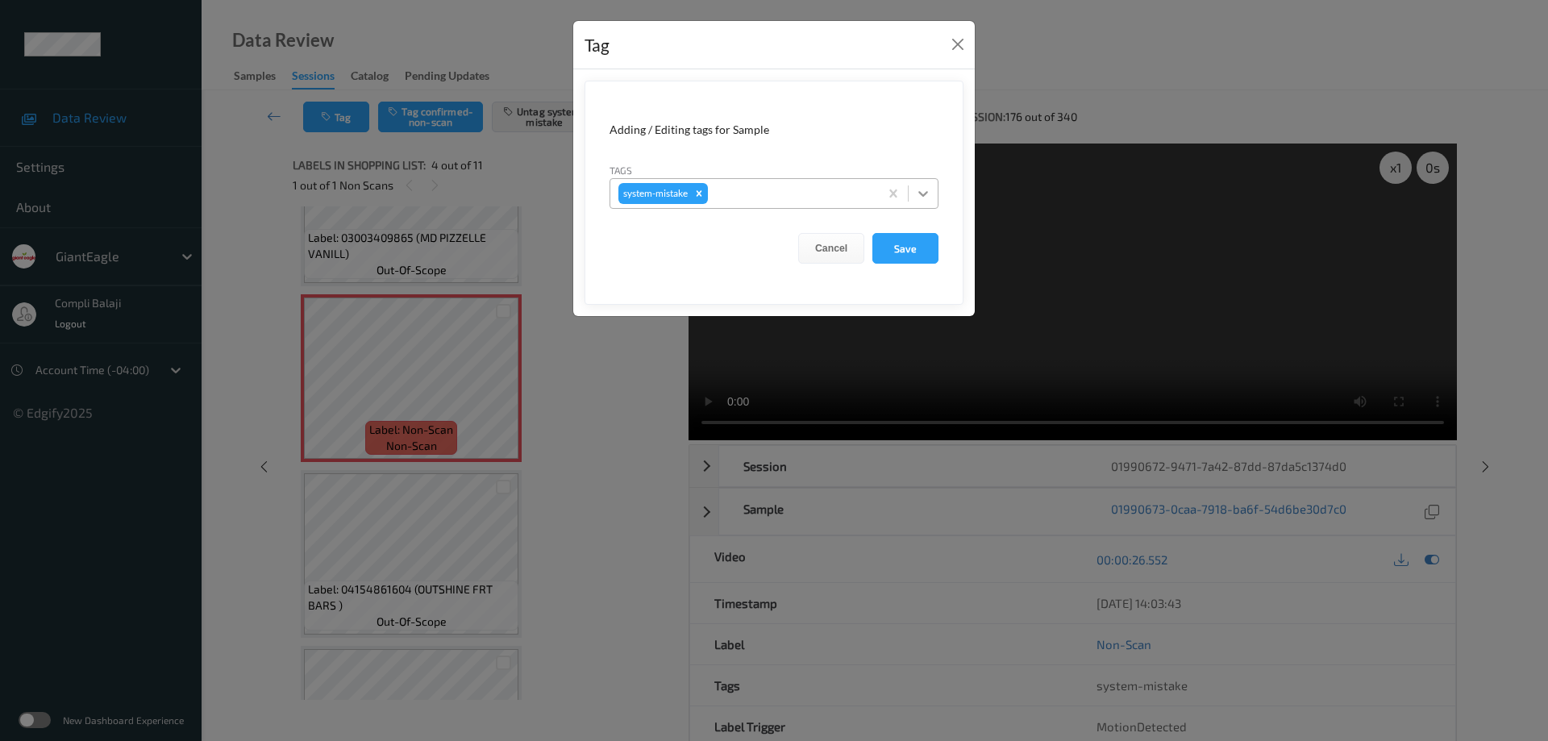
click at [927, 193] on icon at bounding box center [923, 194] width 10 height 6
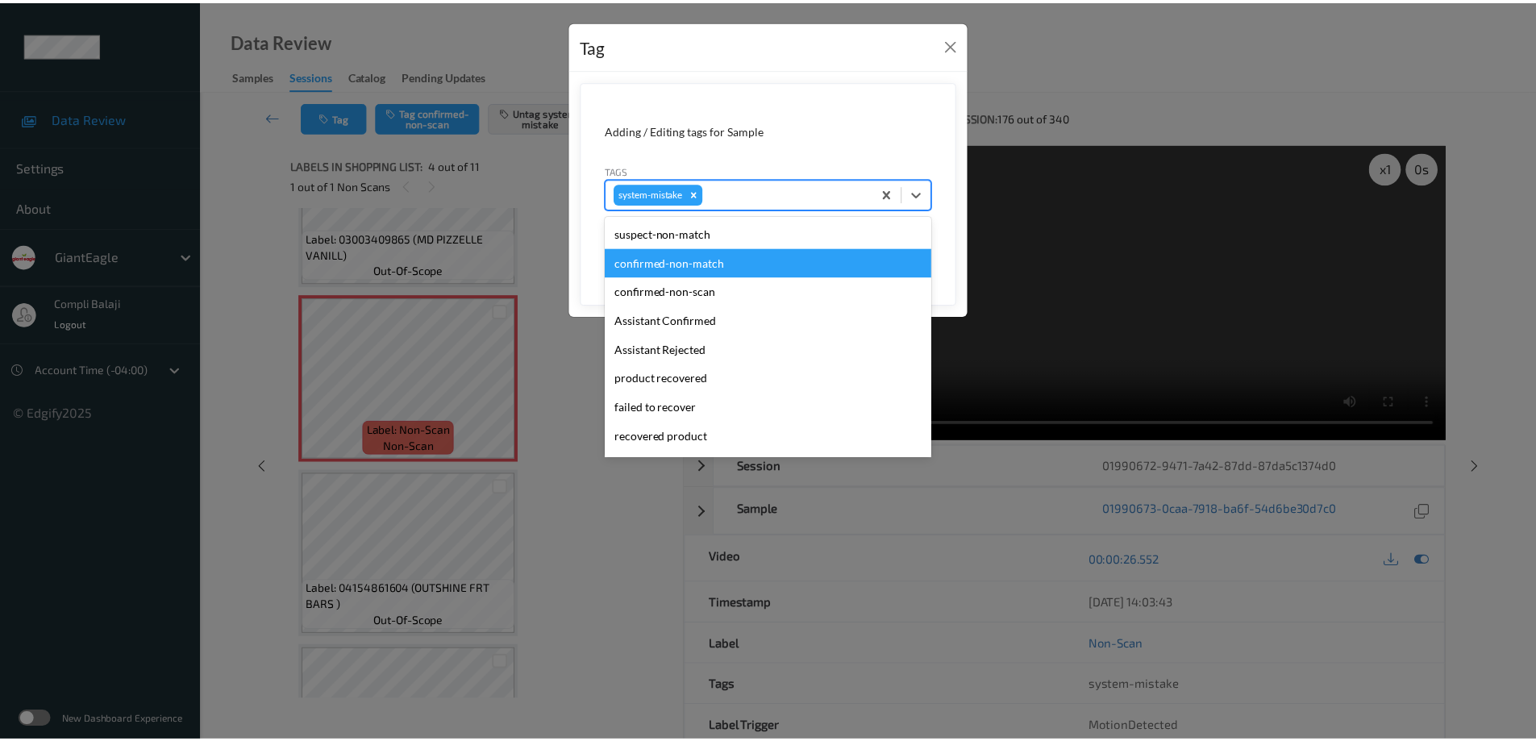
scroll to position [161, 0]
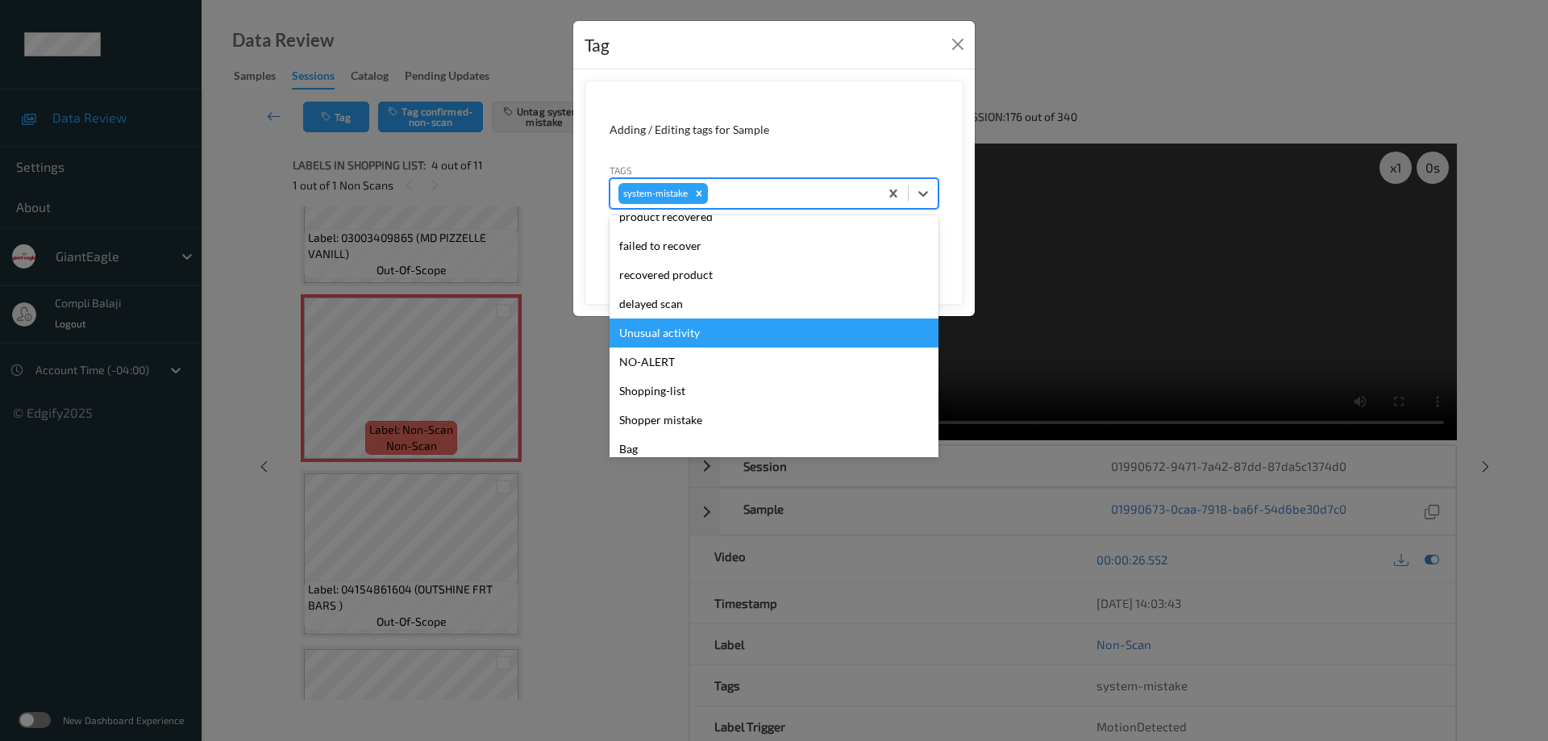
click at [696, 330] on div "Unusual activity" at bounding box center [774, 333] width 329 height 29
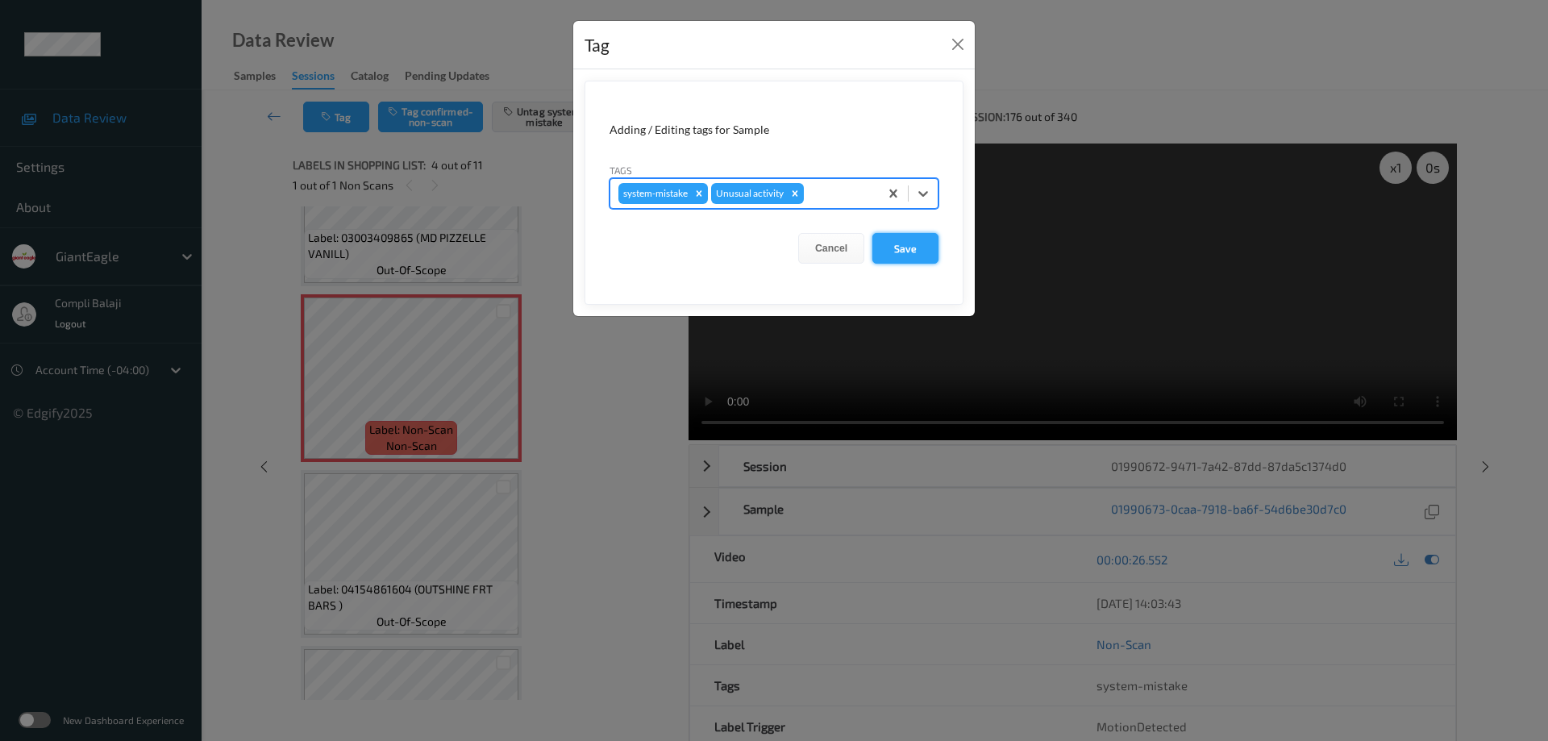
click at [896, 247] on button "Save" at bounding box center [906, 248] width 66 height 31
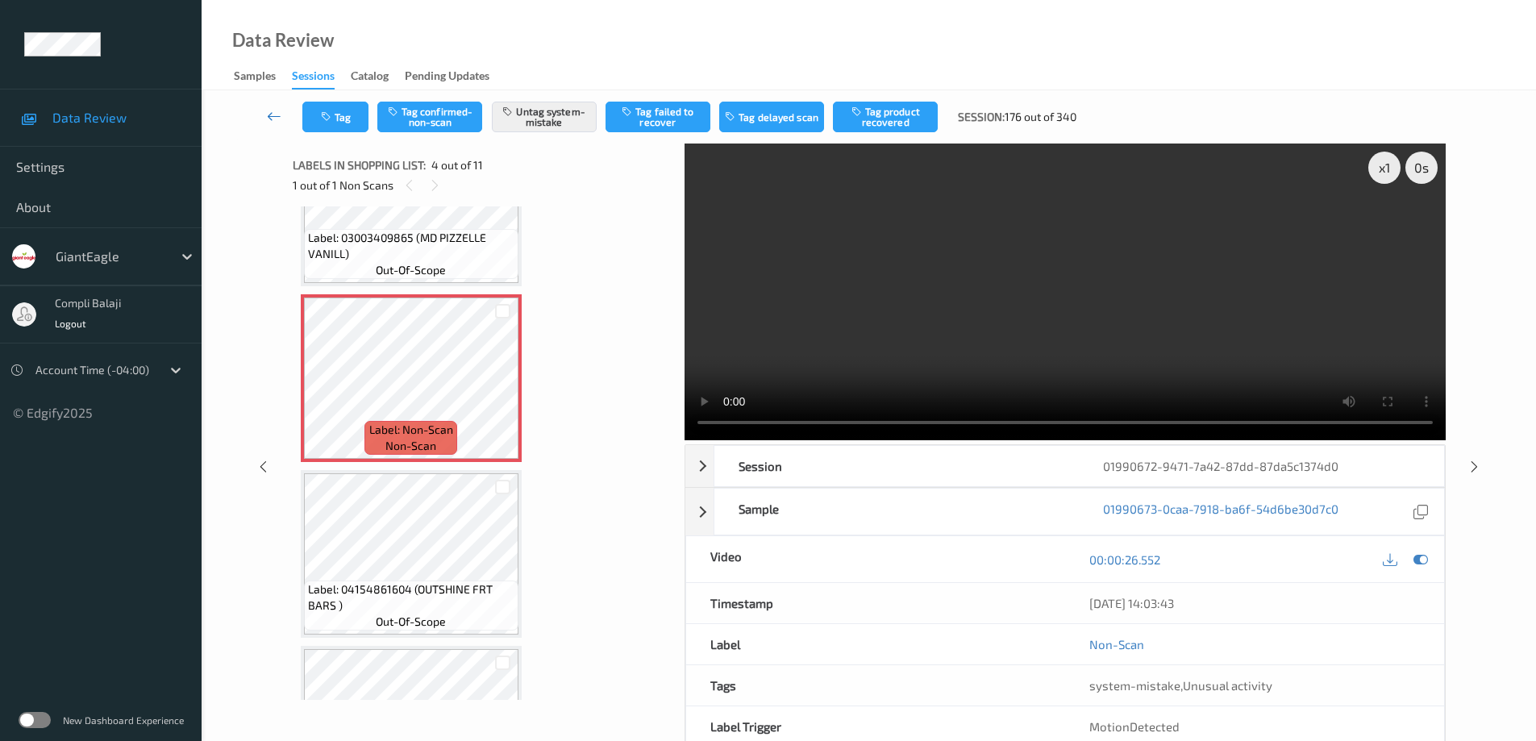
click at [268, 115] on icon at bounding box center [274, 116] width 15 height 16
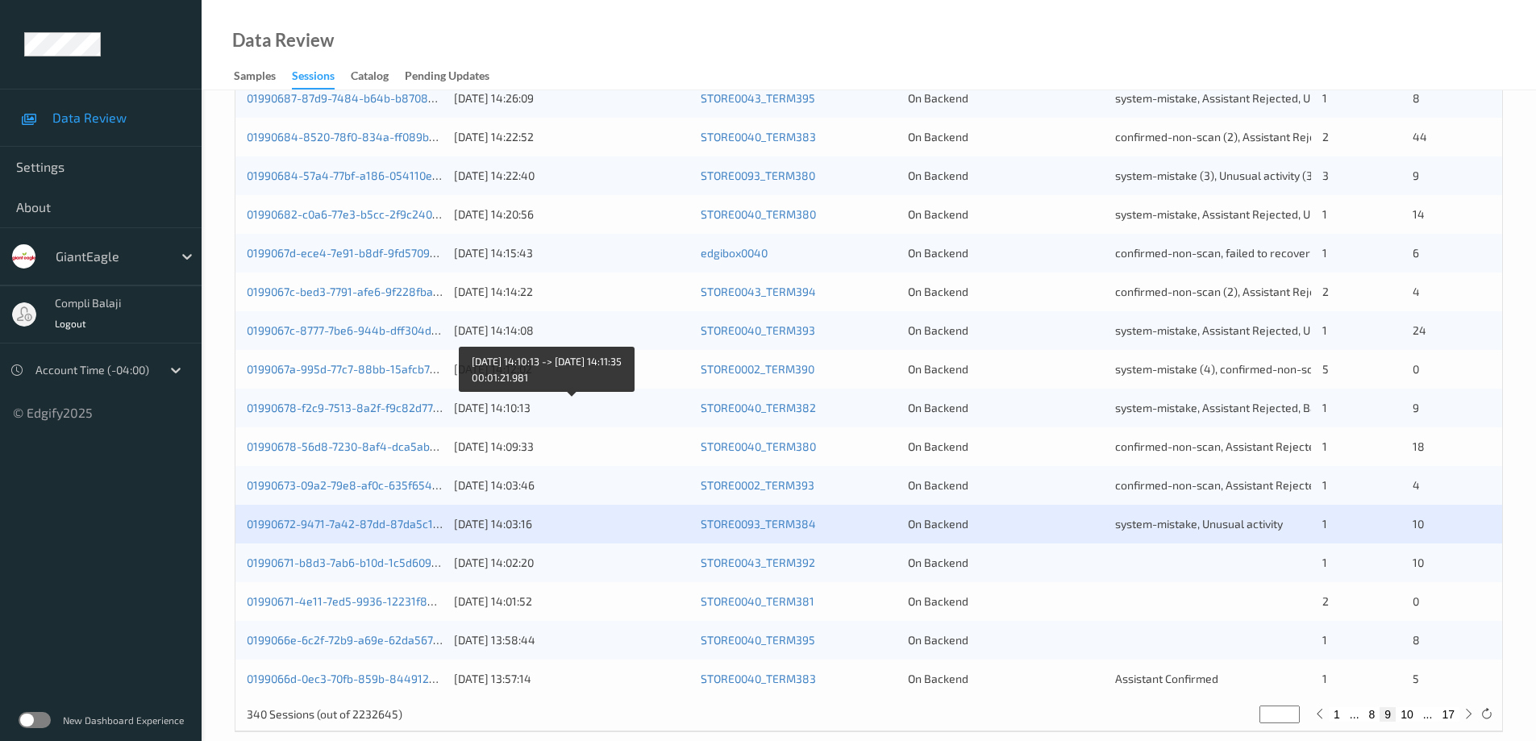
scroll to position [473, 0]
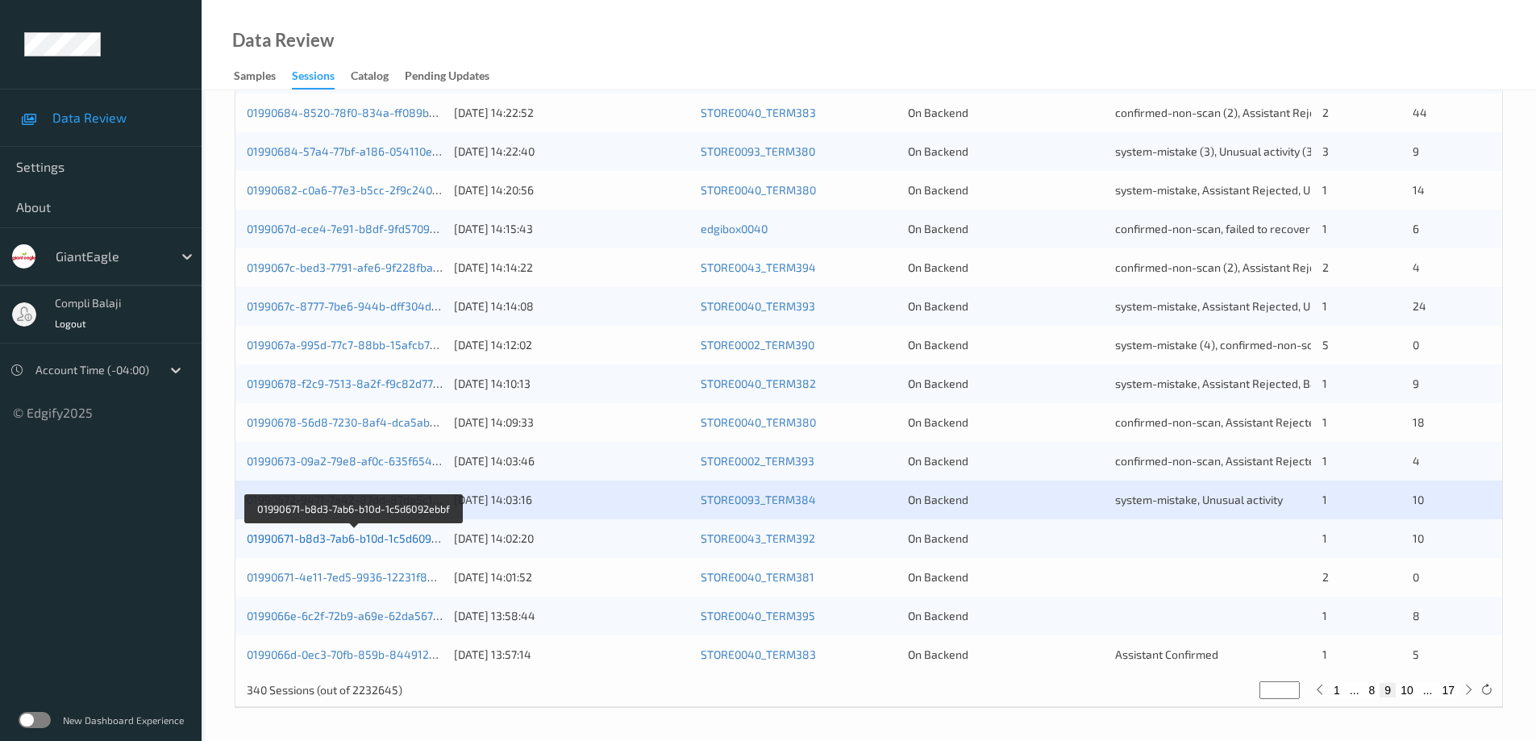
click at [405, 544] on link "01990671-b8d3-7ab6-b10d-1c5d6092ebbf" at bounding box center [354, 538] width 214 height 14
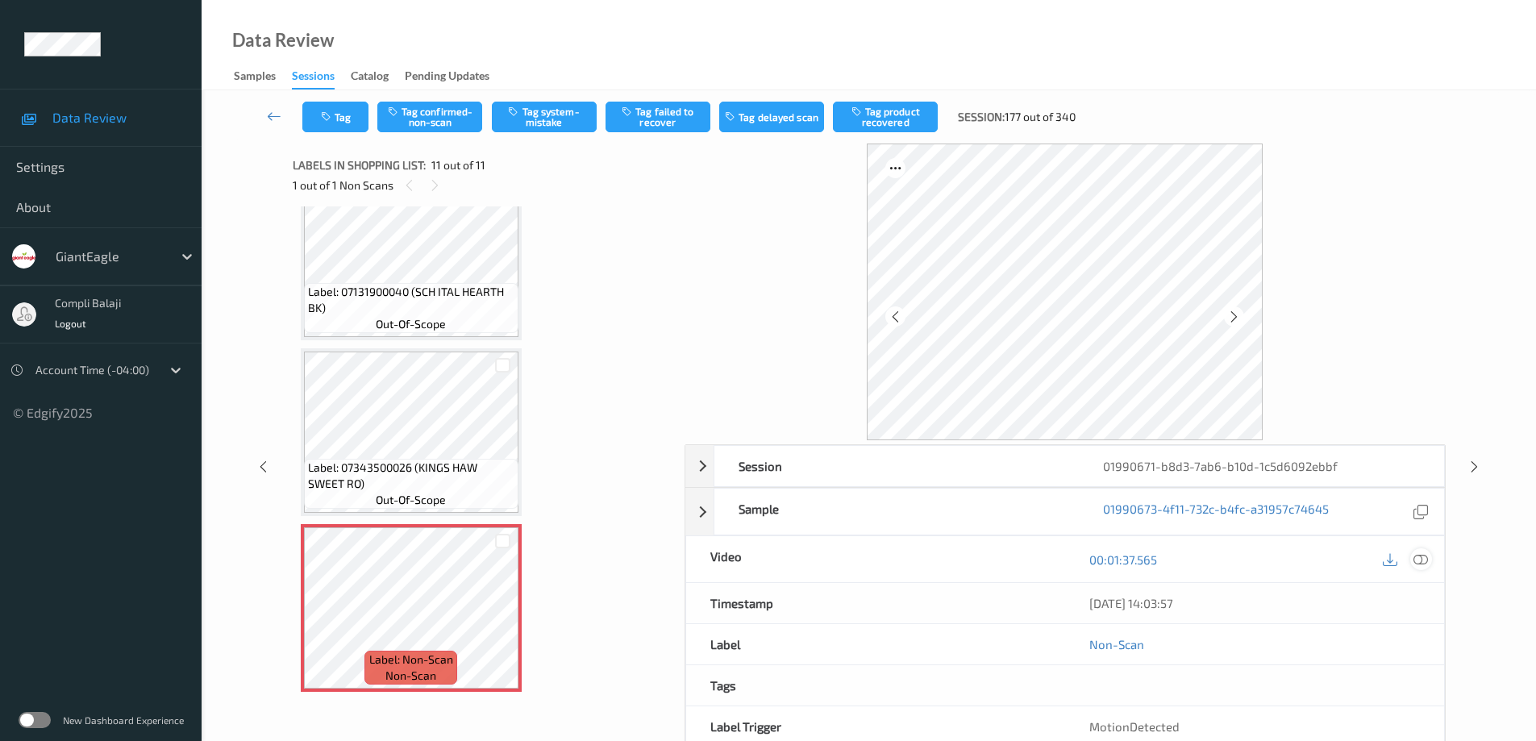
click at [1421, 561] on icon at bounding box center [1421, 559] width 15 height 15
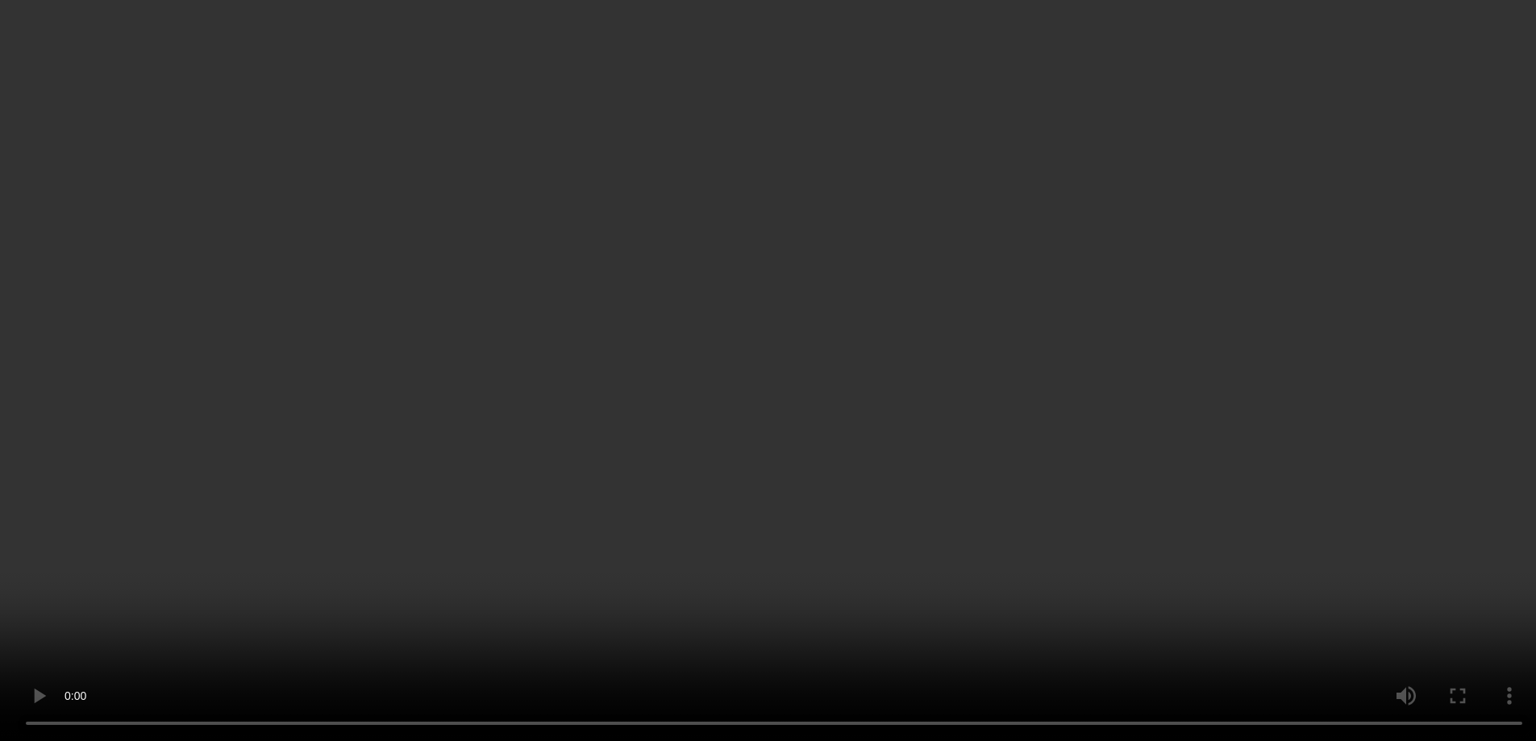
scroll to position [1448, 0]
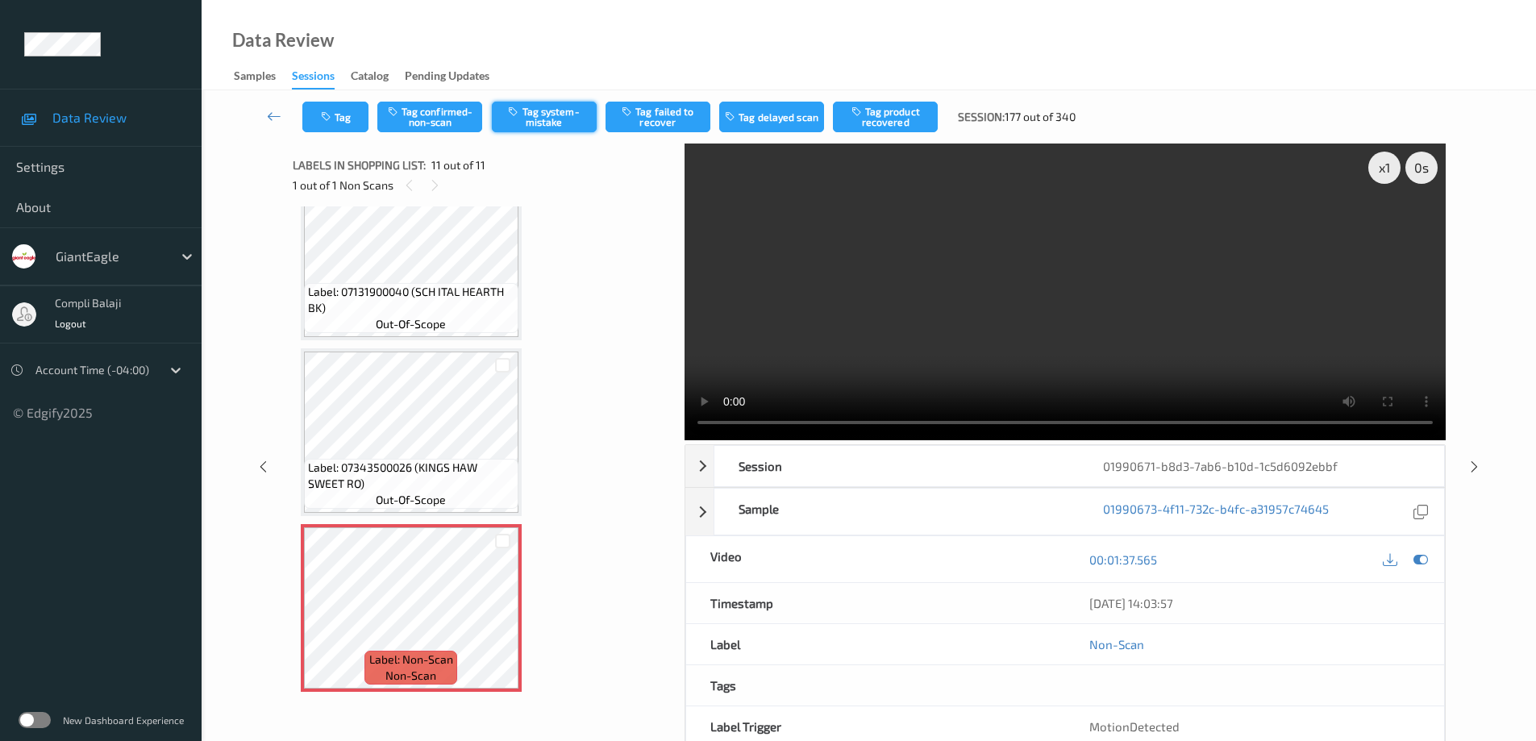
click at [539, 122] on button "Tag system-mistake" at bounding box center [544, 117] width 105 height 31
click at [269, 116] on icon at bounding box center [274, 116] width 15 height 16
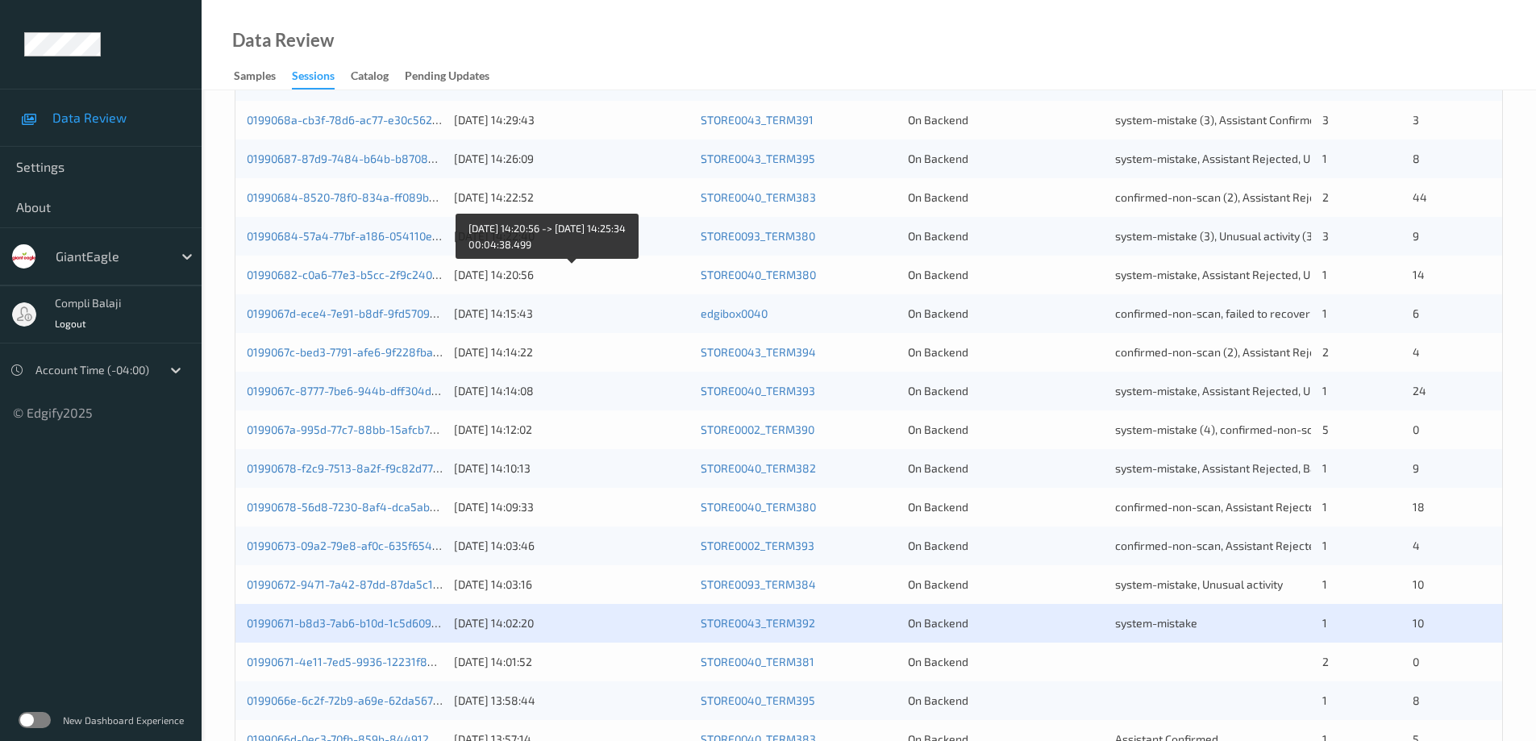
scroll to position [403, 0]
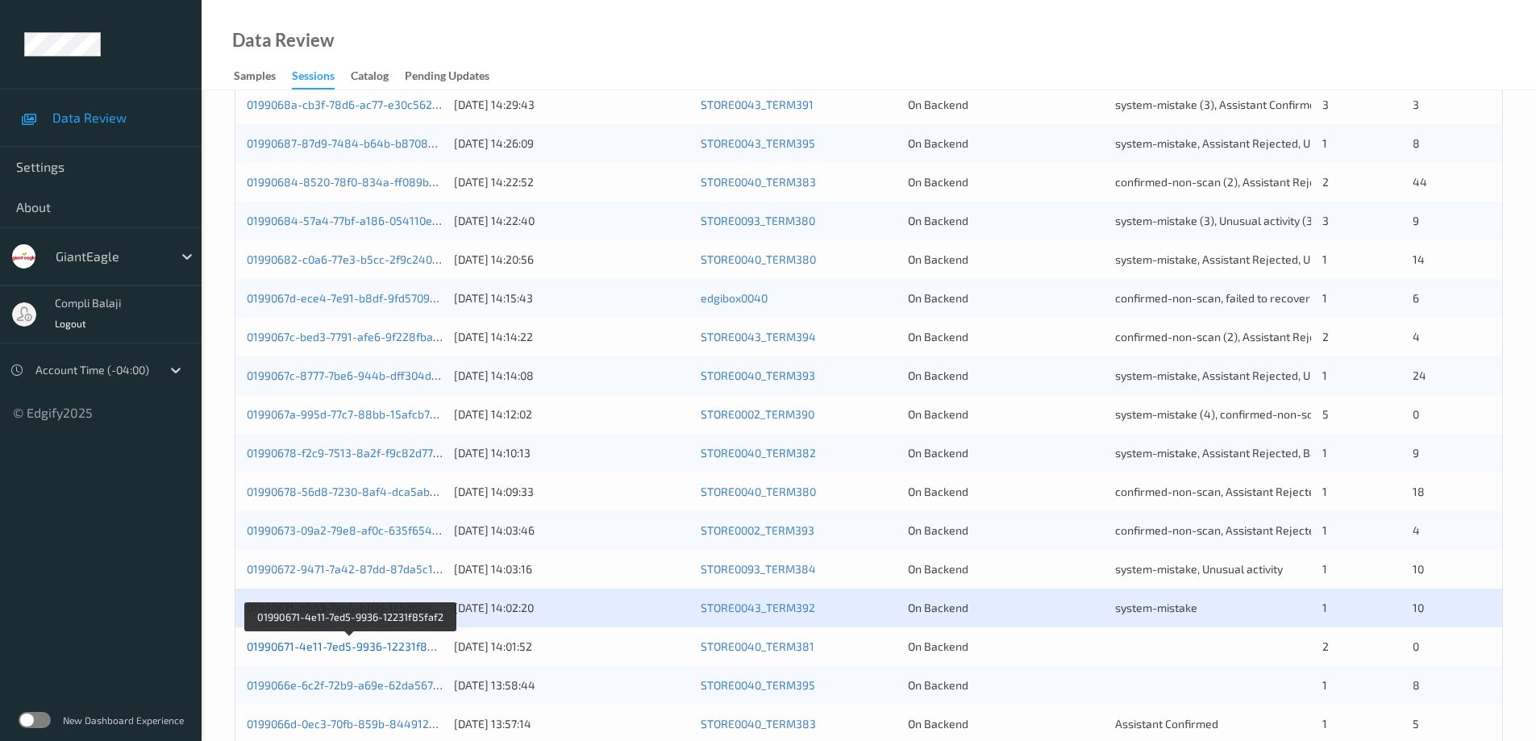
click at [371, 647] on link "01990671-4e11-7ed5-9936-12231f85faf2" at bounding box center [351, 646] width 208 height 14
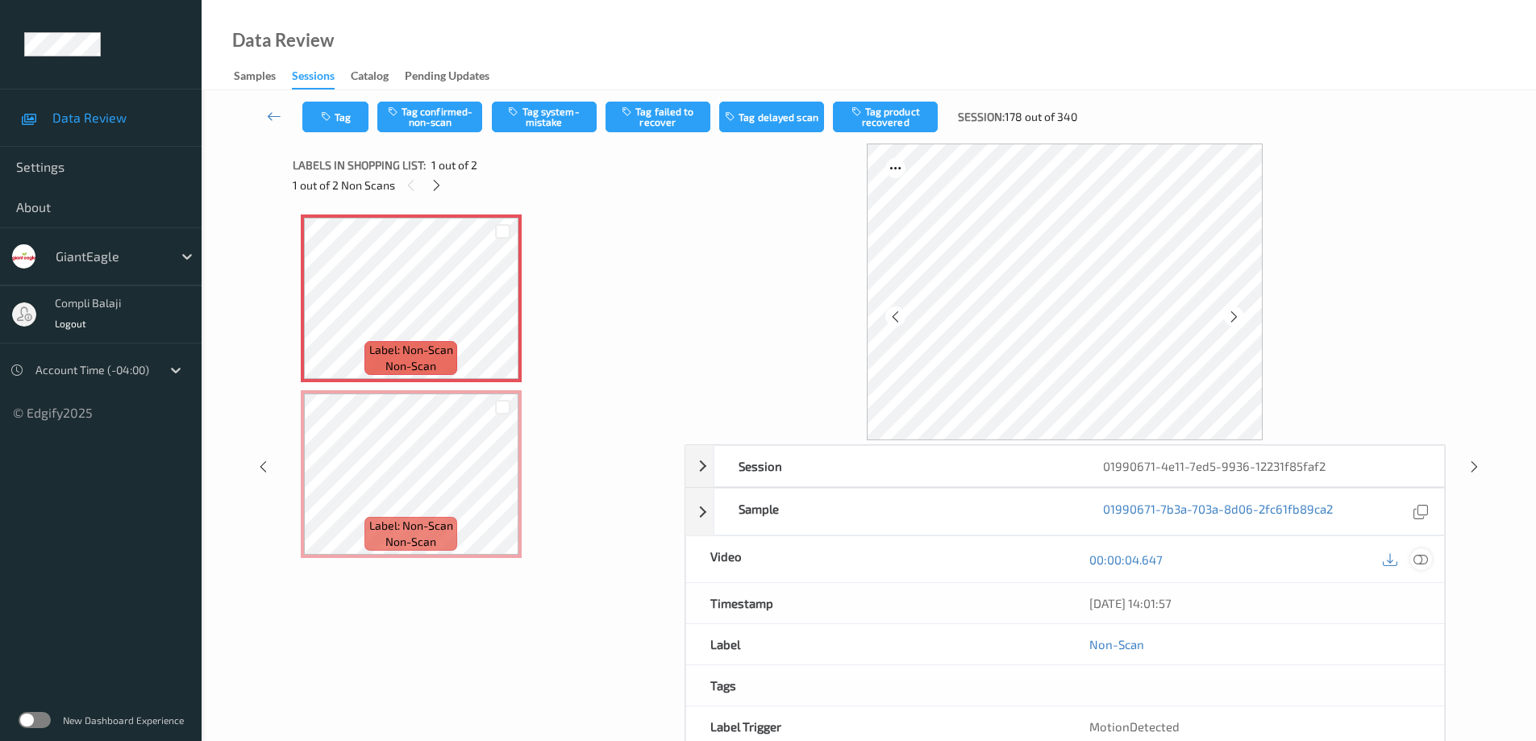
click at [1421, 561] on icon at bounding box center [1421, 559] width 15 height 15
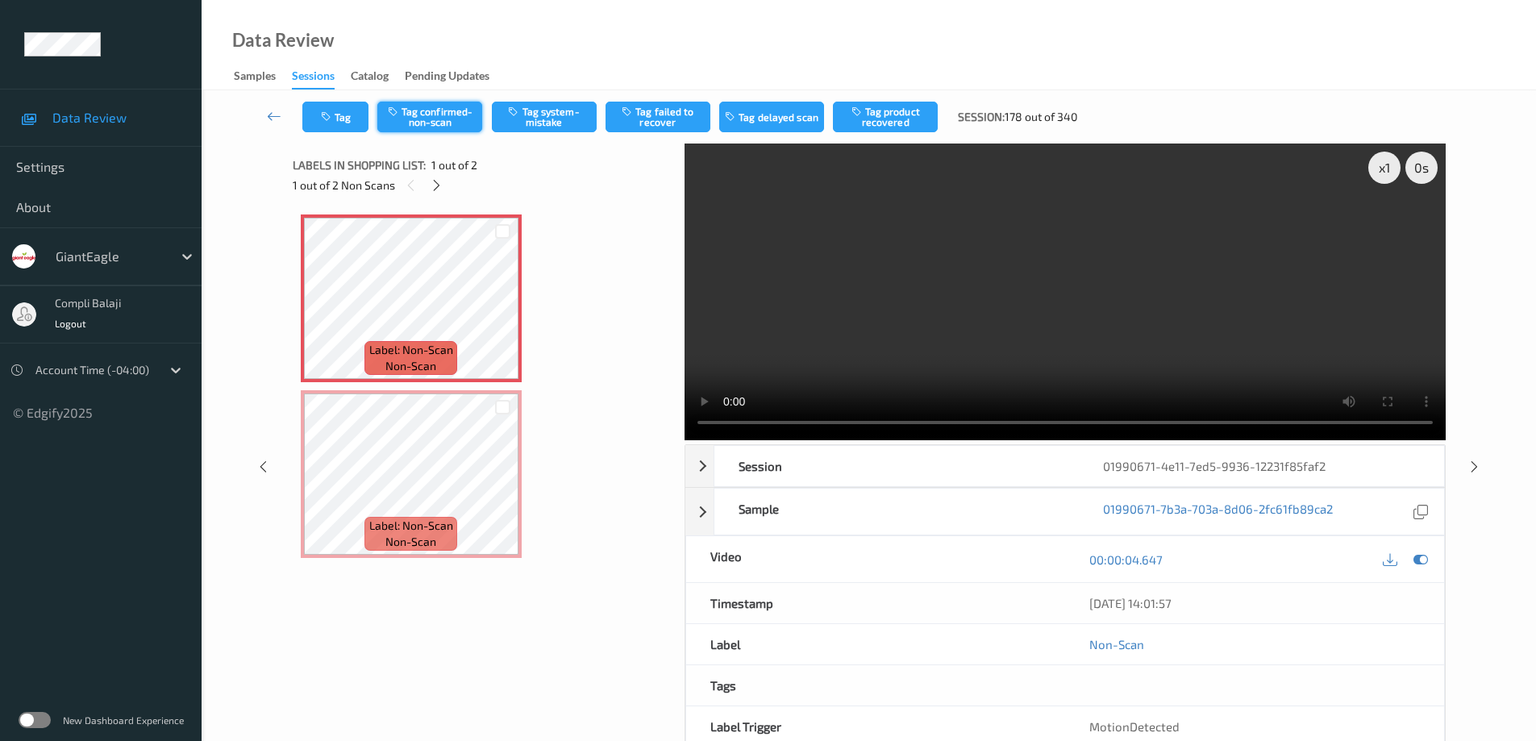
click at [448, 116] on button "Tag confirmed-non-scan" at bounding box center [429, 117] width 105 height 31
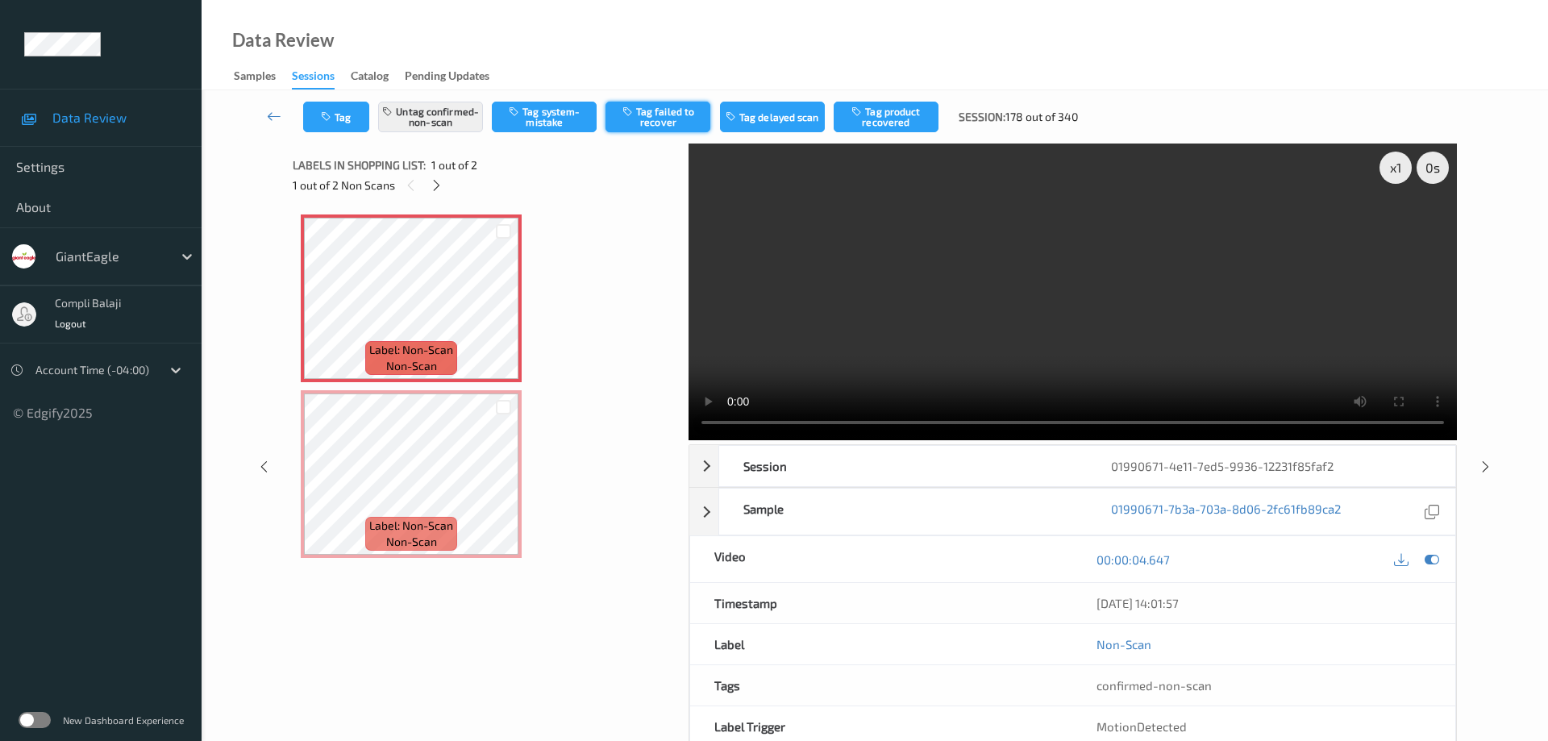
click at [674, 116] on button "Tag failed to recover" at bounding box center [658, 117] width 105 height 31
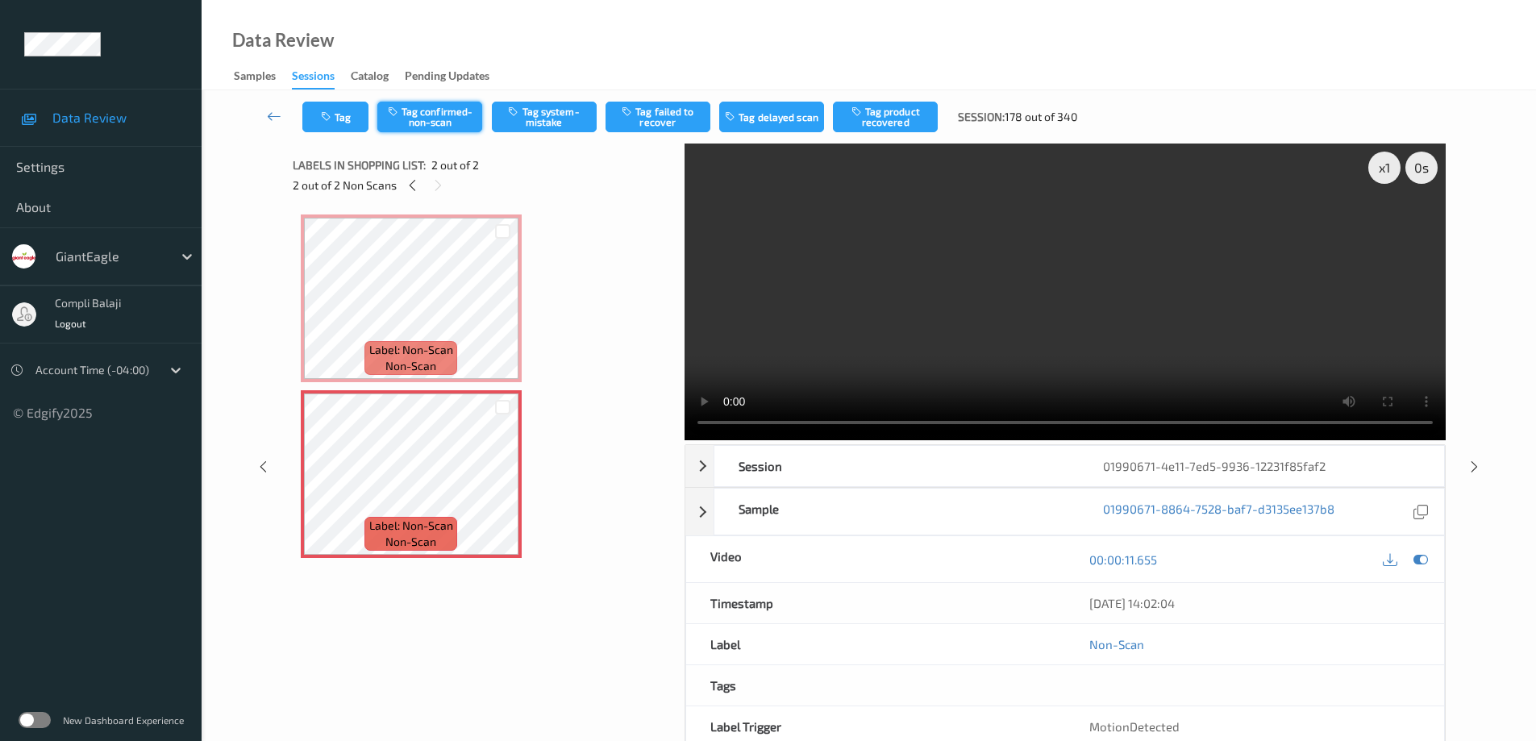
click at [456, 121] on button "Tag confirmed-non-scan" at bounding box center [429, 117] width 105 height 31
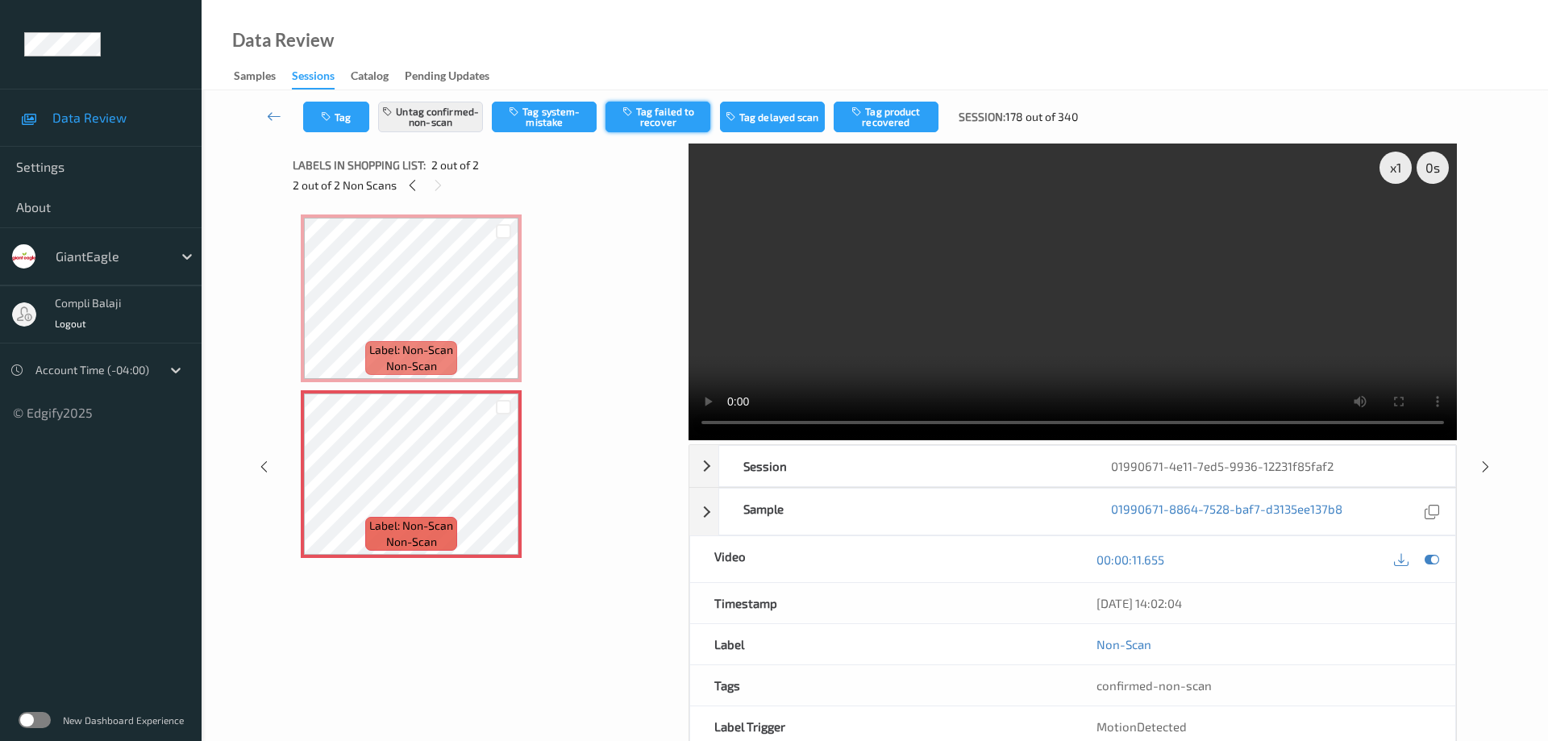
click at [660, 120] on button "Tag failed to recover" at bounding box center [658, 117] width 105 height 31
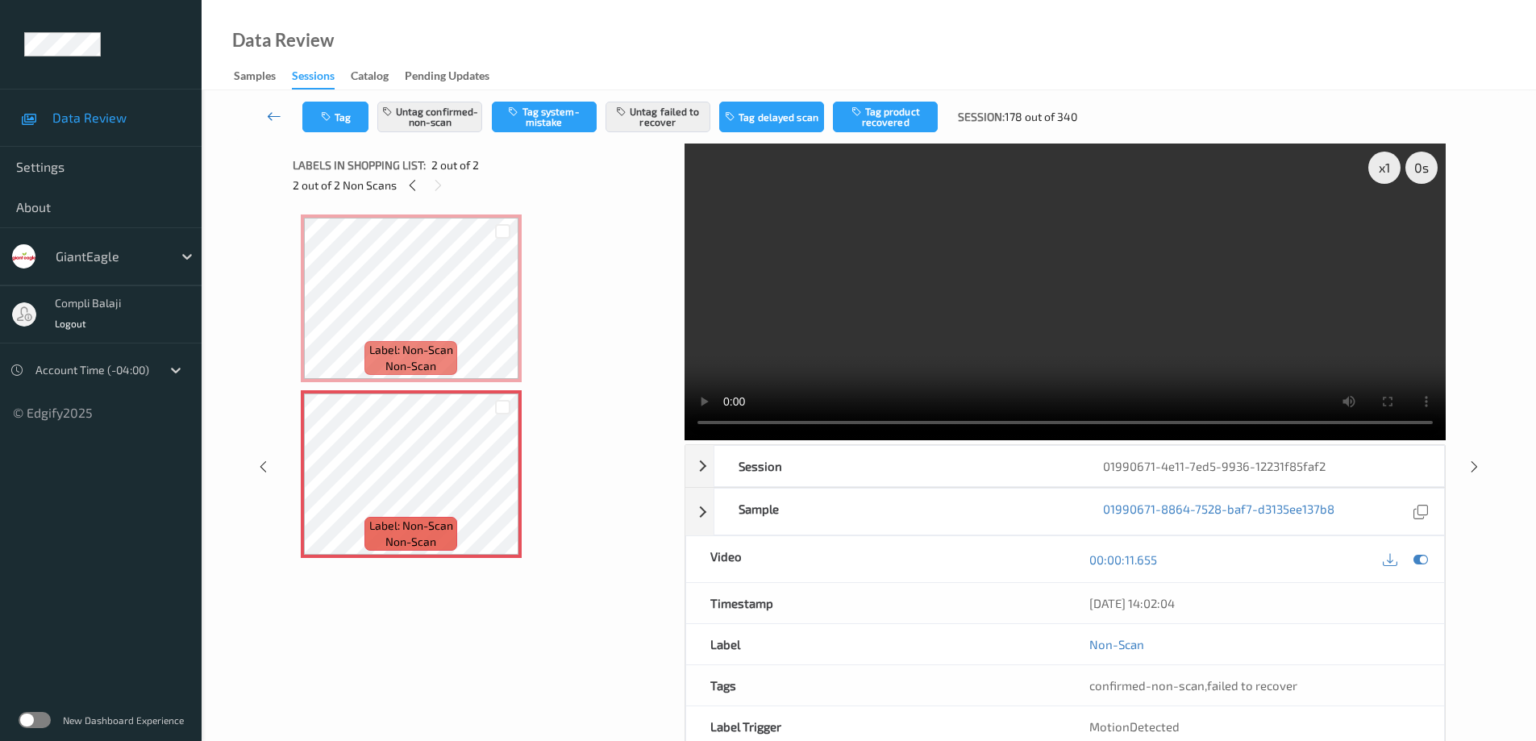
click at [281, 123] on icon at bounding box center [274, 116] width 15 height 16
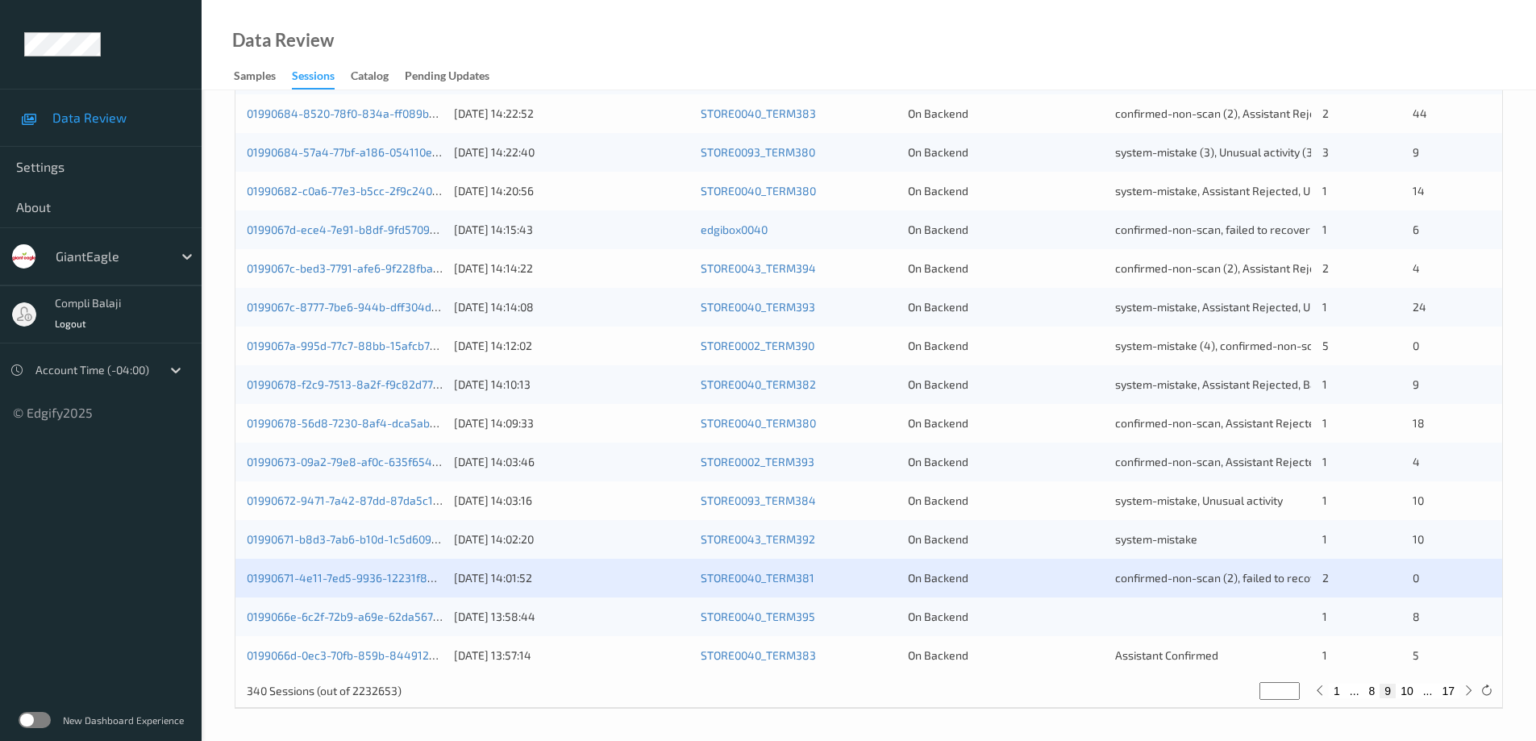
scroll to position [473, 0]
click at [393, 614] on link "0199066e-6c2f-72b9-a69e-62da567653e2" at bounding box center [356, 616] width 219 height 14
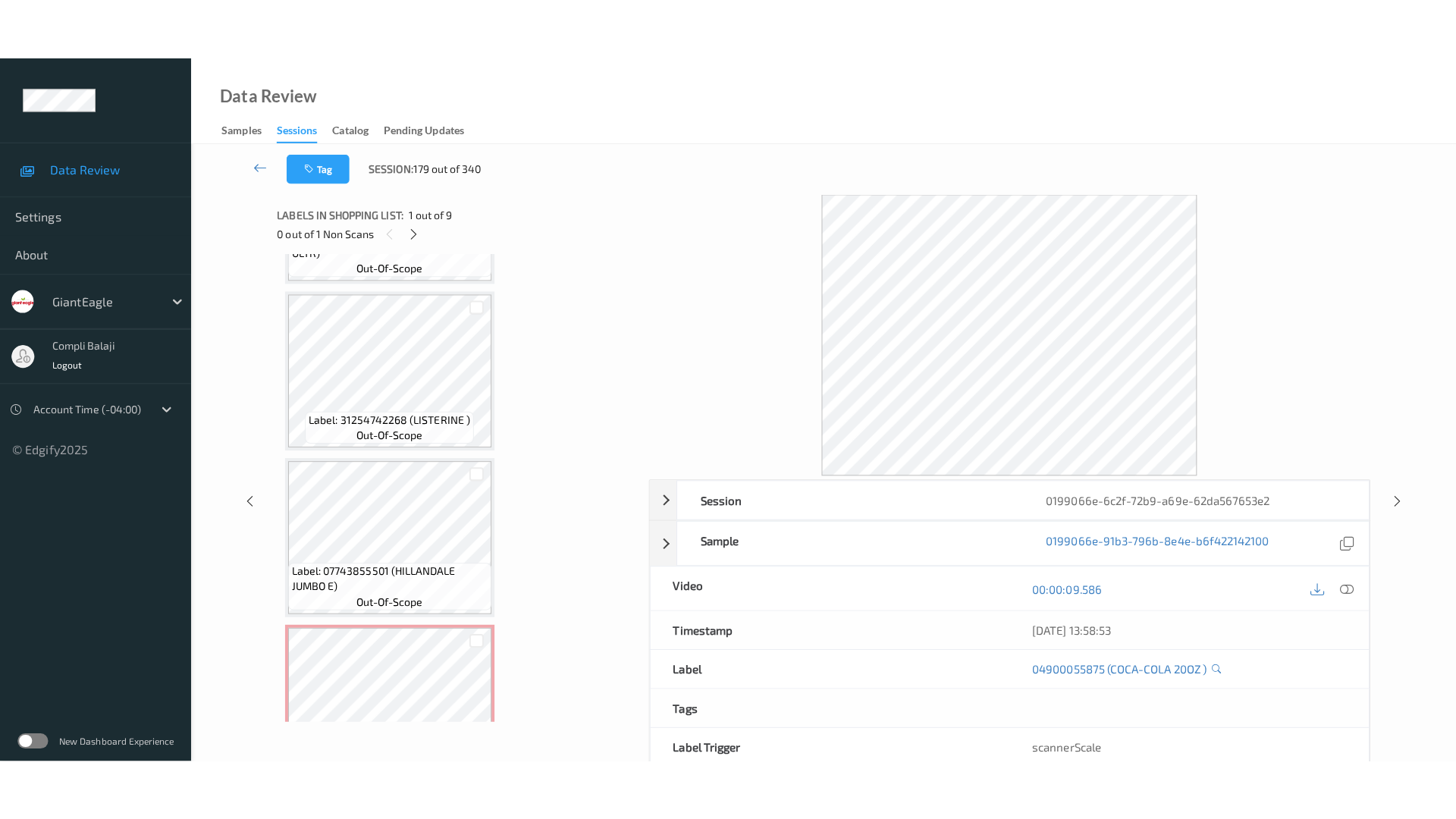
scroll to position [1032, 0]
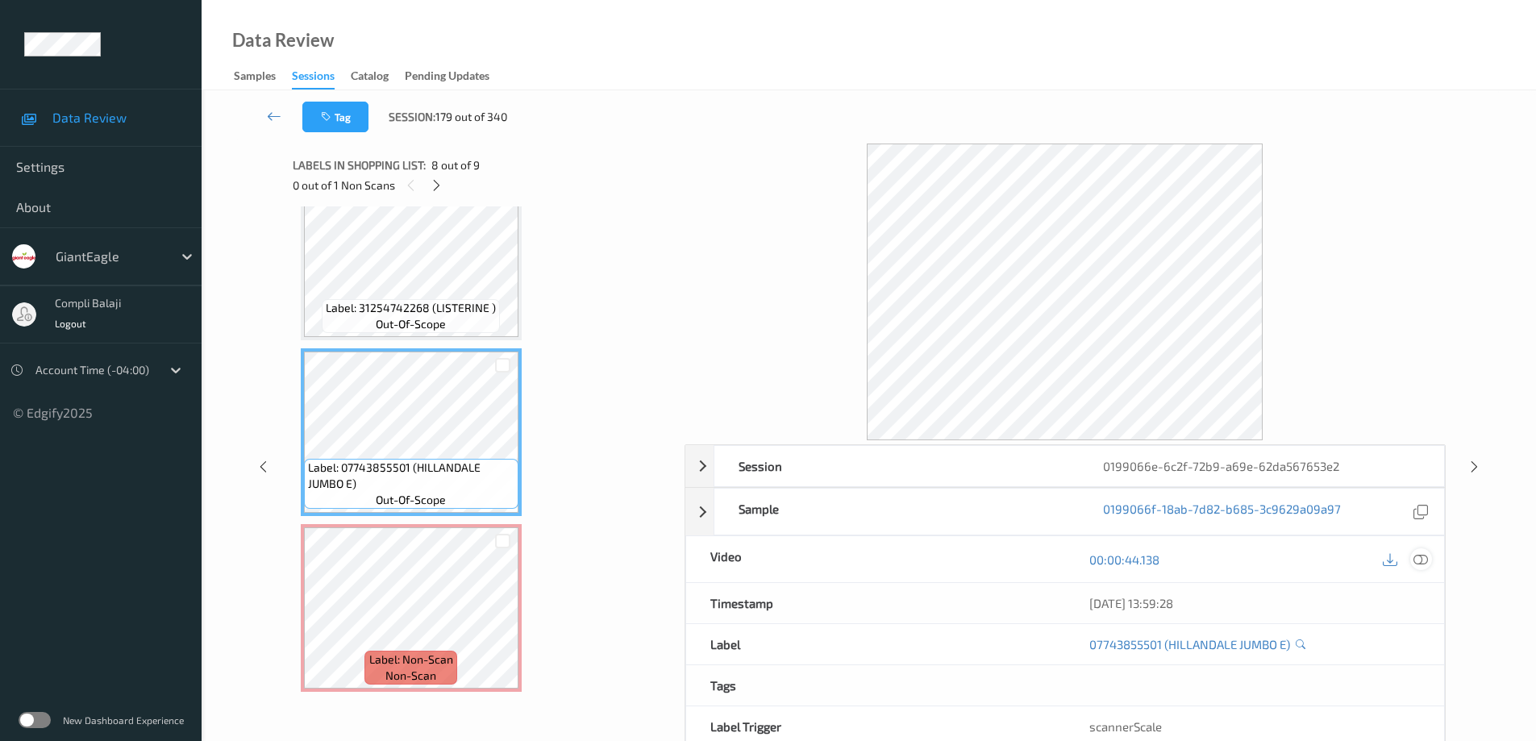
click at [1429, 556] on div at bounding box center [1421, 559] width 22 height 22
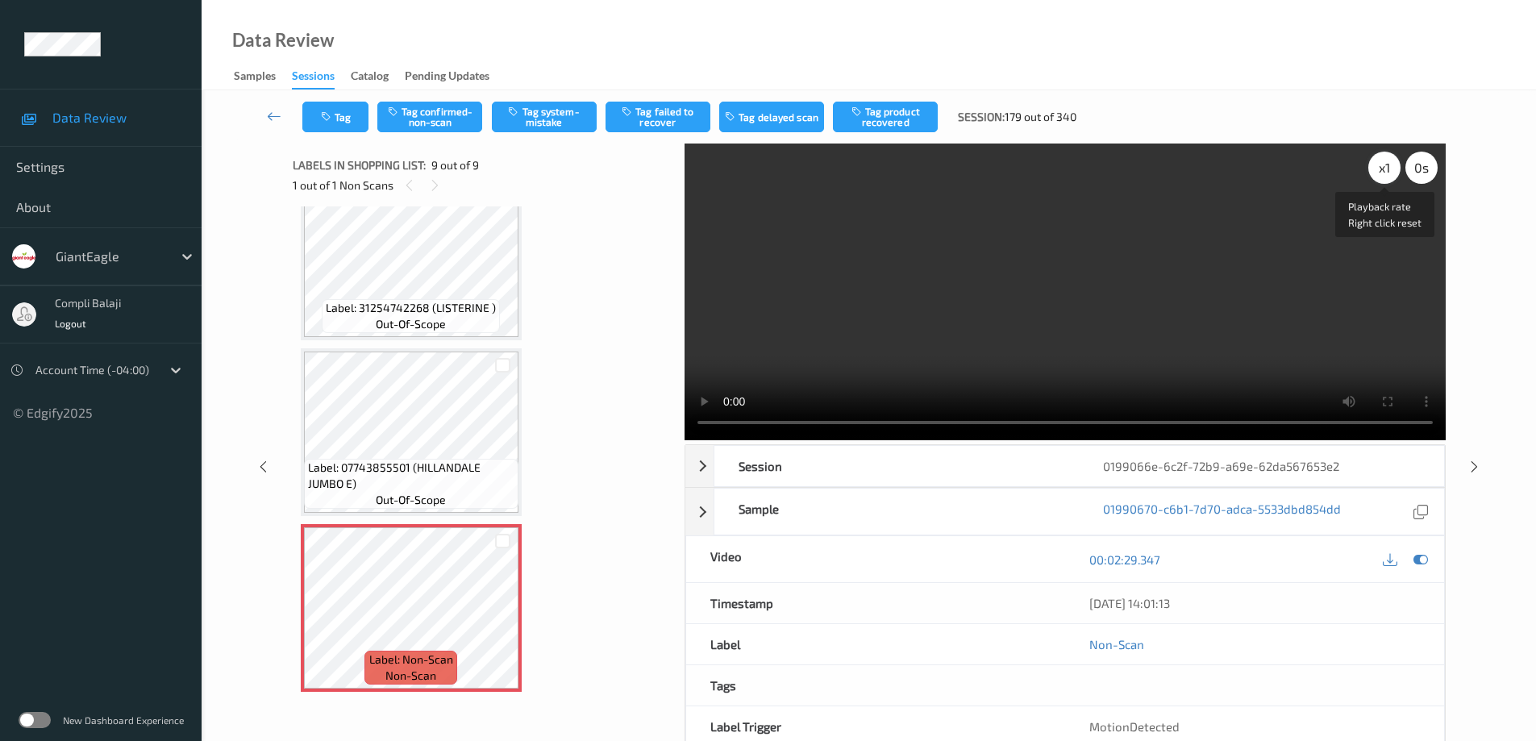
click at [1385, 173] on div "x 1" at bounding box center [1384, 168] width 32 height 32
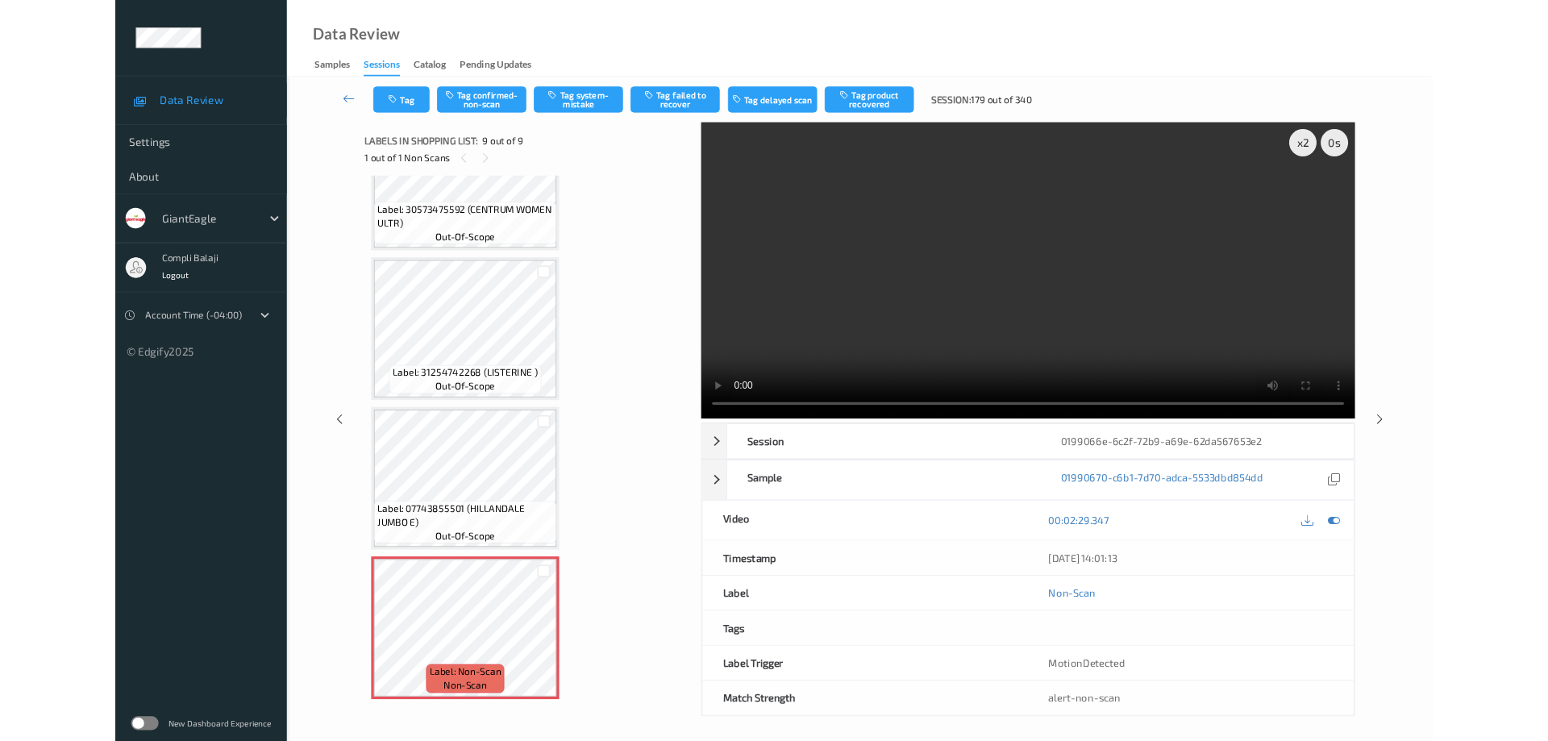
scroll to position [967, 0]
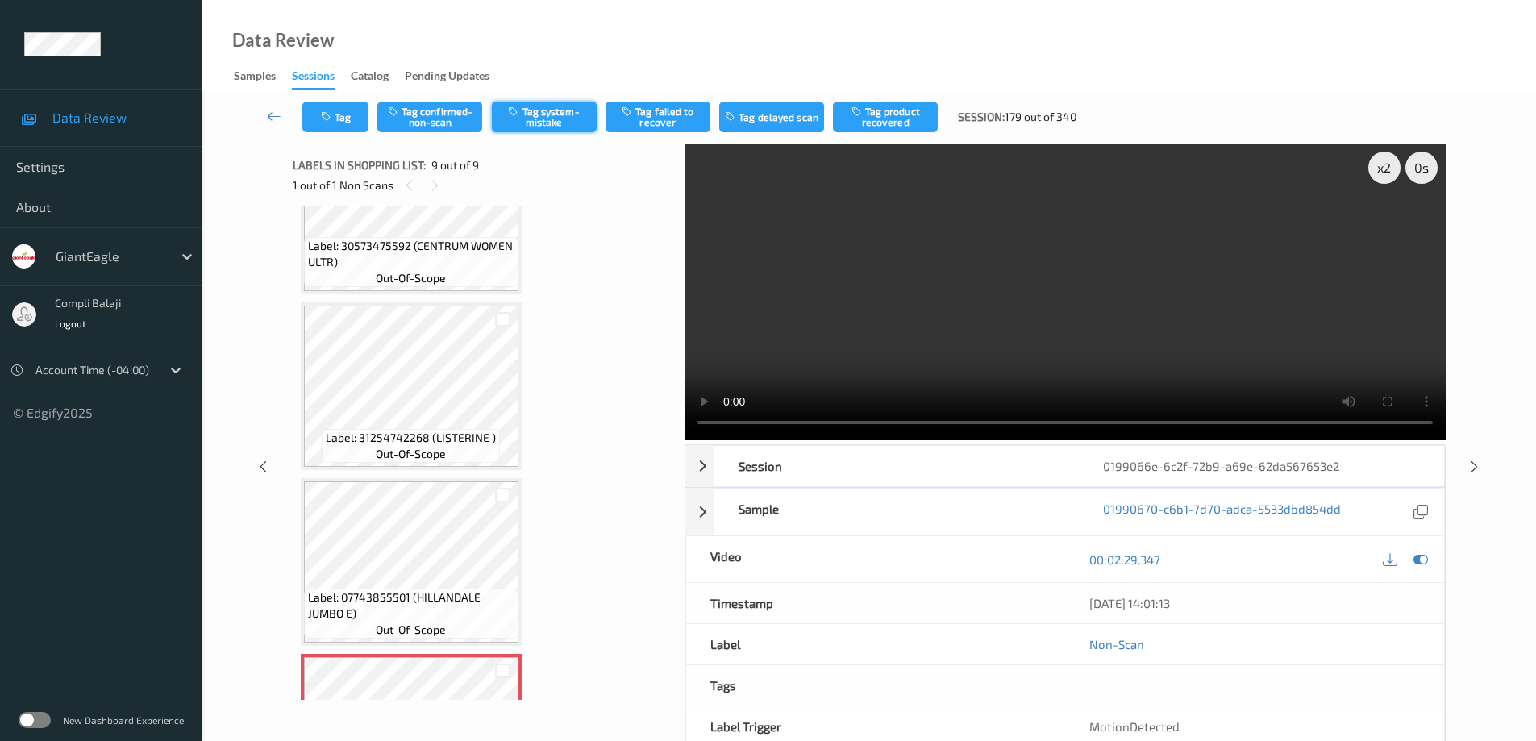
click at [563, 119] on button "Tag system-mistake" at bounding box center [544, 117] width 105 height 31
click at [339, 121] on button "Tag" at bounding box center [335, 117] width 66 height 31
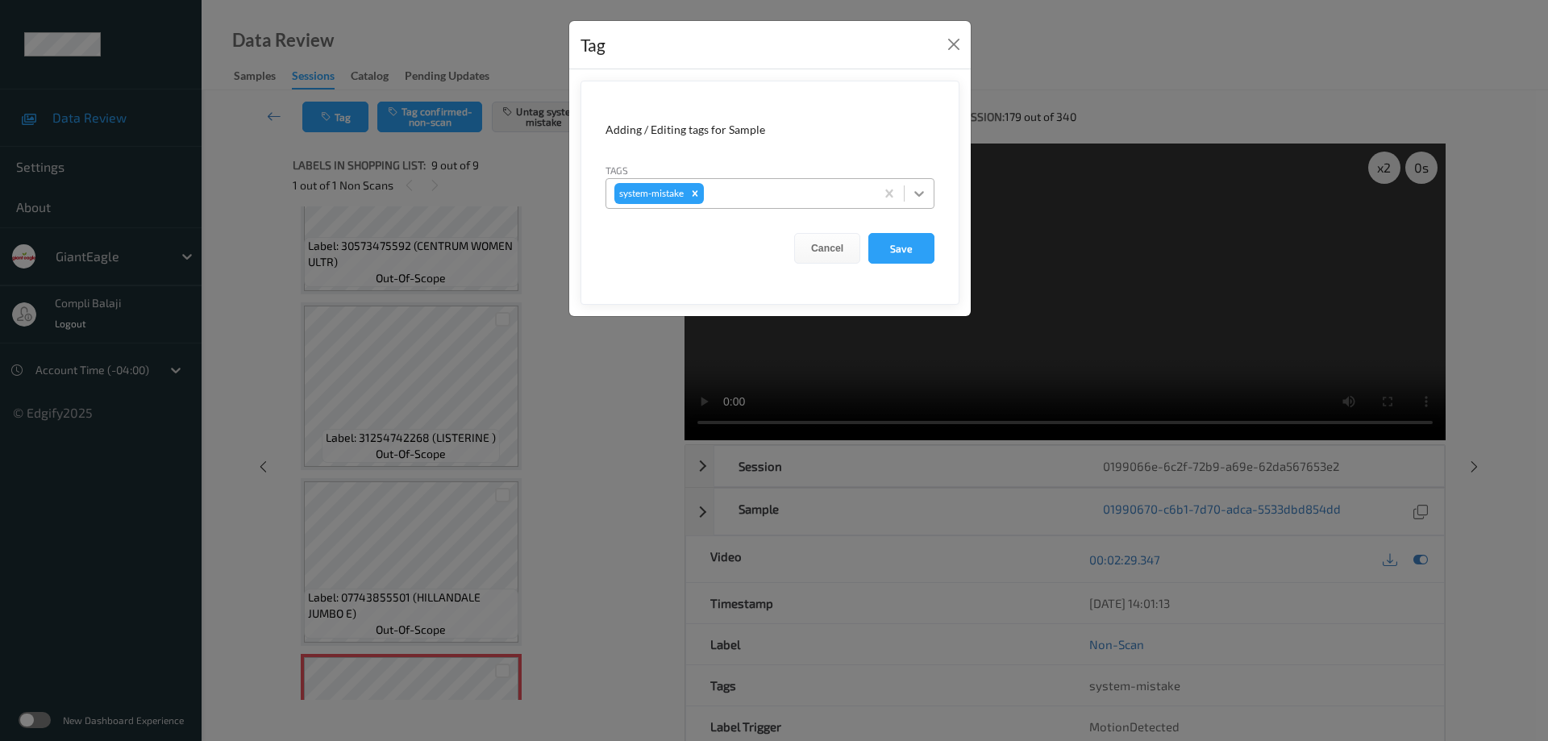
click at [921, 194] on icon at bounding box center [919, 194] width 10 height 6
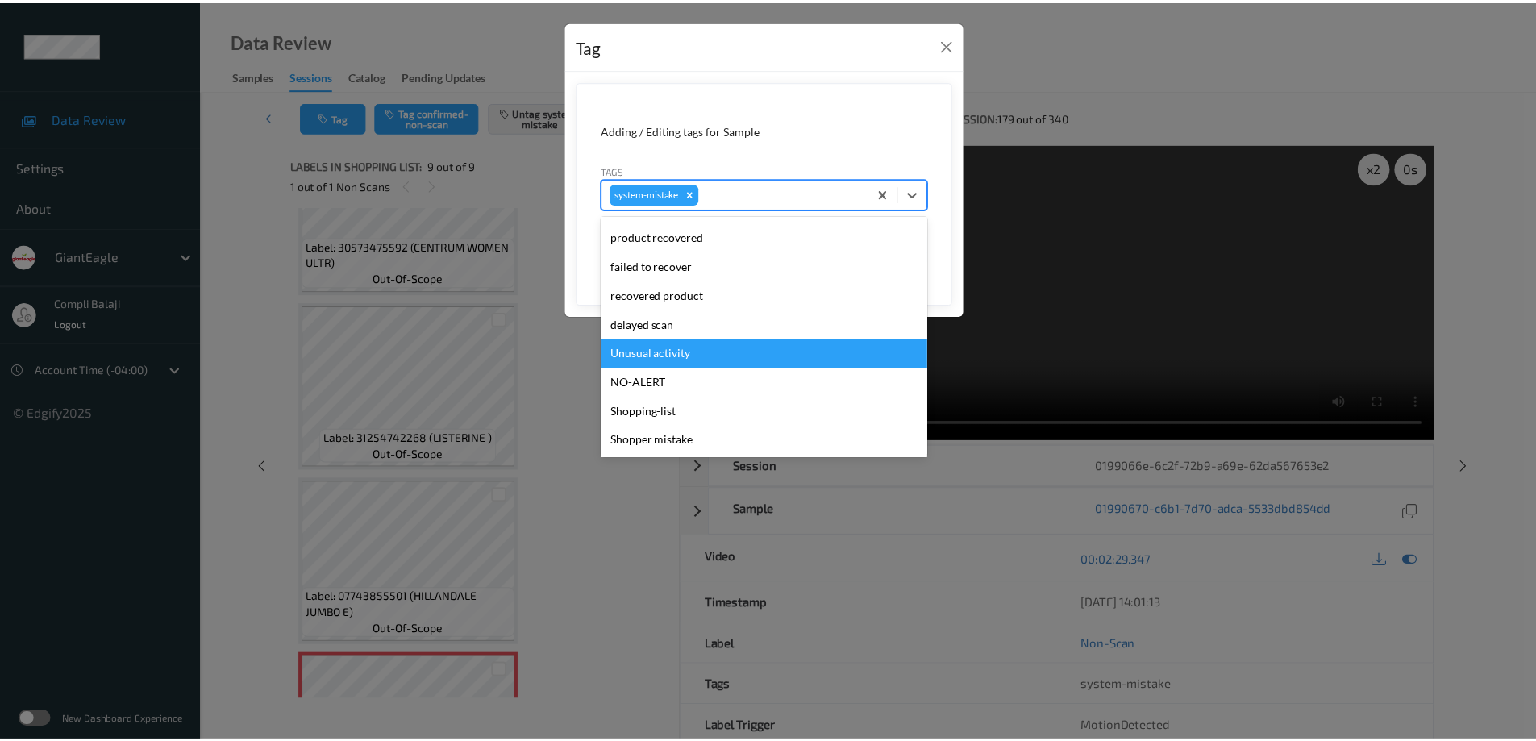
scroll to position [143, 0]
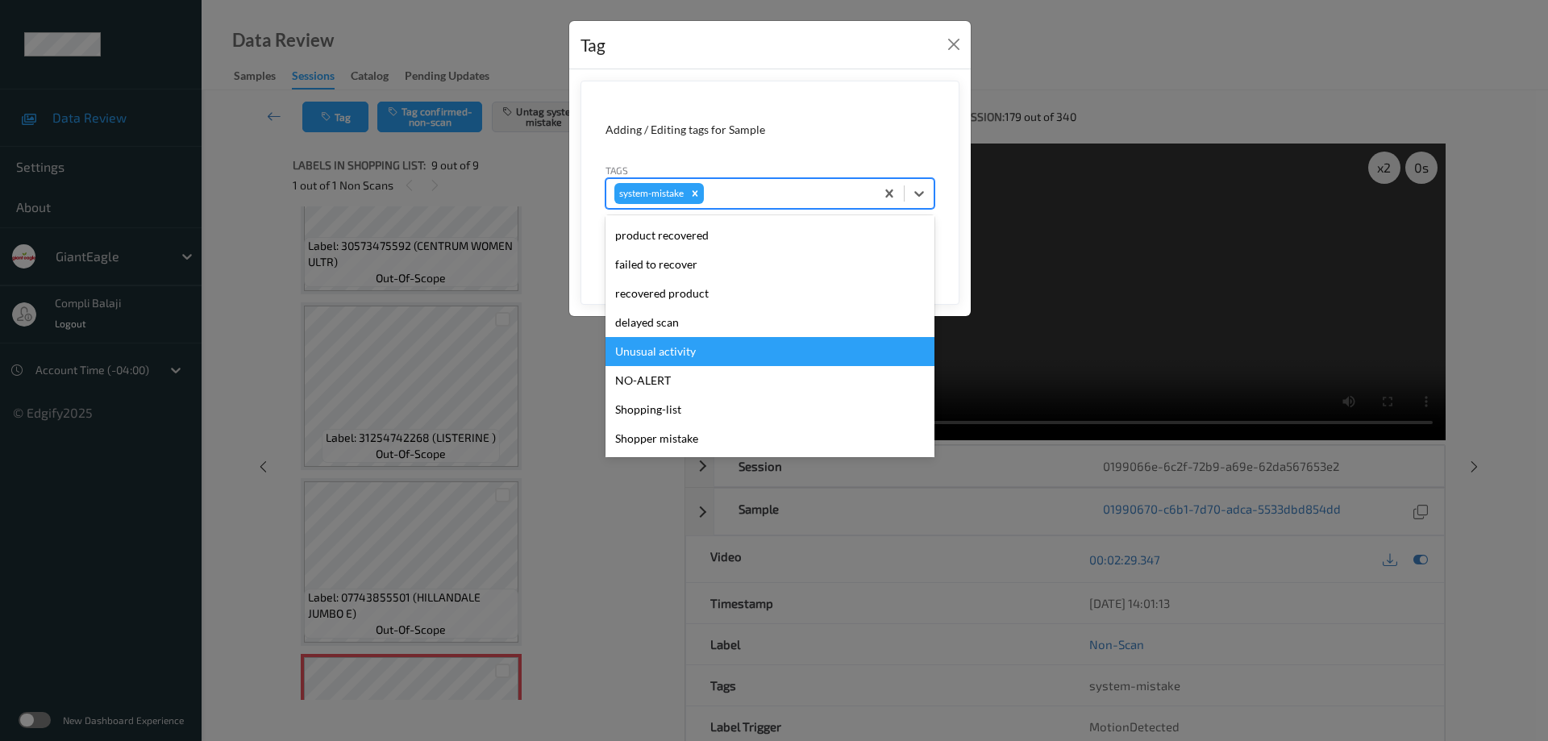
click at [699, 360] on div "Unusual activity" at bounding box center [770, 351] width 329 height 29
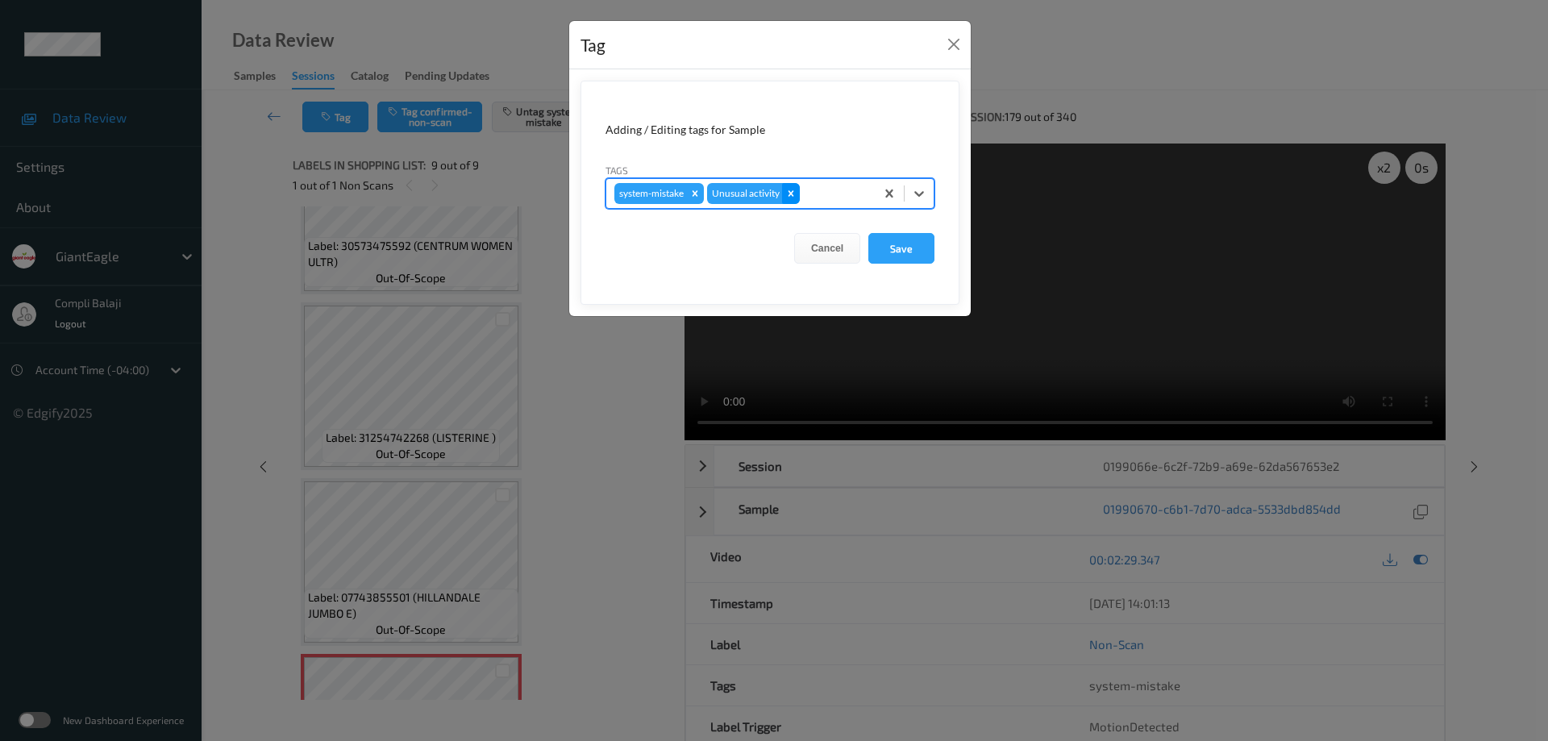
click at [797, 194] on icon "Remove Unusual activity" at bounding box center [790, 193] width 11 height 11
click at [956, 42] on button "Close" at bounding box center [954, 44] width 23 height 23
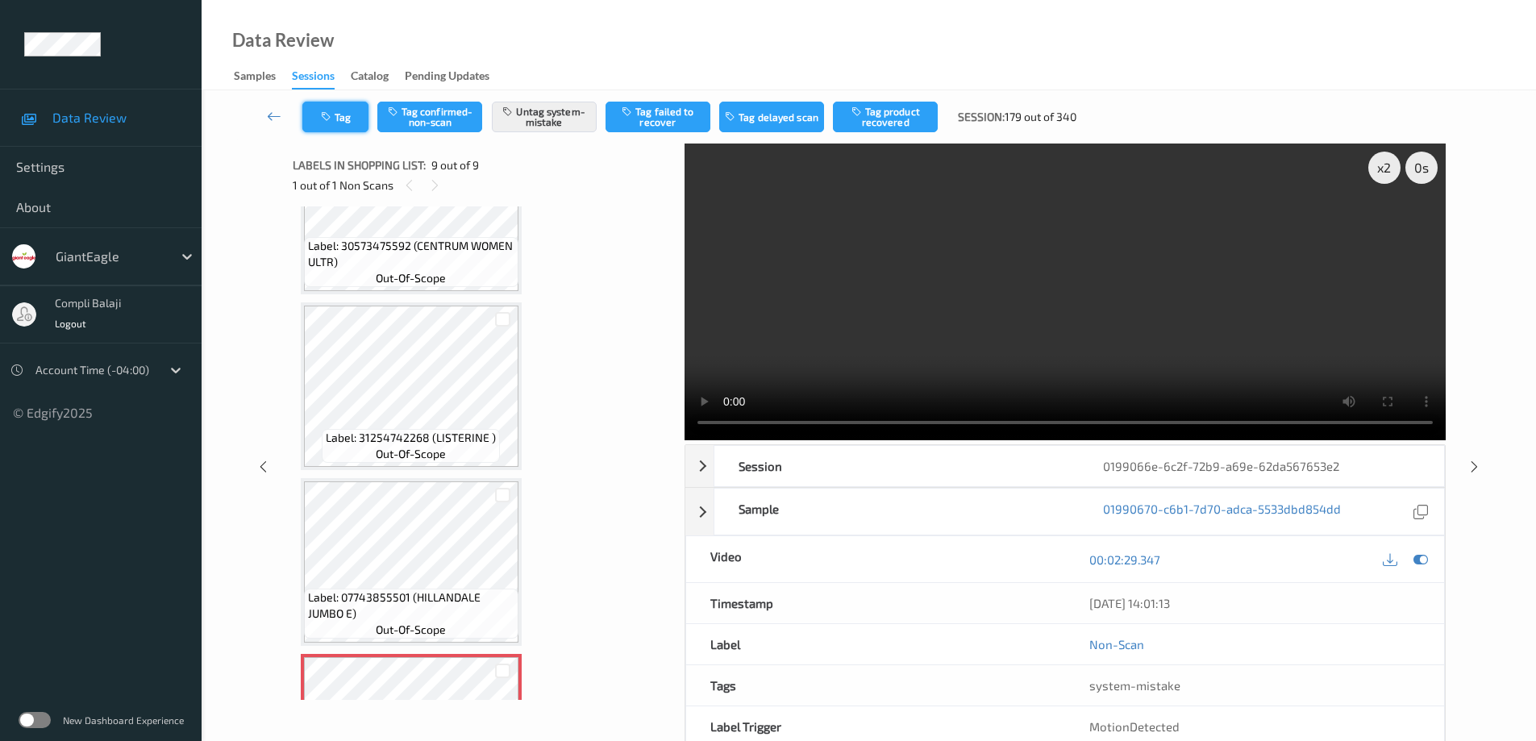
click at [351, 119] on button "Tag" at bounding box center [335, 117] width 66 height 31
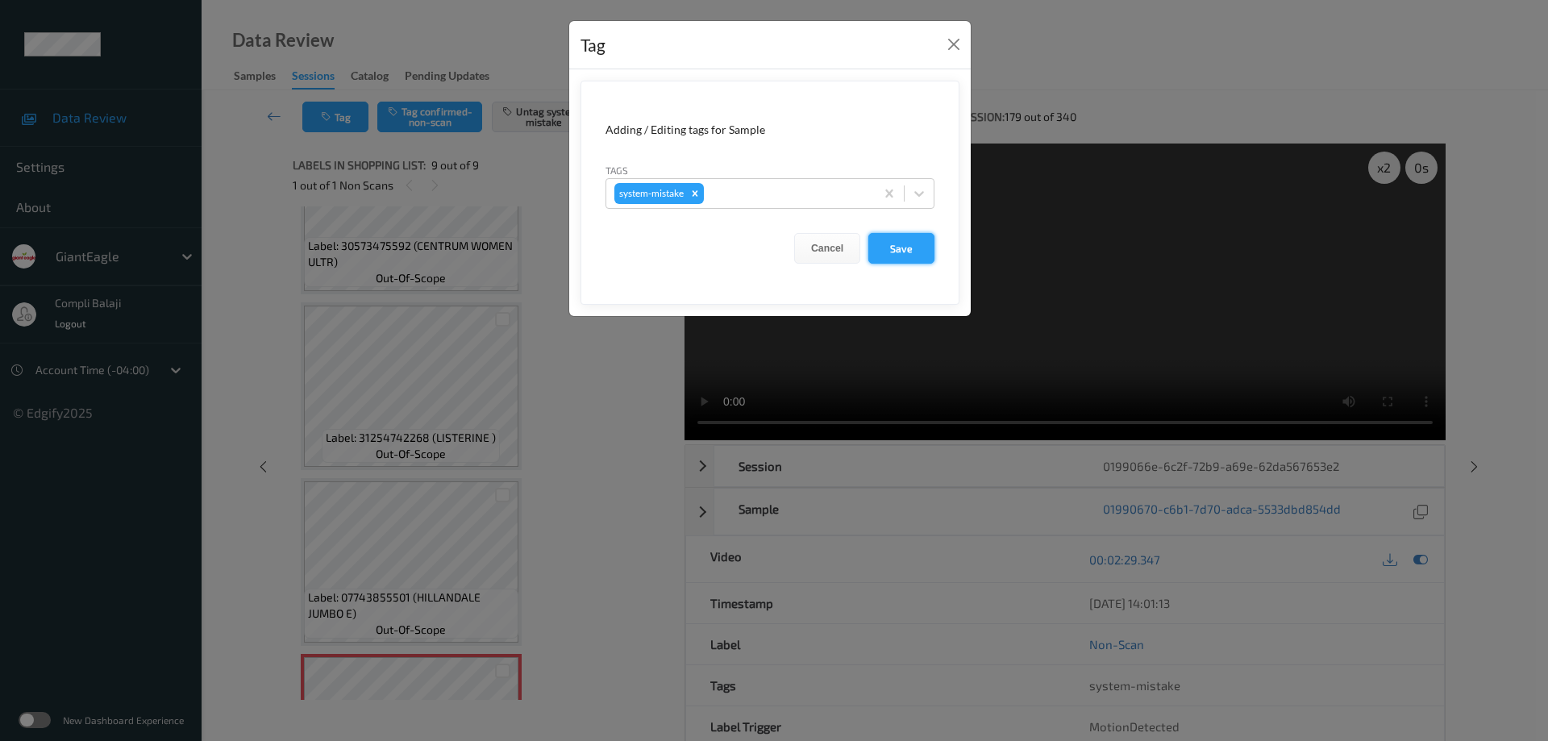
click at [910, 251] on button "Save" at bounding box center [901, 248] width 66 height 31
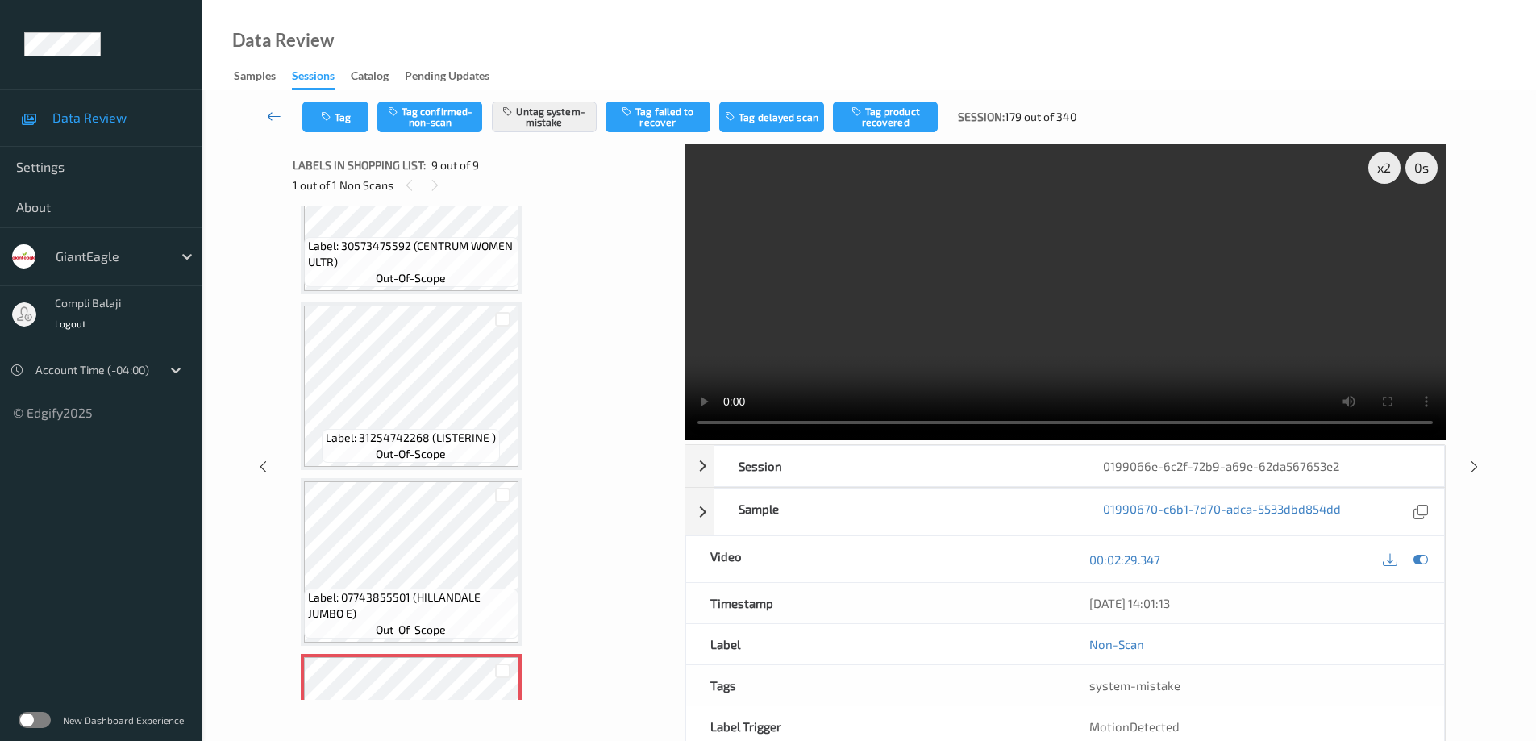
click at [269, 112] on icon at bounding box center [274, 116] width 15 height 16
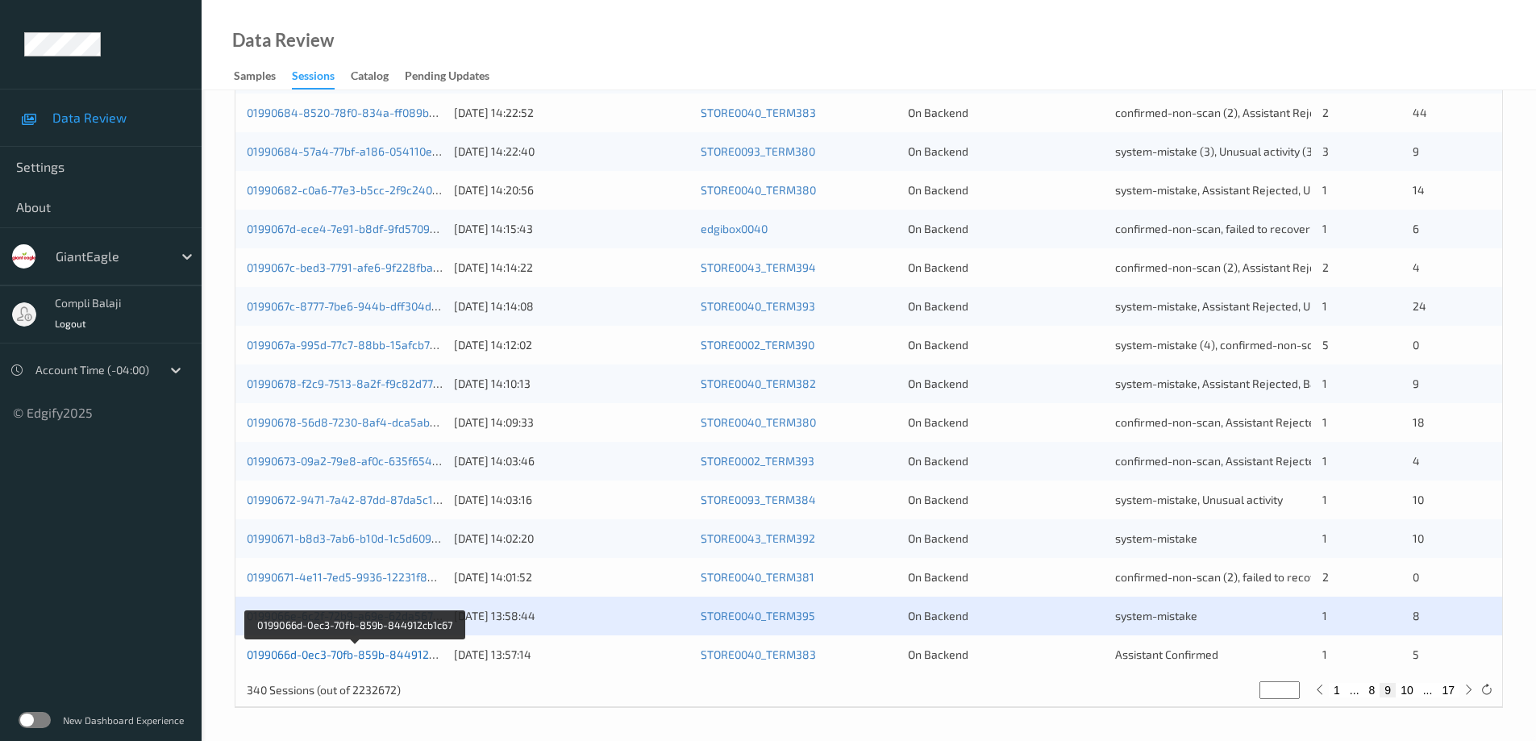
click at [410, 658] on link "0199066d-0ec3-70fb-859b-844912cb1c67" at bounding box center [355, 655] width 217 height 14
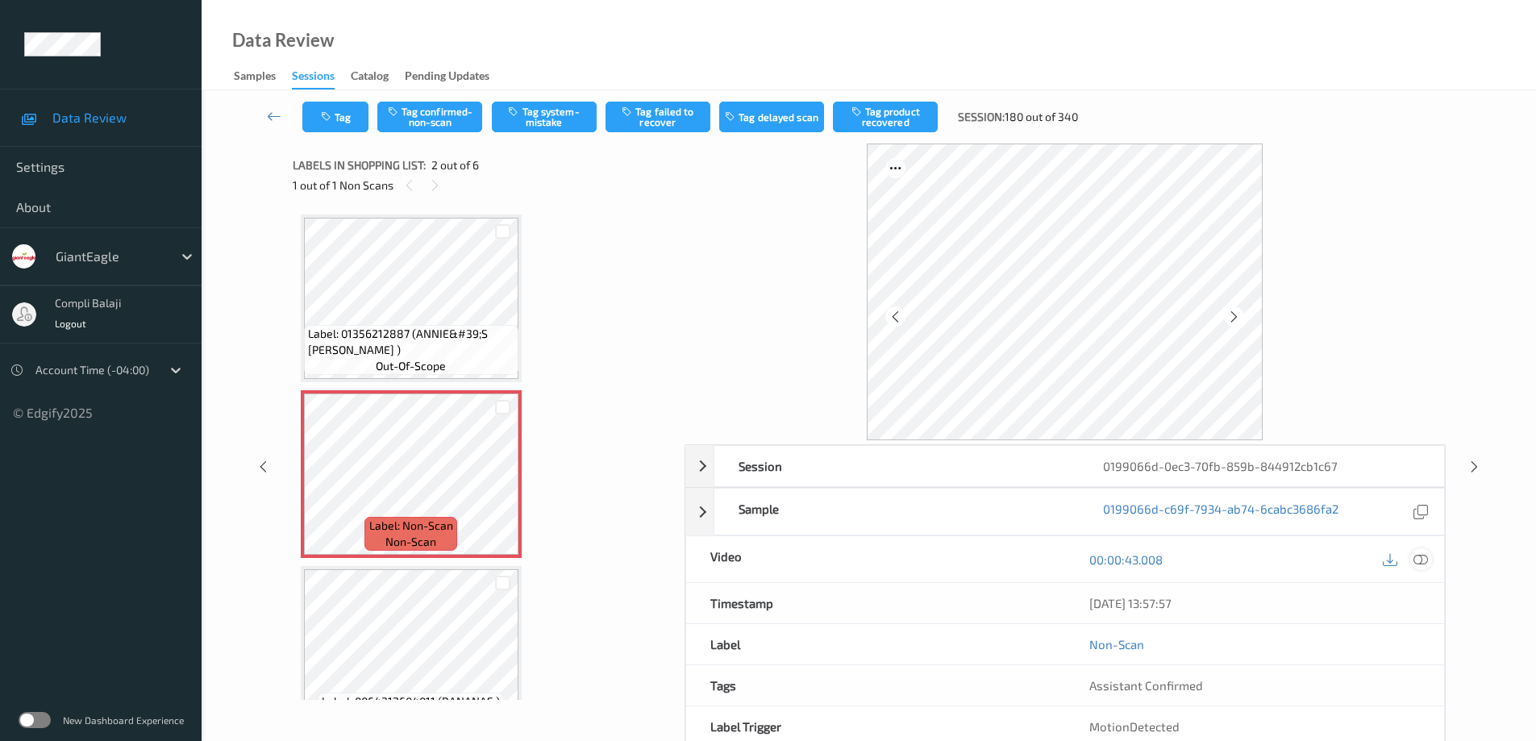
click at [1422, 558] on icon at bounding box center [1421, 559] width 15 height 15
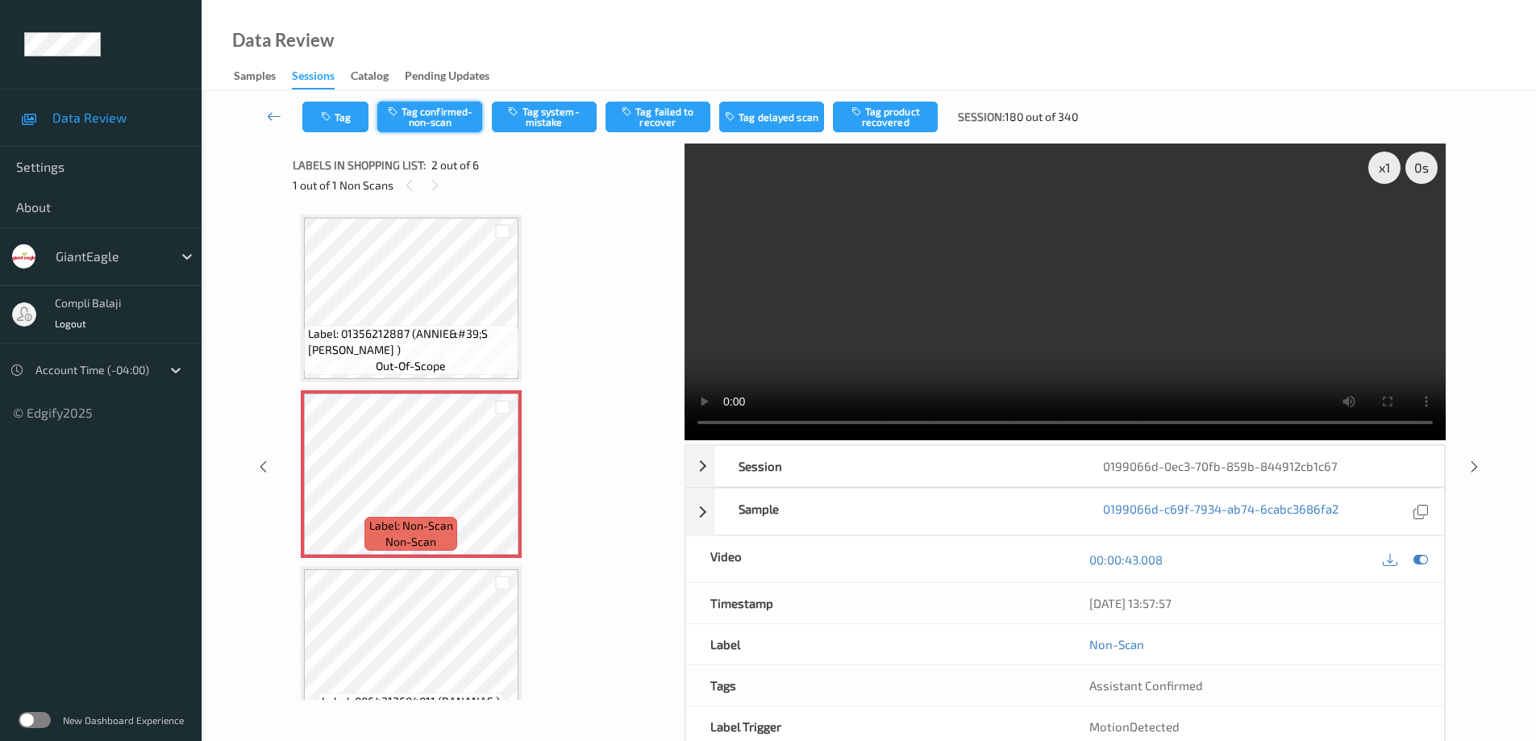
click at [440, 122] on button "Tag confirmed-non-scan" at bounding box center [429, 117] width 105 height 31
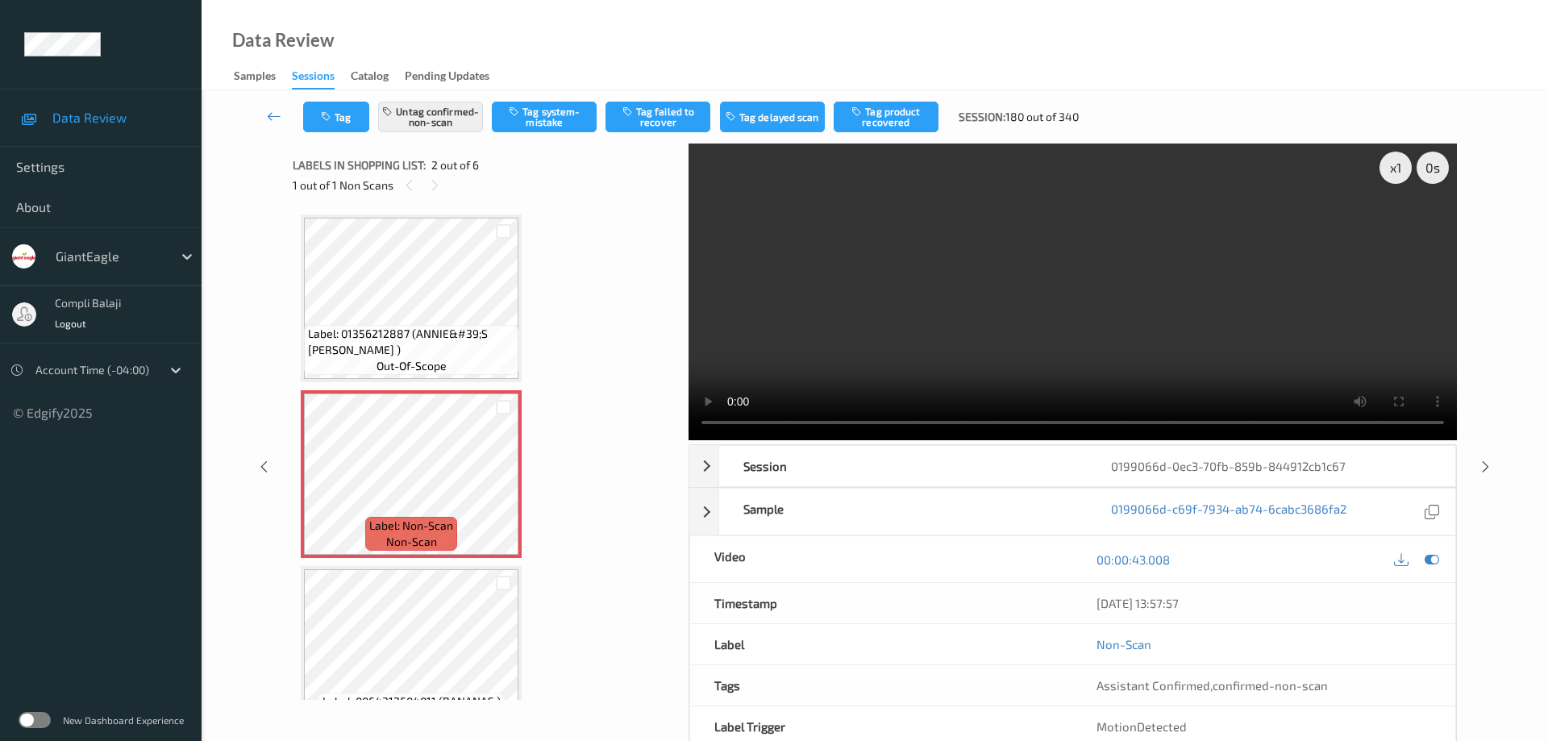
click at [901, 124] on button "Tag product recovered" at bounding box center [886, 117] width 105 height 31
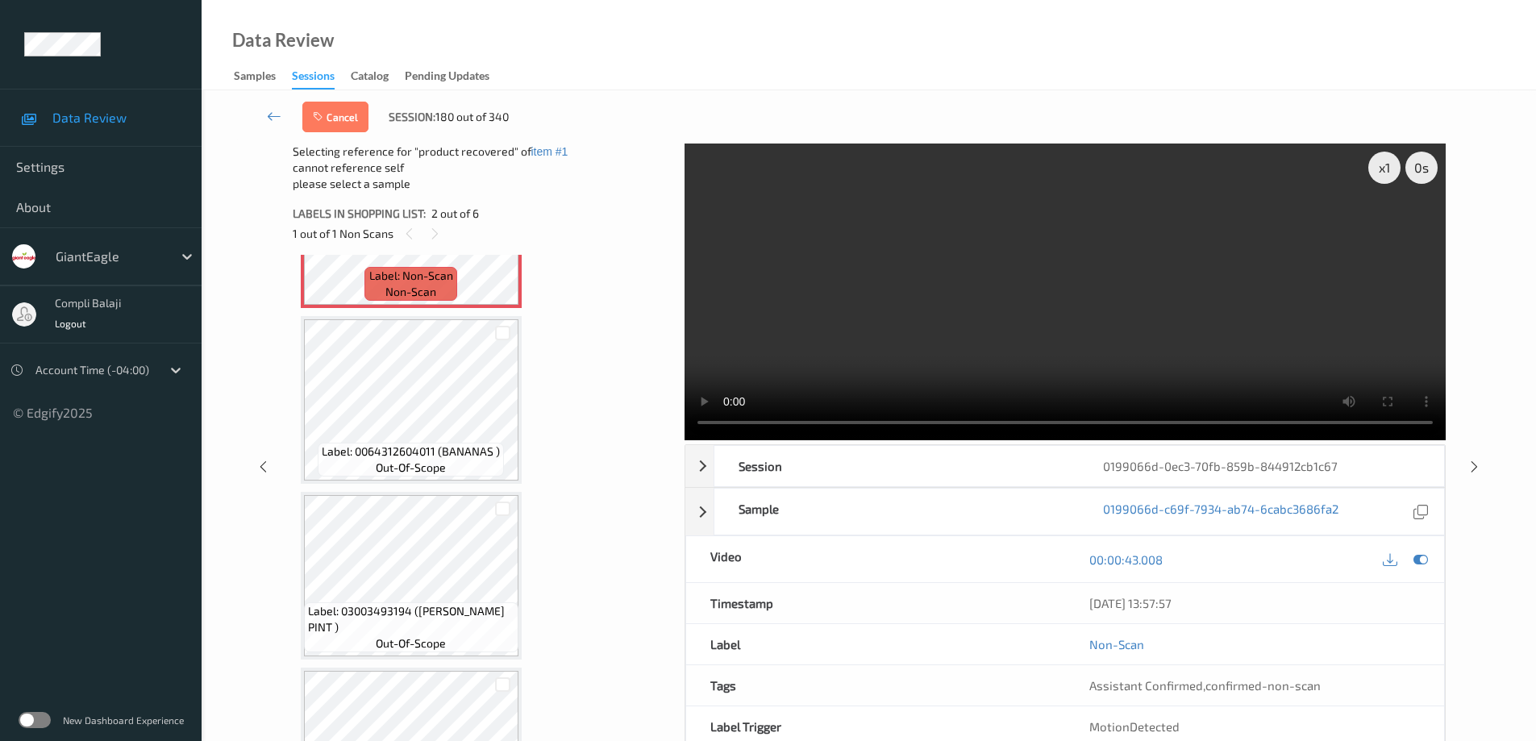
scroll to position [161, 0]
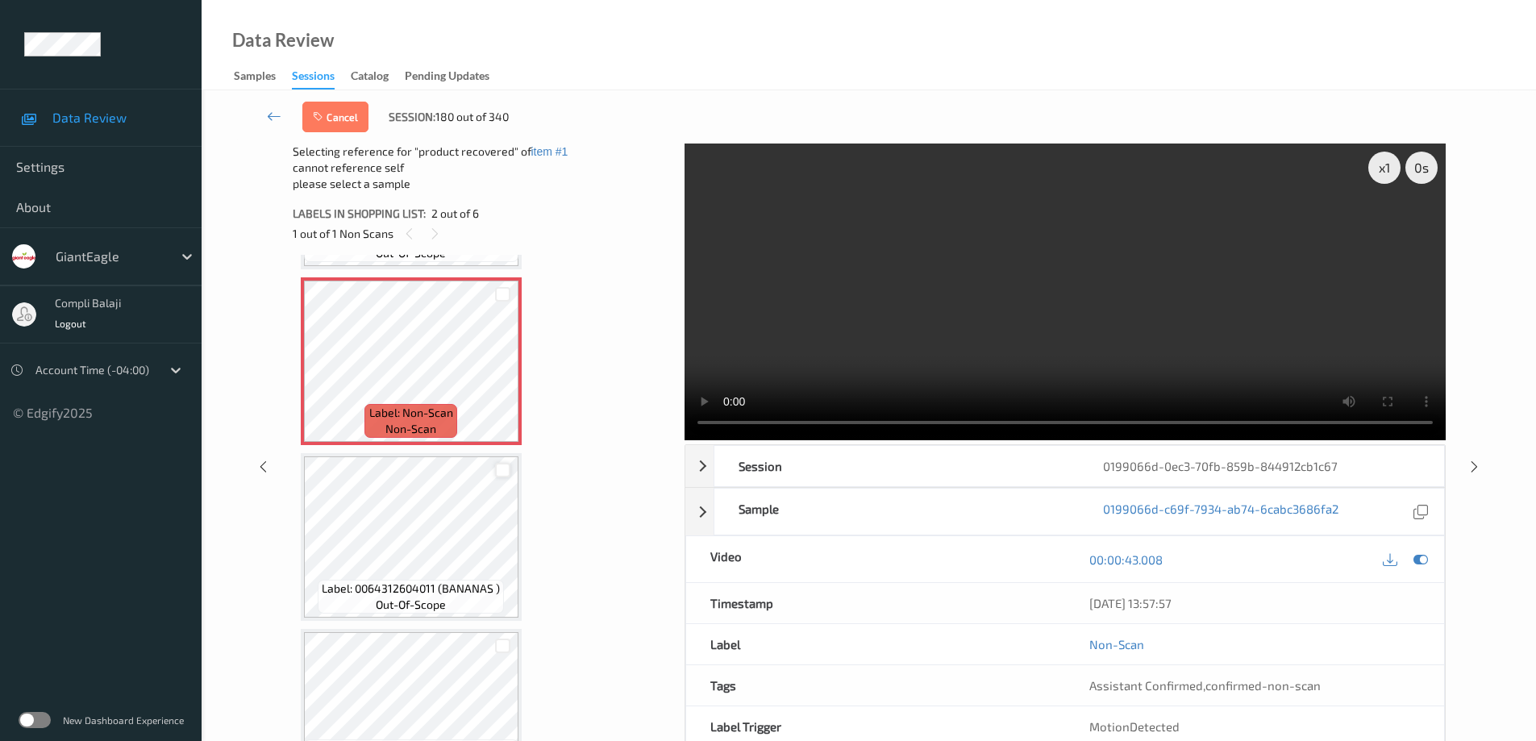
click at [507, 466] on div at bounding box center [502, 470] width 15 height 15
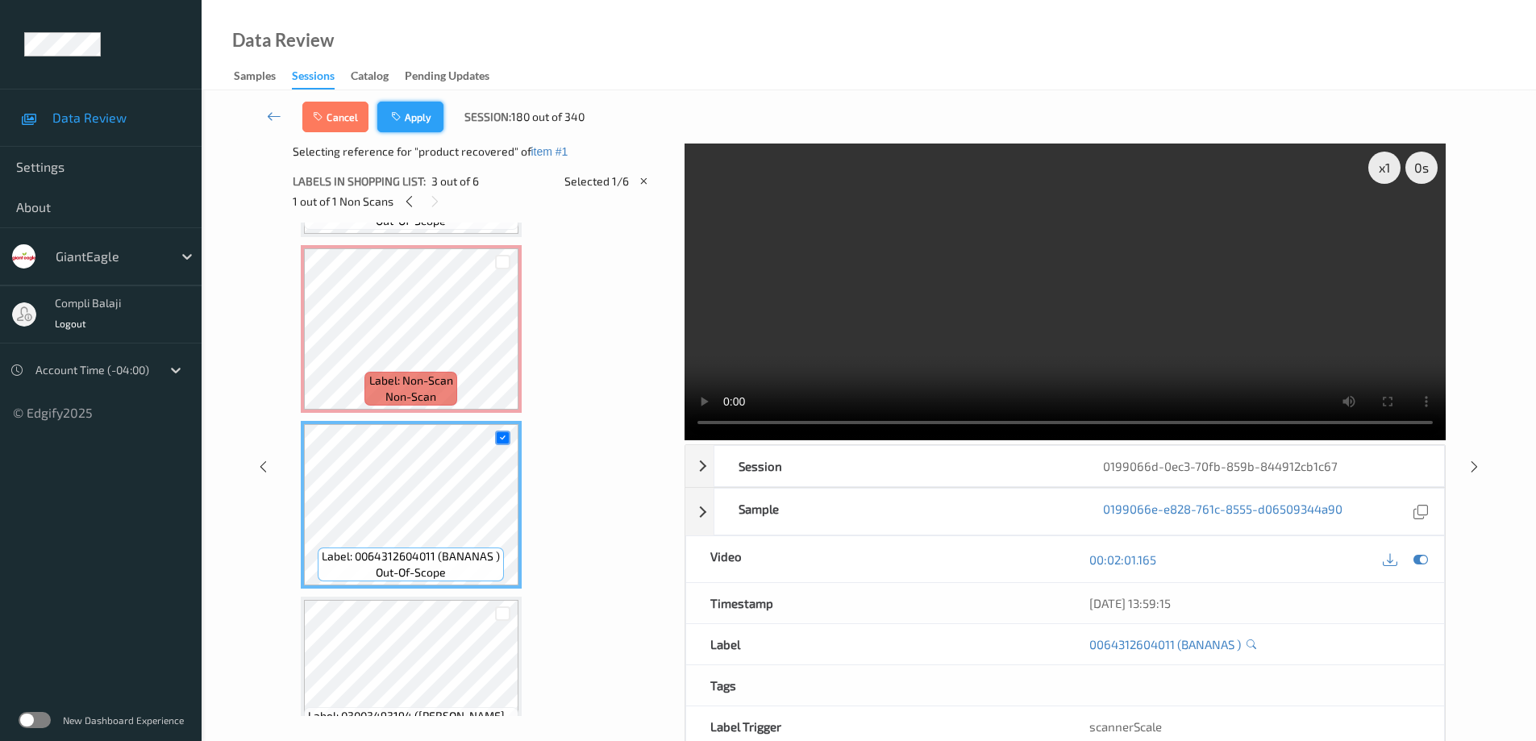
click at [430, 119] on button "Apply" at bounding box center [410, 117] width 66 height 31
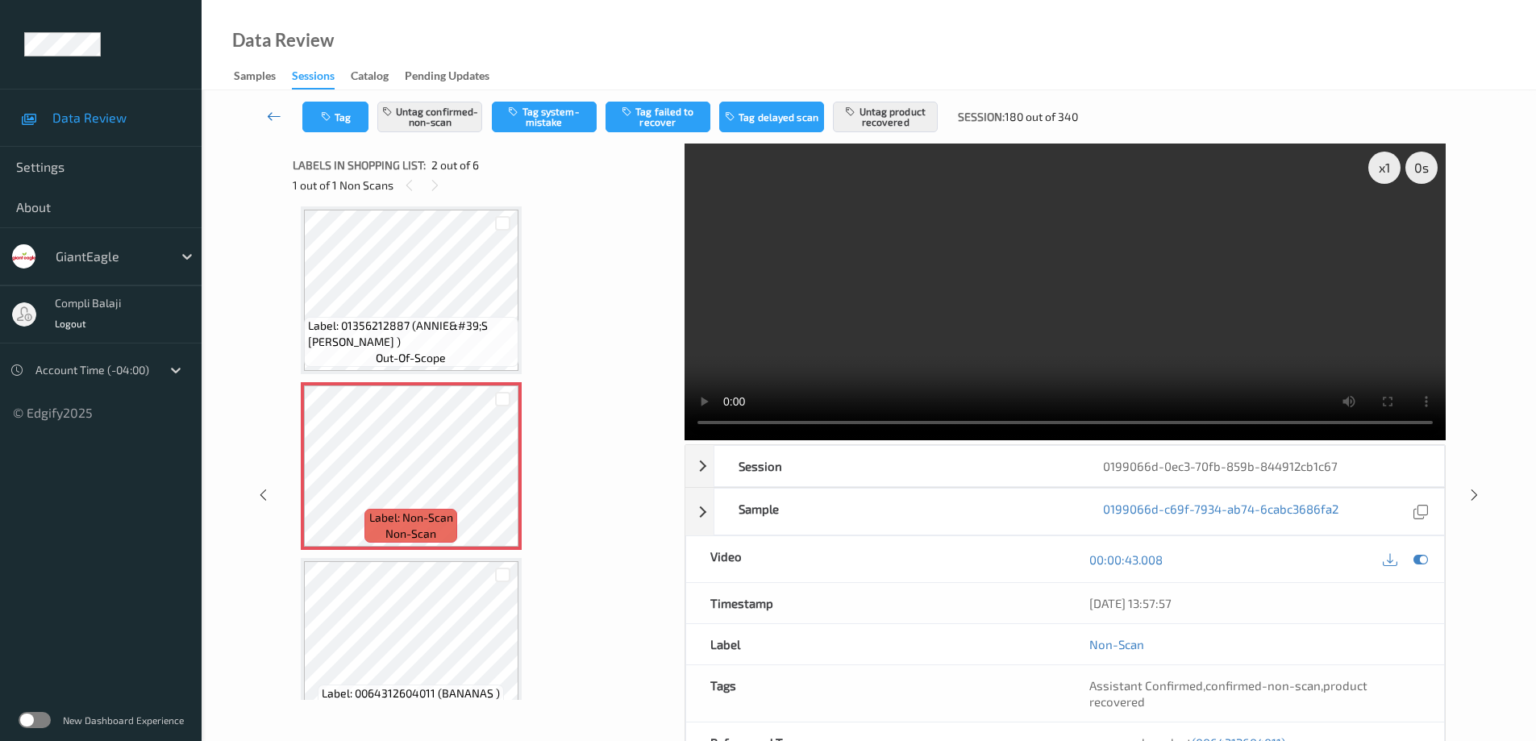
click at [272, 115] on icon at bounding box center [274, 116] width 15 height 16
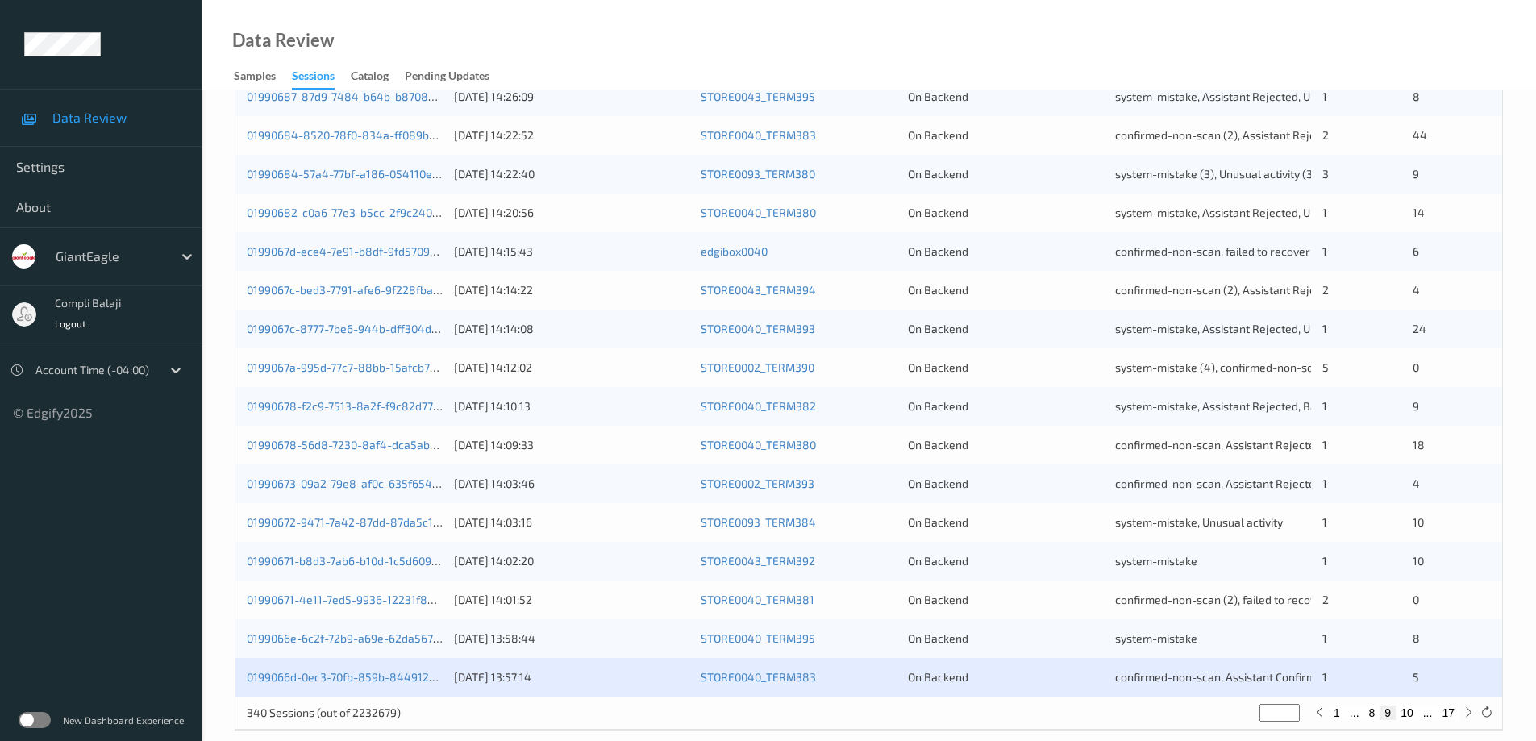
scroll to position [473, 0]
